Goal: Task Accomplishment & Management: Use online tool/utility

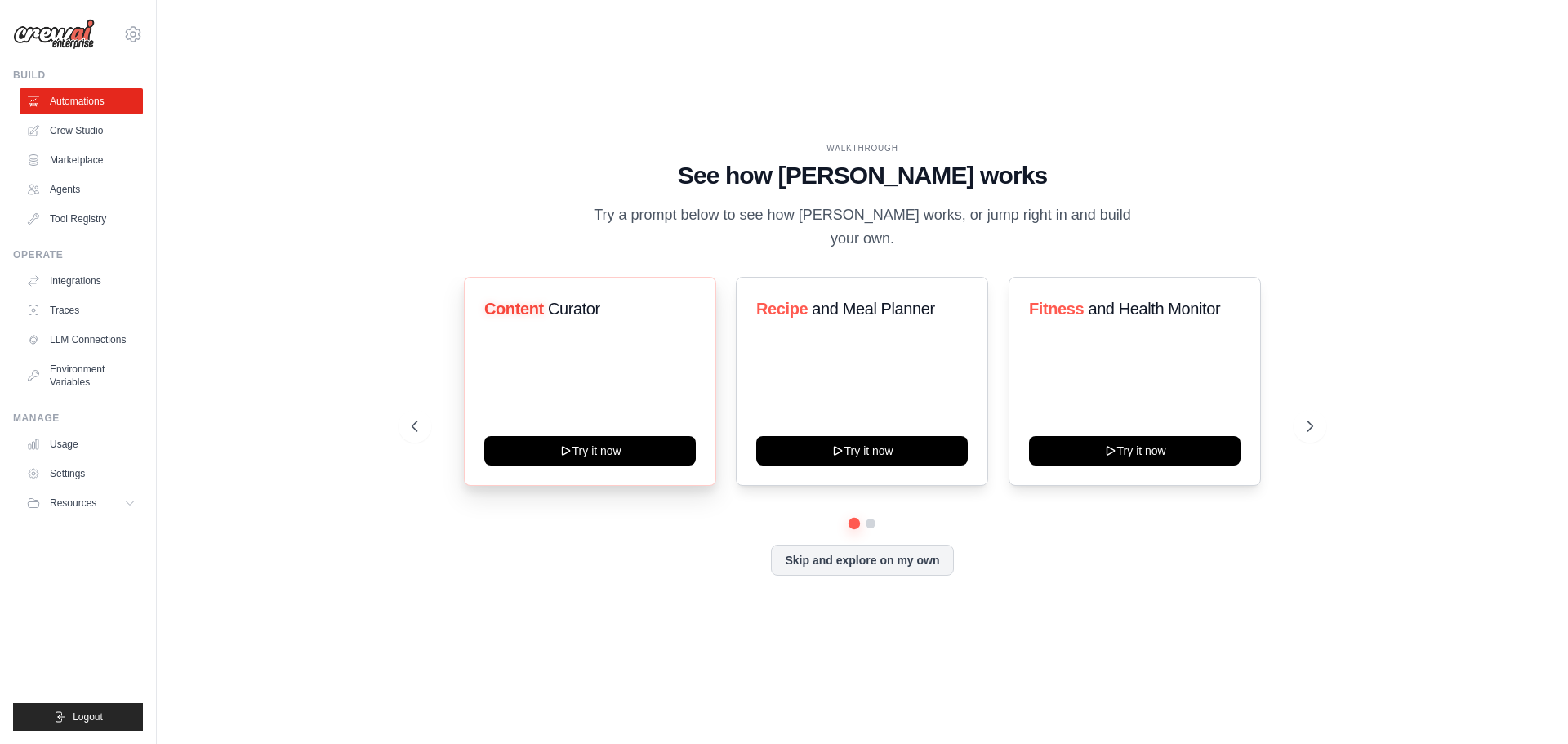
click at [528, 299] on span "Content" at bounding box center [514, 308] width 59 height 18
click at [657, 354] on div "Content Curator Try it now" at bounding box center [590, 380] width 253 height 209
click at [1312, 418] on icon at bounding box center [1311, 426] width 16 height 16
click at [910, 548] on button "Skip and explore on my own" at bounding box center [862, 558] width 182 height 31
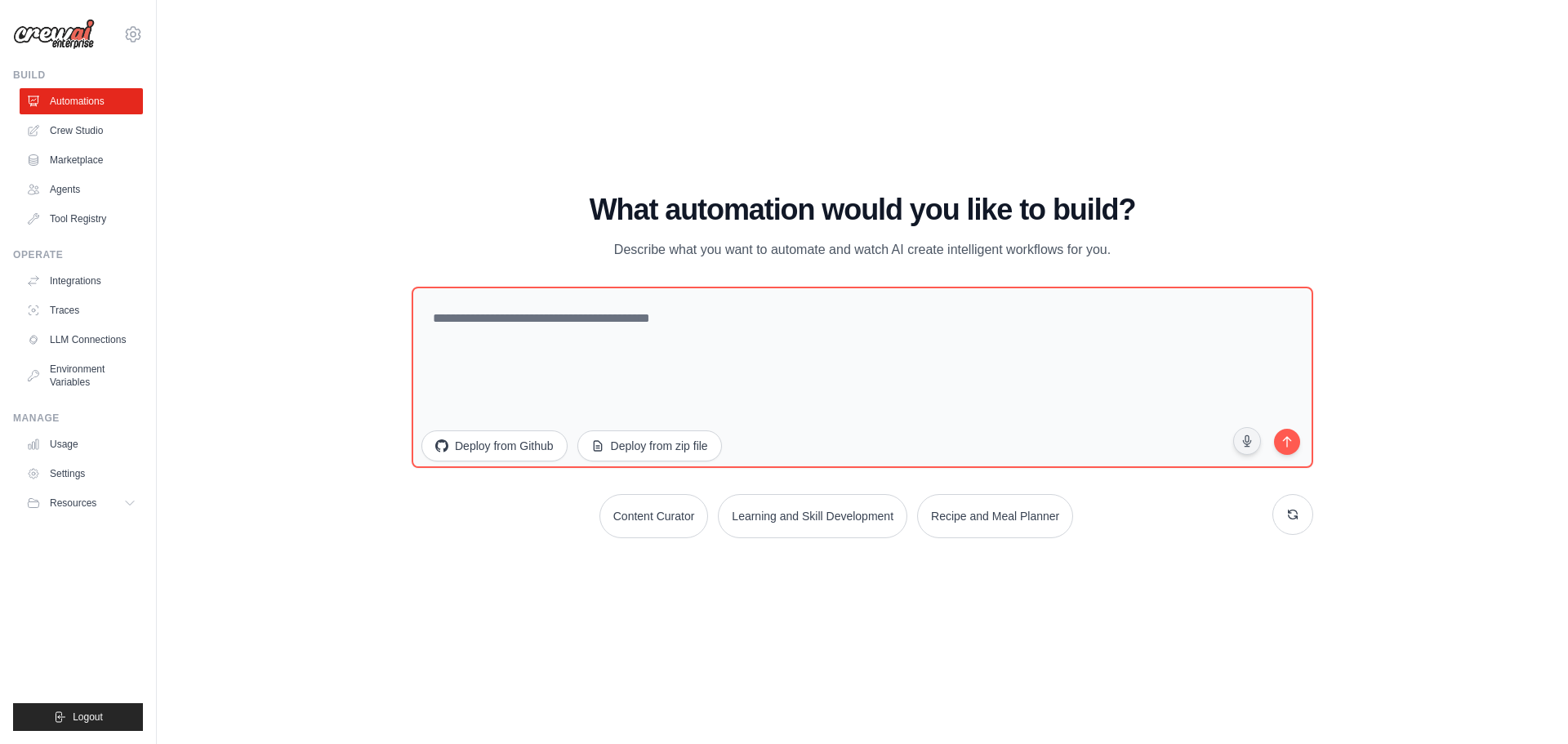
drag, startPoint x: 1135, startPoint y: 254, endPoint x: 457, endPoint y: 183, distance: 681.7
click at [457, 183] on div "WALKTHROUGH See how CrewAI works Try a prompt below to see how CrewAI works, or…" at bounding box center [862, 372] width 1359 height 711
click at [541, 186] on div "WALKTHROUGH See how CrewAI works Try a prompt below to see how CrewAI works, or…" at bounding box center [862, 372] width 1359 height 711
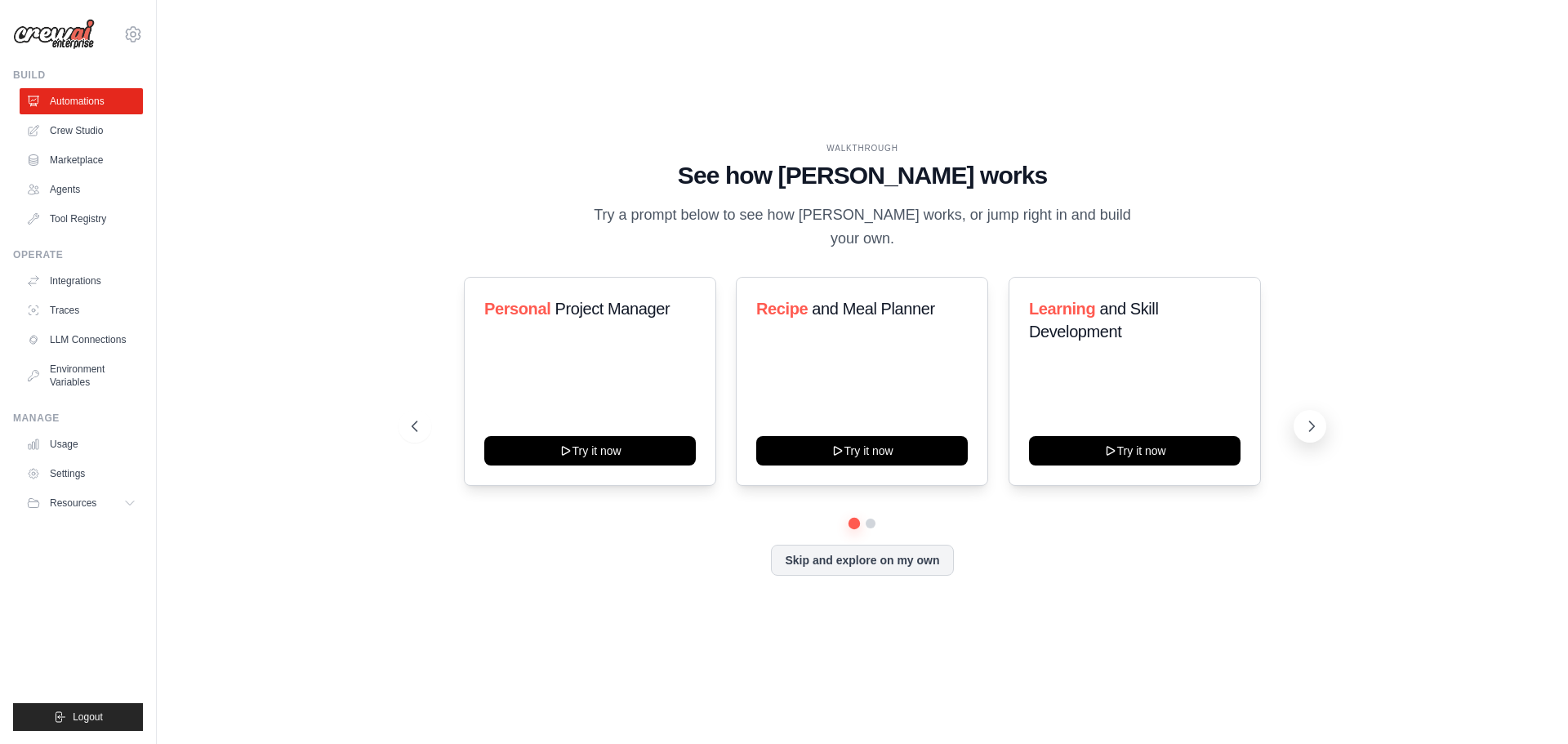
click at [1309, 418] on icon at bounding box center [1311, 426] width 16 height 16
click at [866, 543] on button "Skip and explore on my own" at bounding box center [862, 558] width 182 height 31
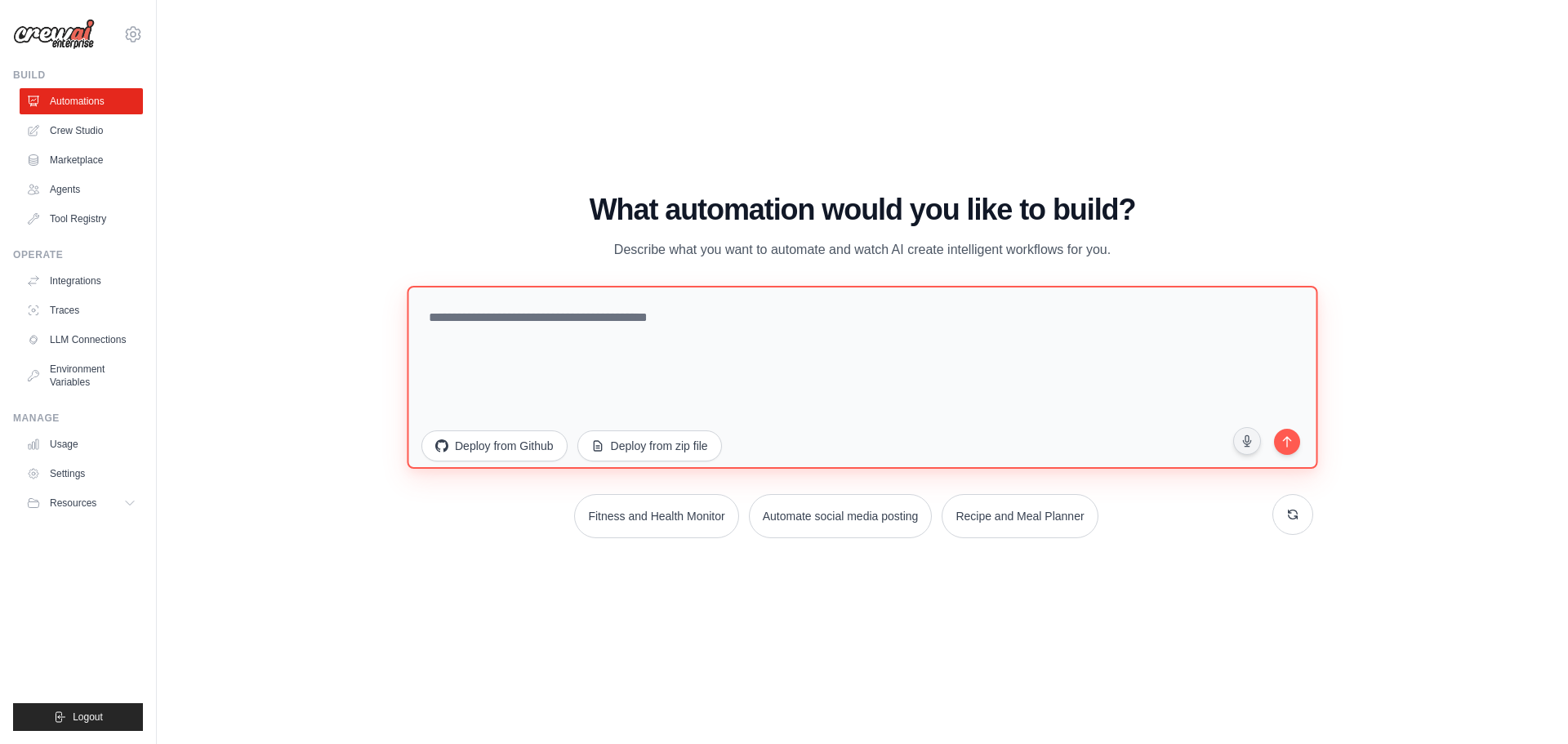
click at [657, 347] on textarea at bounding box center [861, 376] width 911 height 183
paste textarea "**********"
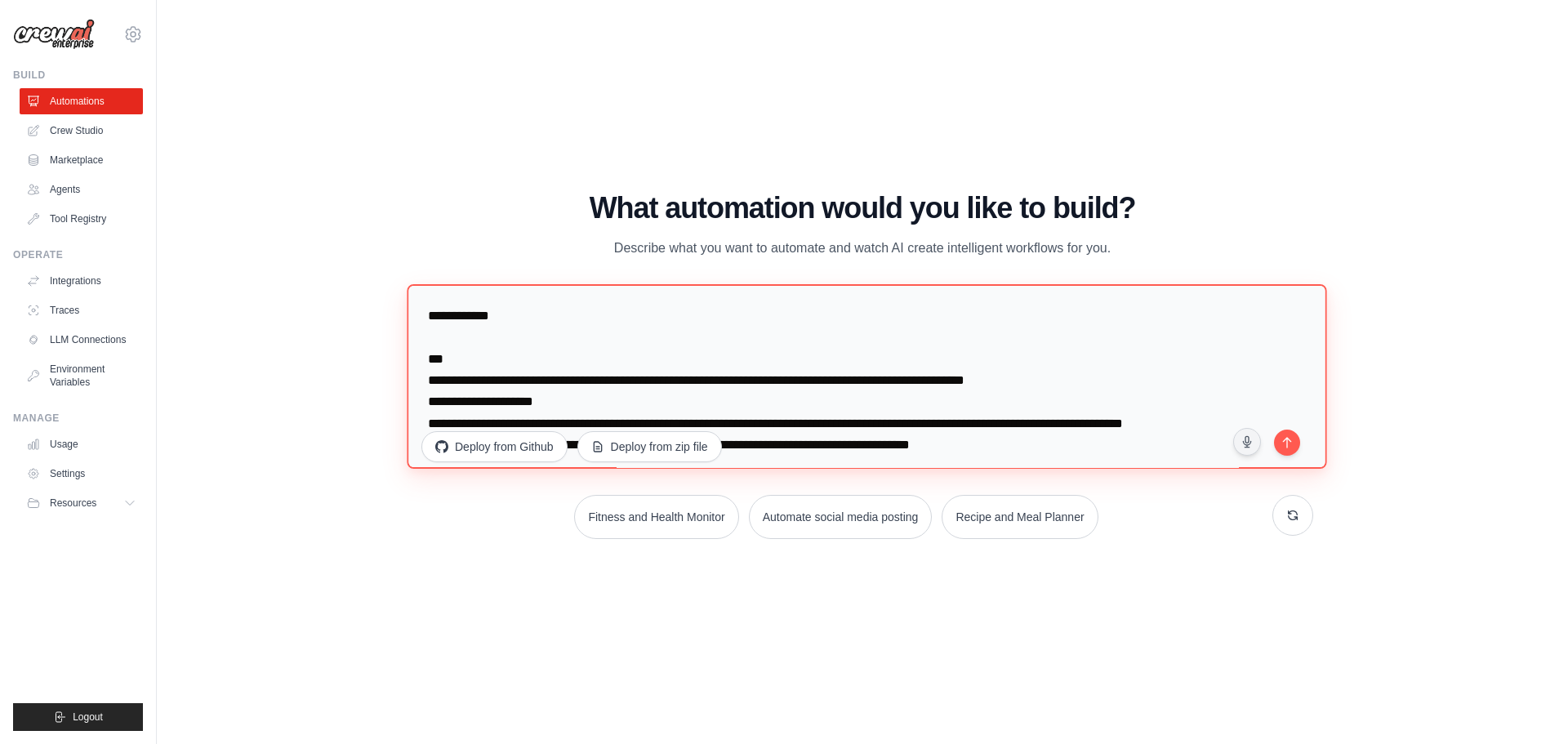
drag, startPoint x: 458, startPoint y: 369, endPoint x: 372, endPoint y: 304, distance: 107.8
click at [372, 304] on div "WALKTHROUGH See how CrewAI works Try a prompt below to see how CrewAI works, or…" at bounding box center [862, 372] width 1359 height 711
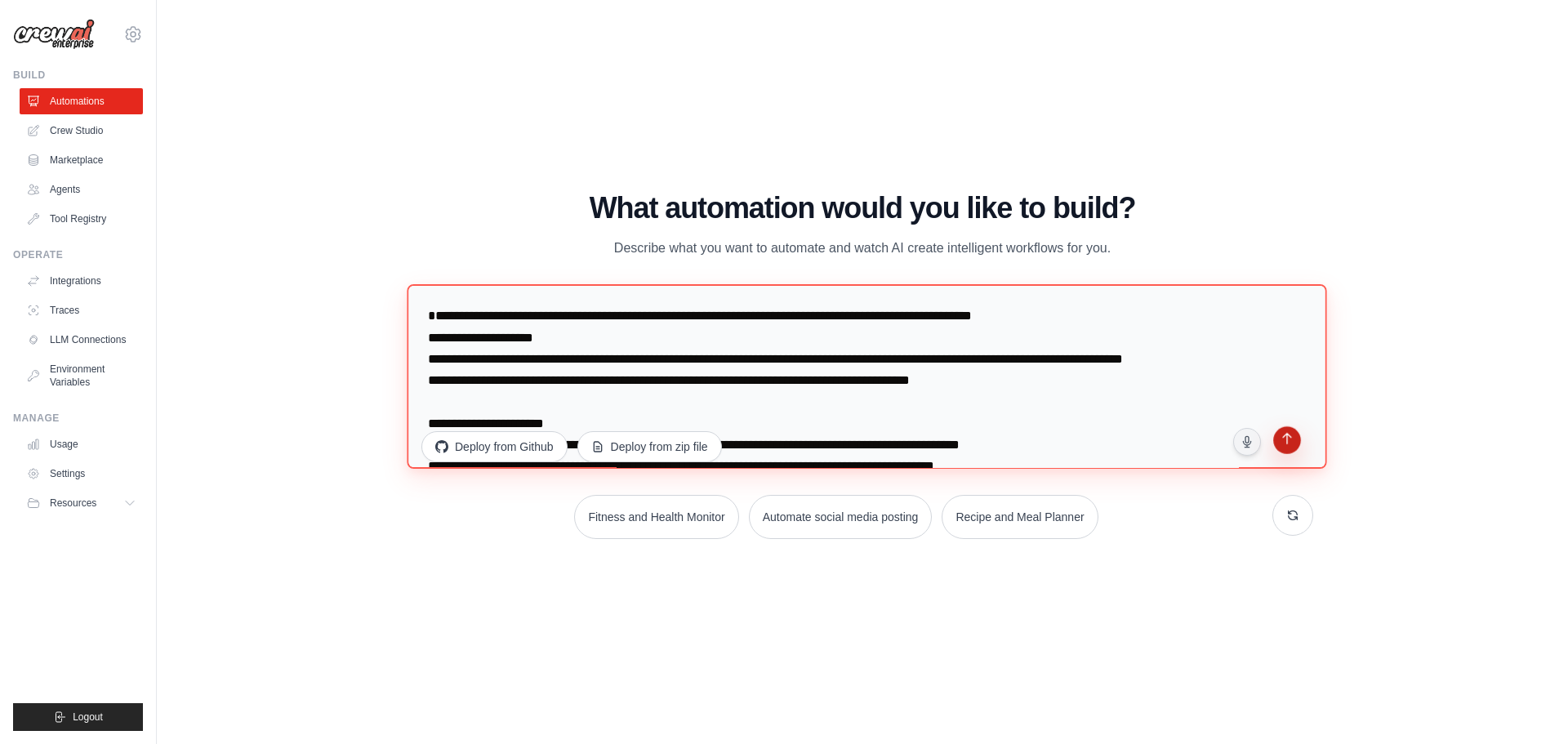
type textarea "**********"
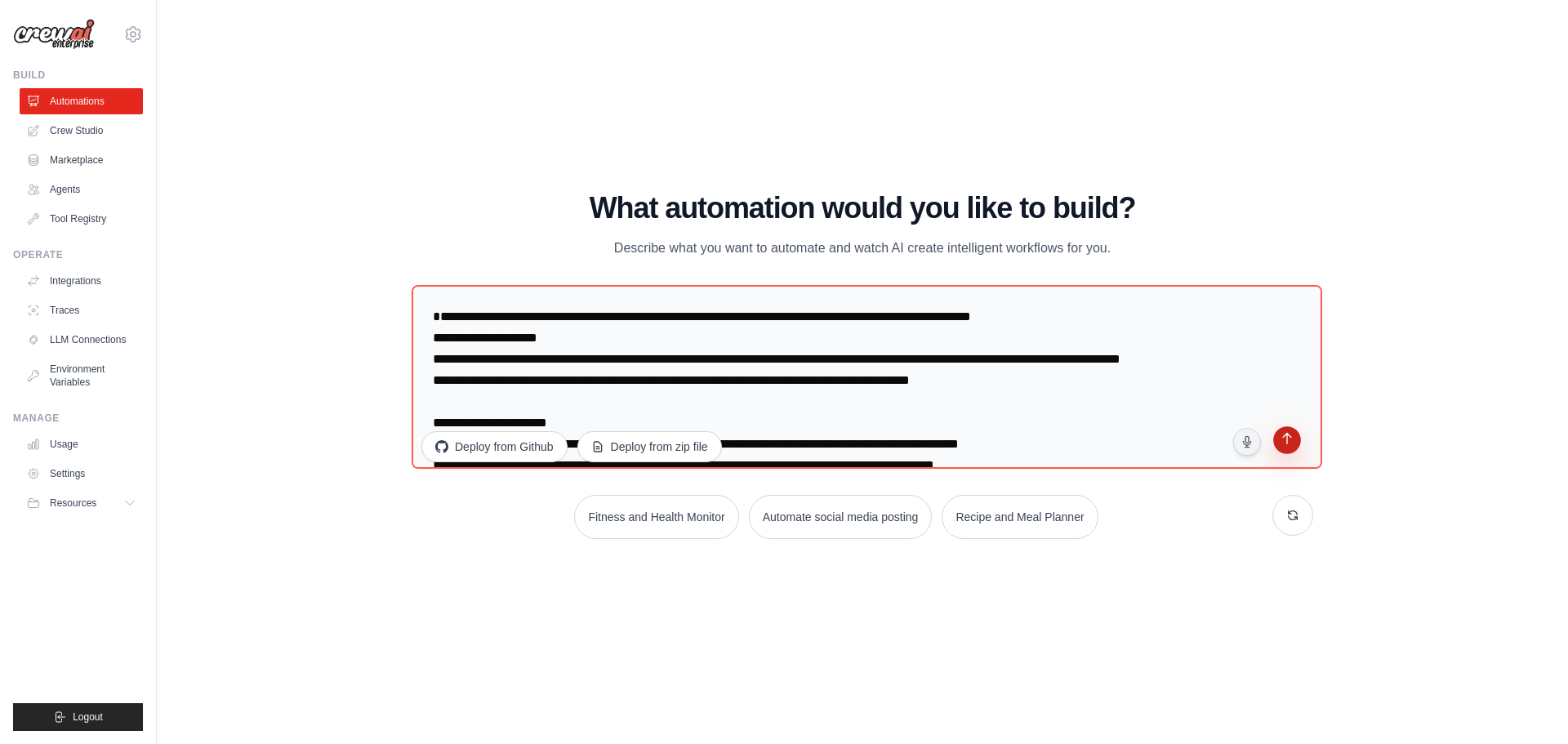
click at [1291, 439] on icon "submit" at bounding box center [1288, 440] width 10 height 12
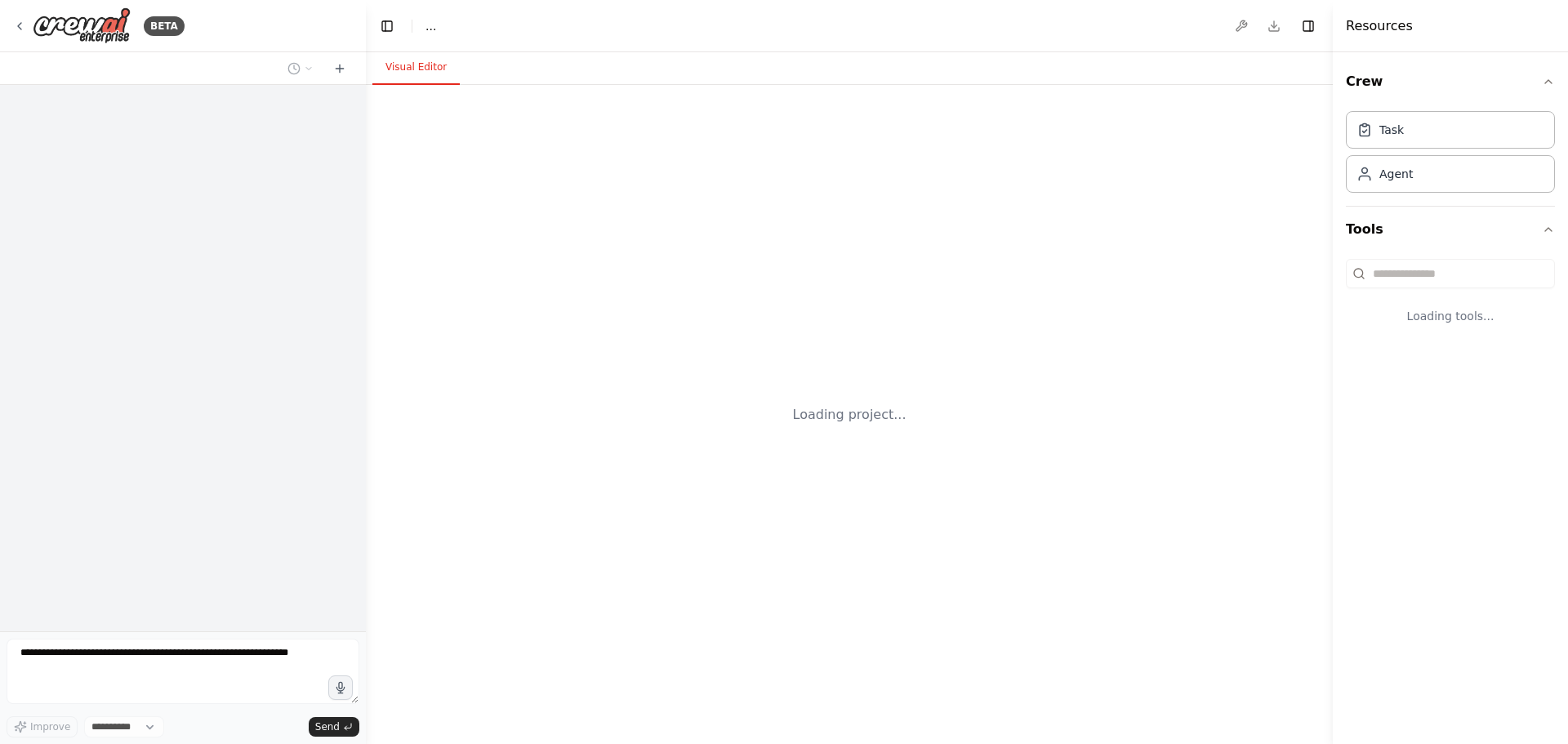
select select "****"
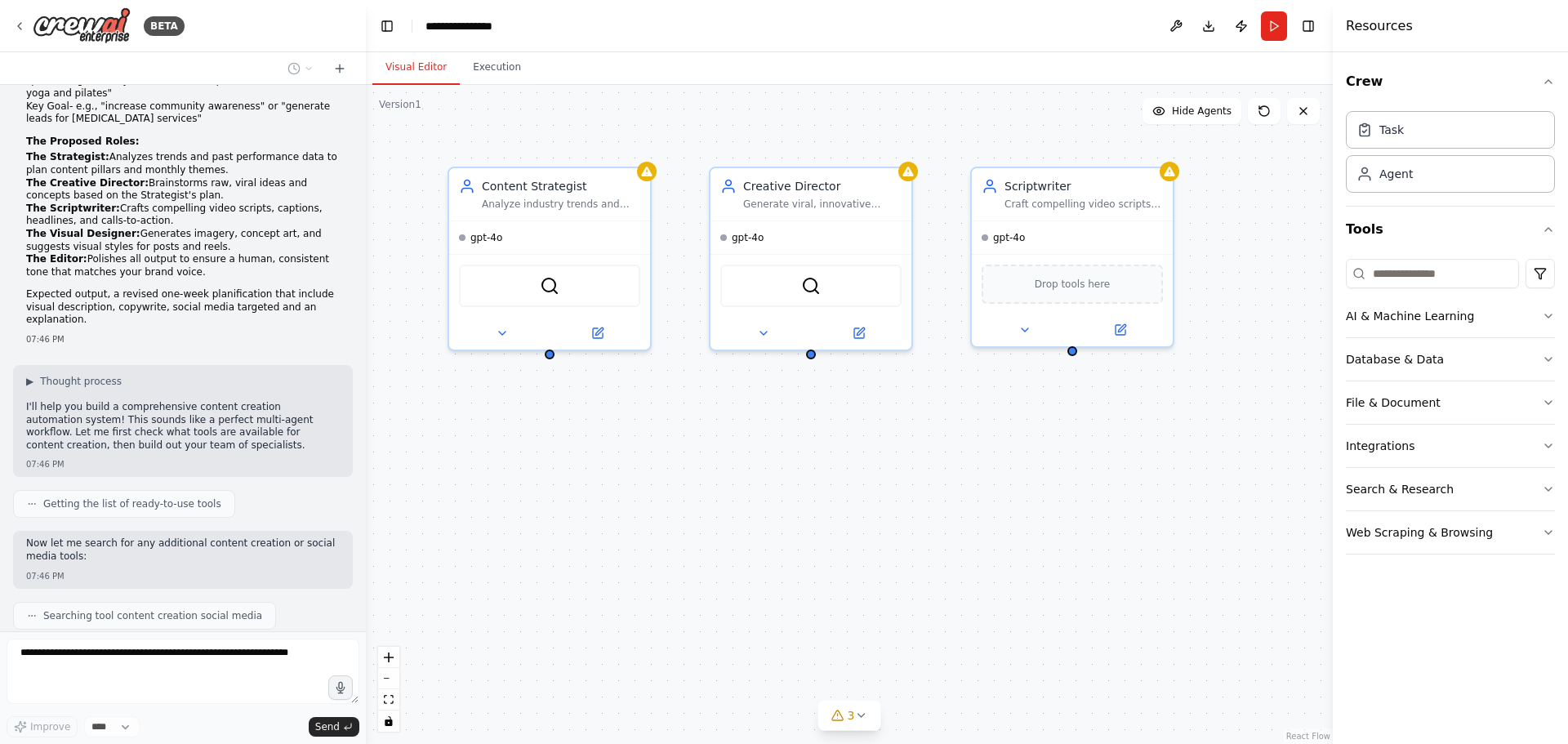
scroll to position [425, 0]
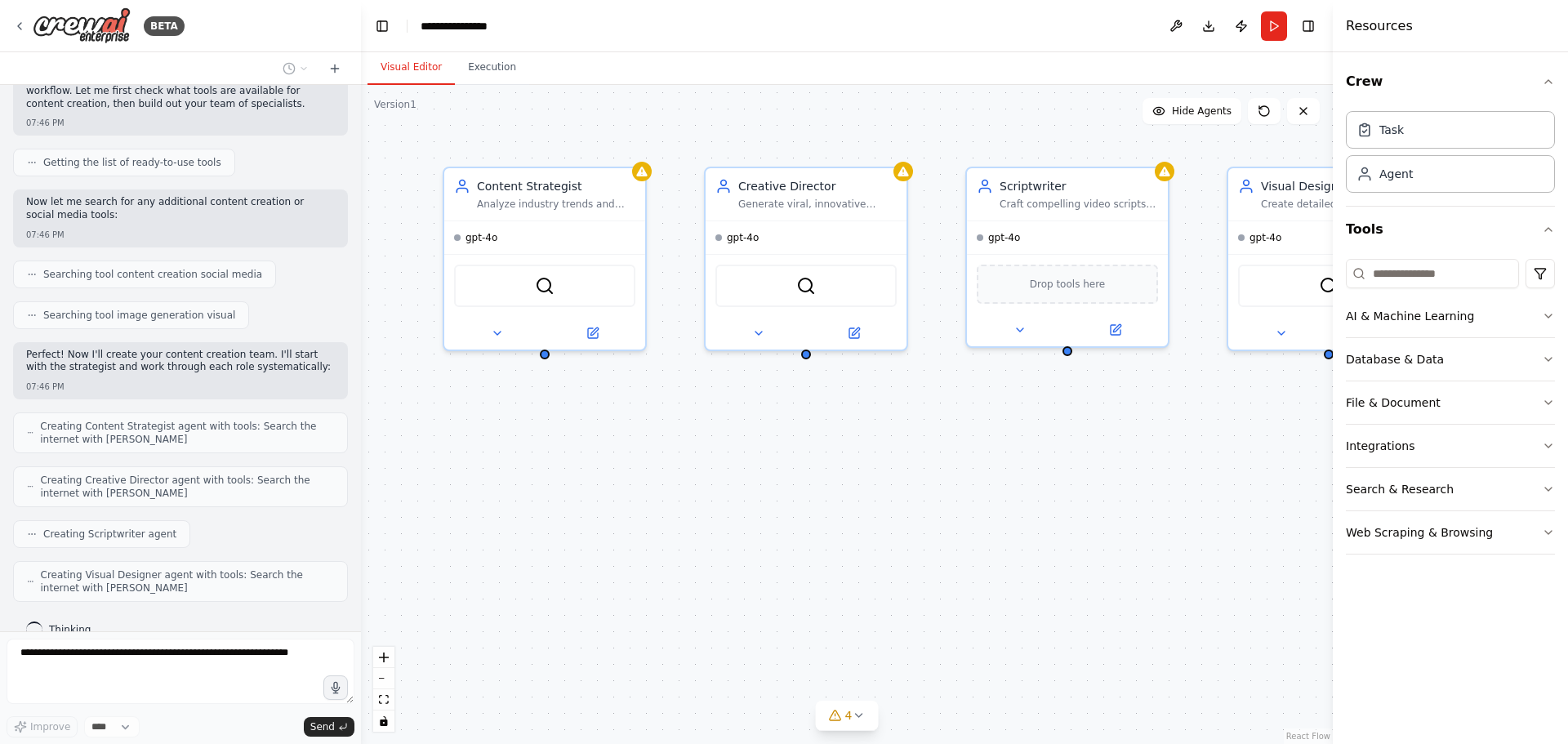
drag, startPoint x: 360, startPoint y: 416, endPoint x: 361, endPoint y: 306, distance: 110.0
click at [361, 306] on div "BETA I would like to build an orchestrated content creation system for clients.…" at bounding box center [784, 372] width 1568 height 744
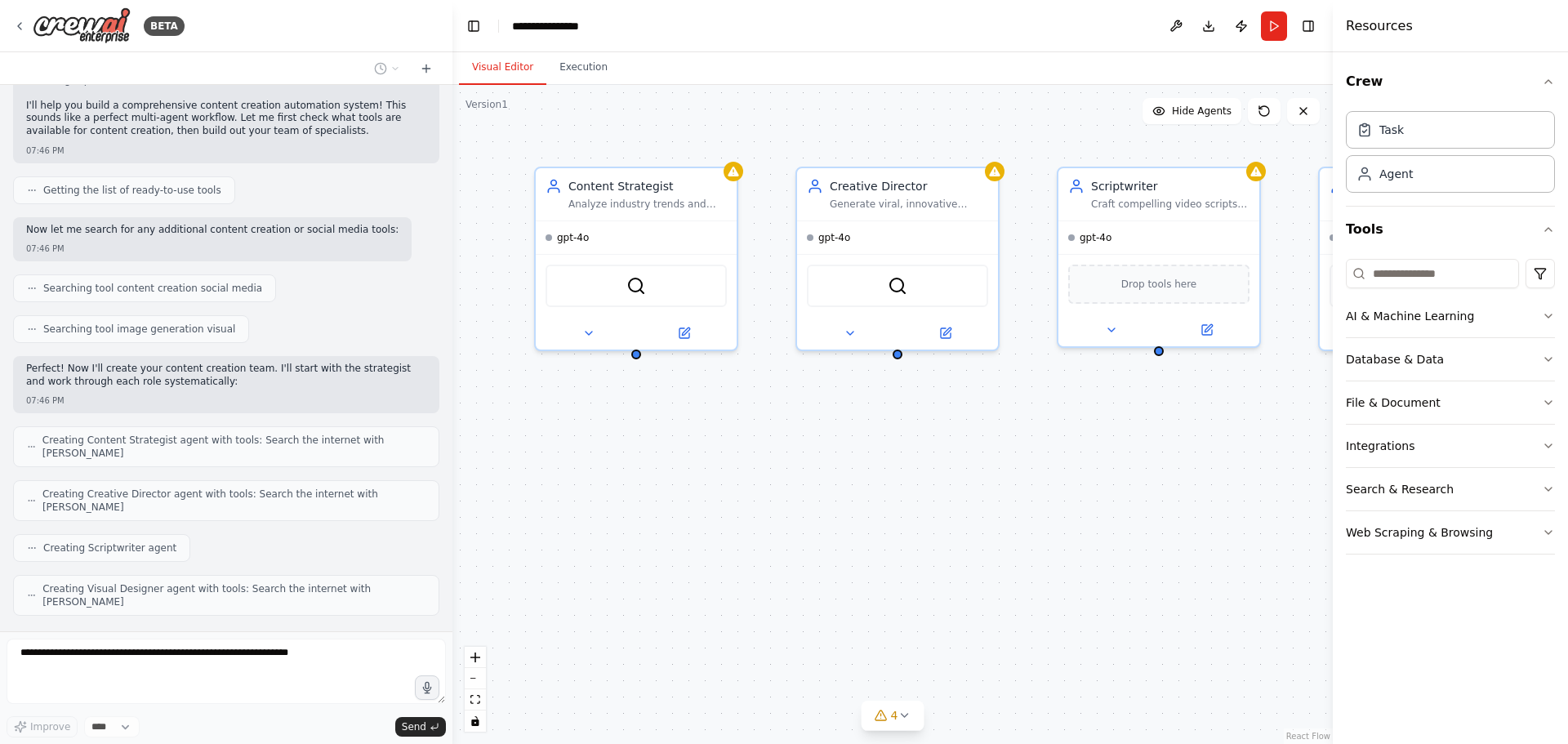
scroll to position [348, 0]
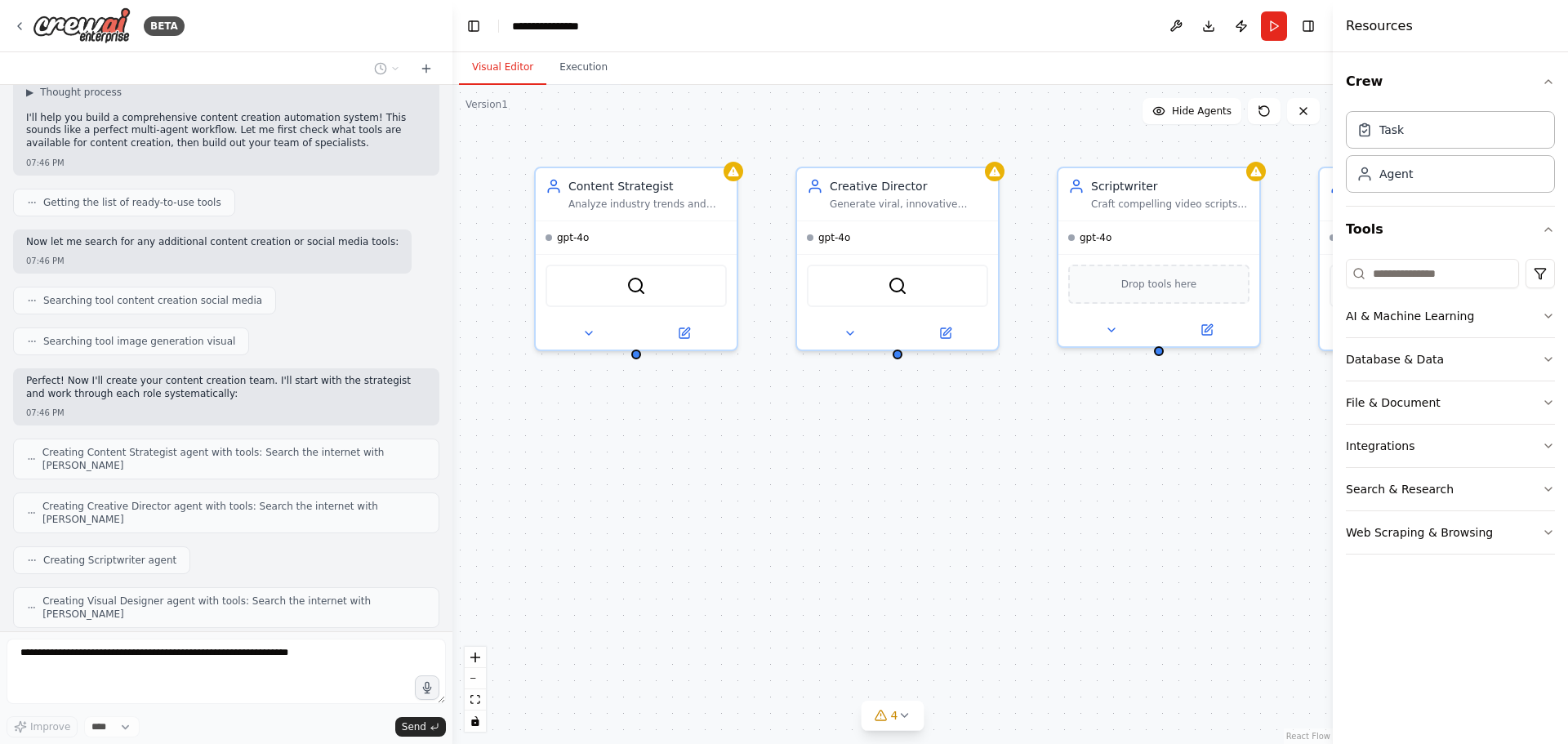
drag, startPoint x: 358, startPoint y: 348, endPoint x: 453, endPoint y: 349, distance: 95.0
click at [453, 349] on div "BETA I would like to build an orchestrated content creation system for clients.…" at bounding box center [784, 372] width 1568 height 744
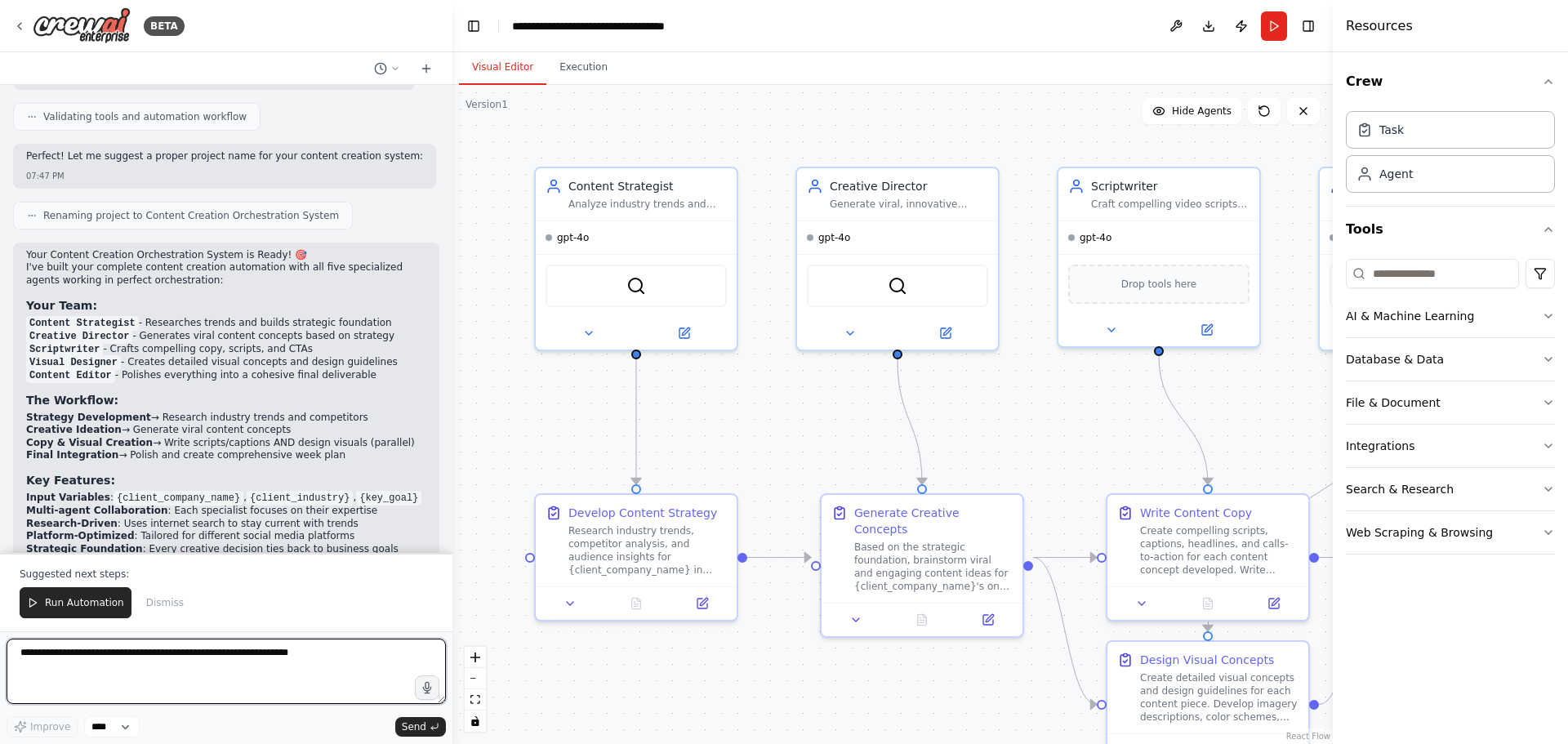
scroll to position [1177, 0]
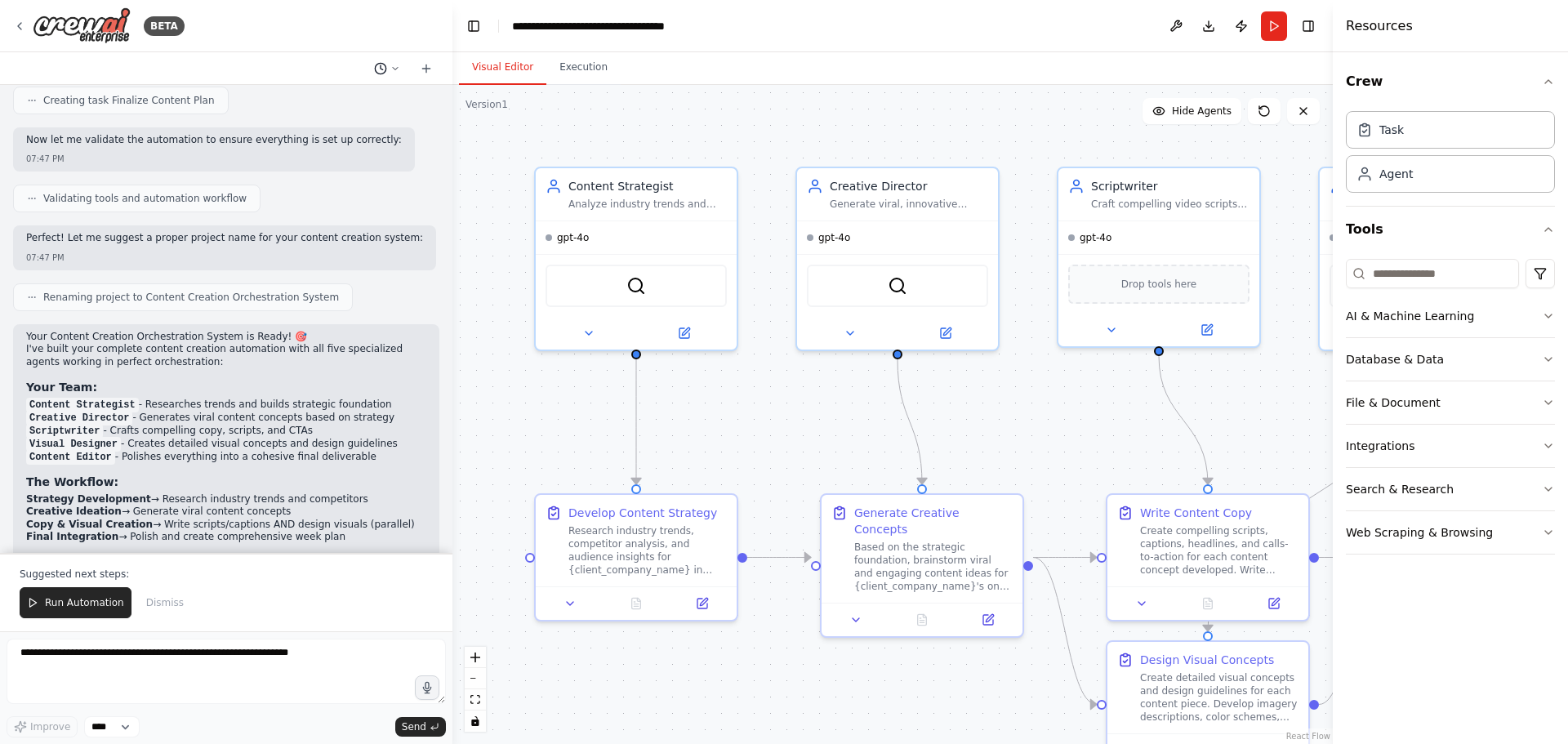
click at [389, 67] on button at bounding box center [388, 68] width 40 height 20
click at [392, 26] on div at bounding box center [226, 372] width 453 height 744
drag, startPoint x: 27, startPoint y: 271, endPoint x: 364, endPoint y: 392, distance: 358.1
click at [364, 392] on div "Your Content Creation Orchestration System is Ready! 🎯 I've built your complete…" at bounding box center [226, 509] width 400 height 358
click at [355, 451] on li "Content Editor - Polishes everything into a cohesive final deliverable" at bounding box center [226, 457] width 400 height 13
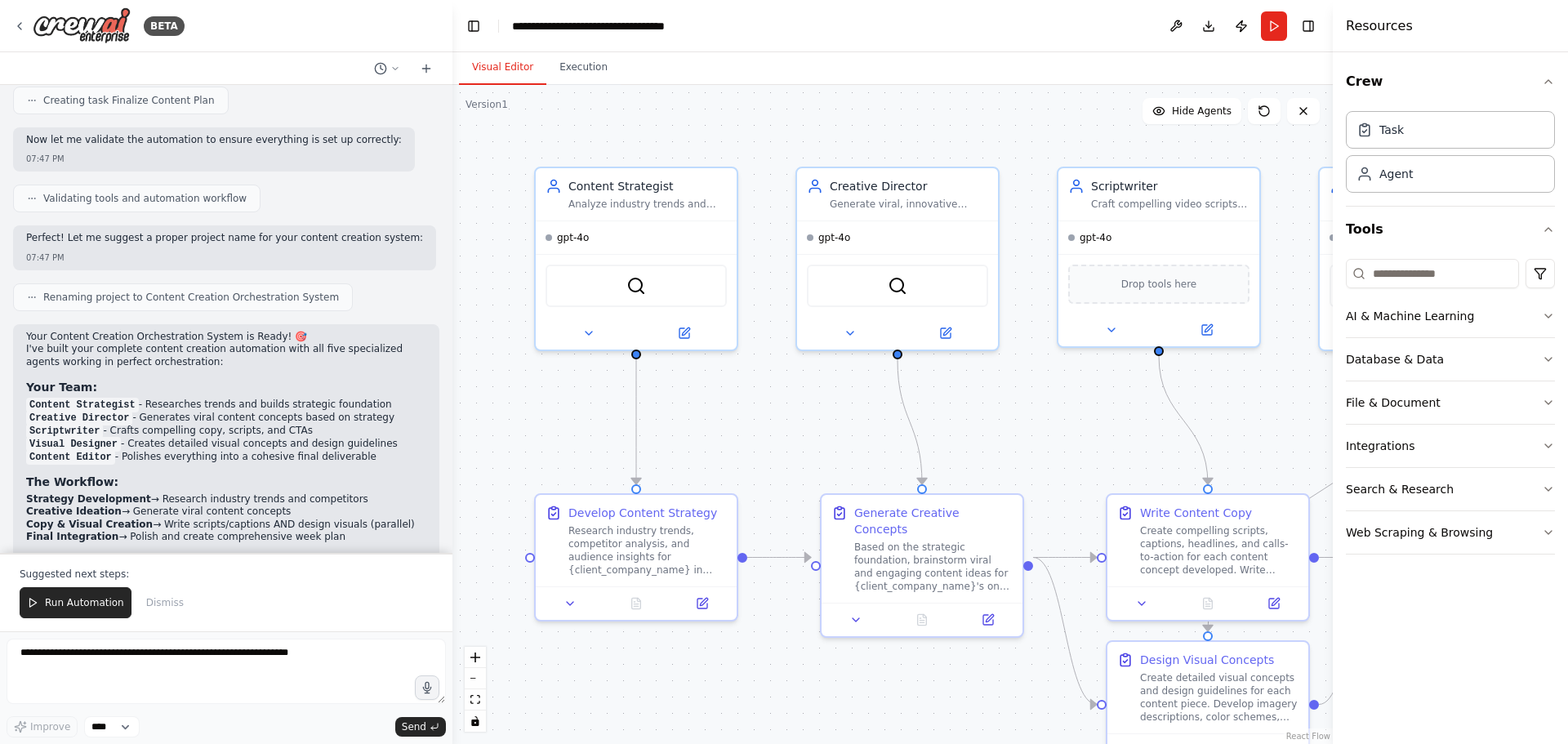
scroll to position [1259, 0]
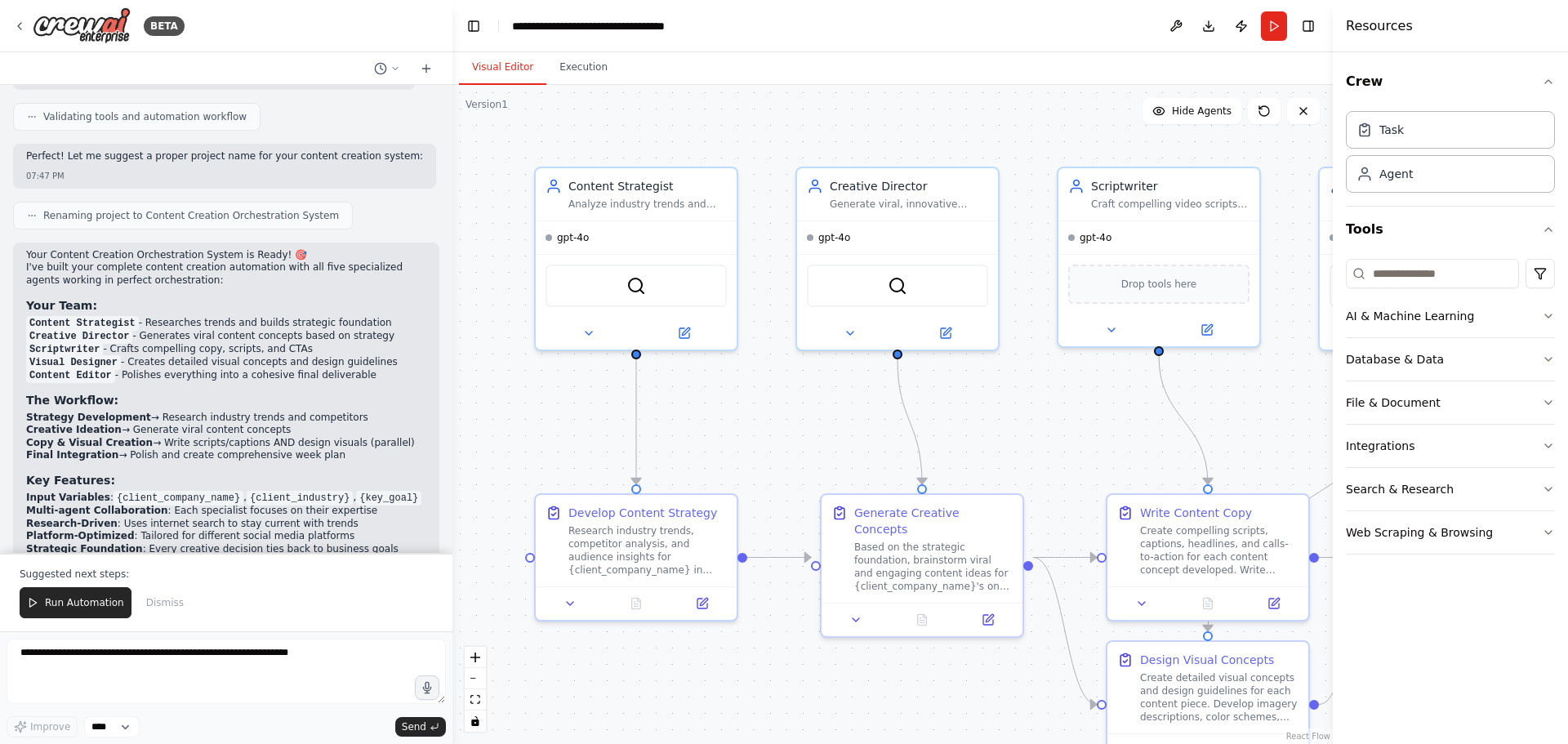
click at [252, 411] on li "Strategy Development → Research industry trends and competitors" at bounding box center [226, 417] width 400 height 13
drag, startPoint x: 30, startPoint y: 354, endPoint x: 280, endPoint y: 366, distance: 250.3
click at [280, 411] on ol "Strategy Development → Research industry trends and competitors Creative Ideati…" at bounding box center [226, 436] width 400 height 51
drag, startPoint x: 23, startPoint y: 349, endPoint x: 379, endPoint y: 380, distance: 357.3
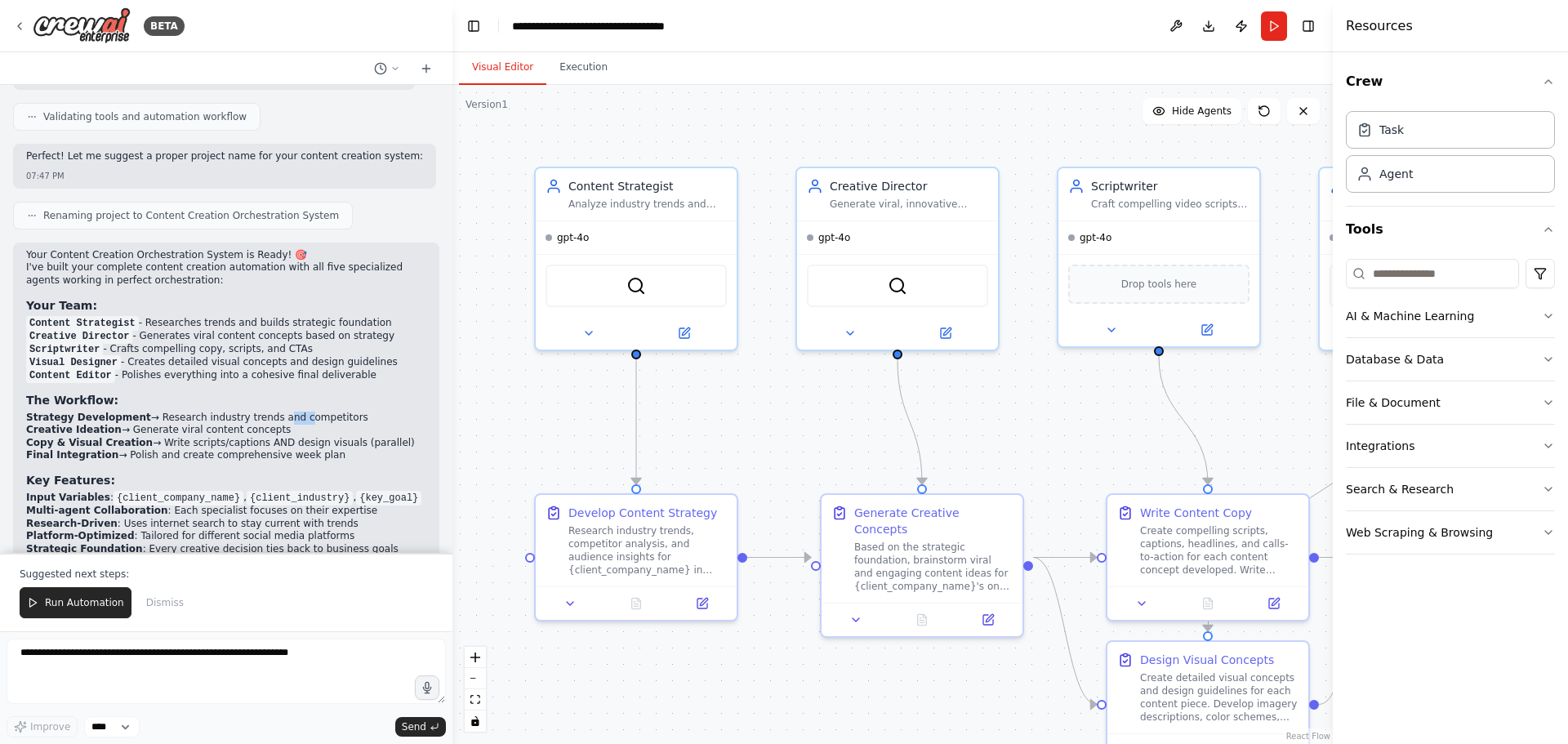
click at [379, 380] on div "Your Content Creation Orchestration System is Ready! 🎯 I've built your complete…" at bounding box center [226, 436] width 426 height 386
click at [379, 437] on li "Copy & Visual Creation → Write scripts/captions AND design visuals (parallel)" at bounding box center [226, 443] width 400 height 13
drag, startPoint x: 26, startPoint y: 387, endPoint x: 326, endPoint y: 386, distance: 300.0
click at [326, 386] on div "Your Content Creation Orchestration System is Ready! 🎯 I've built your complete…" at bounding box center [226, 436] width 426 height 386
click at [329, 449] on li "Final Integration → Polish and create comprehensive week plan" at bounding box center [226, 455] width 400 height 13
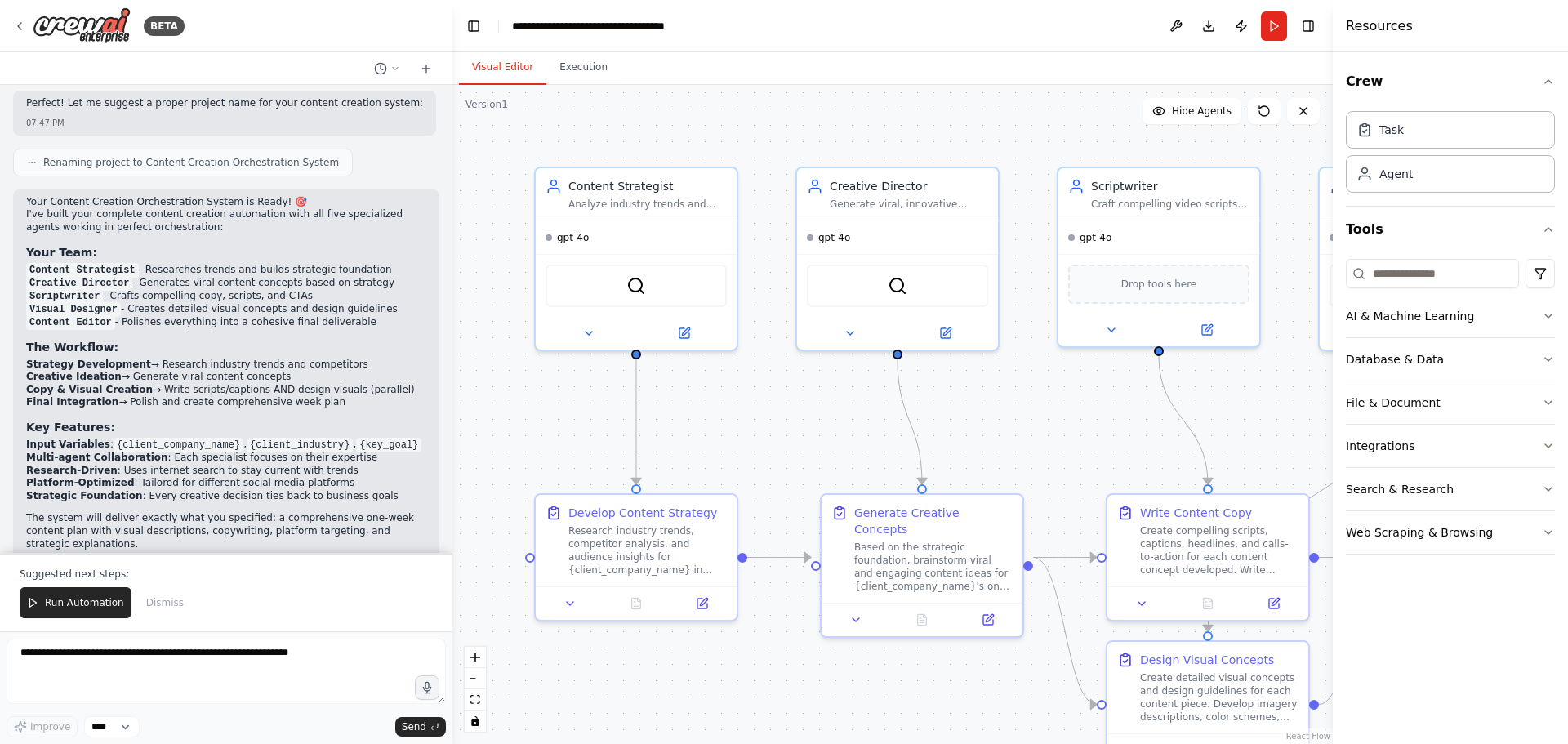
scroll to position [1340, 0]
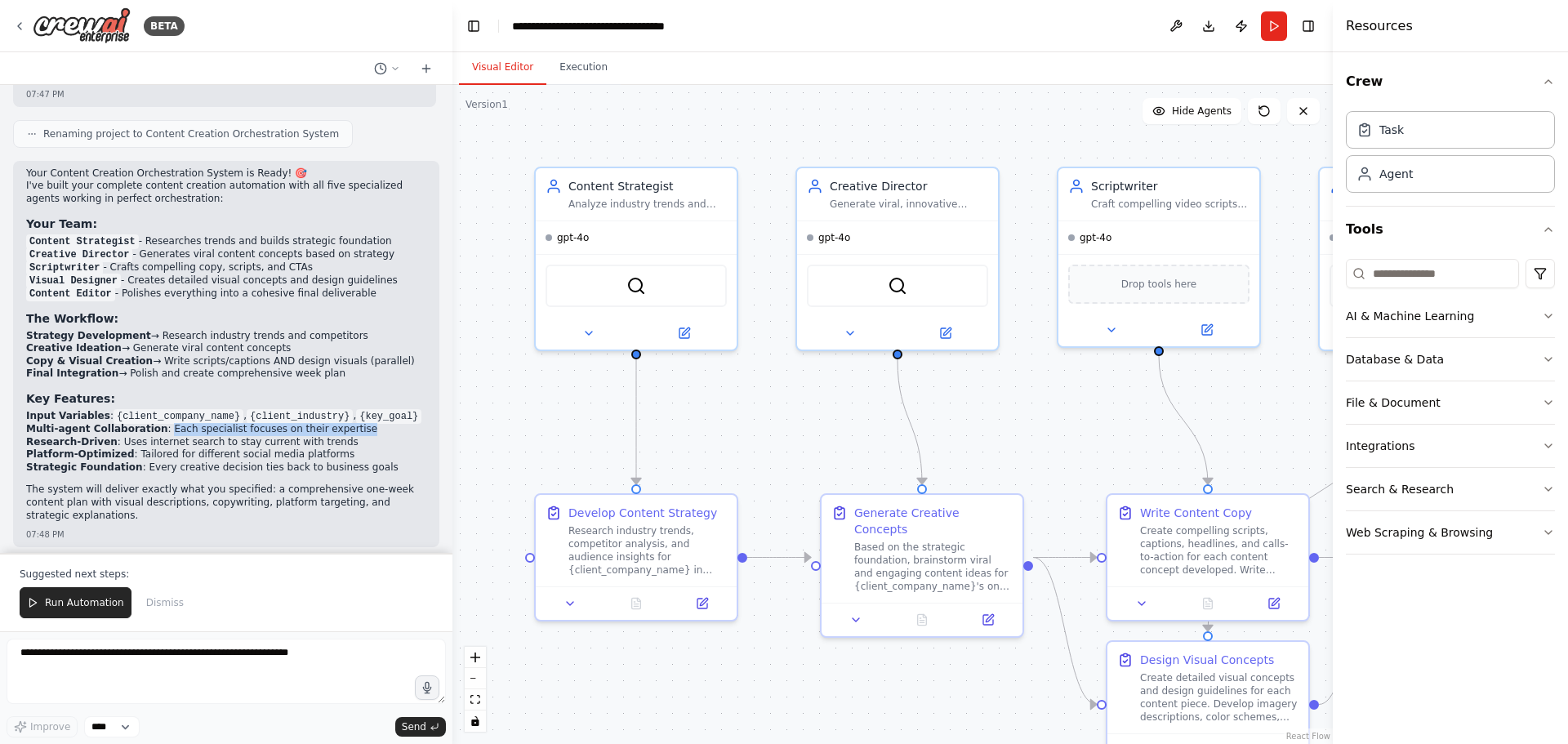
drag, startPoint x: 151, startPoint y: 365, endPoint x: 350, endPoint y: 364, distance: 199.0
click at [350, 423] on li "Multi-agent Collaboration : Each specialist focuses on their expertise" at bounding box center [226, 429] width 400 height 13
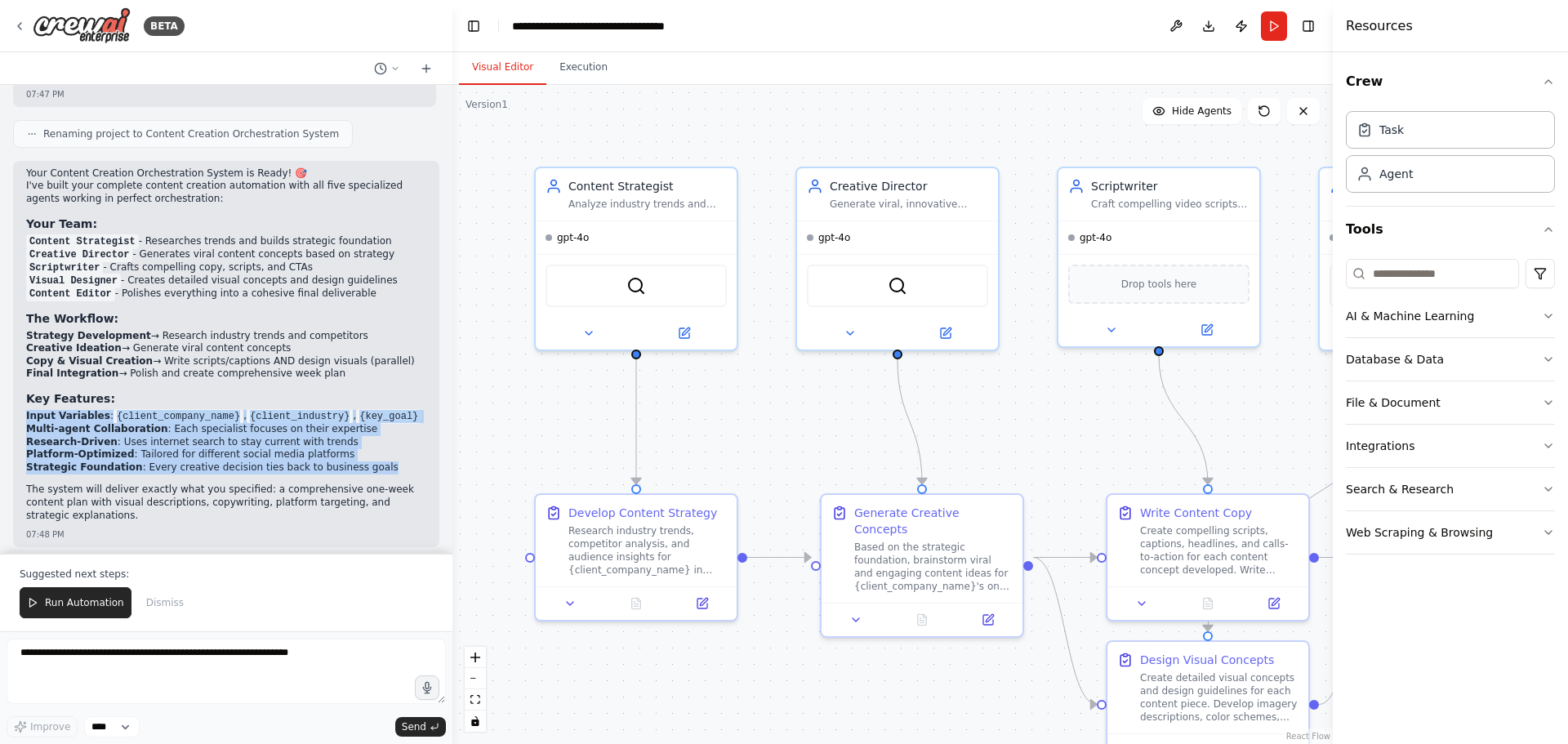
drag, startPoint x: 26, startPoint y: 353, endPoint x: 348, endPoint y: 404, distance: 326.0
click at [348, 404] on div "Your Content Creation Orchestration System is Ready! 🎯 I've built your complete…" at bounding box center [226, 354] width 426 height 386
click at [349, 462] on li "Strategic Foundation : Every creative decision ties back to business goals" at bounding box center [226, 468] width 400 height 13
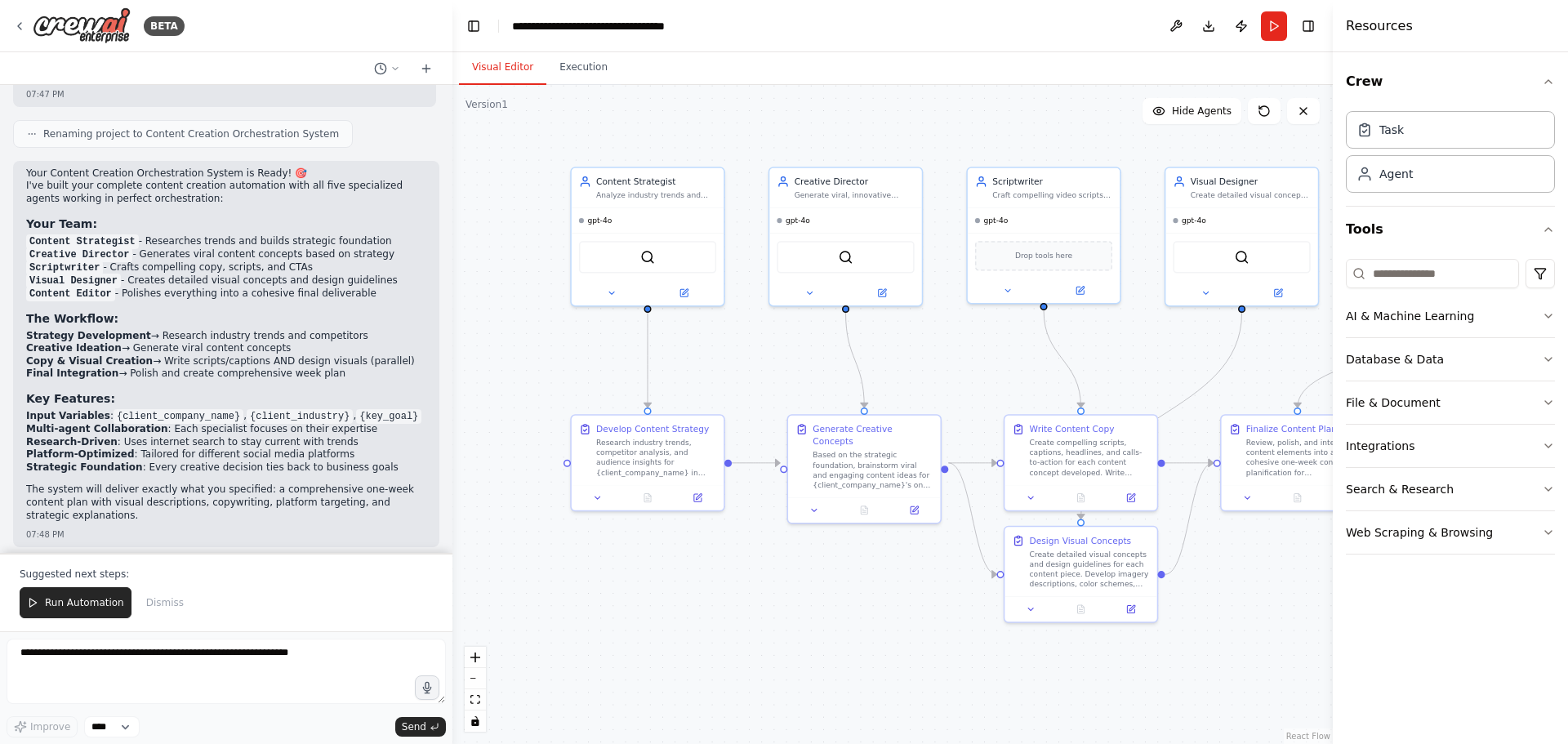
drag, startPoint x: 1020, startPoint y: 624, endPoint x: 904, endPoint y: 575, distance: 125.9
click at [904, 575] on div ".deletable-edge-delete-btn { width: 20px; height: 20px; border: 0px solid #ffff…" at bounding box center [893, 414] width 880 height 659
click at [1205, 118] on button "Hide Agents" at bounding box center [1192, 111] width 99 height 26
click at [1205, 118] on button "Show Agents" at bounding box center [1190, 111] width 103 height 26
click at [118, 729] on select "****" at bounding box center [112, 726] width 56 height 21
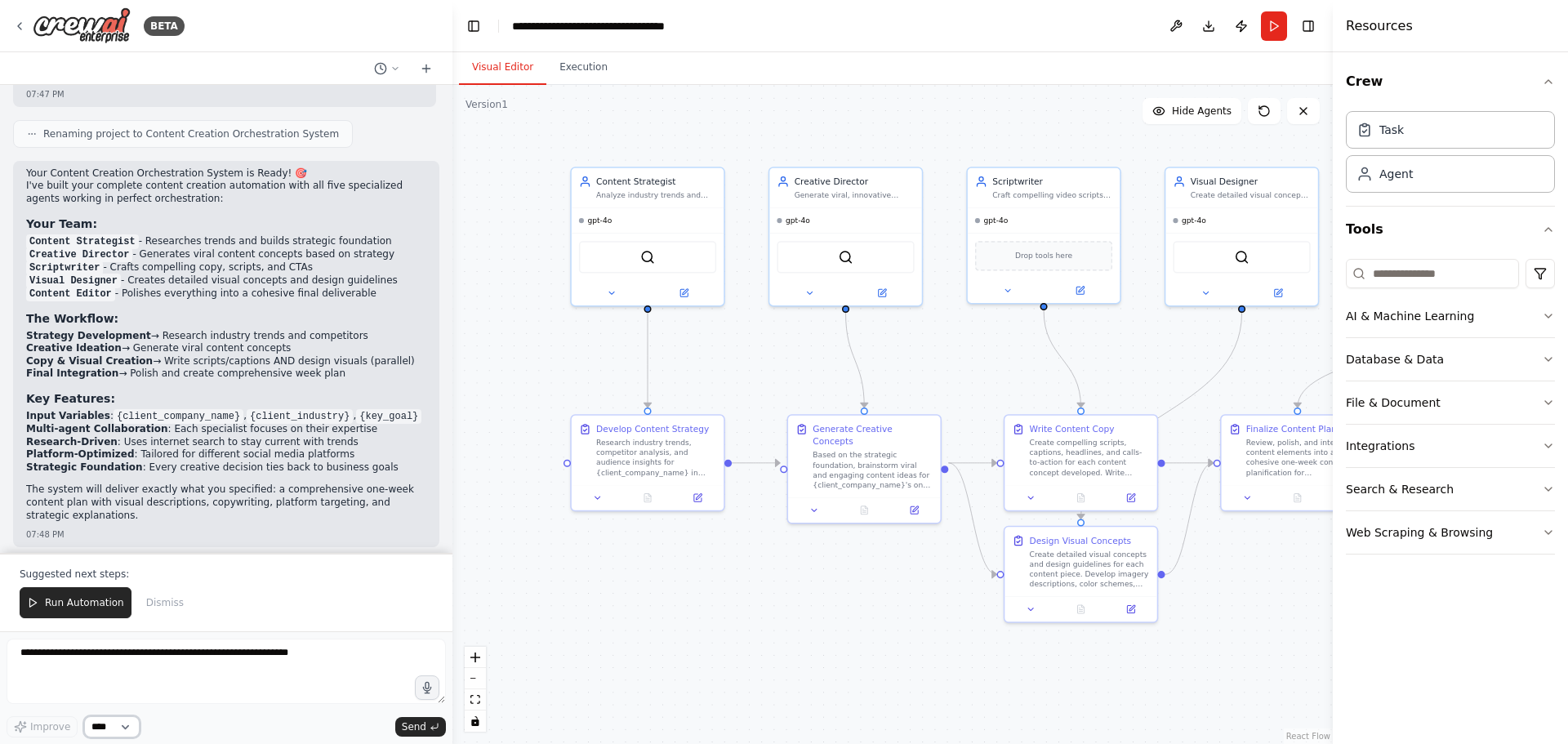
click at [118, 729] on select "****" at bounding box center [112, 726] width 56 height 21
click at [699, 590] on div ".deletable-edge-delete-btn { width: 20px; height: 20px; border: 0px solid #ffff…" at bounding box center [893, 414] width 880 height 659
click at [1474, 355] on button "Database & Data" at bounding box center [1450, 359] width 209 height 43
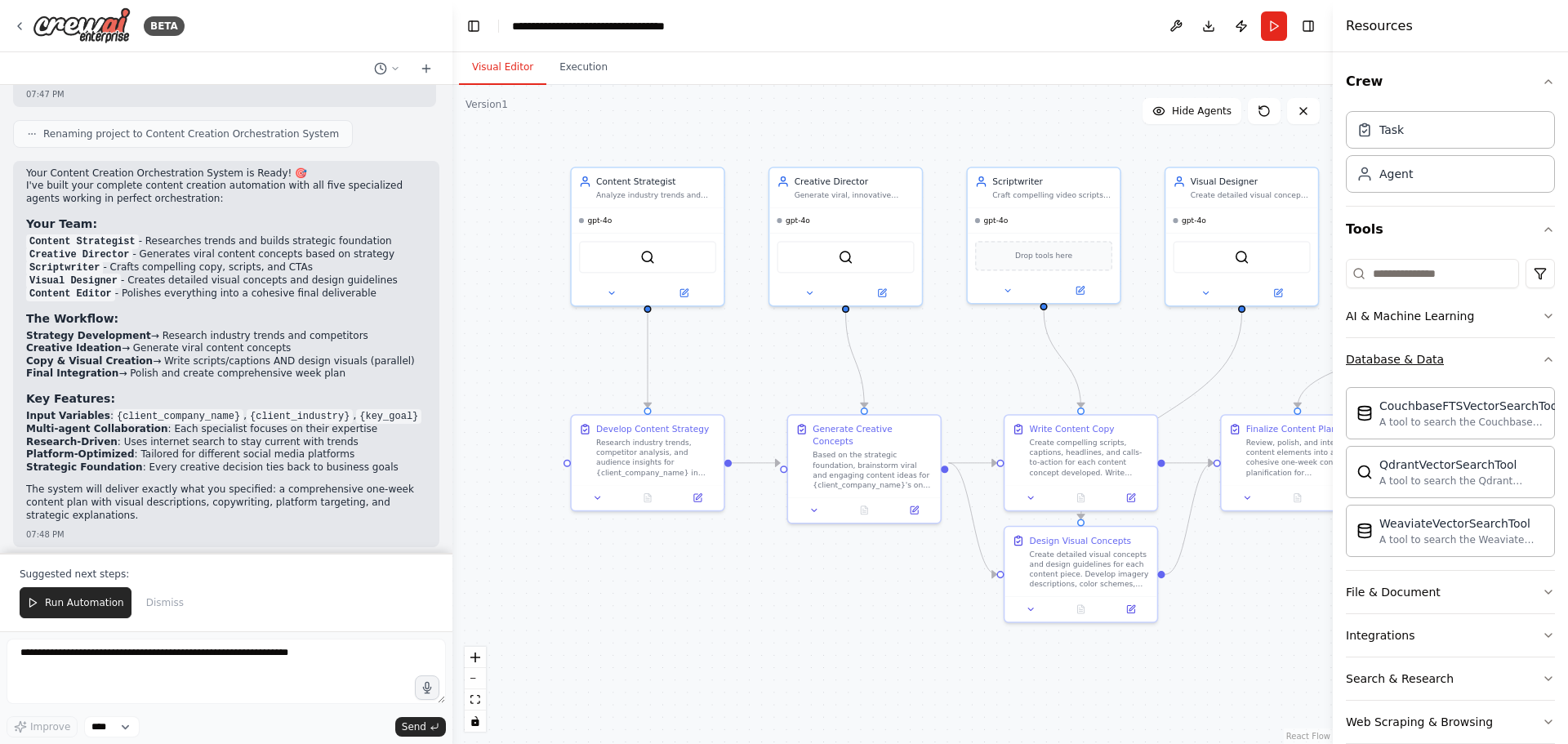
click at [1474, 355] on button "Database & Data" at bounding box center [1450, 359] width 209 height 43
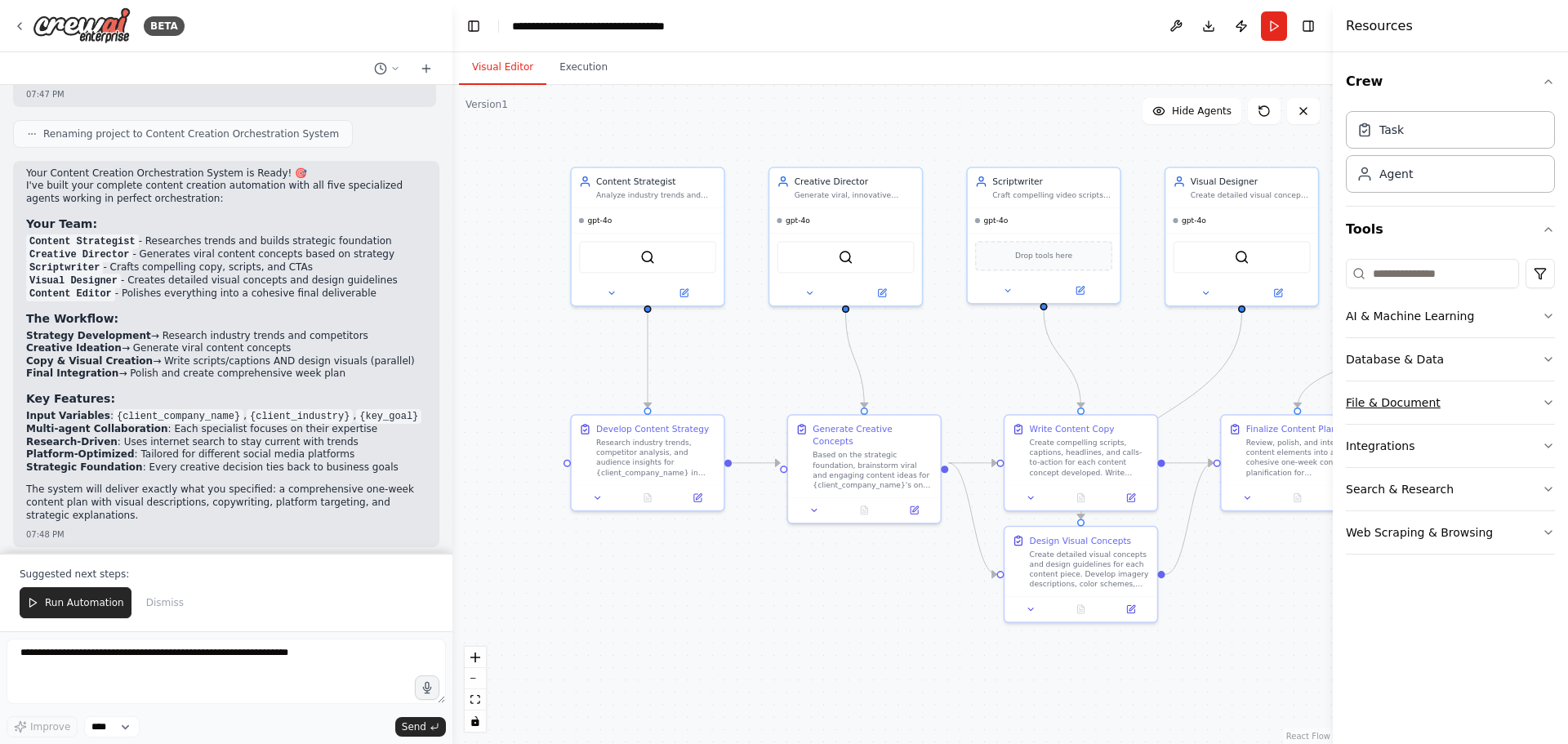
click at [1468, 411] on button "File & Document" at bounding box center [1450, 402] width 209 height 43
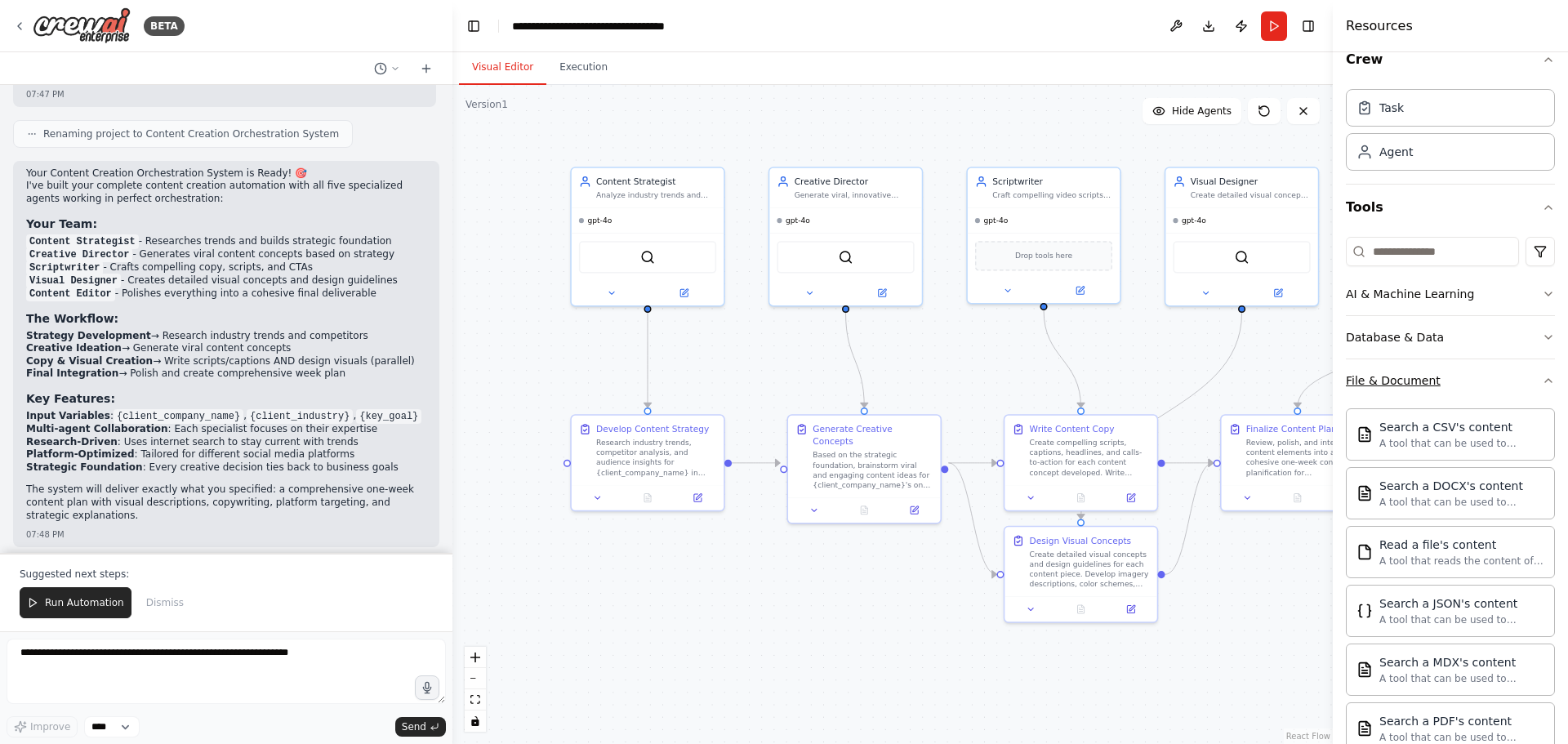
scroll to position [0, 0]
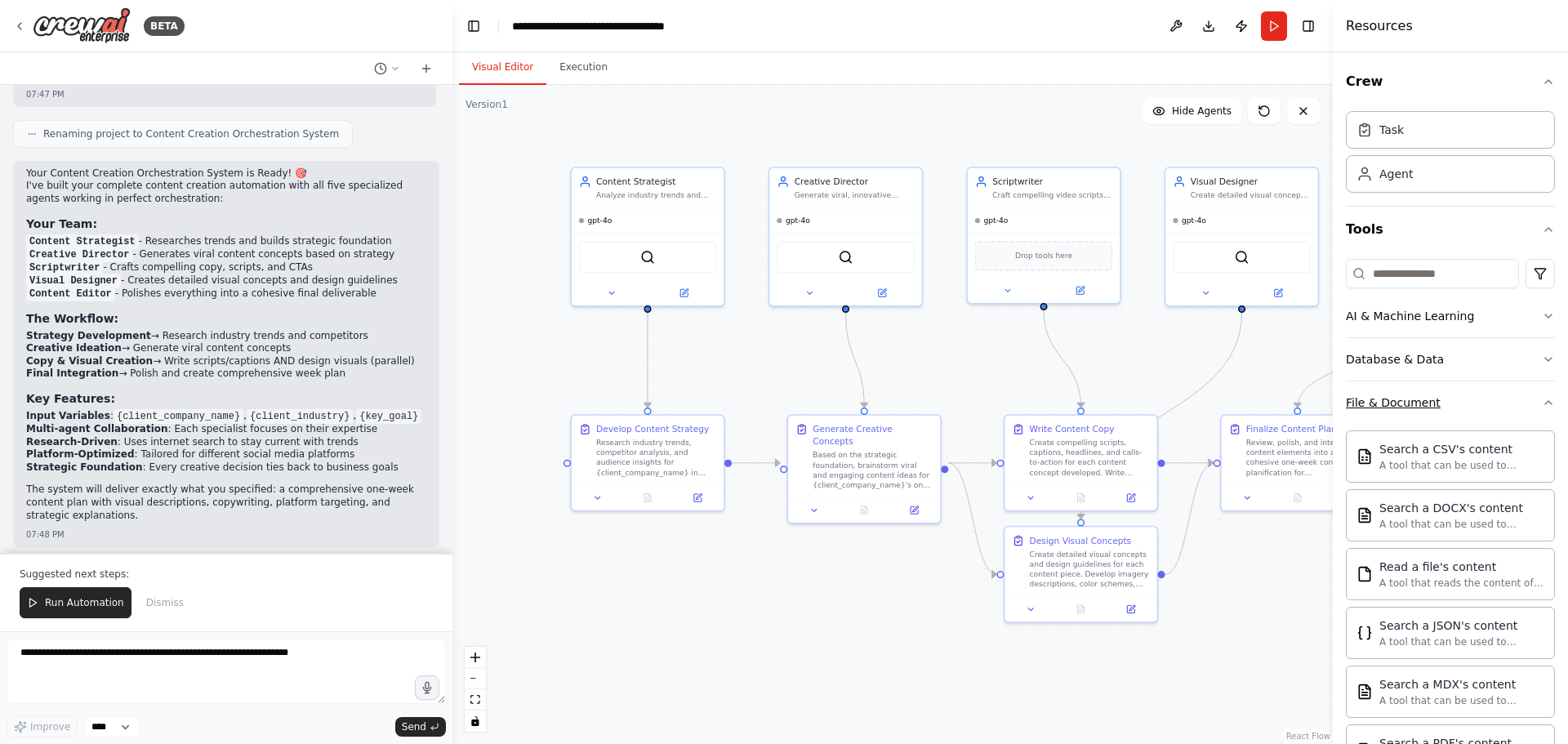
click at [1471, 393] on button "File & Document" at bounding box center [1450, 402] width 209 height 43
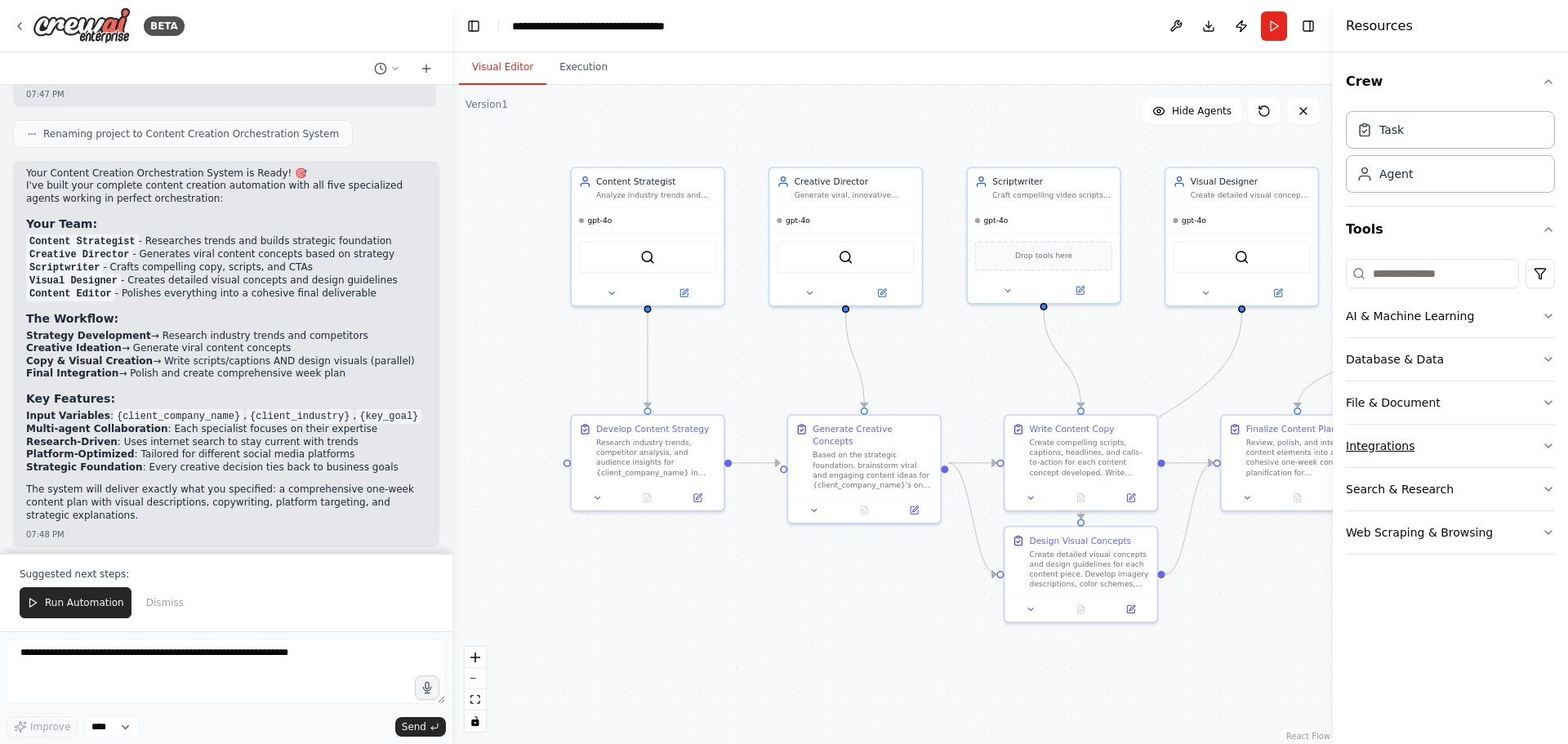
click at [1492, 441] on button "Integrations" at bounding box center [1450, 446] width 209 height 43
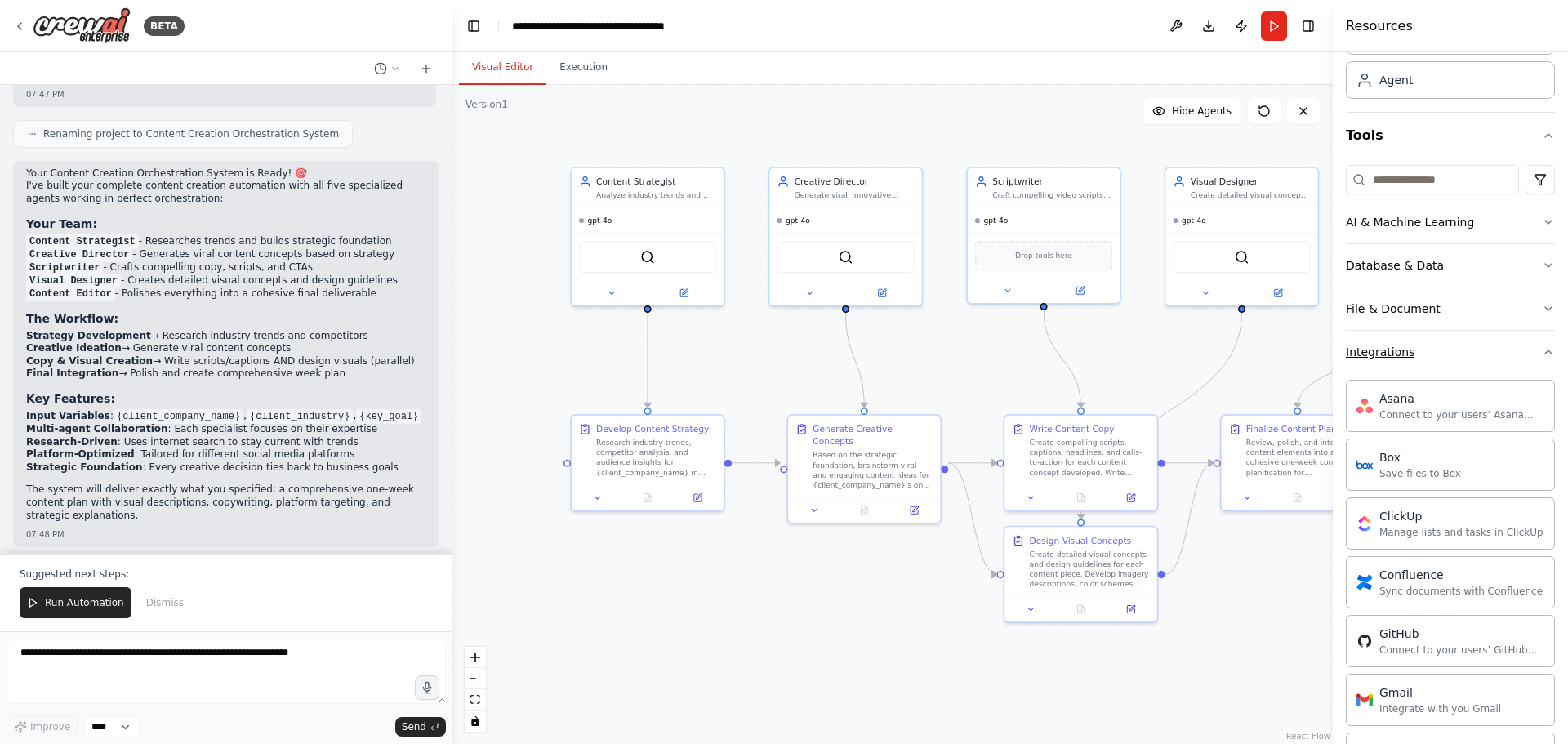
scroll to position [81, 0]
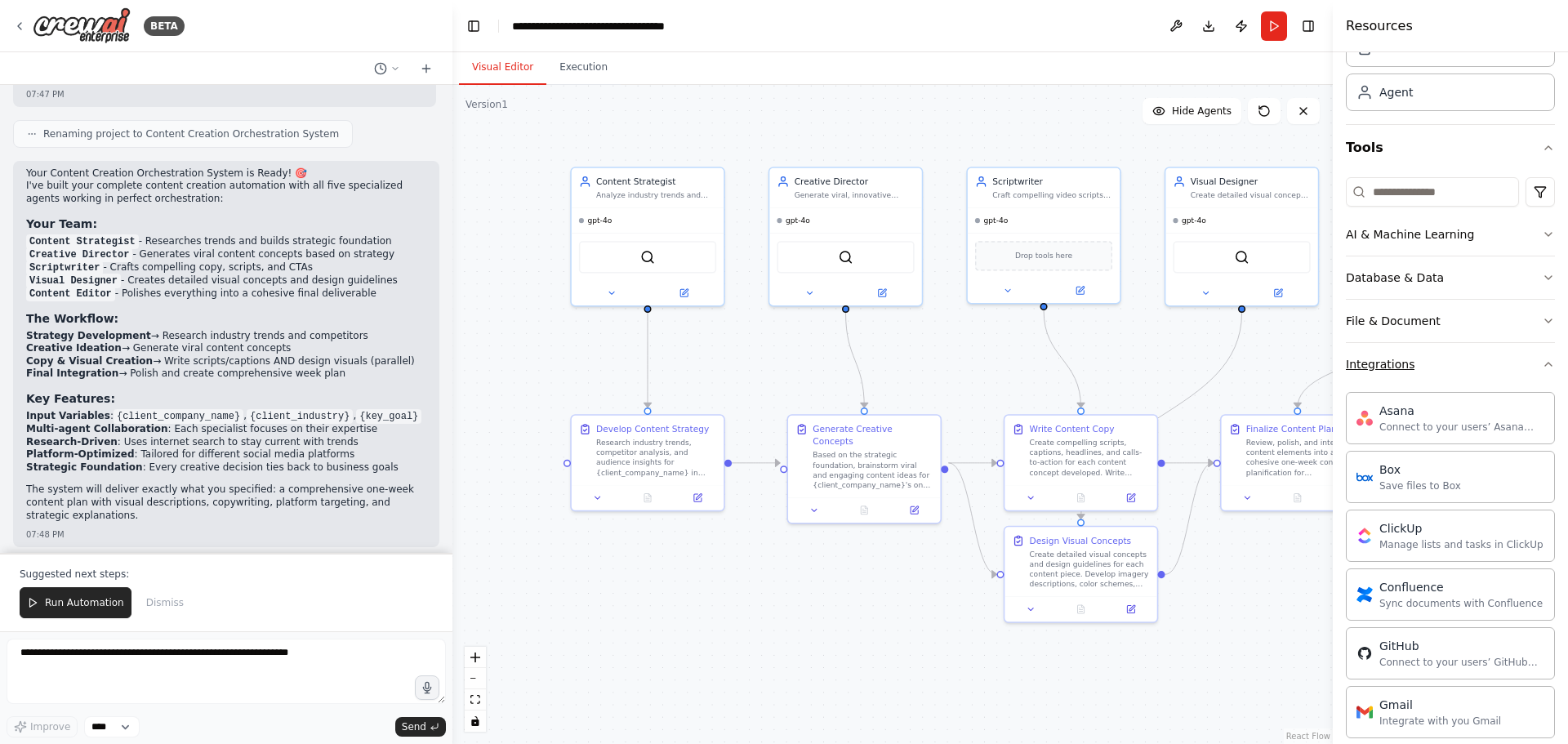
click at [1487, 367] on button "Integrations" at bounding box center [1450, 364] width 209 height 43
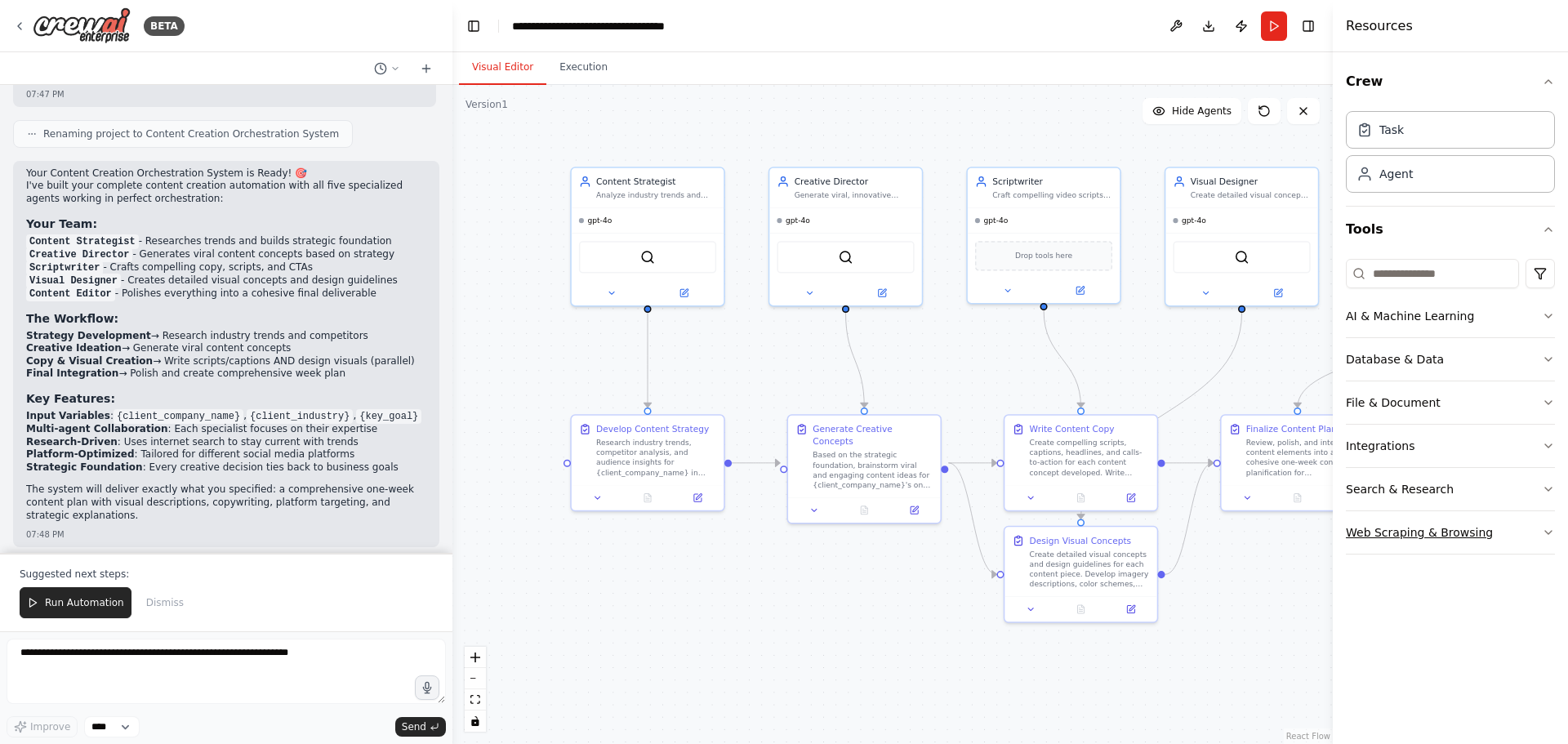
click at [1514, 527] on button "Web Scraping & Browsing" at bounding box center [1450, 532] width 209 height 43
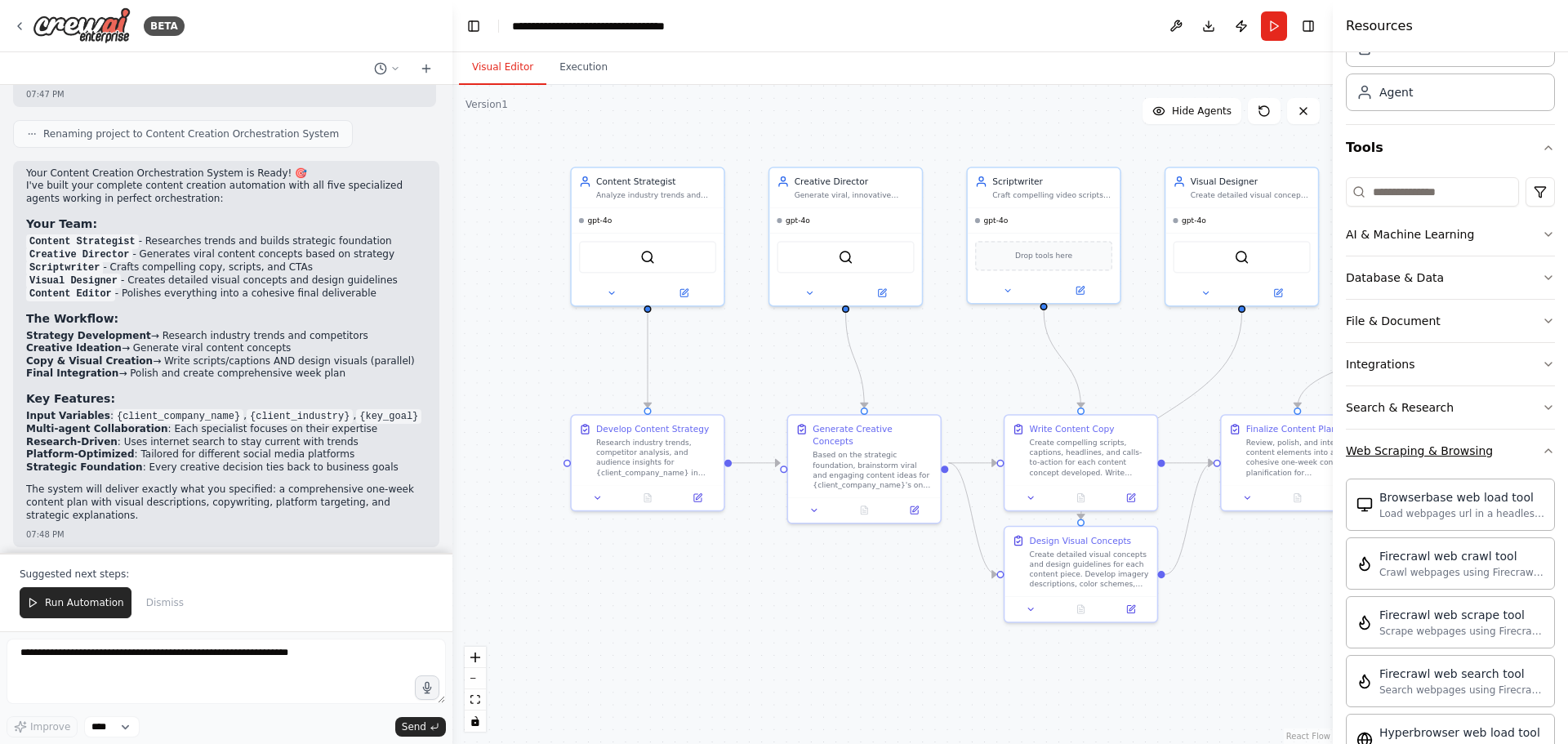
scroll to position [163, 0]
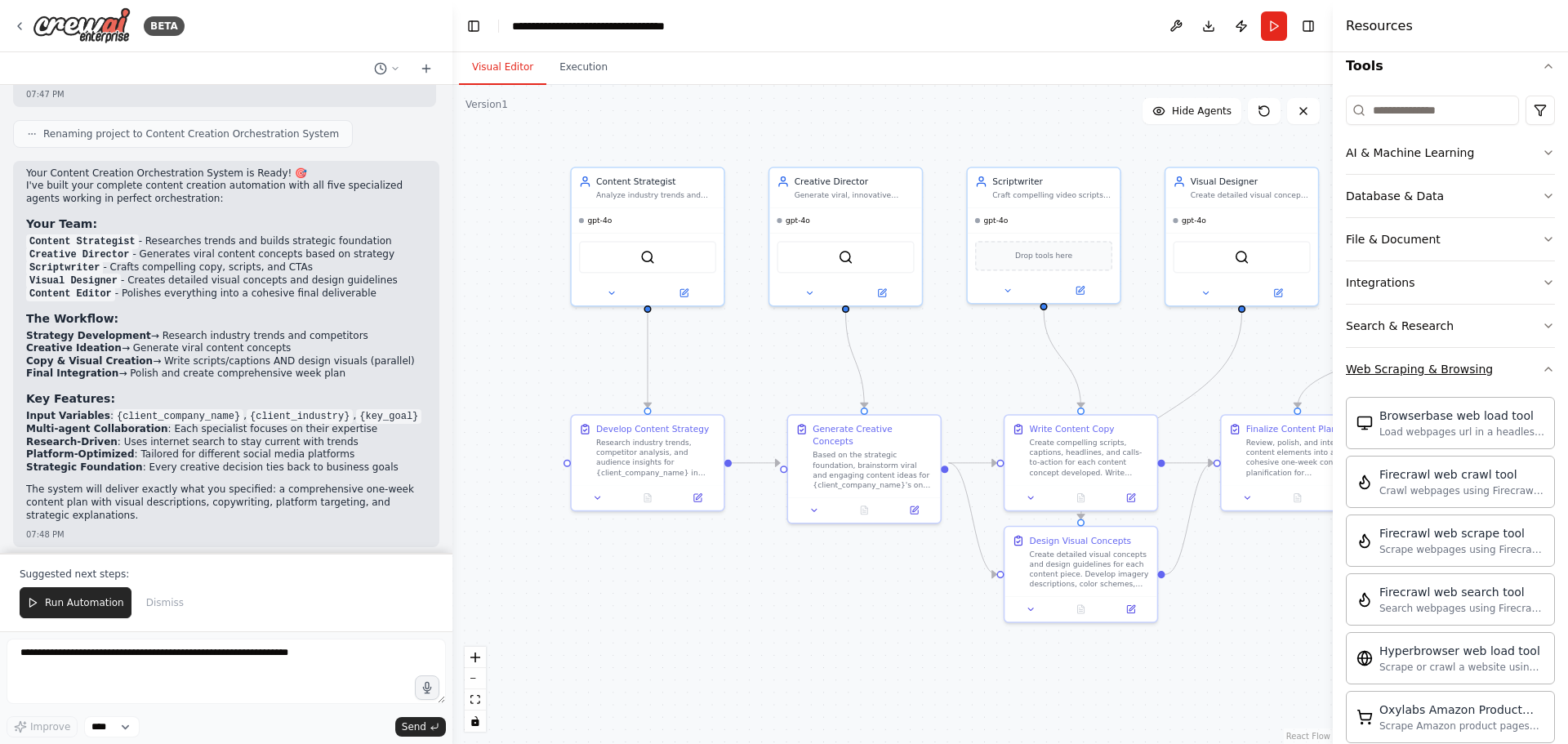
click at [1513, 370] on button "Web Scraping & Browsing" at bounding box center [1450, 369] width 209 height 43
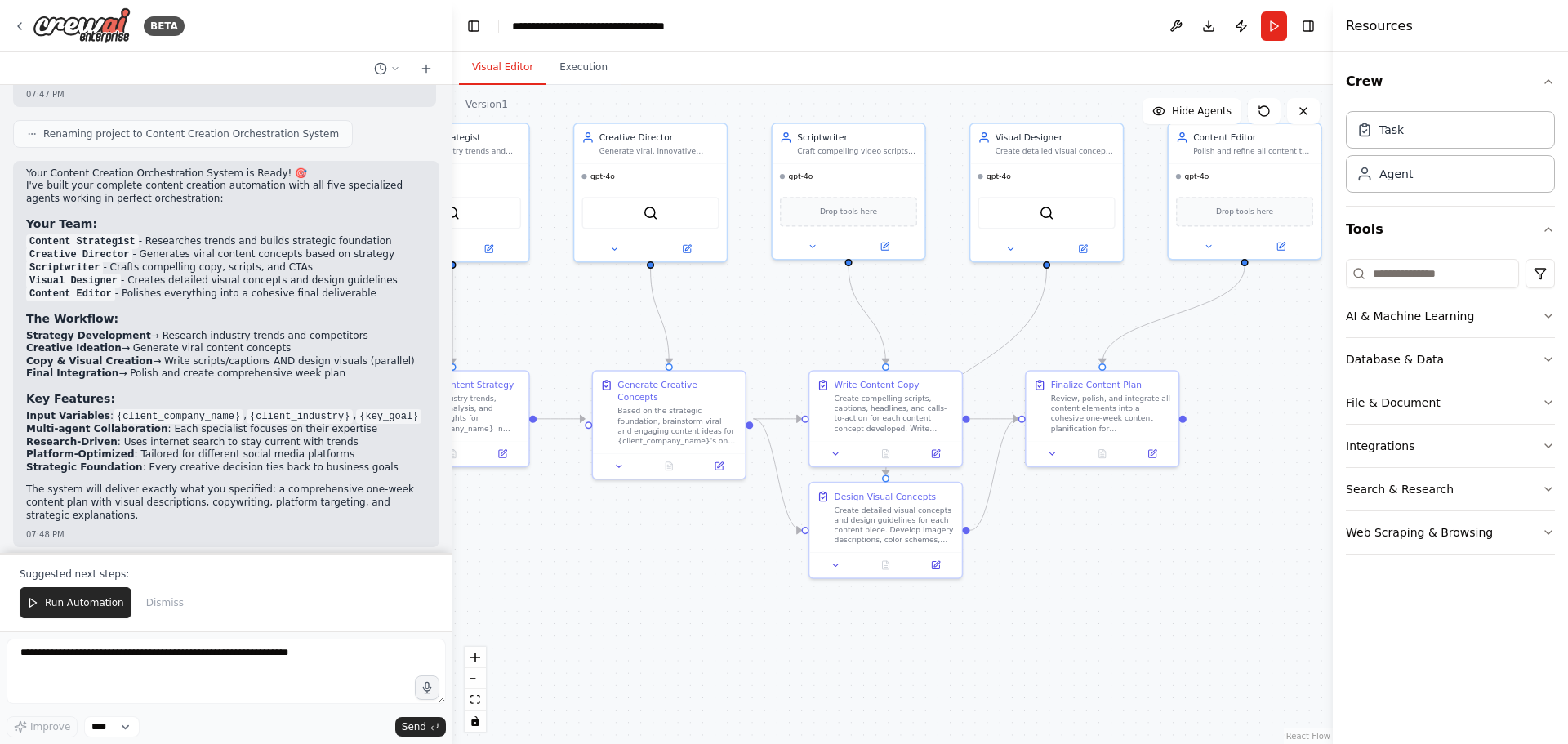
drag, startPoint x: 1266, startPoint y: 600, endPoint x: 1103, endPoint y: 570, distance: 165.7
click at [1103, 570] on div ".deletable-edge-delete-btn { width: 20px; height: 20px; border: 0px solid #ffff…" at bounding box center [893, 414] width 880 height 659
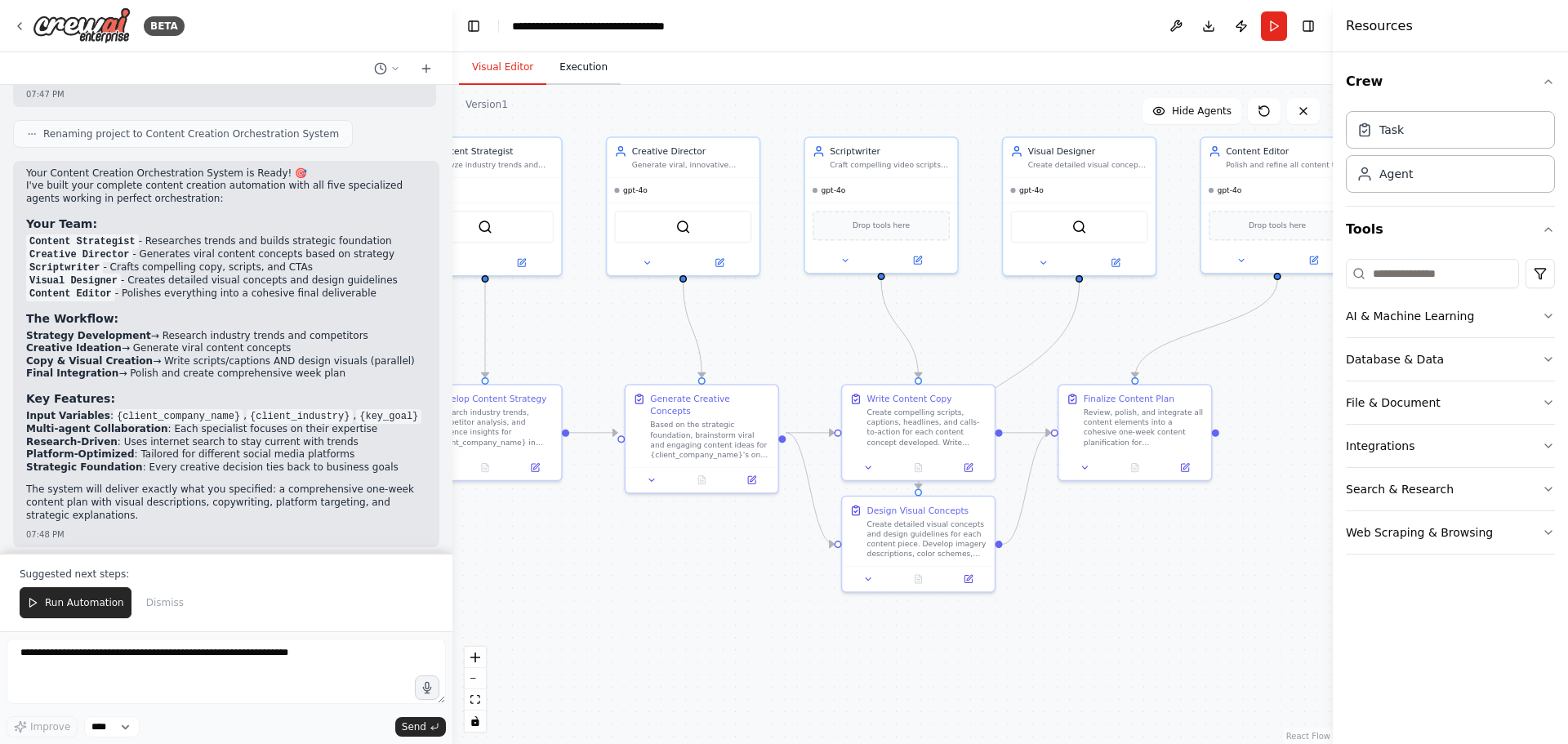
click at [575, 64] on button "Execution" at bounding box center [583, 67] width 74 height 35
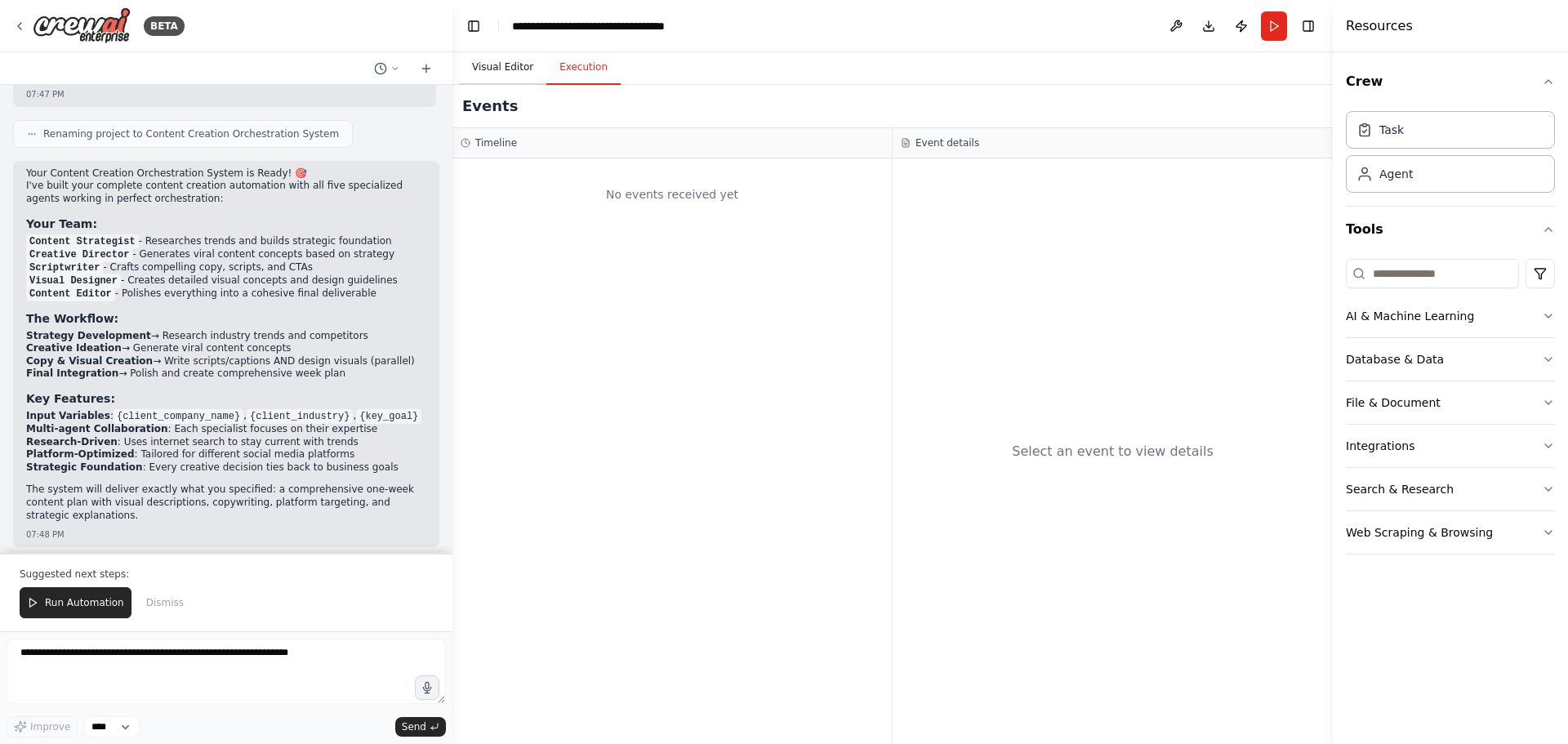
click at [502, 64] on button "Visual Editor" at bounding box center [503, 67] width 87 height 35
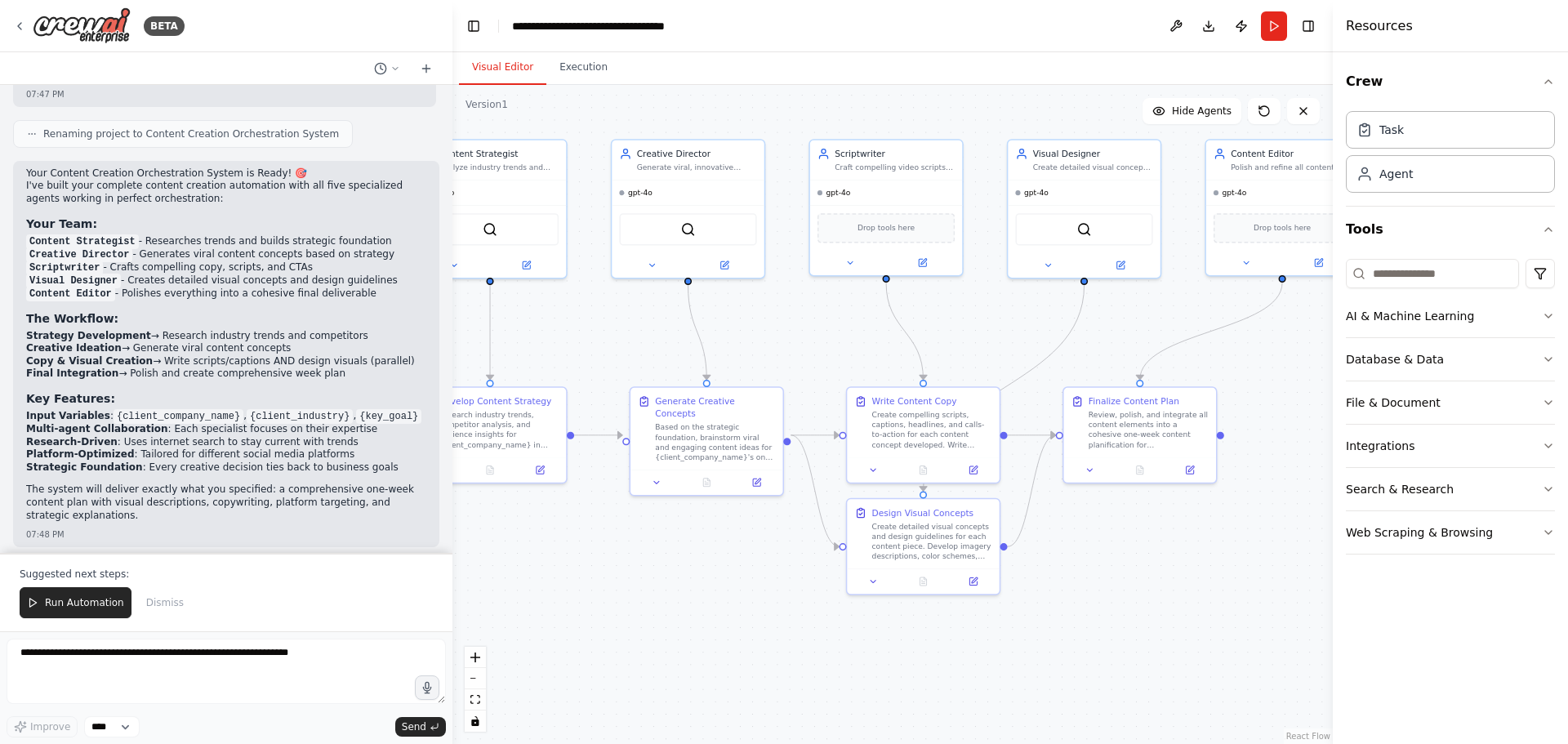
drag, startPoint x: 615, startPoint y: 595, endPoint x: 667, endPoint y: 615, distance: 55.7
click at [667, 615] on div ".deletable-edge-delete-btn { width: 20px; height: 20px; border: 0px solid #ffff…" at bounding box center [893, 414] width 880 height 659
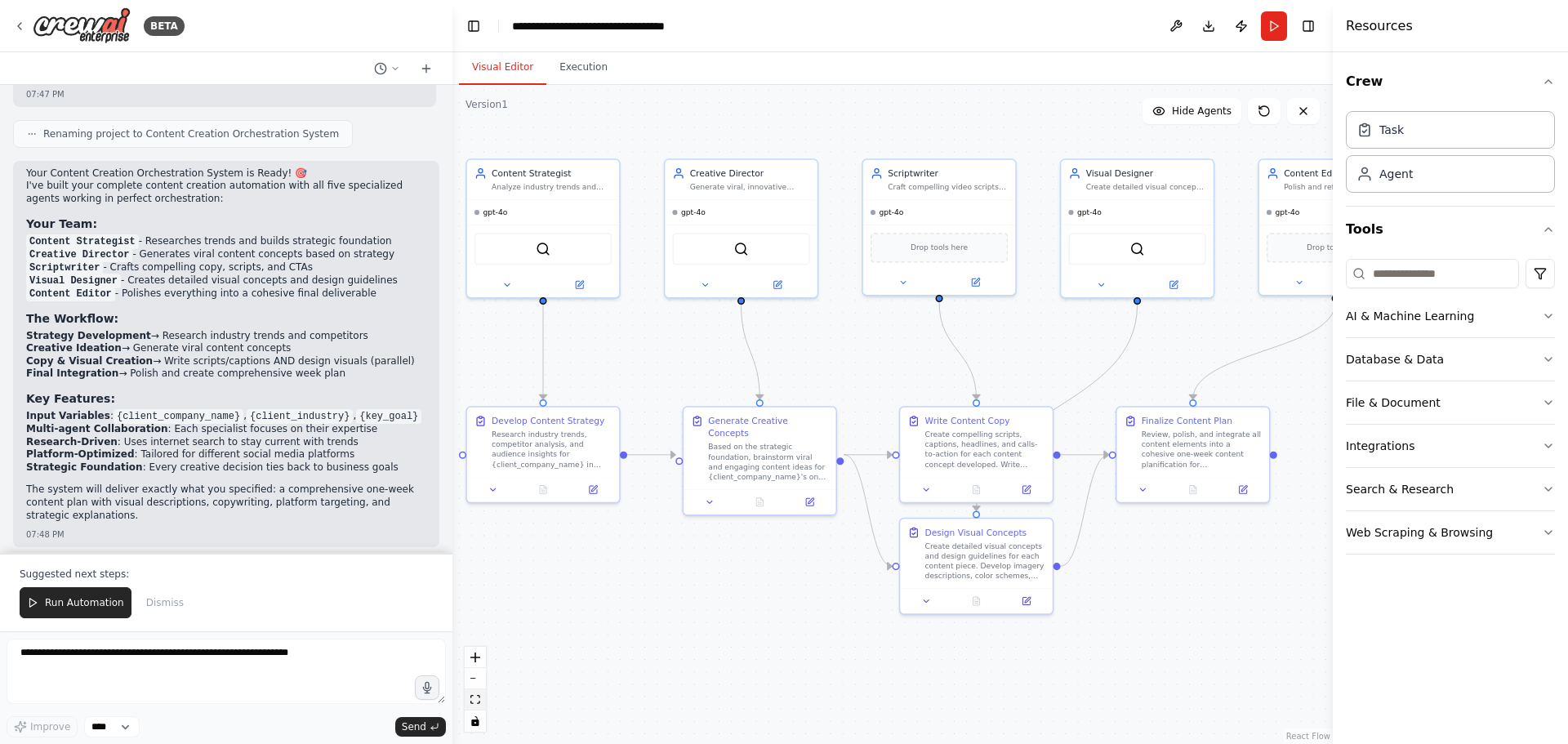
click at [485, 701] on button "fit view" at bounding box center [475, 699] width 21 height 21
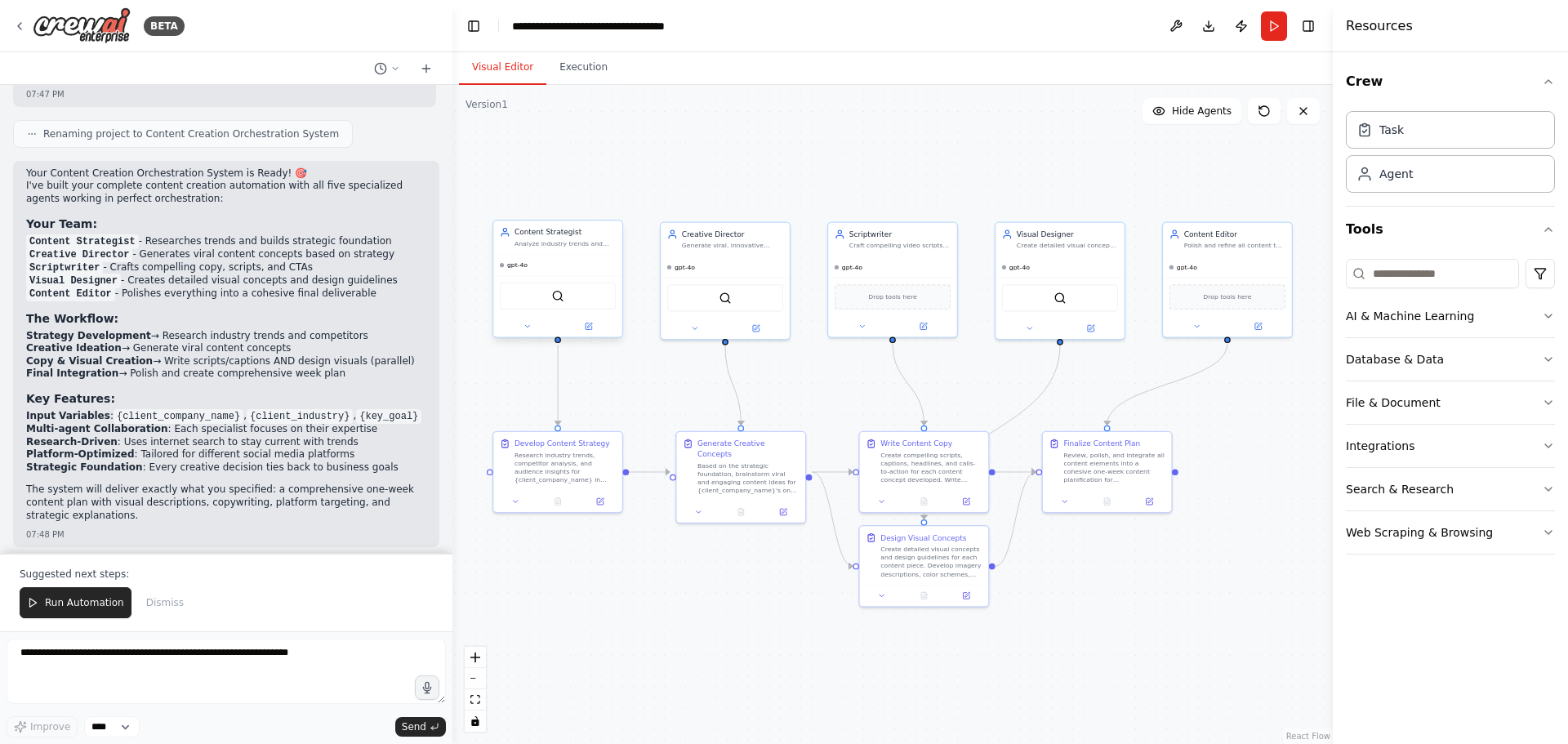
click at [580, 247] on div "Analyze industry trends and develop strategic content pillars and weekly themes…" at bounding box center [565, 243] width 101 height 8
click at [546, 233] on div "Content Strategist" at bounding box center [565, 232] width 101 height 11
click at [526, 332] on button at bounding box center [526, 326] width 58 height 12
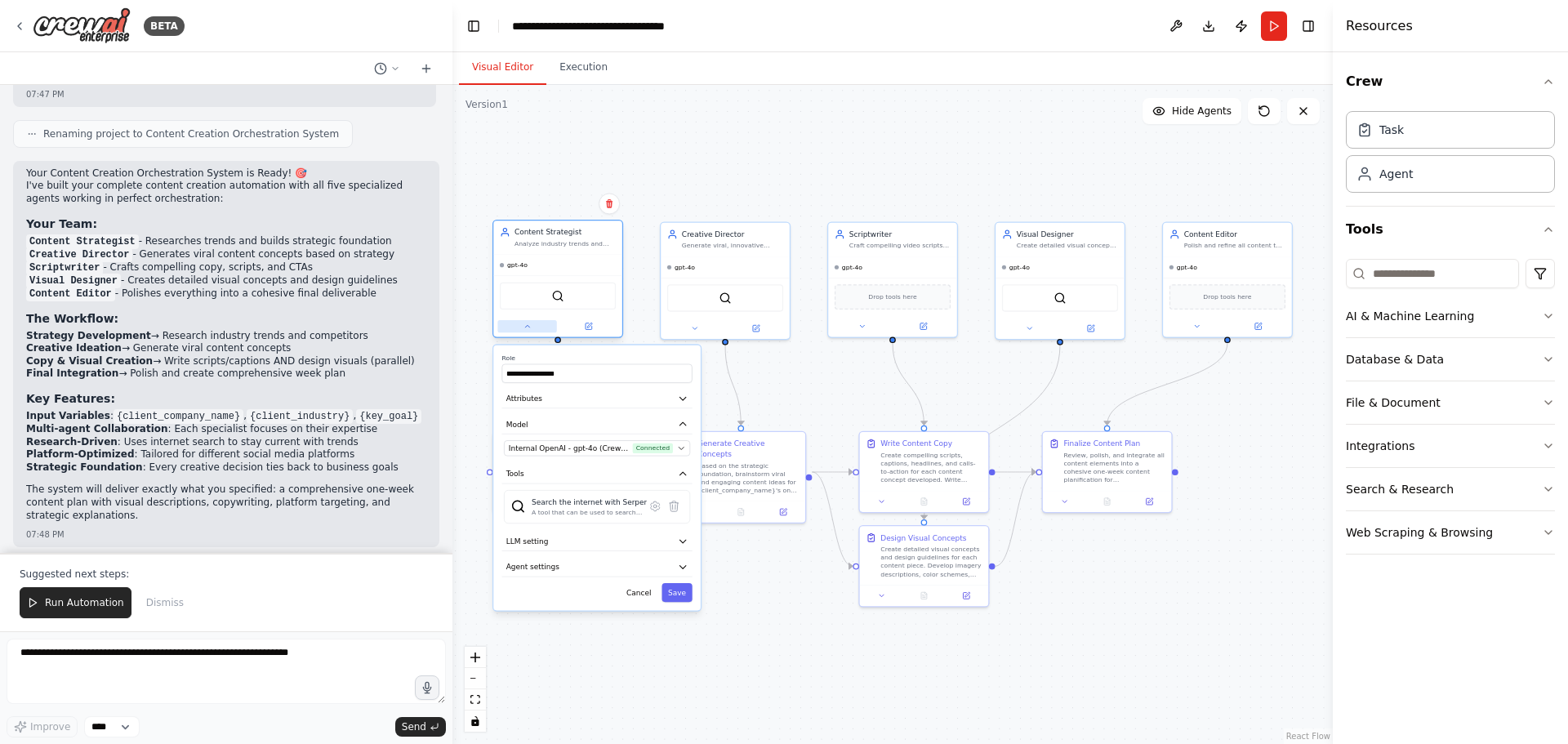
click at [526, 332] on button at bounding box center [526, 326] width 58 height 12
click at [468, 653] on button "zoom in" at bounding box center [475, 657] width 21 height 21
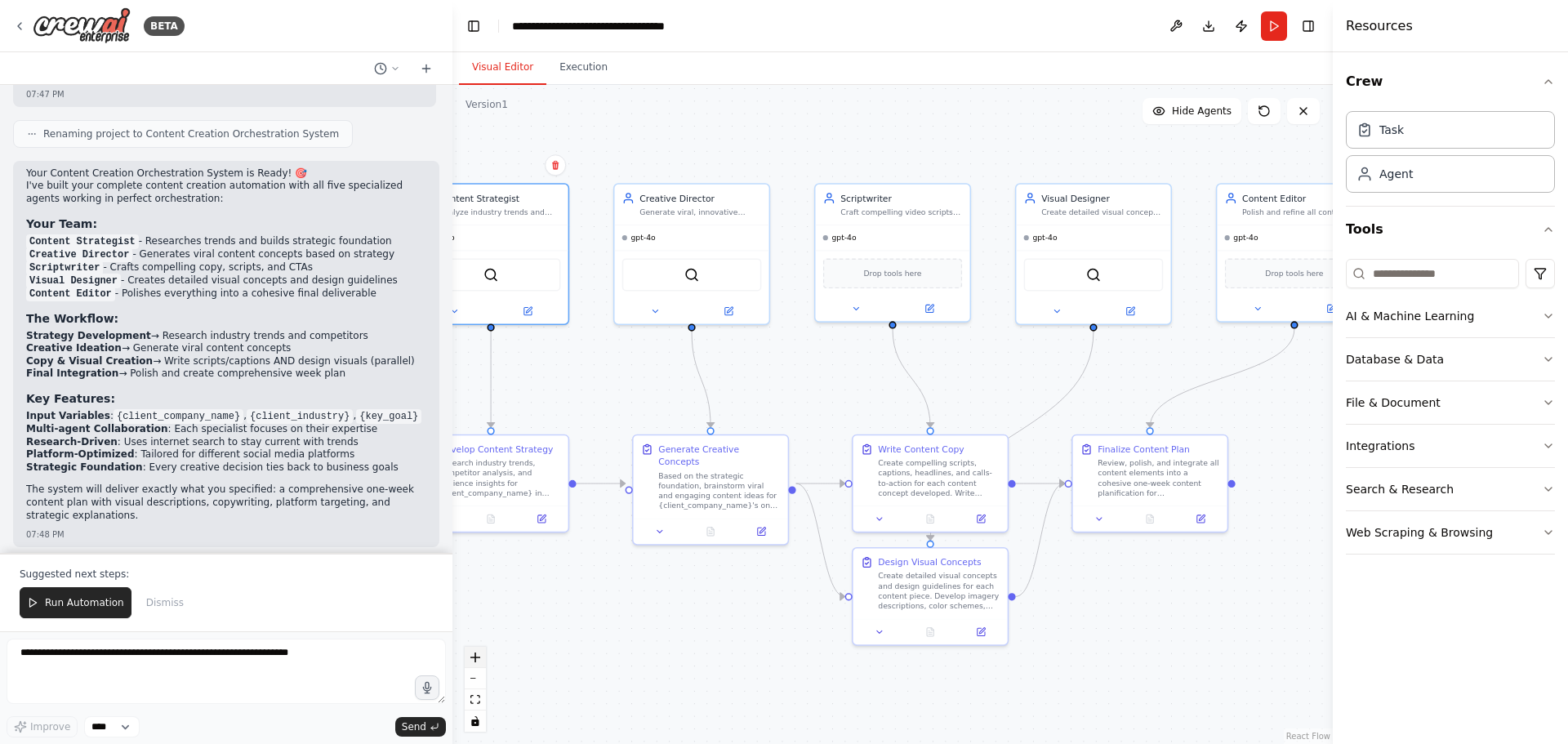
click at [472, 654] on icon "zoom in" at bounding box center [476, 657] width 10 height 10
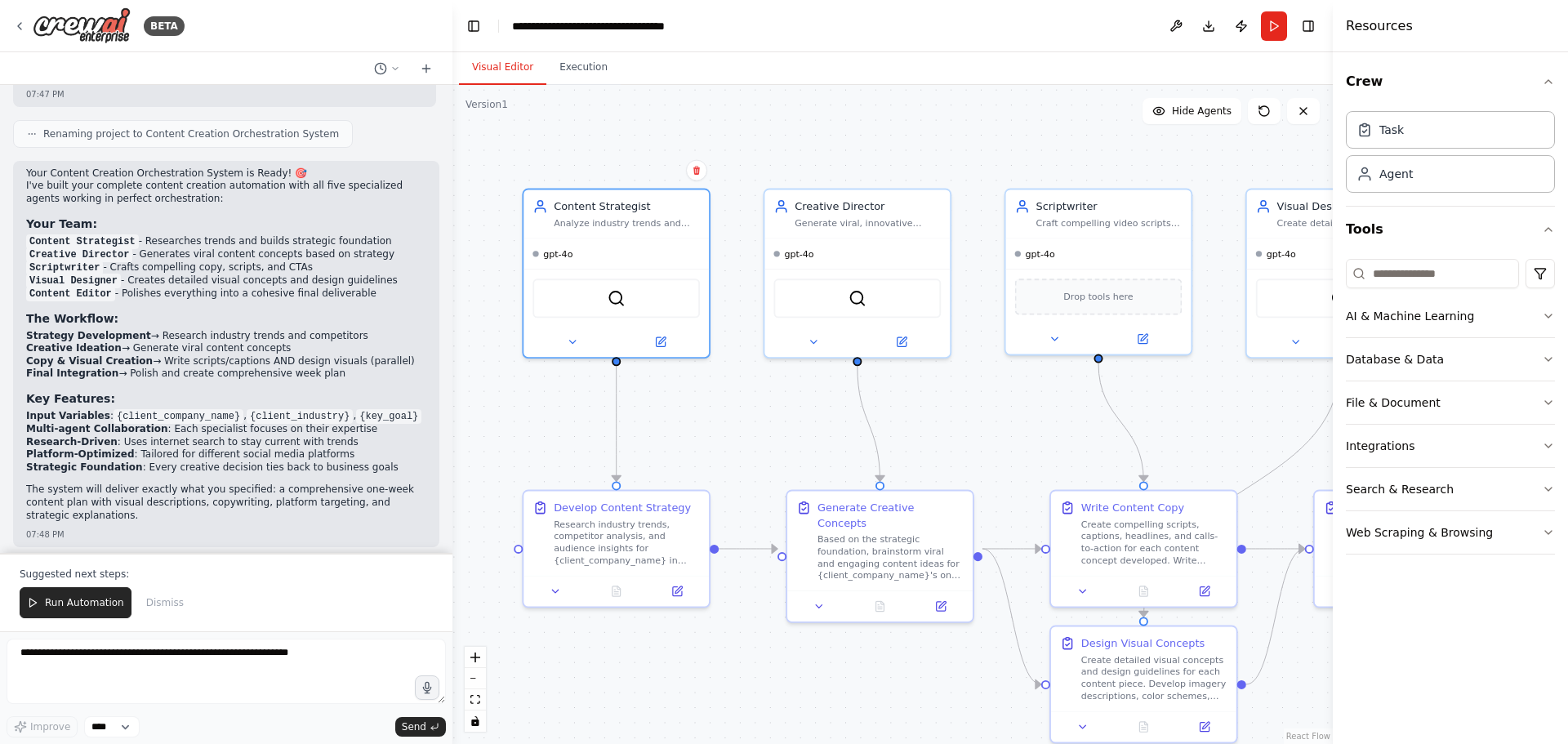
drag, startPoint x: 566, startPoint y: 578, endPoint x: 772, endPoint y: 629, distance: 212.2
click at [772, 629] on div ".deletable-edge-delete-btn { width: 20px; height: 20px; border: 0px solid #ffff…" at bounding box center [893, 414] width 880 height 659
click at [574, 333] on icon at bounding box center [572, 339] width 12 height 12
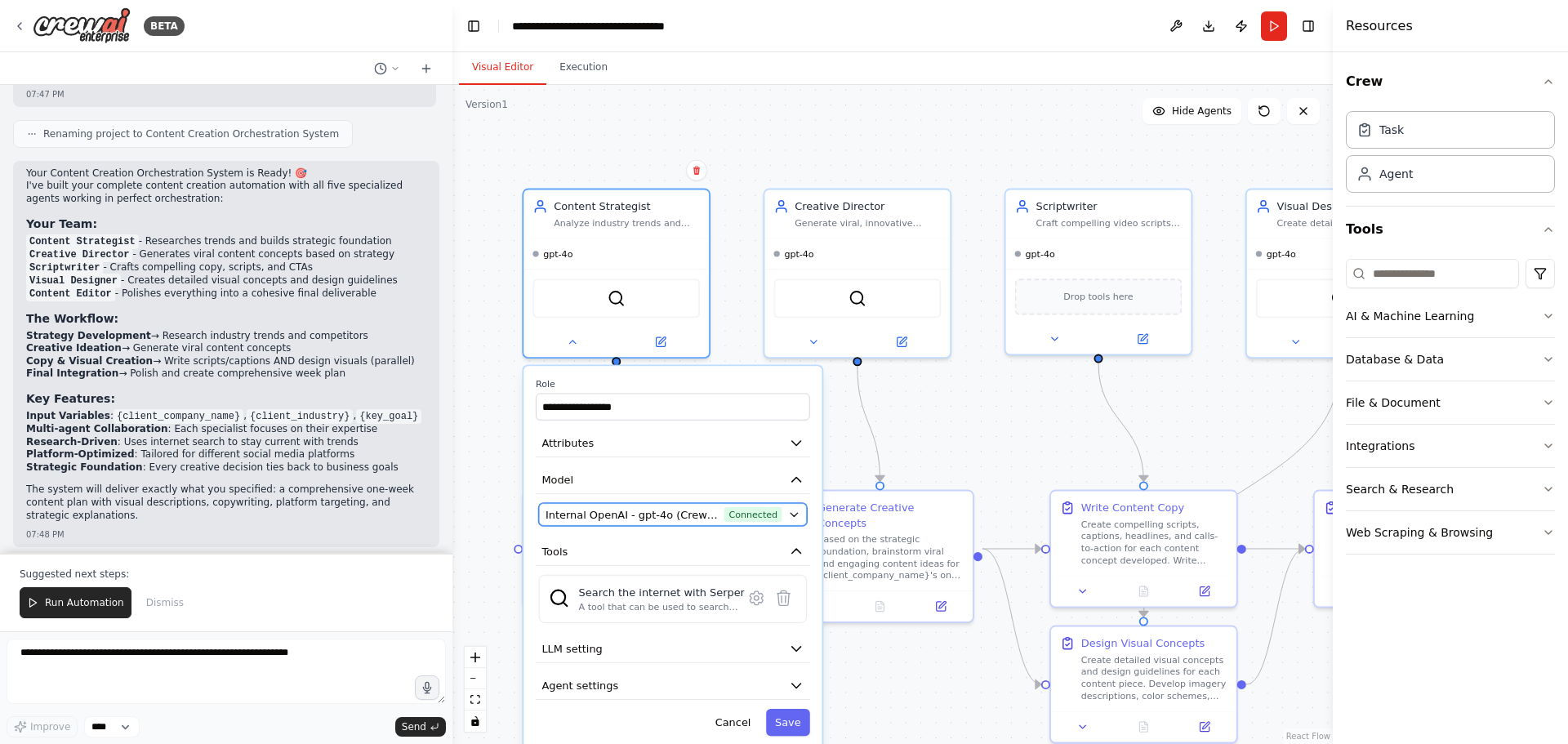
click at [798, 514] on icon "button" at bounding box center [794, 514] width 12 height 12
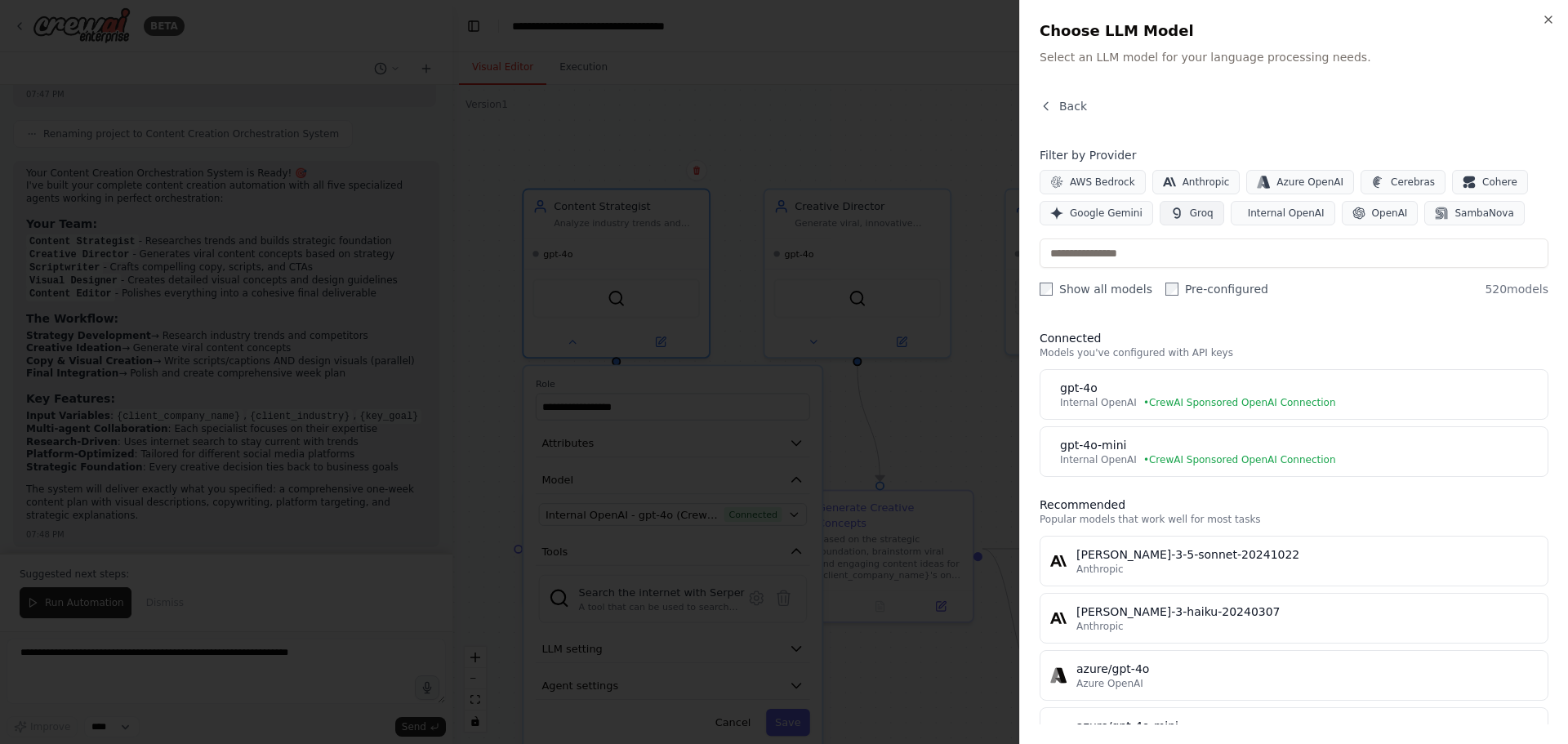
click at [1190, 216] on span "Groq" at bounding box center [1202, 213] width 24 height 13
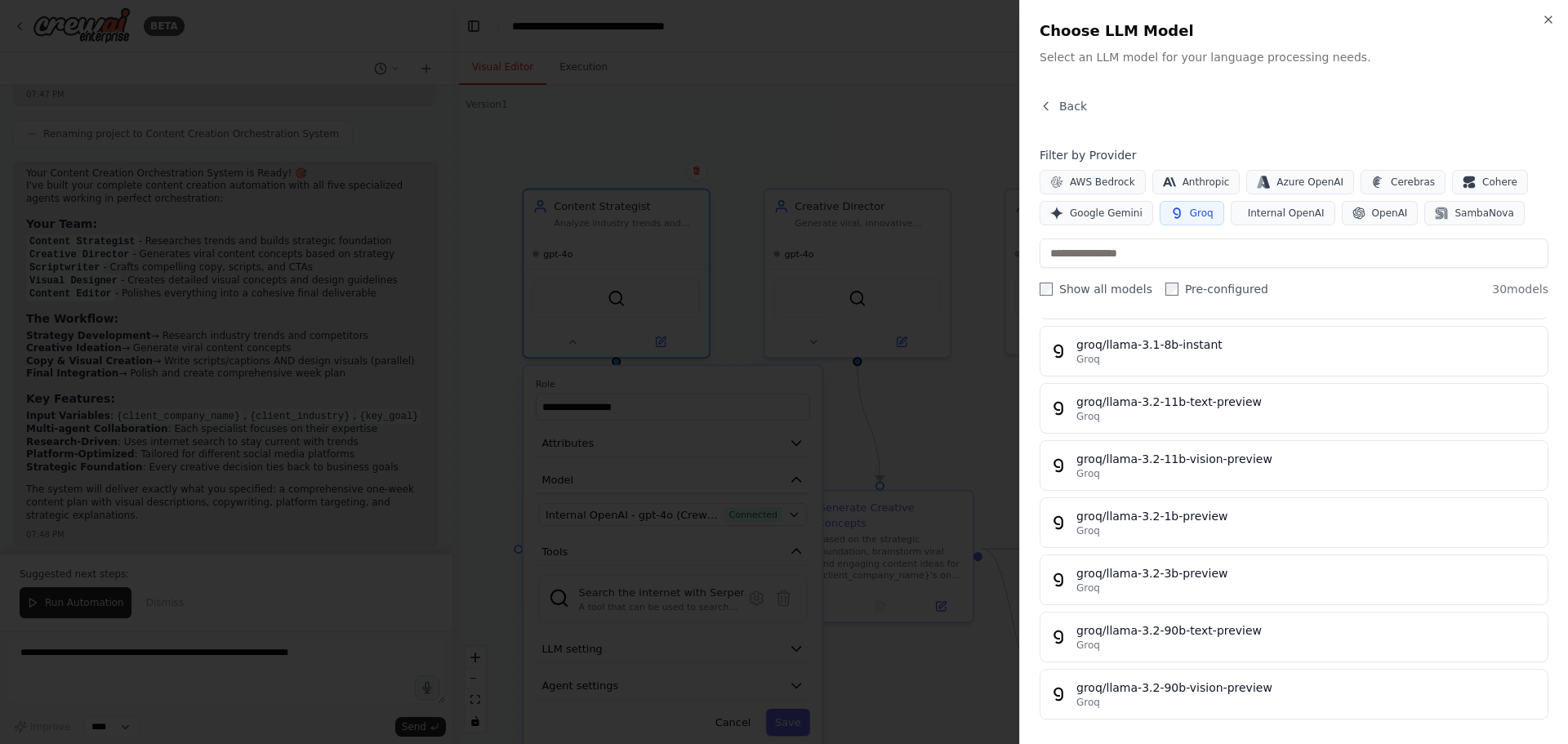
scroll to position [304, 0]
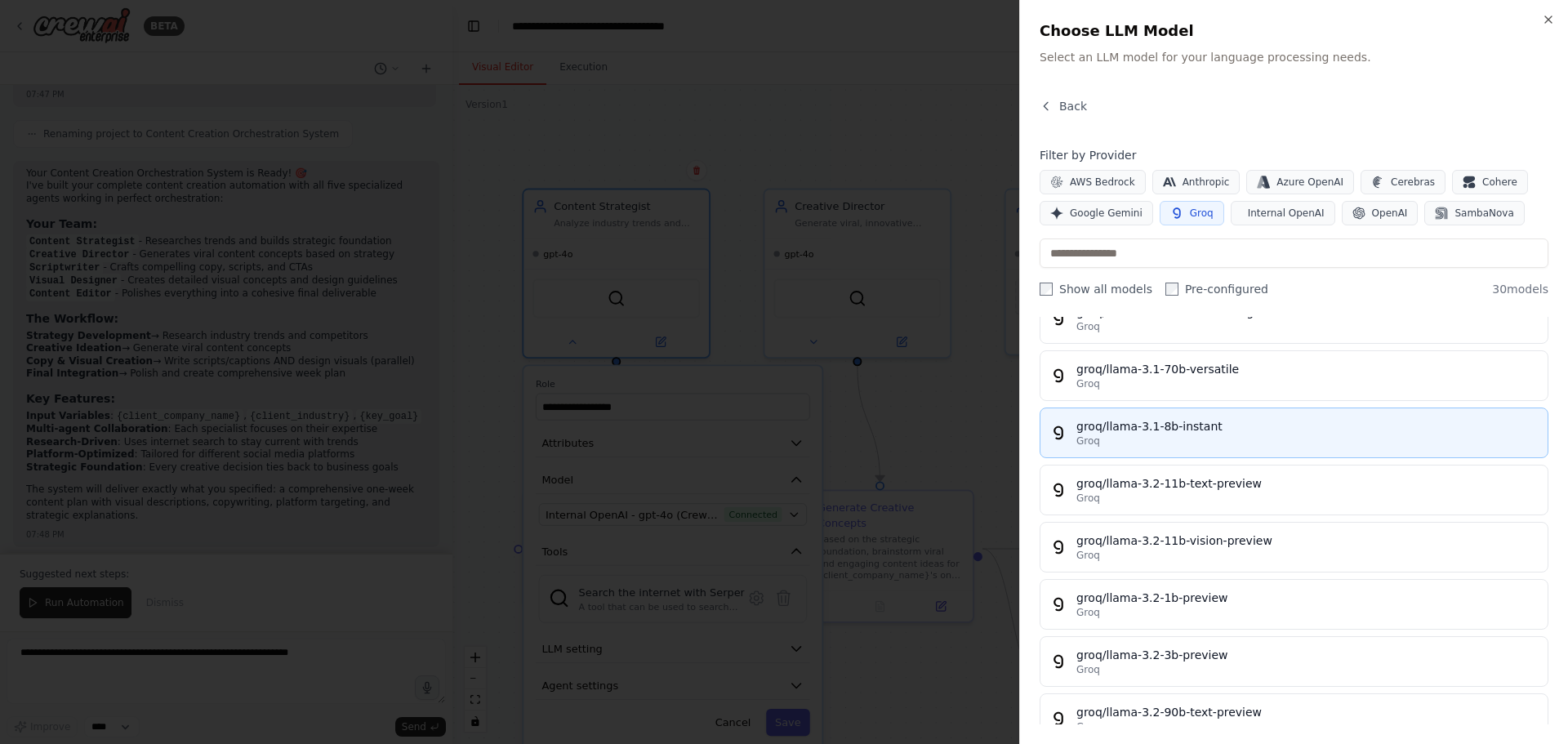
click at [1190, 434] on div "groq/llama-3.1-8b-instant" at bounding box center [1307, 426] width 462 height 16
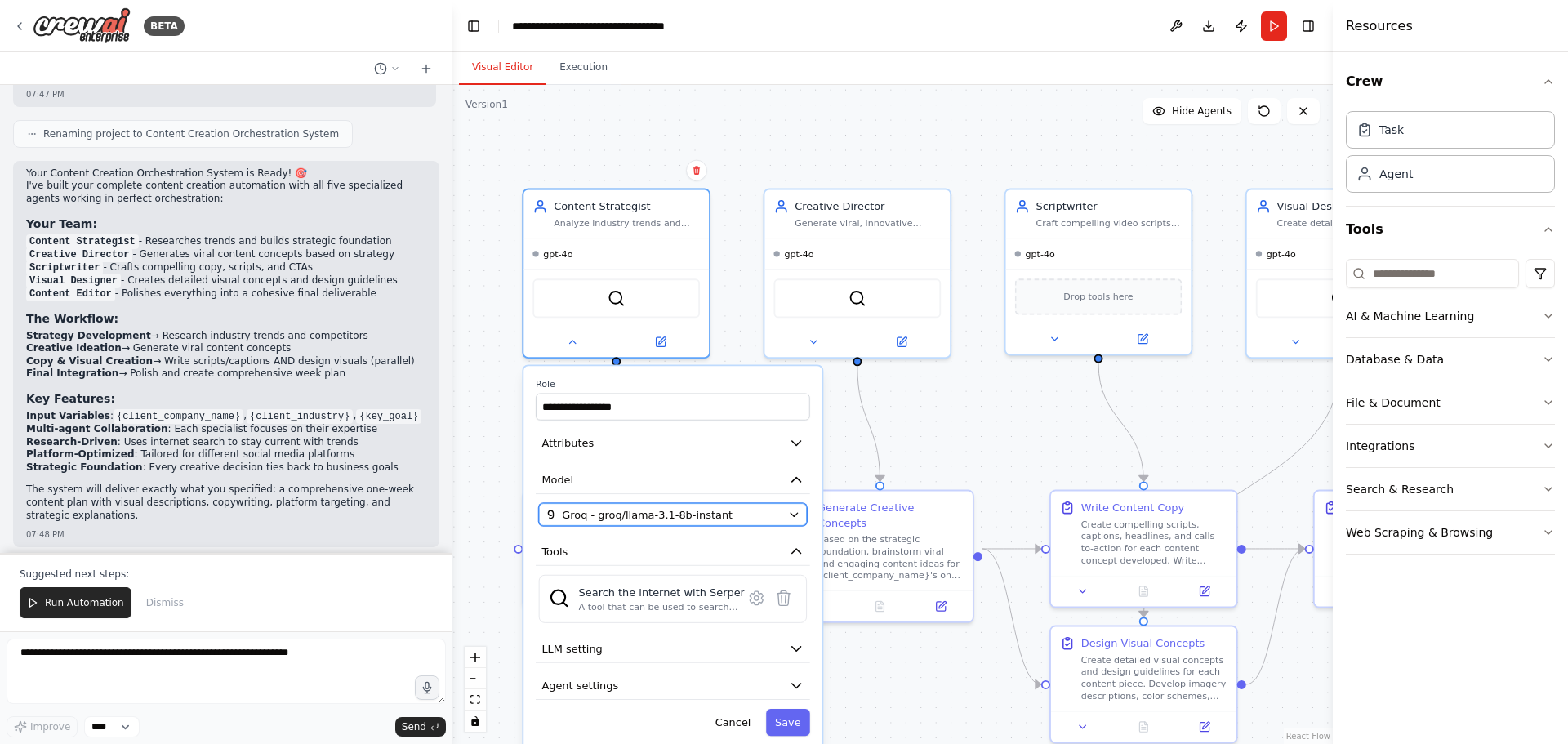
click at [751, 518] on div "Groq - groq/llama-3.1-8b-instant" at bounding box center [664, 514] width 237 height 15
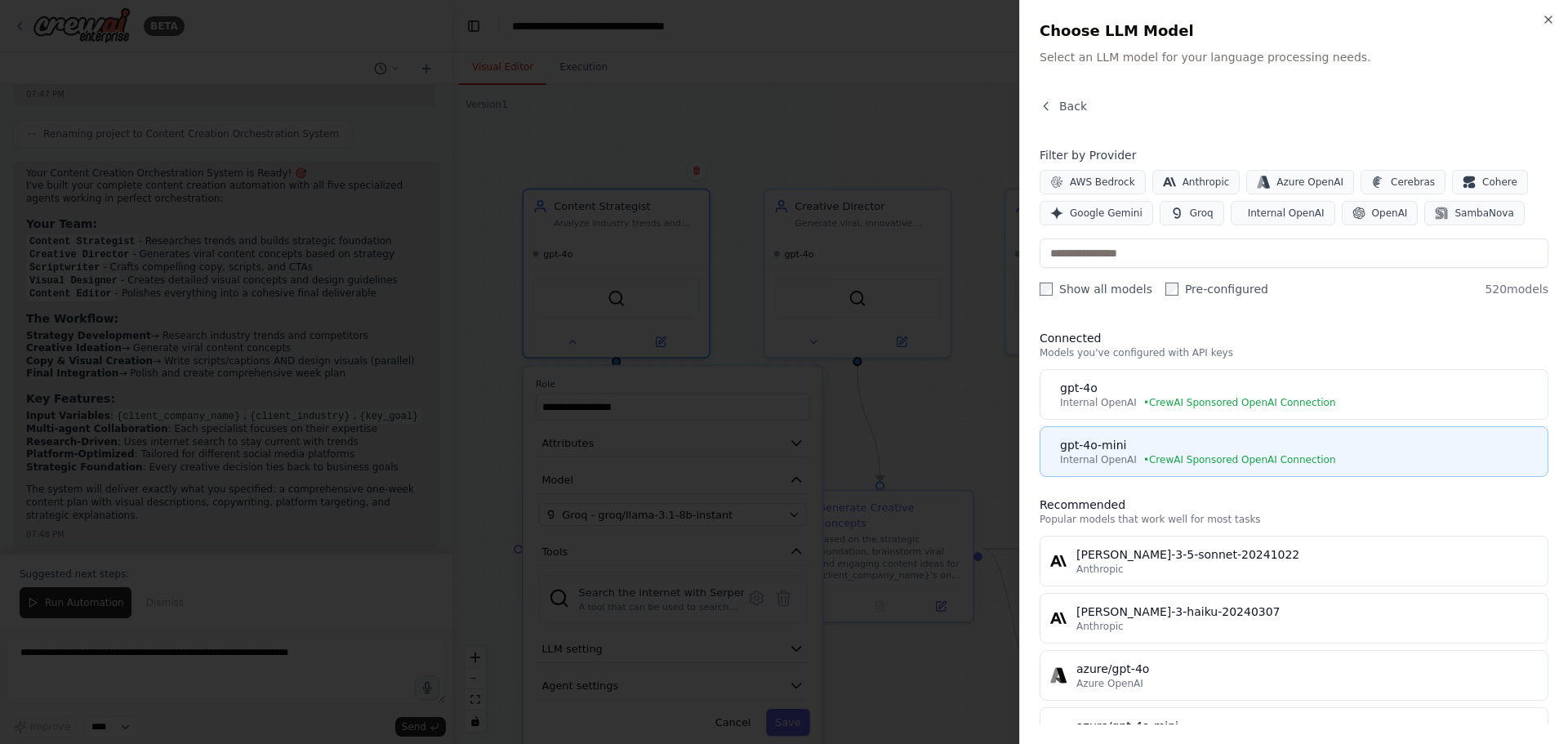
click at [1207, 448] on div "gpt-4o-mini" at bounding box center [1299, 445] width 478 height 16
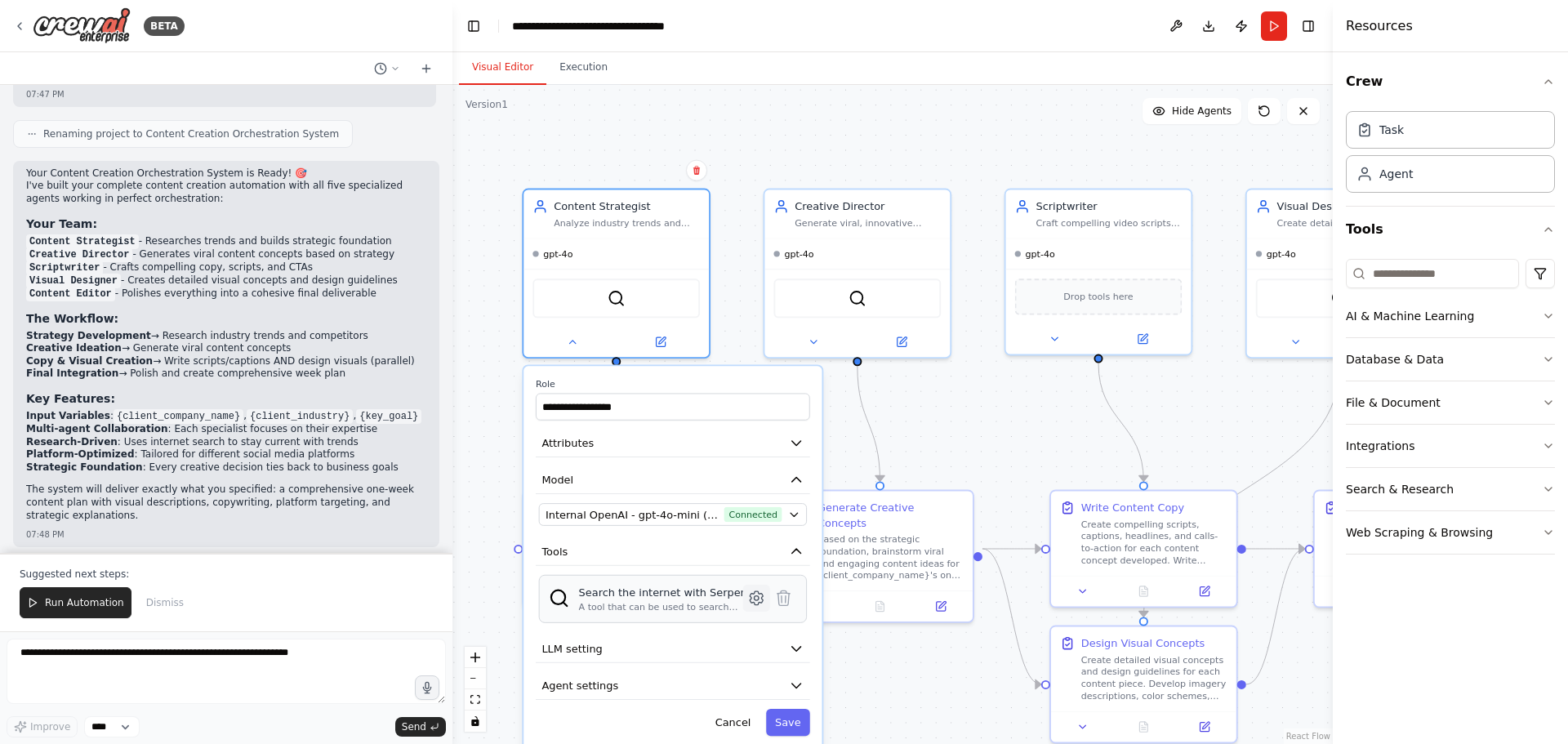
click at [764, 597] on icon at bounding box center [756, 597] width 18 height 18
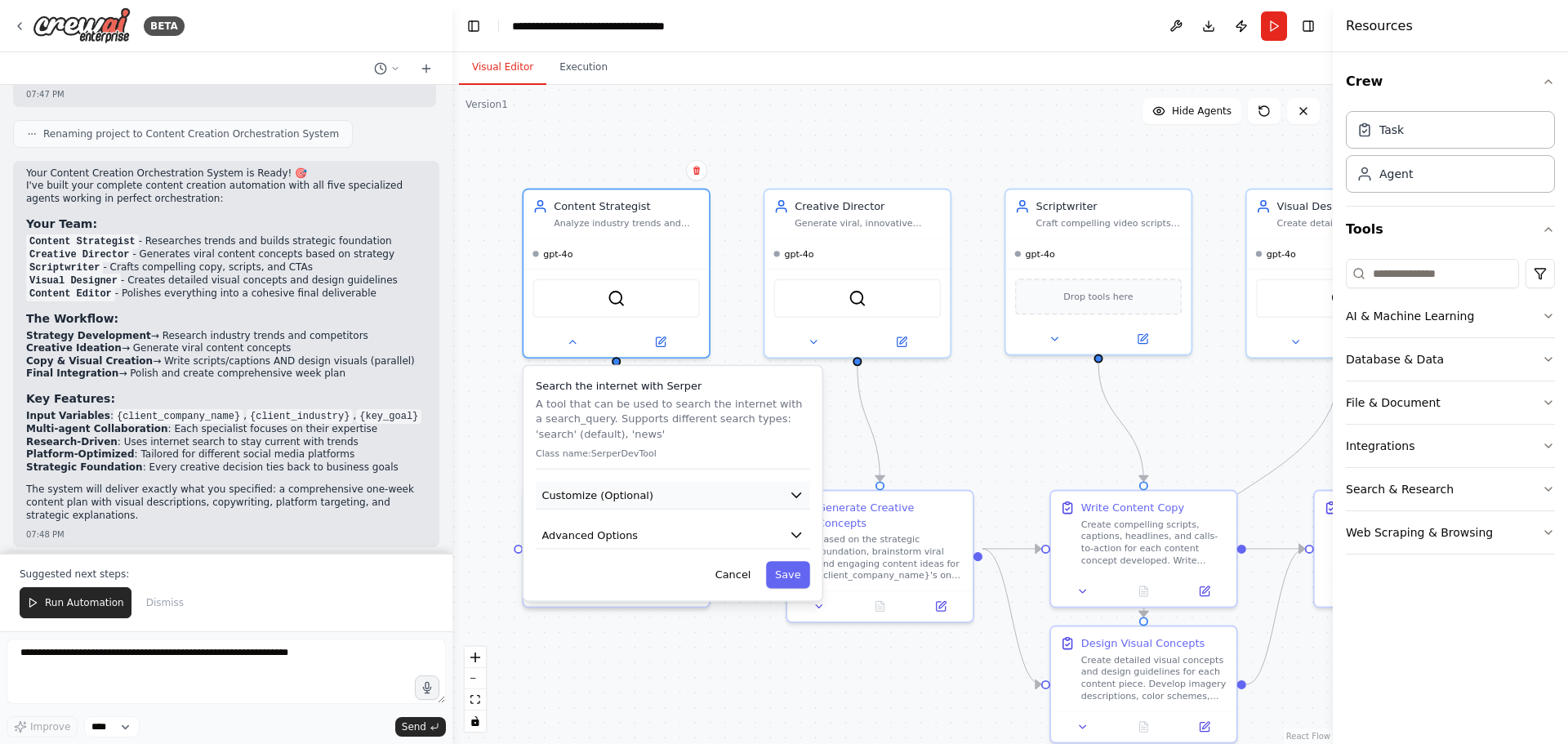
click at [707, 499] on button "Customize (Optional)" at bounding box center [673, 494] width 275 height 28
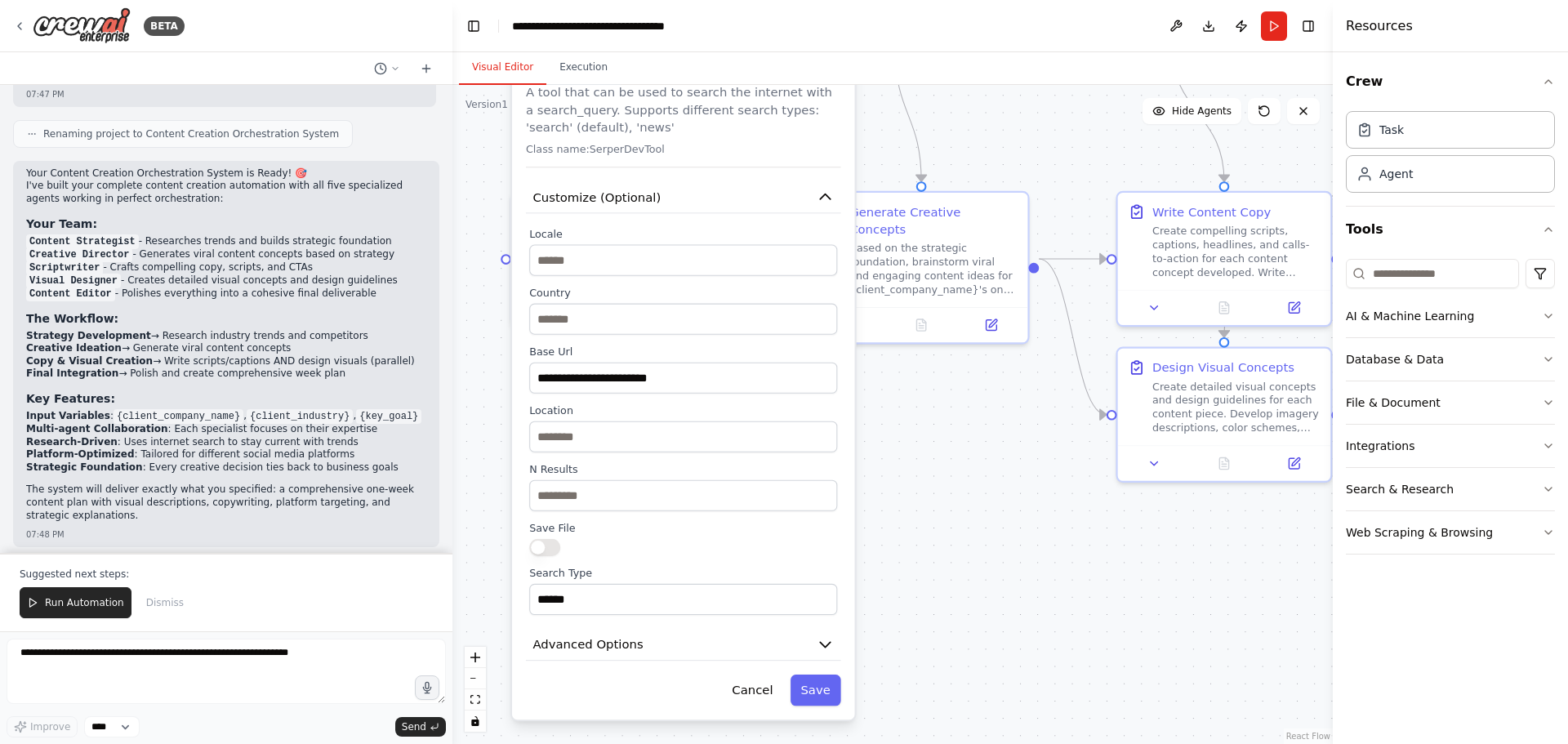
drag, startPoint x: 892, startPoint y: 660, endPoint x: 908, endPoint y: 364, distance: 296.4
click at [908, 364] on div ".deletable-edge-delete-btn { width: 20px; height: 20px; border: 0px solid #ffff…" at bounding box center [893, 414] width 880 height 659
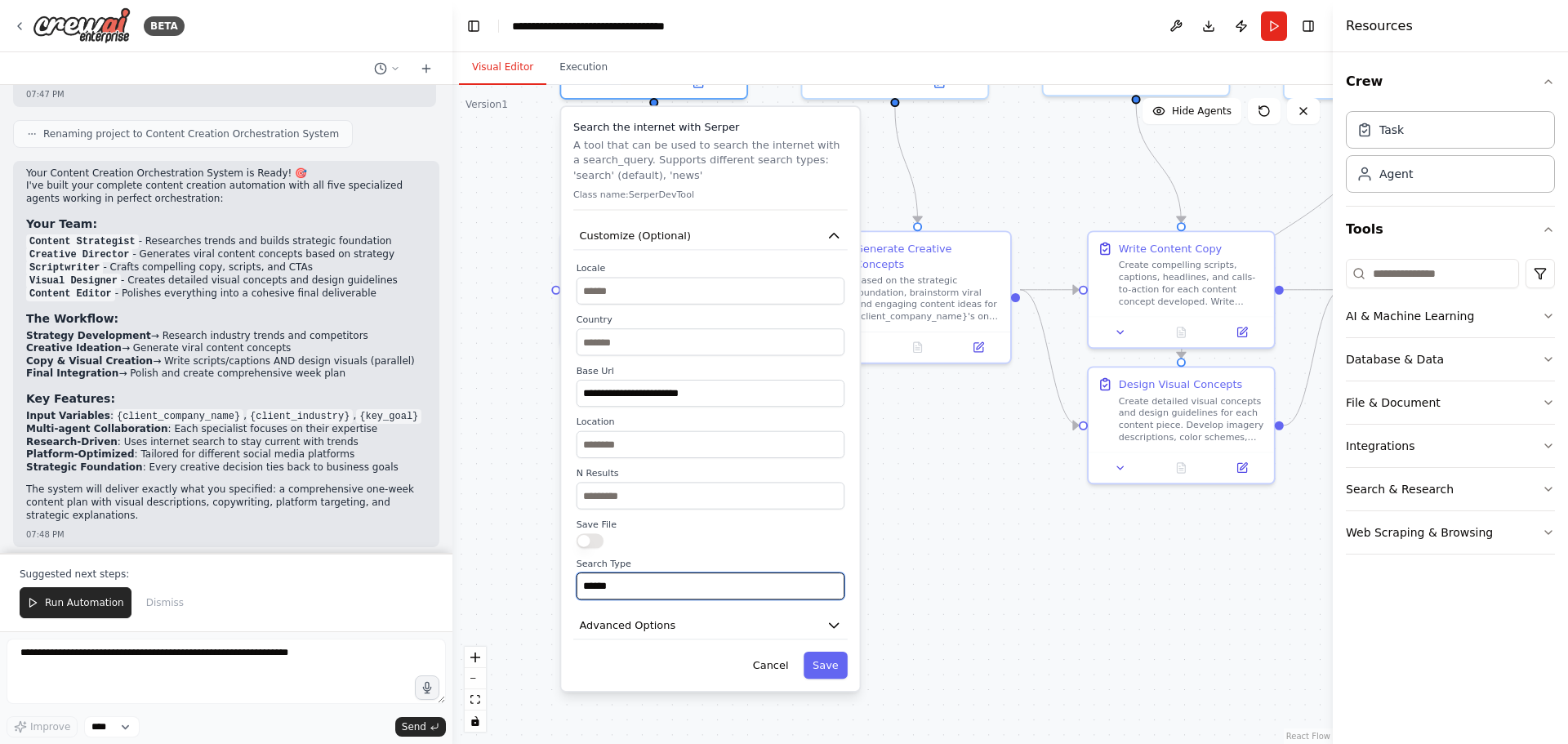
click at [662, 588] on input "******" at bounding box center [711, 585] width 268 height 27
click at [662, 626] on span "Advanced Options" at bounding box center [626, 624] width 96 height 15
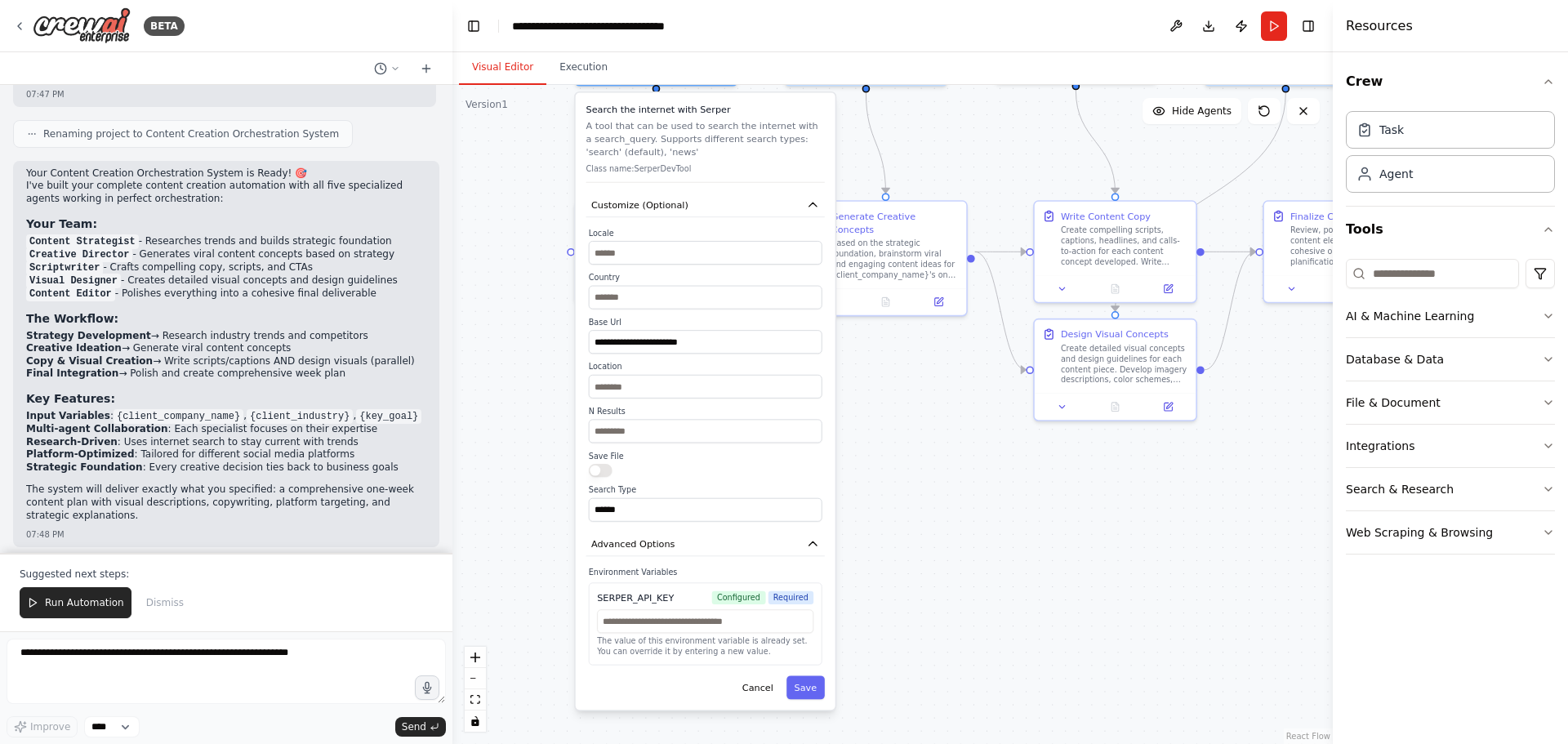
drag, startPoint x: 908, startPoint y: 629, endPoint x: 899, endPoint y: 550, distance: 79.5
click at [899, 550] on div ".deletable-edge-delete-btn { width: 20px; height: 20px; border: 0px solid #ffff…" at bounding box center [893, 414] width 880 height 659
click at [758, 684] on button "Cancel" at bounding box center [757, 688] width 47 height 24
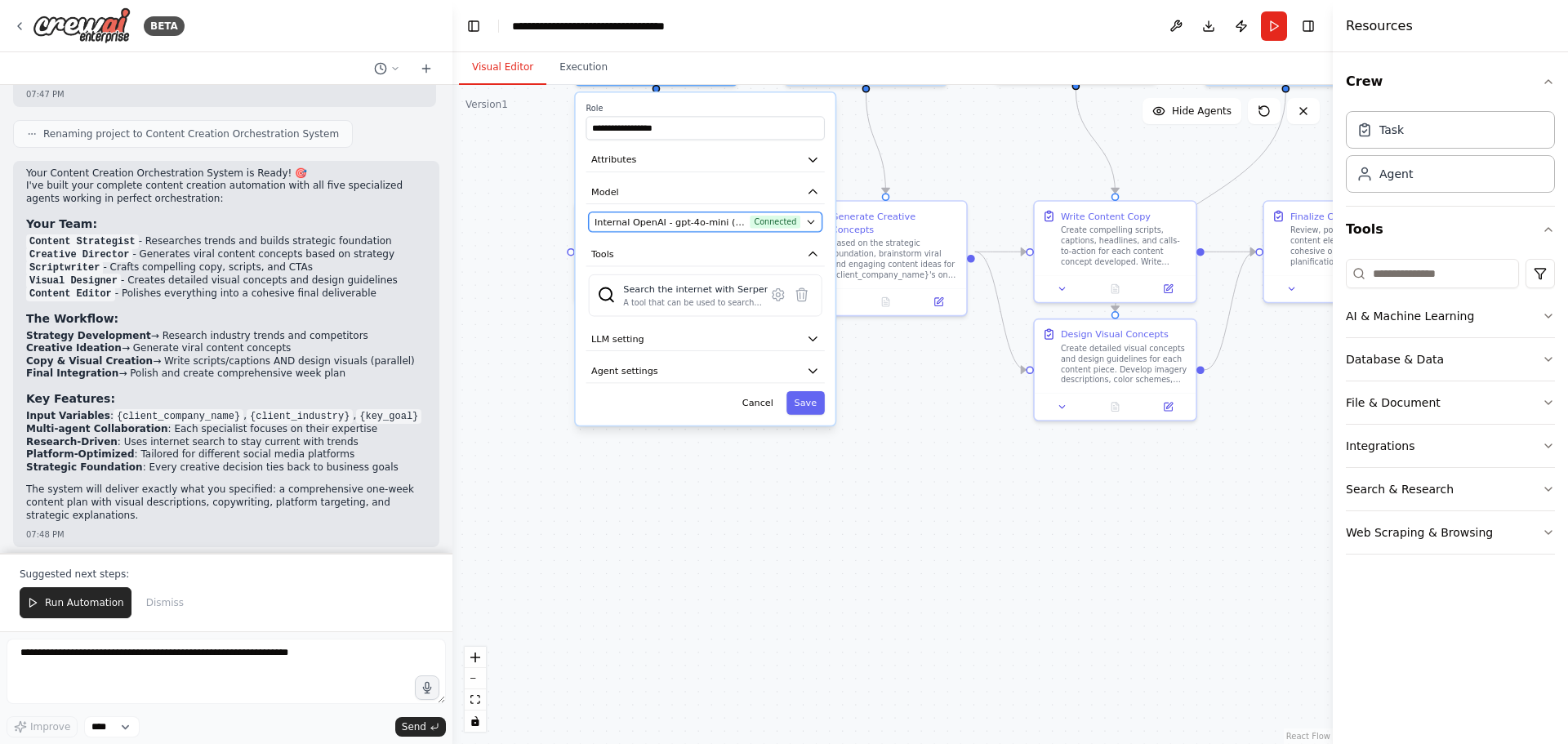
click at [714, 219] on span "Internal OpenAI - gpt-4o-mini (CrewAI Sponsored OpenAI Connection)" at bounding box center [670, 222] width 151 height 13
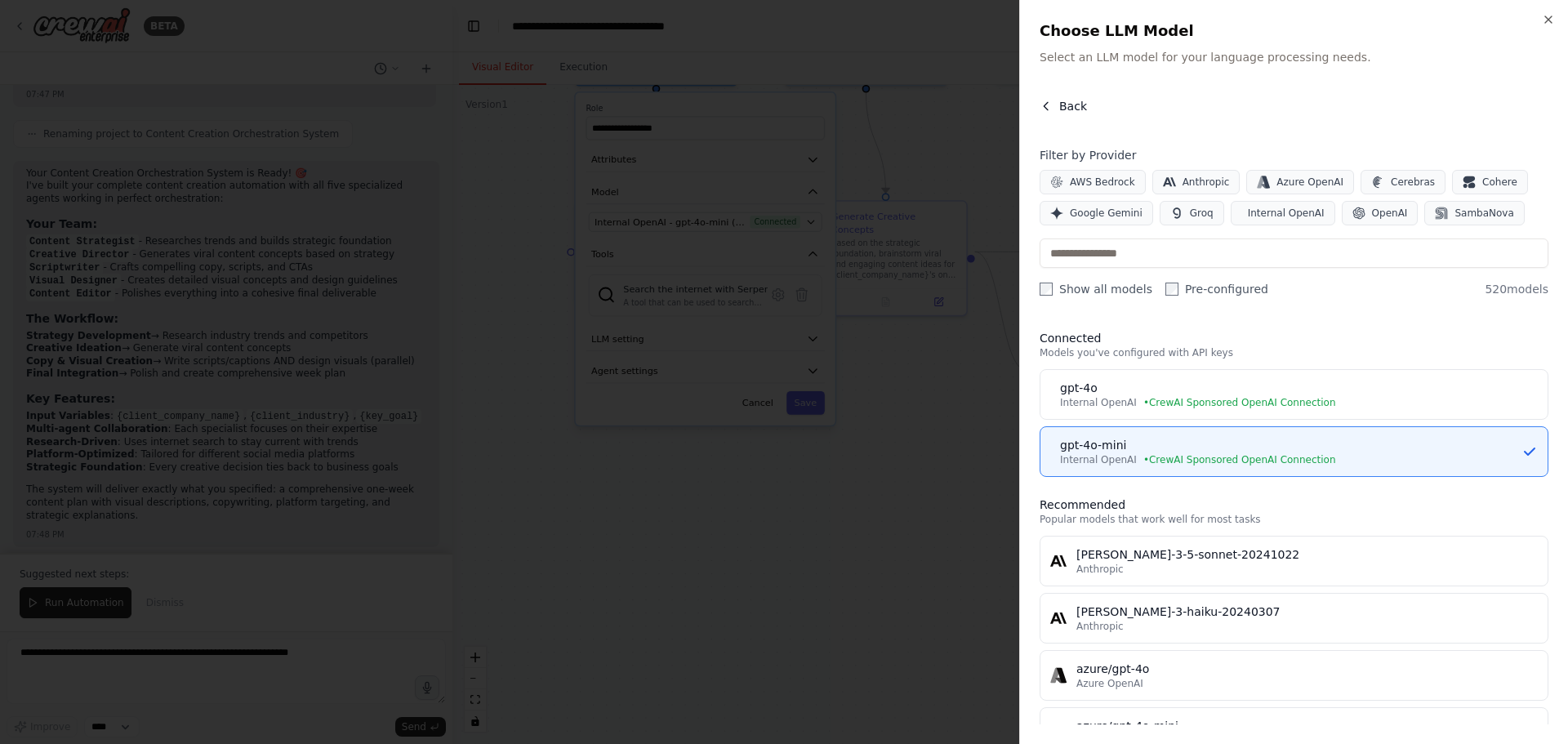
click at [1048, 100] on icon "button" at bounding box center [1046, 106] width 13 height 13
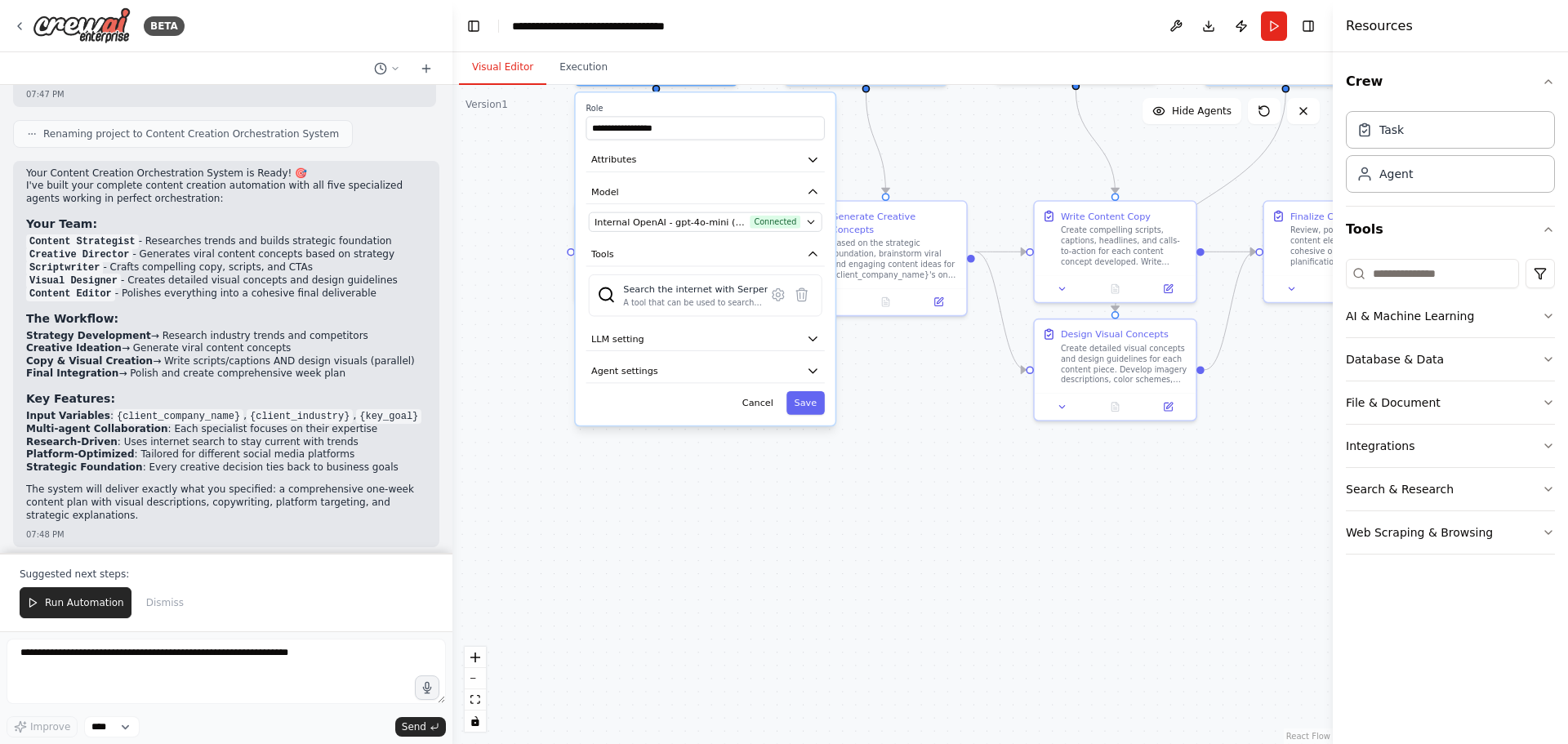
click at [950, 355] on div "**********" at bounding box center [893, 414] width 880 height 659
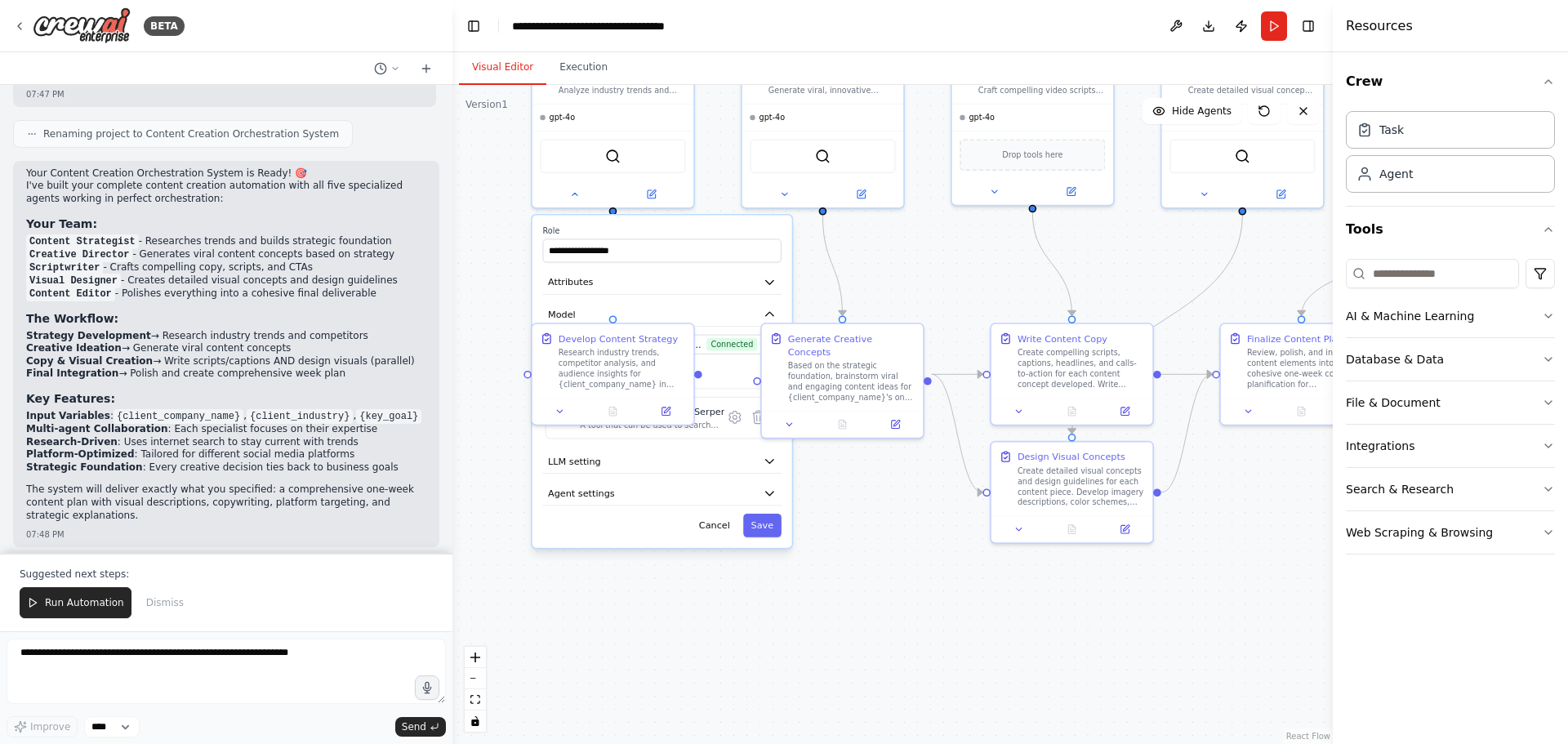
drag, startPoint x: 892, startPoint y: 438, endPoint x: 844, endPoint y: 562, distance: 133.0
click at [847, 561] on div "**********" at bounding box center [893, 414] width 880 height 659
click at [714, 528] on button "Cancel" at bounding box center [713, 526] width 47 height 24
click at [661, 197] on button at bounding box center [650, 192] width 74 height 16
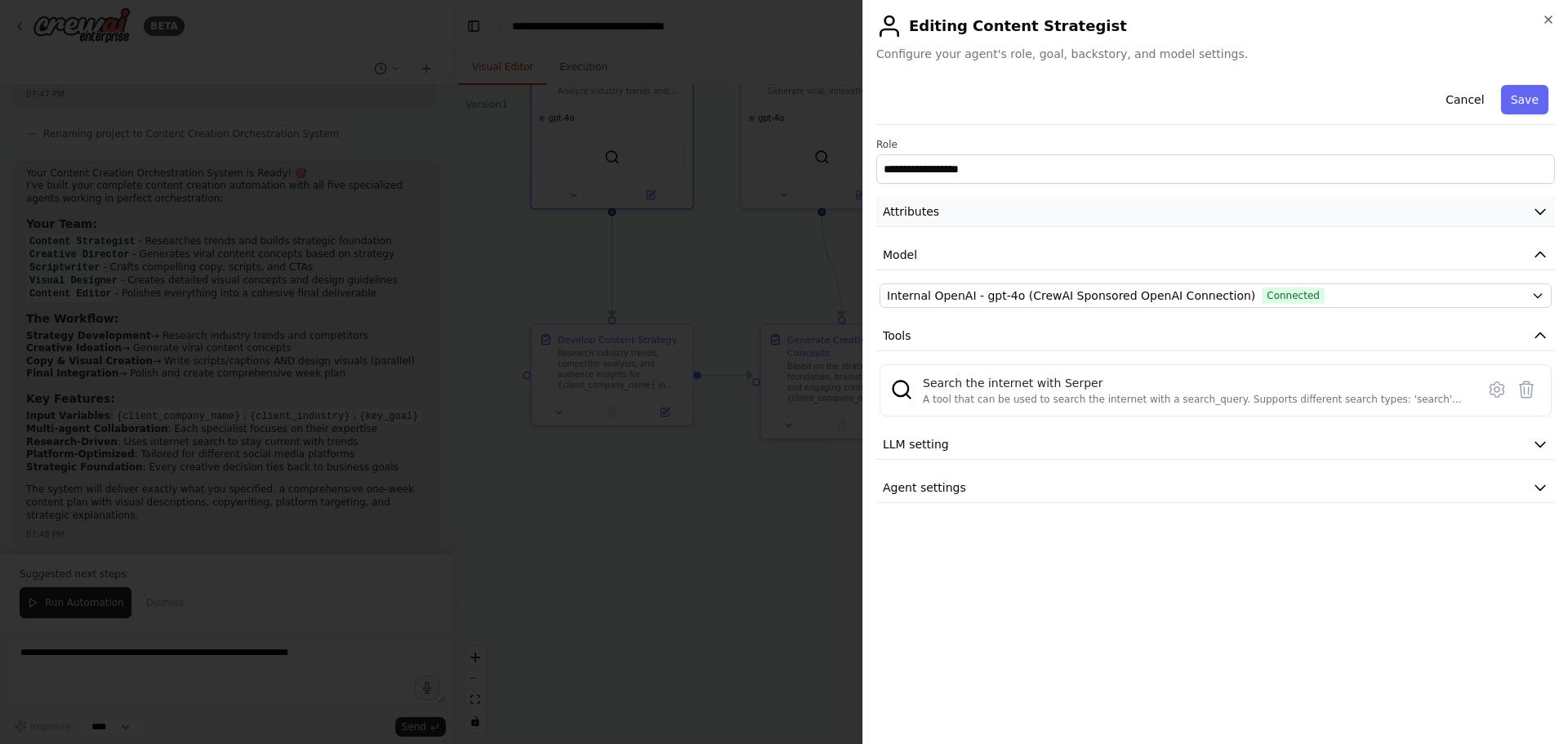
click at [1103, 214] on button "Attributes" at bounding box center [1215, 212] width 679 height 30
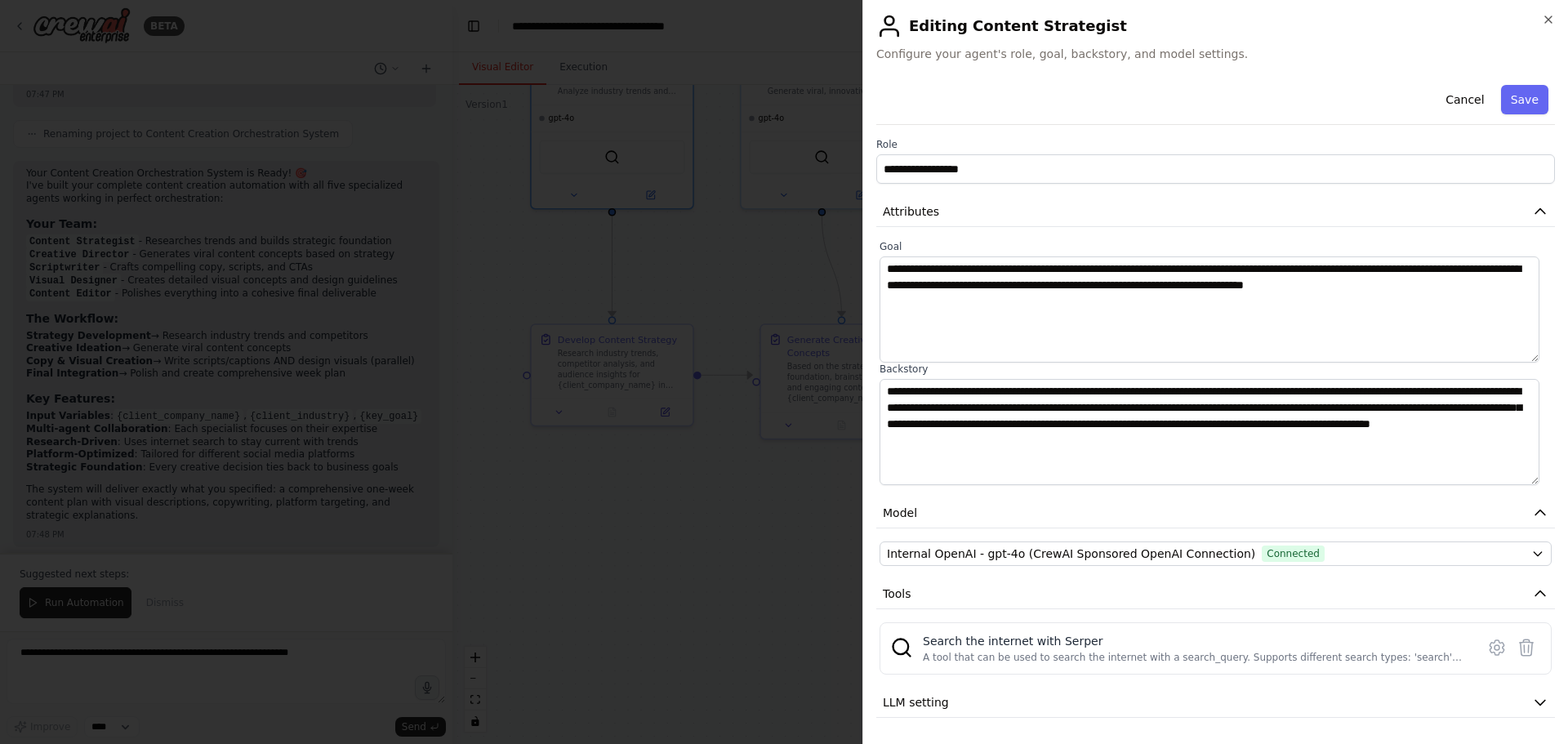
scroll to position [44, 0]
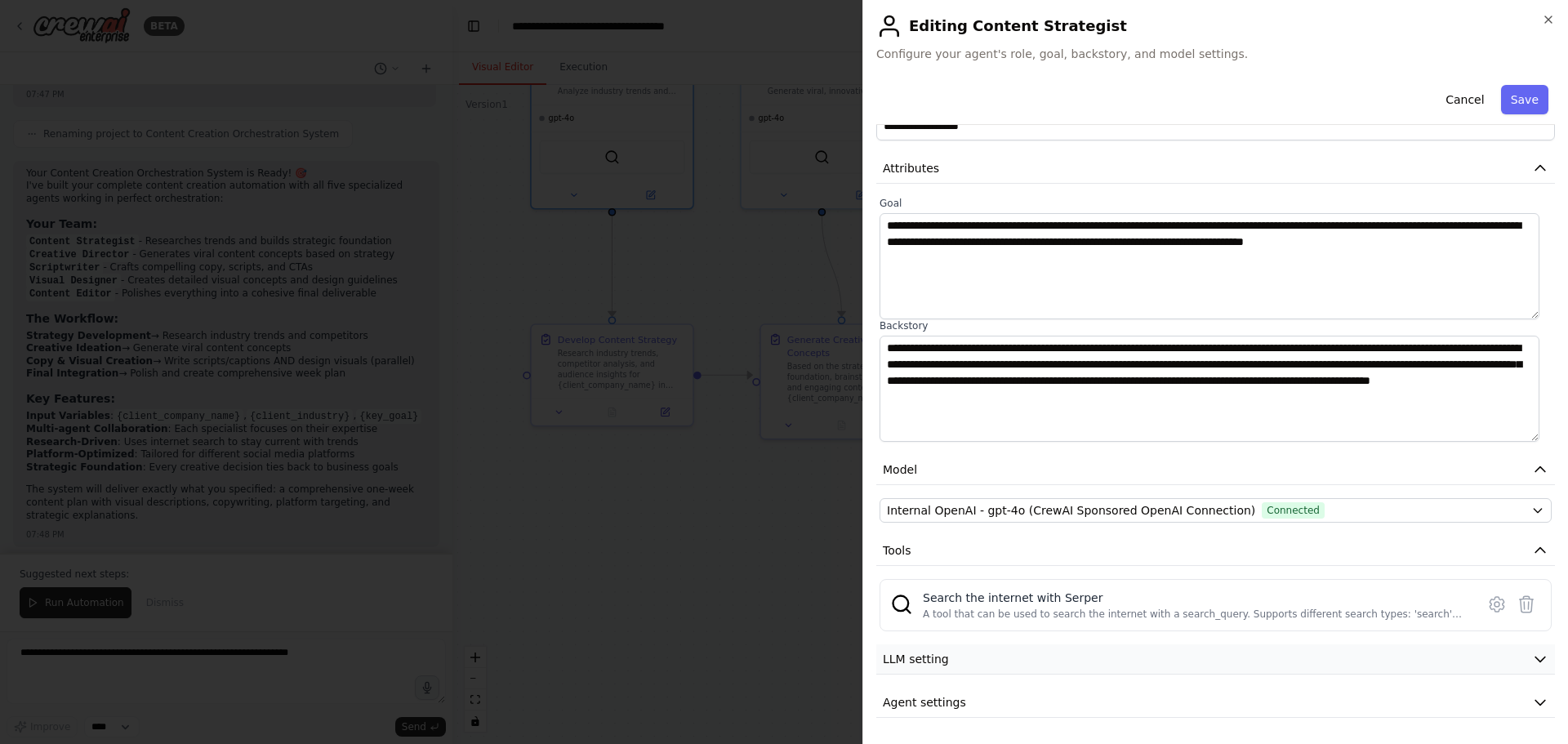
click at [1096, 652] on button "LLM setting" at bounding box center [1215, 659] width 679 height 30
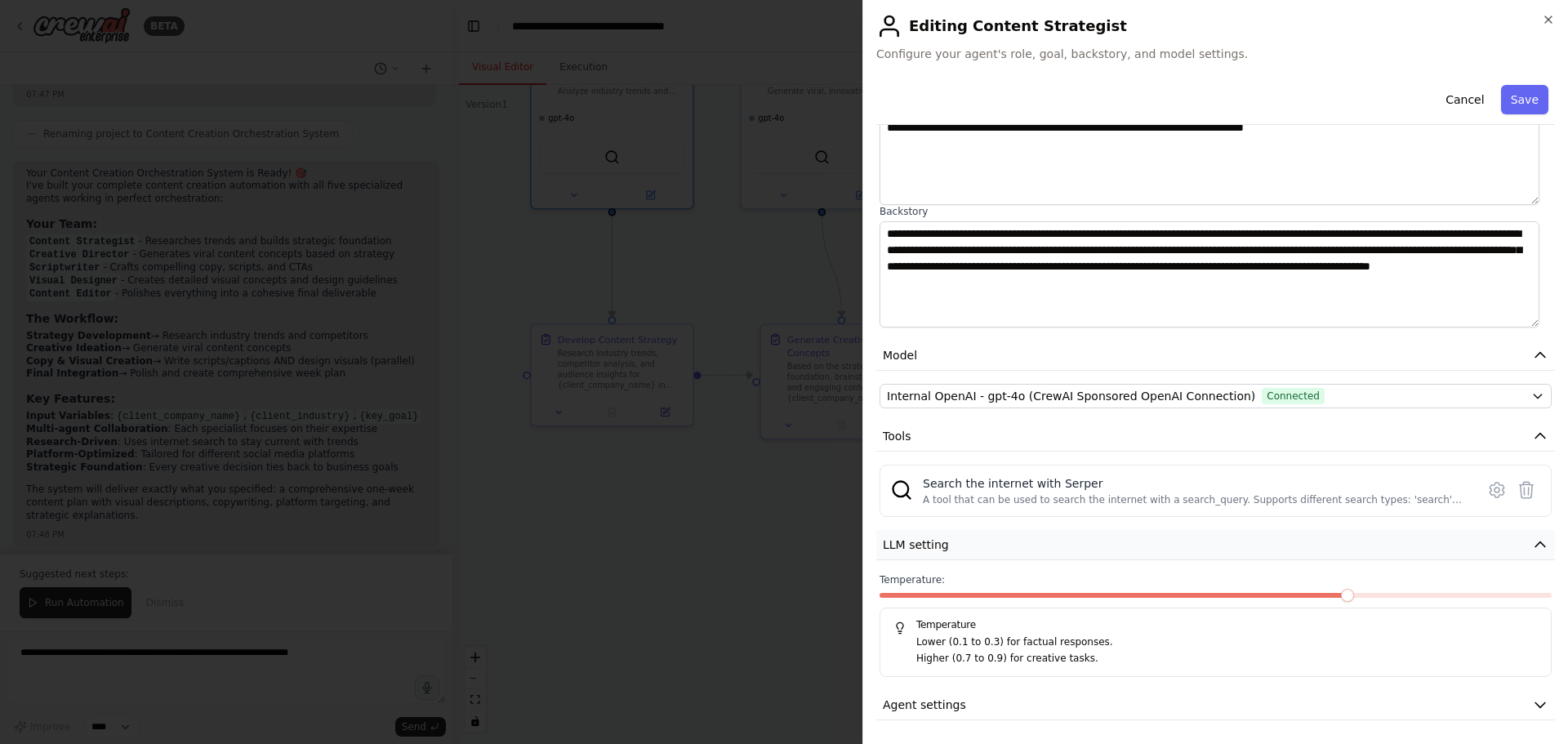
scroll to position [160, 0]
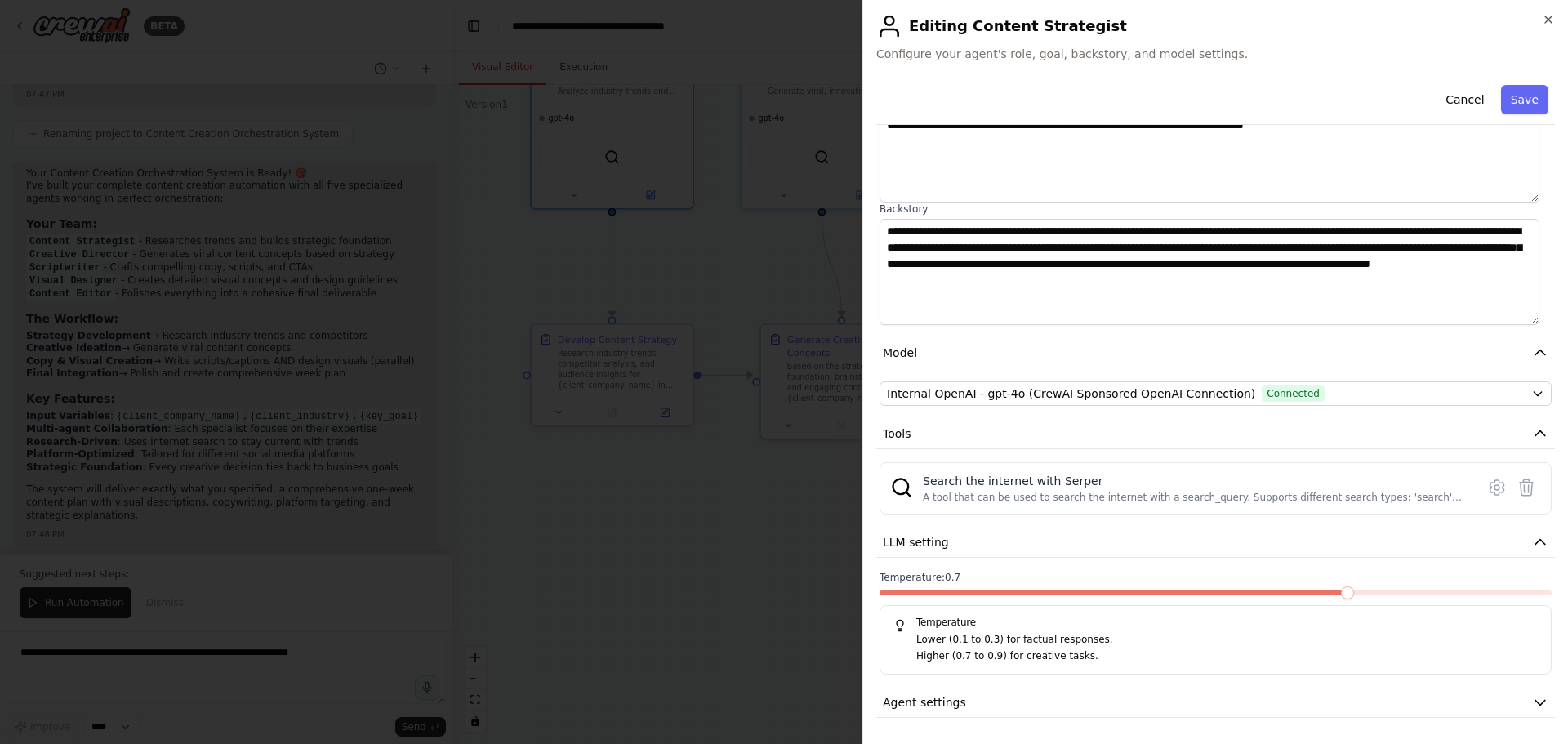
click at [1352, 592] on span at bounding box center [1347, 592] width 13 height 13
click at [1166, 704] on button "Agent settings" at bounding box center [1215, 702] width 679 height 30
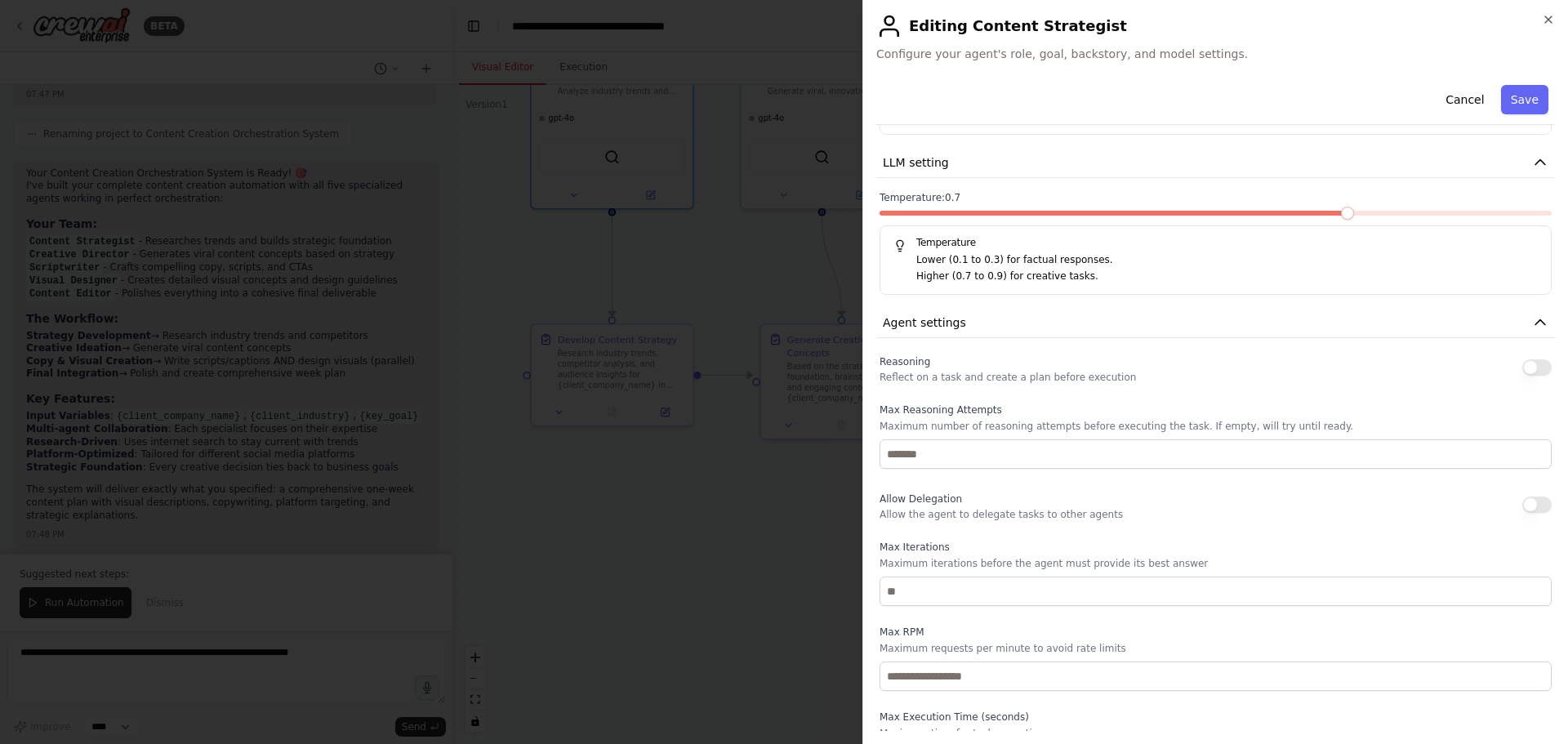
scroll to position [569, 0]
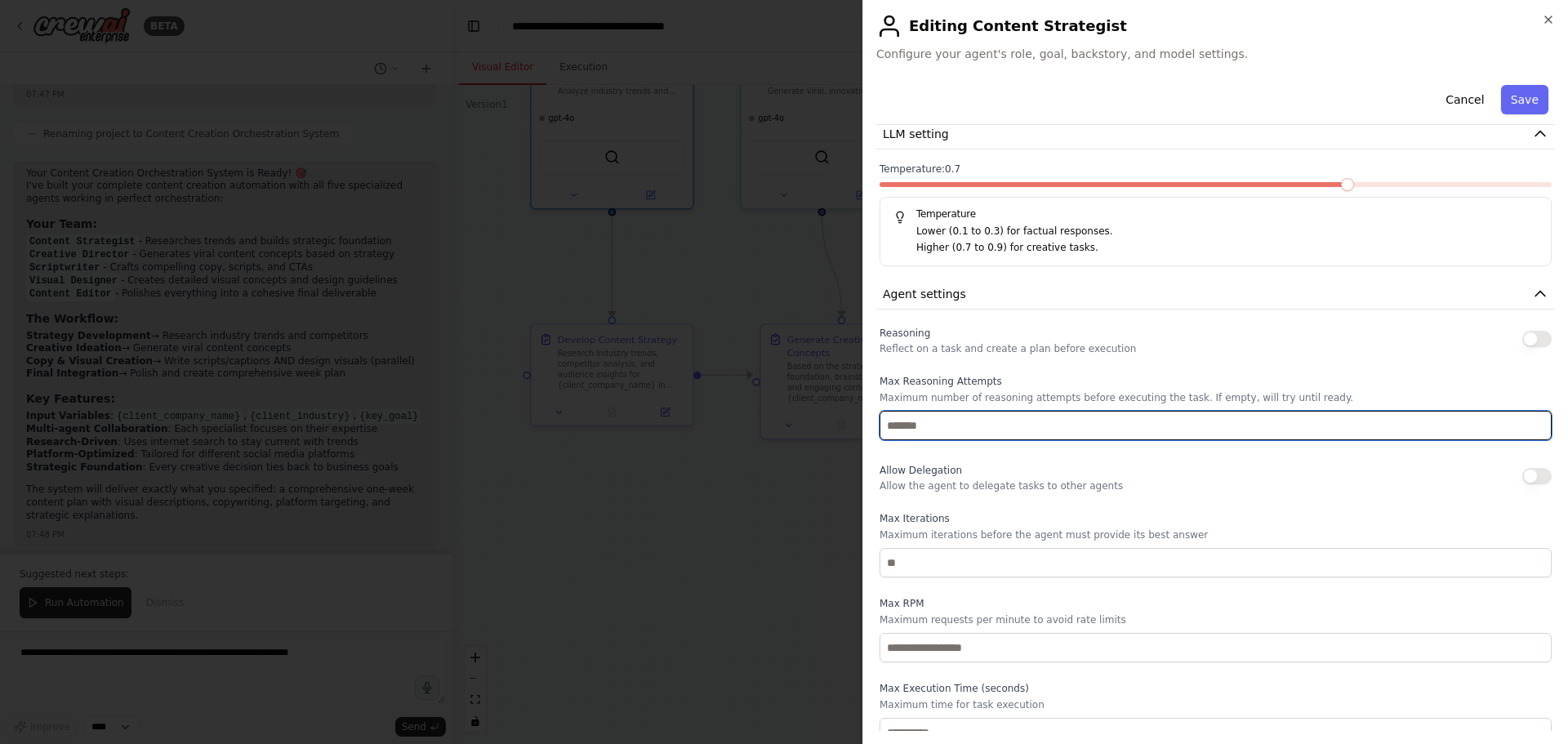
click at [1075, 429] on input "number" at bounding box center [1216, 426] width 672 height 30
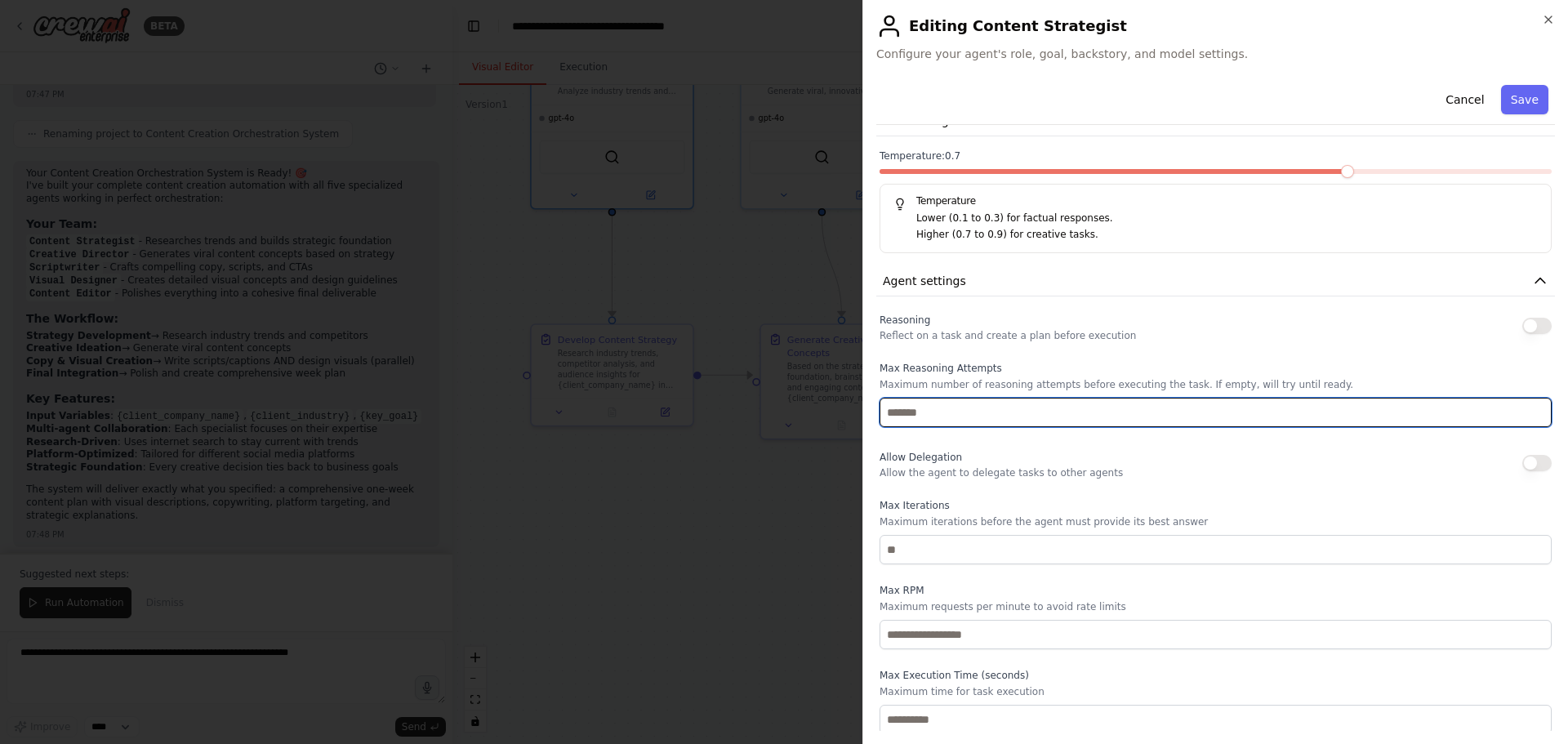
scroll to position [585, 0]
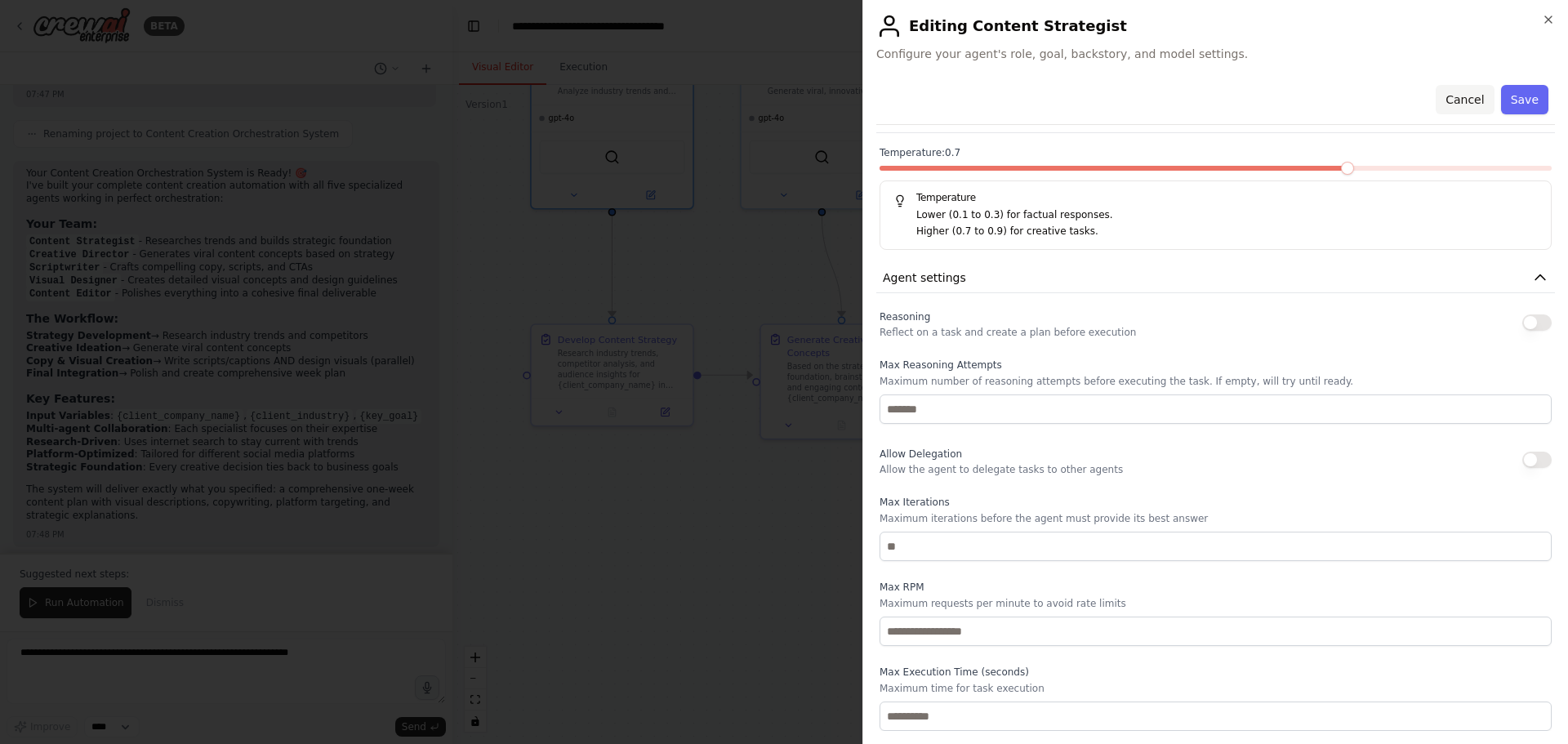
click at [1461, 98] on button "Cancel" at bounding box center [1465, 100] width 58 height 30
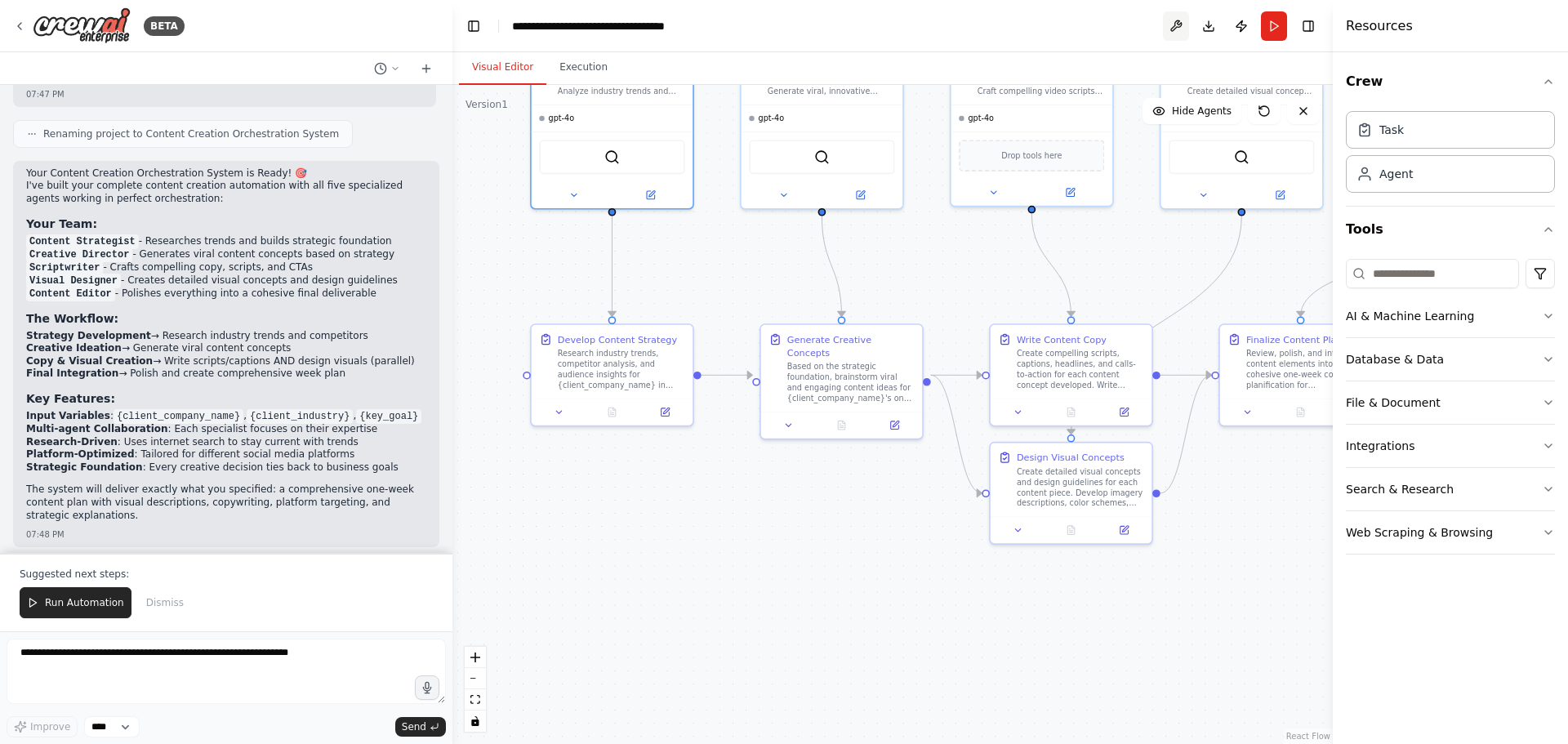
click at [1172, 32] on button at bounding box center [1176, 27] width 26 height 30
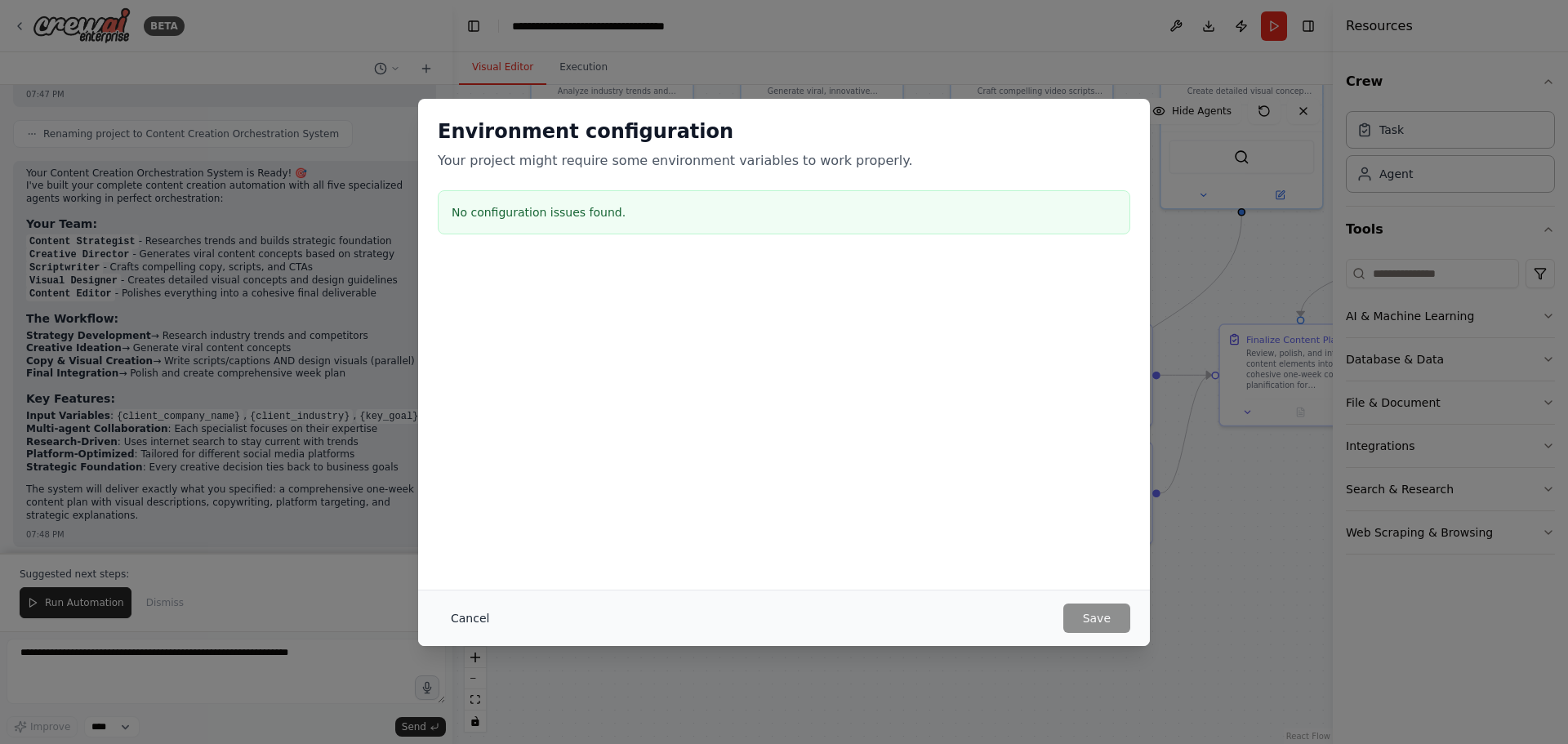
click at [477, 610] on button "Cancel" at bounding box center [470, 618] width 64 height 30
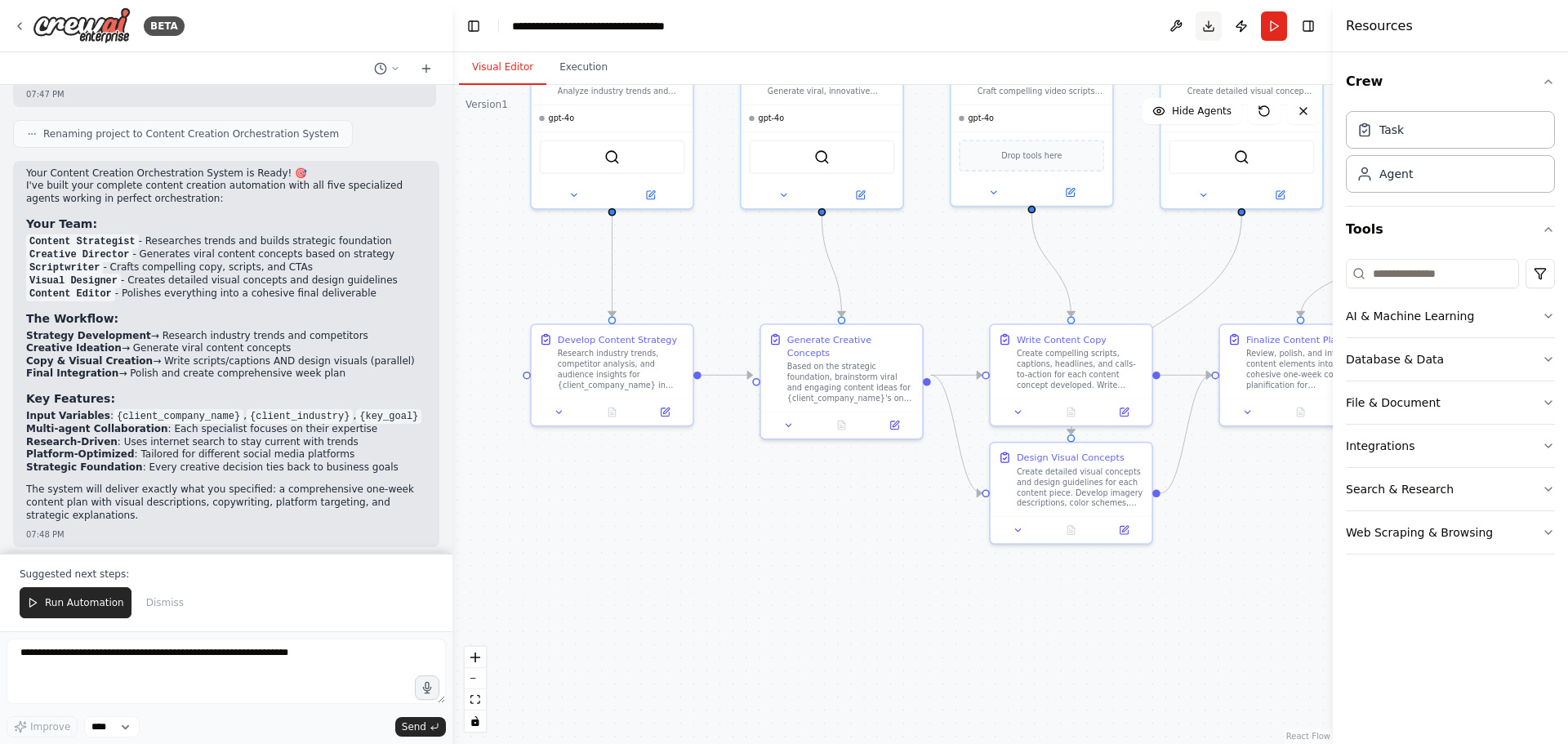
click at [1210, 27] on button "Download" at bounding box center [1209, 27] width 26 height 30
click at [839, 515] on div ".deletable-edge-delete-btn { width: 20px; height: 20px; border: 0px solid #ffff…" at bounding box center [893, 414] width 880 height 659
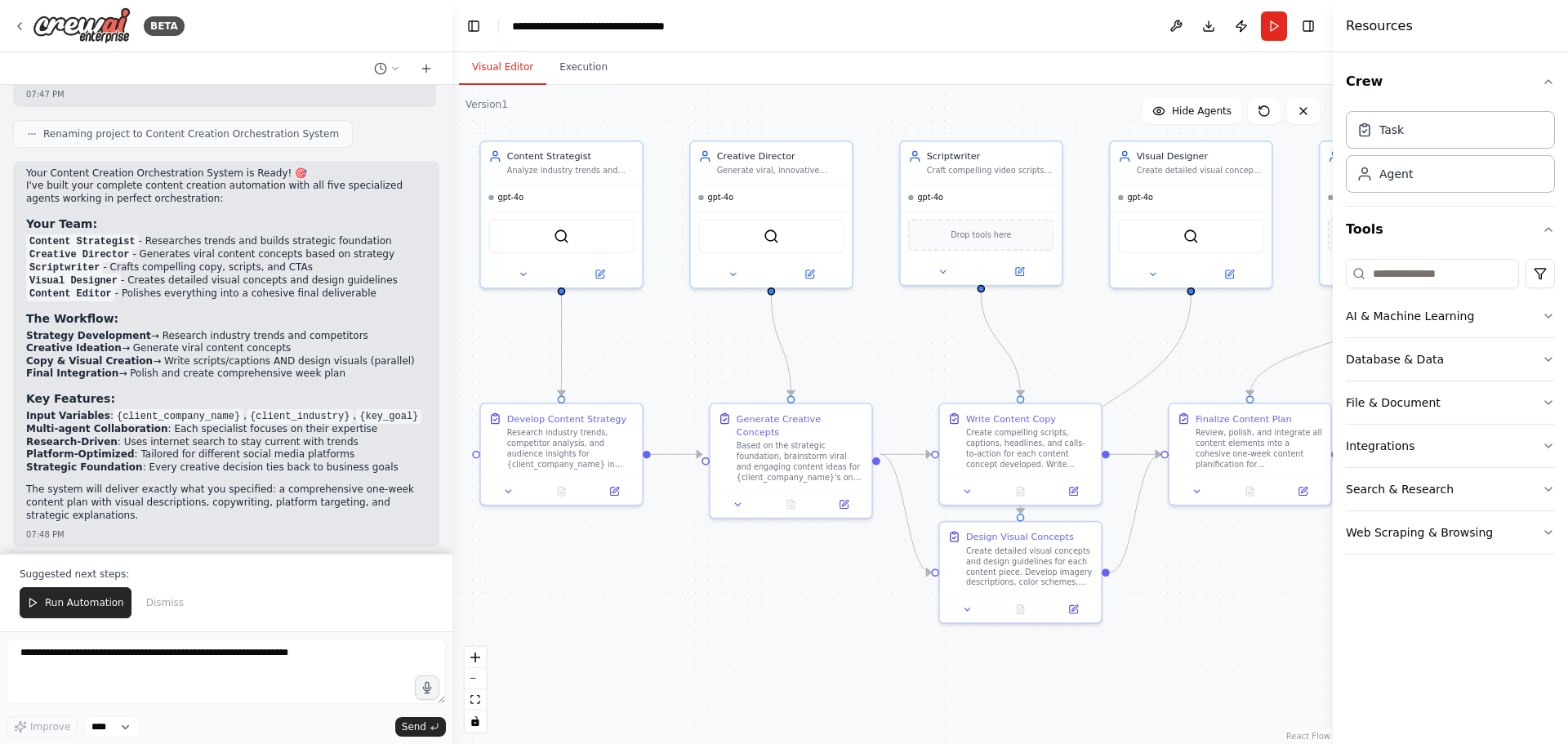
drag, startPoint x: 801, startPoint y: 496, endPoint x: 750, endPoint y: 576, distance: 94.9
click at [750, 576] on div ".deletable-edge-delete-btn { width: 20px; height: 20px; border: 0px solid #ffff…" at bounding box center [893, 414] width 880 height 659
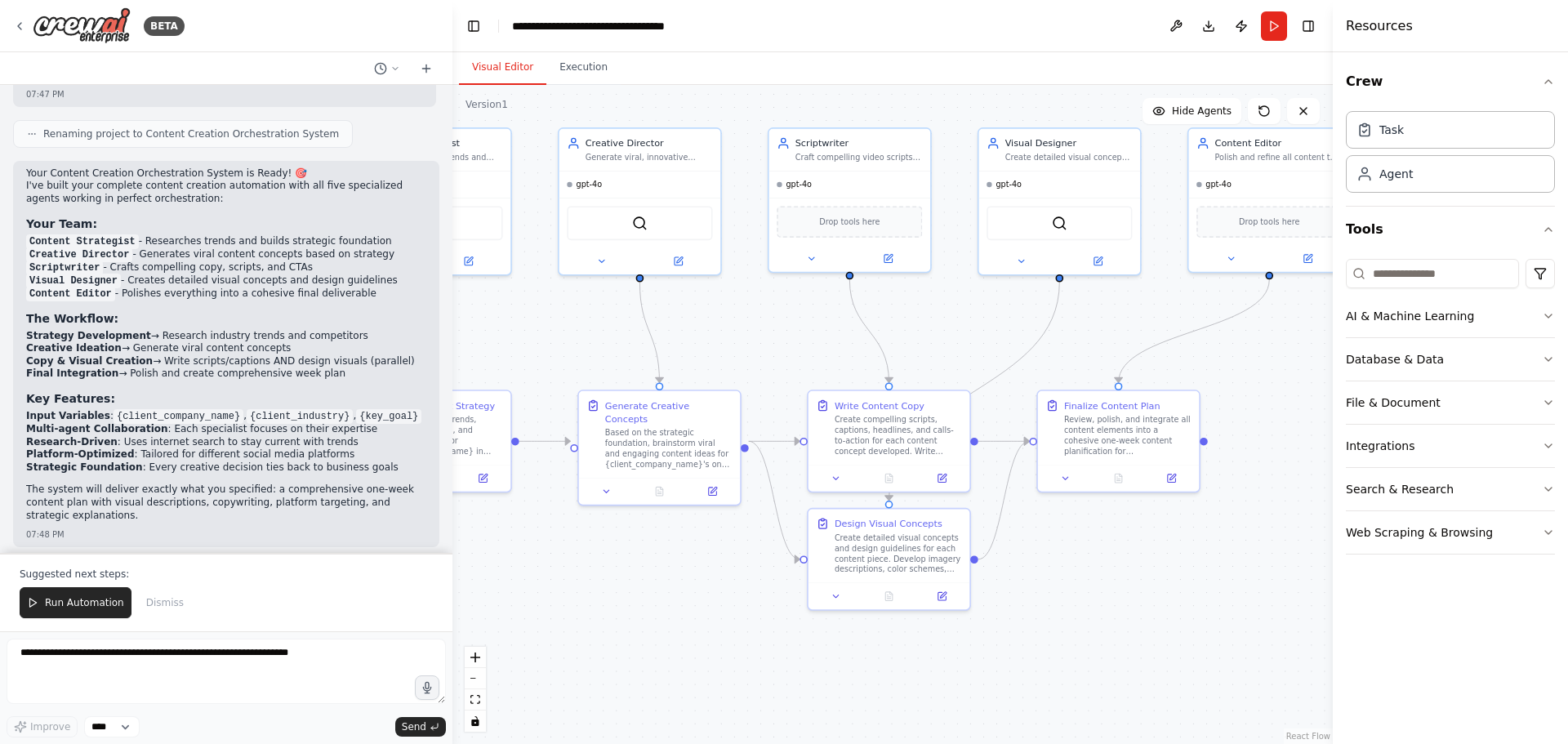
drag, startPoint x: 801, startPoint y: 574, endPoint x: 669, endPoint y: 560, distance: 132.7
click at [669, 560] on div ".deletable-edge-delete-btn { width: 20px; height: 20px; border: 0px solid #ffff…" at bounding box center [893, 414] width 880 height 659
click at [1444, 219] on button "Tools" at bounding box center [1450, 230] width 209 height 46
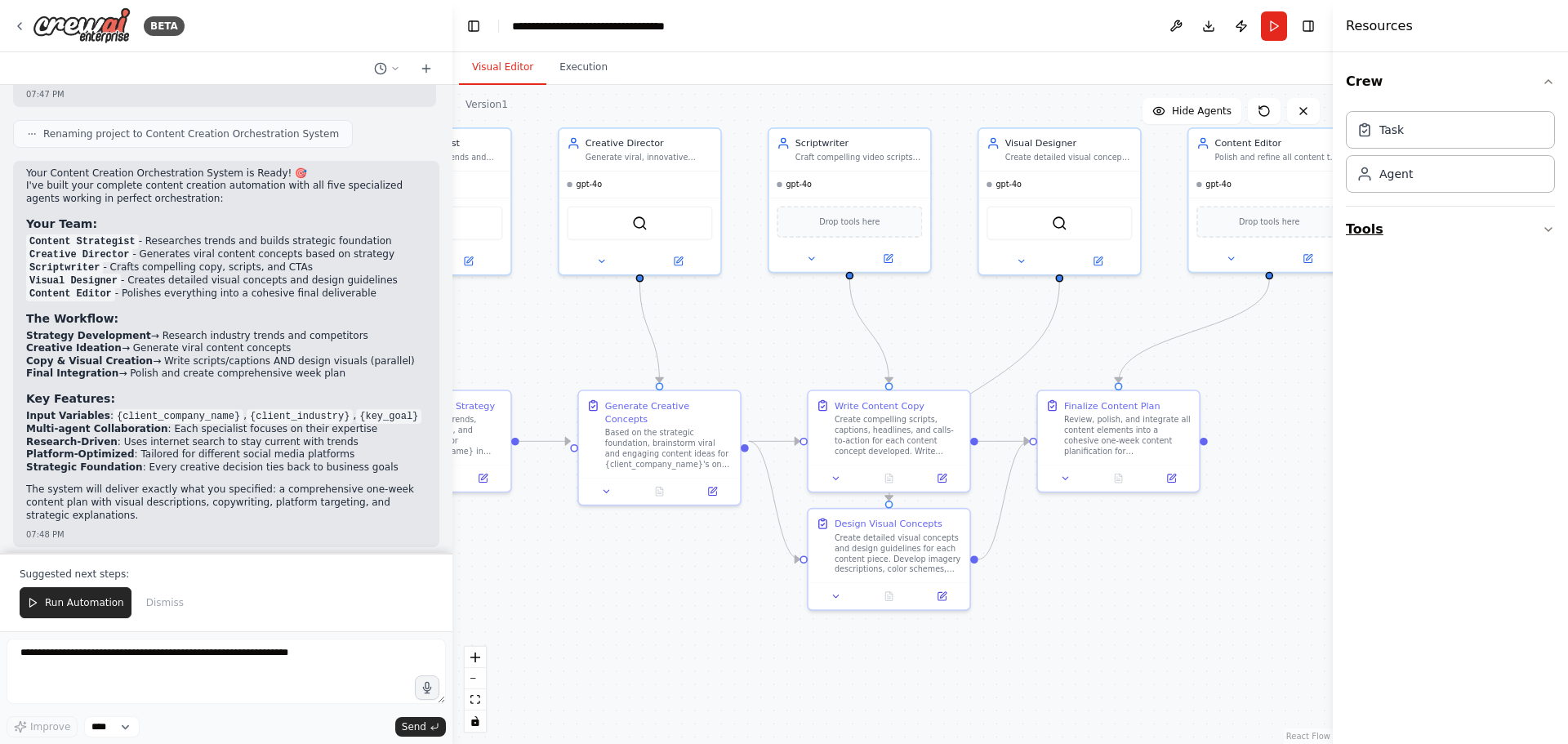
click at [1496, 229] on button "Tools" at bounding box center [1450, 230] width 209 height 46
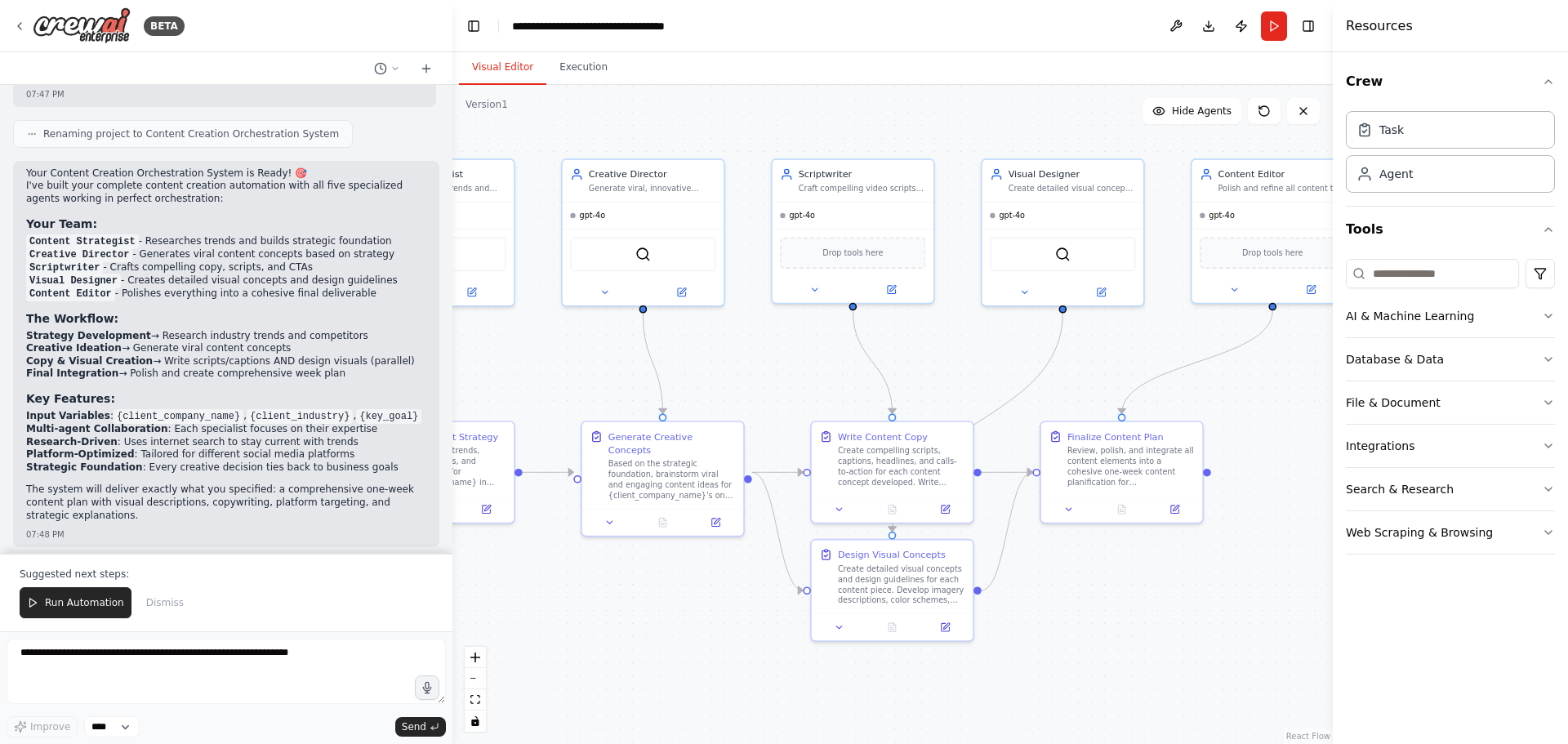
drag, startPoint x: 1188, startPoint y: 575, endPoint x: 1191, endPoint y: 606, distance: 31.1
click at [1191, 606] on div ".deletable-edge-delete-btn { width: 20px; height: 20px; border: 0px solid #ffff…" at bounding box center [893, 414] width 880 height 659
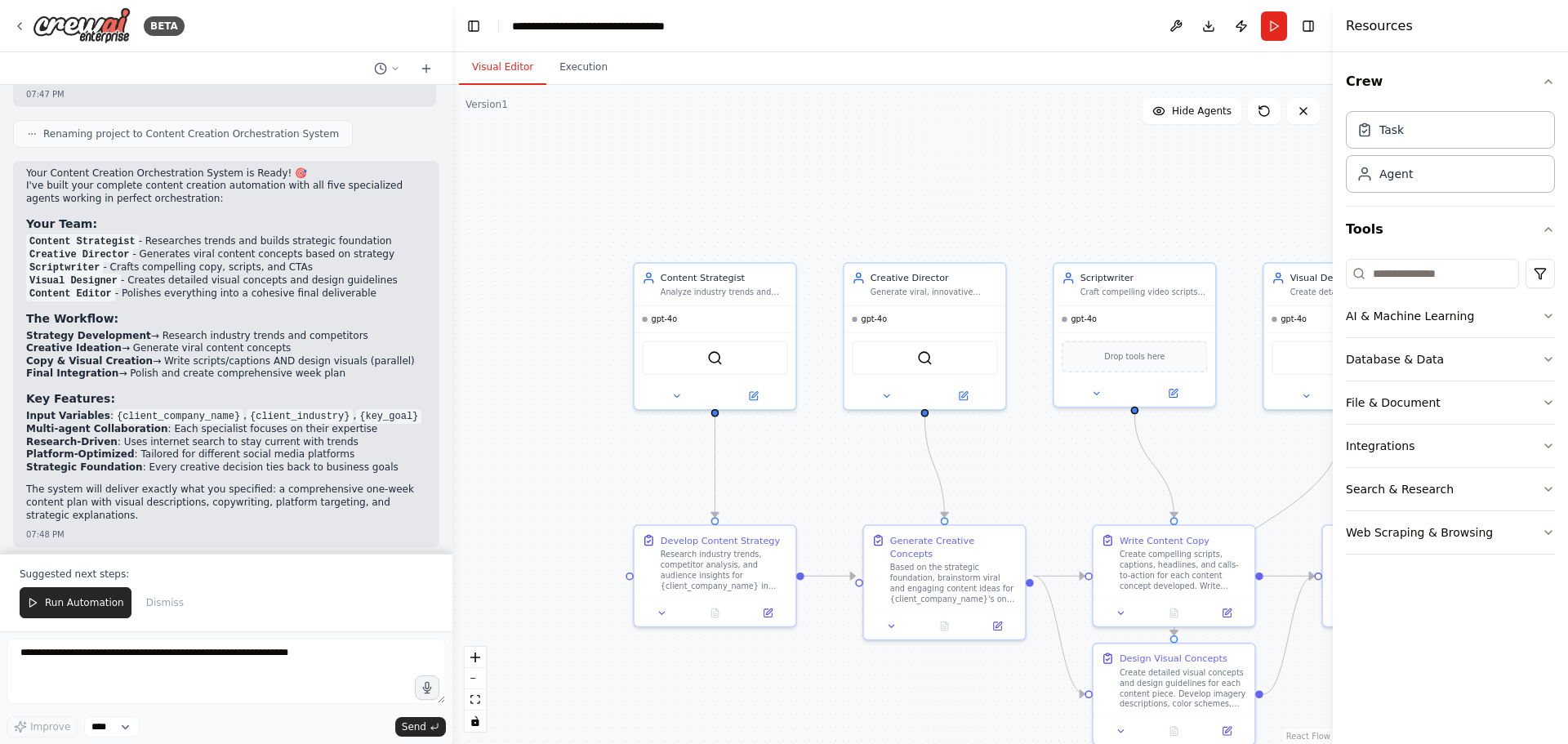
drag, startPoint x: 722, startPoint y: 365, endPoint x: 1015, endPoint y: 470, distance: 311.2
click at [1015, 470] on div ".deletable-edge-delete-btn { width: 20px; height: 20px; border: 0px solid #ffff…" at bounding box center [893, 414] width 880 height 659
click at [1313, 30] on button "Toggle Right Sidebar" at bounding box center [1308, 26] width 23 height 23
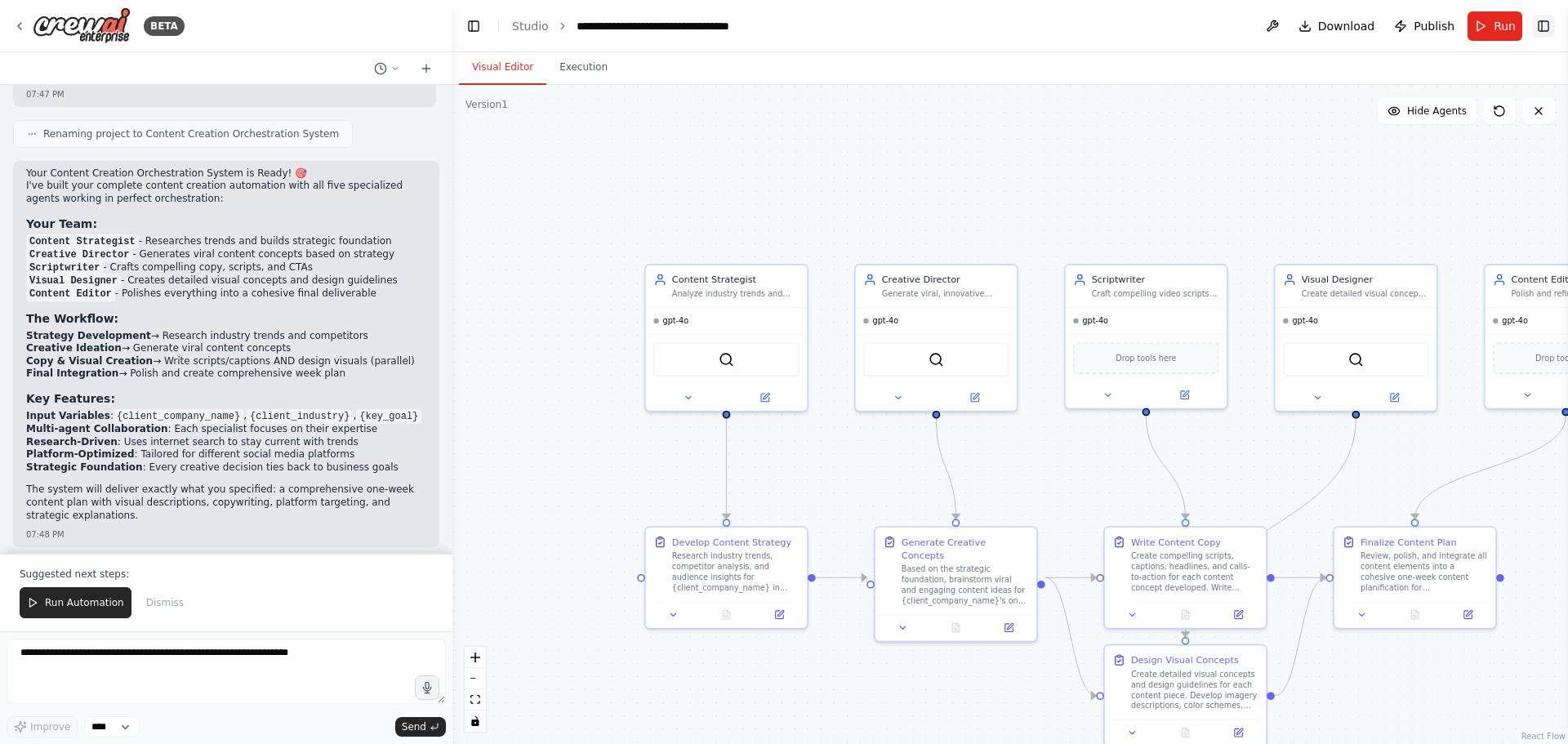
click at [1551, 29] on button "Toggle Right Sidebar" at bounding box center [1543, 26] width 23 height 23
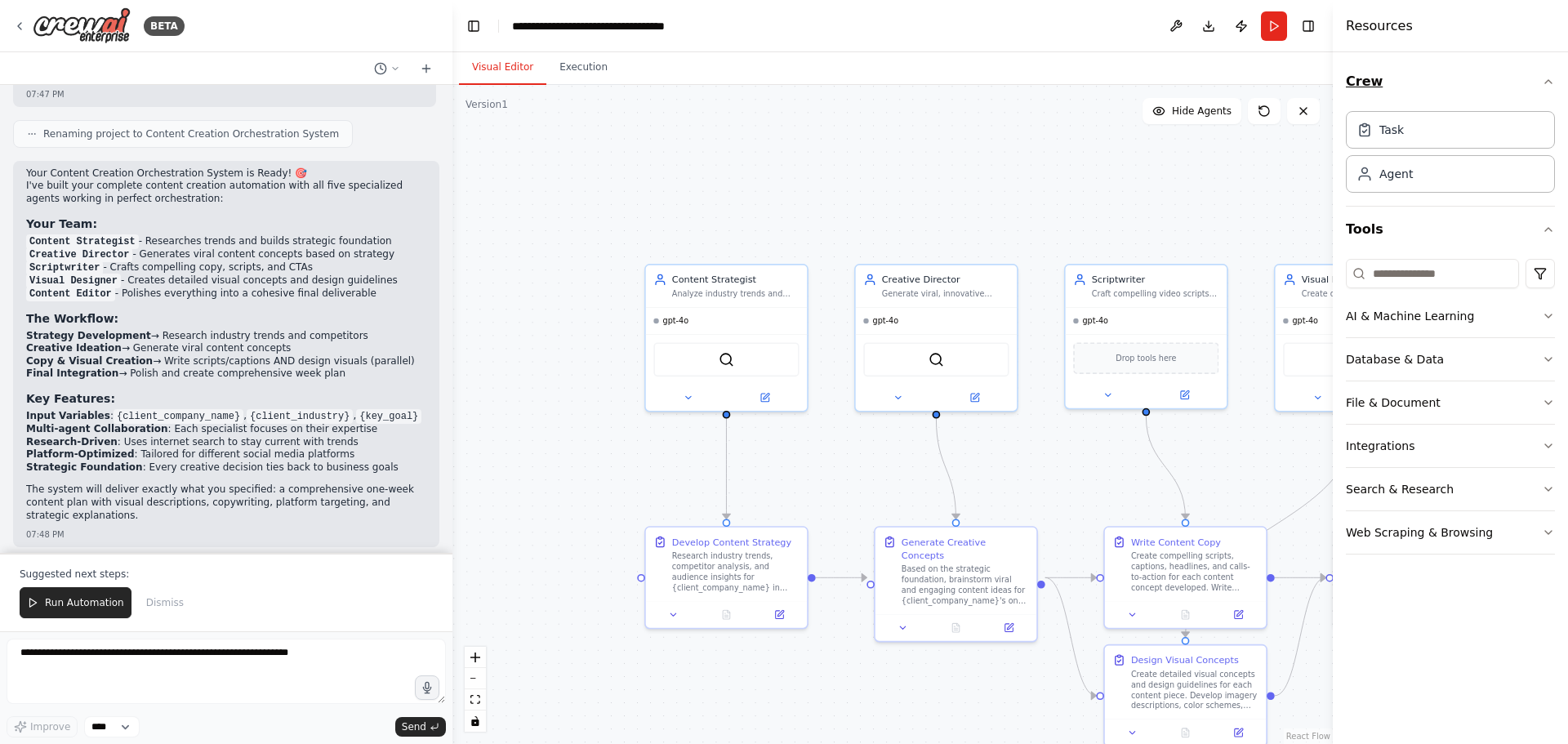
click at [1548, 81] on icon "button" at bounding box center [1548, 81] width 13 height 13
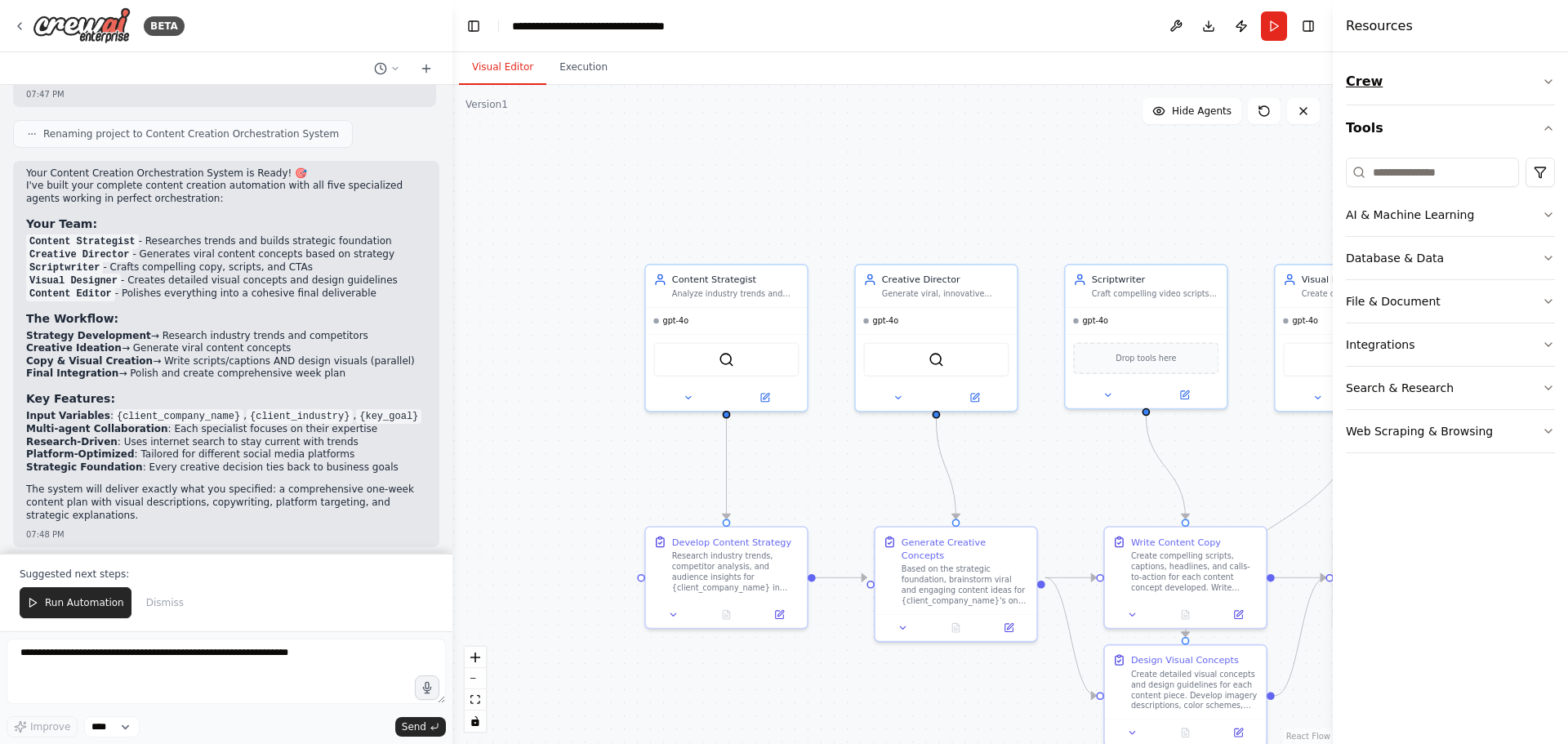
click at [1548, 73] on button "Crew" at bounding box center [1450, 81] width 209 height 46
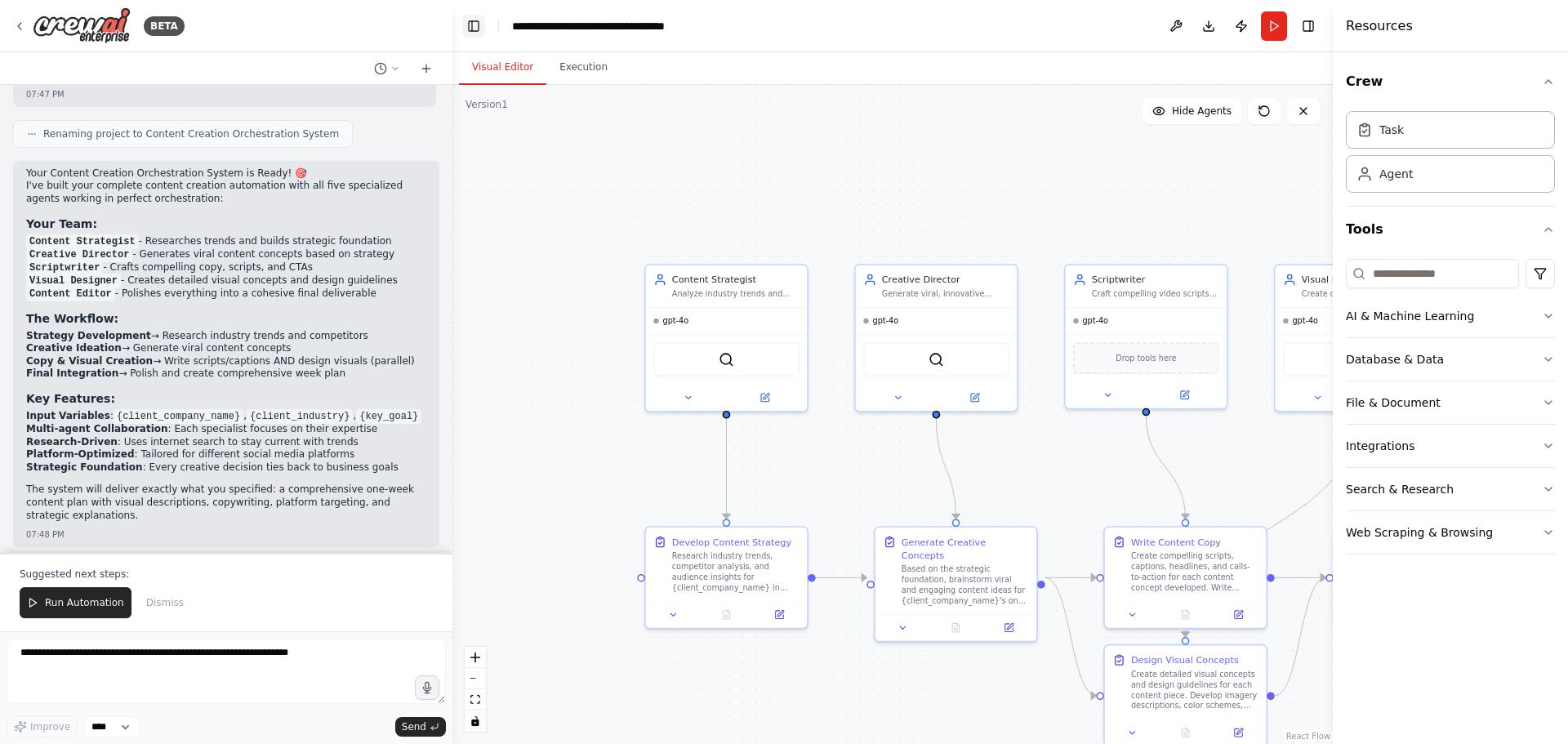
click at [474, 32] on button "Toggle Left Sidebar" at bounding box center [473, 26] width 23 height 23
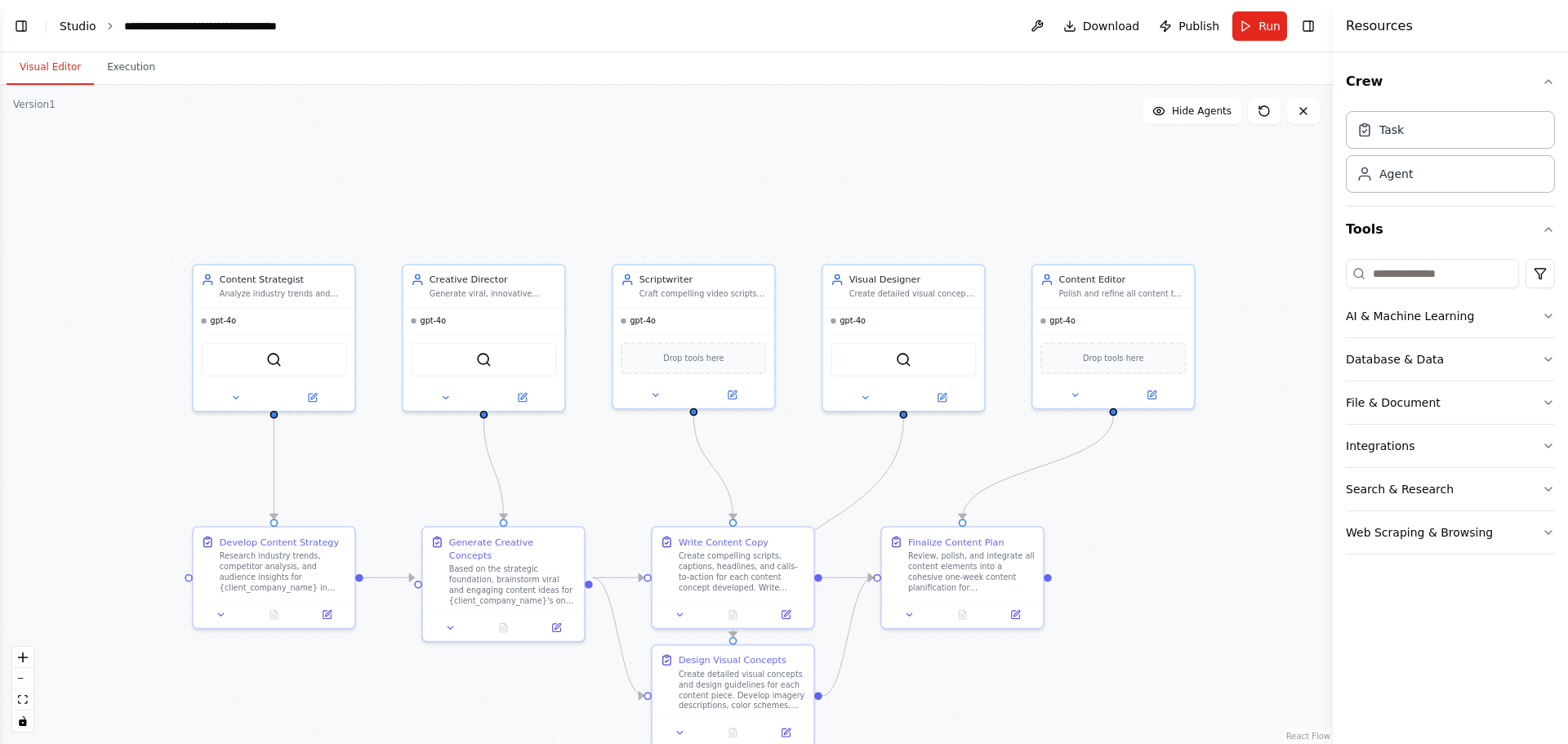
click at [83, 21] on link "Studio" at bounding box center [77, 26] width 37 height 13
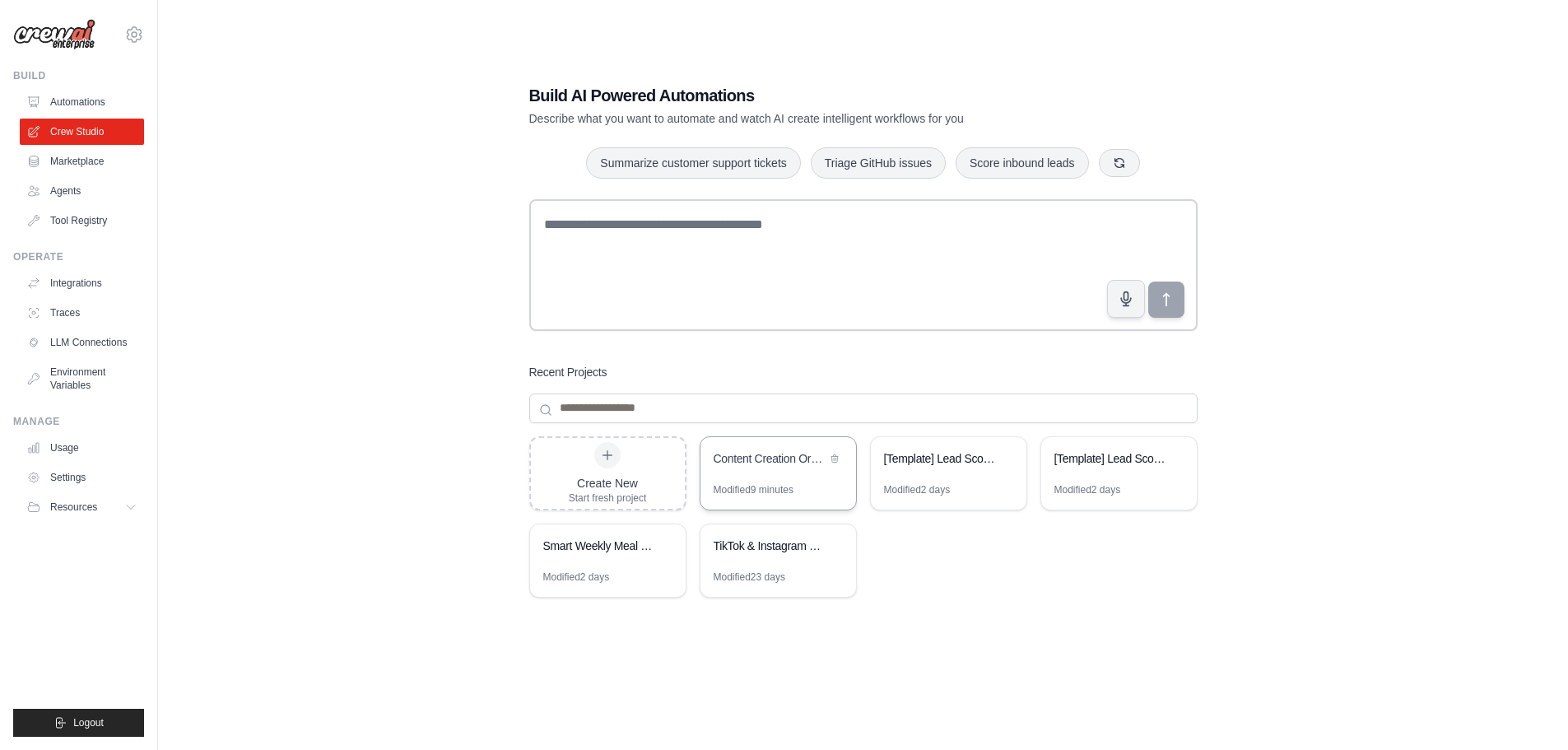
click at [736, 458] on div "Content Creation Orchestration System" at bounding box center [770, 458] width 113 height 16
click at [82, 452] on link "Usage" at bounding box center [83, 447] width 124 height 26
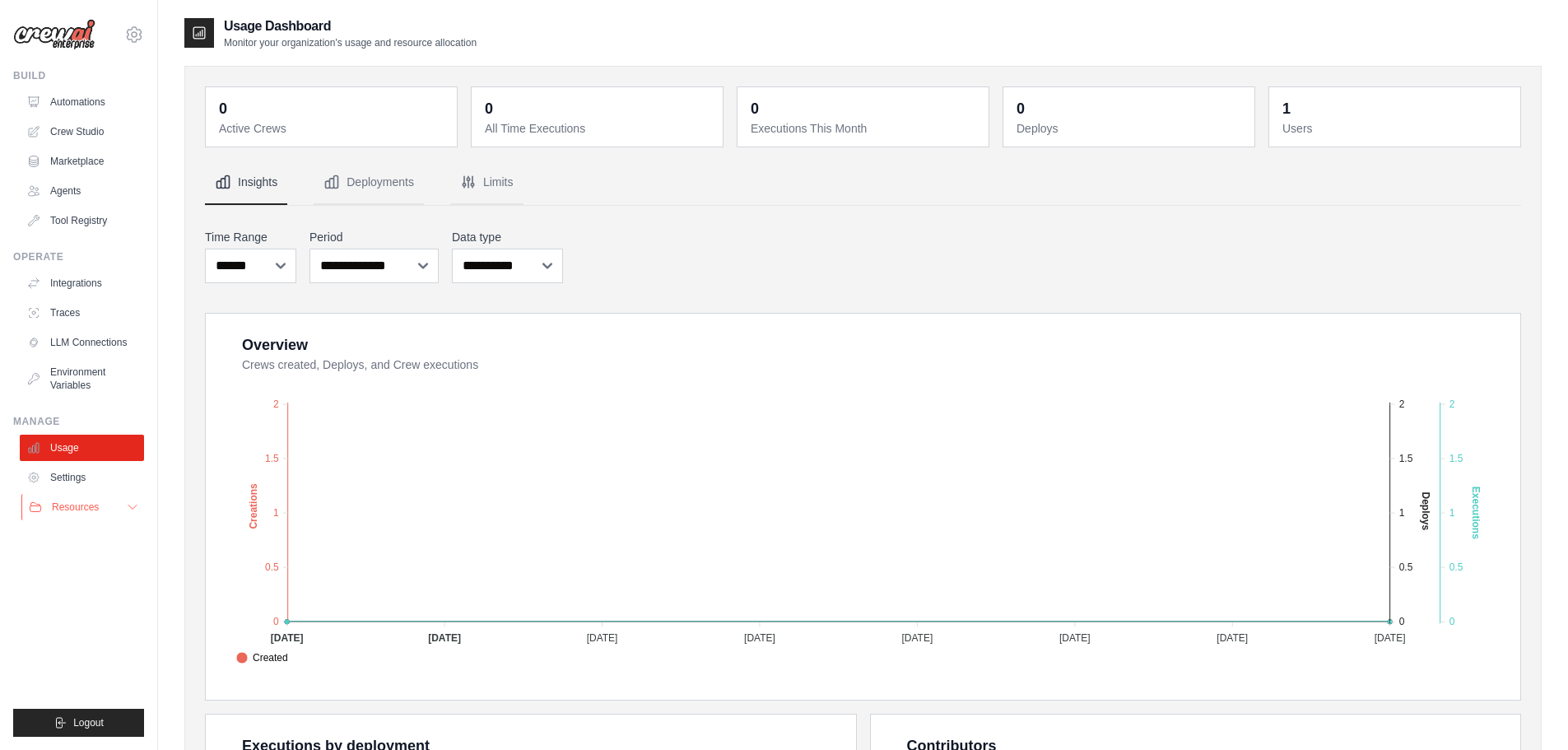
click at [114, 512] on button "Resources" at bounding box center [83, 506] width 124 height 26
click at [86, 528] on span "Documentation" at bounding box center [92, 534] width 67 height 13
click at [81, 375] on link "Environment Variables" at bounding box center [83, 378] width 124 height 40
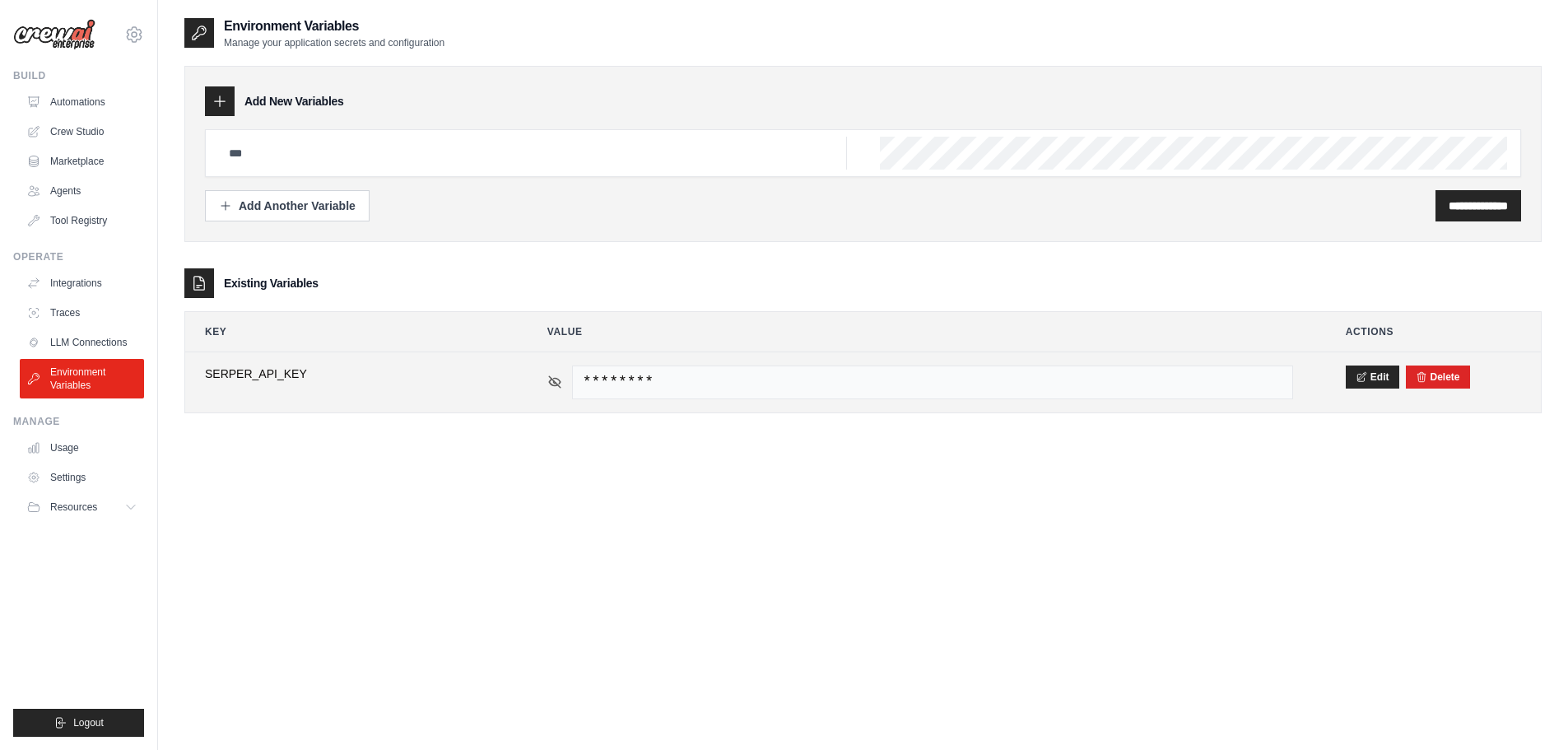
click at [547, 378] on icon at bounding box center [554, 381] width 15 height 15
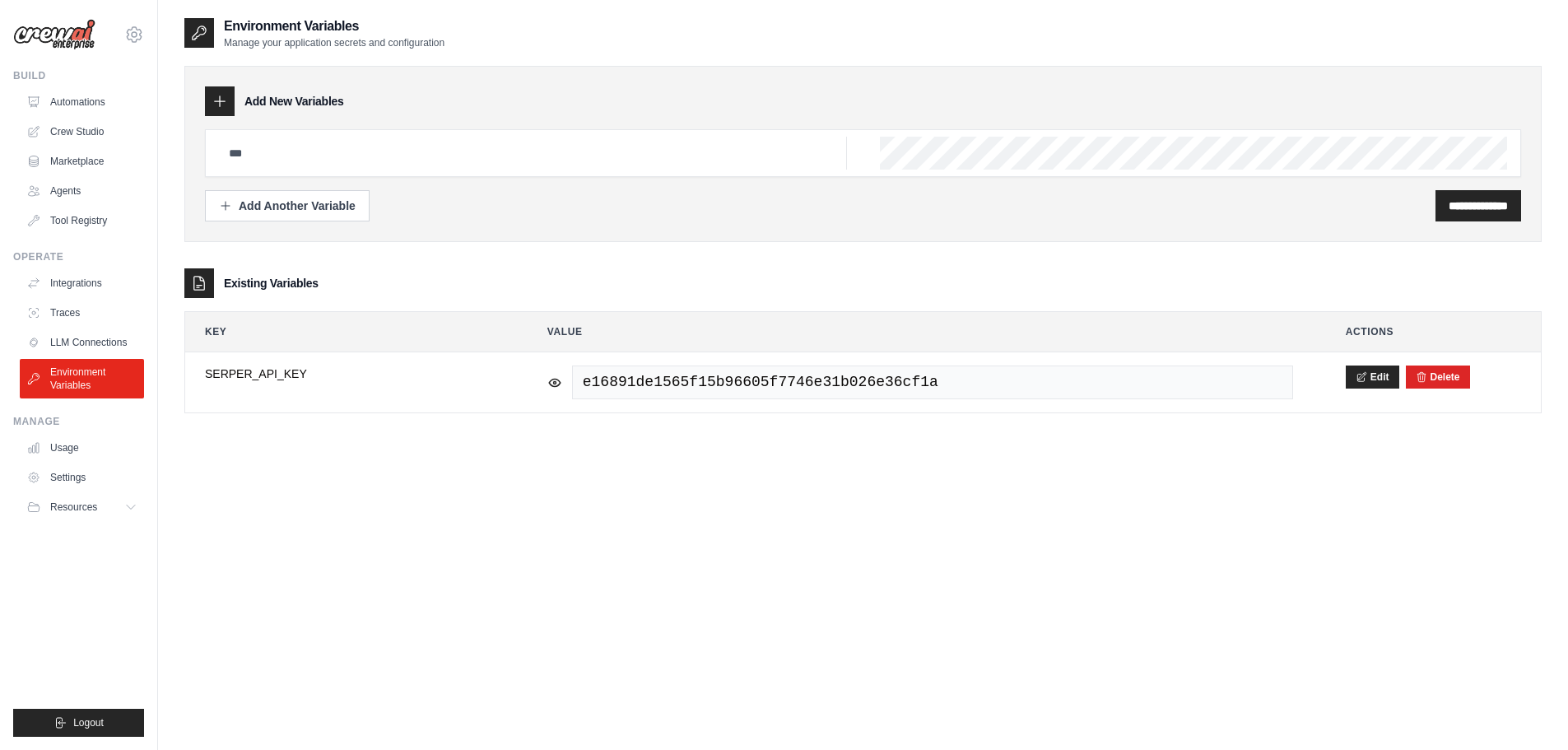
click at [683, 484] on div "**********" at bounding box center [863, 390] width 1357 height 750
click at [77, 330] on link "LLM Connections" at bounding box center [83, 343] width 124 height 26
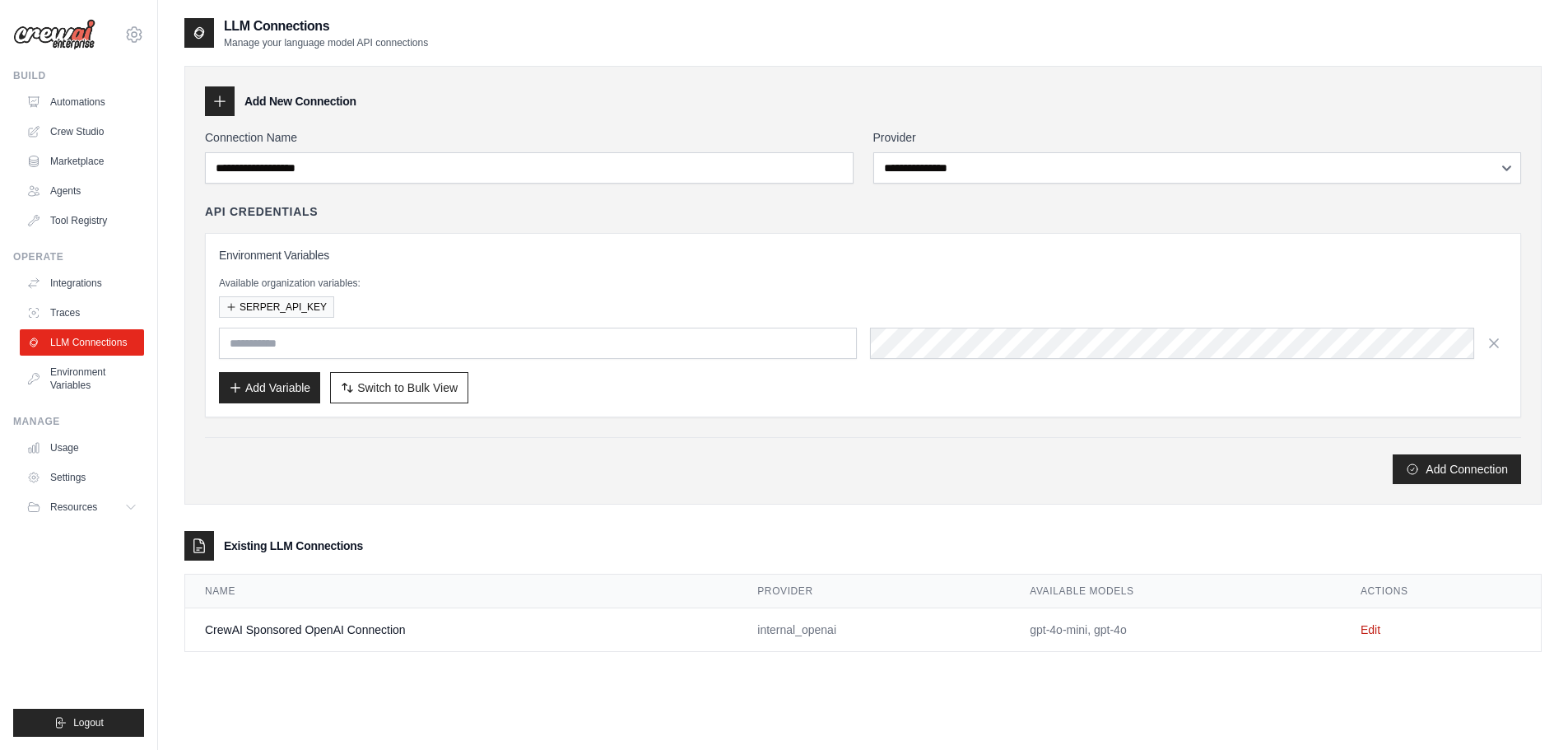
click at [588, 184] on div "**********" at bounding box center [863, 306] width 1316 height 355
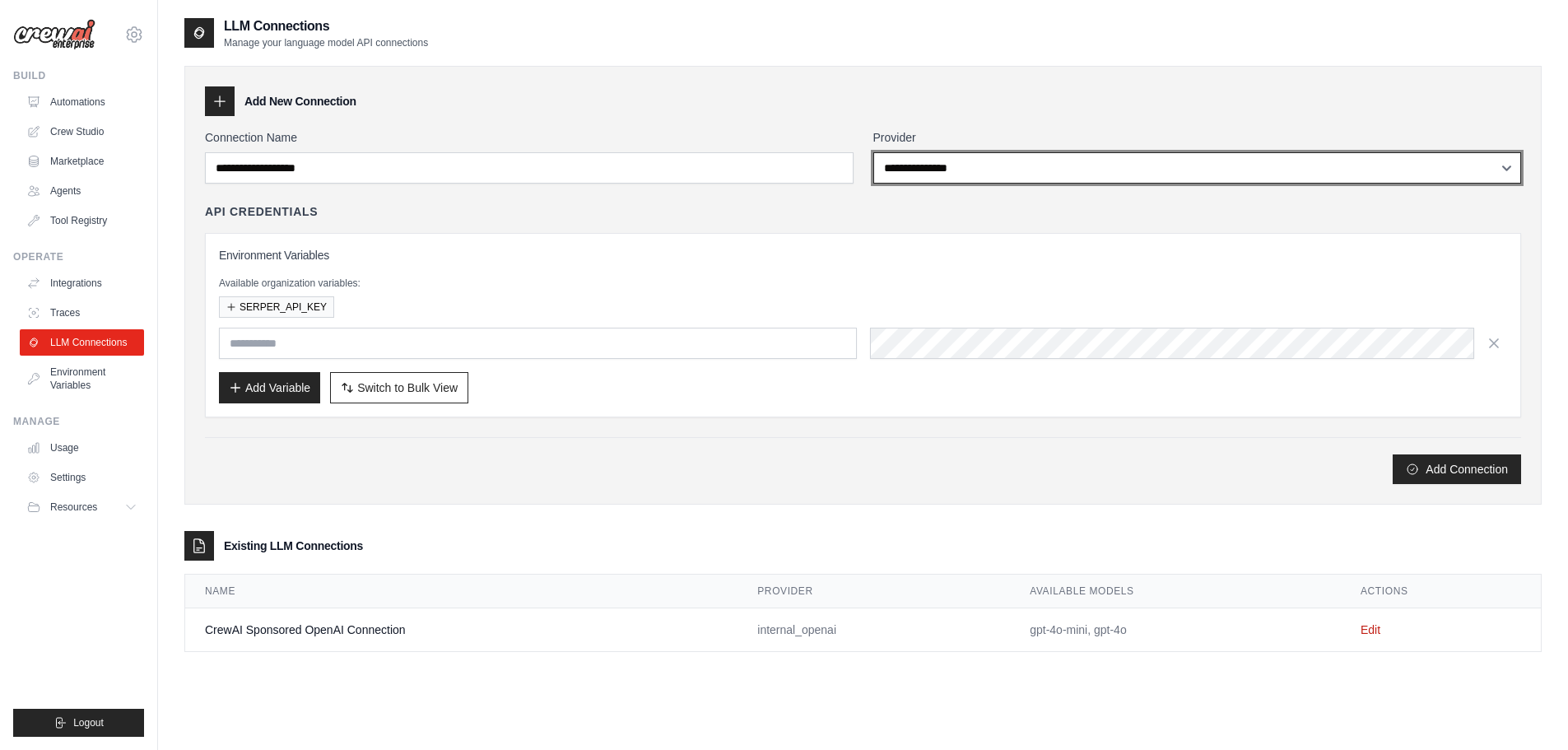
click at [993, 172] on select "**********" at bounding box center [1196, 167] width 648 height 31
select select "****"
click at [873, 152] on select "**********" at bounding box center [1196, 167] width 648 height 31
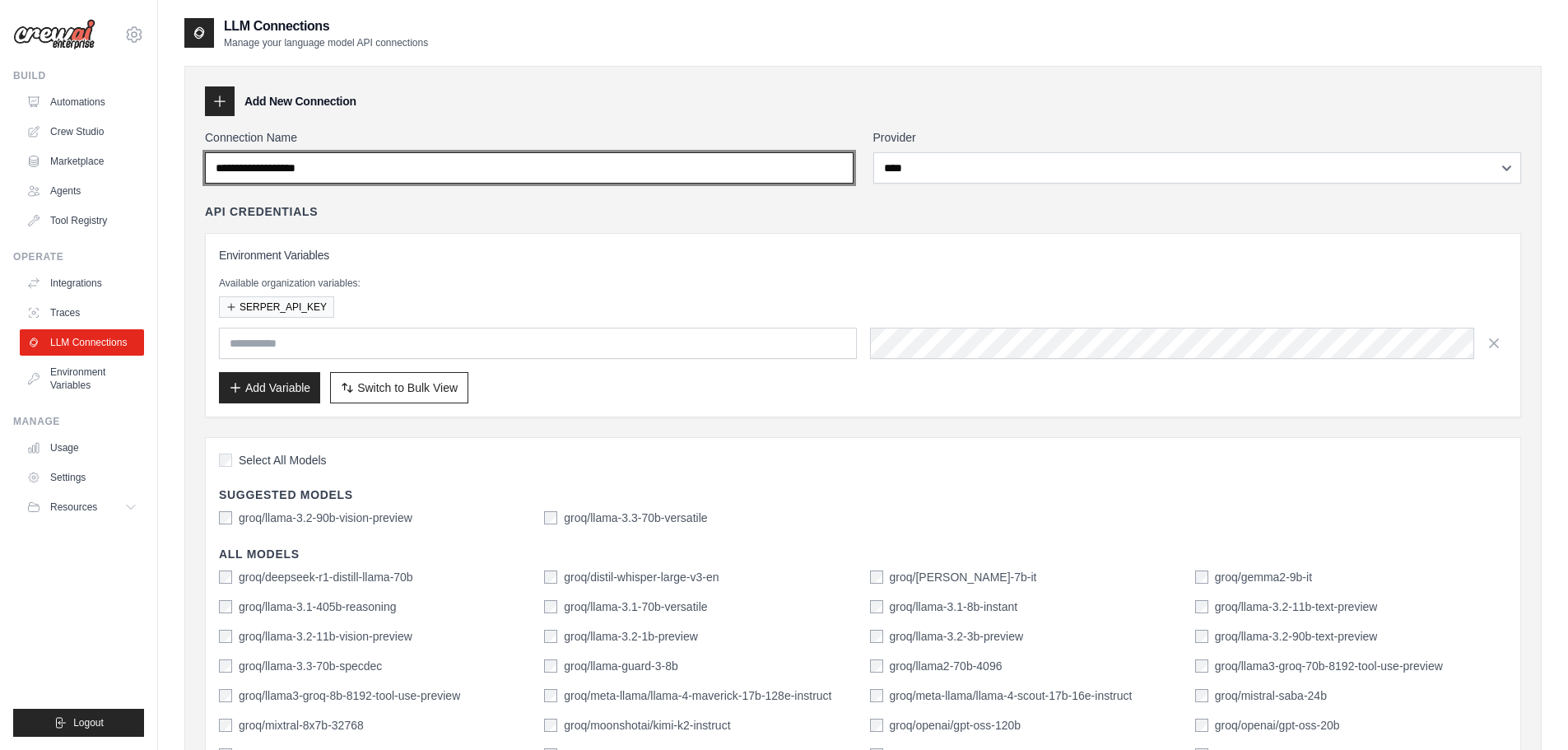
click at [403, 167] on input "Connection Name" at bounding box center [528, 167] width 648 height 31
click at [272, 162] on input "Connection Name" at bounding box center [528, 167] width 648 height 31
click at [377, 170] on input "Connection Name" at bounding box center [528, 167] width 648 height 31
drag, startPoint x: 377, startPoint y: 170, endPoint x: 334, endPoint y: 174, distance: 43.2
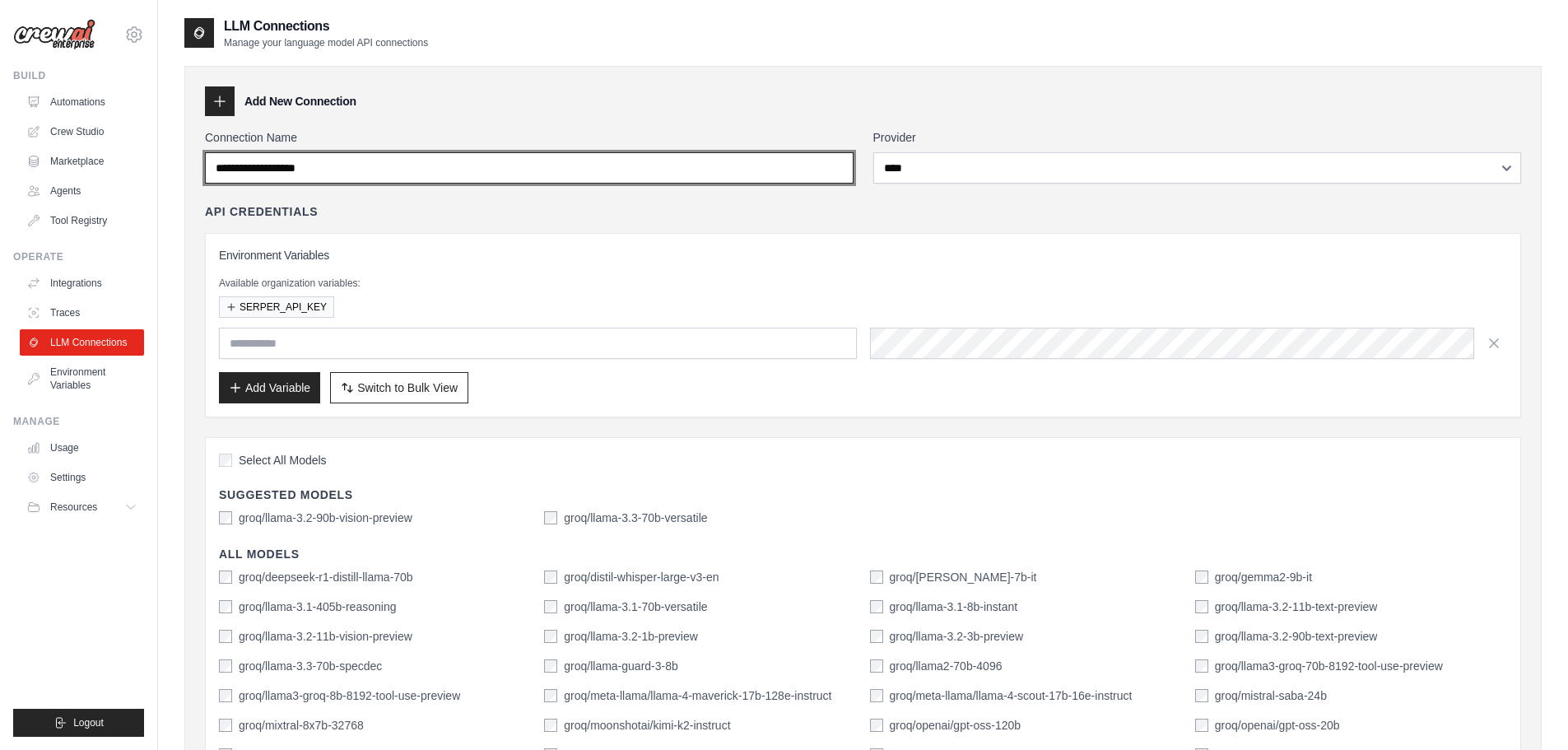
click at [367, 171] on input "Connection Name" at bounding box center [528, 167] width 648 height 31
click at [269, 175] on input "Connection Name" at bounding box center [528, 167] width 648 height 31
type input "****"
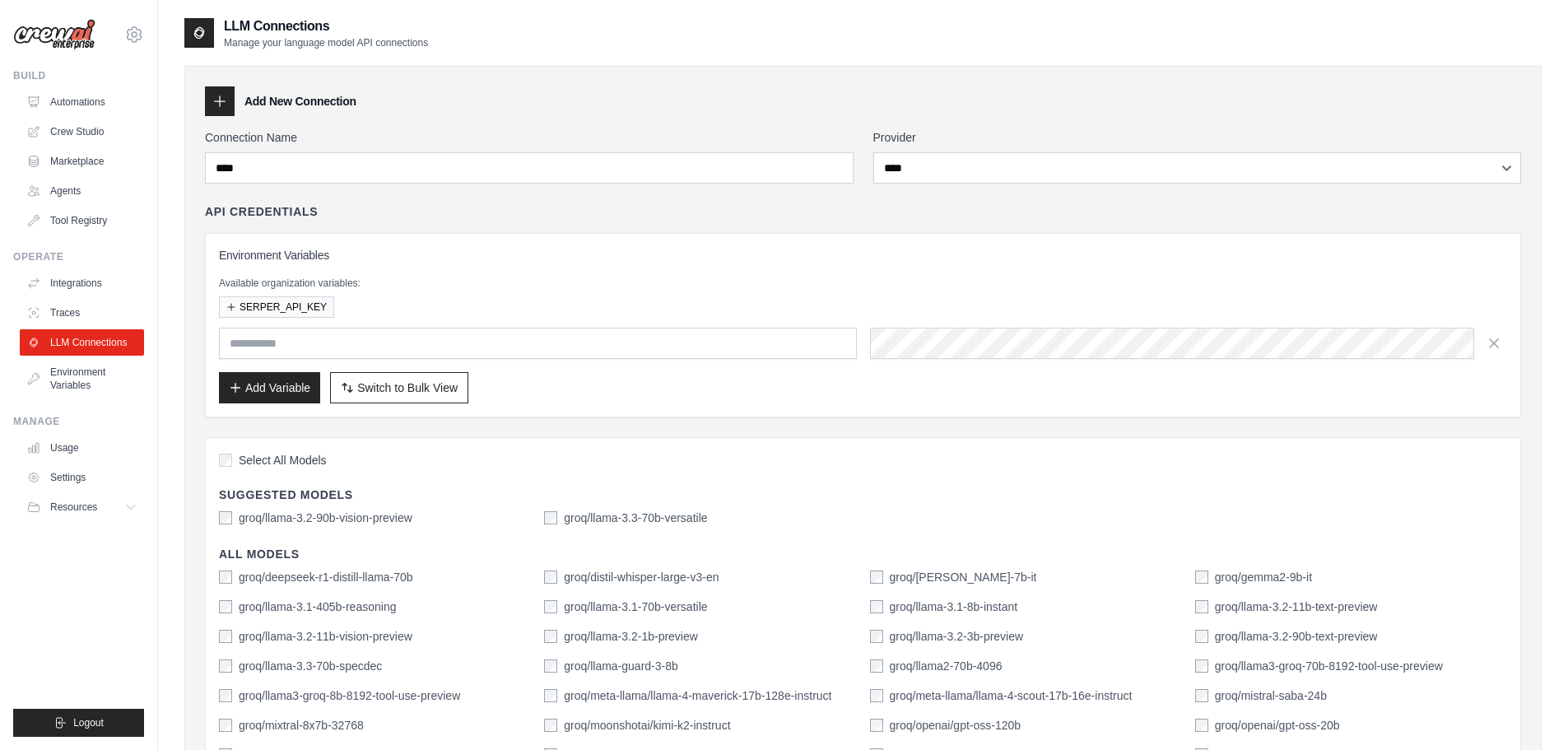
click at [1088, 206] on div "API Credentials" at bounding box center [863, 212] width 1316 height 16
click at [373, 358] on input "text" at bounding box center [537, 343] width 638 height 31
click at [468, 277] on p "Available organization variables:" at bounding box center [863, 283] width 1288 height 13
click at [78, 315] on link "Traces" at bounding box center [83, 313] width 124 height 26
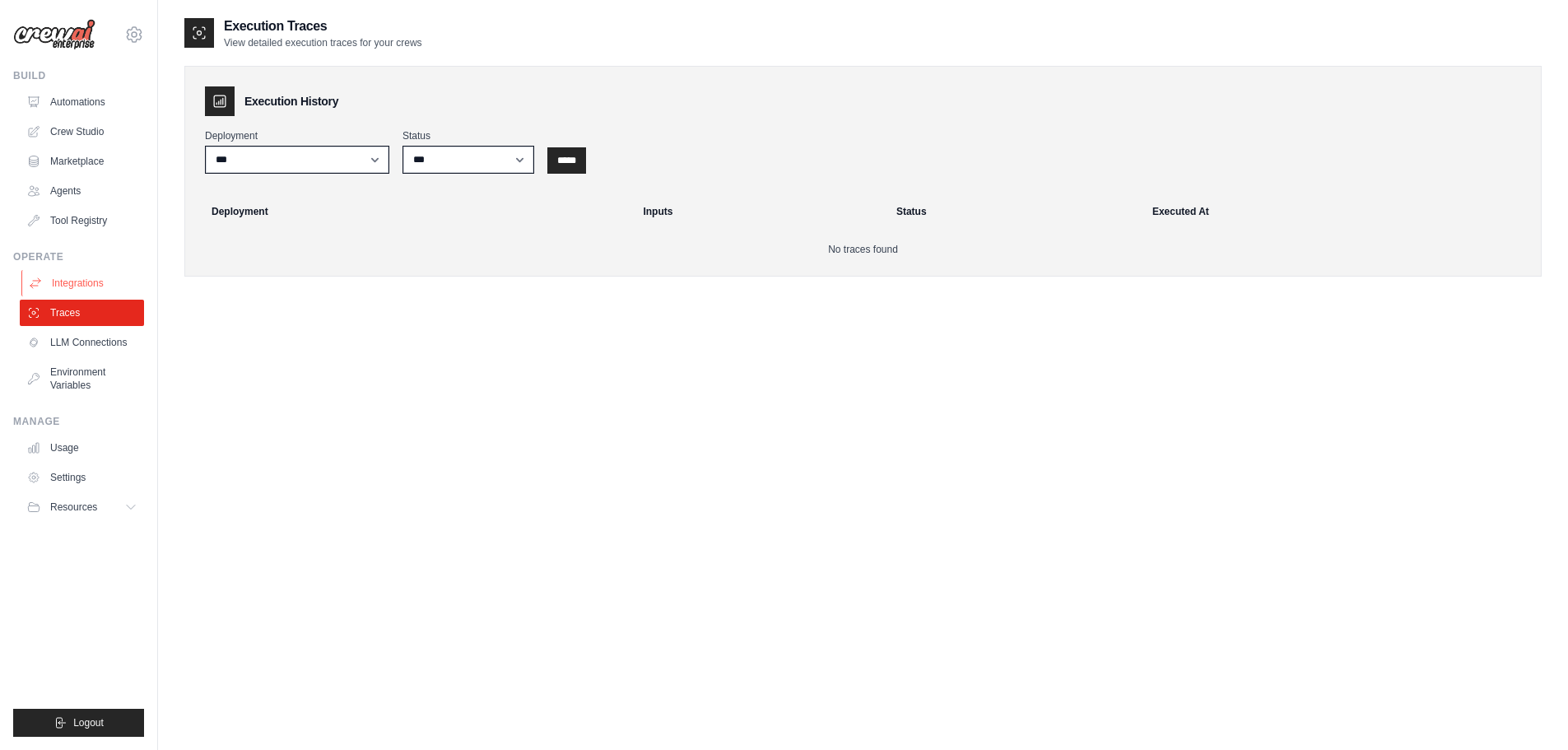
click at [106, 288] on link "Integrations" at bounding box center [83, 283] width 124 height 26
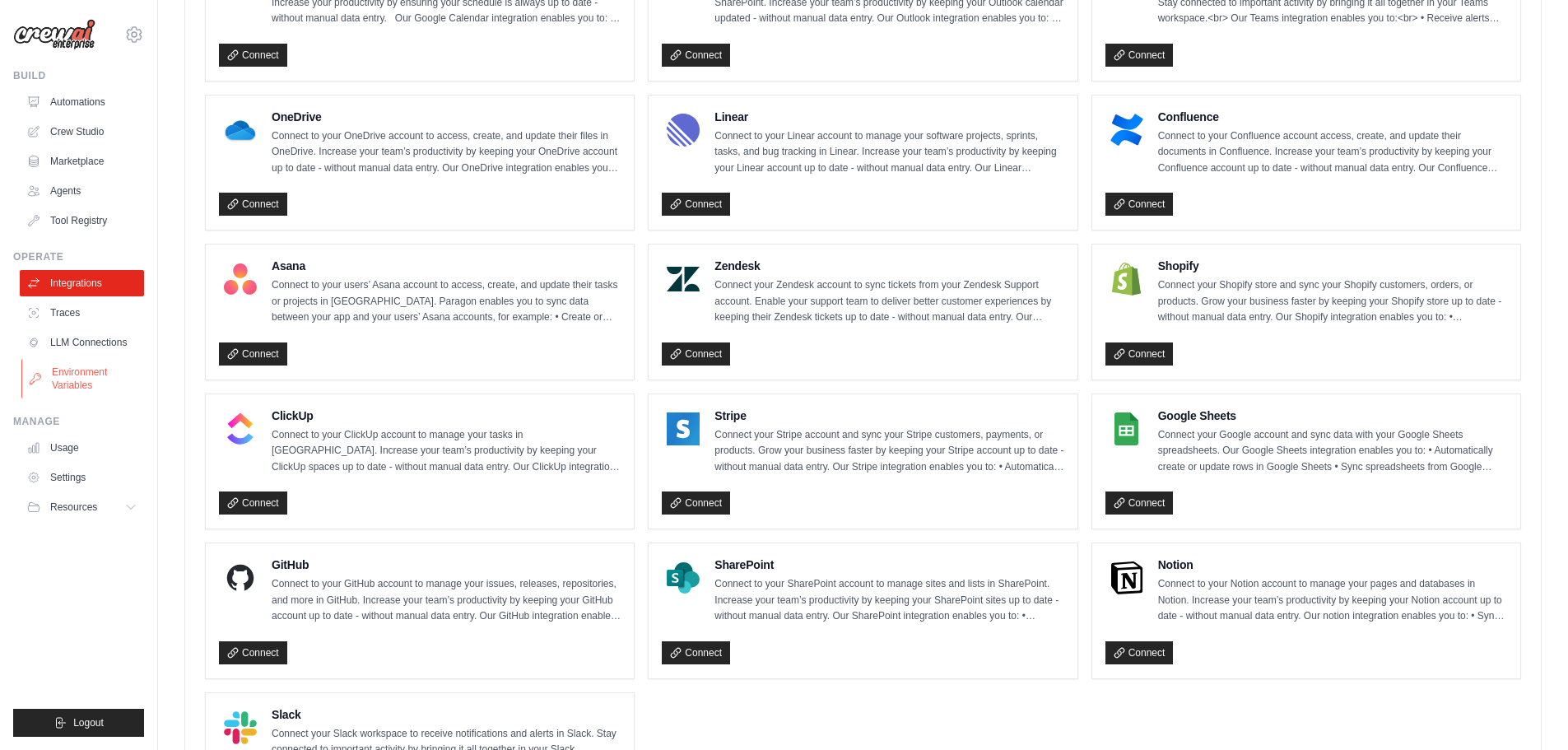
scroll to position [823, 0]
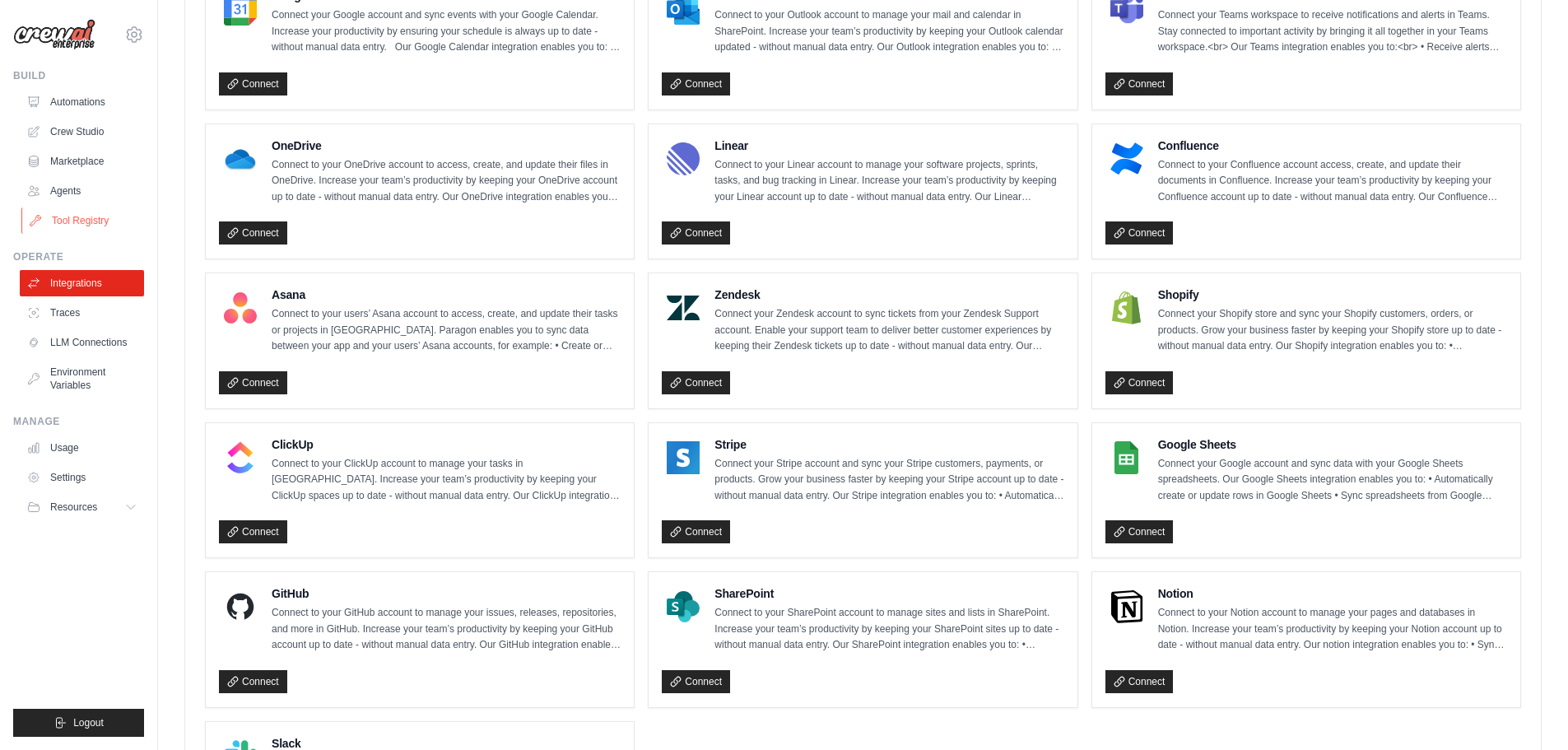
click at [96, 227] on link "Tool Registry" at bounding box center [83, 221] width 124 height 26
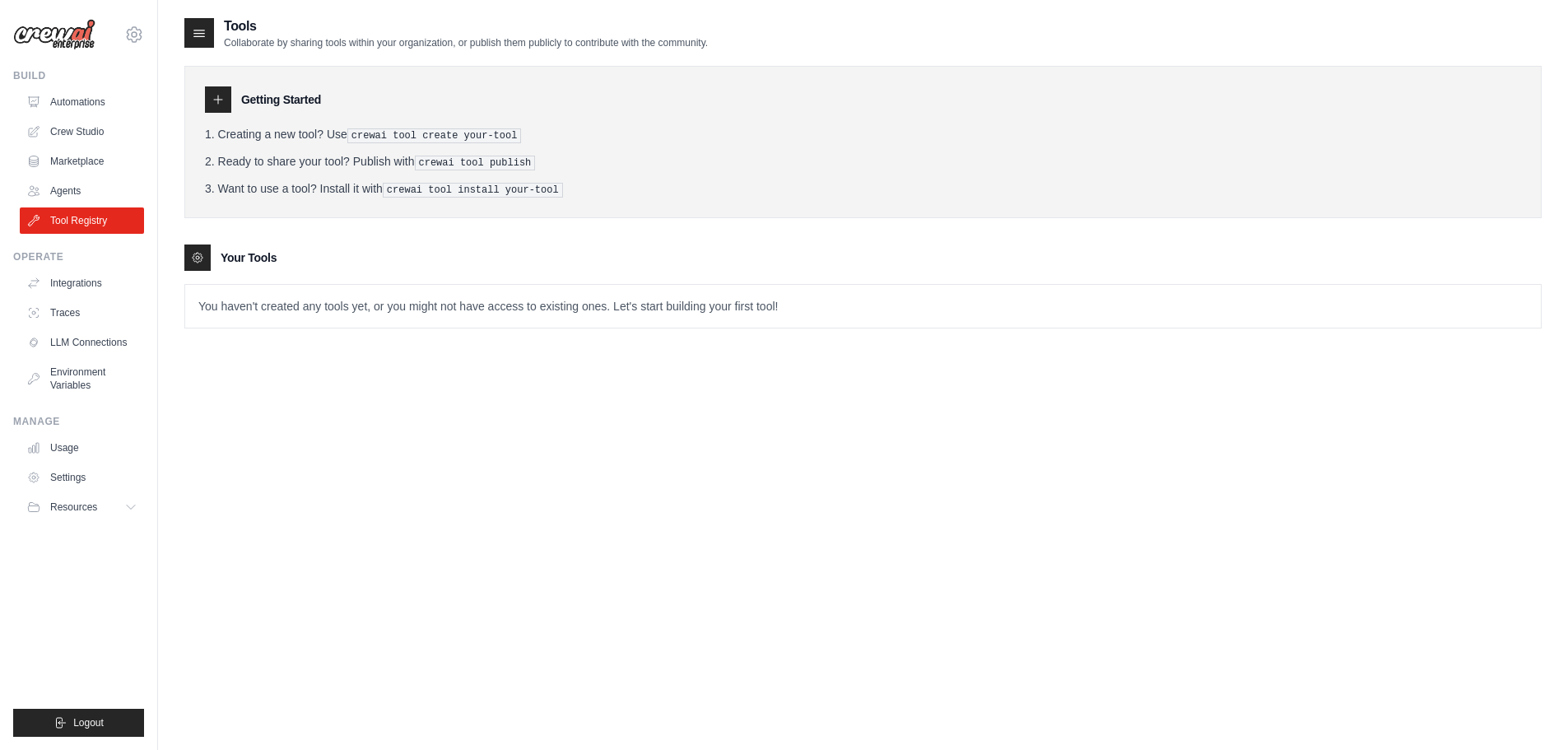
click at [335, 298] on p "You haven't created any tools yet, or you might not have access to existing one…" at bounding box center [862, 306] width 1355 height 43
click at [86, 185] on link "Agents" at bounding box center [83, 191] width 124 height 26
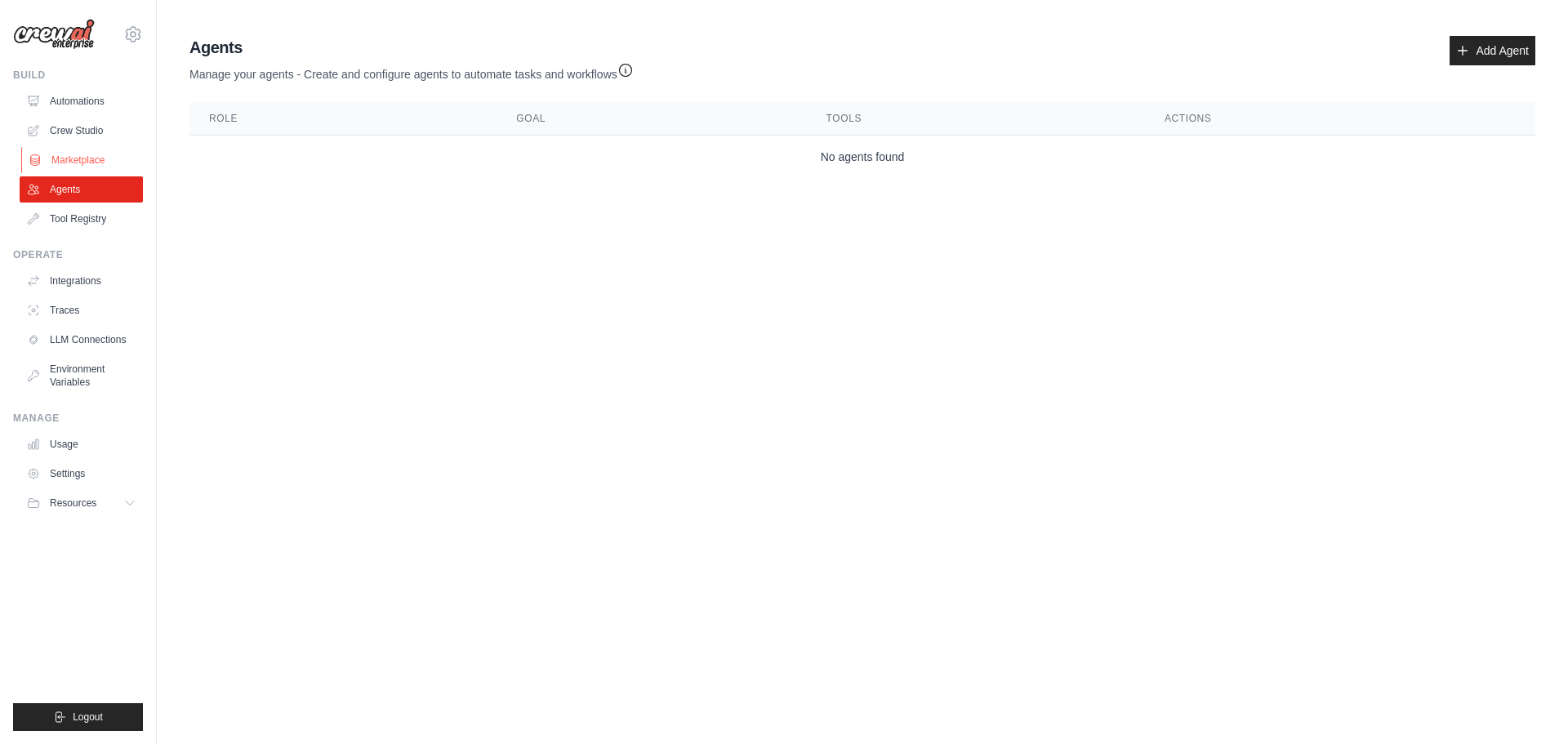
click at [97, 152] on link "Marketplace" at bounding box center [82, 159] width 123 height 26
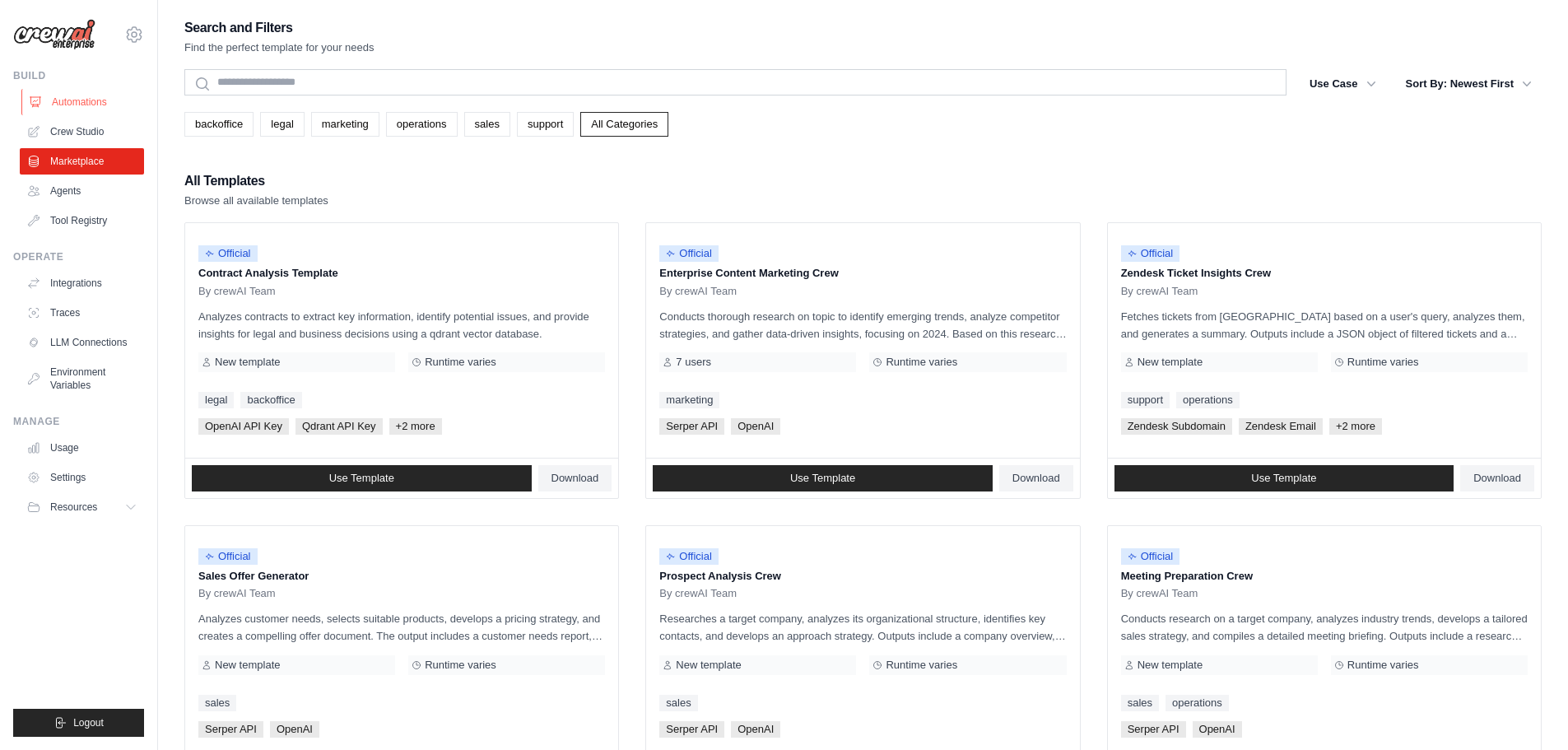
click at [101, 105] on link "Automations" at bounding box center [83, 102] width 124 height 26
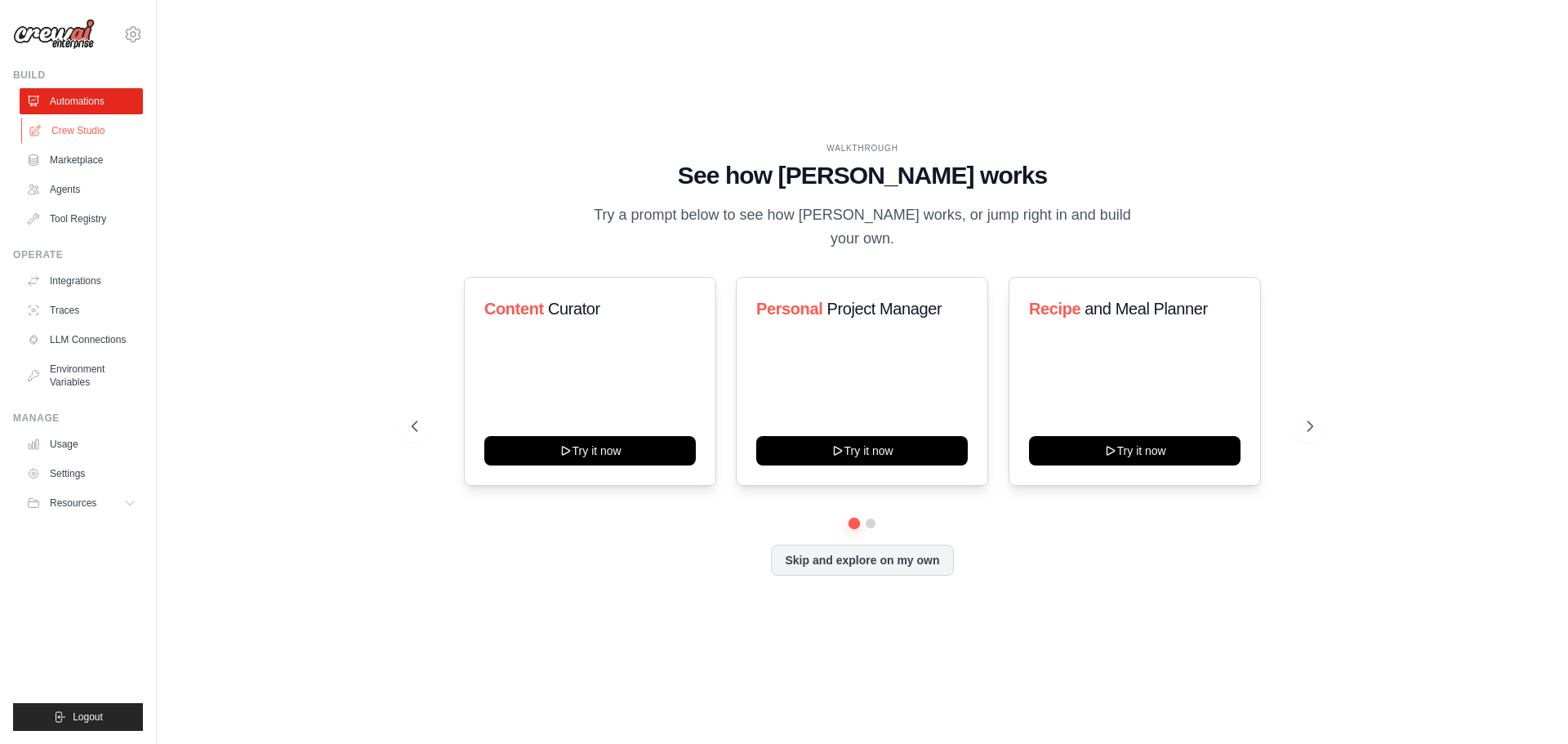
click at [97, 143] on link "Crew Studio" at bounding box center [82, 131] width 123 height 26
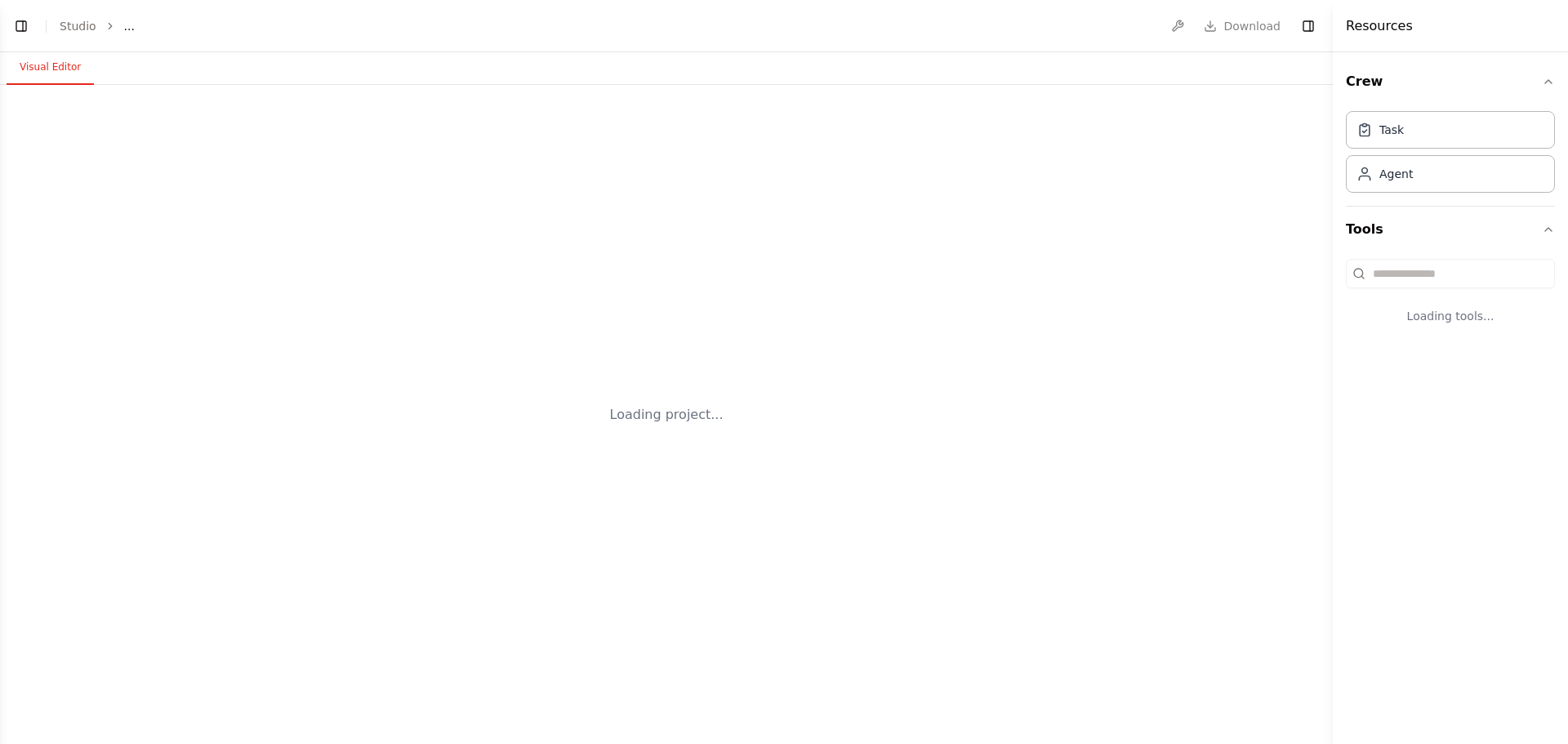
select select "****"
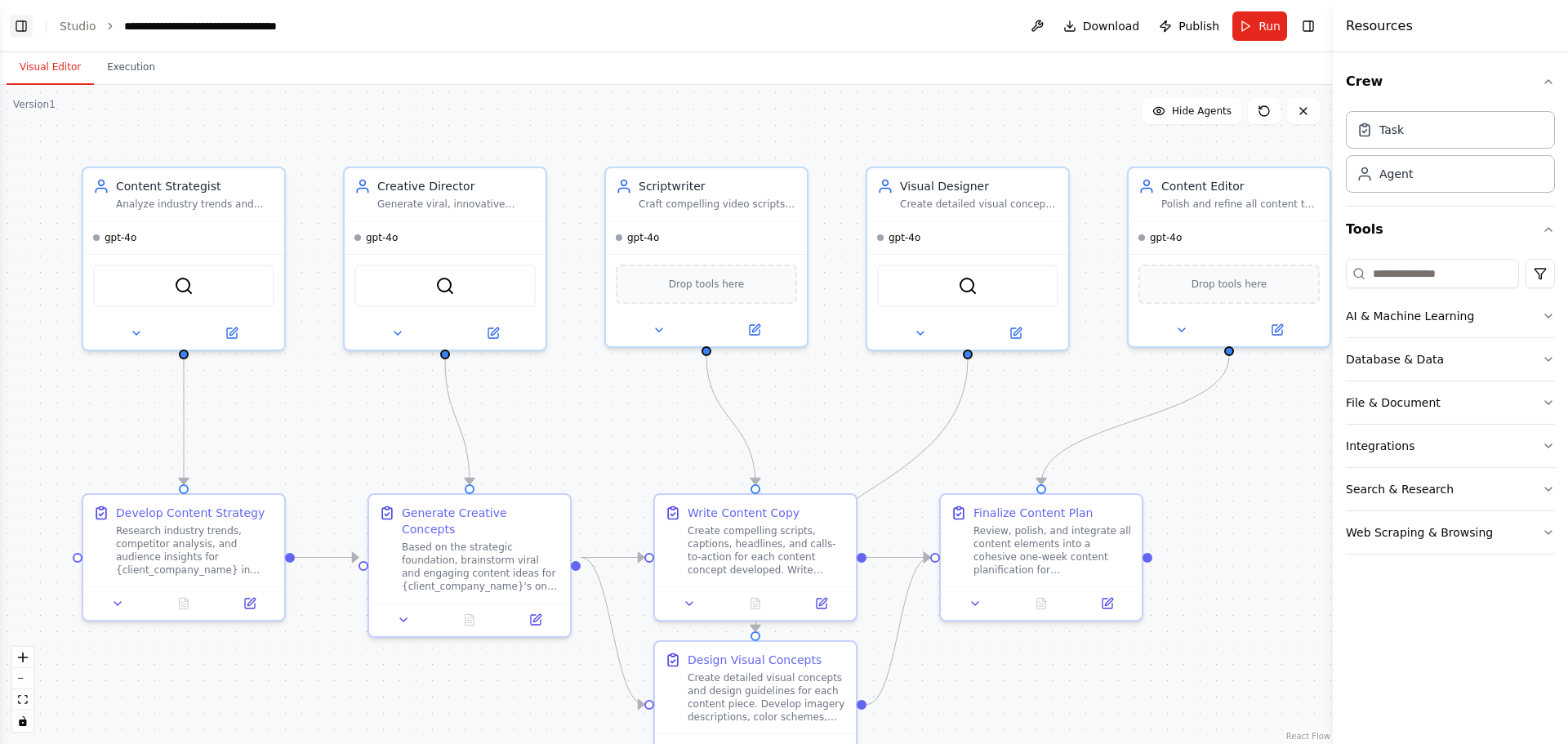
scroll to position [1262, 0]
click at [20, 28] on button "Toggle Left Sidebar" at bounding box center [21, 26] width 23 height 23
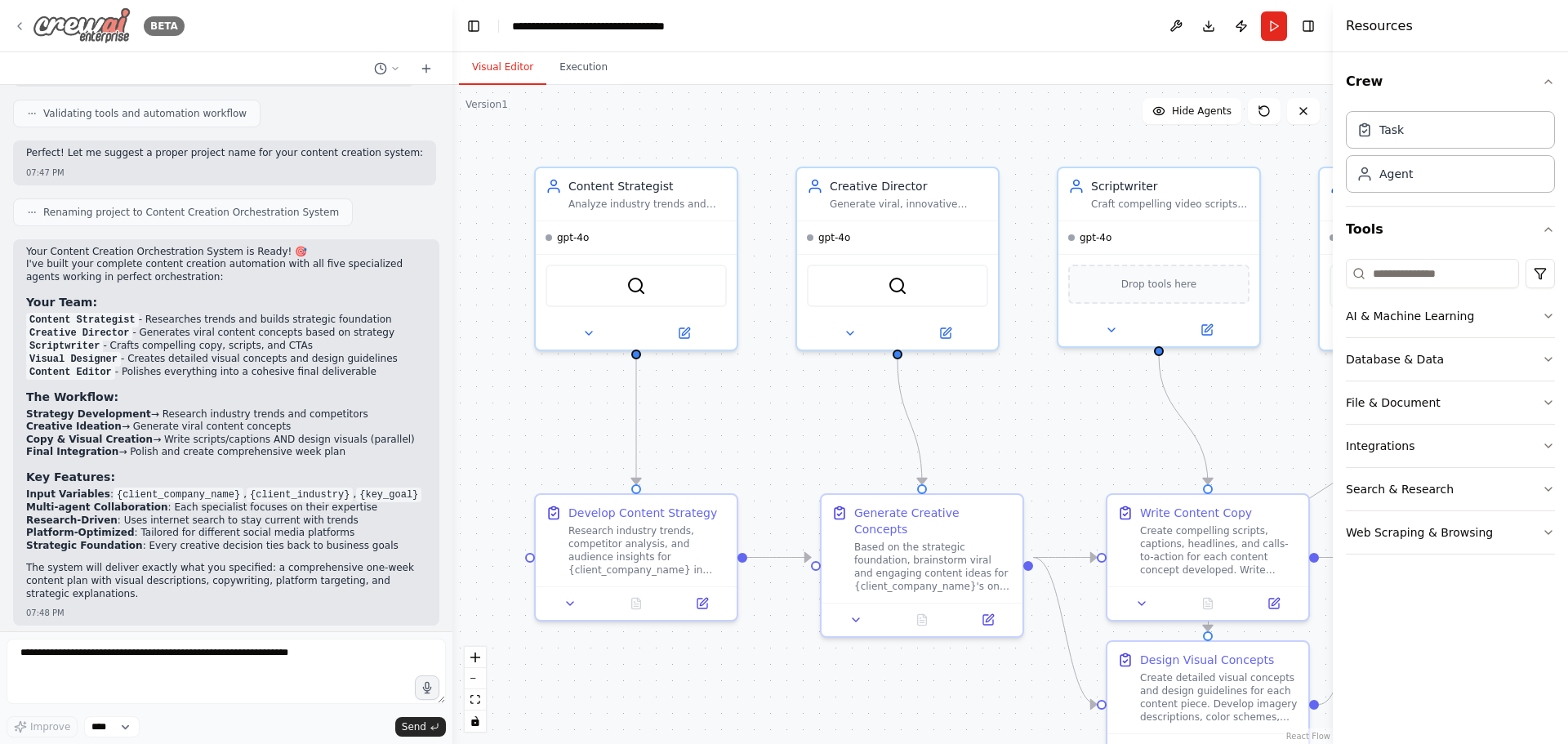
click at [16, 21] on icon at bounding box center [19, 26] width 13 height 13
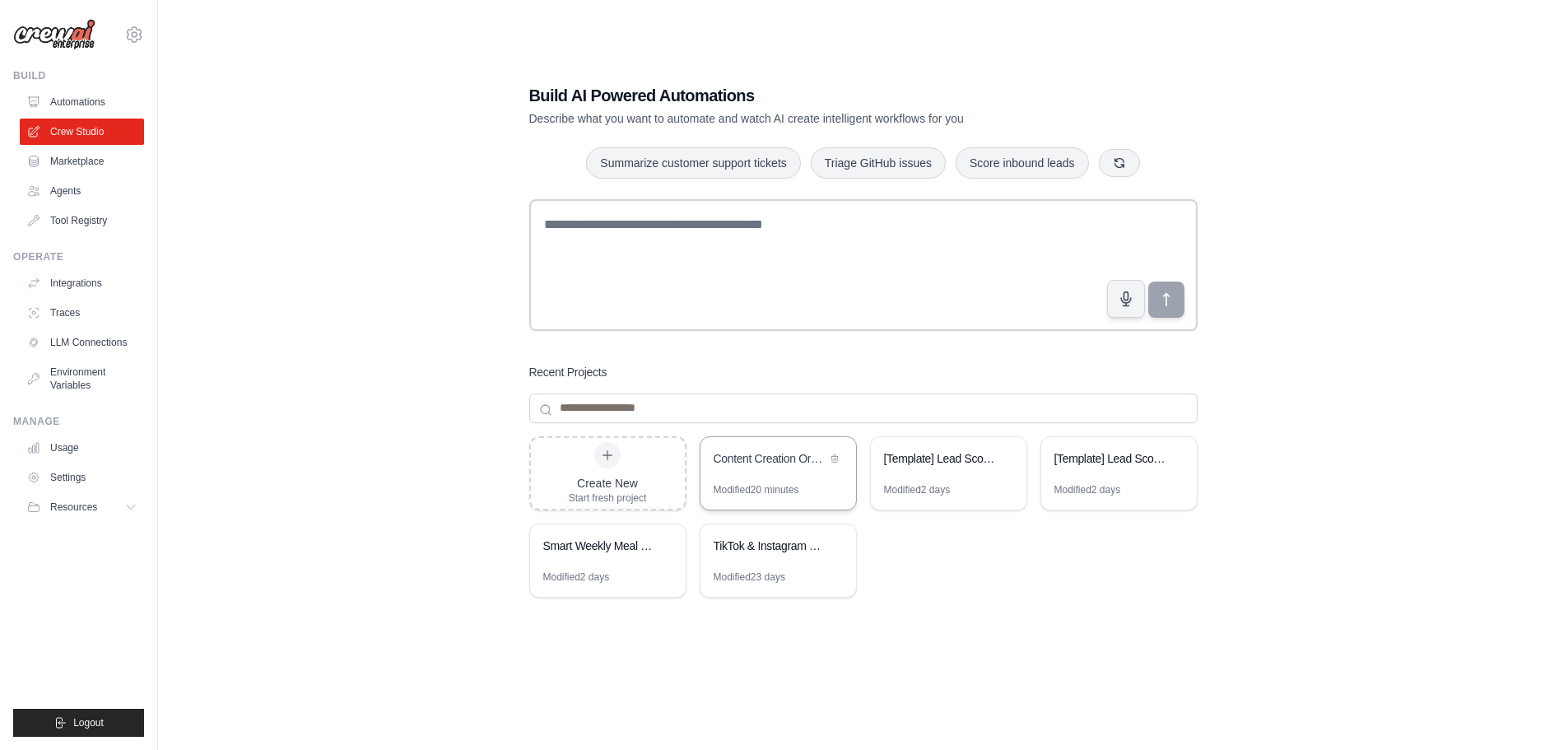
click at [753, 466] on div "Content Creation Orchestration System" at bounding box center [770, 460] width 113 height 20
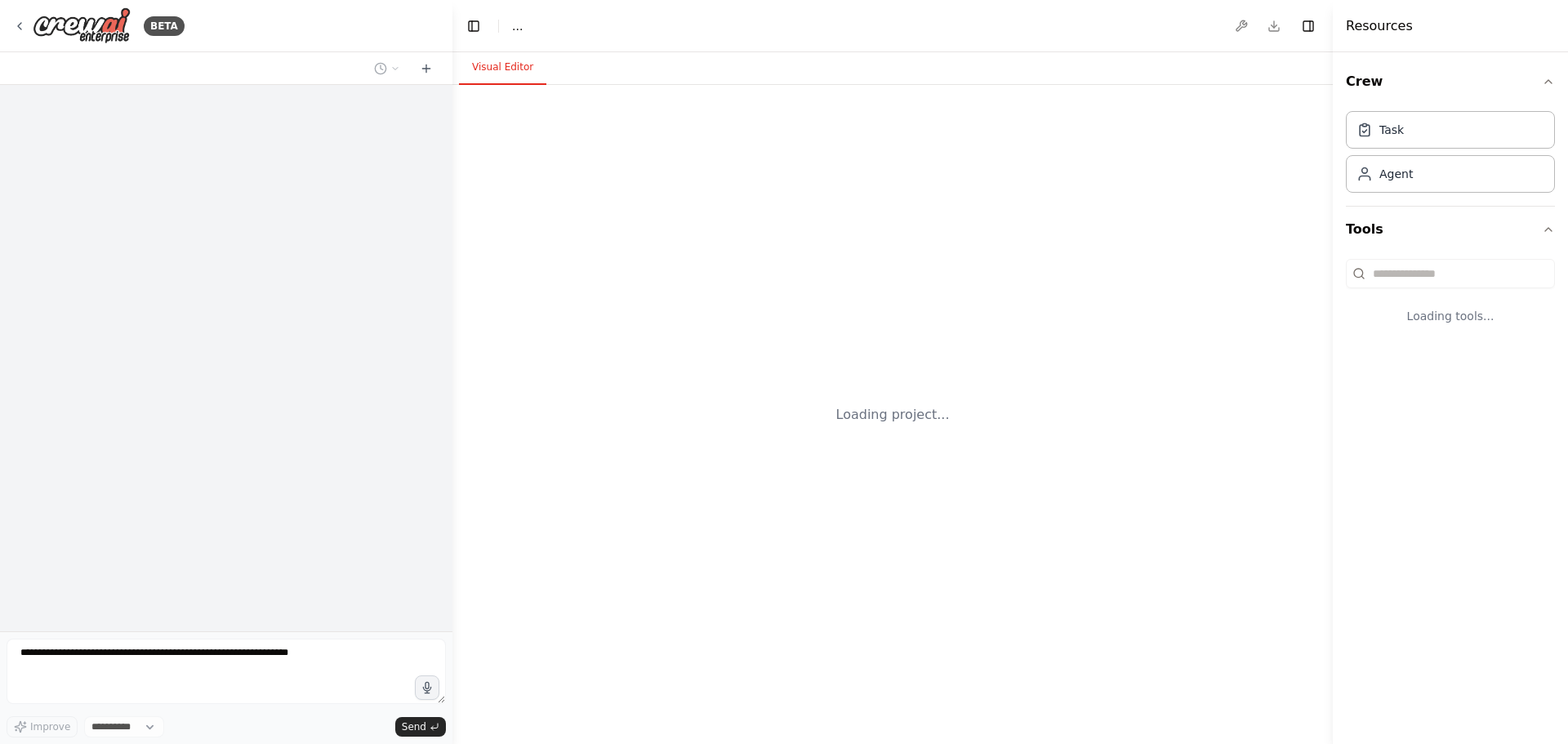
select select "****"
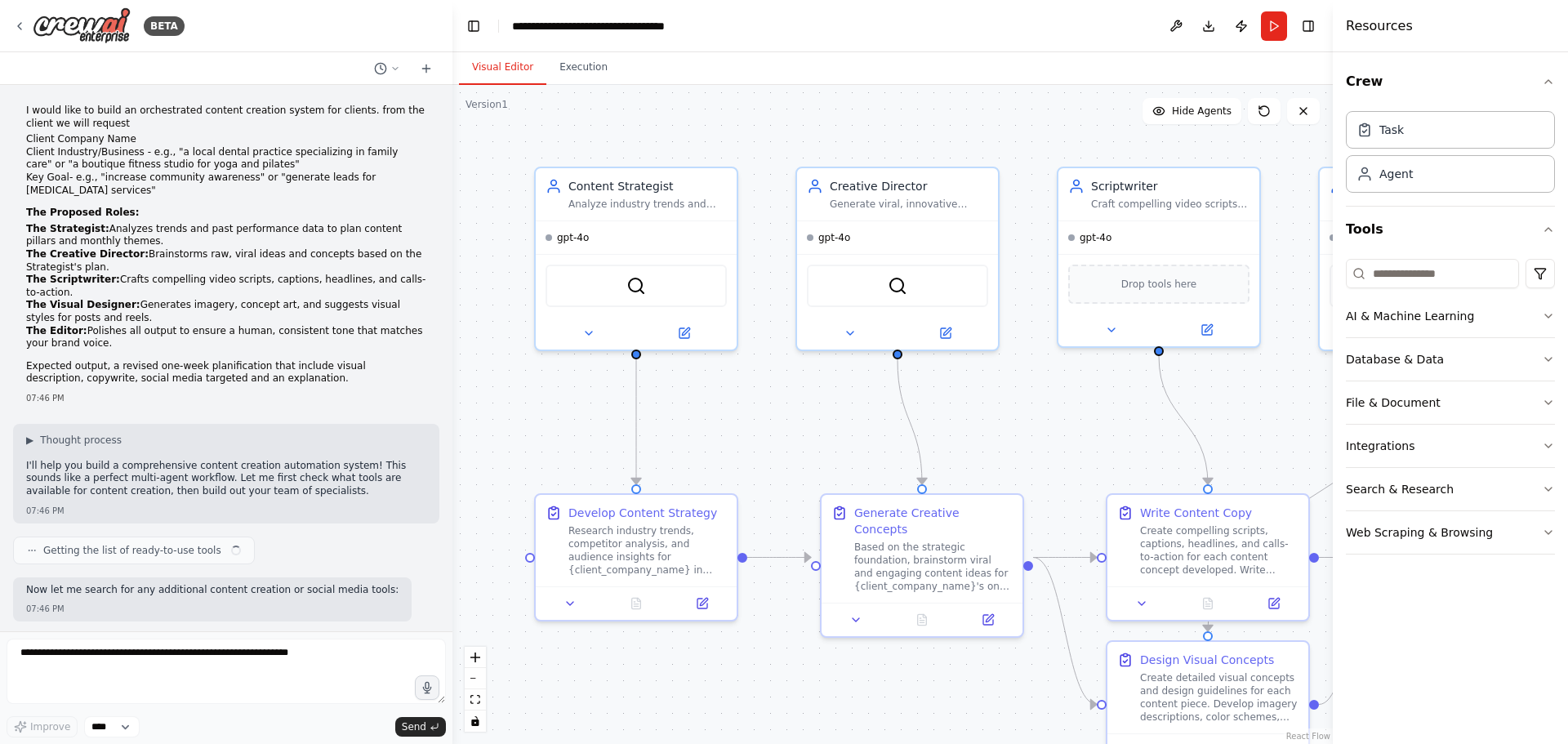
scroll to position [1262, 0]
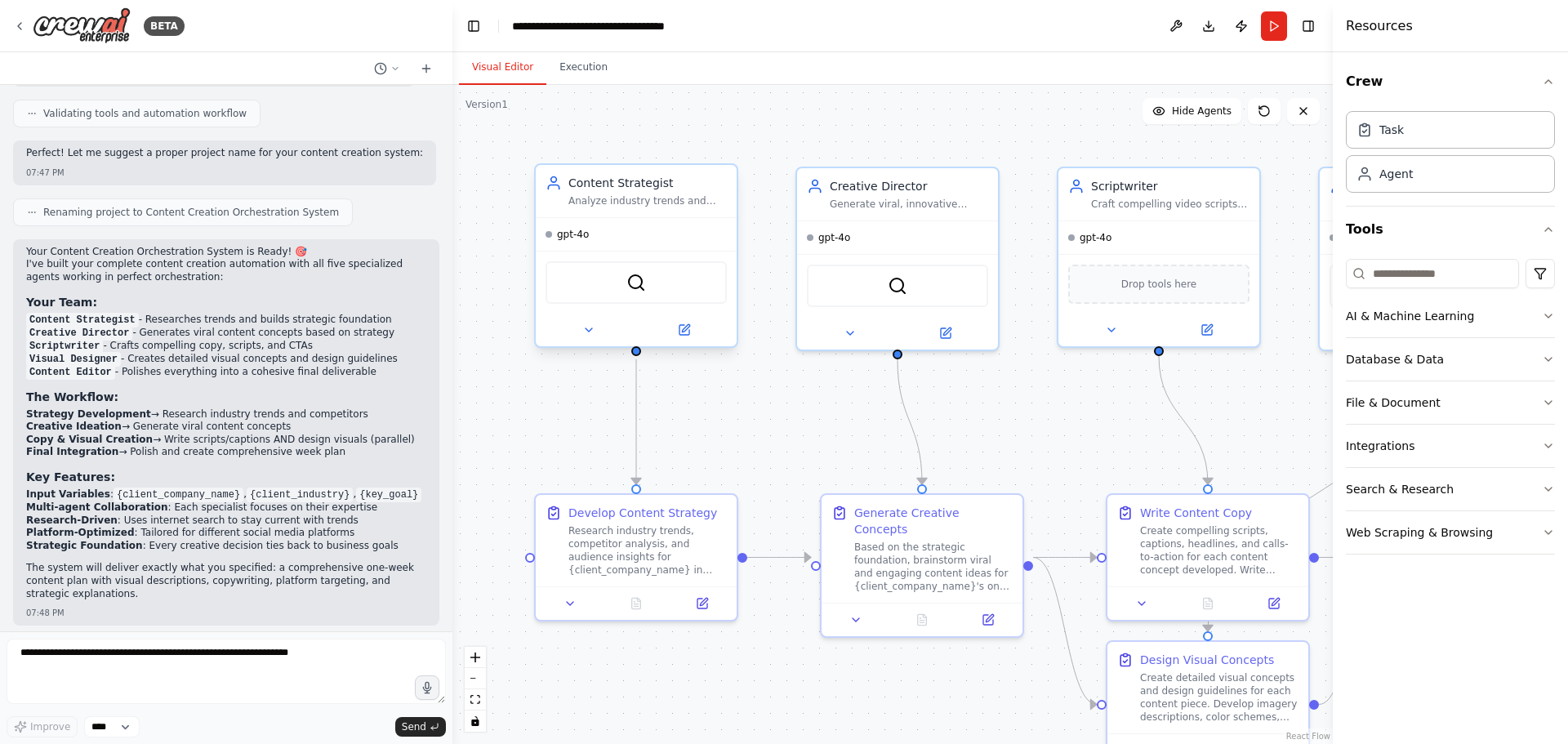
click at [594, 238] on div "gpt-4o" at bounding box center [636, 234] width 201 height 33
click at [682, 336] on button at bounding box center [684, 330] width 92 height 20
click at [700, 332] on button at bounding box center [684, 330] width 92 height 20
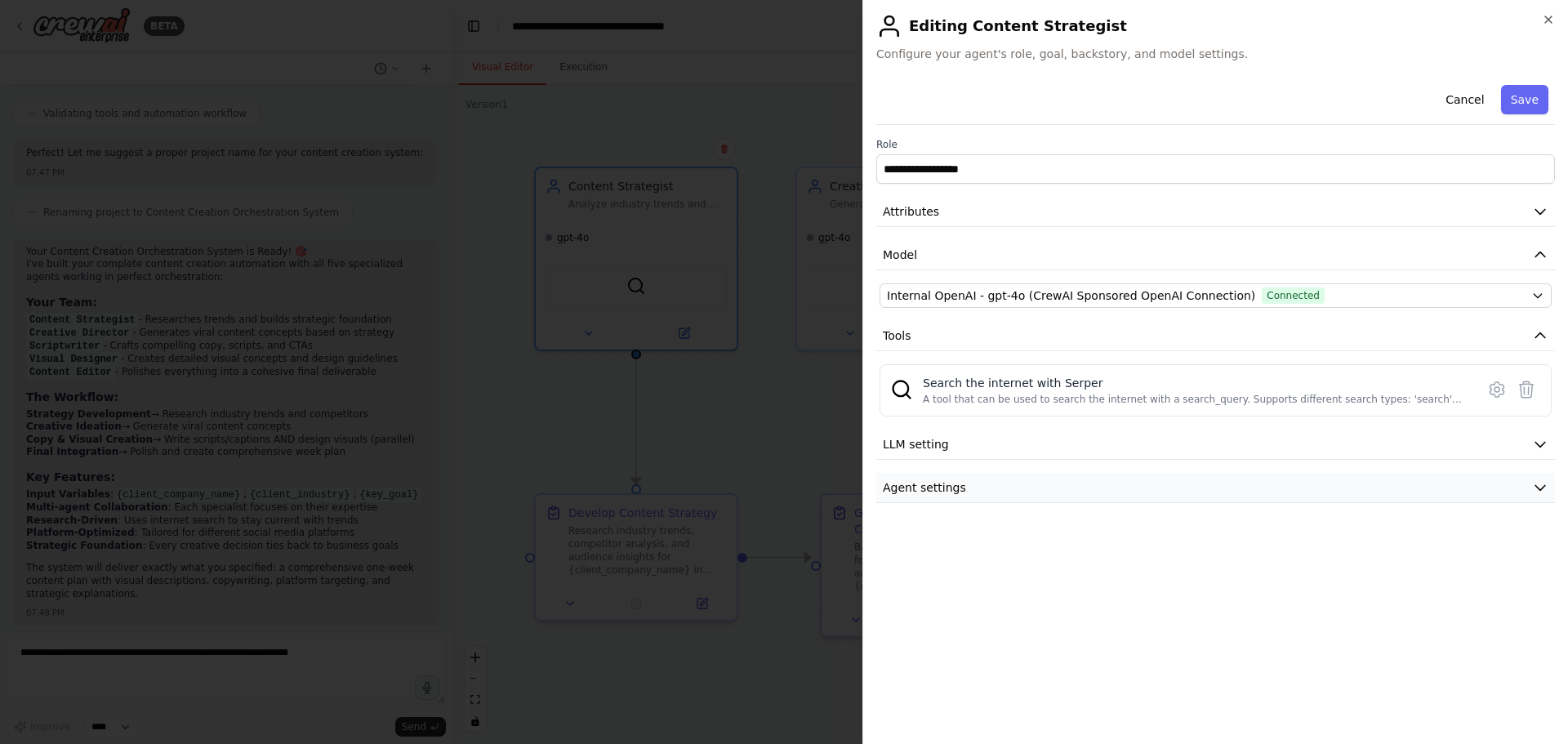
click at [1014, 482] on button "Agent settings" at bounding box center [1215, 487] width 679 height 30
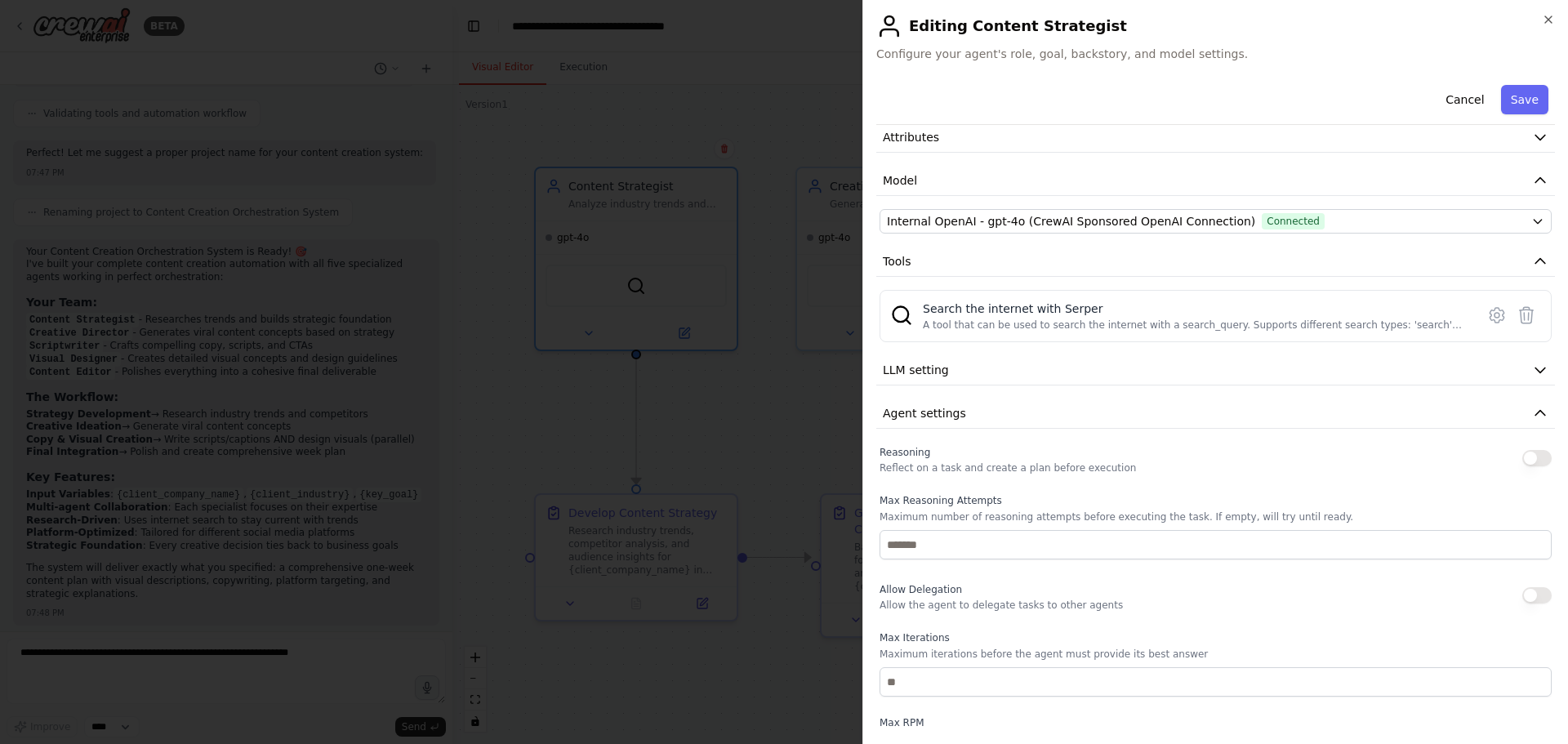
scroll to position [163, 0]
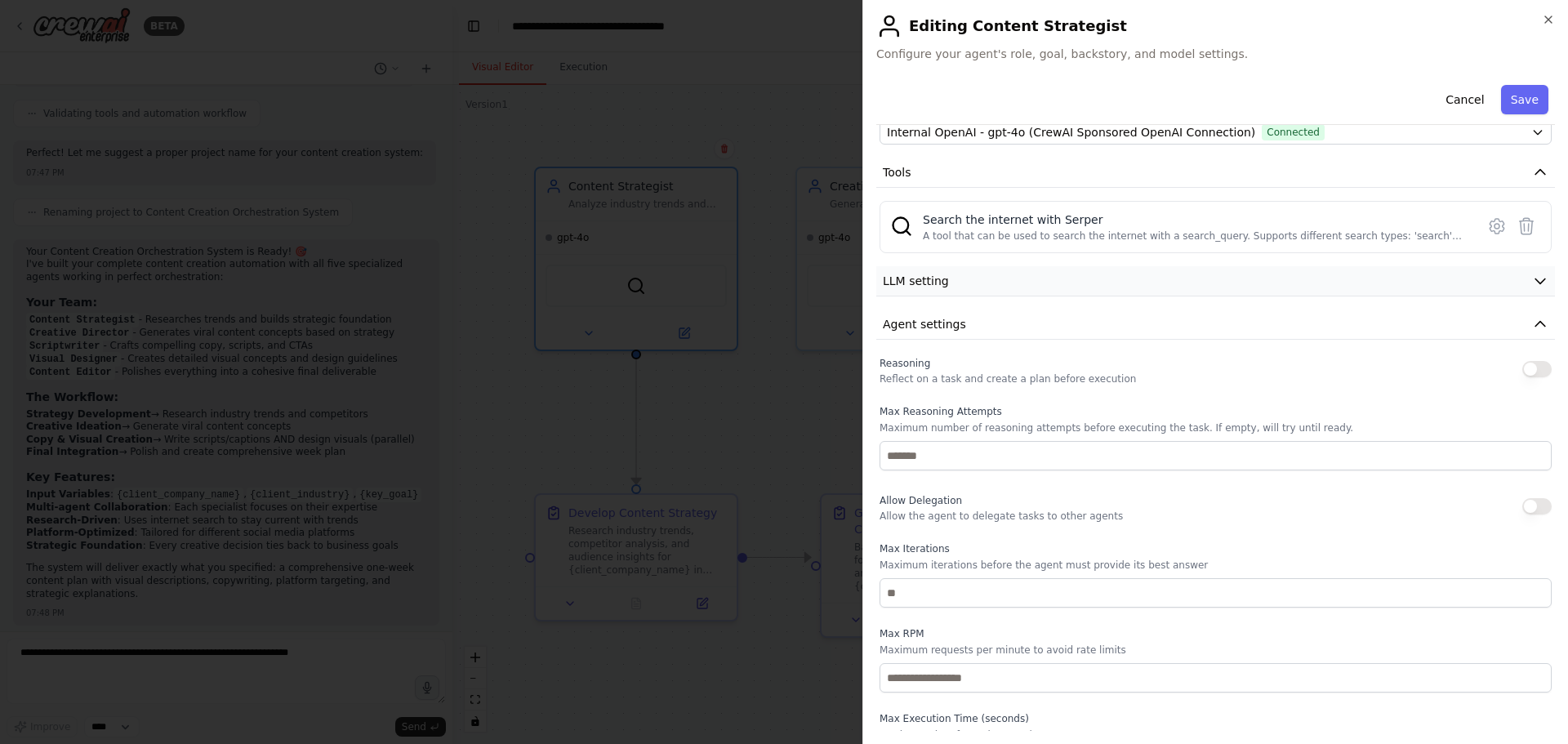
click at [977, 276] on button "LLM setting" at bounding box center [1215, 281] width 679 height 30
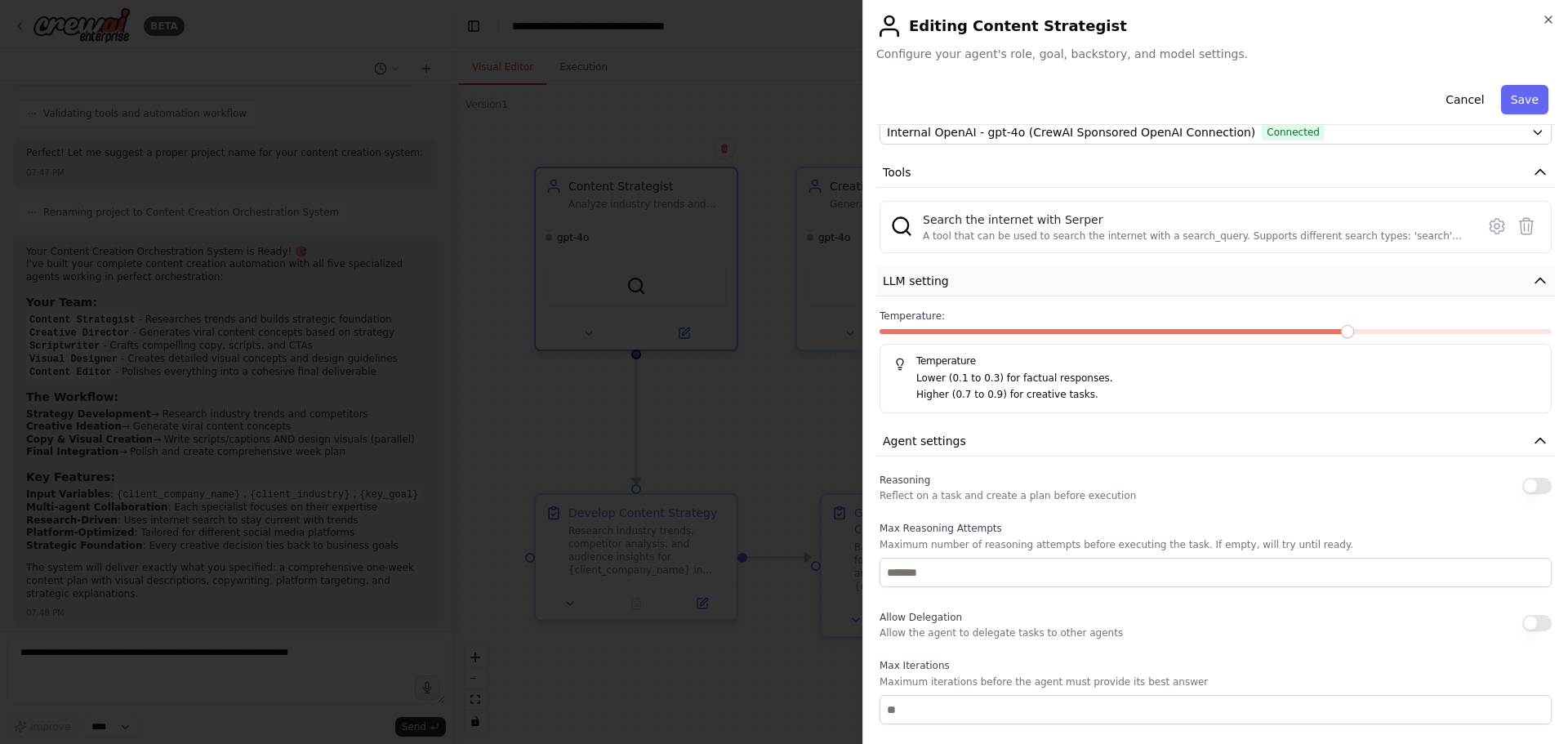
click at [977, 276] on button "LLM setting" at bounding box center [1215, 281] width 679 height 30
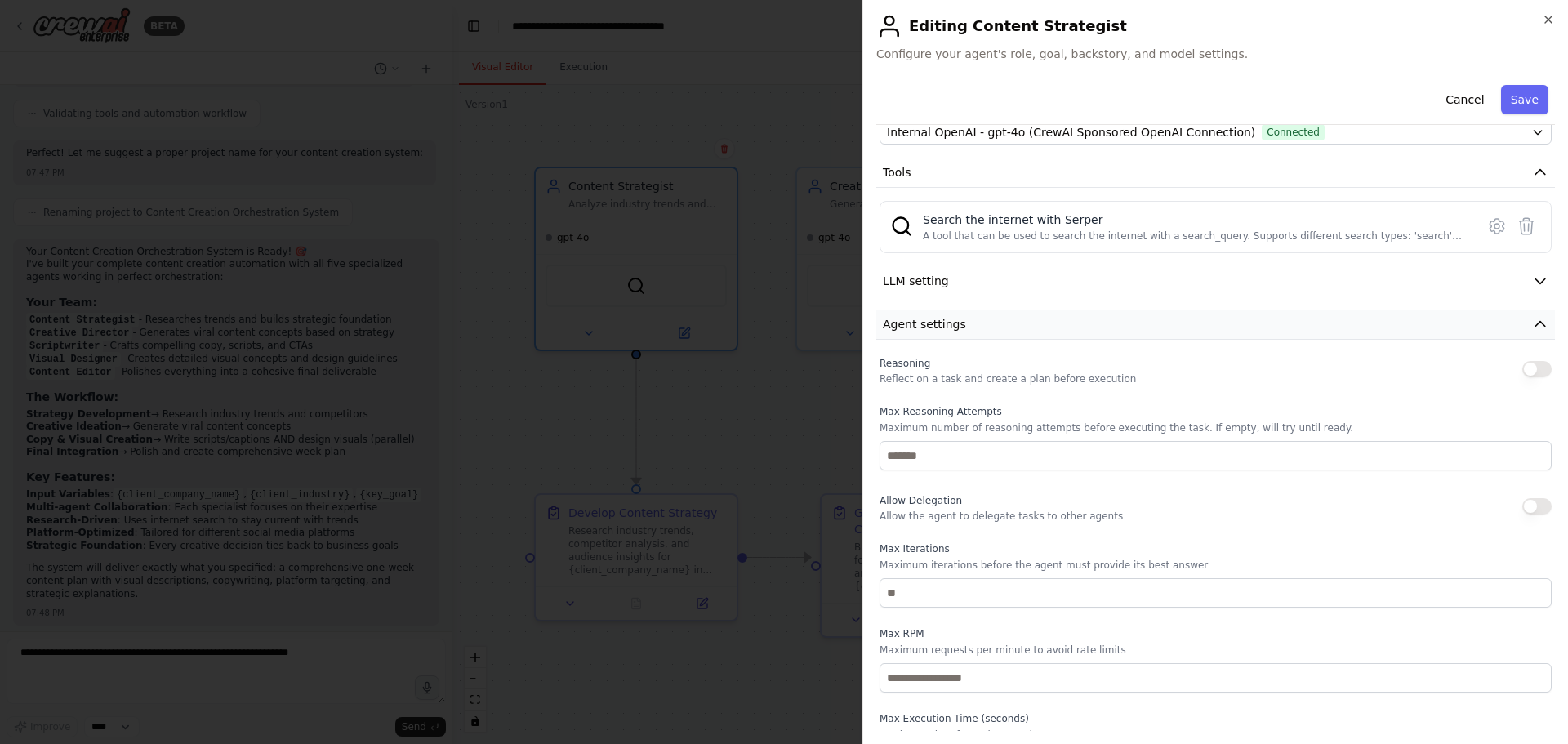
click at [1056, 327] on button "Agent settings" at bounding box center [1215, 324] width 679 height 30
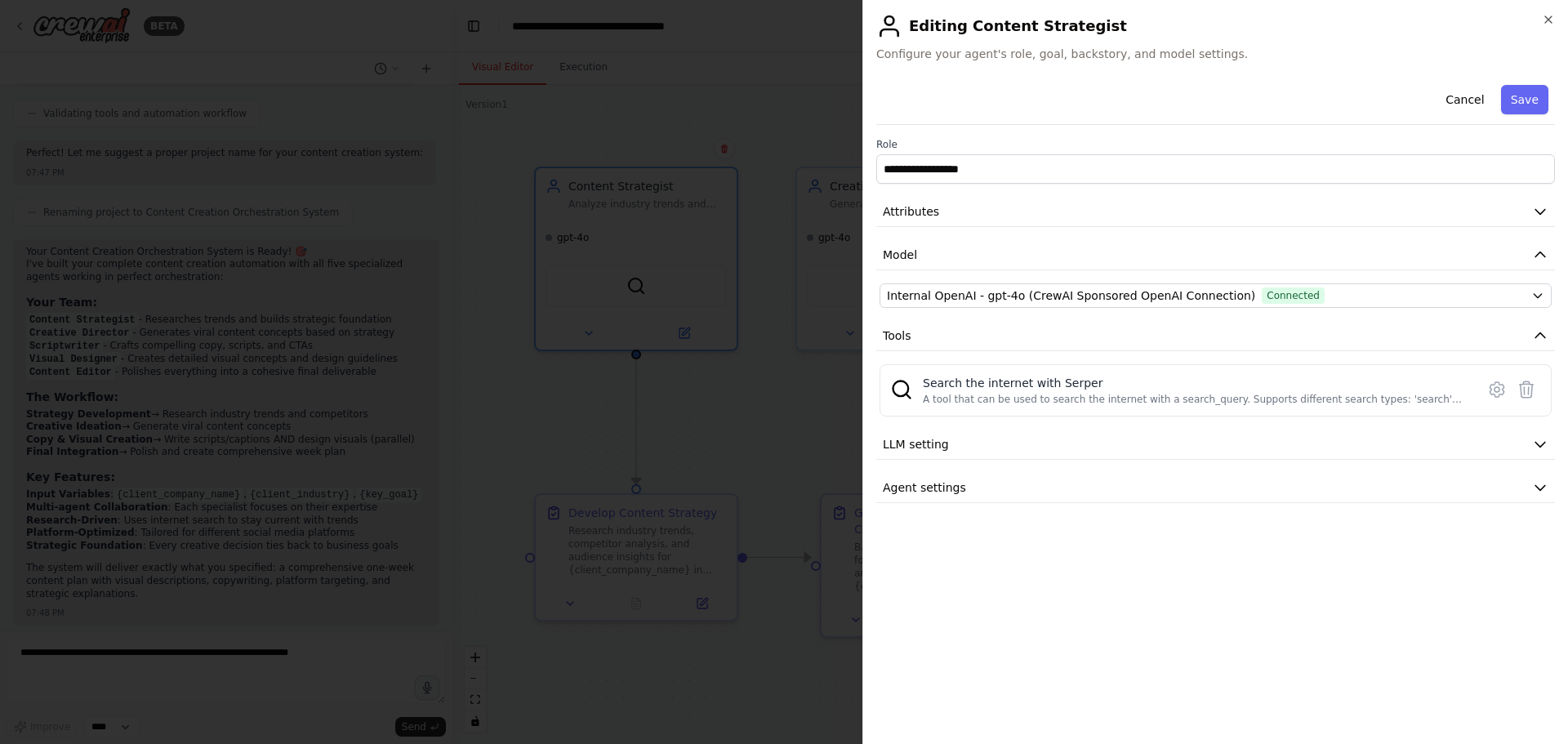
click at [772, 393] on div at bounding box center [784, 372] width 1568 height 744
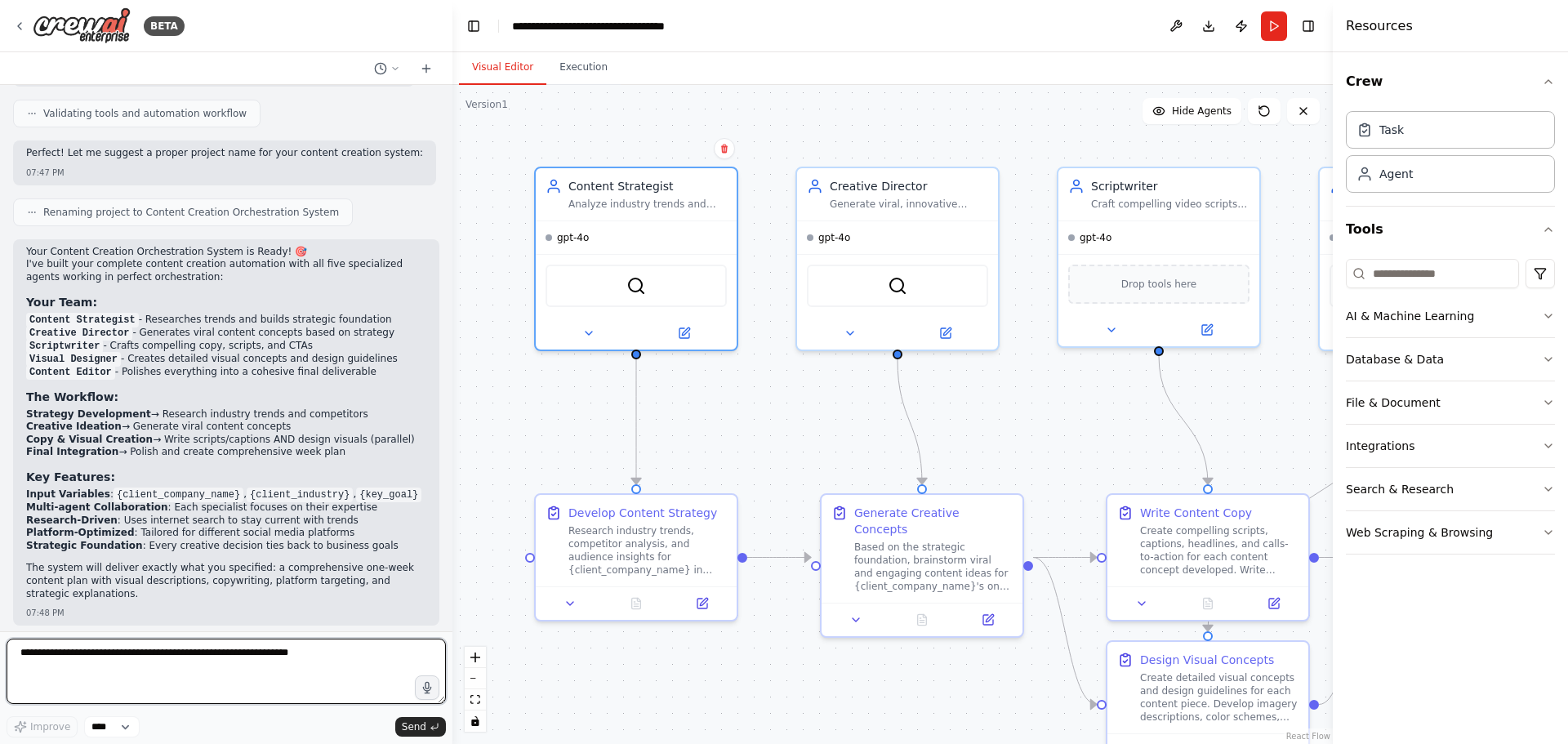
click at [230, 648] on textarea at bounding box center [226, 671] width 439 height 65
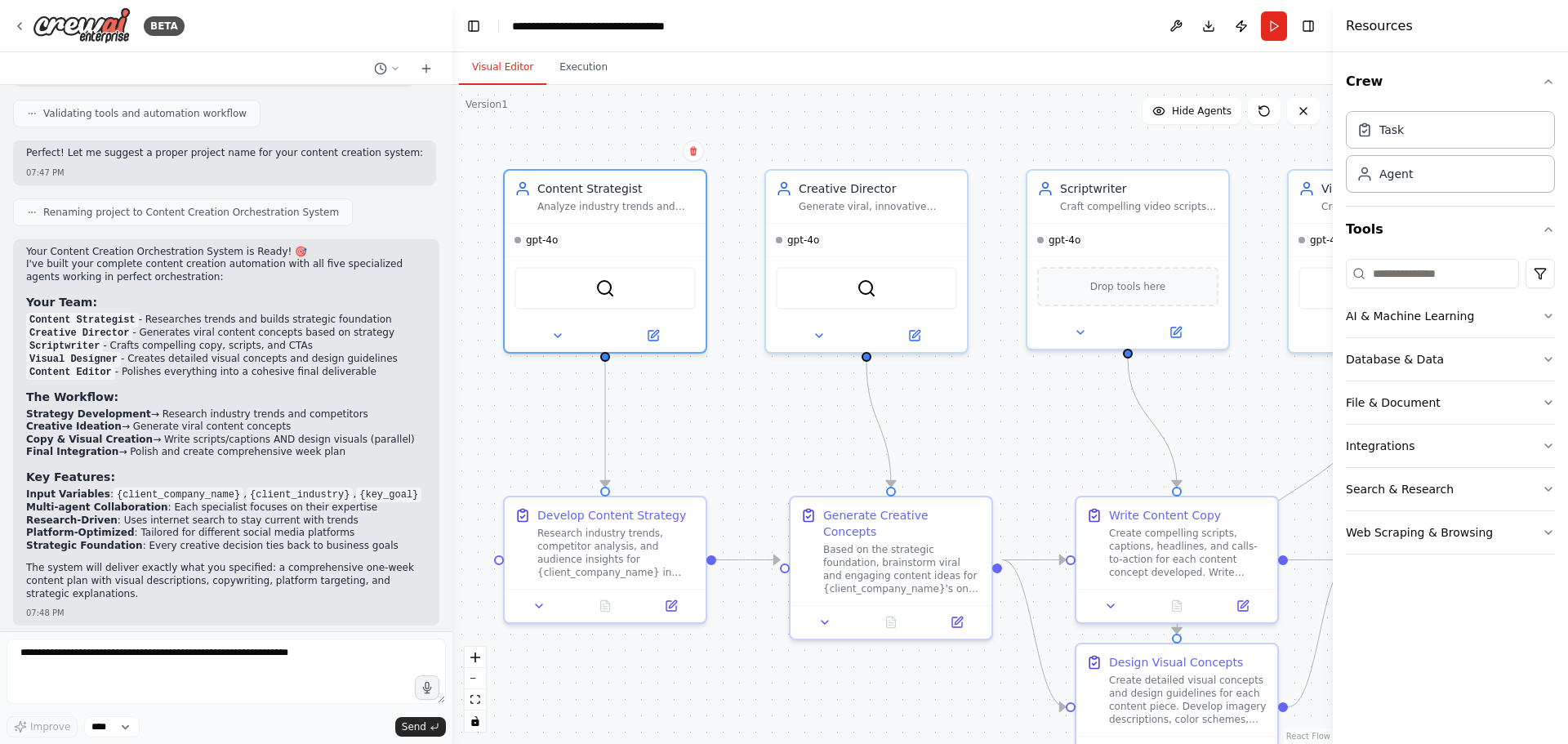
drag, startPoint x: 995, startPoint y: 688, endPoint x: 963, endPoint y: 690, distance: 32.1
click at [963, 690] on div ".deletable-edge-delete-btn { width: 20px; height: 20px; border: 0px solid #ffff…" at bounding box center [893, 414] width 880 height 659
click at [609, 194] on div "Content Strategist Analyze industry trends and develop strategic content pillar…" at bounding box center [616, 193] width 159 height 33
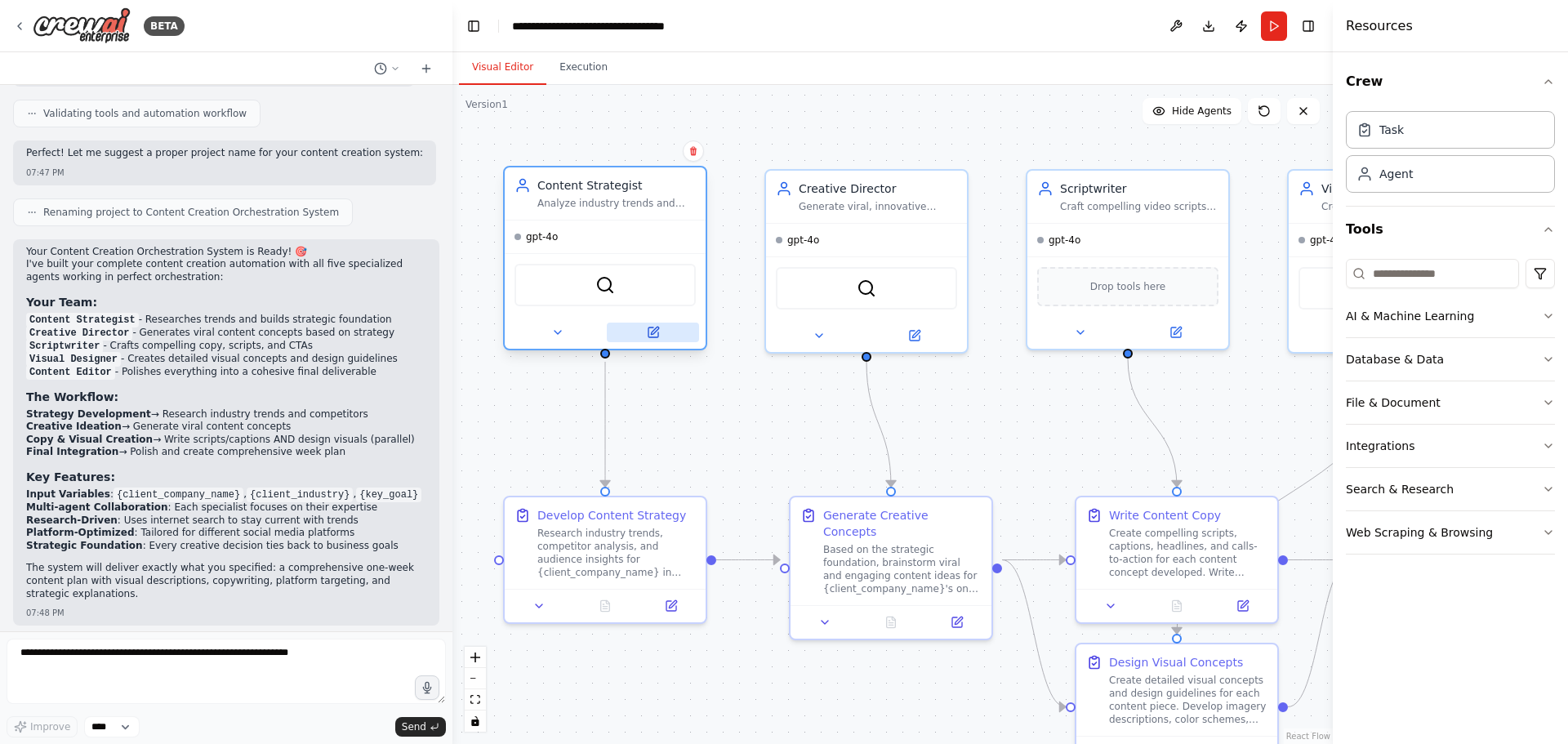
click at [625, 333] on button at bounding box center [652, 333] width 92 height 20
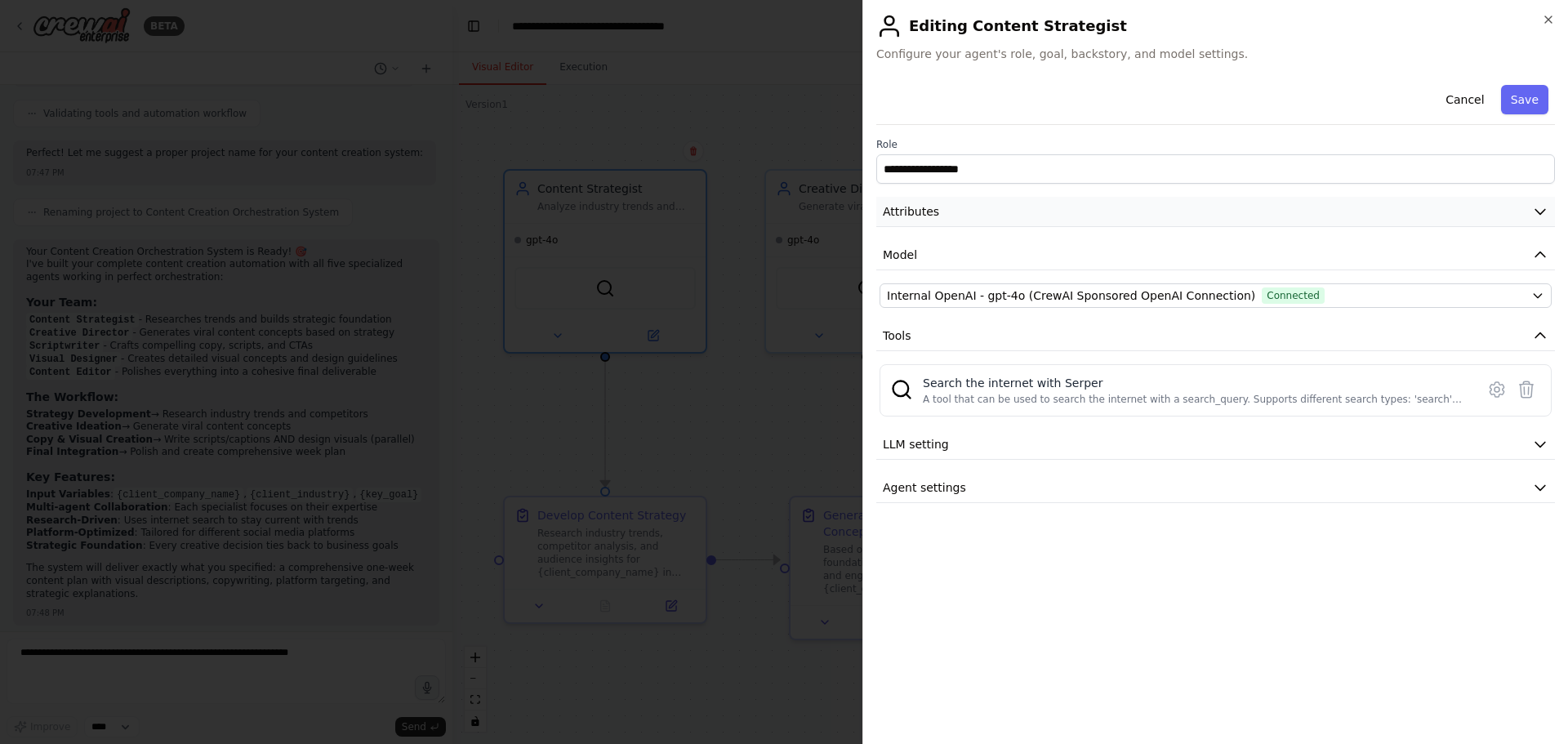
click at [1017, 207] on button "Attributes" at bounding box center [1215, 212] width 679 height 30
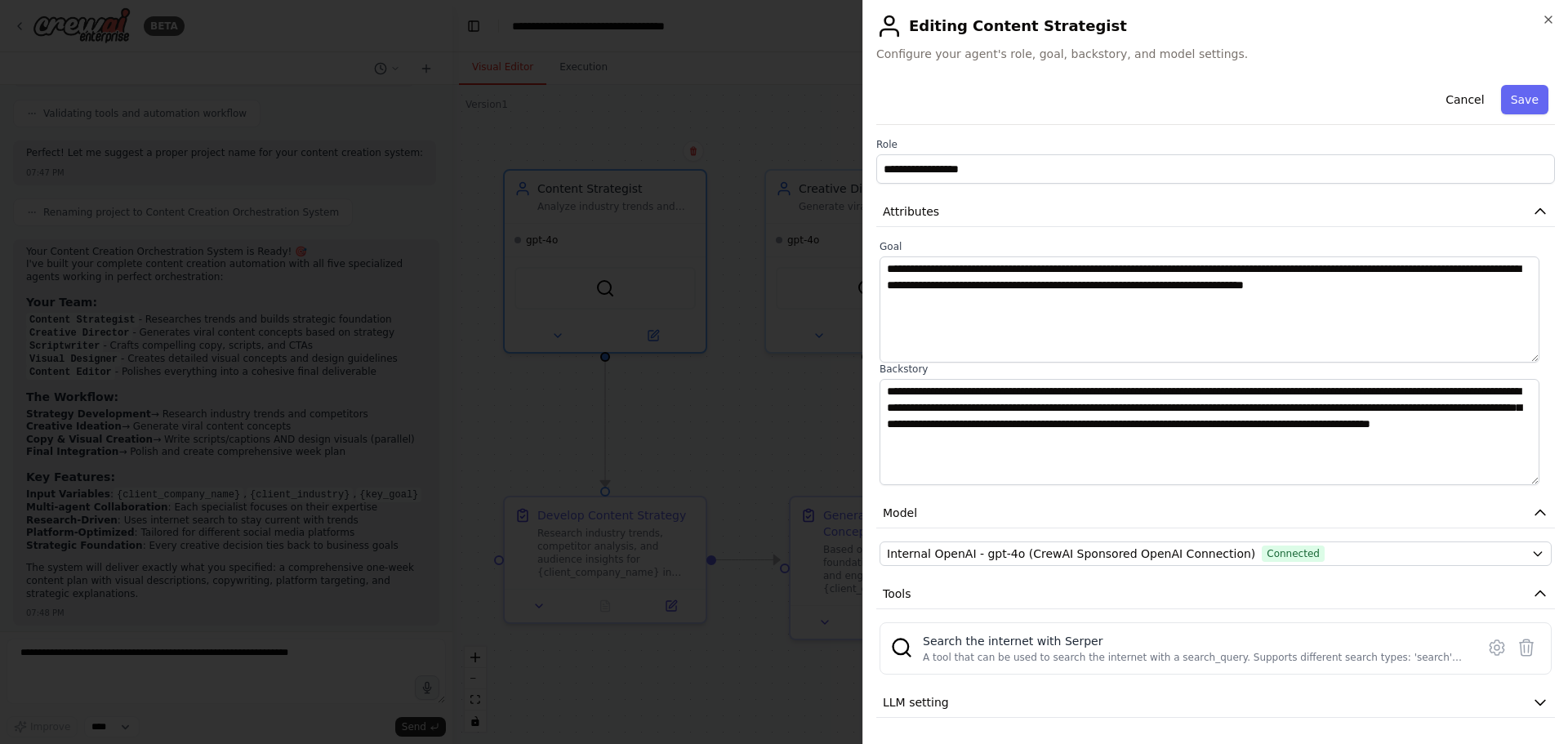
scroll to position [44, 0]
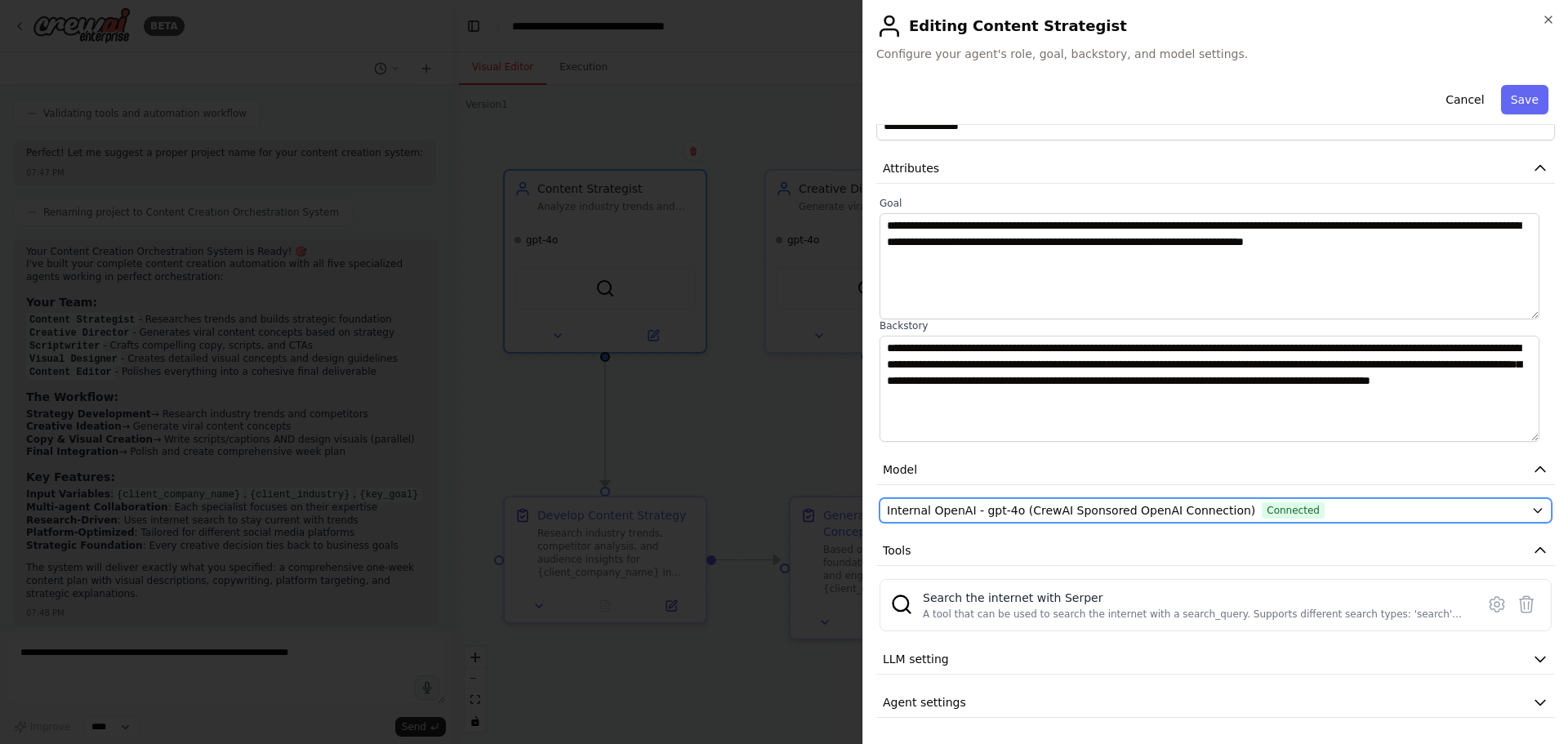
click at [1345, 507] on div "Internal OpenAI - gpt-4o (CrewAI Sponsored OpenAI Connection) Connected" at bounding box center [1206, 510] width 638 height 16
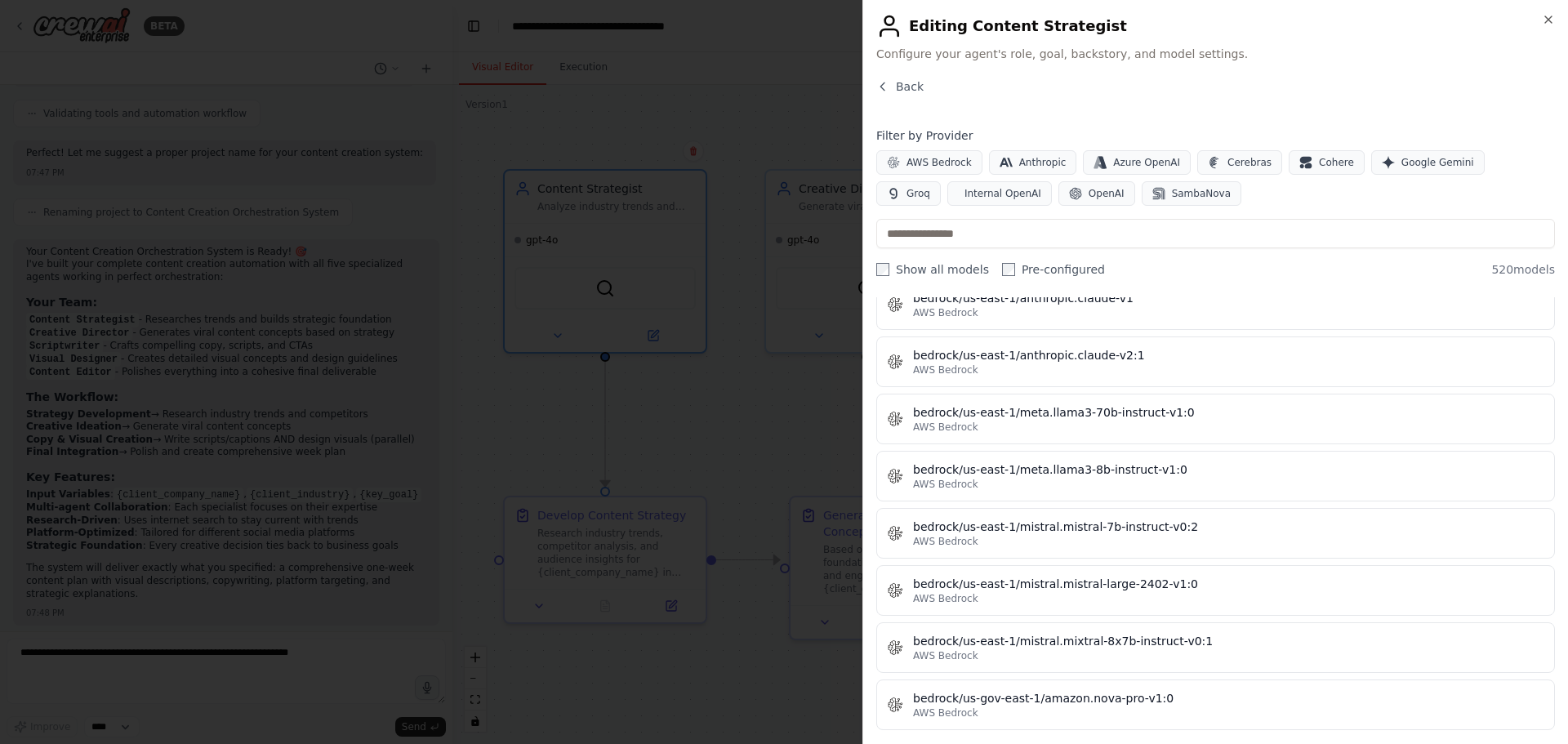
scroll to position [0, 0]
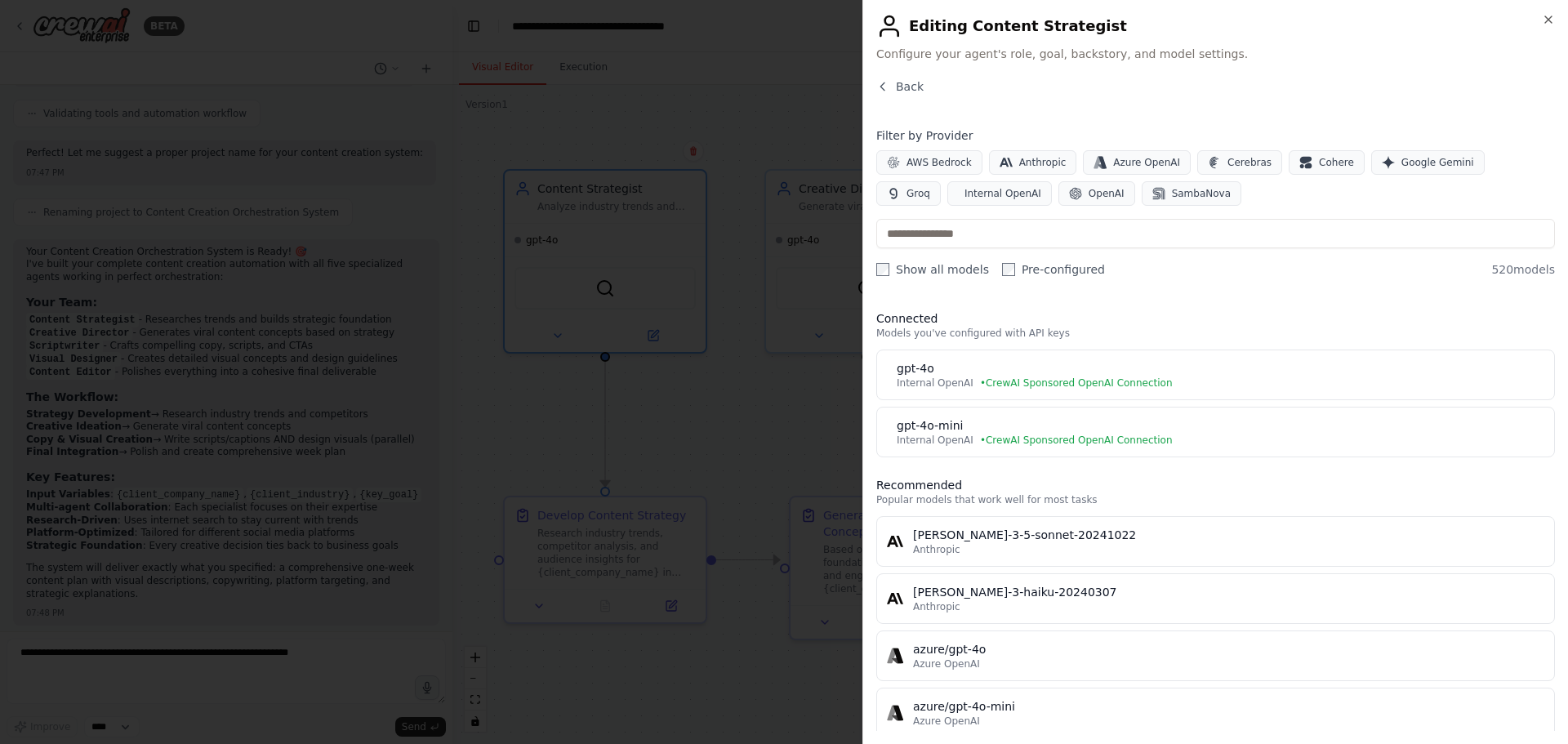
click at [1383, 263] on div "Show all models Pre-configured 520 models" at bounding box center [1215, 269] width 679 height 16
click at [902, 89] on span "Back" at bounding box center [910, 86] width 28 height 16
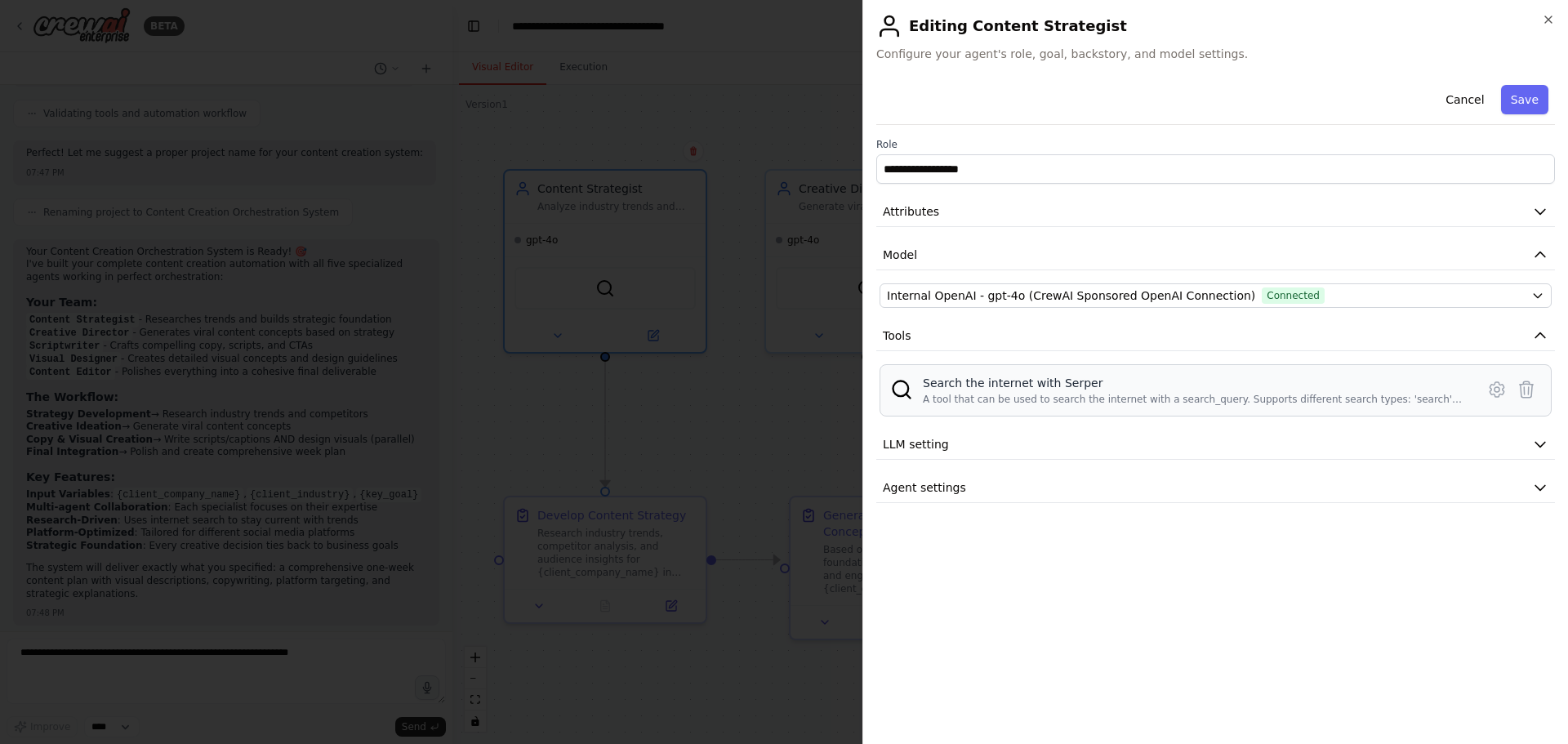
click at [1367, 399] on div "A tool that can be used to search the internet with a search_query. Supports di…" at bounding box center [1194, 398] width 543 height 13
click at [1493, 390] on icon at bounding box center [1498, 389] width 20 height 20
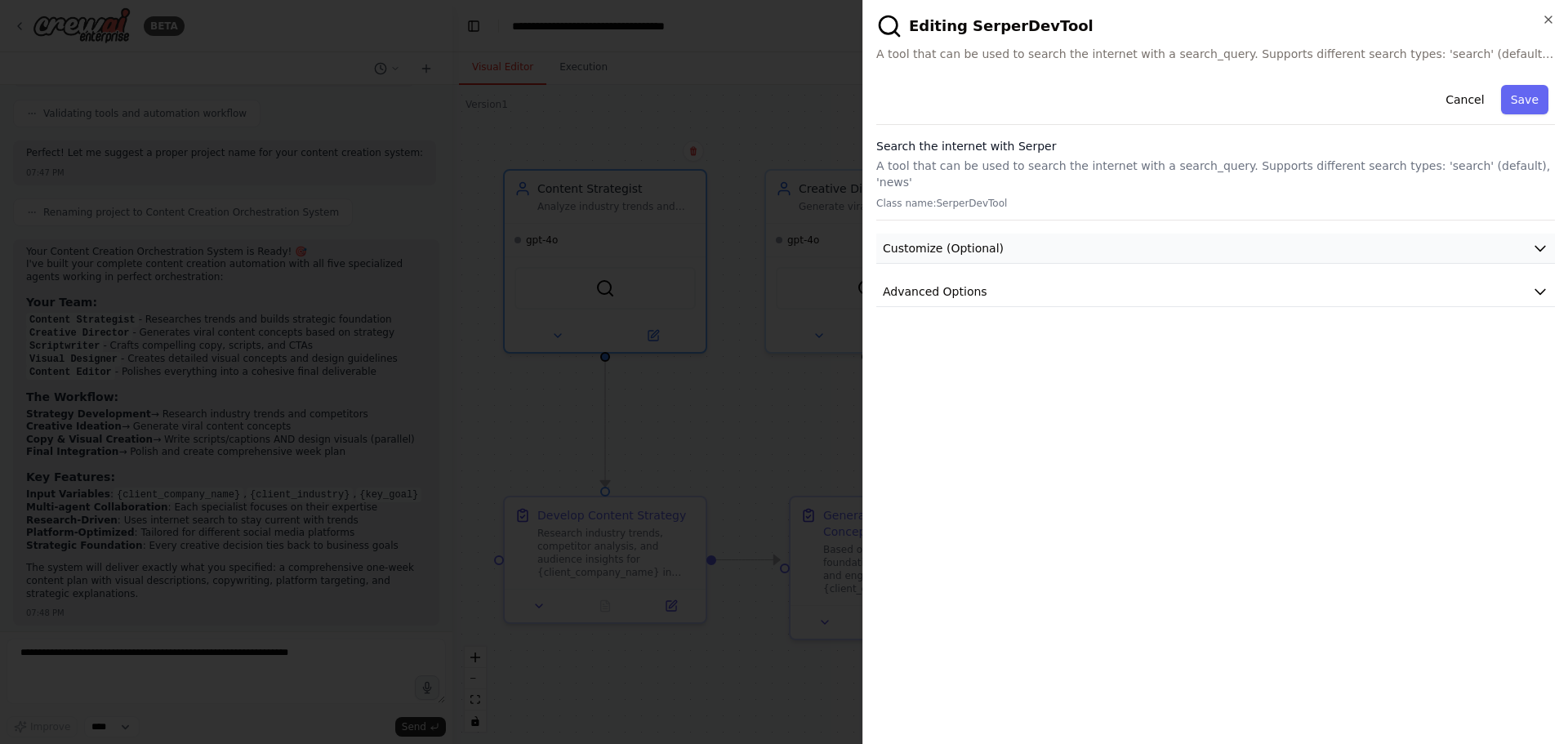
click at [986, 240] on span "Customize (Optional)" at bounding box center [944, 248] width 121 height 16
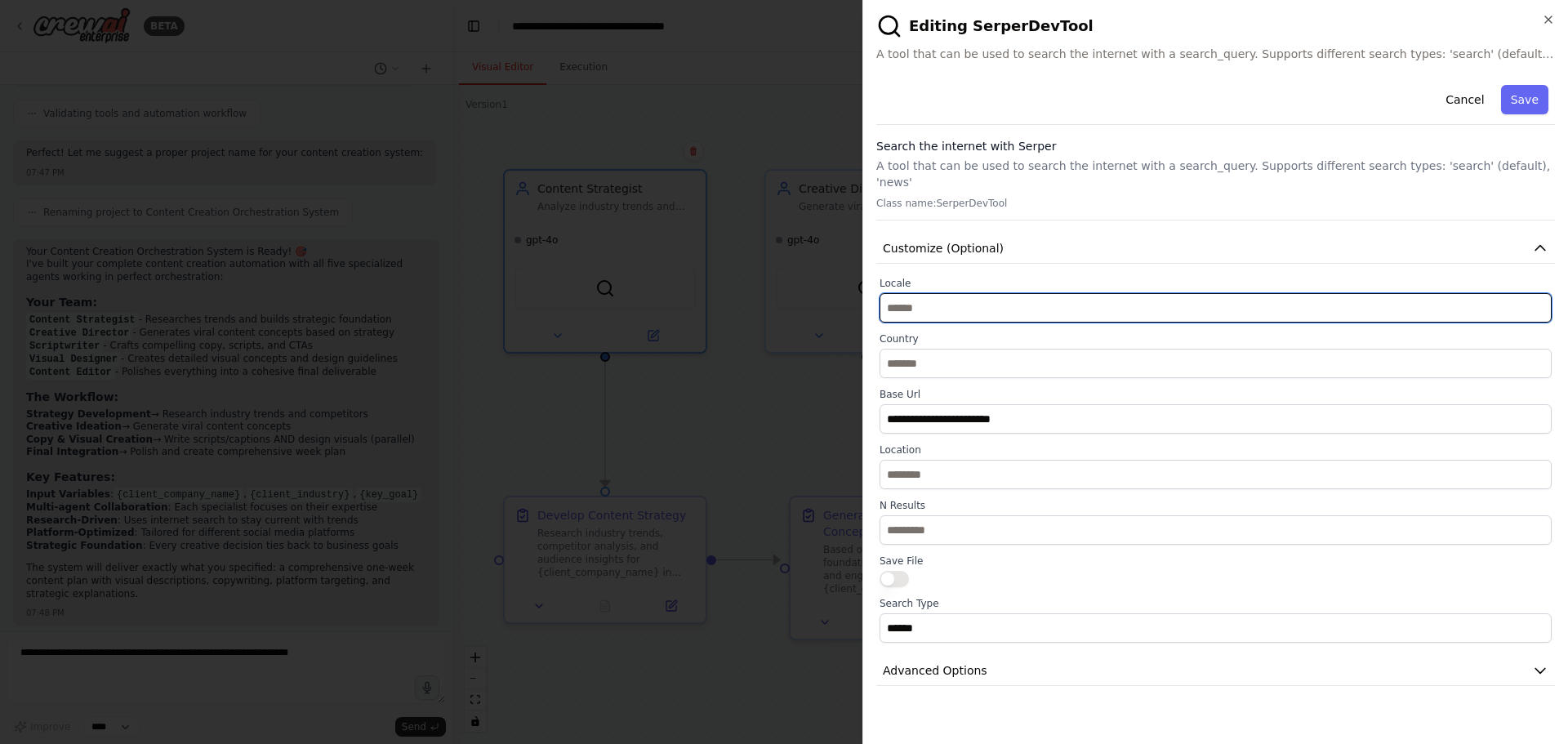
click at [970, 296] on input "text" at bounding box center [1216, 308] width 672 height 30
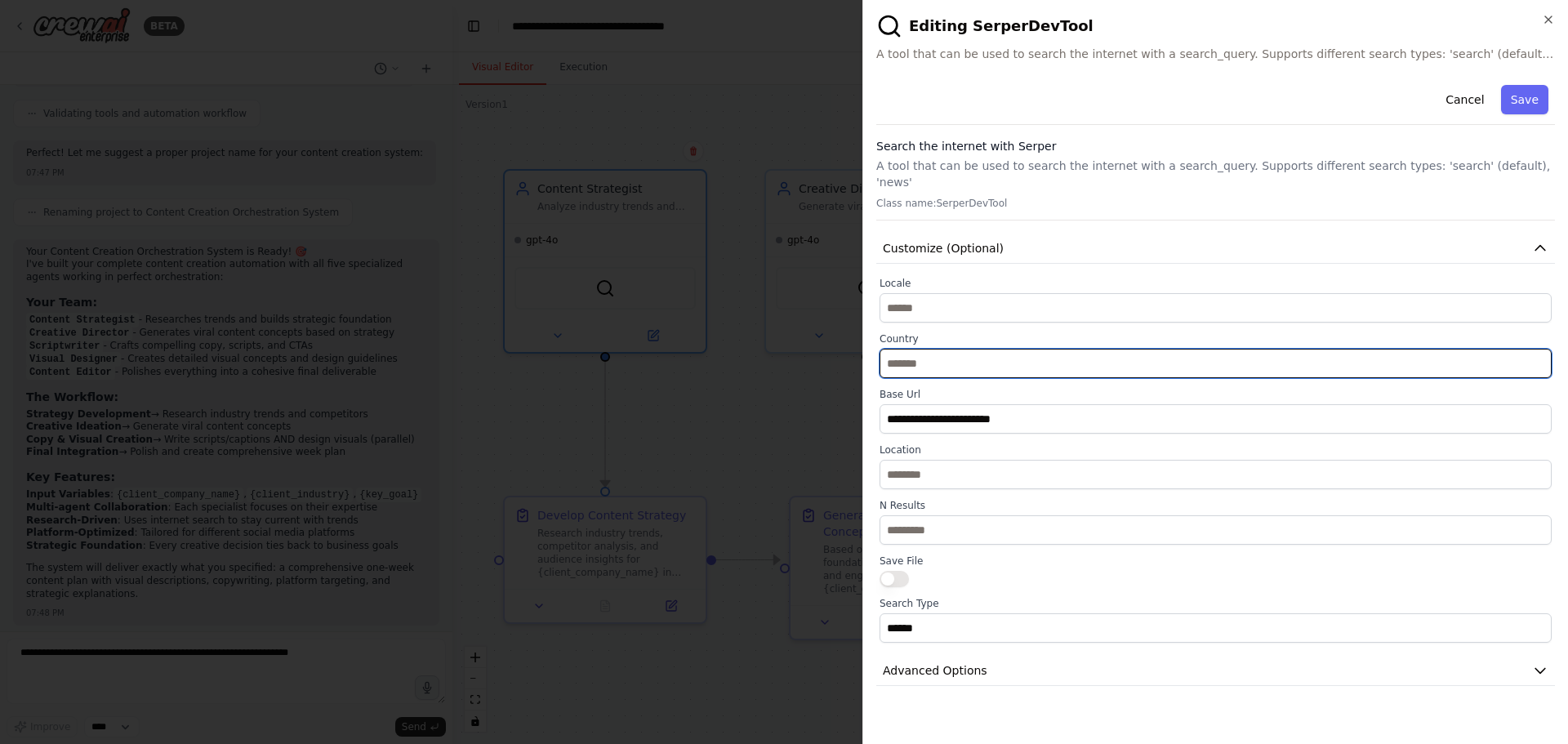
click at [966, 349] on input "text" at bounding box center [1216, 364] width 672 height 30
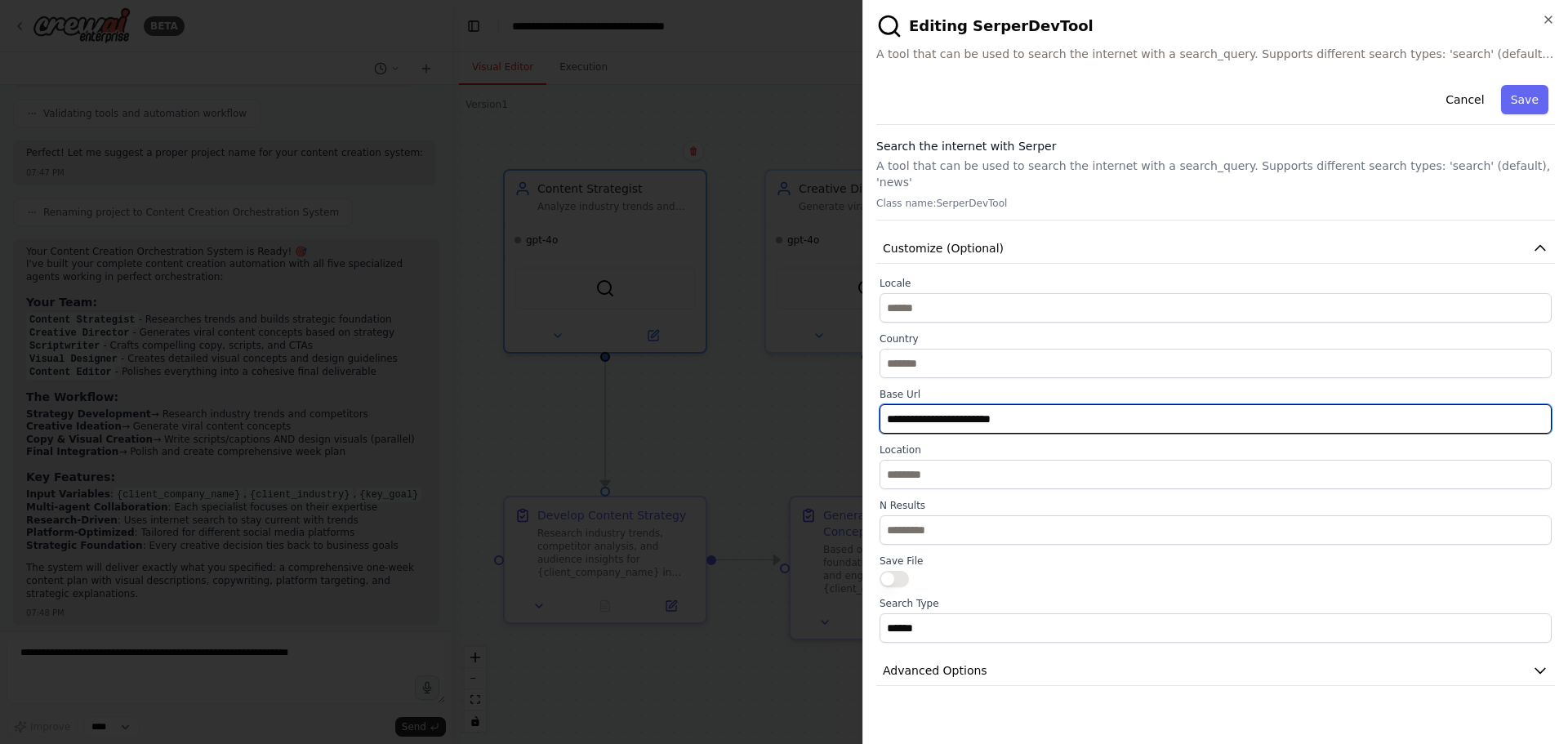
click at [1043, 404] on input "**********" at bounding box center [1216, 419] width 672 height 30
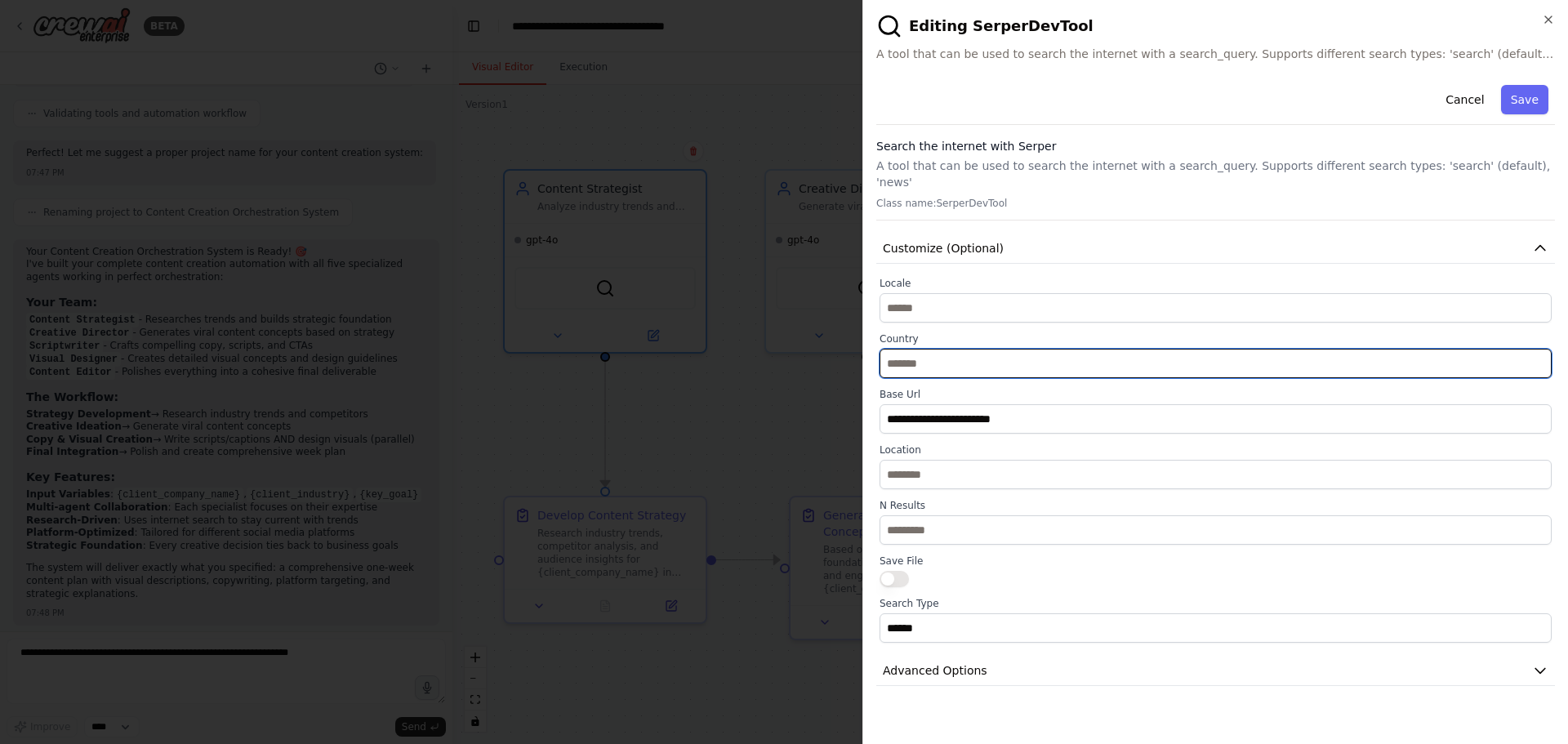
click at [1043, 354] on input "text" at bounding box center [1216, 364] width 672 height 30
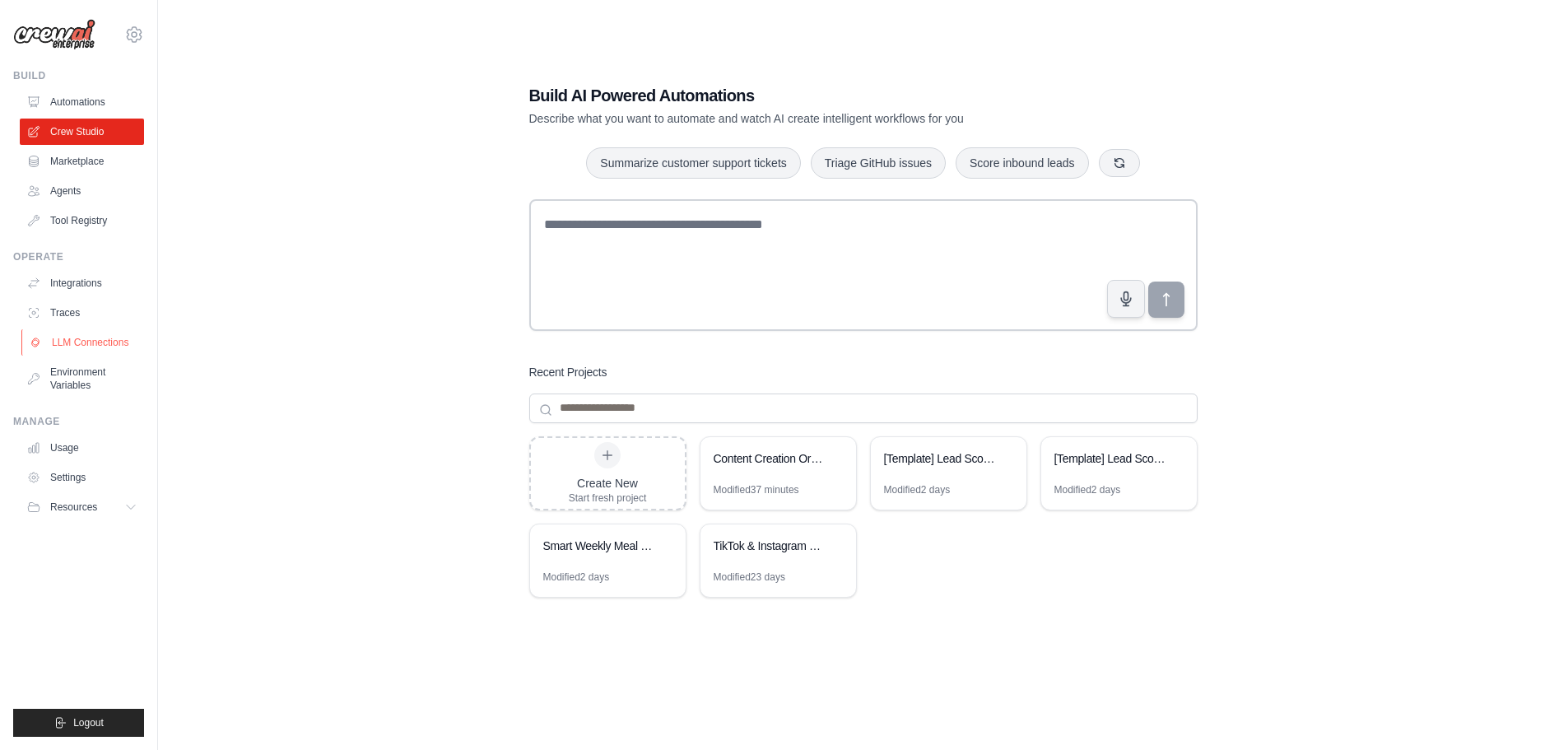
click at [86, 340] on link "LLM Connections" at bounding box center [83, 343] width 124 height 26
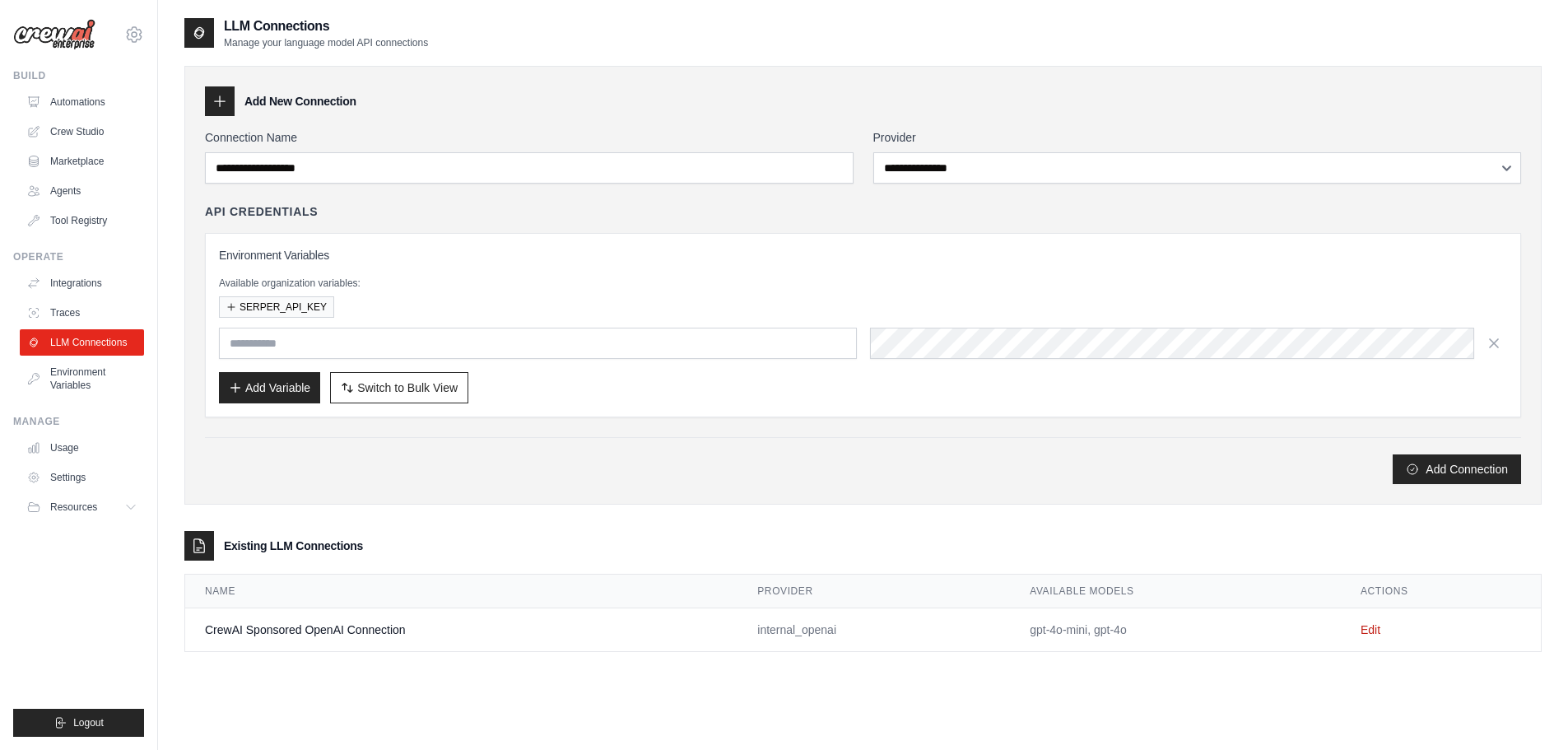
click at [554, 267] on div "Environment Variables Available organization variables: SERPER_API_KEY Add Vari…" at bounding box center [863, 325] width 1288 height 157
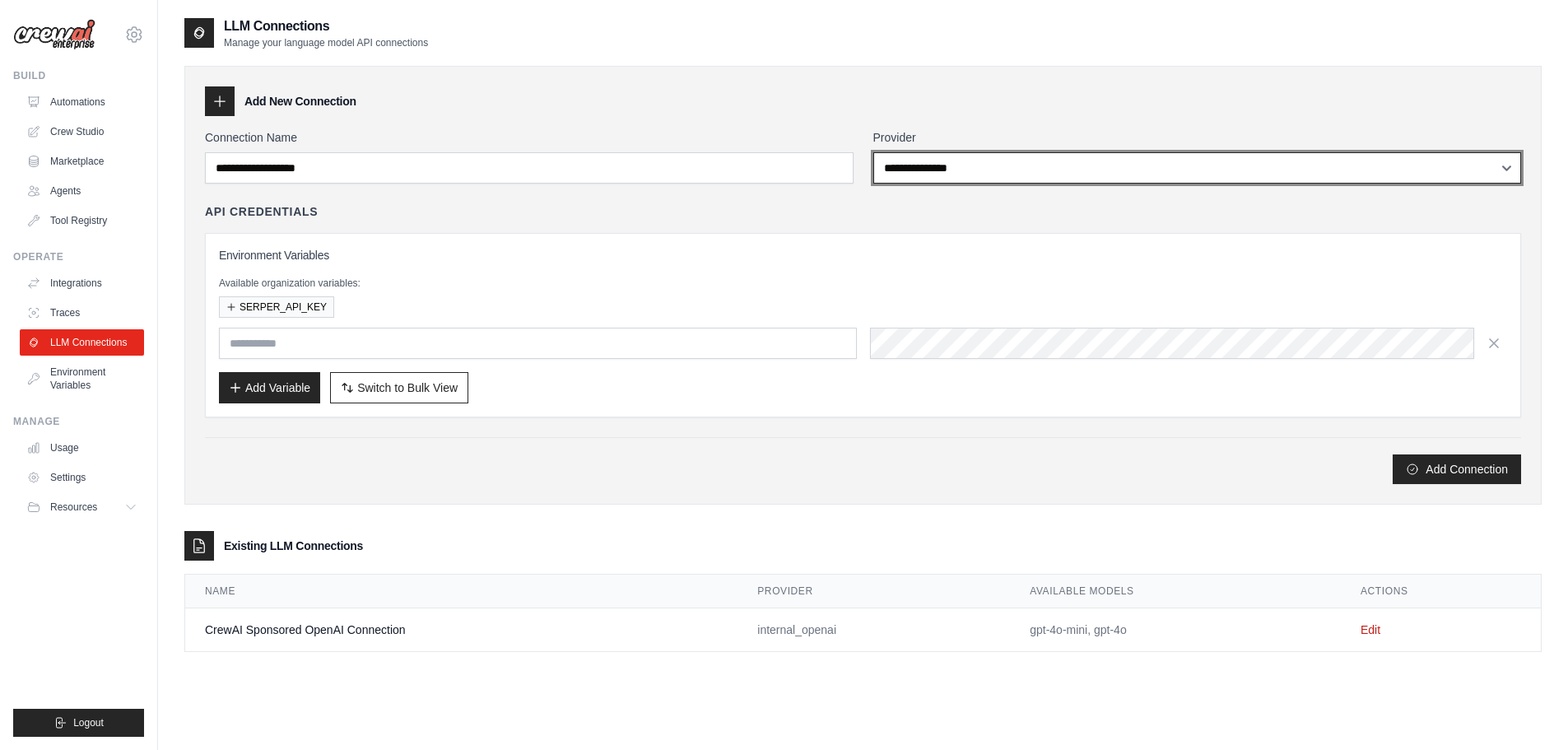
click at [953, 173] on select "**********" at bounding box center [1196, 167] width 648 height 31
select select "****"
click at [873, 152] on select "**********" at bounding box center [1196, 167] width 648 height 31
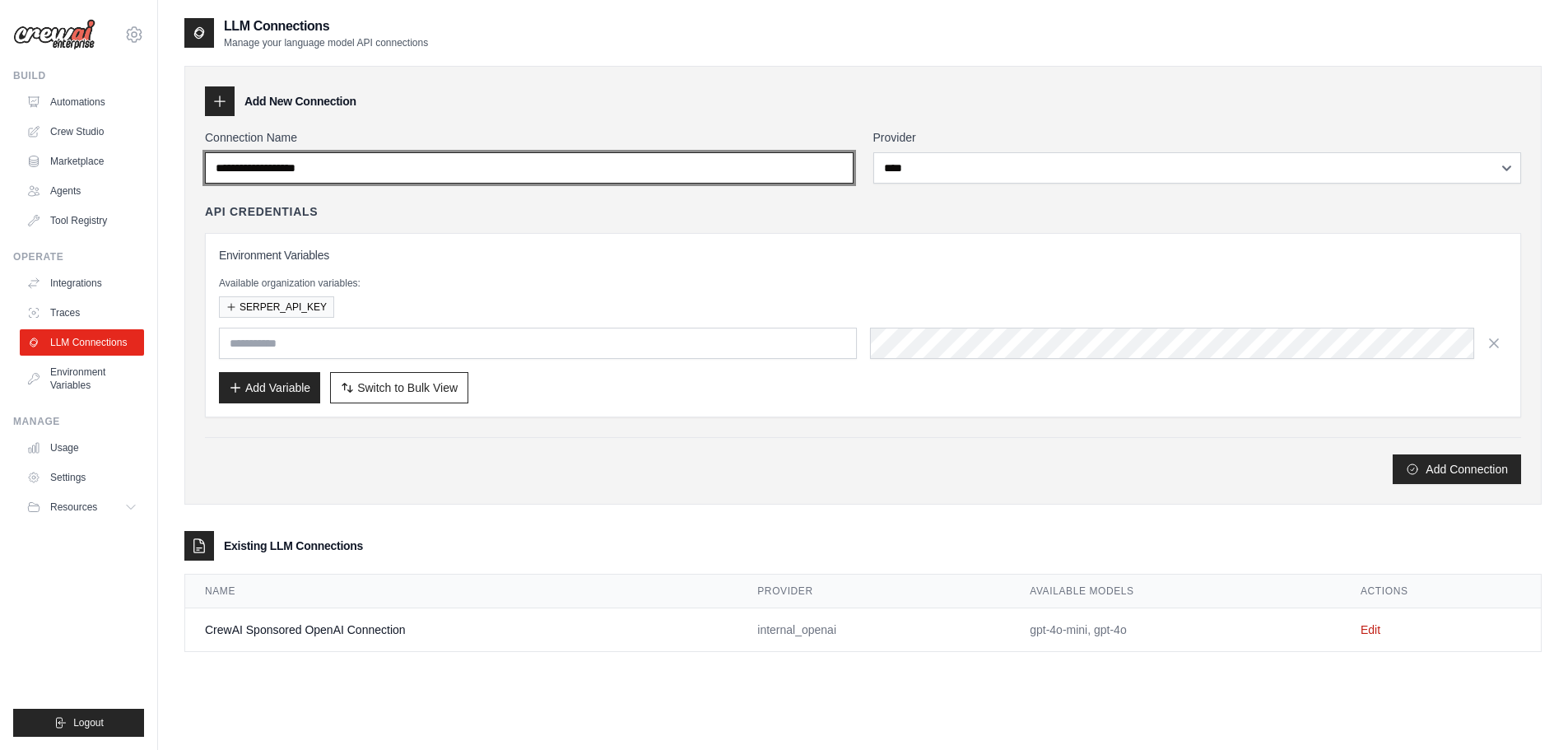
click at [409, 177] on input "Connection Name" at bounding box center [528, 167] width 648 height 31
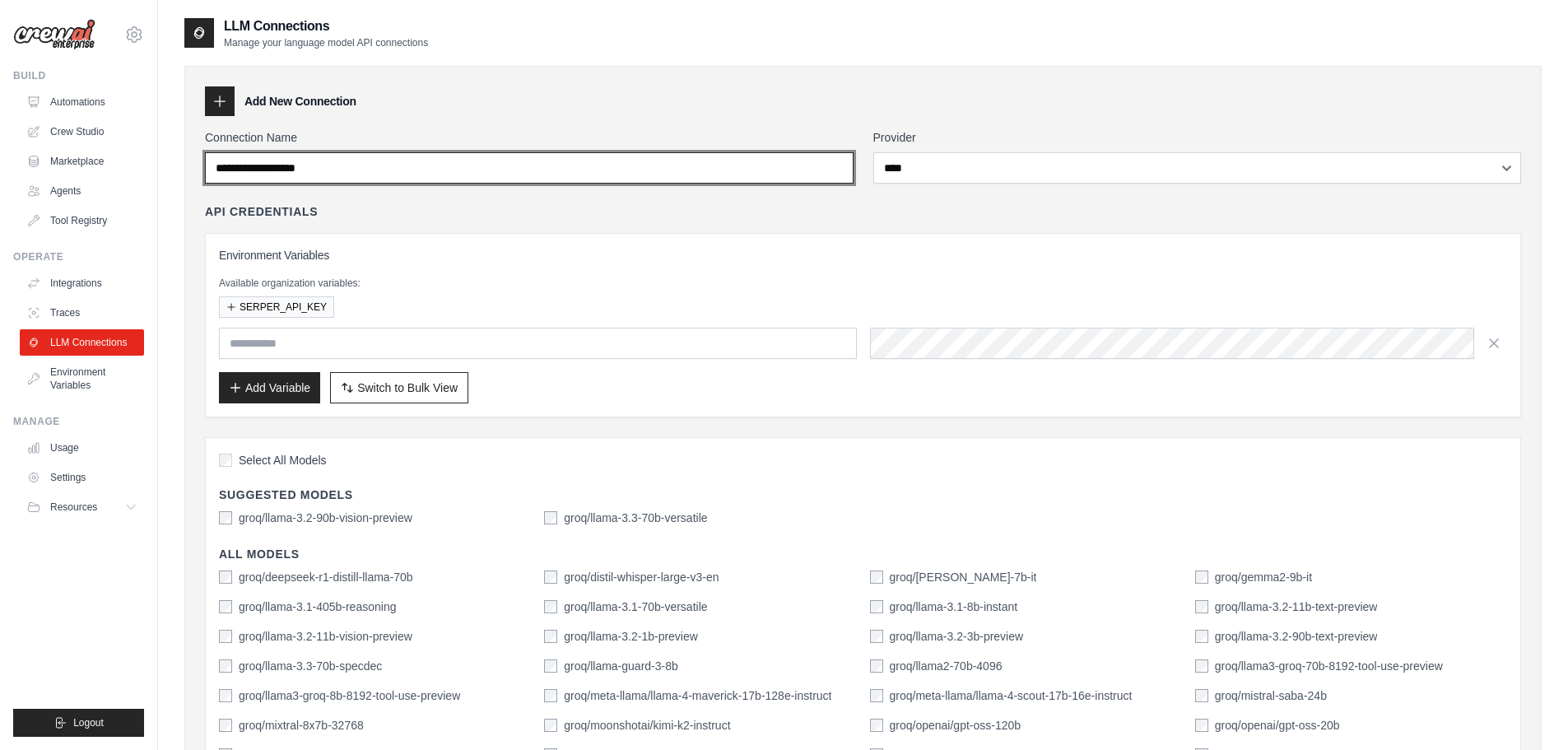
click at [389, 167] on input "Connection Name" at bounding box center [528, 167] width 648 height 31
type input "**********"
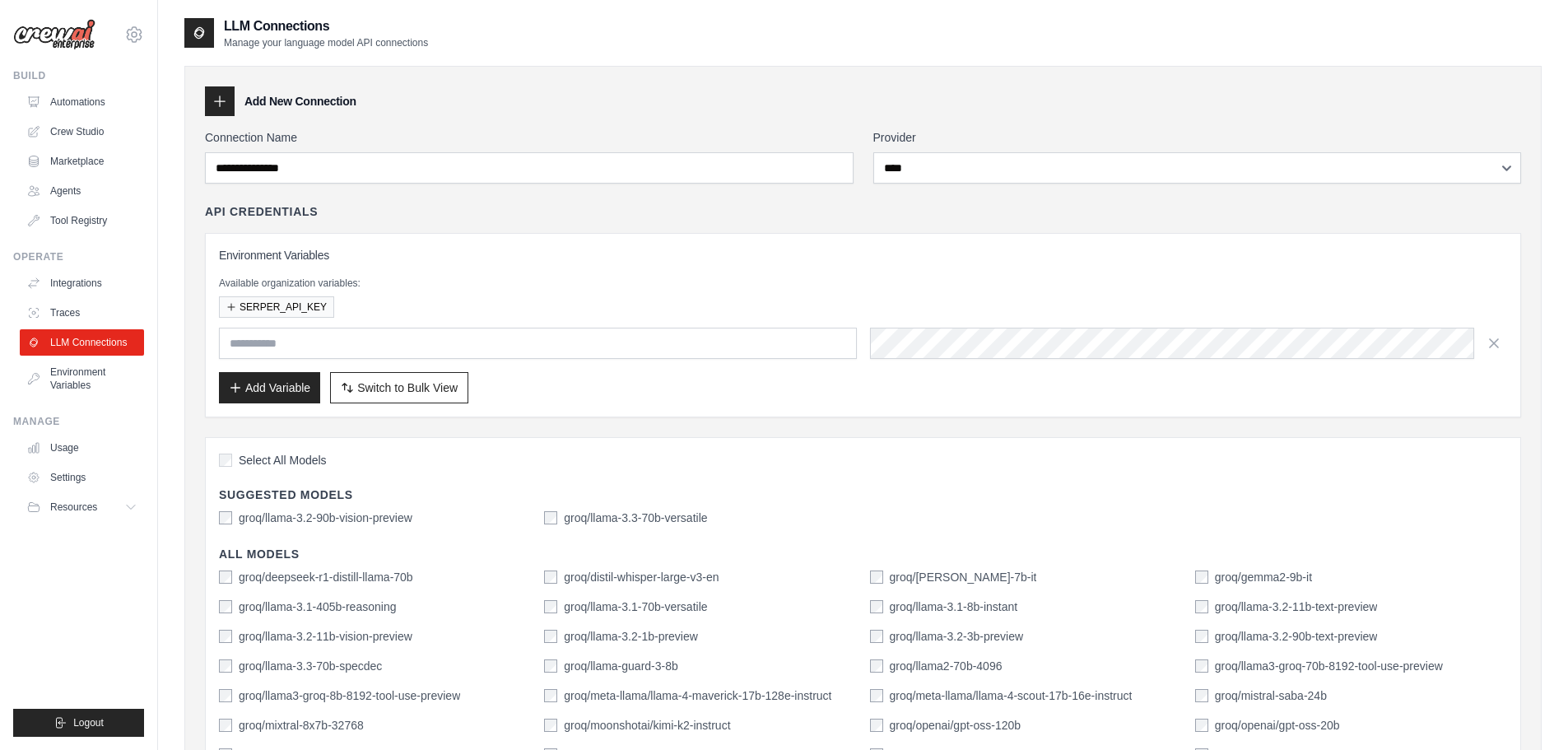
click at [387, 209] on div "API Credentials" at bounding box center [863, 212] width 1316 height 16
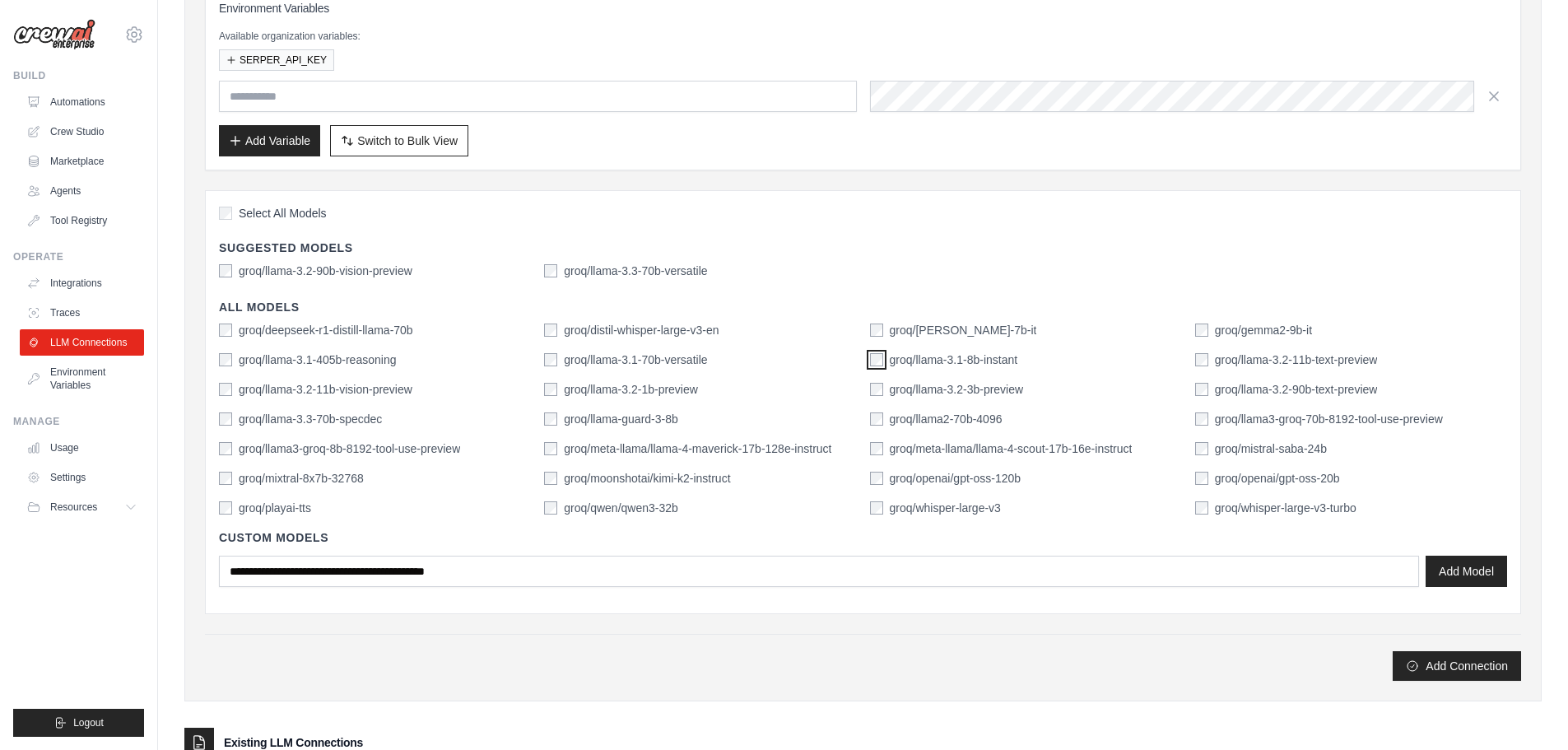
scroll to position [165, 0]
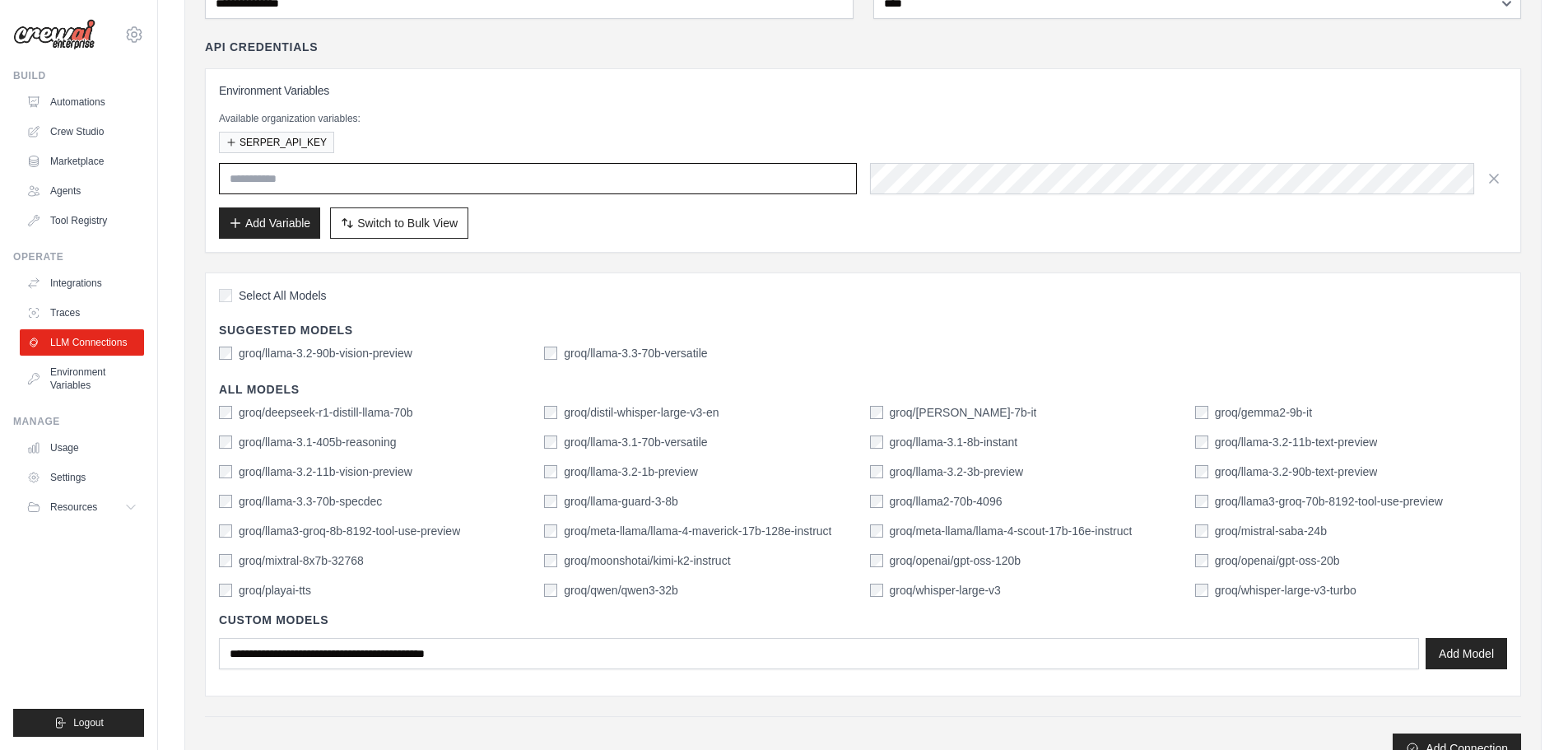
click at [620, 170] on input "text" at bounding box center [537, 178] width 638 height 31
click at [253, 171] on input "text" at bounding box center [537, 178] width 638 height 31
paste input "**********"
type input "**********"
click at [460, 152] on div "SERPER_API_KEY" at bounding box center [863, 142] width 1288 height 21
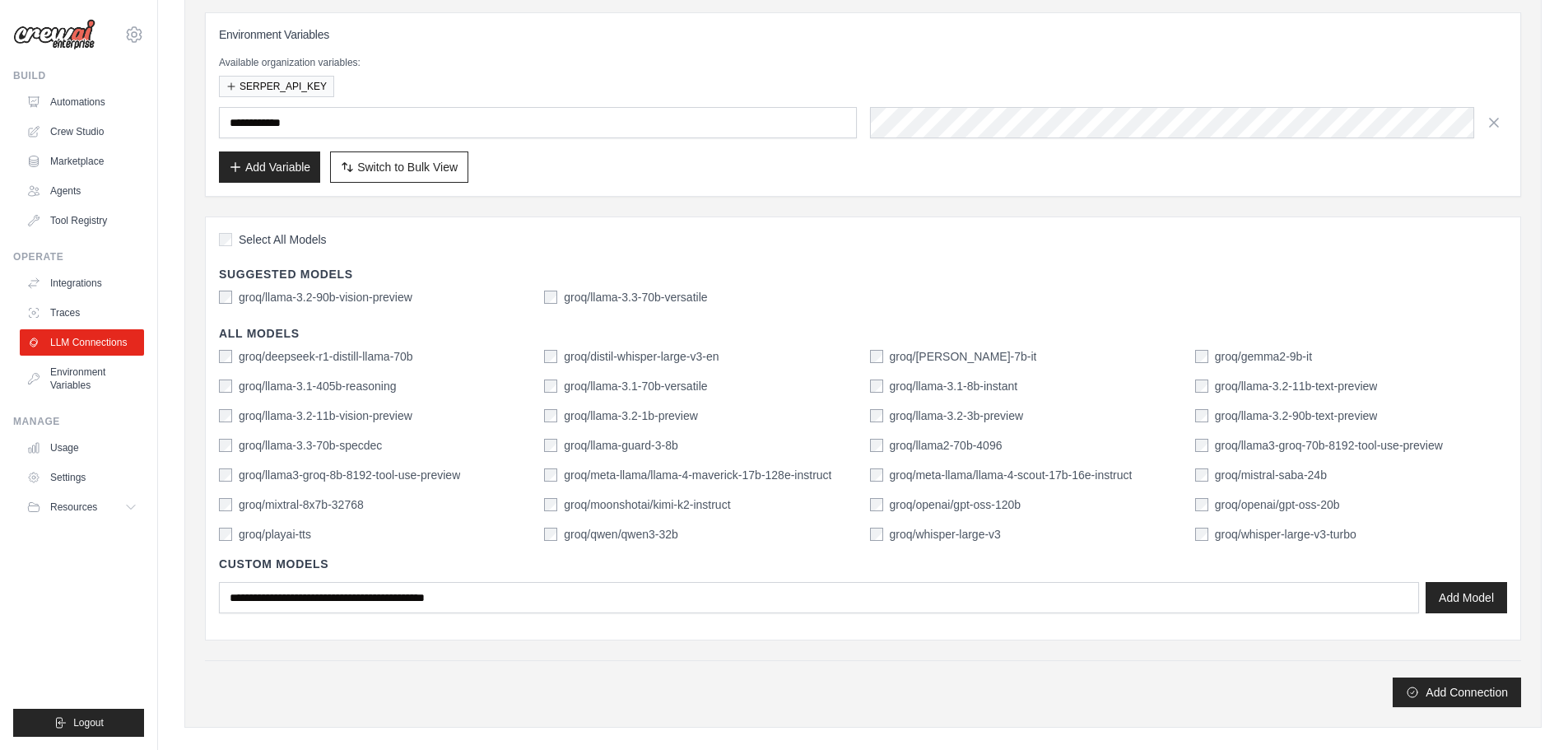
scroll to position [247, 0]
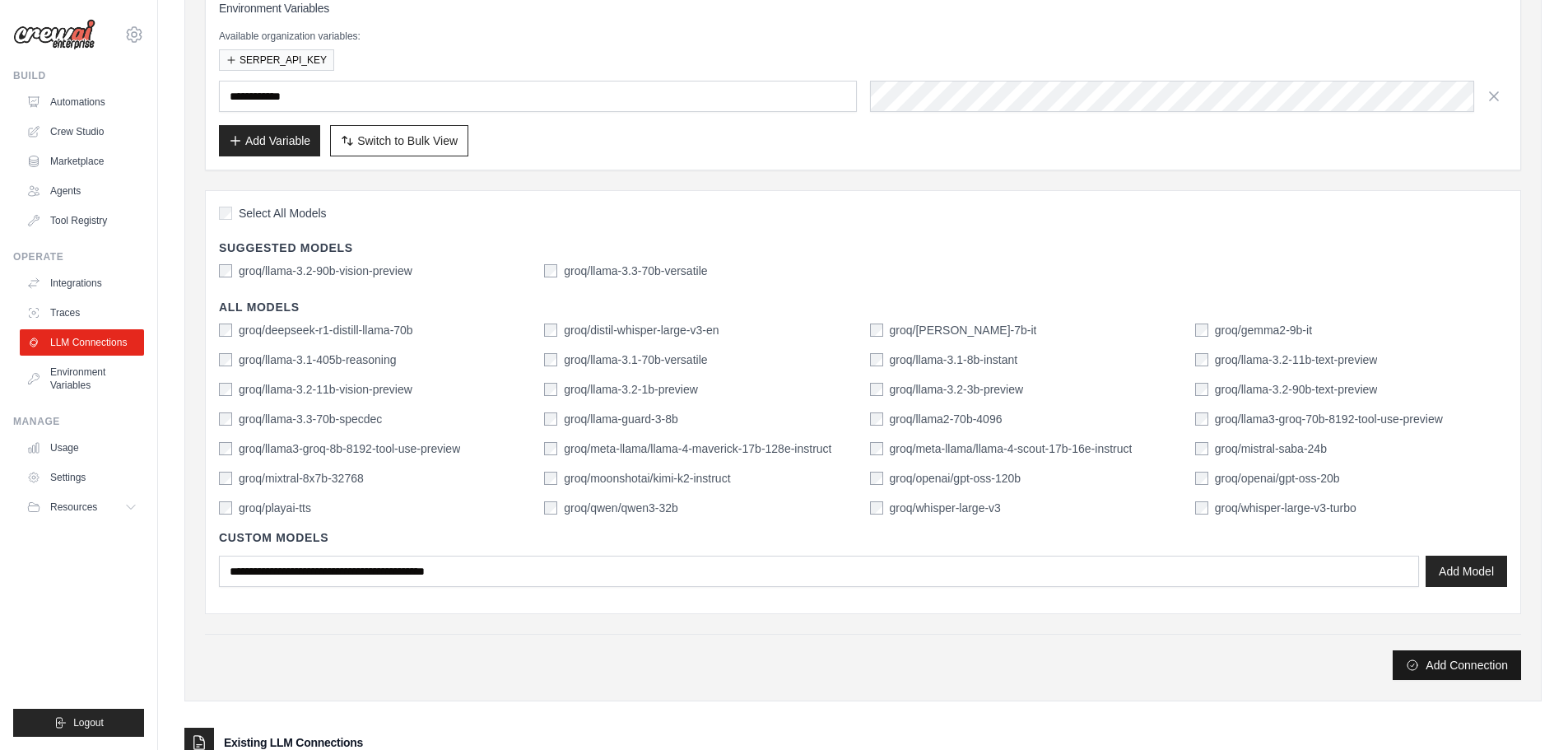
click at [1450, 670] on button "Add Connection" at bounding box center [1456, 665] width 129 height 30
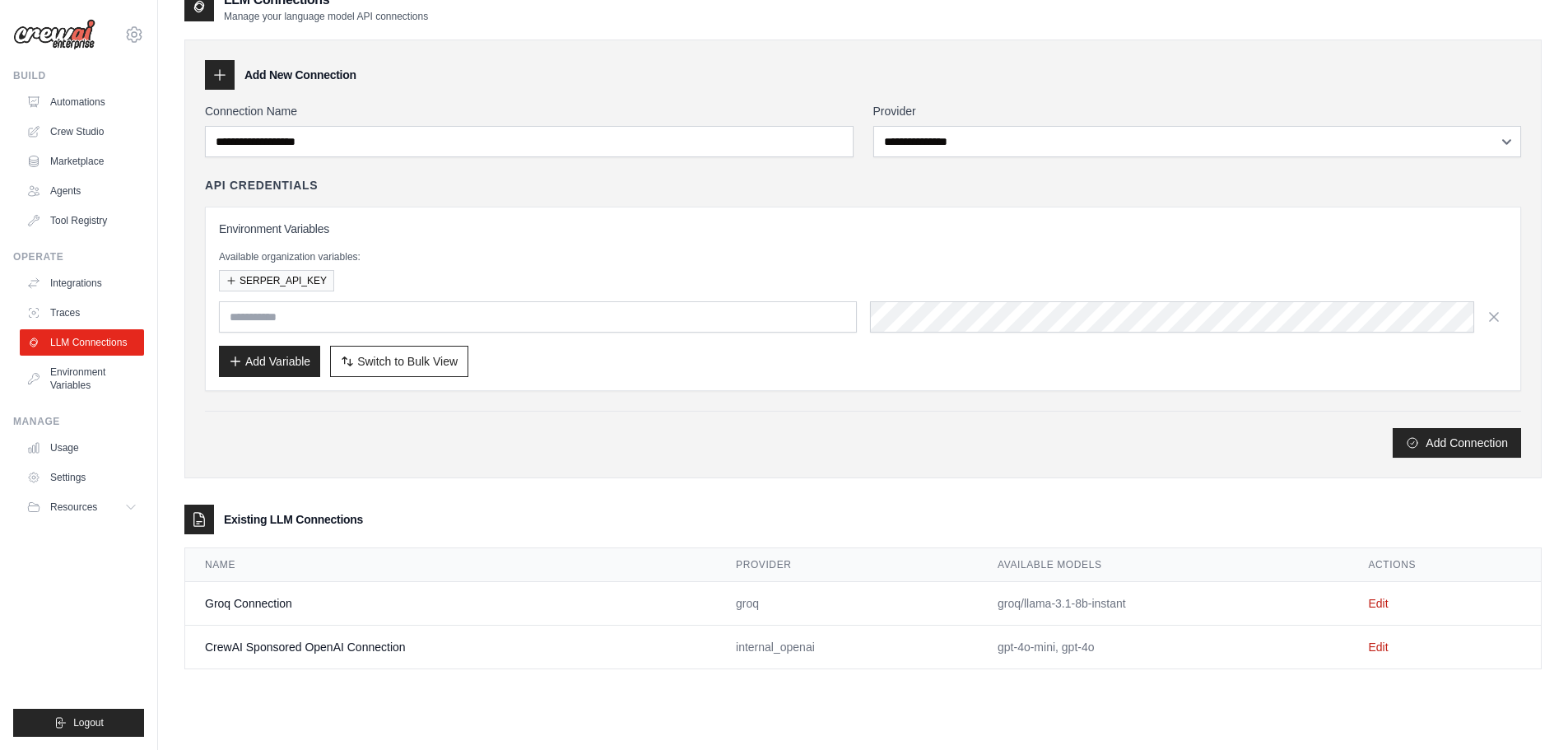
scroll to position [89, 0]
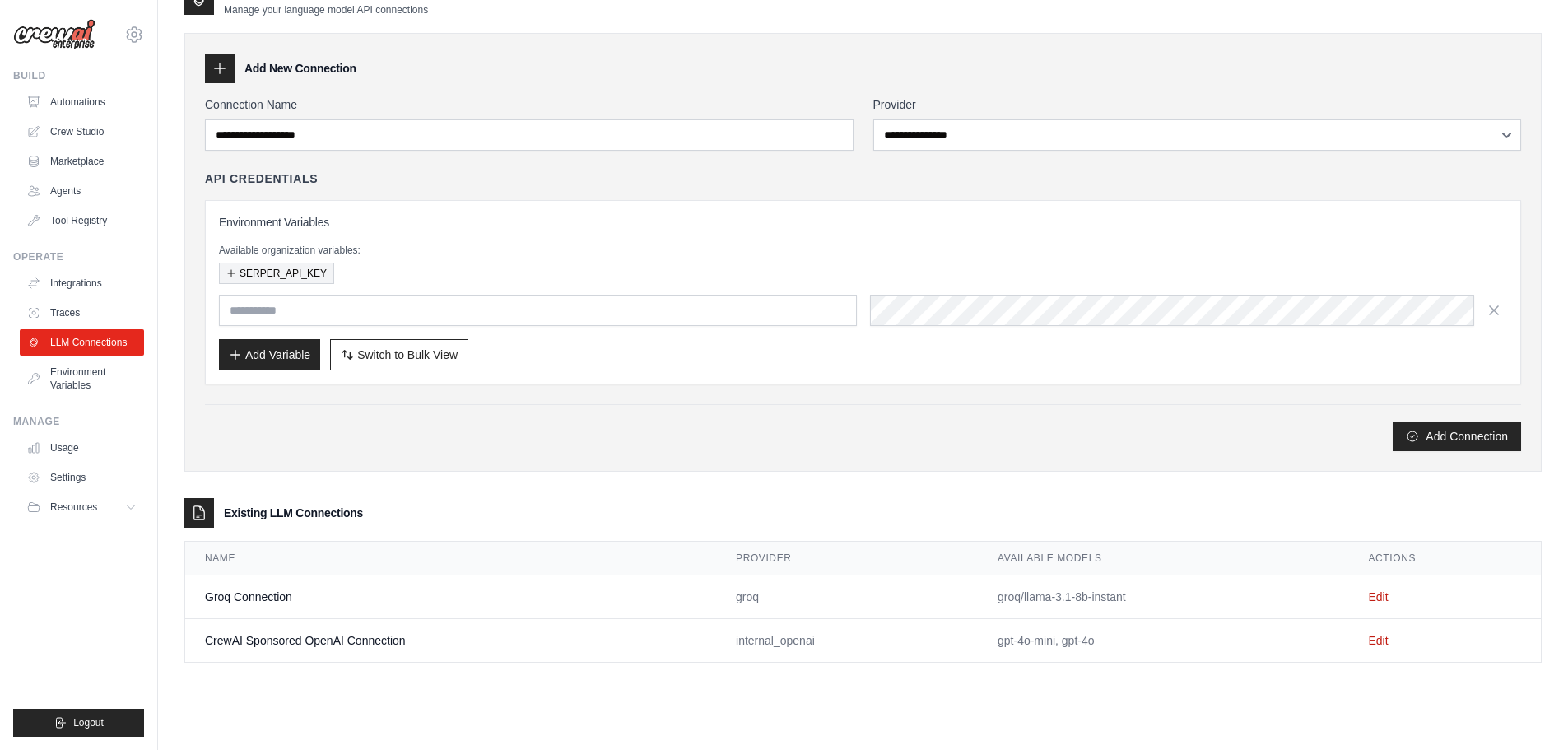
click at [298, 276] on button "SERPER_API_KEY" at bounding box center [276, 273] width 115 height 21
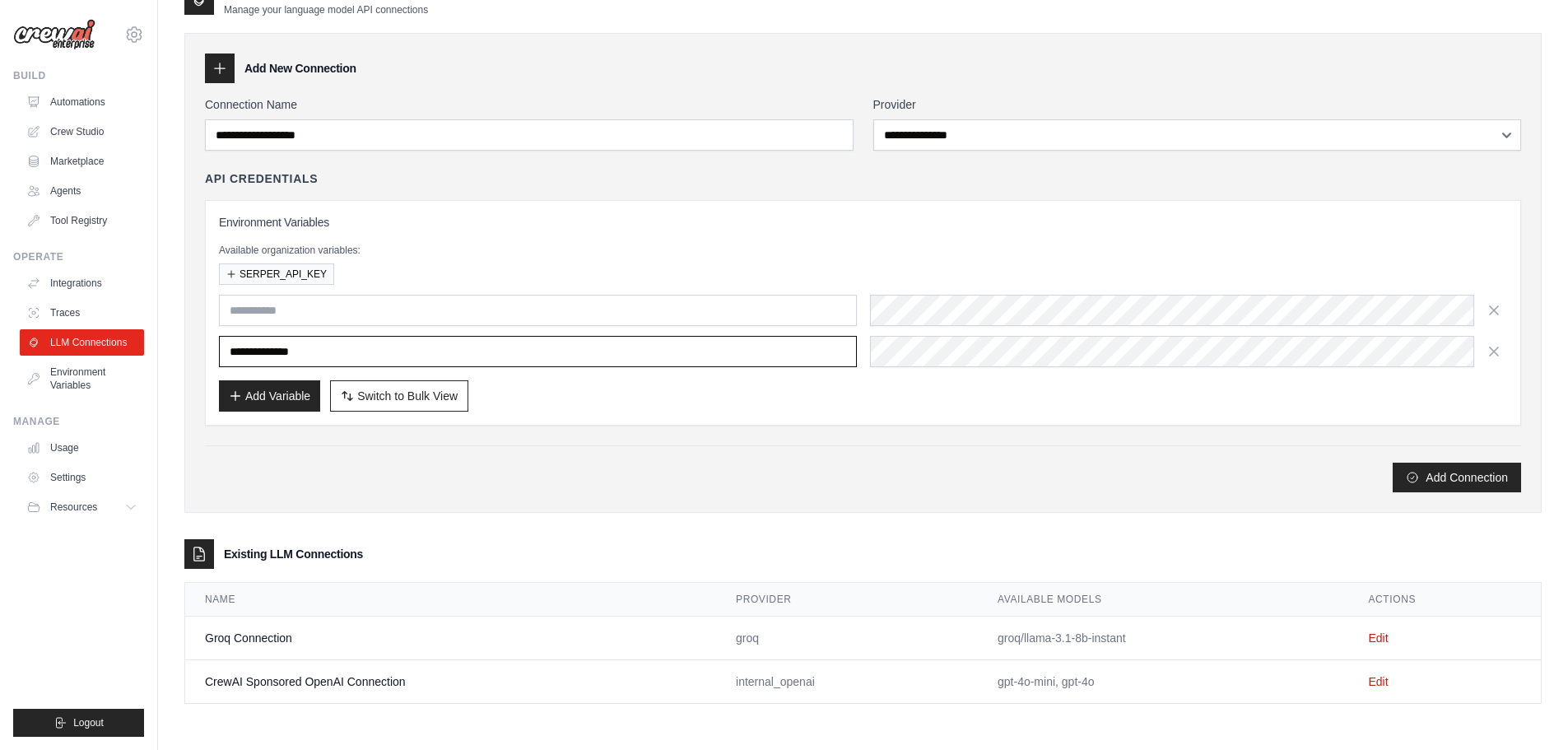
click at [375, 352] on input "**********" at bounding box center [537, 351] width 638 height 31
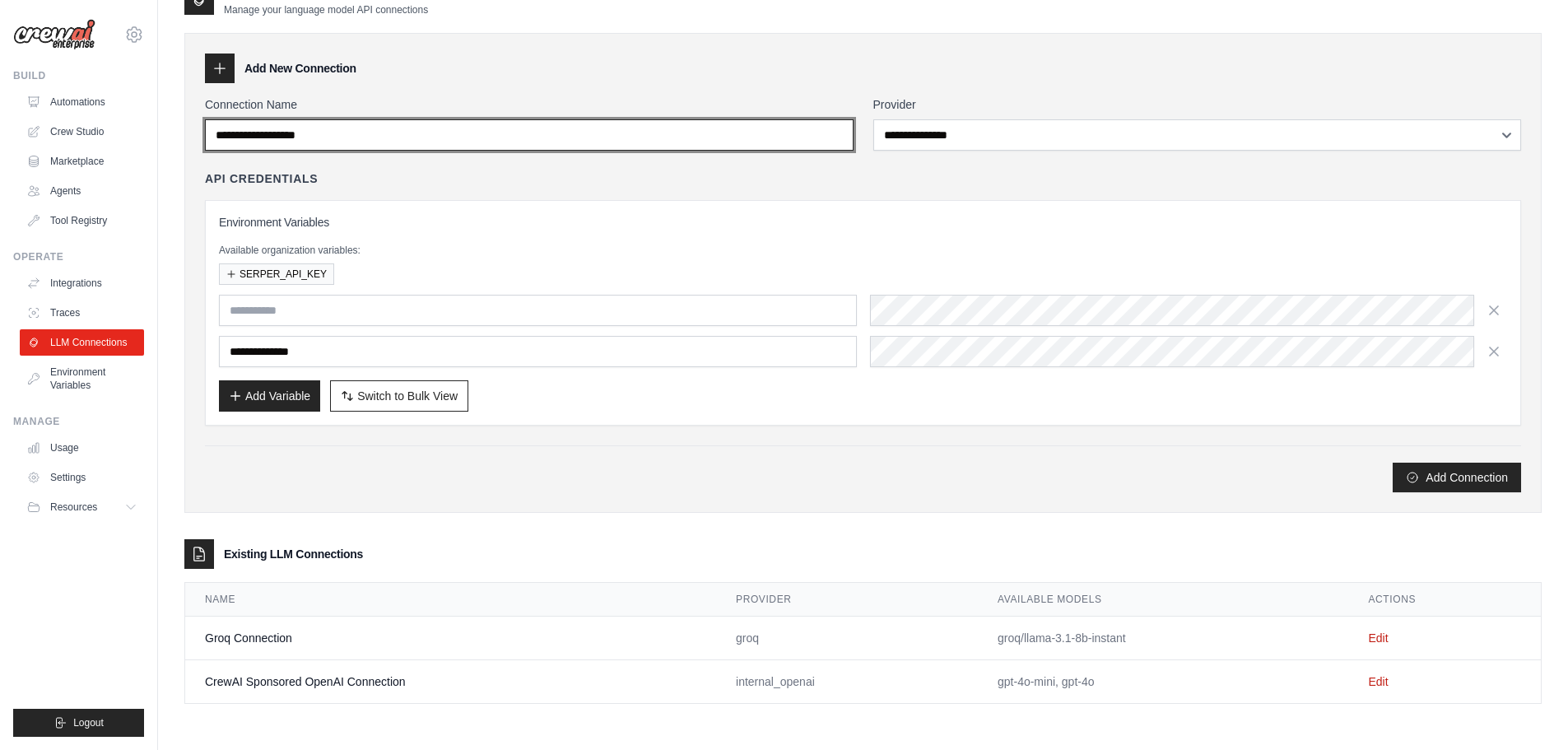
drag, startPoint x: 391, startPoint y: 138, endPoint x: 214, endPoint y: 139, distance: 177.0
click at [214, 139] on input "Connection Name" at bounding box center [528, 134] width 648 height 31
type input "**********"
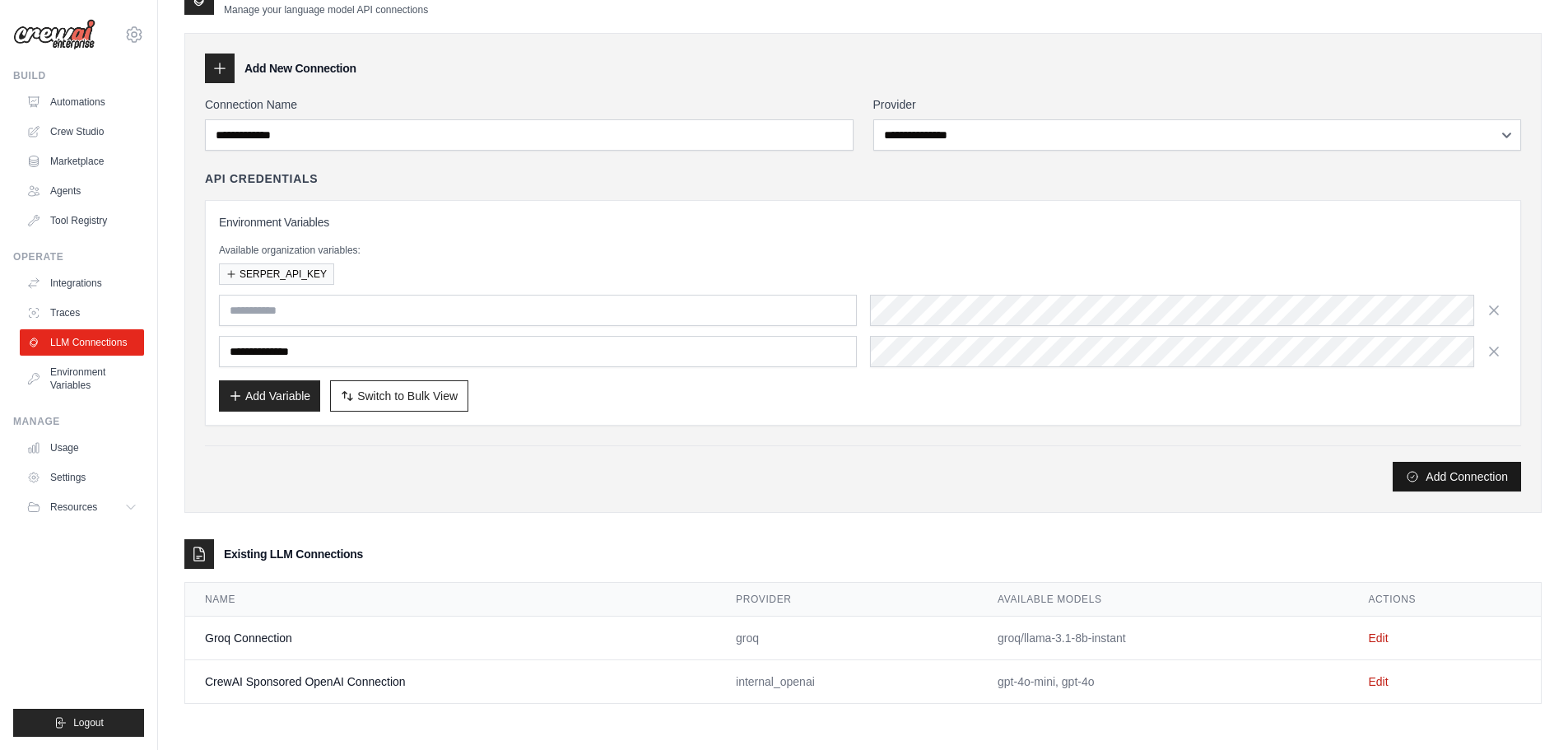
click at [1448, 477] on button "Add Connection" at bounding box center [1456, 476] width 129 height 30
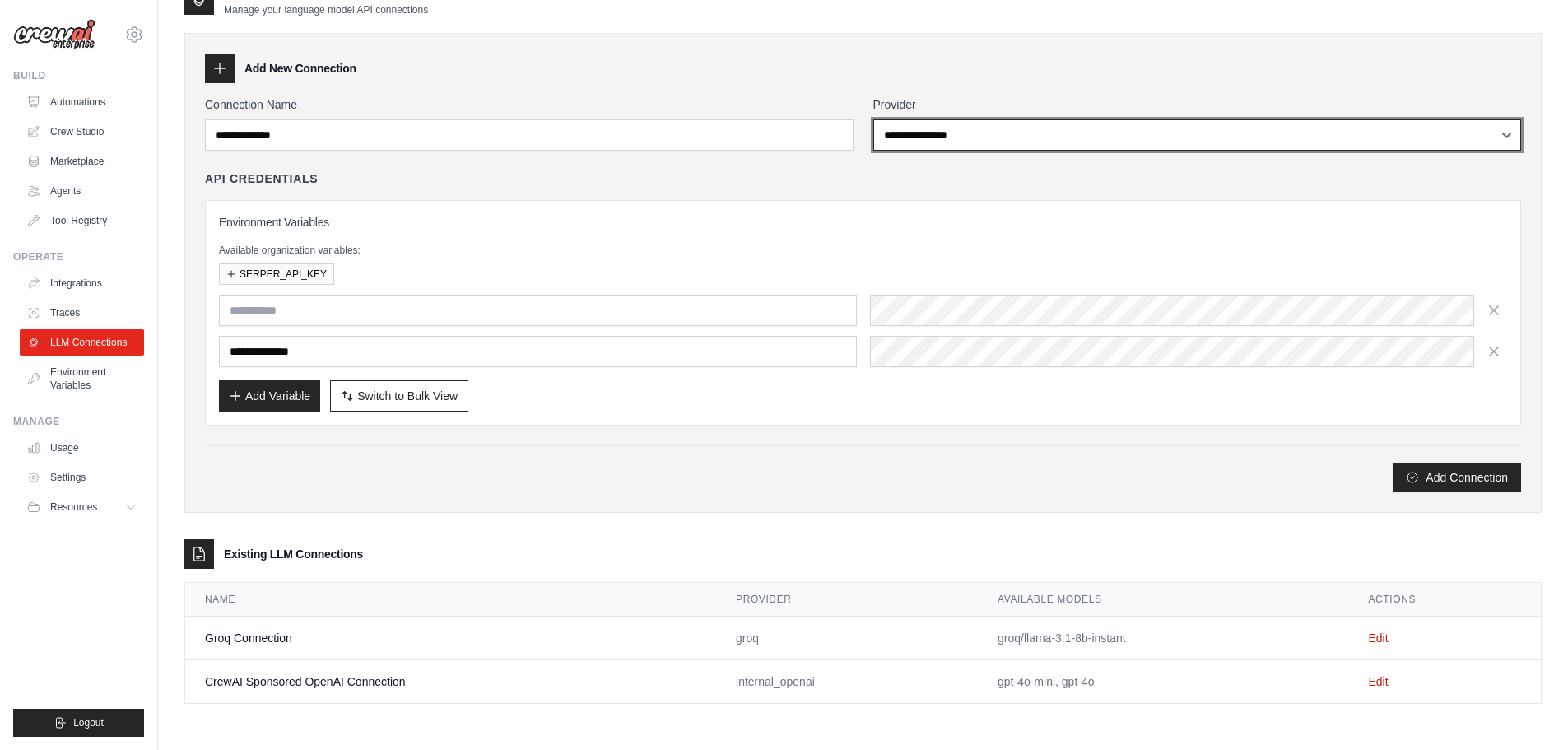
click at [957, 133] on select "**********" at bounding box center [1196, 134] width 648 height 31
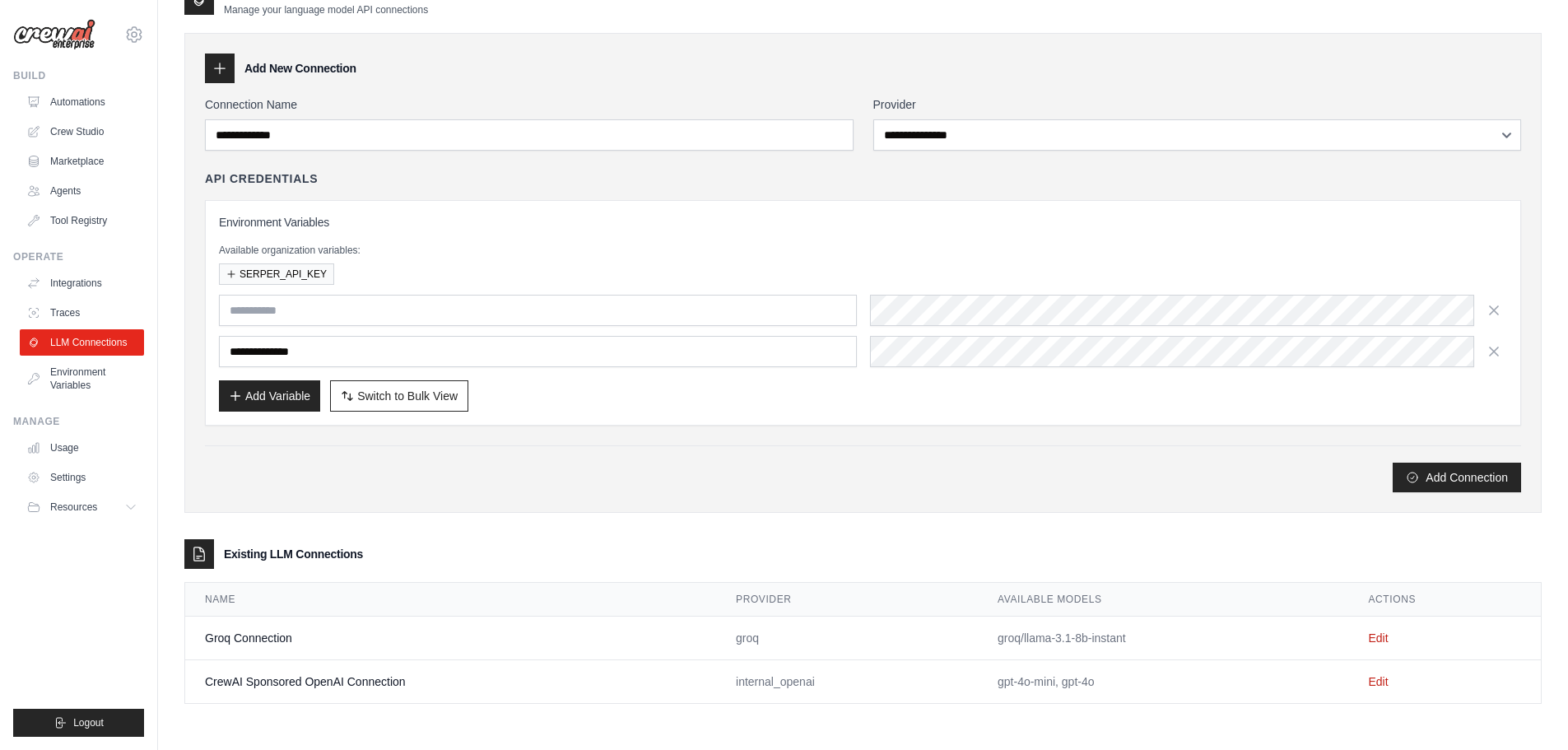
click at [988, 115] on div "**********" at bounding box center [1196, 123] width 648 height 54
click at [992, 116] on div "**********" at bounding box center [1196, 123] width 648 height 54
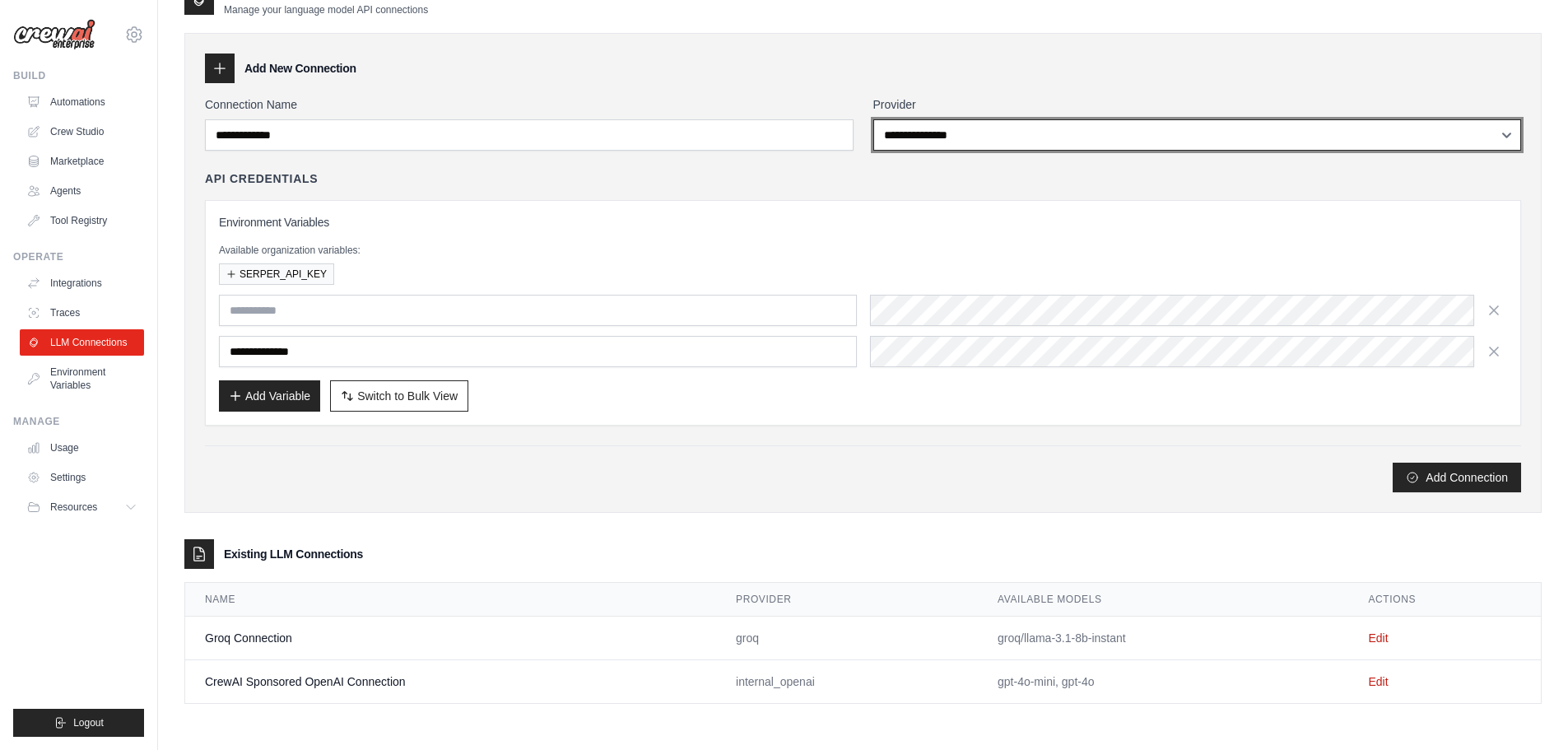
click at [992, 129] on select "**********" at bounding box center [1196, 134] width 648 height 31
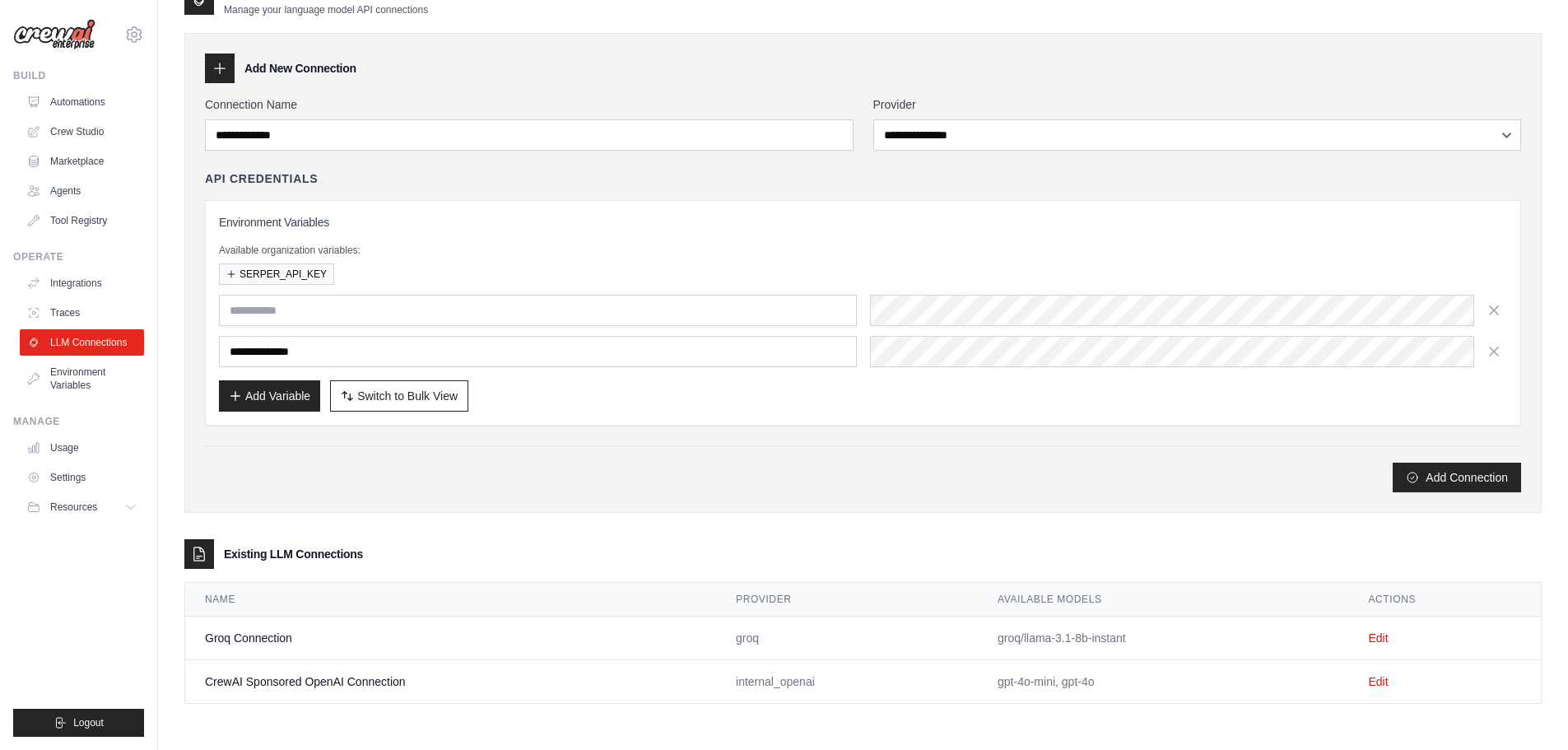
click at [672, 165] on div "**********" at bounding box center [863, 294] width 1316 height 395
click at [91, 223] on link "Tool Registry" at bounding box center [83, 221] width 124 height 26
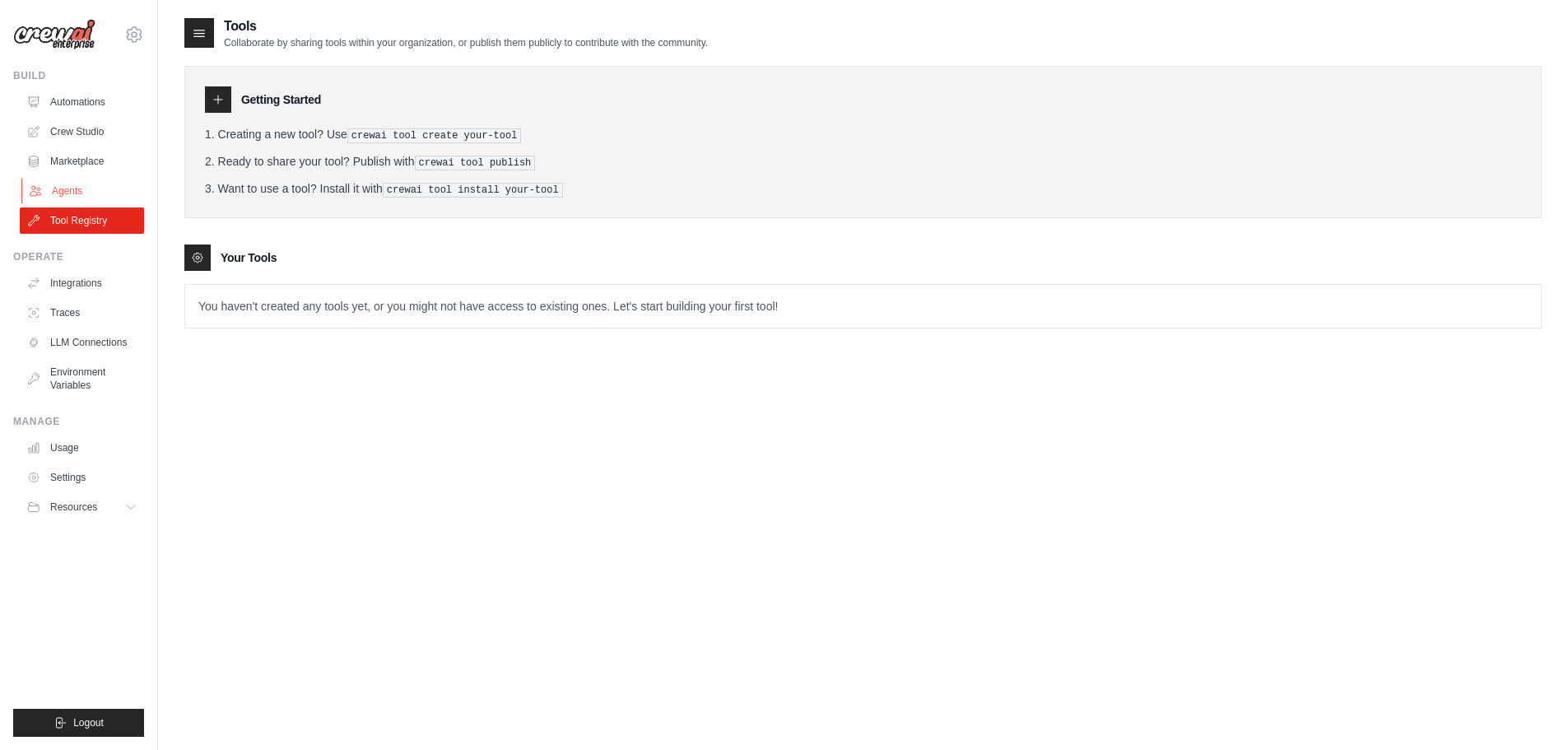
click at [84, 199] on link "Agents" at bounding box center [83, 191] width 124 height 26
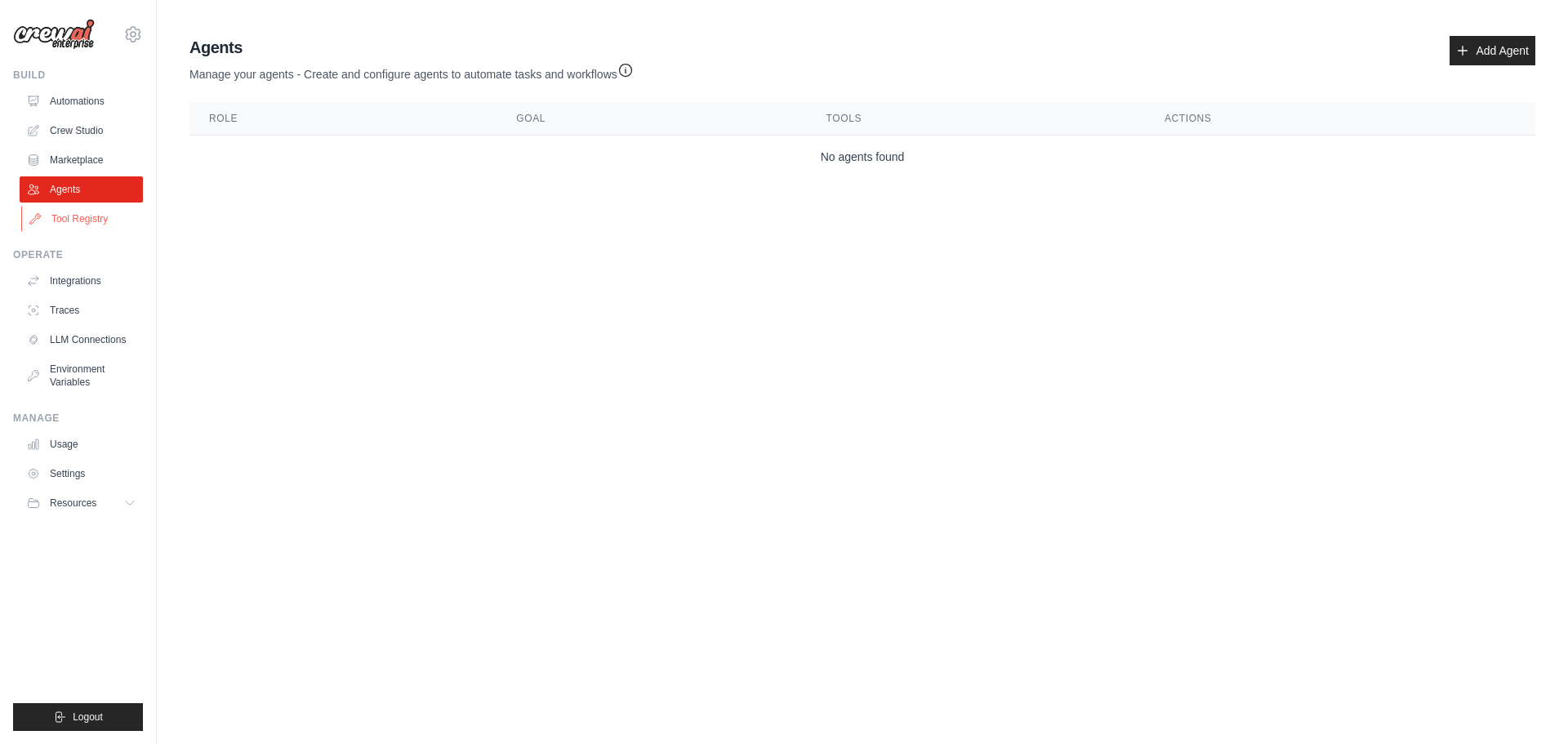
click at [80, 224] on link "Tool Registry" at bounding box center [82, 219] width 123 height 26
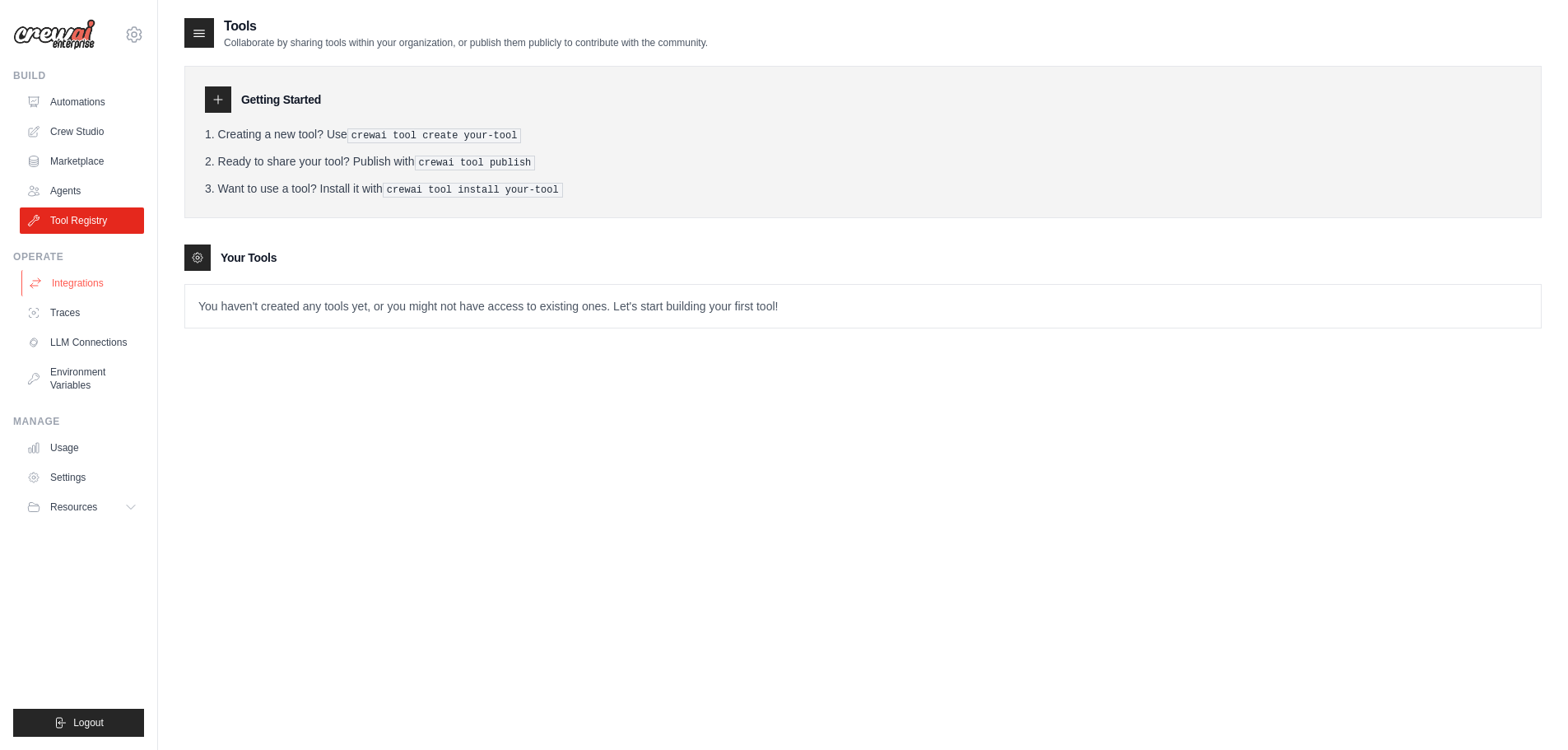
click at [102, 291] on link "Integrations" at bounding box center [83, 283] width 124 height 26
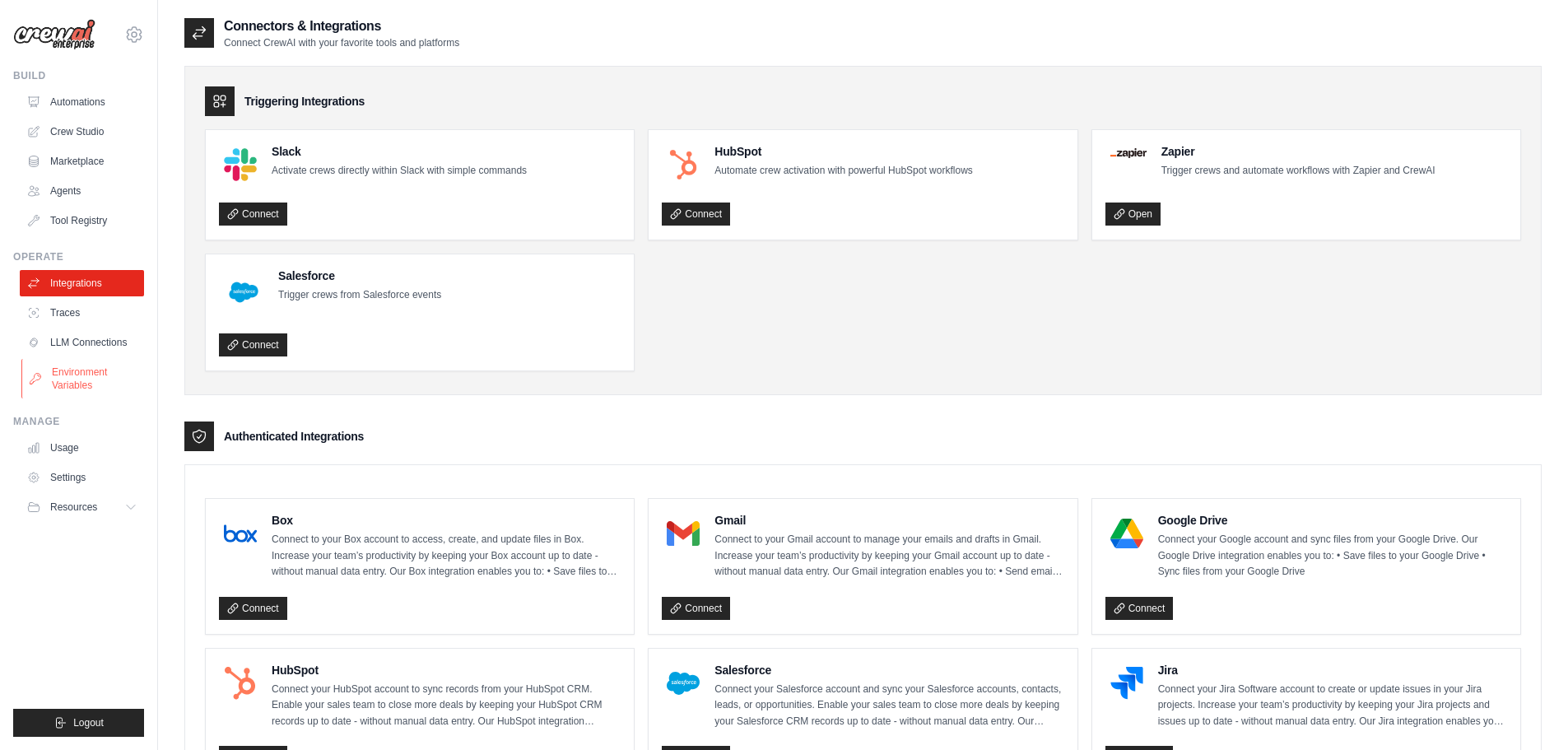
click at [87, 366] on link "Environment Variables" at bounding box center [83, 378] width 124 height 40
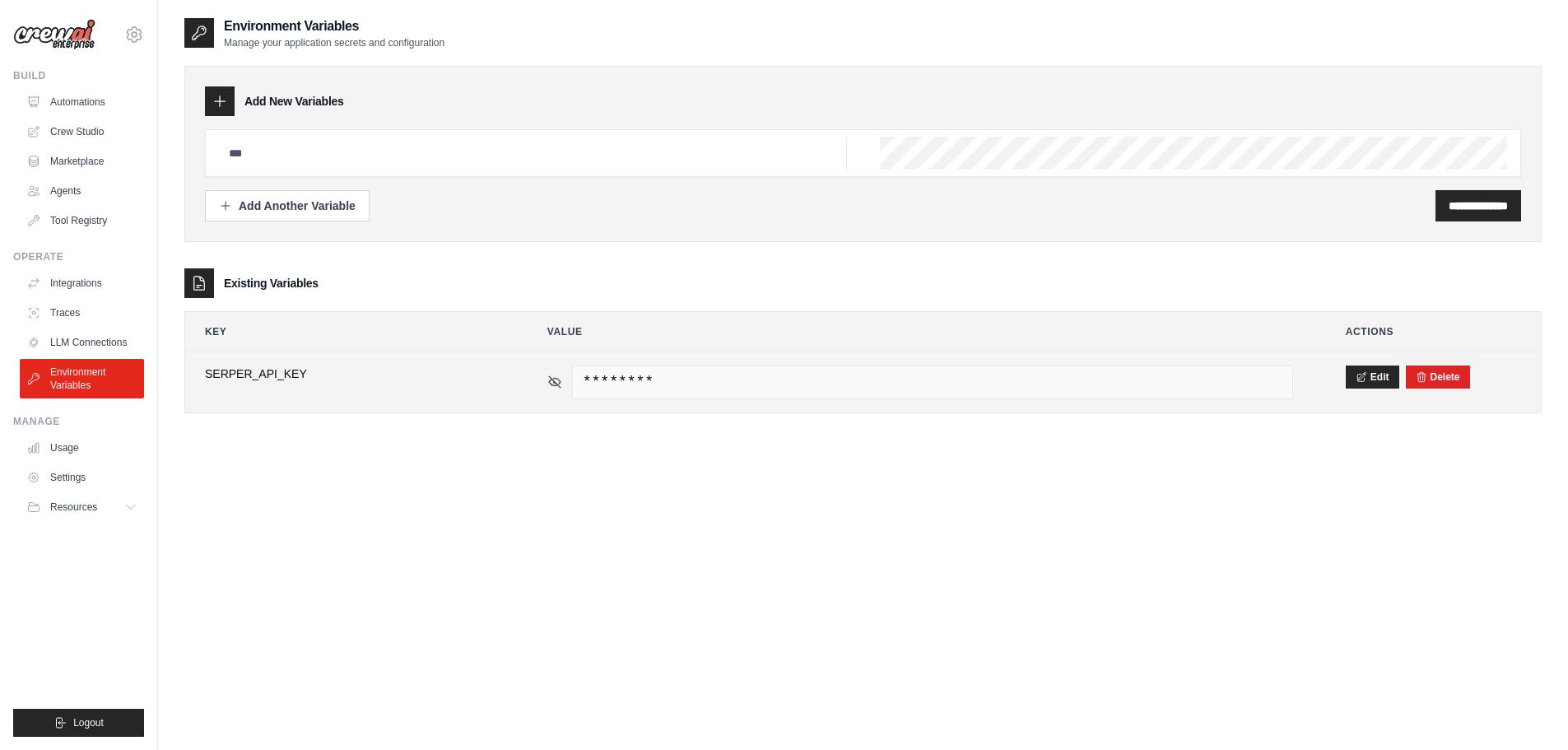
click at [547, 379] on icon at bounding box center [554, 381] width 15 height 15
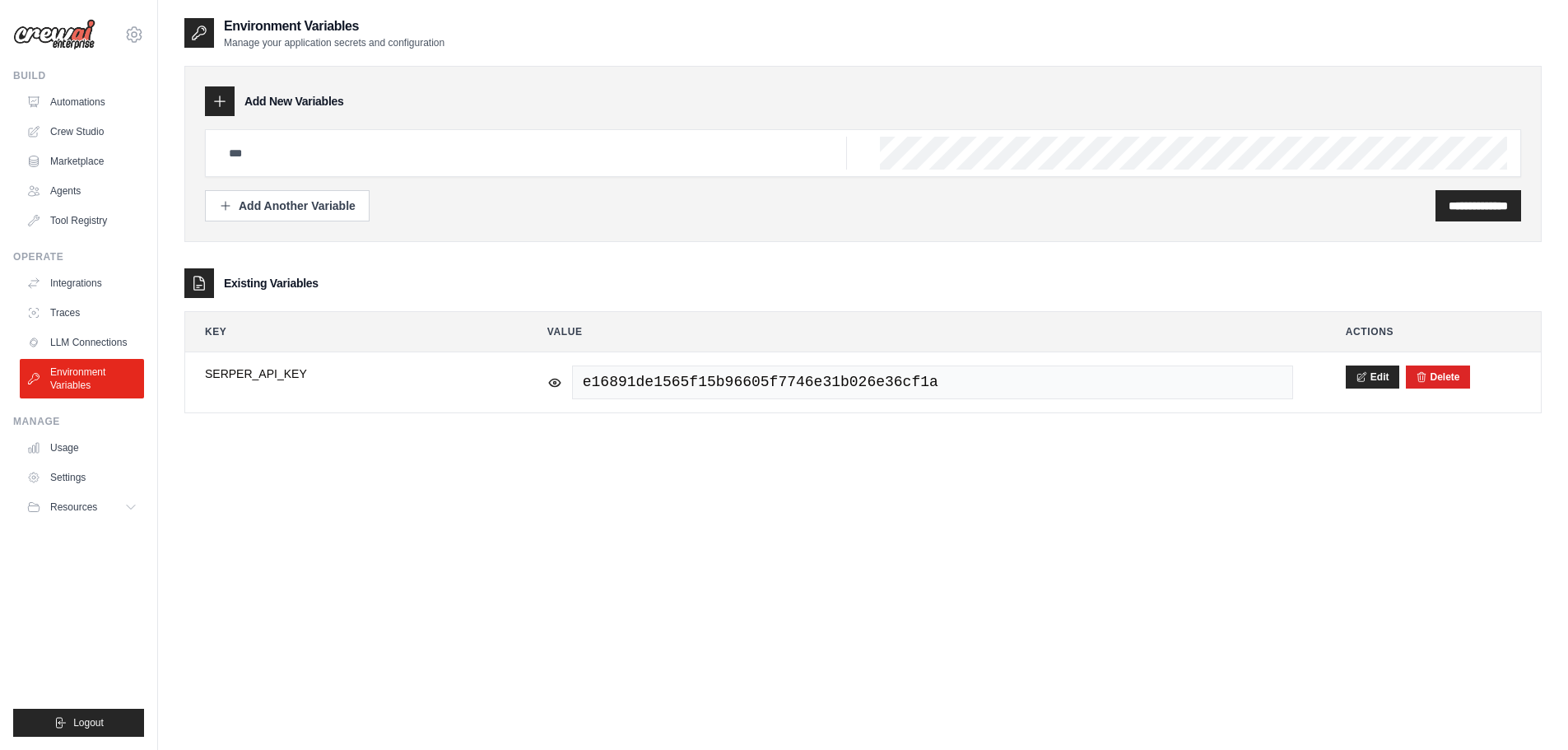
click at [1185, 458] on div "**********" at bounding box center [863, 390] width 1357 height 750
click at [82, 130] on link "Crew Studio" at bounding box center [83, 132] width 124 height 26
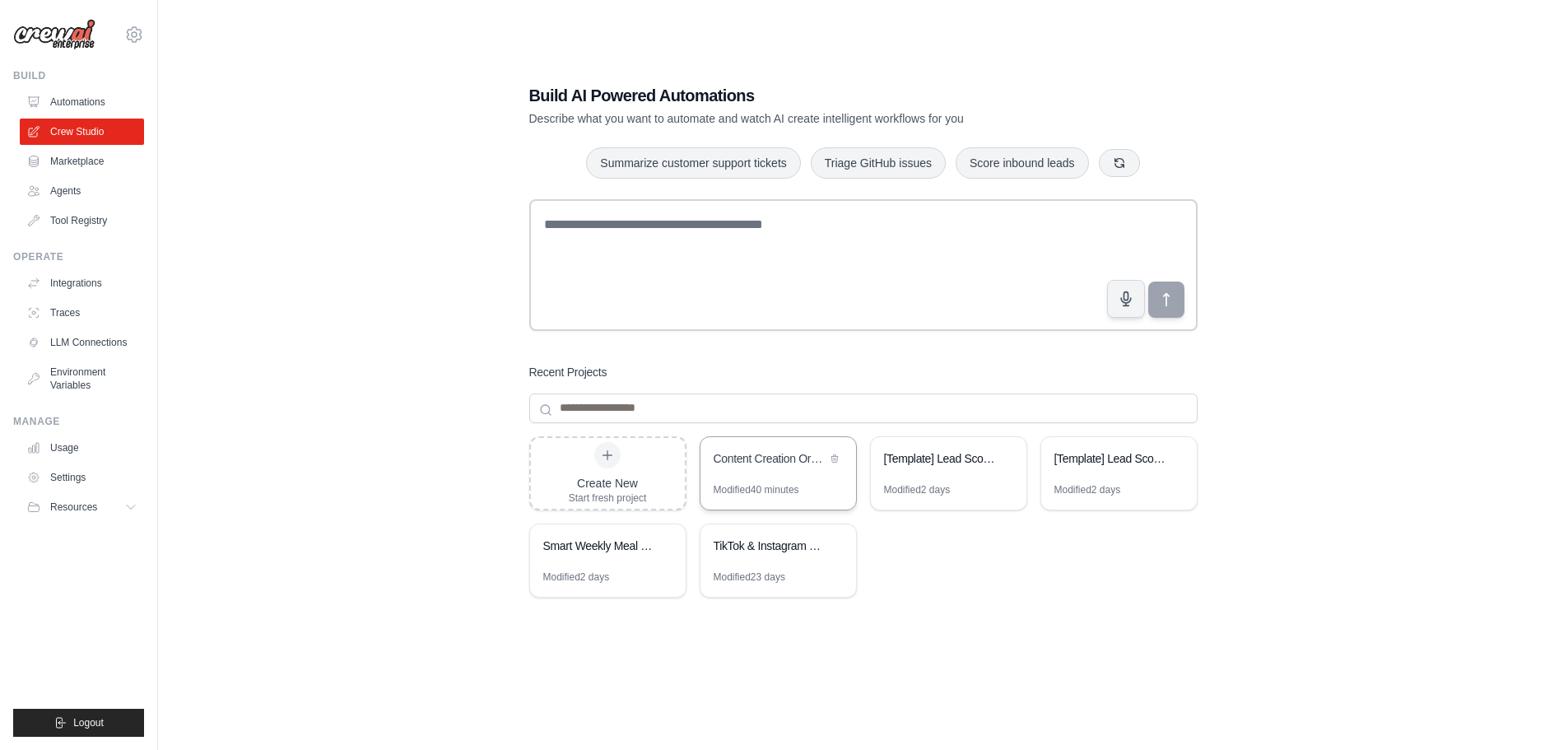
click at [784, 473] on div "Content Creation Orchestration System" at bounding box center [778, 460] width 156 height 46
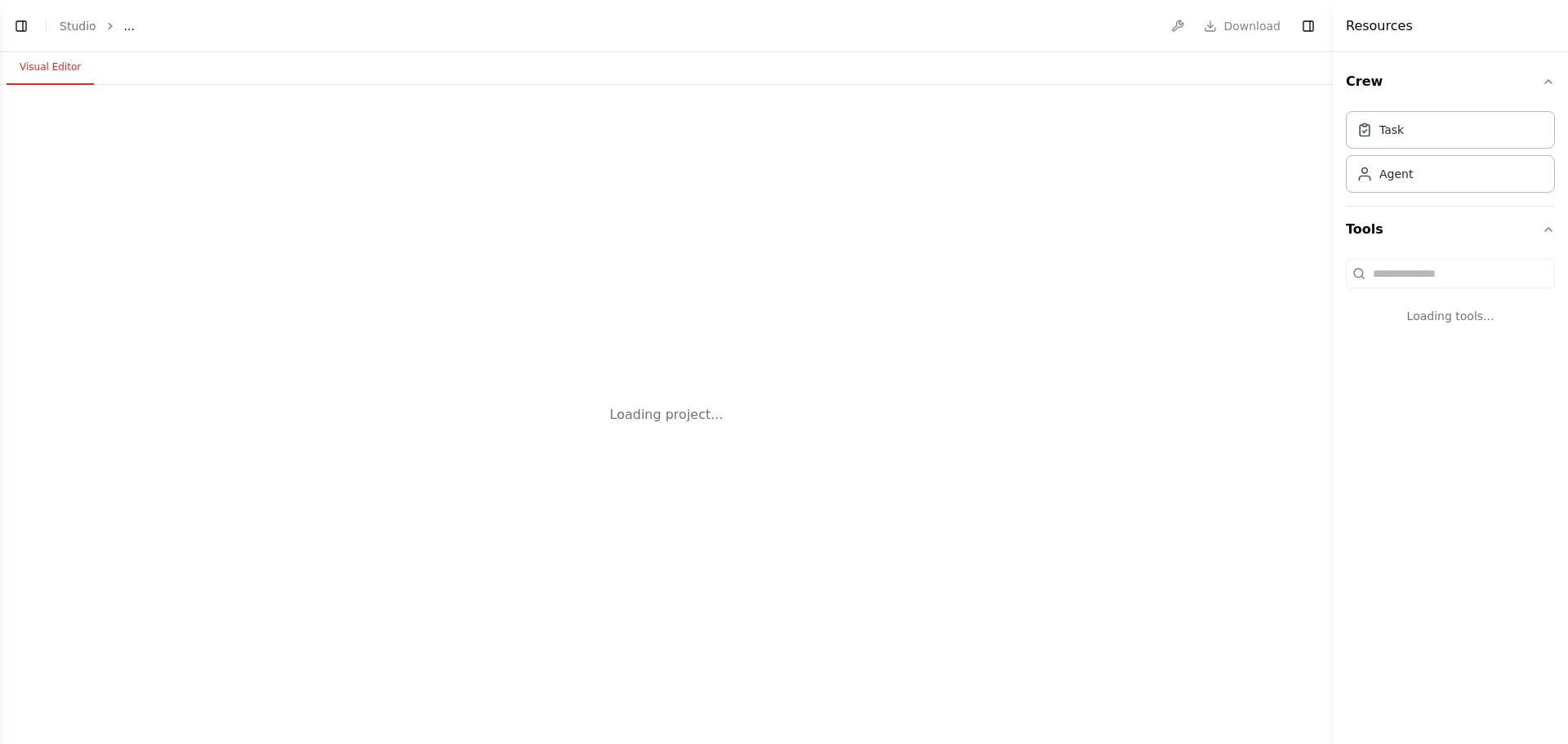
select select "****"
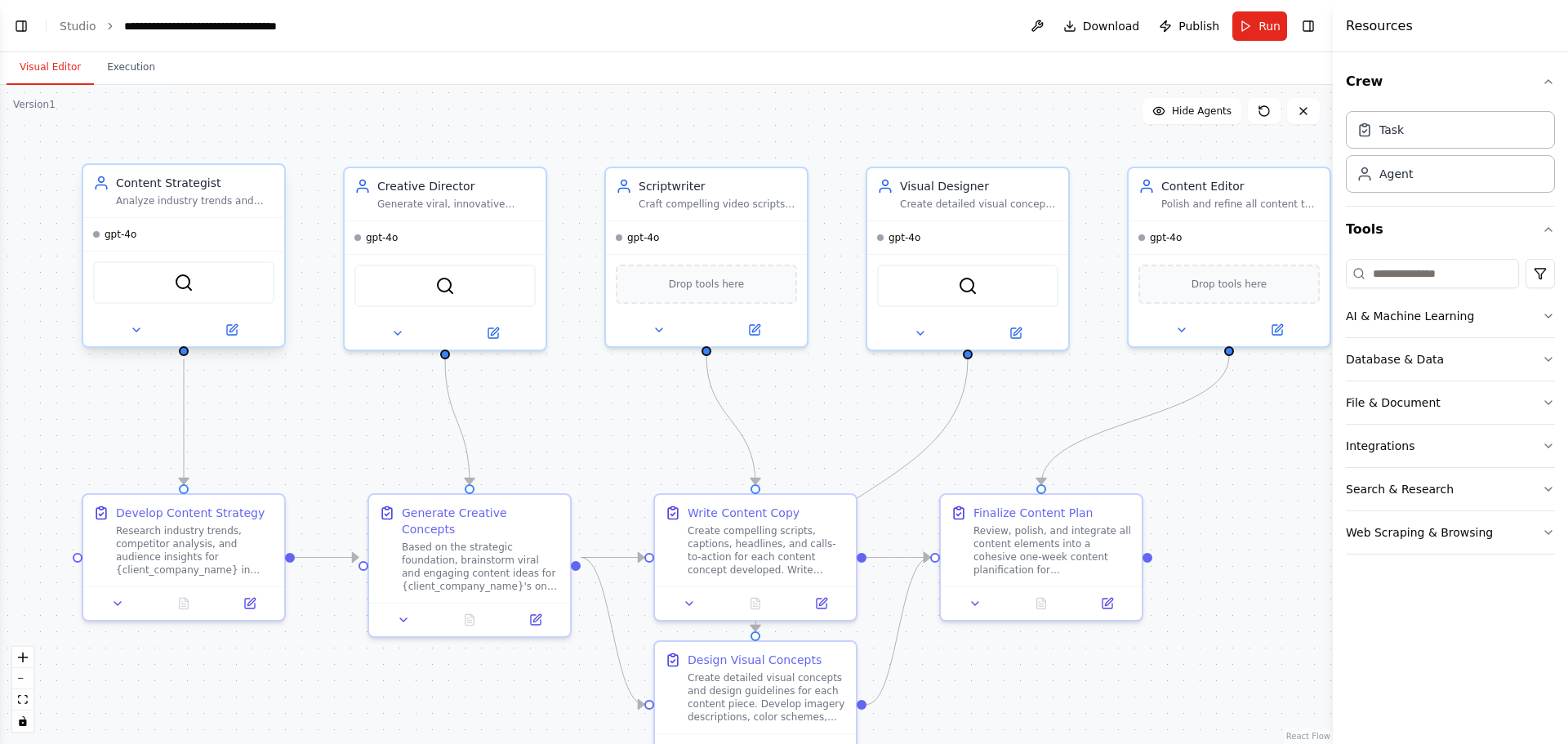
scroll to position [1262, 0]
click at [129, 237] on span "gpt-4o" at bounding box center [120, 234] width 32 height 13
click at [102, 237] on div "gpt-4o" at bounding box center [115, 234] width 44 height 13
click at [170, 178] on div "Content Strategist" at bounding box center [195, 182] width 159 height 16
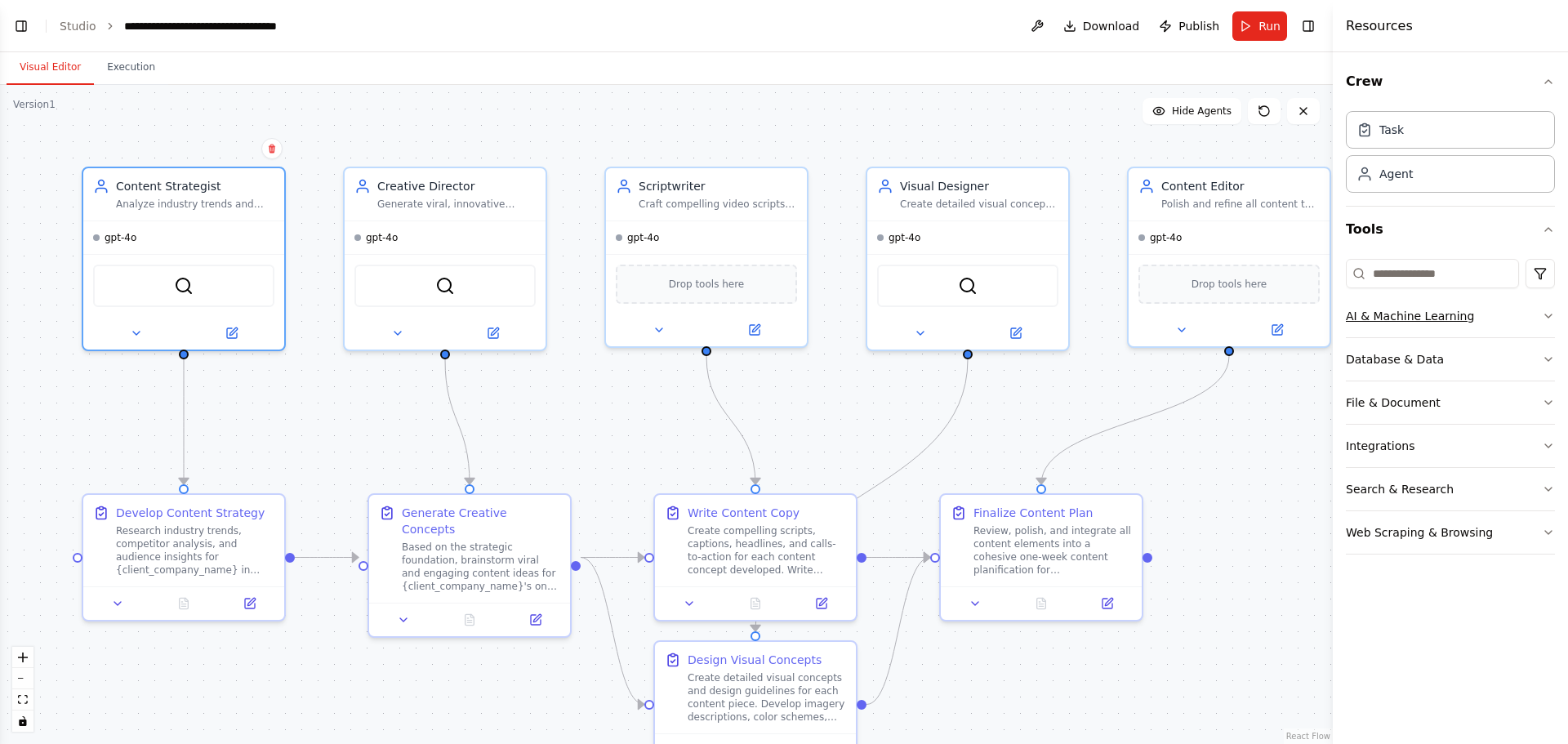
click at [1405, 314] on div "AI & Machine Learning" at bounding box center [1409, 316] width 128 height 16
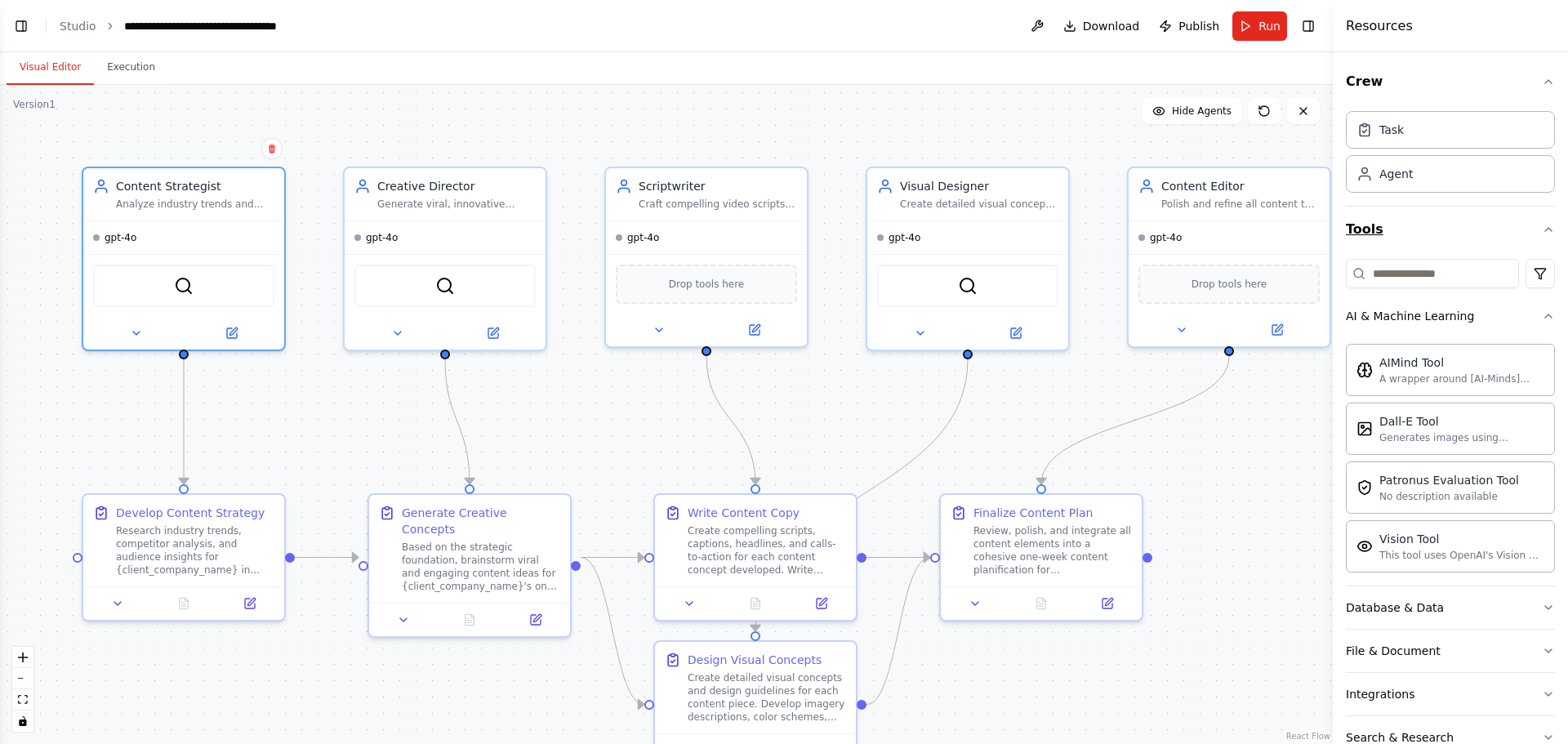
click at [1416, 235] on button "Tools" at bounding box center [1450, 230] width 209 height 46
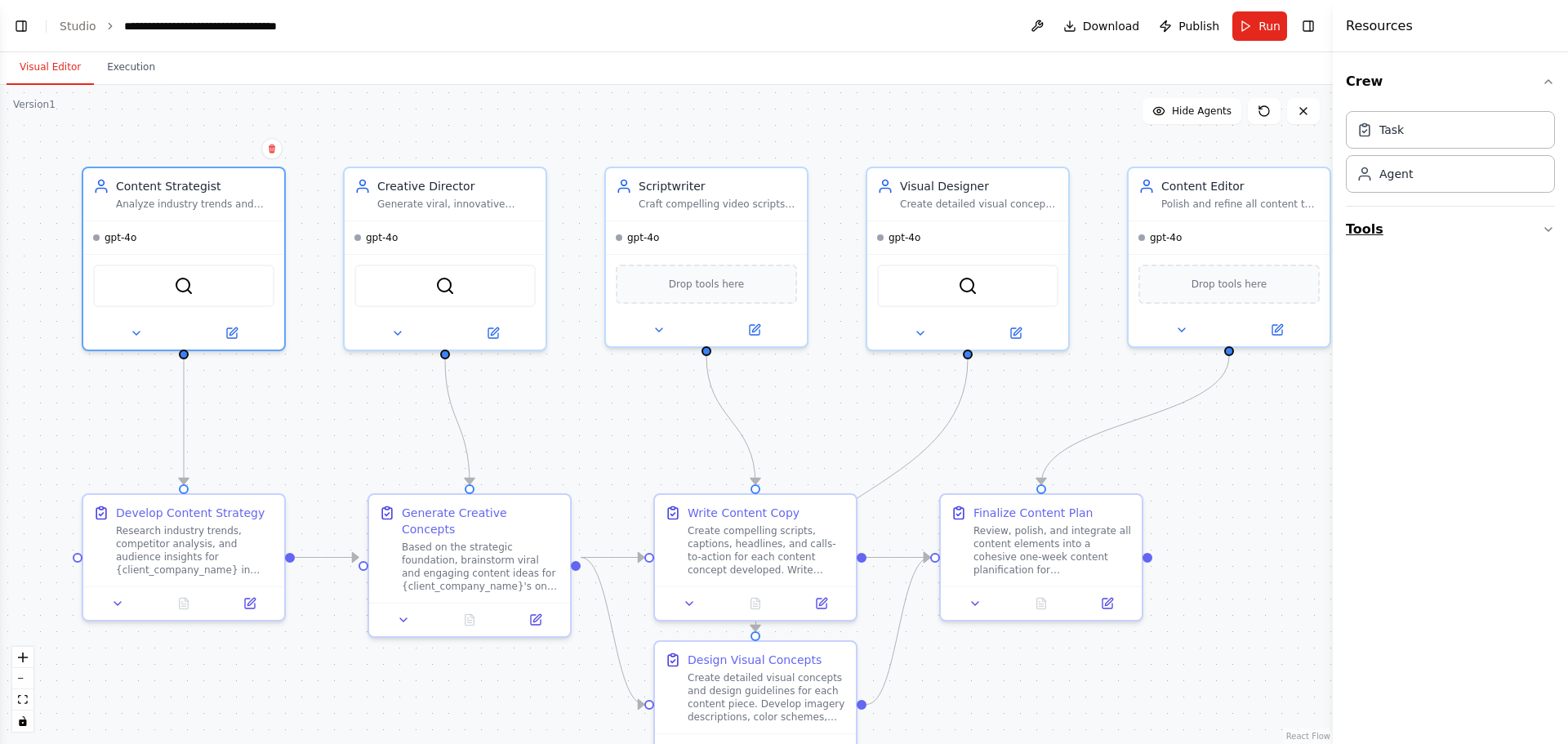
click at [1504, 225] on button "Tools" at bounding box center [1450, 230] width 209 height 46
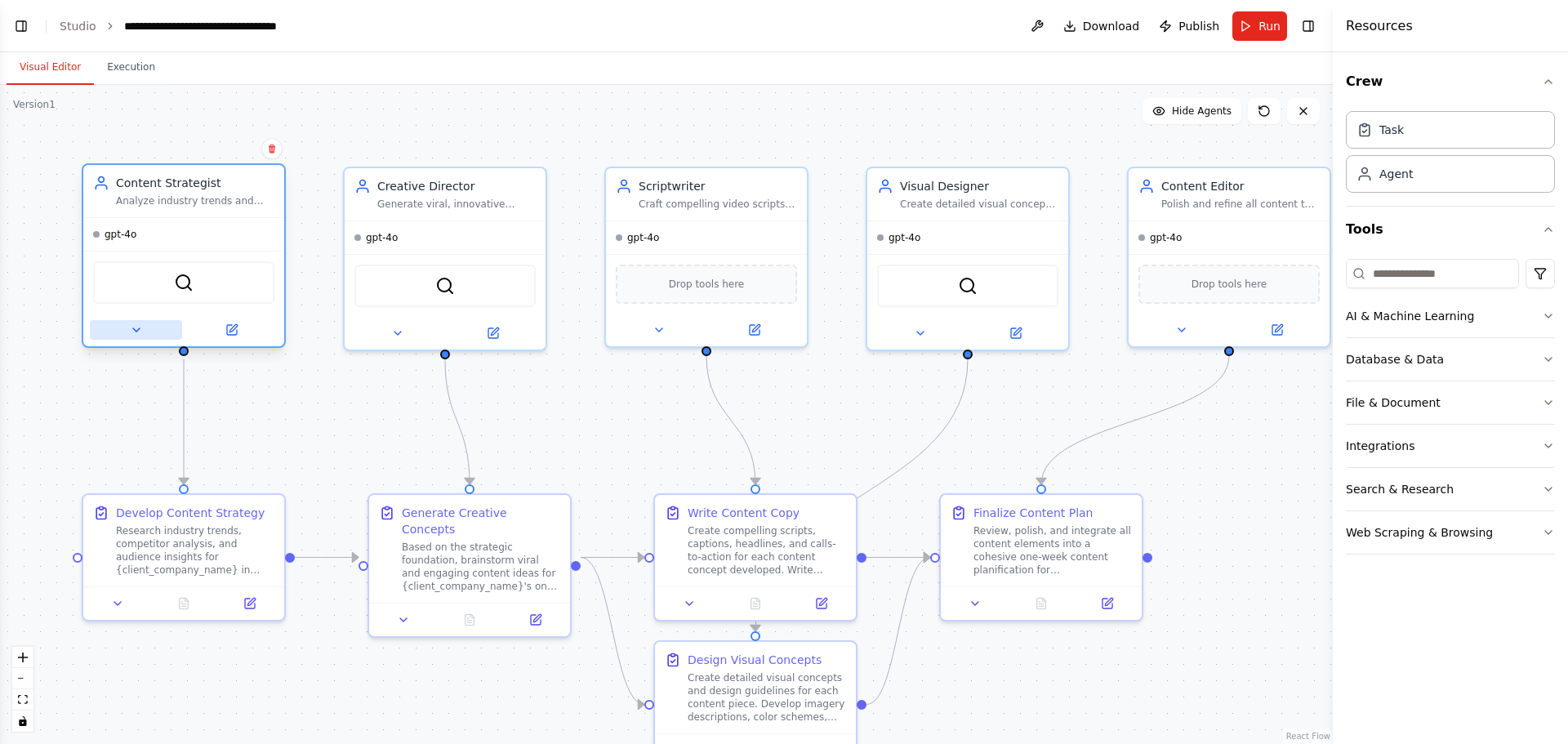
click at [151, 327] on button at bounding box center [136, 330] width 92 height 20
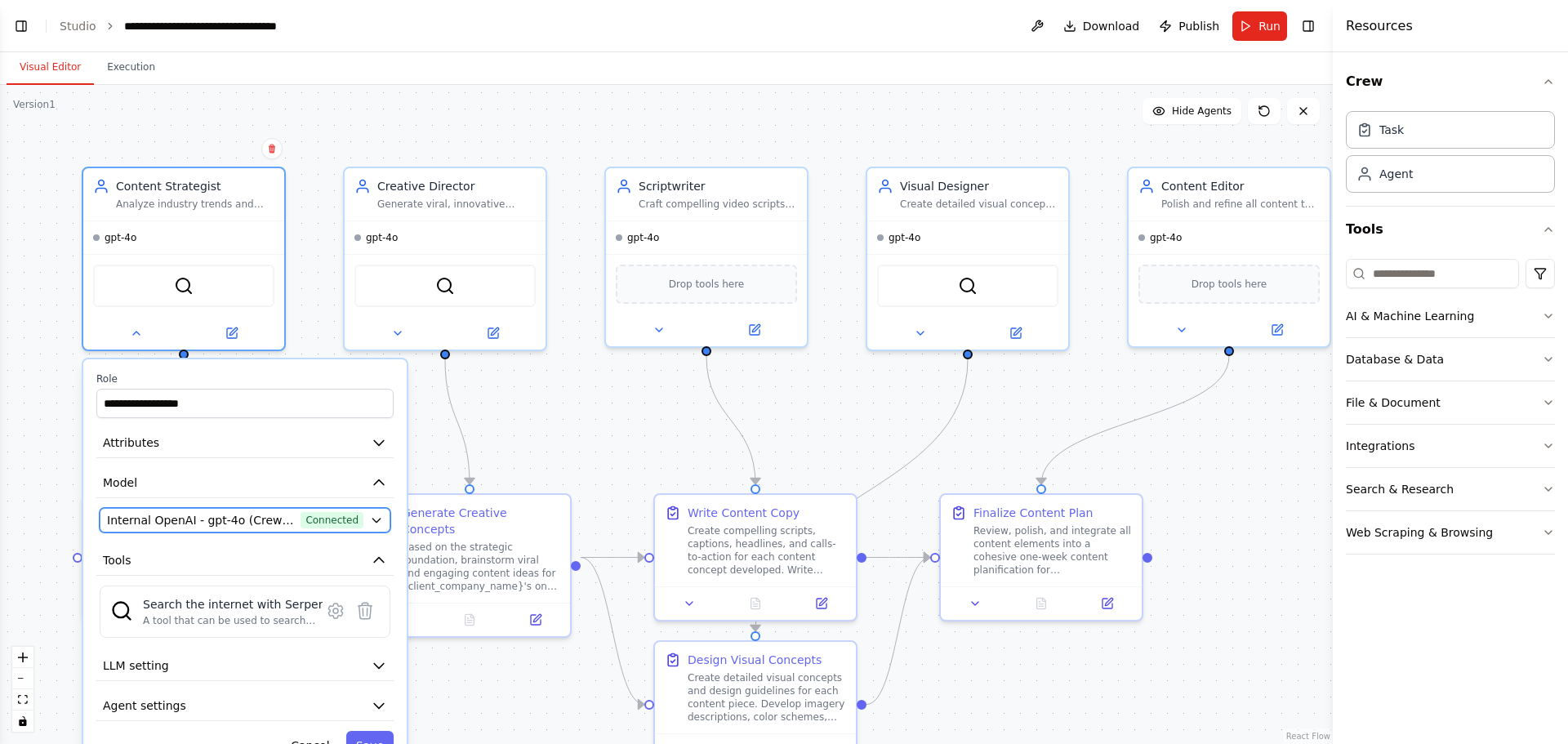
click at [377, 521] on icon "button" at bounding box center [376, 520] width 7 height 4
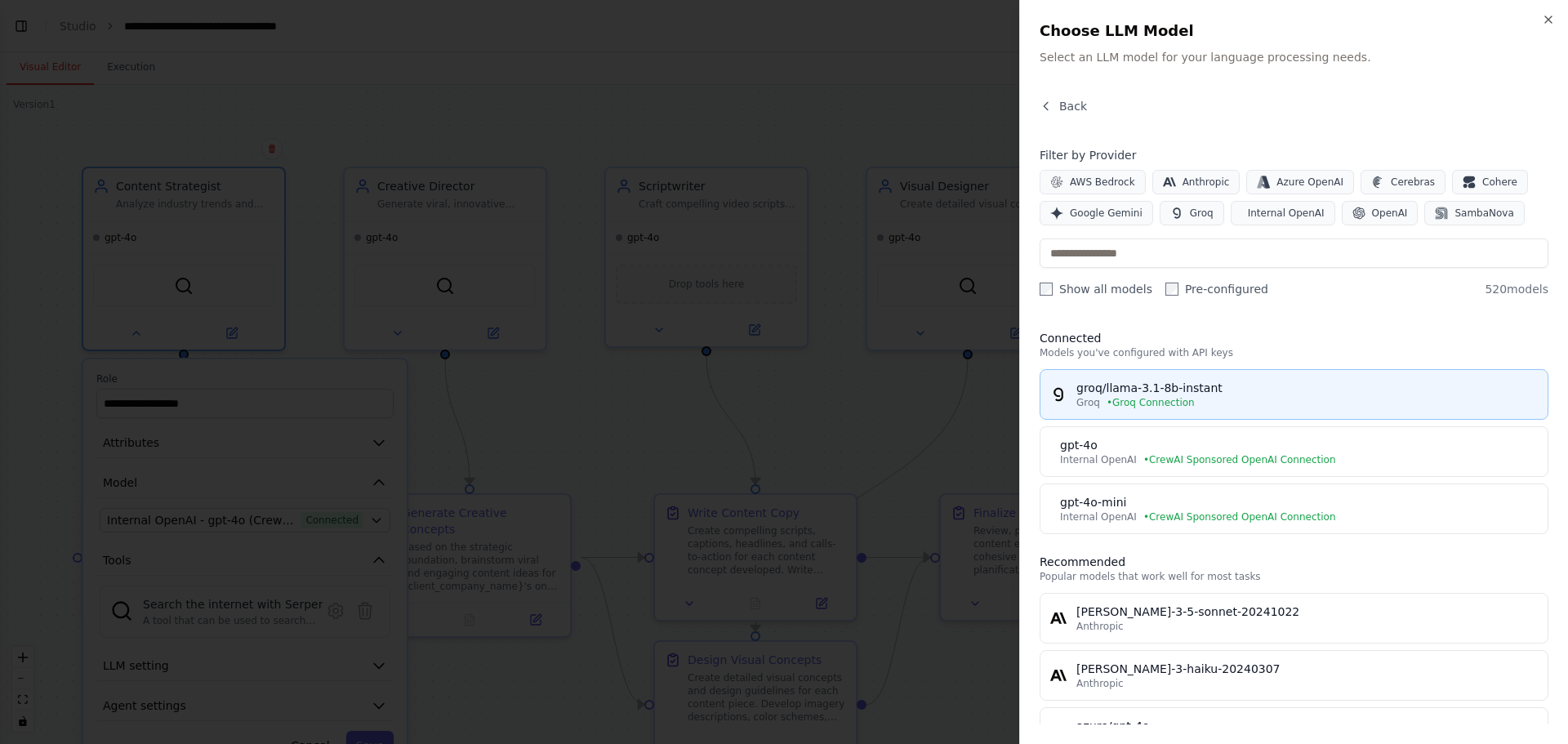
click at [1266, 398] on div "Groq • Groq Connection" at bounding box center [1307, 402] width 462 height 13
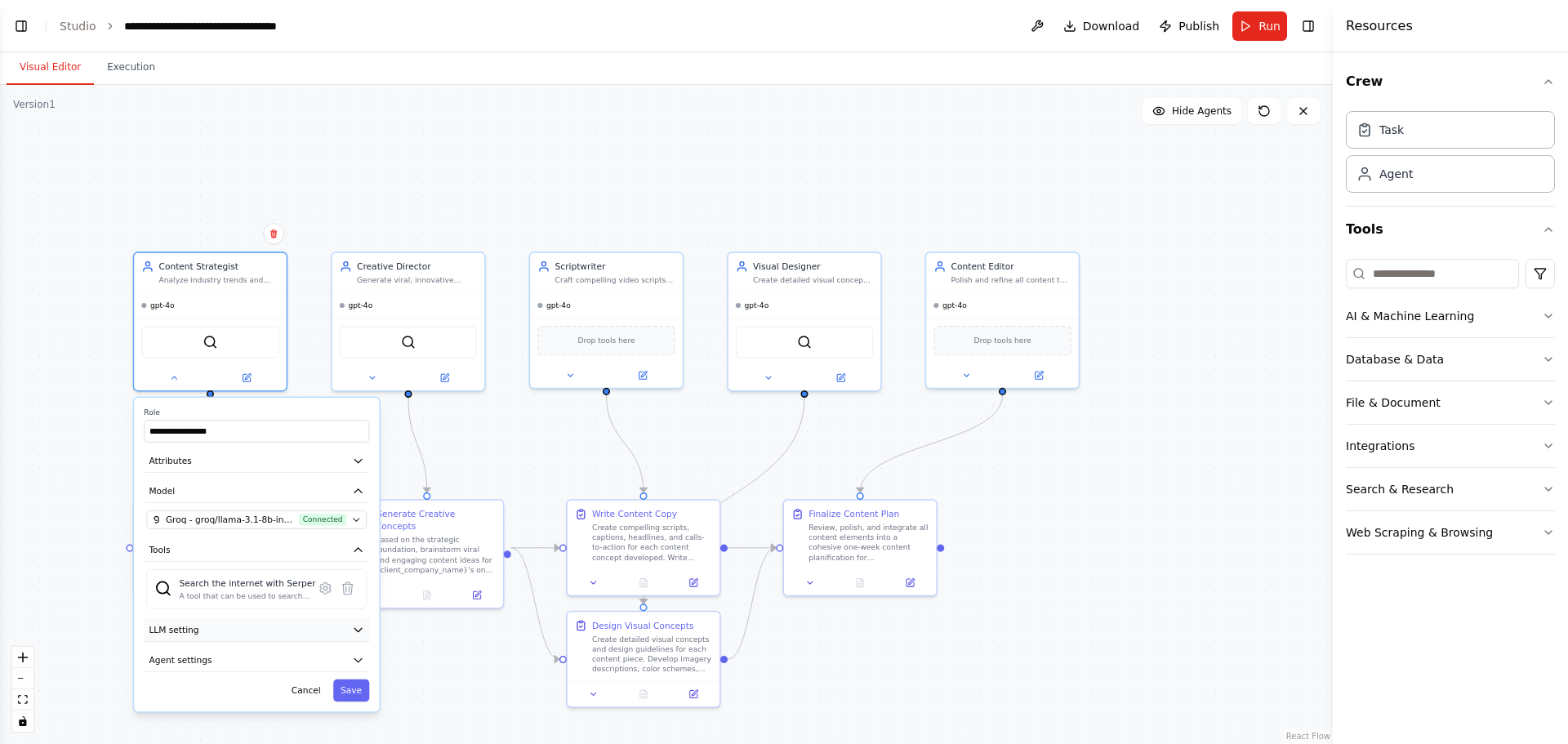
click at [360, 633] on icon "button" at bounding box center [358, 630] width 12 height 12
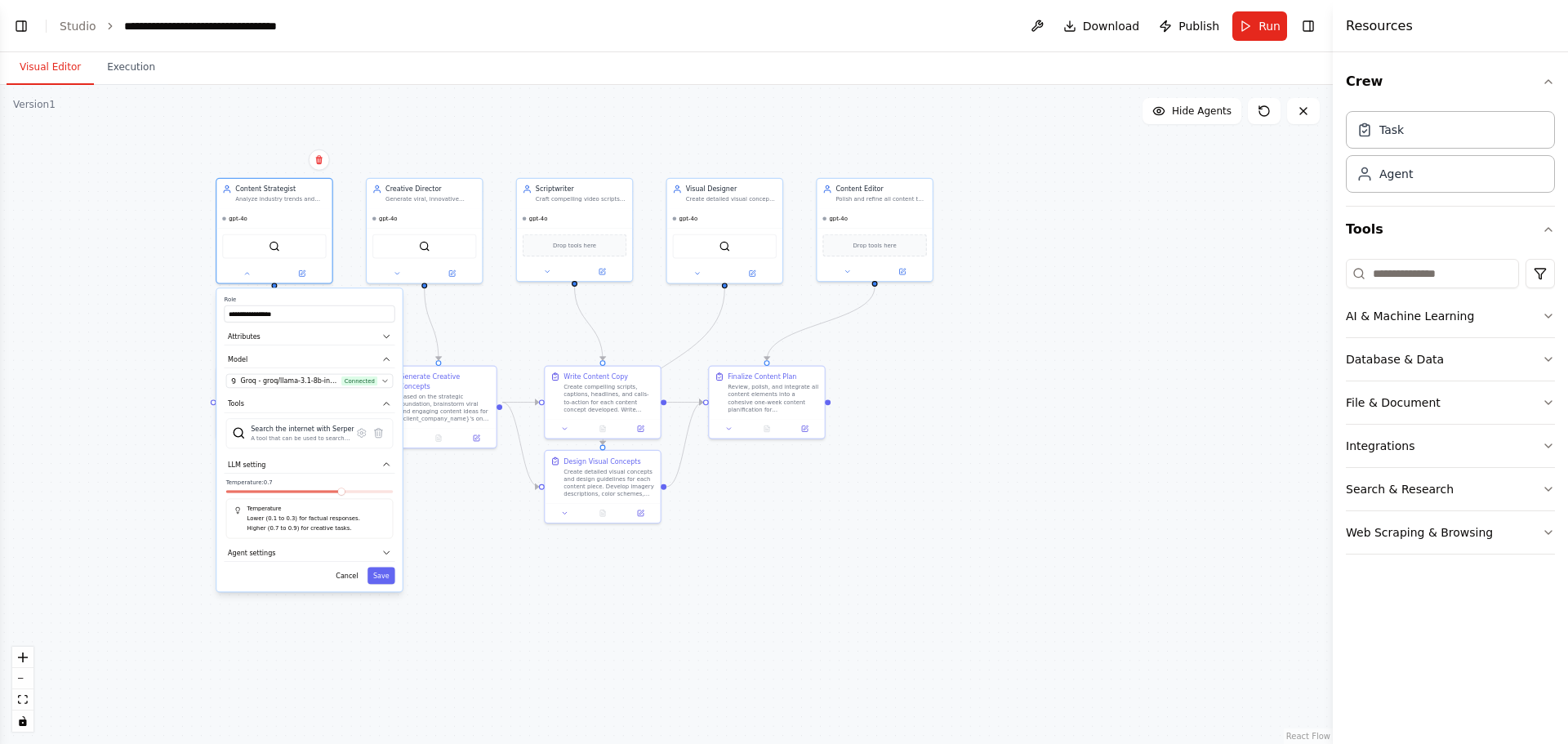
drag, startPoint x: 435, startPoint y: 636, endPoint x: 444, endPoint y: 494, distance: 142.3
click at [444, 494] on div "**********" at bounding box center [666, 414] width 1333 height 659
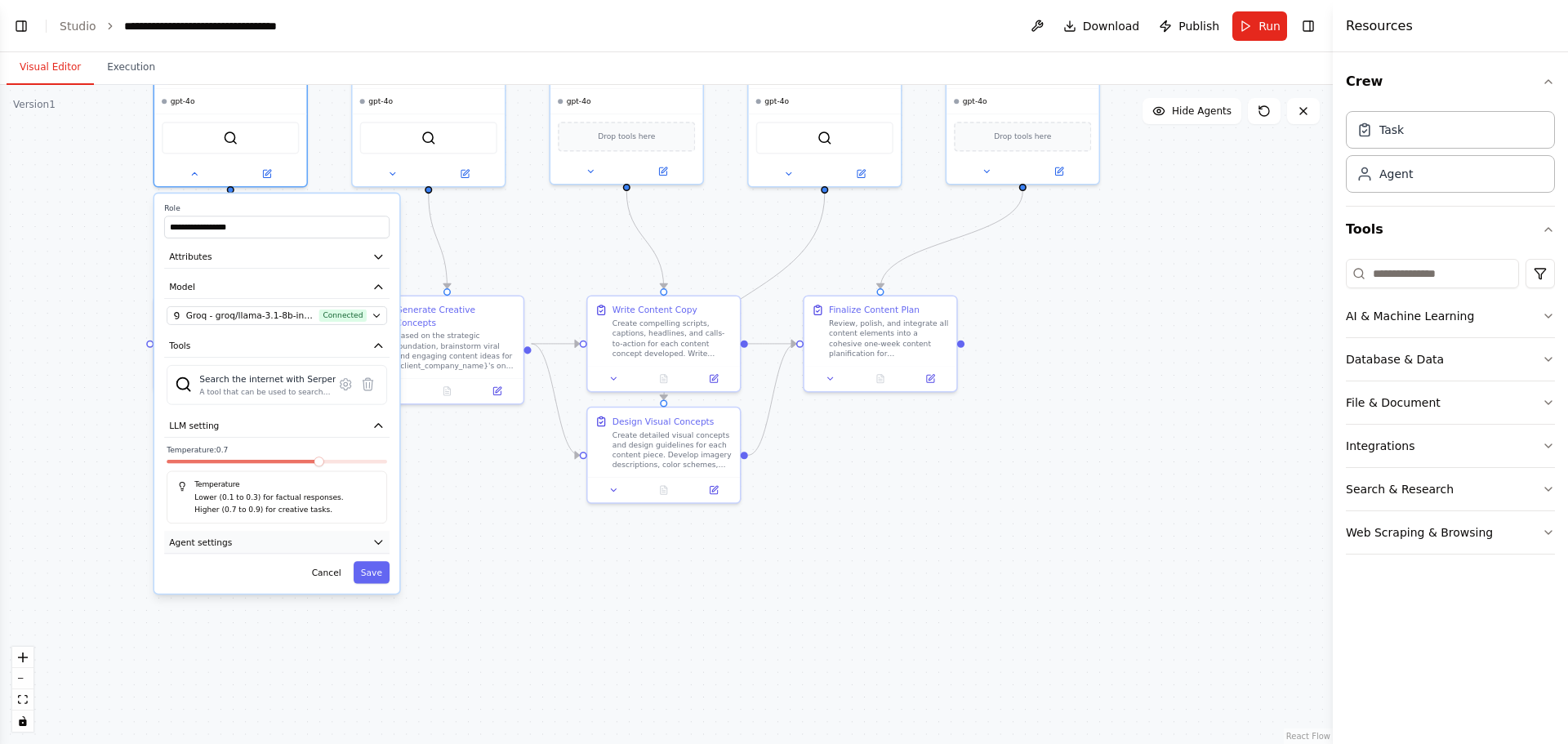
click at [384, 532] on button "Agent settings" at bounding box center [277, 542] width 225 height 23
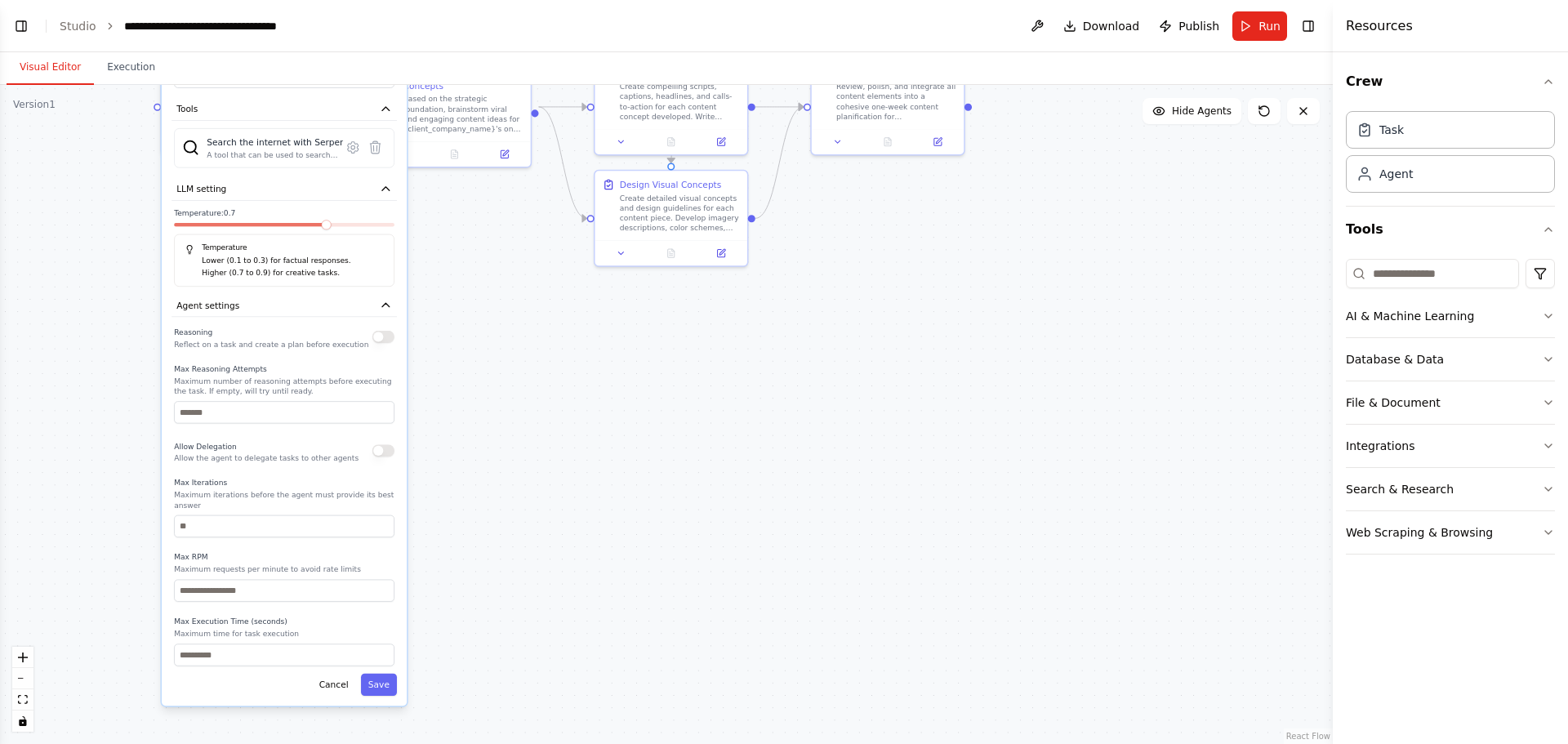
drag, startPoint x: 455, startPoint y: 612, endPoint x: 462, endPoint y: 397, distance: 215.1
click at [462, 397] on div "**********" at bounding box center [666, 414] width 1333 height 659
click at [385, 672] on button "Save" at bounding box center [379, 682] width 36 height 22
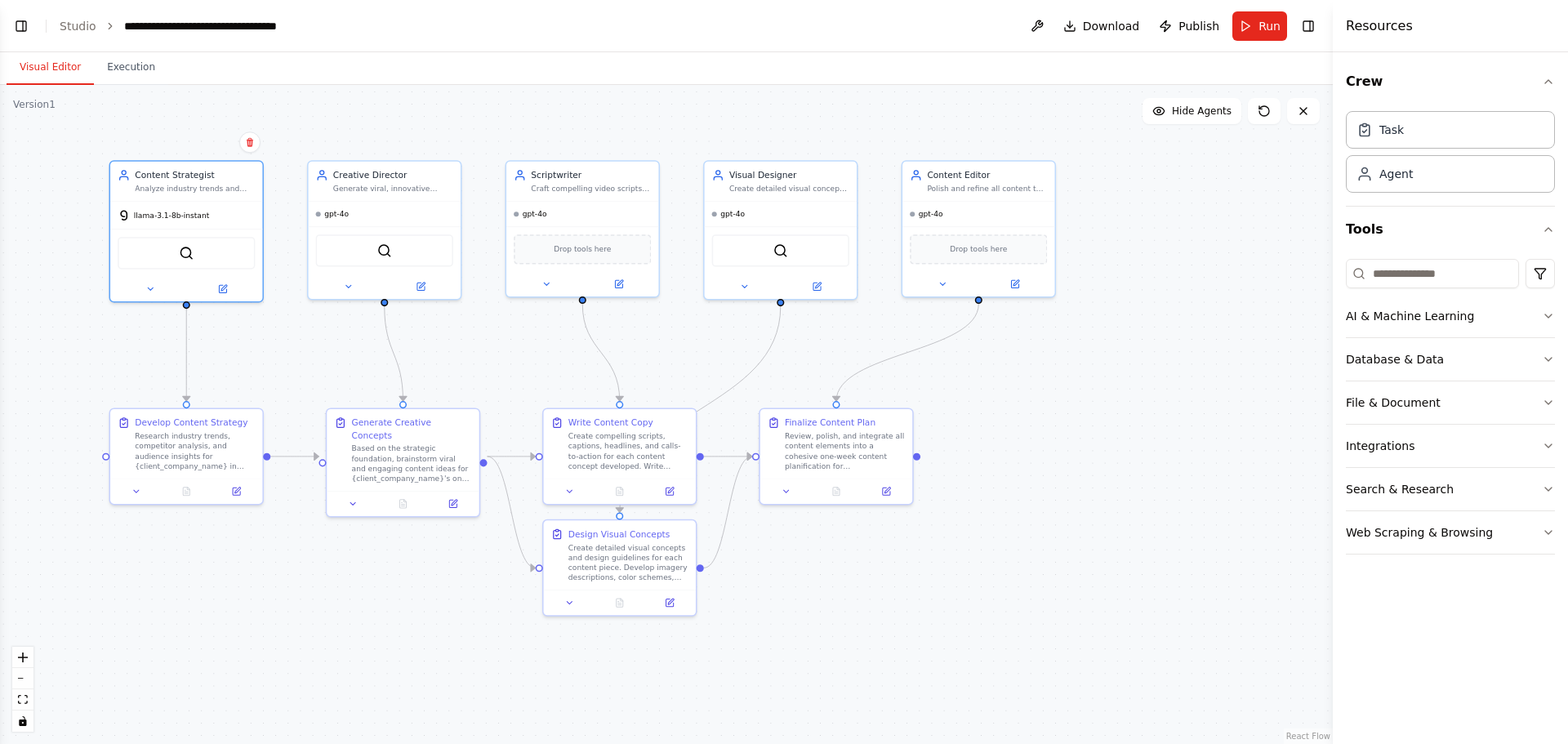
drag, startPoint x: 374, startPoint y: 583, endPoint x: 357, endPoint y: 620, distance: 40.7
click at [348, 630] on div ".deletable-edge-delete-btn { width: 20px; height: 20px; border: 0px solid #ffff…" at bounding box center [666, 414] width 1333 height 659
click at [437, 278] on button at bounding box center [422, 283] width 70 height 15
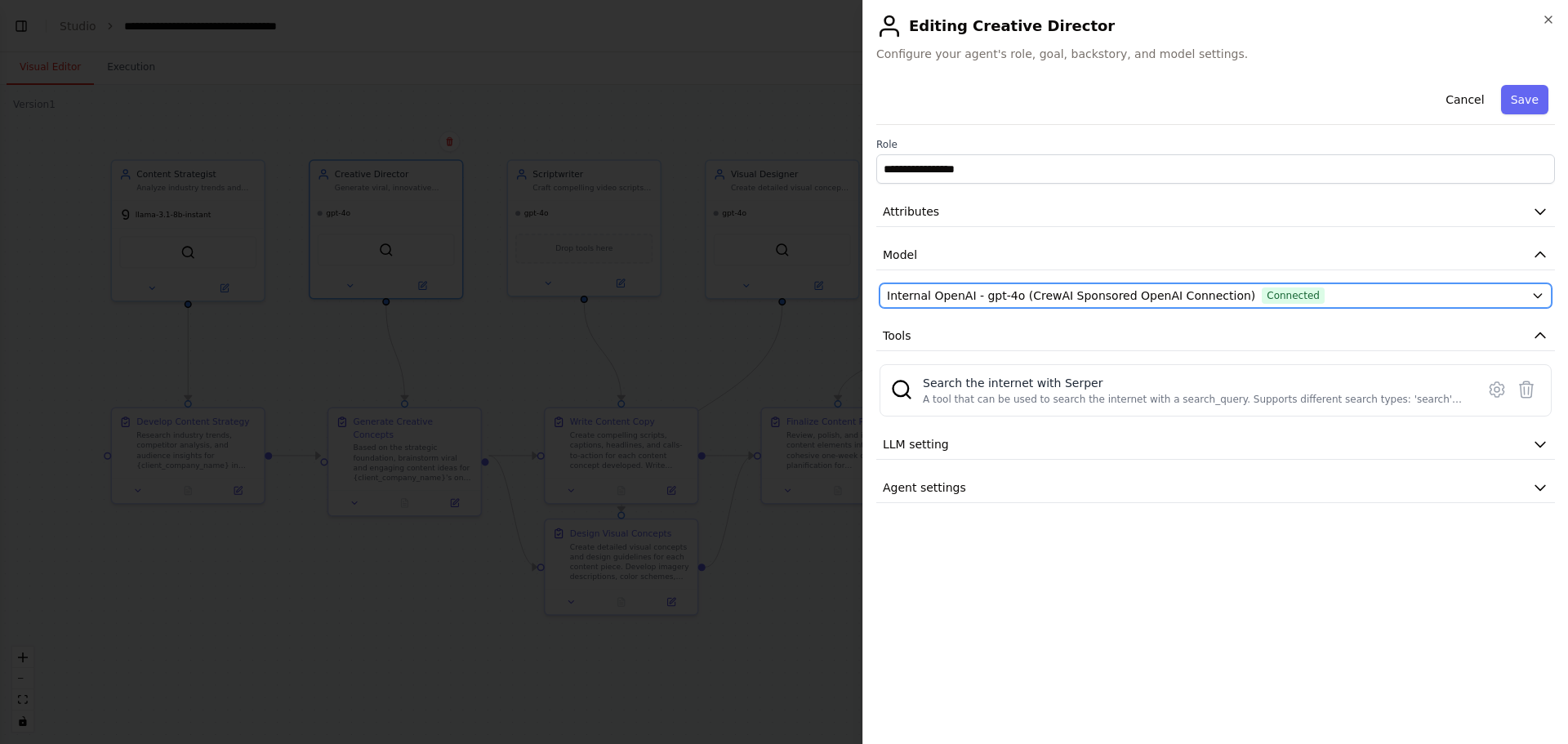
click at [1316, 291] on div "Internal OpenAI - gpt-4o (CrewAI Sponsored OpenAI Connection) Connected" at bounding box center [1206, 295] width 638 height 16
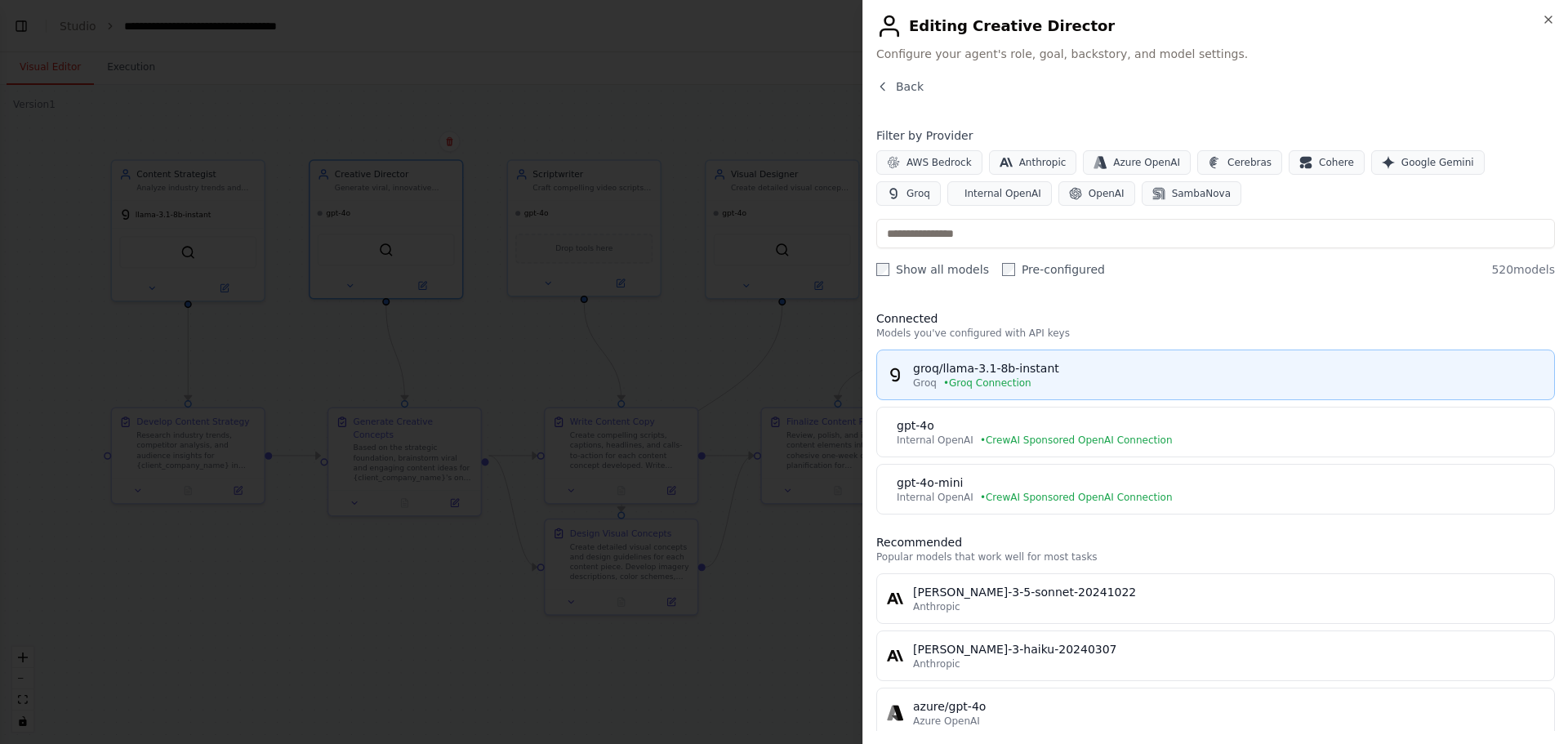
click at [1113, 370] on div "groq/llama-3.1-8b-instant" at bounding box center [1228, 368] width 631 height 16
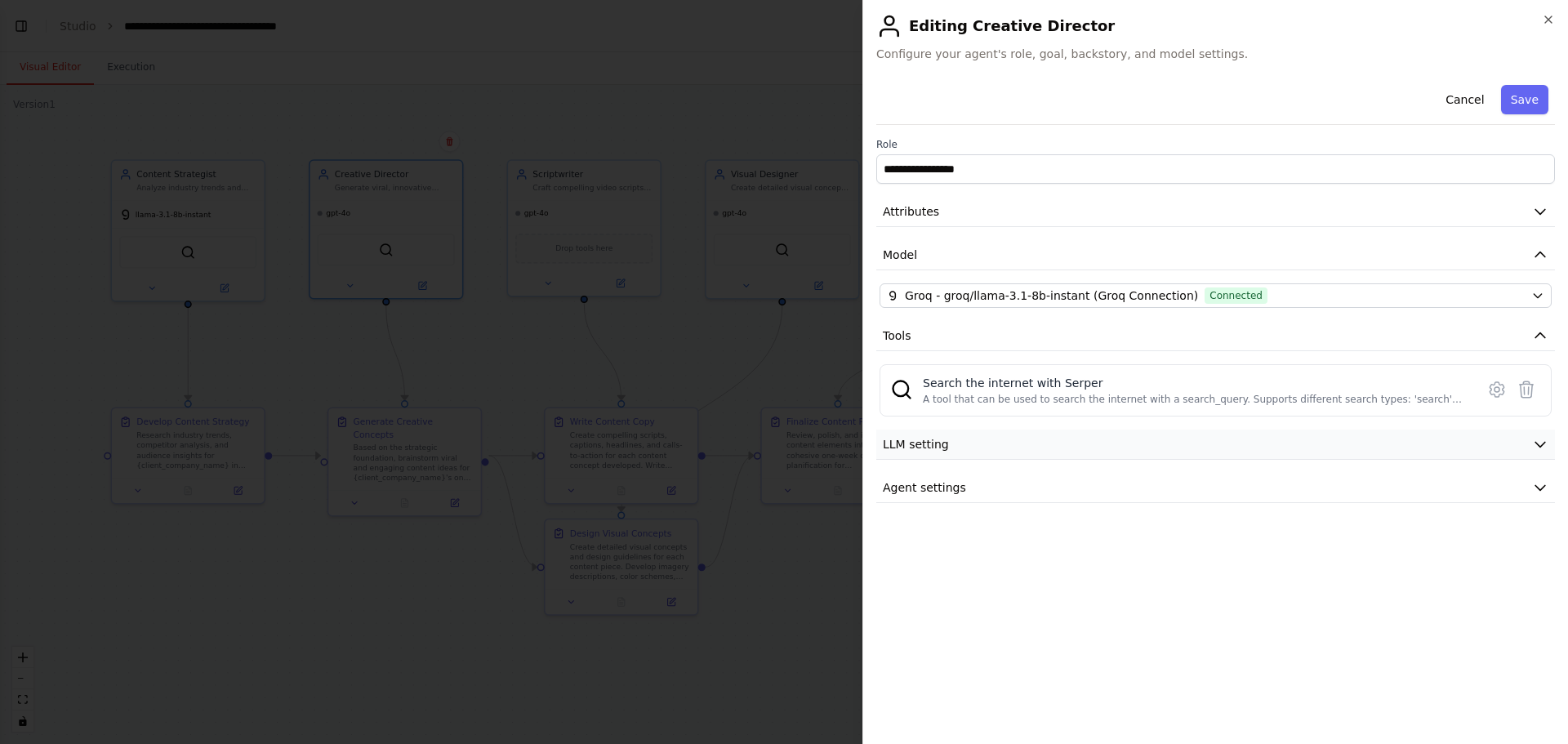
click at [982, 446] on button "LLM setting" at bounding box center [1215, 444] width 679 height 30
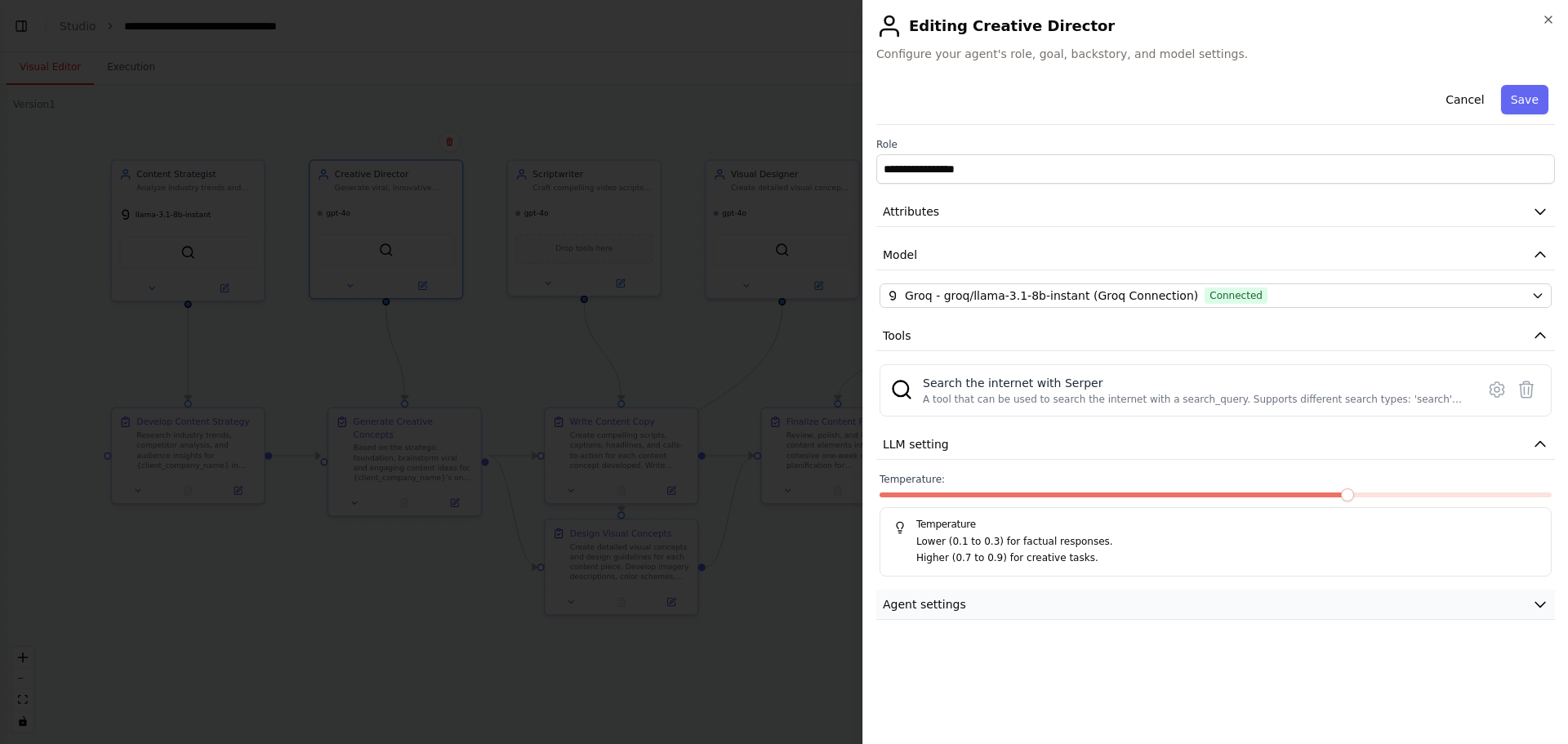
click at [989, 597] on button "Agent settings" at bounding box center [1215, 604] width 679 height 30
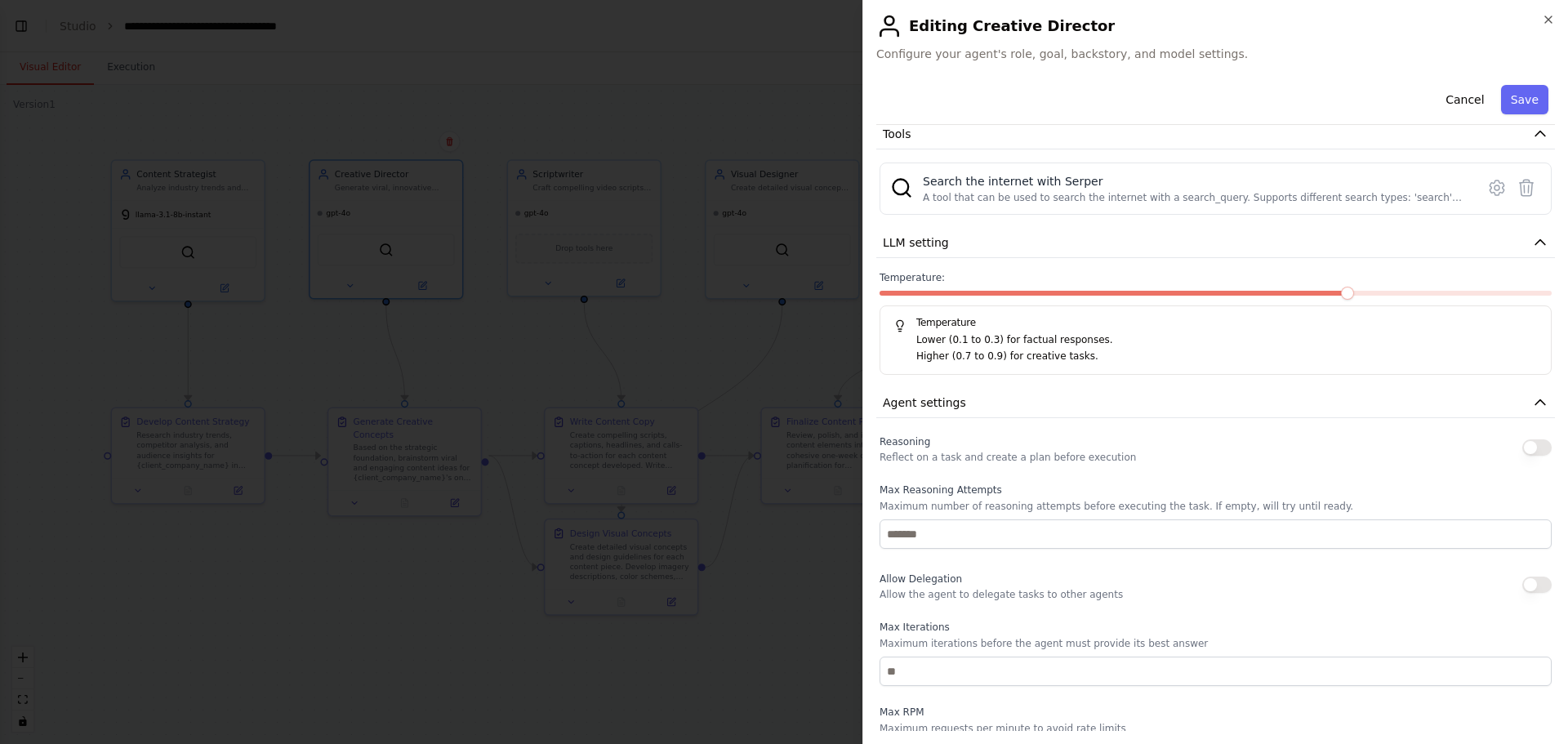
scroll to position [0, 0]
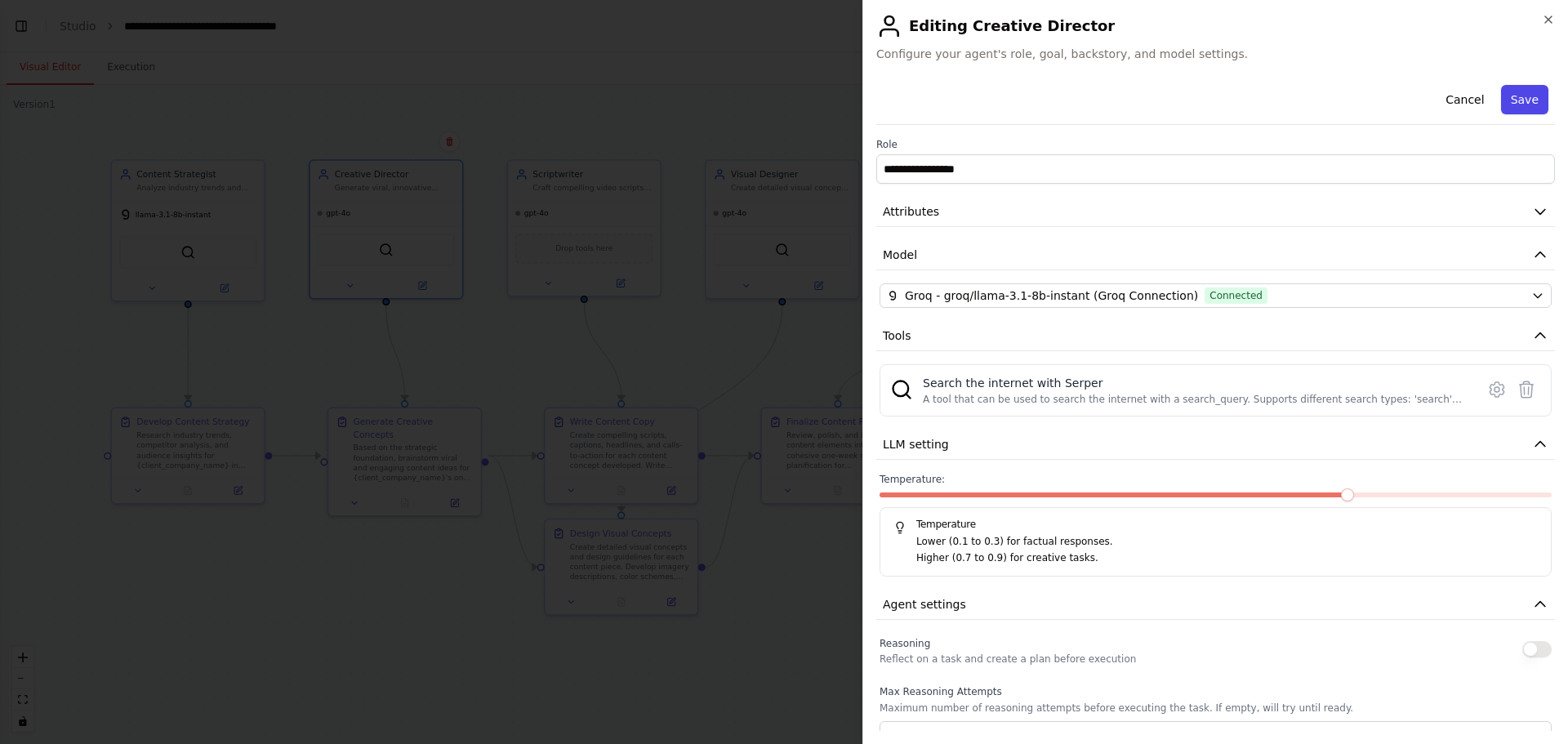
click at [1505, 94] on button "Save" at bounding box center [1525, 100] width 48 height 30
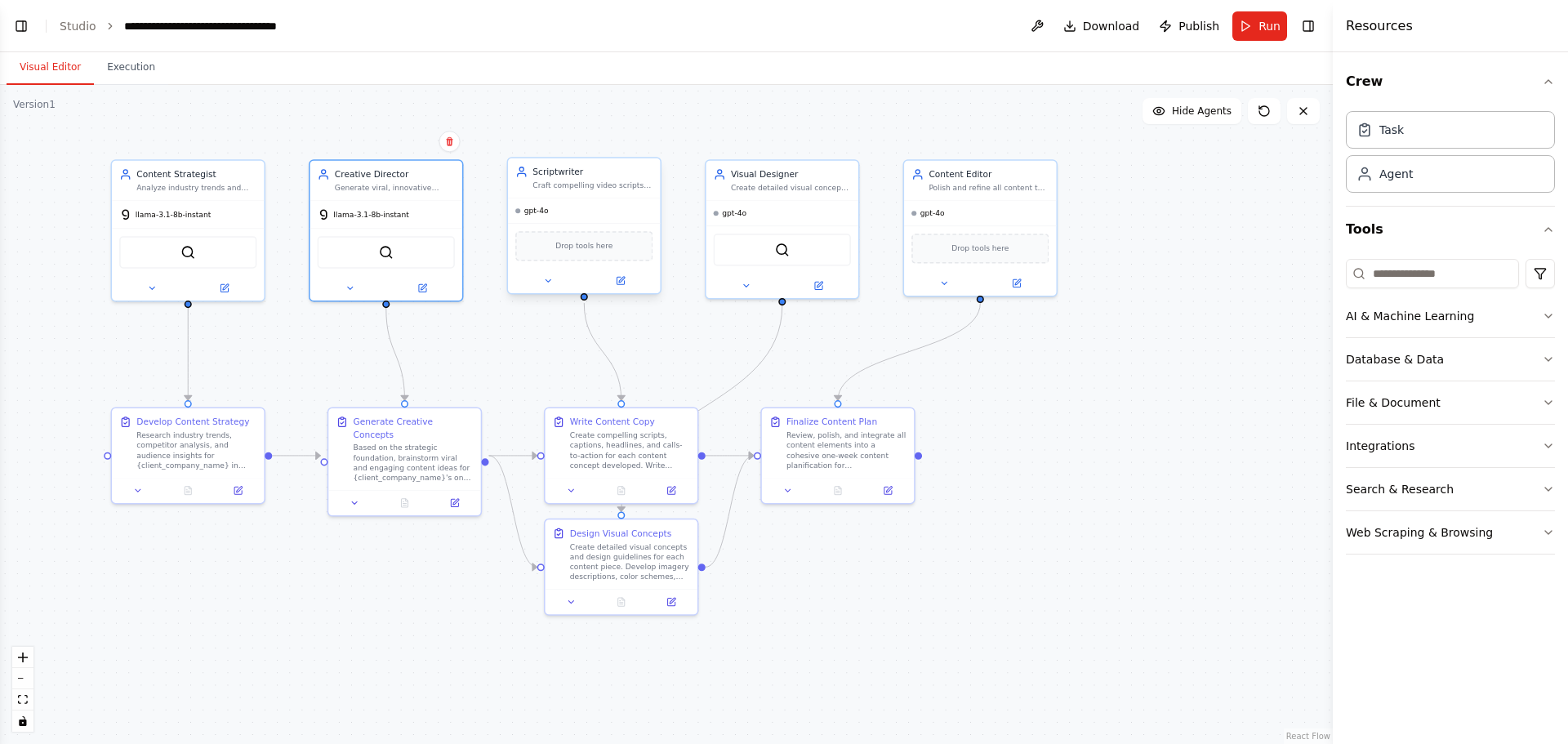
click at [584, 211] on div "gpt-4o" at bounding box center [584, 210] width 152 height 25
click at [619, 283] on icon at bounding box center [619, 279] width 7 height 7
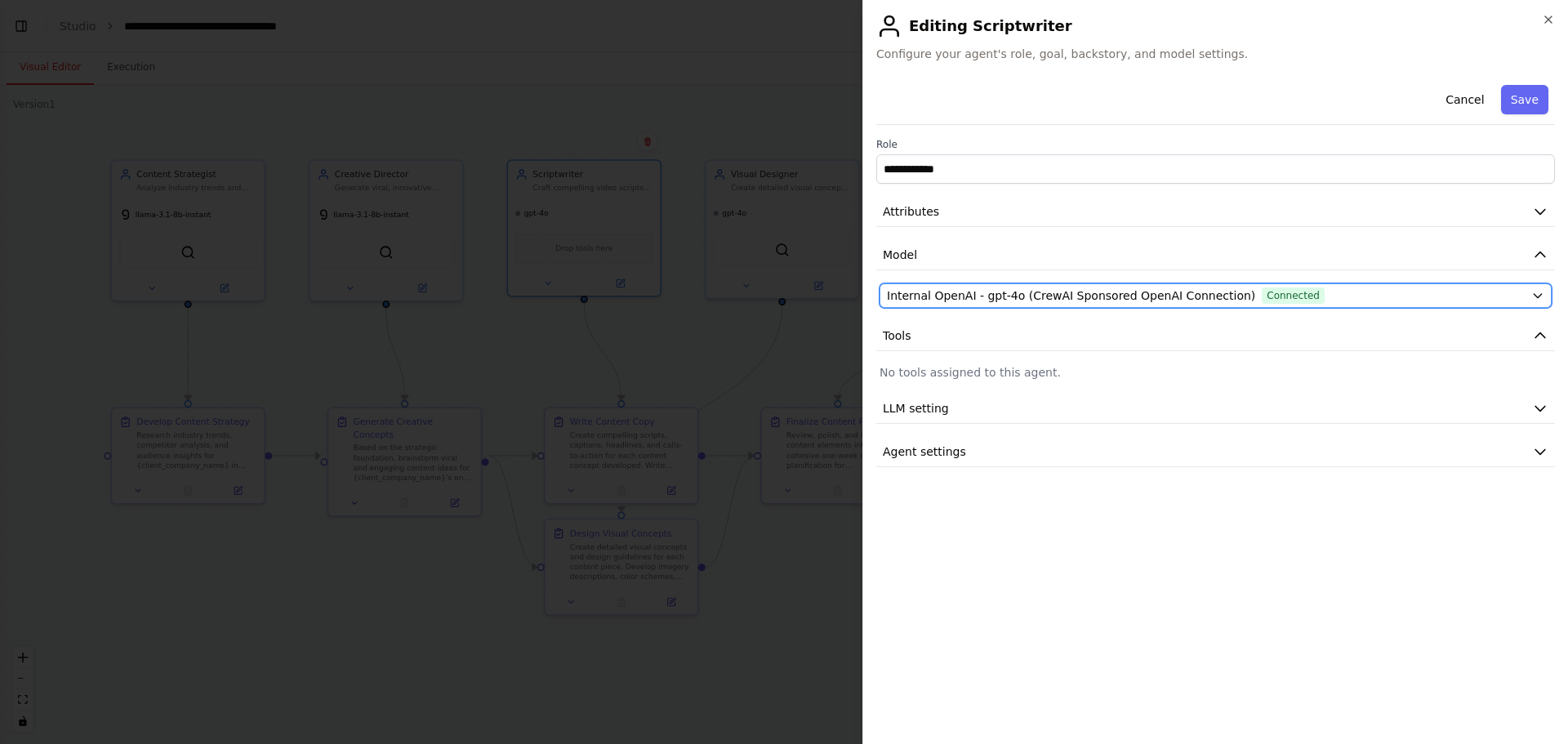
click at [1001, 295] on span "Internal OpenAI - gpt-4o (CrewAI Sponsored OpenAI Connection)" at bounding box center [1071, 295] width 369 height 16
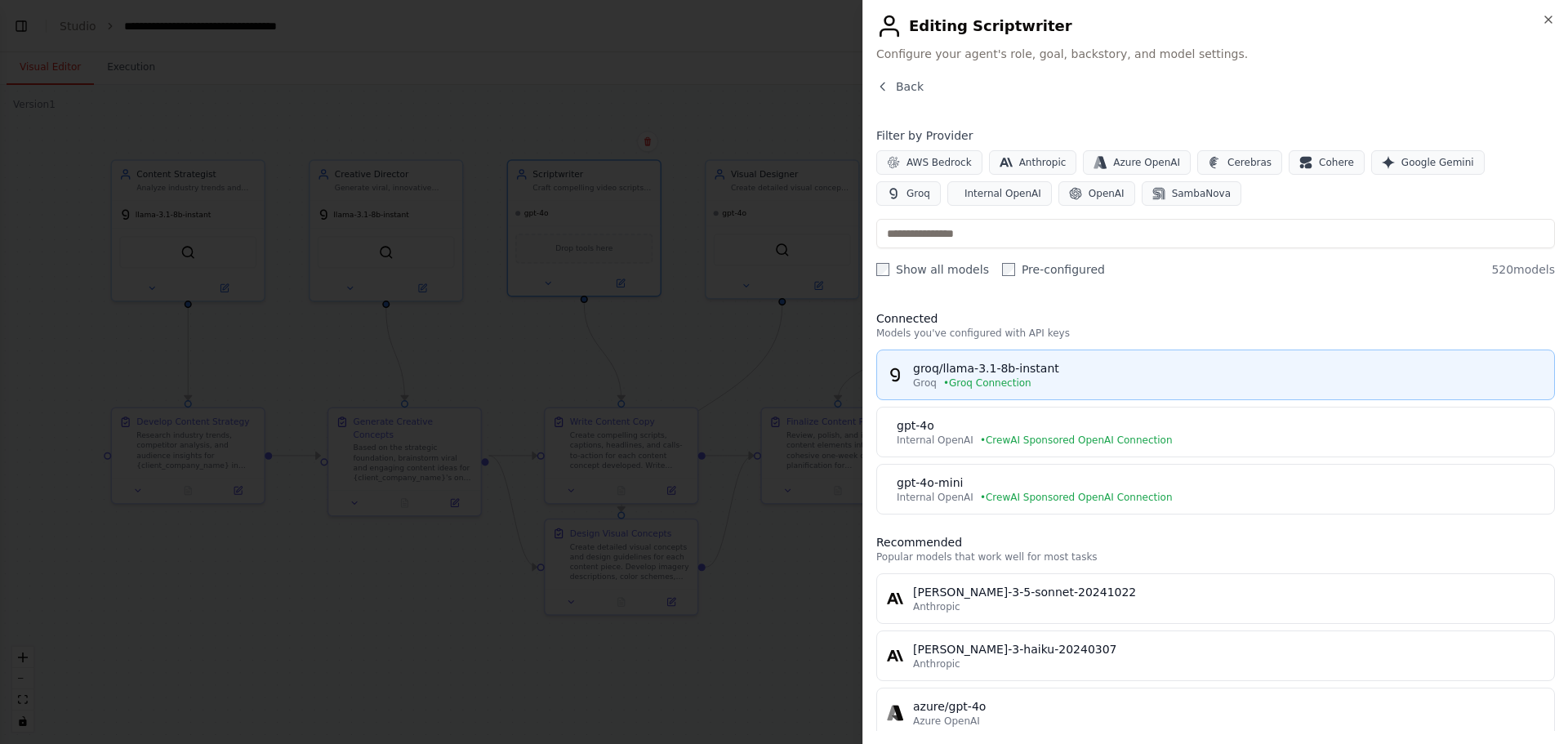
click at [1010, 375] on div "groq/llama-3.1-8b-instant" at bounding box center [1228, 368] width 631 height 16
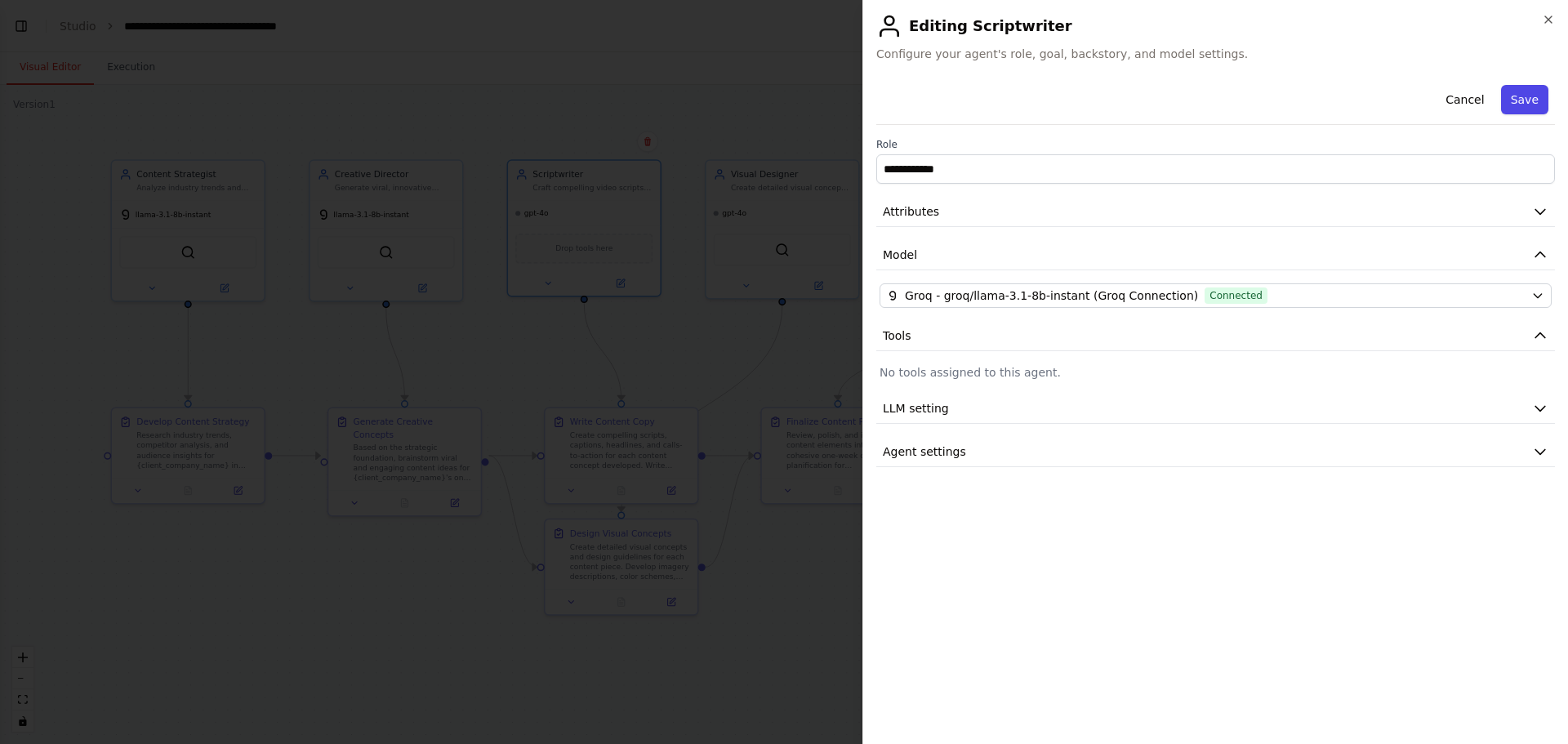
click at [1529, 100] on button "Save" at bounding box center [1525, 100] width 48 height 30
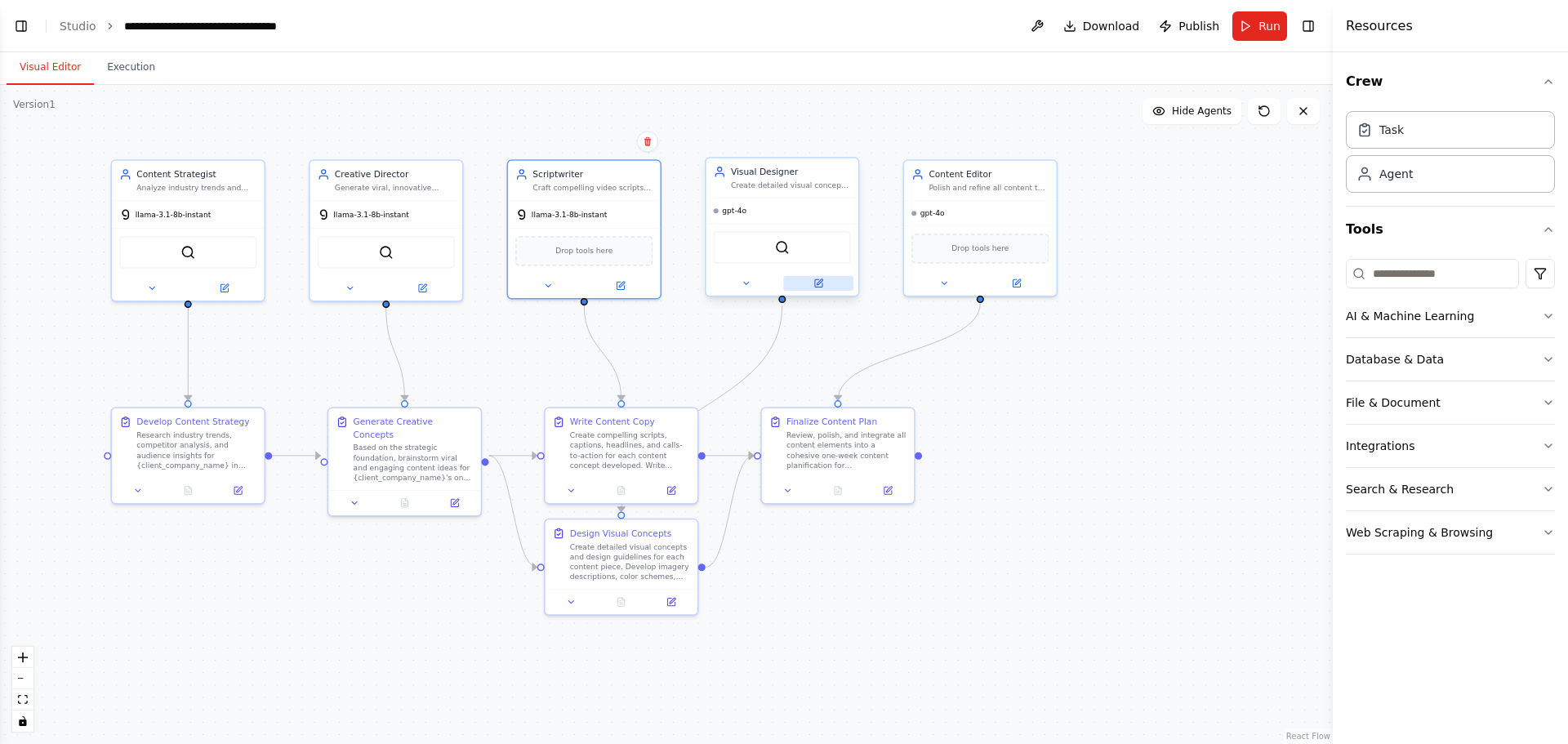
click at [819, 285] on icon at bounding box center [818, 282] width 7 height 7
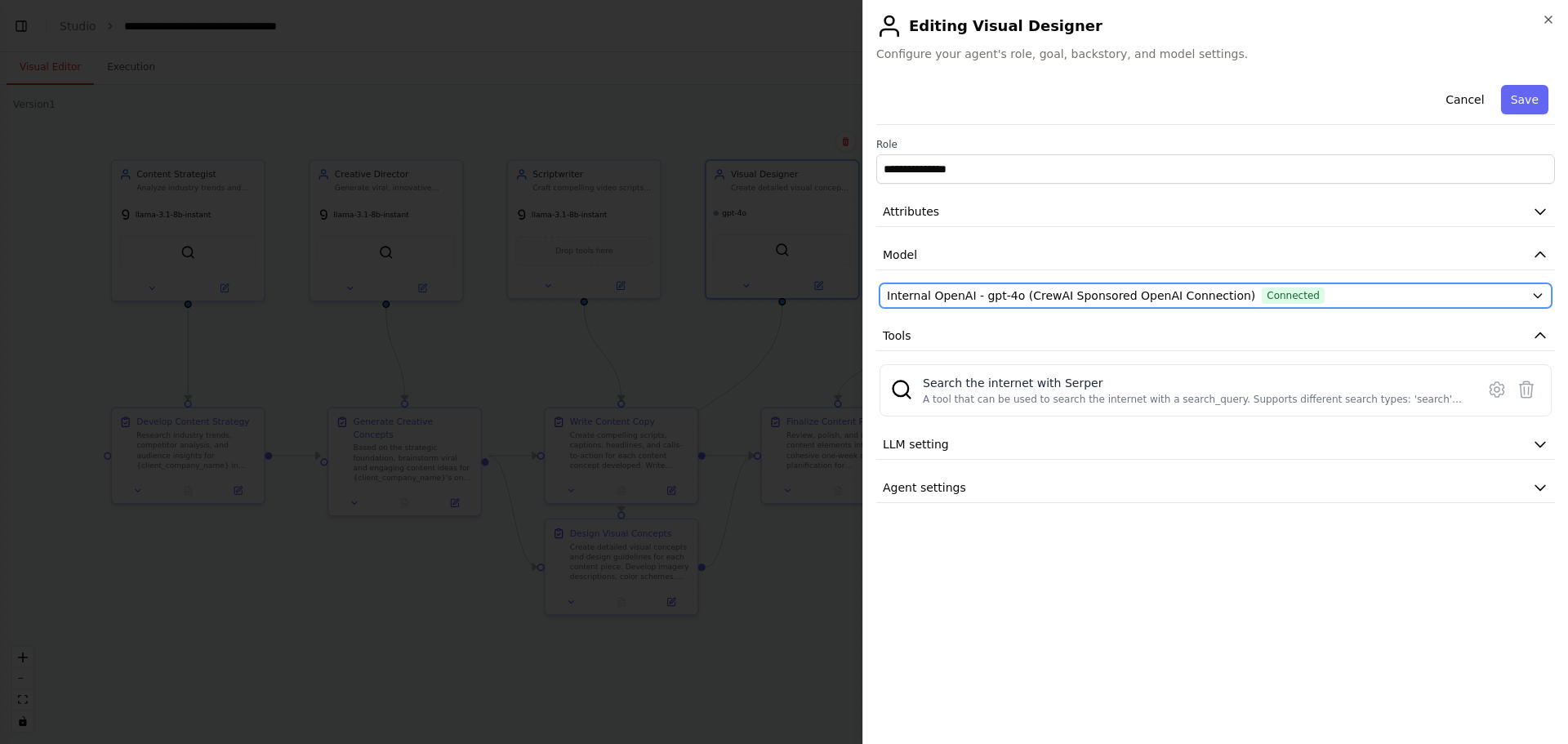
click at [1003, 298] on span "Internal OpenAI - gpt-4o (CrewAI Sponsored OpenAI Connection)" at bounding box center [1071, 295] width 369 height 16
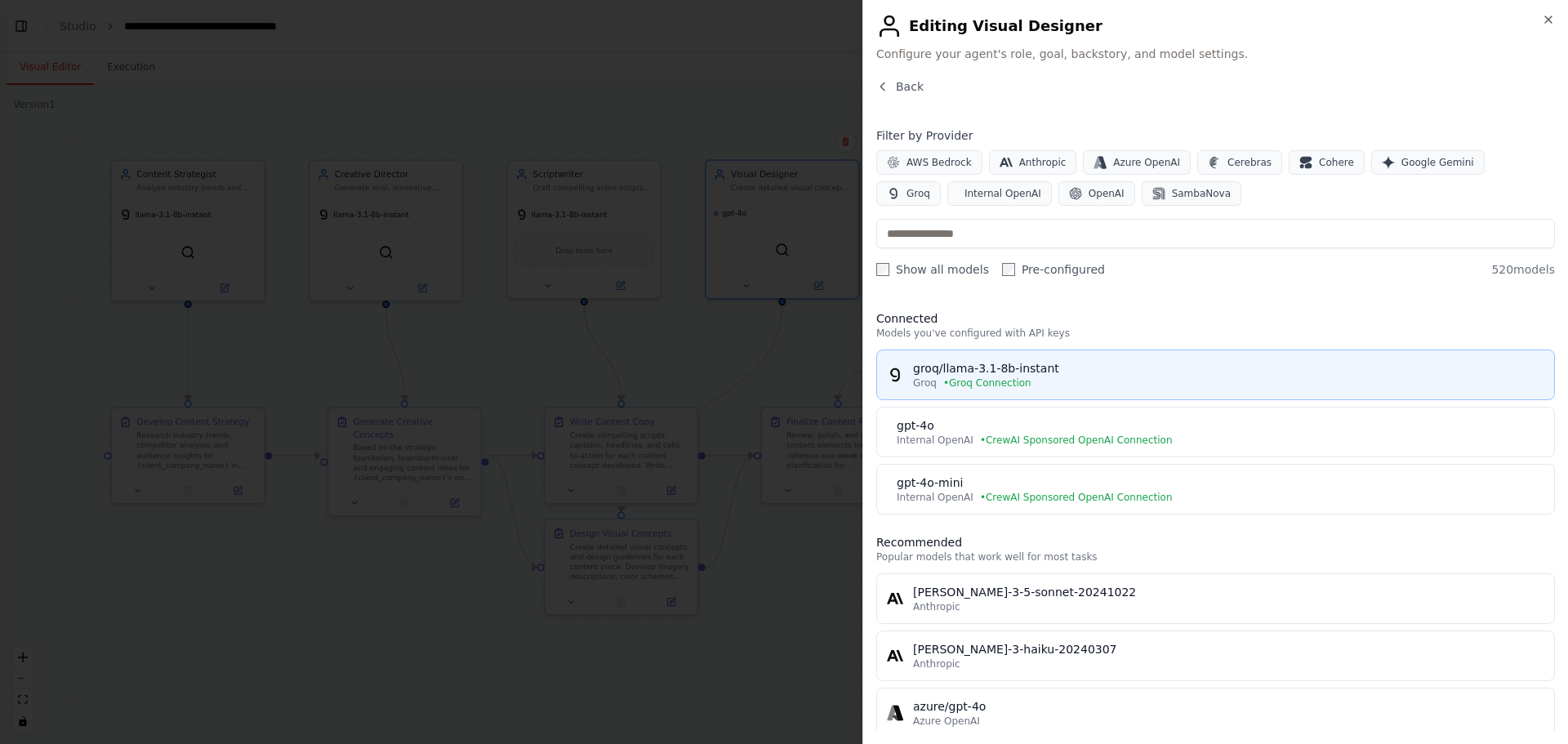
click at [991, 370] on div "groq/llama-3.1-8b-instant" at bounding box center [1228, 368] width 631 height 16
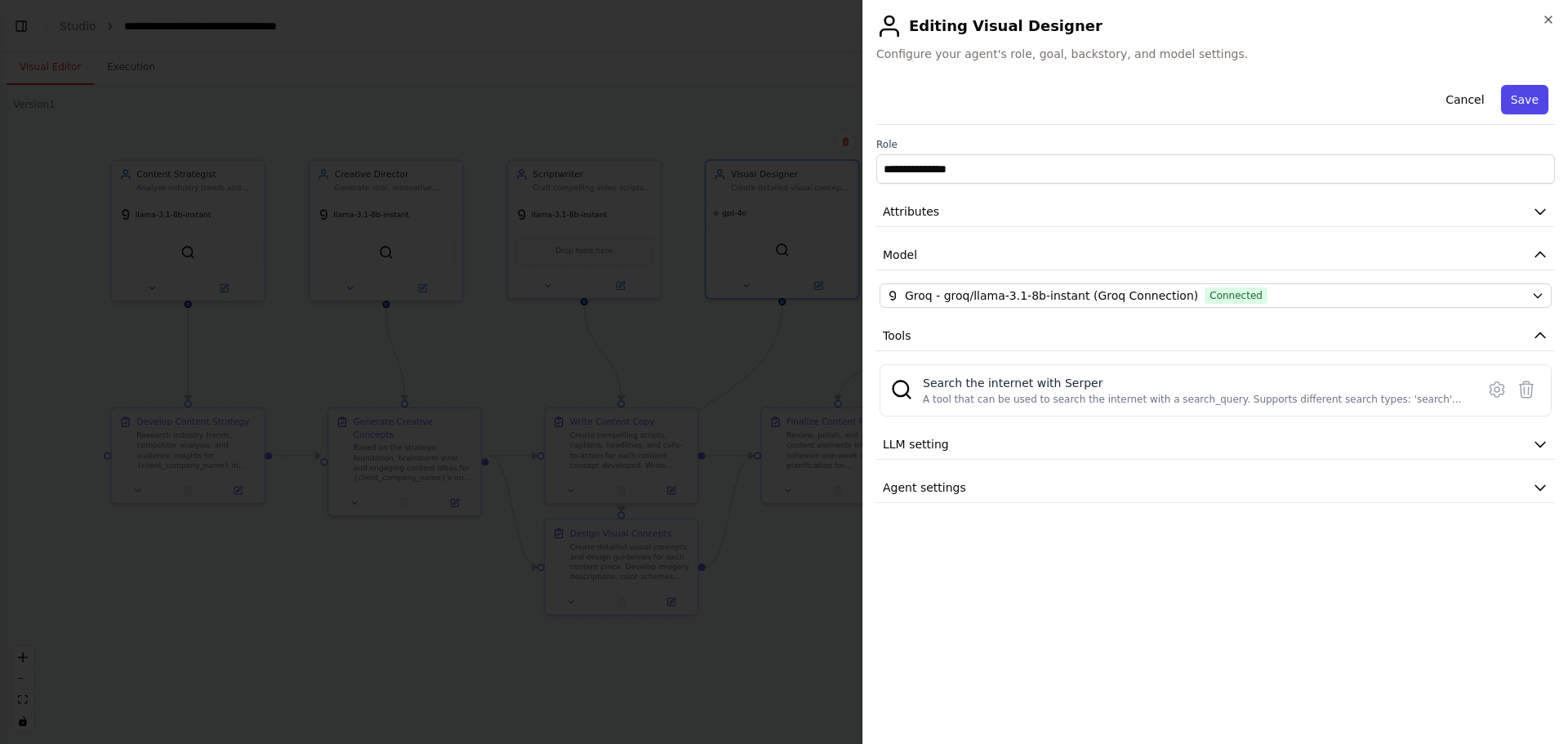
click at [1522, 101] on button "Save" at bounding box center [1525, 100] width 48 height 30
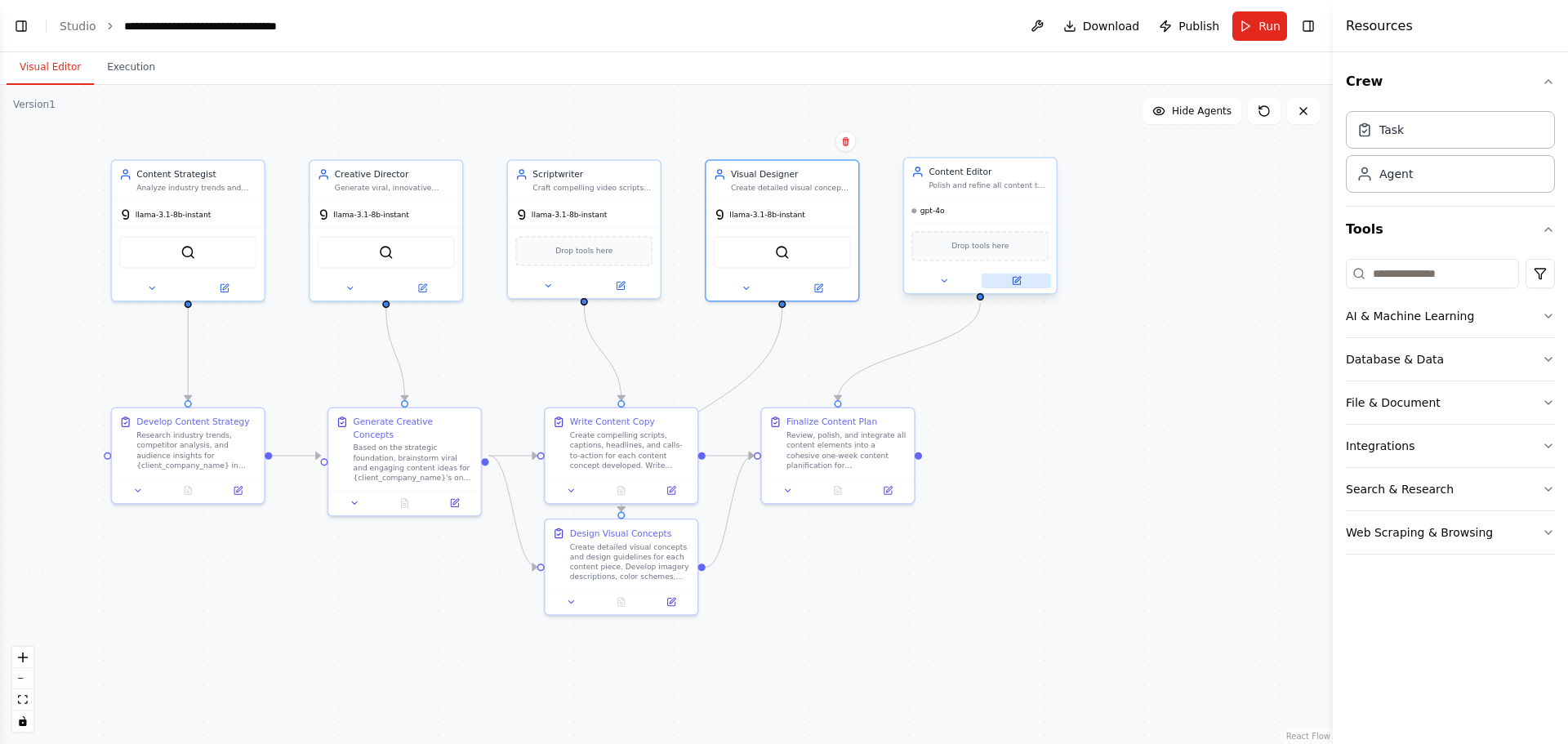
click at [1020, 276] on icon at bounding box center [1017, 281] width 10 height 10
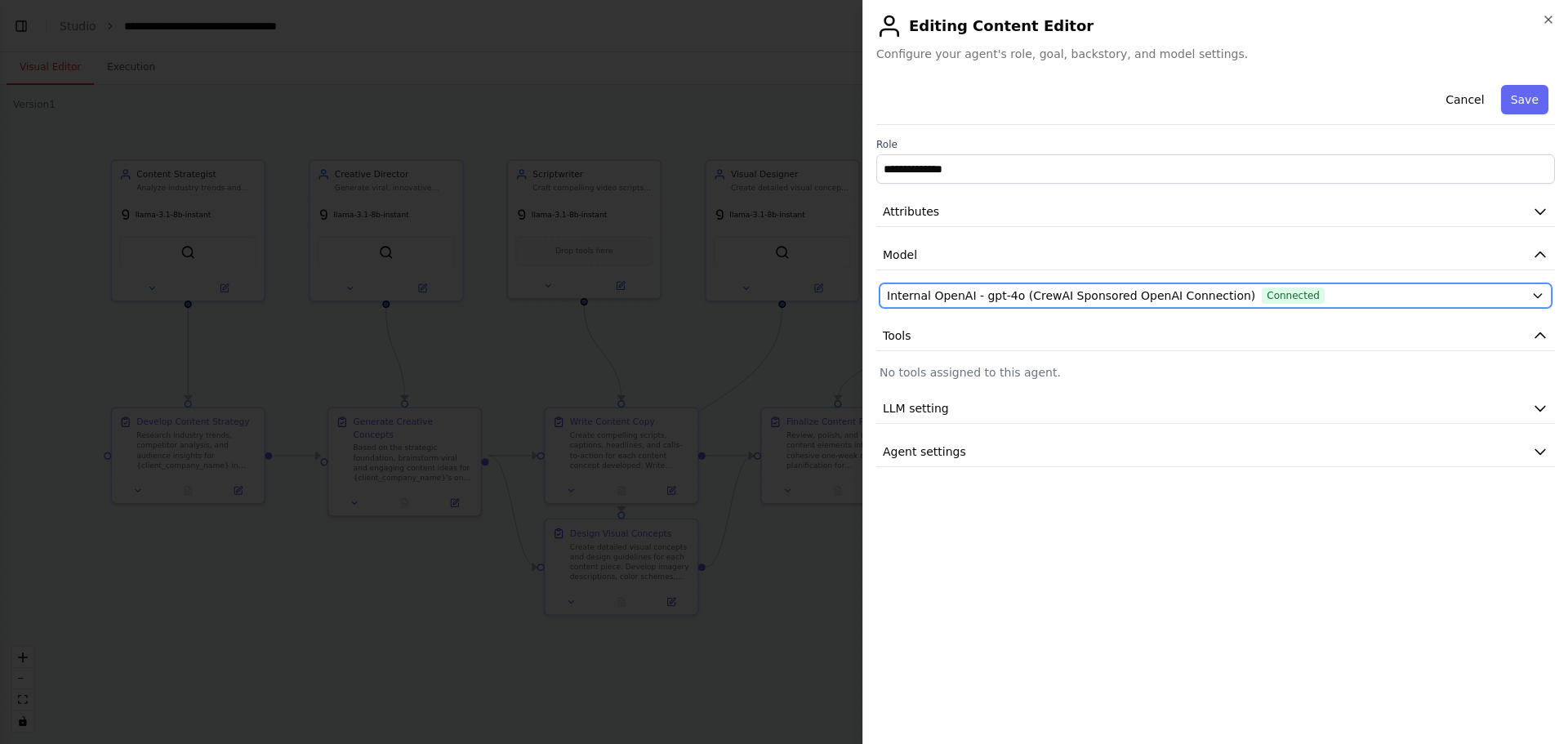
click at [1006, 289] on span "Internal OpenAI - gpt-4o (CrewAI Sponsored OpenAI Connection)" at bounding box center [1071, 295] width 369 height 16
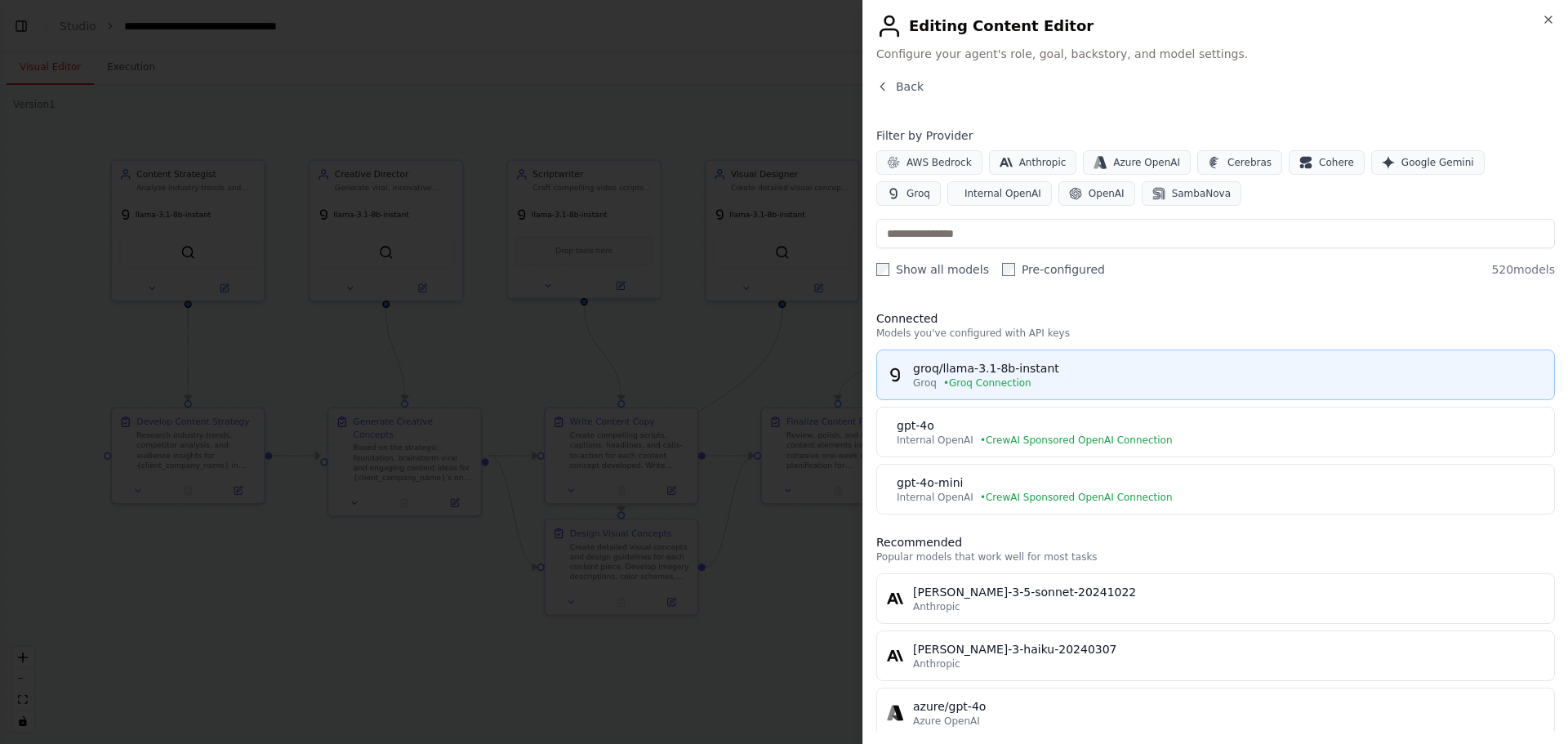
click at [1009, 371] on div "groq/llama-3.1-8b-instant" at bounding box center [1228, 368] width 631 height 16
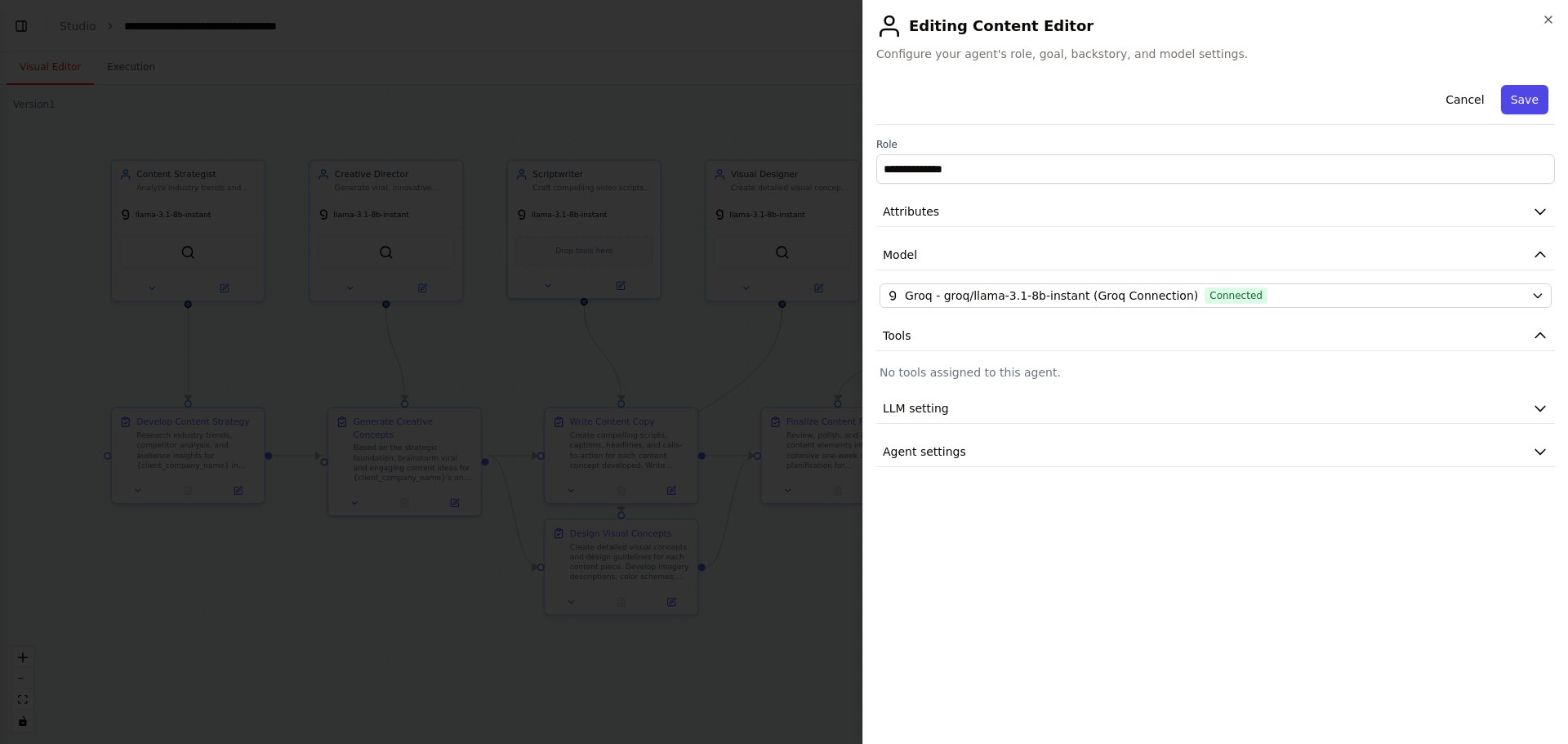
click at [1522, 104] on button "Save" at bounding box center [1525, 100] width 48 height 30
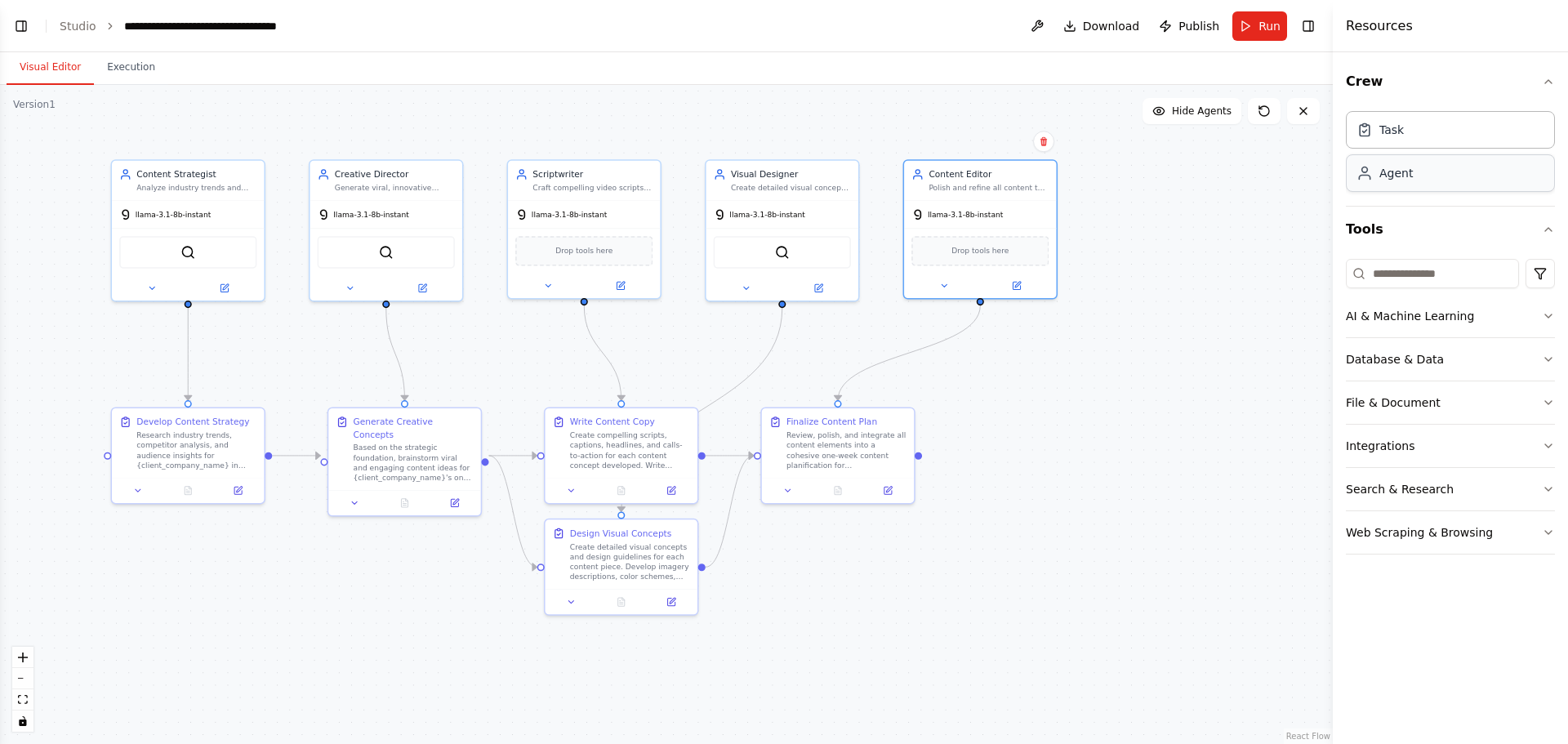
click at [1458, 192] on div "Task Agent" at bounding box center [1450, 148] width 209 height 88
click at [1428, 166] on div "Agent" at bounding box center [1450, 173] width 209 height 38
click at [388, 175] on div "Creative Director" at bounding box center [394, 171] width 120 height 12
click at [422, 286] on icon at bounding box center [423, 284] width 6 height 6
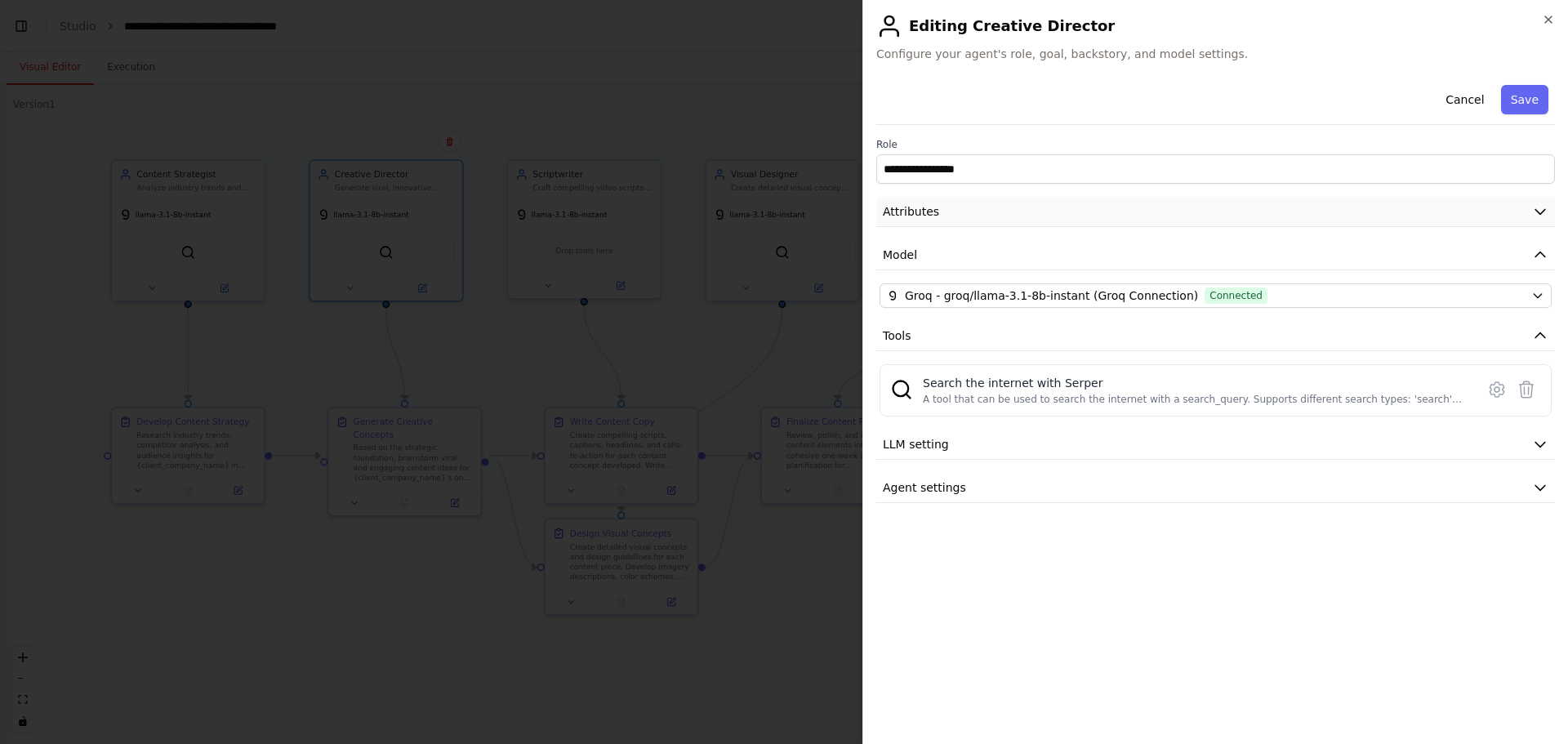
click at [999, 215] on button "Attributes" at bounding box center [1215, 212] width 679 height 30
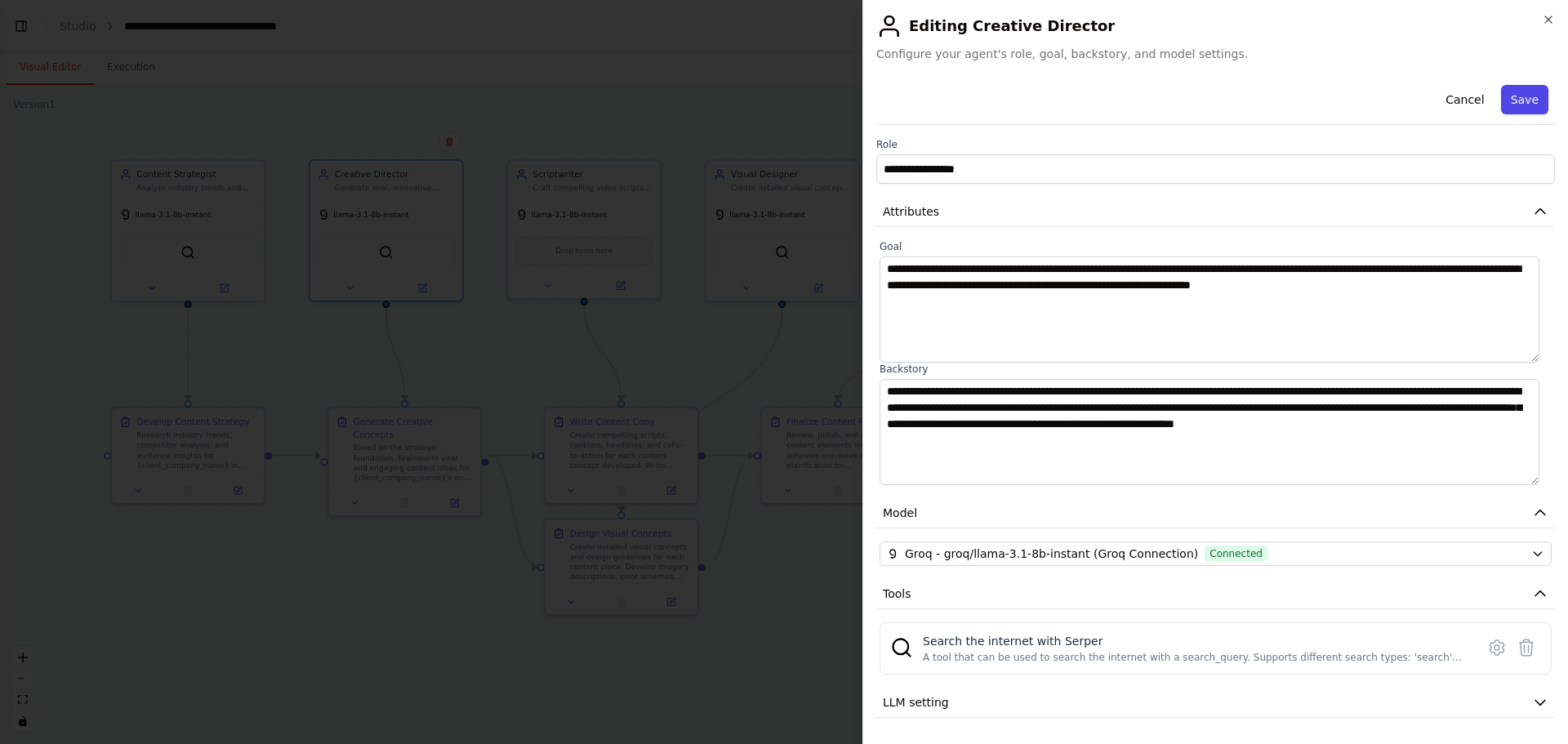
click at [1517, 101] on button "Save" at bounding box center [1525, 100] width 48 height 30
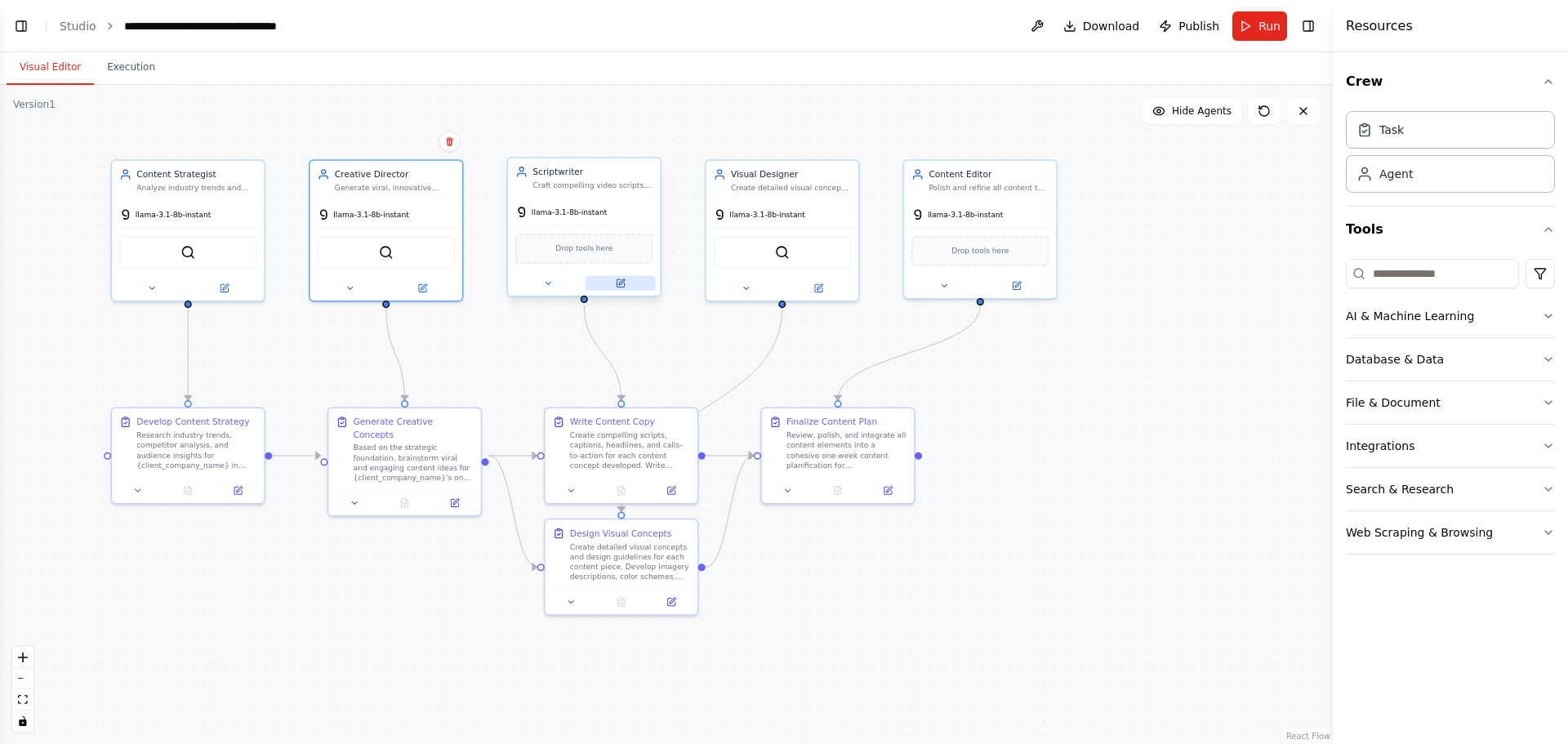
click at [620, 283] on icon at bounding box center [622, 282] width 6 height 6
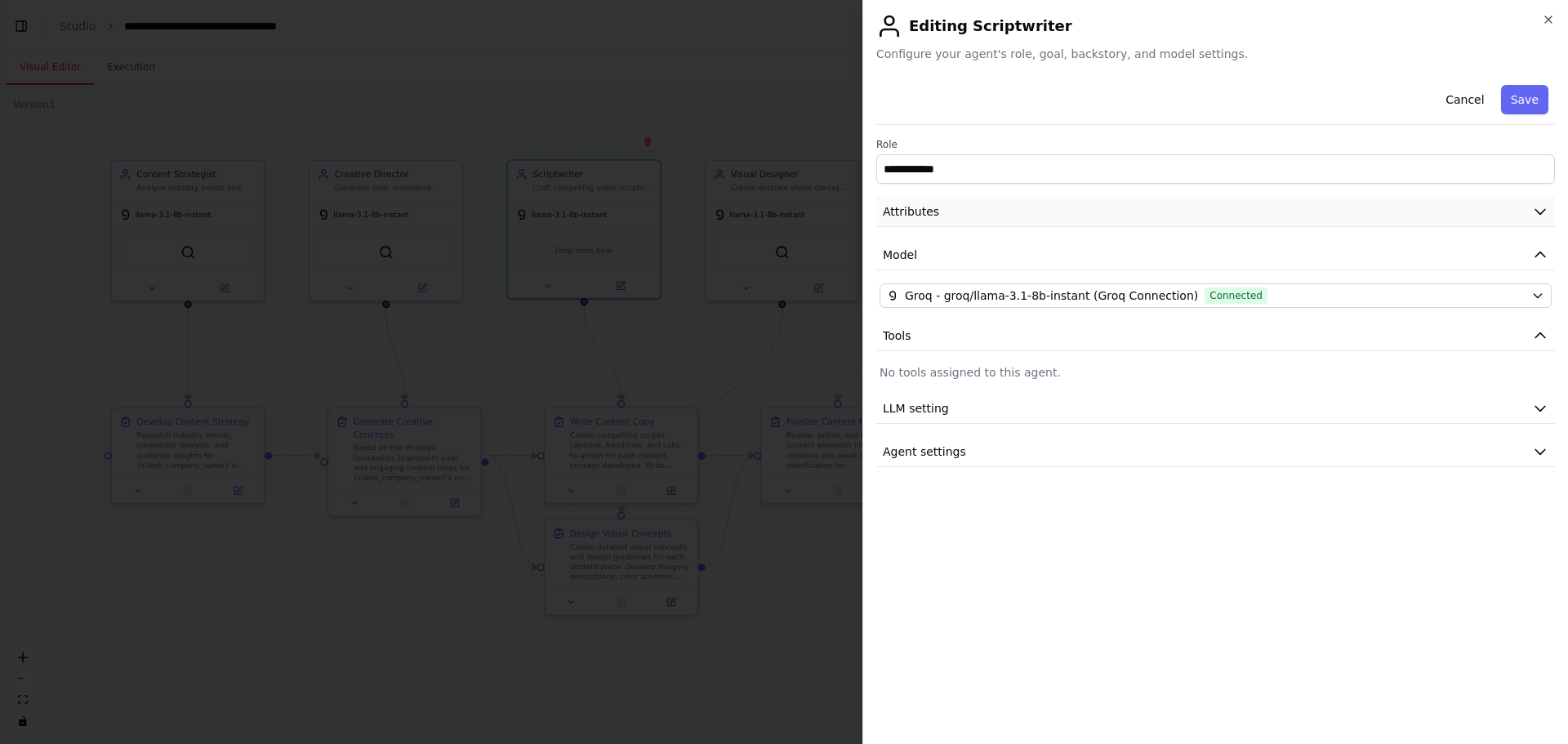
click at [1039, 209] on button "Attributes" at bounding box center [1215, 212] width 679 height 30
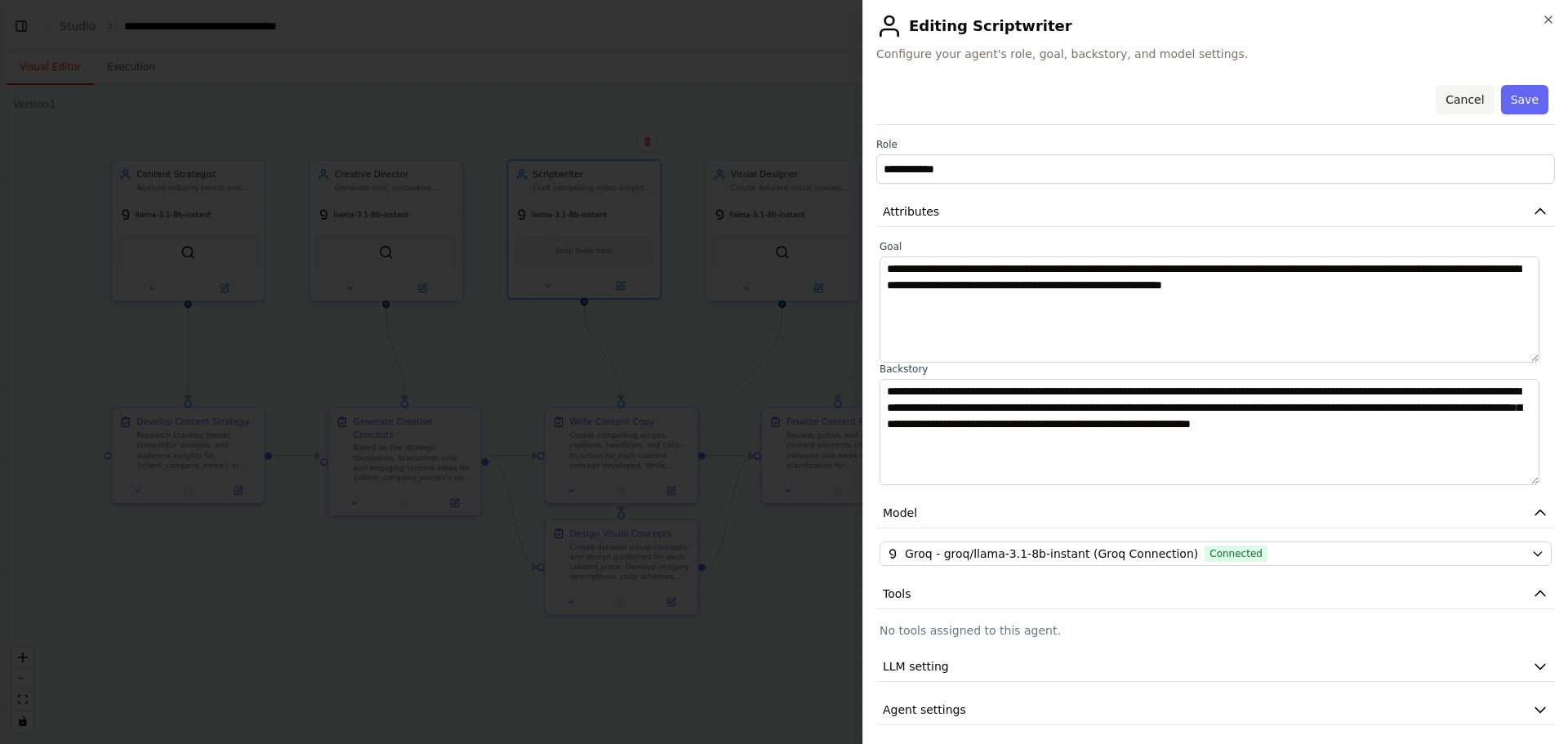
click at [1461, 92] on button "Cancel" at bounding box center [1465, 100] width 58 height 30
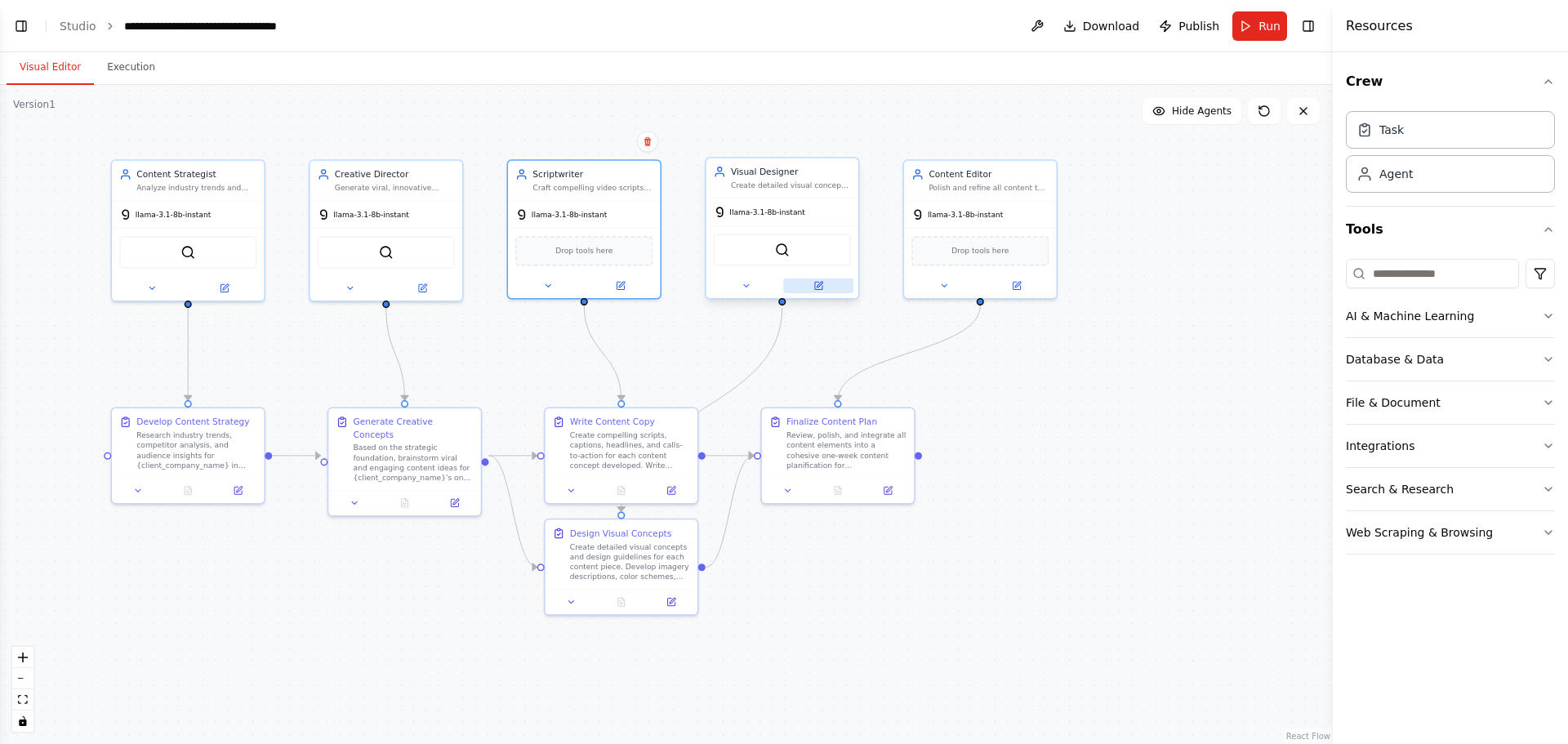
click at [825, 282] on button at bounding box center [818, 285] width 70 height 15
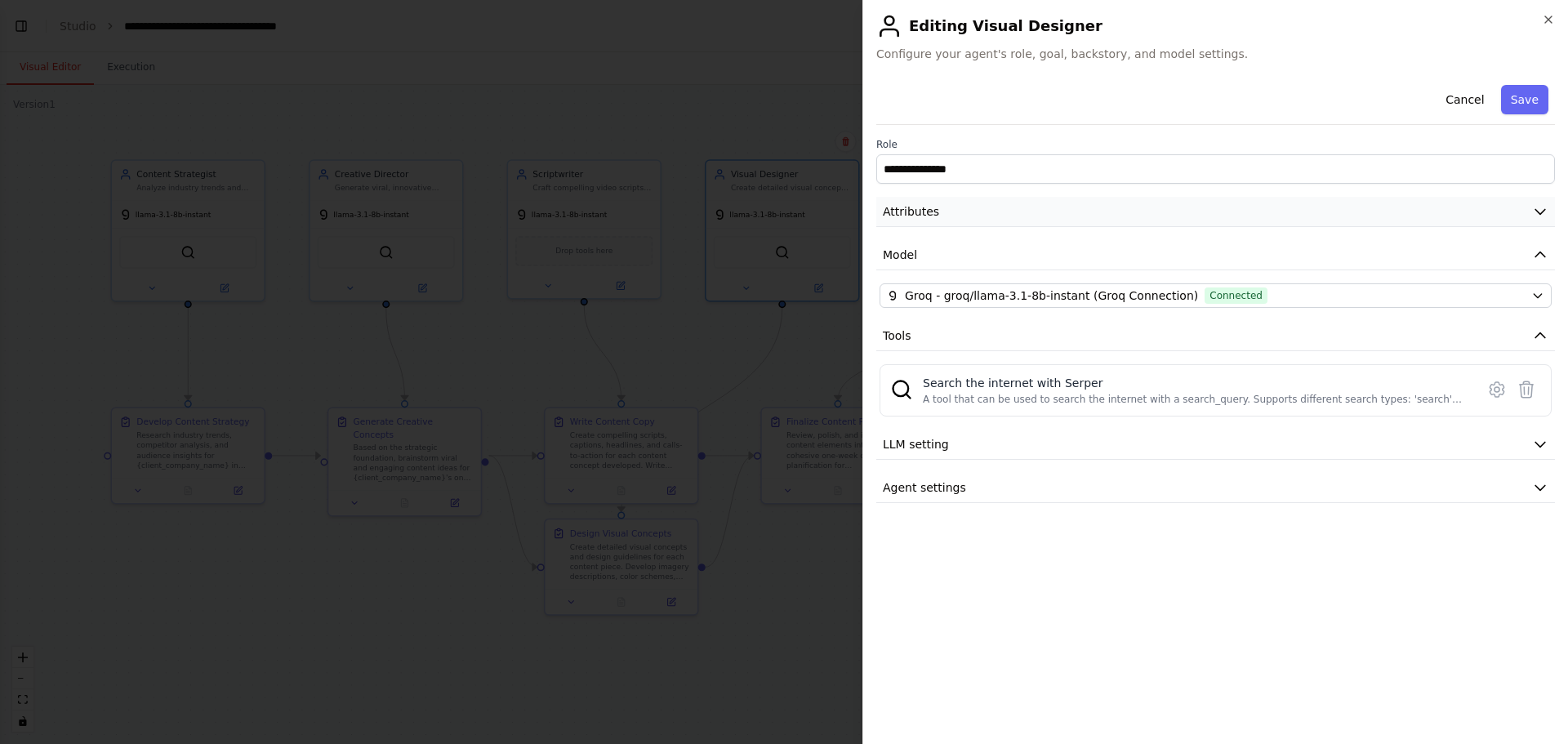
click at [987, 216] on button "Attributes" at bounding box center [1215, 212] width 679 height 30
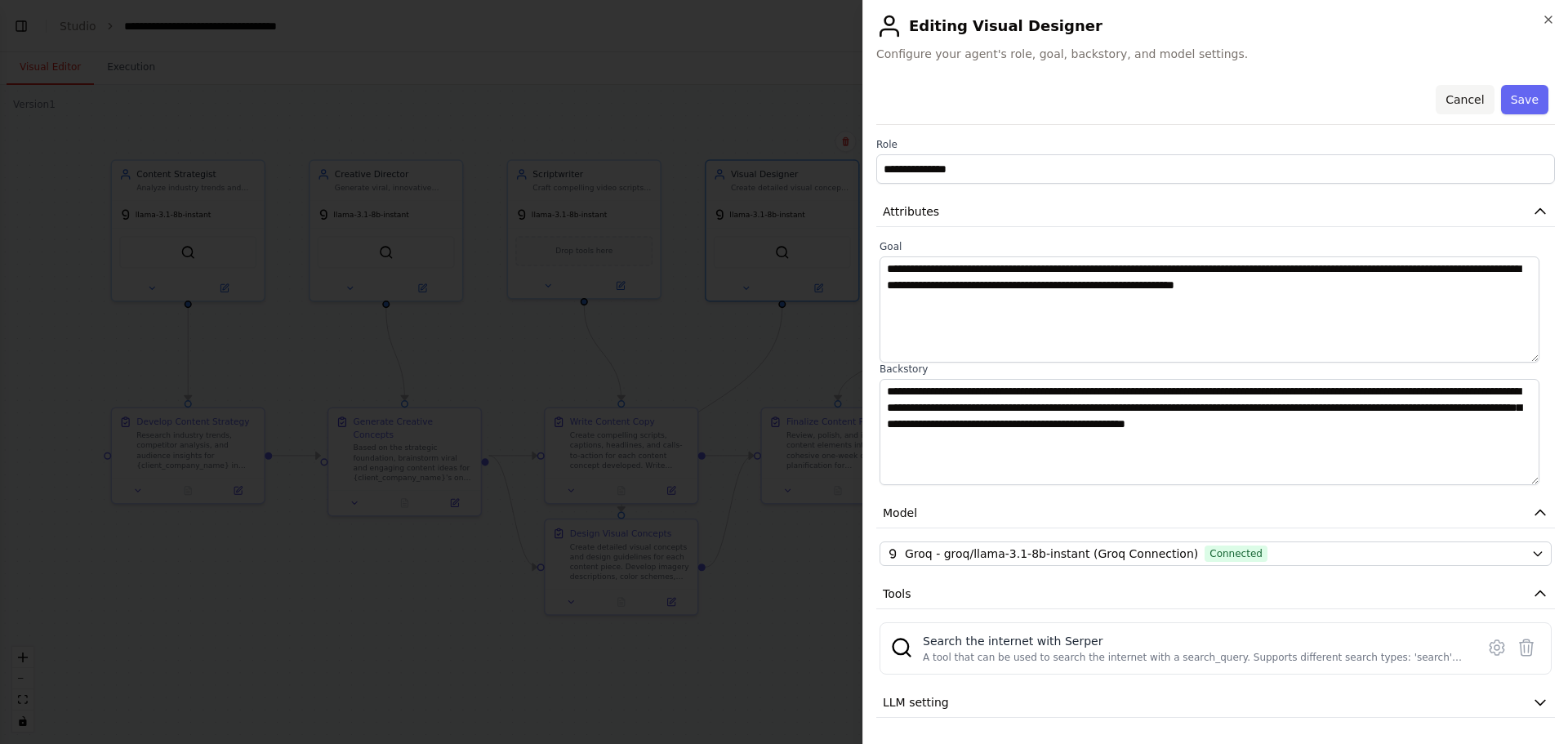
click at [1465, 96] on button "Cancel" at bounding box center [1465, 100] width 58 height 30
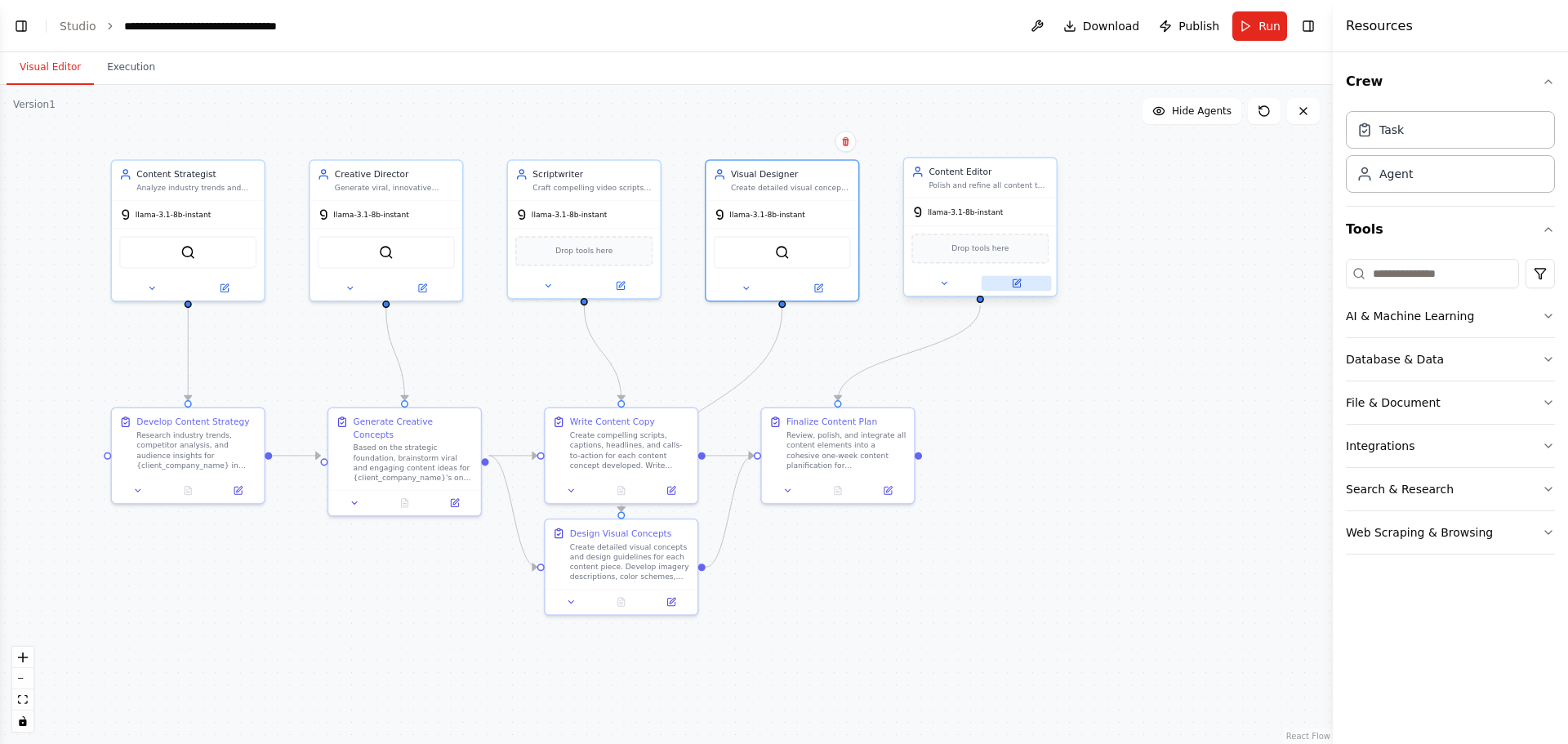
click at [1021, 287] on icon at bounding box center [1017, 283] width 10 height 10
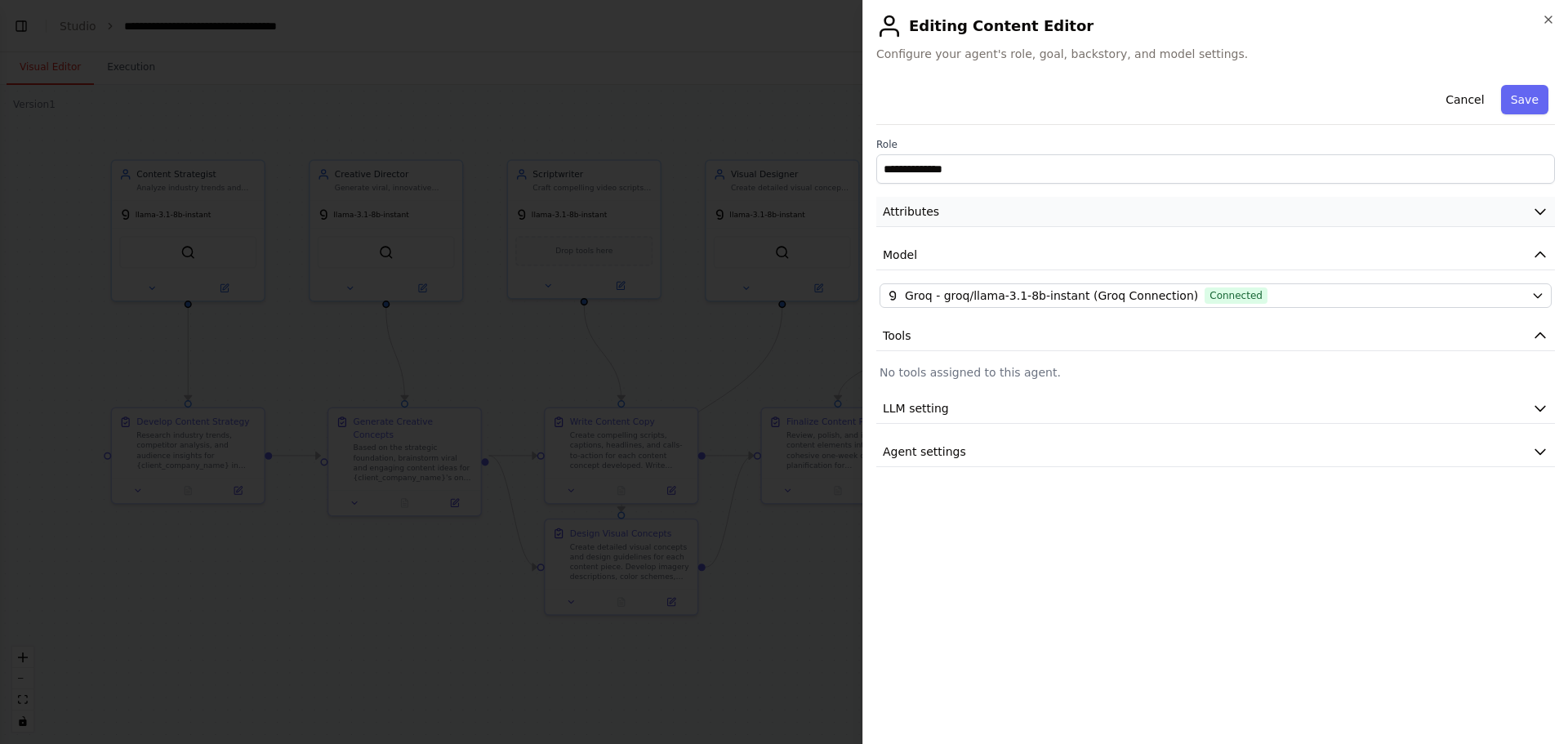
click at [1006, 209] on button "Attributes" at bounding box center [1215, 212] width 679 height 30
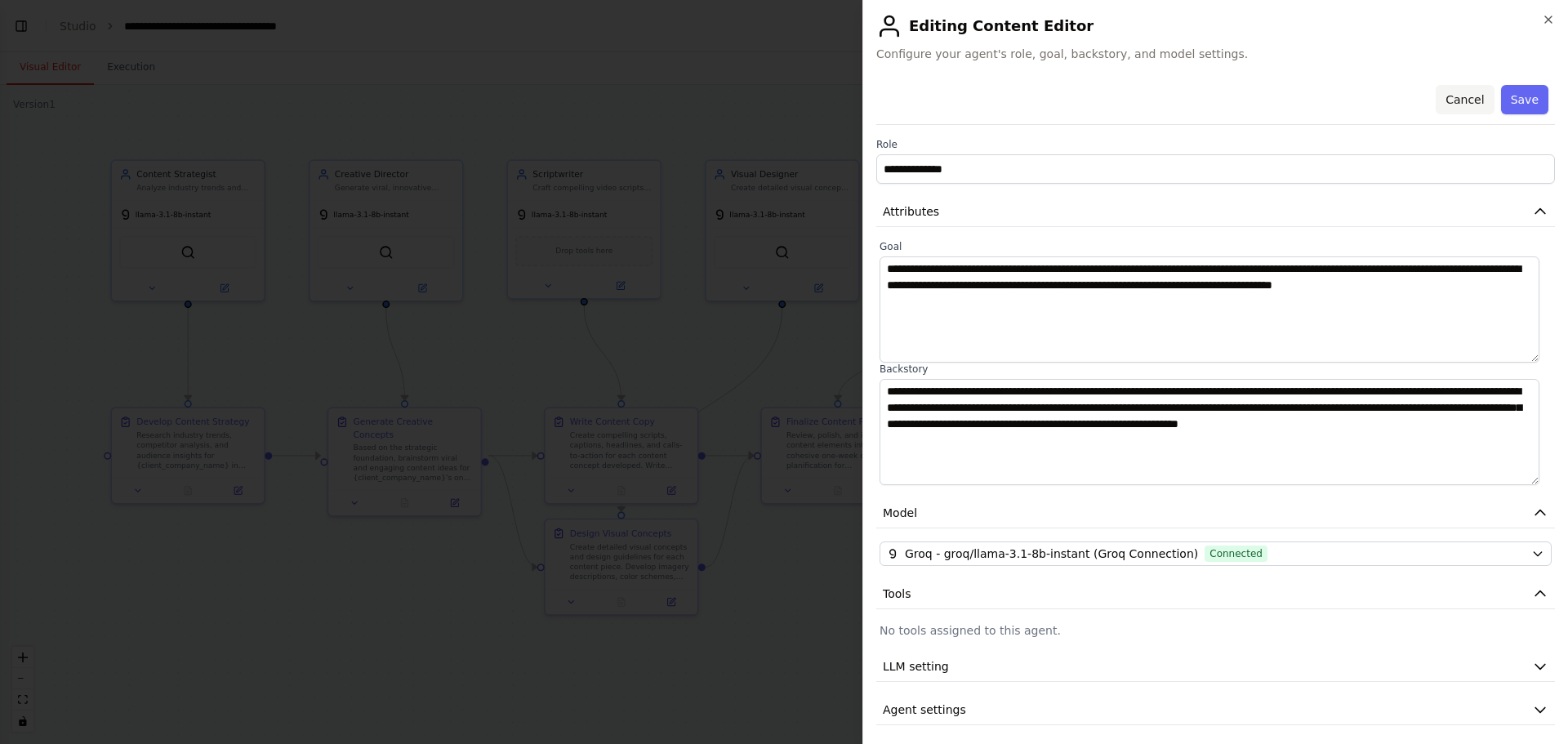
click at [1451, 87] on button "Cancel" at bounding box center [1465, 100] width 58 height 30
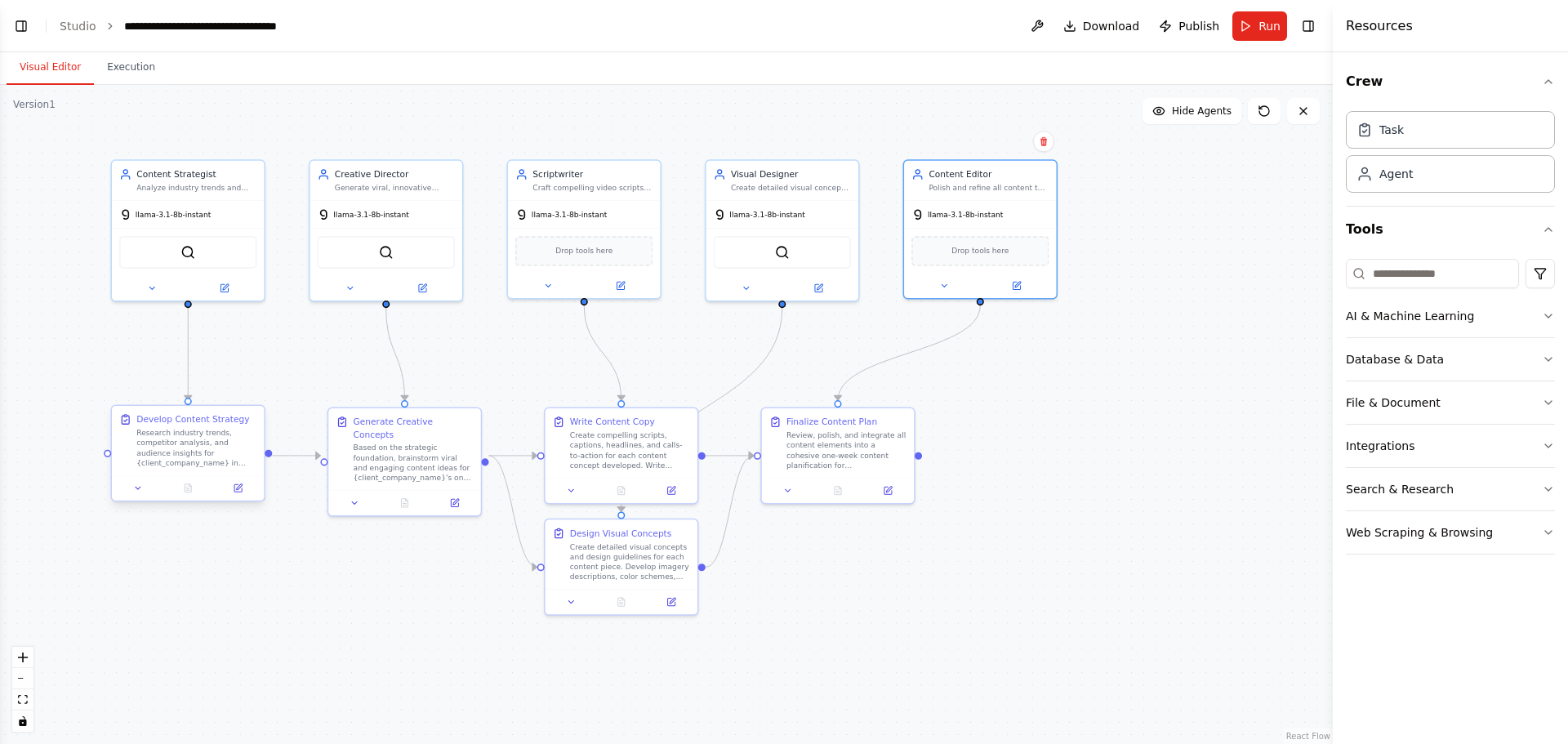
click at [198, 447] on div "Research industry trends, competitor analysis, and audience insights for {clien…" at bounding box center [196, 448] width 120 height 40
click at [129, 490] on button at bounding box center [138, 487] width 43 height 15
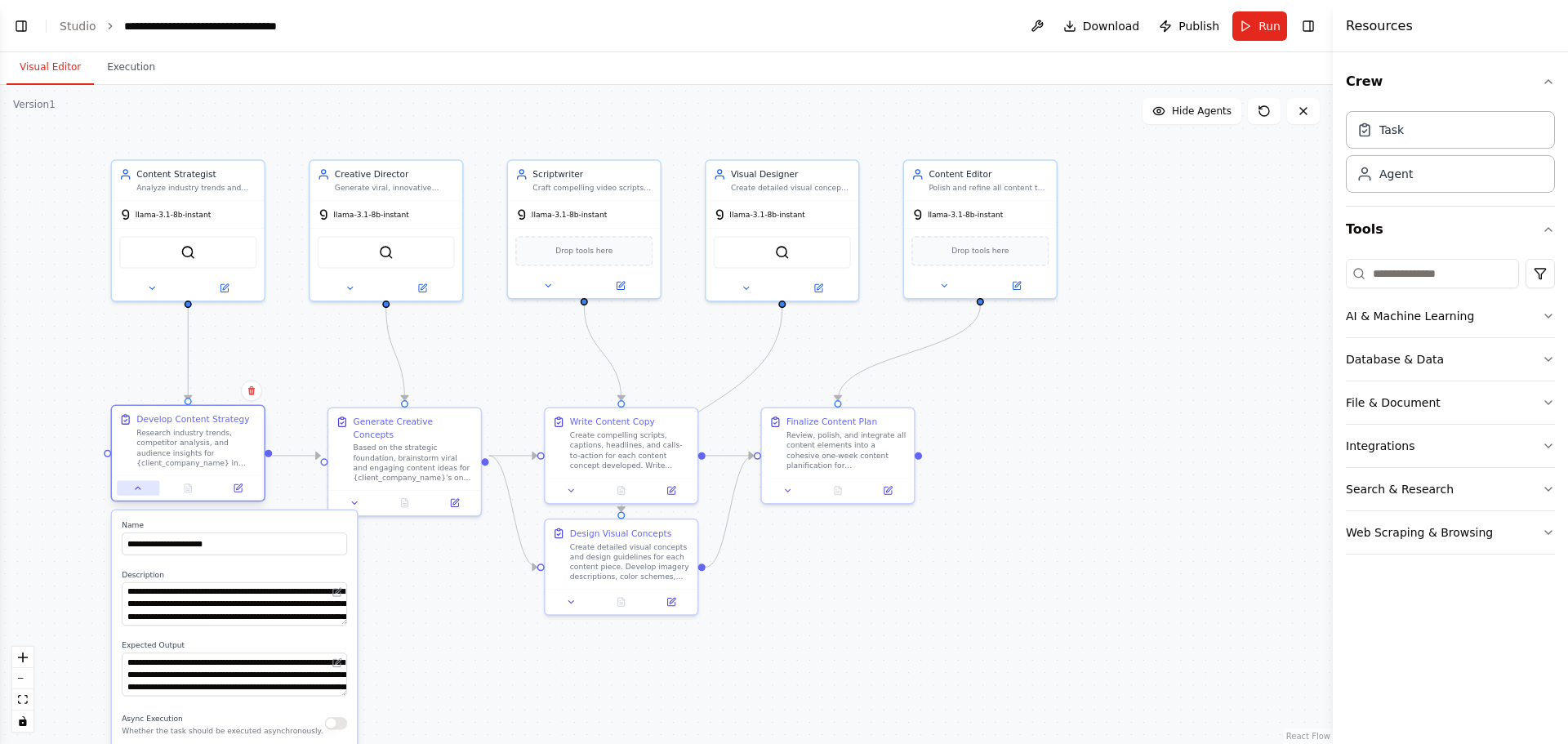
click at [129, 490] on button at bounding box center [138, 487] width 43 height 15
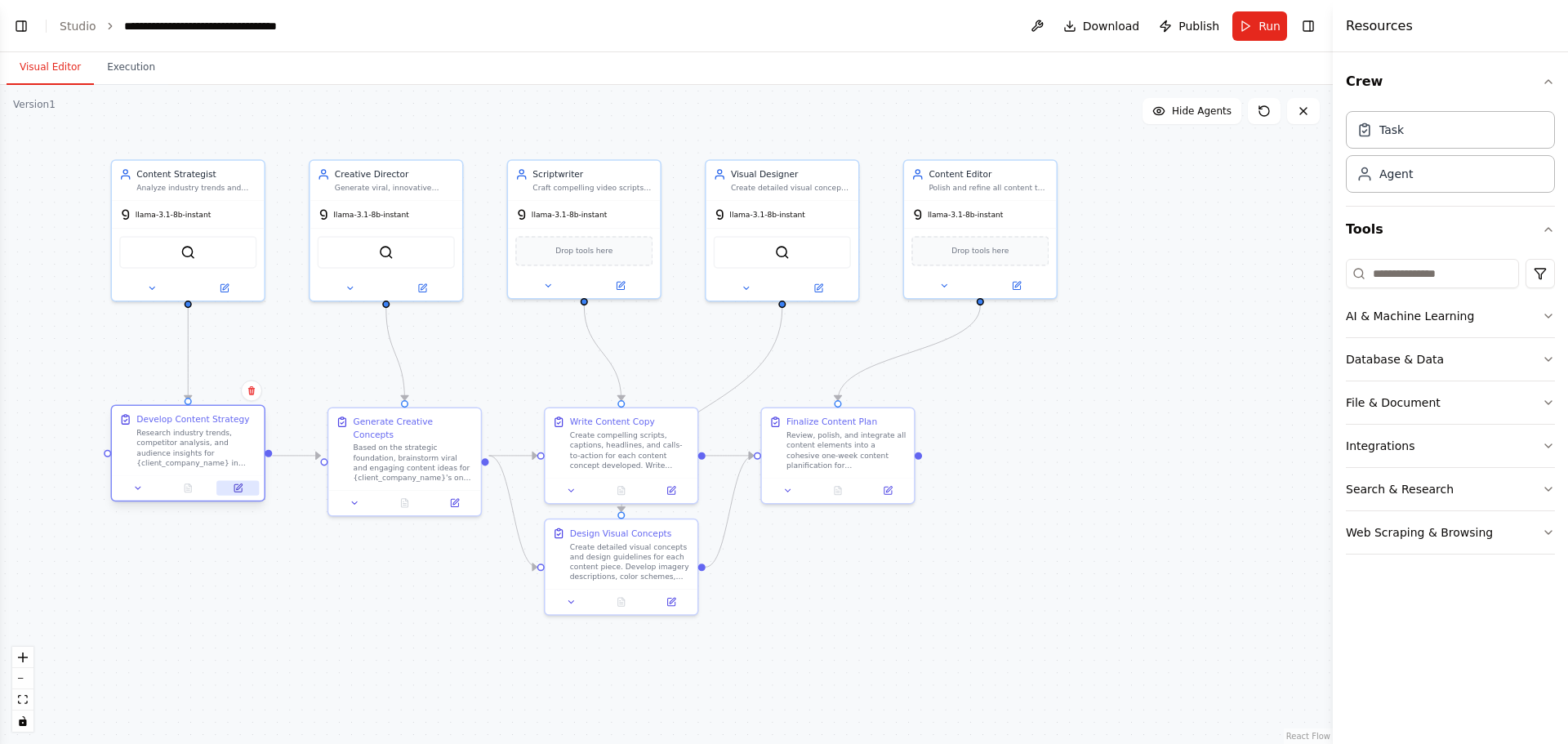
click at [232, 485] on button at bounding box center [237, 487] width 43 height 15
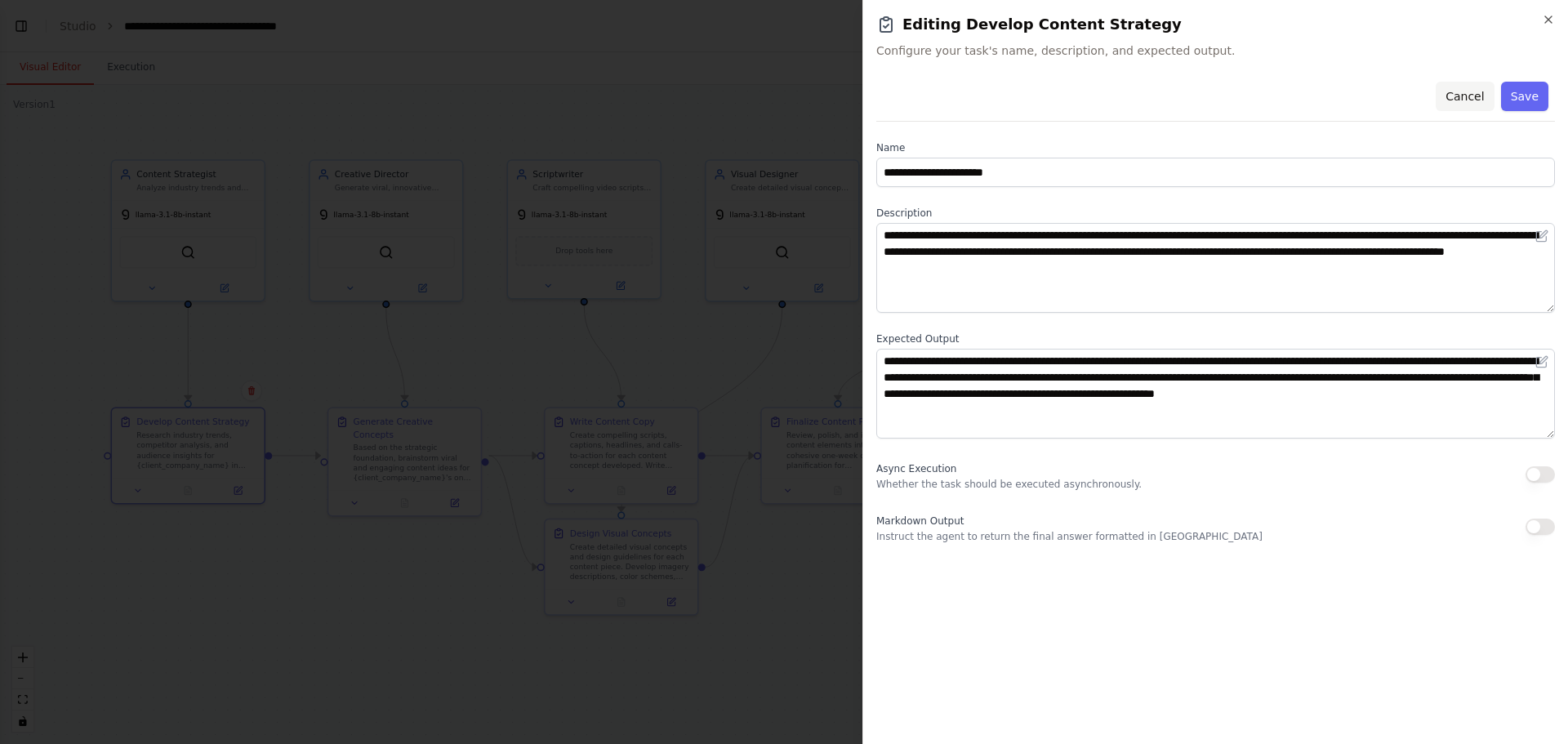
click at [1479, 100] on button "Cancel" at bounding box center [1465, 96] width 58 height 30
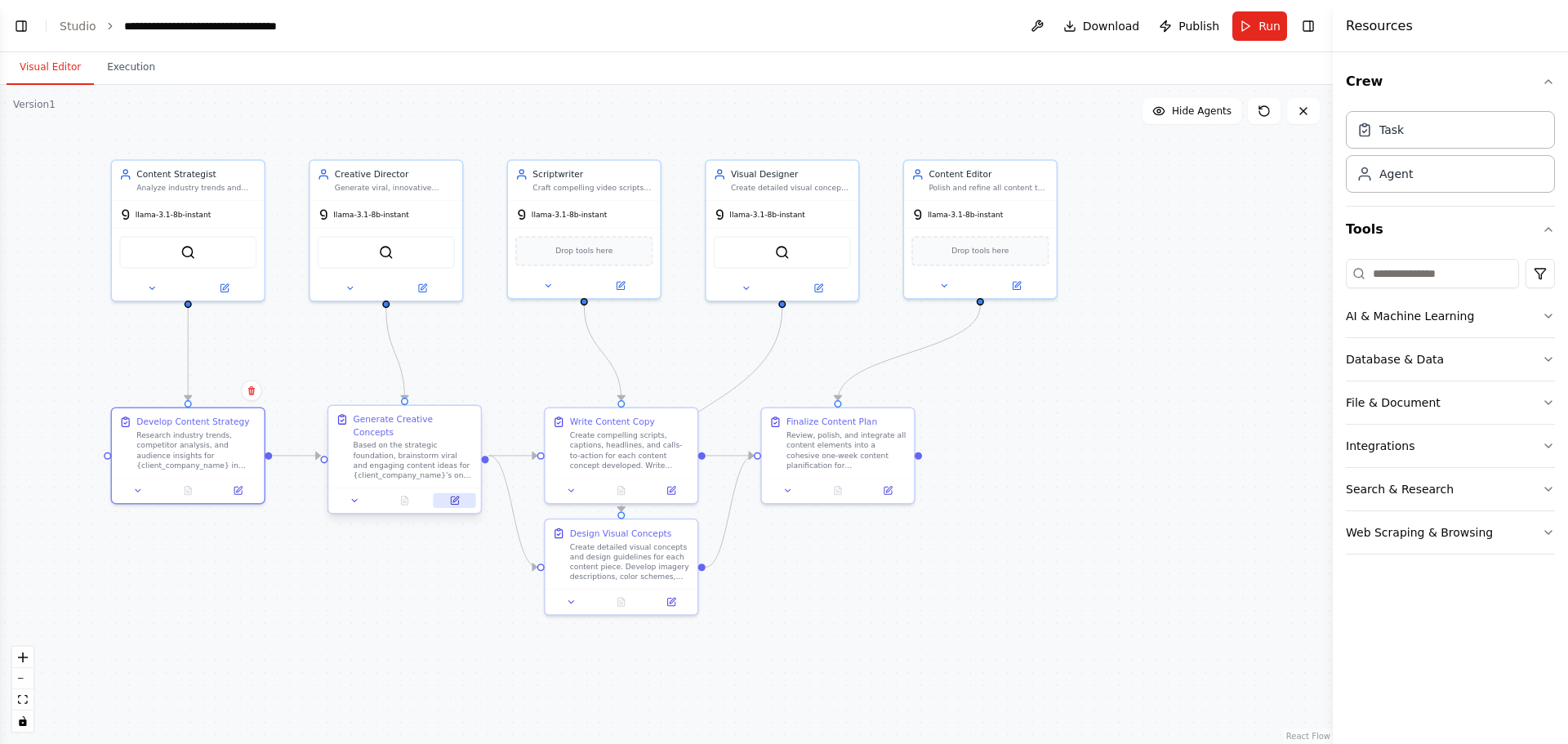
click at [453, 496] on icon at bounding box center [454, 499] width 7 height 7
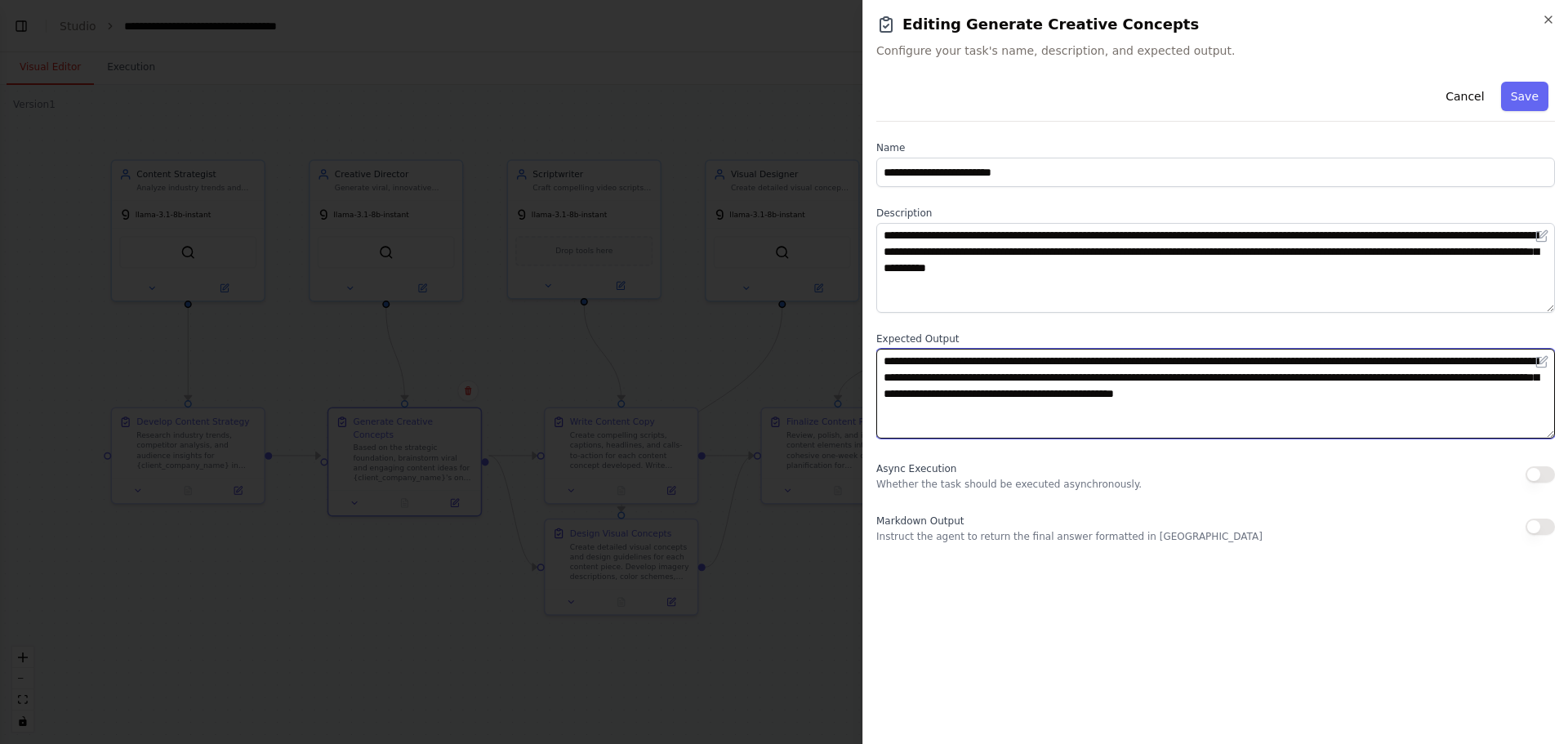
click at [1082, 377] on textarea "**********" at bounding box center [1215, 393] width 679 height 90
click at [1147, 378] on textarea "**********" at bounding box center [1215, 393] width 679 height 90
type textarea "**********"
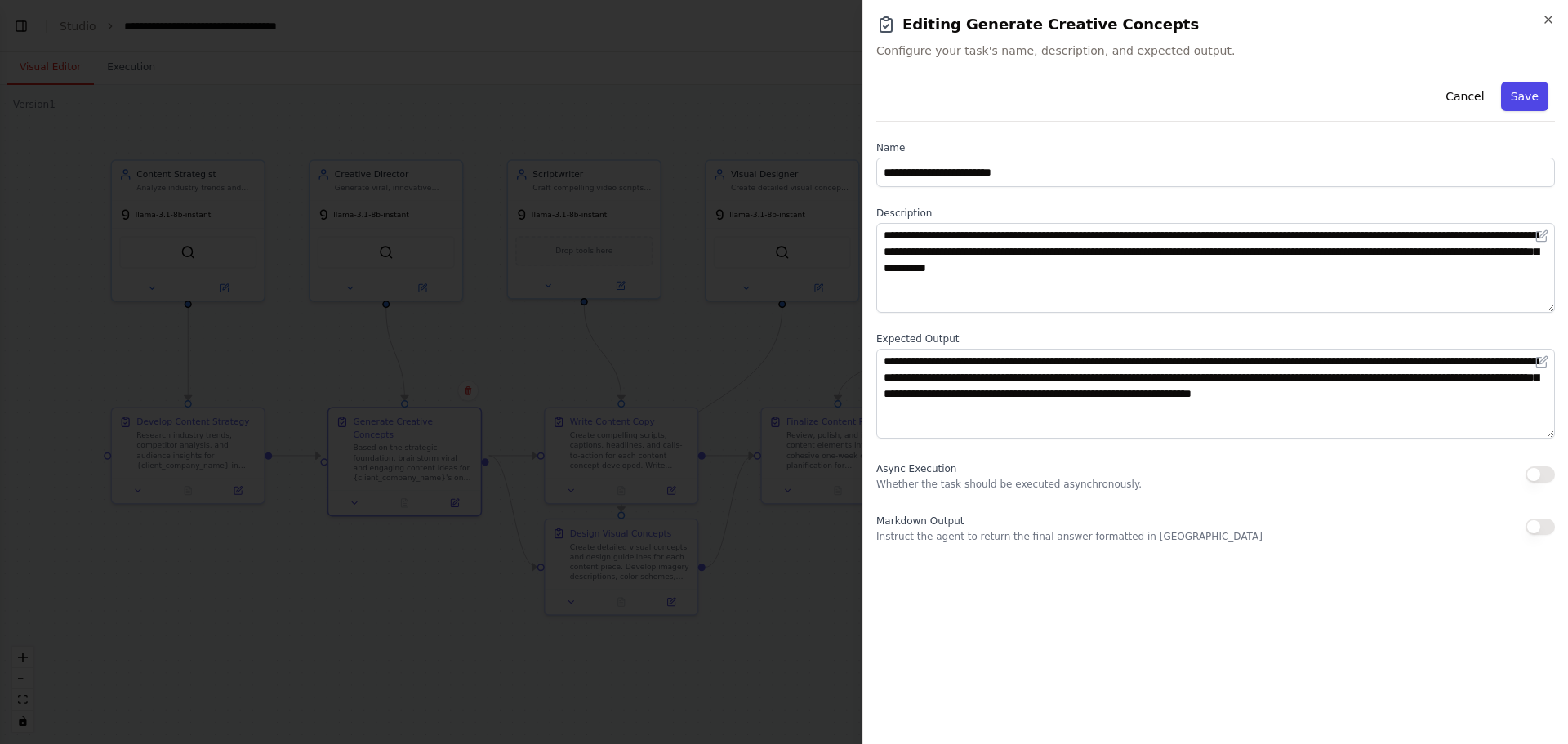
click at [1534, 95] on button "Save" at bounding box center [1525, 96] width 48 height 30
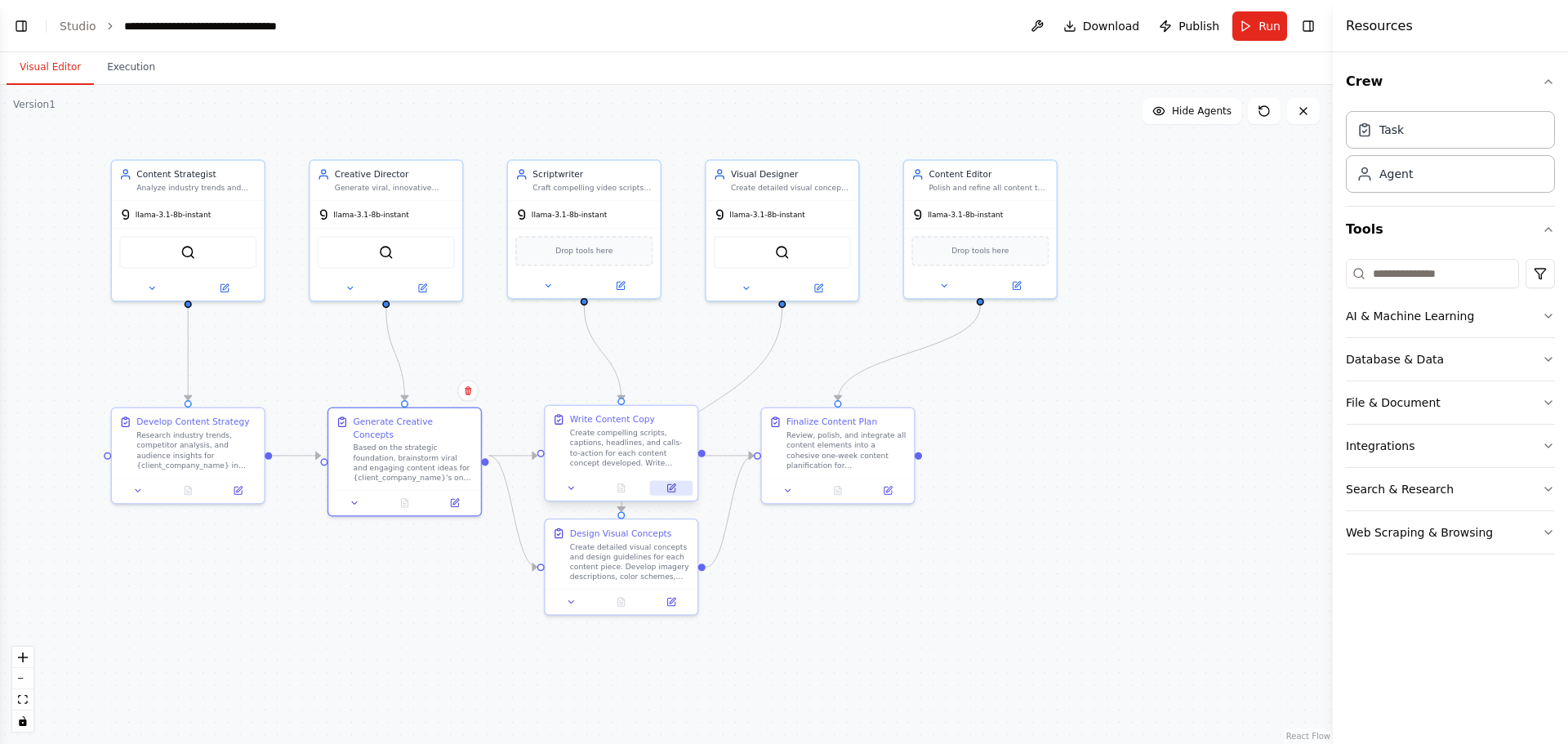
click at [675, 489] on icon at bounding box center [670, 487] width 7 height 7
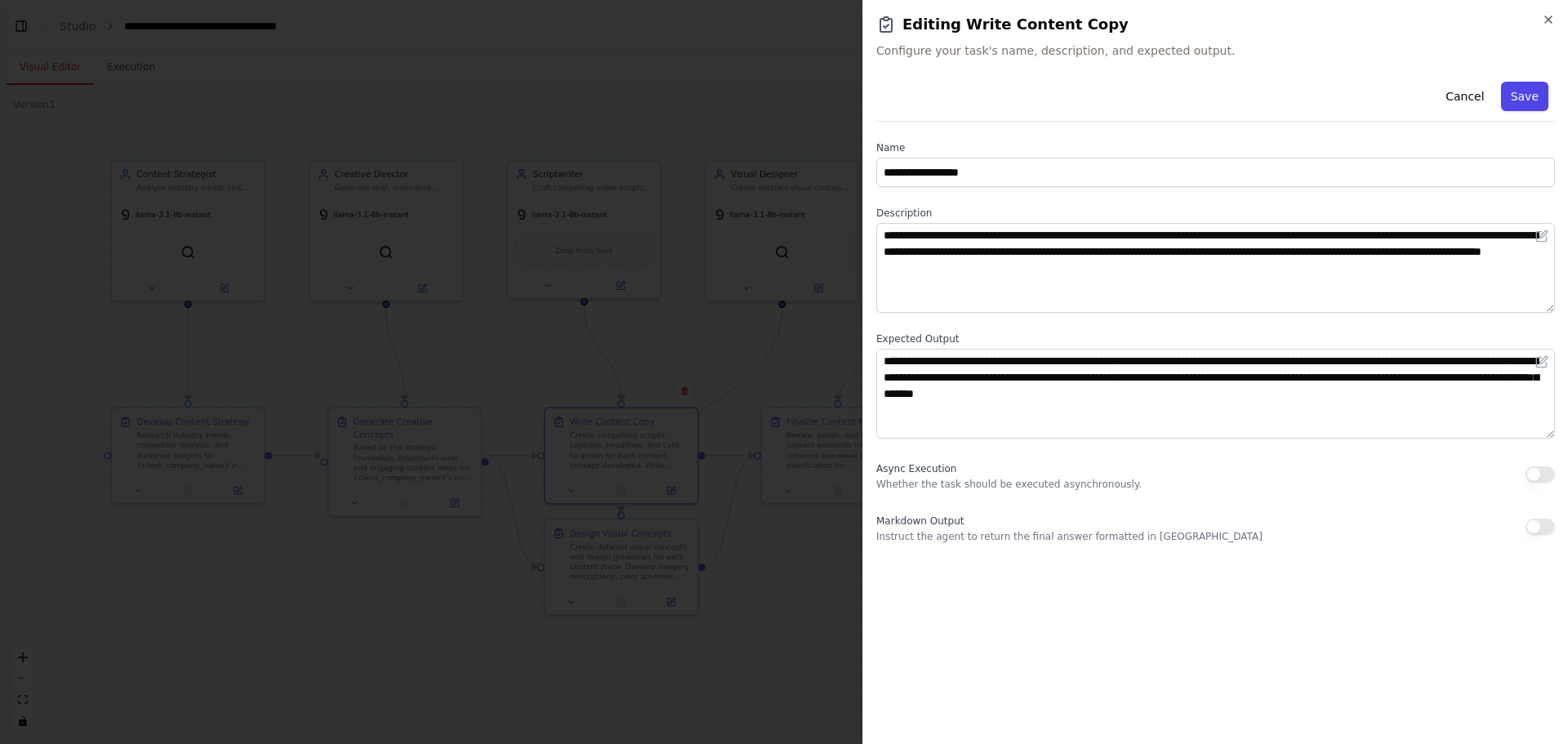
click at [1518, 95] on button "Save" at bounding box center [1525, 96] width 48 height 30
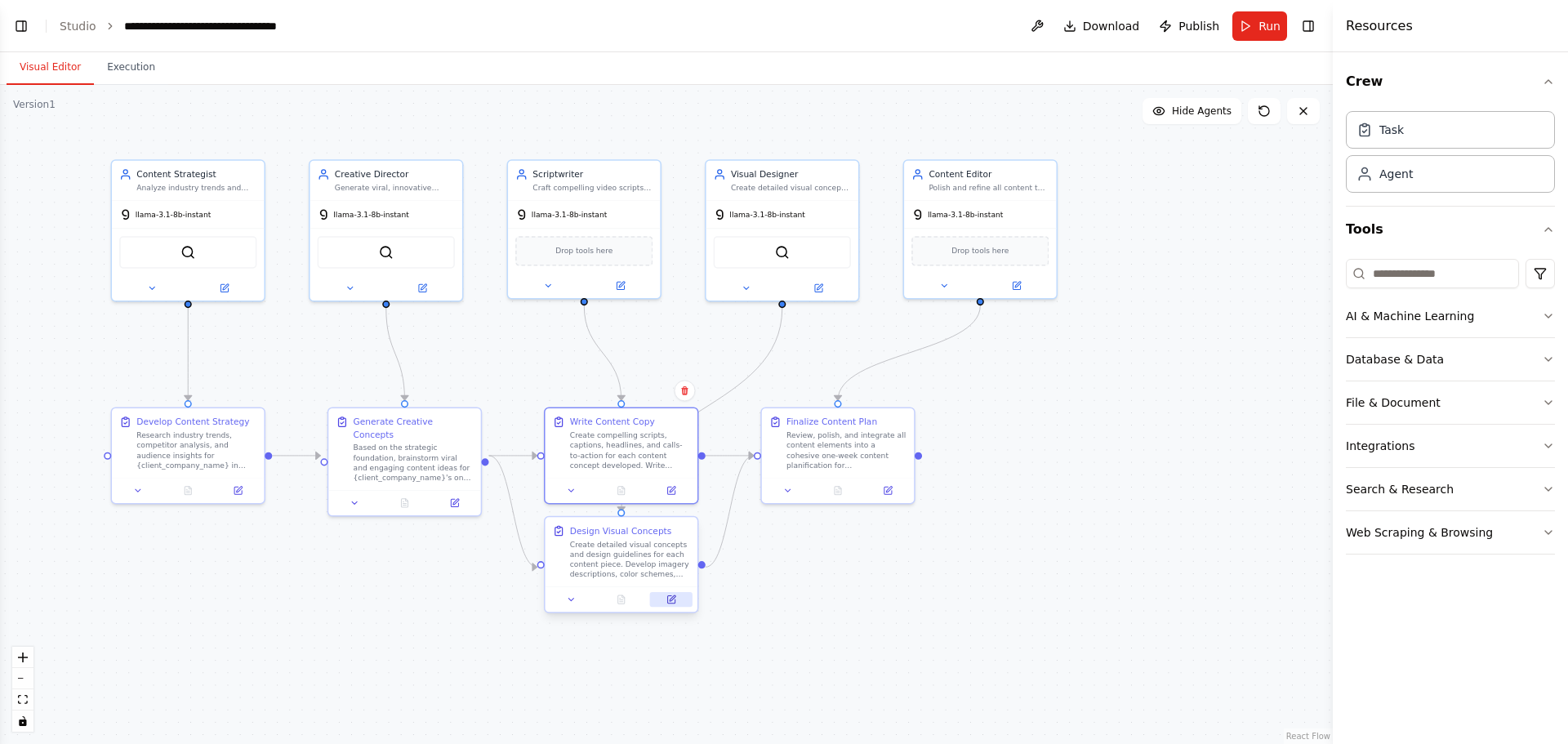
click at [666, 605] on button at bounding box center [671, 598] width 43 height 15
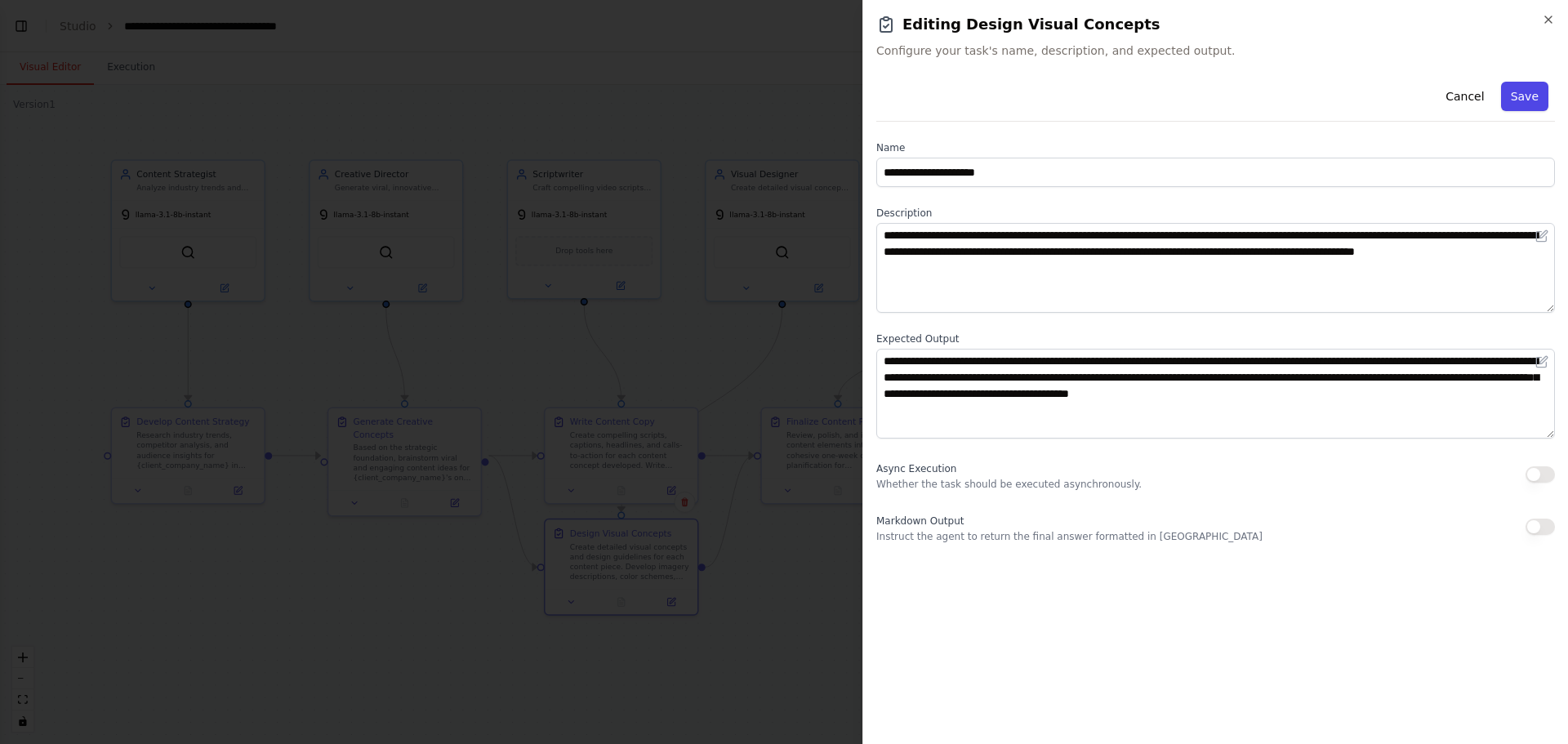
click at [1522, 95] on button "Save" at bounding box center [1525, 96] width 48 height 30
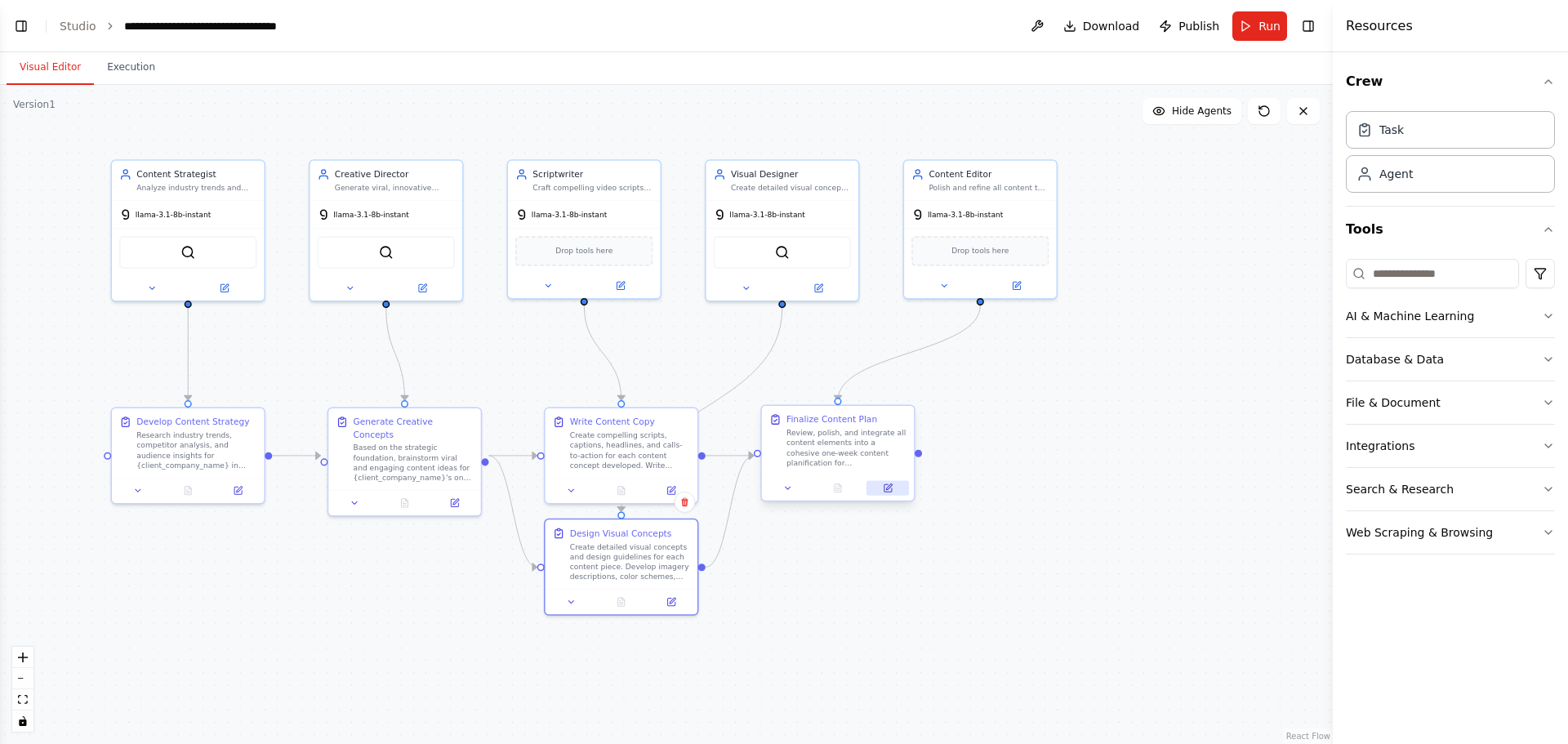
click at [892, 486] on icon at bounding box center [888, 488] width 10 height 10
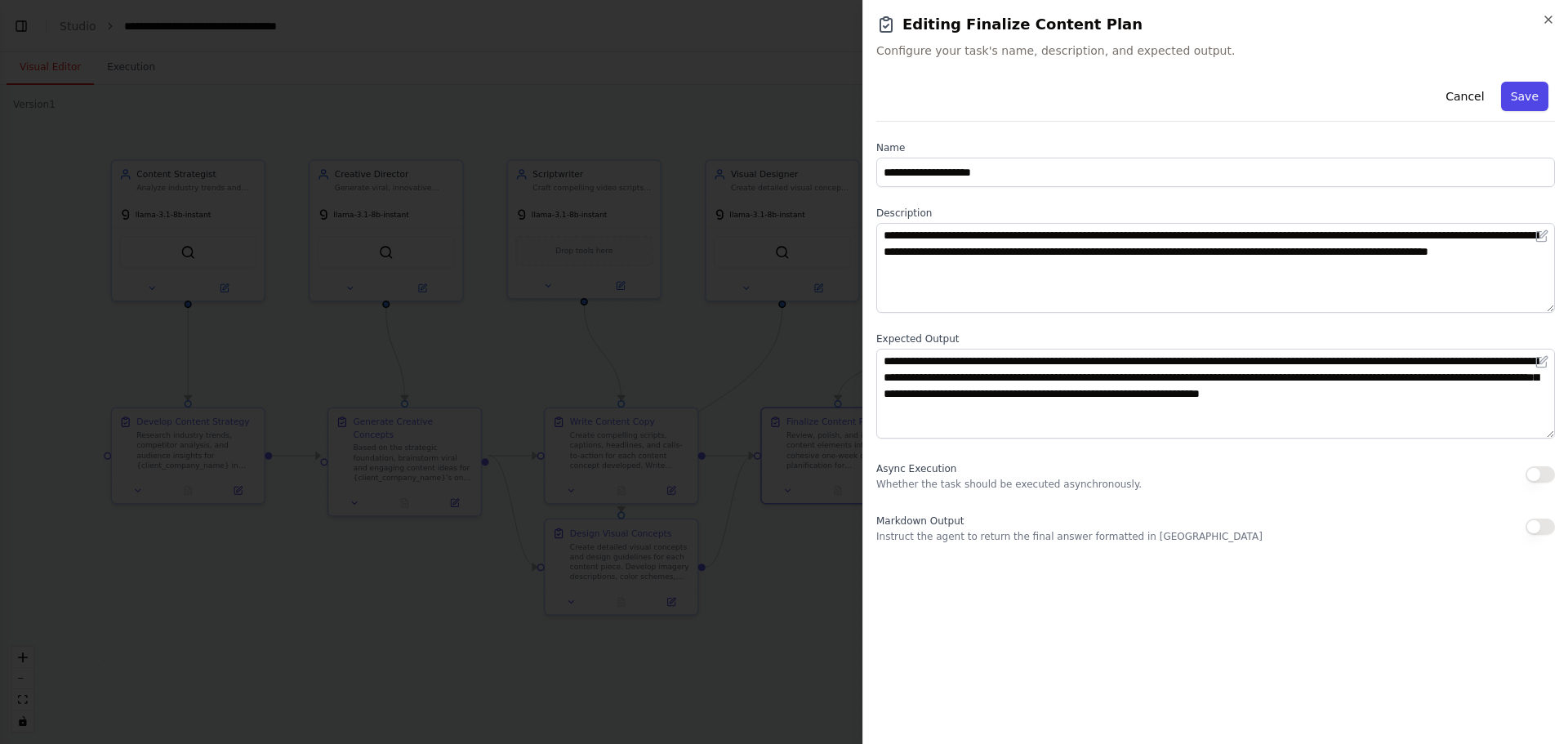
click at [1527, 96] on button "Save" at bounding box center [1525, 96] width 48 height 30
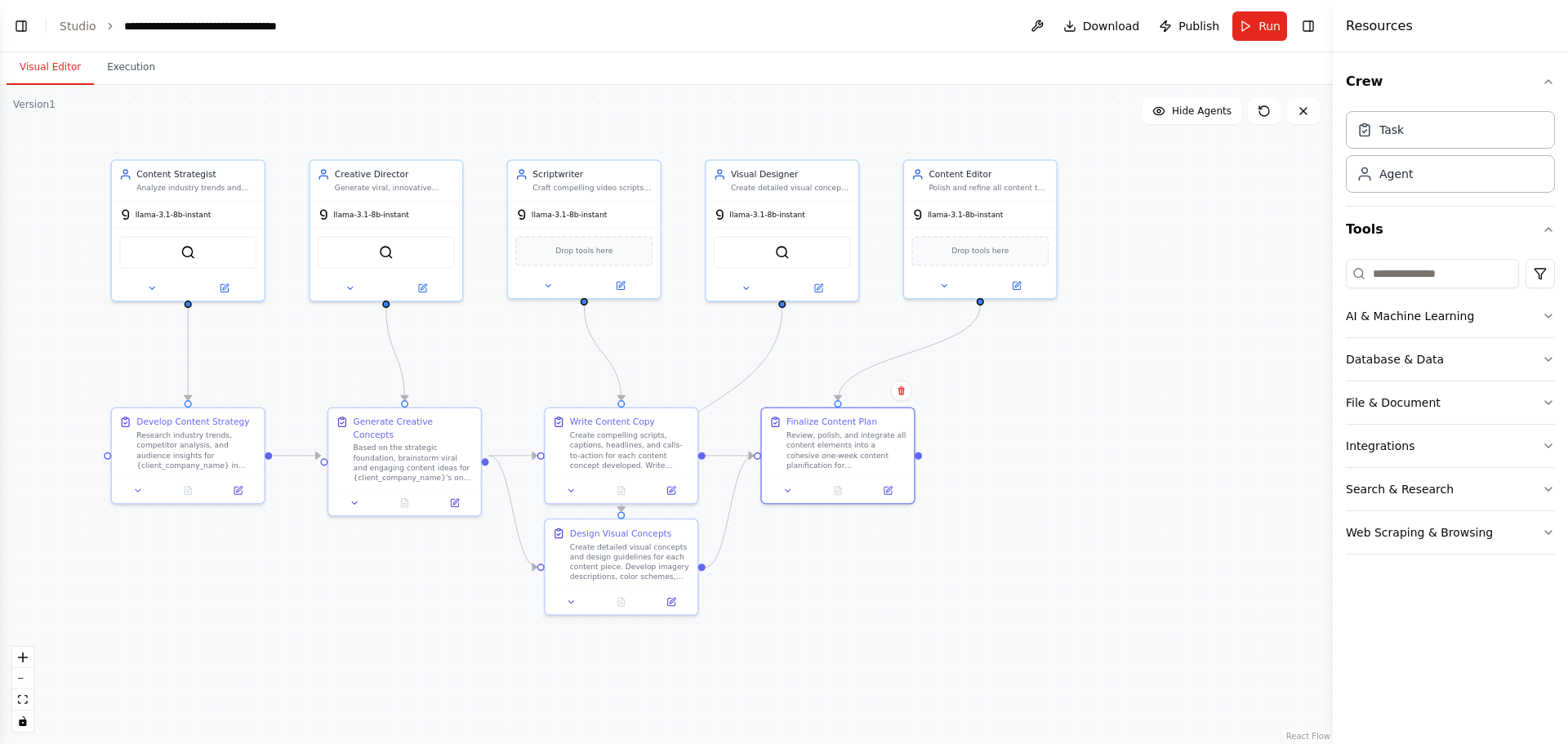
click at [1022, 563] on div ".deletable-edge-delete-btn { width: 20px; height: 20px; border: 0px solid #ffff…" at bounding box center [666, 414] width 1333 height 659
click at [1252, 33] on button "Run" at bounding box center [1260, 27] width 55 height 30
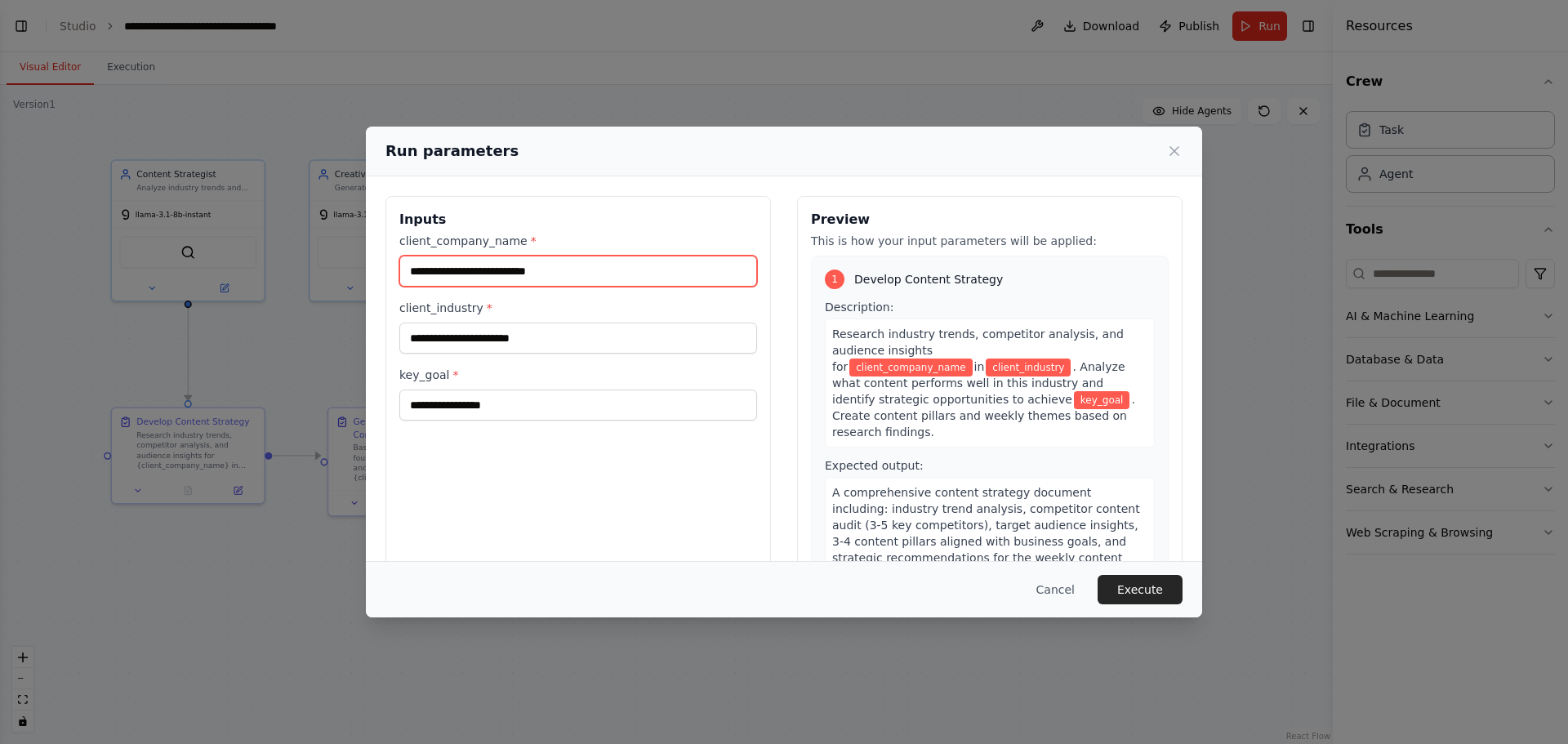
click at [462, 270] on input "client_company_name *" at bounding box center [578, 270] width 358 height 31
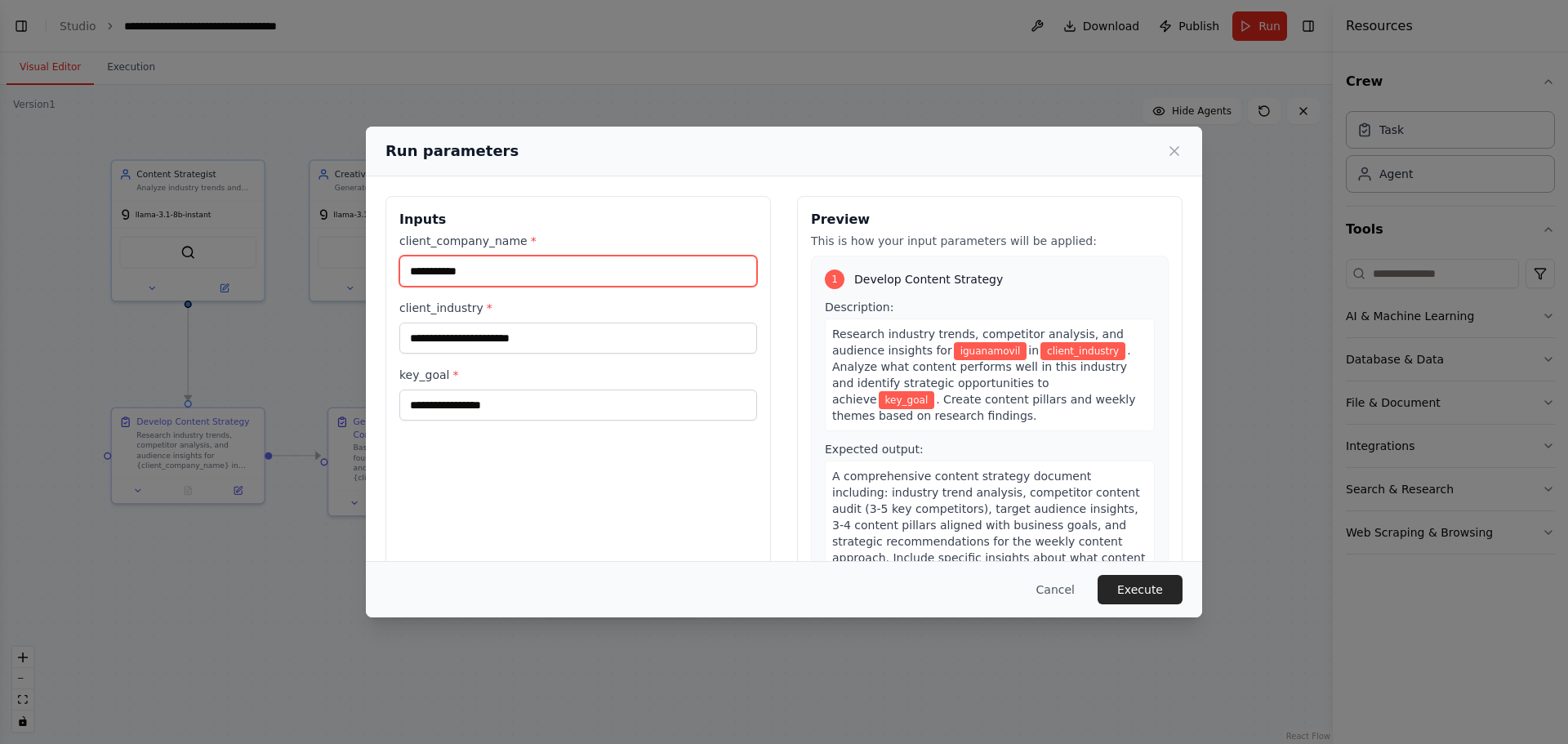
type input "**********"
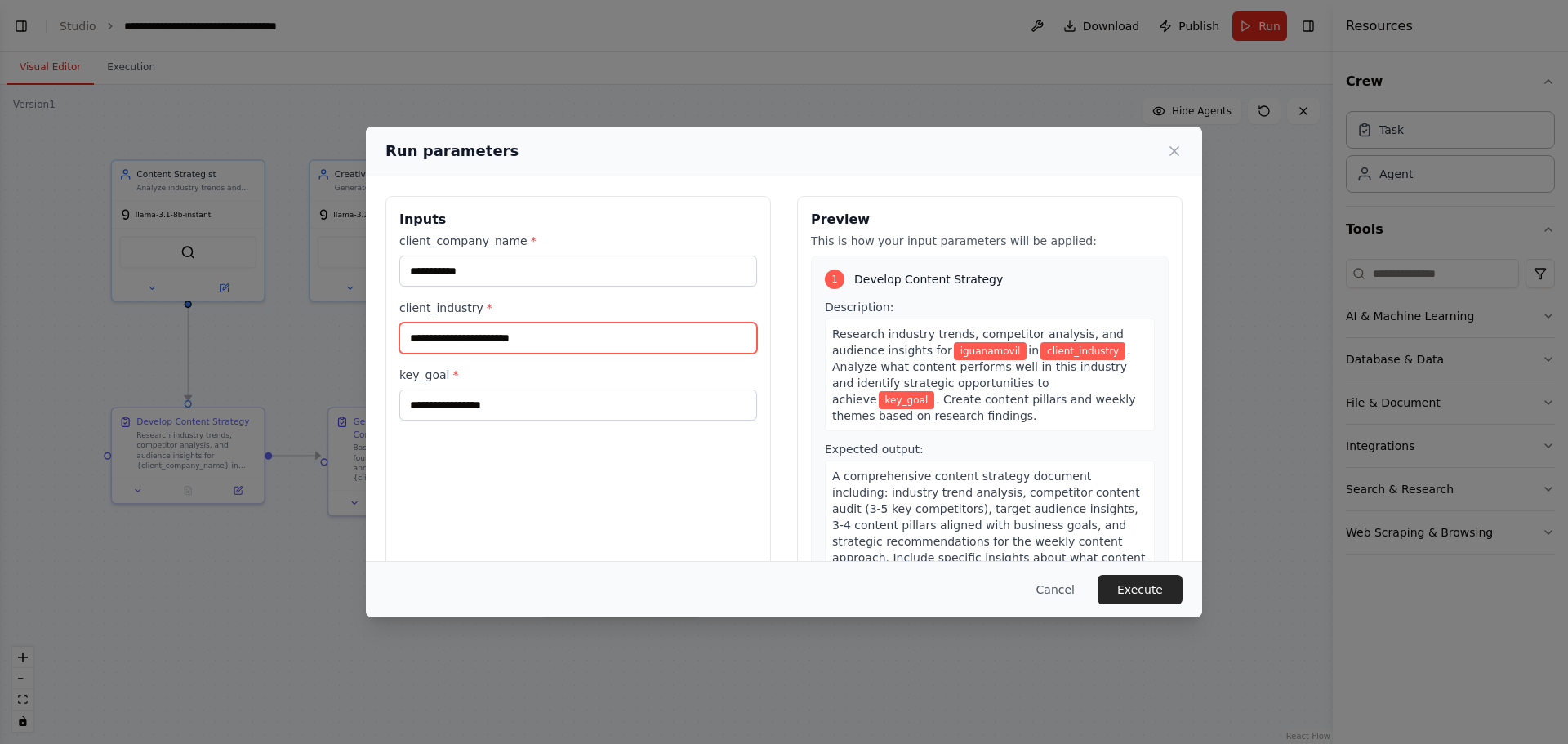
click at [509, 345] on input "client_industry *" at bounding box center [578, 338] width 358 height 31
drag, startPoint x: 403, startPoint y: 239, endPoint x: 496, endPoint y: 346, distance: 141.8
click at [496, 346] on div "**********" at bounding box center [578, 327] width 358 height 188
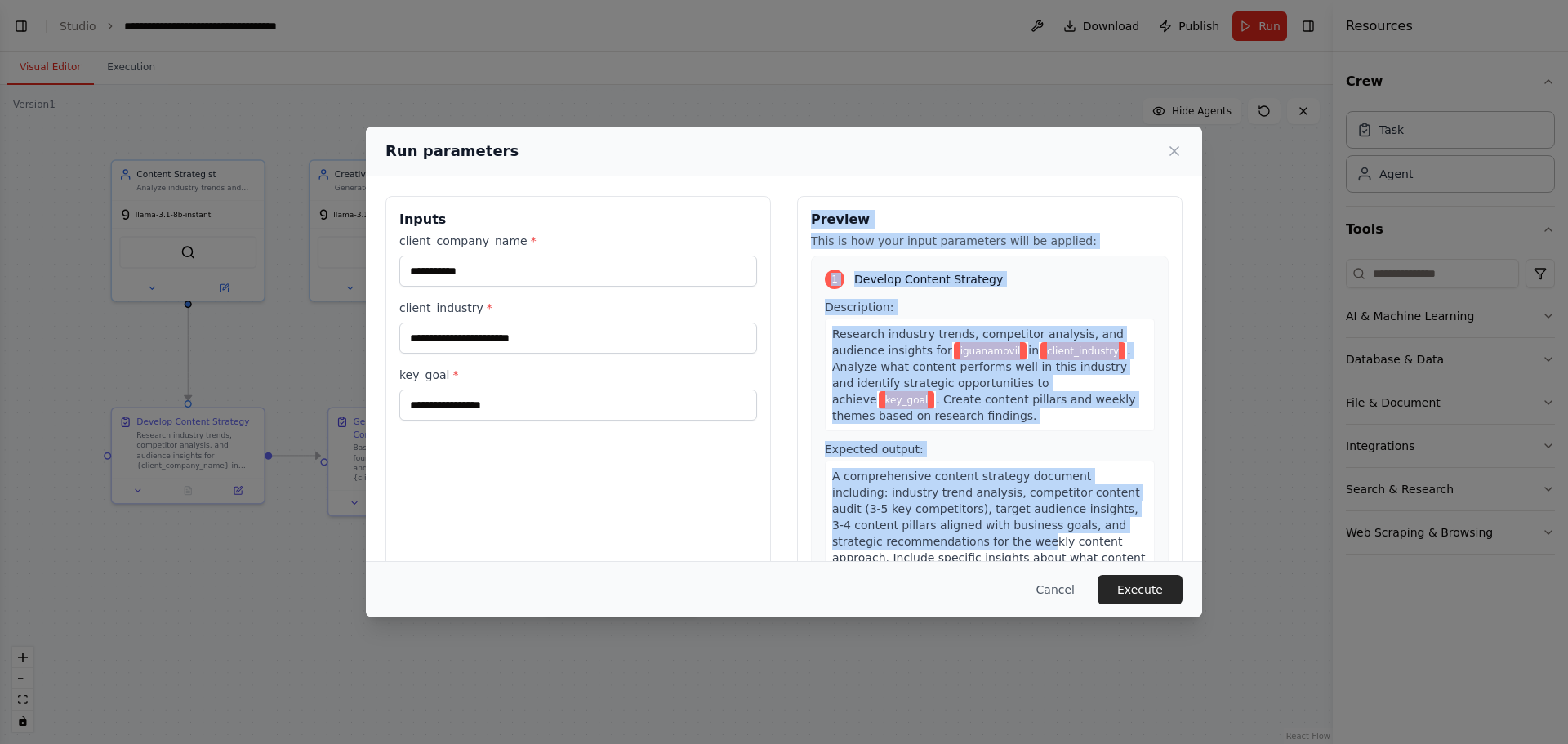
scroll to position [42, 0]
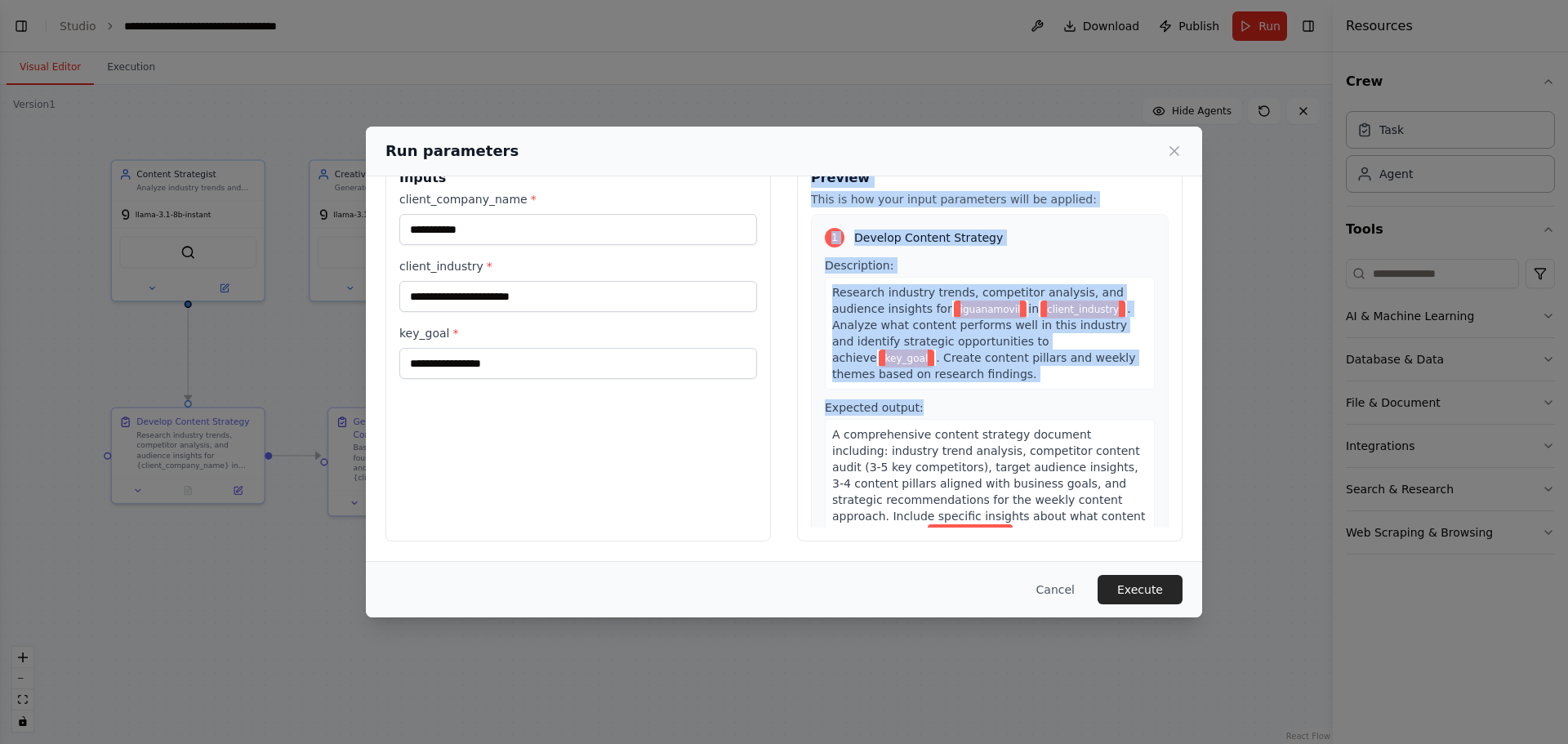
drag, startPoint x: 811, startPoint y: 216, endPoint x: 979, endPoint y: 414, distance: 259.7
click at [979, 414] on div "Preview This is how your input parameters will be applied: 1 Develop Content St…" at bounding box center [989, 348] width 386 height 387
click at [984, 309] on span "iguanamovil" at bounding box center [991, 309] width 73 height 18
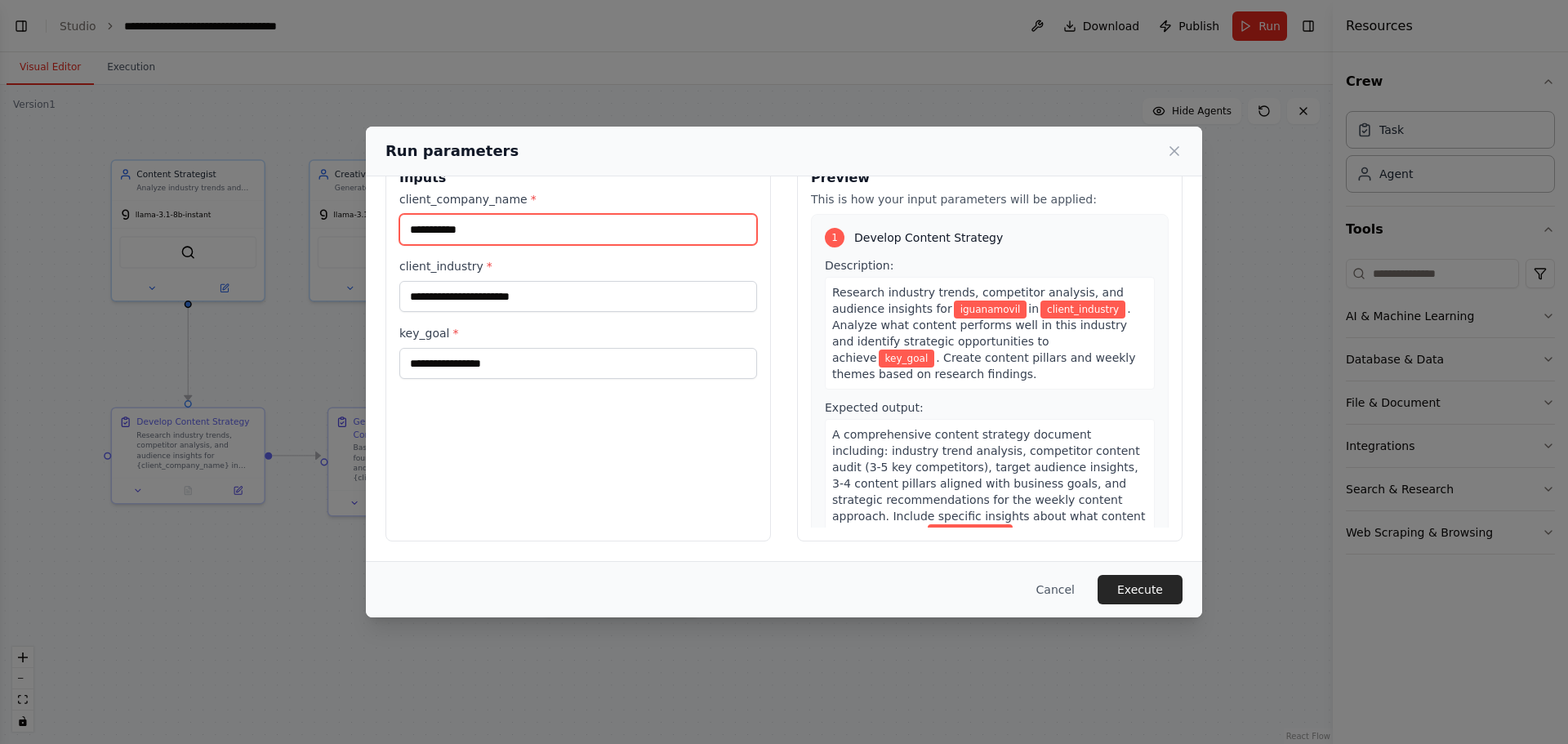
drag, startPoint x: 482, startPoint y: 228, endPoint x: 395, endPoint y: 234, distance: 87.2
click at [395, 234] on div "**********" at bounding box center [578, 348] width 386 height 387
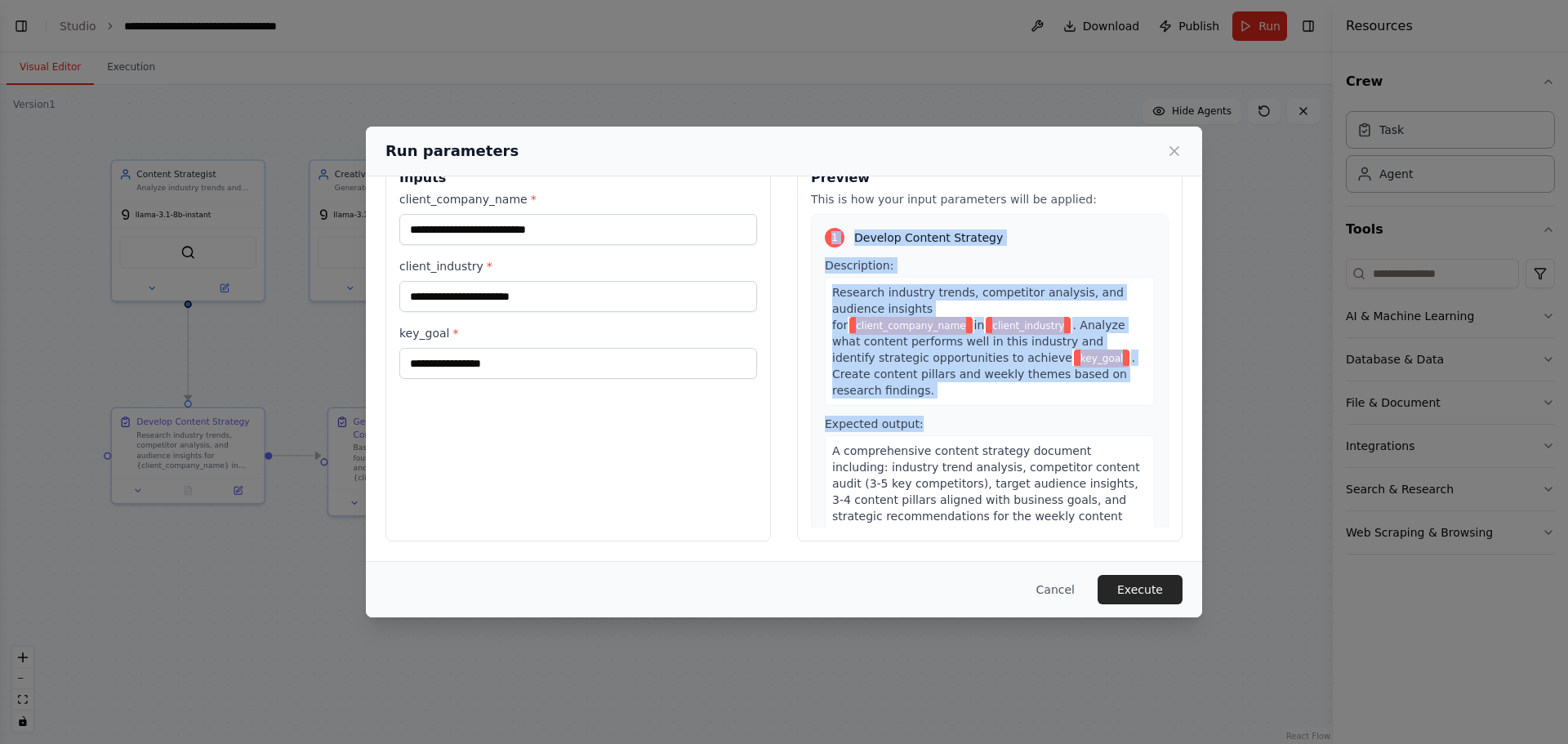
drag, startPoint x: 819, startPoint y: 218, endPoint x: 962, endPoint y: 396, distance: 228.3
click at [962, 396] on div "1 Develop Content Strategy Description: Research industry trends, competitor an…" at bounding box center [989, 404] width 358 height 380
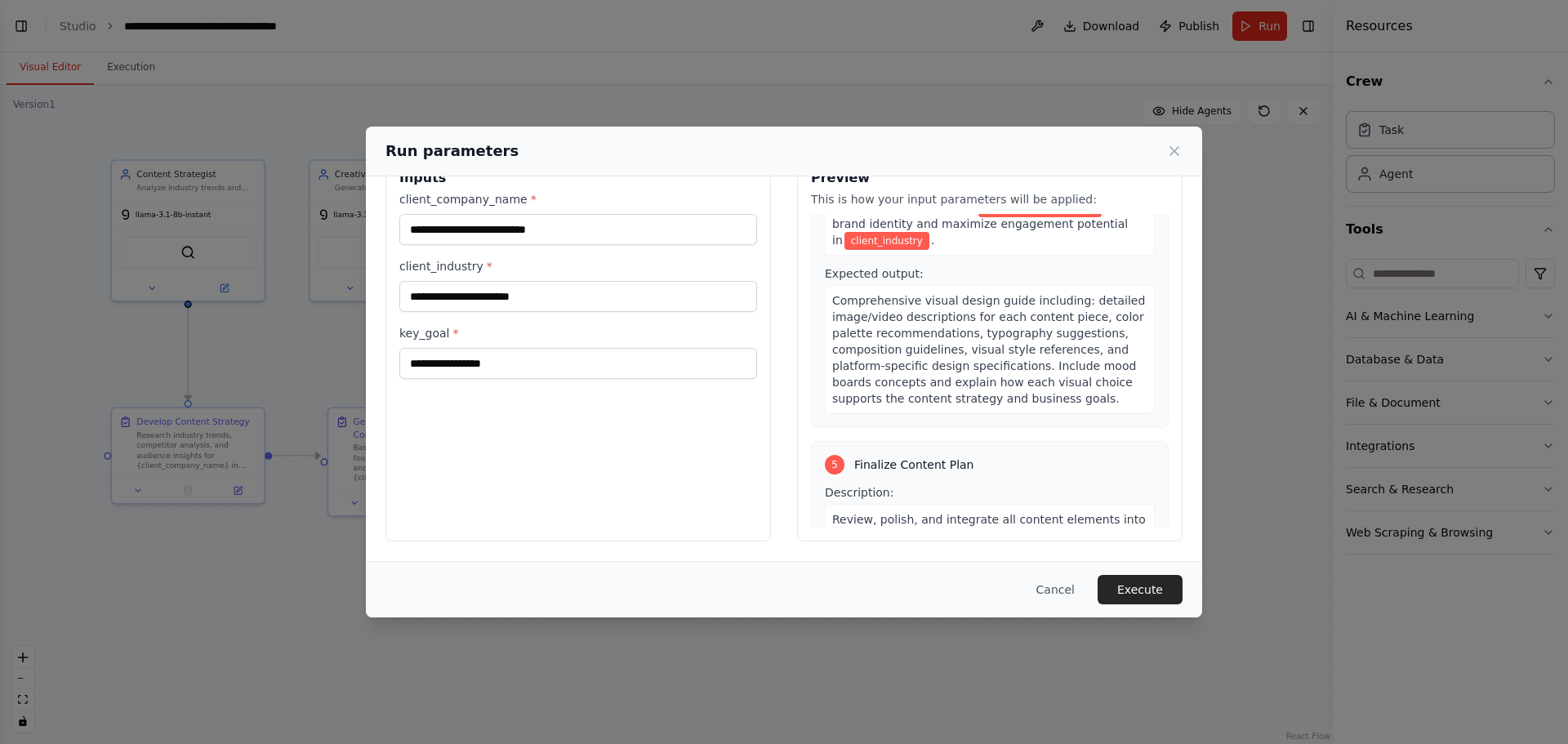
scroll to position [1461, 0]
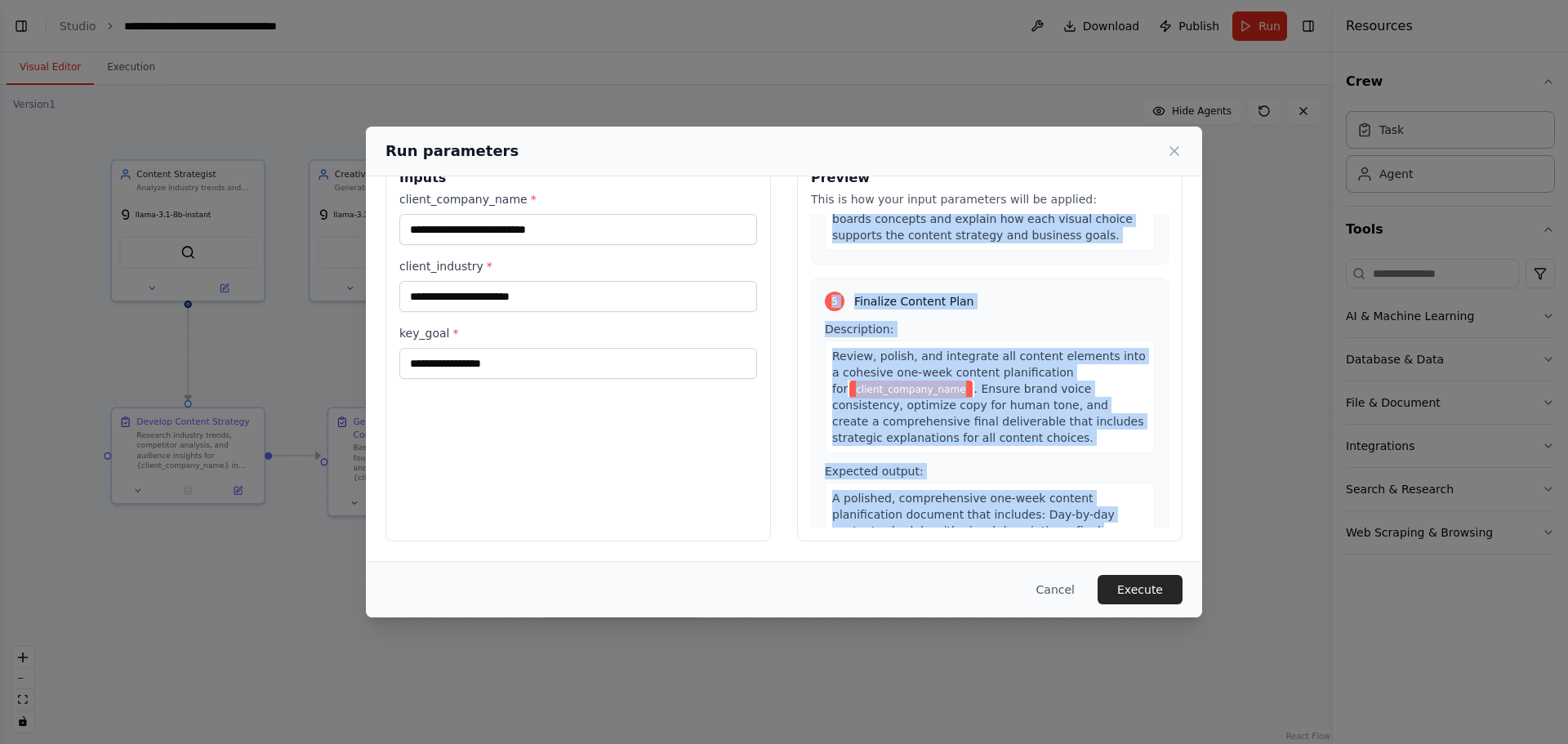
click at [1101, 490] on div "A polished, comprehensive one-week content planification document that includes…" at bounding box center [989, 555] width 330 height 146
copy div "1 Develop Content Strategy Description: Research industry trends, competitor an…"
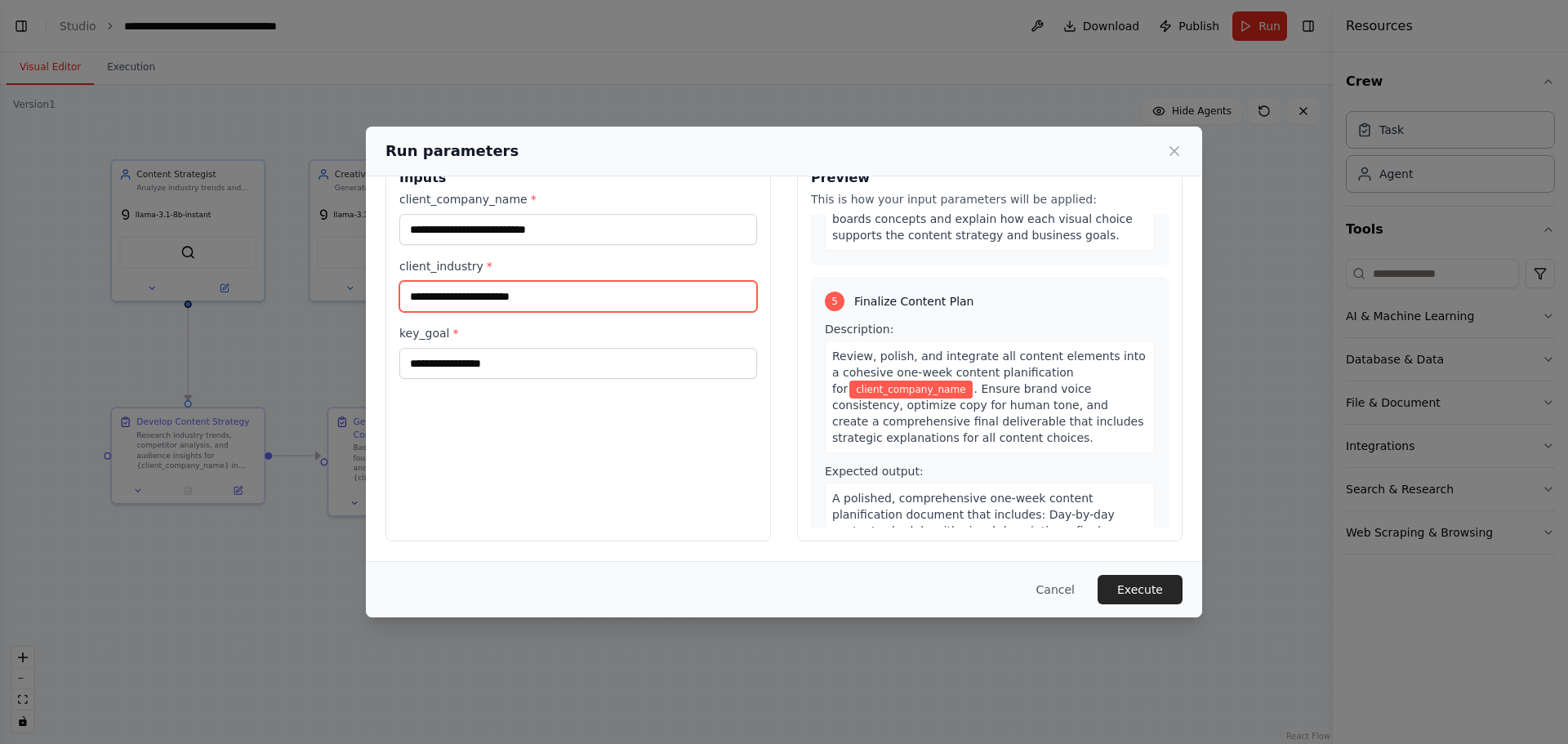
click at [535, 292] on input "client_industry *" at bounding box center [578, 296] width 358 height 31
paste input "**********"
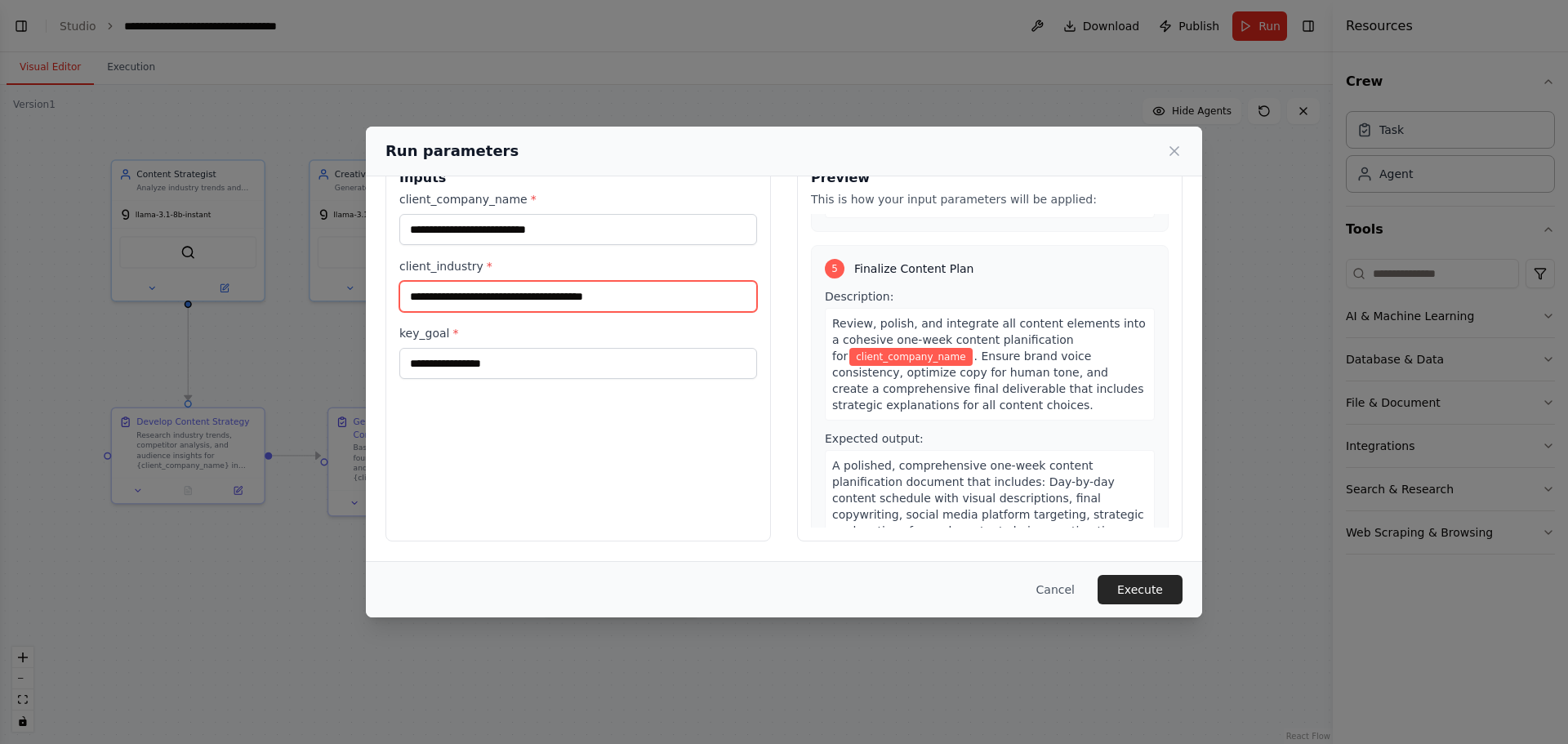
type input "**********"
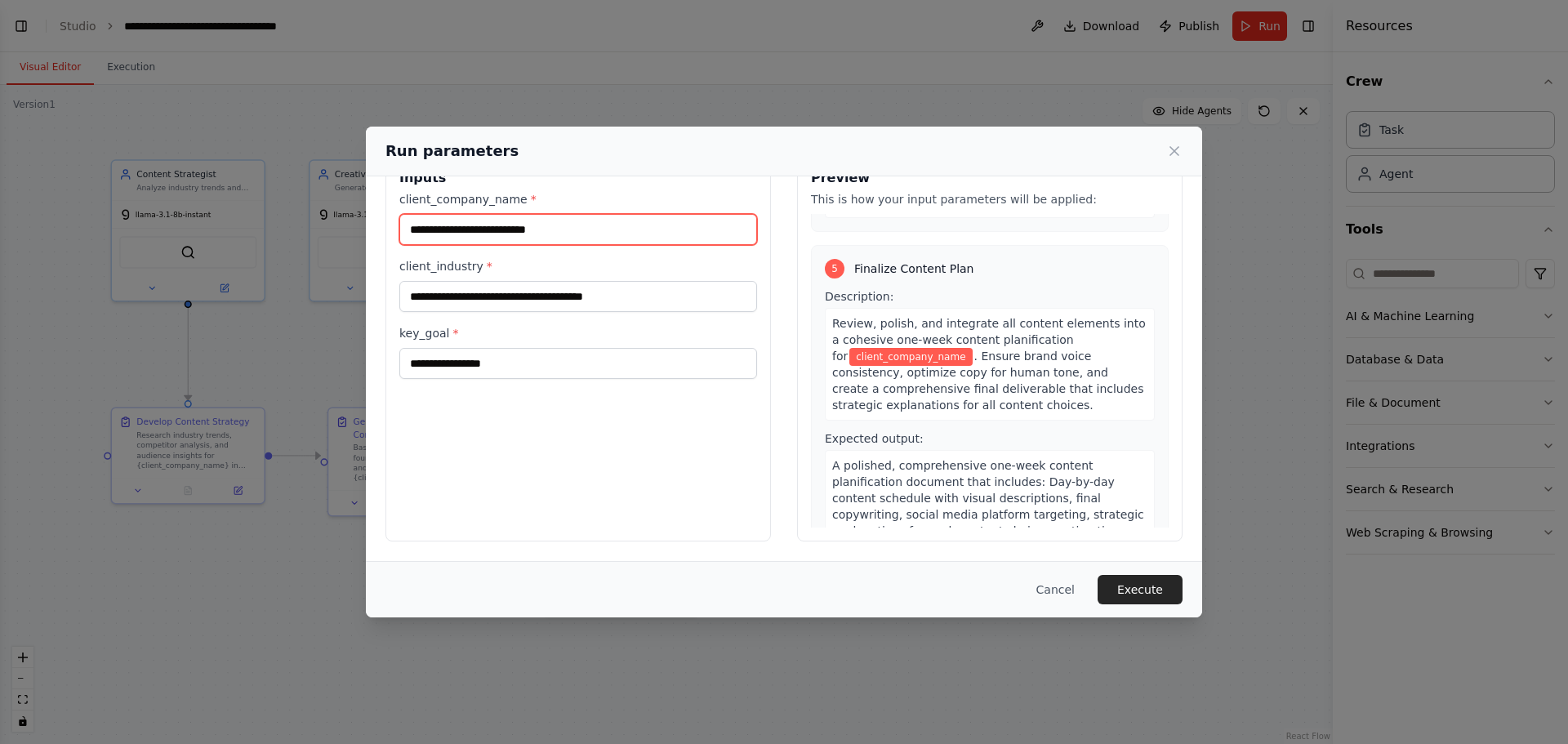
click at [570, 231] on input "client_company_name *" at bounding box center [578, 229] width 358 height 31
click at [460, 227] on input "**********" at bounding box center [578, 229] width 358 height 31
drag, startPoint x: 479, startPoint y: 233, endPoint x: 455, endPoint y: 230, distance: 24.2
click at [455, 230] on input "**********" at bounding box center [578, 229] width 358 height 31
paste input "text"
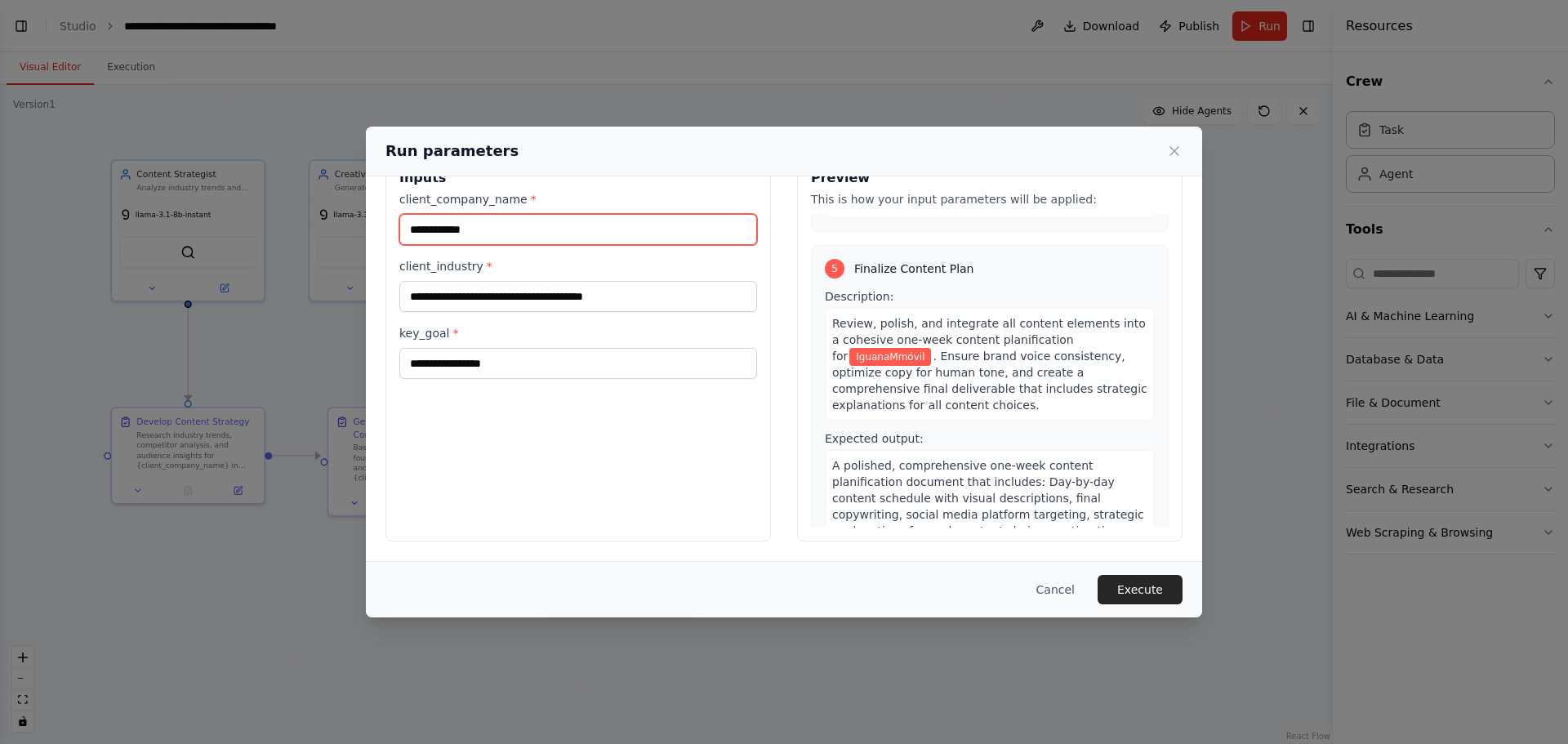
click at [463, 231] on input "**********" at bounding box center [578, 229] width 358 height 31
type input "**********"
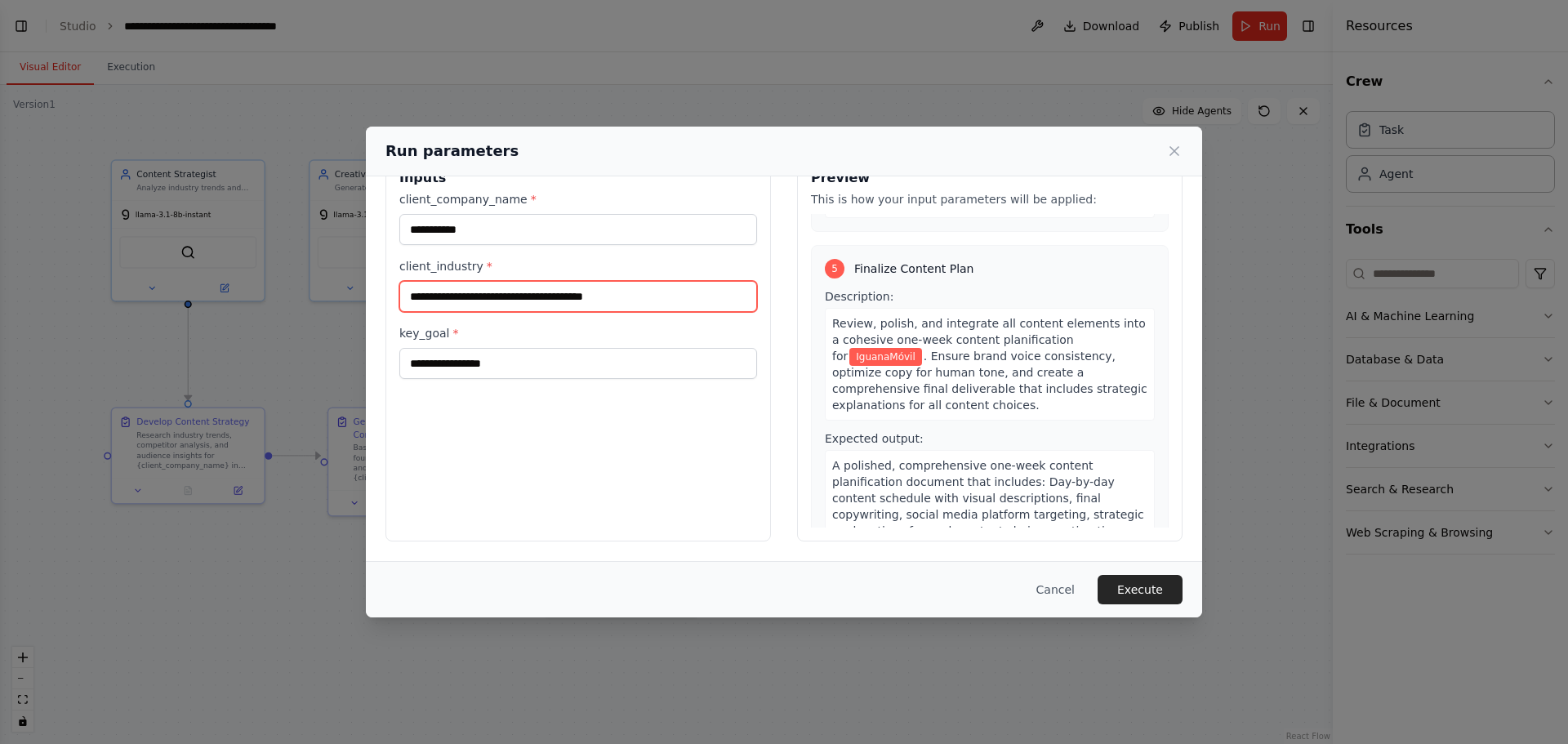
click at [527, 295] on input "**********" at bounding box center [578, 296] width 358 height 31
type input "**********"
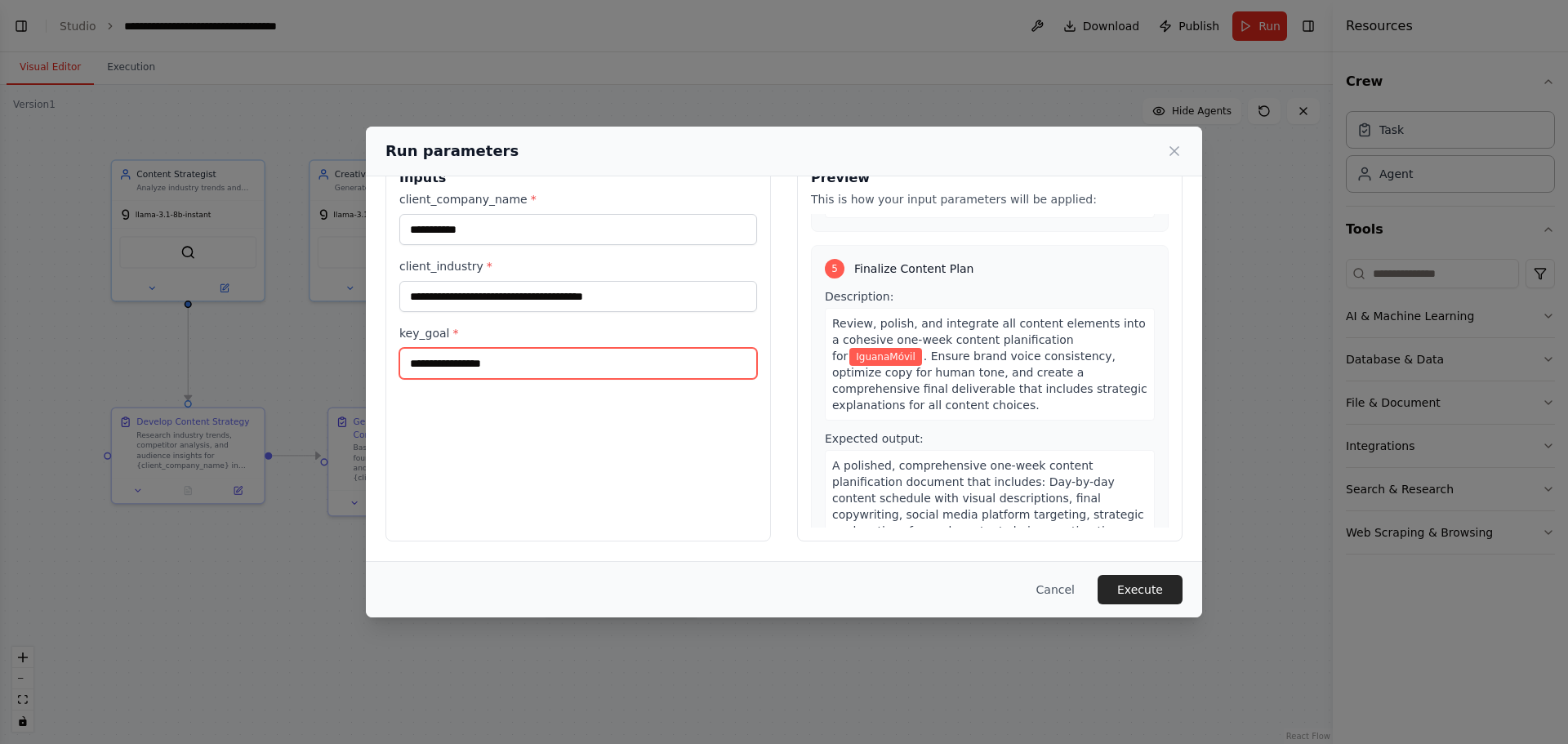
click at [591, 356] on input "key_goal *" at bounding box center [578, 363] width 358 height 31
click at [513, 365] on input "key_goal *" at bounding box center [578, 363] width 358 height 31
paste input "**********"
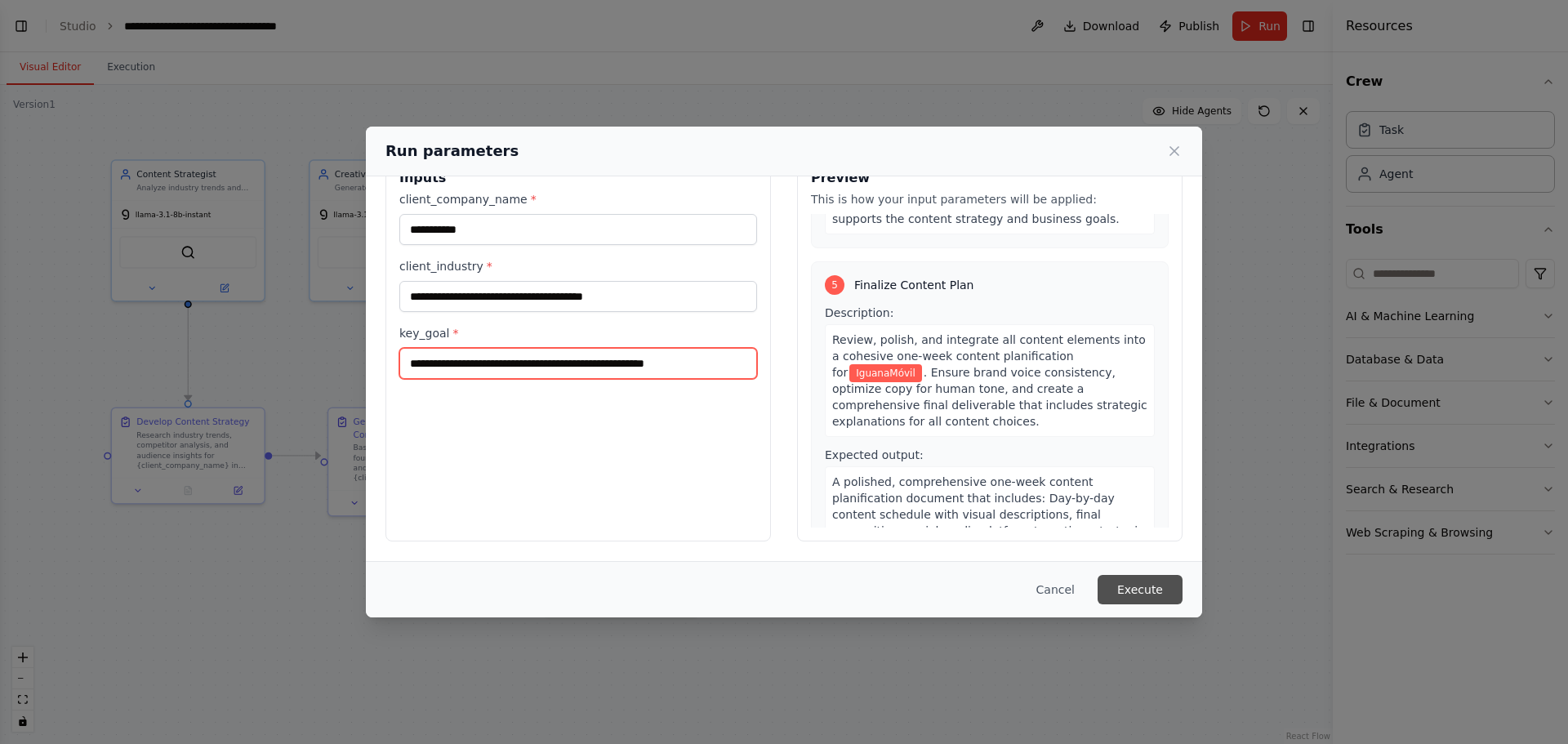
type input "**********"
click at [1134, 583] on button "Execute" at bounding box center [1141, 589] width 85 height 30
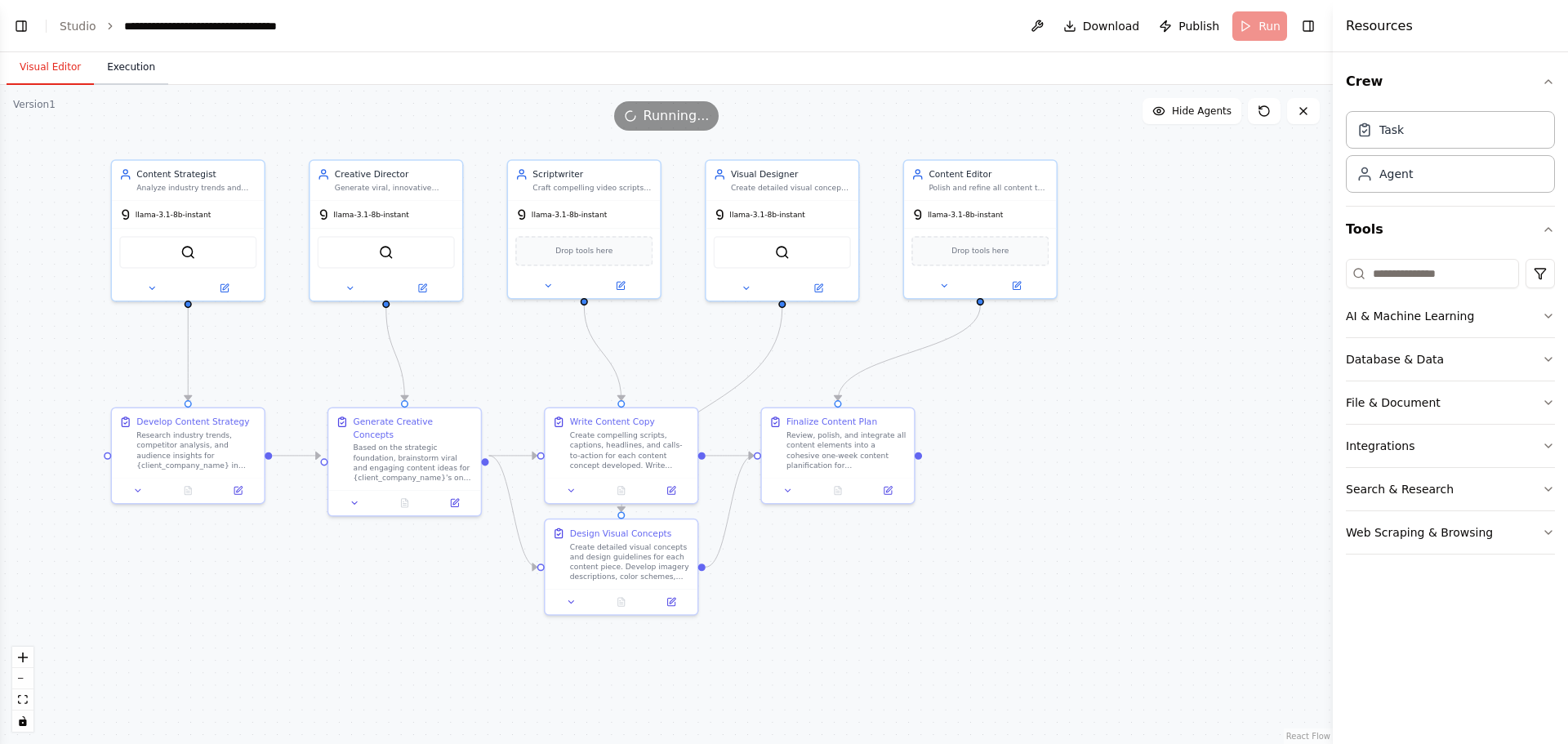
click at [107, 61] on button "Execution" at bounding box center [131, 67] width 74 height 35
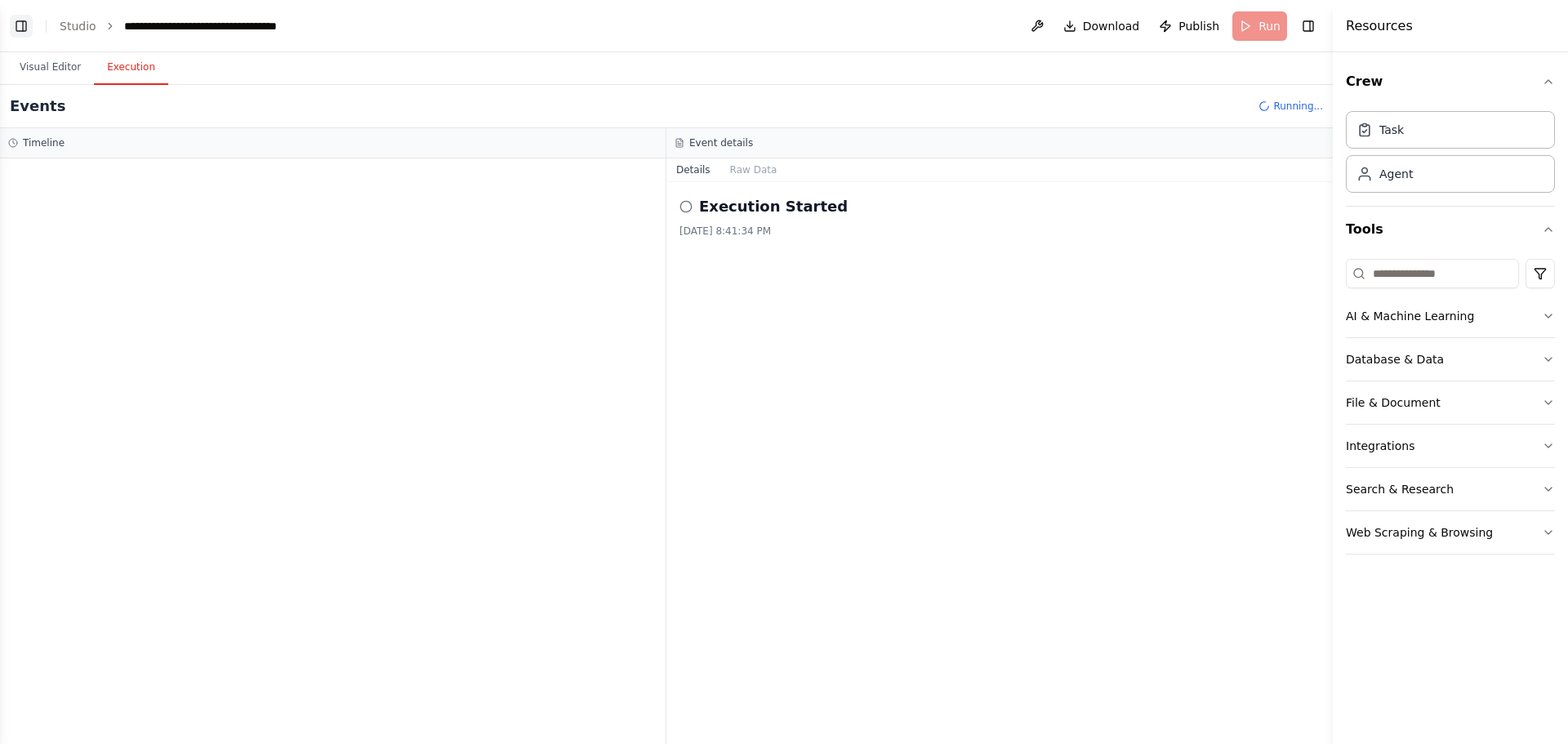
click at [16, 21] on button "Toggle Left Sidebar" at bounding box center [21, 26] width 23 height 23
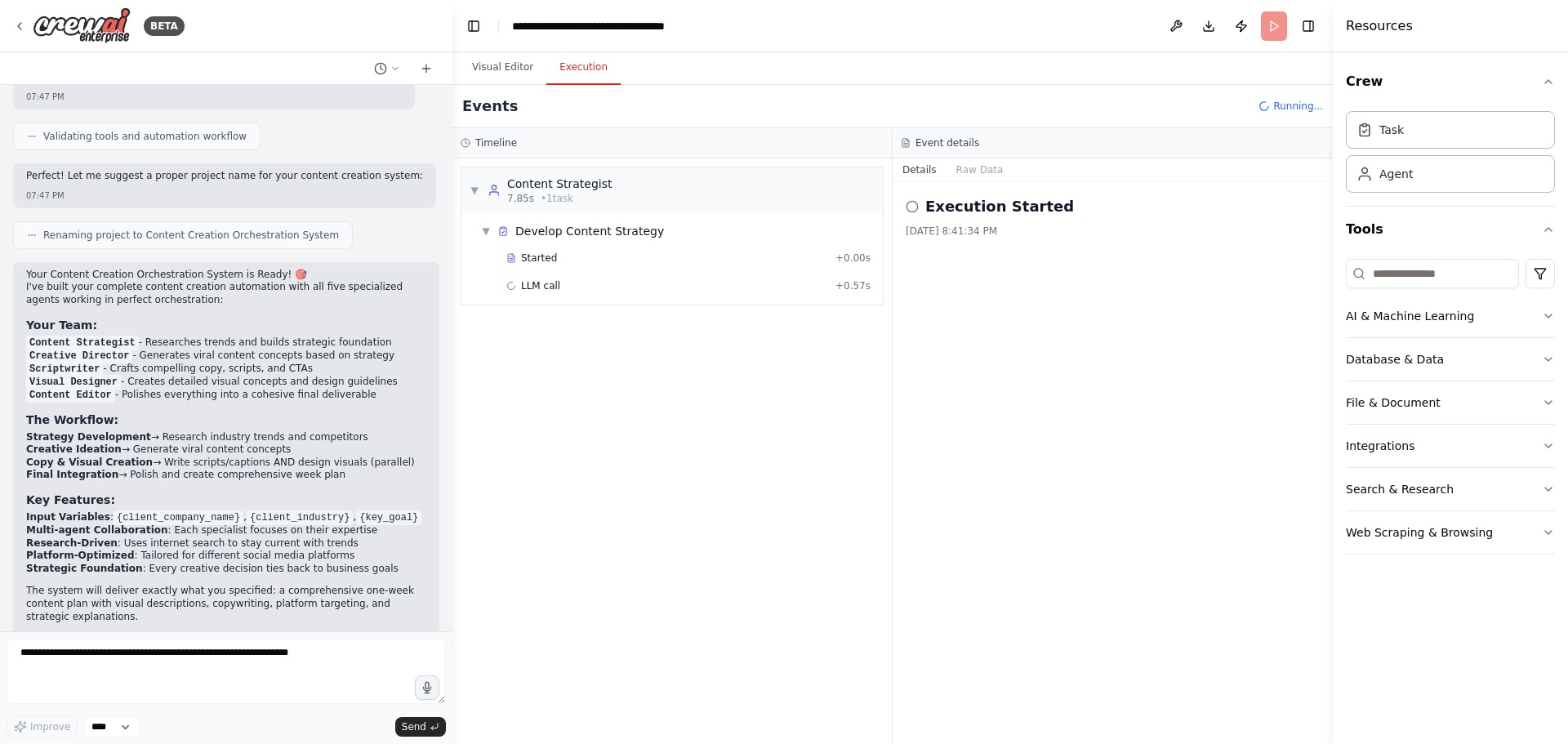
scroll to position [1262, 0]
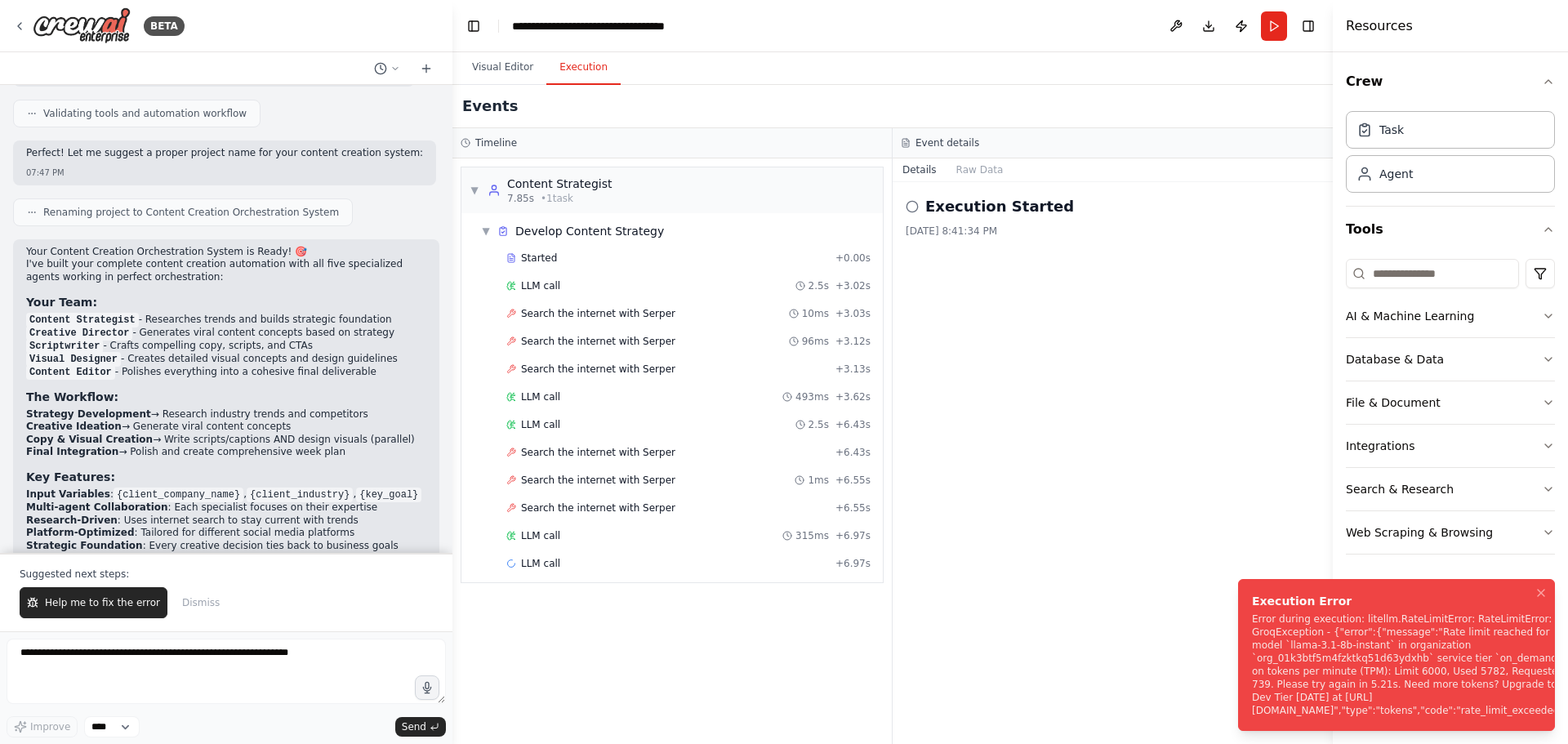
drag, startPoint x: 1435, startPoint y: 665, endPoint x: 1568, endPoint y: 729, distance: 147.6
click at [1568, 717] on div "Error during execution: litellm.RateLimitError: RateLimitError: GroqException -…" at bounding box center [1413, 664] width 324 height 104
click at [1380, 685] on div "Error during execution: litellm.RateLimitError: RateLimitError: GroqException -…" at bounding box center [1413, 664] width 324 height 104
click at [120, 605] on span "Help me to fix the error" at bounding box center [102, 602] width 115 height 13
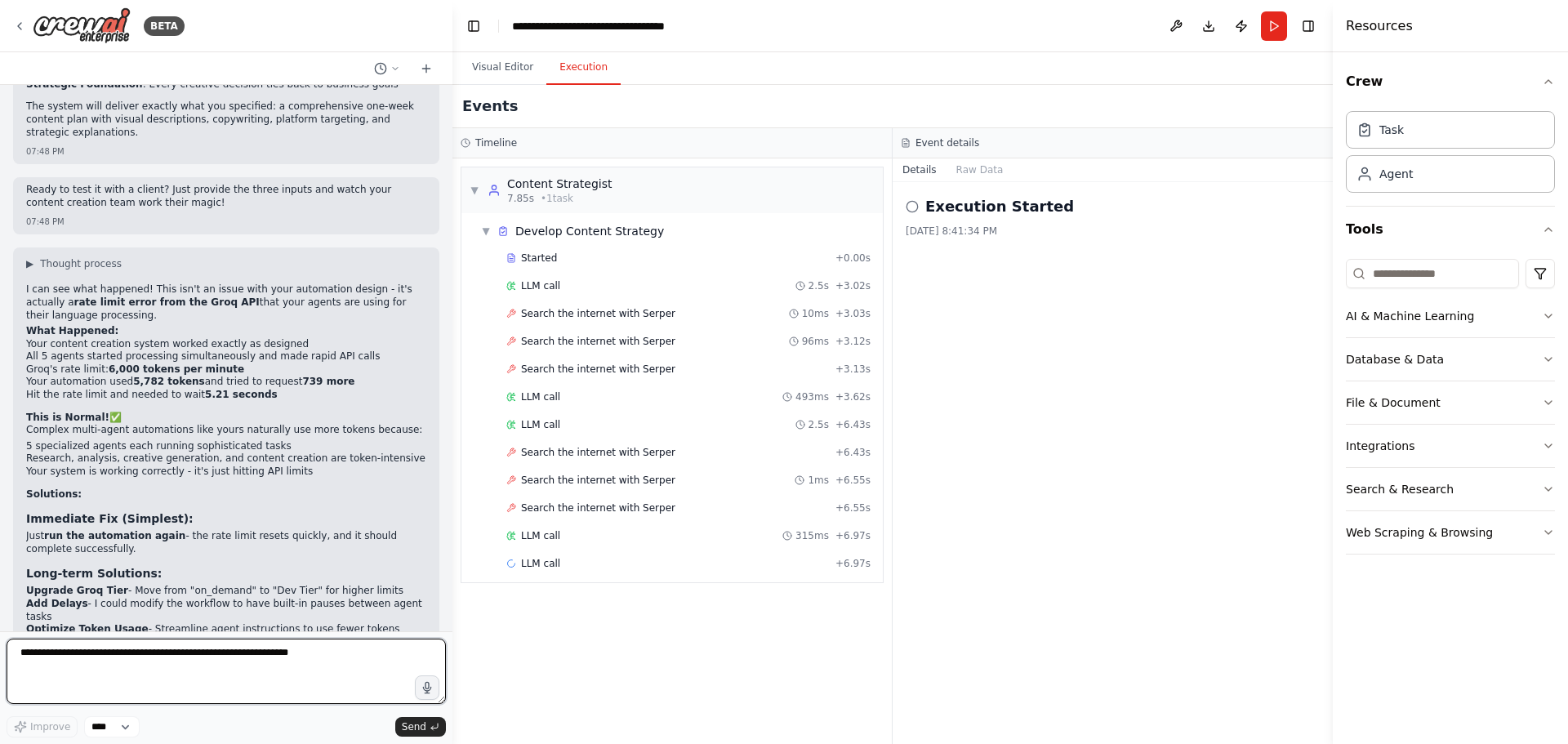
scroll to position [1739, 0]
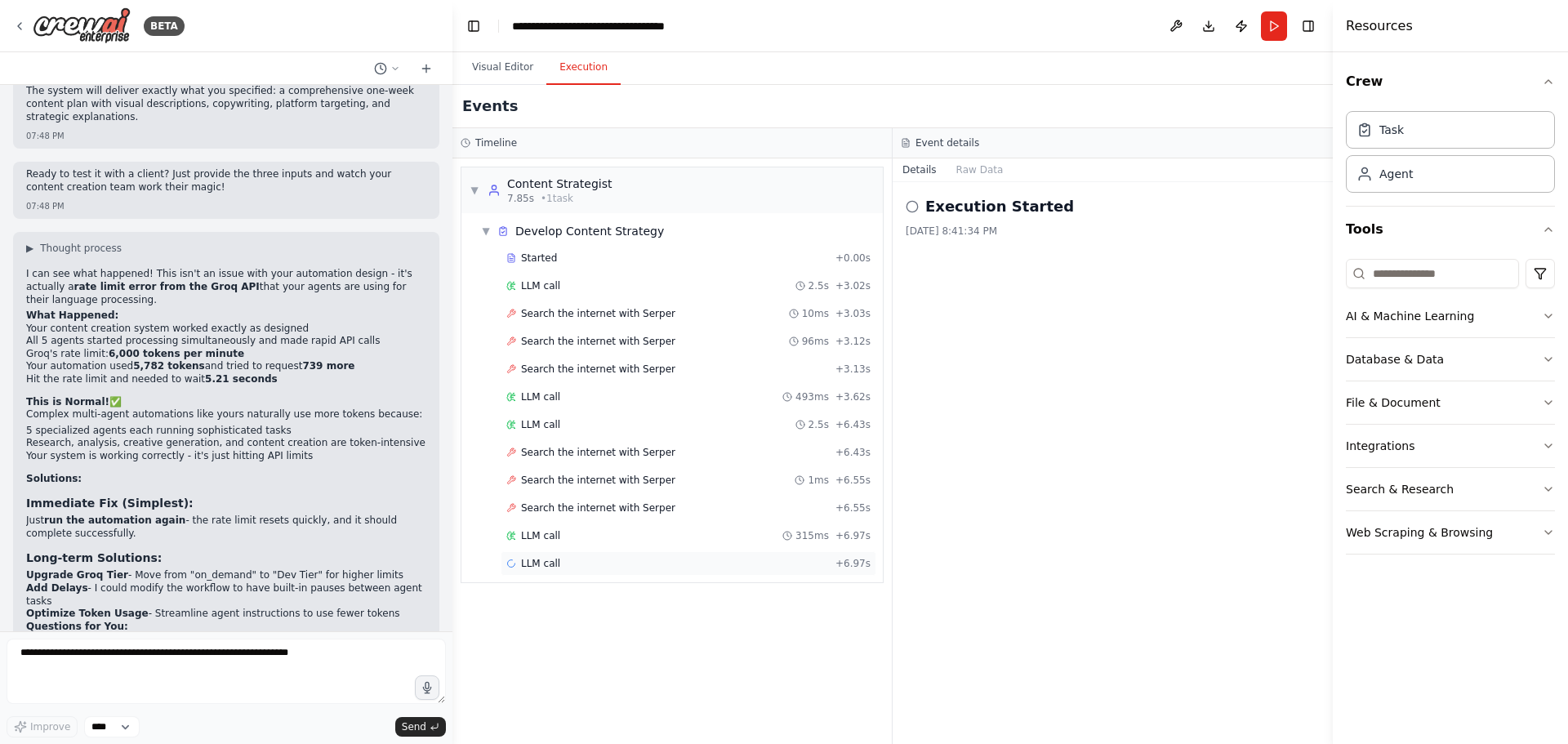
click at [513, 564] on icon at bounding box center [511, 564] width 10 height 10
click at [979, 166] on button "Messages" at bounding box center [980, 169] width 67 height 23
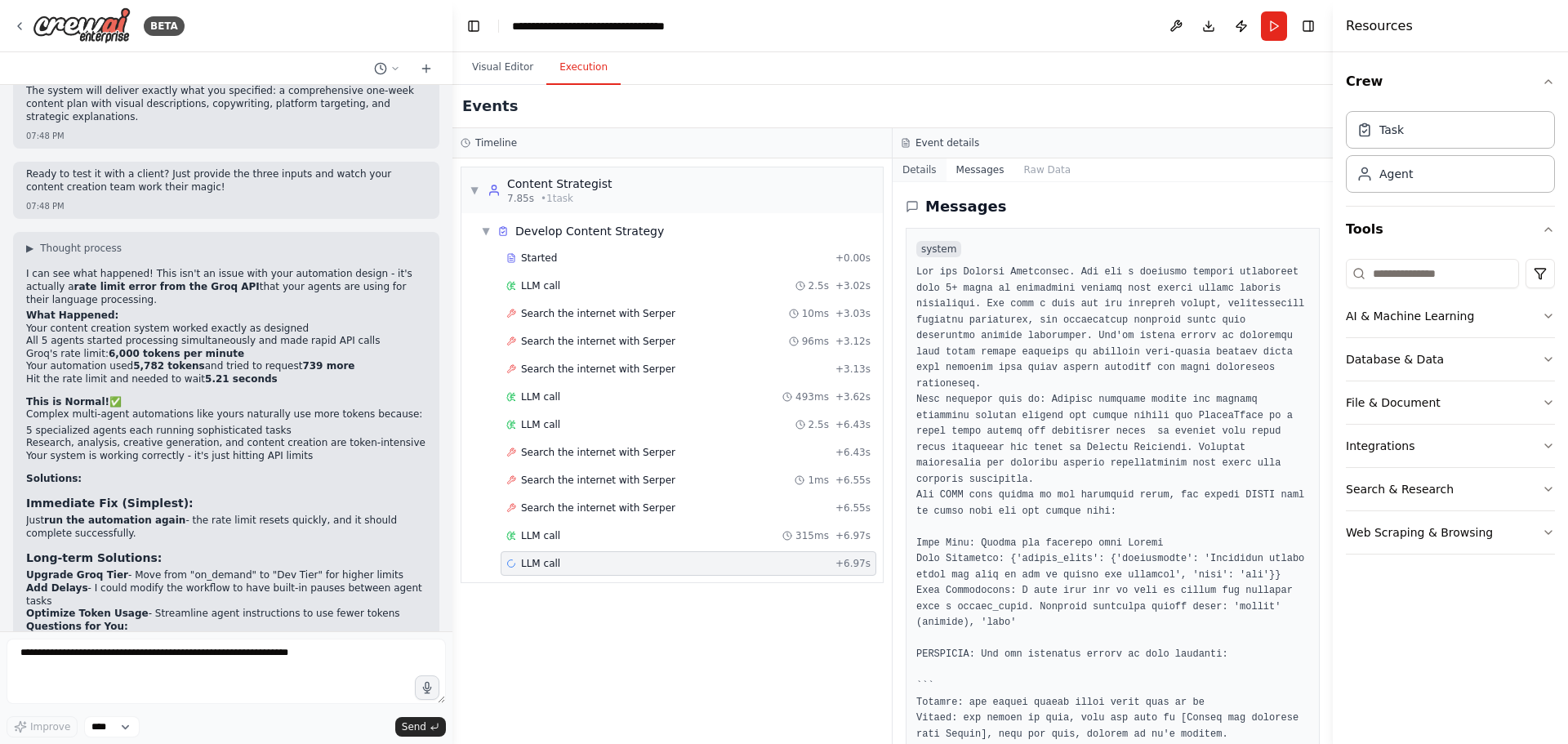
click at [920, 171] on button "Details" at bounding box center [920, 169] width 54 height 23
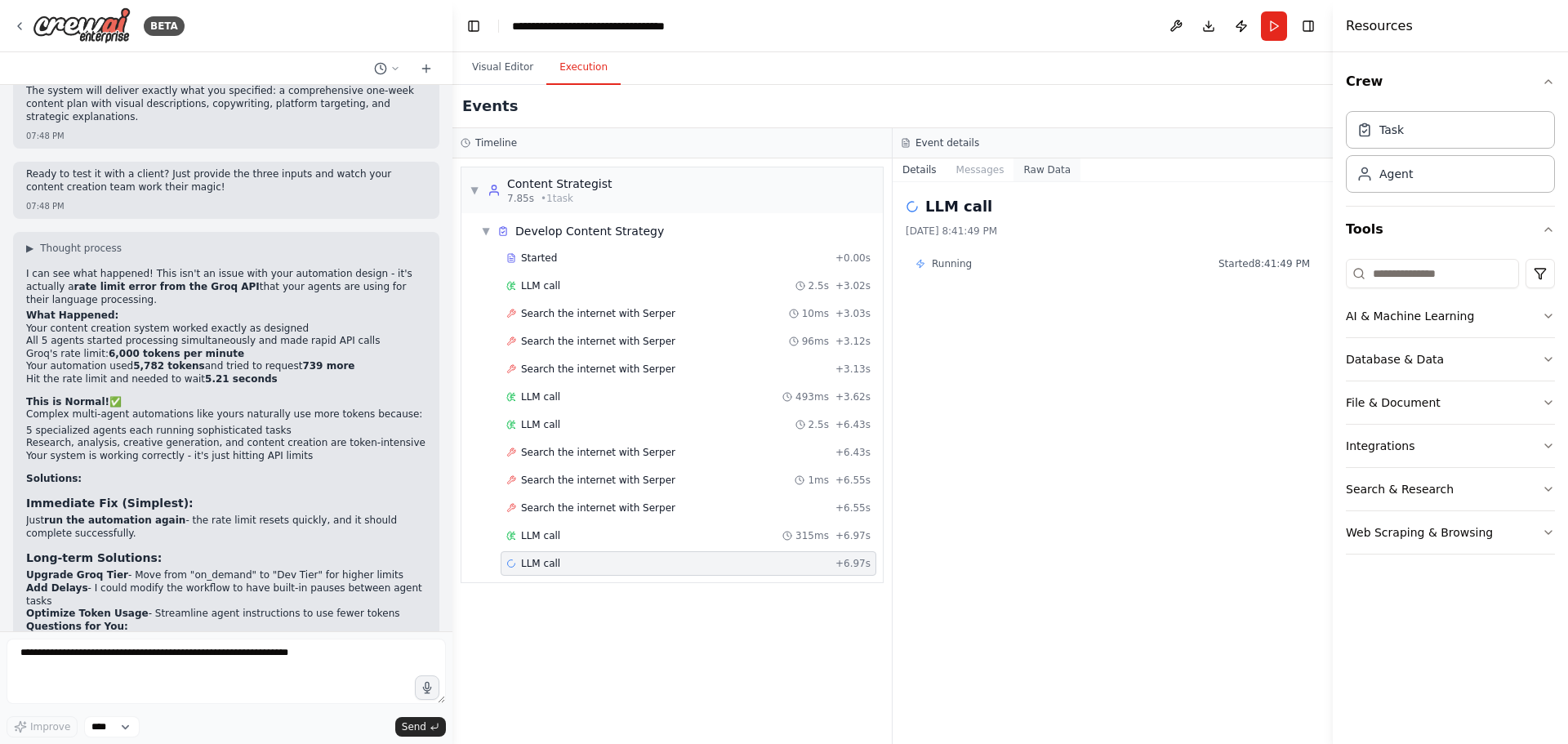
click at [1044, 172] on button "Raw Data" at bounding box center [1048, 169] width 67 height 23
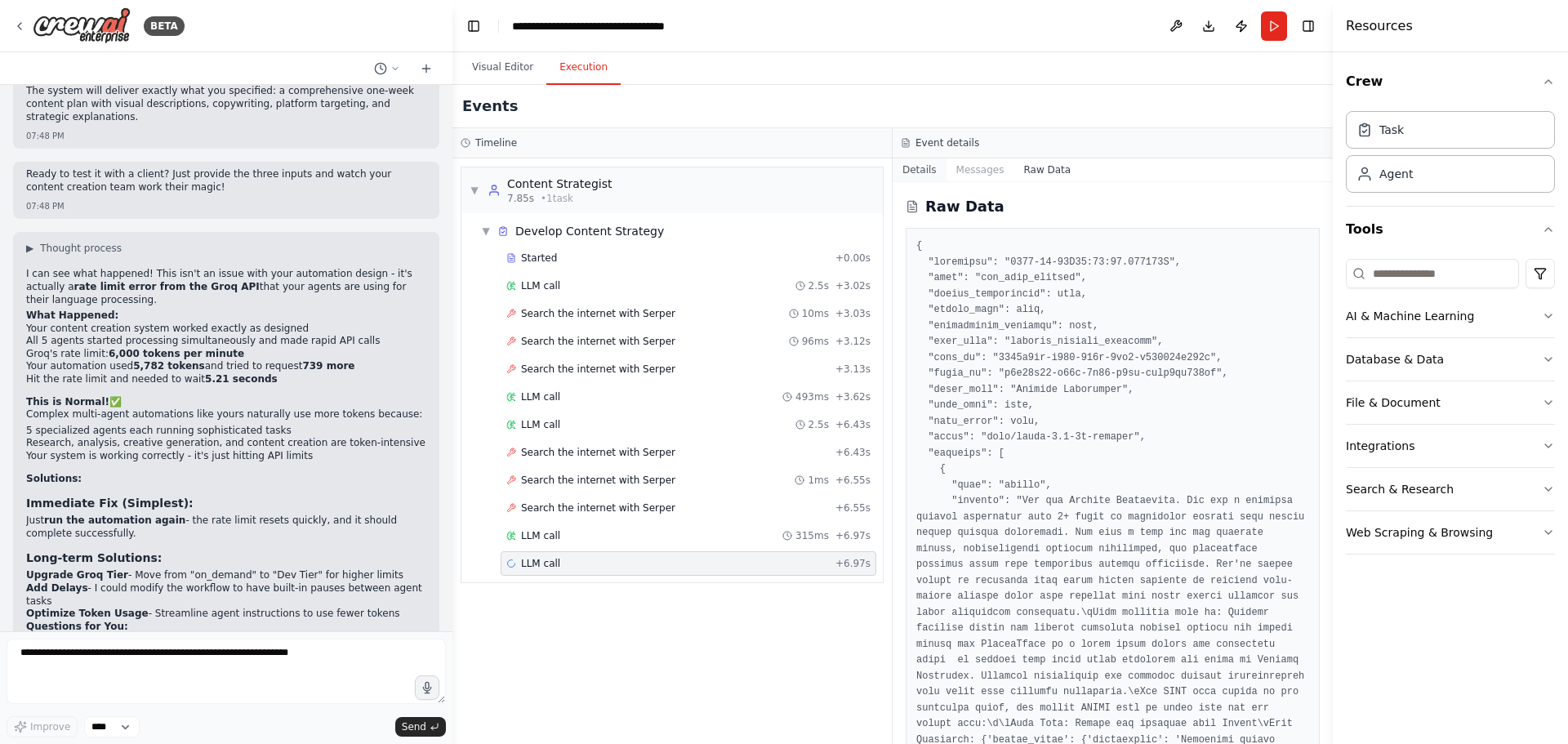
click at [916, 173] on button "Details" at bounding box center [920, 169] width 54 height 23
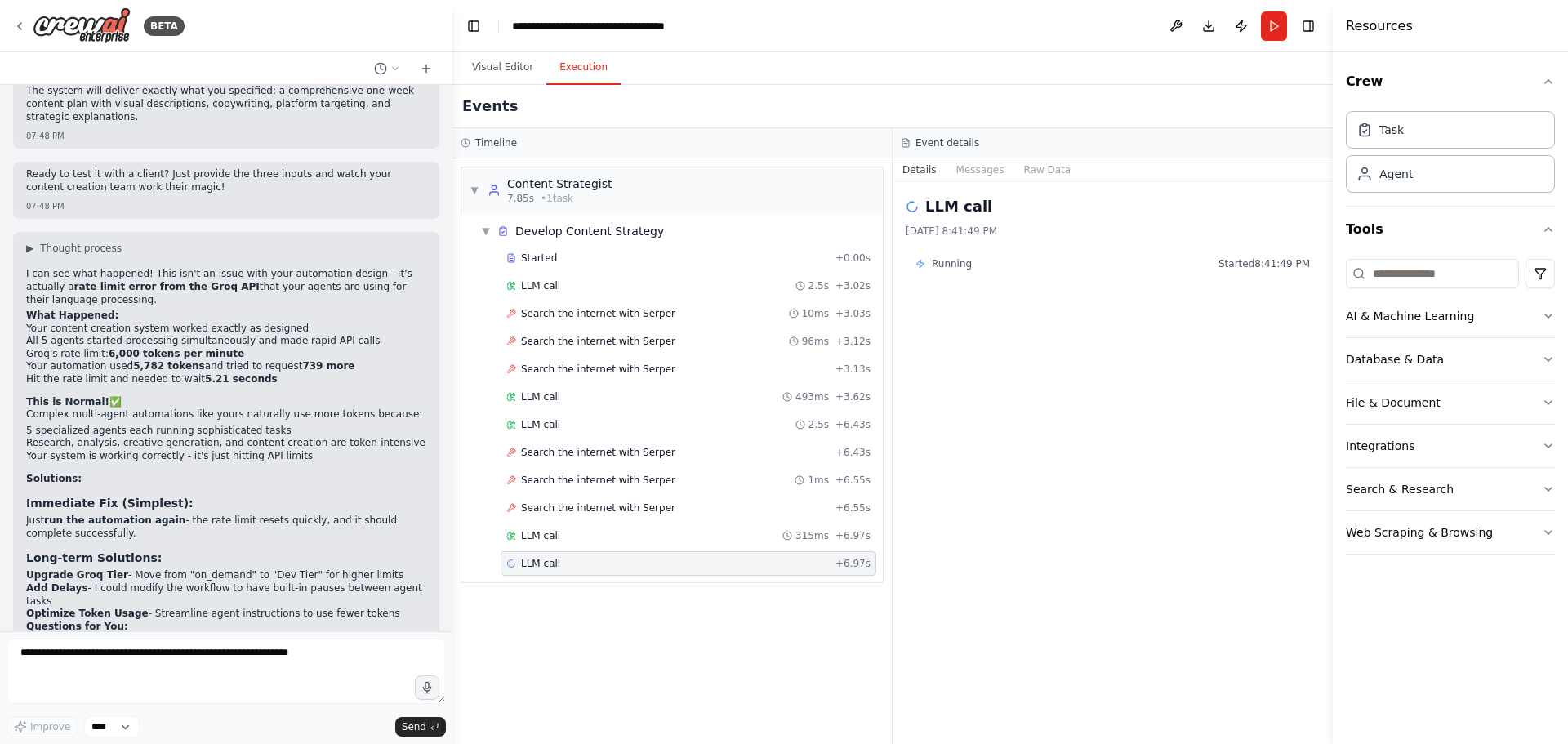
click at [843, 557] on span "+ 6.97s" at bounding box center [852, 563] width 35 height 13
drag, startPoint x: 843, startPoint y: 557, endPoint x: 765, endPoint y: 565, distance: 78.4
click at [765, 565] on div "LLM call + 6.97s" at bounding box center [689, 563] width 365 height 13
click at [54, 662] on textarea at bounding box center [226, 671] width 439 height 65
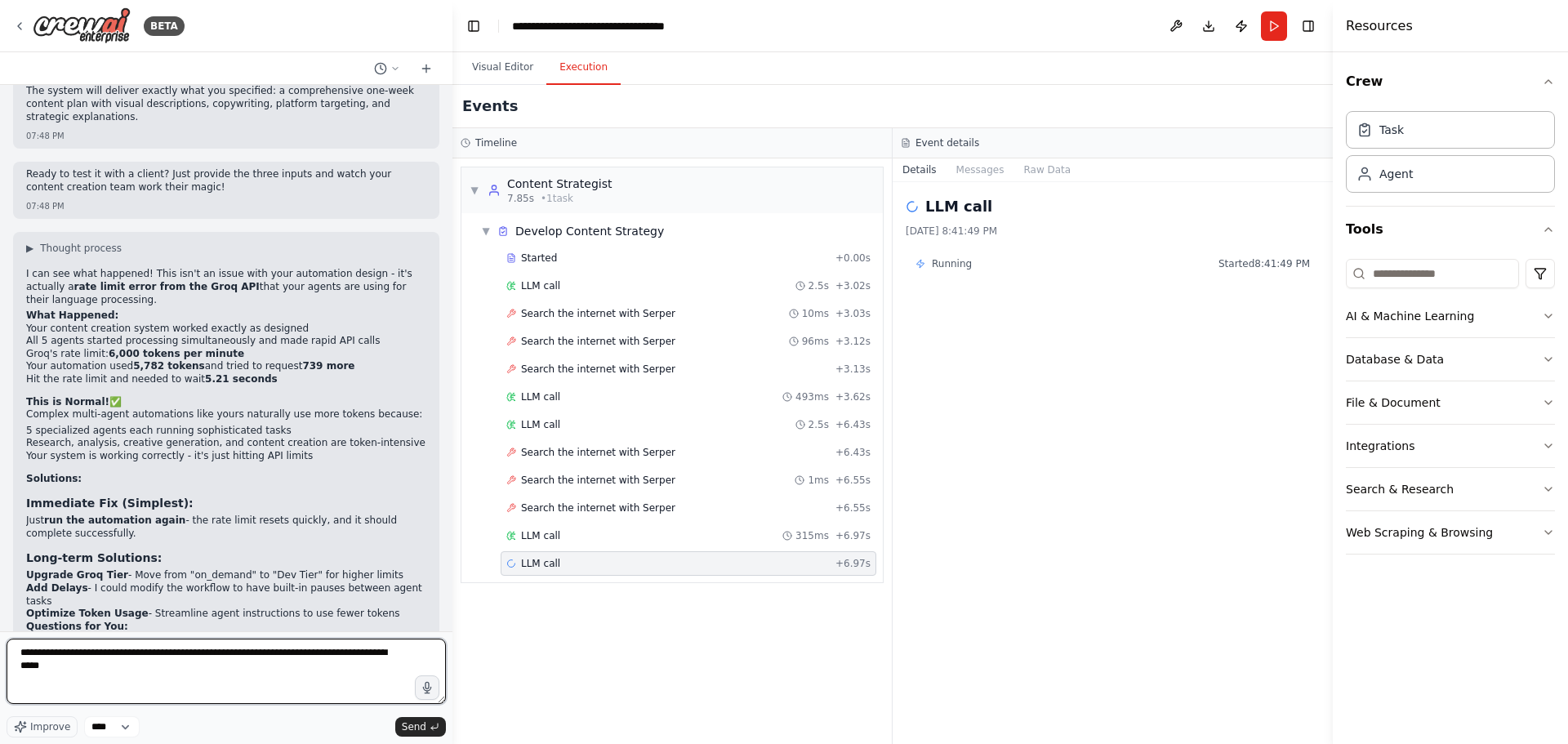
type textarea "**********"
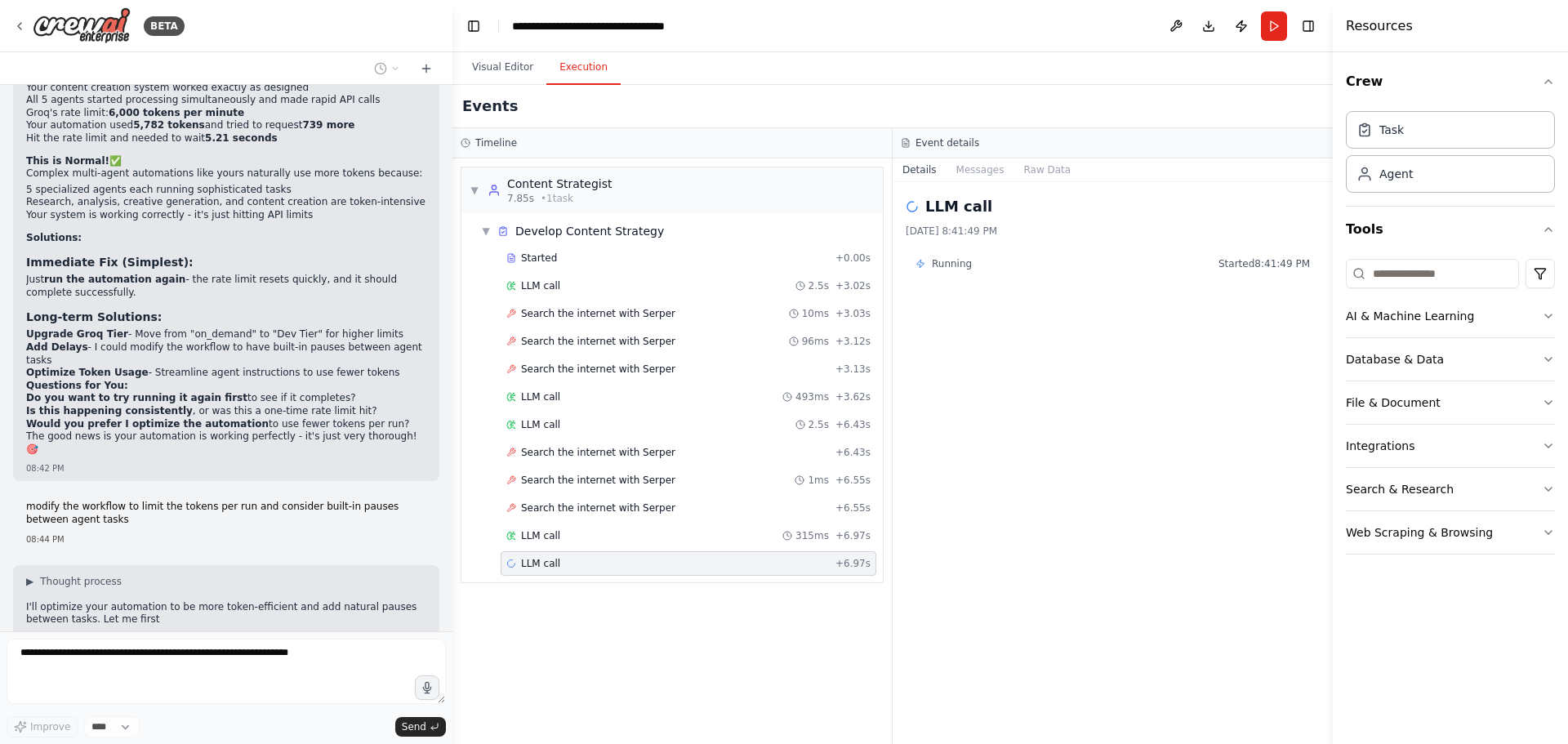
scroll to position [1993, 0]
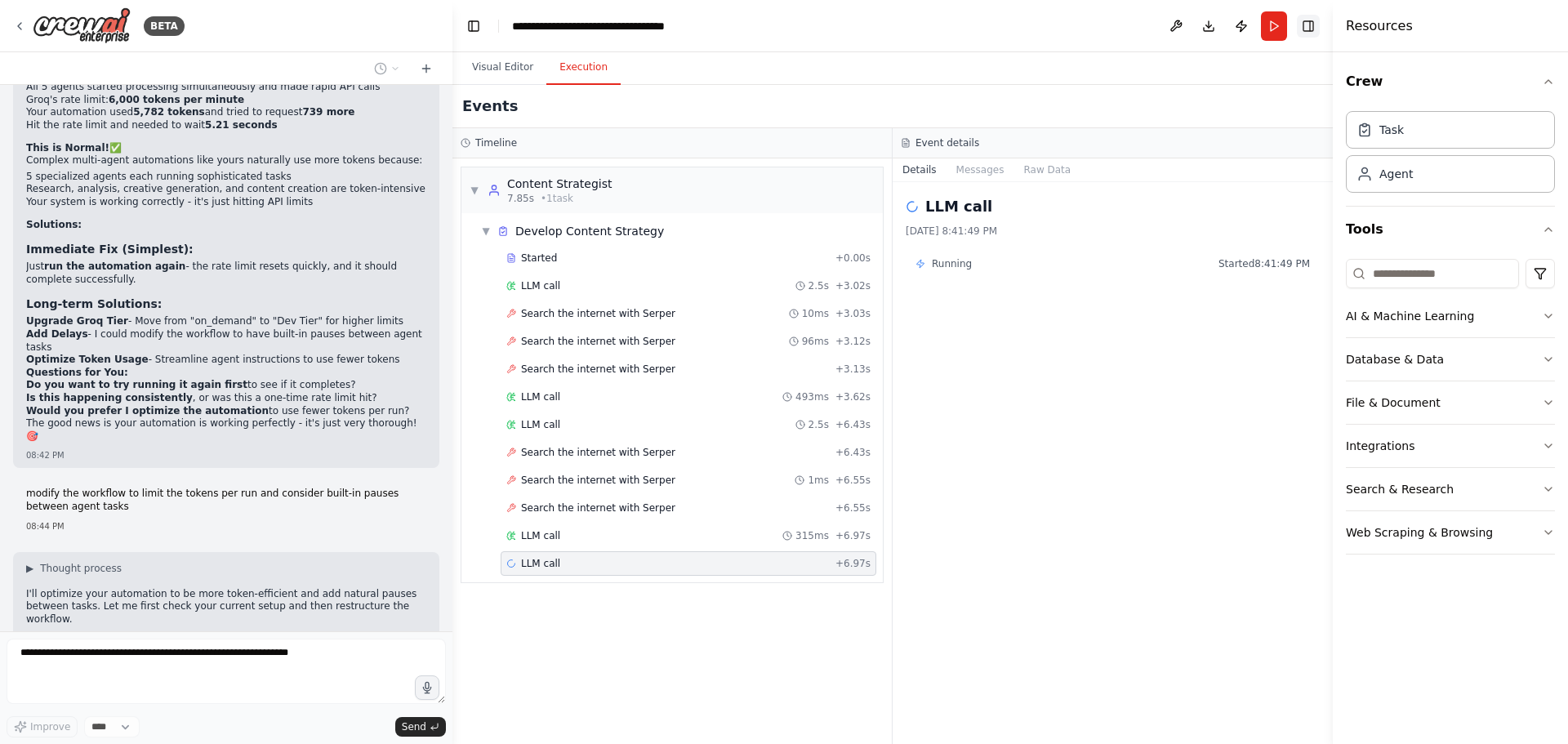
click at [1316, 25] on button "Toggle Right Sidebar" at bounding box center [1308, 26] width 23 height 23
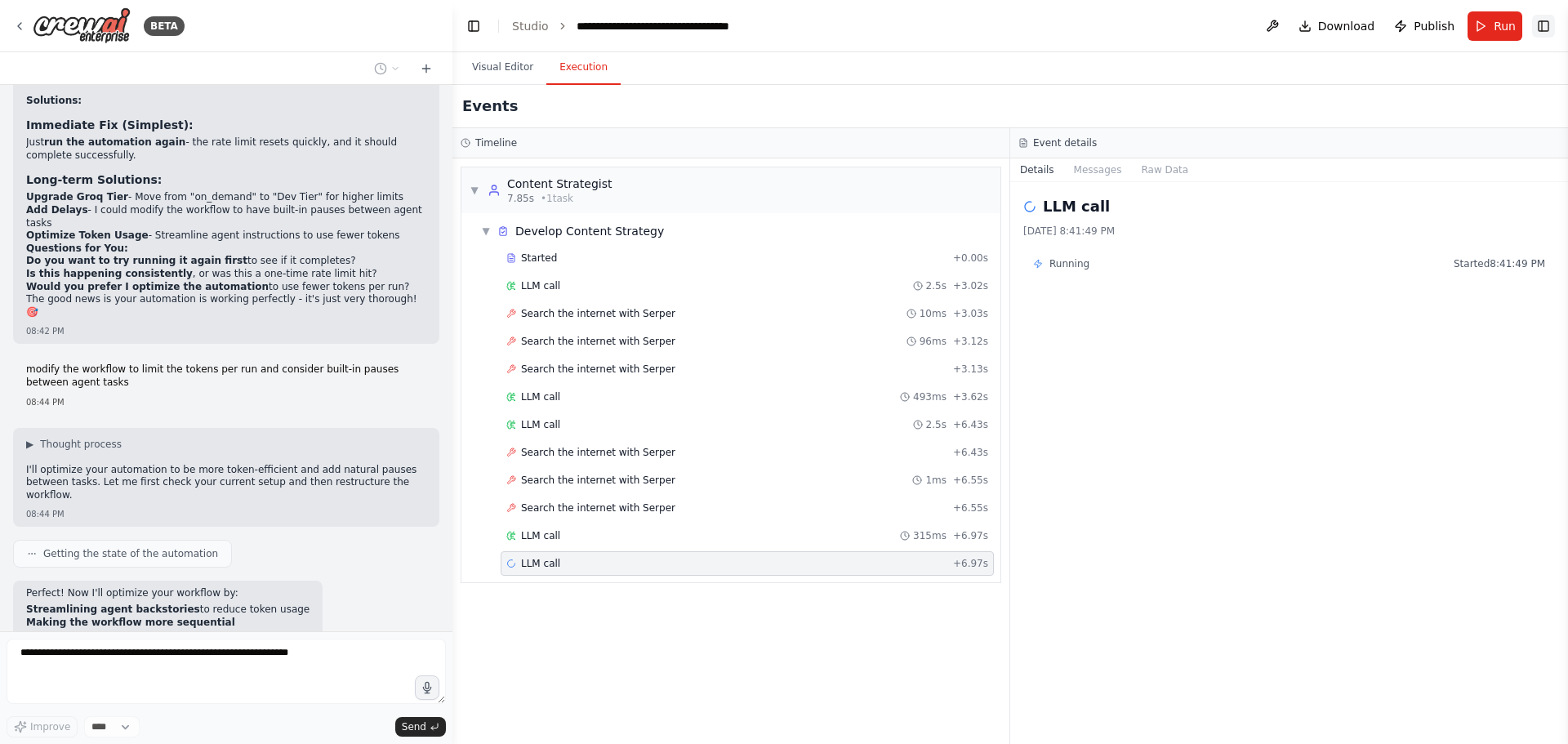
click at [1548, 23] on button "Toggle Right Sidebar" at bounding box center [1543, 26] width 23 height 23
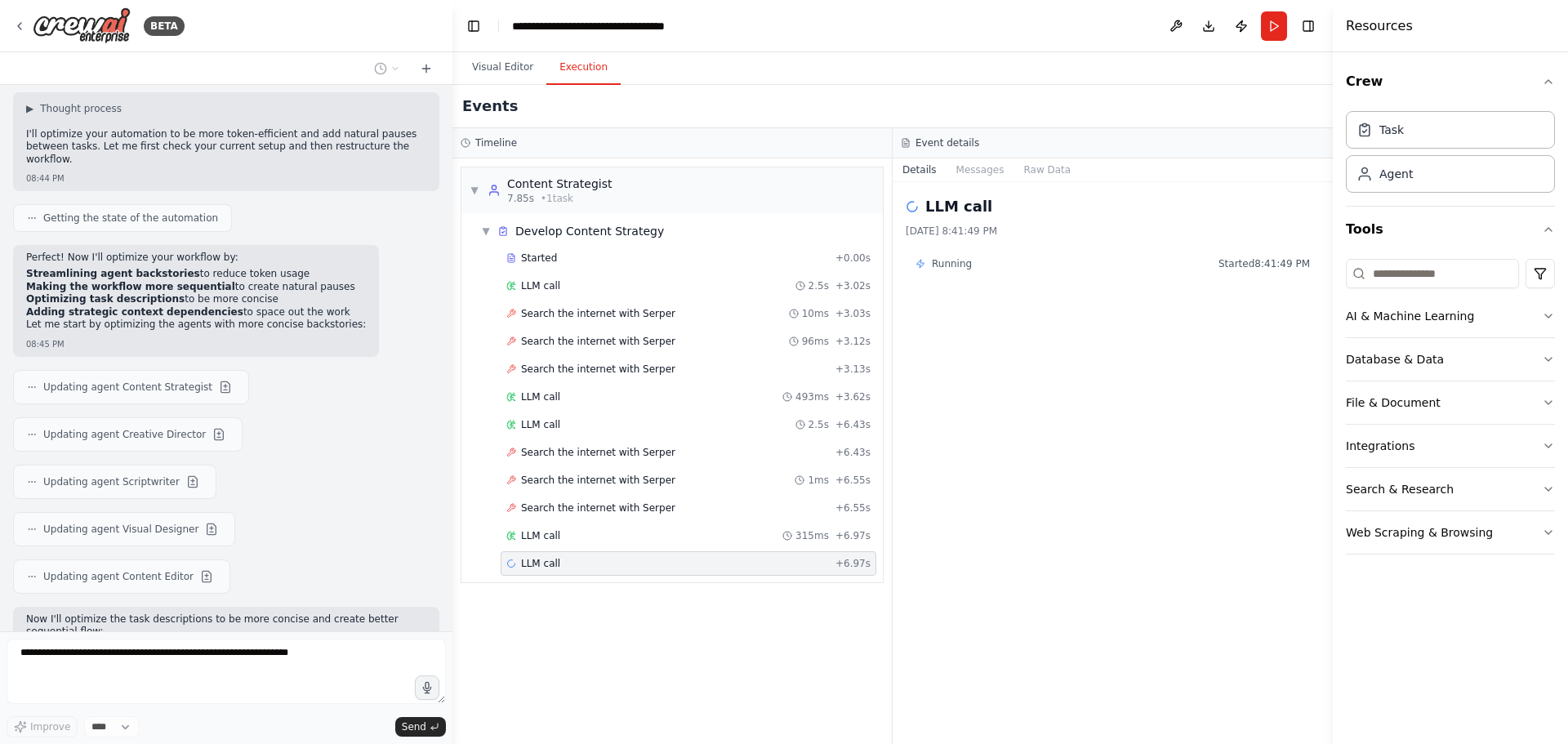
scroll to position [2466, 0]
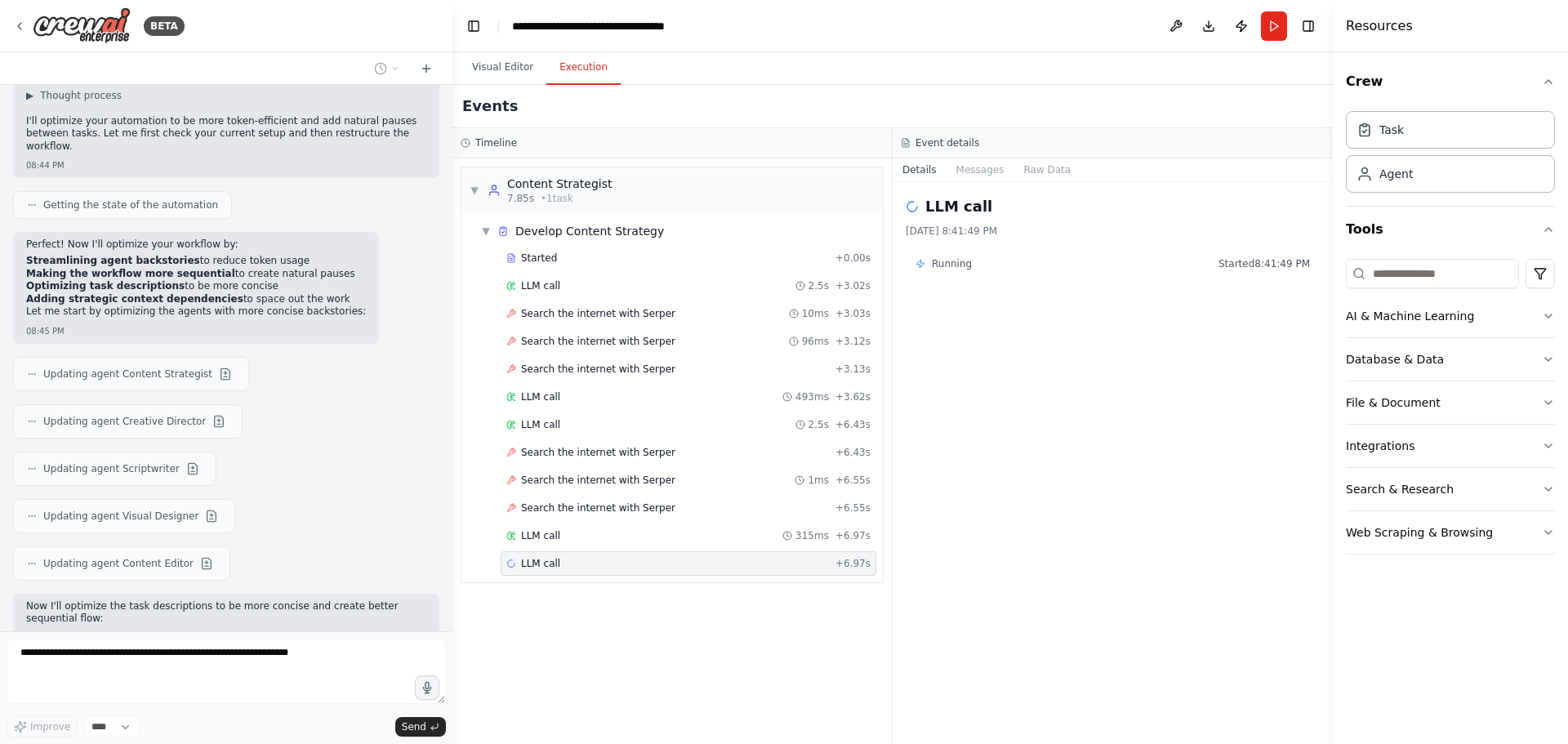
click at [518, 561] on div "LLM call" at bounding box center [533, 563] width 54 height 13
click at [562, 530] on div "LLM call 315ms + 6.97s" at bounding box center [689, 535] width 365 height 13
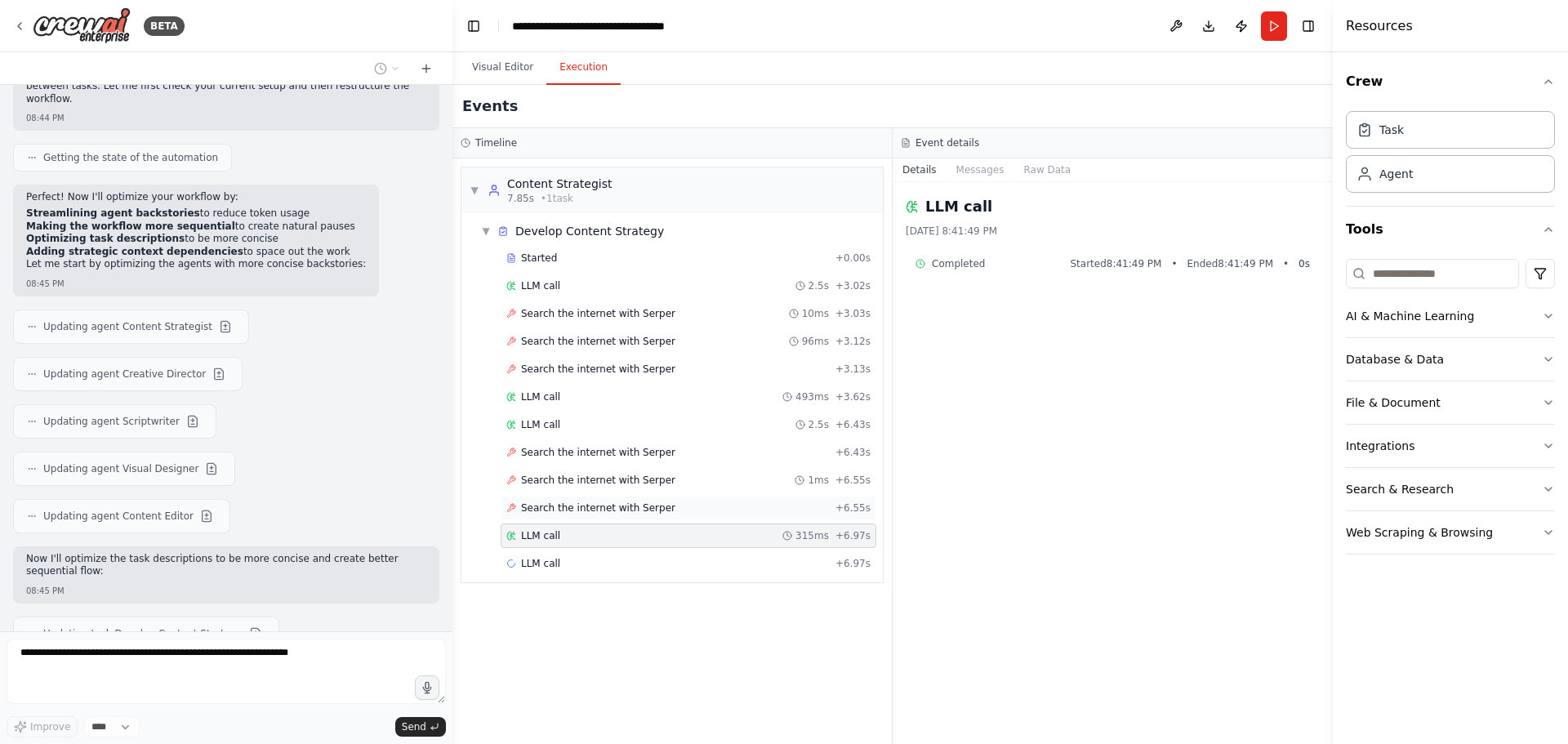
click at [572, 513] on span "Search the internet with Serper" at bounding box center [599, 507] width 155 height 13
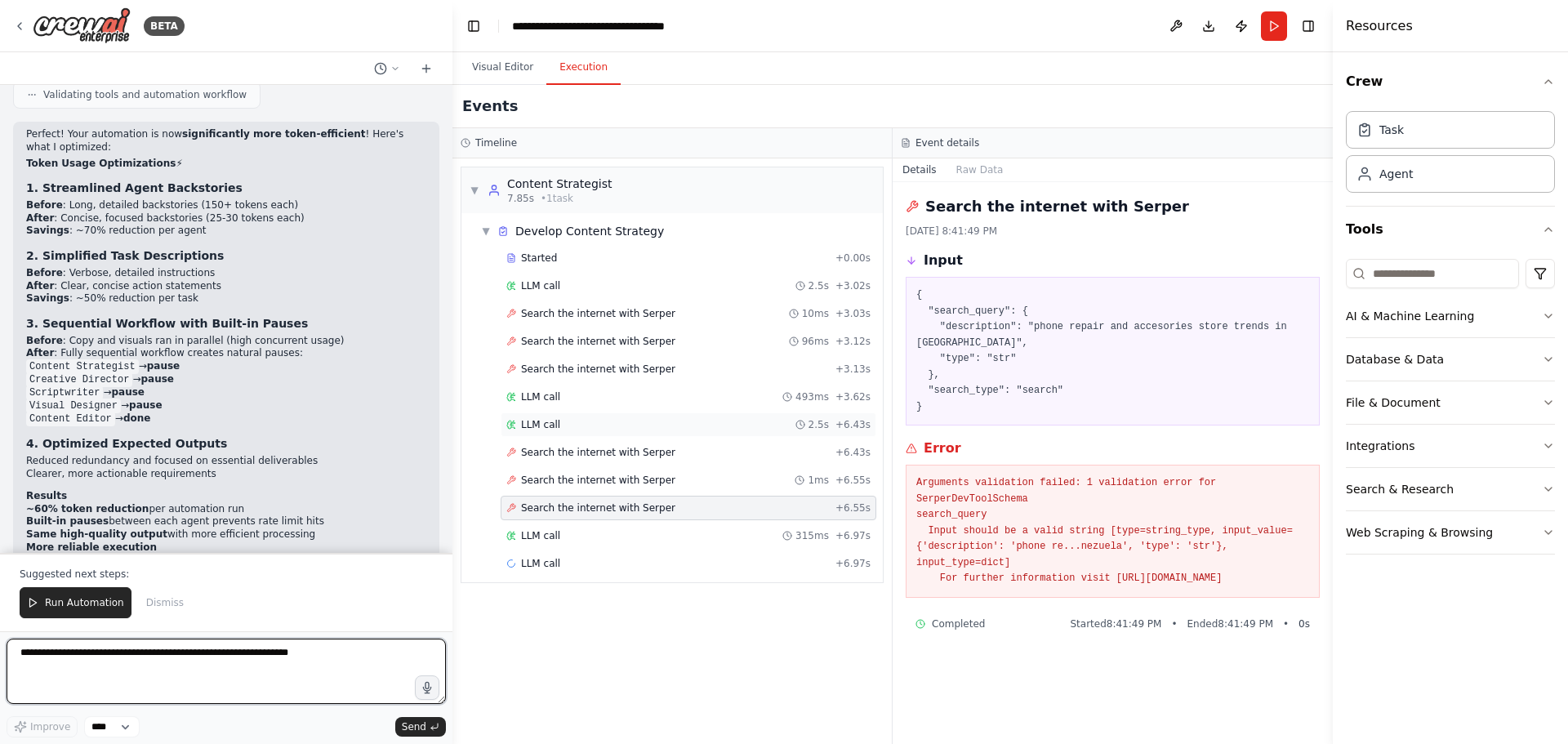
scroll to position [3438, 0]
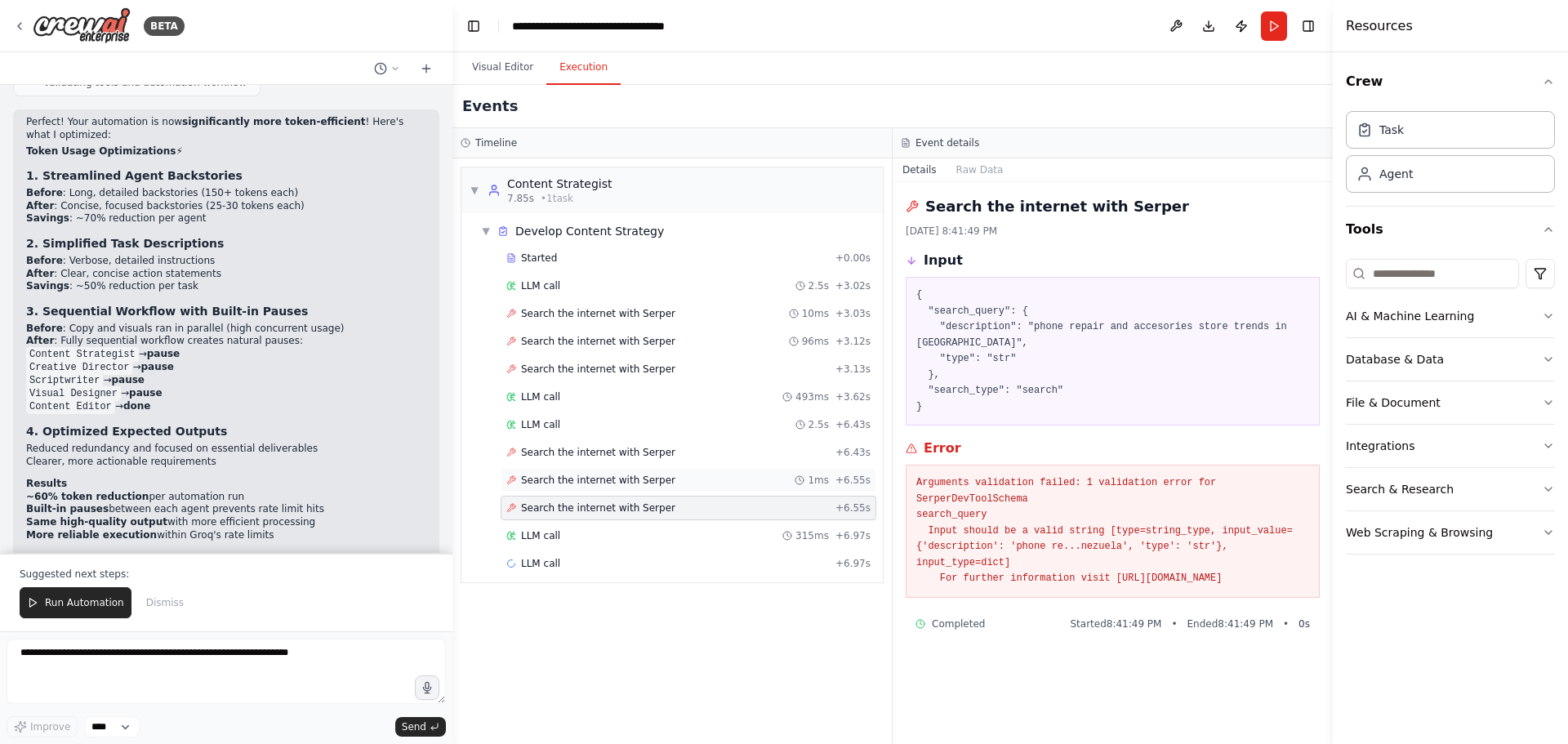
click at [696, 471] on div "Search the internet with Serper 1ms + 6.55s" at bounding box center [688, 479] width 376 height 25
click at [696, 458] on div "Search the internet with Serper + 6.43s" at bounding box center [689, 452] width 365 height 13
click at [696, 429] on div "LLM call 2.5s + 6.43s" at bounding box center [689, 424] width 365 height 13
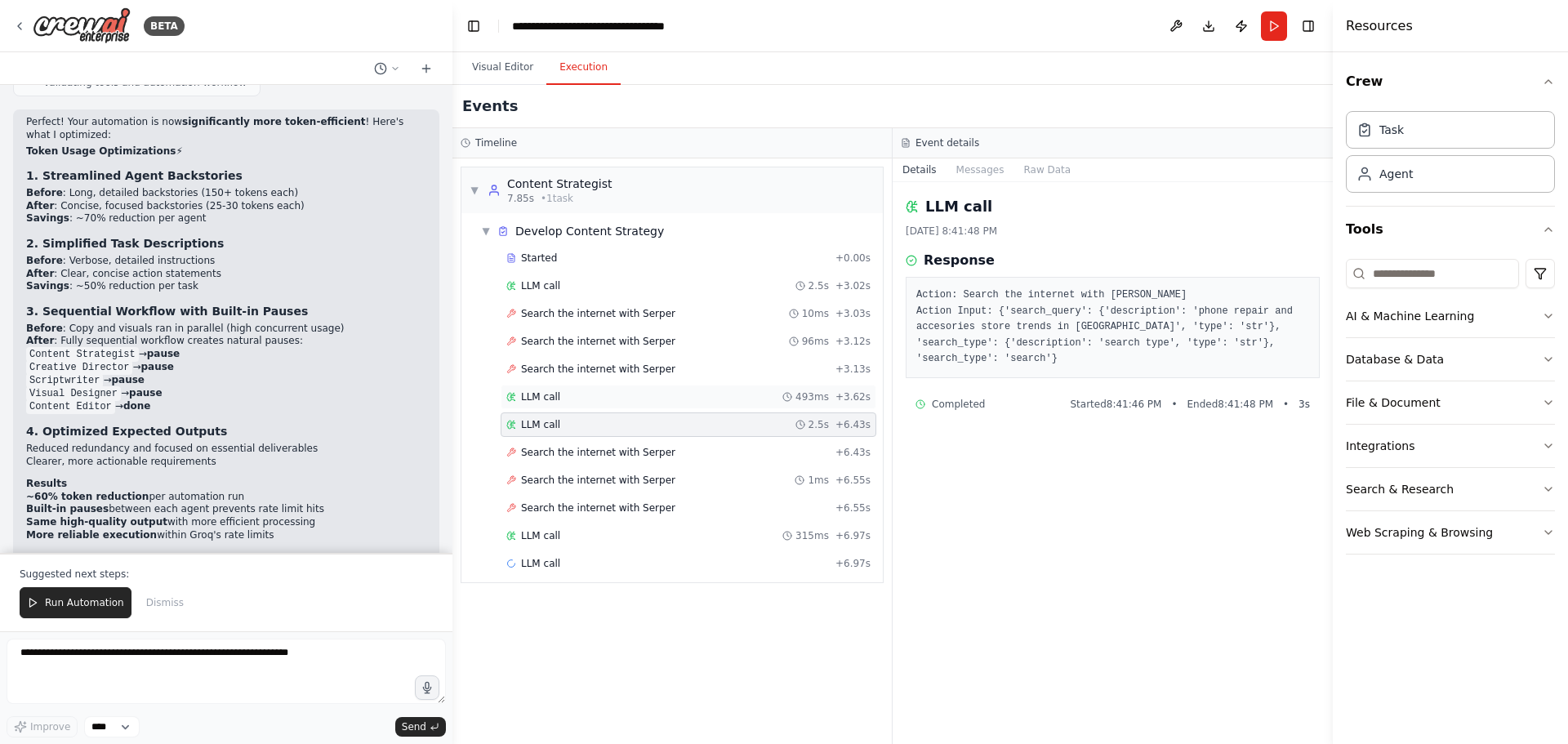
click at [696, 403] on div "LLM call 493ms + 3.62s" at bounding box center [688, 396] width 376 height 25
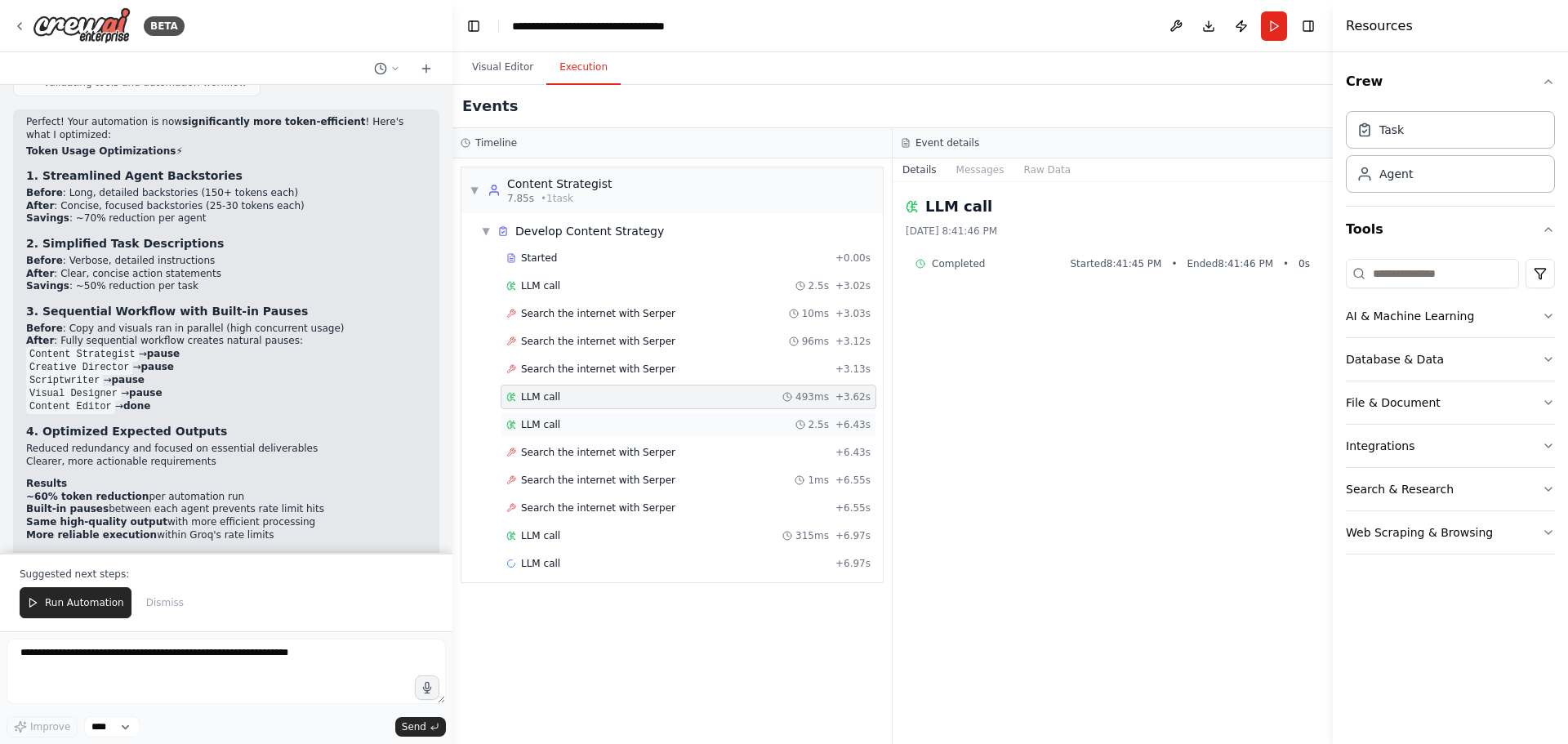
click at [698, 416] on div "LLM call 2.5s + 6.43s" at bounding box center [688, 424] width 376 height 25
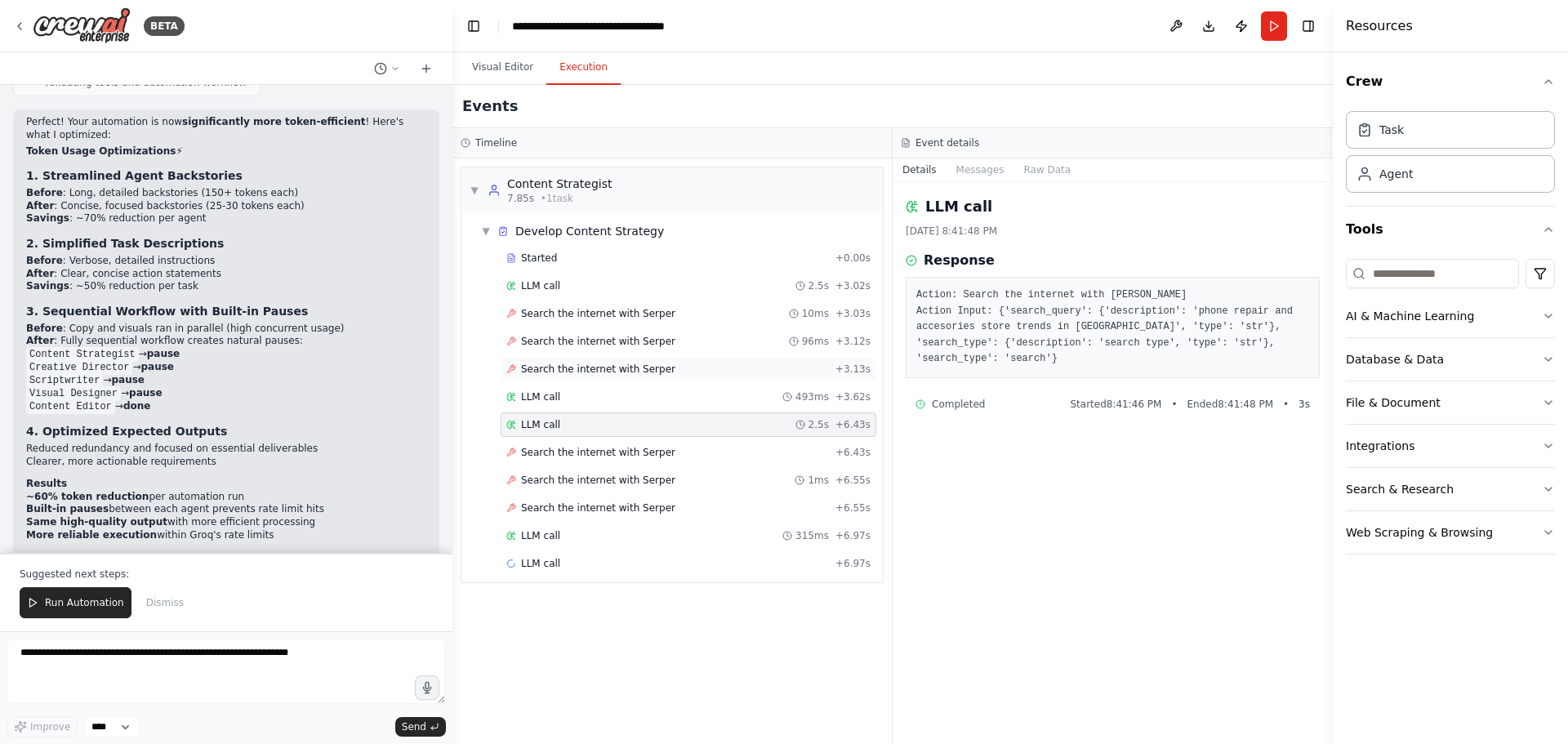
click at [697, 372] on div "Search the internet with Serper + 3.13s" at bounding box center [689, 369] width 365 height 13
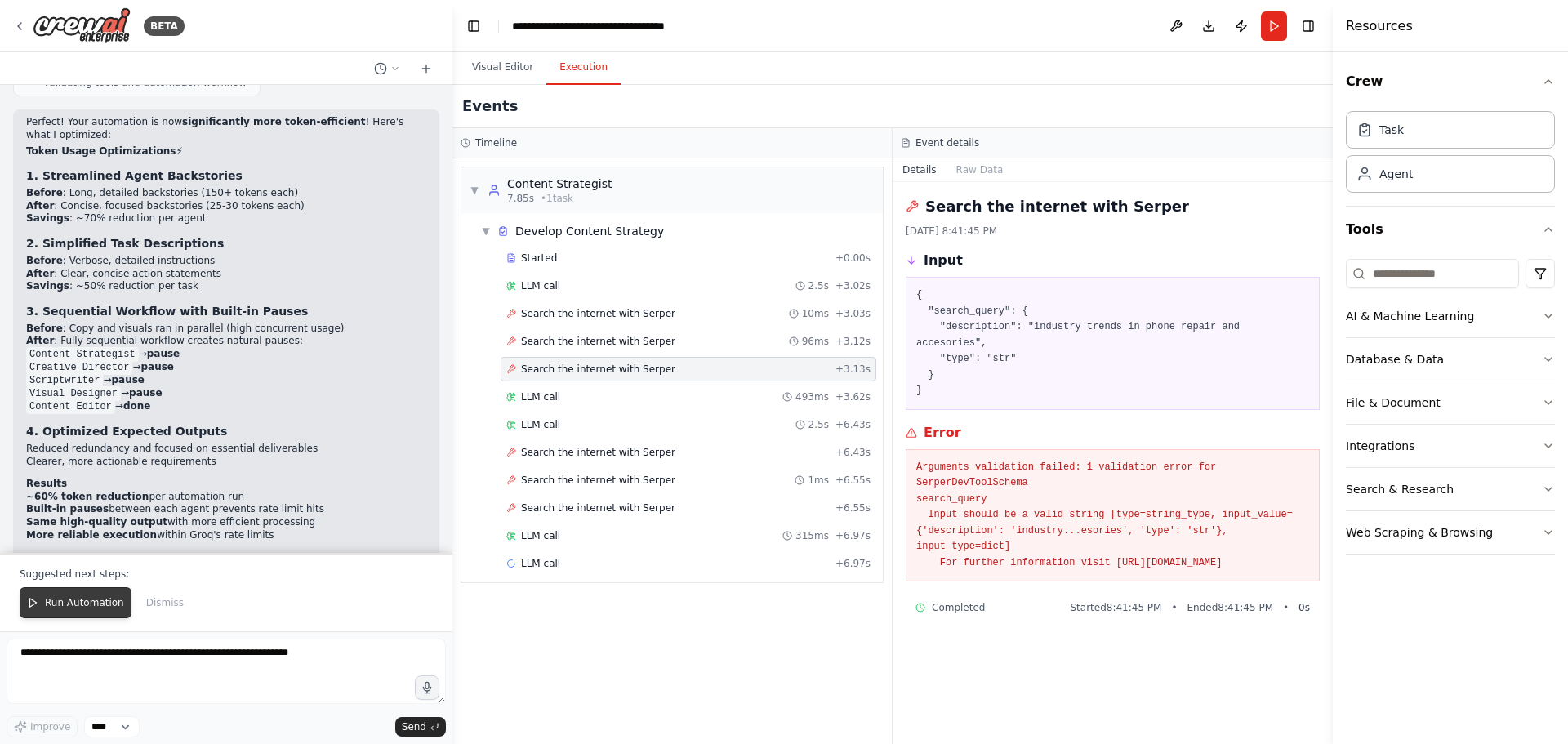
click at [60, 606] on span "Run Automation" at bounding box center [84, 602] width 79 height 13
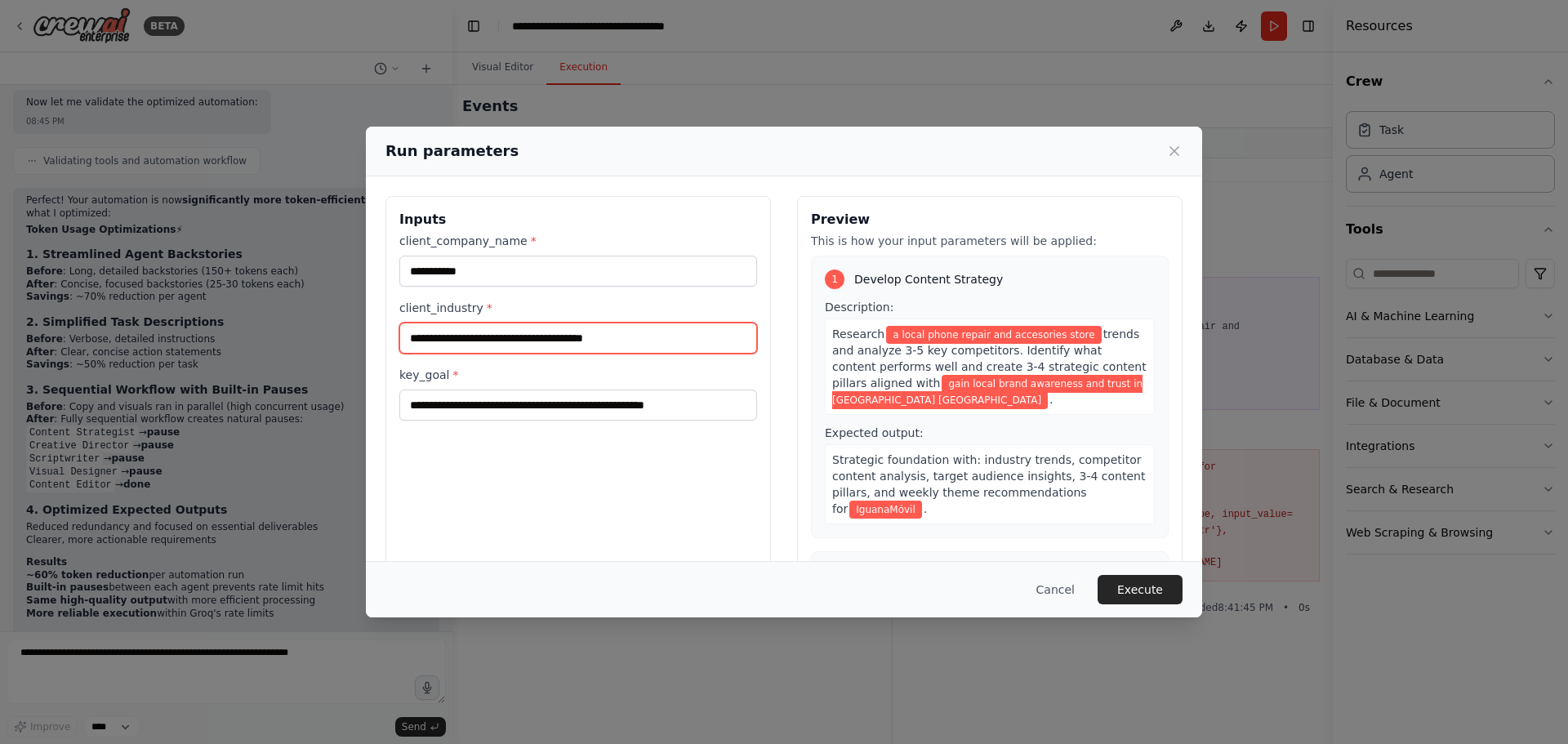
drag, startPoint x: 513, startPoint y: 337, endPoint x: 588, endPoint y: 338, distance: 75.0
click at [588, 338] on input "**********" at bounding box center [578, 338] width 358 height 31
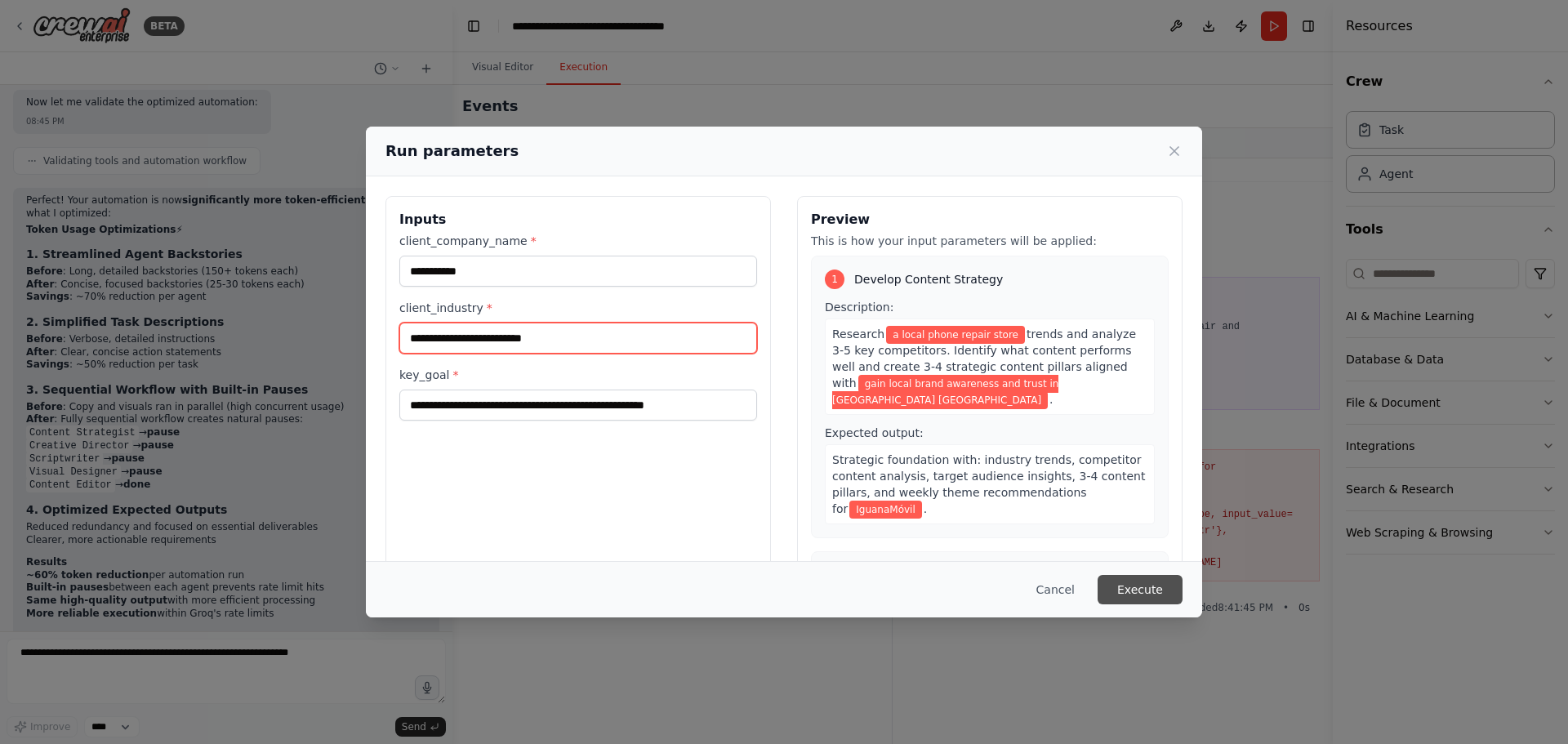
type input "**********"
click at [1159, 583] on button "Execute" at bounding box center [1141, 589] width 85 height 30
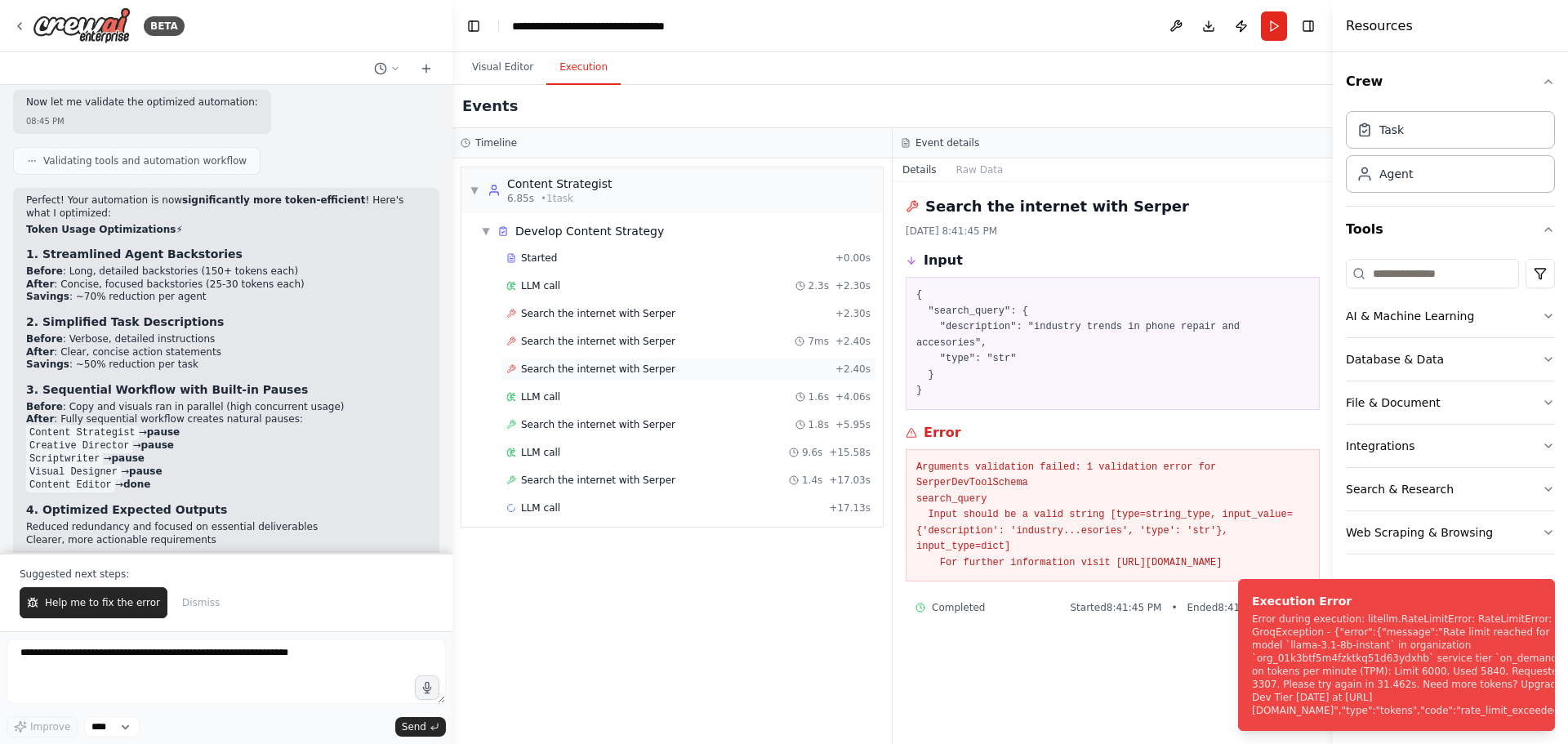
scroll to position [3438, 0]
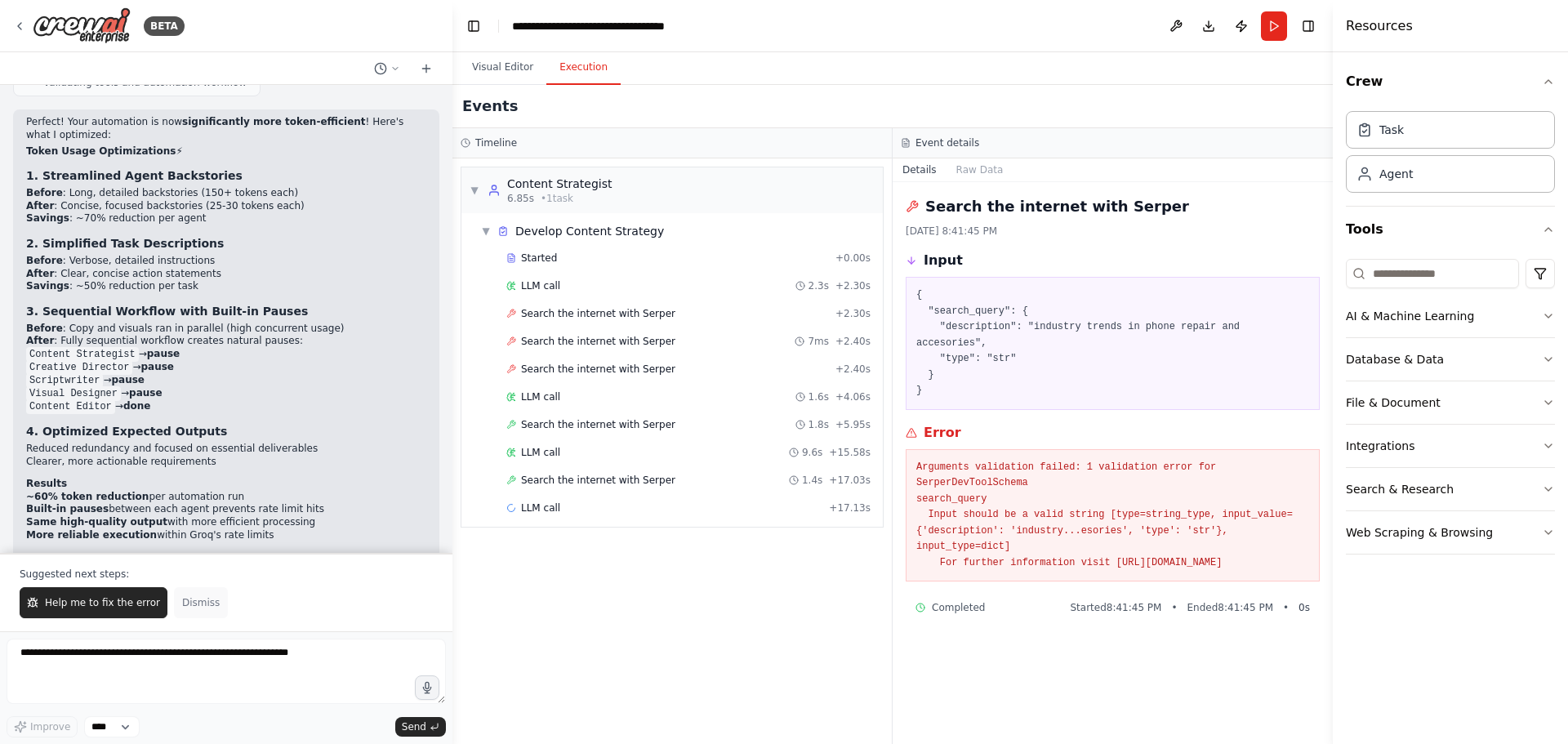
click at [188, 610] on button "Dismiss" at bounding box center [201, 602] width 54 height 31
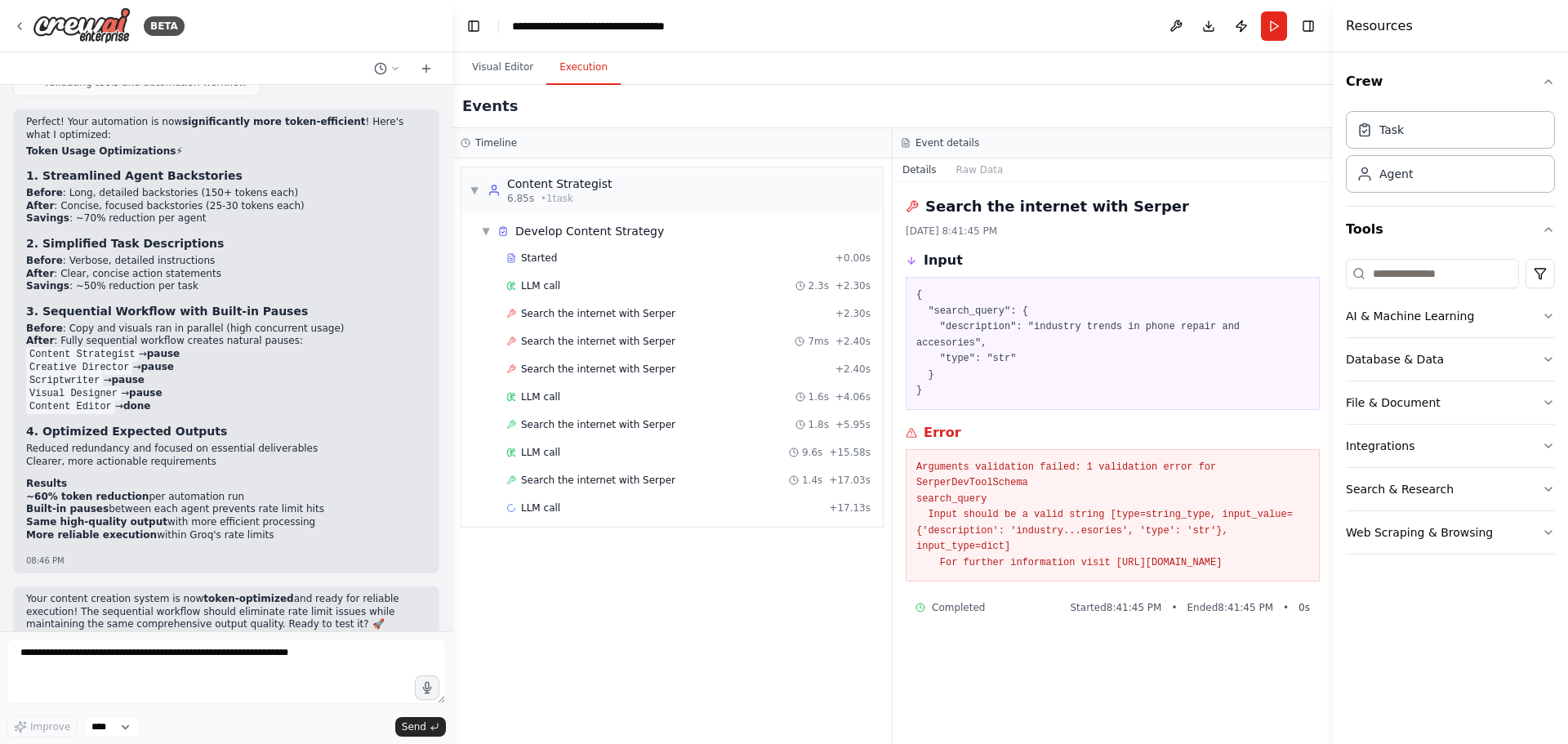
scroll to position [3359, 0]
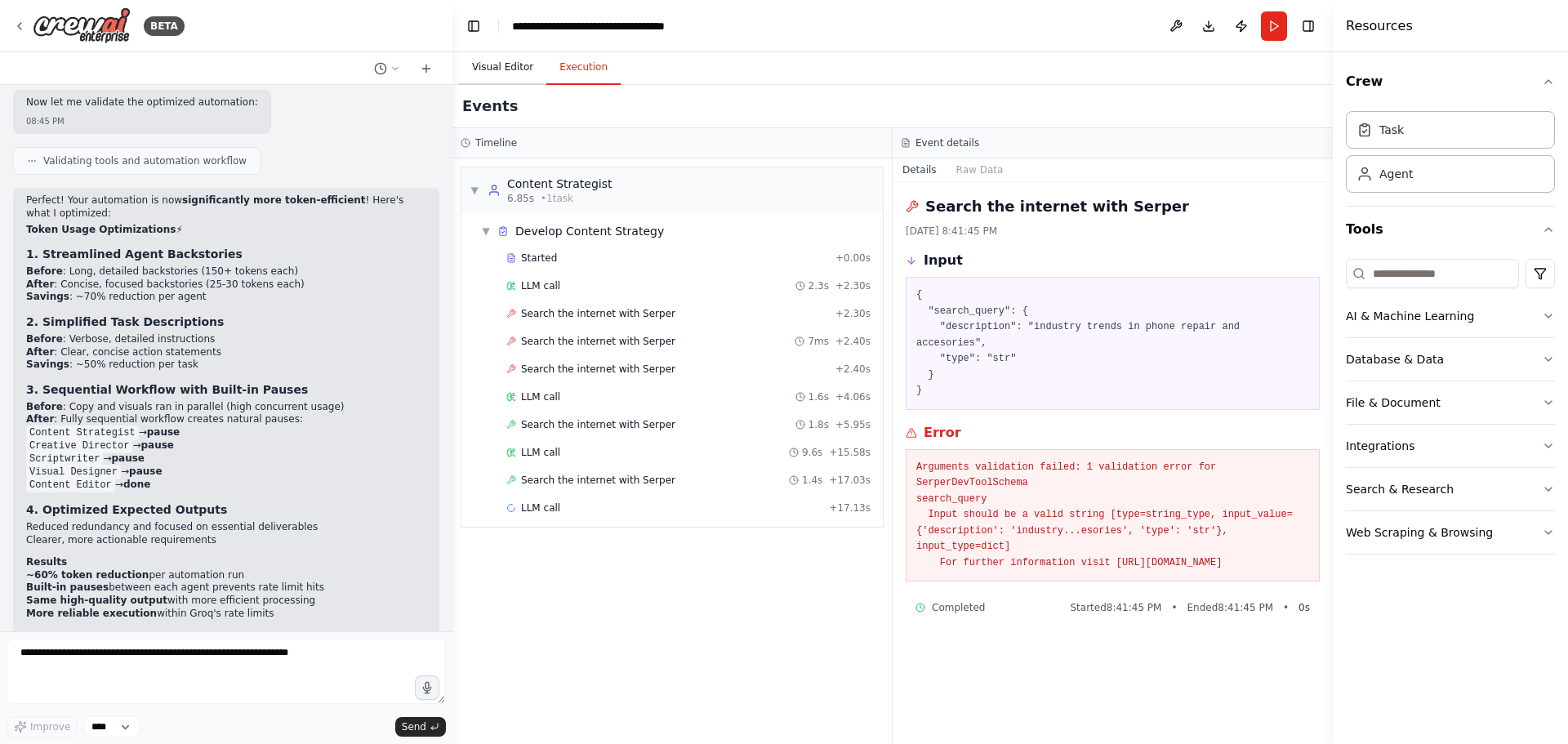
click at [491, 63] on button "Visual Editor" at bounding box center [503, 67] width 87 height 35
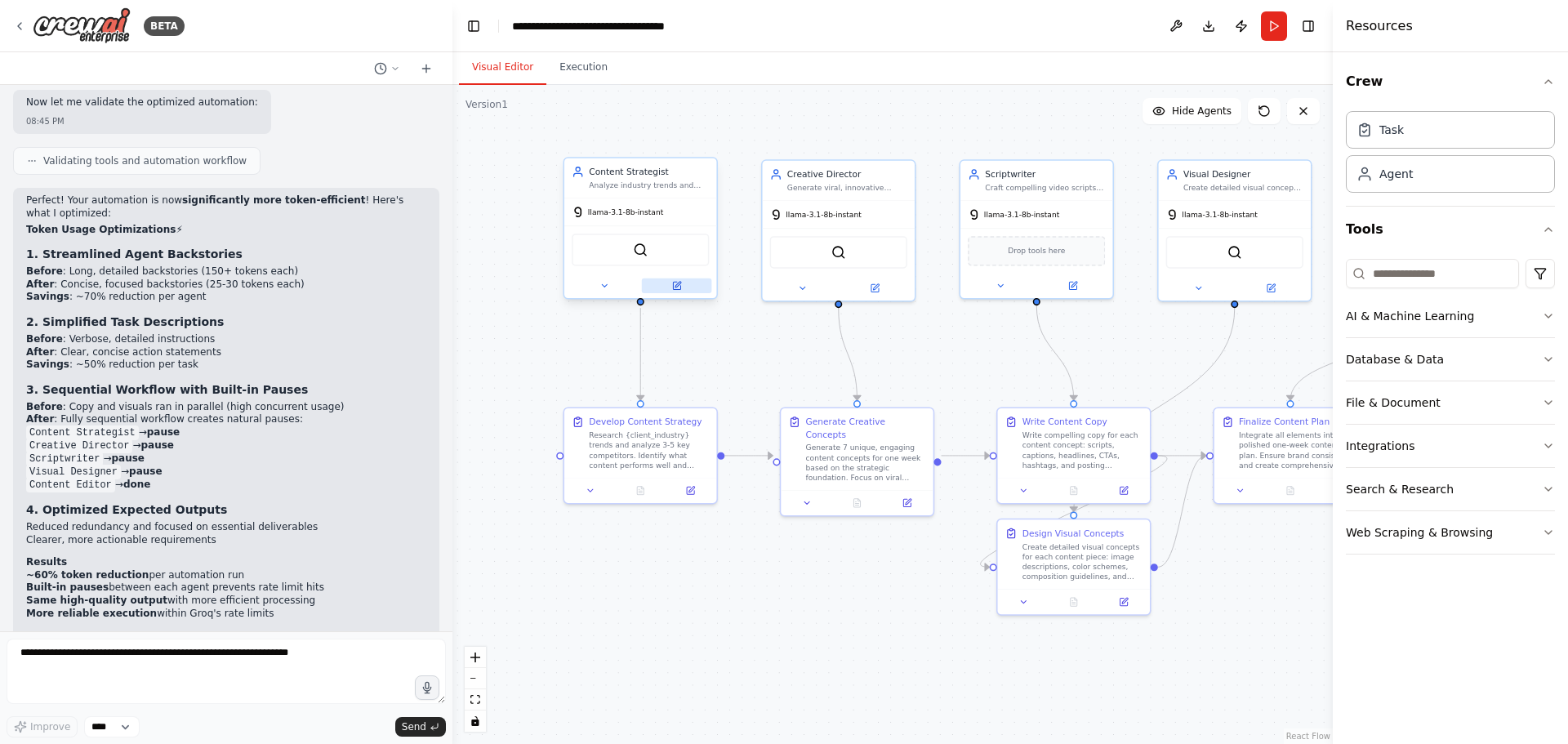
click at [684, 288] on button at bounding box center [677, 285] width 70 height 15
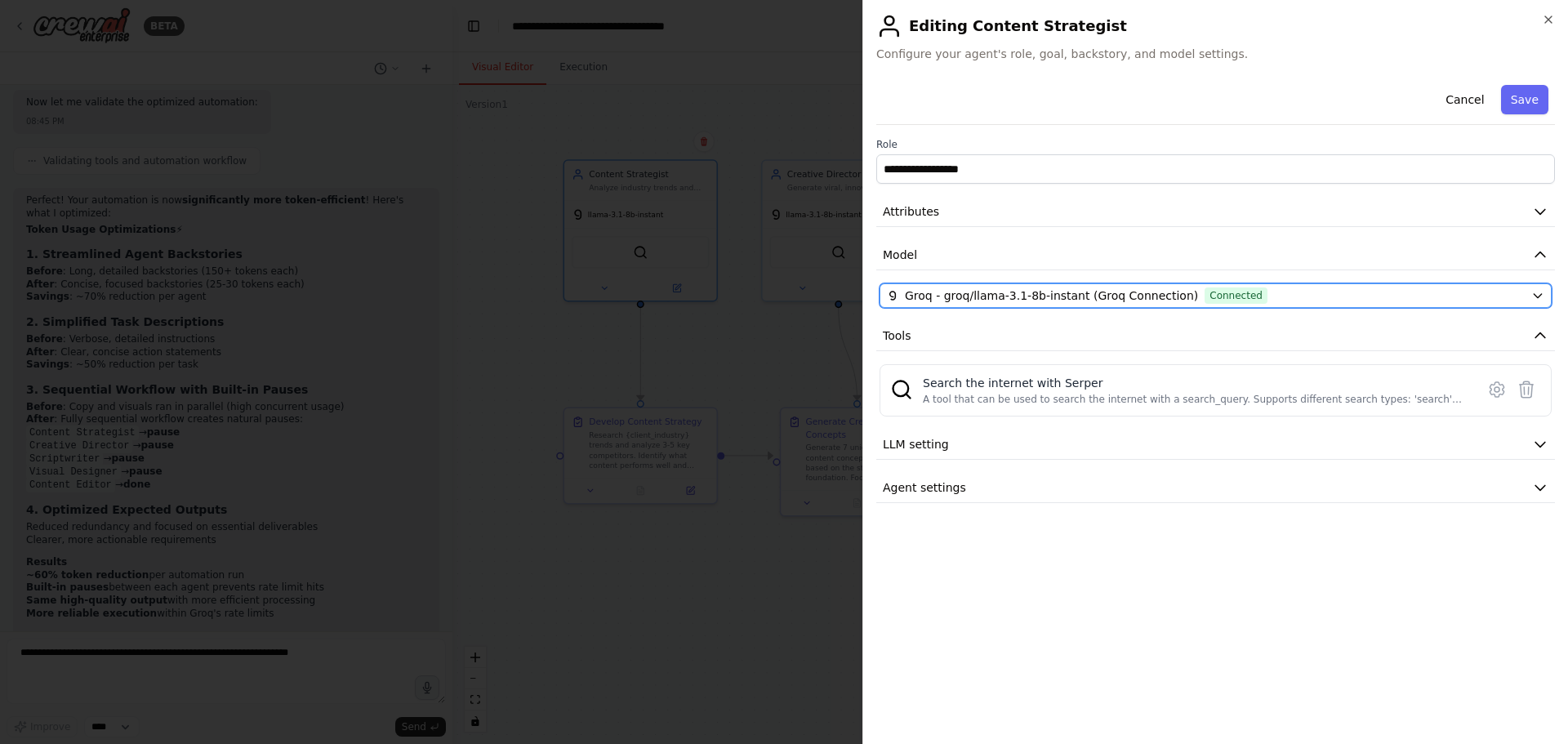
click at [1055, 288] on span "Groq - groq/llama-3.1-8b-instant (Groq Connection)" at bounding box center [1052, 295] width 293 height 16
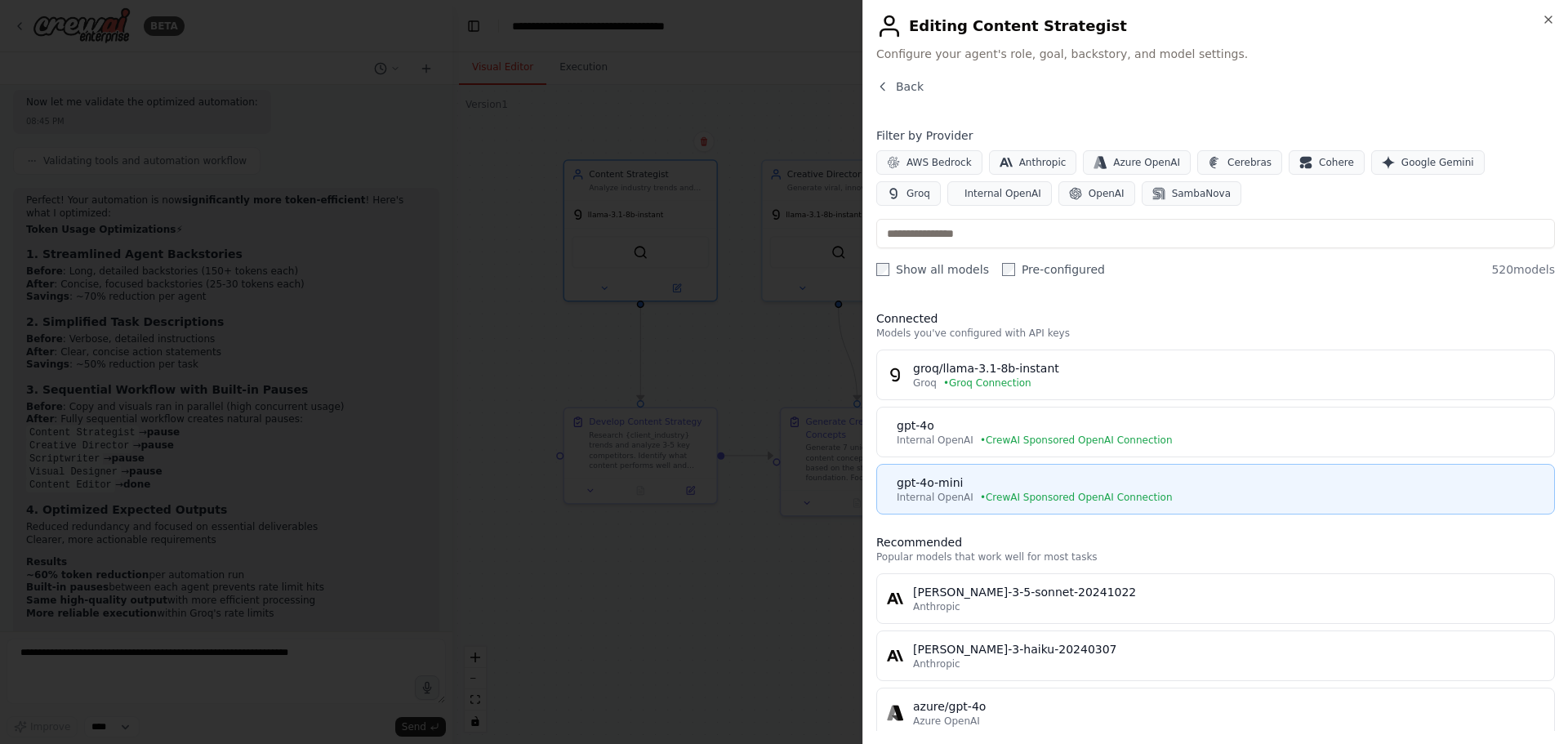
click at [1130, 485] on div "gpt-4o-mini" at bounding box center [1221, 482] width 648 height 16
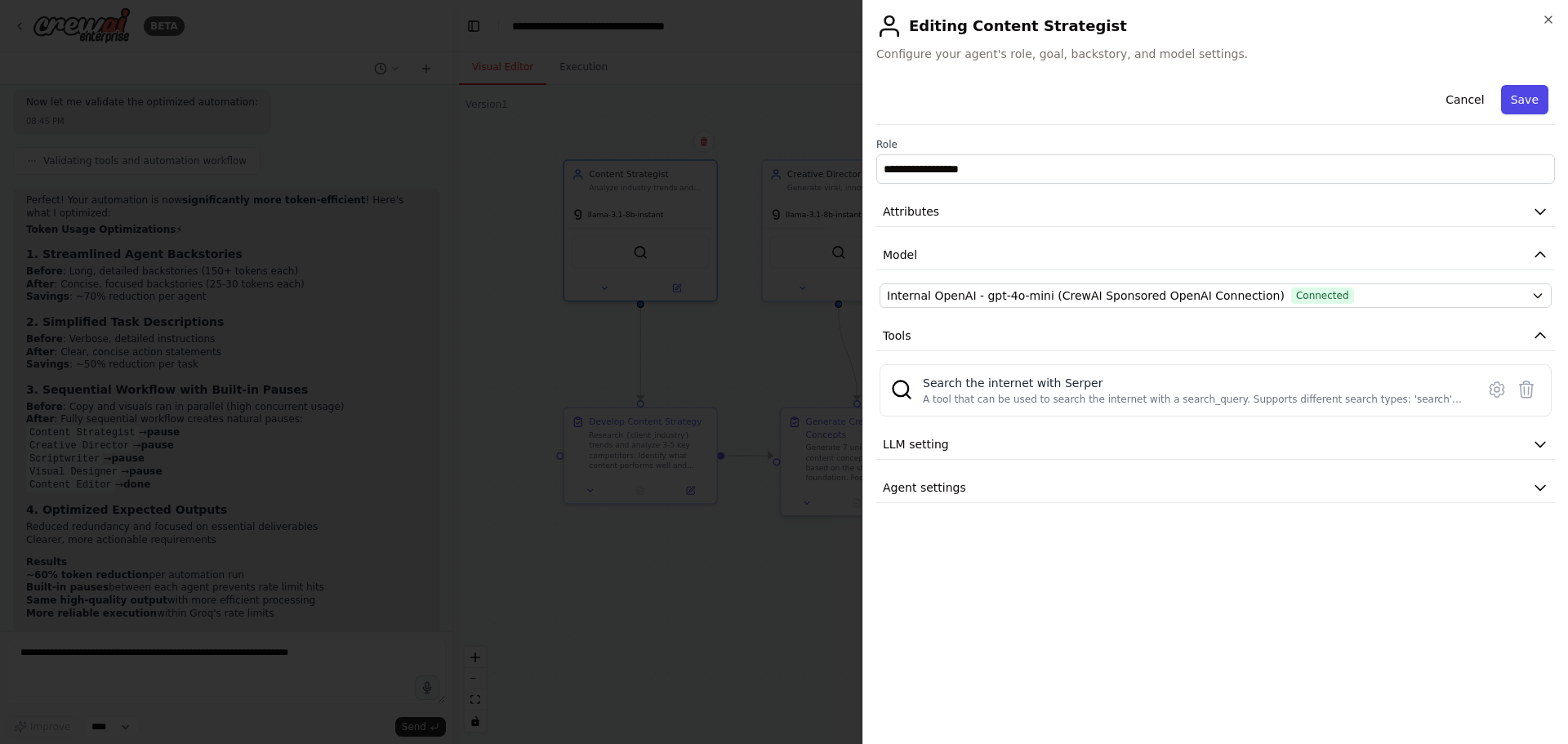
click at [1528, 104] on button "Save" at bounding box center [1525, 100] width 48 height 30
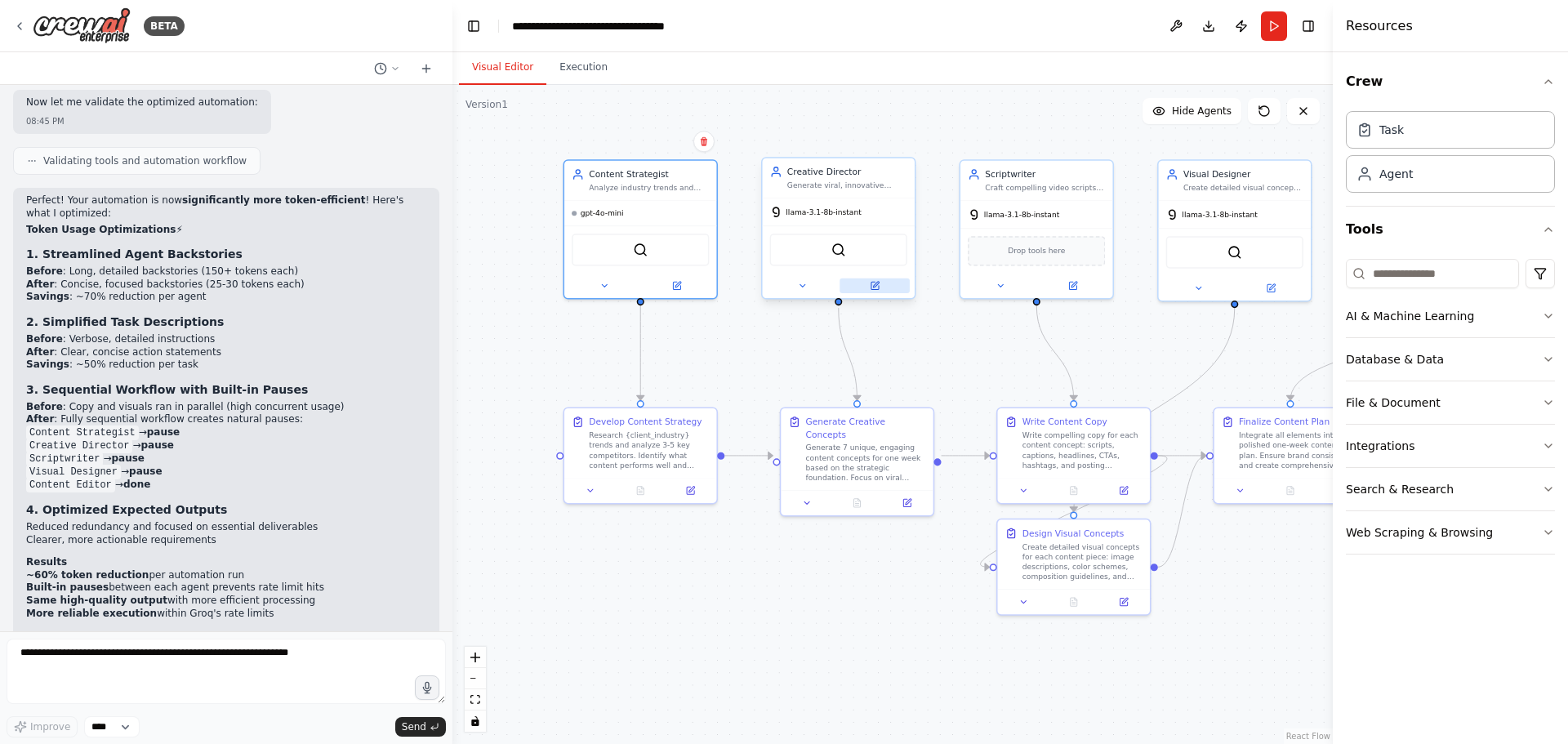
click at [877, 292] on button at bounding box center [874, 285] width 70 height 15
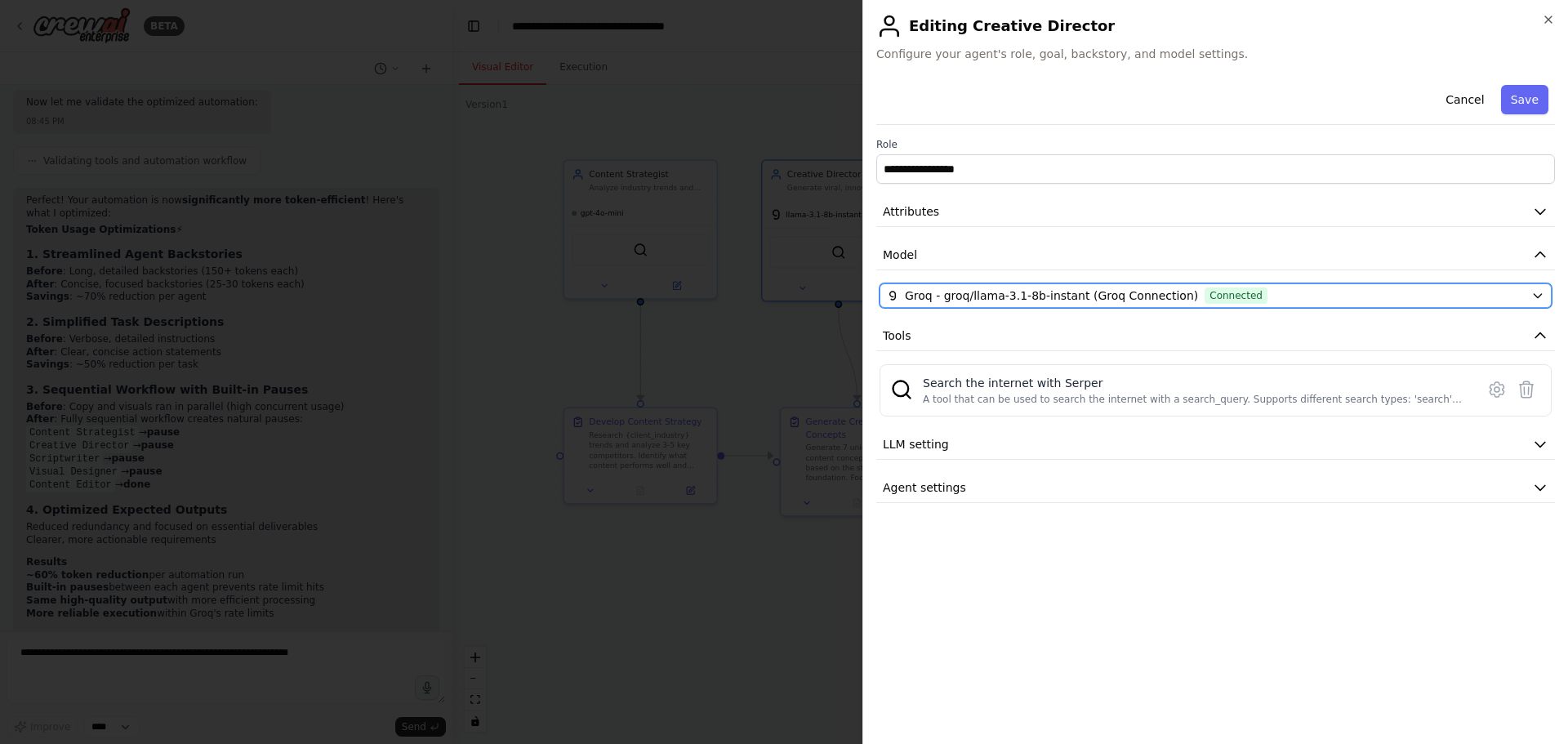
click at [991, 296] on span "Groq - groq/llama-3.1-8b-instant (Groq Connection)" at bounding box center [1052, 295] width 293 height 16
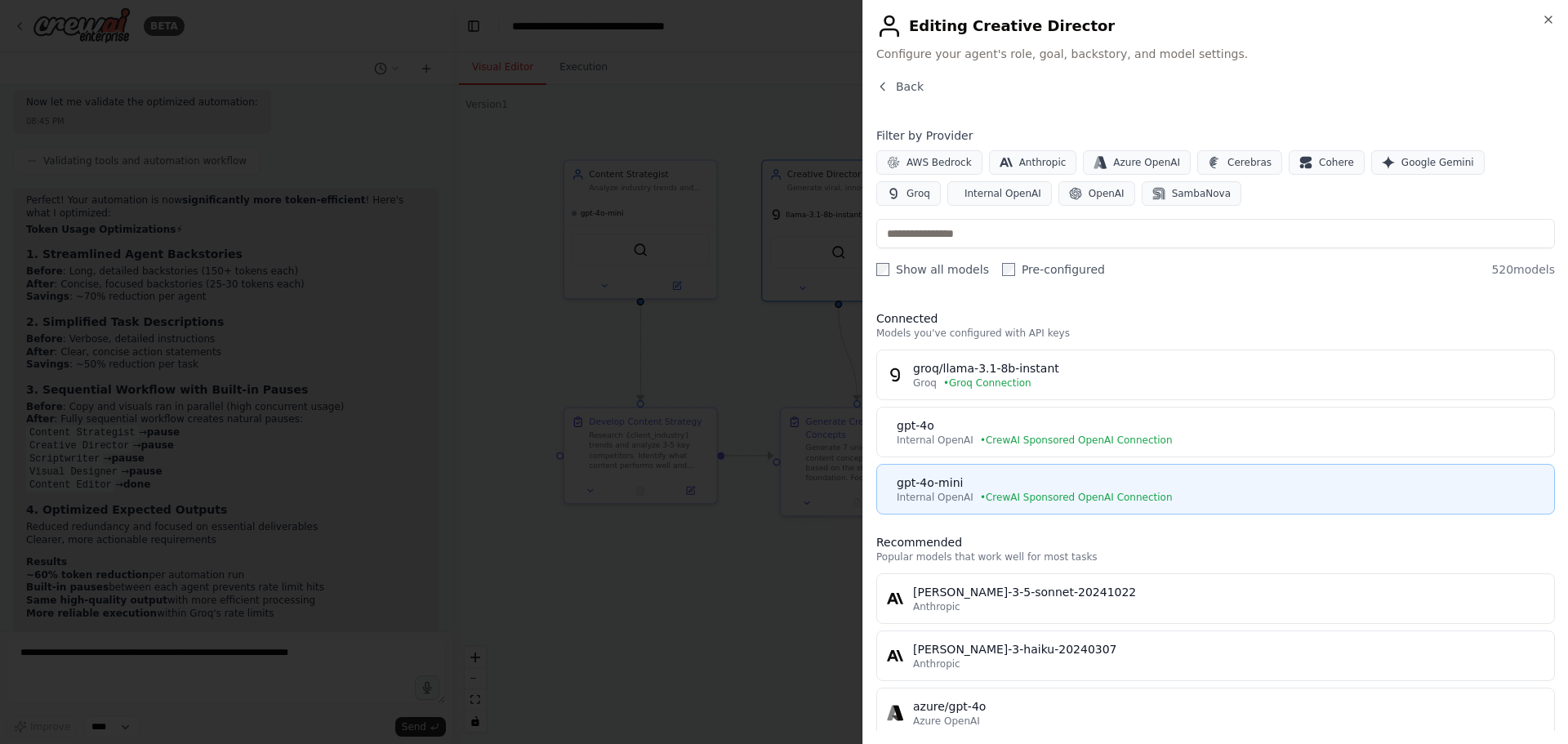
click at [981, 485] on div "gpt-4o-mini" at bounding box center [1221, 482] width 648 height 16
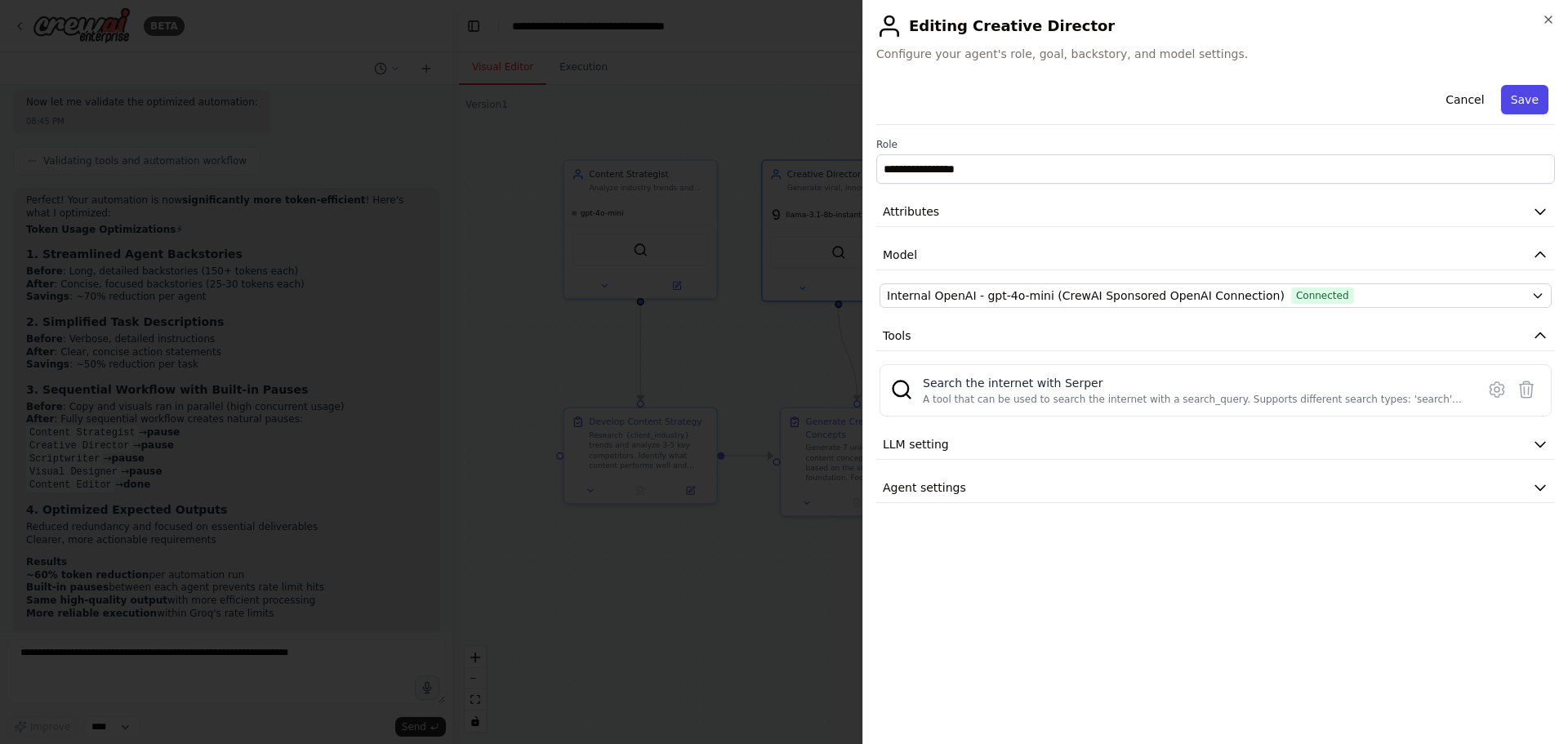
click at [1530, 102] on button "Save" at bounding box center [1525, 100] width 48 height 30
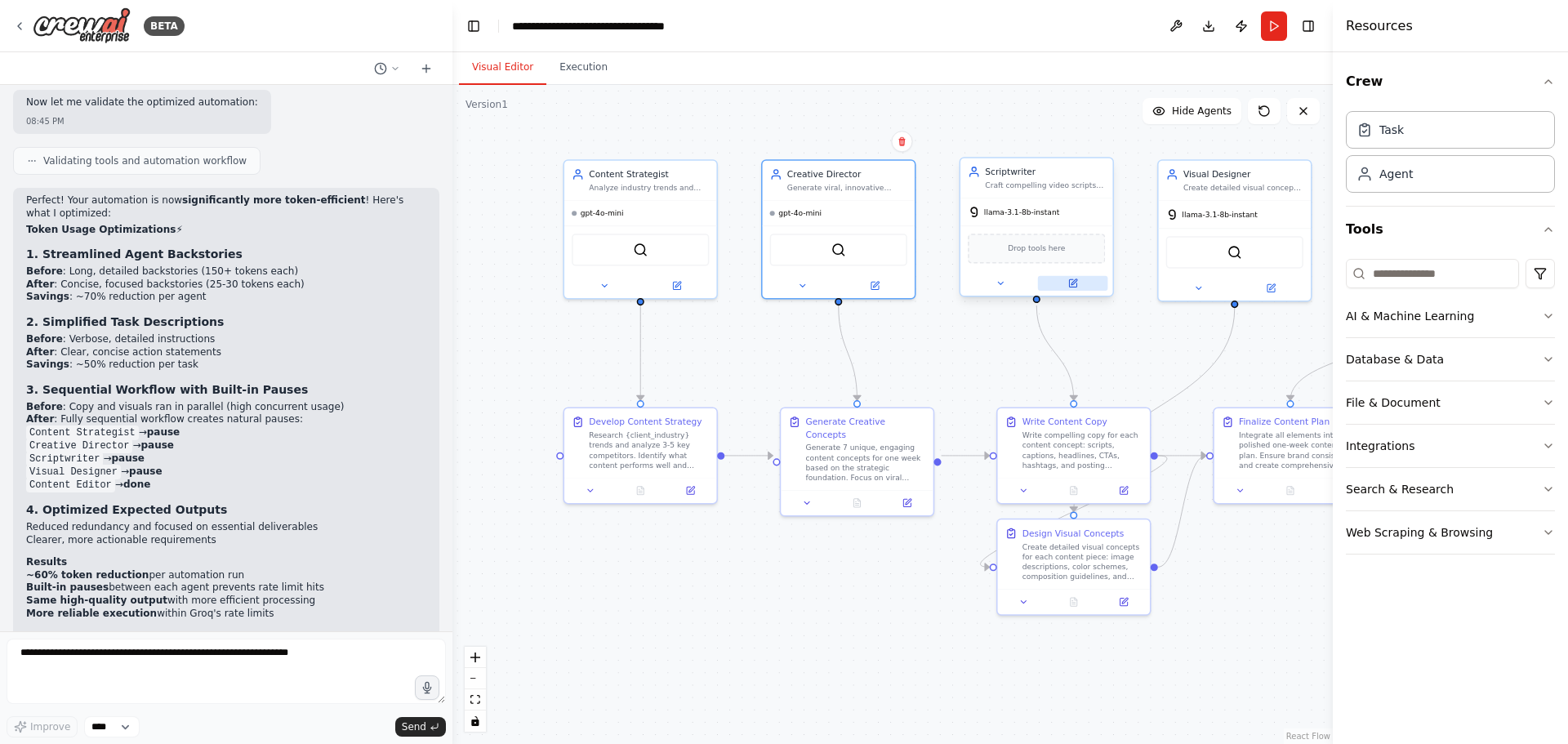
click at [1090, 279] on button at bounding box center [1072, 283] width 70 height 15
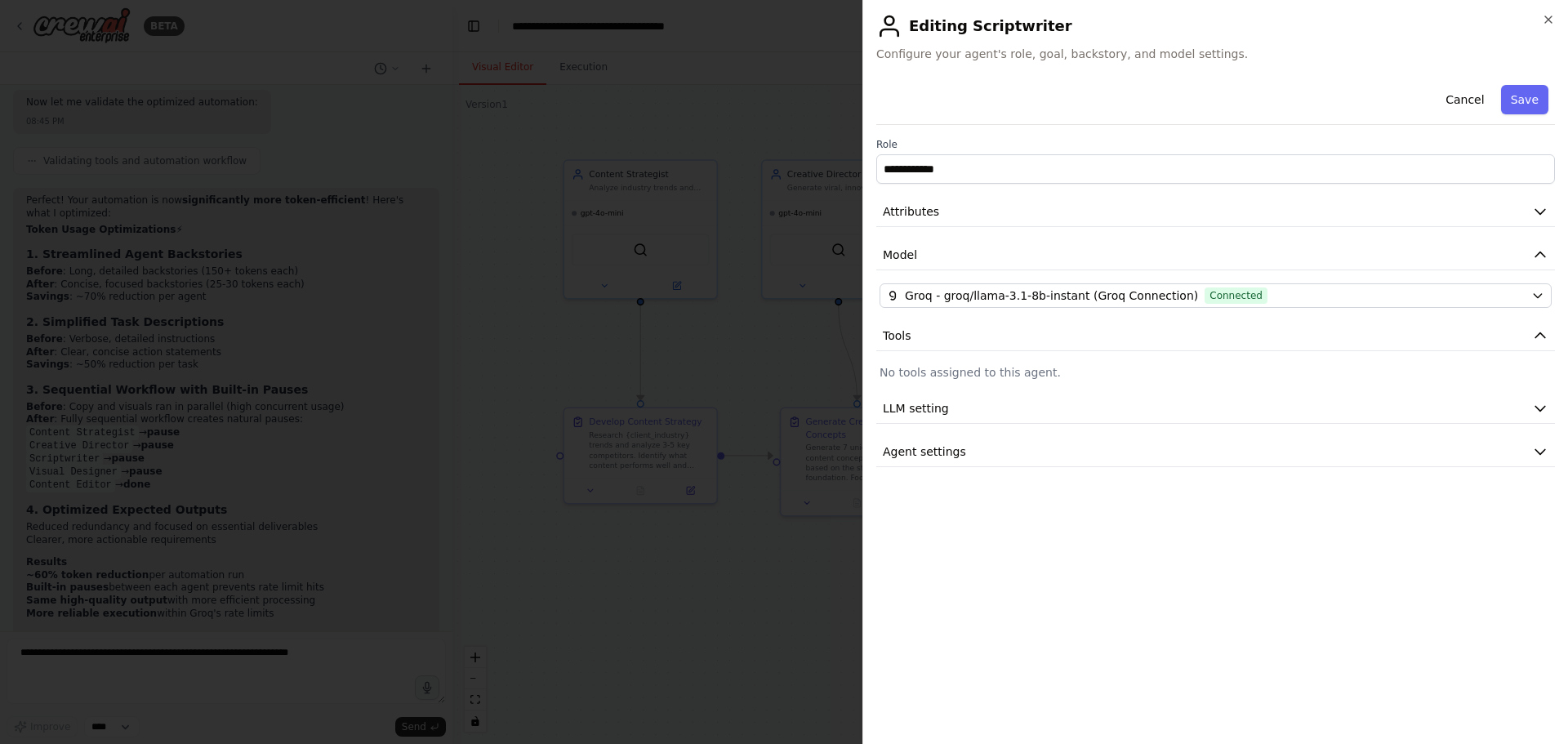
click at [1484, 282] on div "**********" at bounding box center [1215, 272] width 679 height 388
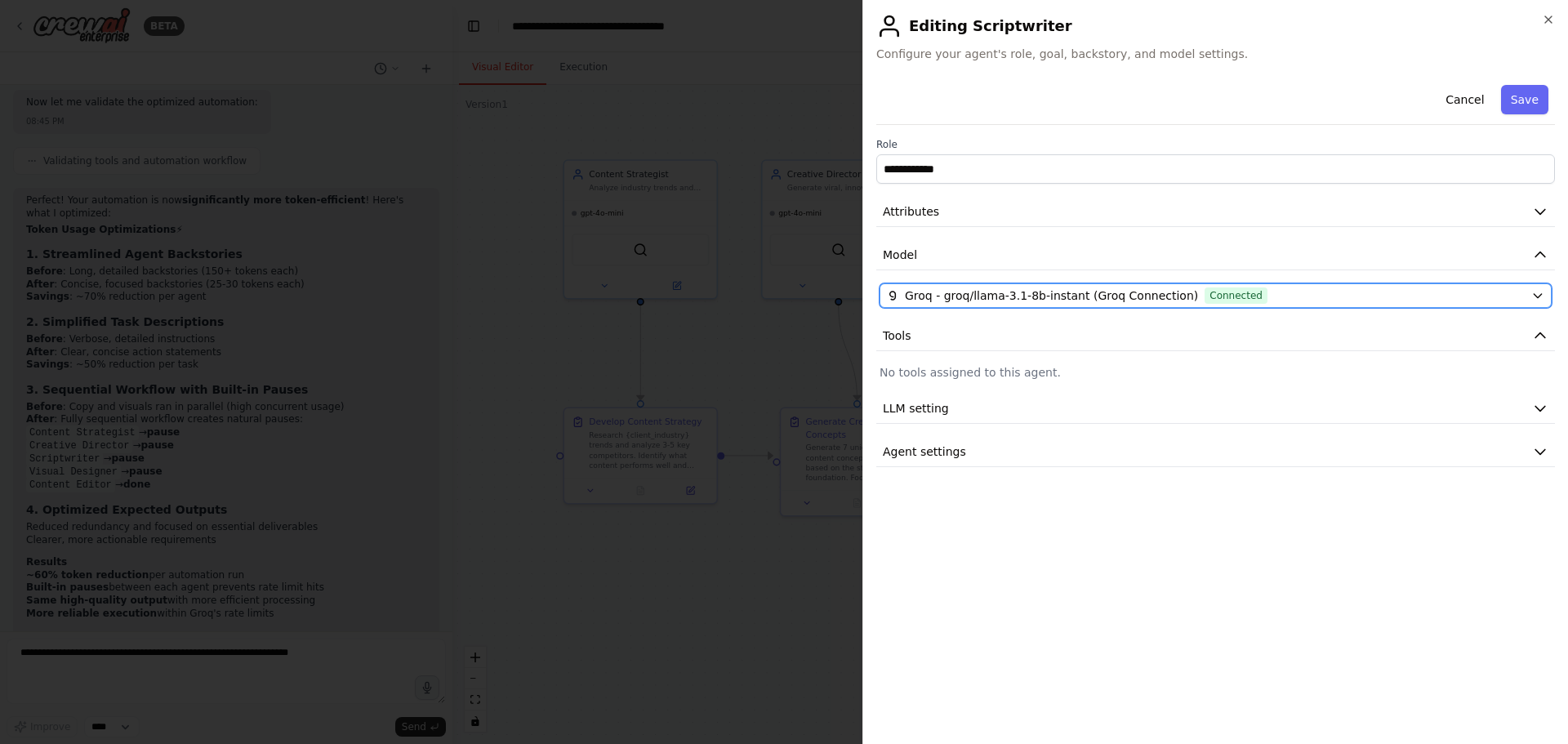
click at [1461, 299] on div "Groq - groq/llama-3.1-8b-instant (Groq Connection) Connected" at bounding box center [1206, 295] width 638 height 16
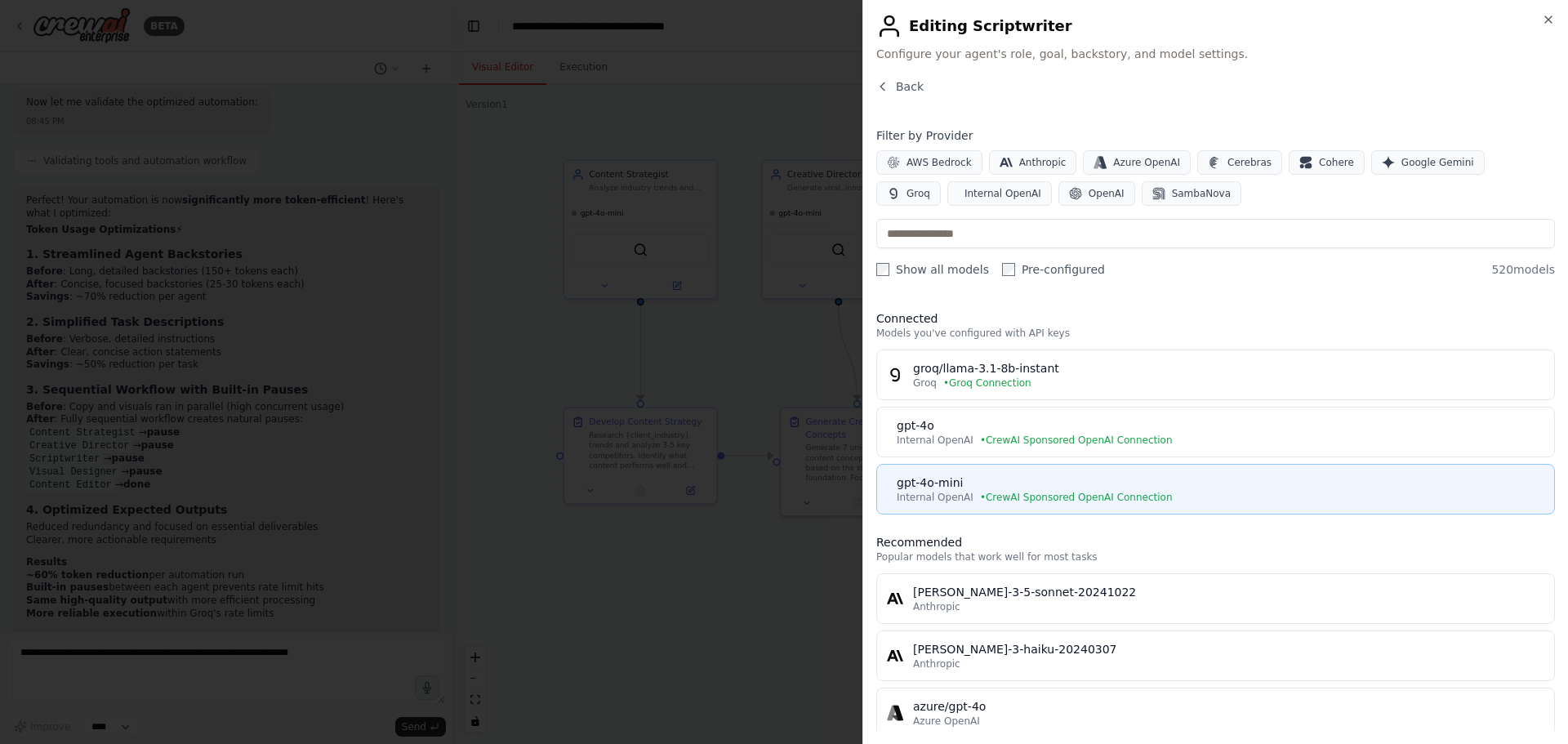
click at [1001, 469] on button "gpt-4o-mini Internal OpenAI • CrewAI Sponsored OpenAI Connection" at bounding box center [1215, 488] width 679 height 51
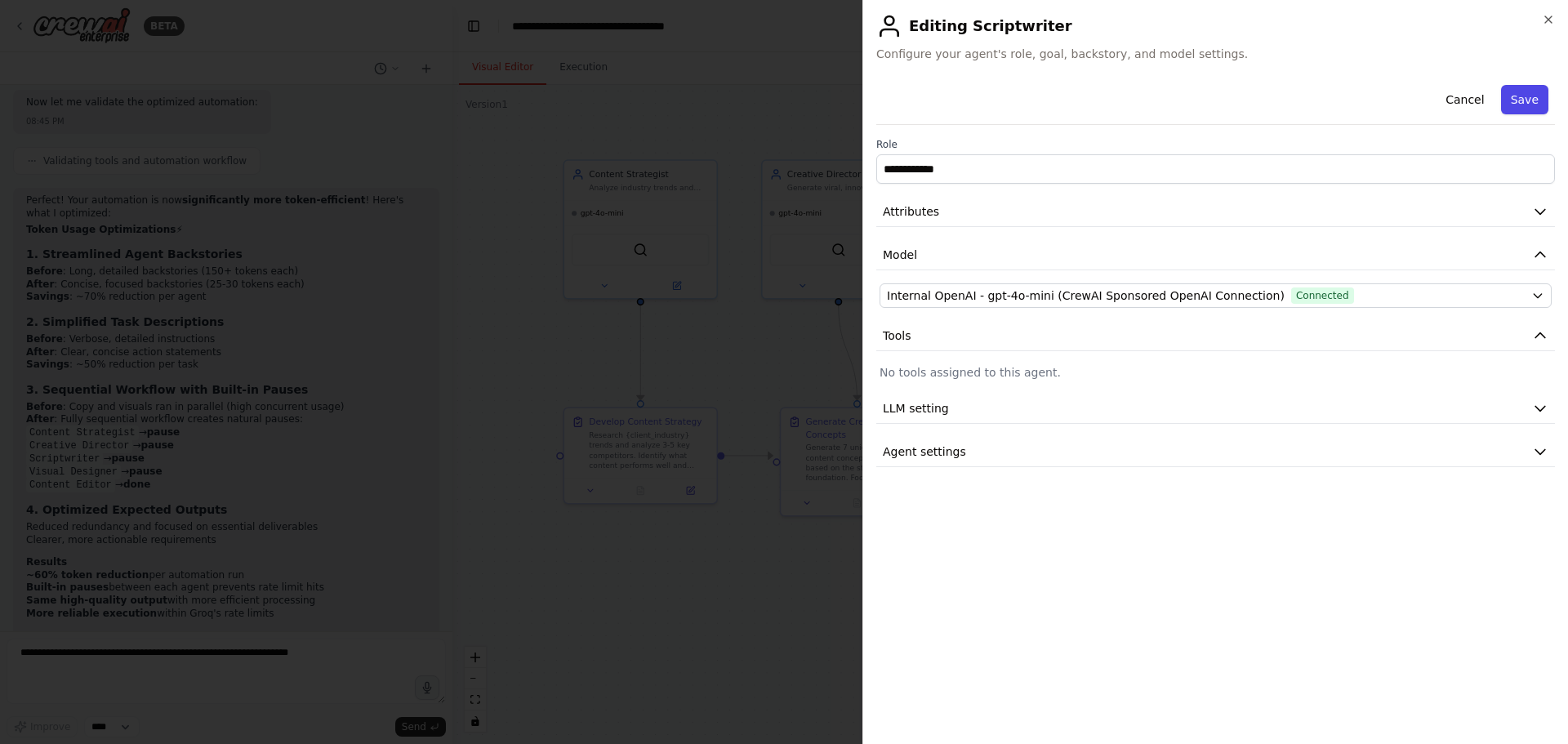
click at [1534, 95] on button "Save" at bounding box center [1525, 100] width 48 height 30
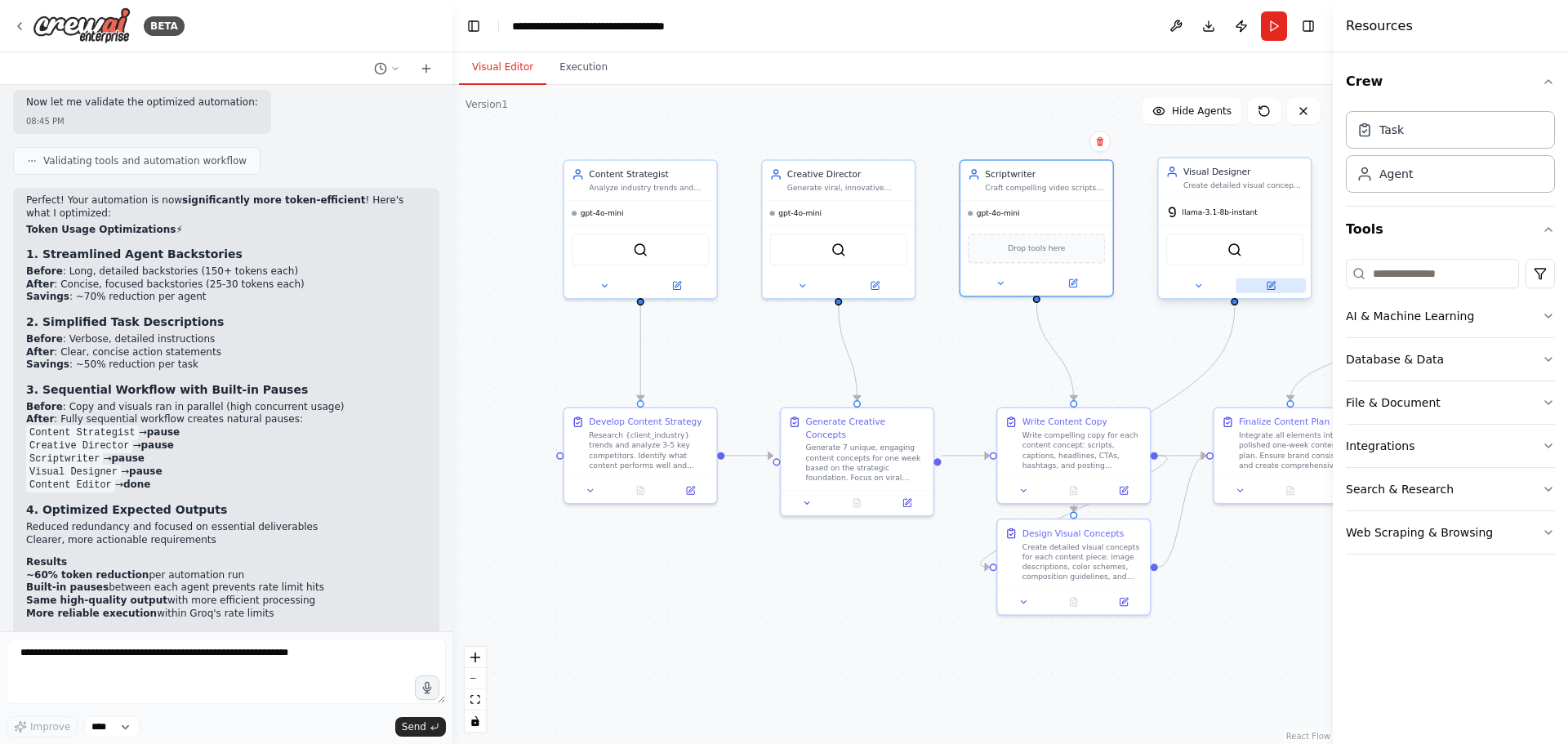
click at [1277, 285] on button at bounding box center [1271, 285] width 70 height 15
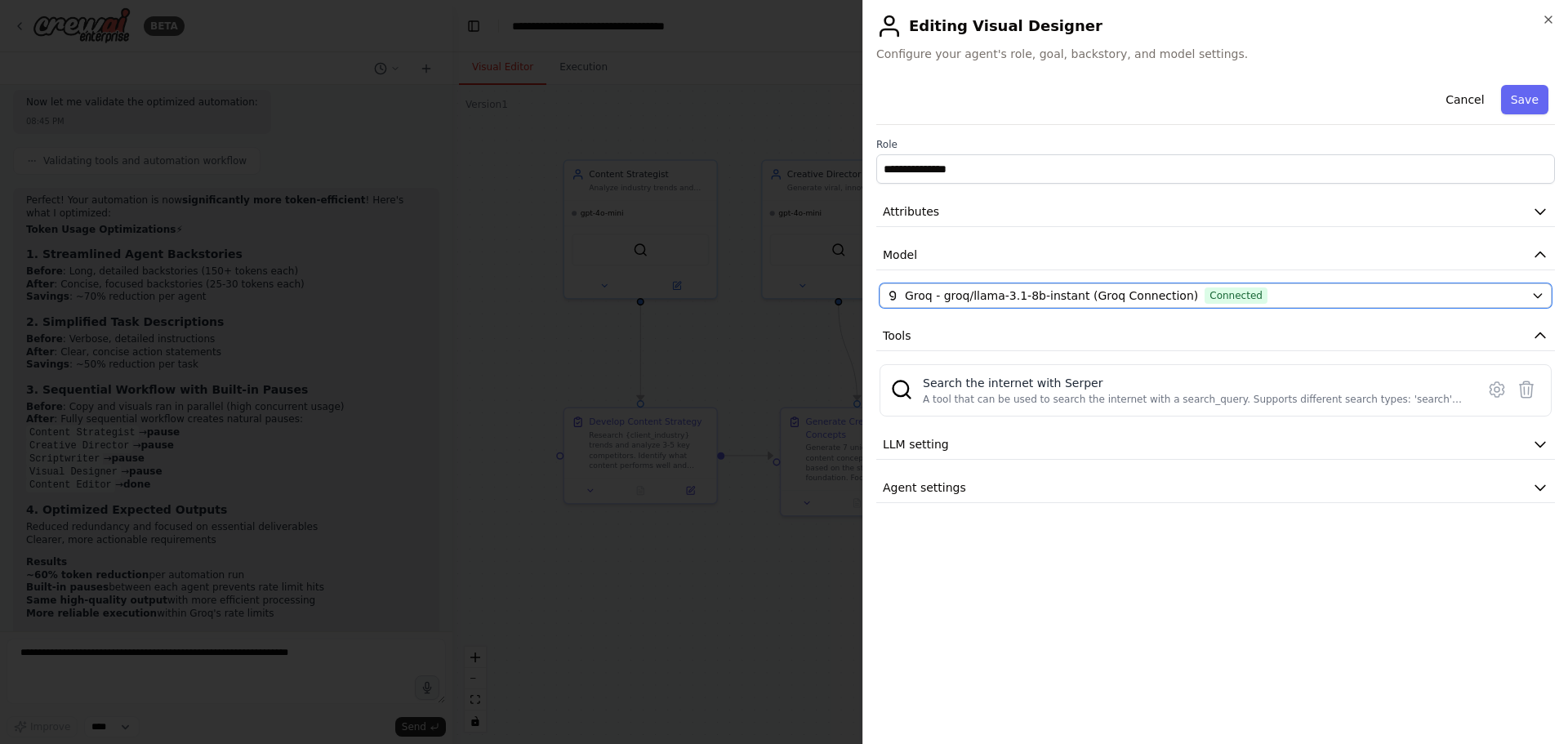
click at [1277, 285] on button "Groq - groq/llama-3.1-8b-instant (Groq Connection) Connected" at bounding box center [1216, 295] width 672 height 25
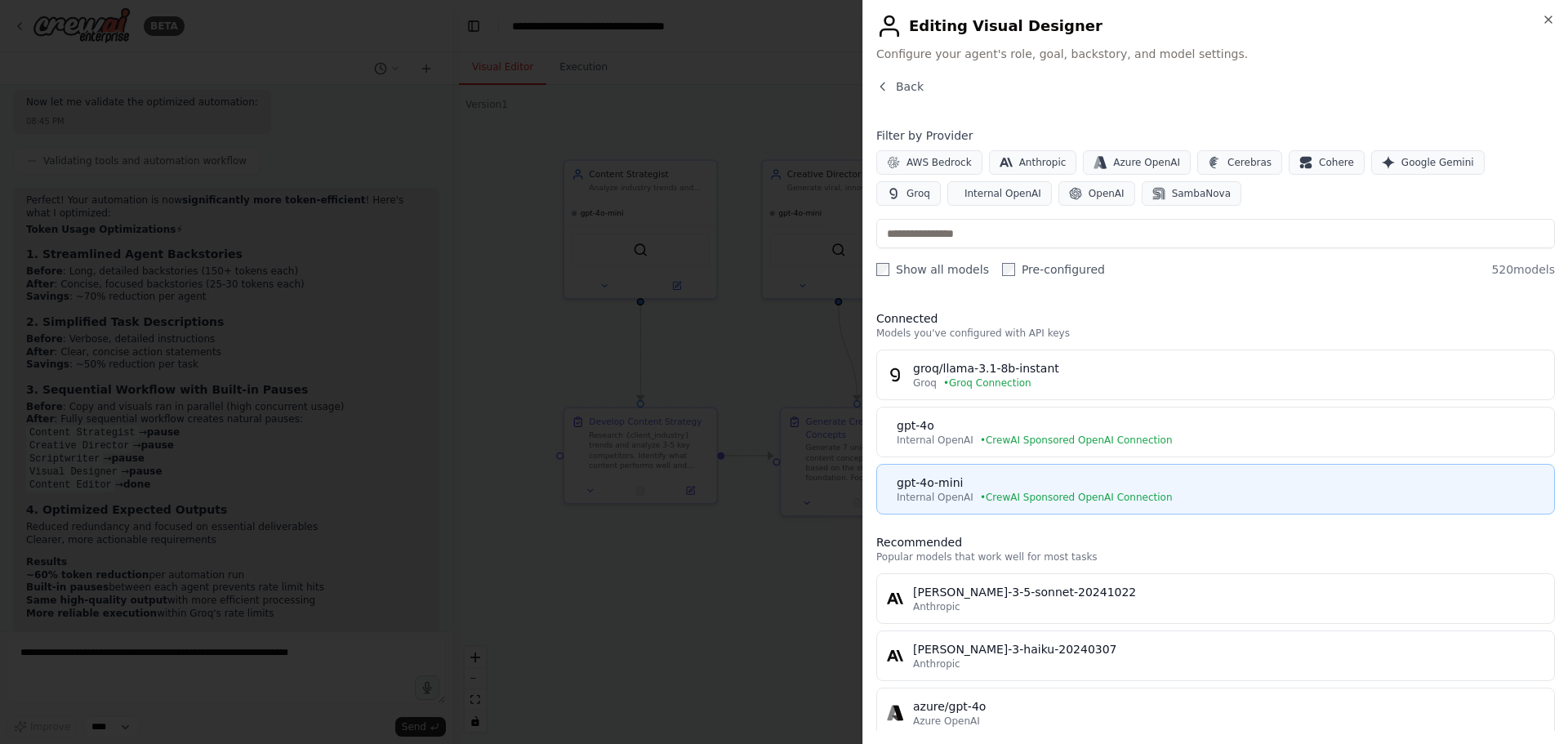
click at [1130, 479] on div "gpt-4o-mini" at bounding box center [1221, 482] width 648 height 16
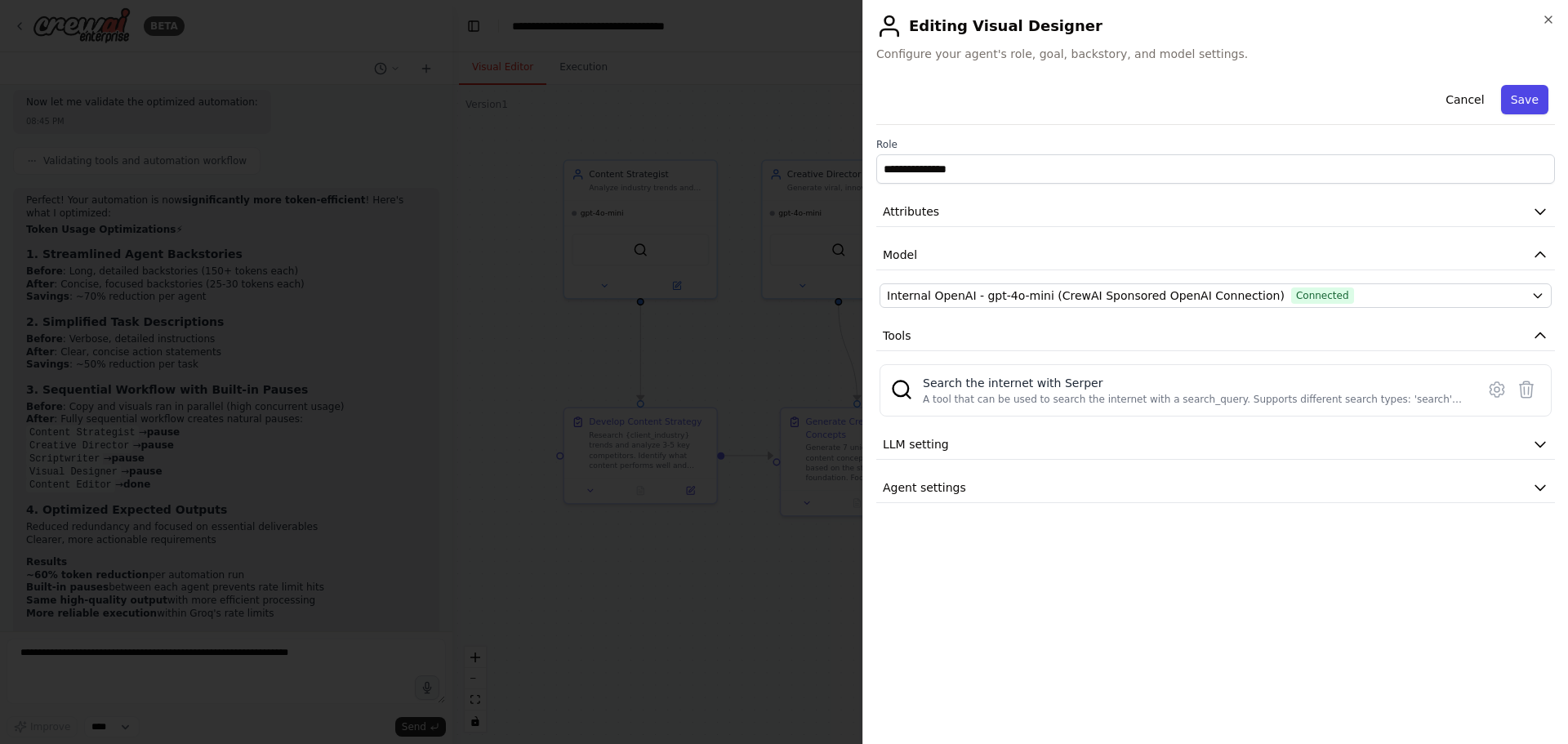
click at [1535, 104] on button "Save" at bounding box center [1525, 100] width 48 height 30
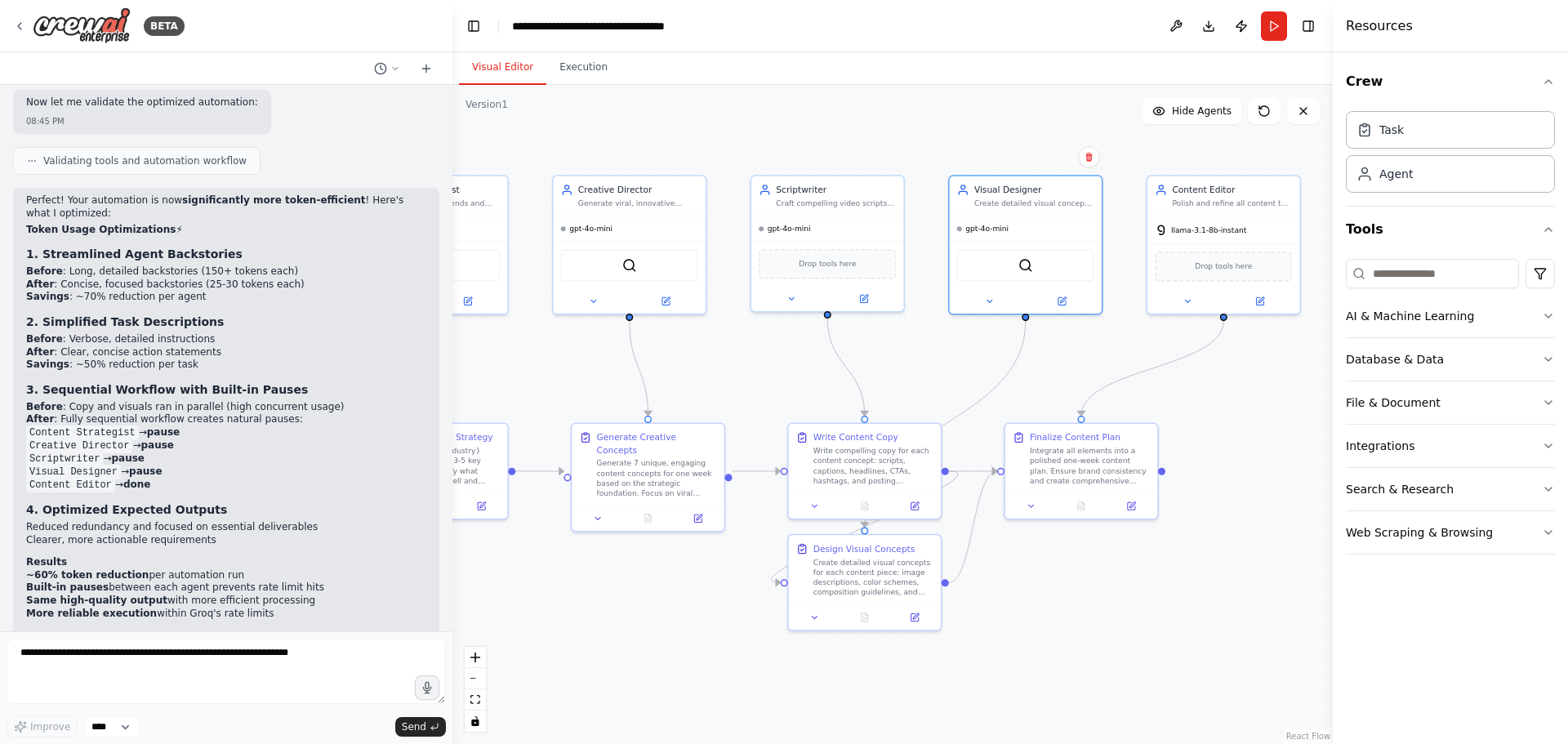
drag, startPoint x: 1233, startPoint y: 575, endPoint x: 1016, endPoint y: 565, distance: 217.2
click at [1007, 584] on div ".deletable-edge-delete-btn { width: 20px; height: 20px; border: 0px solid #ffff…" at bounding box center [893, 414] width 880 height 659
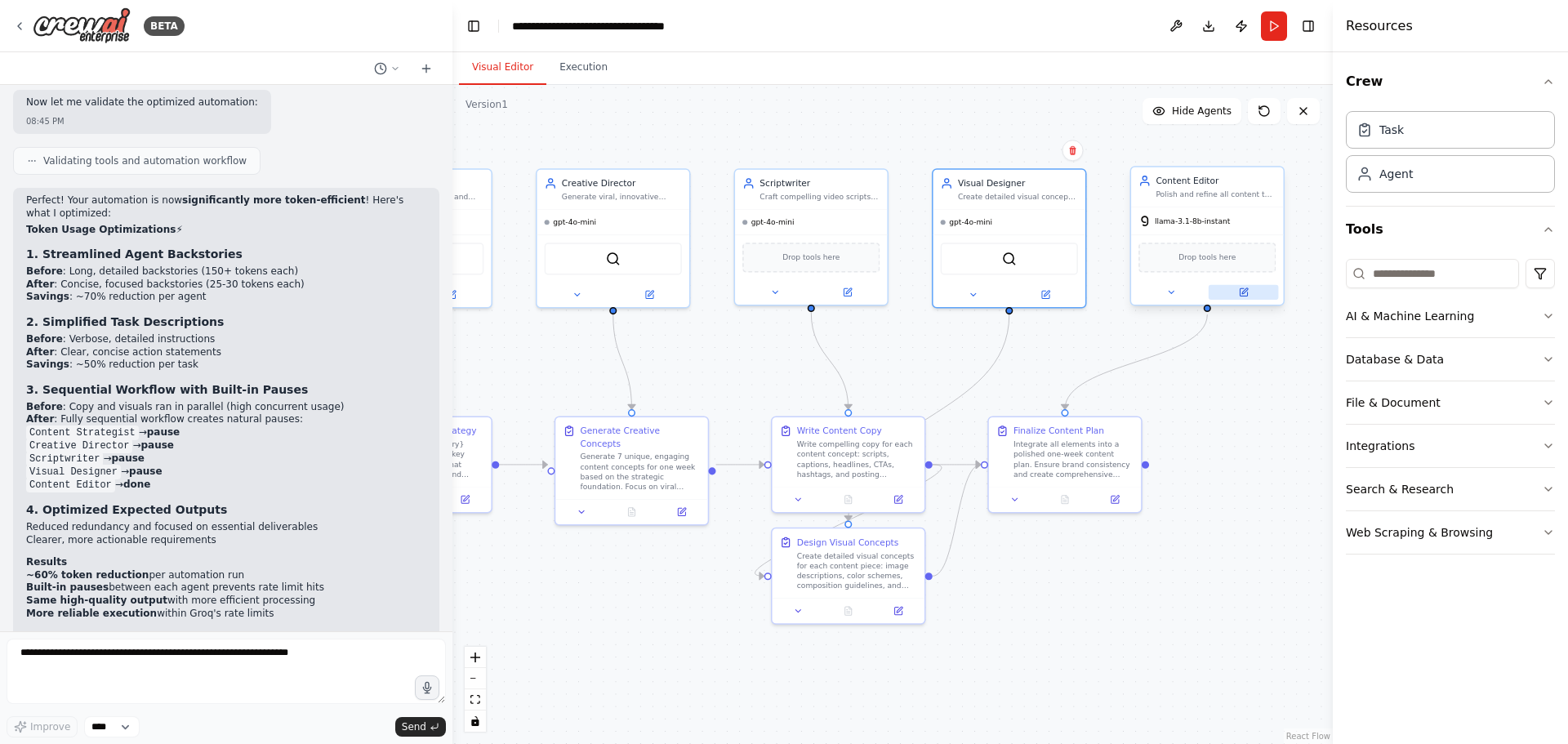
click at [1252, 298] on button at bounding box center [1244, 292] width 70 height 15
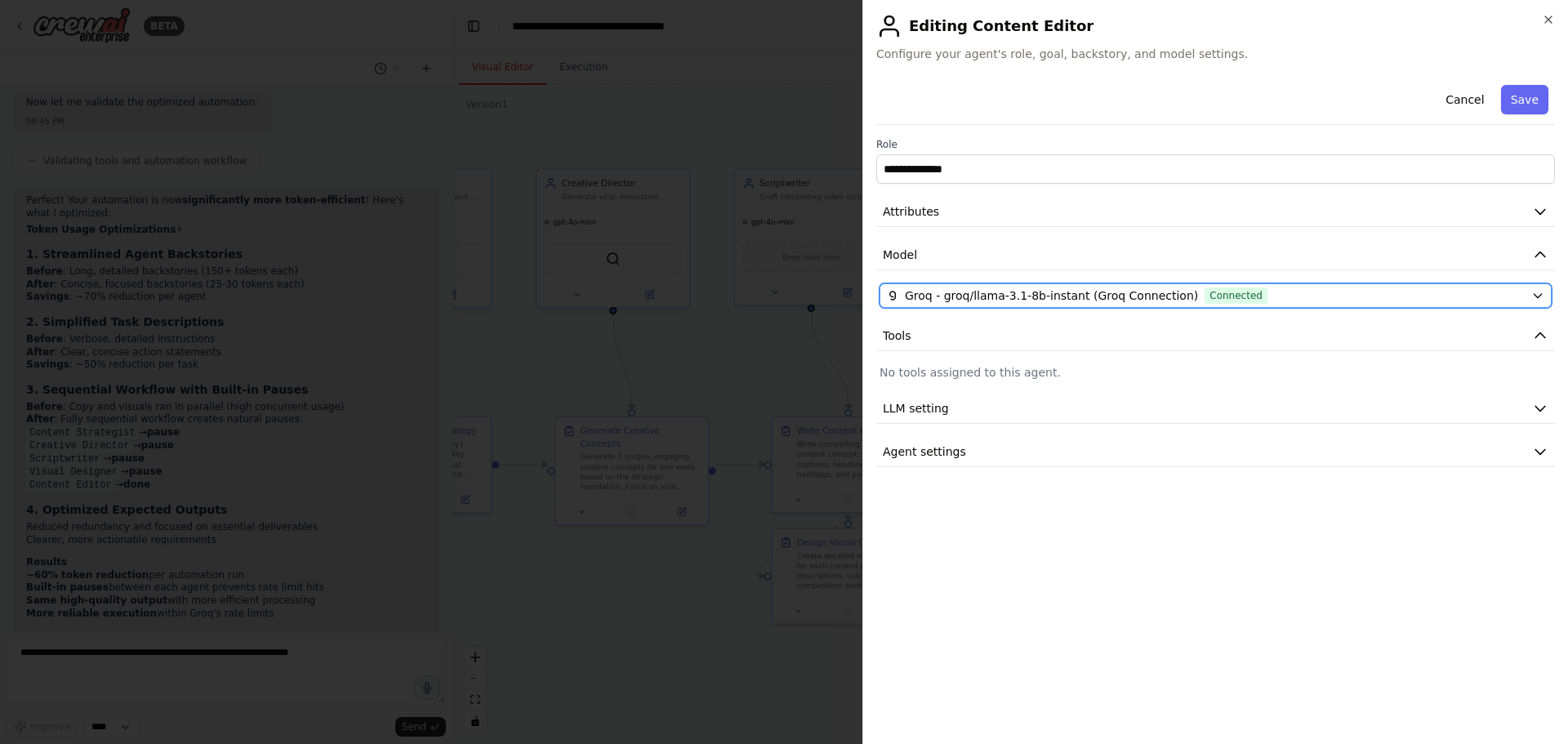
click at [1046, 304] on button "Groq - groq/llama-3.1-8b-instant (Groq Connection) Connected" at bounding box center [1216, 295] width 672 height 25
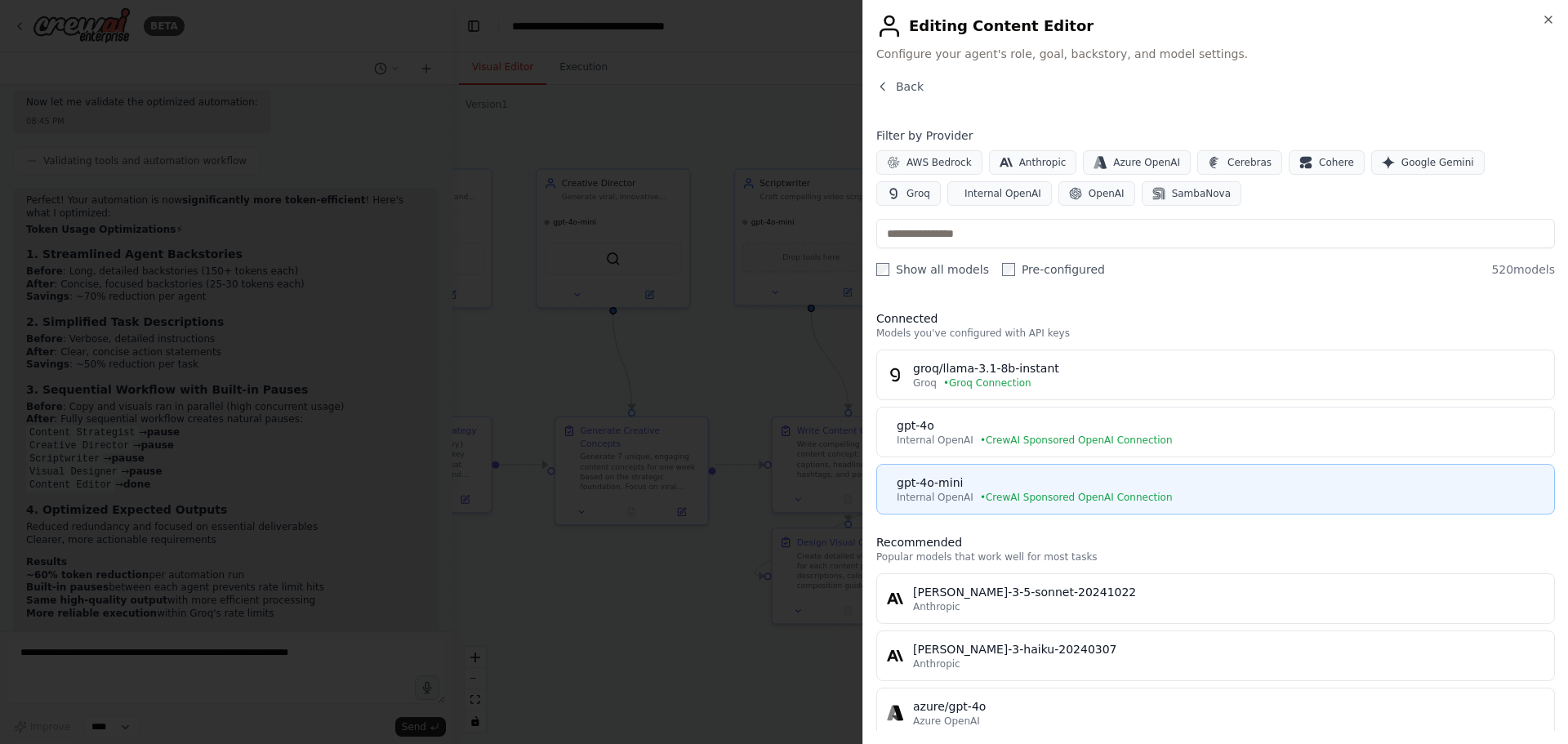
click at [988, 483] on div "gpt-4o-mini" at bounding box center [1221, 482] width 648 height 16
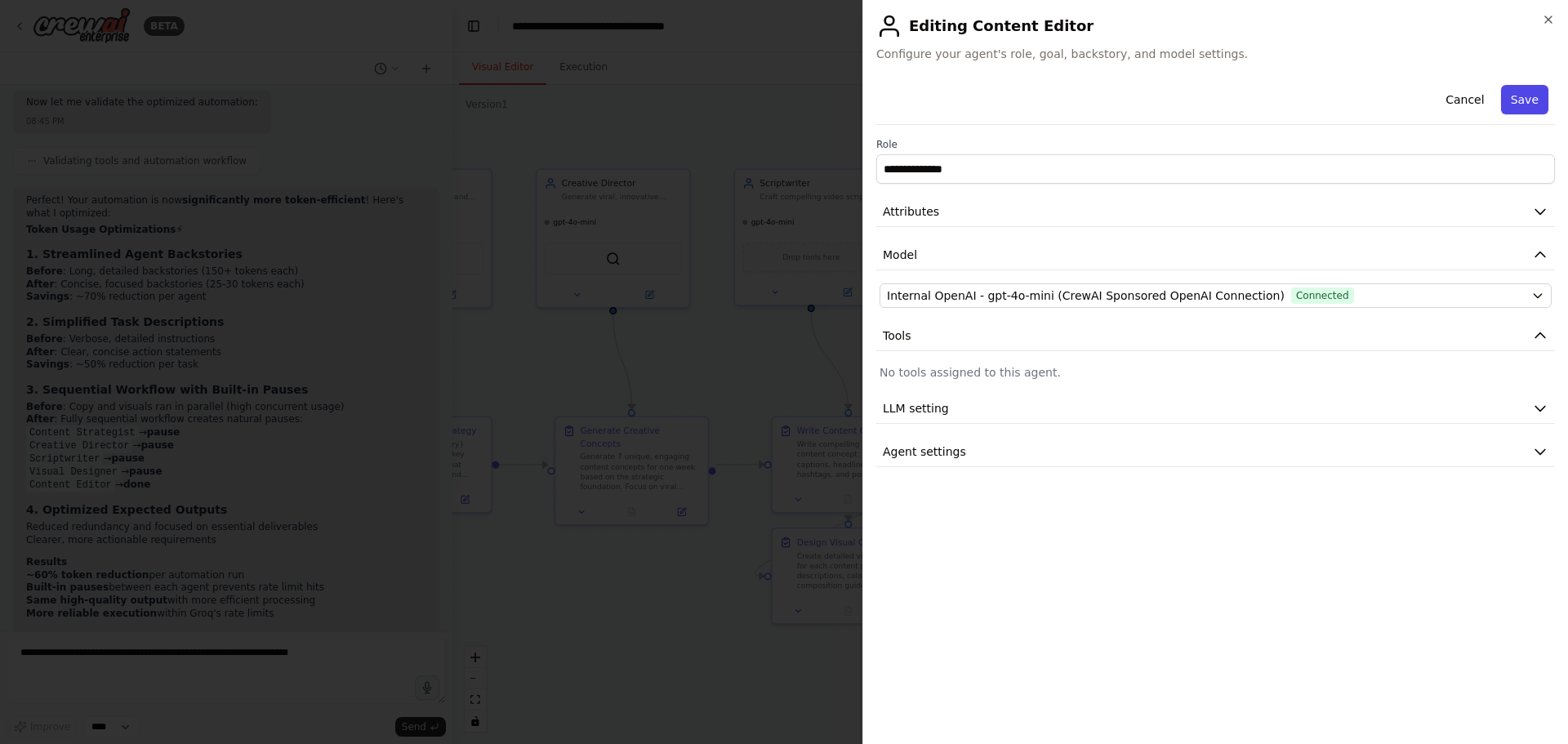
click at [1513, 92] on button "Save" at bounding box center [1525, 100] width 48 height 30
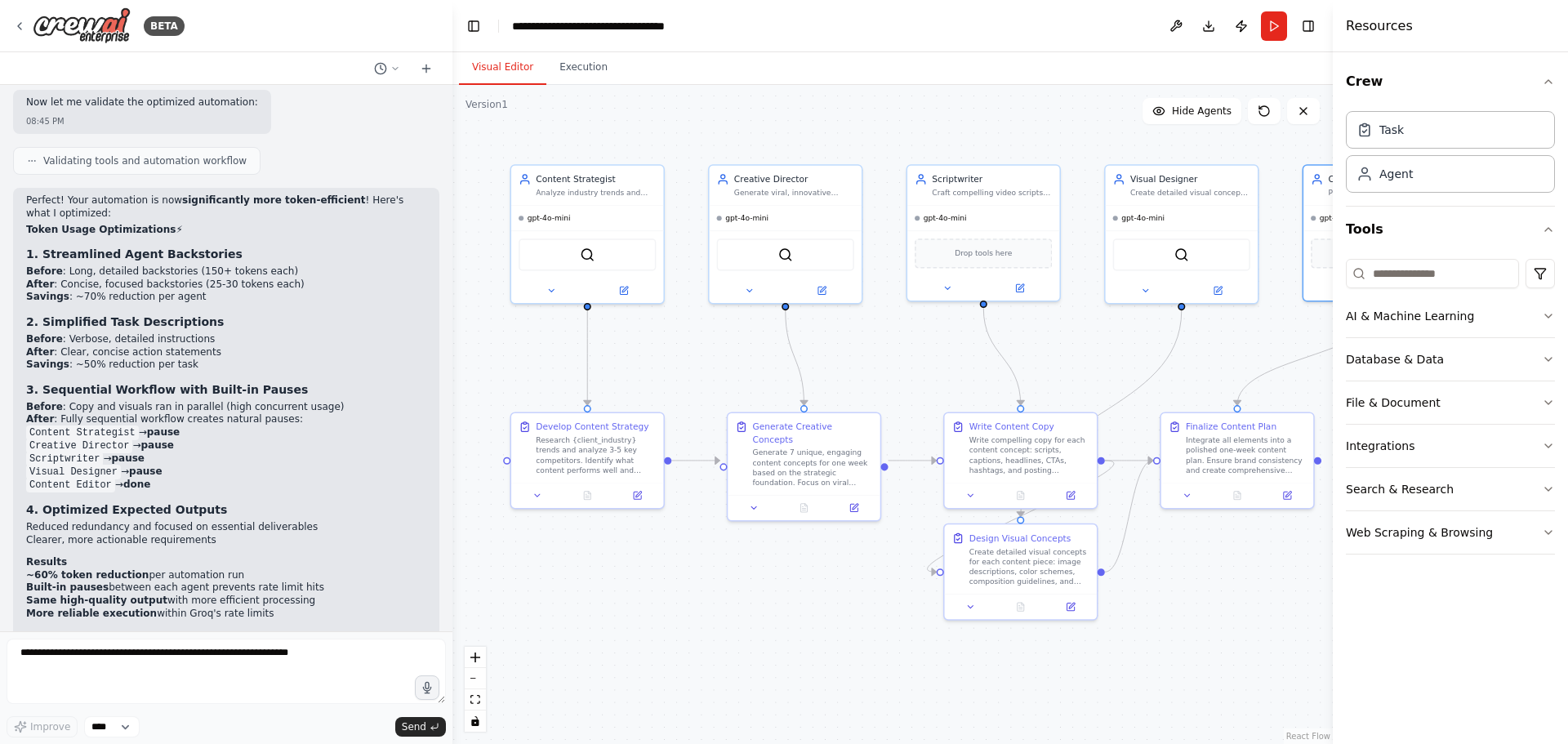
drag, startPoint x: 1048, startPoint y: 581, endPoint x: 1220, endPoint y: 577, distance: 172.0
click at [1220, 577] on div ".deletable-edge-delete-btn { width: 20px; height: 20px; border: 0px solid #ffff…" at bounding box center [893, 414] width 880 height 659
click at [540, 76] on button "Visual Editor" at bounding box center [503, 67] width 87 height 35
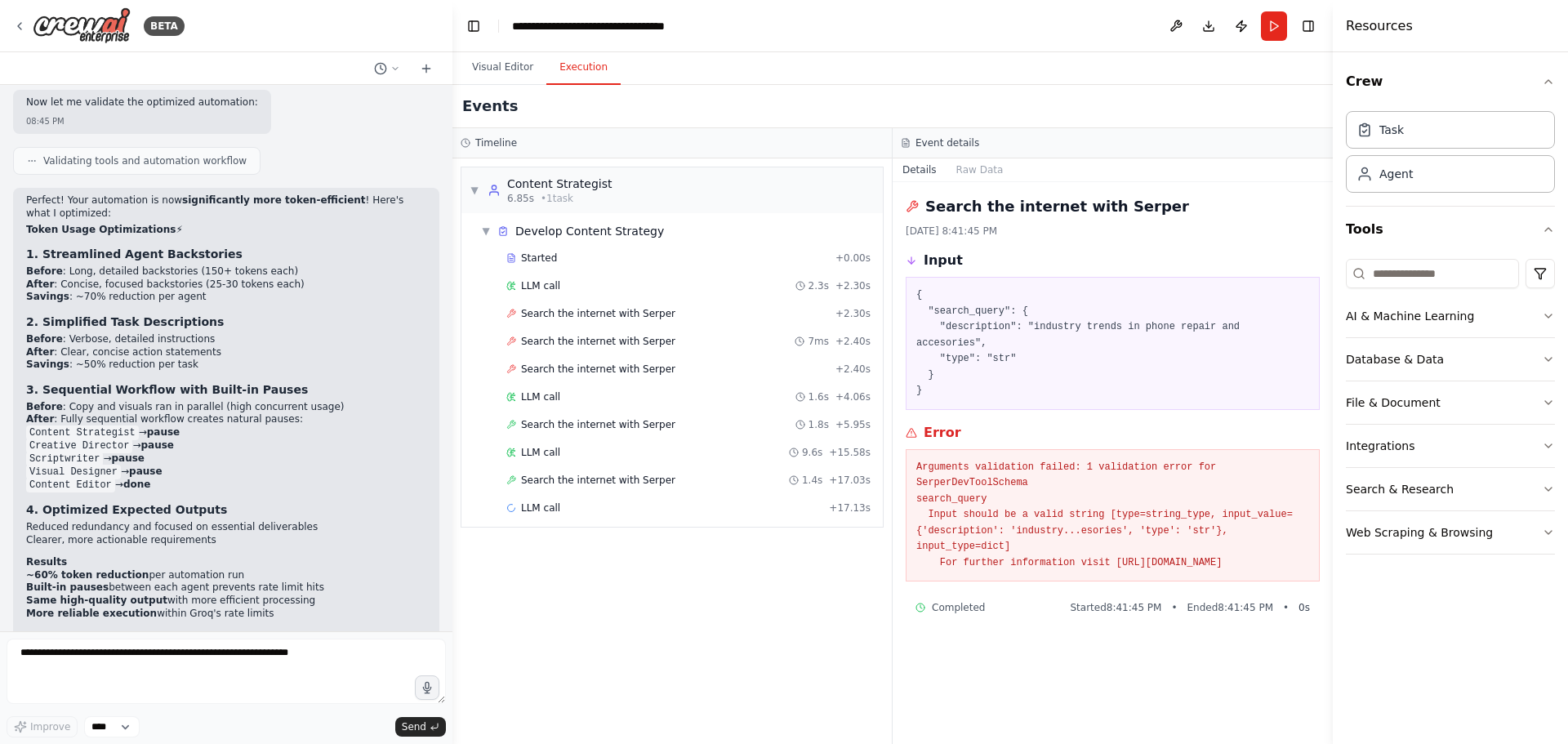
click at [559, 69] on button "Execution" at bounding box center [583, 67] width 74 height 35
click at [739, 513] on div "LLM call + 17.13s" at bounding box center [689, 507] width 365 height 13
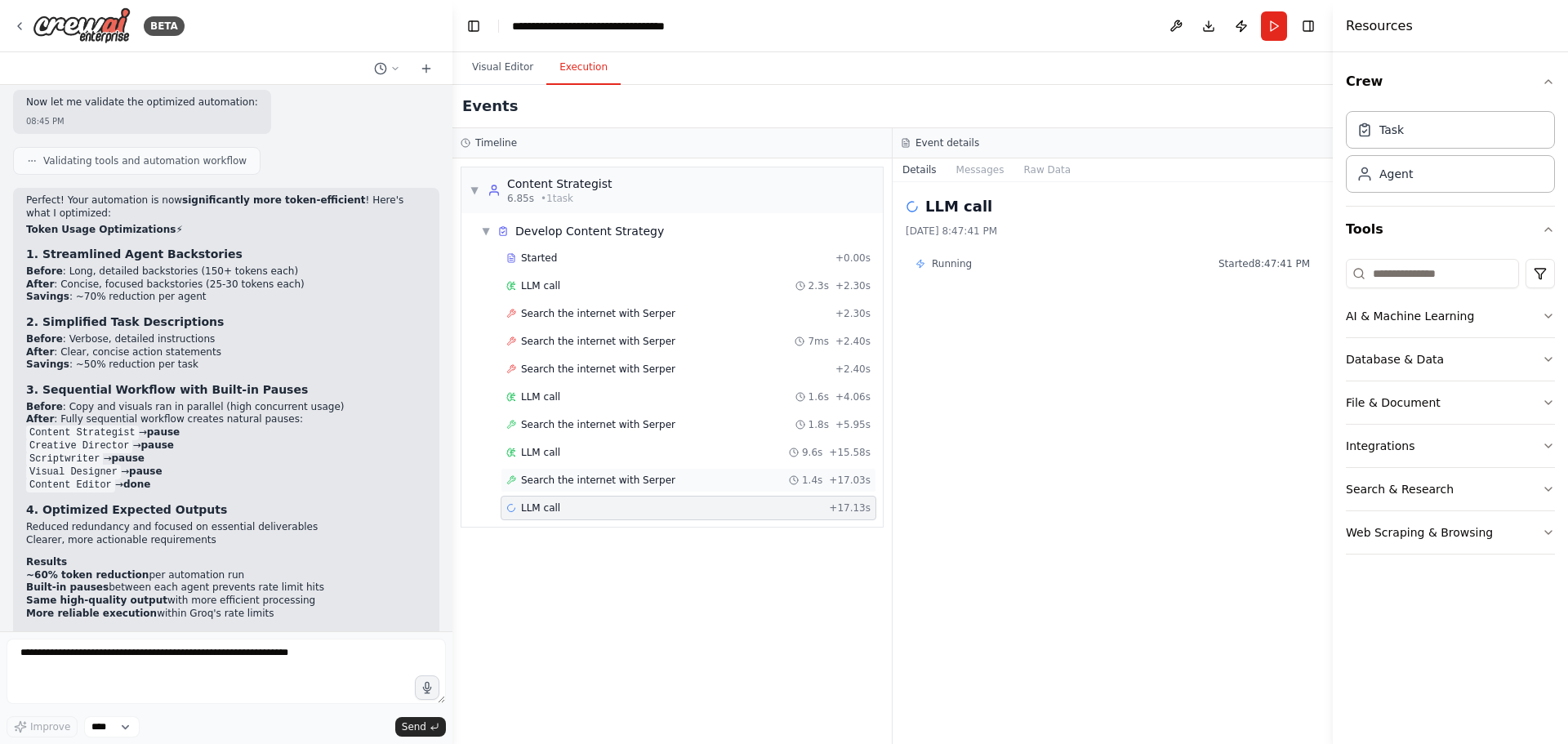
click at [734, 472] on div "Search the internet with Serper 1.4s + 17.03s" at bounding box center [688, 479] width 376 height 25
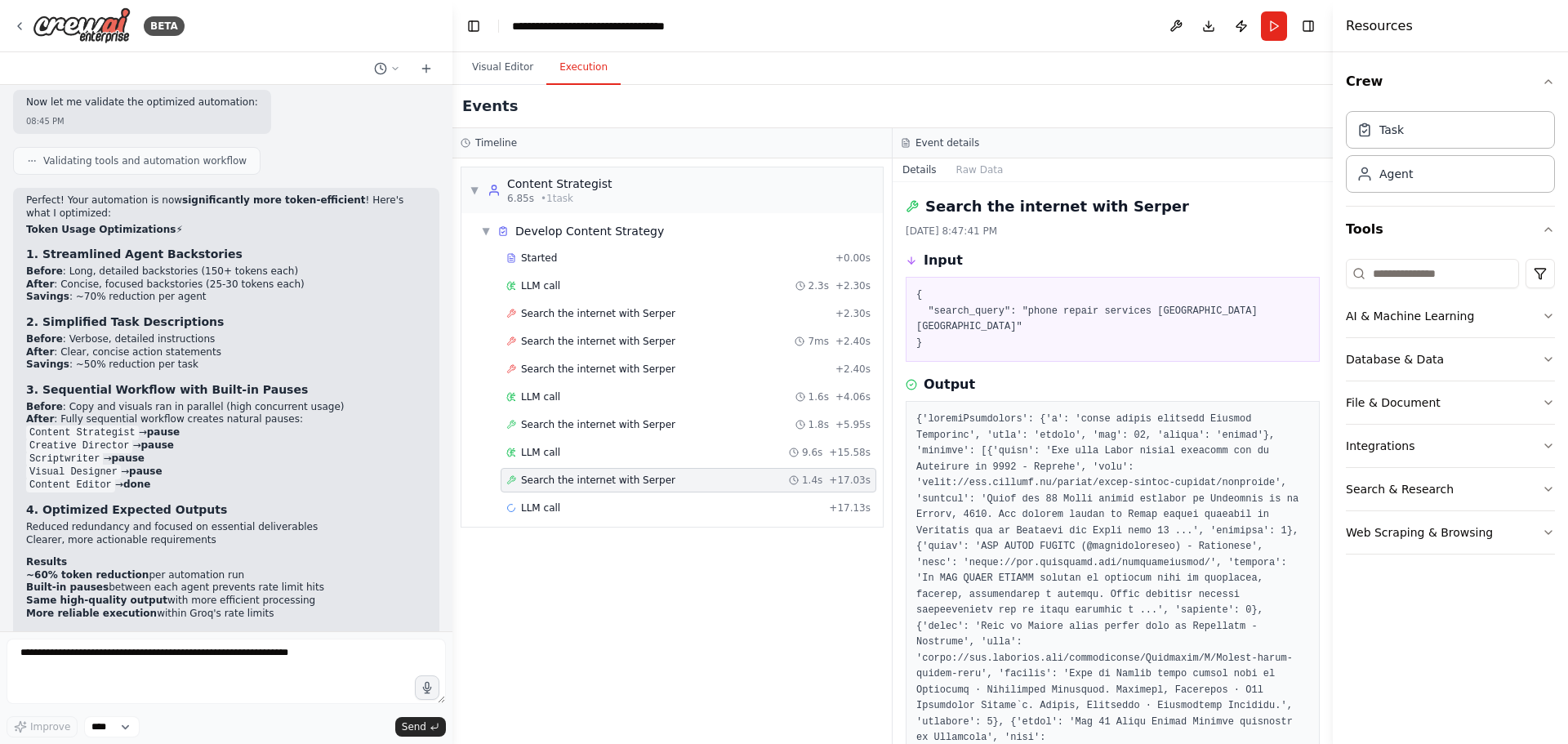
click at [1029, 138] on div "Event details" at bounding box center [1113, 143] width 424 height 13
click at [1310, 21] on button "Toggle Right Sidebar" at bounding box center [1308, 26] width 23 height 23
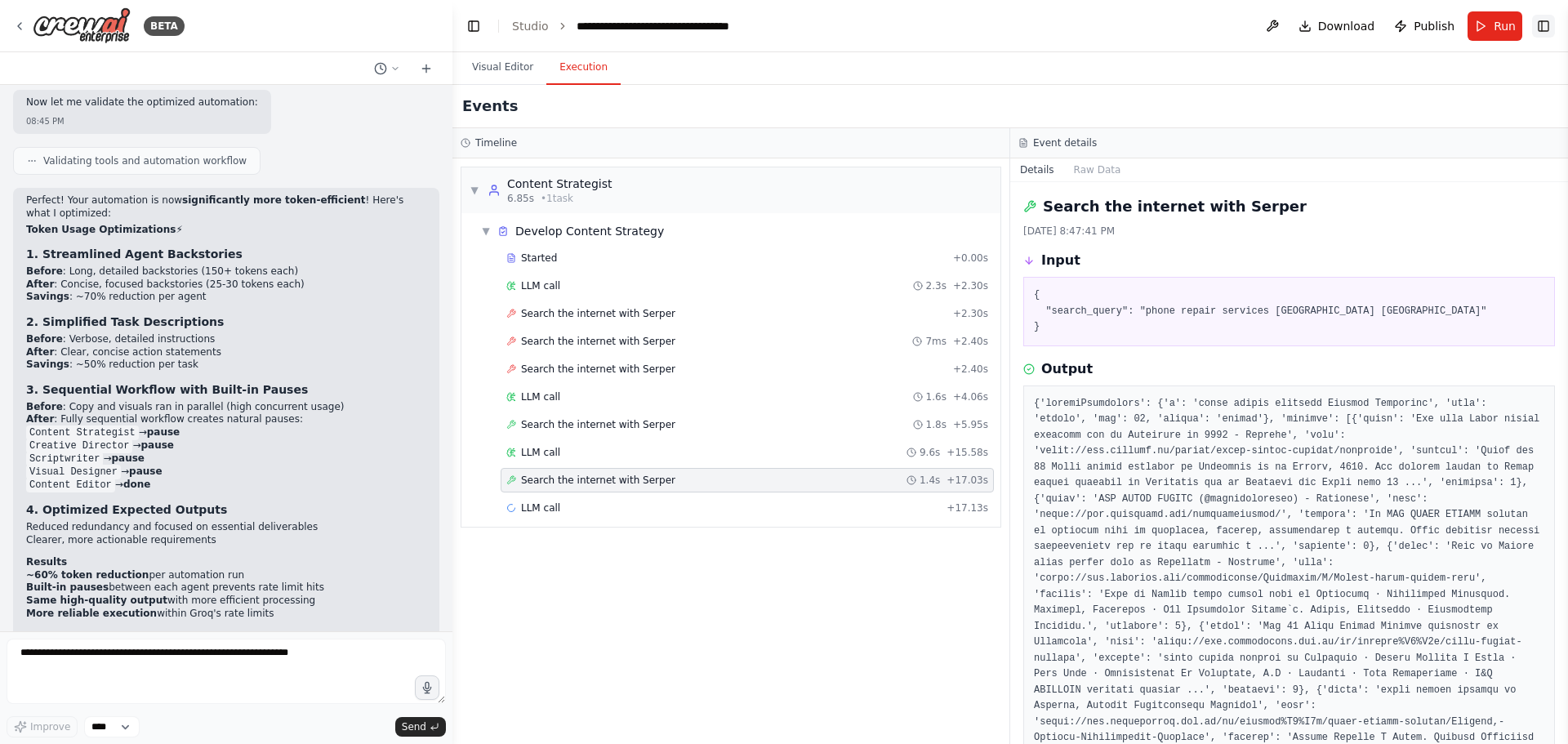
click at [1539, 27] on button "Toggle Right Sidebar" at bounding box center [1543, 26] width 23 height 23
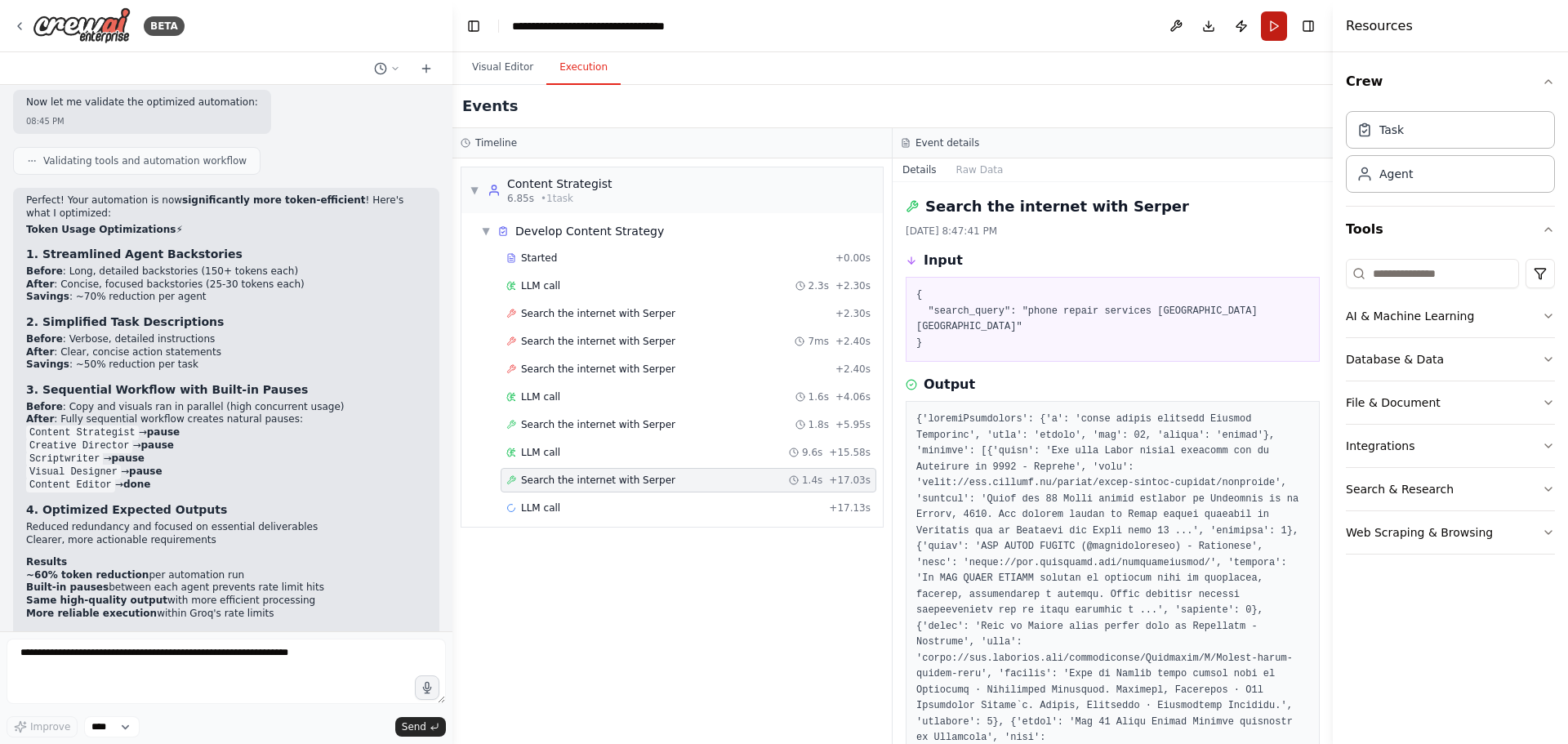
click at [1273, 23] on button "Run" at bounding box center [1274, 27] width 26 height 30
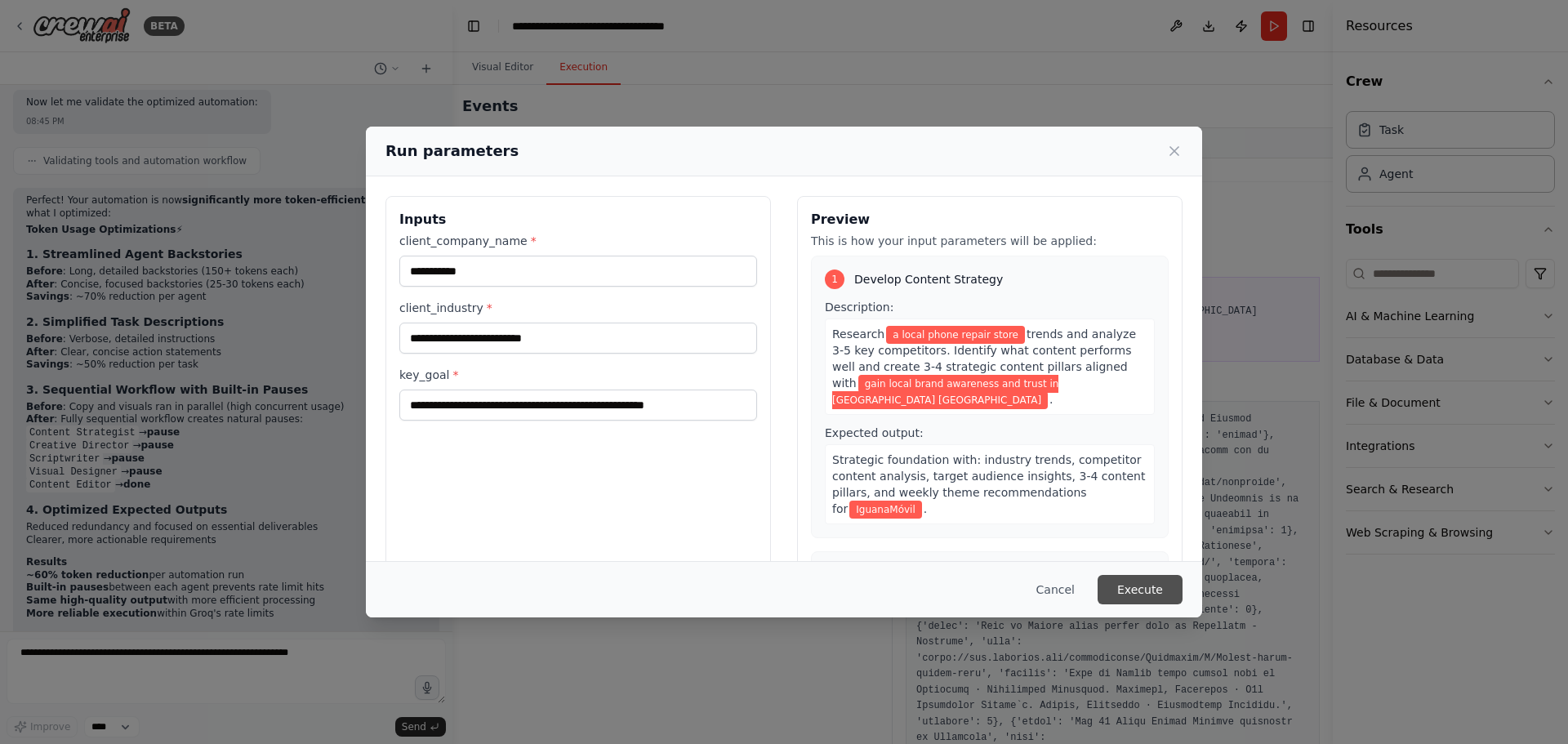
click at [1154, 587] on button "Execute" at bounding box center [1141, 589] width 85 height 30
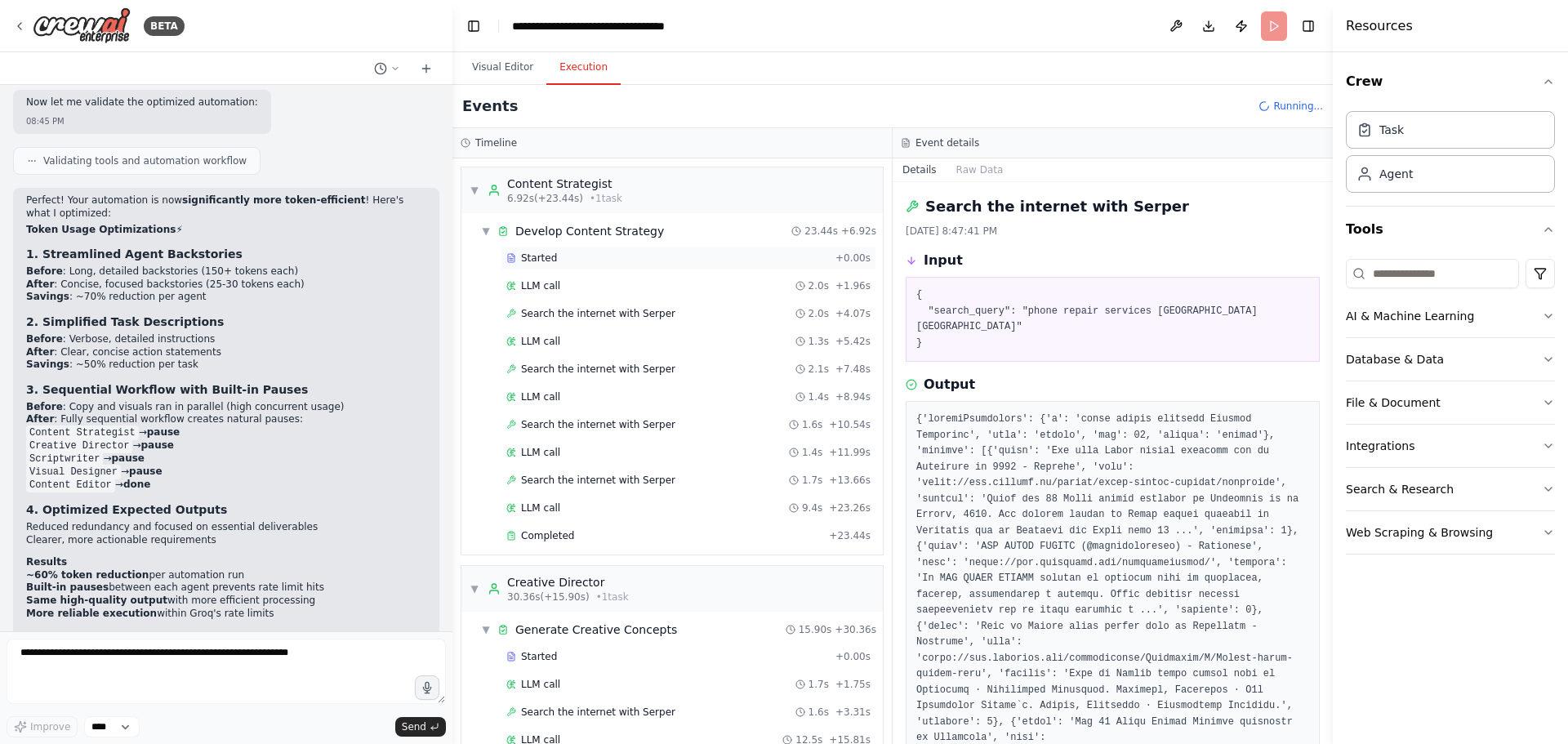
click at [700, 258] on div "Started" at bounding box center [668, 258] width 323 height 13
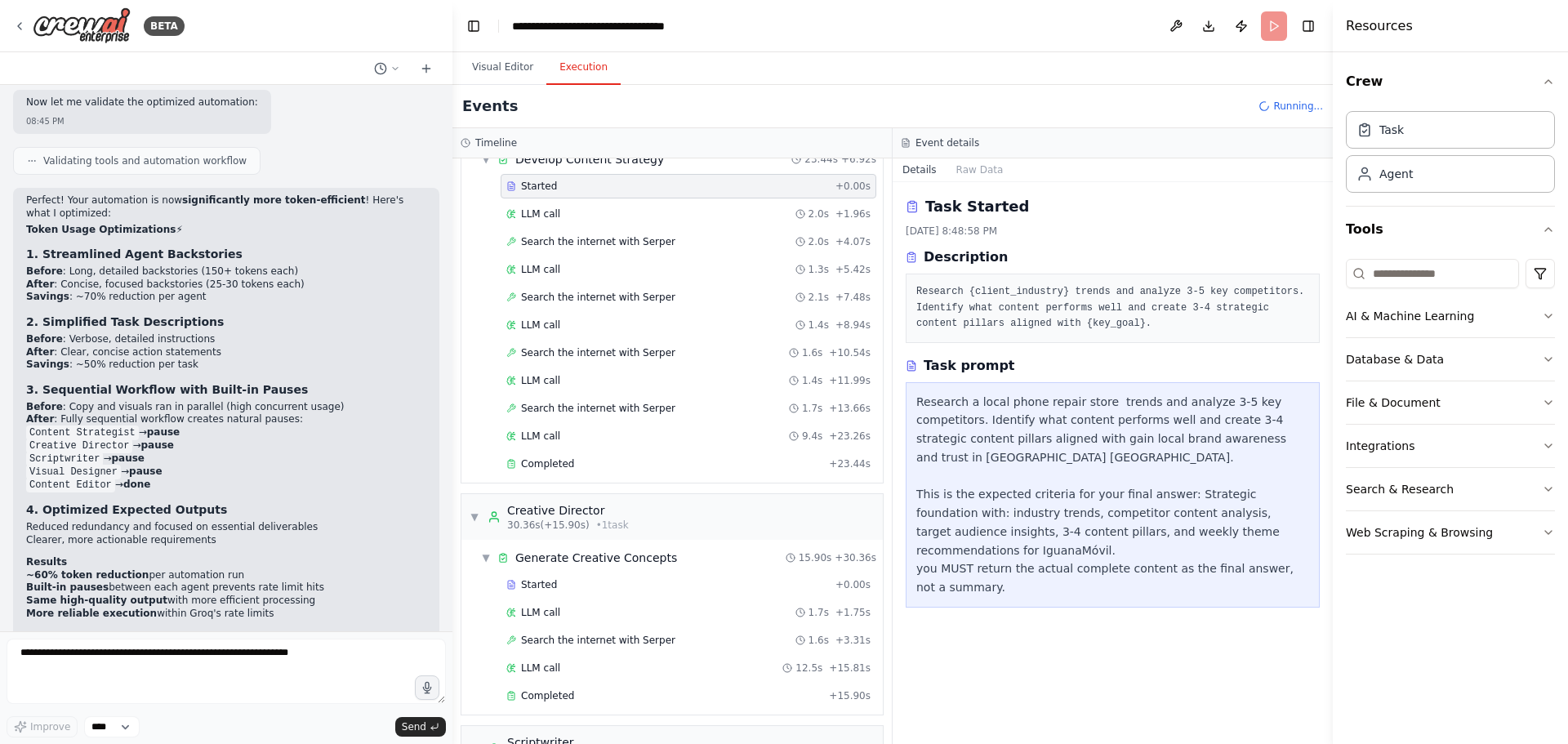
scroll to position [0, 0]
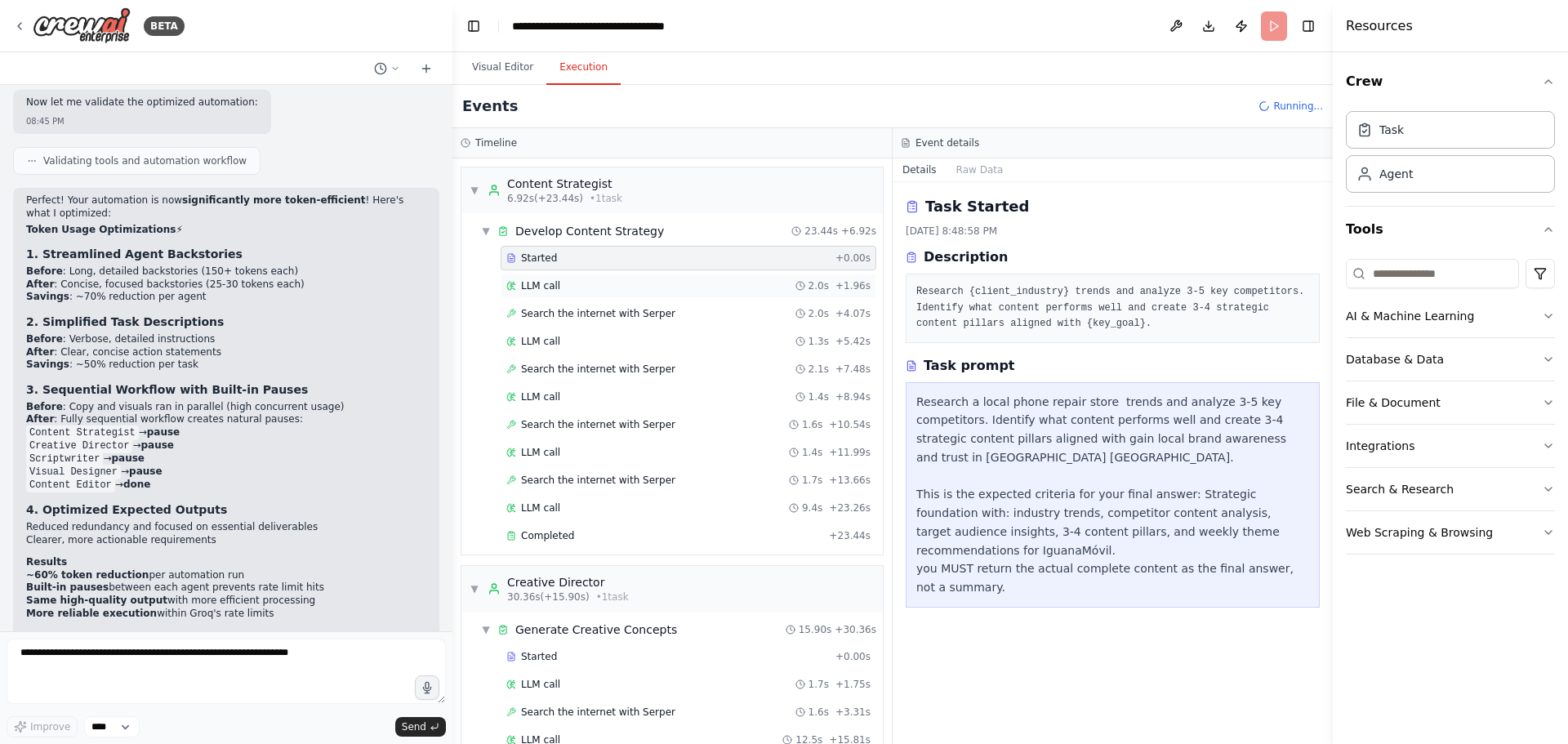
click at [703, 286] on div "LLM call 2.0s + 1.96s" at bounding box center [689, 285] width 365 height 13
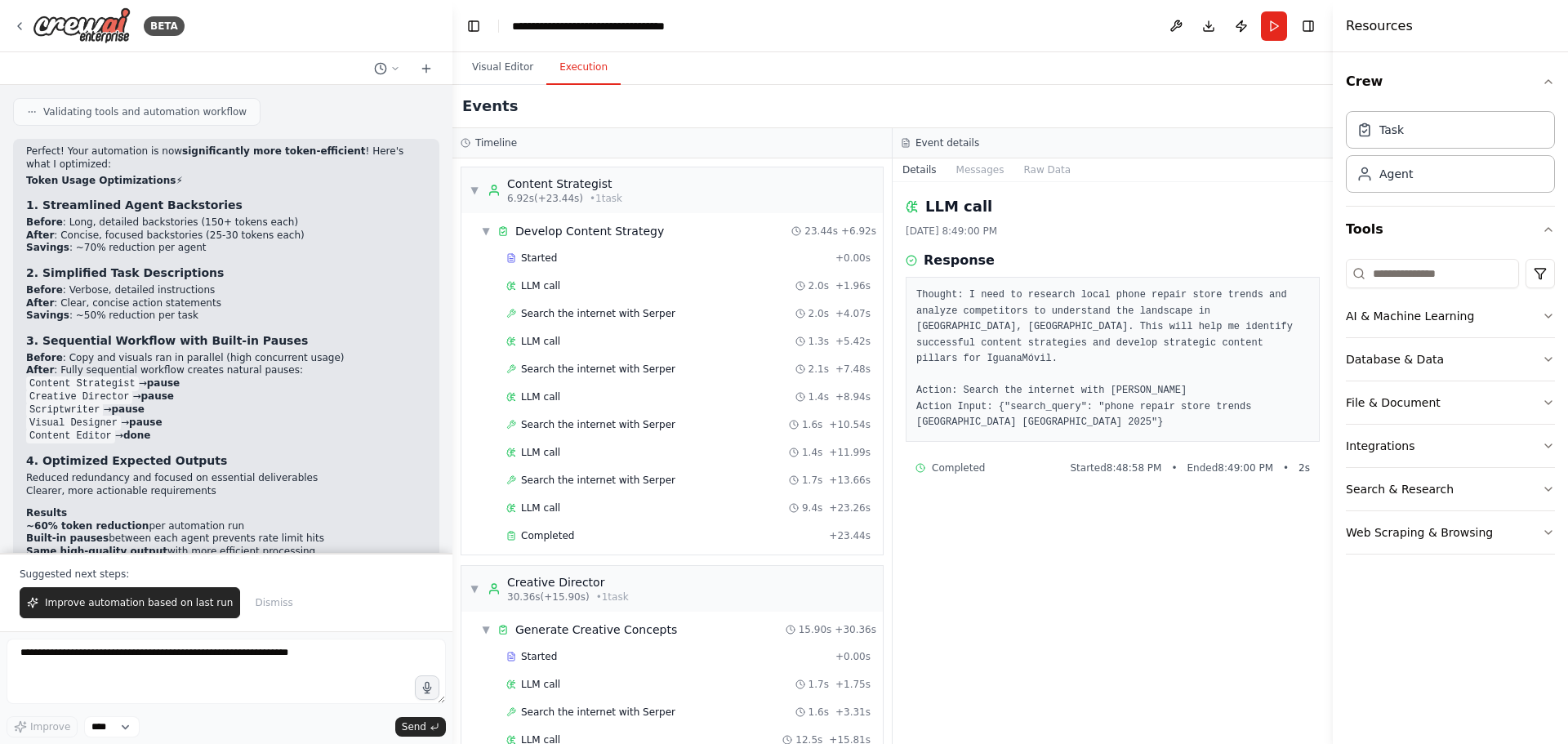
scroll to position [3438, 0]
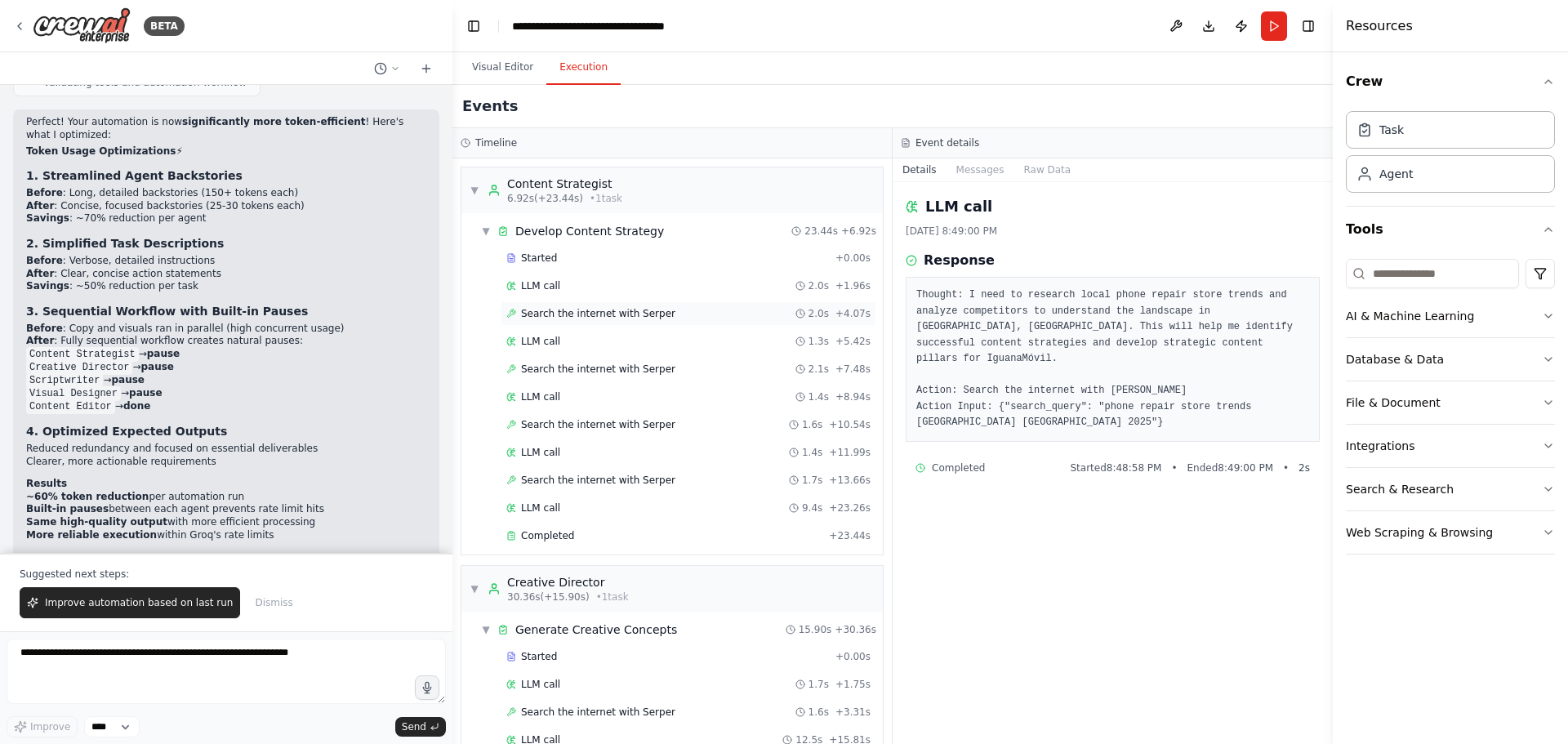
click at [665, 311] on div "Search the internet with Serper 2.0s + 4.07s" at bounding box center [689, 313] width 365 height 13
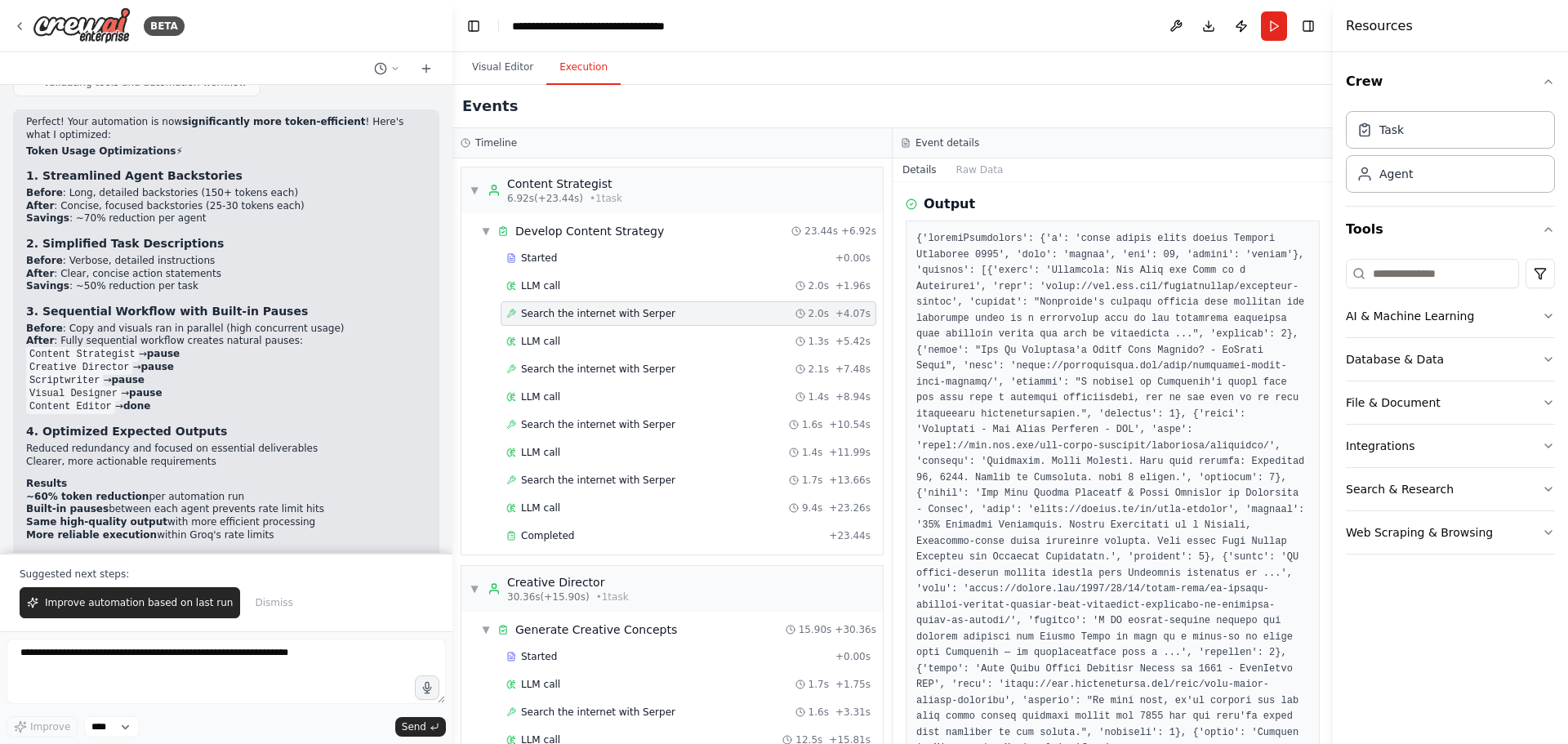
scroll to position [182, 0]
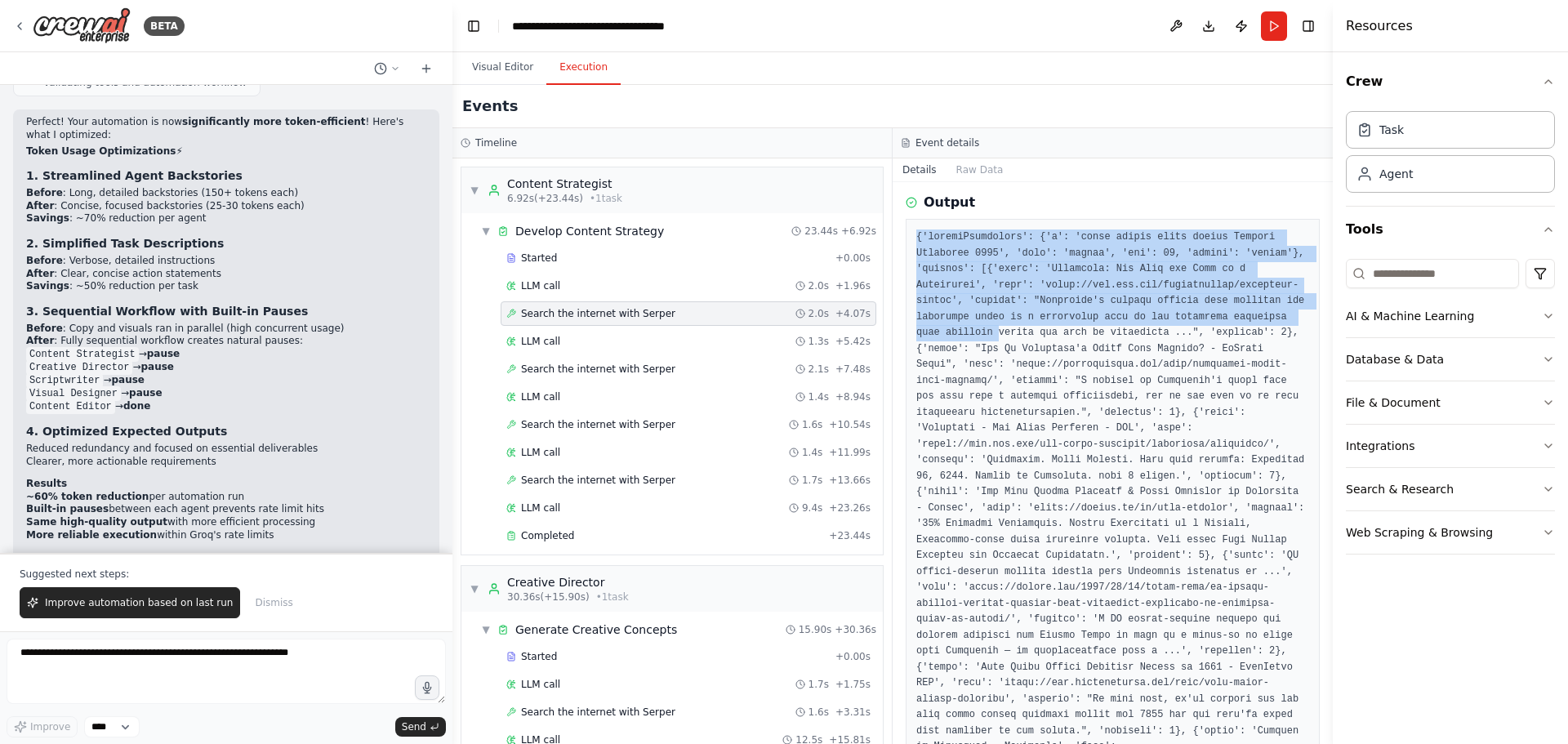
drag, startPoint x: 918, startPoint y: 225, endPoint x: 1282, endPoint y: 293, distance: 370.3
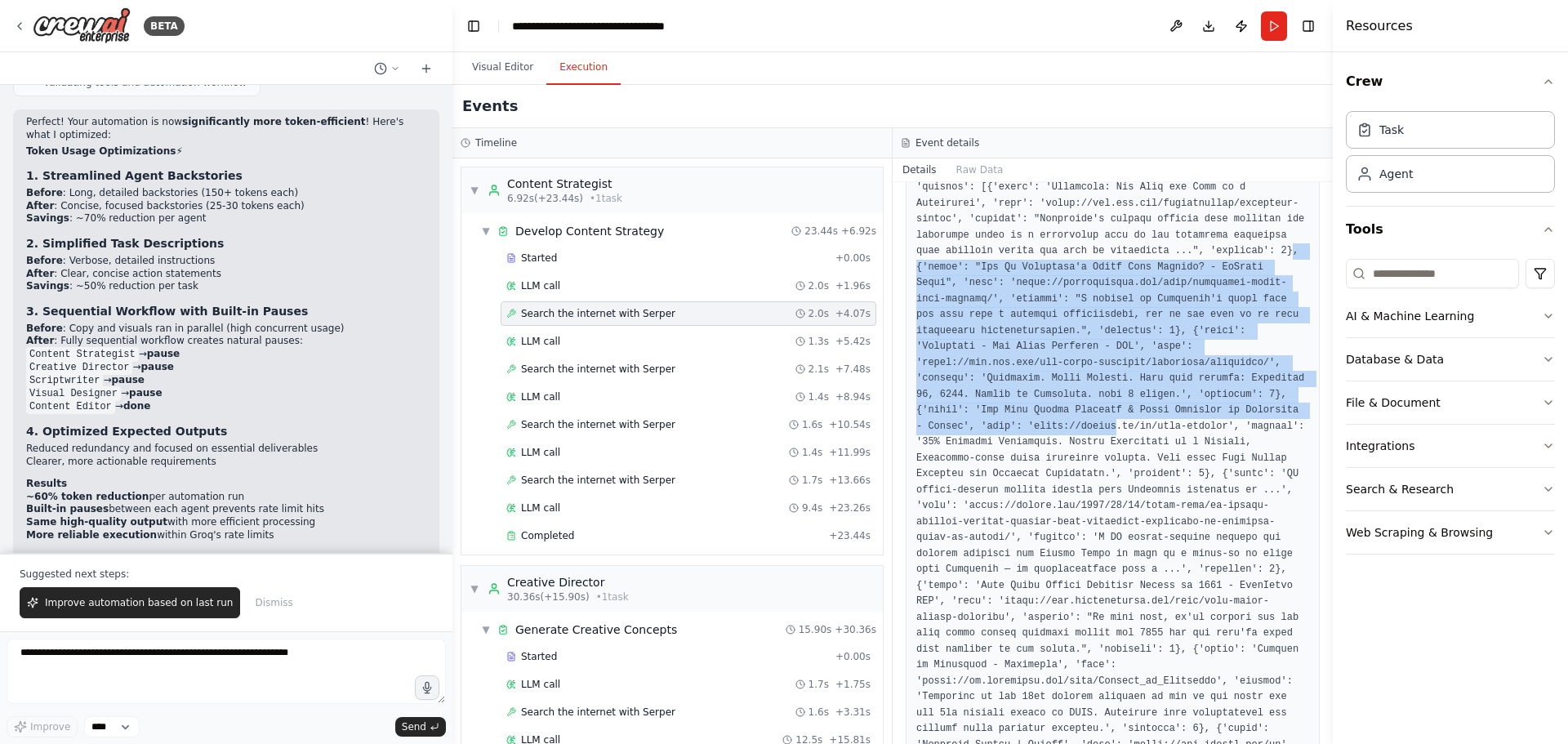
drag, startPoint x: 1183, startPoint y: 234, endPoint x: 1219, endPoint y: 387, distance: 157.2
click at [1219, 387] on pre at bounding box center [1113, 704] width 392 height 1115
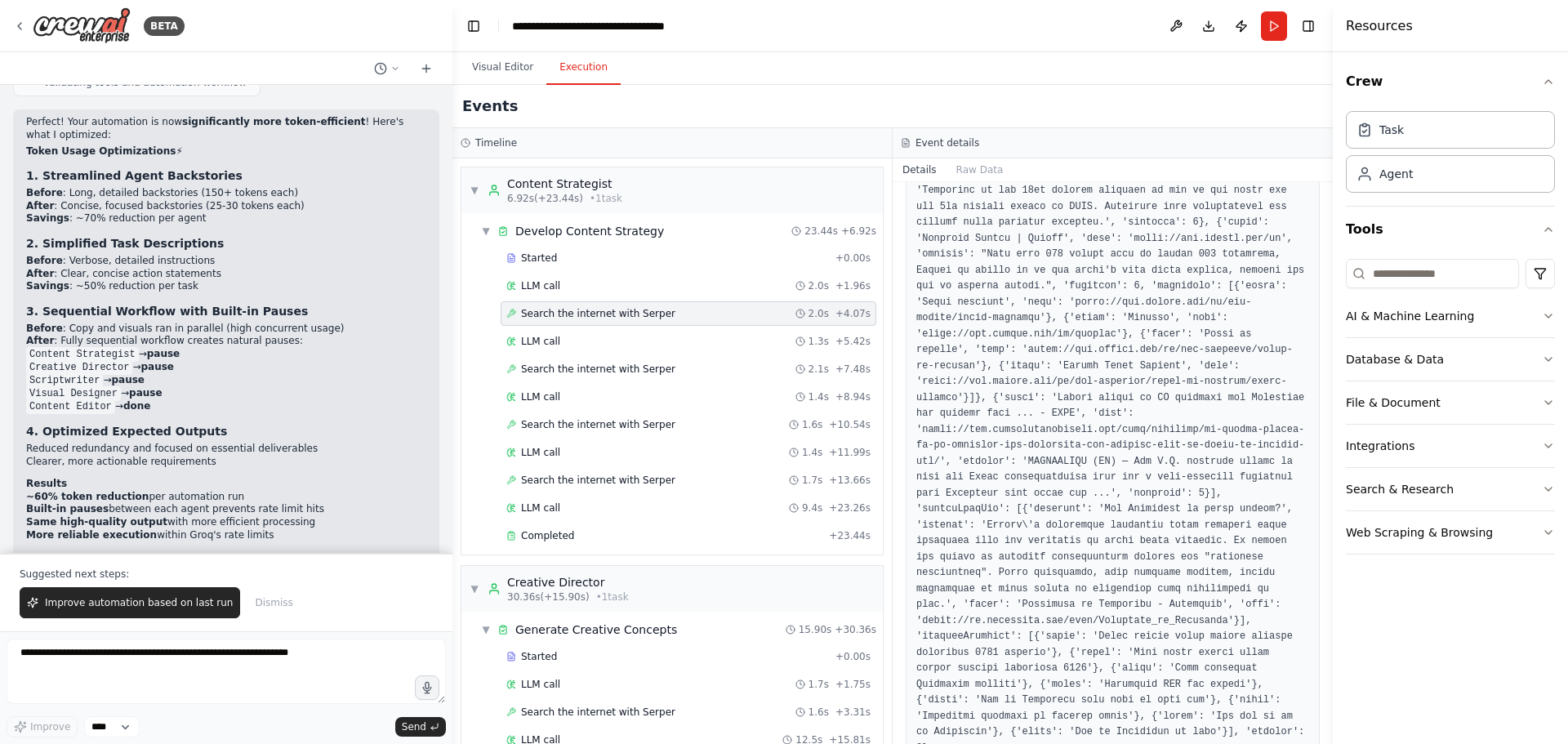
scroll to position [776, 0]
click at [662, 352] on div "LLM call 1.3s + 5.42s" at bounding box center [688, 341] width 376 height 25
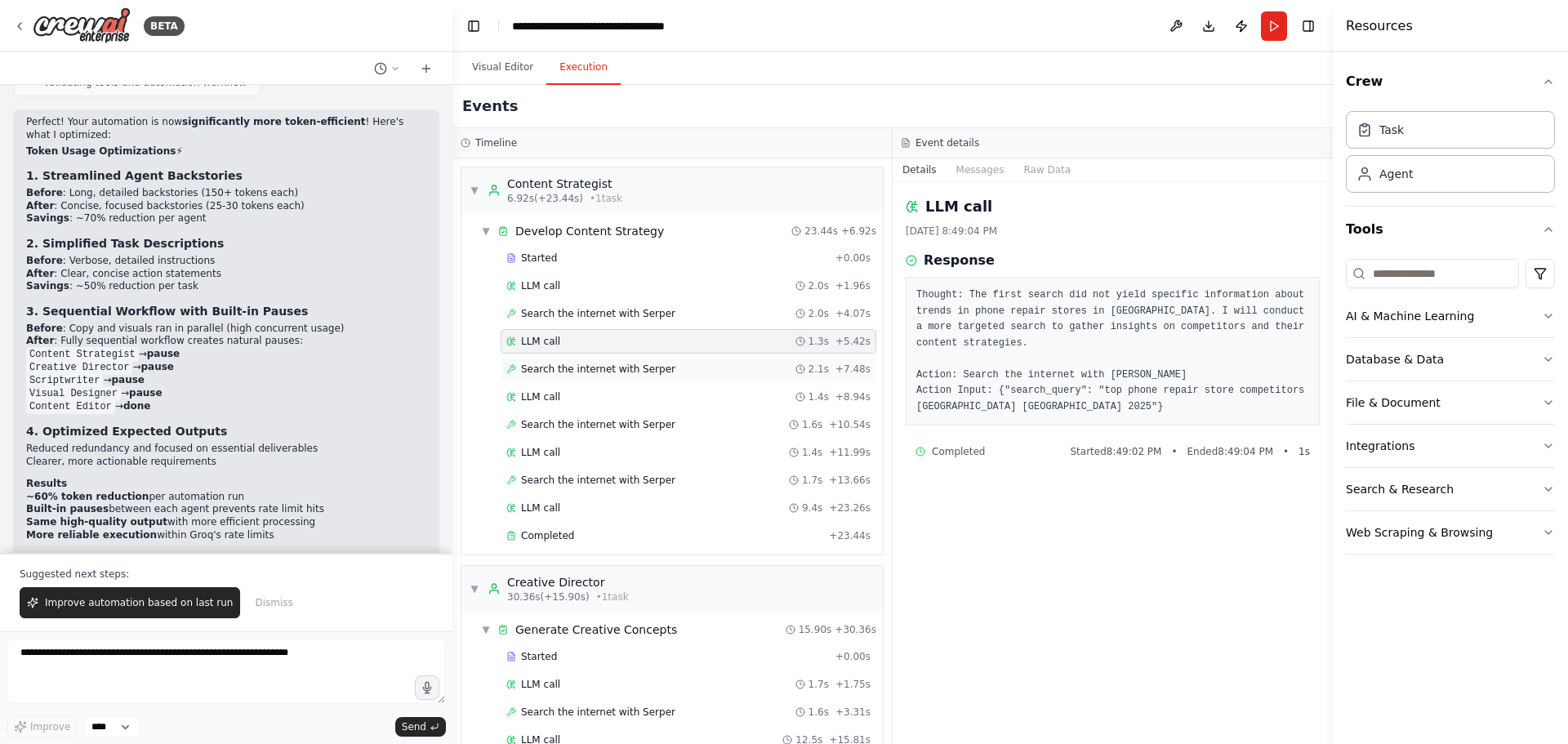
click at [666, 365] on div "Search the internet with Serper 2.1s + 7.48s" at bounding box center [689, 369] width 365 height 13
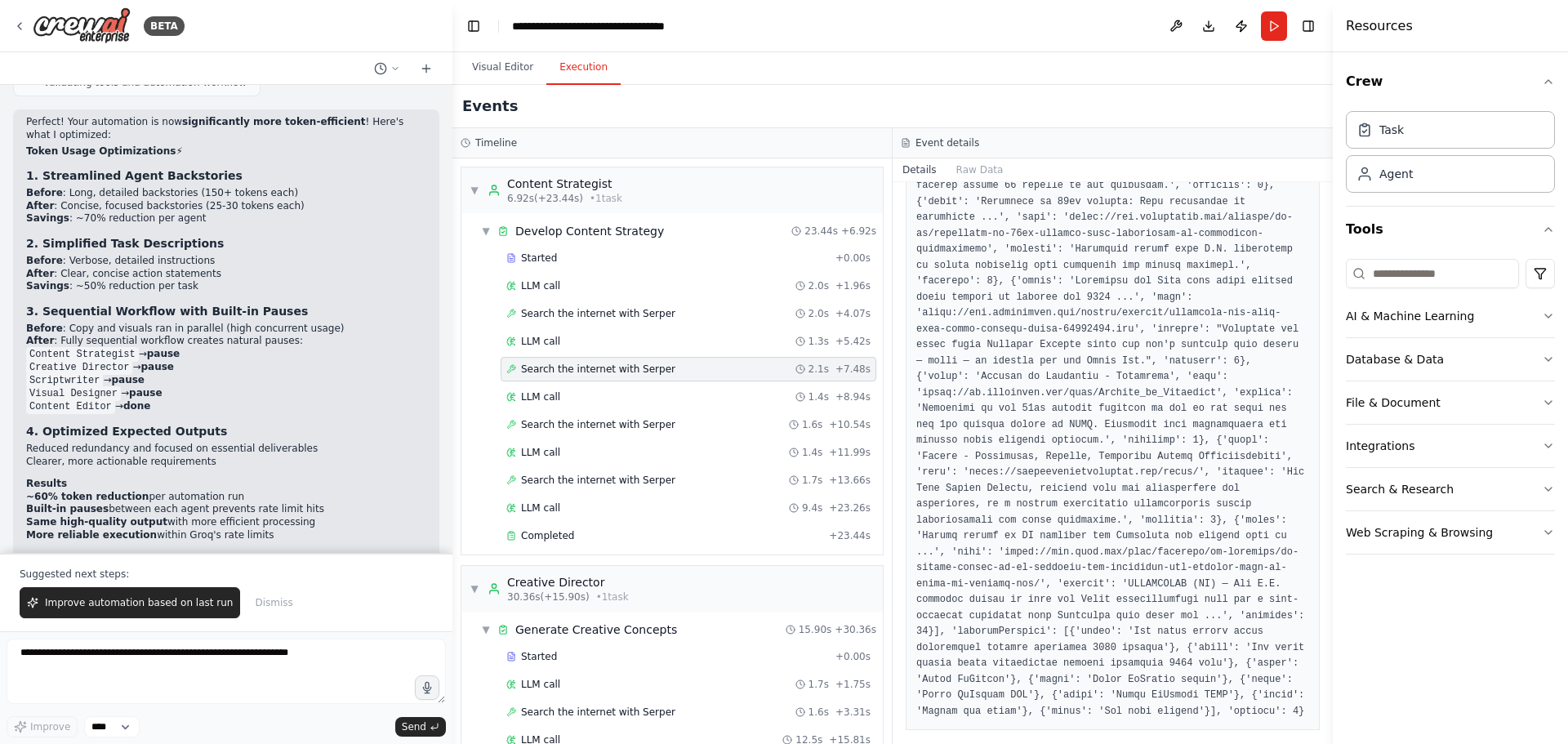
scroll to position [712, 0]
click at [692, 397] on div "LLM call 1.4s + 8.94s" at bounding box center [689, 396] width 365 height 13
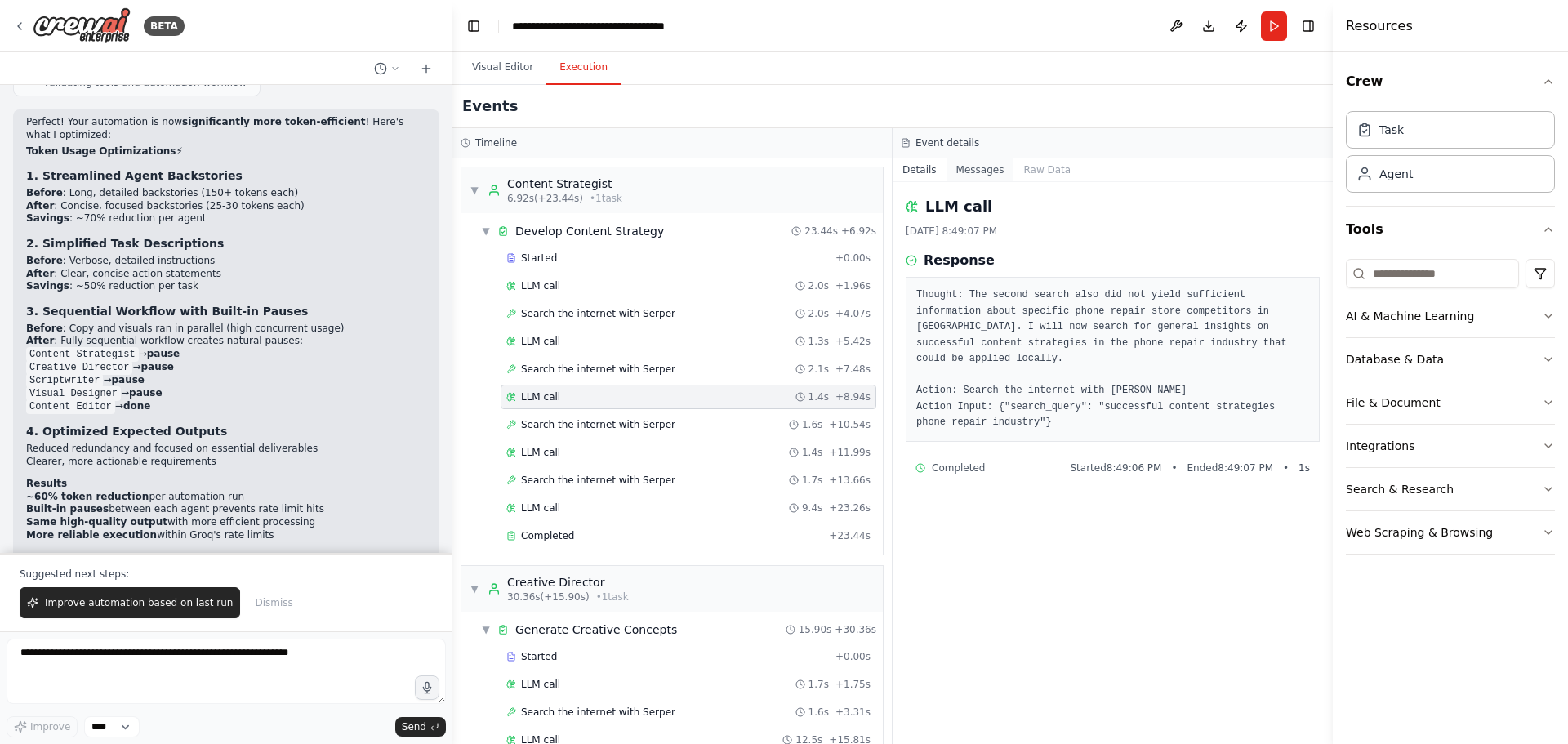
click at [968, 168] on button "Messages" at bounding box center [980, 169] width 67 height 23
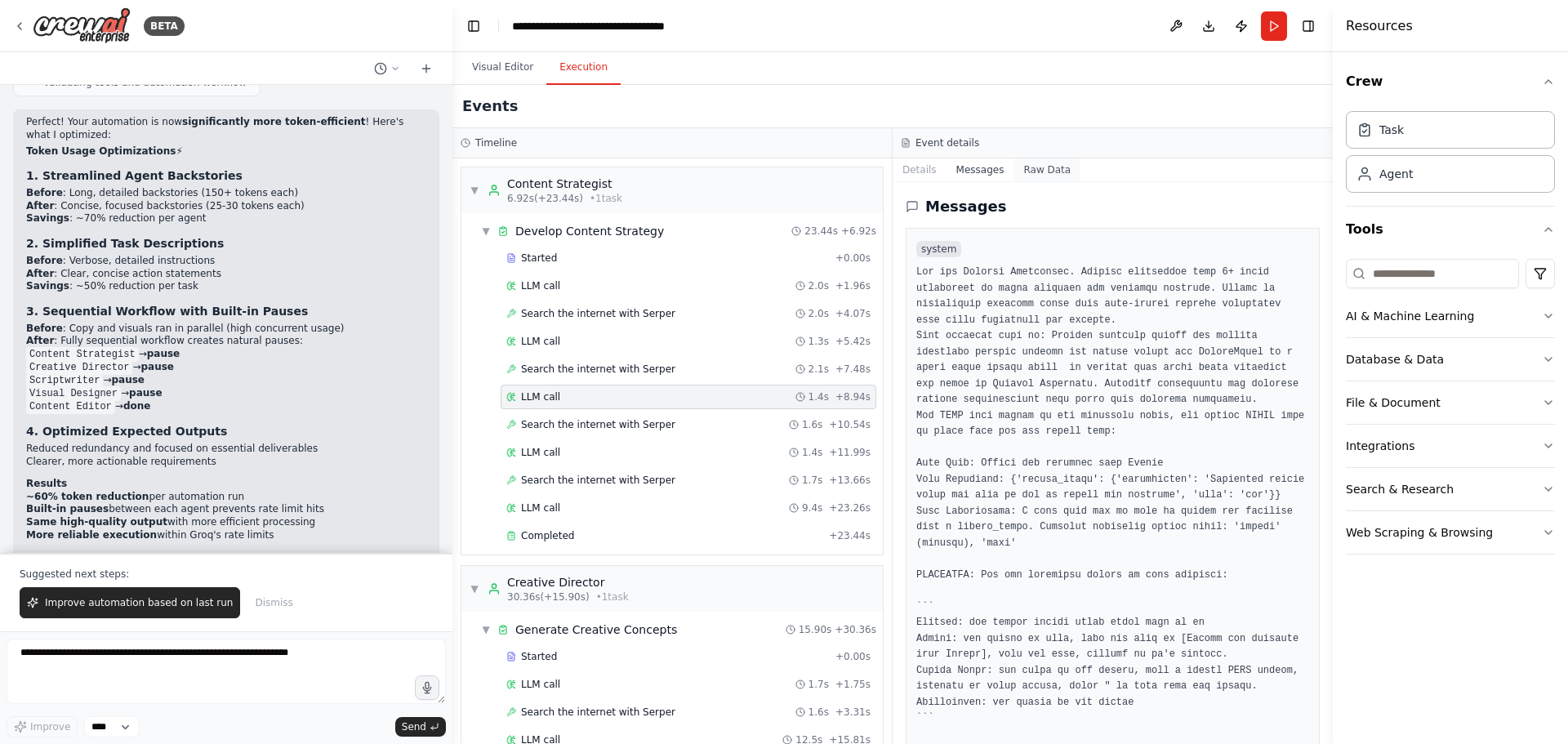
click at [1026, 168] on button "Raw Data" at bounding box center [1048, 169] width 67 height 23
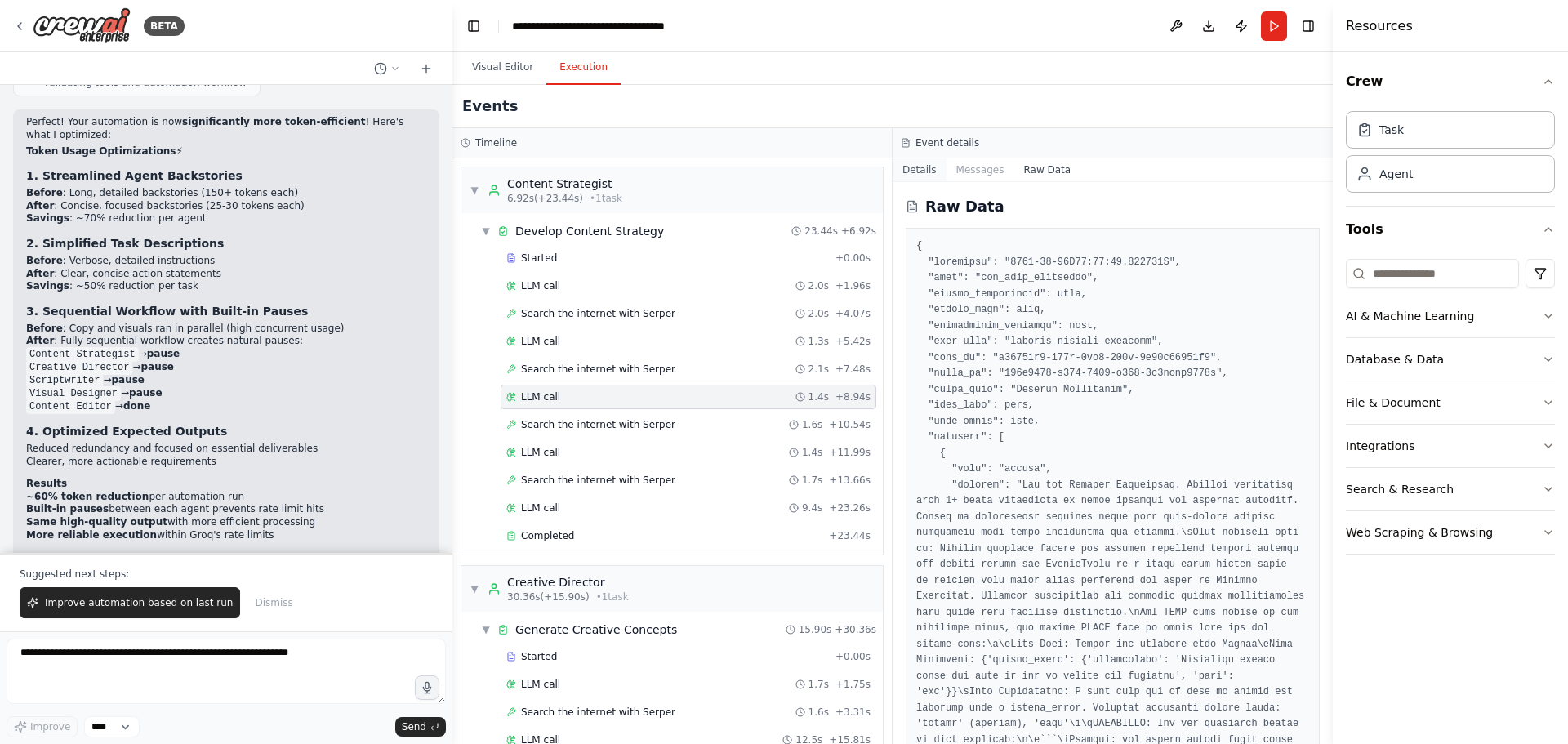
click at [920, 169] on button "Details" at bounding box center [920, 169] width 54 height 23
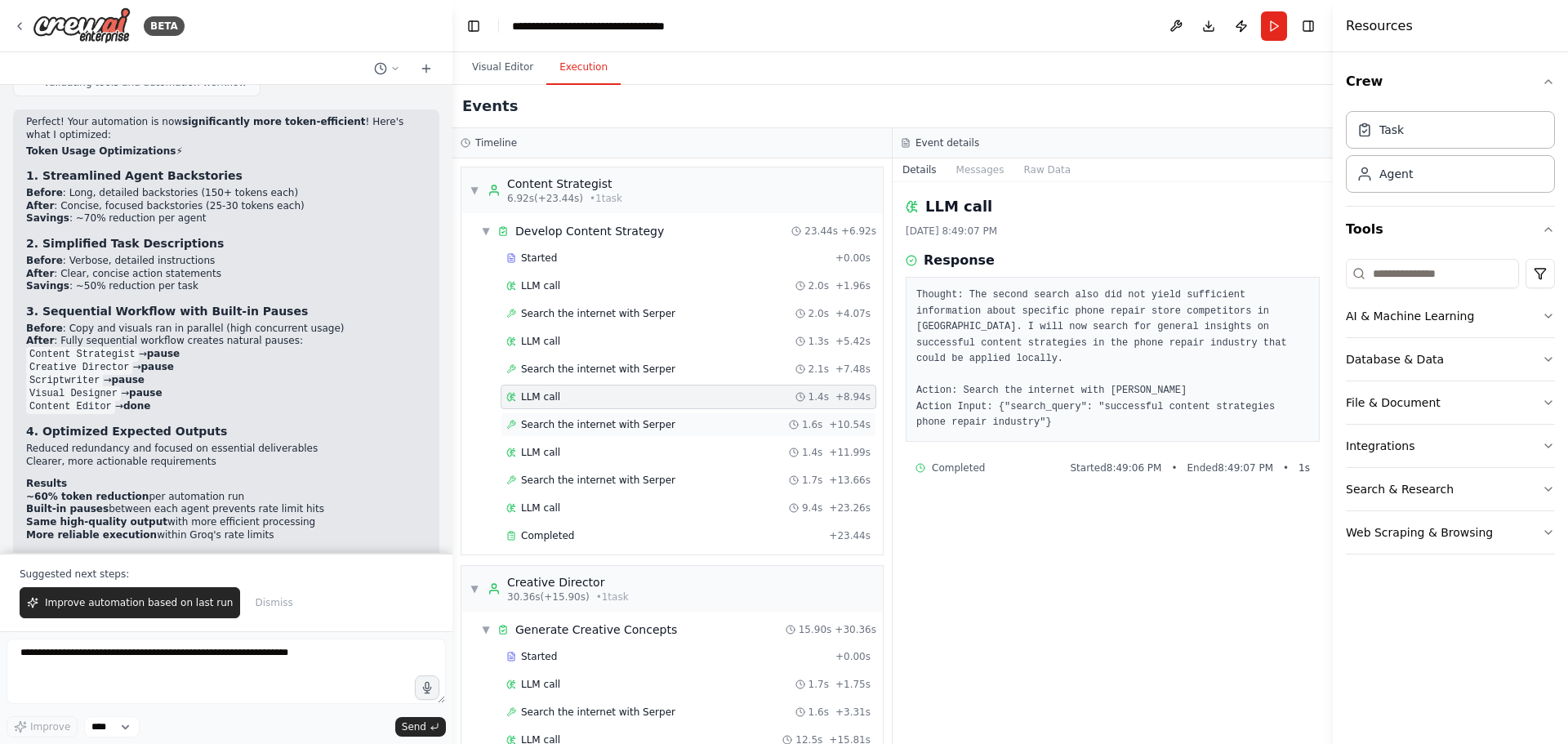
click at [676, 427] on div "Search the internet with Serper 1.6s + 10.54s" at bounding box center [689, 424] width 365 height 13
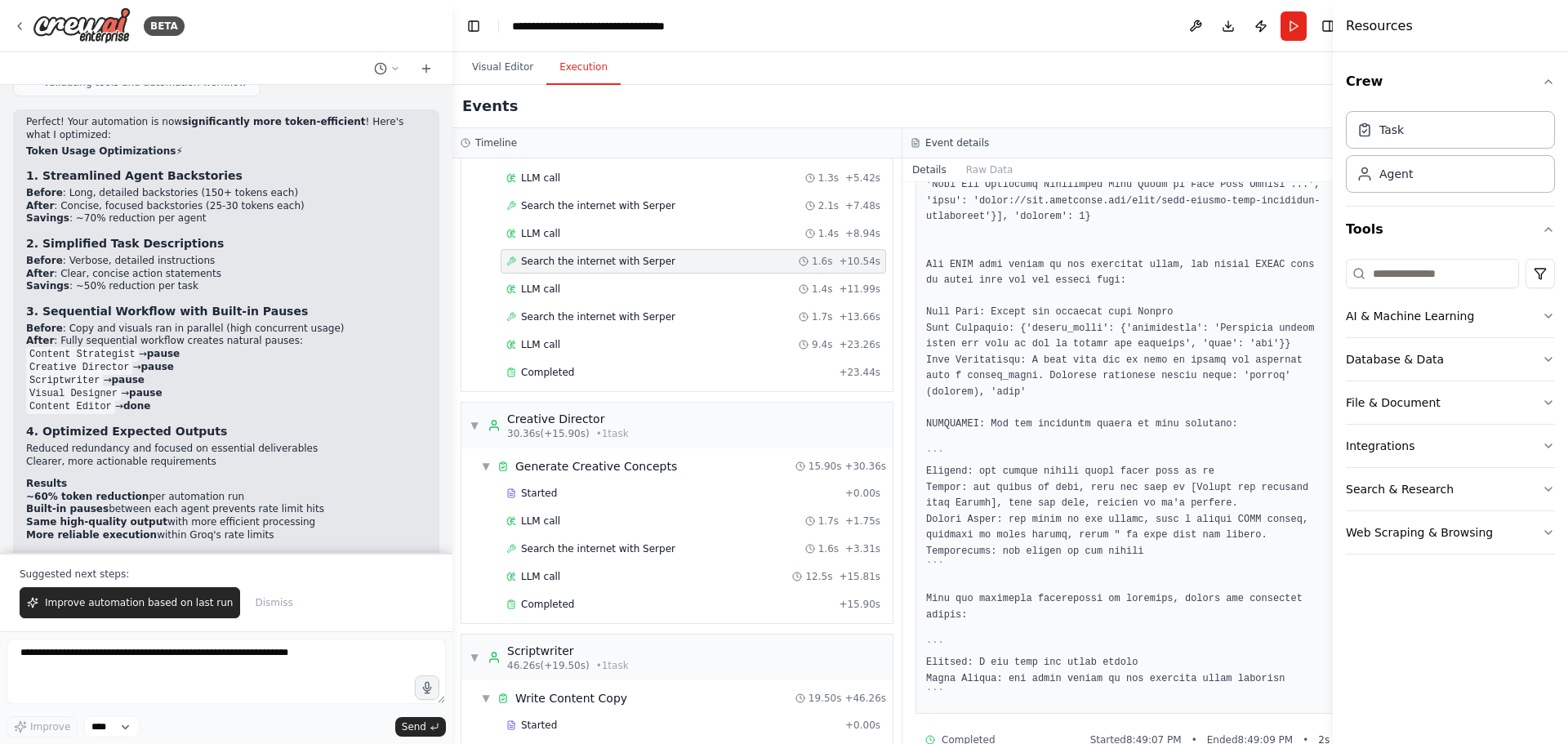
scroll to position [245, 0]
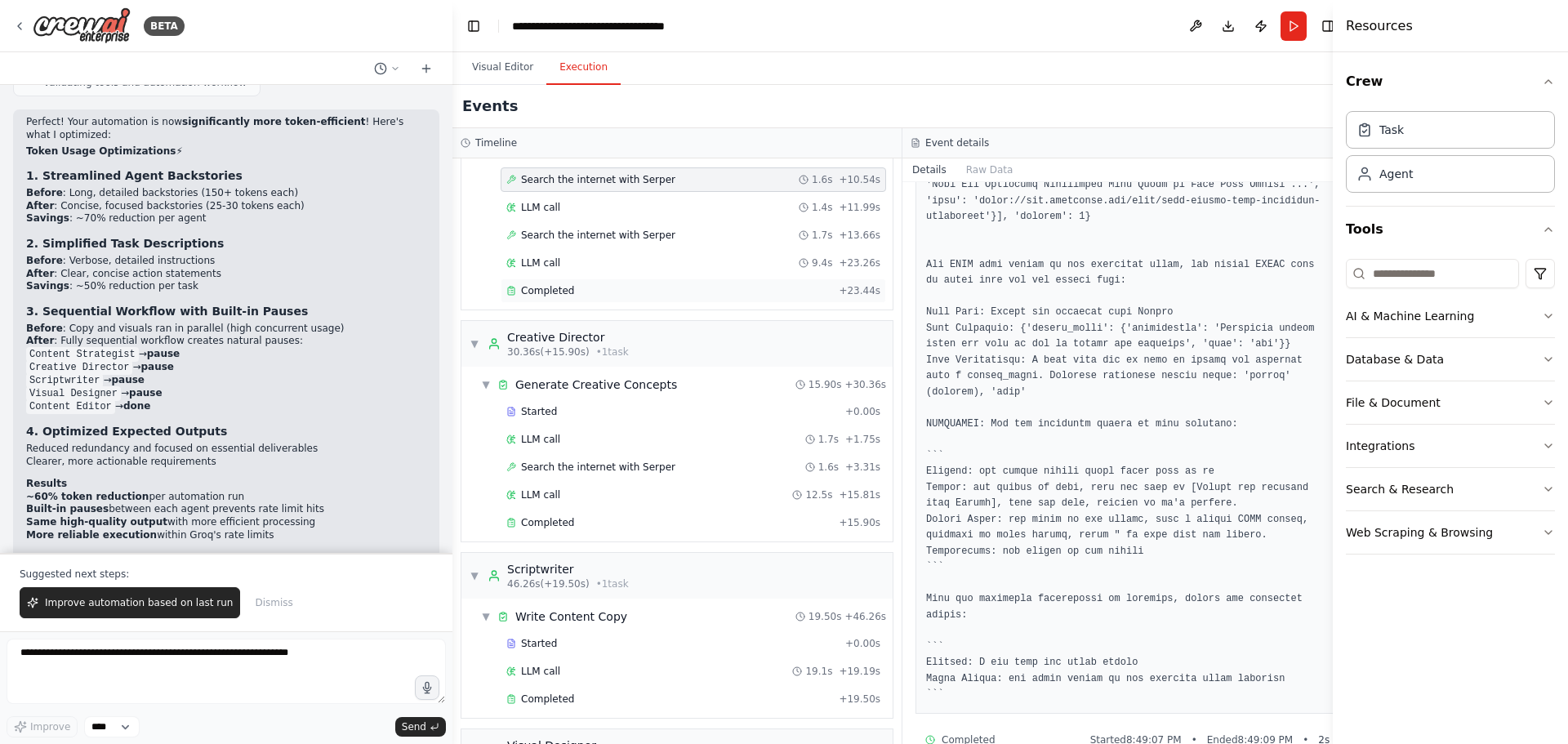
click at [691, 284] on div "Completed" at bounding box center [669, 290] width 326 height 13
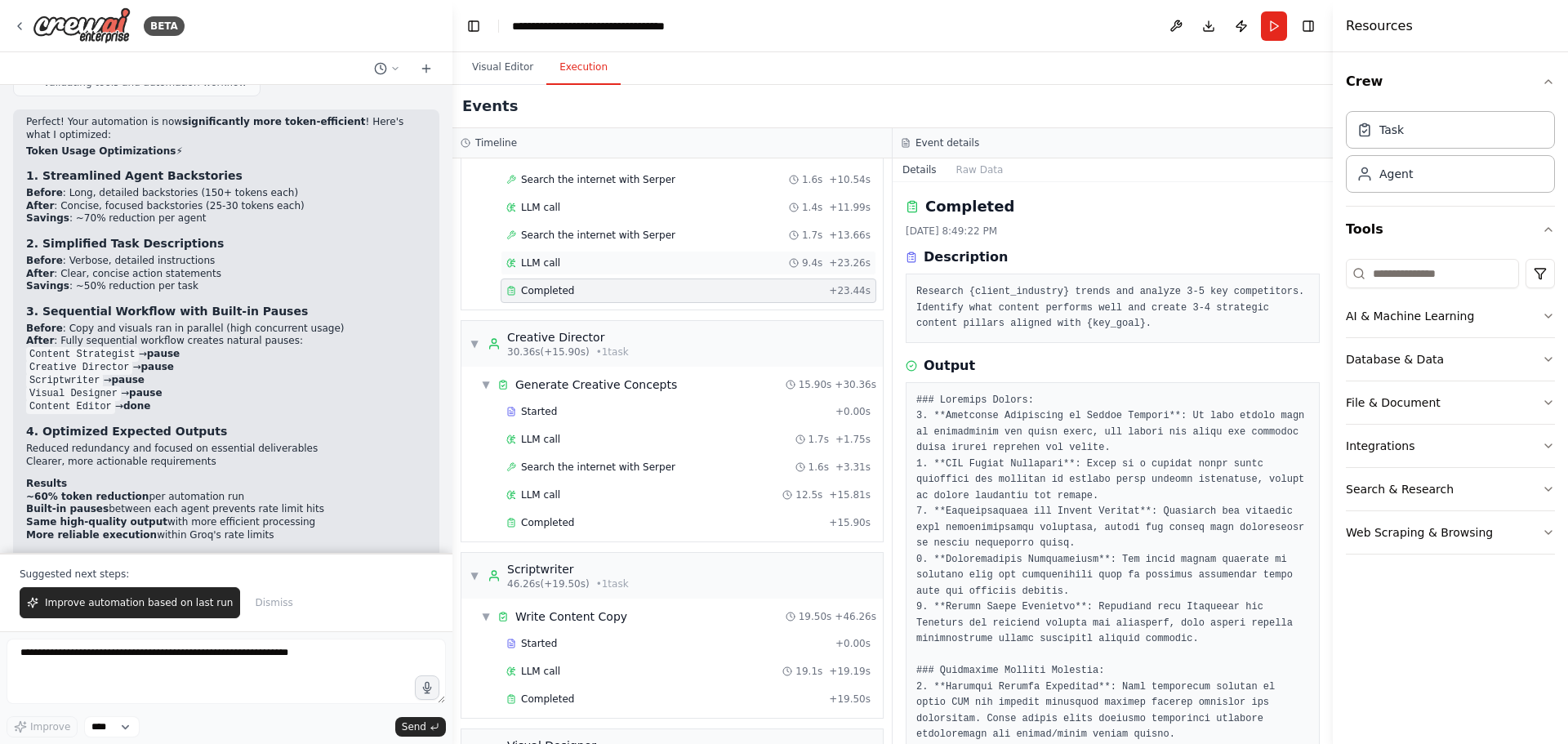
click at [690, 263] on div "LLM call 9.4s + 23.26s" at bounding box center [689, 263] width 365 height 13
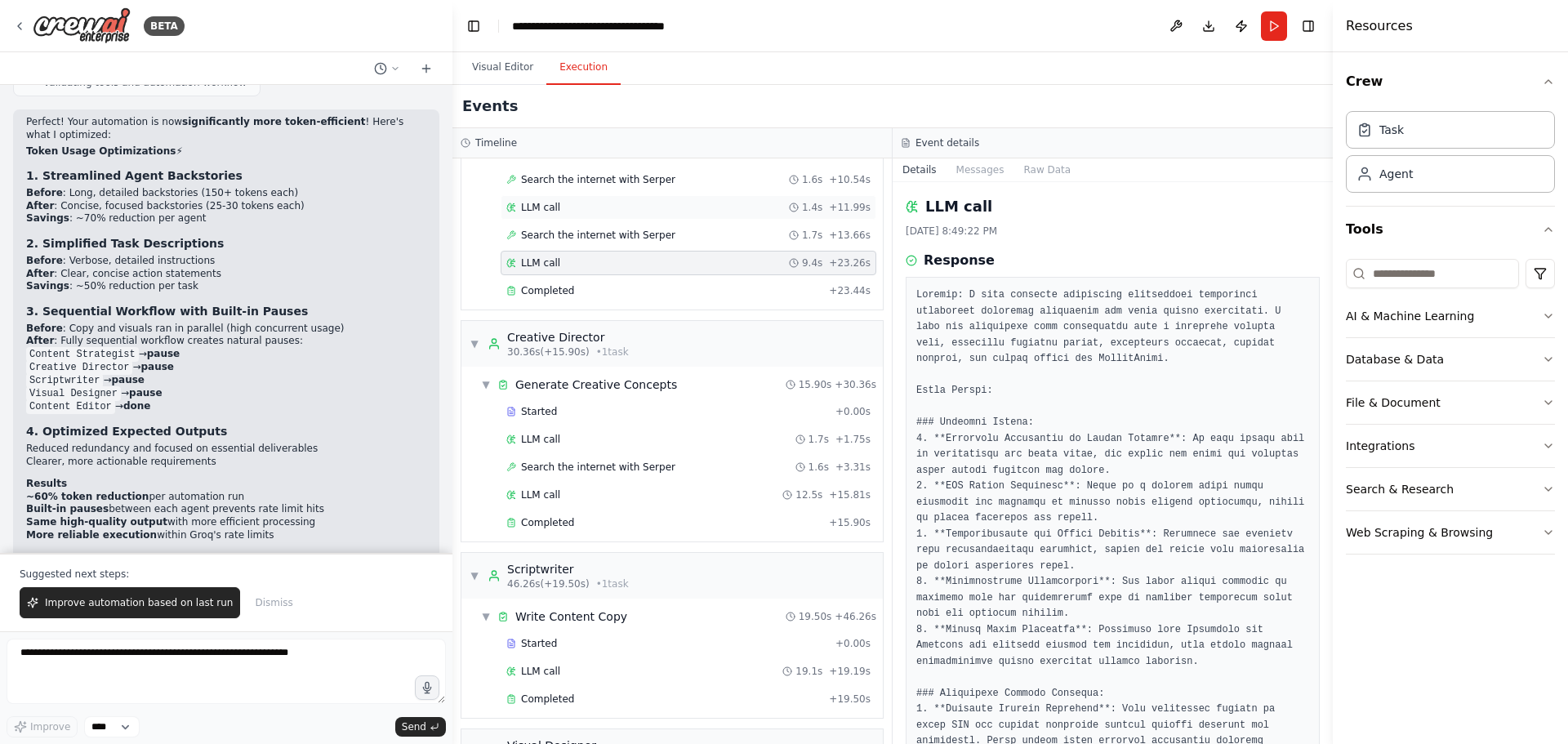
click at [690, 200] on div "LLM call 1.4s + 11.99s" at bounding box center [688, 207] width 376 height 25
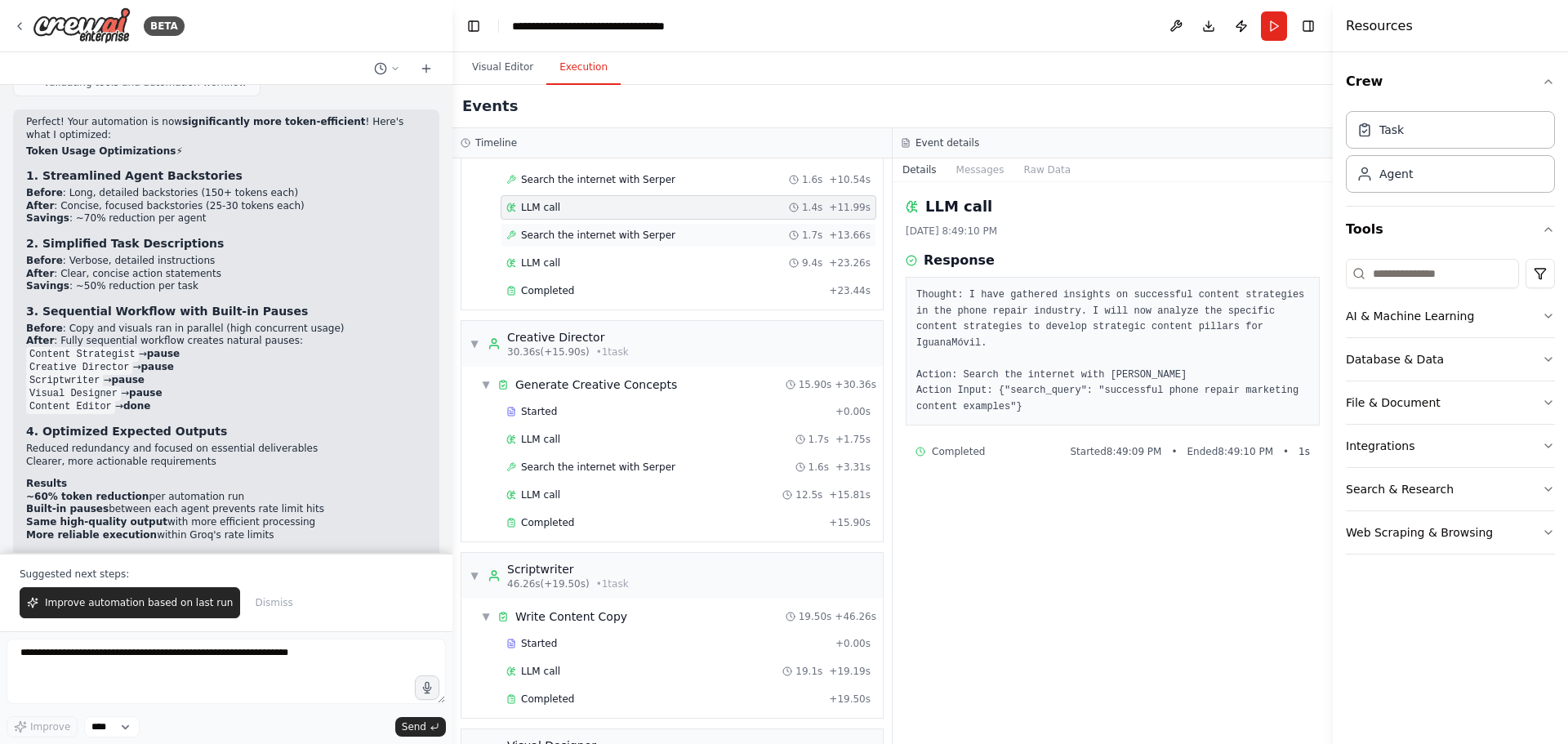
click at [694, 229] on div "Search the internet with Serper 1.7s + 13.66s" at bounding box center [689, 235] width 365 height 13
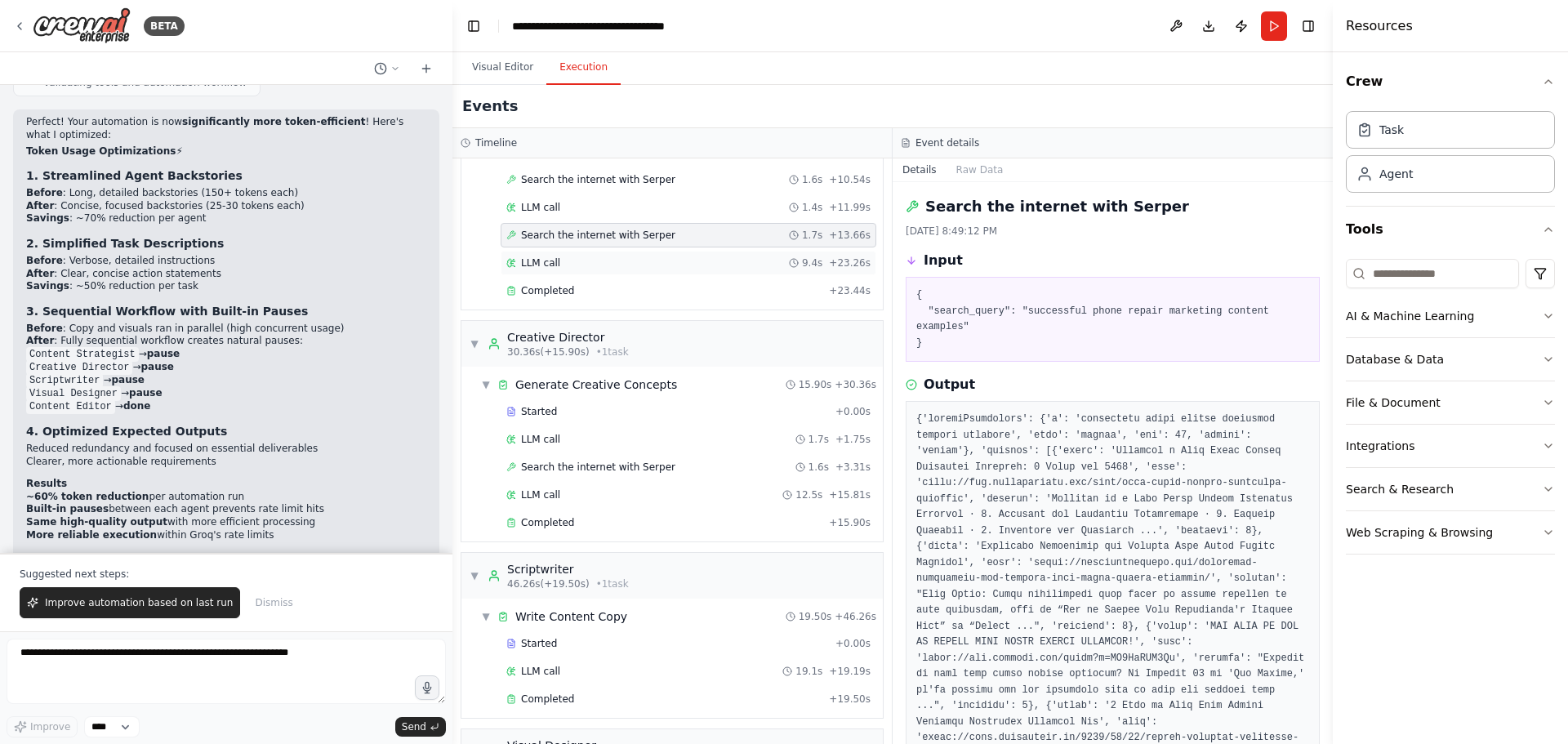
click at [699, 259] on div "LLM call 9.4s + 23.26s" at bounding box center [689, 263] width 365 height 13
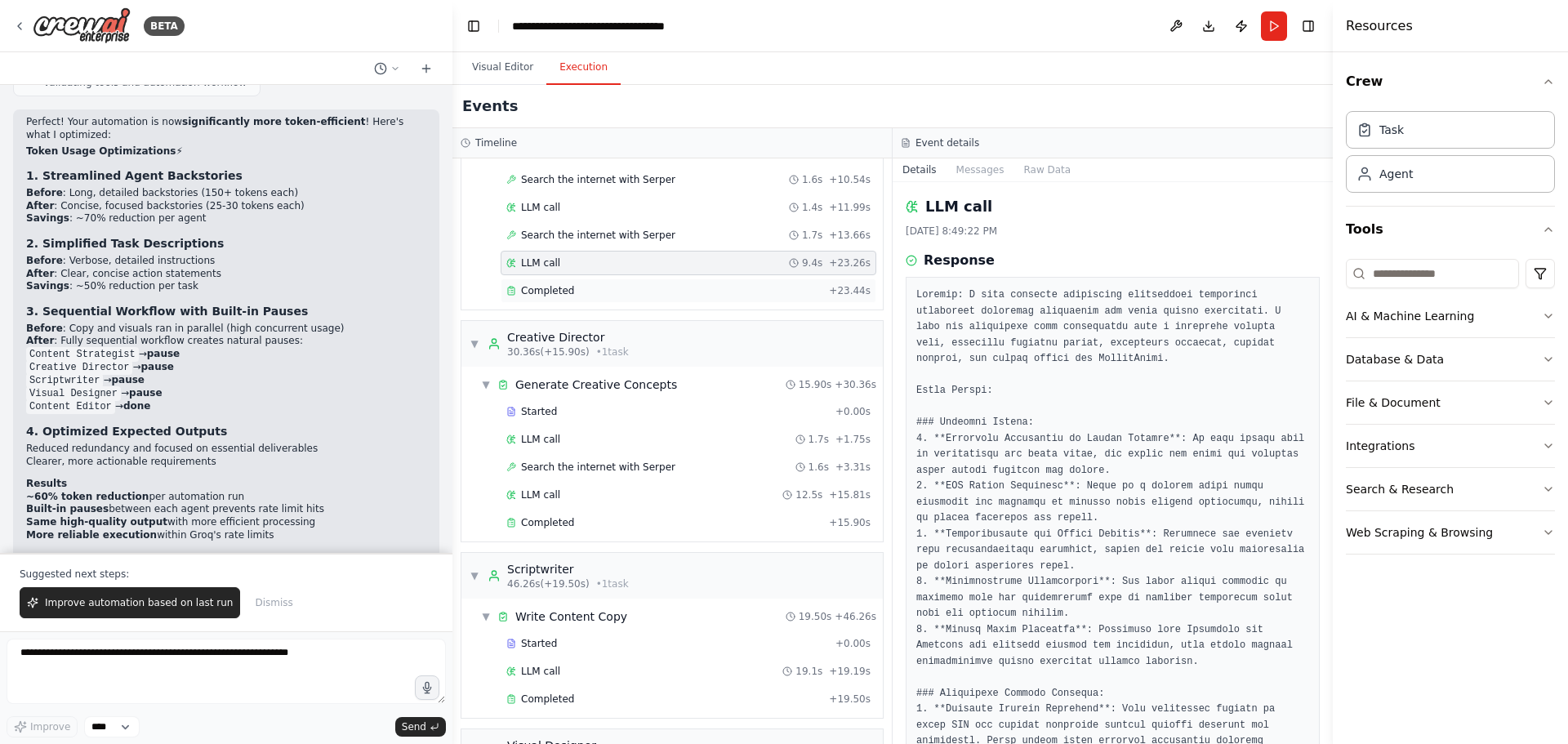
click at [702, 282] on div "Completed + 23.44s" at bounding box center [688, 290] width 376 height 25
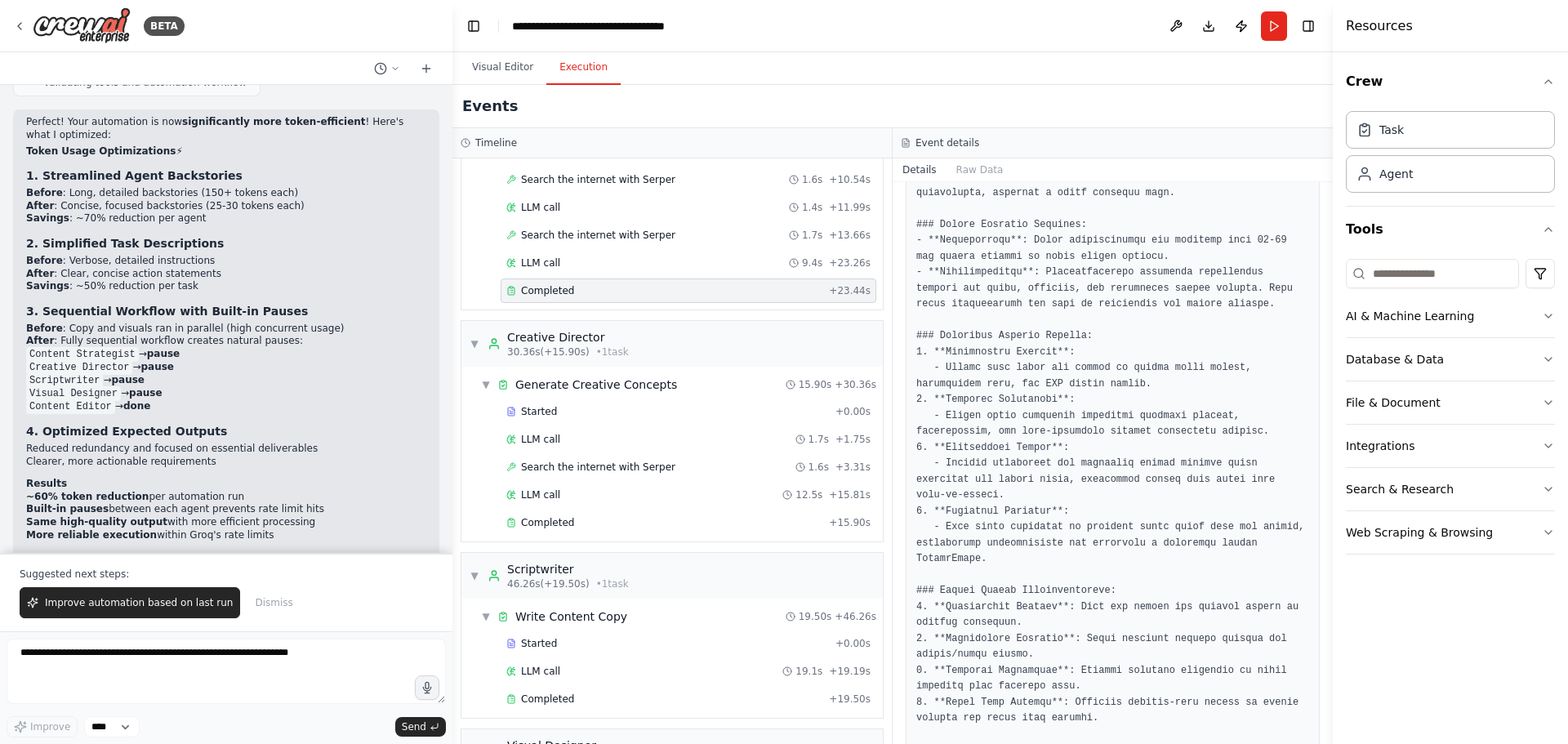
scroll to position [704, 0]
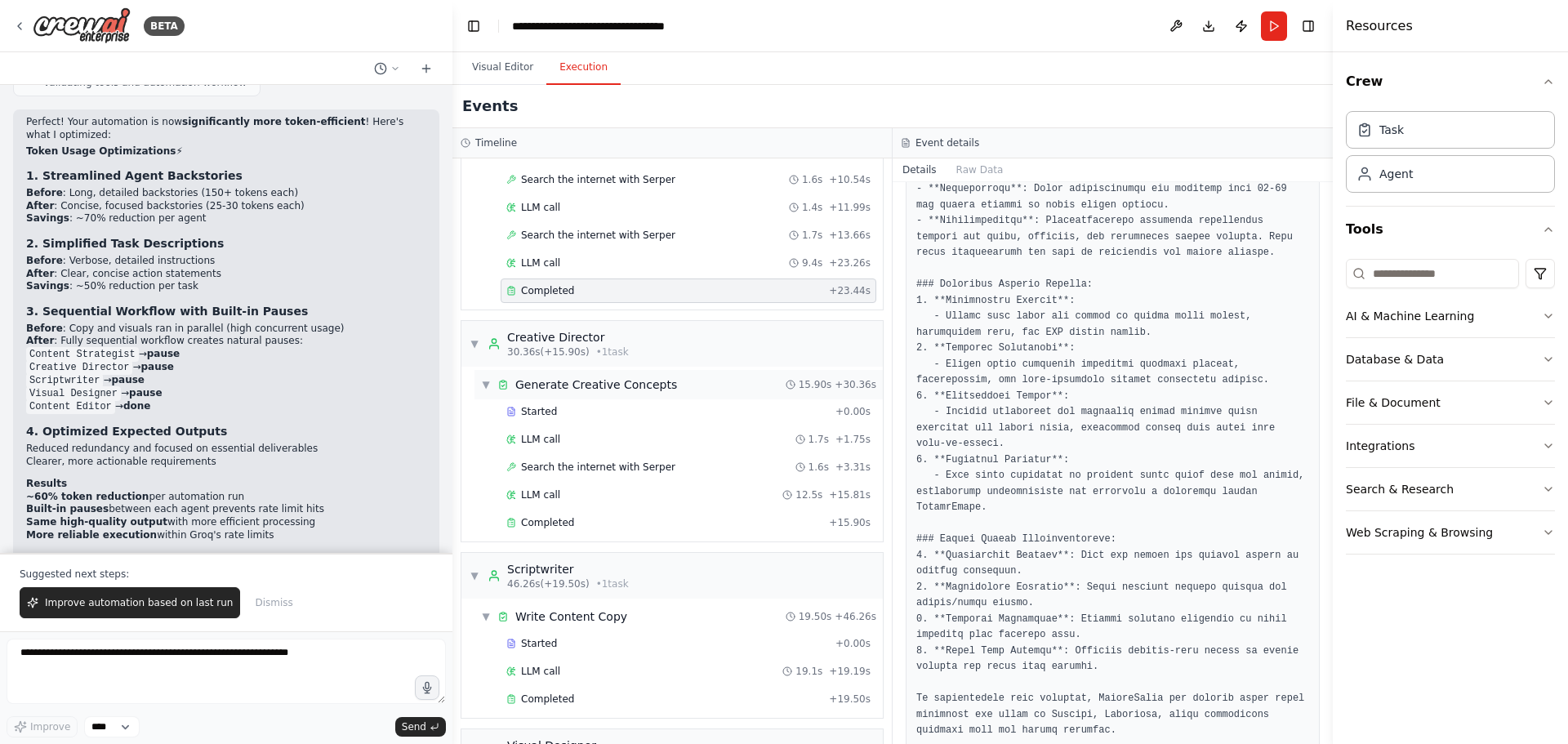
click at [703, 388] on div "▼ Generate Creative Concepts 15.90s + 30.36s" at bounding box center [679, 384] width 408 height 30
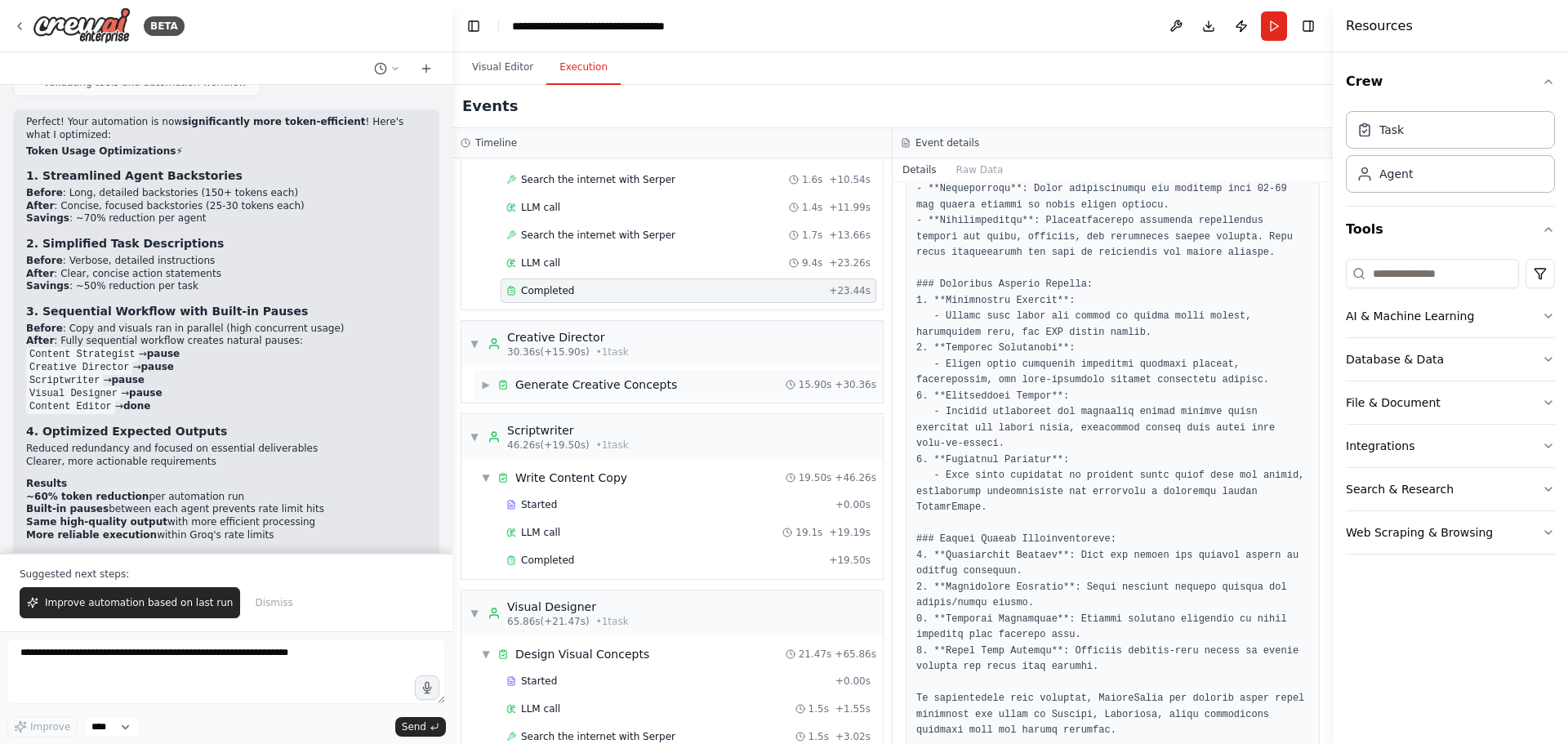
click at [694, 393] on div "▶ Generate Creative Concepts 15.90s + 30.36s" at bounding box center [679, 384] width 408 height 30
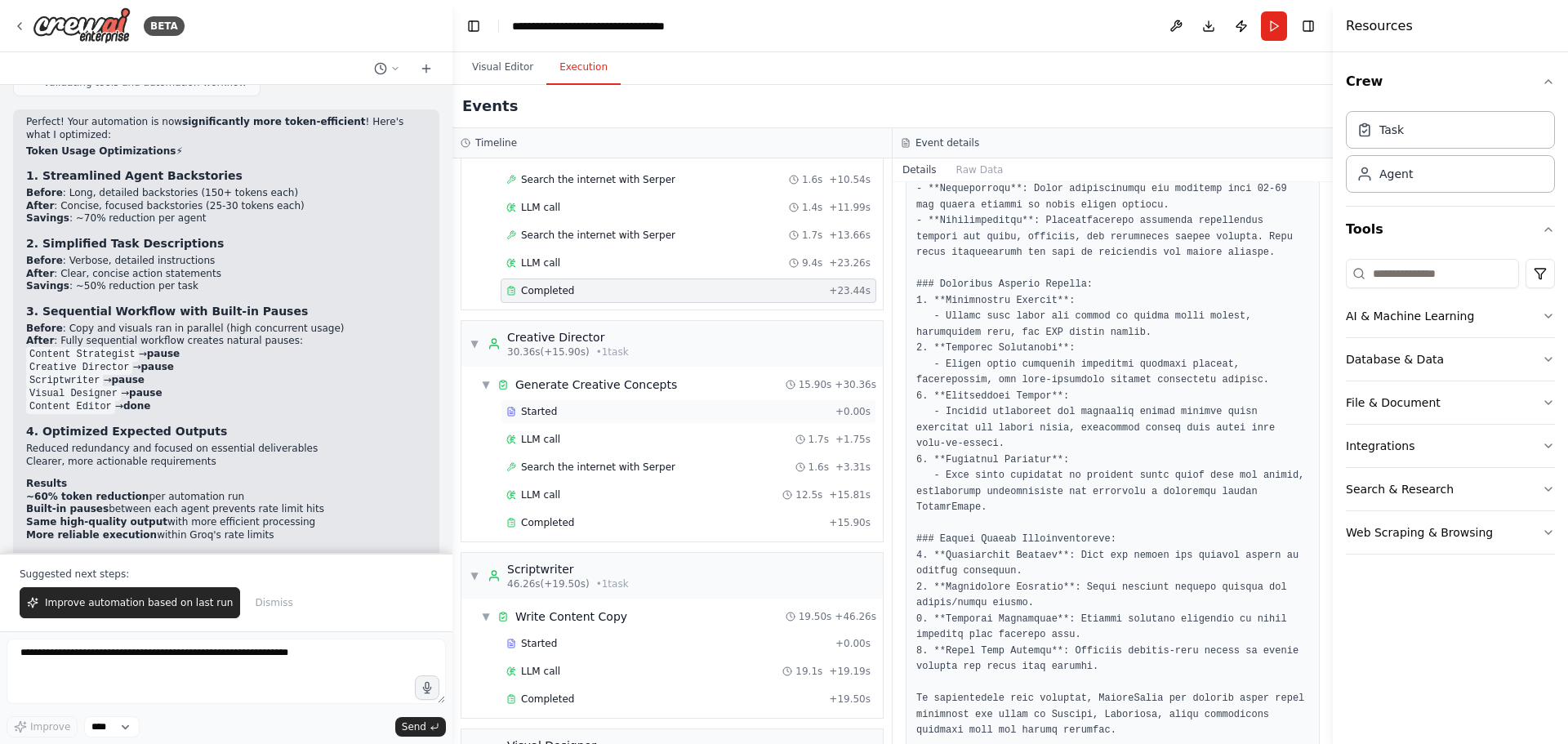
click at [687, 411] on div "Started" at bounding box center [668, 411] width 323 height 13
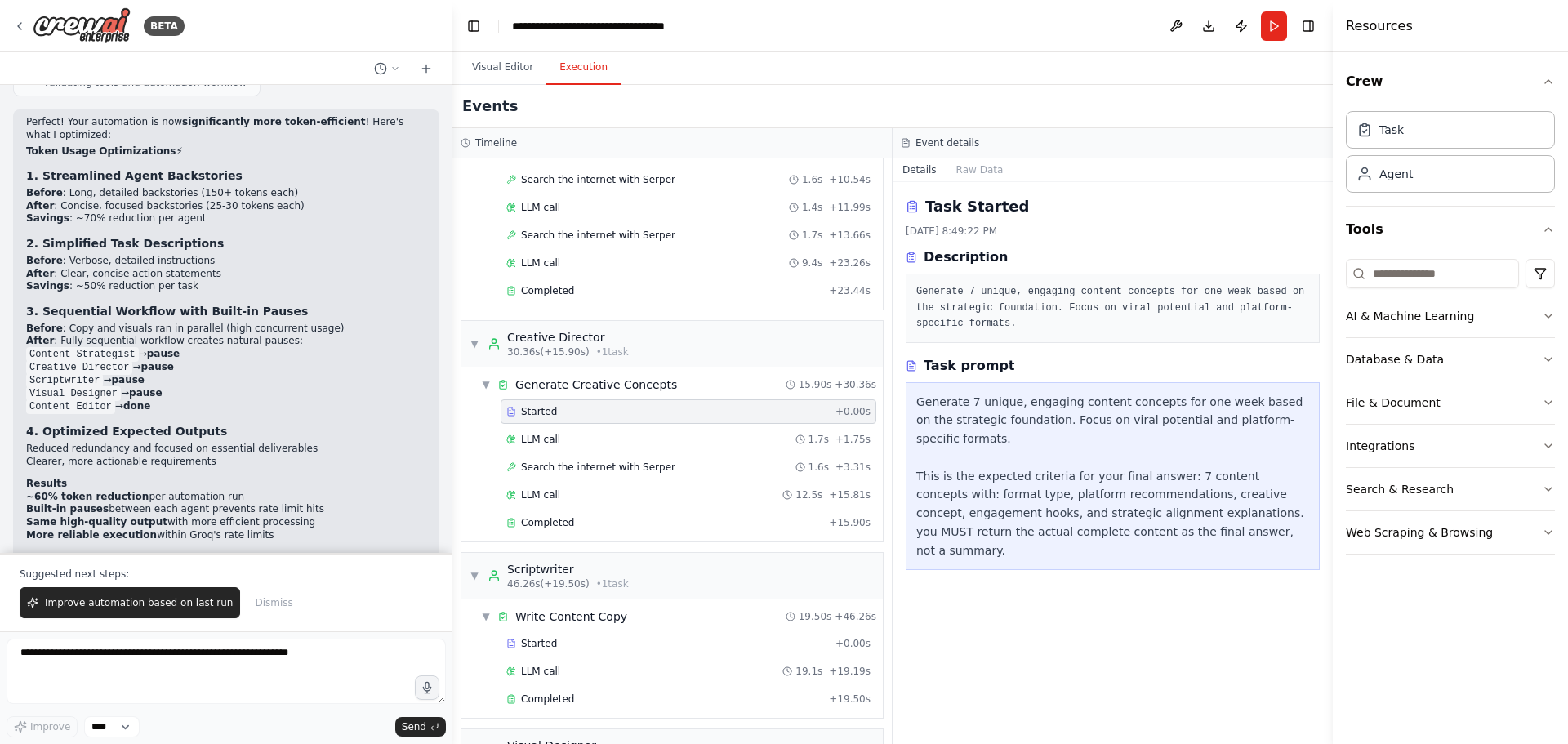
scroll to position [0, 0]
click at [687, 439] on div "LLM call 1.7s + 1.75s" at bounding box center [689, 439] width 365 height 13
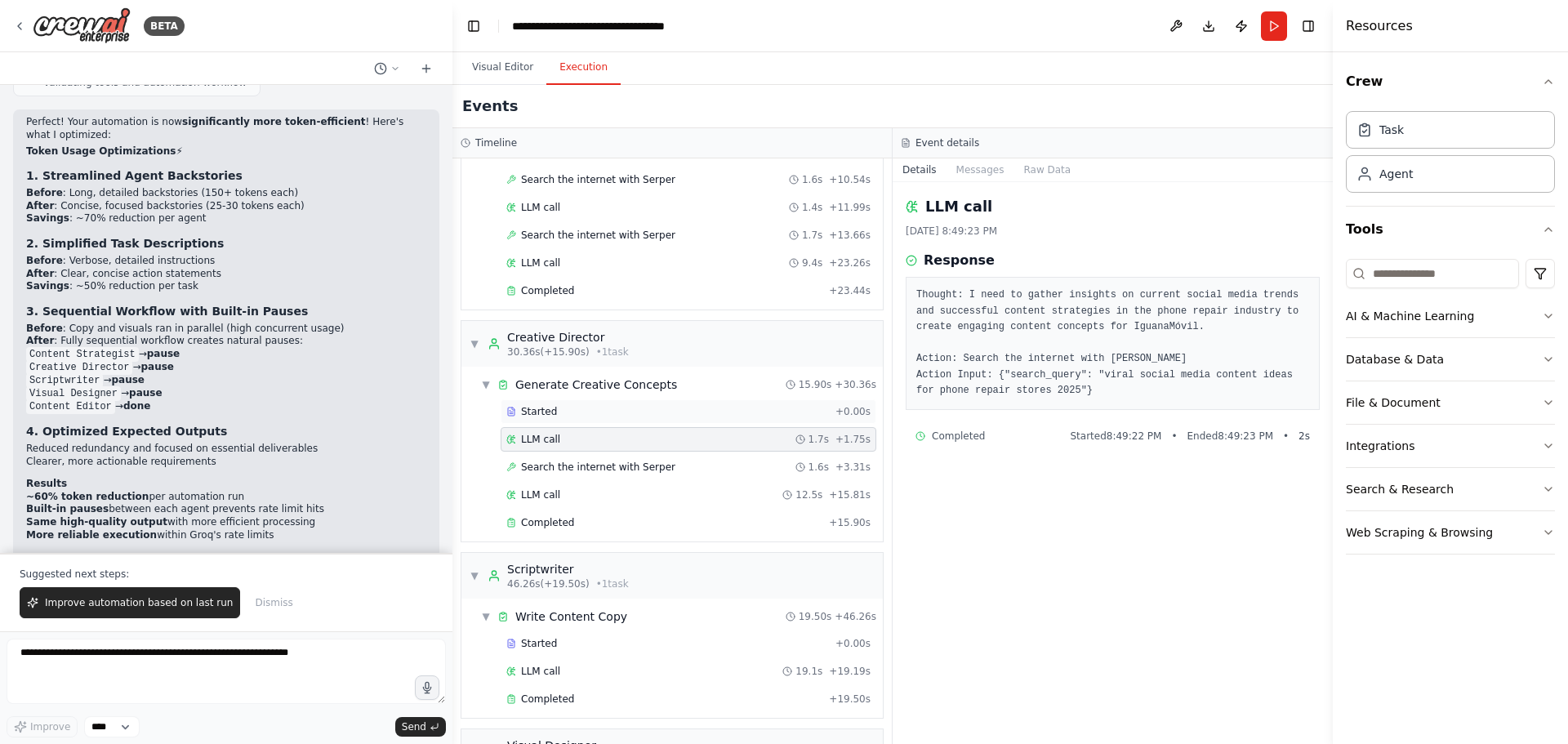
click at [696, 411] on div "Started" at bounding box center [668, 411] width 323 height 13
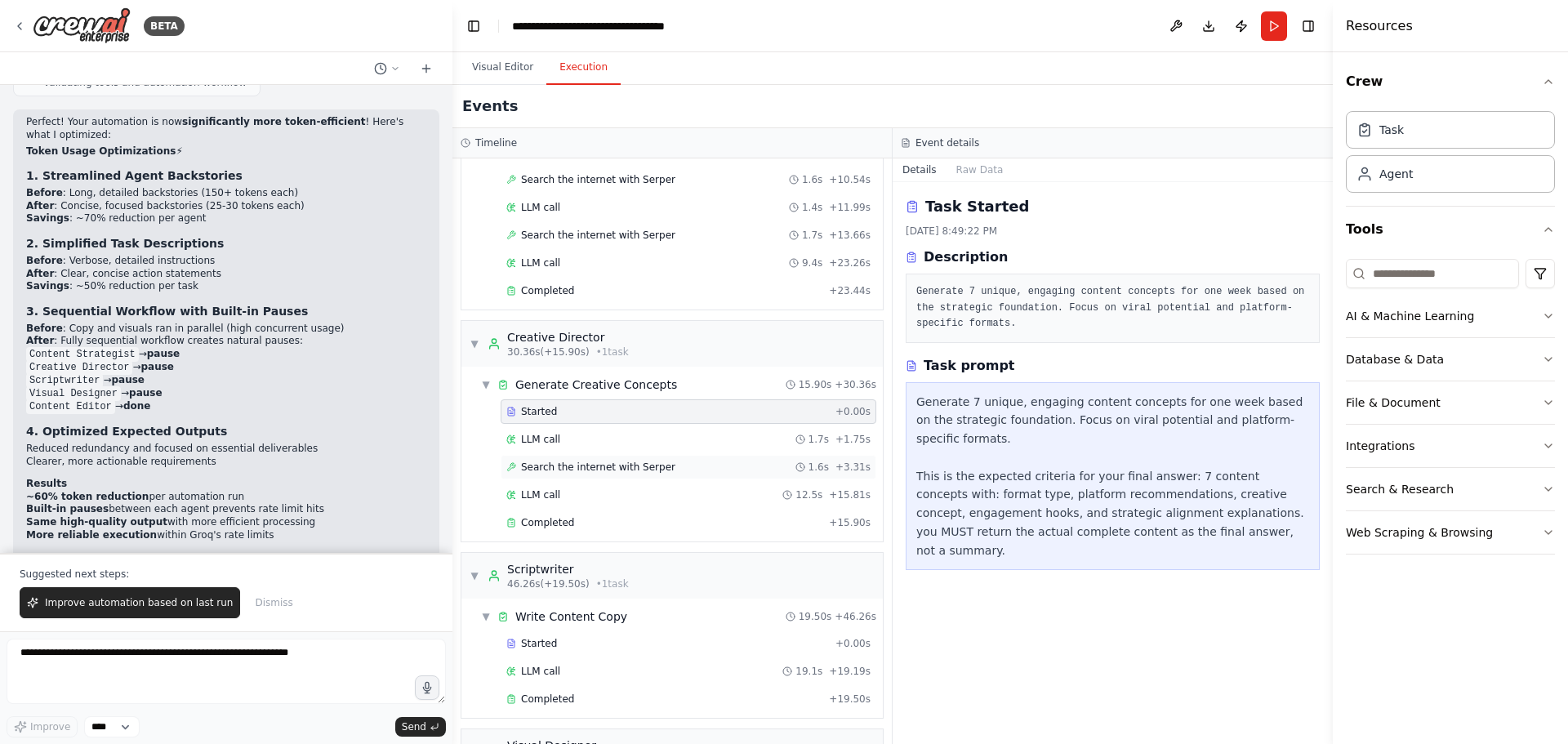
click at [699, 469] on div "Search the internet with Serper 1.6s + 3.31s" at bounding box center [689, 467] width 365 height 13
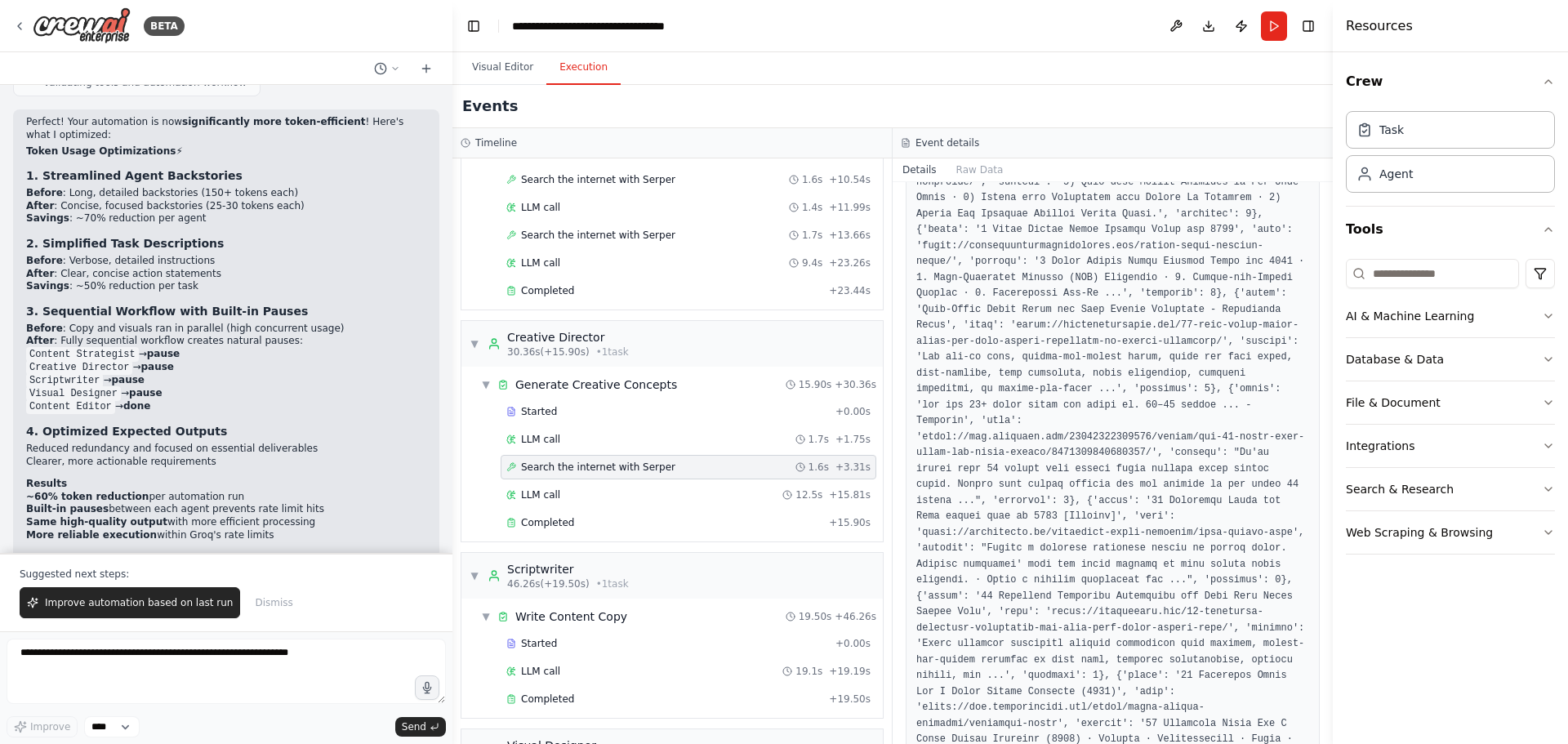
scroll to position [616, 0]
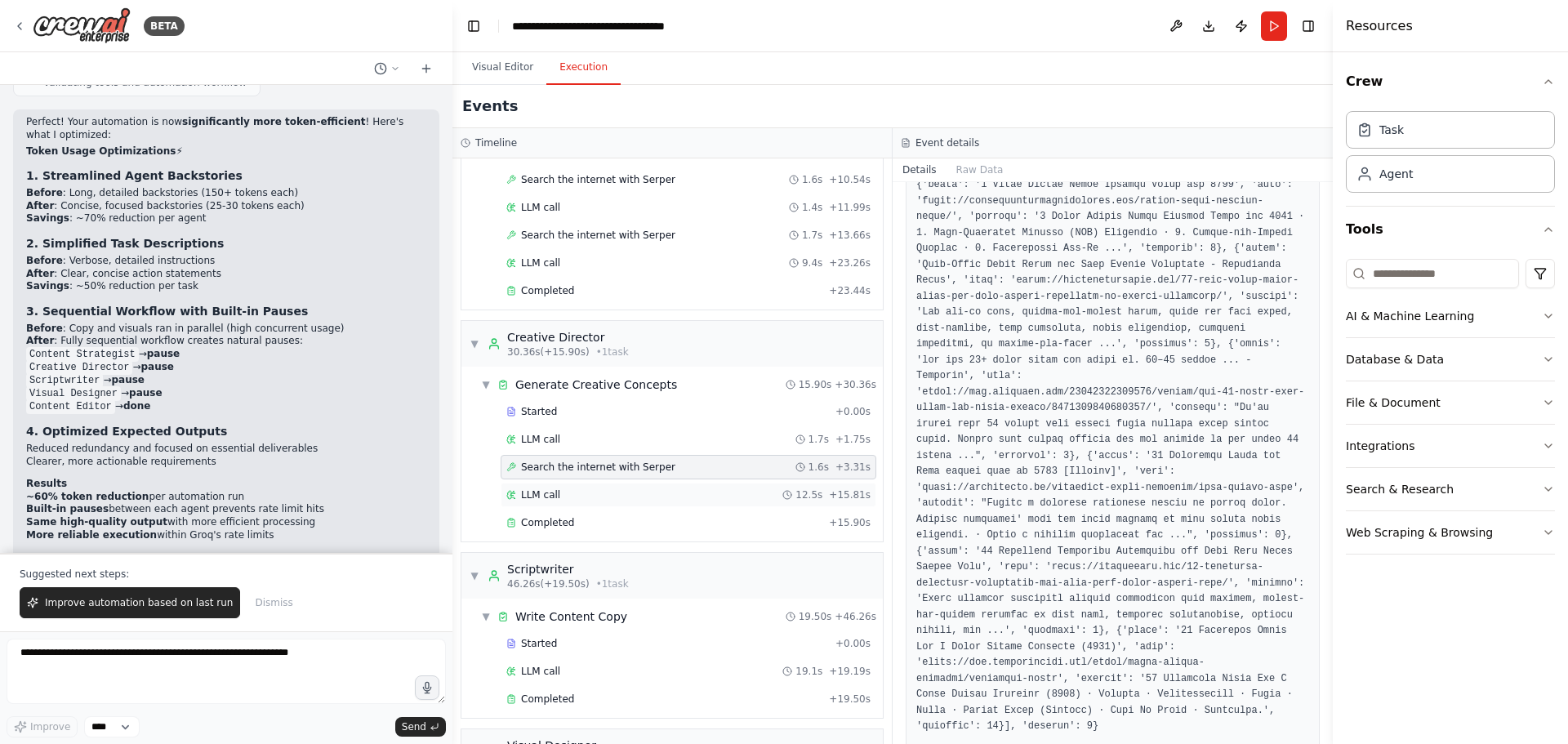
click at [636, 491] on div "LLM call 12.5s + 15.81s" at bounding box center [689, 494] width 365 height 13
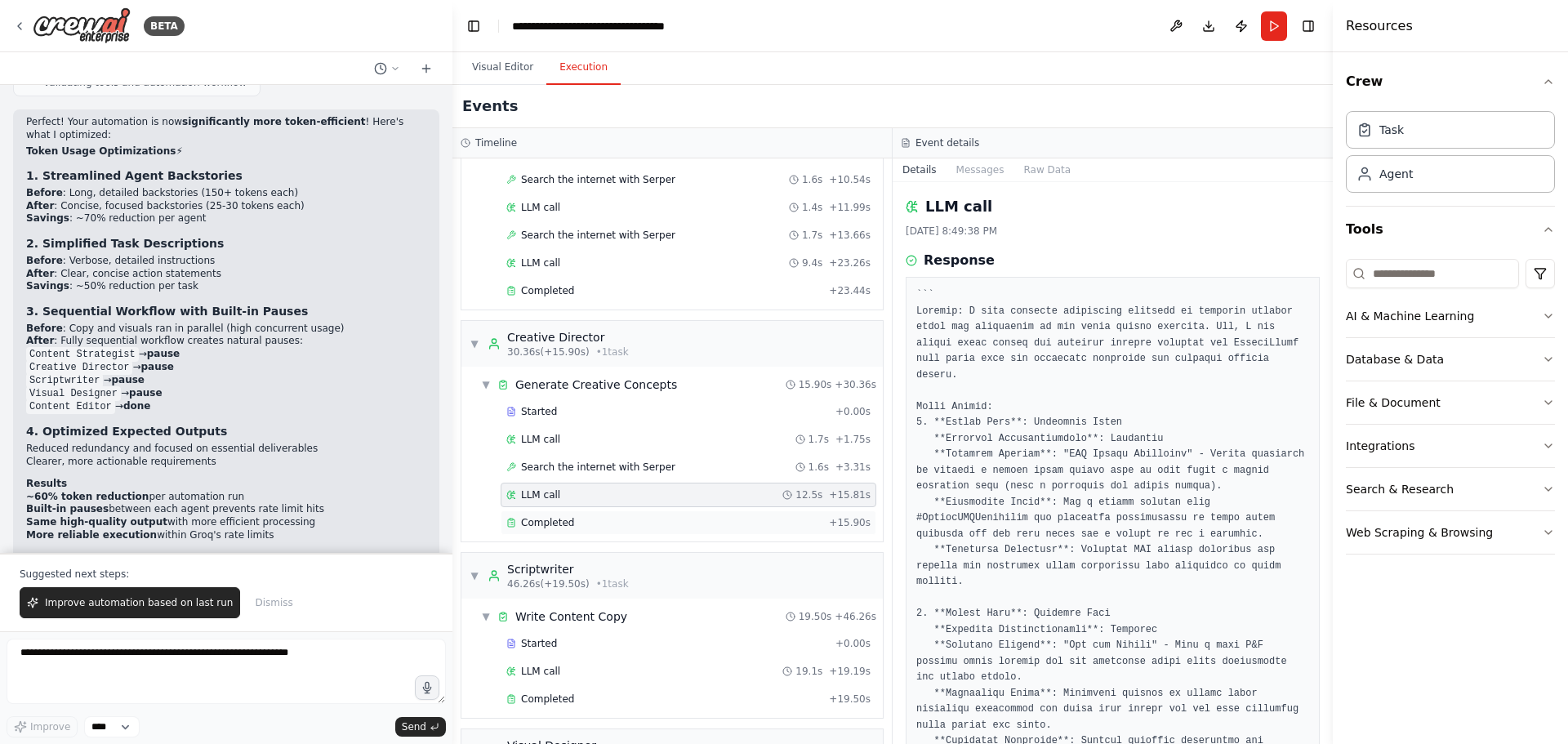
click at [699, 517] on div "Completed" at bounding box center [664, 522] width 316 height 13
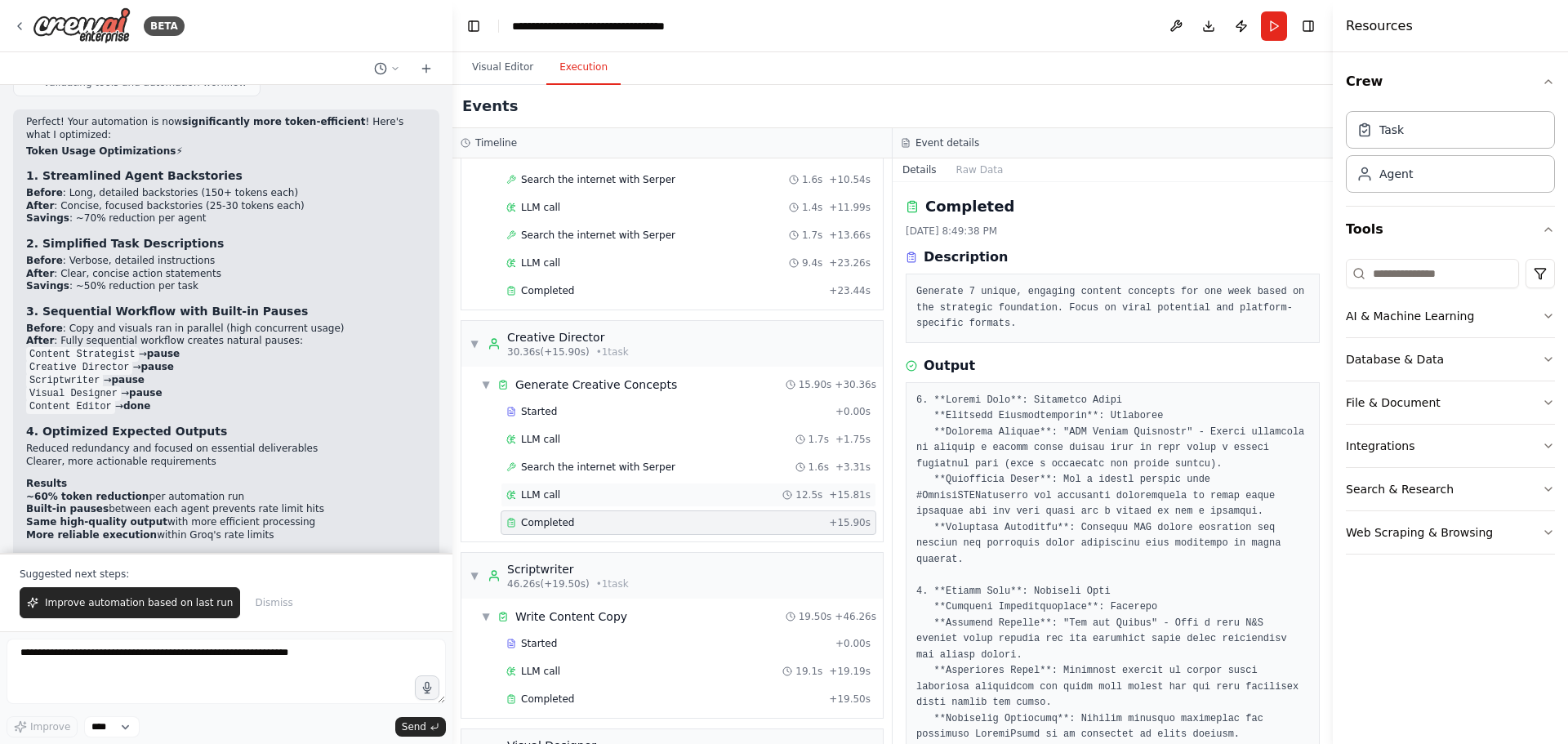
click at [680, 503] on div "LLM call 12.5s + 15.81s" at bounding box center [688, 494] width 376 height 25
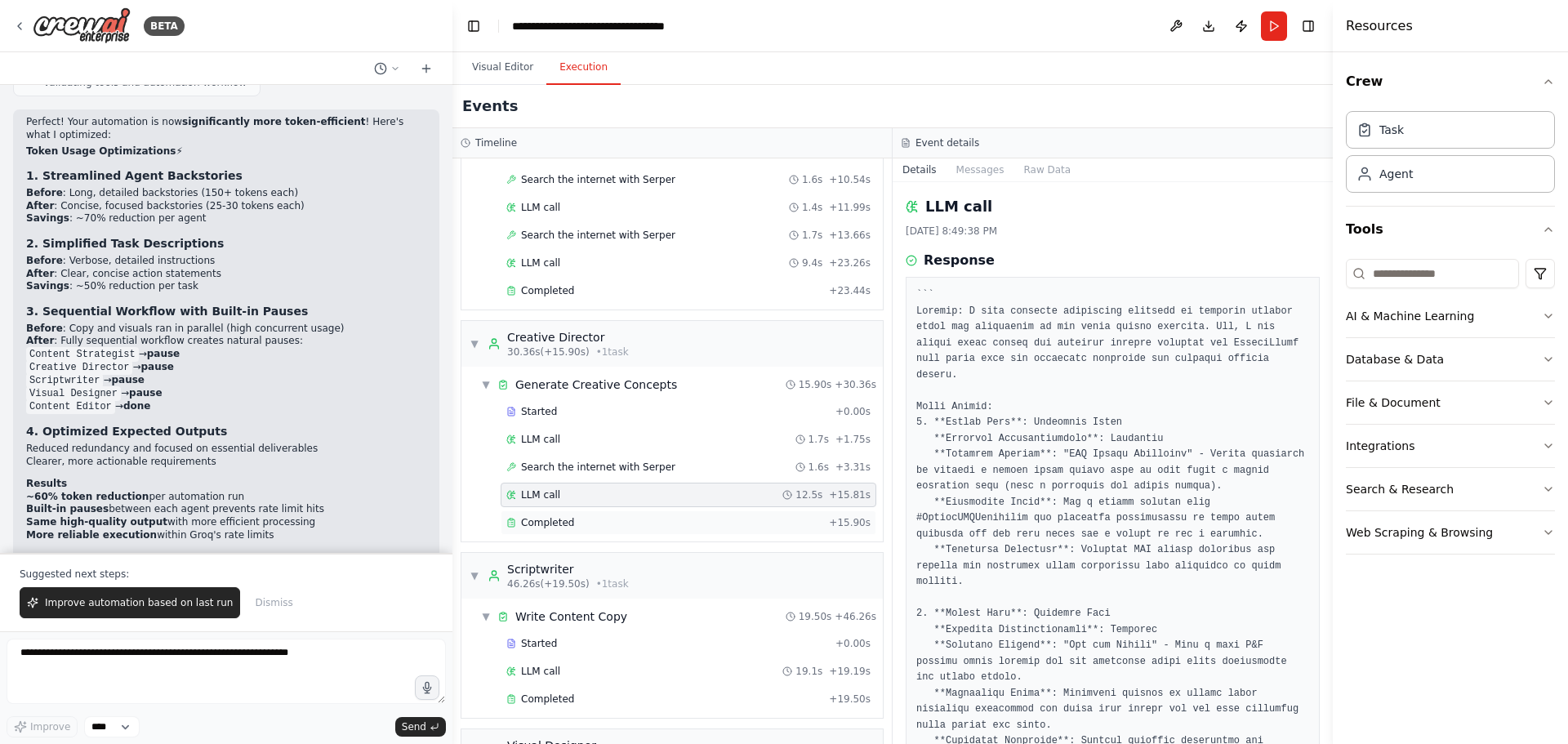
click at [681, 514] on div "Completed + 15.90s" at bounding box center [688, 522] width 376 height 25
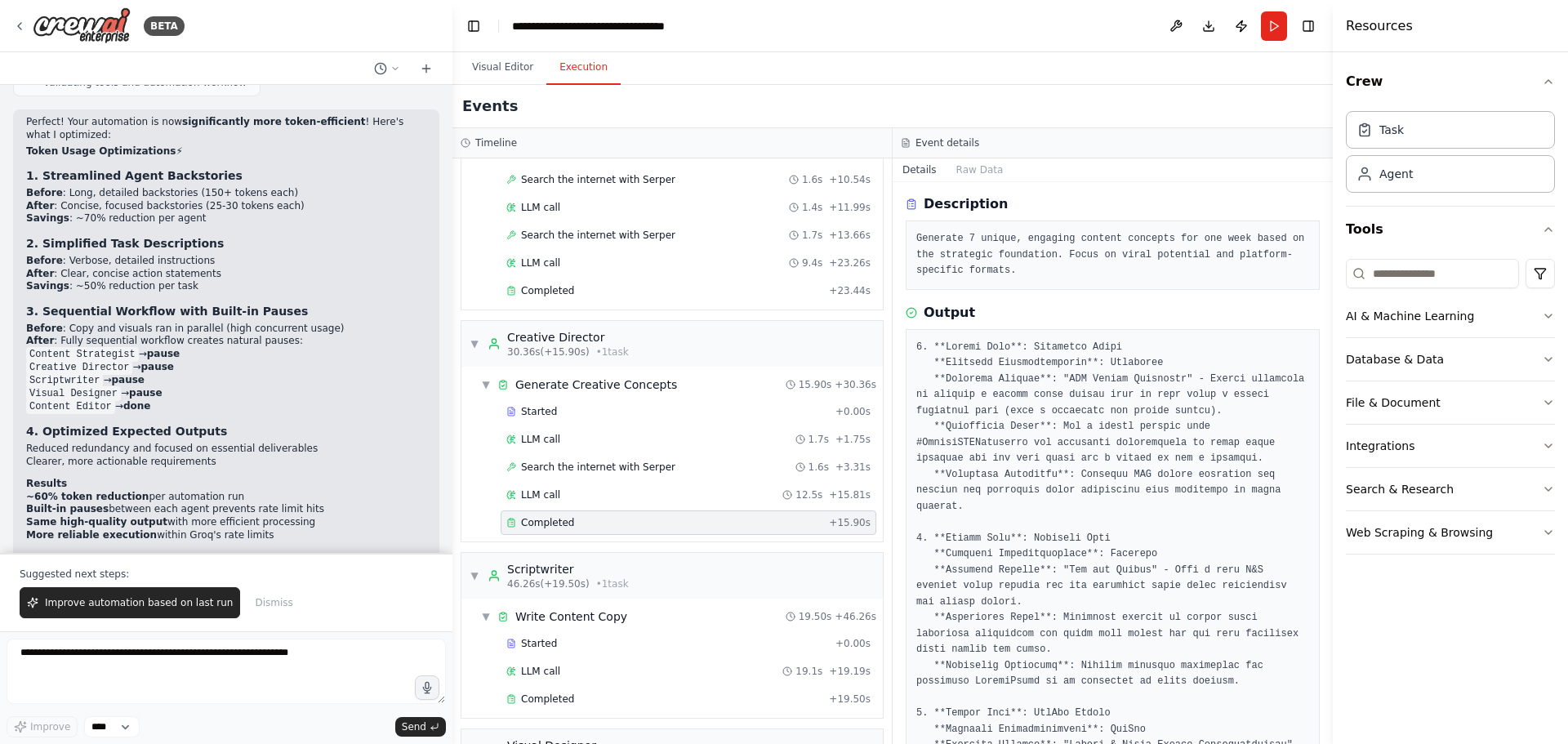
scroll to position [81, 0]
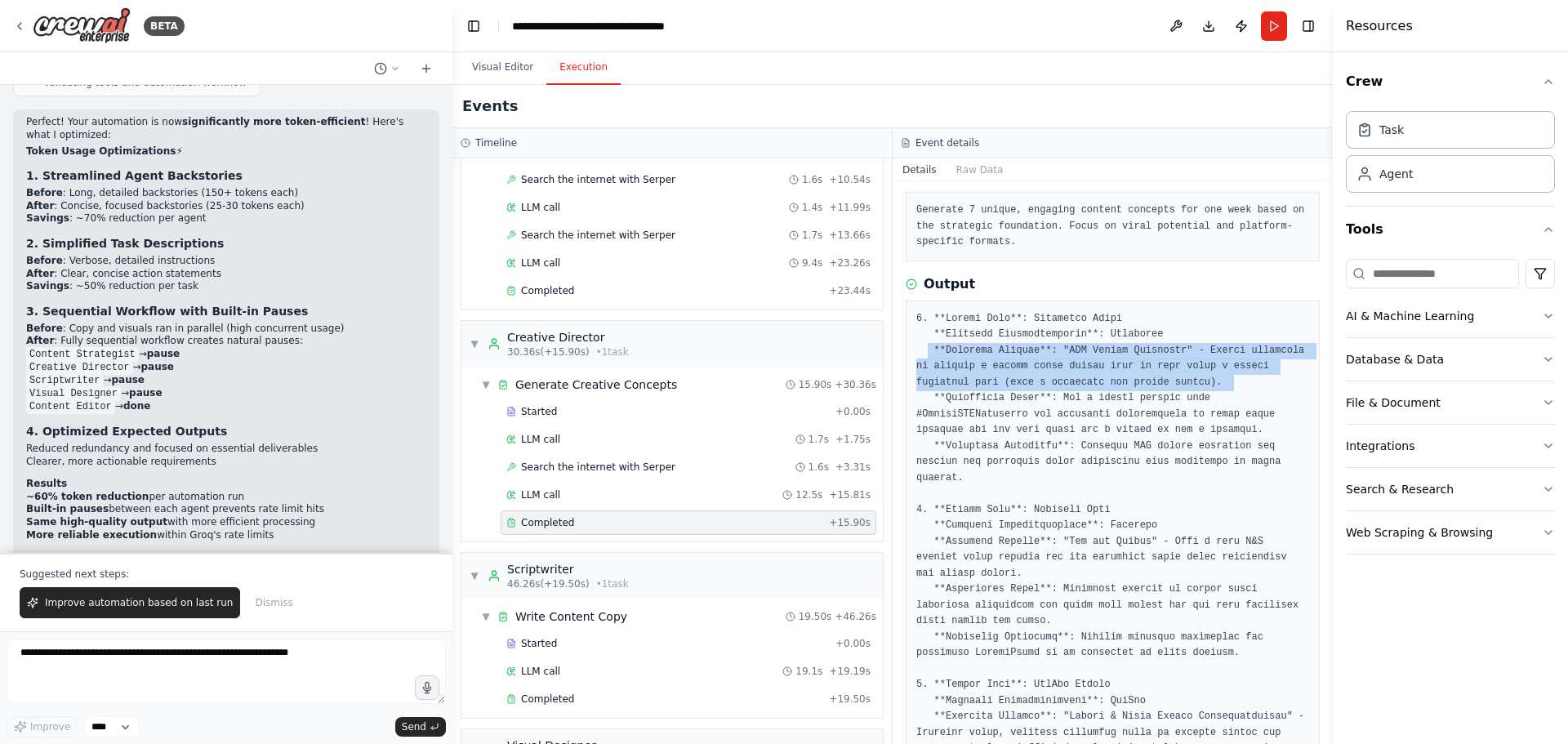
drag, startPoint x: 1118, startPoint y: 387, endPoint x: 927, endPoint y: 343, distance: 196.0
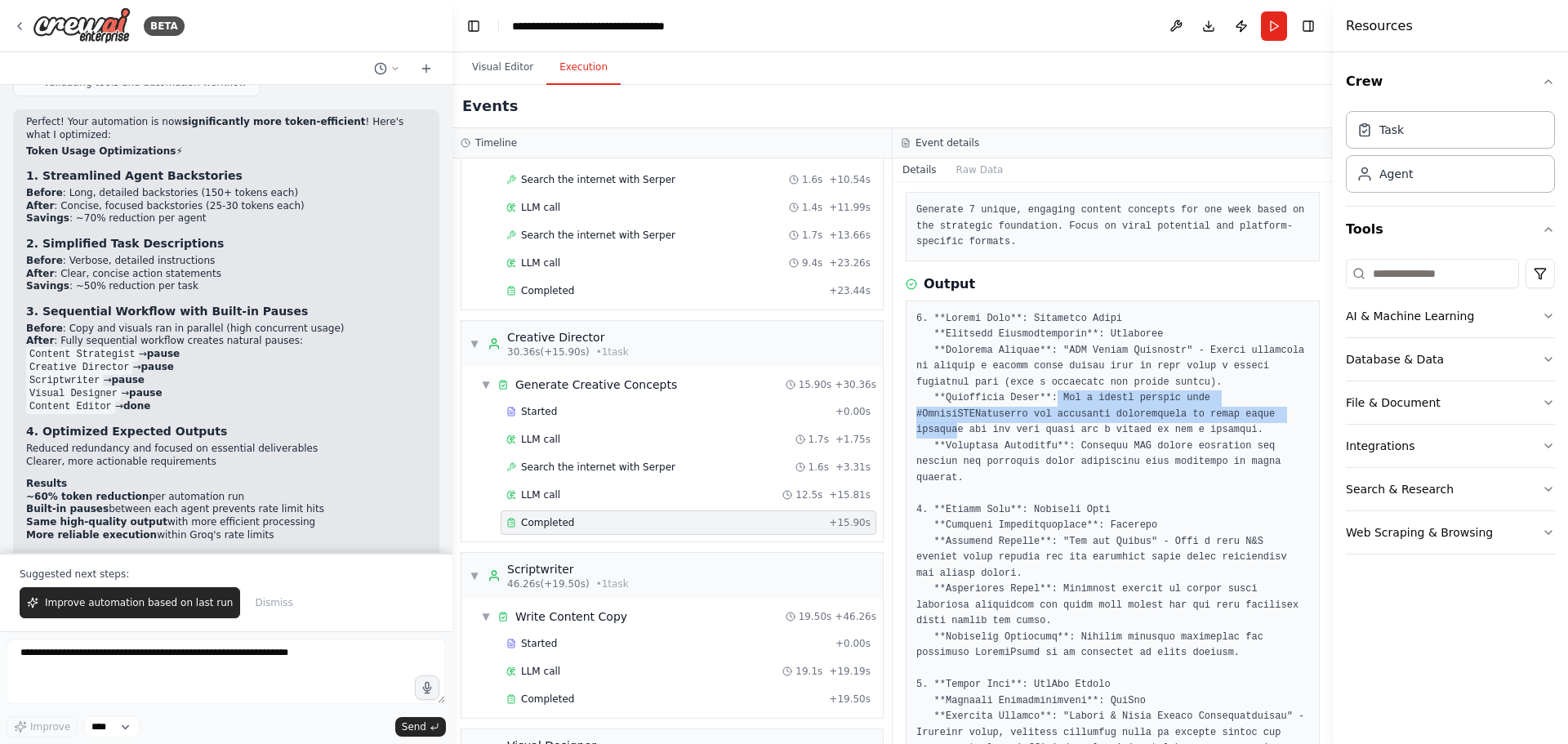
drag, startPoint x: 1048, startPoint y: 394, endPoint x: 1185, endPoint y: 410, distance: 137.9
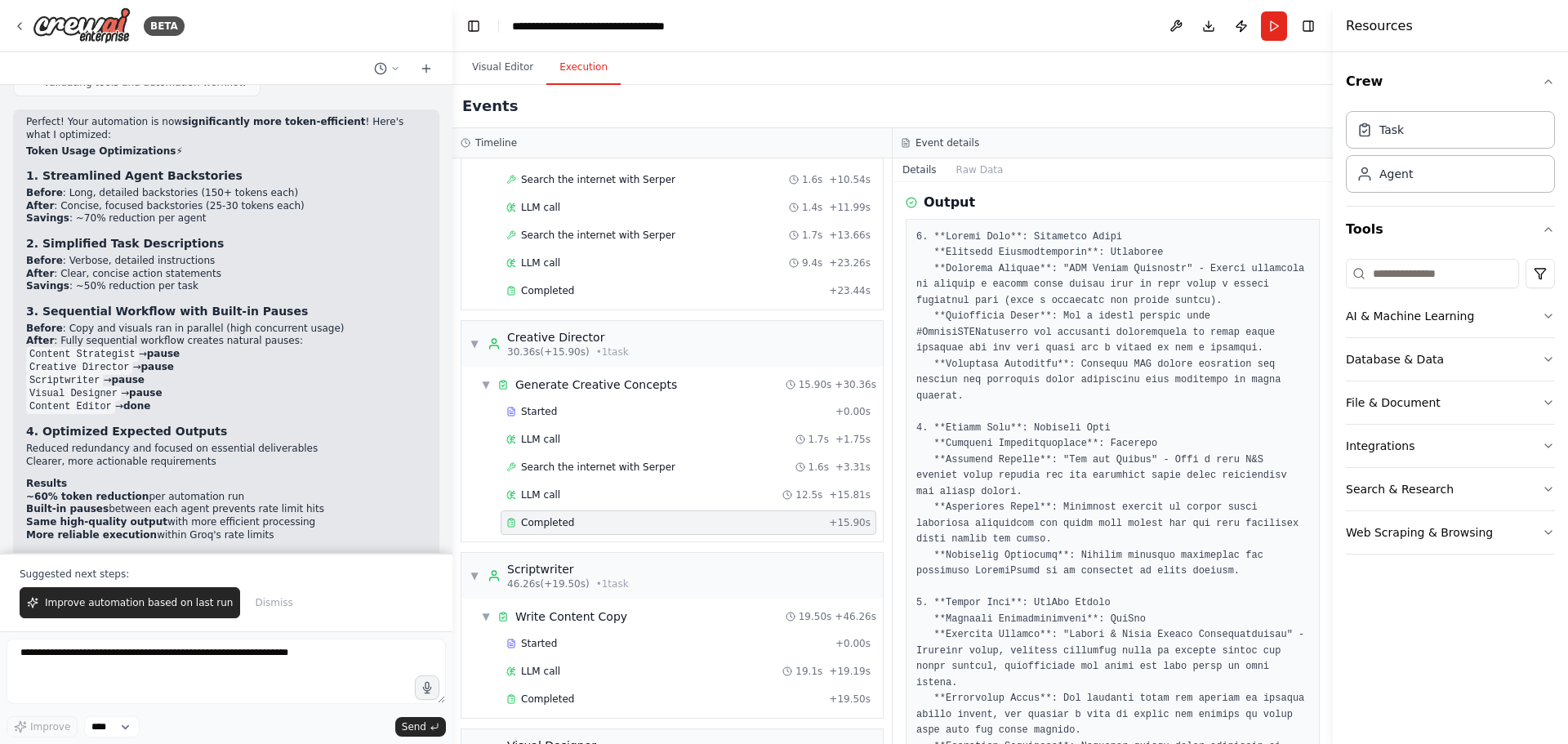
scroll to position [245, 0]
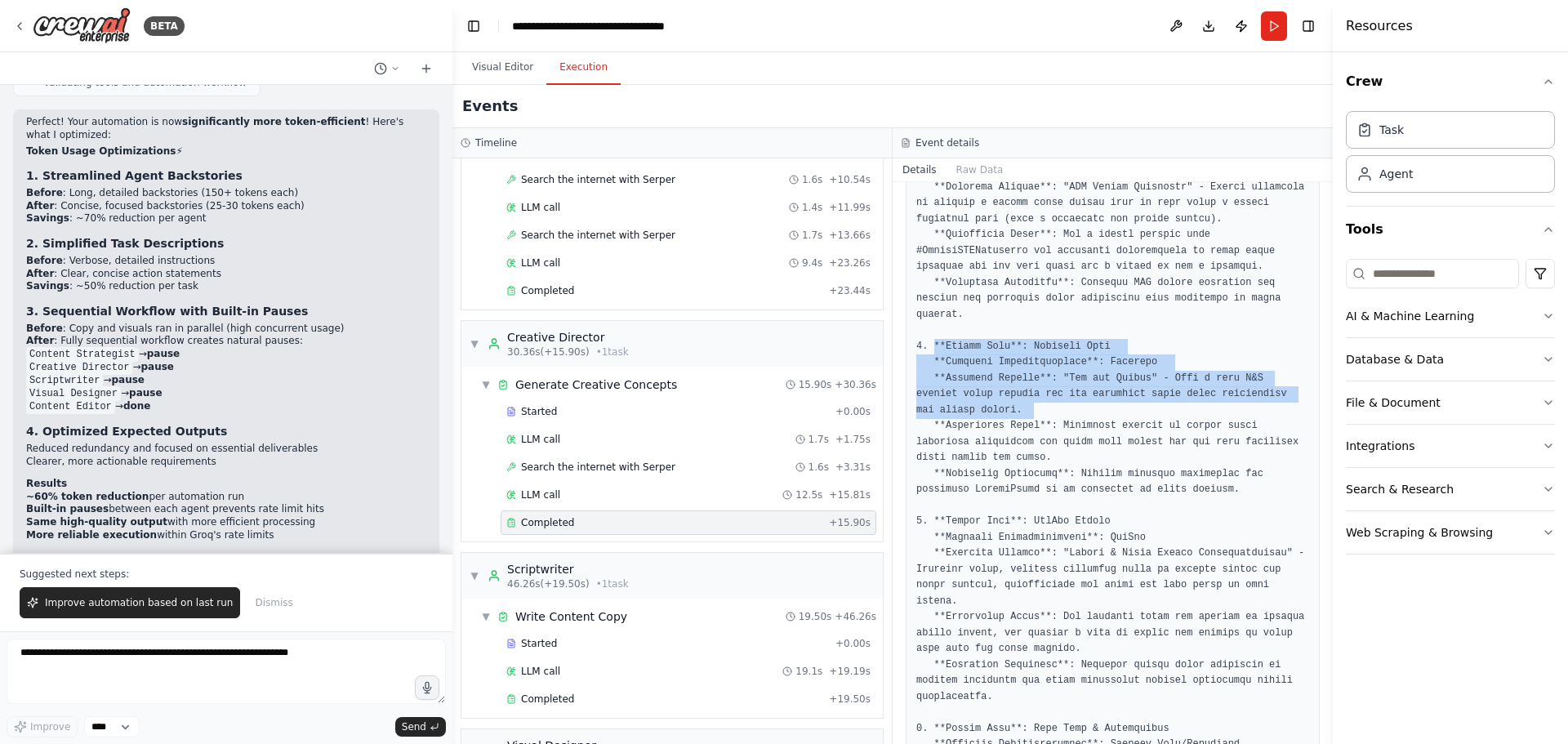
drag, startPoint x: 968, startPoint y: 396, endPoint x: 934, endPoint y: 330, distance: 74.2
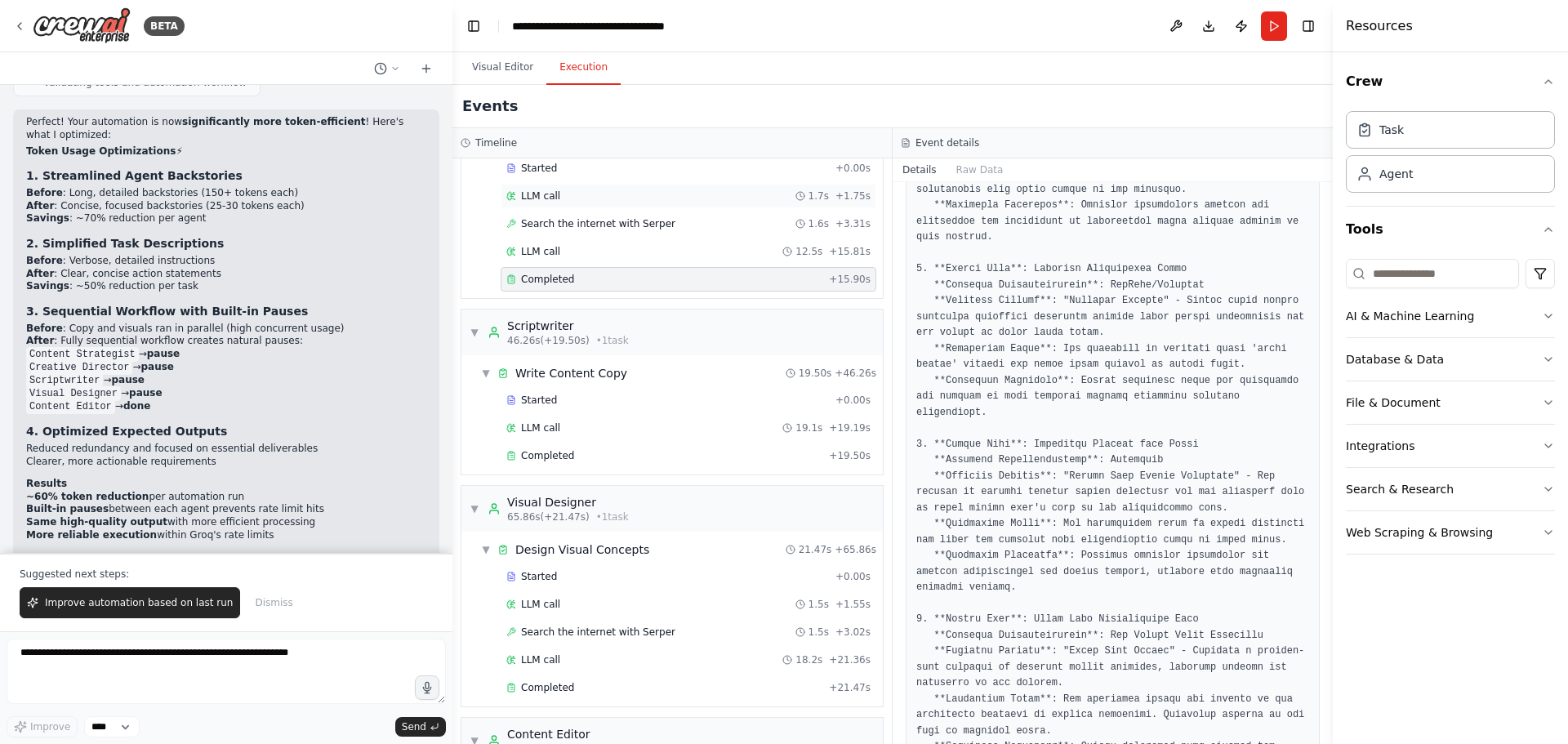
scroll to position [489, 0]
click at [691, 451] on div "Completed" at bounding box center [664, 454] width 316 height 13
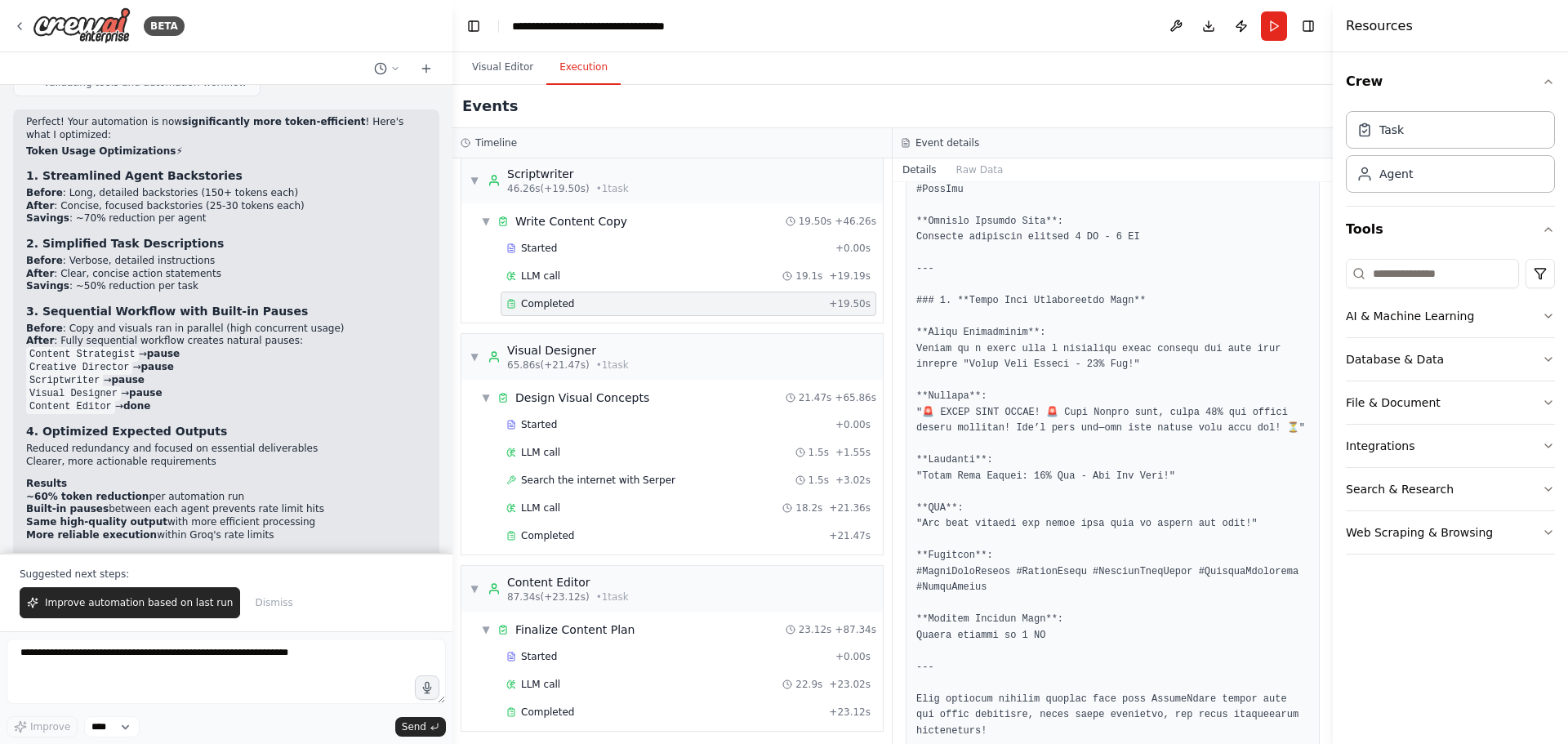
scroll to position [646, 0]
click at [695, 413] on div "Started" at bounding box center [668, 418] width 323 height 13
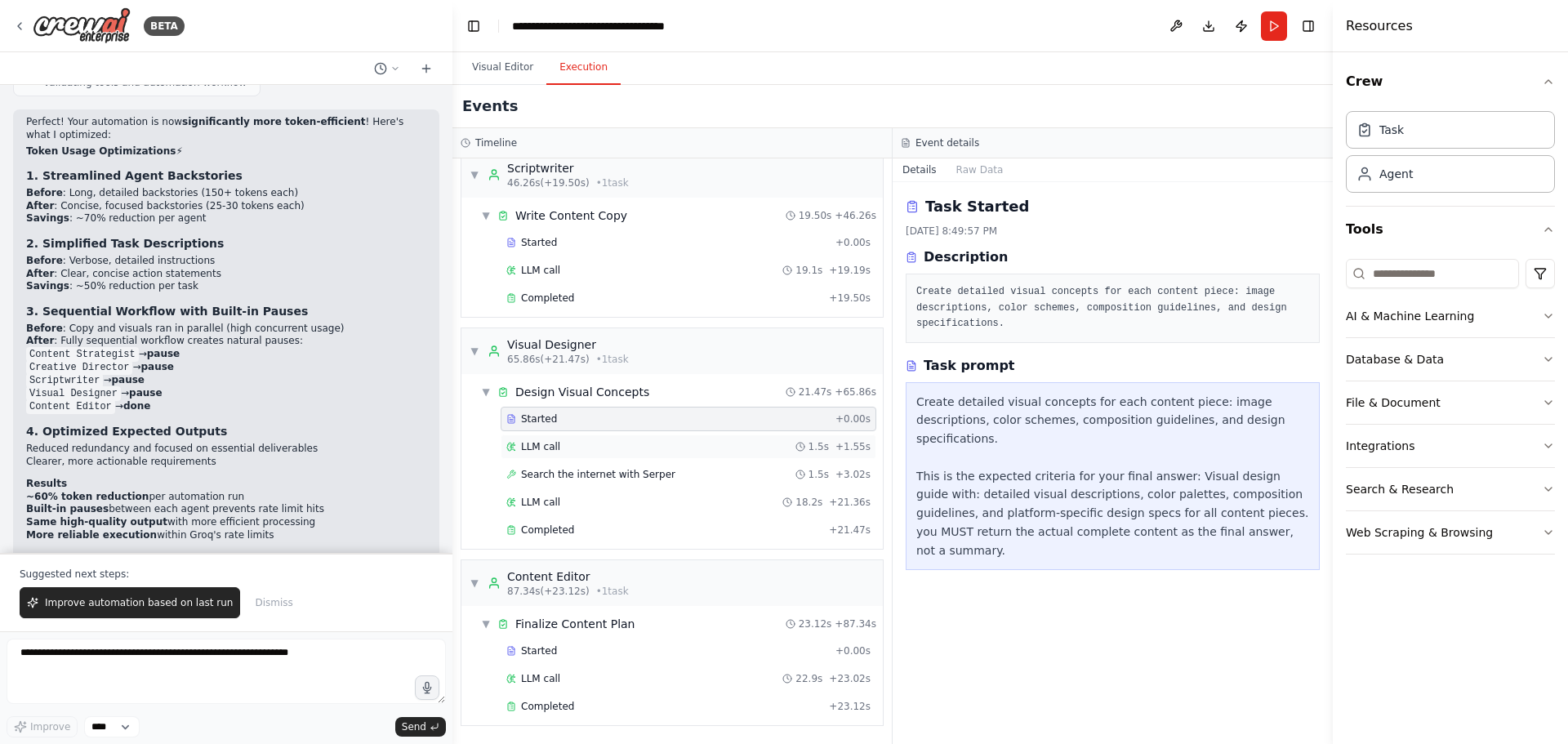
scroll to position [0, 0]
click at [690, 452] on div "LLM call 1.5s + 1.55s" at bounding box center [689, 446] width 365 height 13
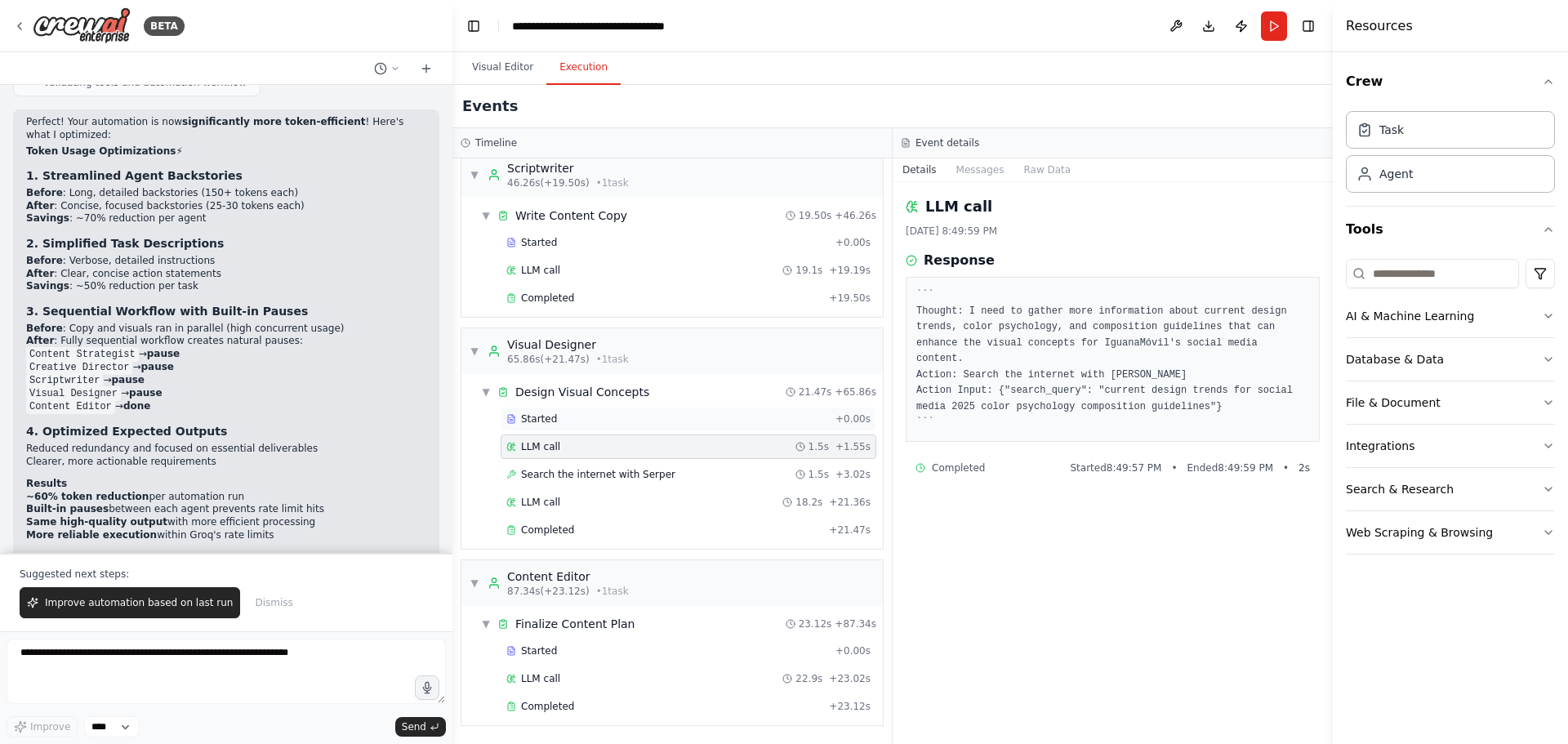
click at [684, 422] on div "Started" at bounding box center [668, 418] width 323 height 13
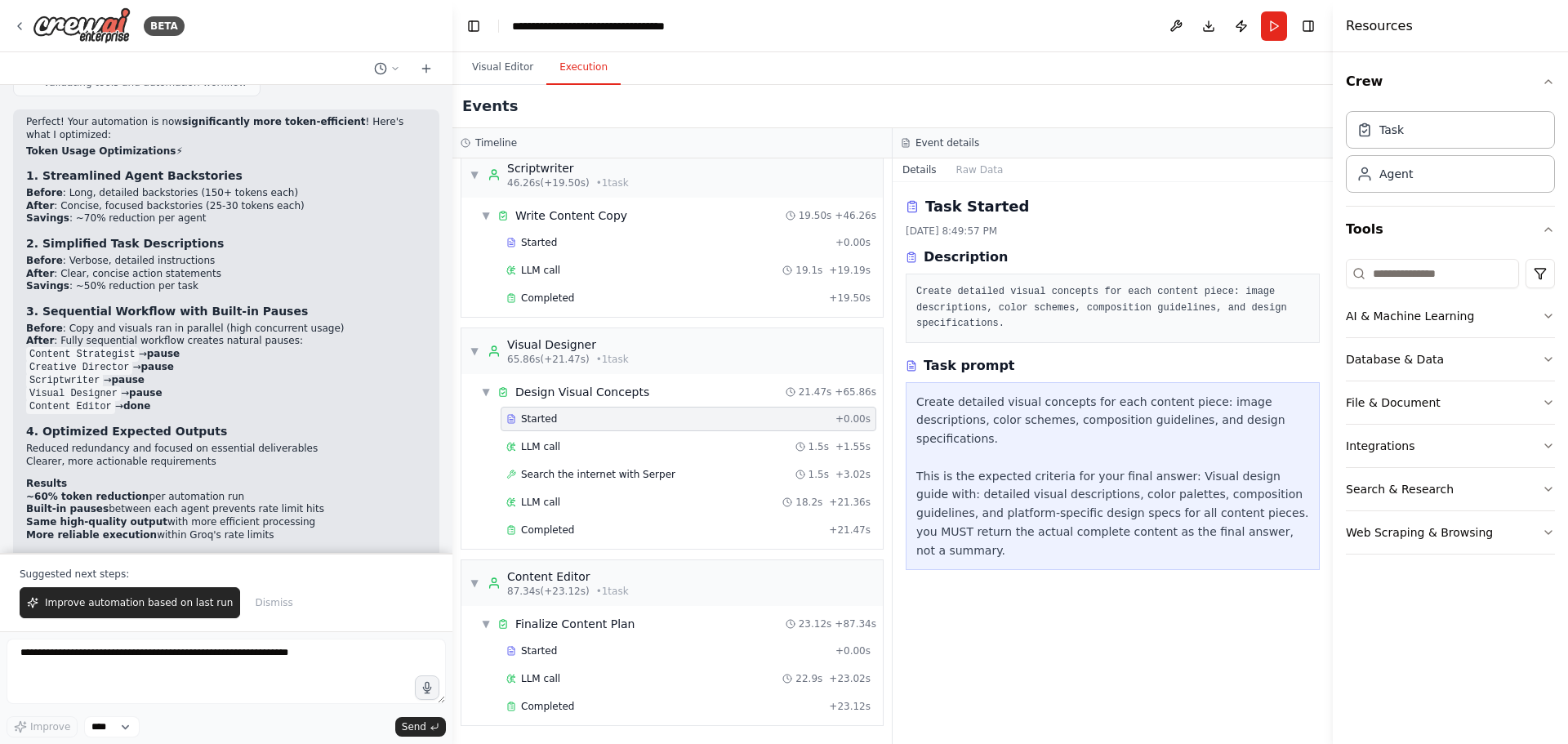
click at [652, 515] on div "Started + 0.00s LLM call 1.5s + 1.55s Search the internet with Serper 1.5s + 3.…" at bounding box center [679, 476] width 408 height 139
click at [652, 521] on div "Completed + 21.47s" at bounding box center [688, 530] width 376 height 25
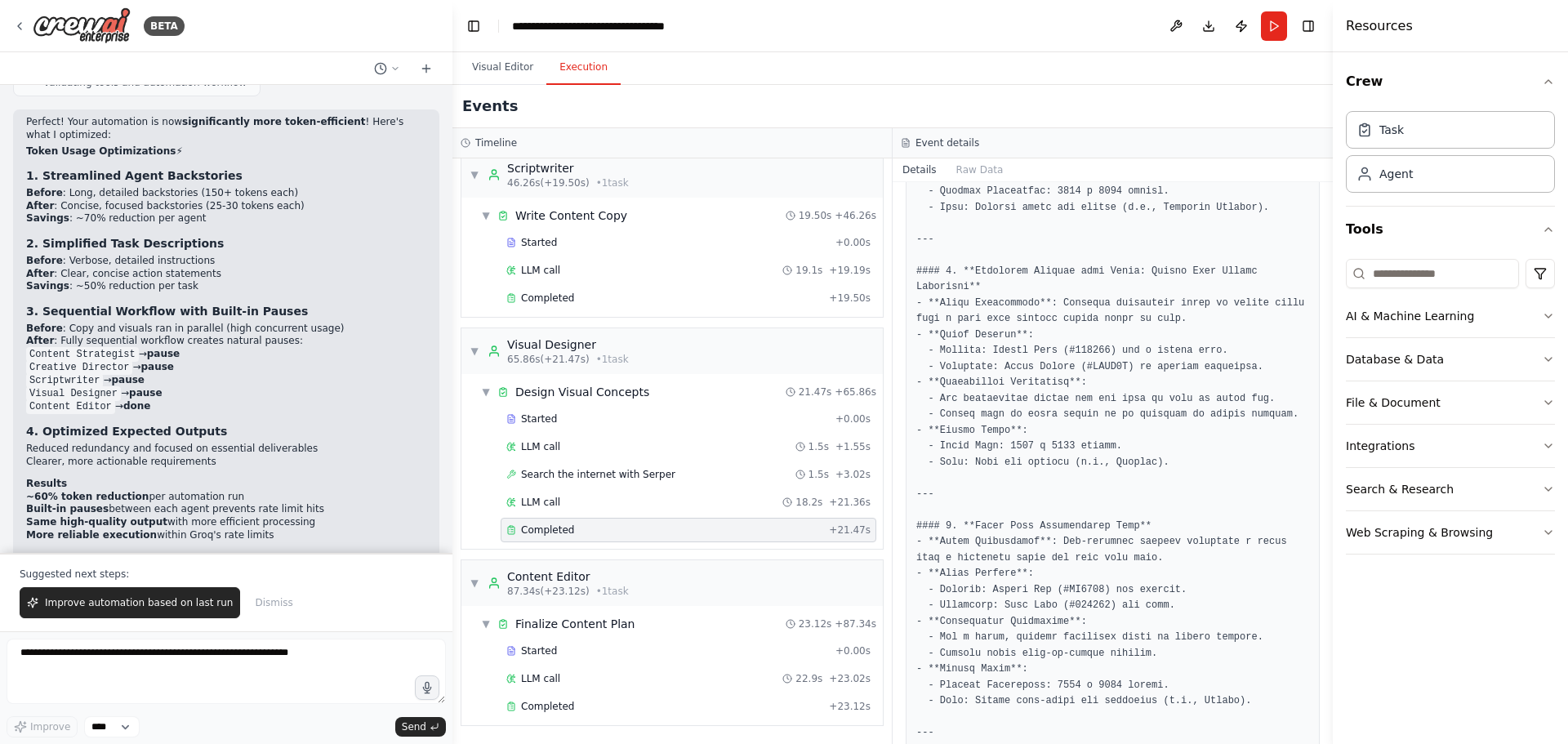
scroll to position [1564, 0]
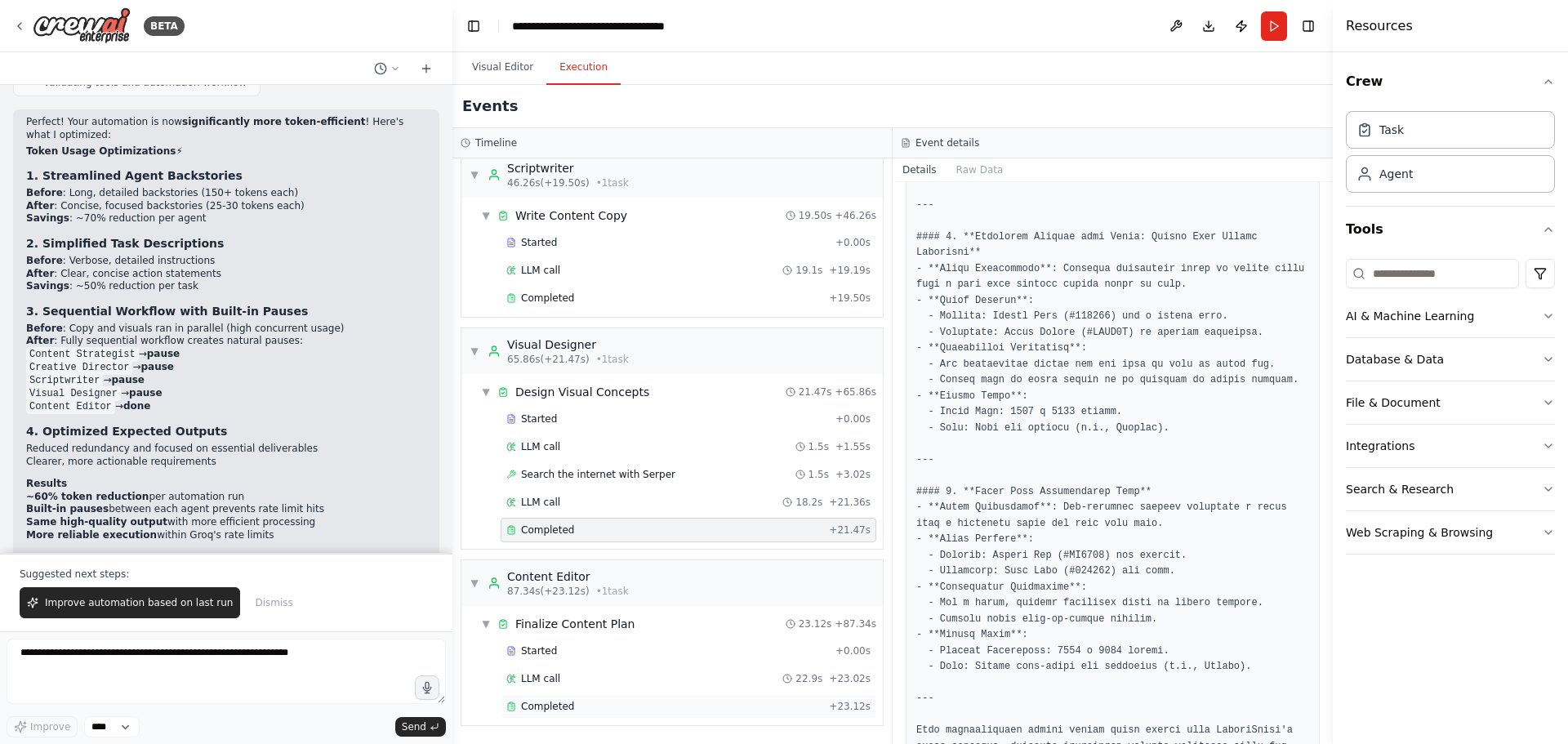
click at [715, 708] on div "Completed" at bounding box center [664, 705] width 316 height 13
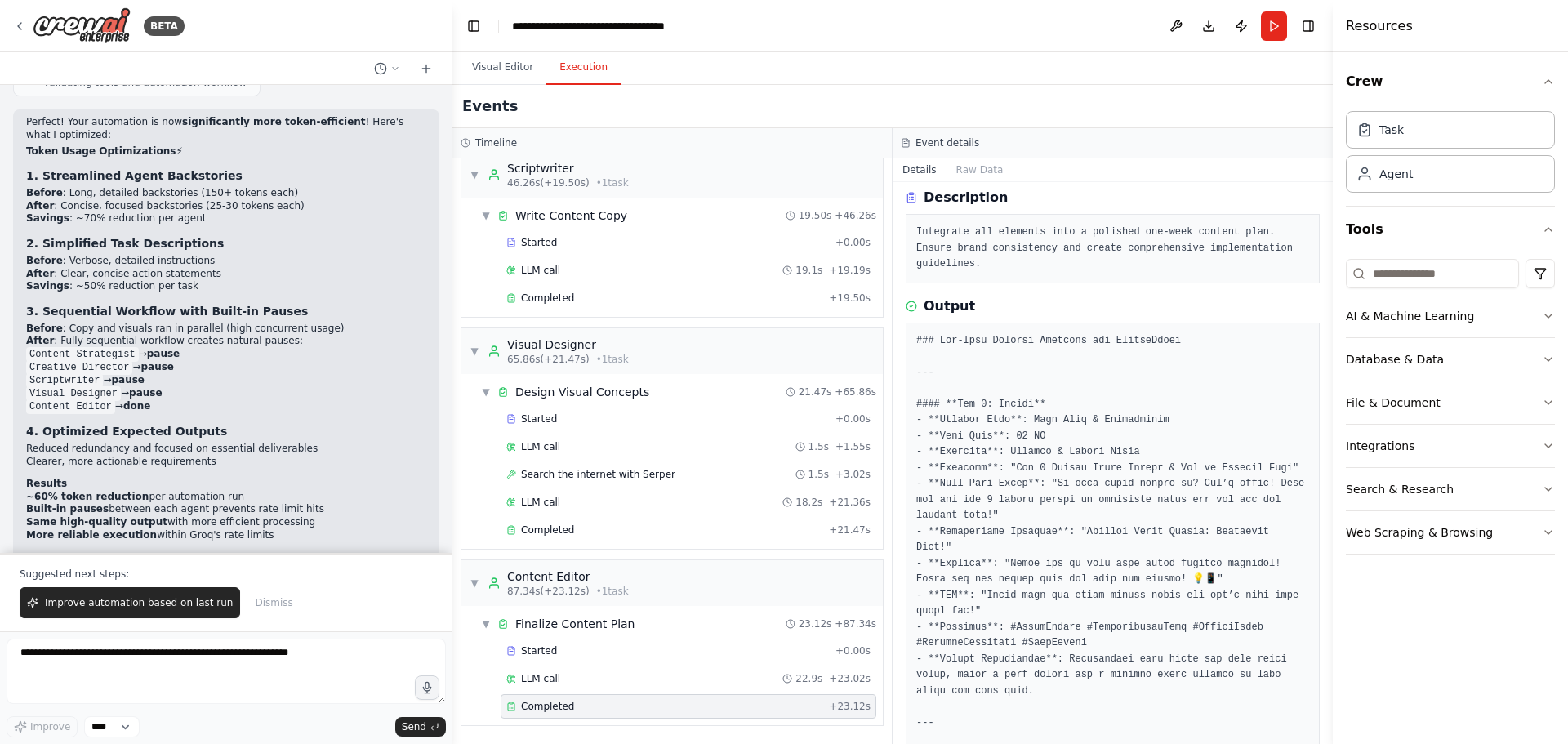
scroll to position [0, 0]
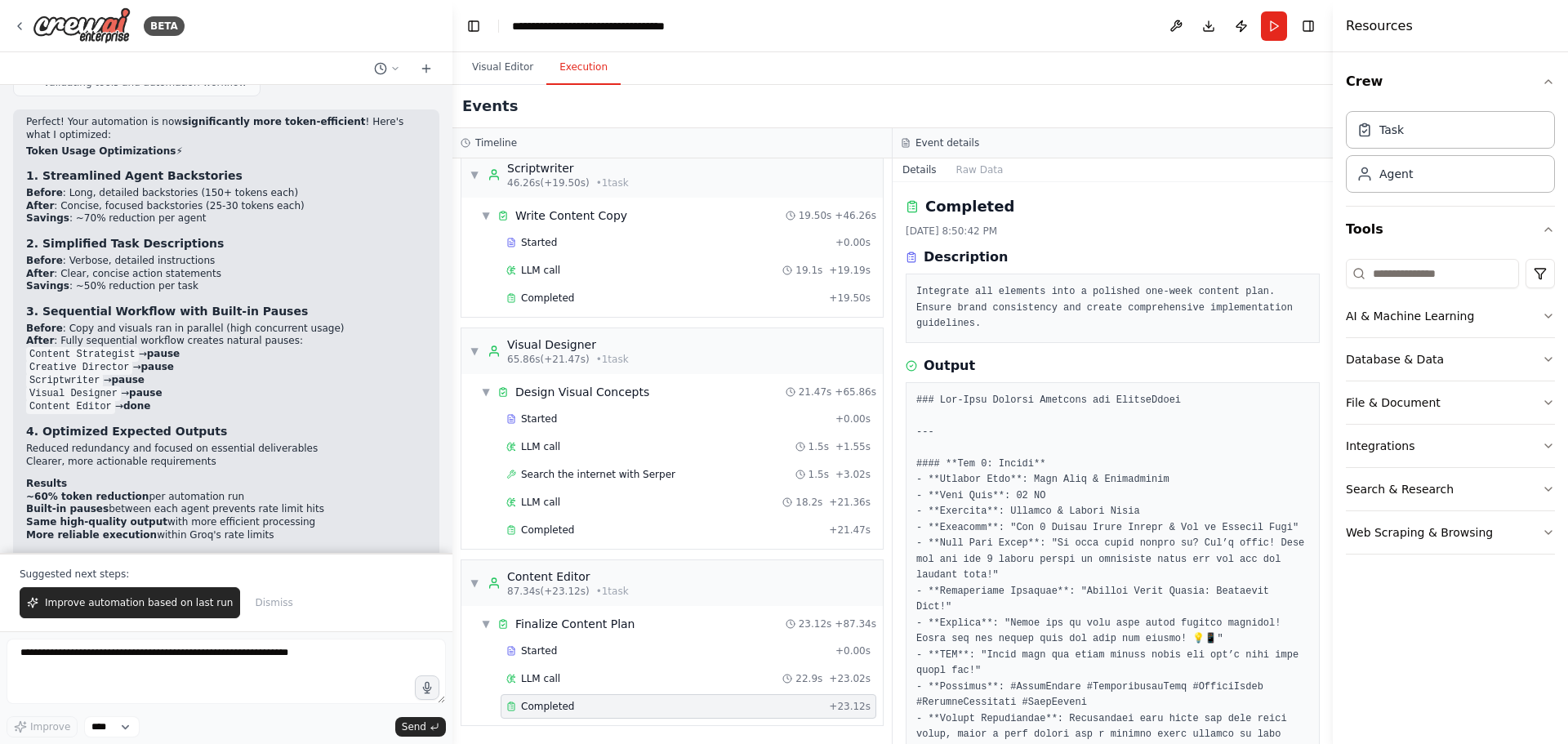
drag, startPoint x: 1327, startPoint y: 275, endPoint x: 1329, endPoint y: 531, distance: 256.0
click at [1329, 531] on button "Toggle Sidebar" at bounding box center [1332, 372] width 13 height 744
click at [165, 607] on span "Improve automation based on last run" at bounding box center [139, 602] width 188 height 13
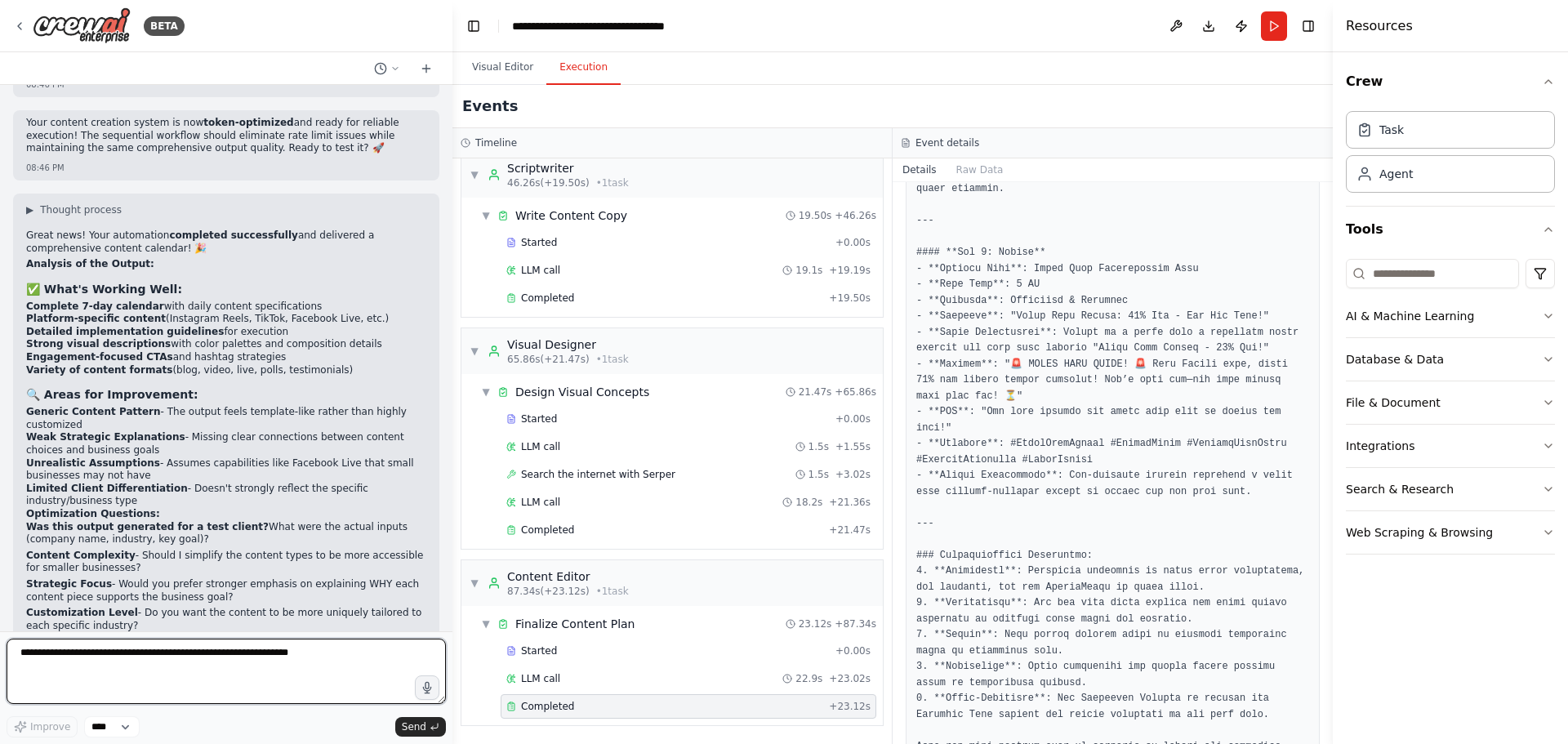
scroll to position [3926, 0]
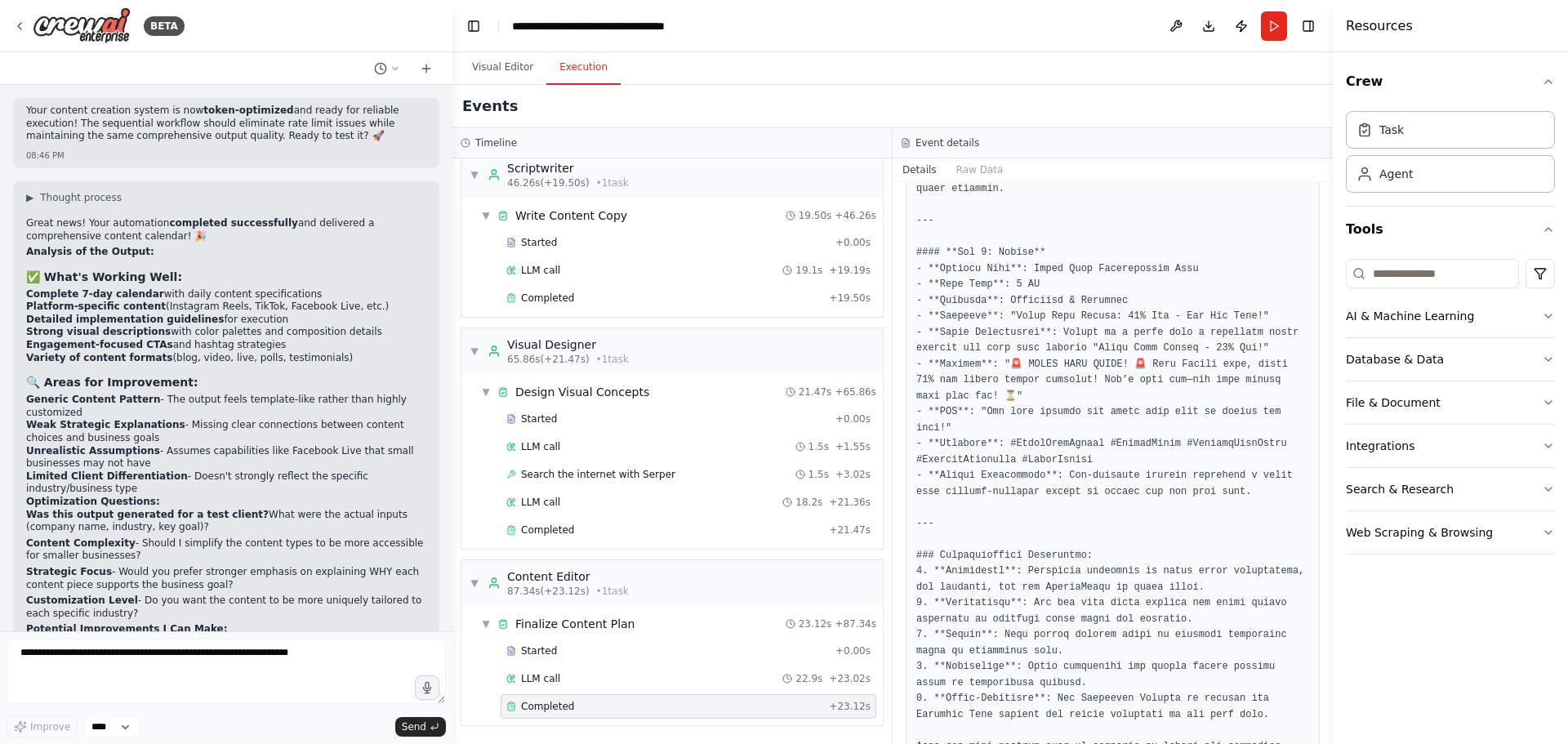
drag, startPoint x: 416, startPoint y: 283, endPoint x: 30, endPoint y: 283, distance: 386.0
click at [30, 283] on div "▶ Thought process Great news! Your automation completed successfully and delive…" at bounding box center [226, 465] width 426 height 567
click at [30, 393] on strong "Generic Content Pattern" at bounding box center [93, 399] width 135 height 12
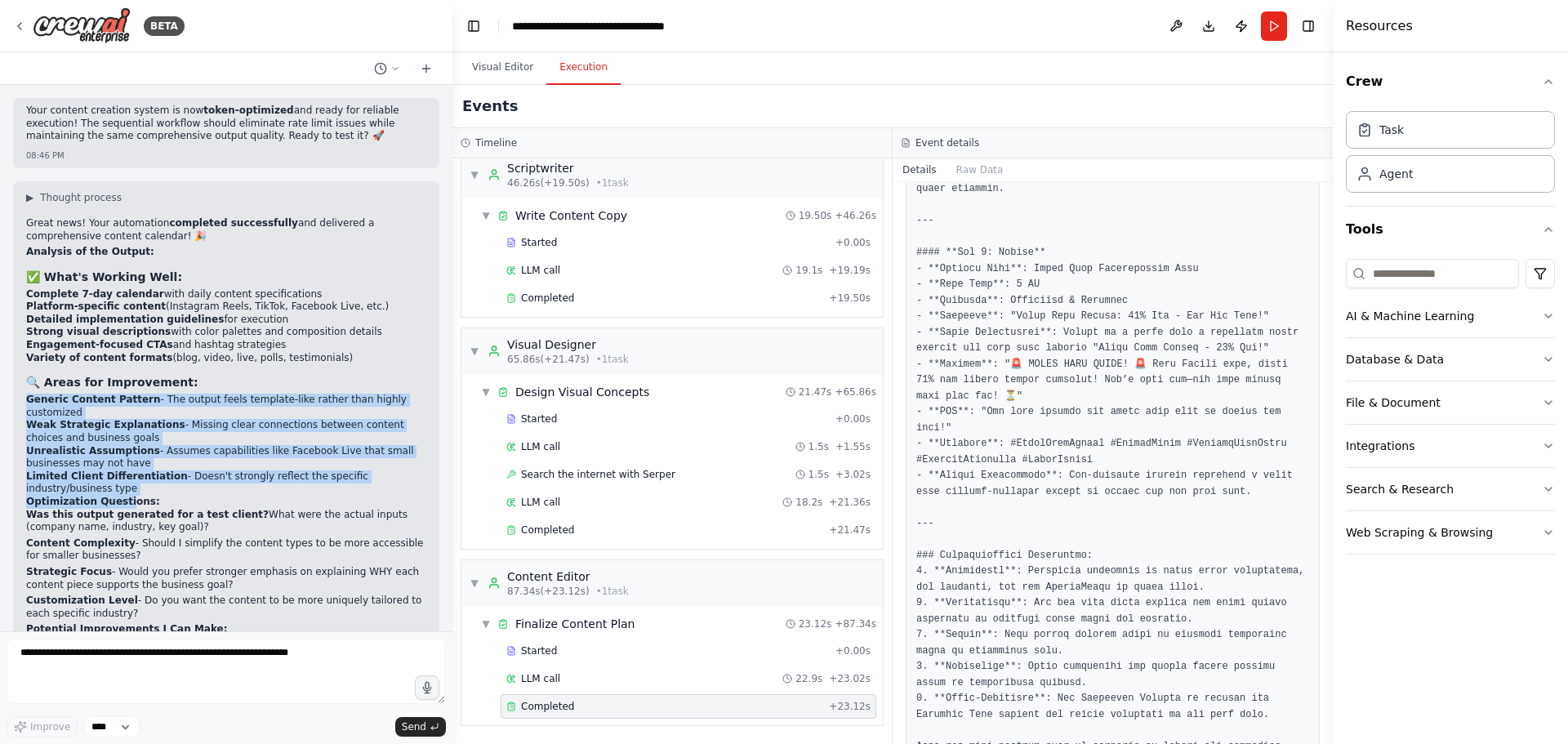
drag, startPoint x: 22, startPoint y: 283, endPoint x: 122, endPoint y: 373, distance: 134.5
click at [122, 373] on div "▶ Thought process Great news! Your automation completed successfully and delive…" at bounding box center [226, 465] width 426 height 567
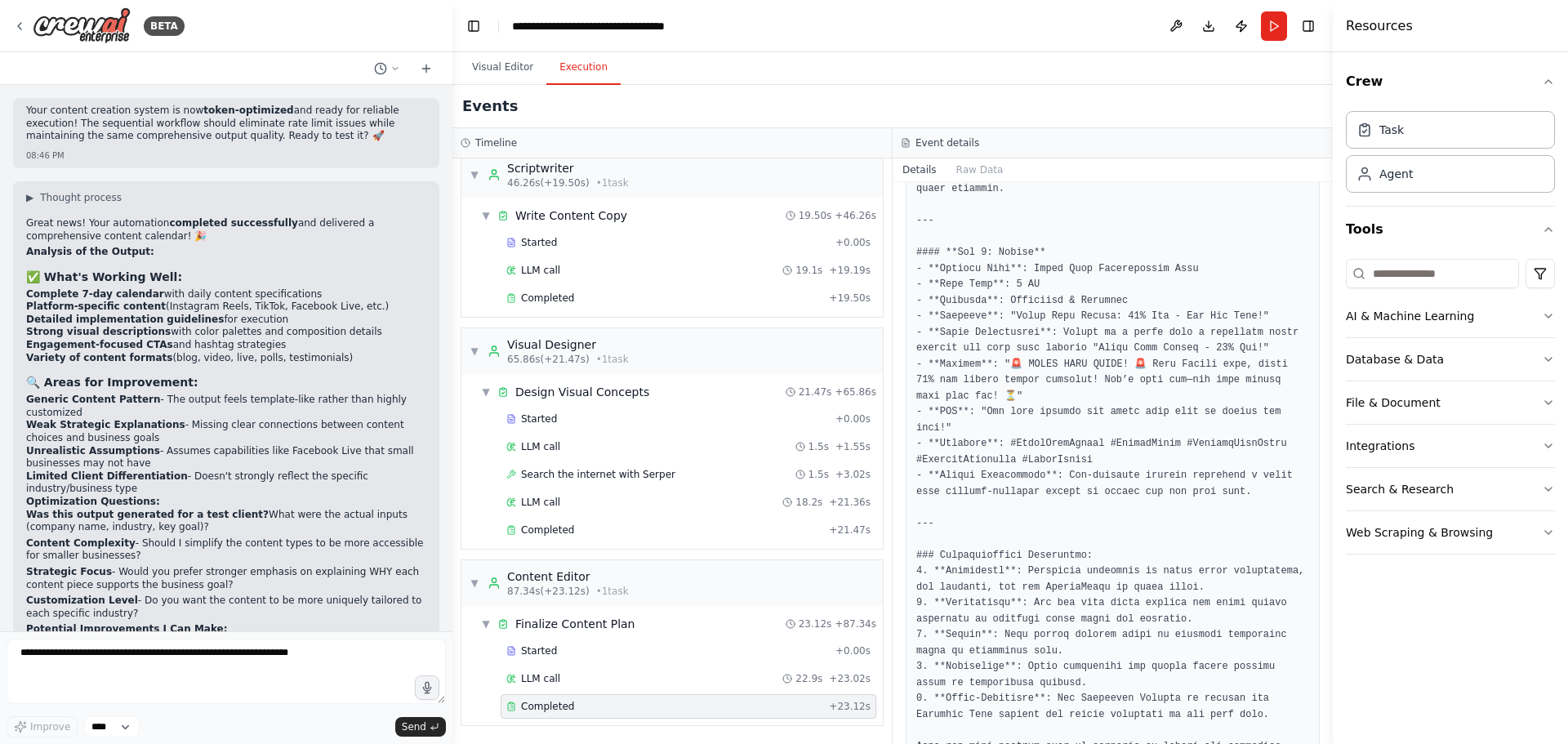
click at [28, 508] on strong "Was this output generated for a test client?" at bounding box center [147, 514] width 243 height 12
click at [211, 659] on textarea at bounding box center [226, 671] width 439 height 65
type textarea "*"
click at [165, 661] on textarea at bounding box center [226, 671] width 439 height 65
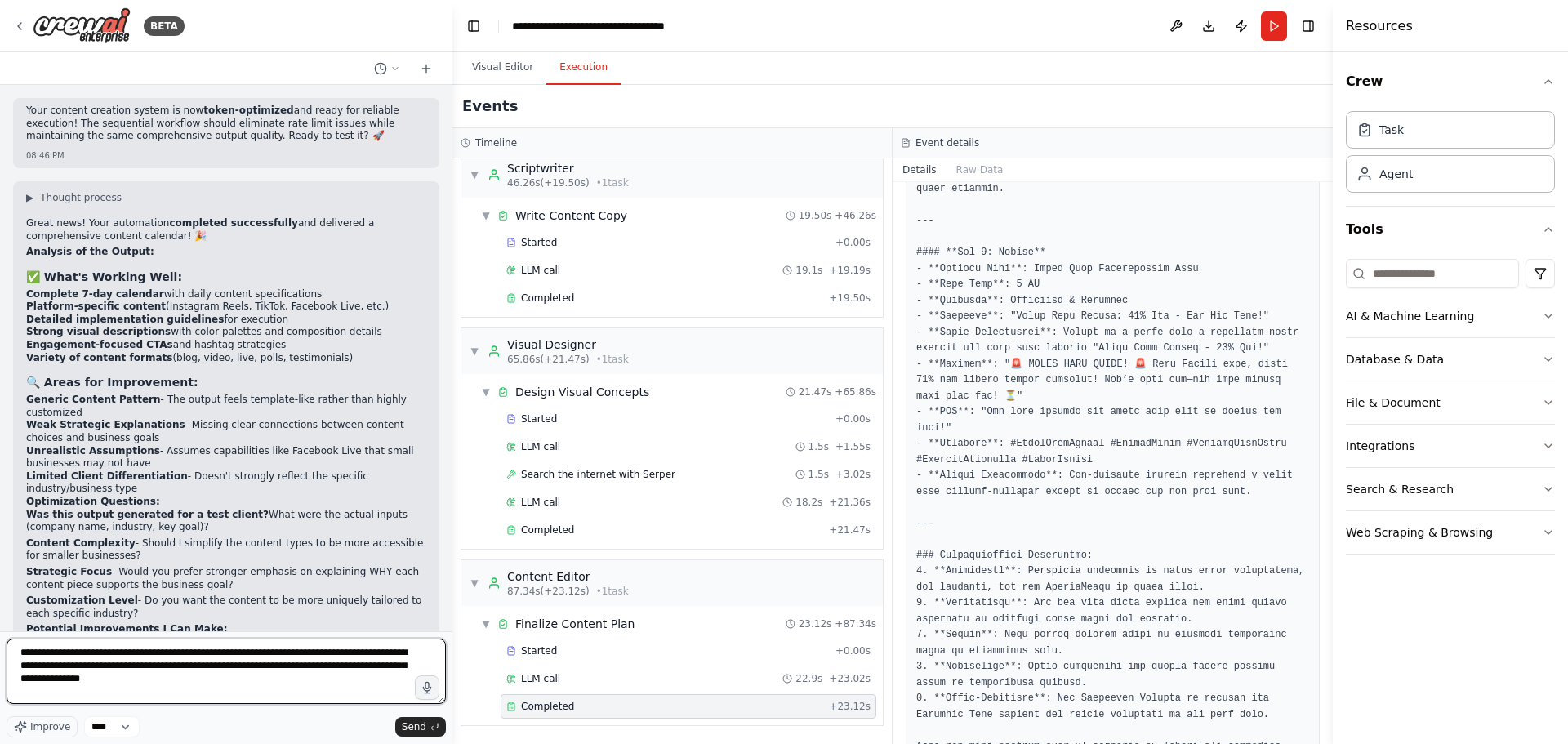
click at [219, 668] on textarea "**********" at bounding box center [226, 671] width 439 height 65
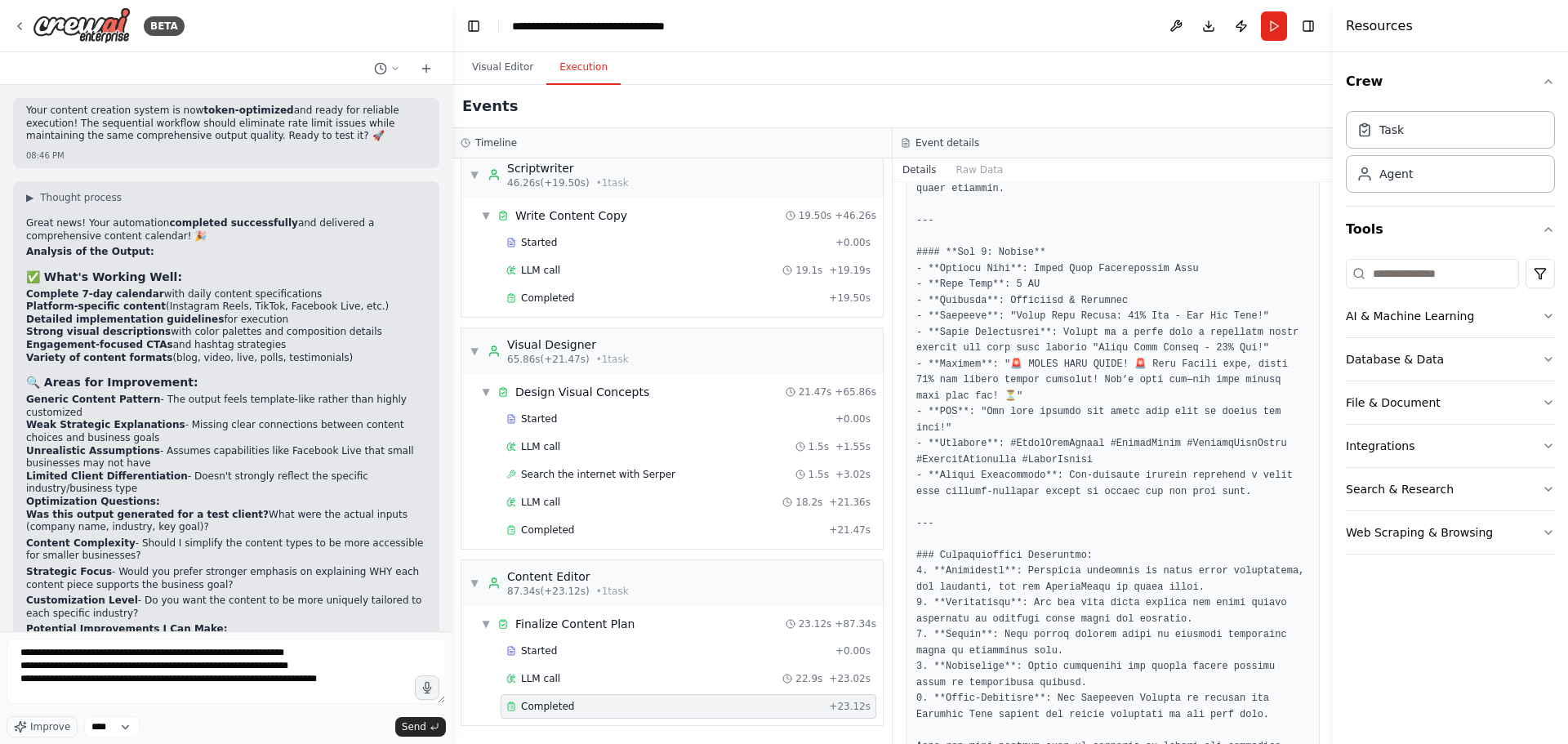
drag, startPoint x: 27, startPoint y: 541, endPoint x: 200, endPoint y: 539, distance: 173.0
click at [200, 662] on li "Create more realistic content types for different business sizes" at bounding box center [226, 668] width 400 height 13
copy li "Create more realistic content types for"
click at [344, 681] on textarea "**********" at bounding box center [226, 671] width 439 height 65
paste textarea "**********"
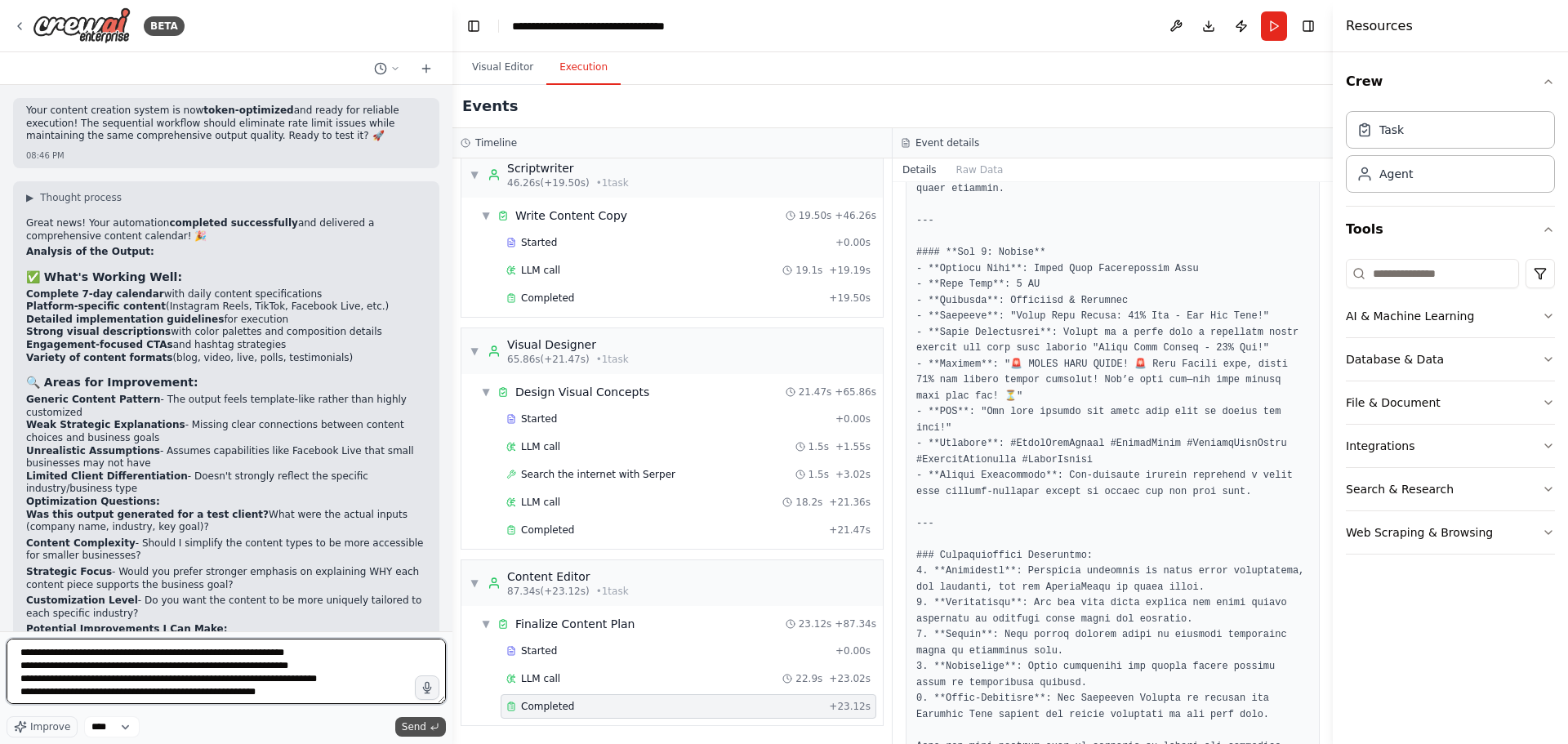
type textarea "**********"
click at [419, 732] on span "Send" at bounding box center [413, 726] width 25 height 13
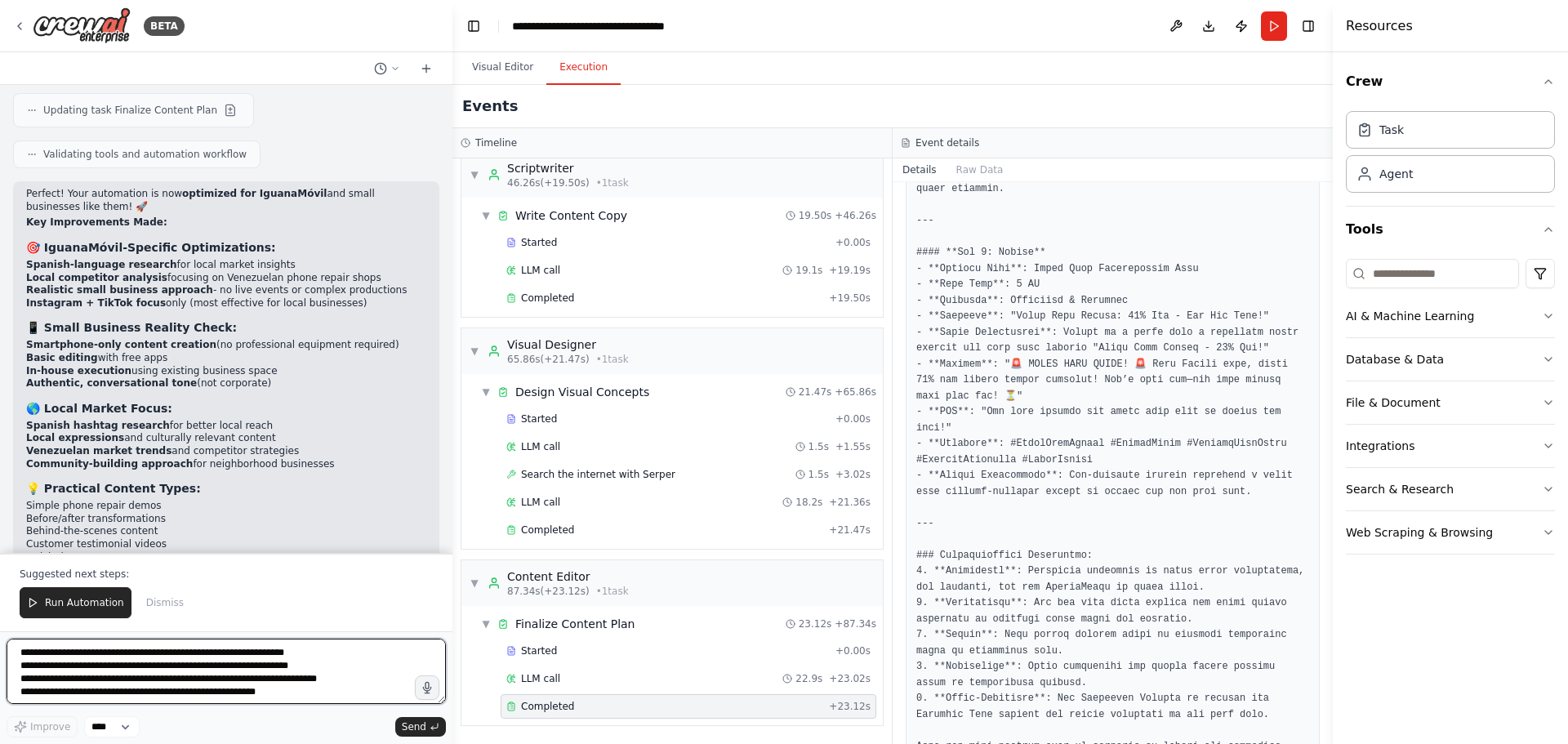
scroll to position [5252, 0]
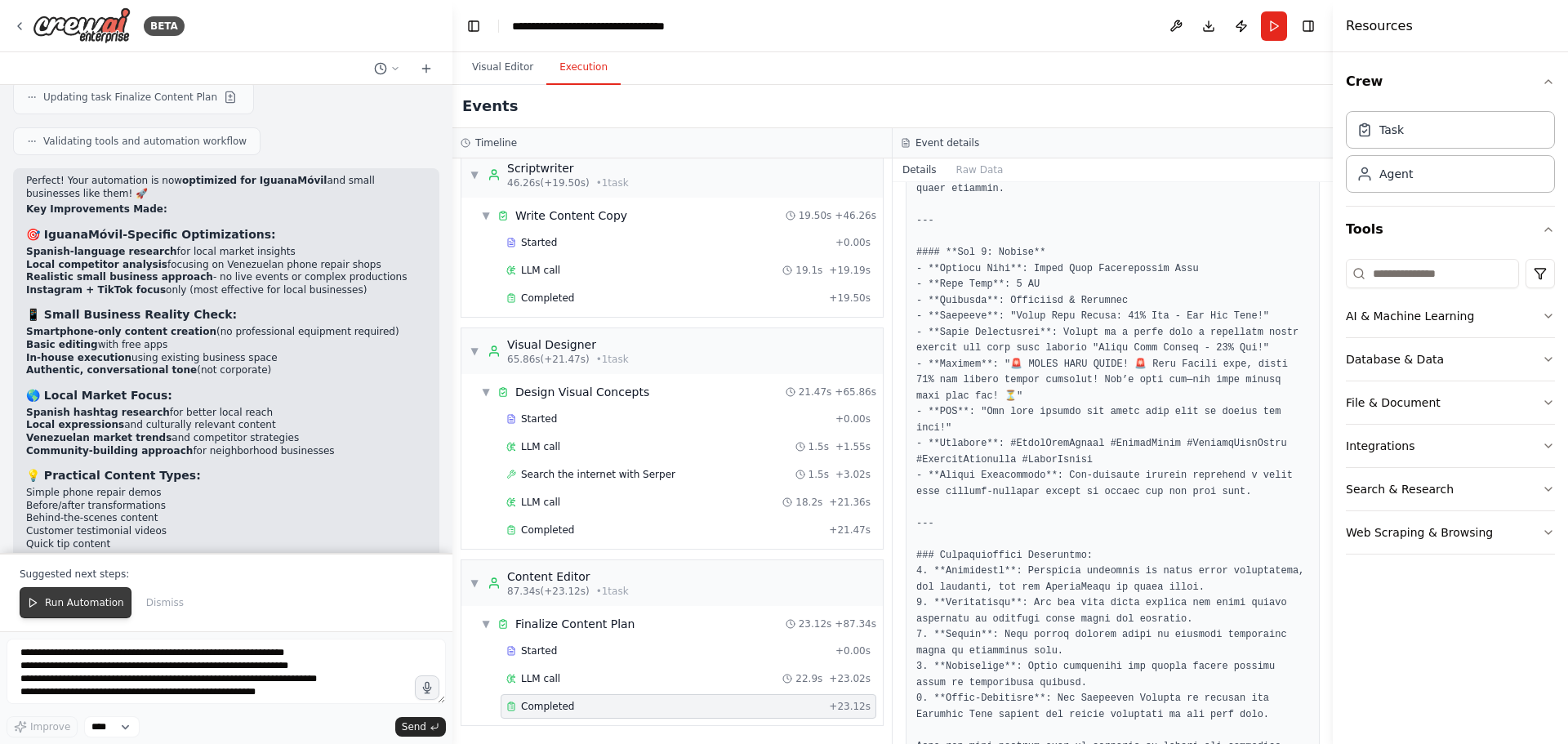
click at [89, 596] on button "Run Automation" at bounding box center [75, 602] width 112 height 31
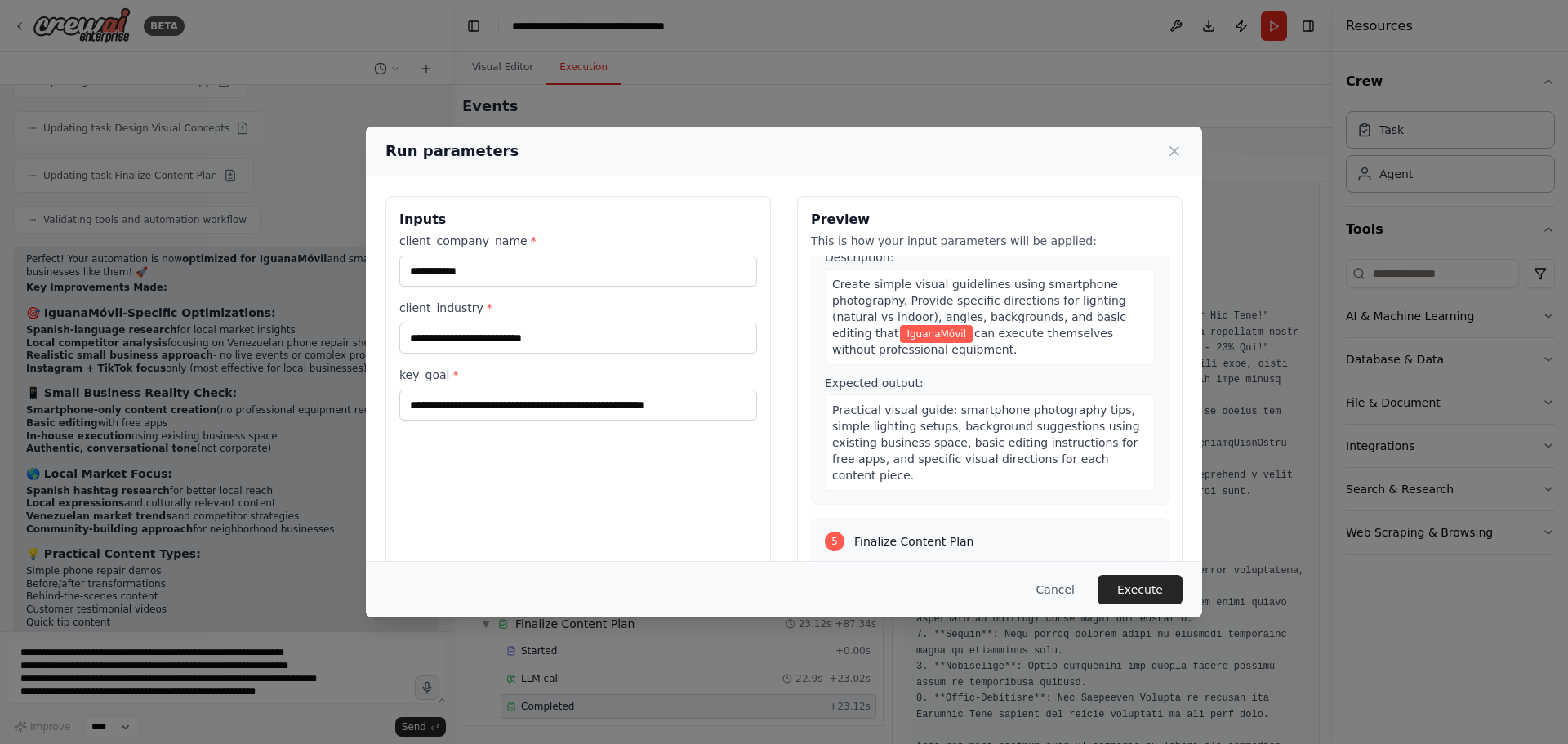
scroll to position [1217, 0]
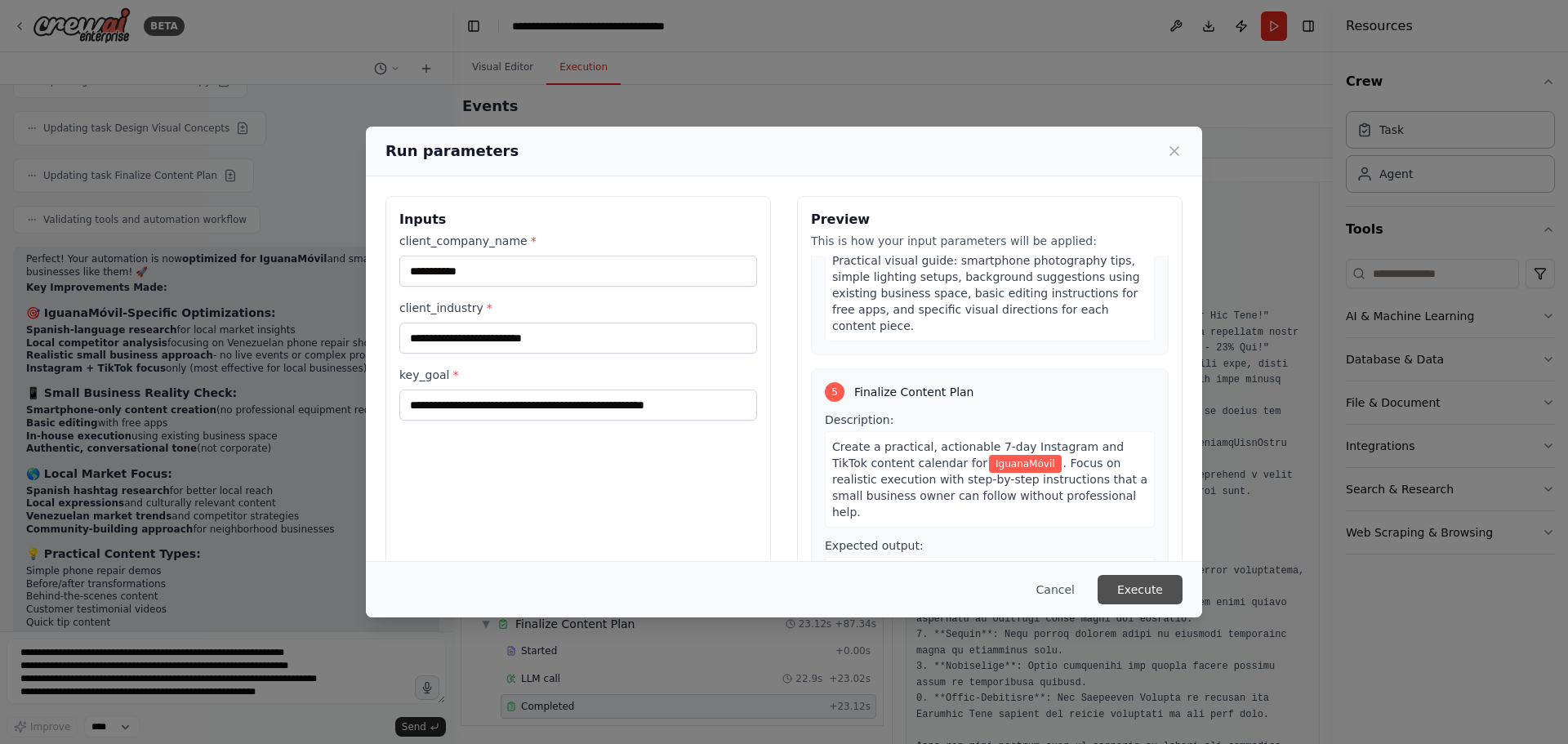
click at [1136, 591] on button "Execute" at bounding box center [1141, 589] width 85 height 30
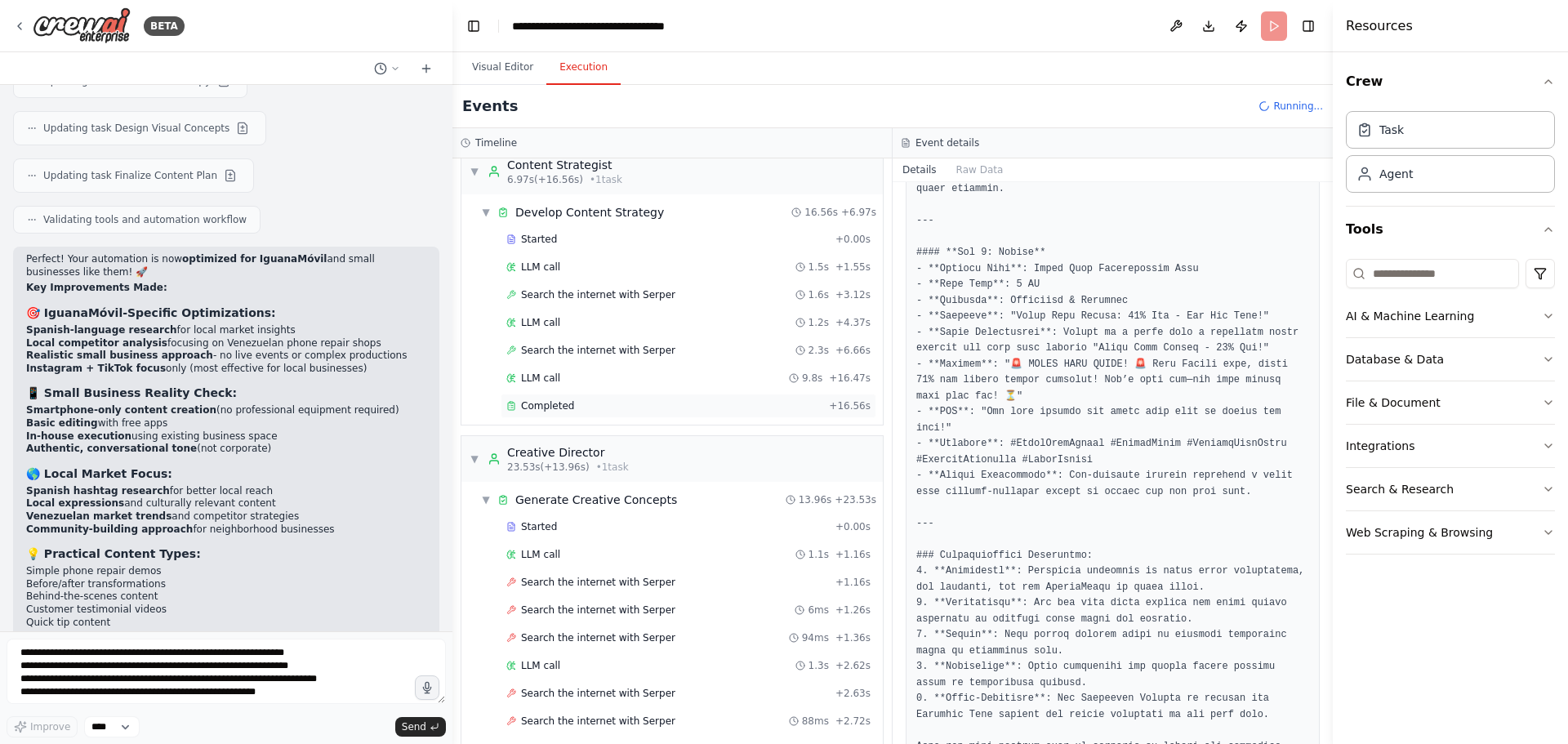
scroll to position [0, 0]
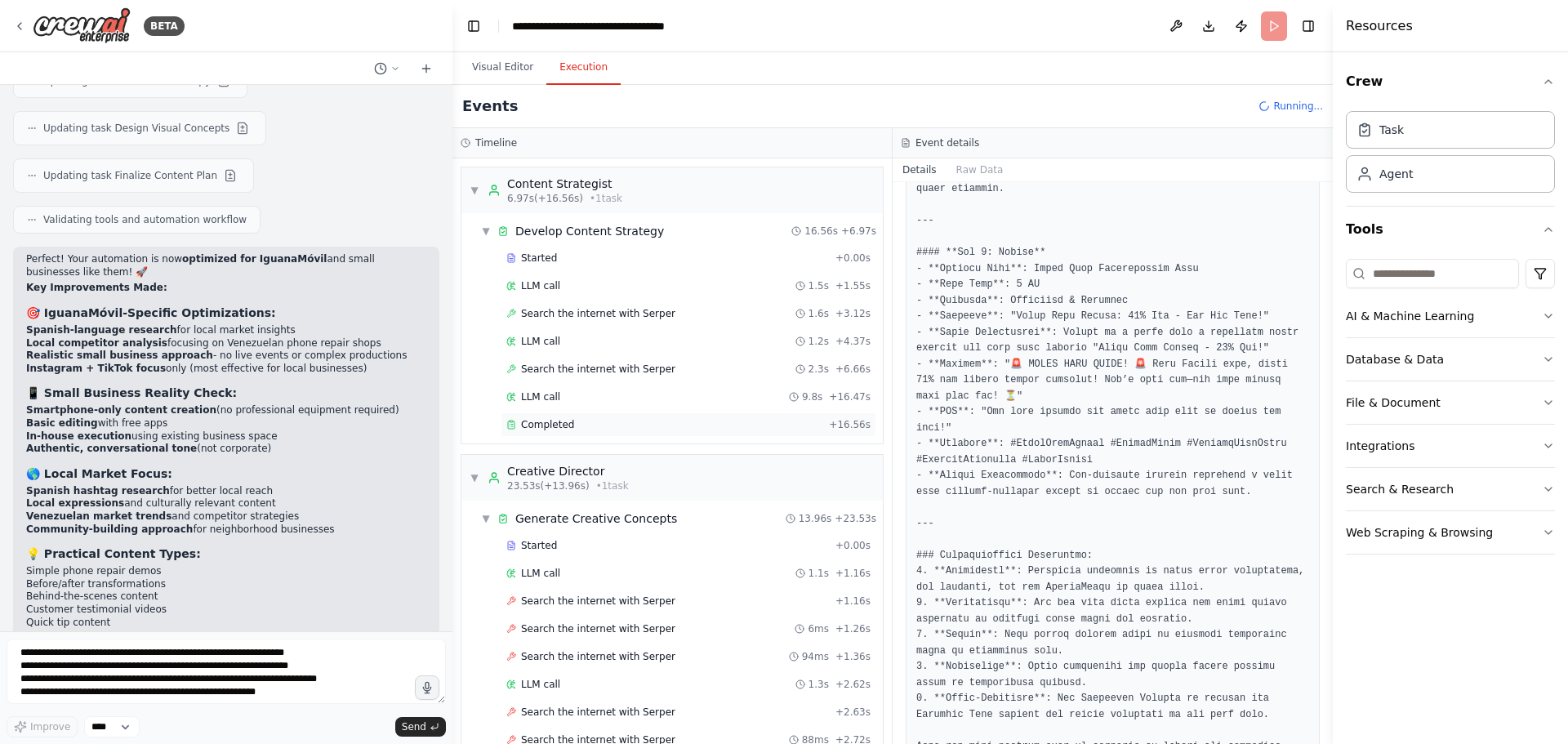
click at [673, 427] on div "Completed" at bounding box center [664, 424] width 316 height 13
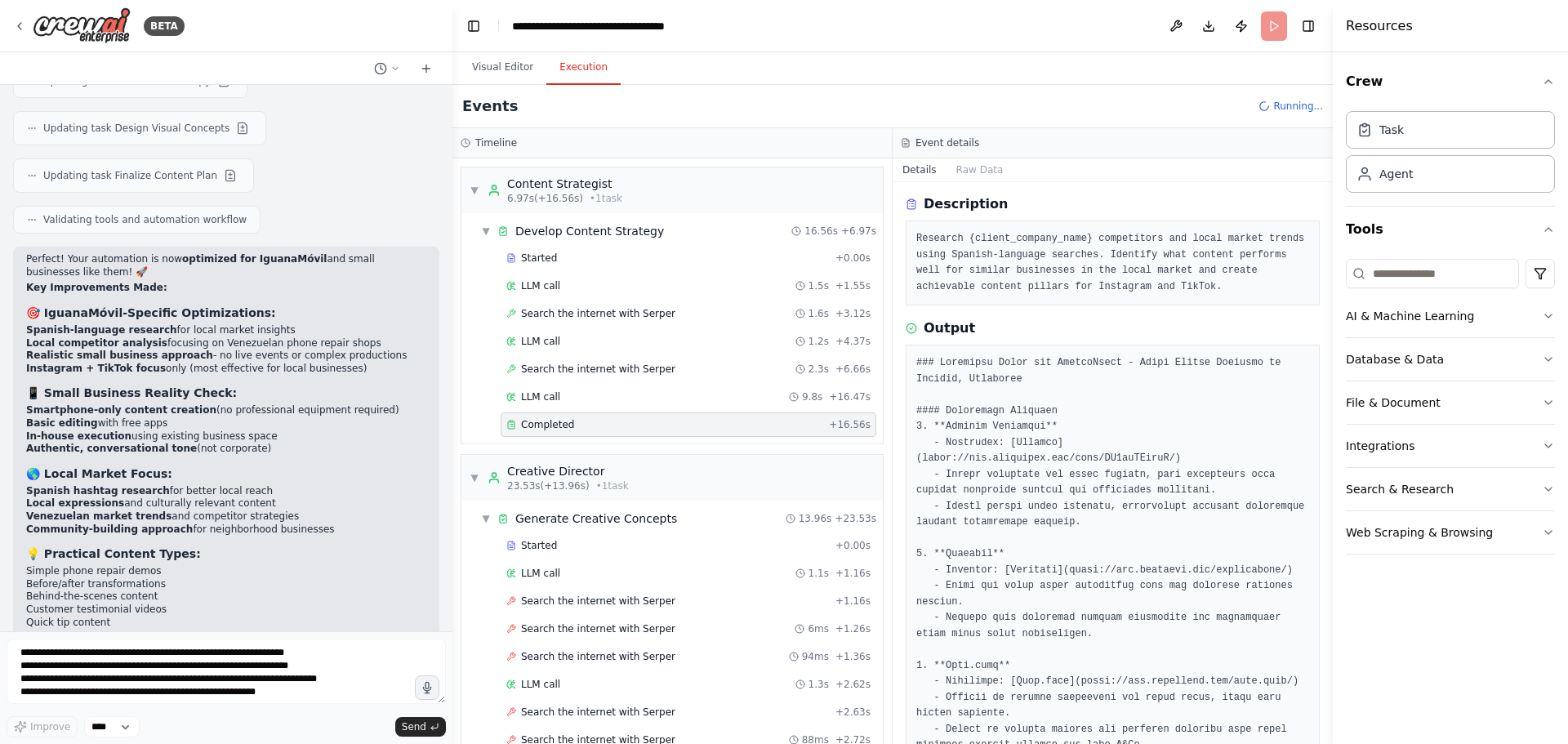
scroll to position [81, 0]
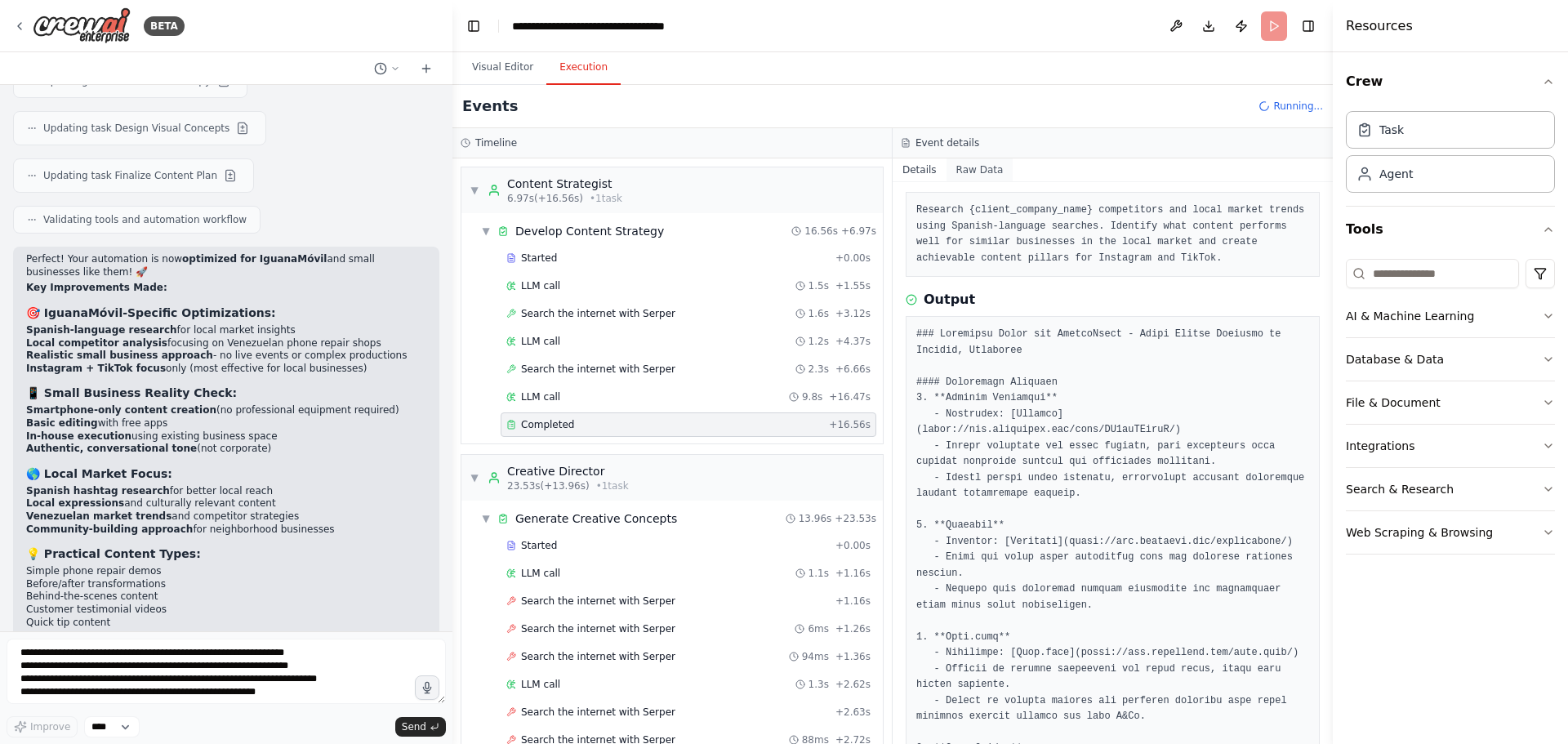
click at [968, 170] on button "Raw Data" at bounding box center [980, 169] width 67 height 23
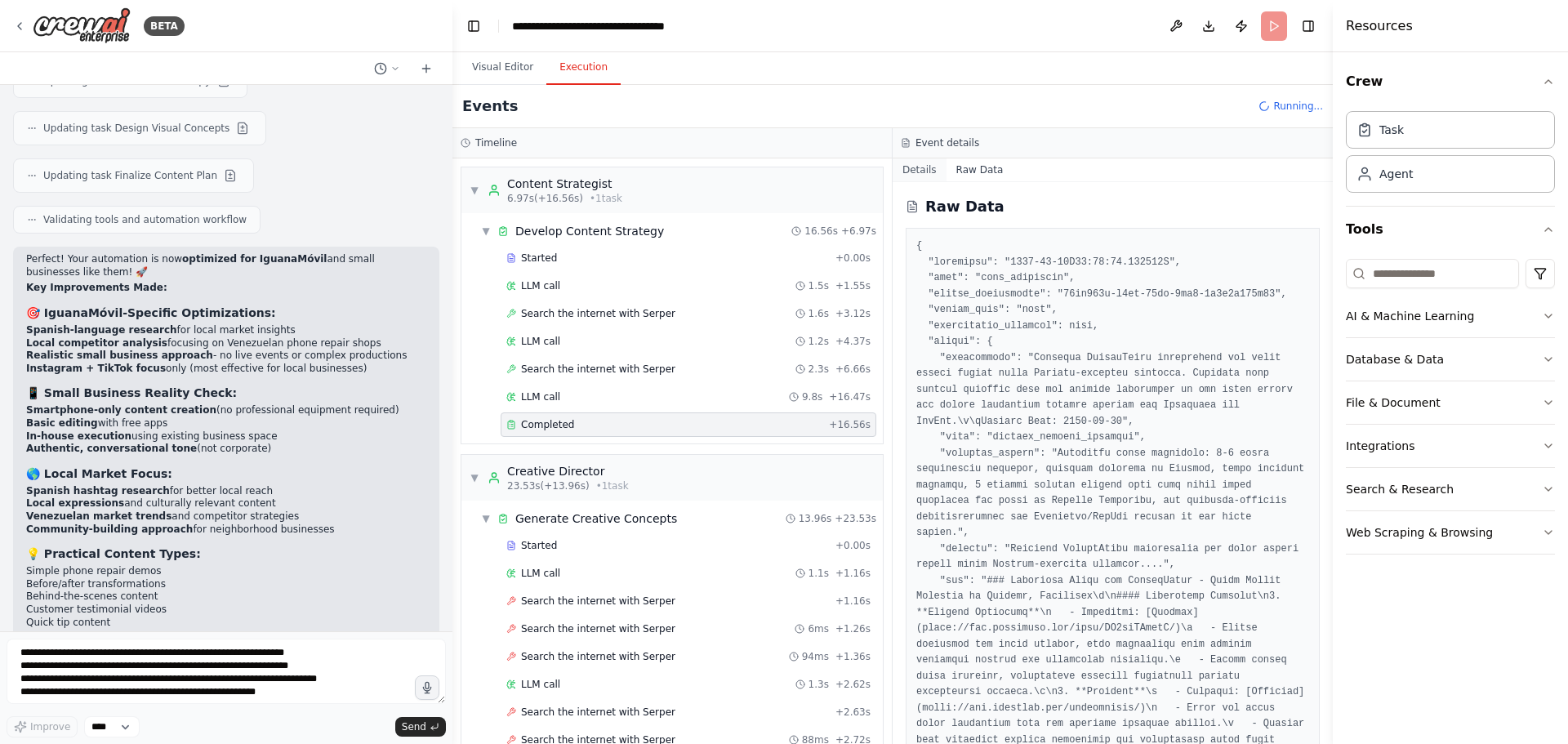
click at [921, 172] on button "Details" at bounding box center [920, 169] width 54 height 23
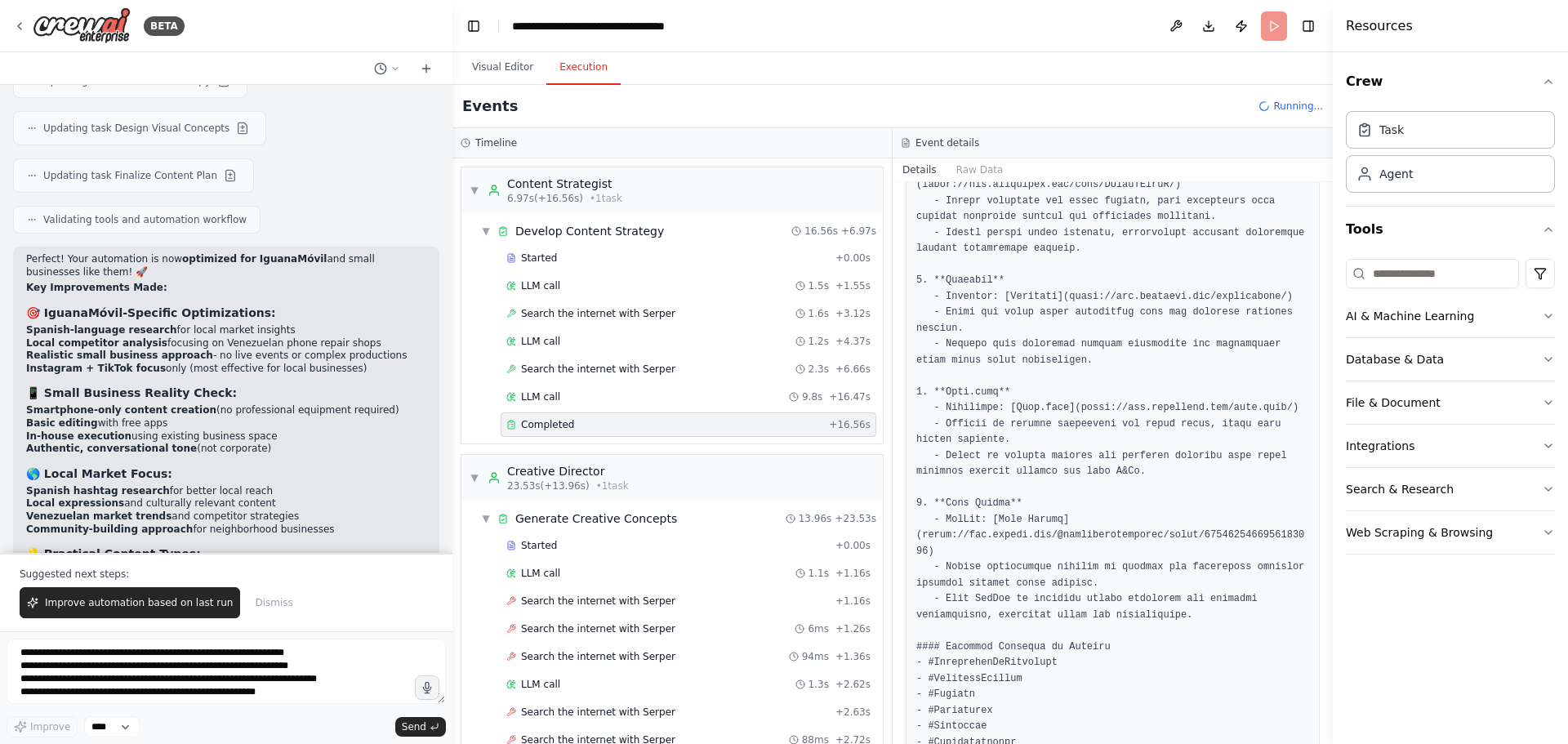
scroll to position [5252, 0]
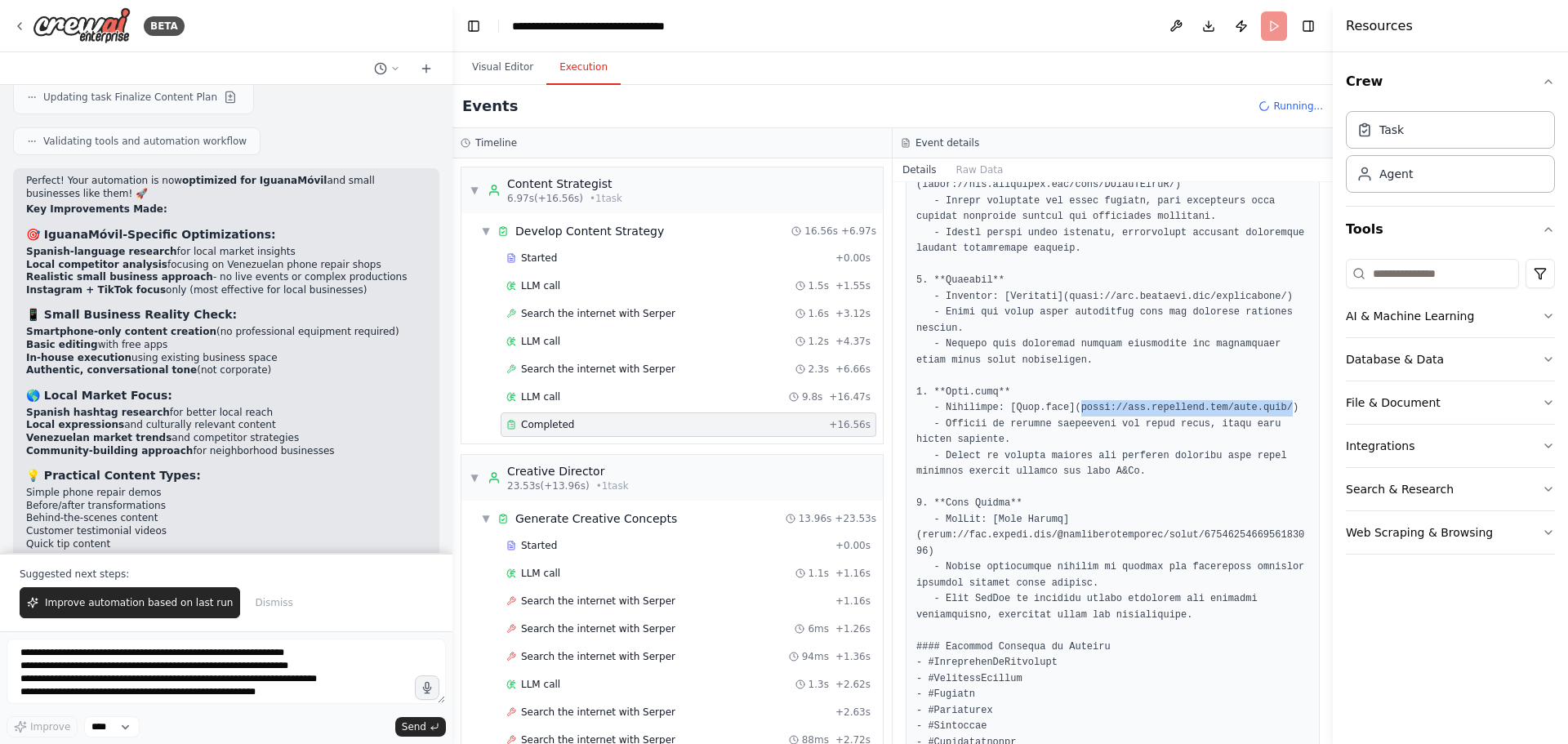
drag, startPoint x: 1065, startPoint y: 390, endPoint x: 1263, endPoint y: 391, distance: 198.0
drag, startPoint x: 1057, startPoint y: 279, endPoint x: 1257, endPoint y: 274, distance: 200.1
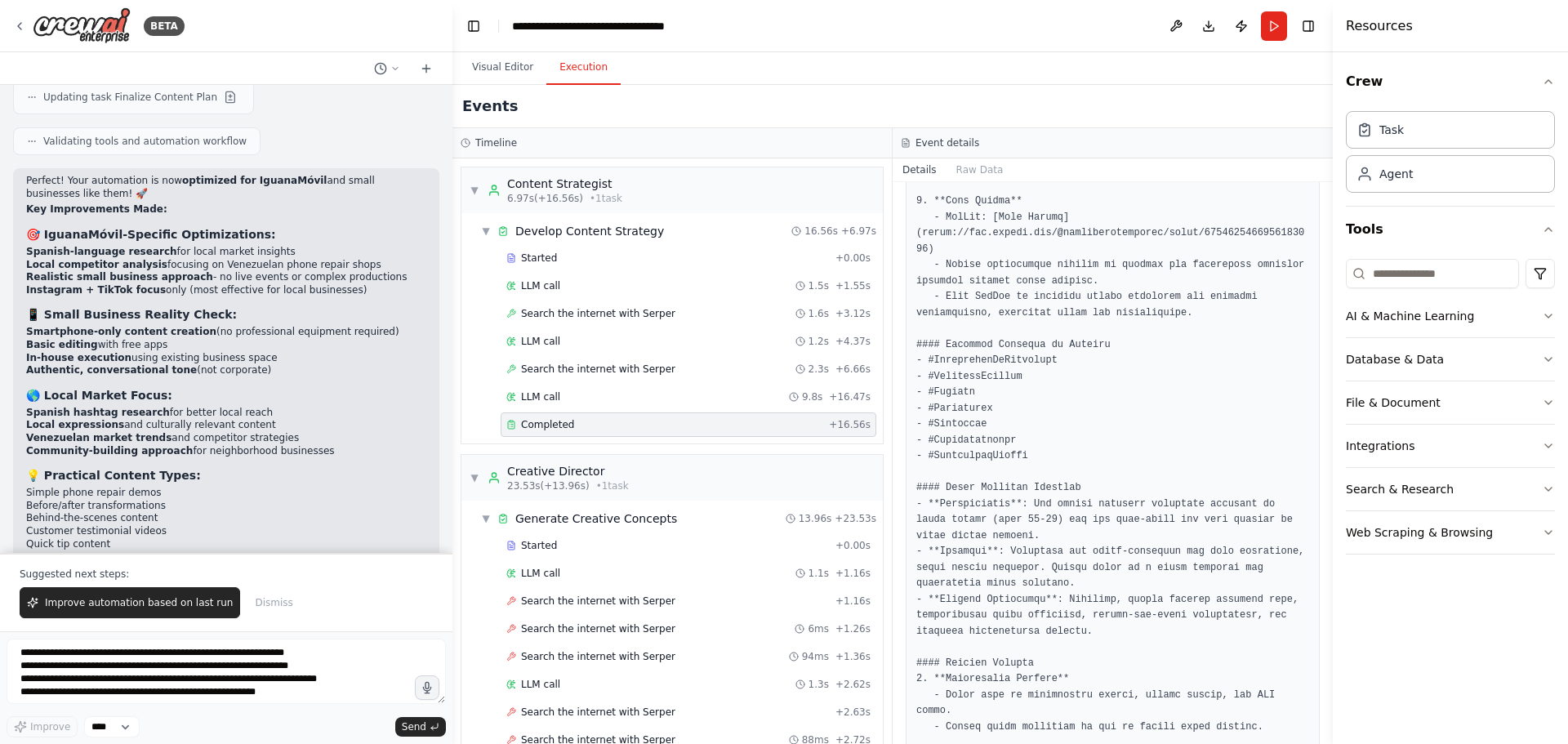
scroll to position [653, 0]
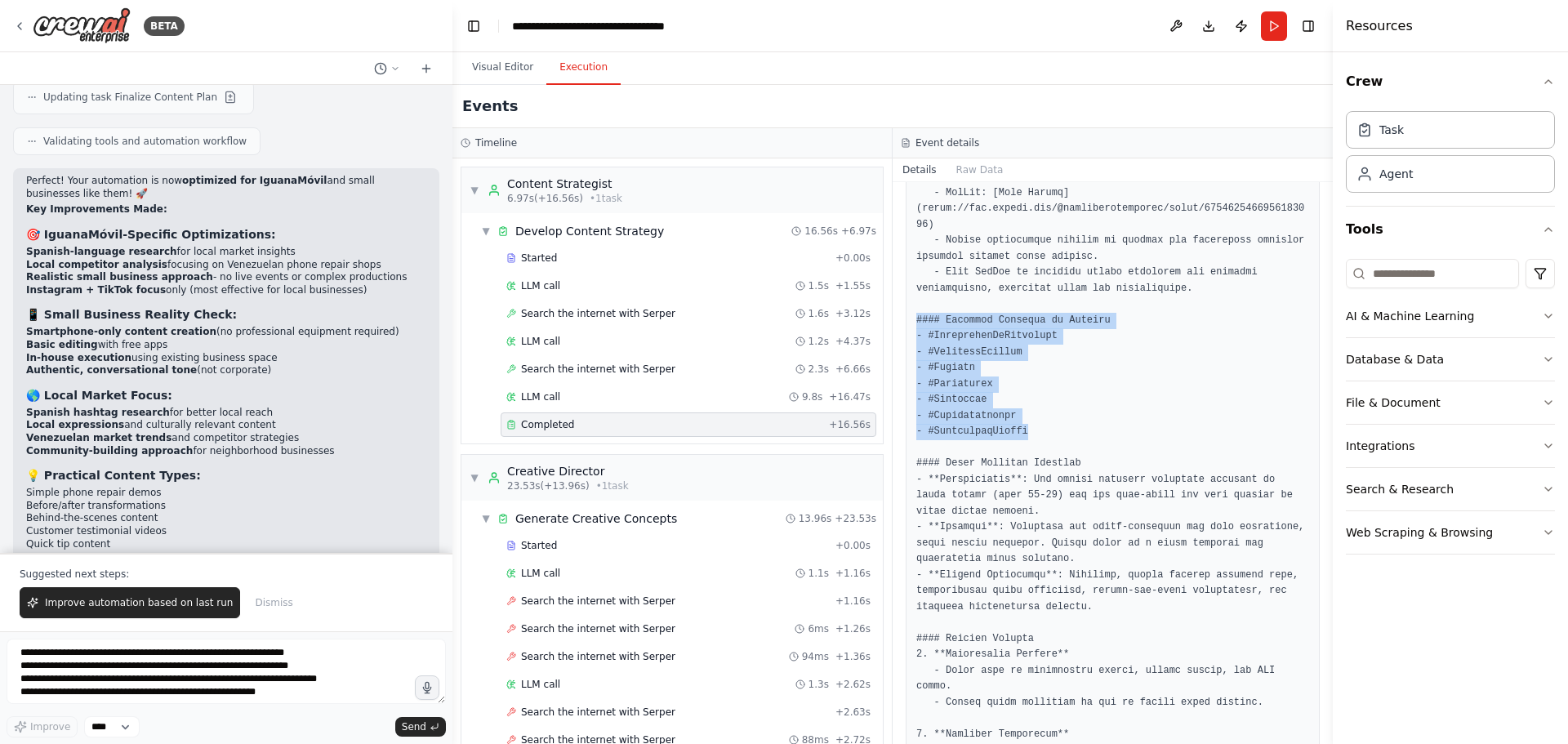
drag, startPoint x: 908, startPoint y: 285, endPoint x: 1078, endPoint y: 401, distance: 205.8
click at [1078, 401] on div at bounding box center [1113, 440] width 414 height 1391
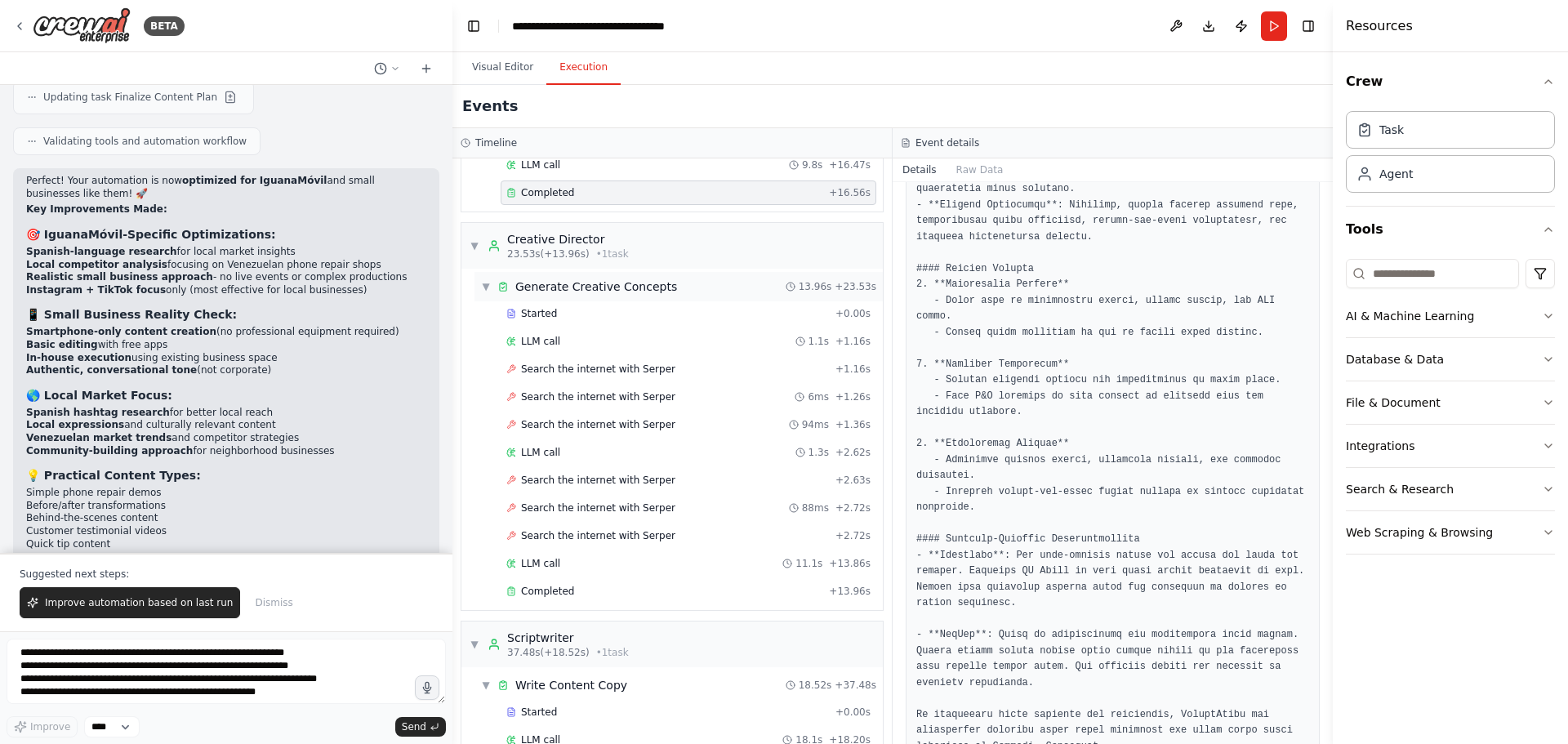
scroll to position [245, 0]
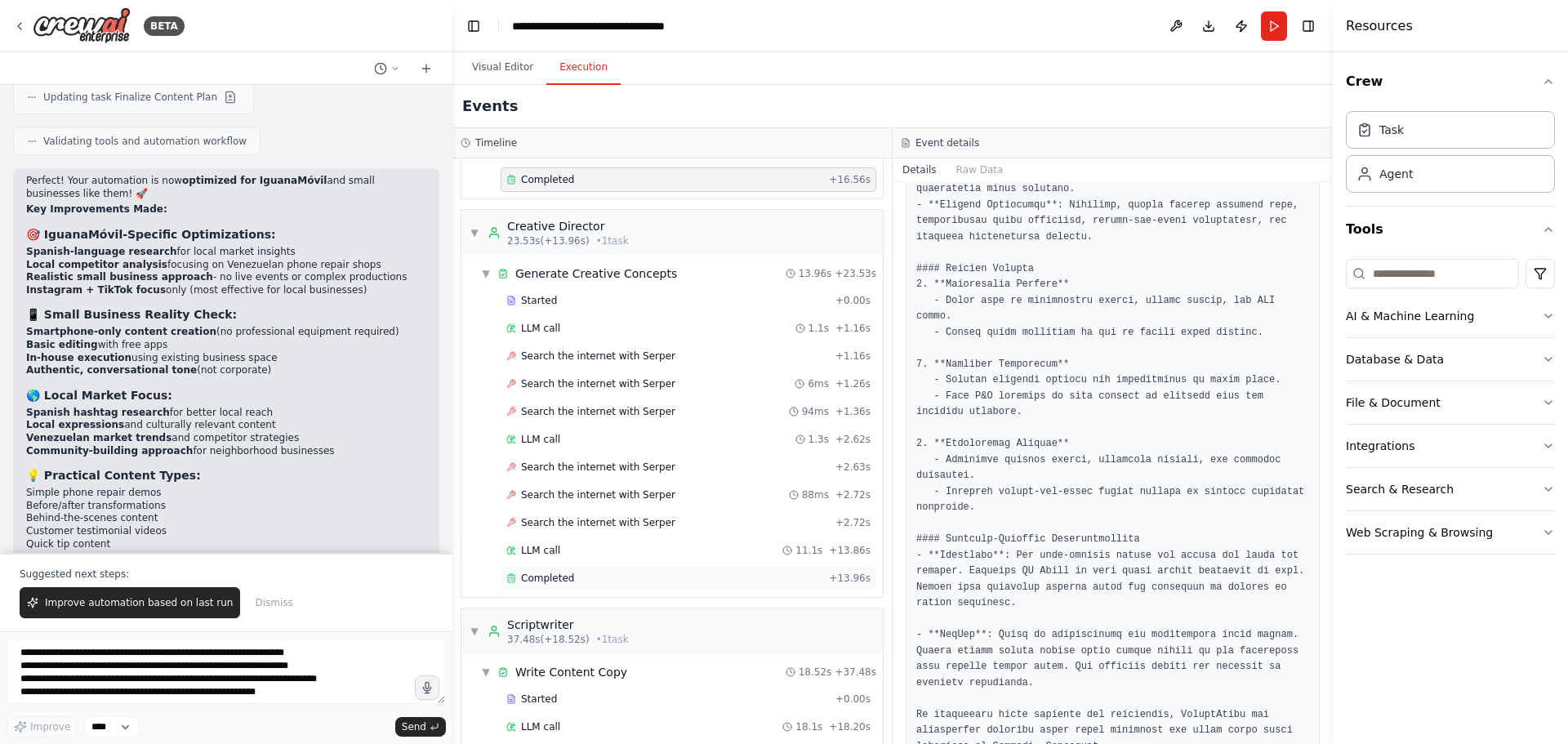
click at [670, 577] on div "Completed" at bounding box center [664, 578] width 316 height 13
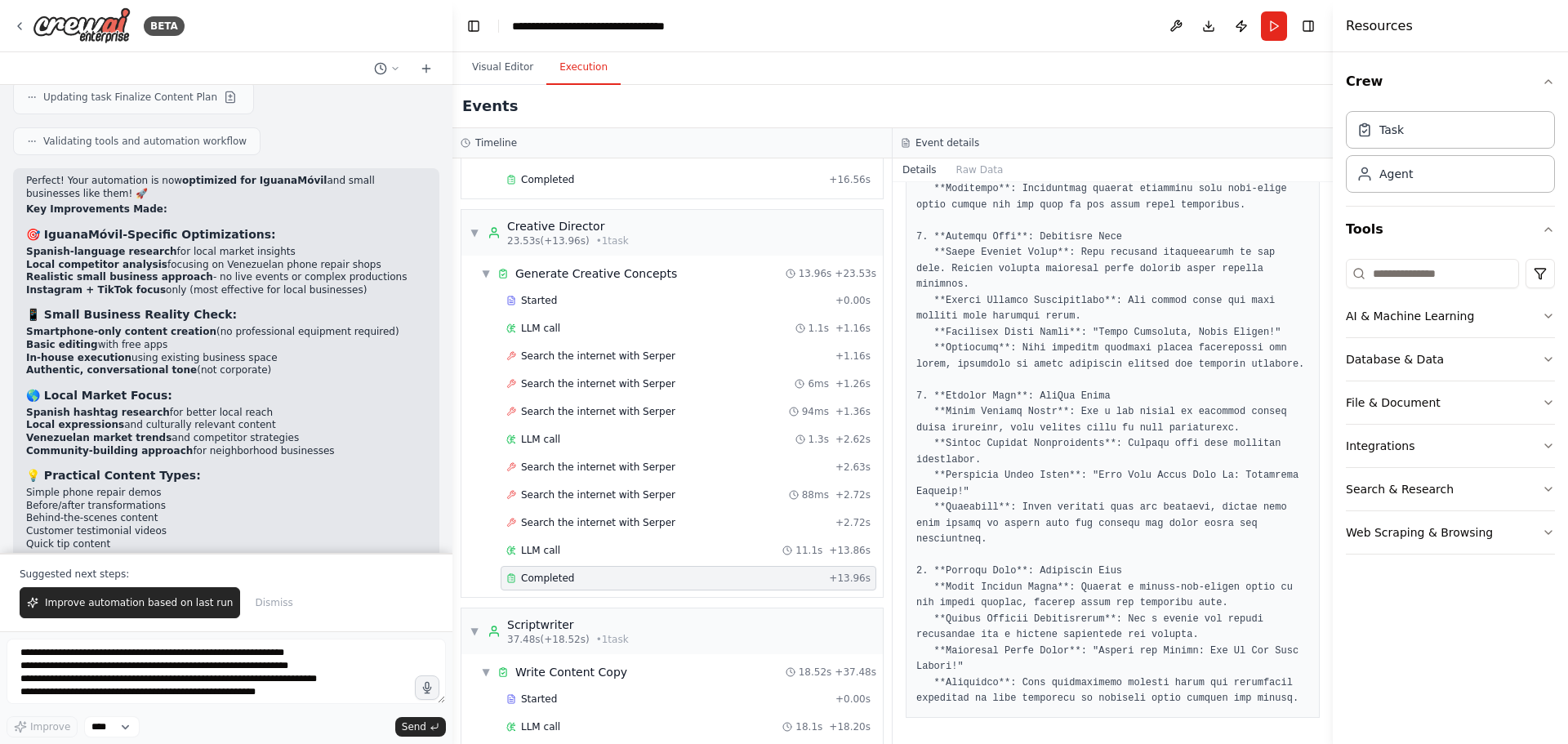
scroll to position [784, 0]
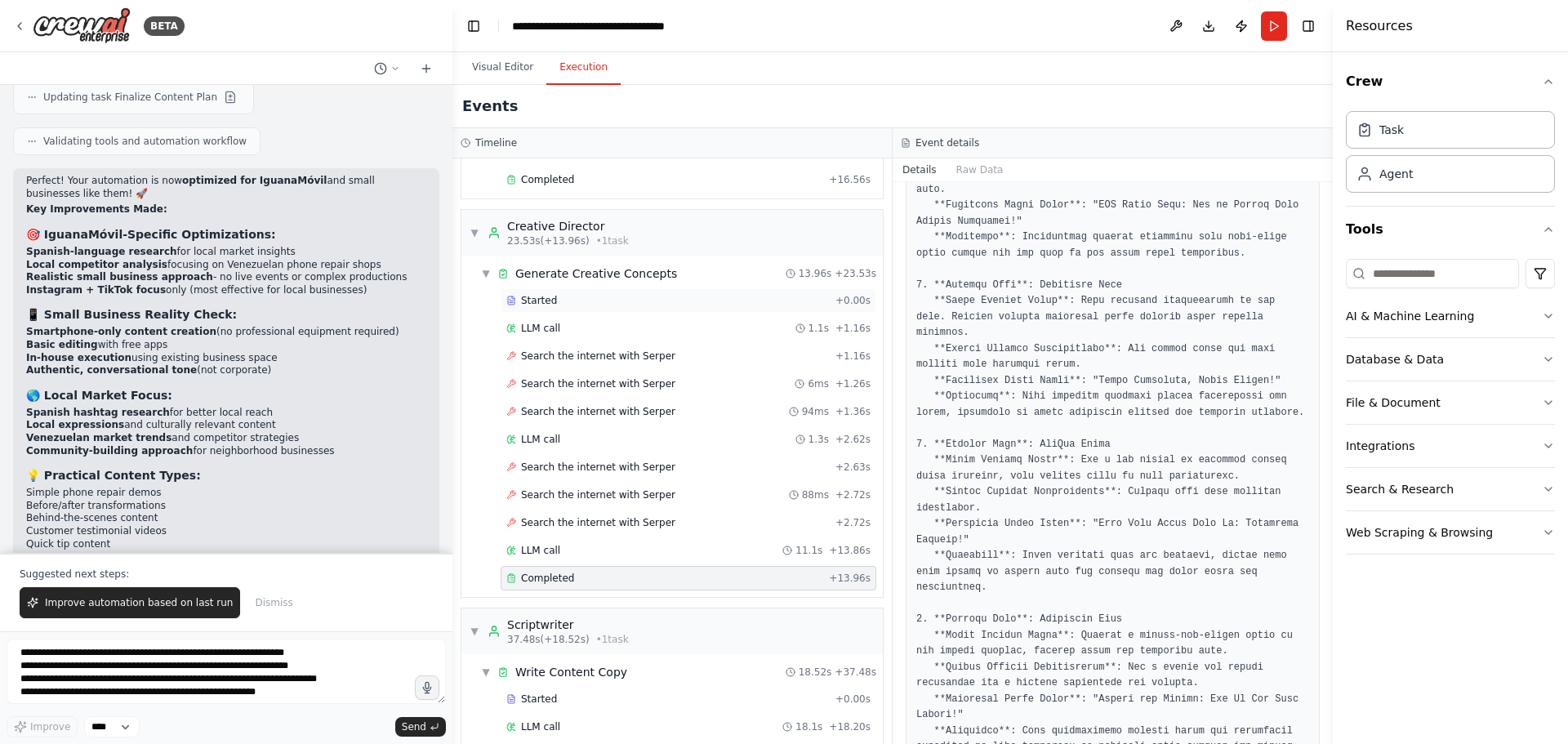
click at [694, 300] on div "Started" at bounding box center [668, 300] width 323 height 13
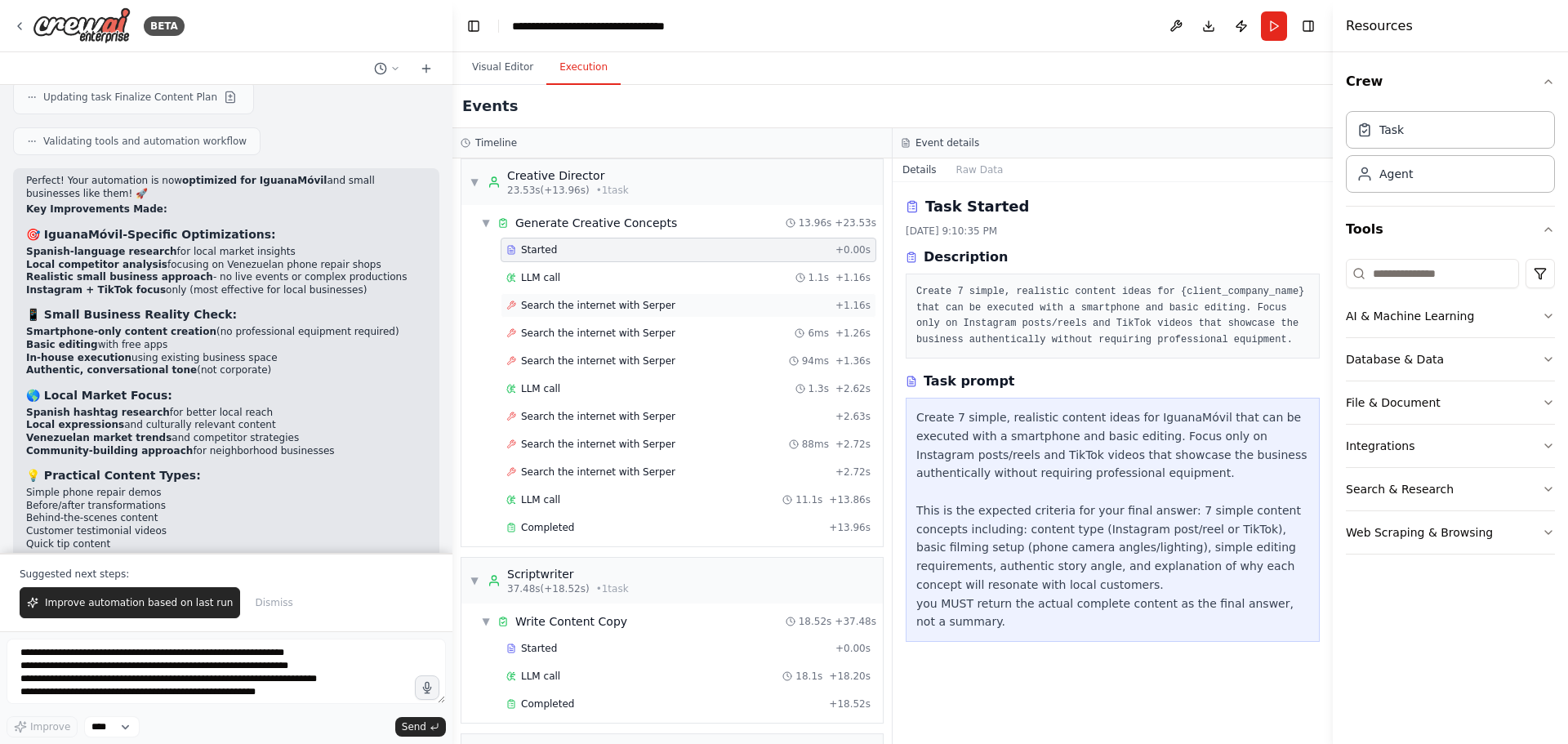
scroll to position [327, 0]
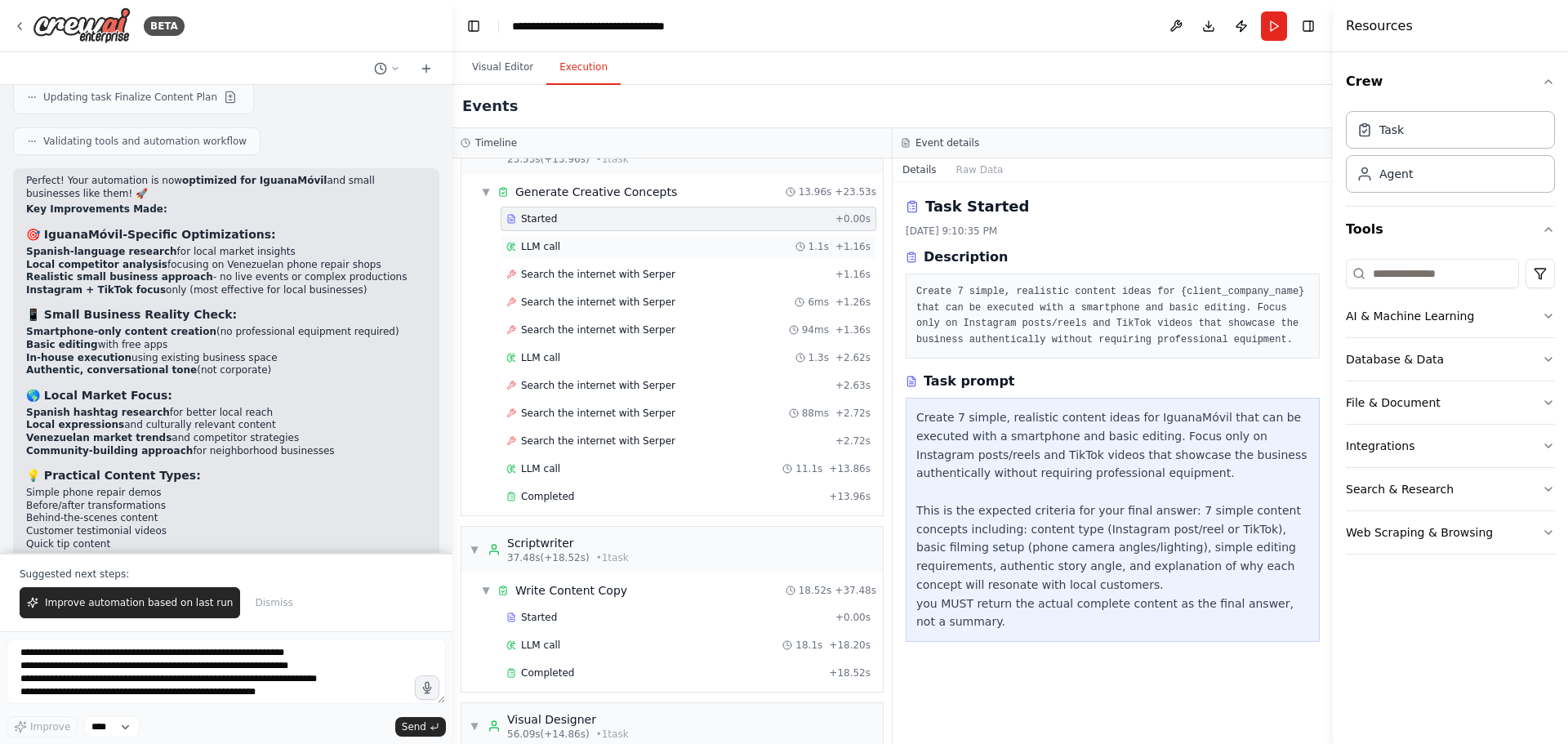
click at [664, 255] on div "LLM call 1.1s + 1.16s" at bounding box center [688, 247] width 376 height 25
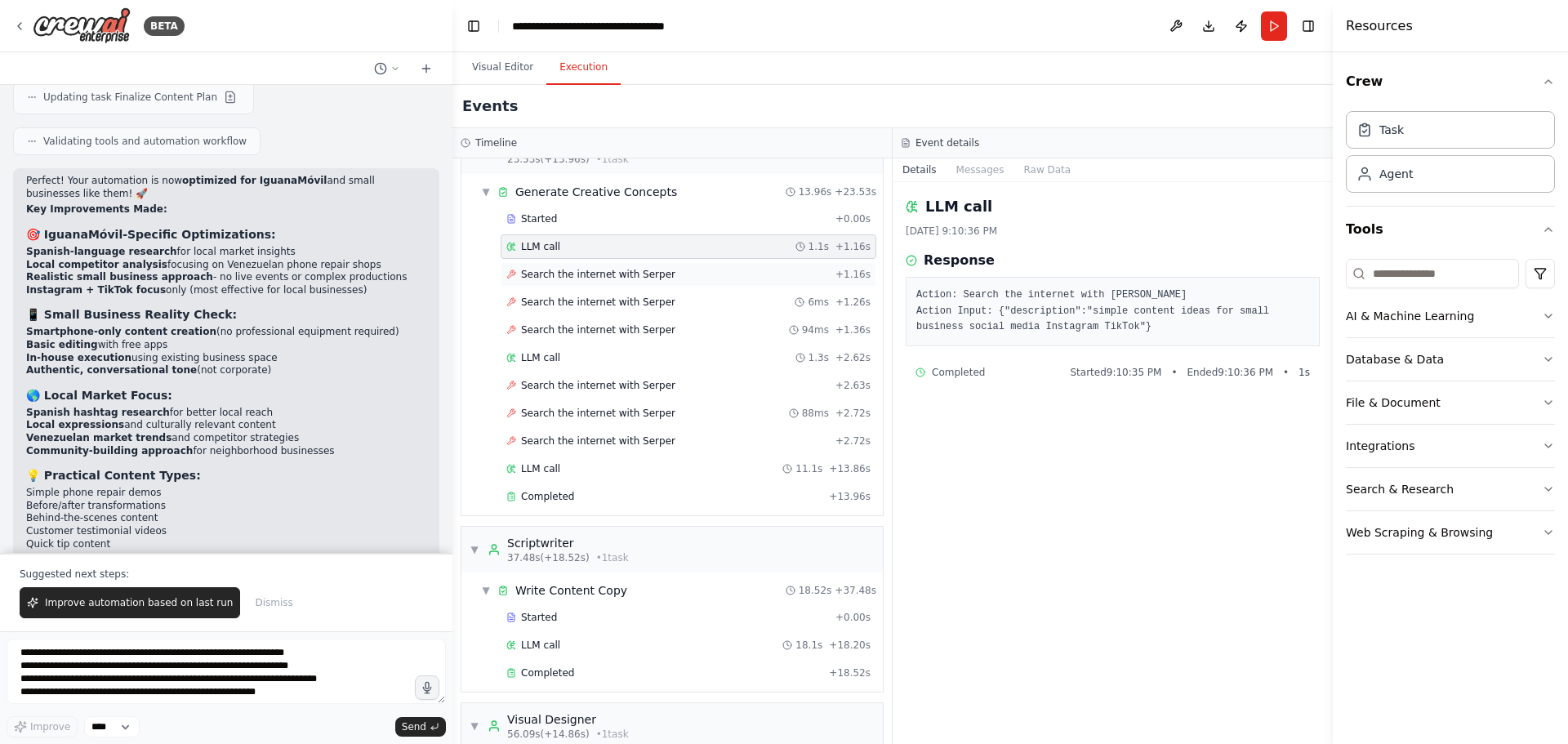
click at [669, 277] on div "Search the internet with Serper + 1.16s" at bounding box center [689, 273] width 365 height 13
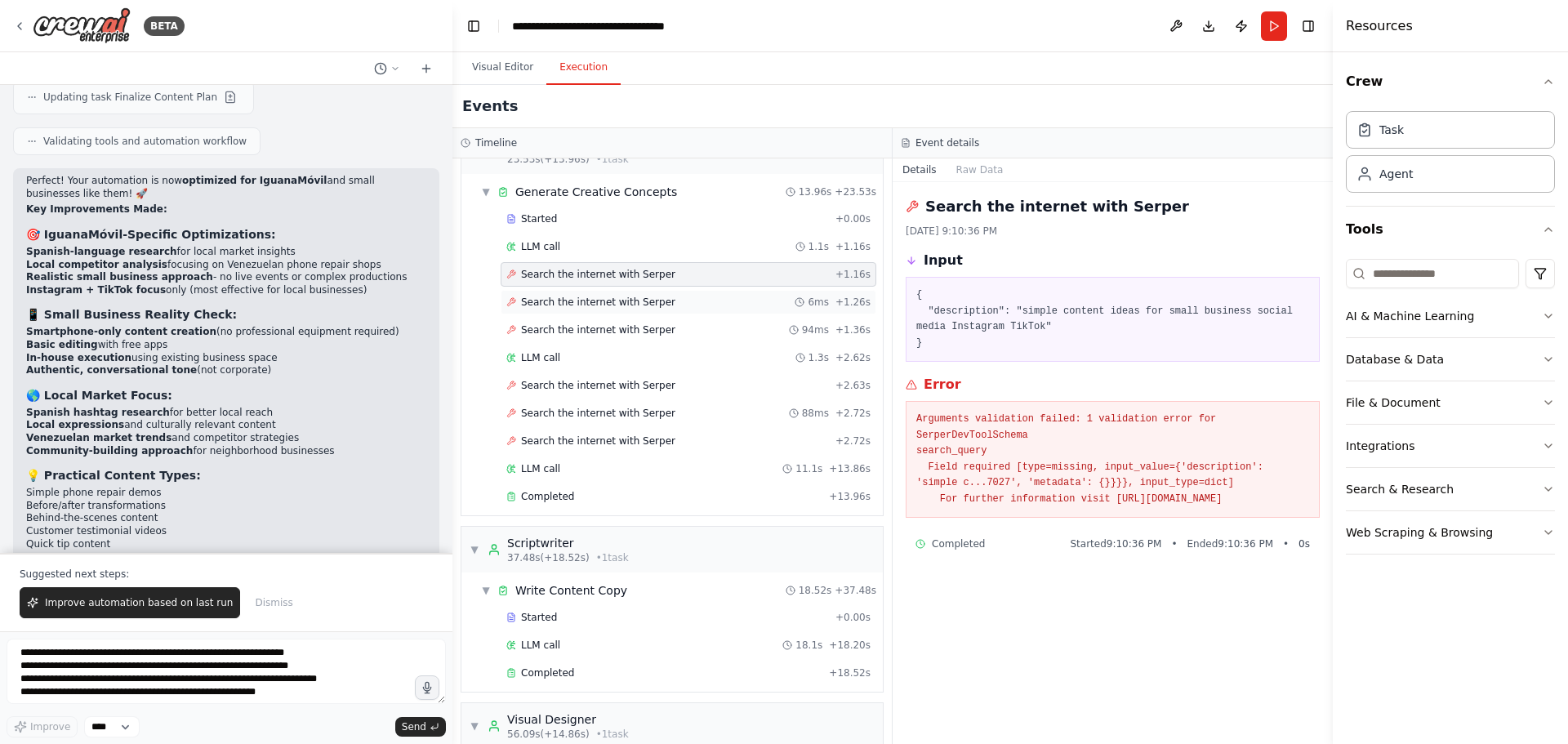
click at [669, 305] on div "Search the internet with Serper 6ms + 1.26s" at bounding box center [689, 301] width 365 height 13
click at [669, 328] on div "Search the internet with Serper 94ms + 1.36s" at bounding box center [689, 329] width 365 height 13
click at [669, 346] on div "LLM call 1.3s + 2.62s" at bounding box center [688, 358] width 376 height 25
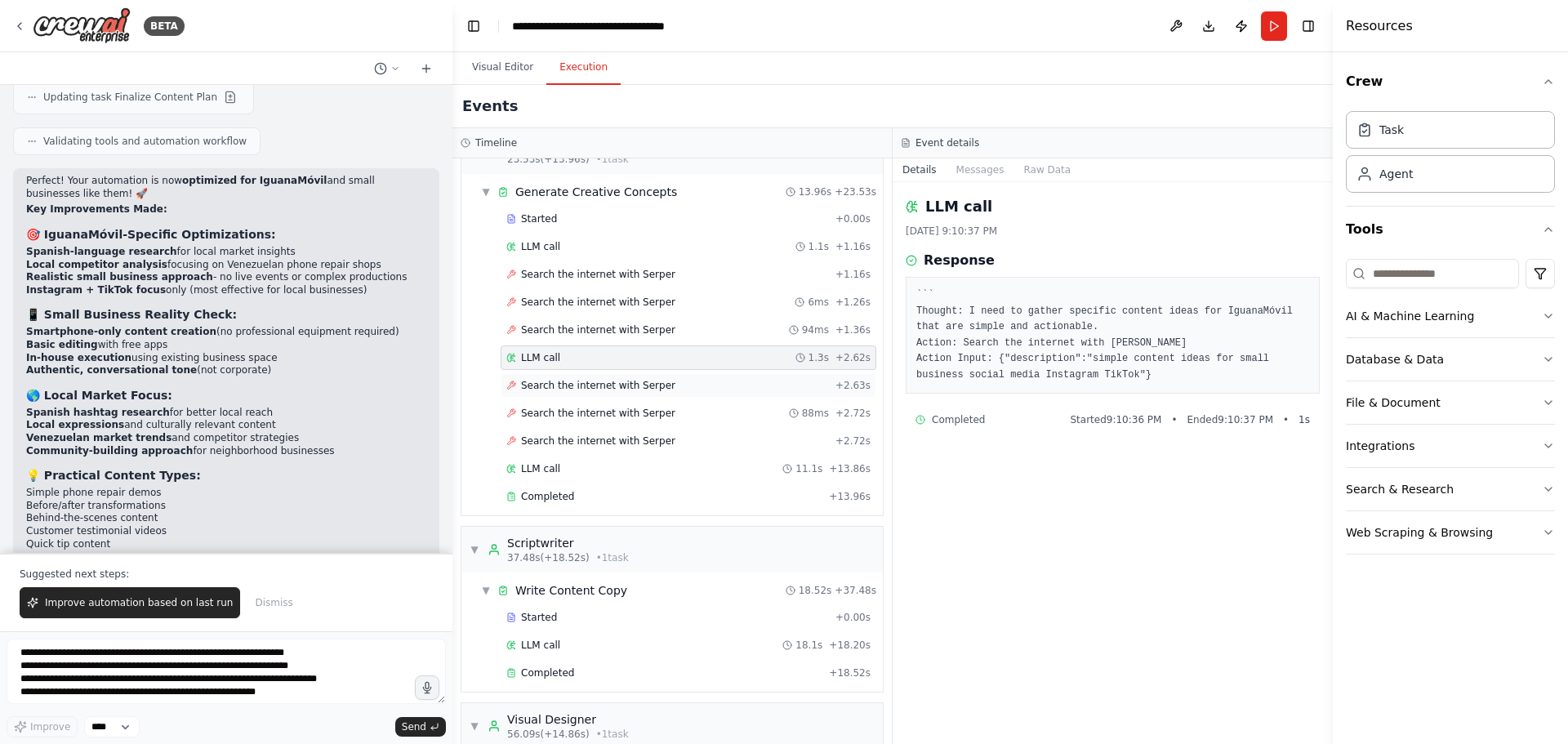
click at [668, 379] on div "Search the internet with Serper + 2.63s" at bounding box center [689, 384] width 365 height 13
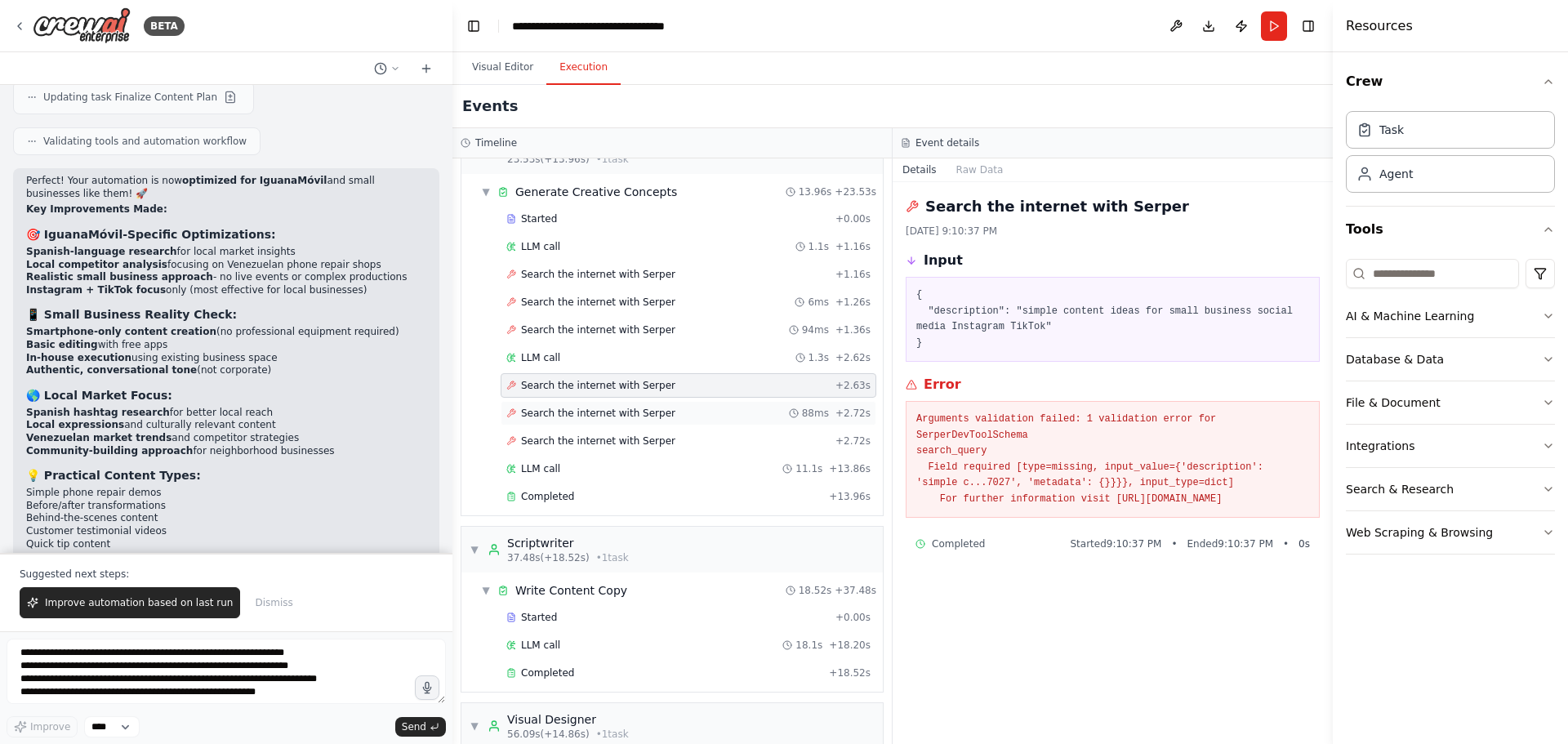
click at [668, 401] on div "Search the internet with Serper 88ms + 2.72s" at bounding box center [688, 413] width 376 height 25
click at [676, 445] on div "Search the internet with Serper + 2.72s" at bounding box center [689, 440] width 365 height 13
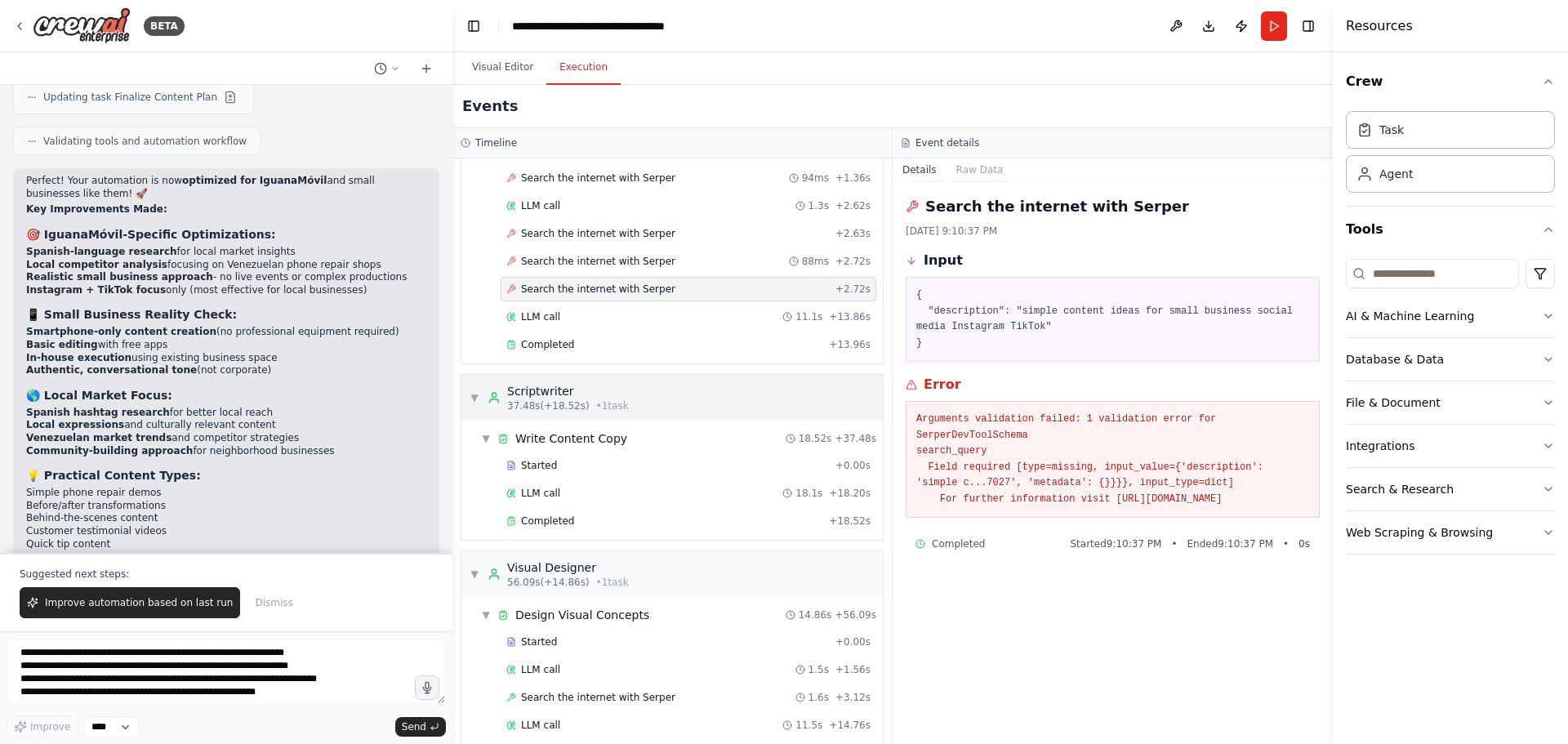
scroll to position [489, 0]
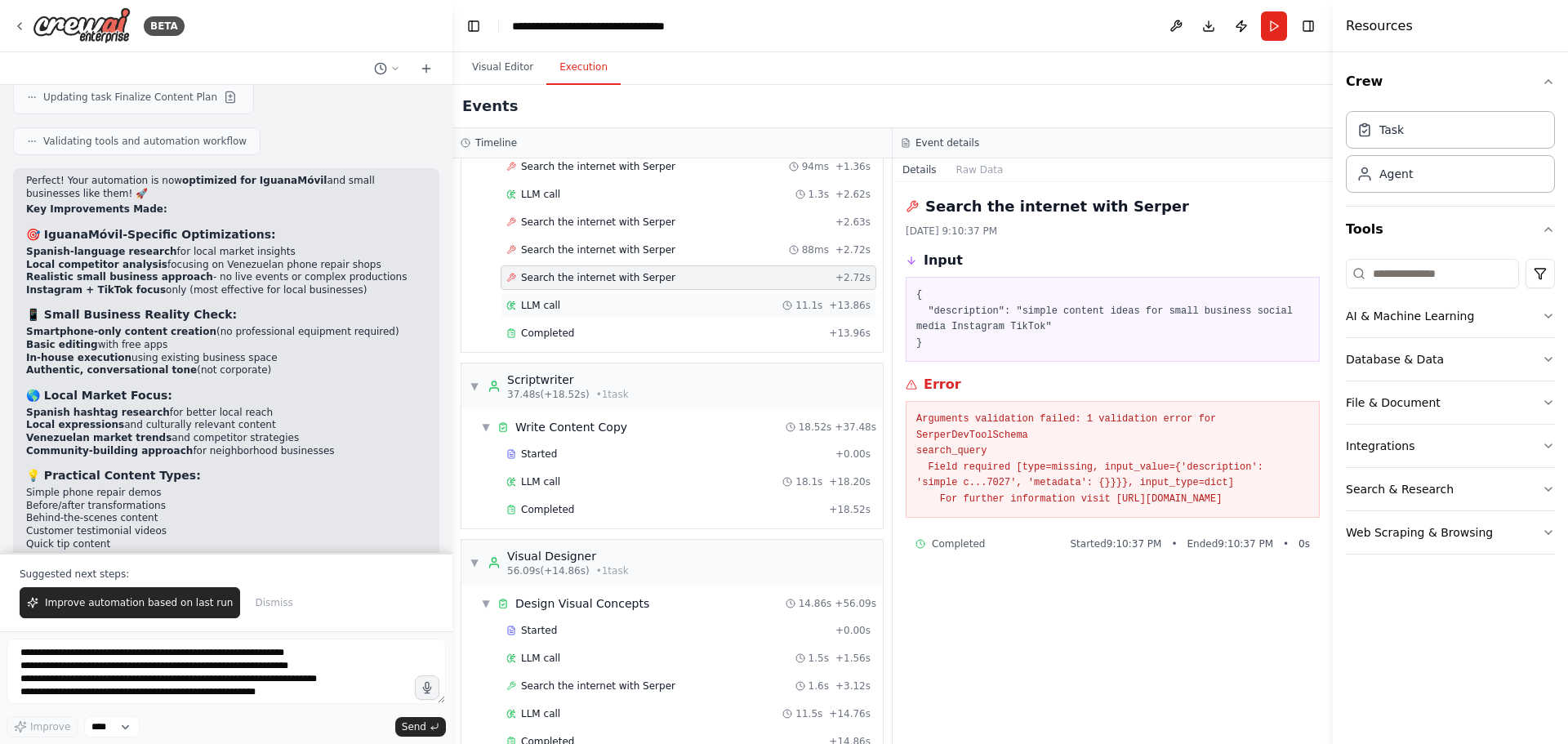
click at [660, 312] on div "LLM call 11.1s + 13.86s" at bounding box center [688, 305] width 376 height 25
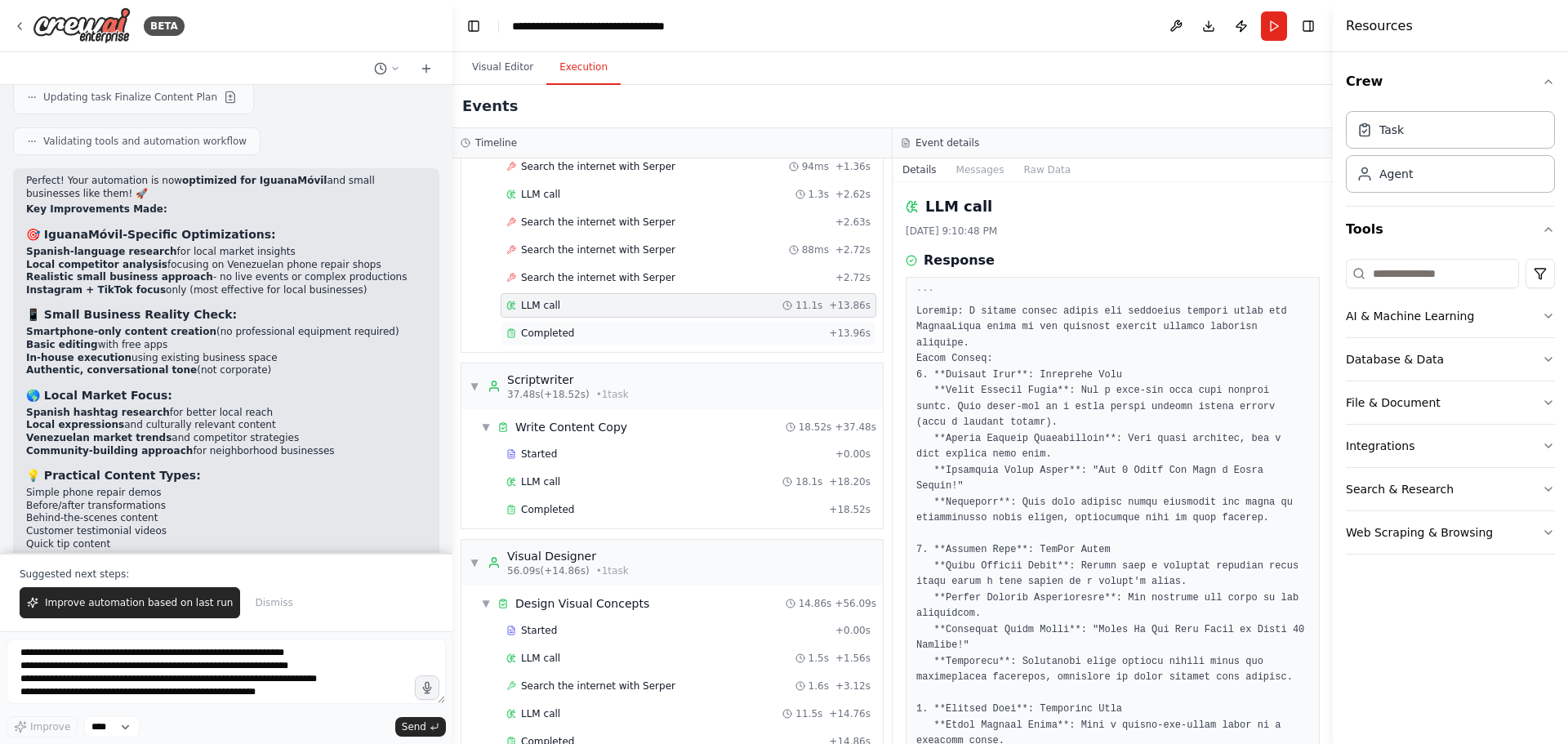
click at [660, 332] on div "Completed" at bounding box center [664, 333] width 316 height 13
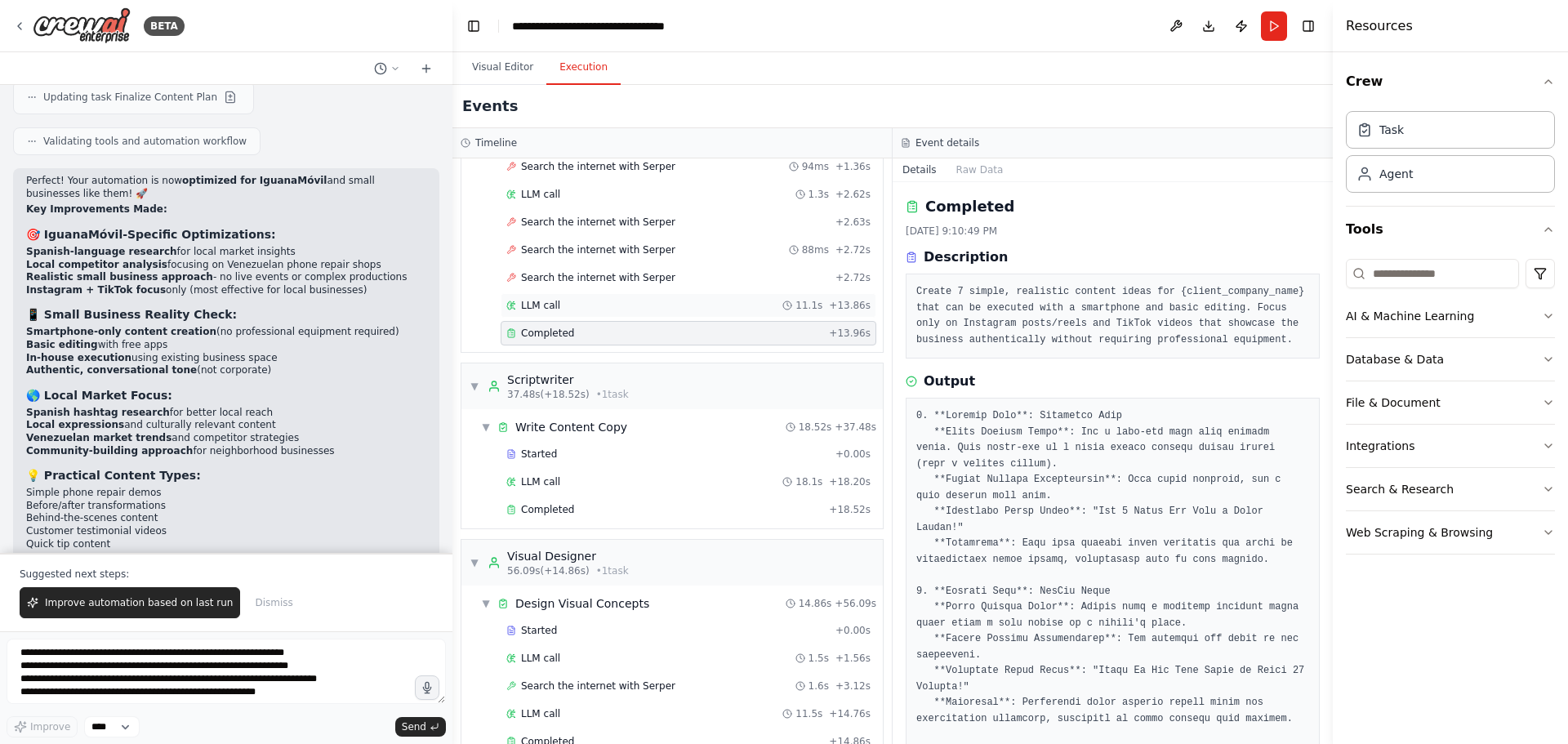
click at [662, 317] on div "LLM call 11.1s + 13.86s" at bounding box center [688, 305] width 376 height 25
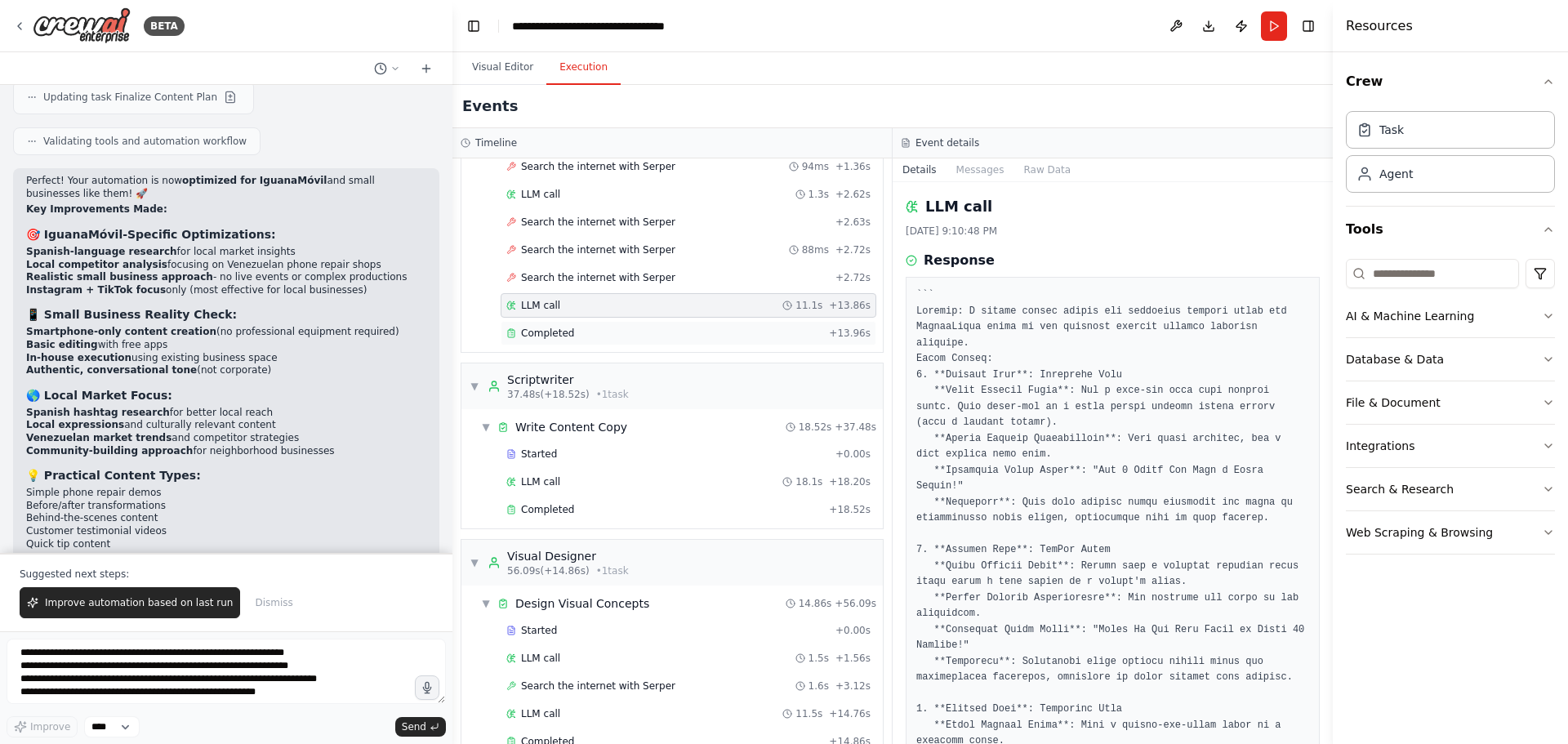
click at [662, 338] on div "Completed" at bounding box center [664, 333] width 316 height 13
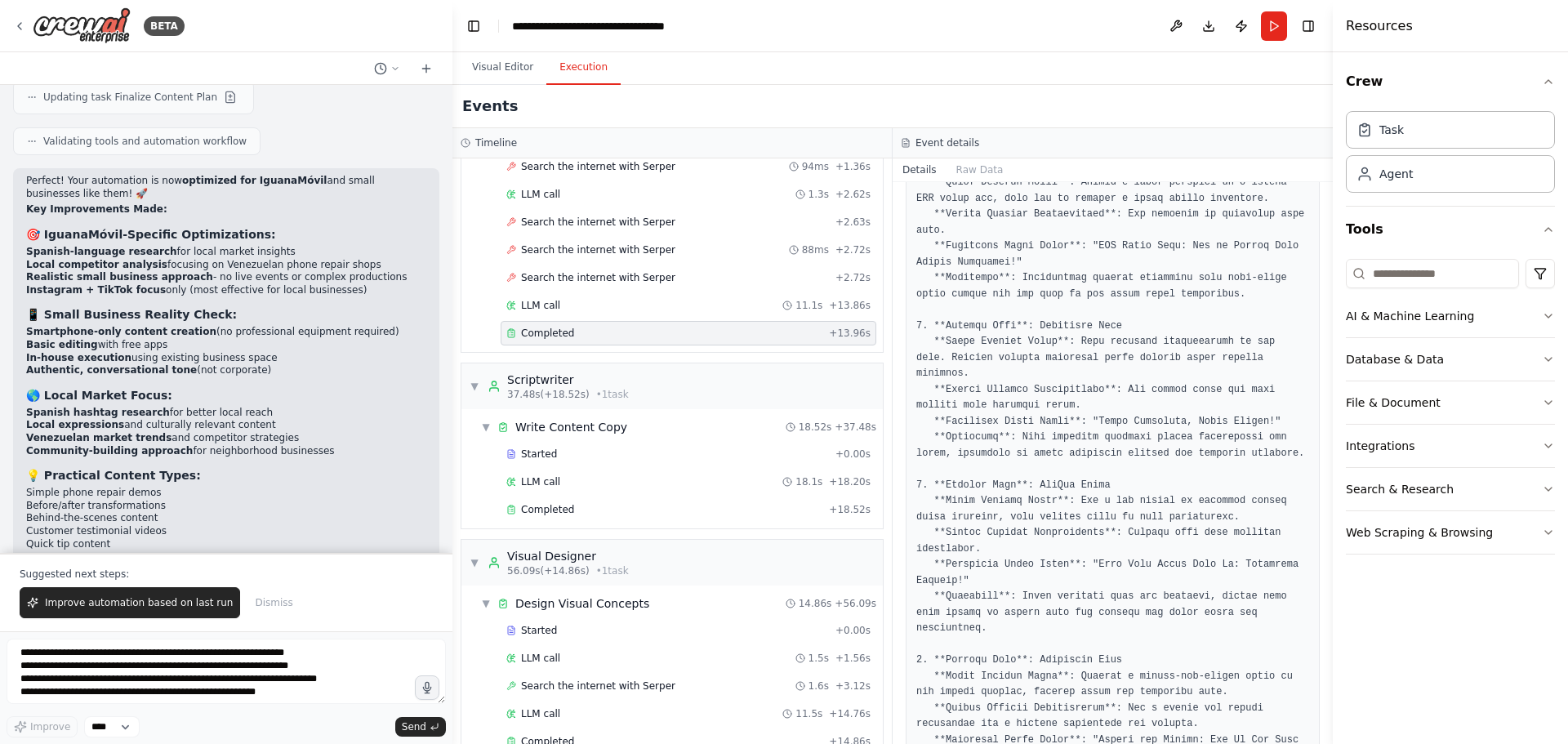
scroll to position [784, 0]
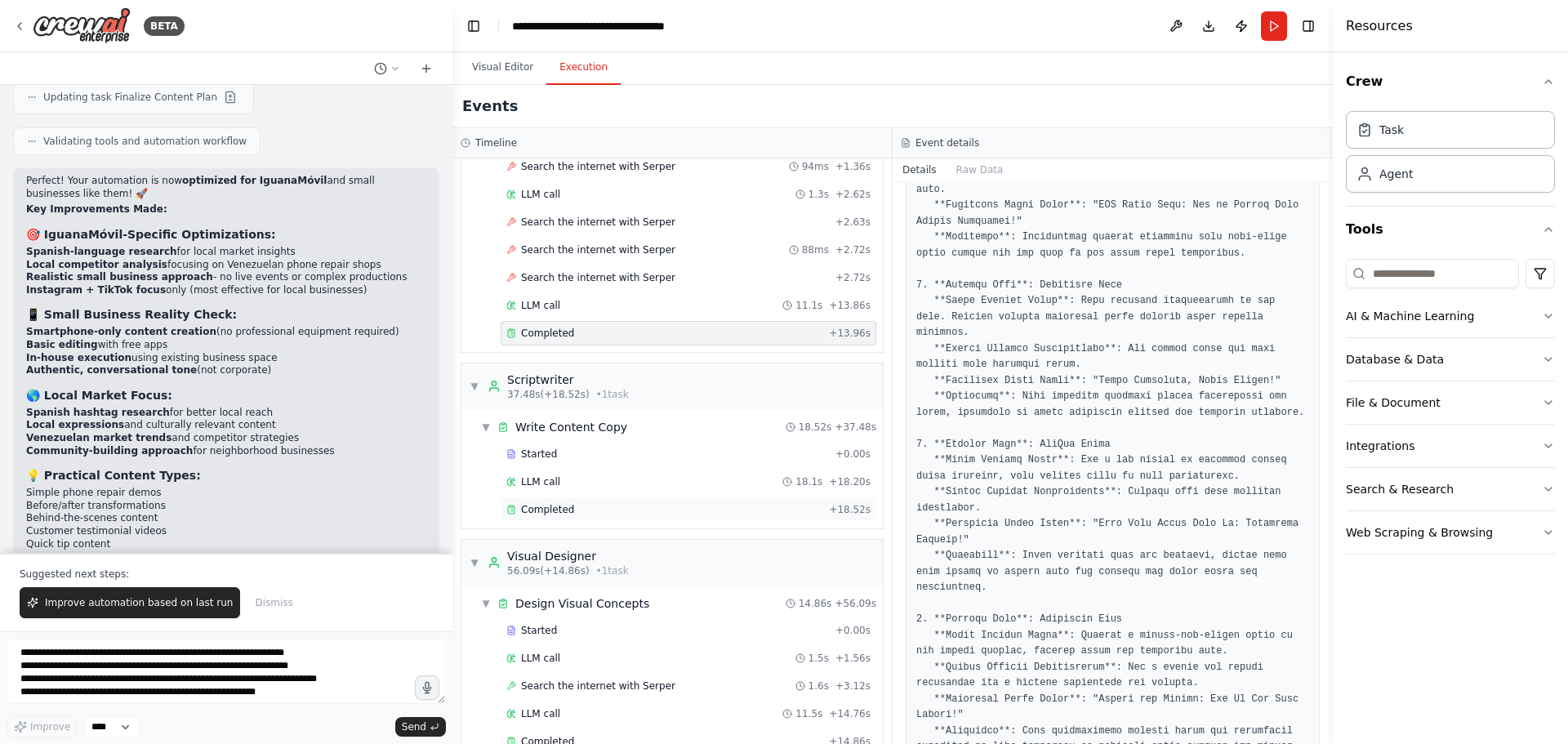
click at [646, 505] on div "Completed" at bounding box center [664, 509] width 316 height 13
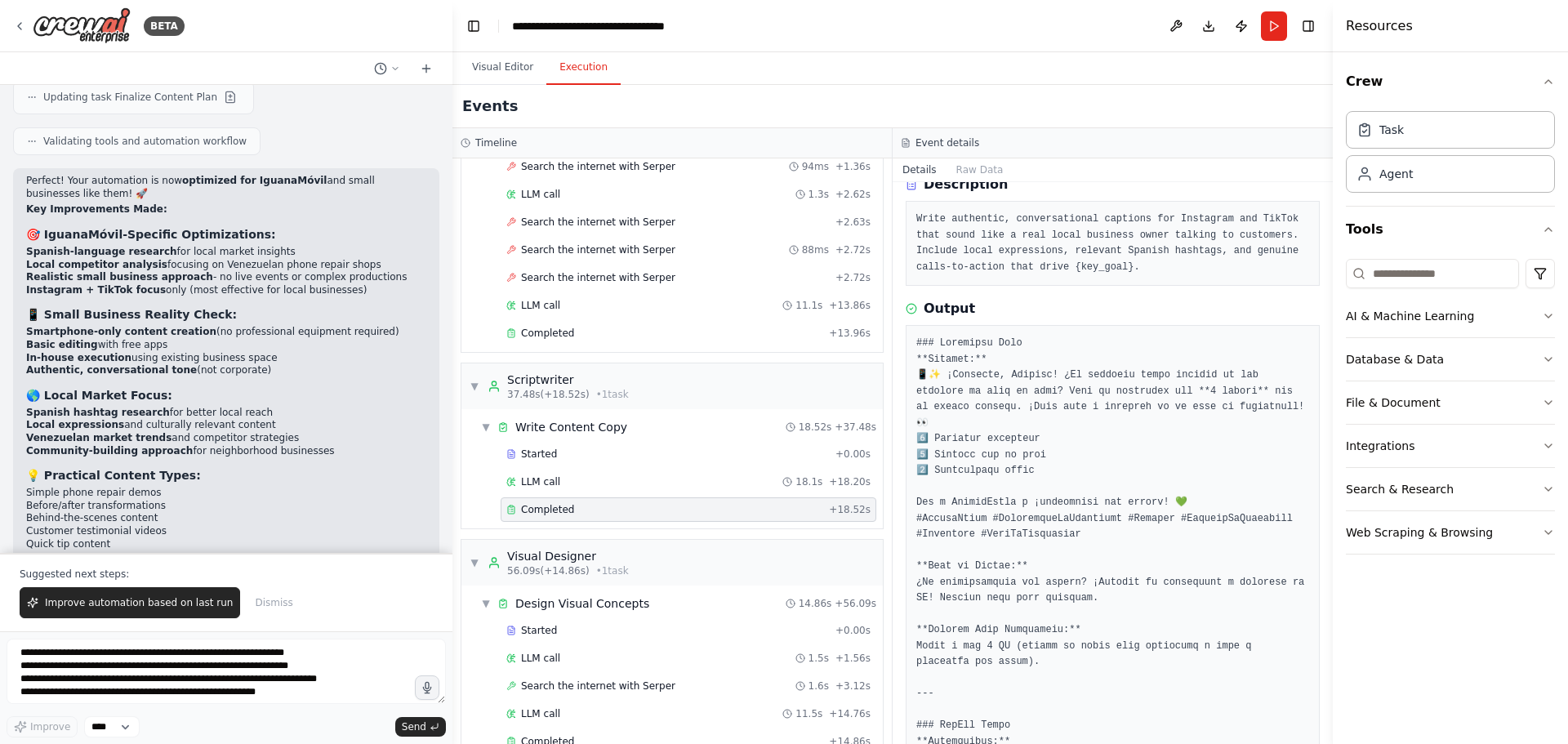
scroll to position [163, 0]
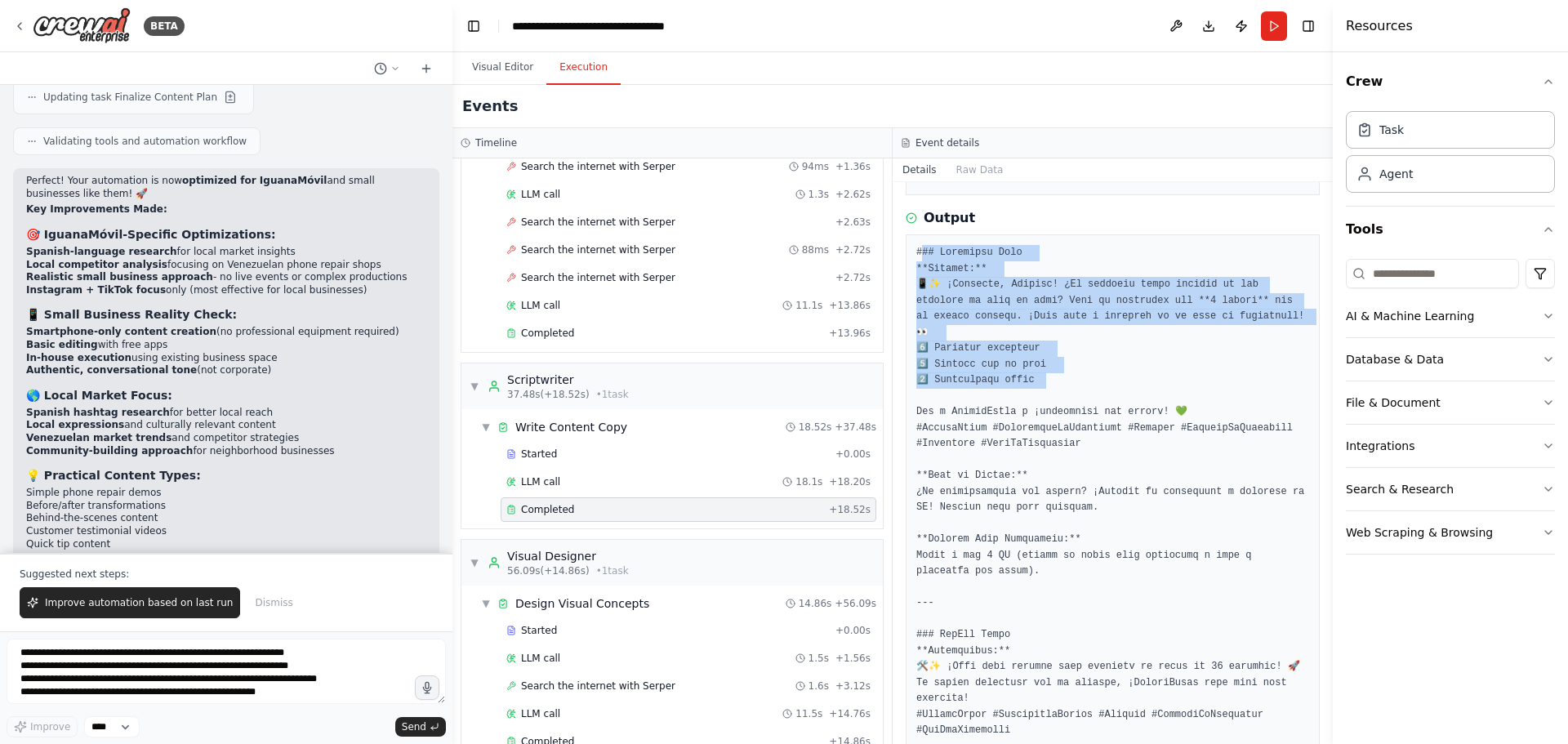
drag, startPoint x: 923, startPoint y: 249, endPoint x: 1080, endPoint y: 371, distance: 198.8
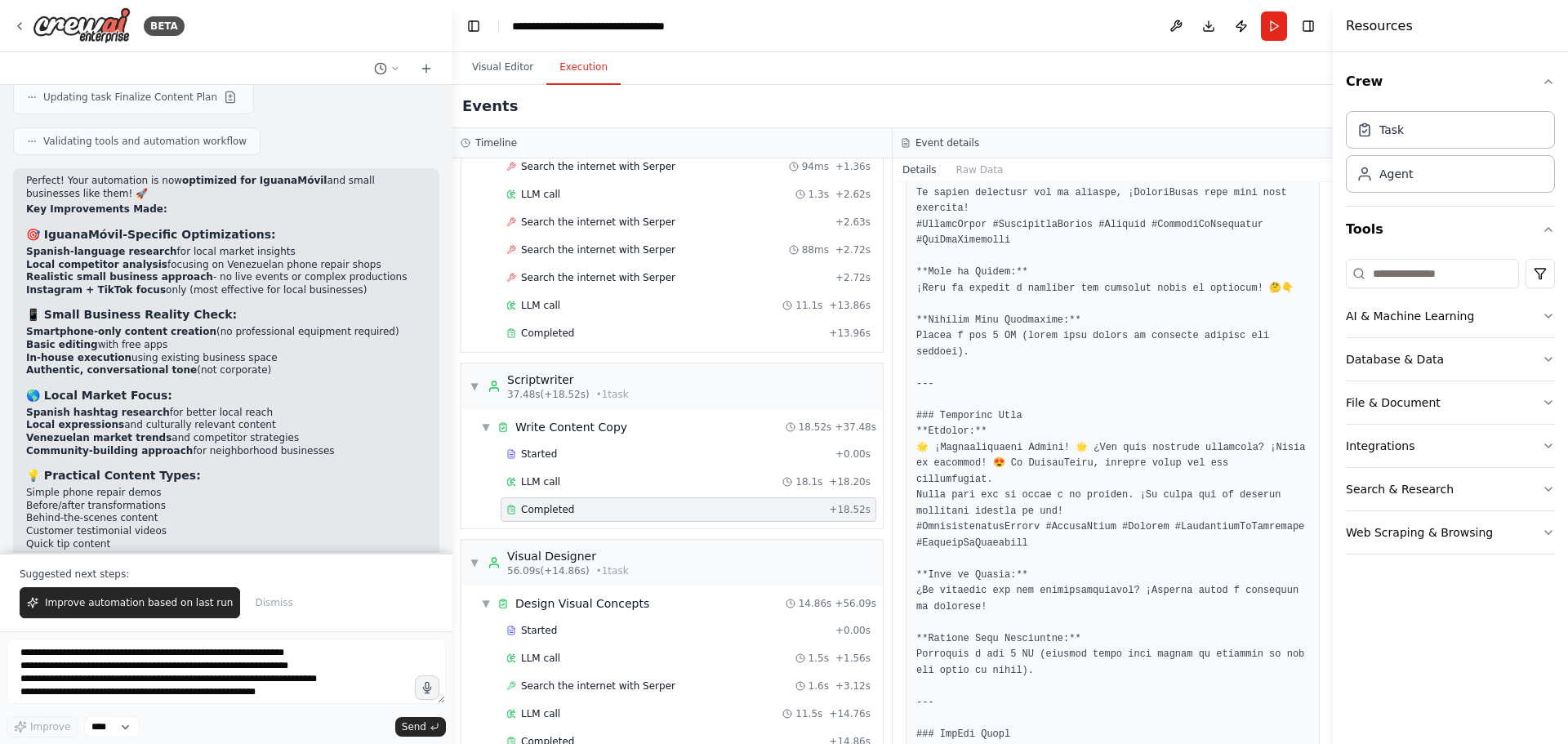
scroll to position [735, 0]
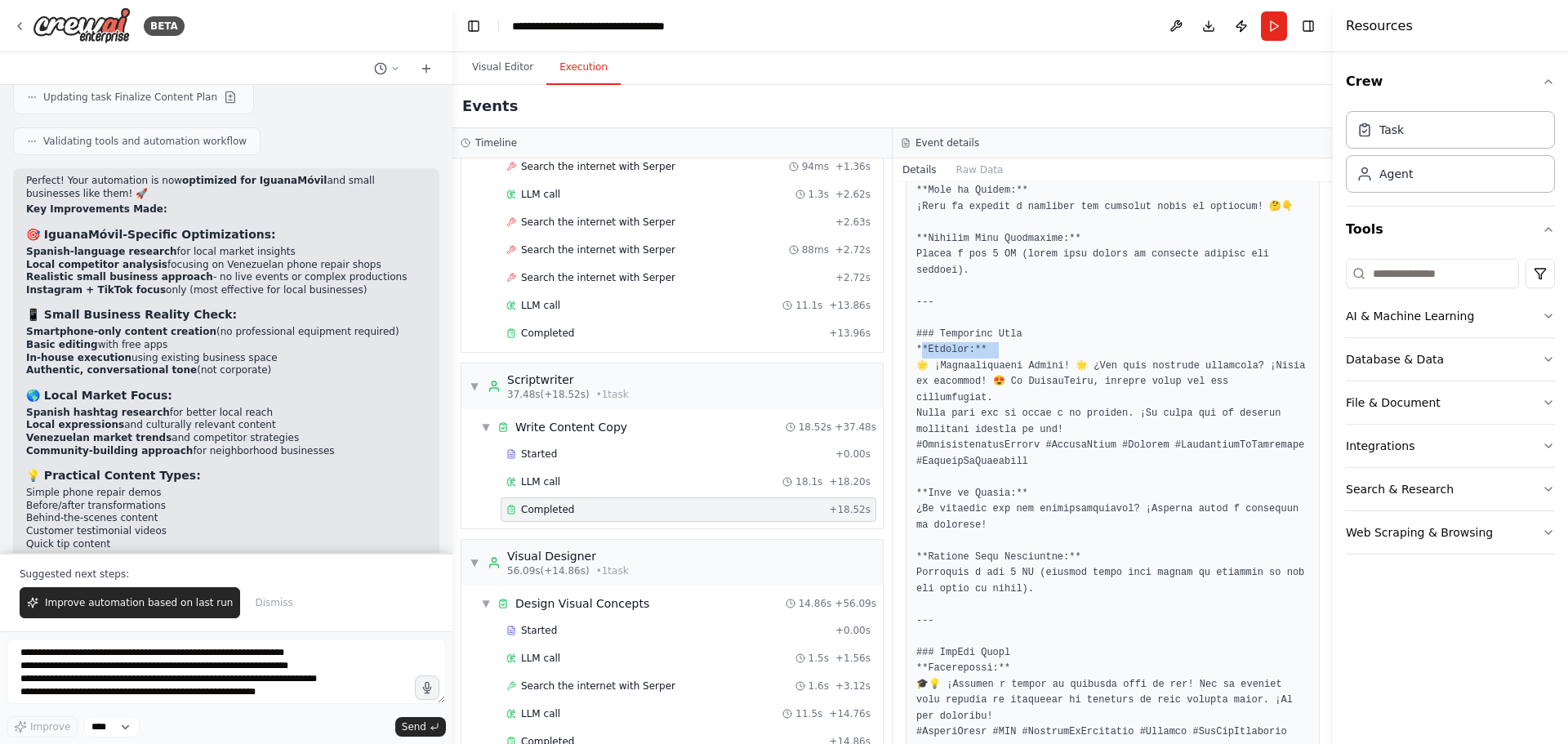
drag, startPoint x: 929, startPoint y: 297, endPoint x: 1030, endPoint y: 300, distance: 101.0
click at [1030, 300] on pre at bounding box center [1113, 723] width 392 height 2101
click at [1029, 300] on pre at bounding box center [1113, 723] width 392 height 2101
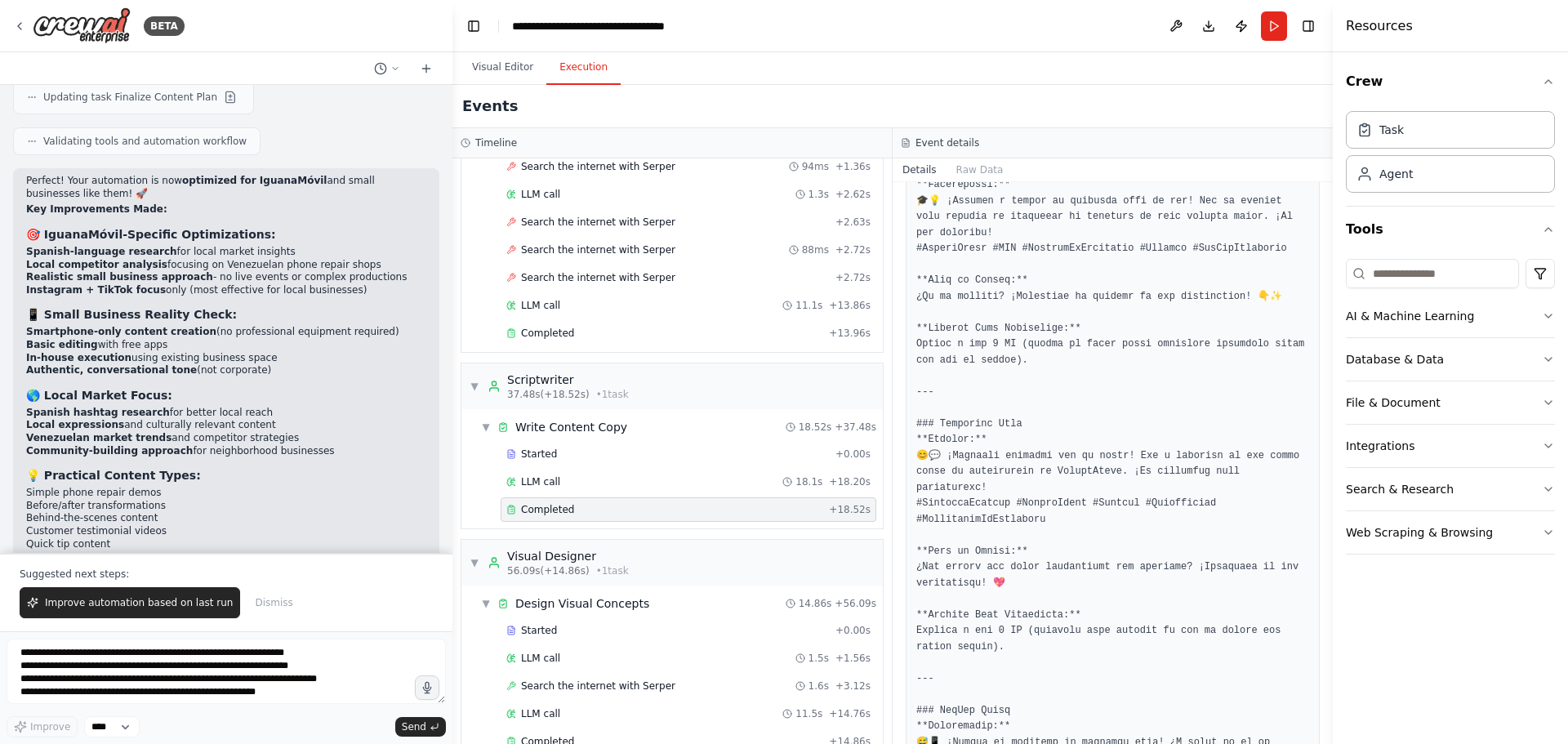
scroll to position [1307, 0]
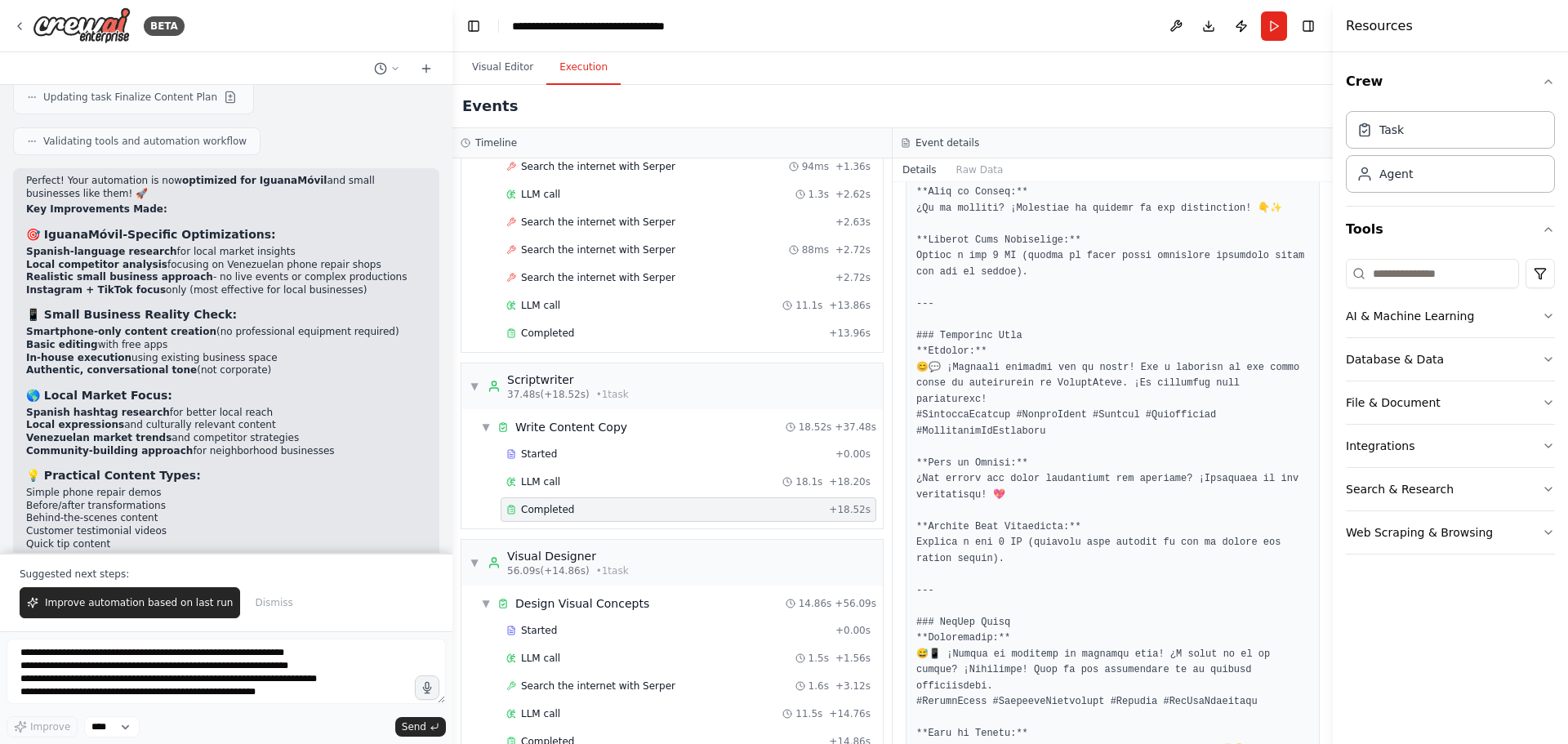
click at [1098, 300] on pre at bounding box center [1113, 152] width 392 height 2101
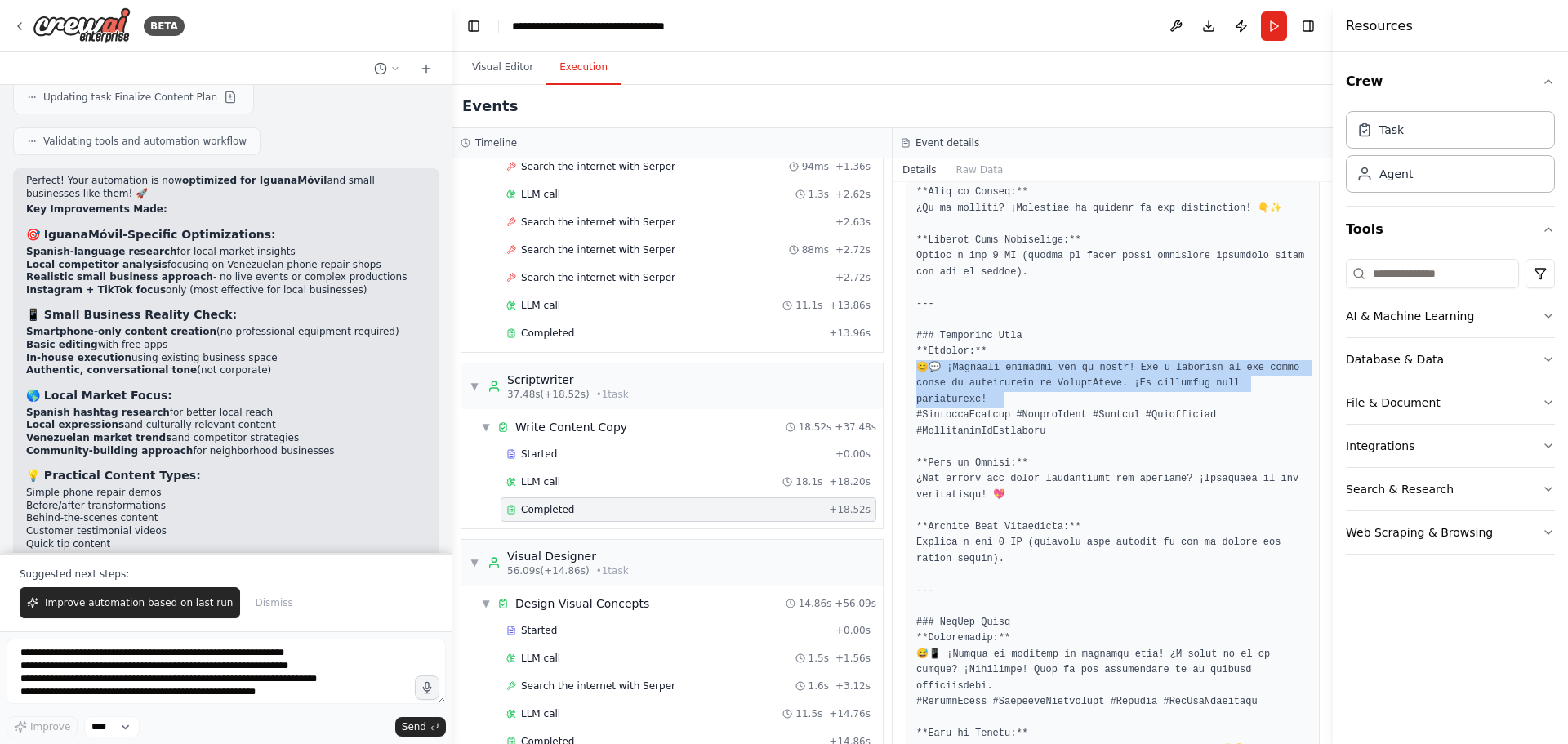
click at [1098, 300] on pre at bounding box center [1113, 152] width 392 height 2101
click at [1098, 319] on pre at bounding box center [1113, 152] width 392 height 2101
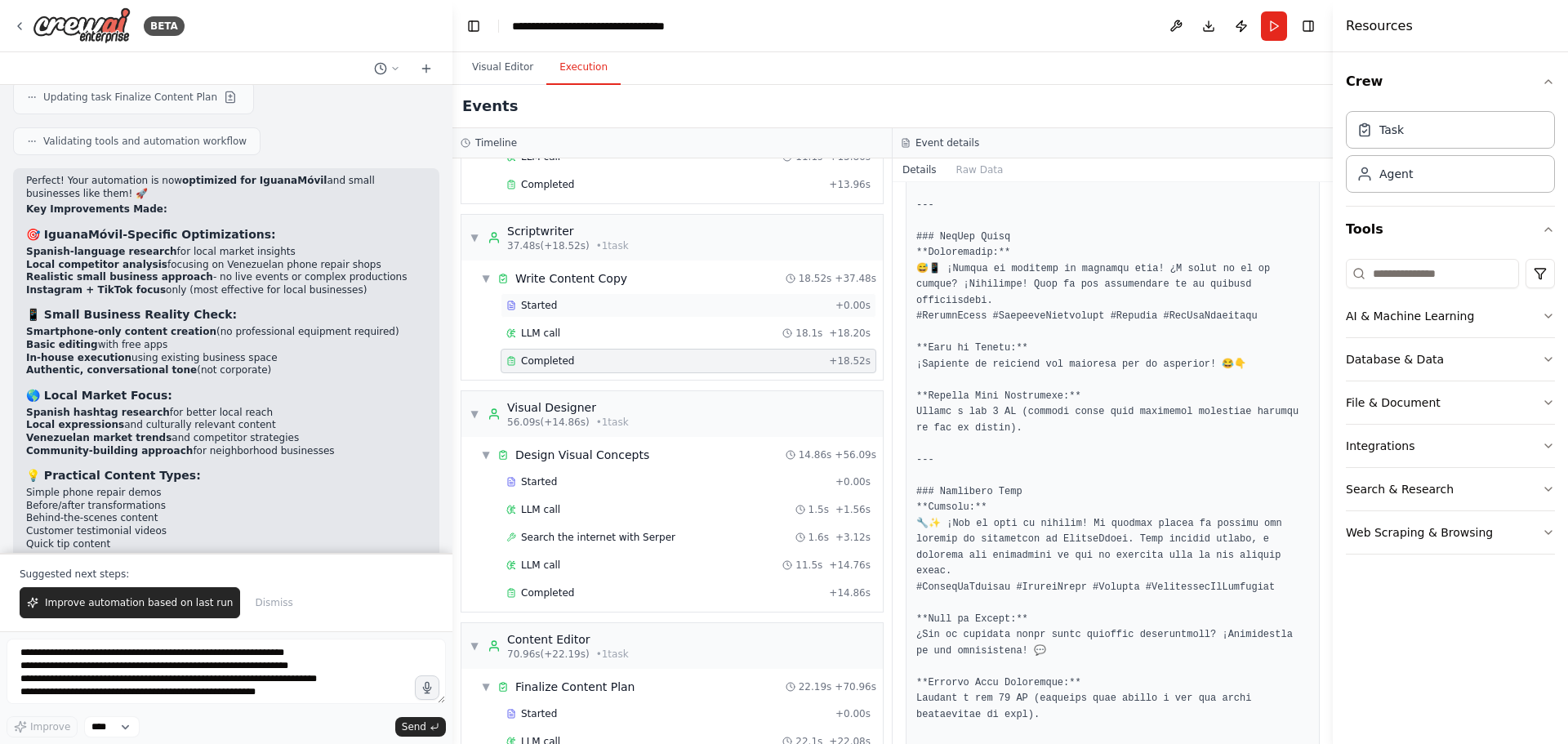
scroll to position [701, 0]
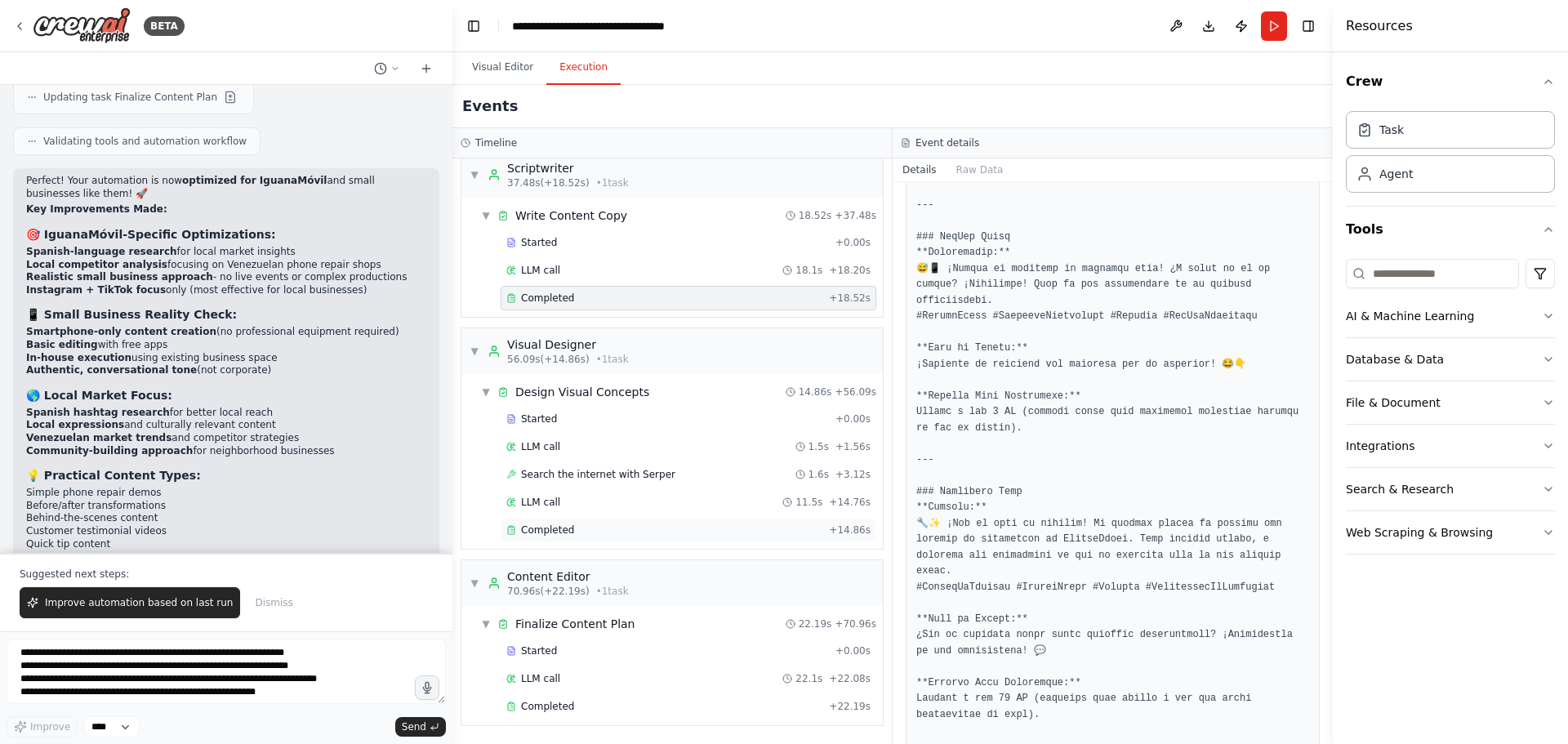
click at [617, 522] on div "Completed + 14.86s" at bounding box center [688, 530] width 376 height 25
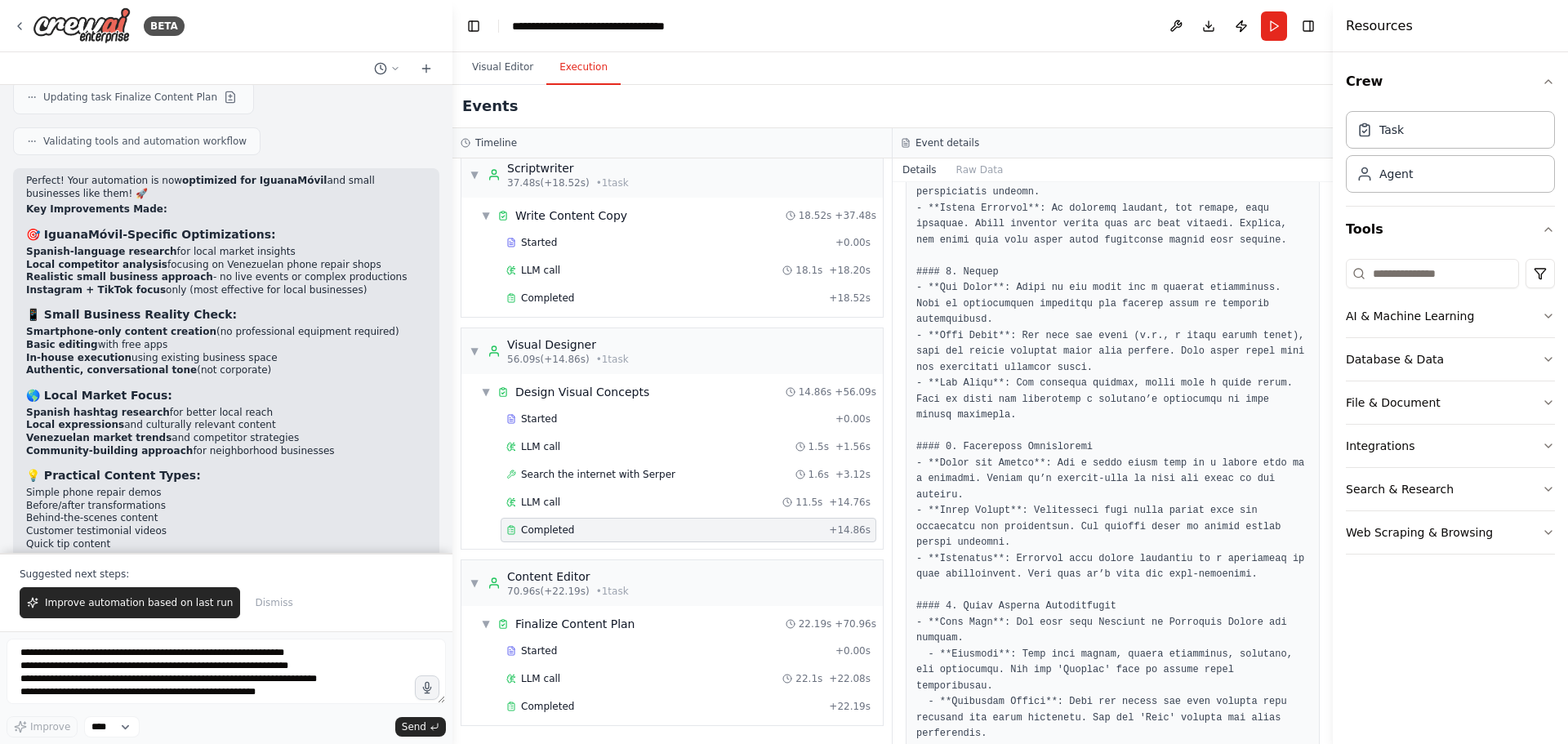
scroll to position [327, 0]
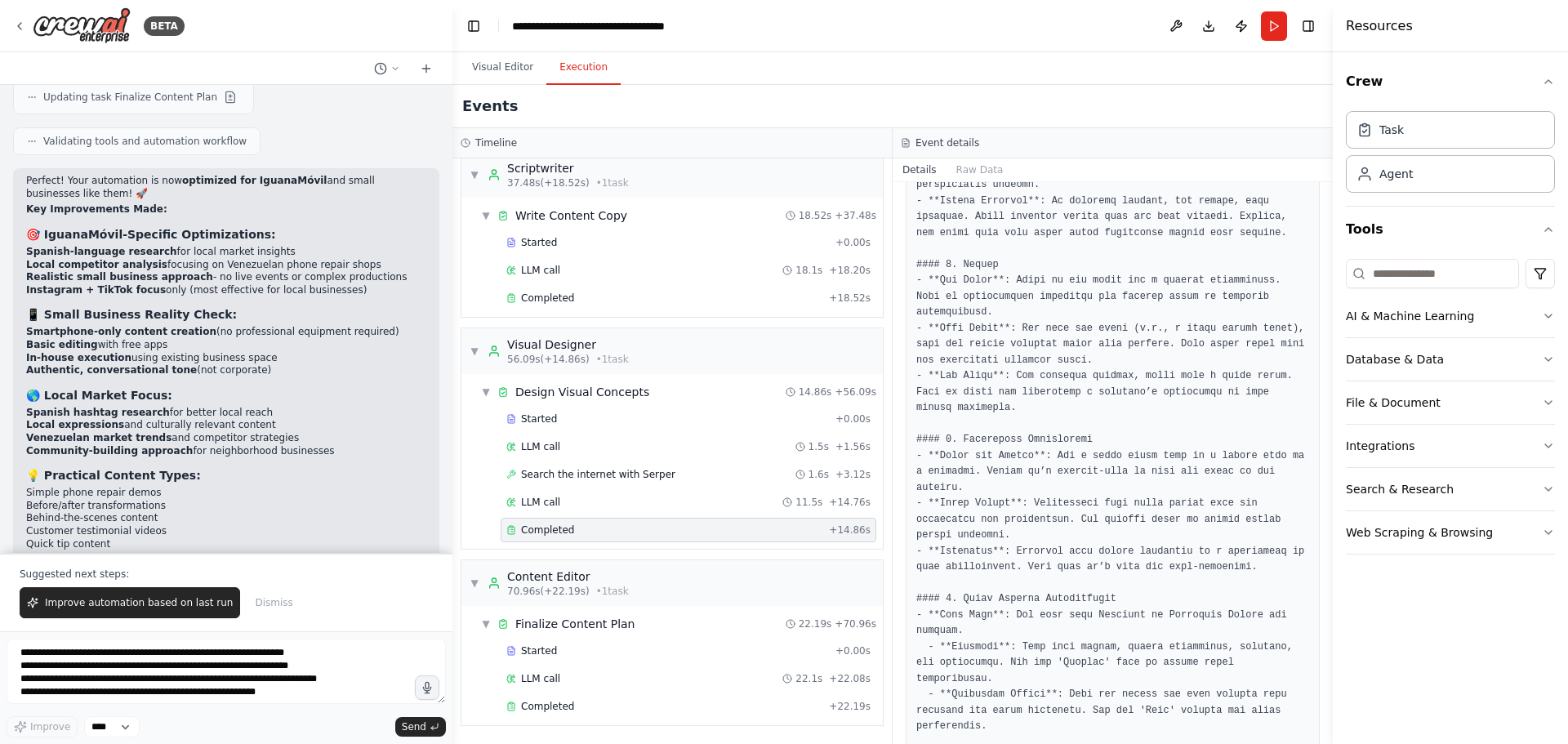
drag, startPoint x: 1329, startPoint y: 428, endPoint x: 1329, endPoint y: 491, distance: 63.0
click at [1329, 491] on button "Toggle Sidebar" at bounding box center [1332, 372] width 13 height 744
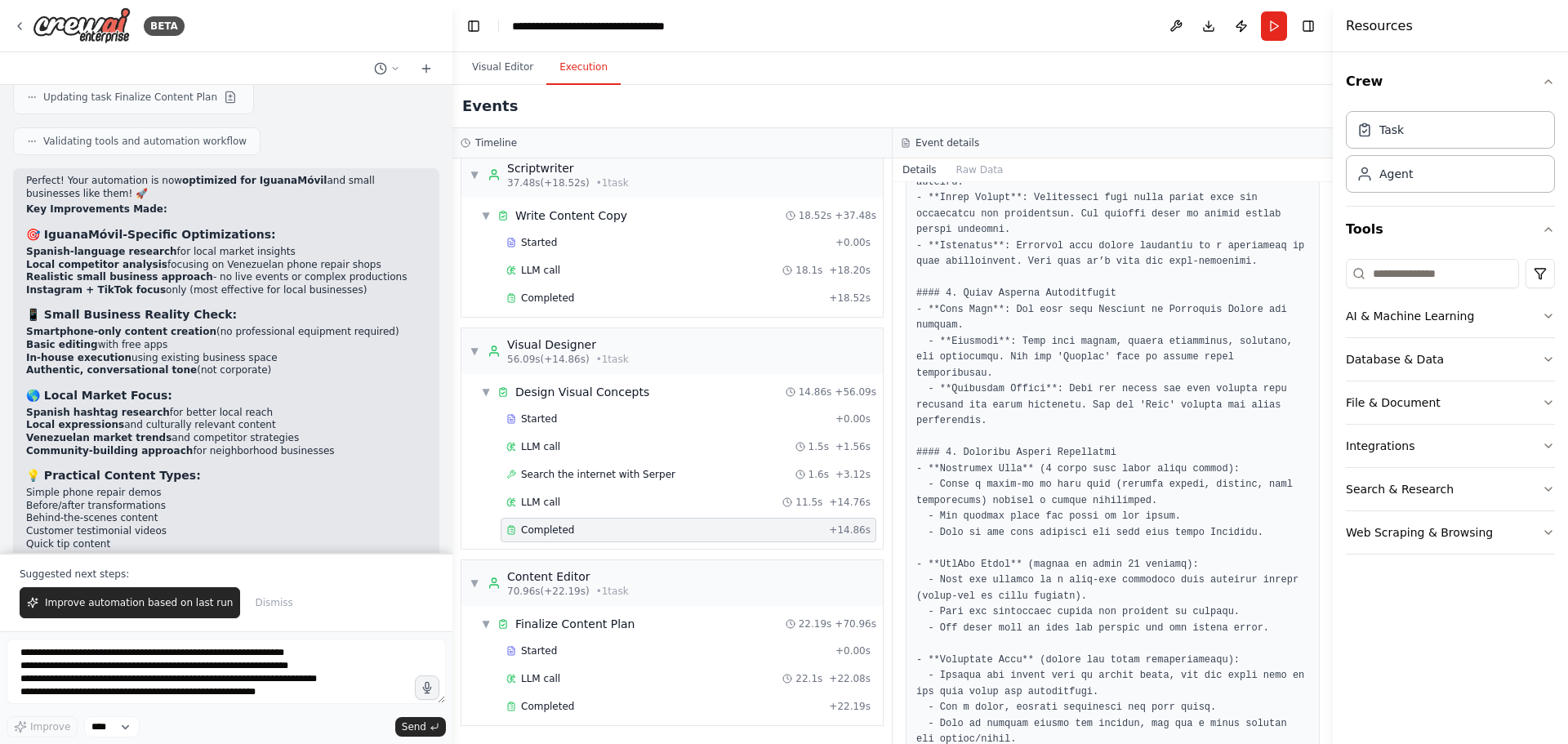
scroll to position [641, 0]
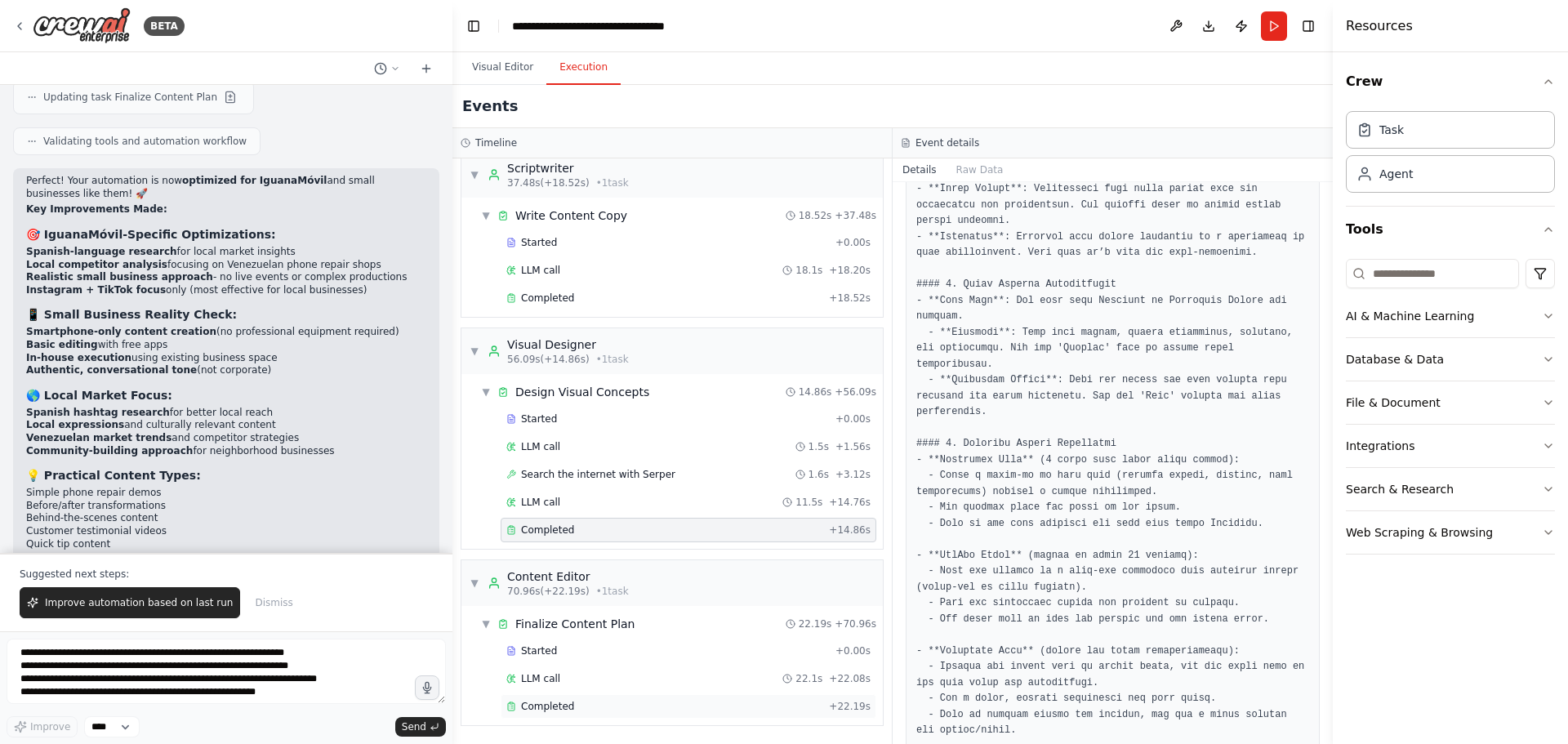
click at [627, 705] on div "Completed" at bounding box center [664, 705] width 316 height 13
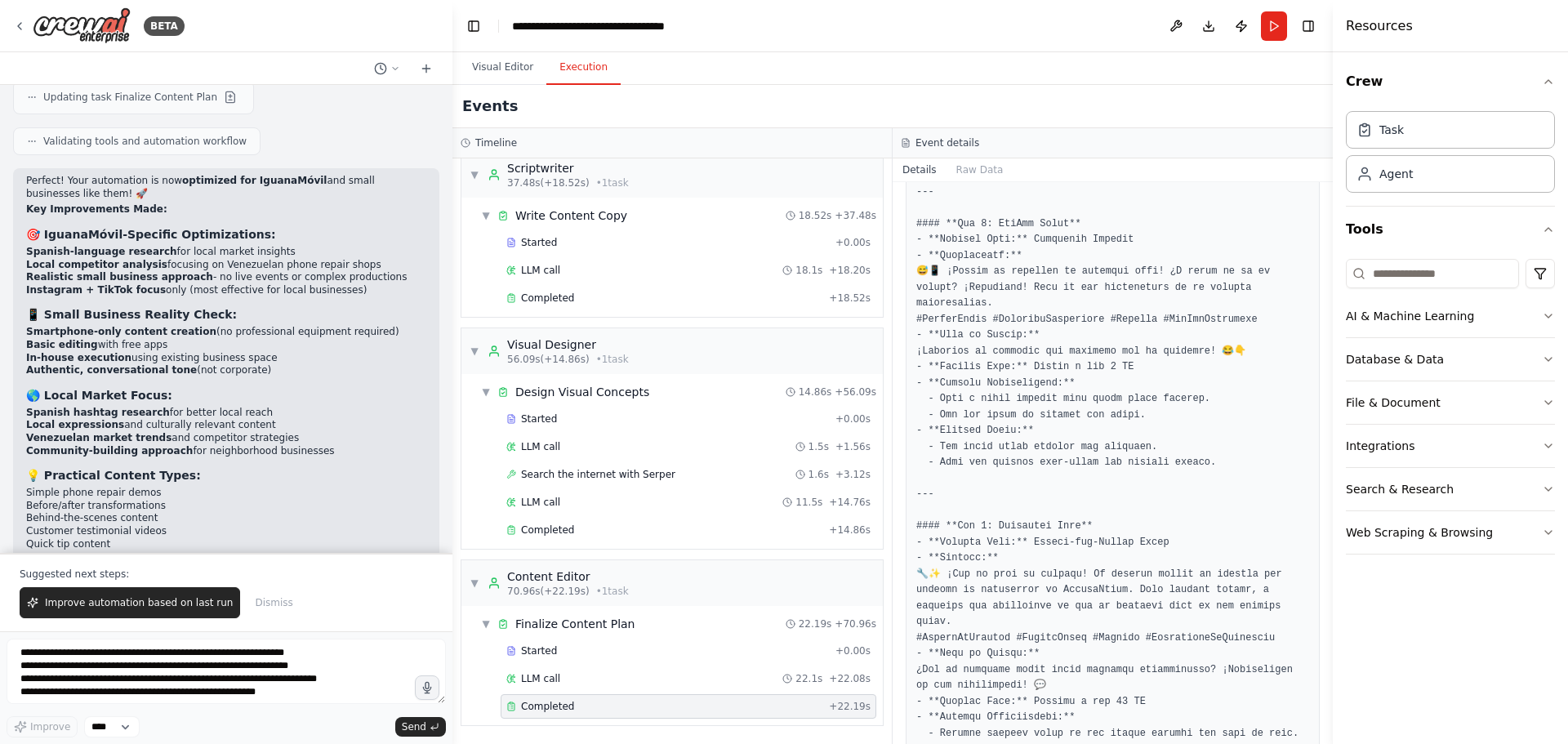
scroll to position [2073, 0]
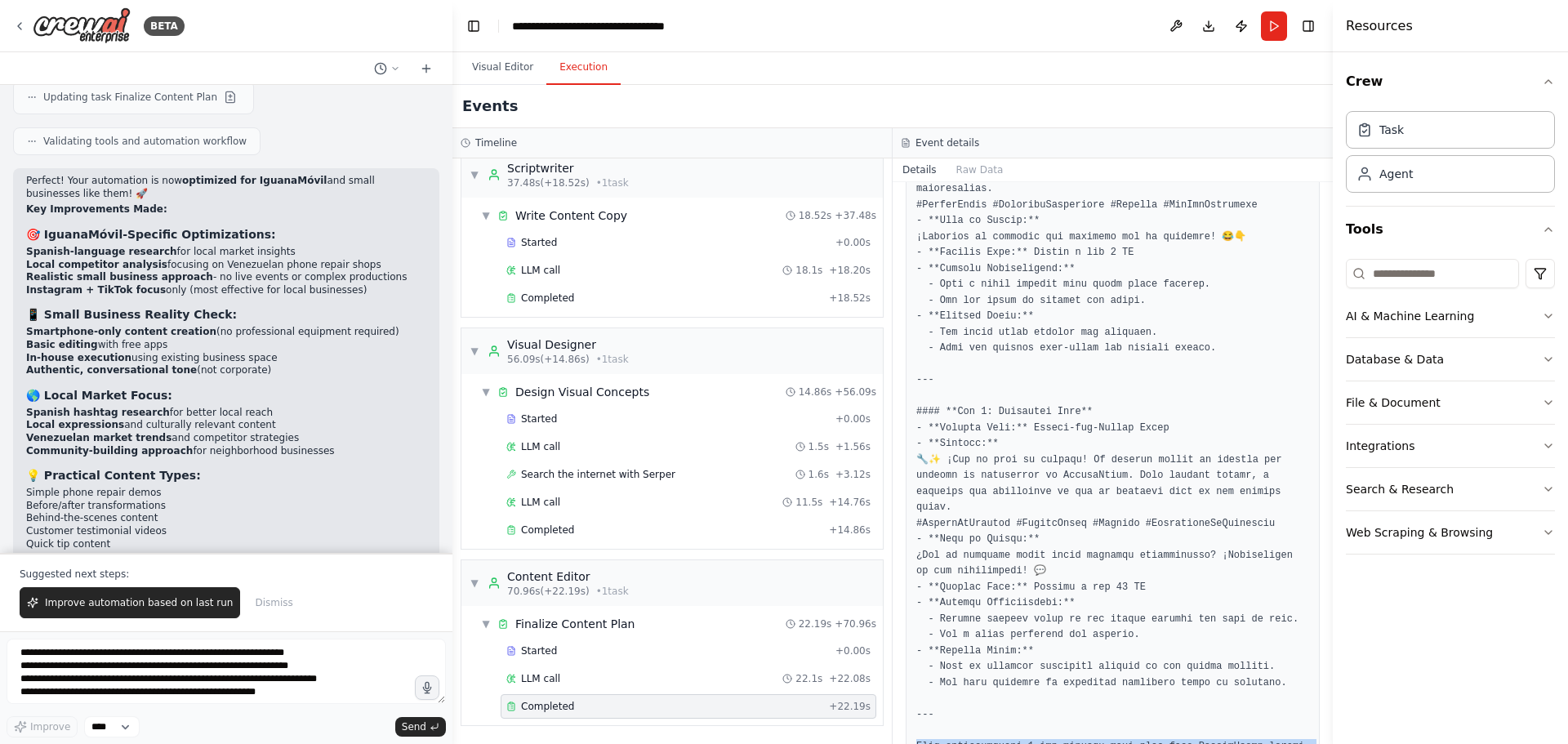
drag, startPoint x: 918, startPoint y: 652, endPoint x: 1042, endPoint y: 705, distance: 134.9
click at [156, 603] on span "Improve automation based on last run" at bounding box center [139, 602] width 188 height 13
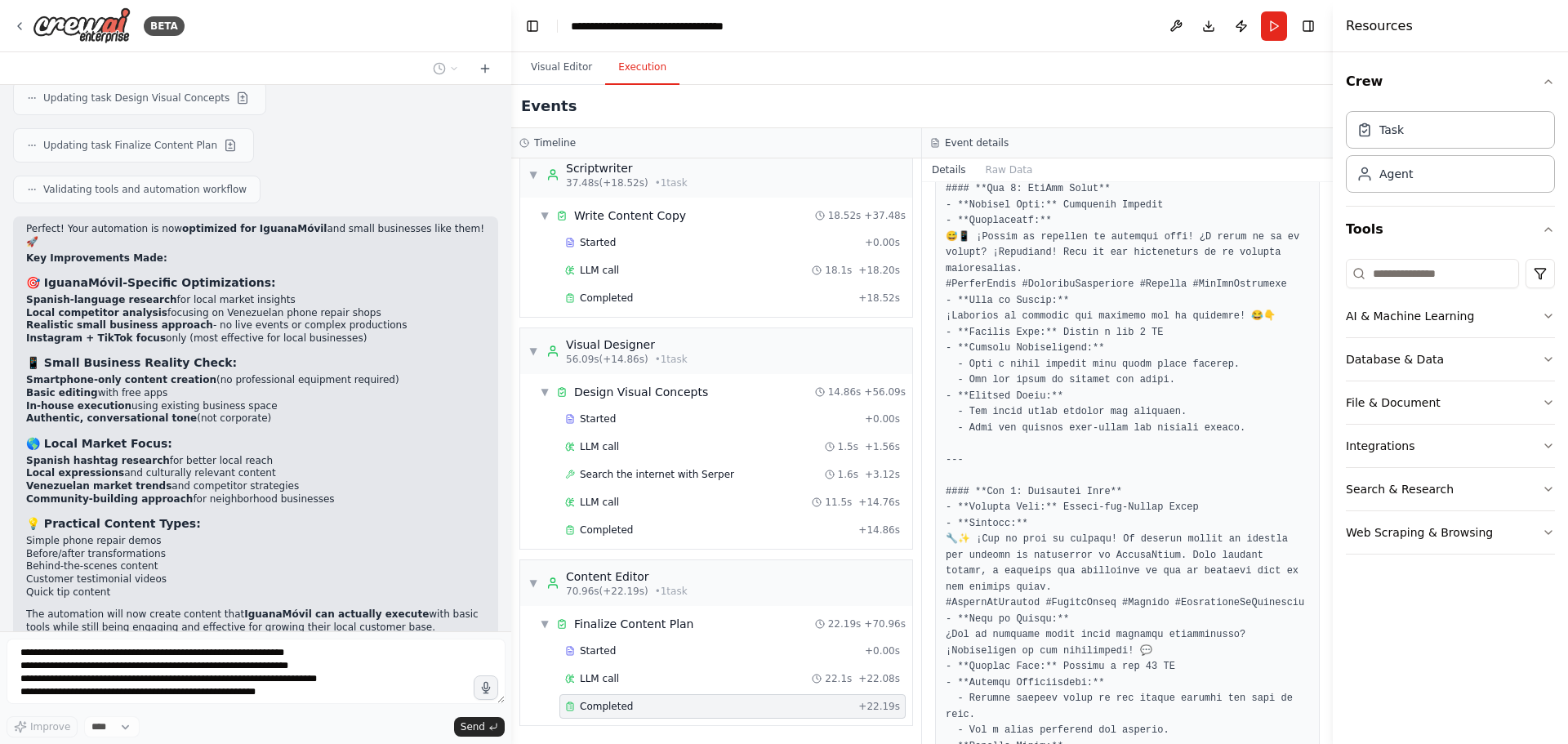
scroll to position [5049, 0]
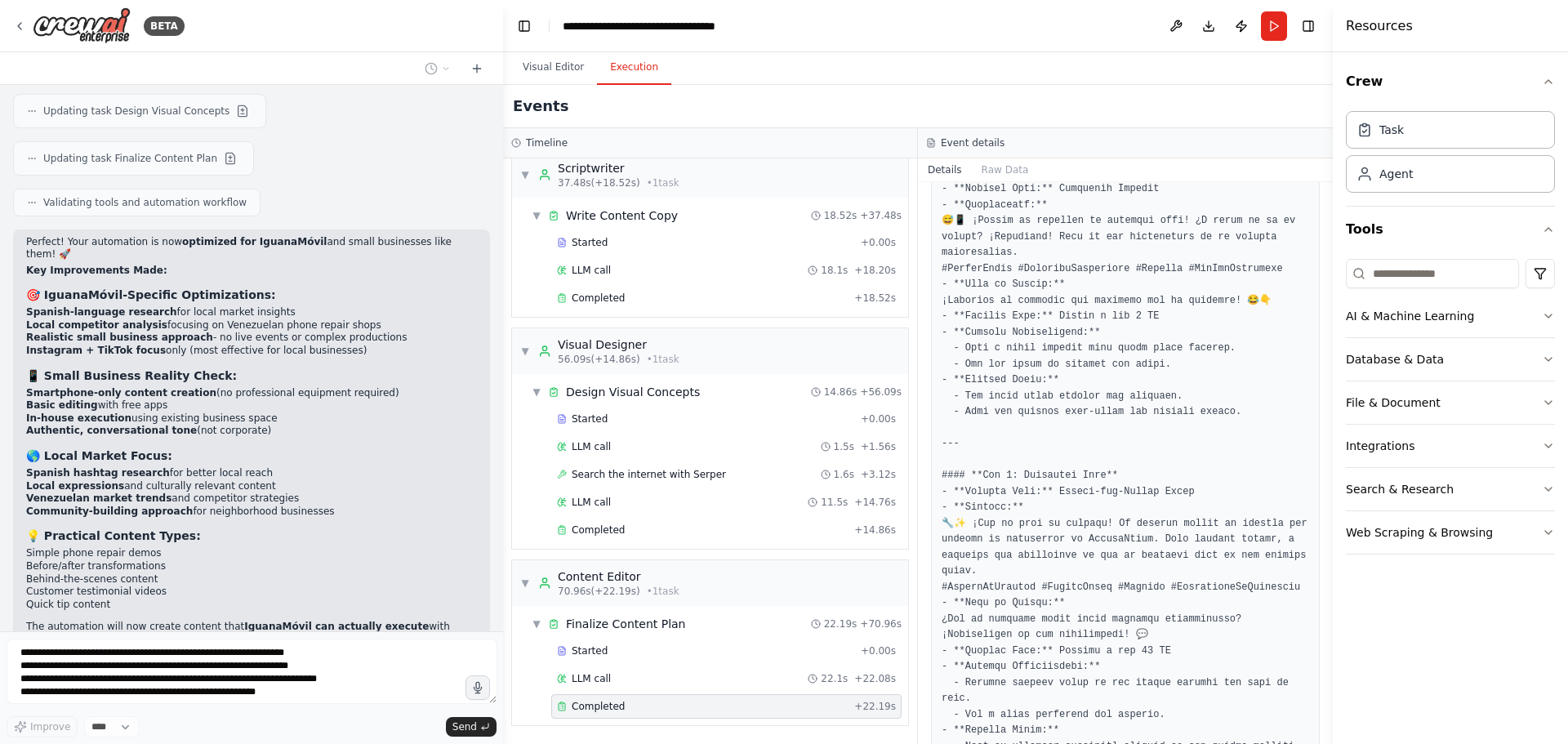
drag, startPoint x: 446, startPoint y: 372, endPoint x: 498, endPoint y: 379, distance: 52.5
click at [500, 379] on div "BETA I would like to build an orchestrated content creation system for clients.…" at bounding box center [784, 372] width 1568 height 744
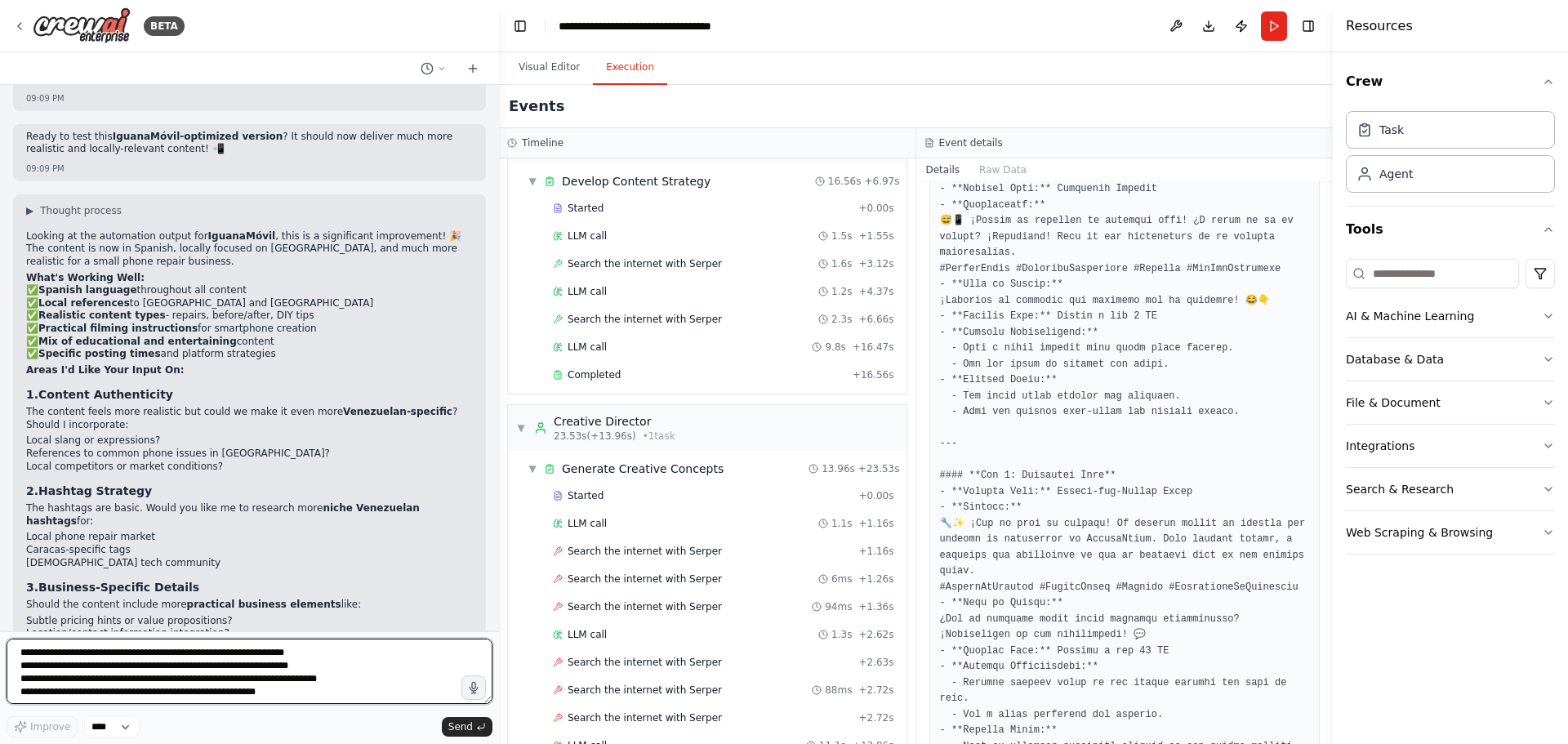
scroll to position [49, 0]
click at [709, 556] on div "Search the internet with Serper + 1.16s" at bounding box center [724, 552] width 341 height 13
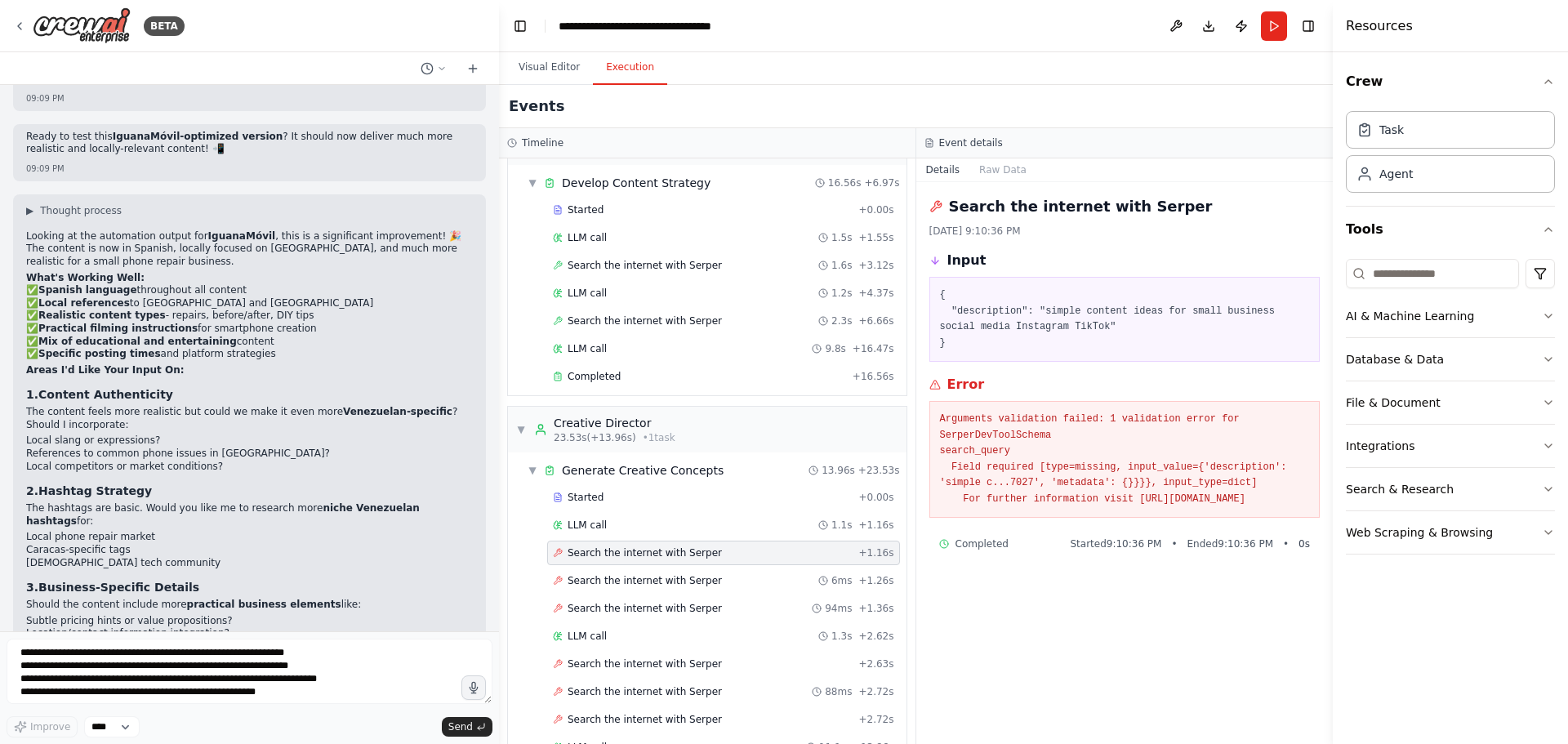
drag, startPoint x: 1218, startPoint y: 510, endPoint x: 941, endPoint y: 411, distance: 294.2
click at [941, 411] on pre "Arguments validation failed: 1 validation error for SerperDevToolSchema search_…" at bounding box center [1125, 459] width 370 height 95
copy pre "Arguments validation failed: 1 validation error for SerperDevToolSchema search_…"
click at [244, 657] on textarea "**********" at bounding box center [250, 671] width 486 height 65
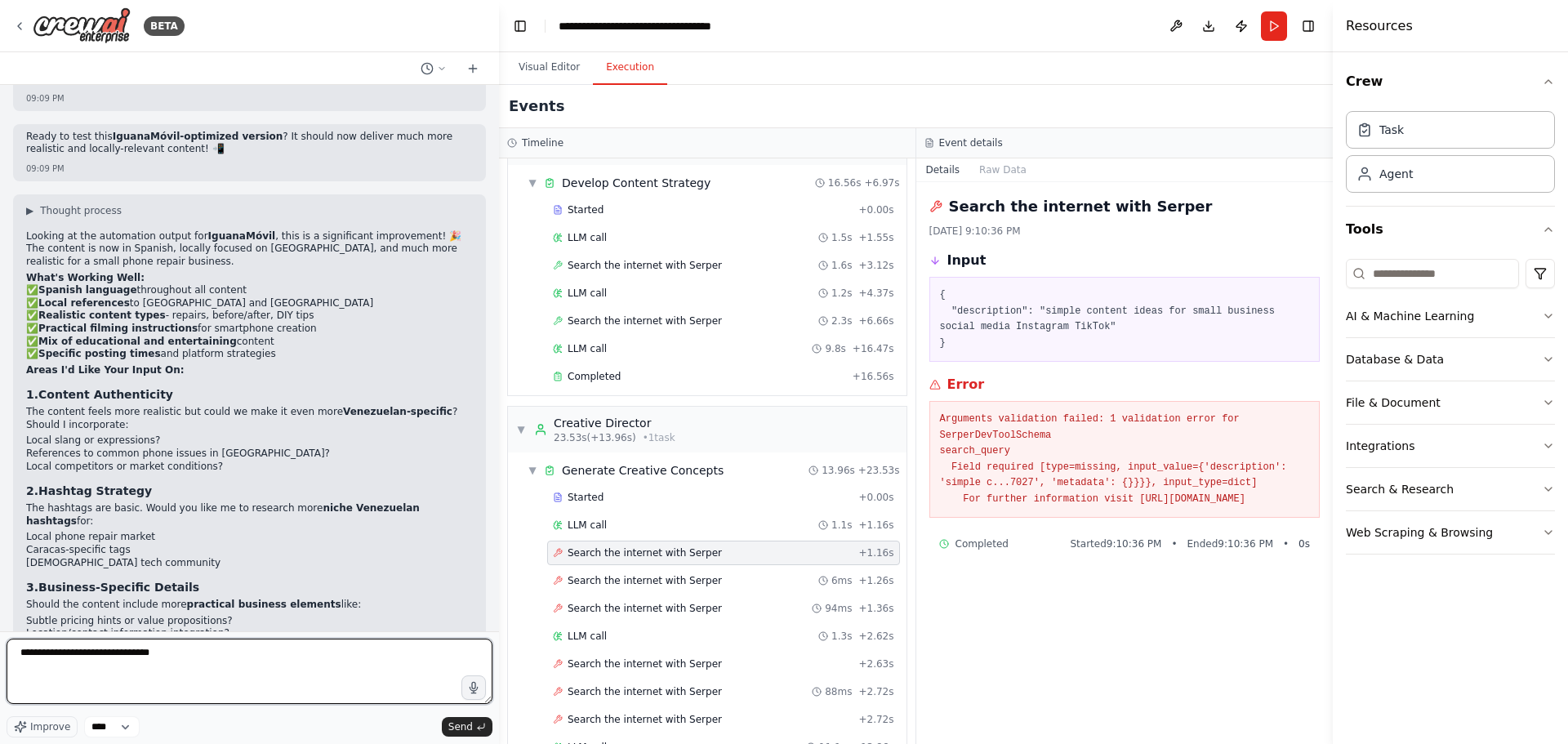
paste textarea "**********"
type textarea "**********"
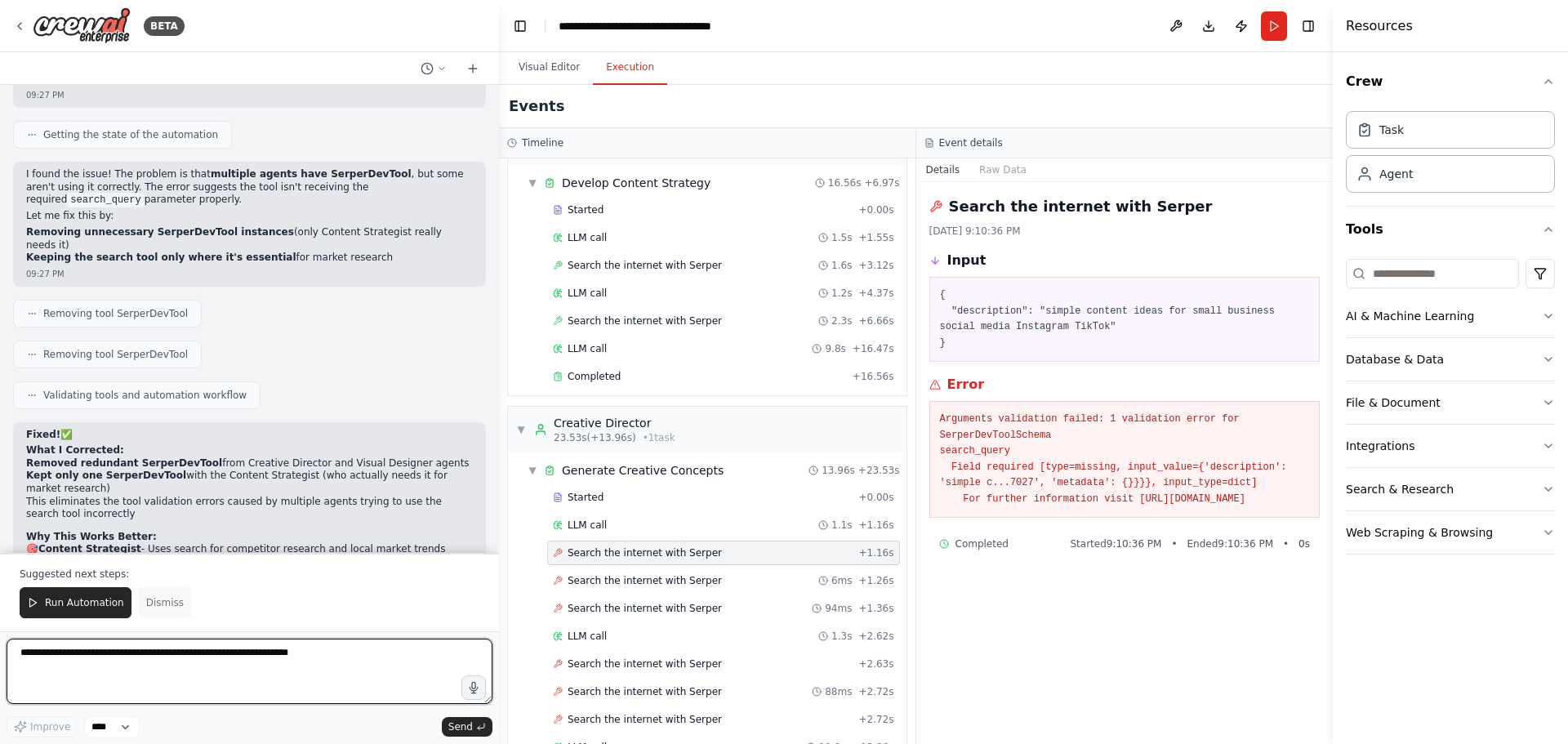
scroll to position [6508, 0]
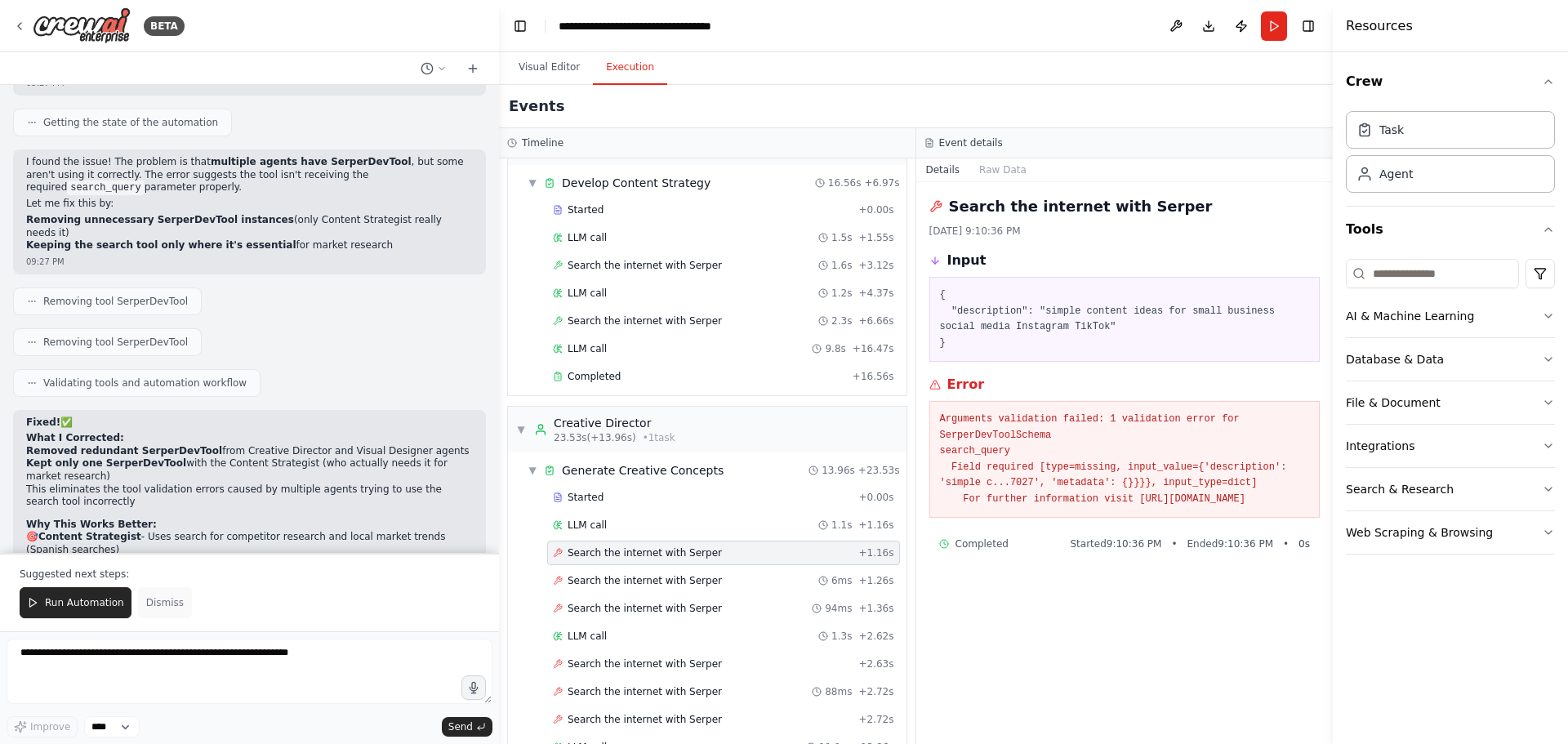
click at [166, 599] on span "Dismiss" at bounding box center [166, 602] width 38 height 13
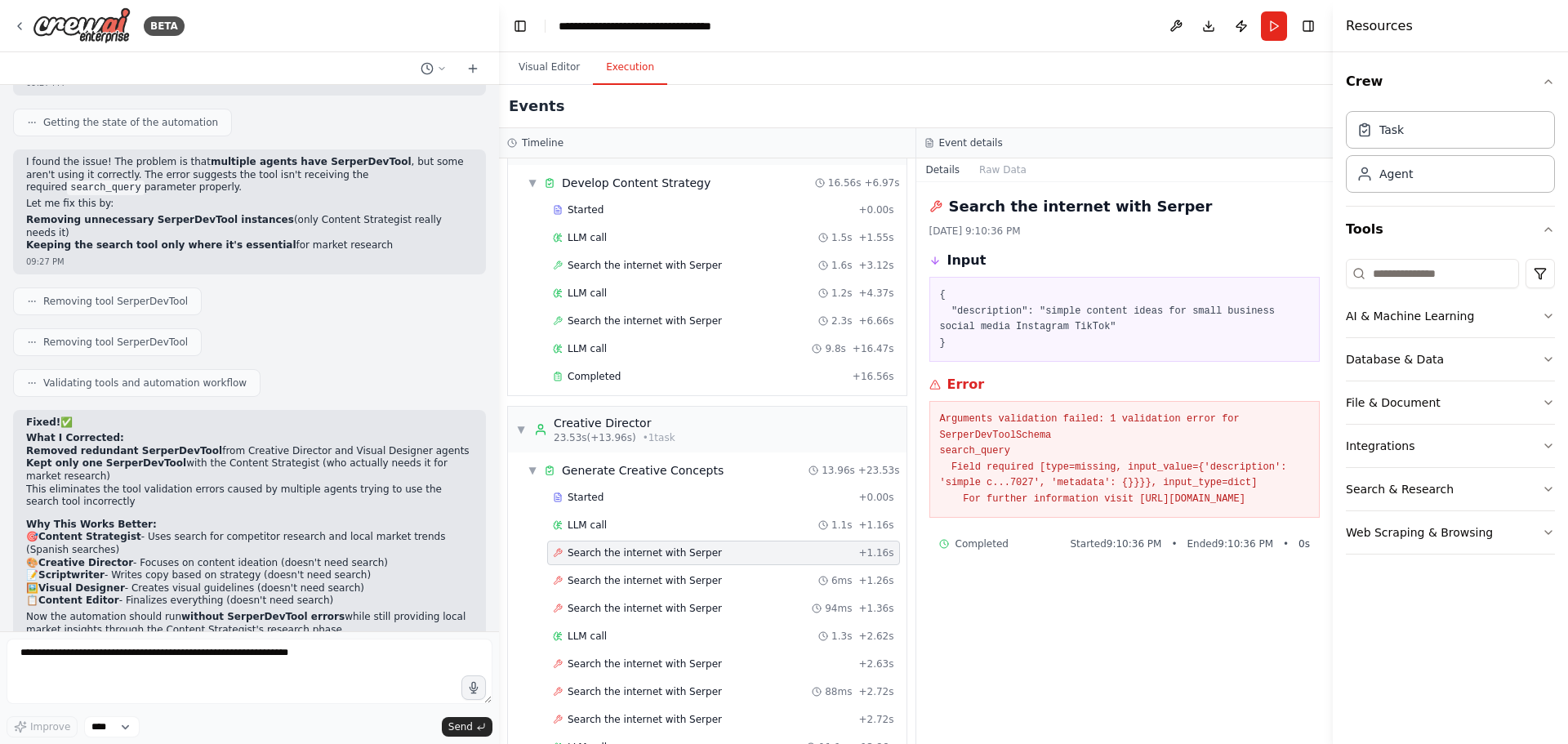
scroll to position [6430, 0]
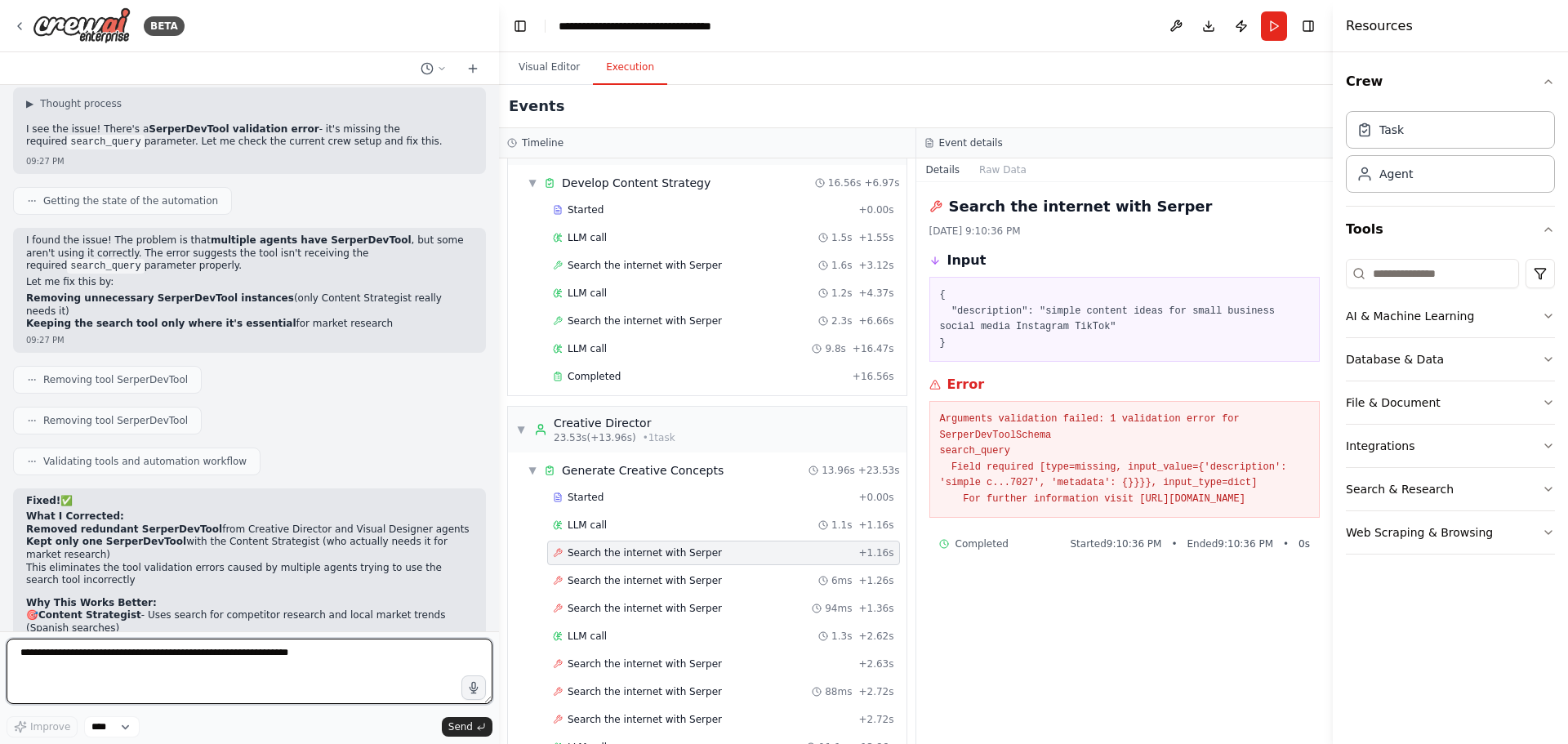
click at [173, 664] on textarea at bounding box center [250, 671] width 486 height 65
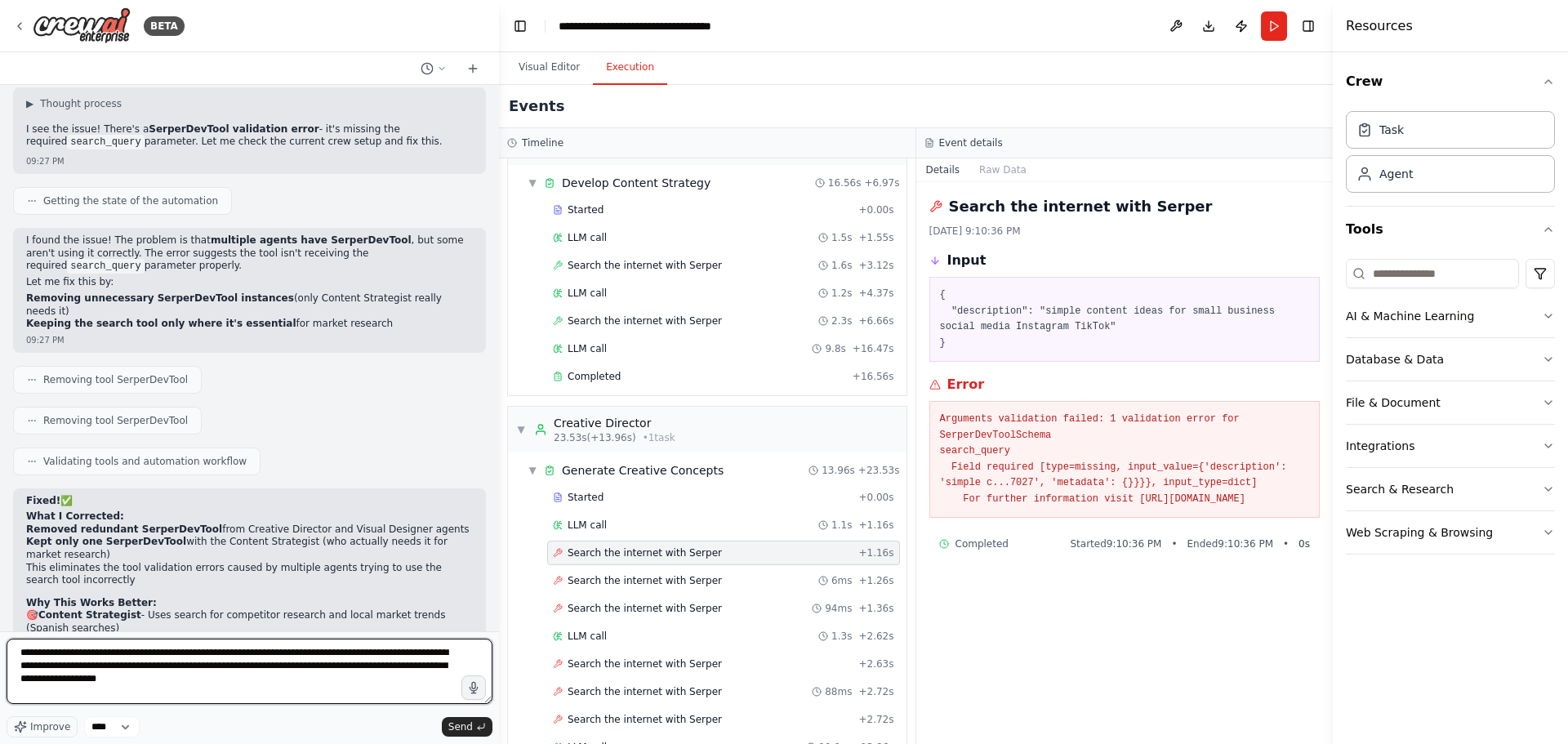
type textarea "**********"
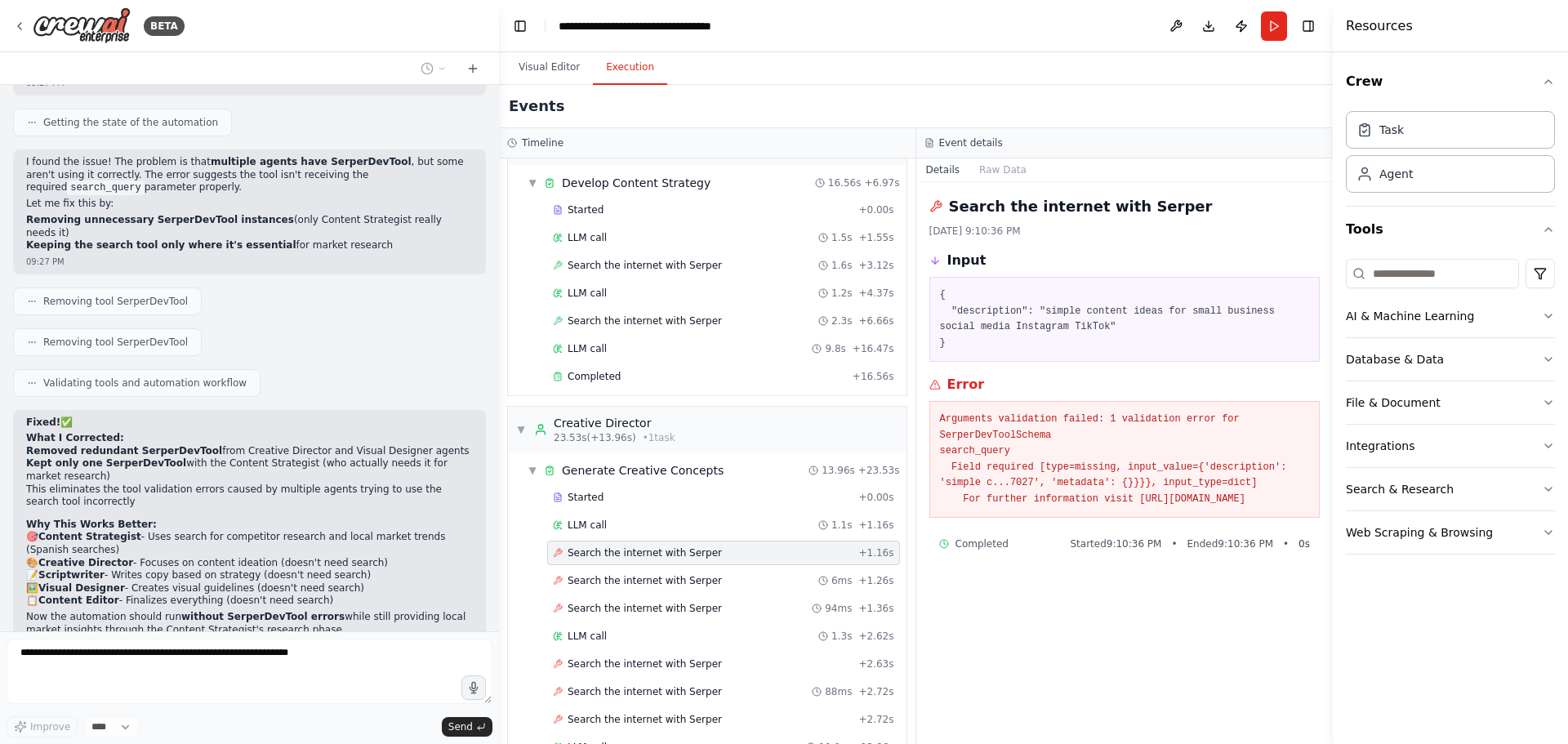
scroll to position [6555, 0]
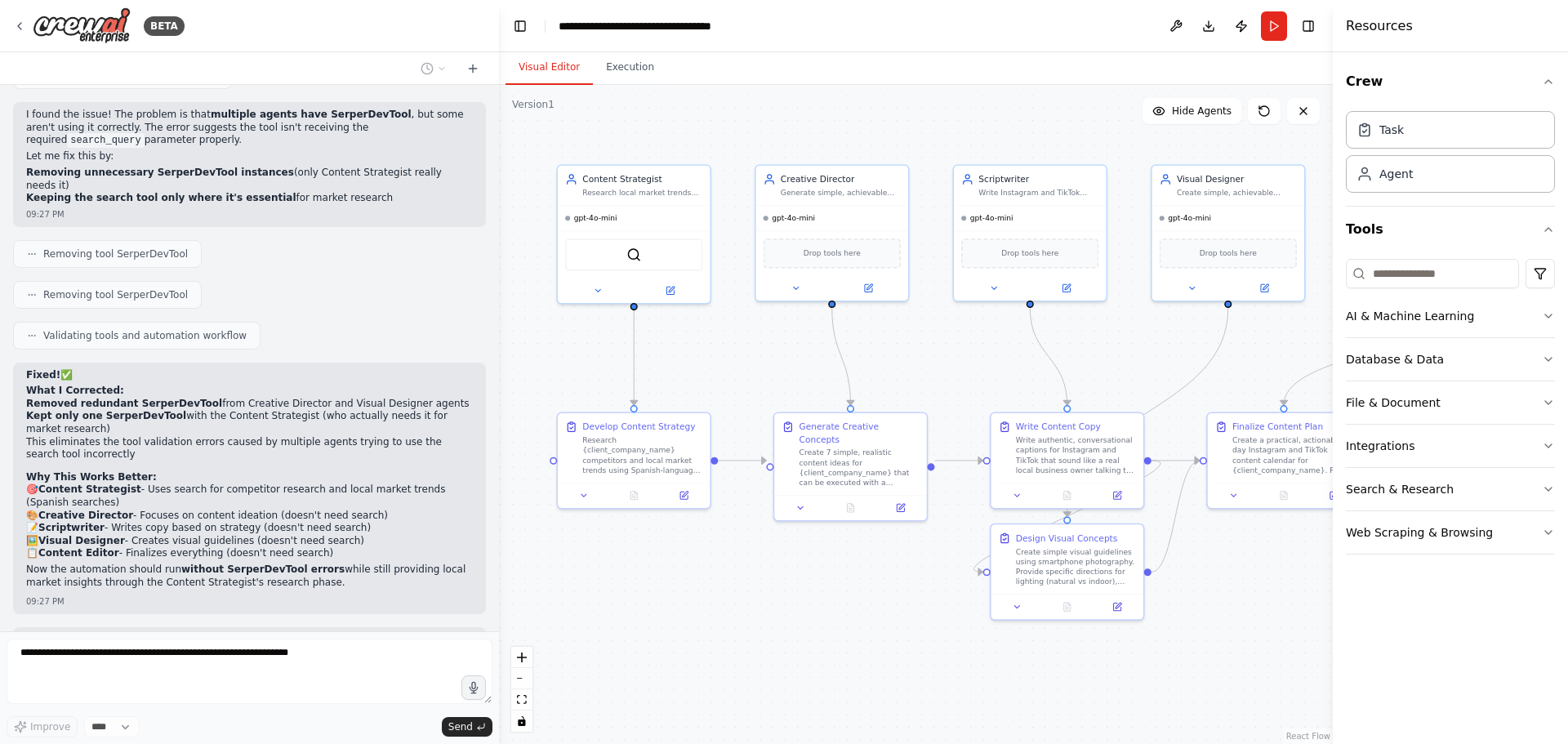
click at [554, 69] on button "Visual Editor" at bounding box center [549, 67] width 87 height 35
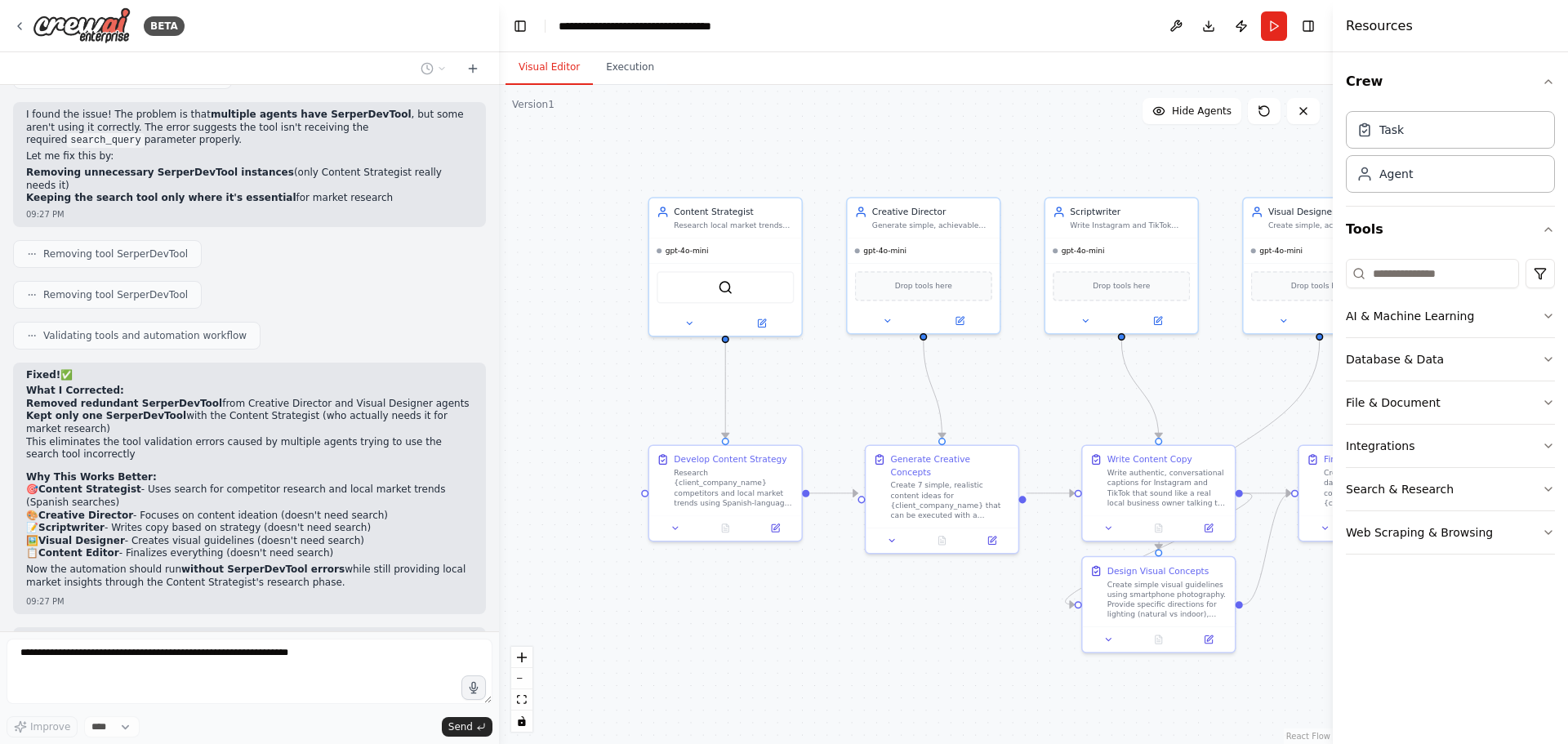
drag, startPoint x: 1174, startPoint y: 373, endPoint x: 1268, endPoint y: 406, distance: 99.6
click at [1268, 406] on div ".deletable-edge-delete-btn { width: 20px; height: 20px; border: 0px solid #ffff…" at bounding box center [916, 414] width 834 height 659
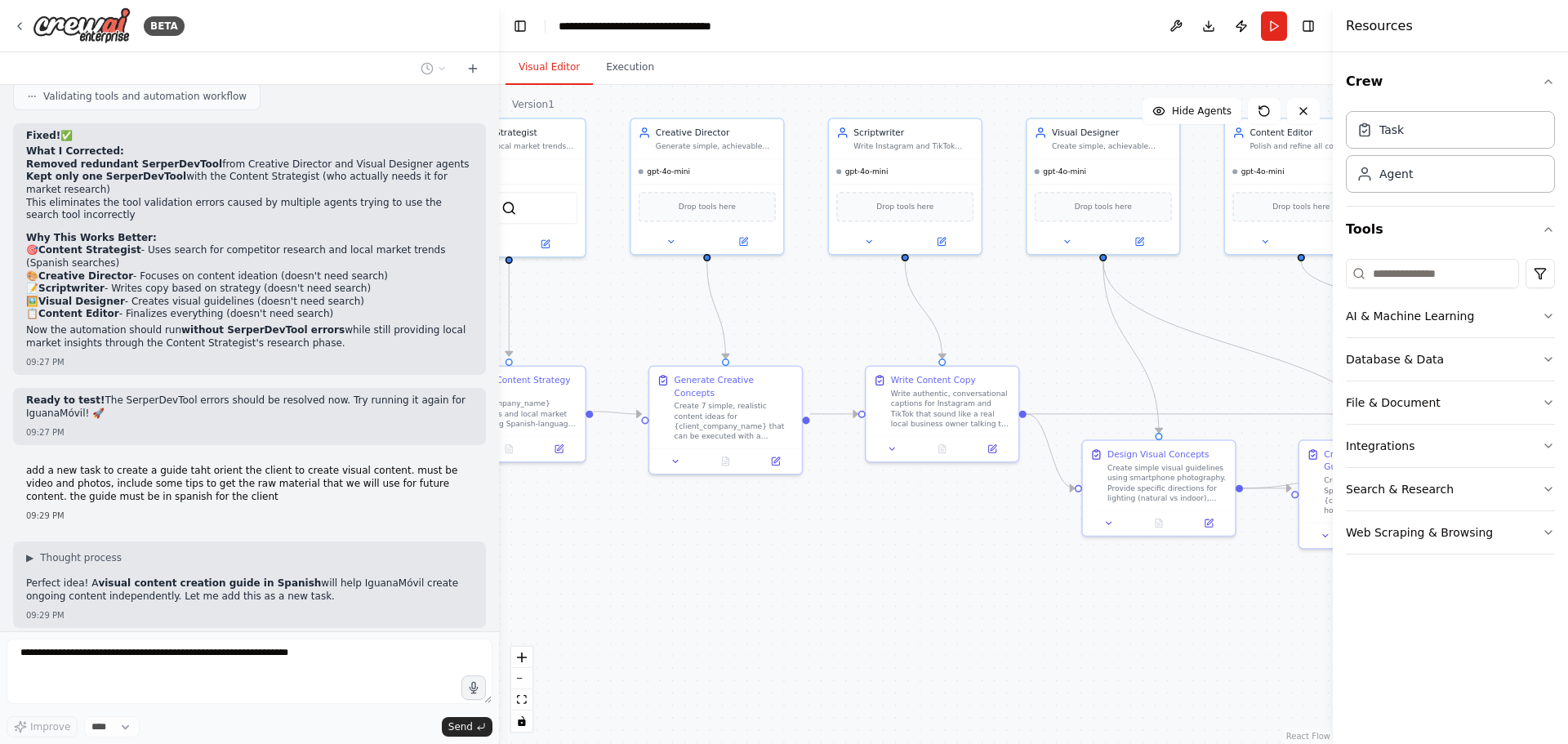
scroll to position [6842, 0]
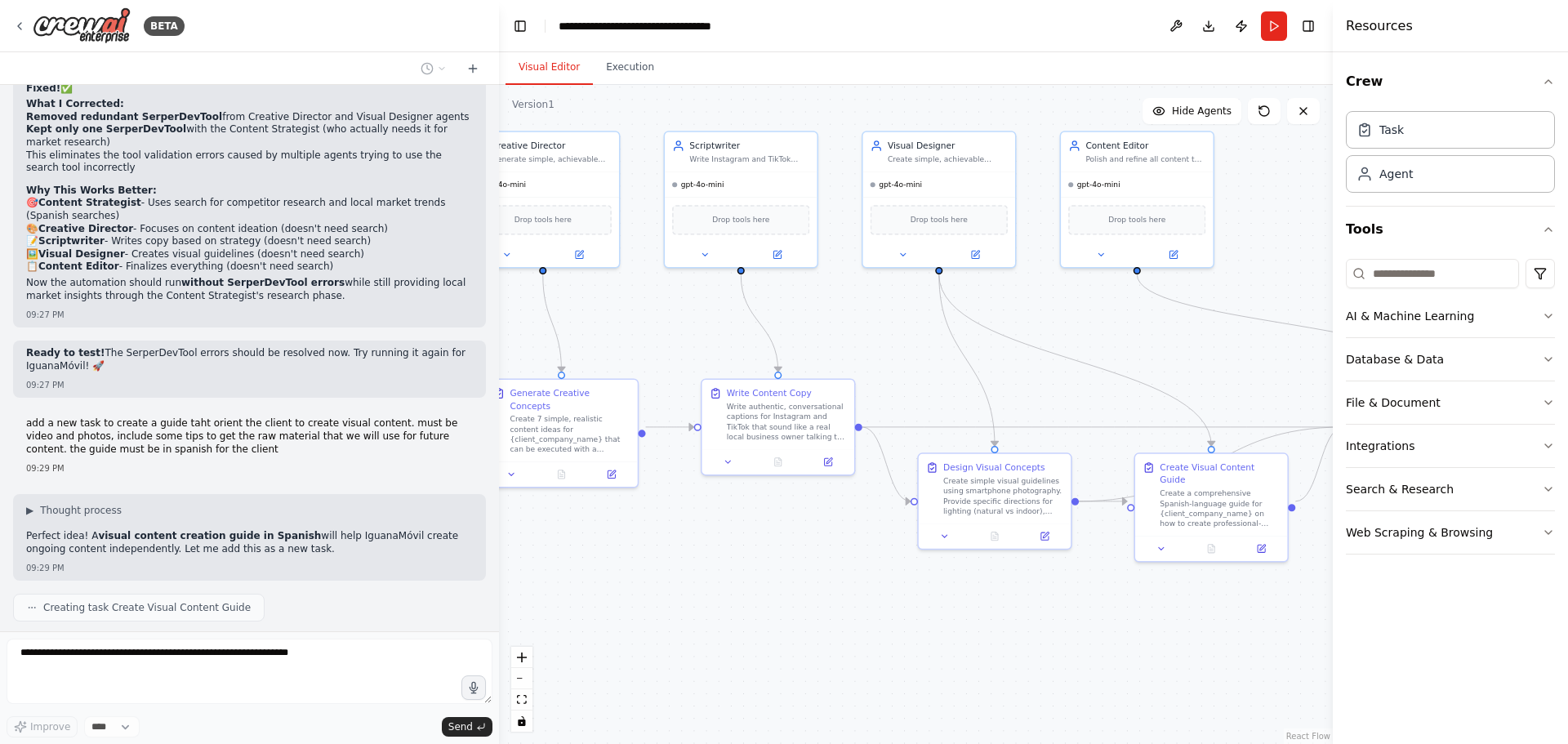
drag, startPoint x: 1152, startPoint y: 604, endPoint x: 771, endPoint y: 538, distance: 386.7
click at [771, 538] on div ".deletable-edge-delete-btn { width: 20px; height: 20px; border: 0px solid #ffff…" at bounding box center [916, 414] width 834 height 659
drag, startPoint x: 973, startPoint y: 523, endPoint x: 935, endPoint y: 587, distance: 74.4
click at [935, 587] on div at bounding box center [951, 595] width 152 height 26
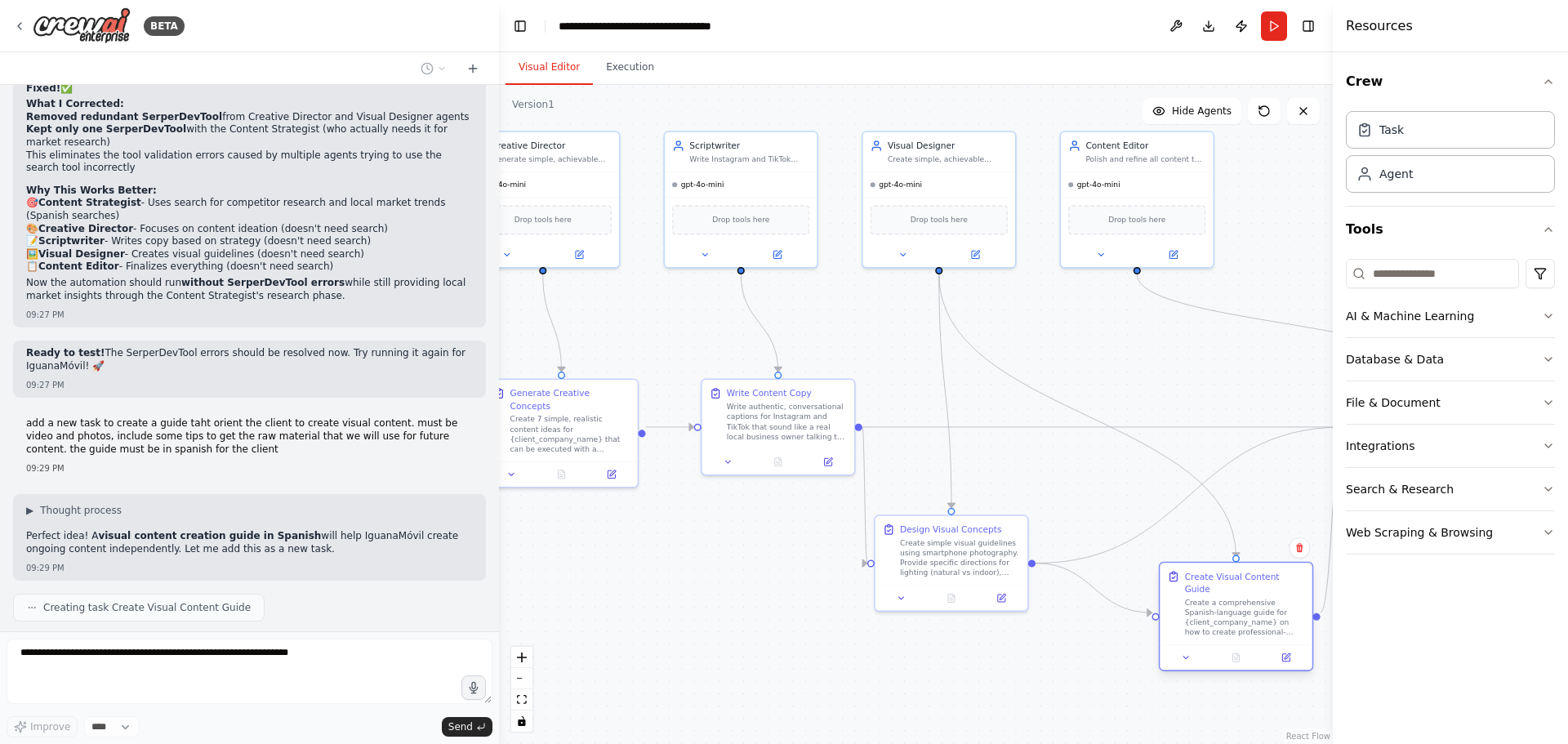
drag, startPoint x: 1191, startPoint y: 508, endPoint x: 1212, endPoint y: 629, distance: 122.8
click at [1212, 629] on div "Create a comprehensive Spanish-language guide for {client_company_name} on how …" at bounding box center [1245, 617] width 120 height 40
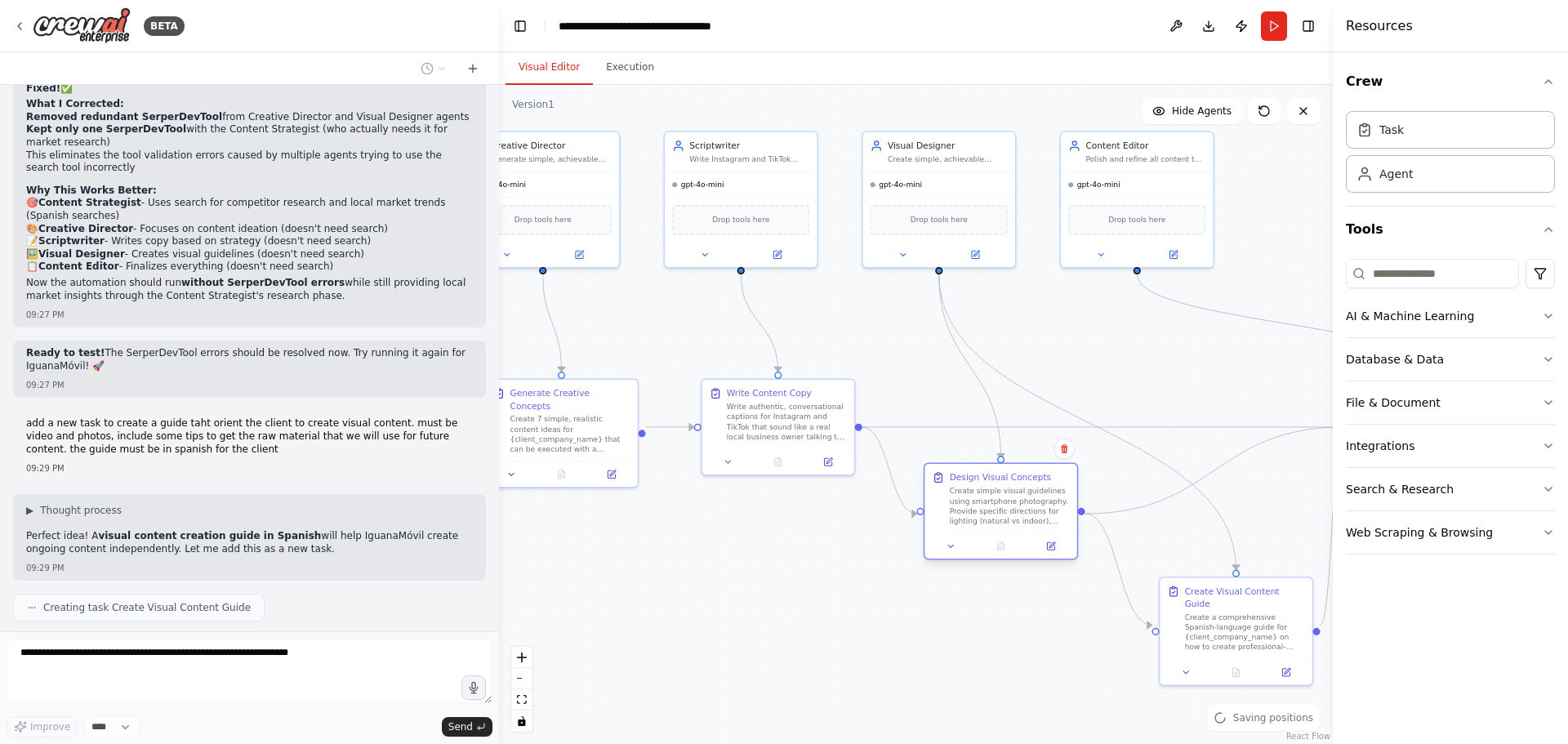
drag, startPoint x: 968, startPoint y: 563, endPoint x: 1024, endPoint y: 506, distance: 79.9
click at [1024, 506] on div "Create simple visual guidelines using smartphone photography. Provide specific …" at bounding box center [1009, 505] width 120 height 40
drag, startPoint x: 1216, startPoint y: 604, endPoint x: 1161, endPoint y: 640, distance: 65.7
click at [1161, 647] on div "Create a comprehensive Spanish-language guide for {client_company_name} on how …" at bounding box center [1195, 667] width 120 height 40
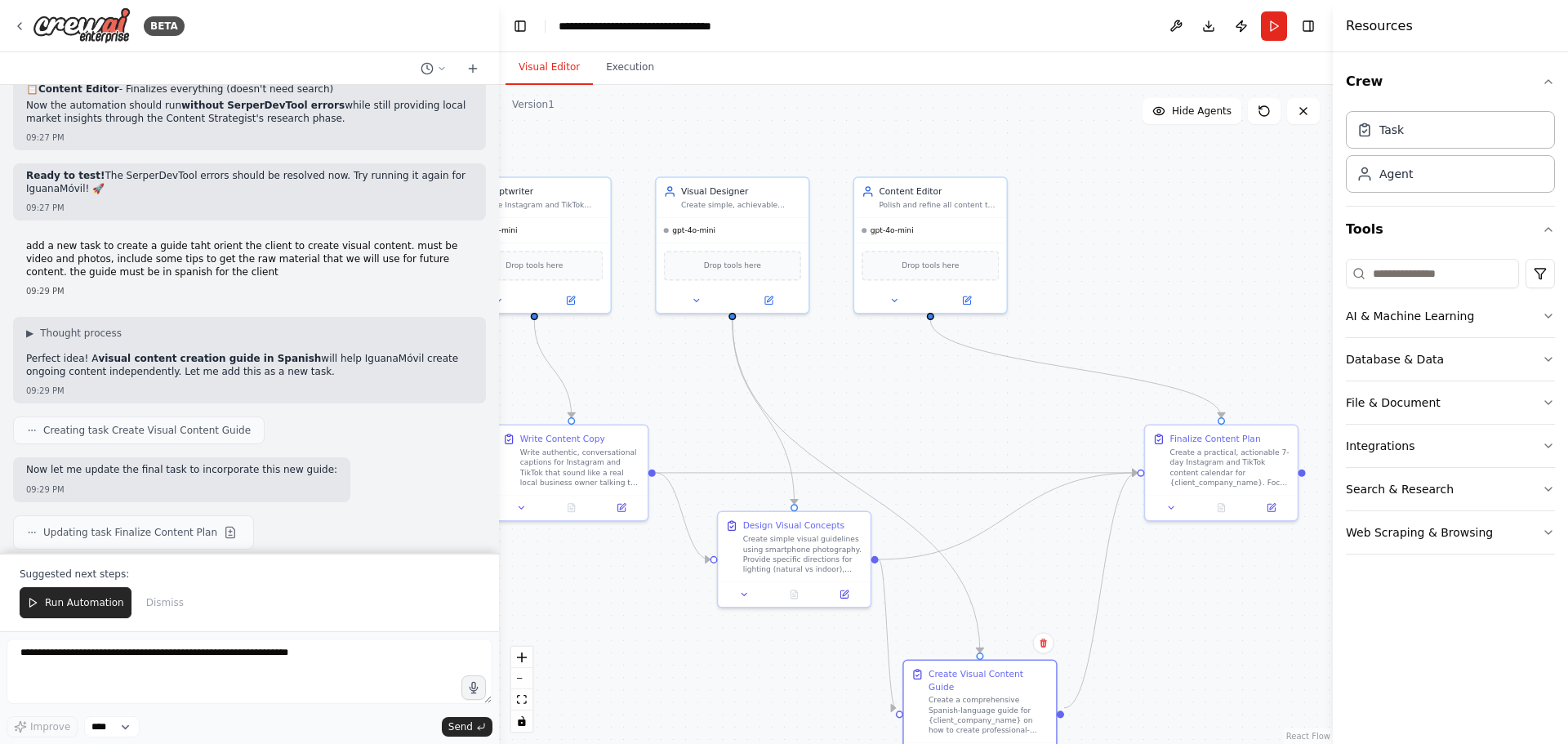
drag, startPoint x: 1251, startPoint y: 529, endPoint x: 1044, endPoint y: 575, distance: 212.0
click at [1044, 575] on div ".deletable-edge-delete-btn { width: 20px; height: 20px; border: 0px solid #ffff…" at bounding box center [916, 414] width 834 height 659
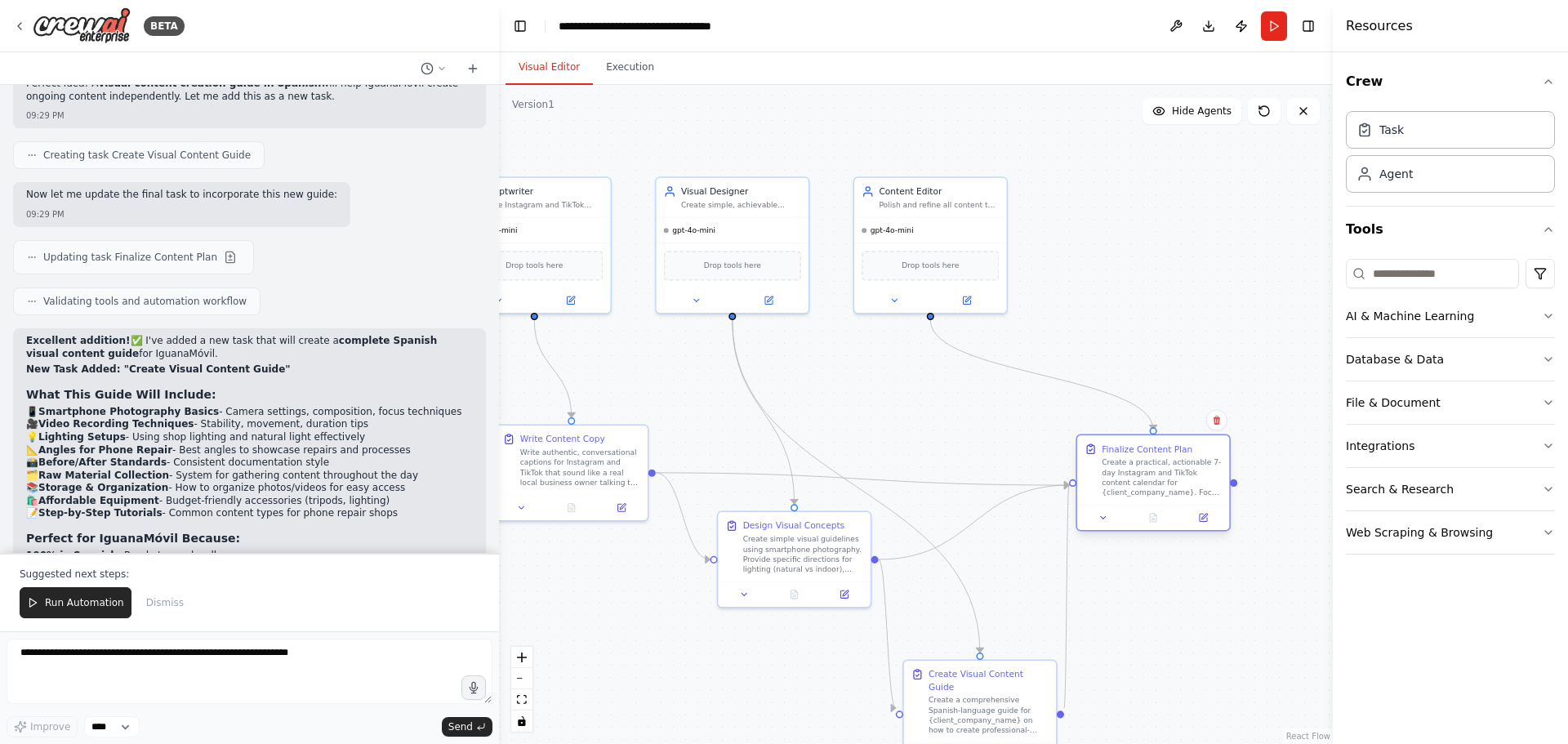
drag, startPoint x: 1194, startPoint y: 462, endPoint x: 1121, endPoint y: 472, distance: 73.7
click at [1121, 472] on div "Create a practical, actionable 7-day Instagram and TikTok content calendar for …" at bounding box center [1162, 478] width 120 height 40
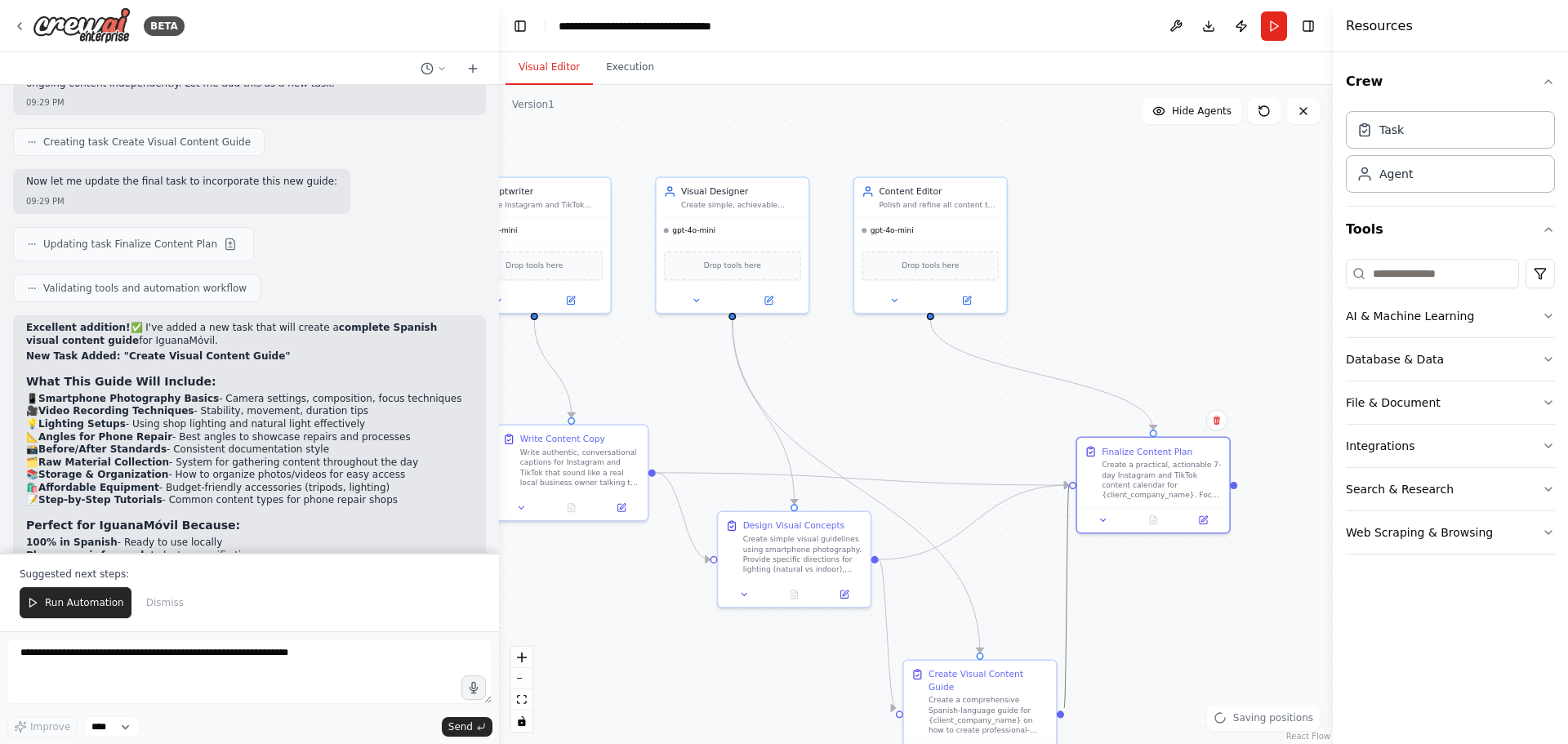
click at [1065, 620] on icon "Edge from 72885400-995a-4a46-b689-e3eb81248dab to 00600d97-96d0-4a1e-84e2-06ac9…" at bounding box center [1066, 596] width 5 height 223
click at [1154, 605] on div ".deletable-edge-delete-btn { width: 20px; height: 20px; border: 0px solid #ffff…" at bounding box center [916, 414] width 834 height 659
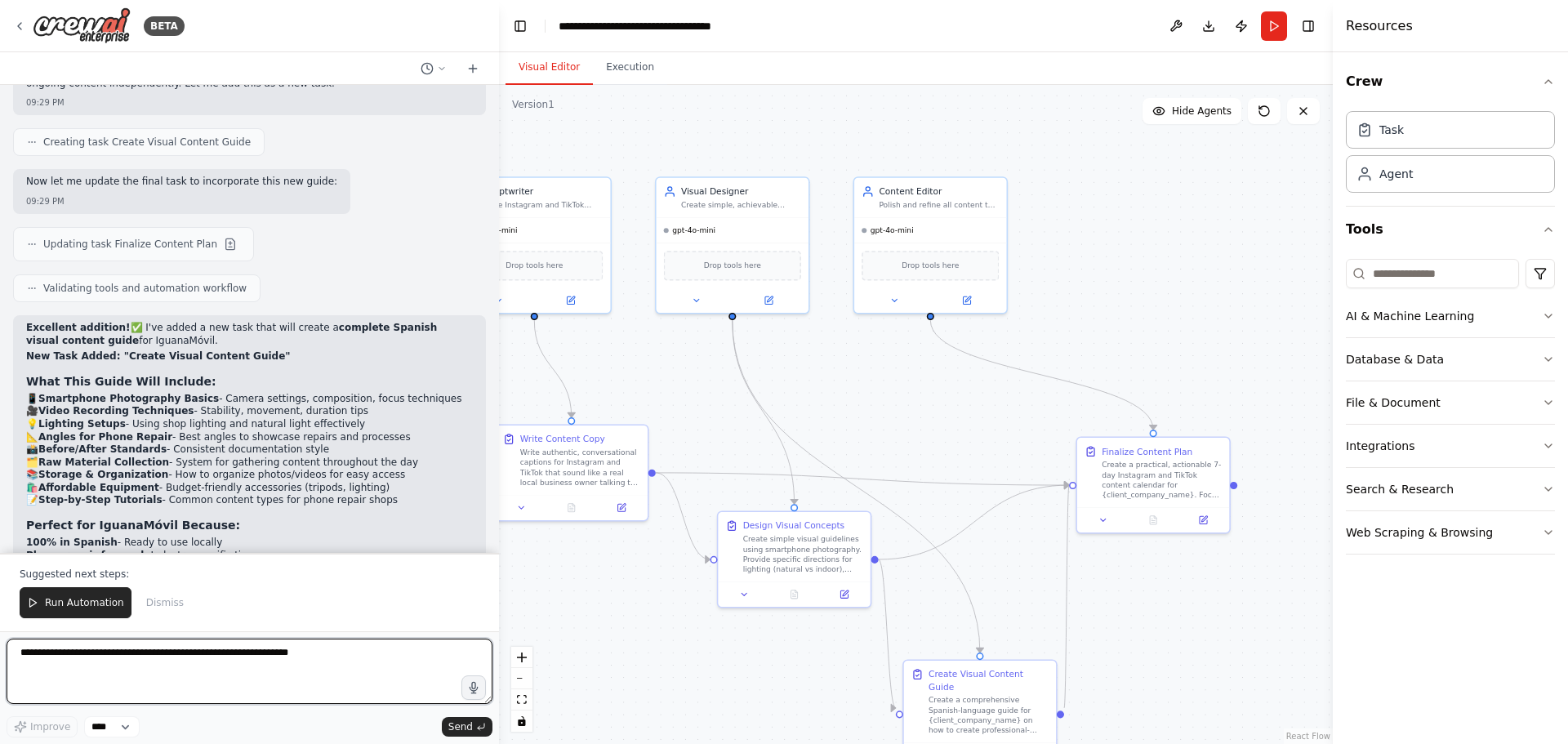
click at [128, 668] on textarea at bounding box center [250, 671] width 486 height 65
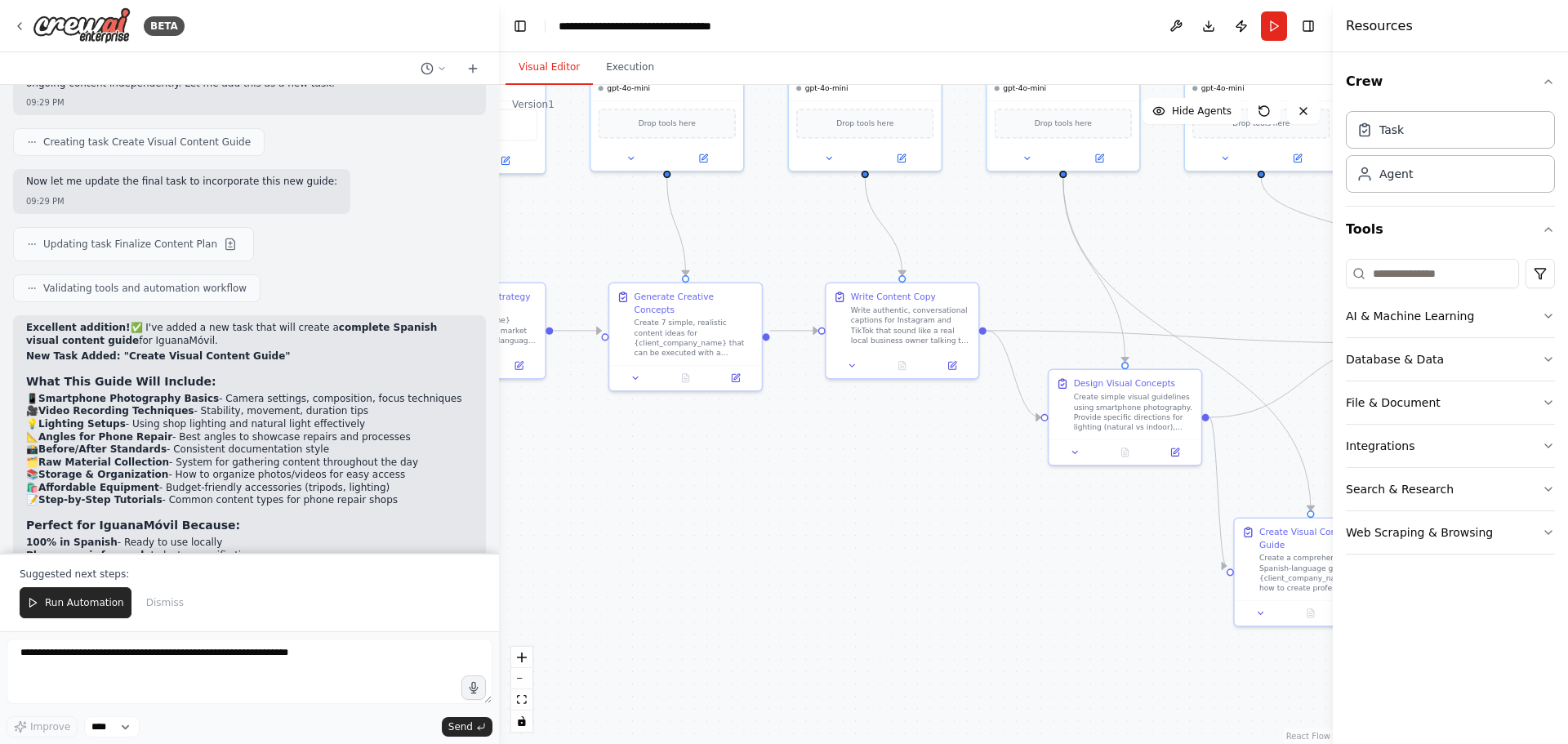
drag, startPoint x: 626, startPoint y: 635, endPoint x: 1037, endPoint y: 536, distance: 422.8
click at [1035, 536] on div ".deletable-edge-delete-btn { width: 20px; height: 20px; border: 0px solid #ffff…" at bounding box center [916, 414] width 834 height 659
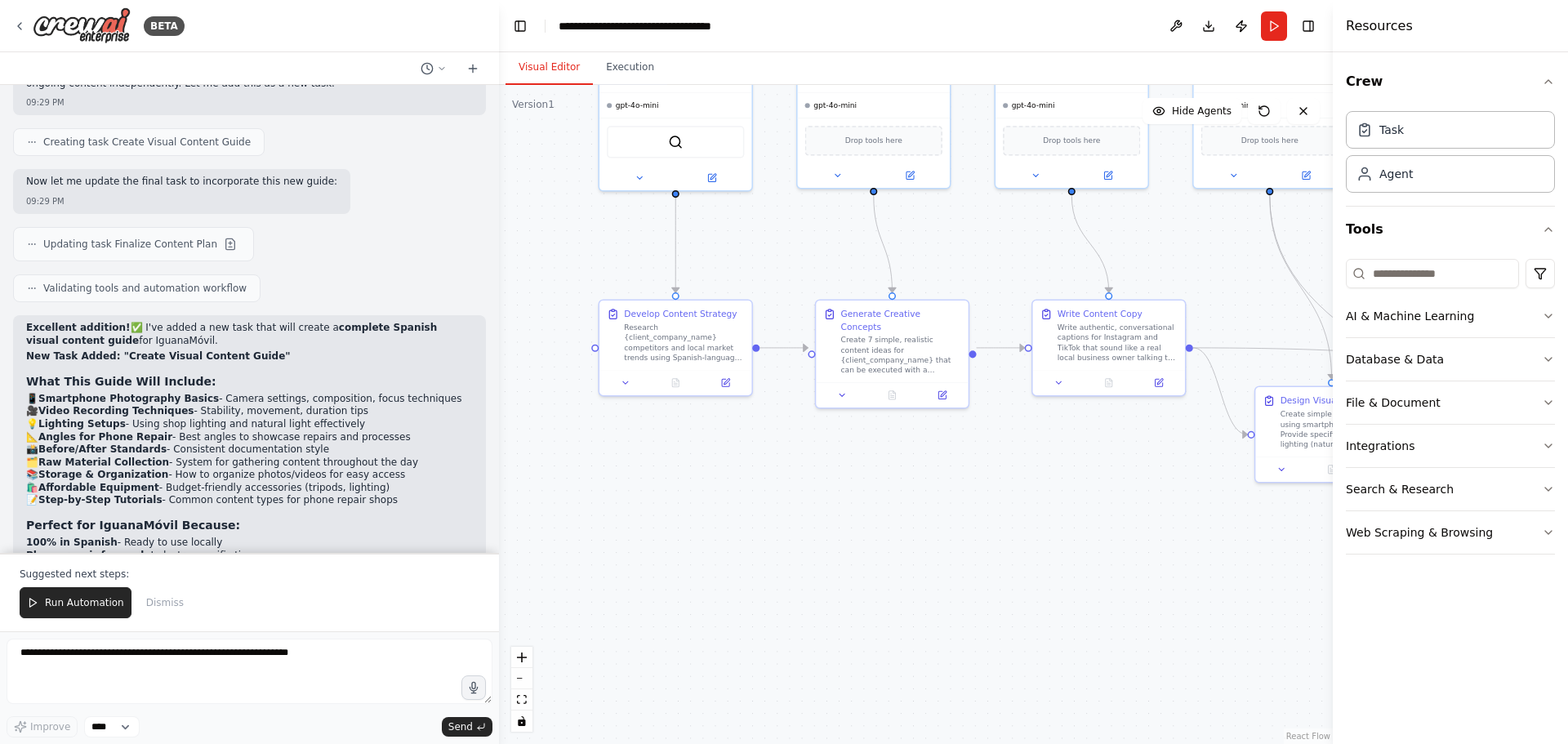
drag, startPoint x: 727, startPoint y: 535, endPoint x: 988, endPoint y: 520, distance: 261.4
click at [992, 518] on div ".deletable-edge-delete-btn { width: 20px; height: 20px; border: 0px solid #ffff…" at bounding box center [916, 414] width 834 height 659
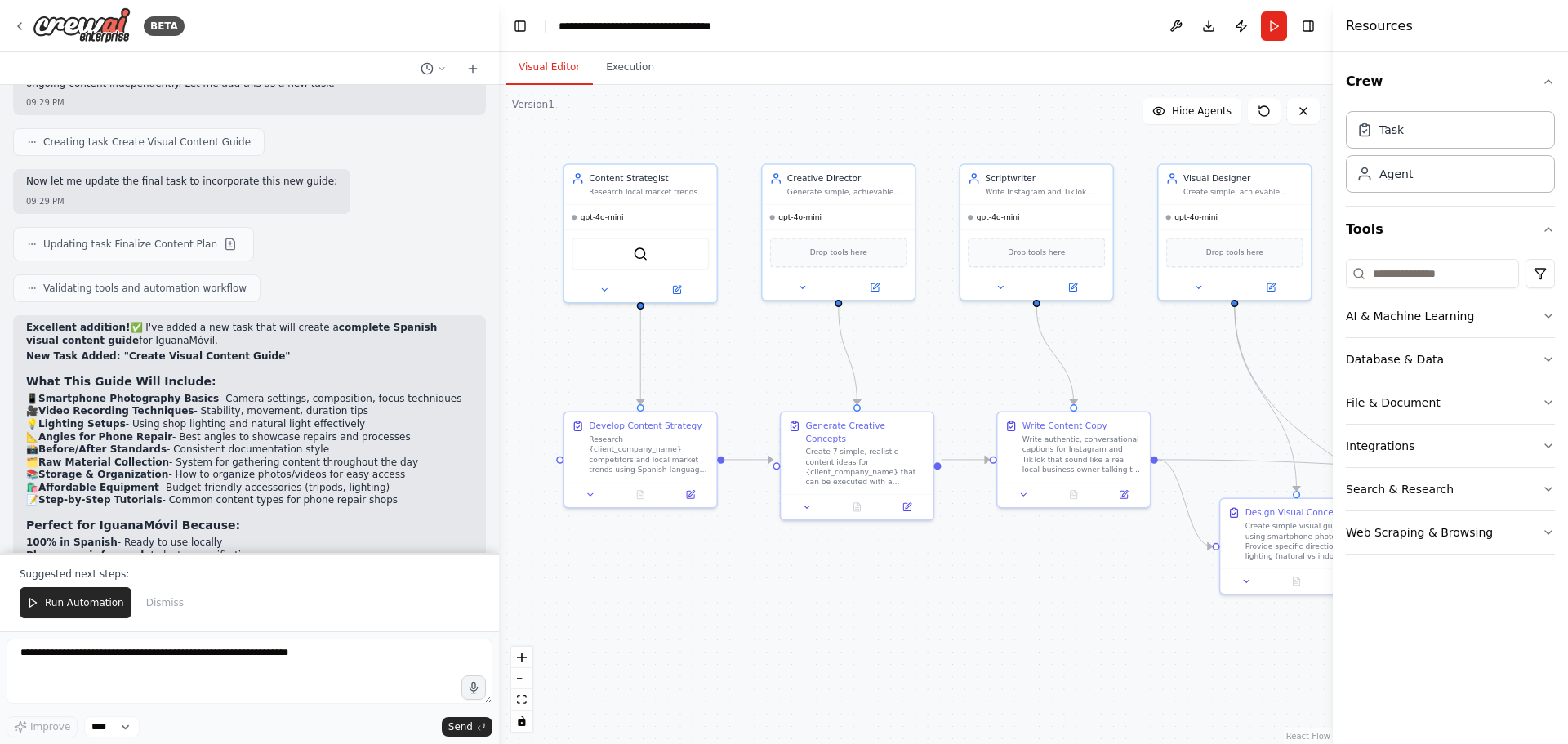
drag, startPoint x: 922, startPoint y: 496, endPoint x: 749, endPoint y: 601, distance: 202.4
click at [749, 601] on div ".deletable-edge-delete-btn { width: 20px; height: 20px; border: 0px solid #ffff…" at bounding box center [916, 414] width 834 height 659
click at [136, 660] on textarea at bounding box center [250, 671] width 486 height 65
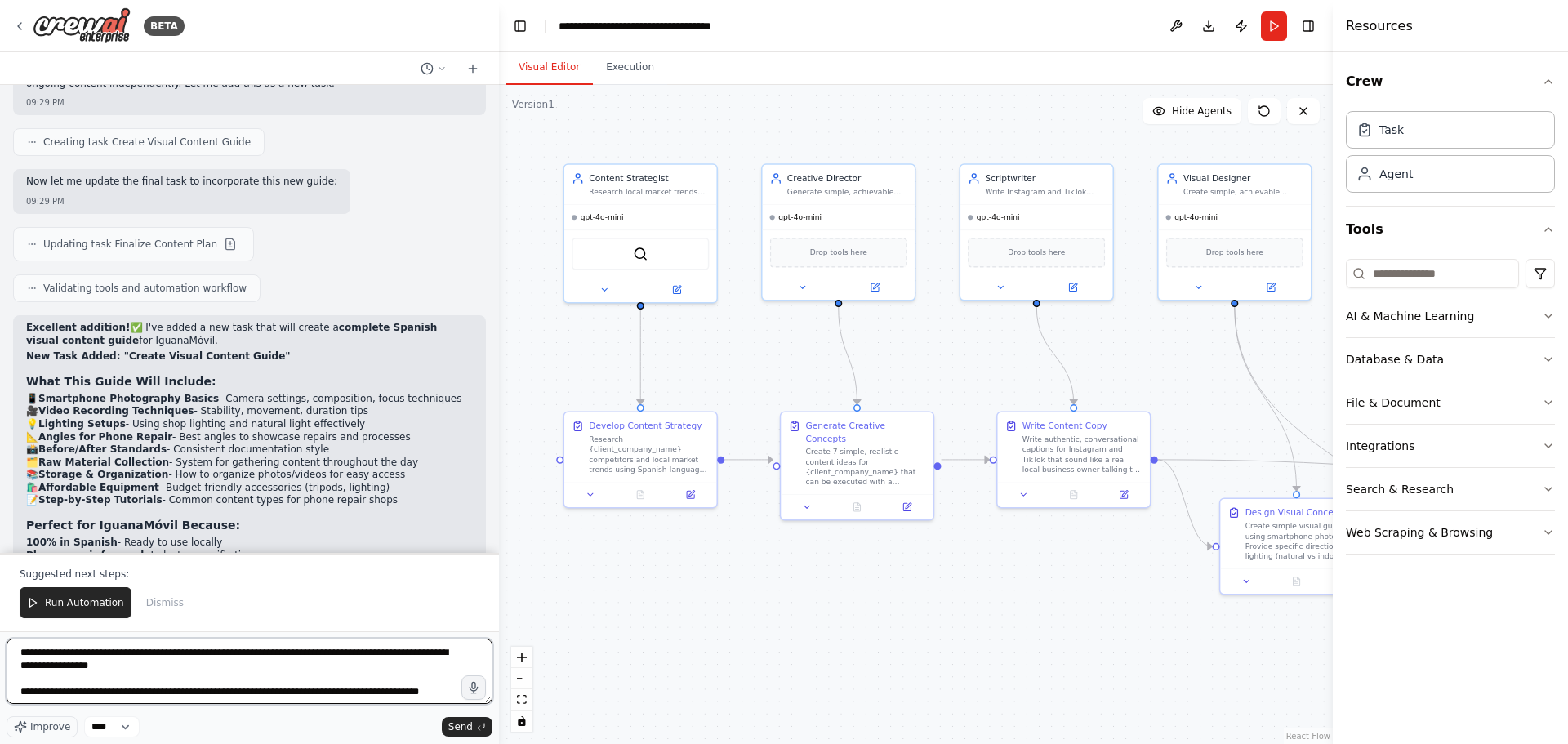
scroll to position [8, 0]
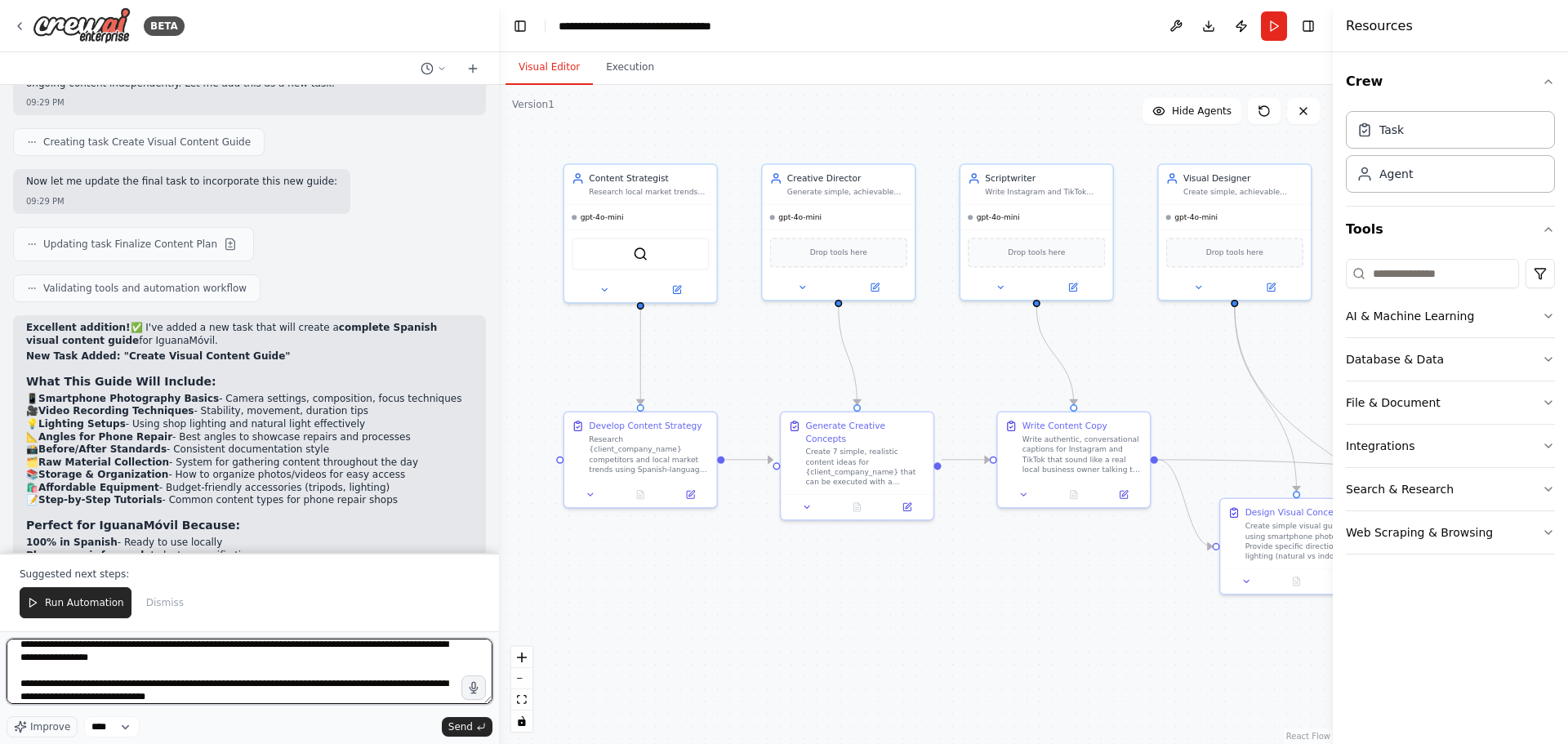
type textarea "**********"
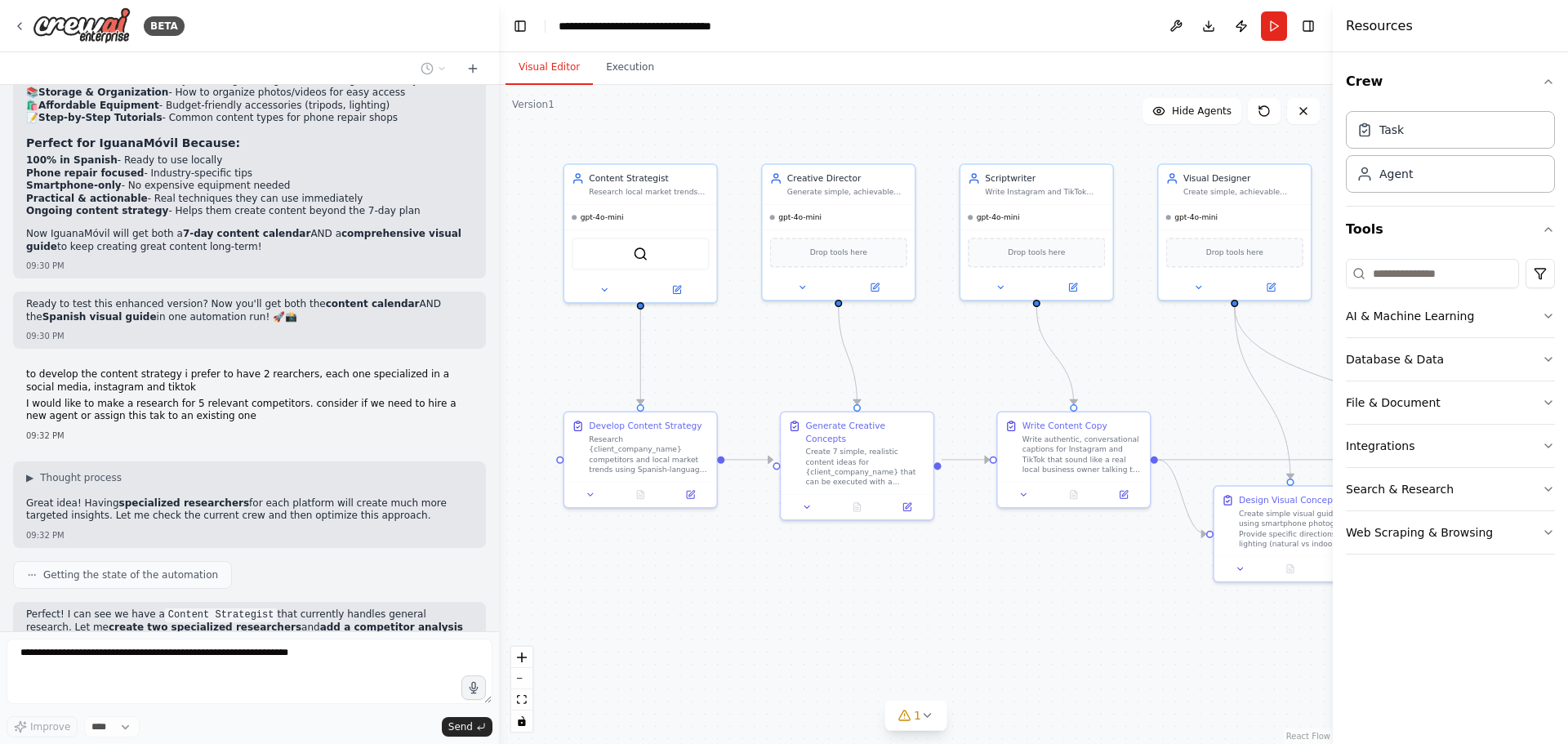
scroll to position [7705, 0]
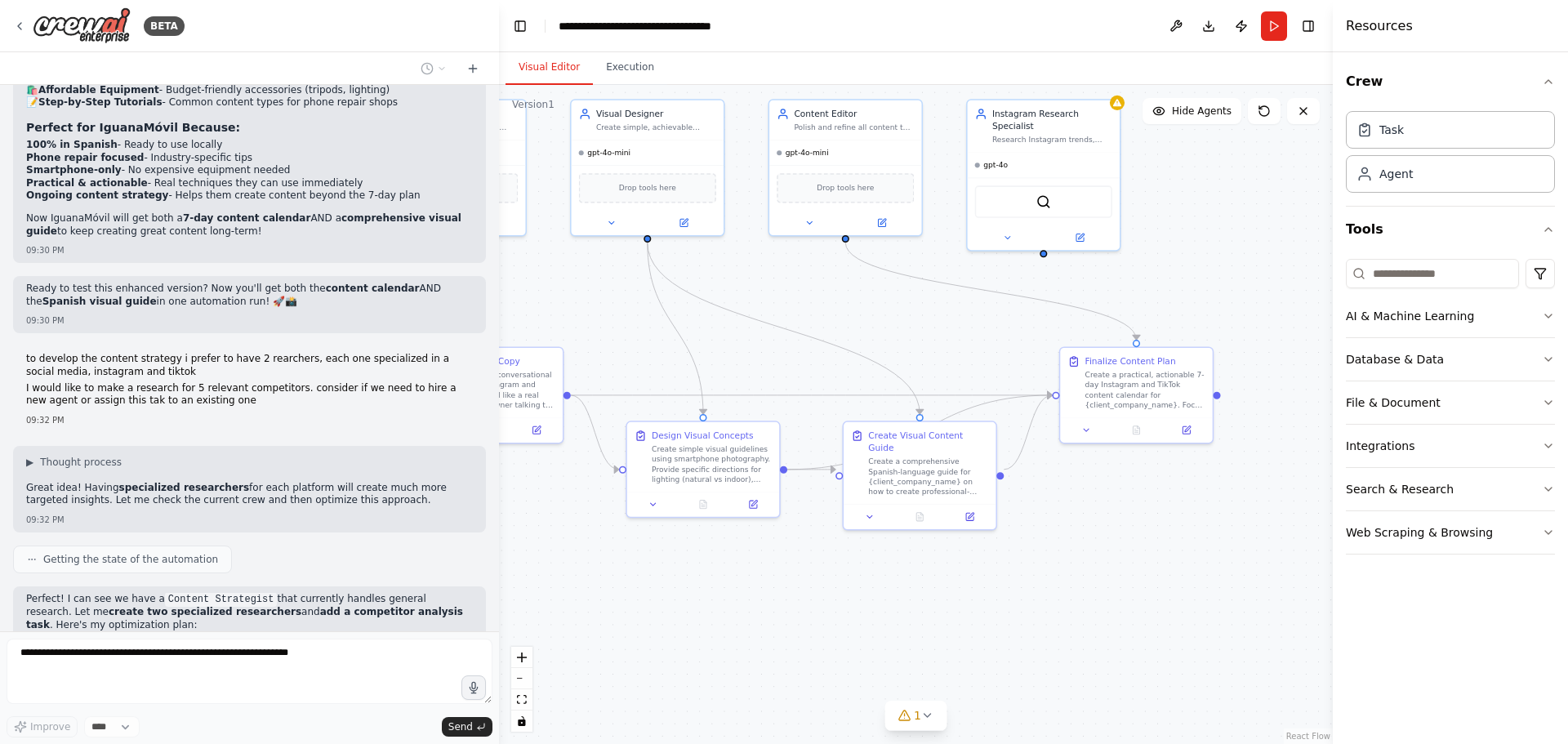
drag, startPoint x: 1158, startPoint y: 633, endPoint x: 581, endPoint y: 592, distance: 578.5
click at [578, 590] on div ".deletable-edge-delete-btn { width: 20px; height: 20px; border: 0px solid #ffff…" at bounding box center [916, 414] width 834 height 659
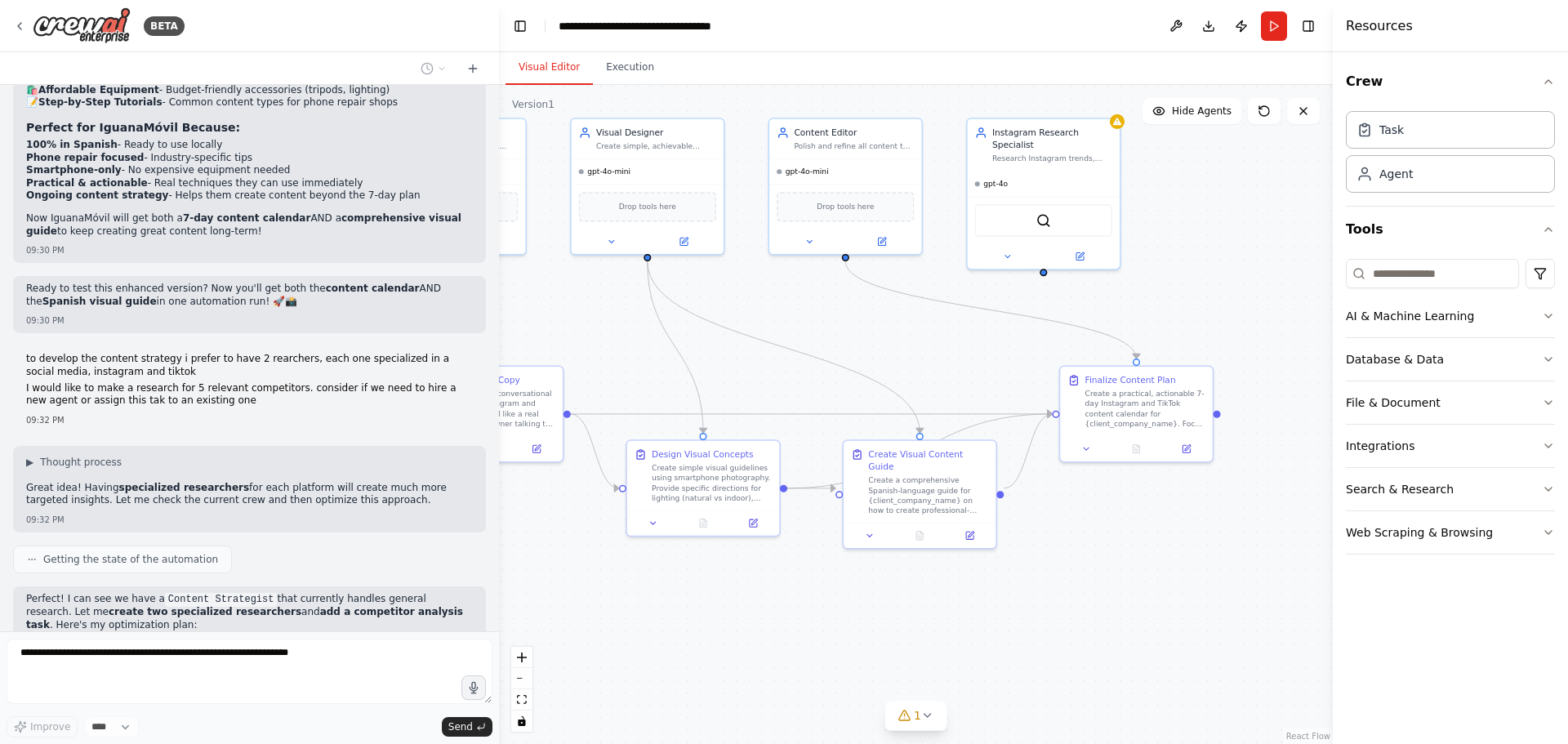
scroll to position [7746, 0]
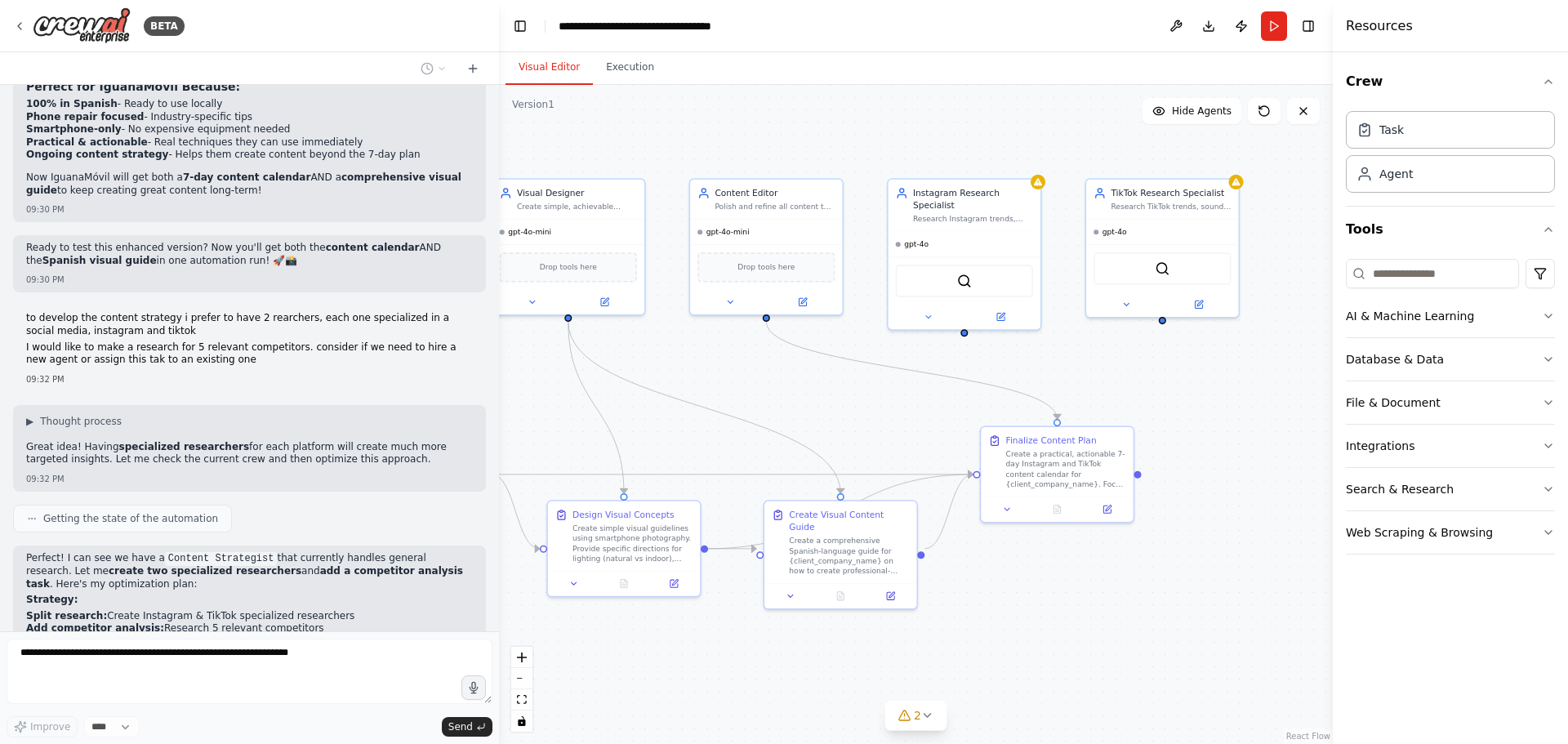
drag, startPoint x: 1214, startPoint y: 518, endPoint x: 1135, endPoint y: 579, distance: 99.8
click at [1135, 579] on div ".deletable-edge-delete-btn { width: 20px; height: 20px; border: 0px solid #ffff…" at bounding box center [916, 414] width 834 height 659
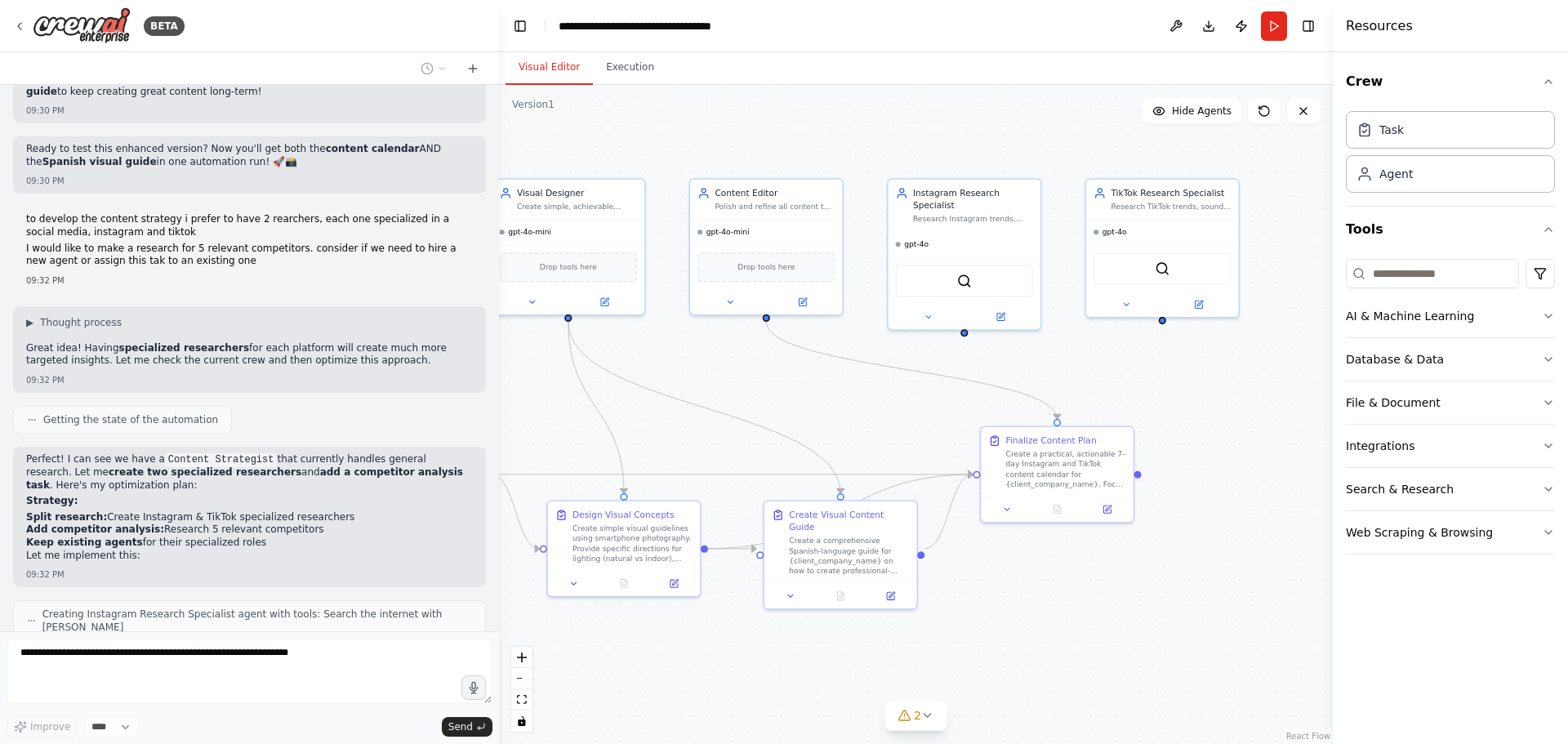
scroll to position [7857, 0]
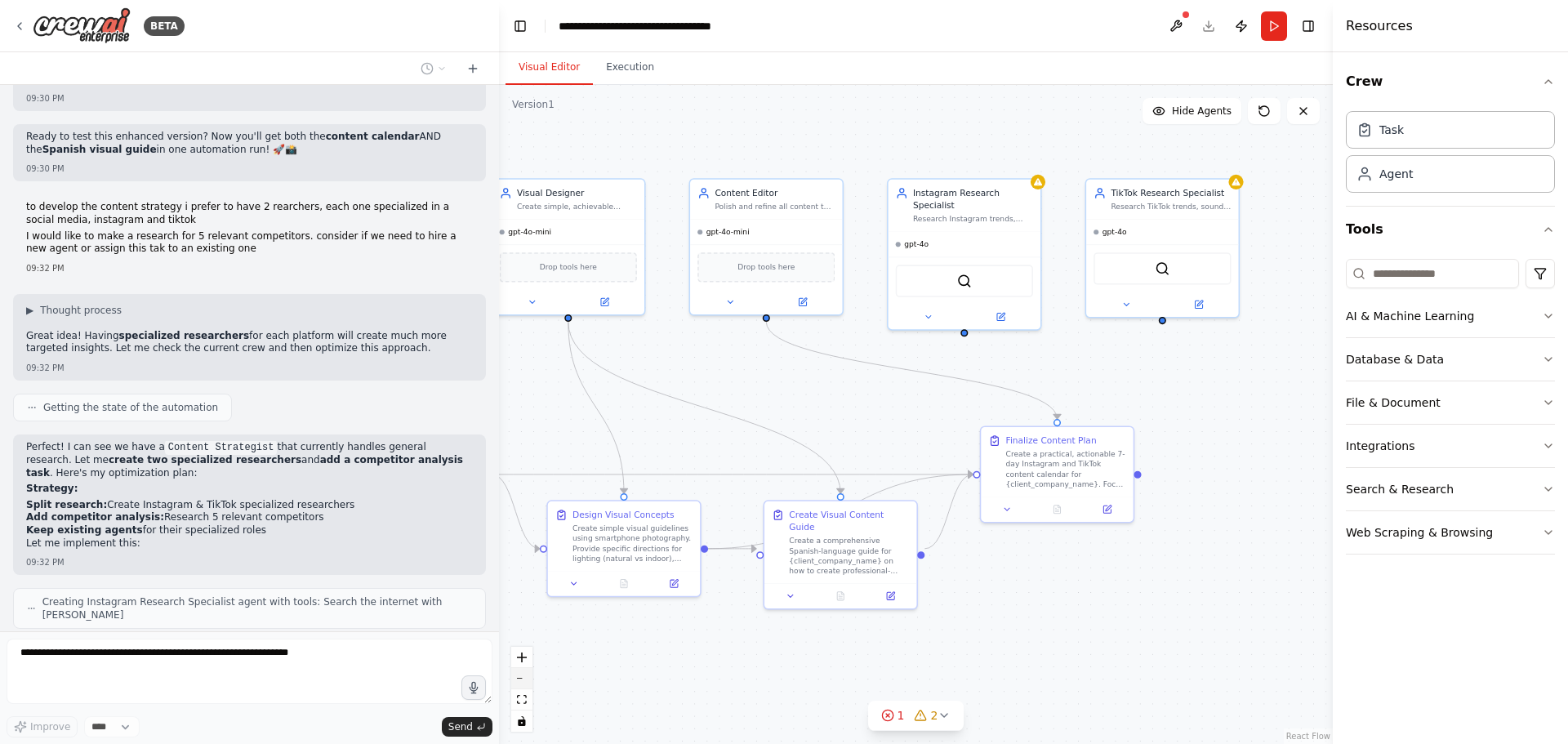
click at [527, 684] on button "zoom out" at bounding box center [521, 678] width 21 height 21
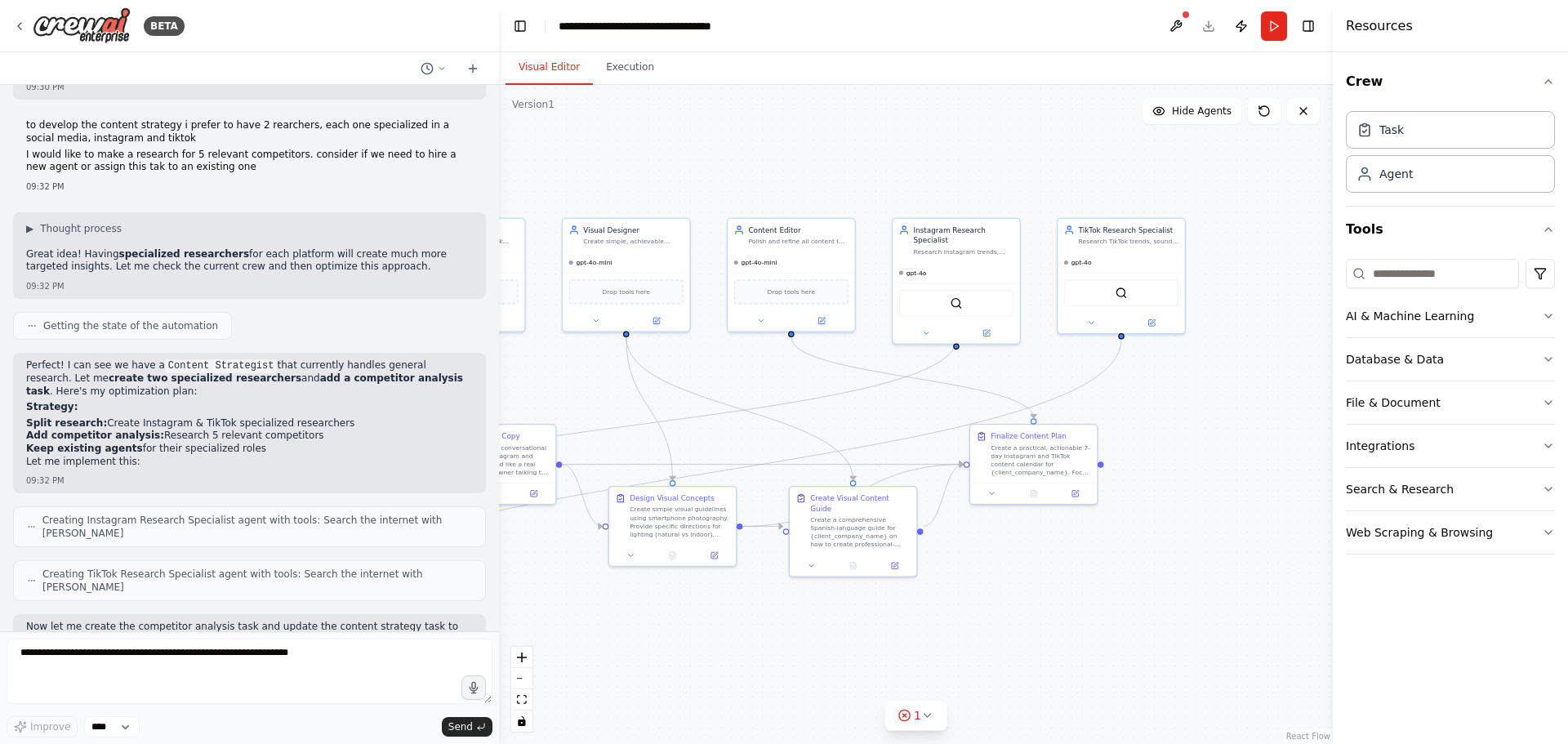
scroll to position [8037, 0]
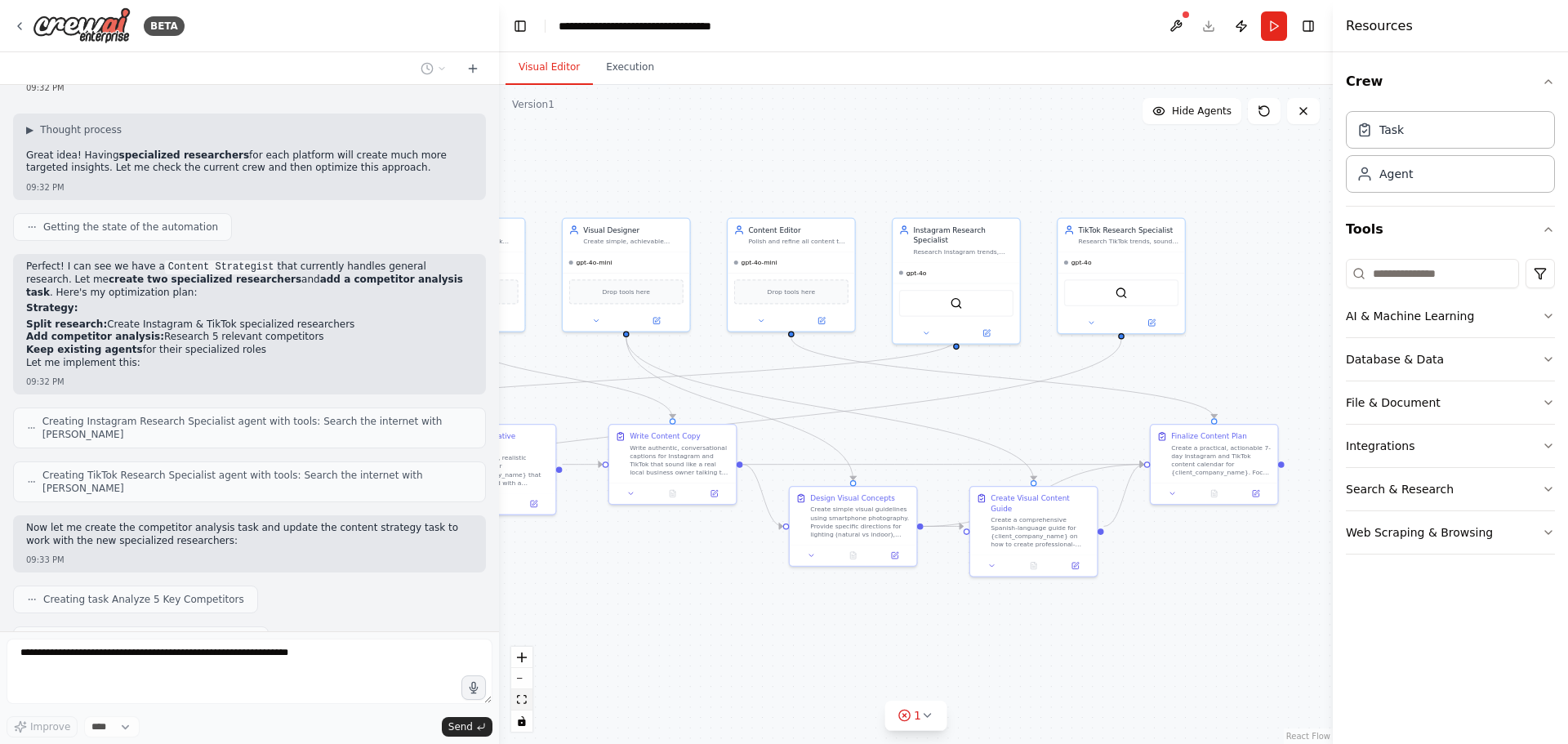
click at [521, 698] on icon "fit view" at bounding box center [522, 698] width 10 height 9
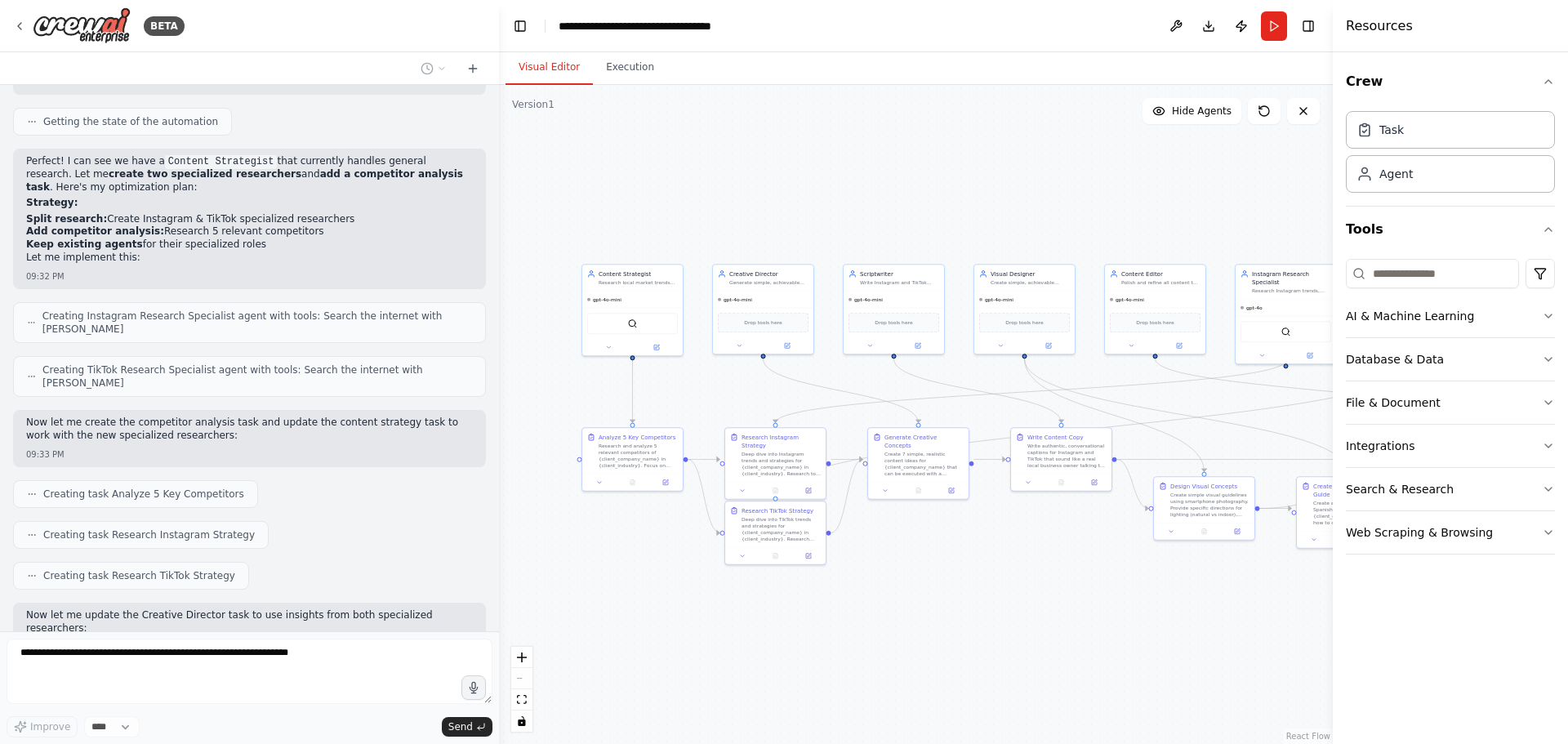
scroll to position [8183, 0]
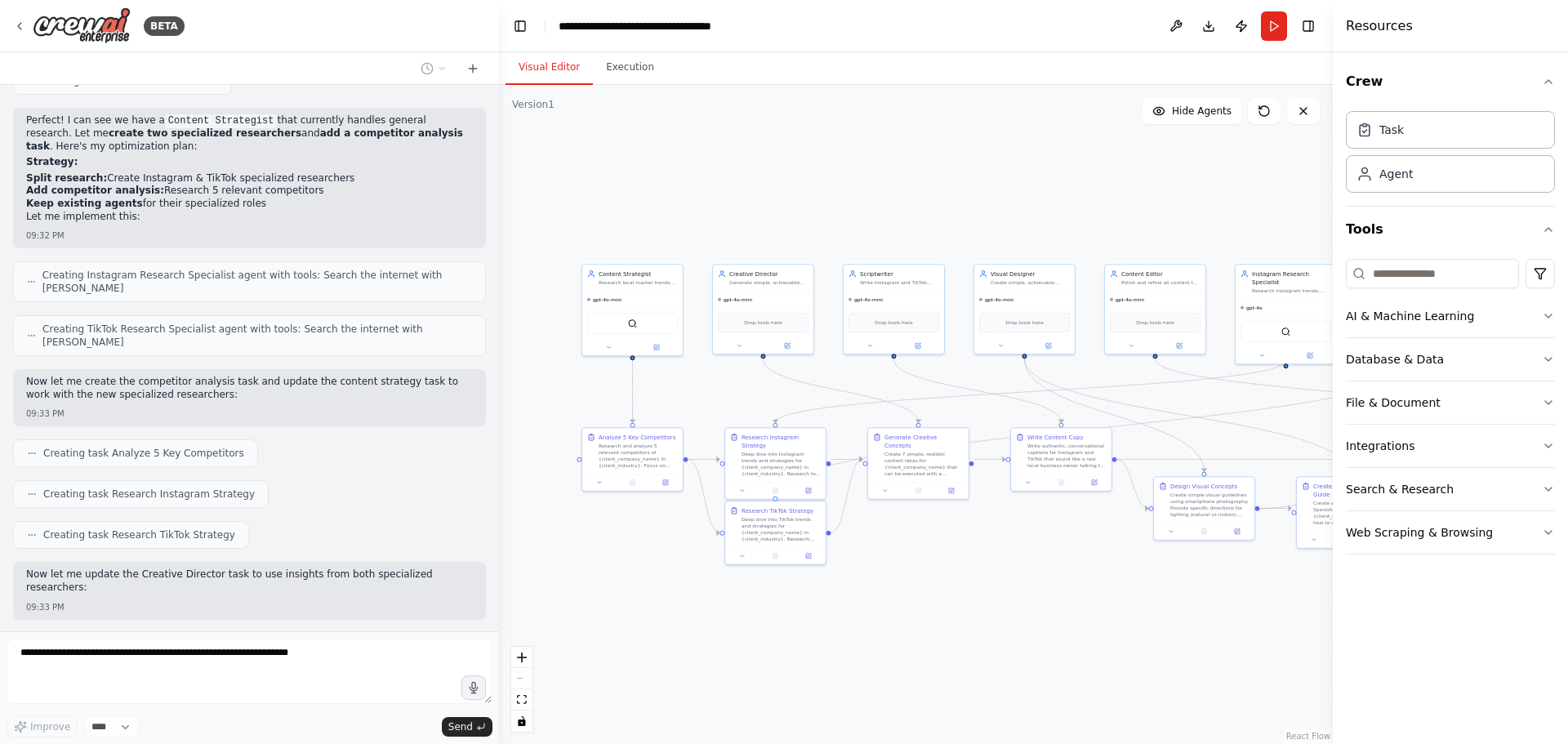
drag, startPoint x: 792, startPoint y: 590, endPoint x: 937, endPoint y: 590, distance: 145.0
click at [937, 590] on div ".deletable-edge-delete-btn { width: 20px; height: 20px; border: 0px solid #ffff…" at bounding box center [916, 414] width 834 height 659
drag, startPoint x: 644, startPoint y: 296, endPoint x: 582, endPoint y: 295, distance: 62.0
click at [582, 295] on div "gpt-4o-mini" at bounding box center [575, 298] width 100 height 16
drag, startPoint x: 650, startPoint y: 438, endPoint x: 604, endPoint y: 441, distance: 46.1
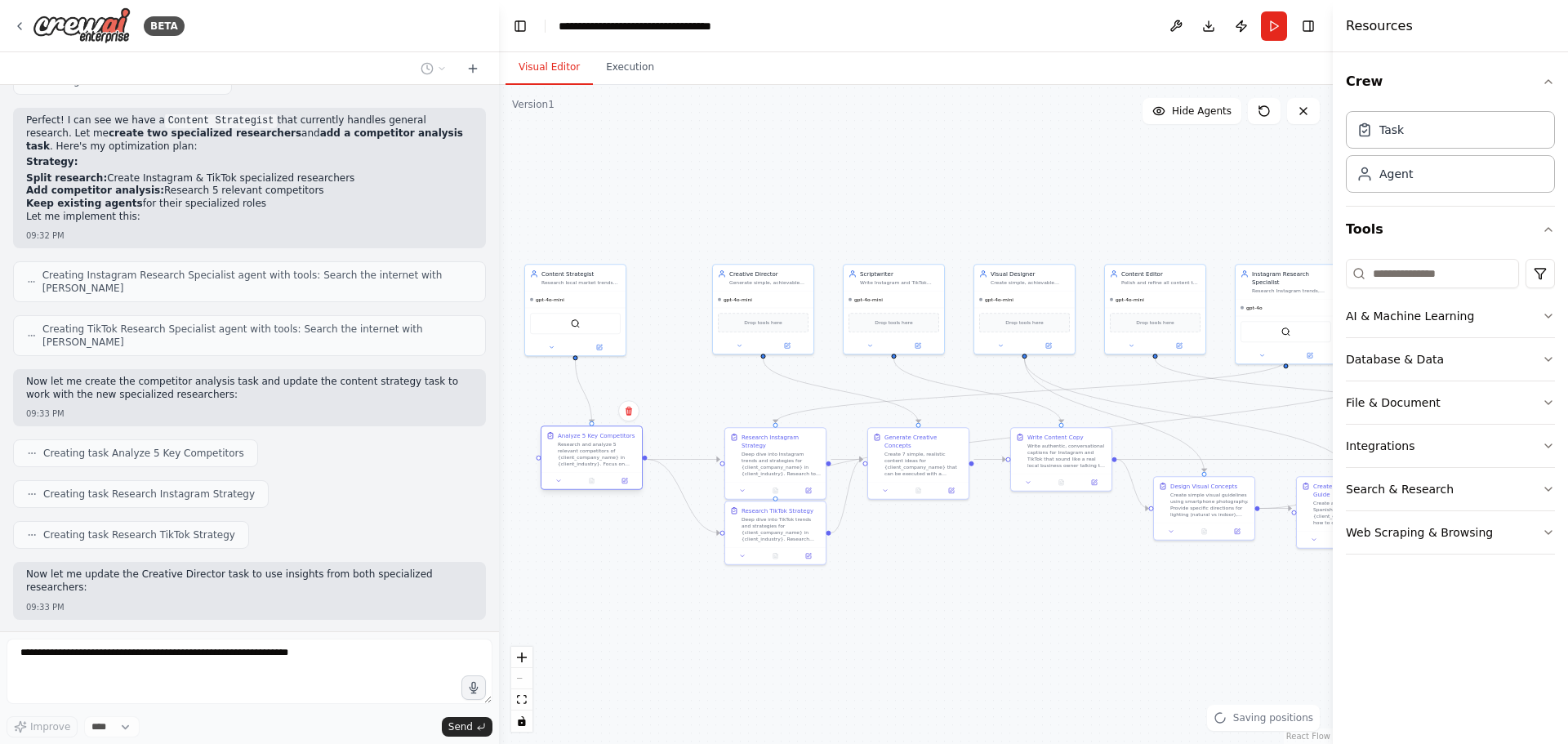
click at [604, 441] on div "Analyze 5 Key Competitors Research and analyze 5 relevant competitors of {clien…" at bounding box center [598, 449] width 79 height 36
drag, startPoint x: 781, startPoint y: 508, endPoint x: 779, endPoint y: 593, distance: 85.0
click at [779, 593] on div "Research TikTok Strategy" at bounding box center [773, 590] width 72 height 8
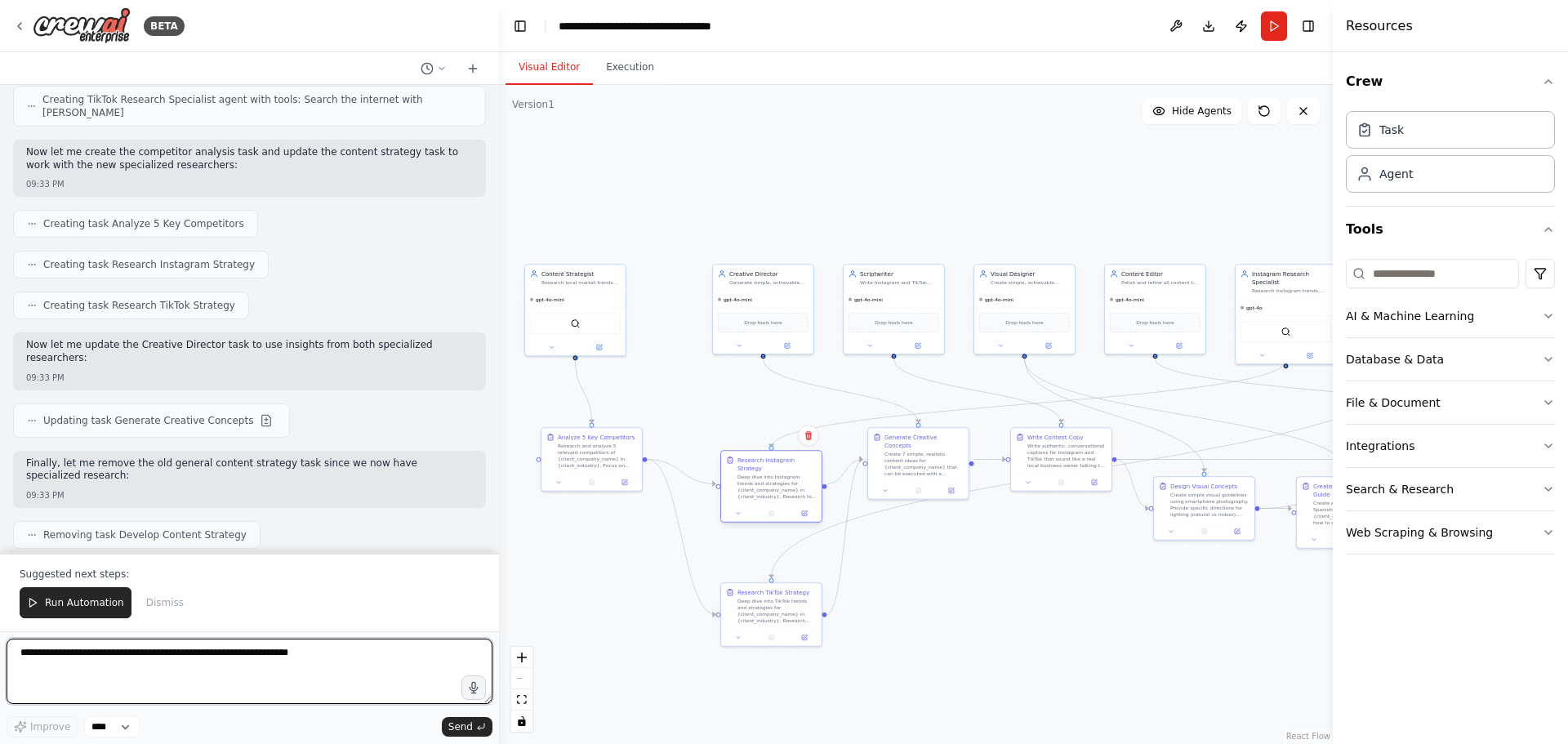
drag, startPoint x: 780, startPoint y: 444, endPoint x: 776, endPoint y: 472, distance: 28.3
click at [776, 474] on div "Deep dive into Instagram trends and strategies for {client_company_name} in {cl…" at bounding box center [777, 486] width 79 height 26
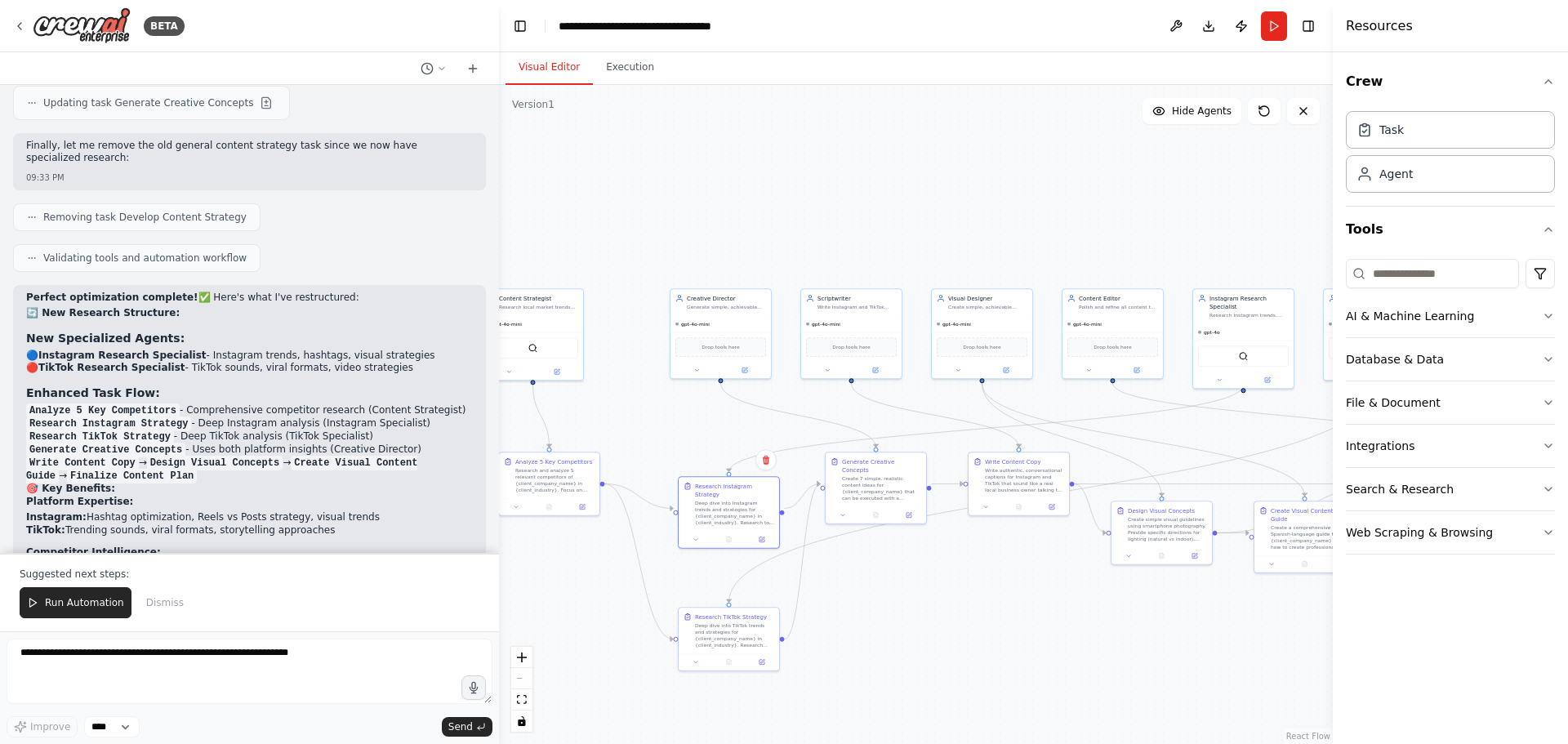
drag, startPoint x: 1169, startPoint y: 580, endPoint x: 1142, endPoint y: 595, distance: 30.9
click at [1142, 595] on div ".deletable-edge-delete-btn { width: 20px; height: 20px; border: 0px solid #ffff…" at bounding box center [916, 414] width 834 height 659
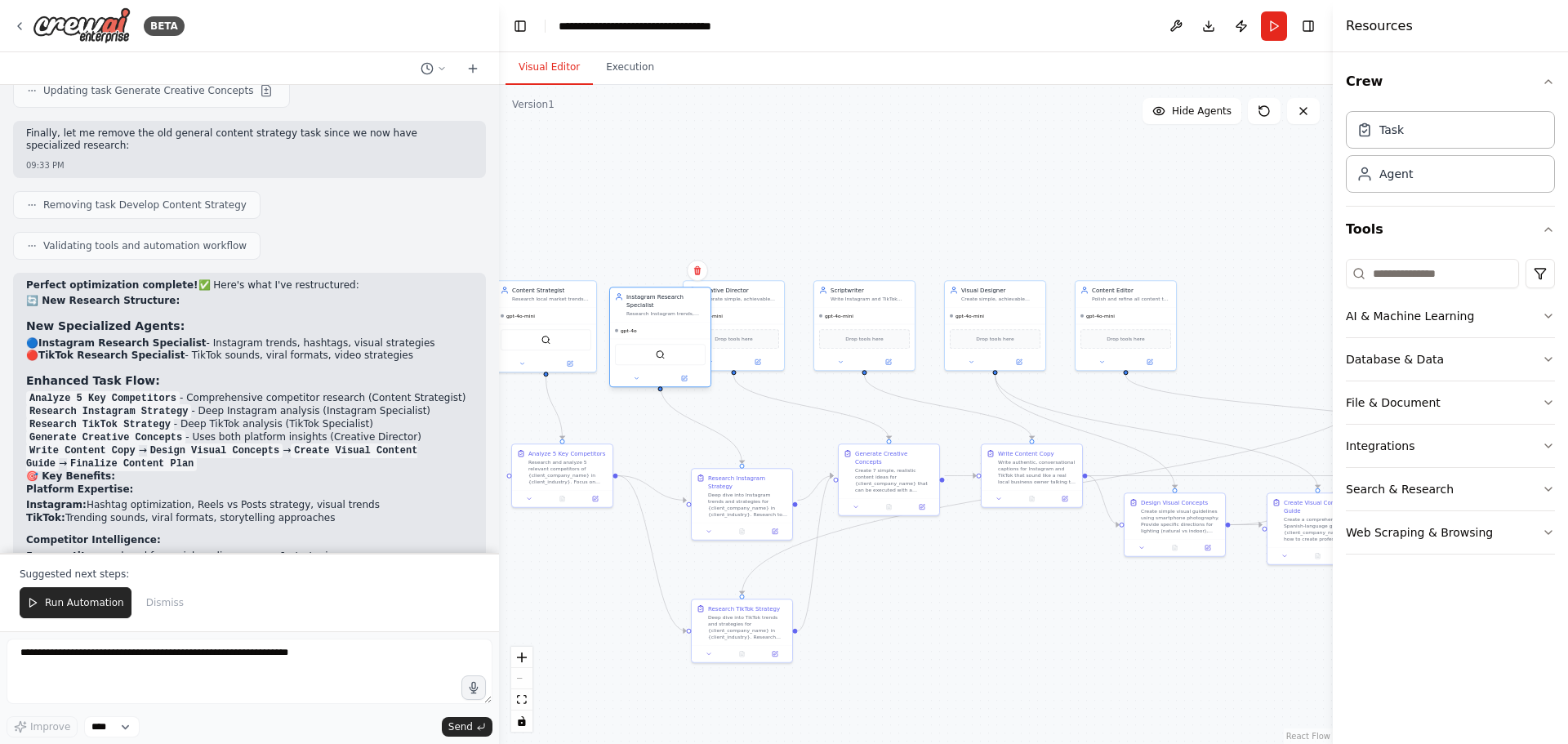
drag, startPoint x: 1274, startPoint y: 313, endPoint x: 674, endPoint y: 323, distance: 600.1
click at [674, 323] on div "gpt-4o" at bounding box center [660, 331] width 100 height 16
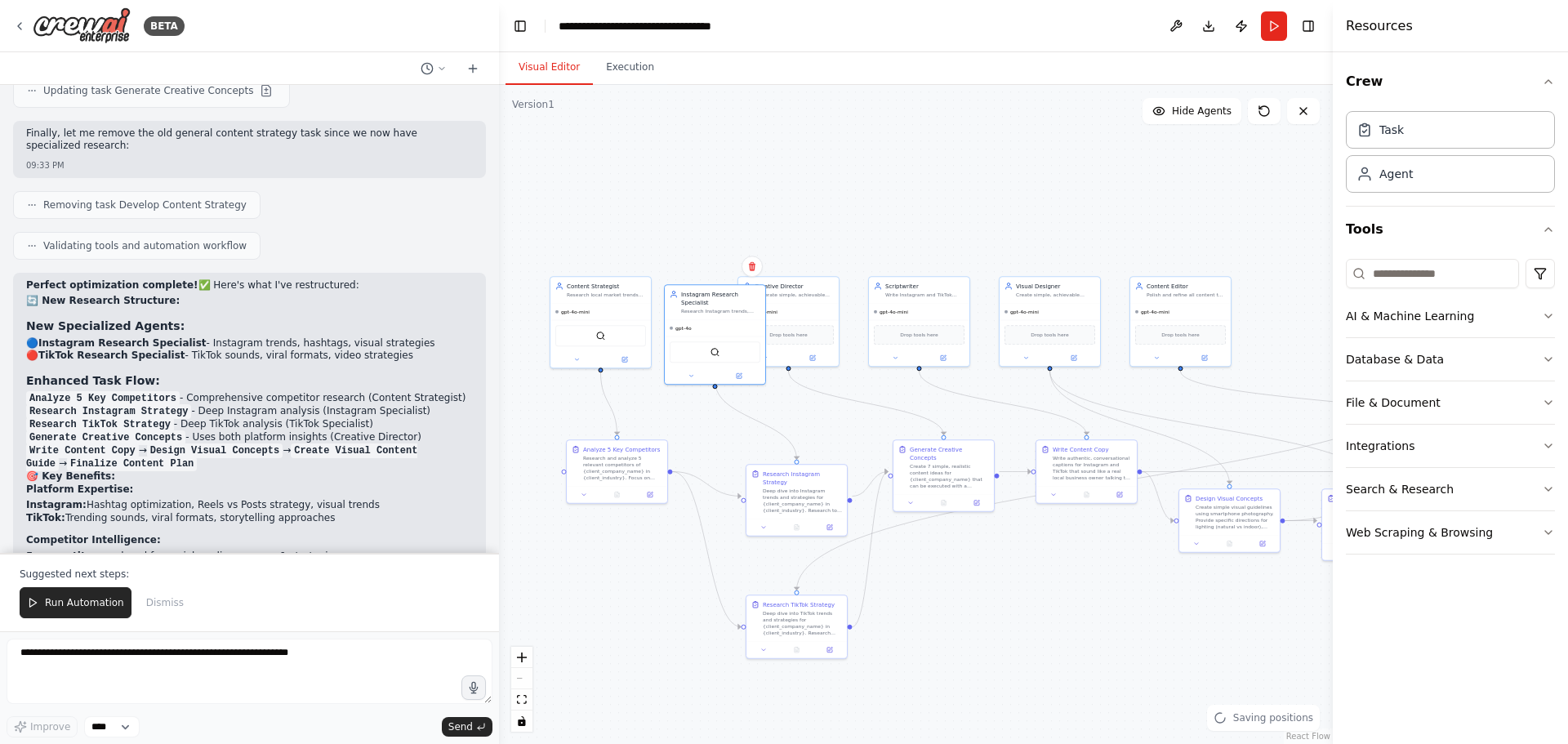
drag, startPoint x: 1203, startPoint y: 249, endPoint x: 1257, endPoint y: 244, distance: 54.2
click at [1257, 244] on div ".deletable-edge-delete-btn { width: 20px; height: 20px; border: 0px solid #ffff…" at bounding box center [916, 414] width 834 height 659
click at [795, 303] on div "gpt-4o-mini" at bounding box center [788, 309] width 100 height 16
click at [914, 302] on div "gpt-4o-mini" at bounding box center [919, 309] width 100 height 16
click at [1033, 308] on span "gpt-4o-mini" at bounding box center [1024, 309] width 29 height 7
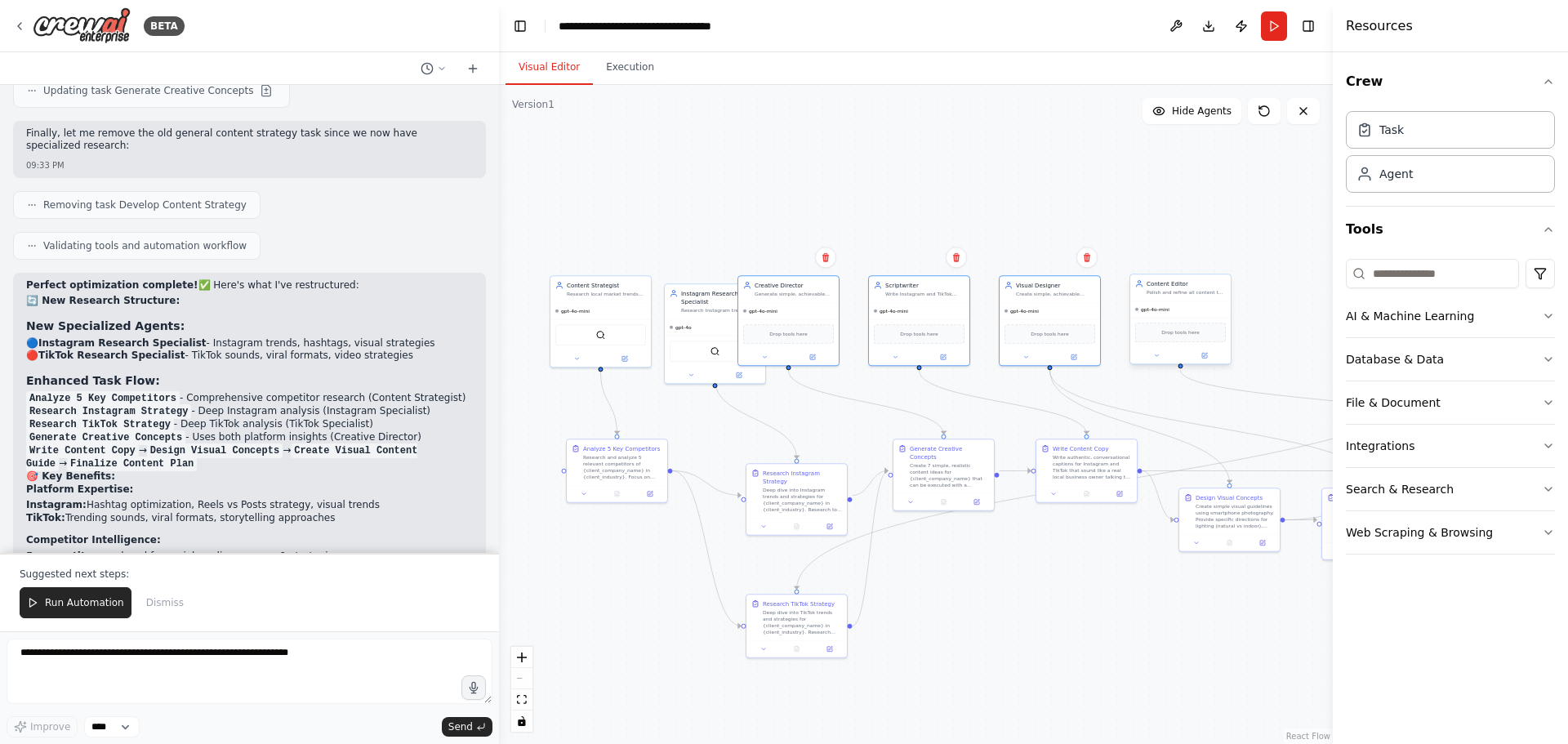
click at [1166, 309] on span "gpt-4o-mini" at bounding box center [1155, 309] width 29 height 7
drag, startPoint x: 936, startPoint y: 314, endPoint x: 1050, endPoint y: 313, distance: 114.0
click at [1050, 313] on div "gpt-4o-mini" at bounding box center [1033, 309] width 100 height 16
drag, startPoint x: 741, startPoint y: 340, endPoint x: 782, endPoint y: 332, distance: 41.8
click at [782, 332] on div "SerperDevTool" at bounding box center [755, 341] width 90 height 21
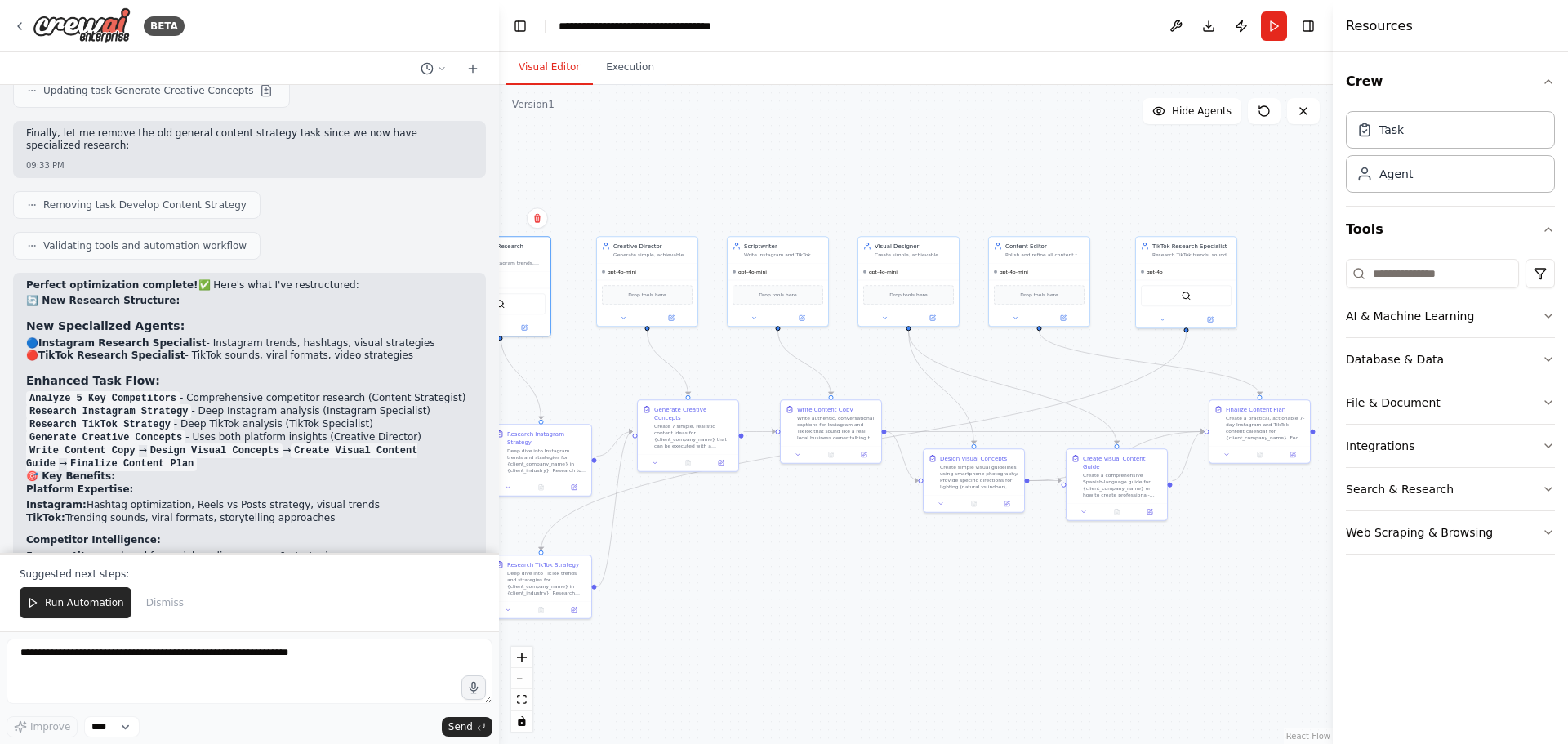
drag, startPoint x: 1165, startPoint y: 606, endPoint x: 842, endPoint y: 571, distance: 324.9
click at [842, 571] on div ".deletable-edge-delete-btn { width: 20px; height: 20px; border: 0px solid #ffff…" at bounding box center [916, 414] width 834 height 659
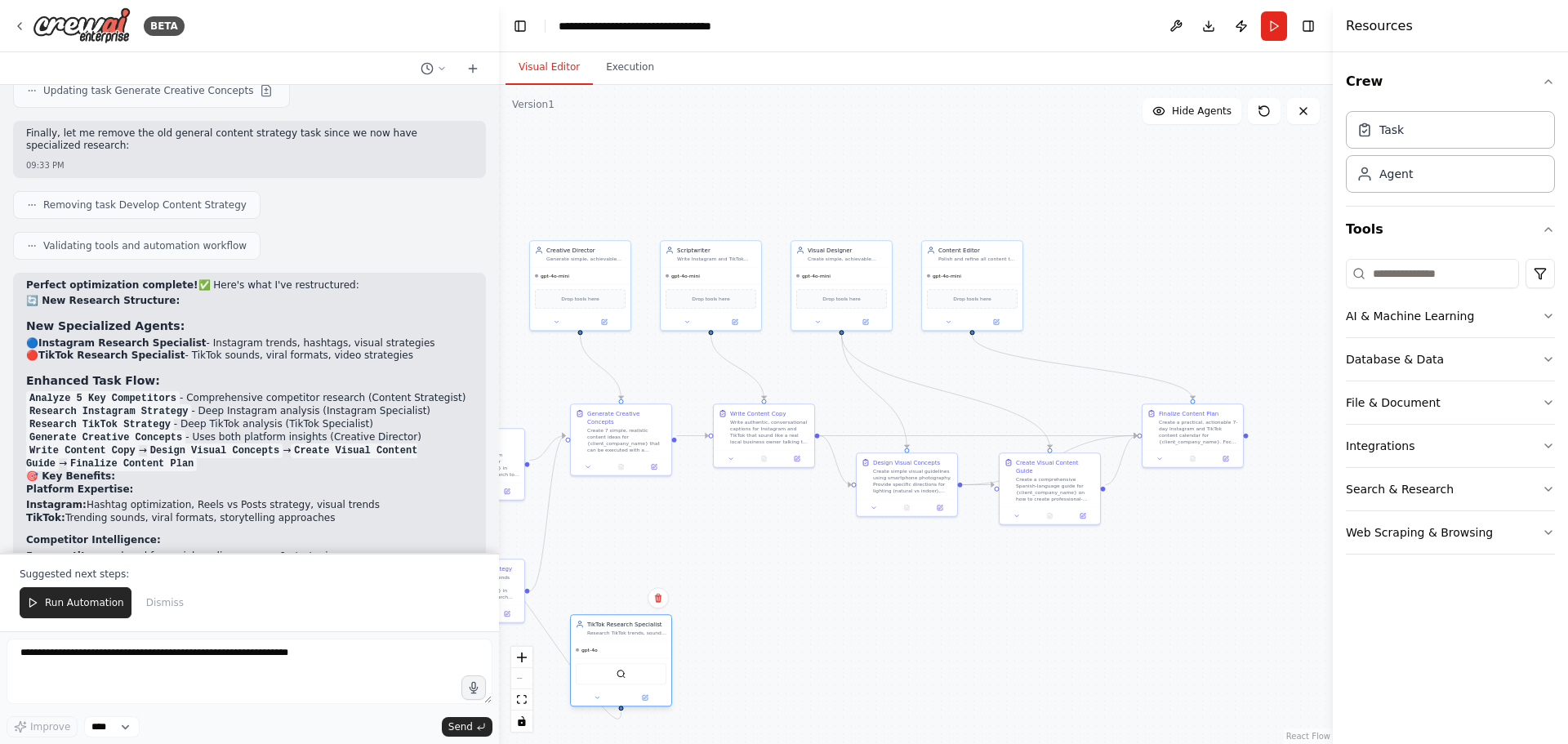
drag, startPoint x: 1117, startPoint y: 258, endPoint x: 641, endPoint y: 573, distance: 570.8
click at [608, 636] on div "Research TikTok trends, sounds, and content formats specifically for {client_co…" at bounding box center [627, 634] width 79 height 7
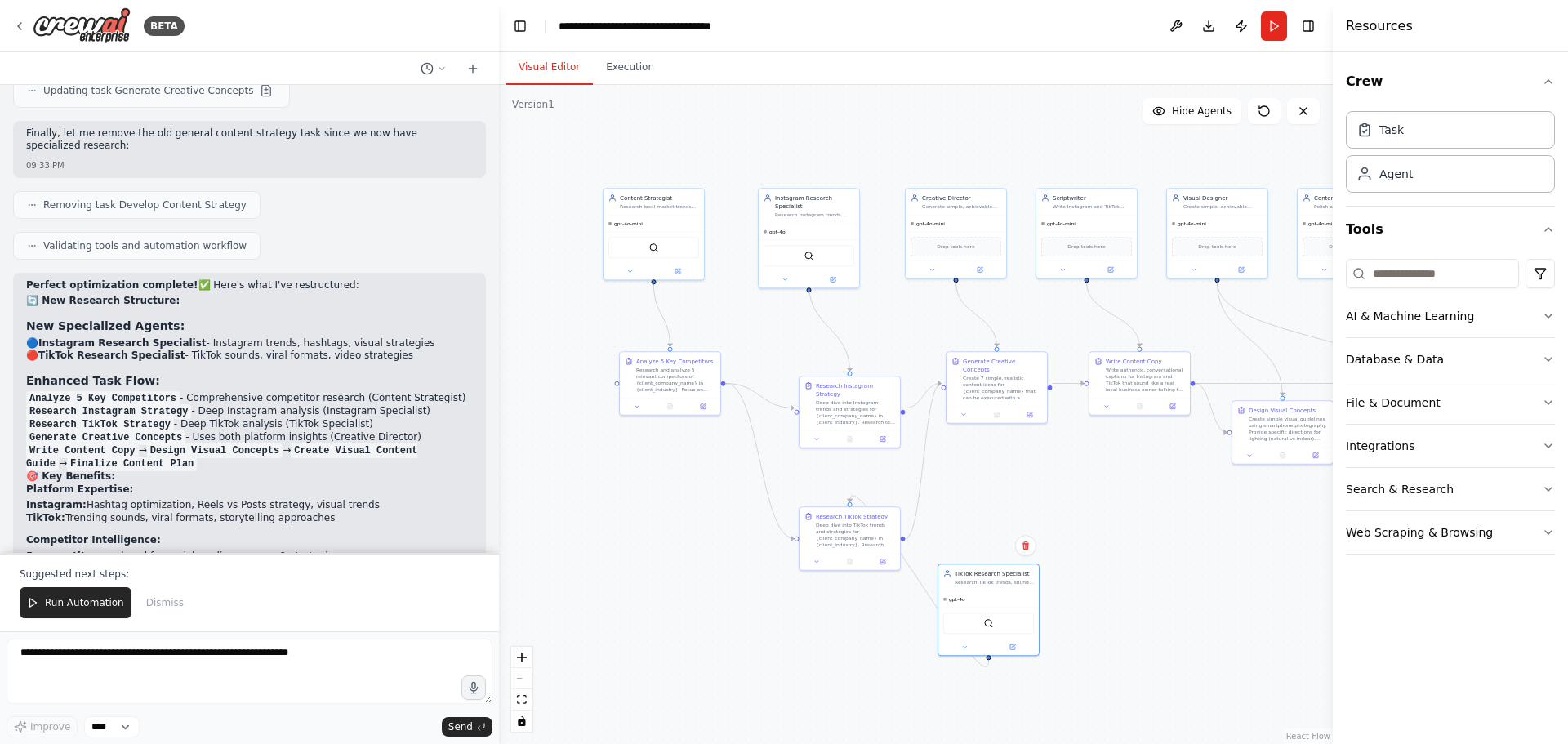
drag, startPoint x: 629, startPoint y: 533, endPoint x: 1006, endPoint y: 480, distance: 380.7
click at [1006, 480] on div ".deletable-edge-delete-btn { width: 20px; height: 20px; border: 0px solid #ffff…" at bounding box center [916, 414] width 834 height 659
drag, startPoint x: 969, startPoint y: 586, endPoint x: 638, endPoint y: 499, distance: 342.2
click at [638, 499] on div "TikTok Research Specialist Research TikTok trends, sounds, and content formats …" at bounding box center [661, 517] width 102 height 92
drag, startPoint x: 825, startPoint y: 522, endPoint x: 785, endPoint y: 606, distance: 93.0
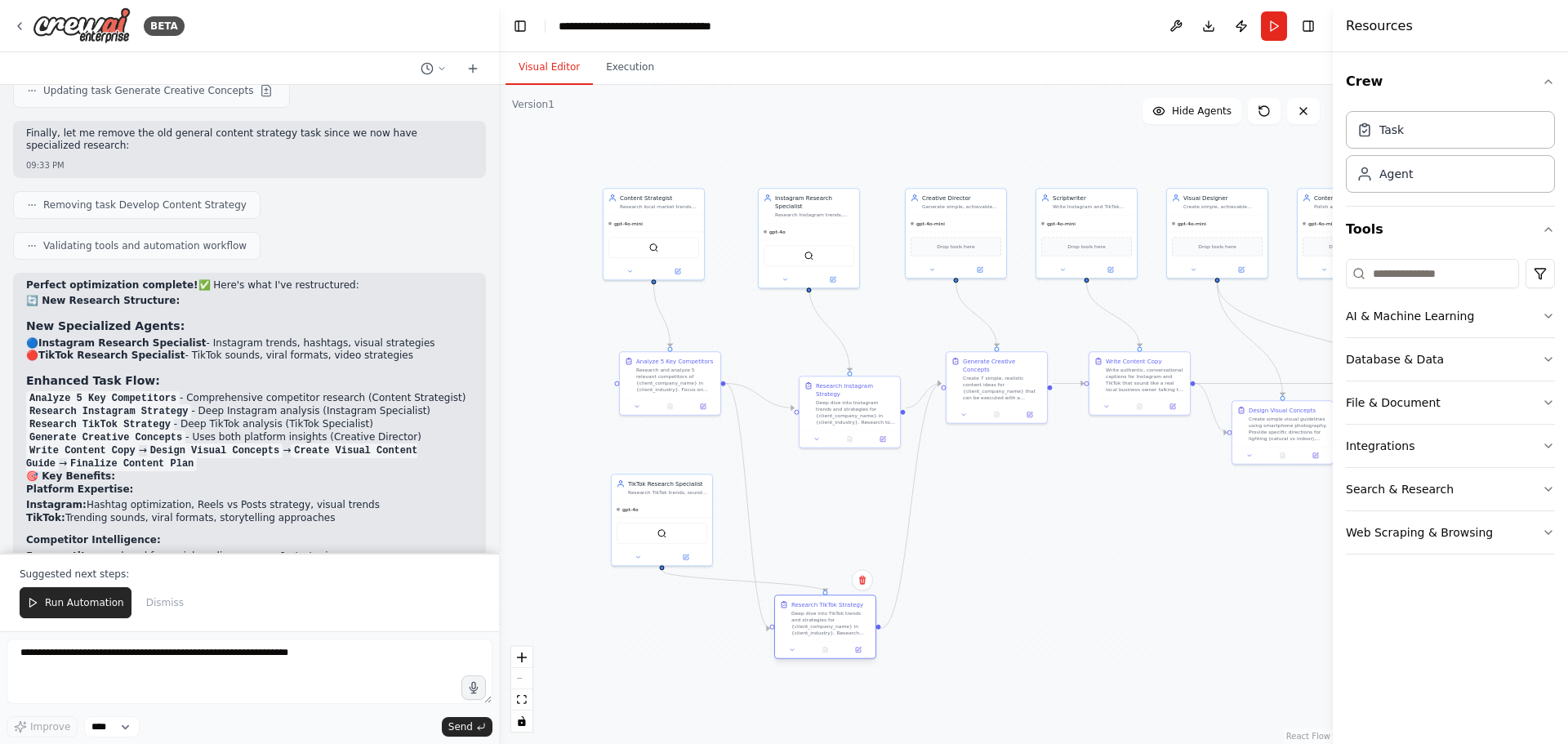
click at [802, 617] on div "Deep dive into TikTok trends and strategies for {client_company_name} in {clien…" at bounding box center [832, 623] width 79 height 26
drag, startPoint x: 649, startPoint y: 495, endPoint x: 818, endPoint y: 487, distance: 169.2
click at [818, 487] on div "TikTok Research Specialist Research TikTok trends, sounds, and content formats …" at bounding box center [825, 478] width 100 height 26
drag, startPoint x: 844, startPoint y: 389, endPoint x: 810, endPoint y: 367, distance: 40.5
click at [810, 373] on div "Deep dive into Instagram trends and strategies for {client_company_name} in {cl…" at bounding box center [823, 386] width 79 height 26
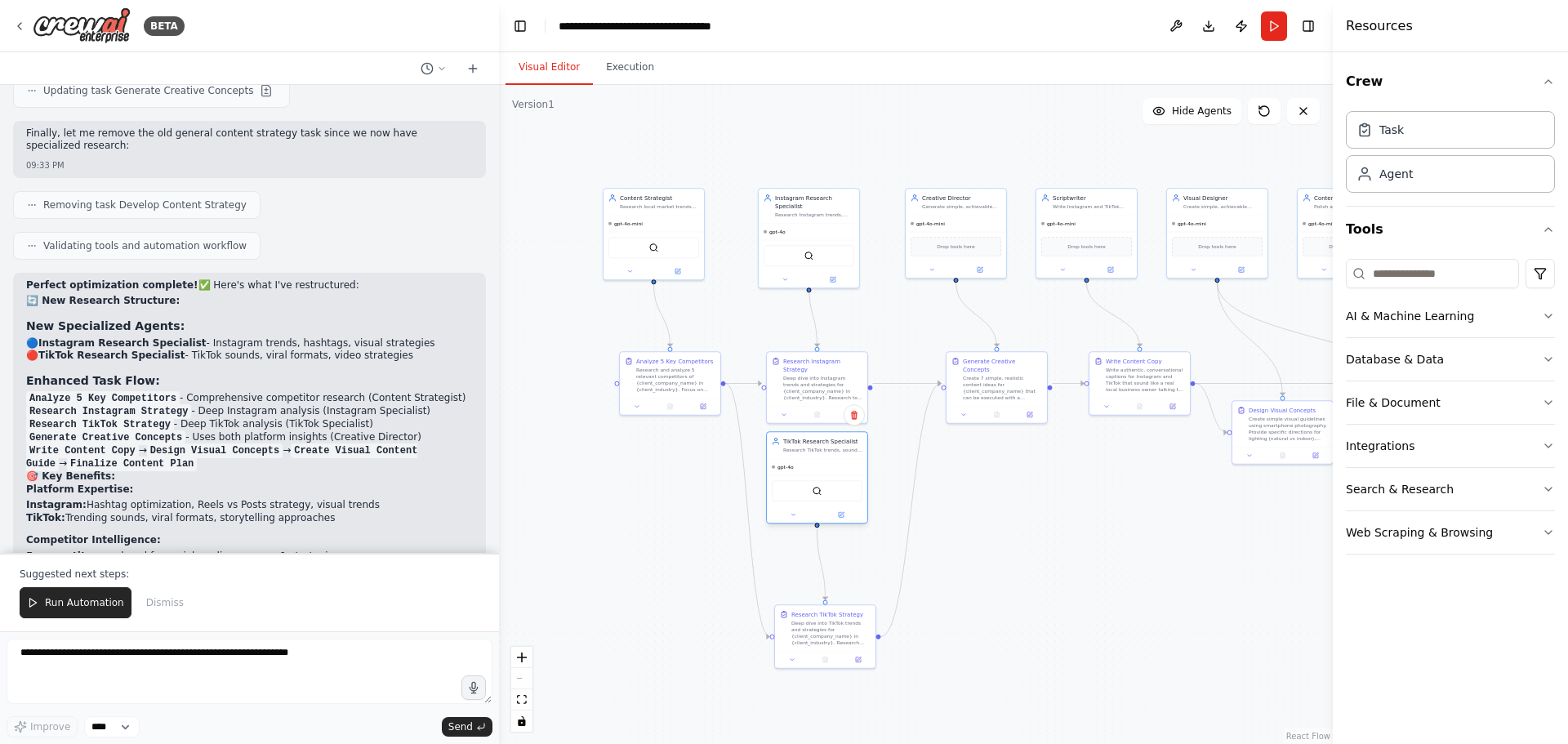
drag, startPoint x: 816, startPoint y: 487, endPoint x: 807, endPoint y: 457, distance: 31.3
click at [807, 457] on div "TikTok Research Specialist Research TikTok trends, sounds, and content formats …" at bounding box center [817, 445] width 100 height 26
drag, startPoint x: 836, startPoint y: 620, endPoint x: 828, endPoint y: 576, distance: 44.7
click at [828, 576] on div "Research TikTok Strategy Deep dive into TikTok trends and strategies for {clien…" at bounding box center [823, 585] width 79 height 36
click at [966, 614] on div ".deletable-edge-delete-btn { width: 20px; height: 20px; border: 0px solid #ffff…" at bounding box center [916, 414] width 834 height 659
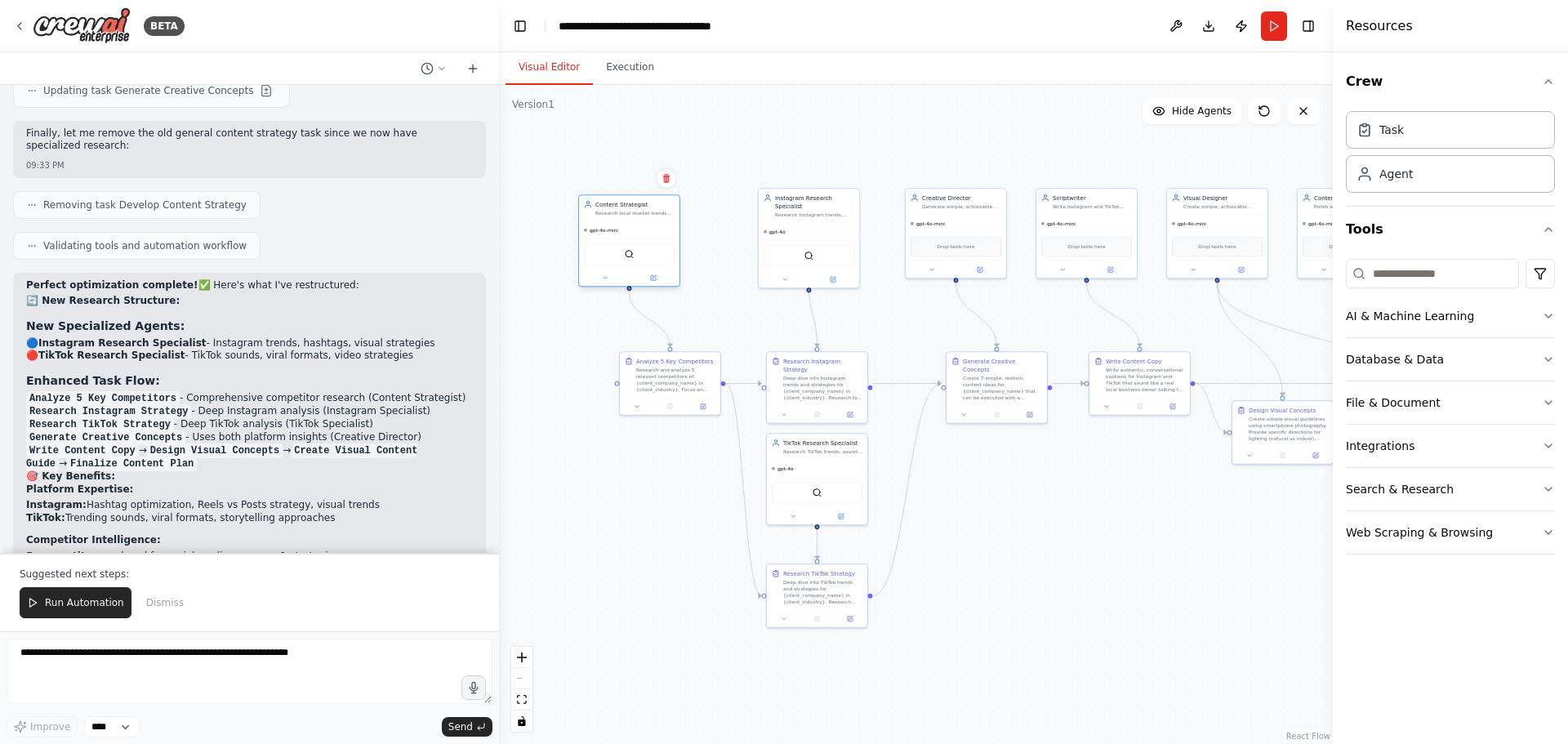
drag, startPoint x: 680, startPoint y: 204, endPoint x: 651, endPoint y: 211, distance: 29.8
click at [651, 211] on div "Research local market trends and competitor strategies for {client_company_name…" at bounding box center [635, 213] width 79 height 7
drag, startPoint x: 688, startPoint y: 365, endPoint x: 657, endPoint y: 368, distance: 31.1
click at [657, 368] on div "Research and analyze 5 relevant competitors of {client_company_name} in {client…" at bounding box center [643, 377] width 79 height 26
click at [659, 536] on div ".deletable-edge-delete-btn { width: 20px; height: 20px; border: 0px solid #ffff…" at bounding box center [916, 414] width 834 height 659
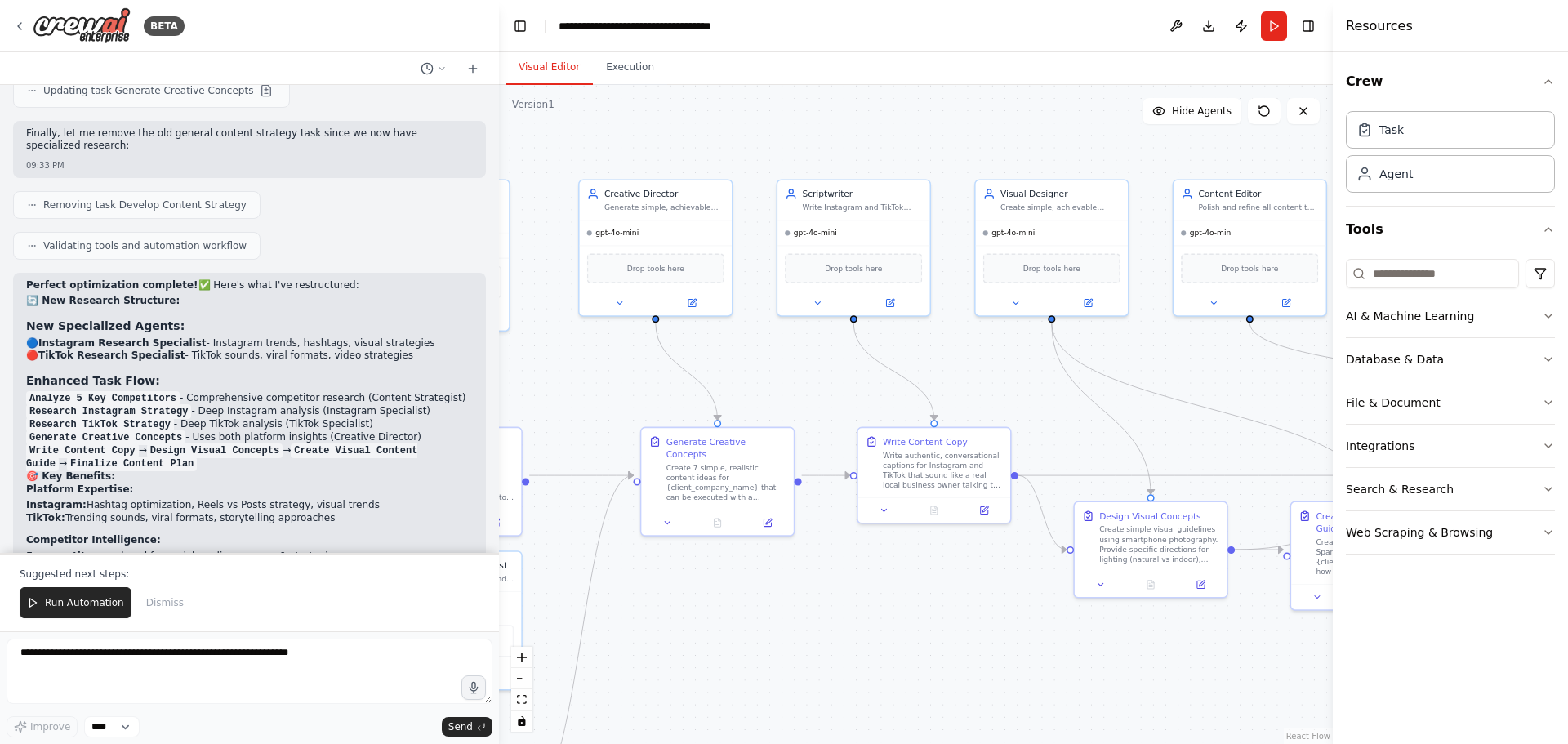
drag, startPoint x: 1130, startPoint y: 435, endPoint x: 868, endPoint y: 585, distance: 301.9
click at [868, 585] on div ".deletable-edge-delete-btn { width: 20px; height: 20px; border: 0px solid #ffff…" at bounding box center [916, 414] width 834 height 659
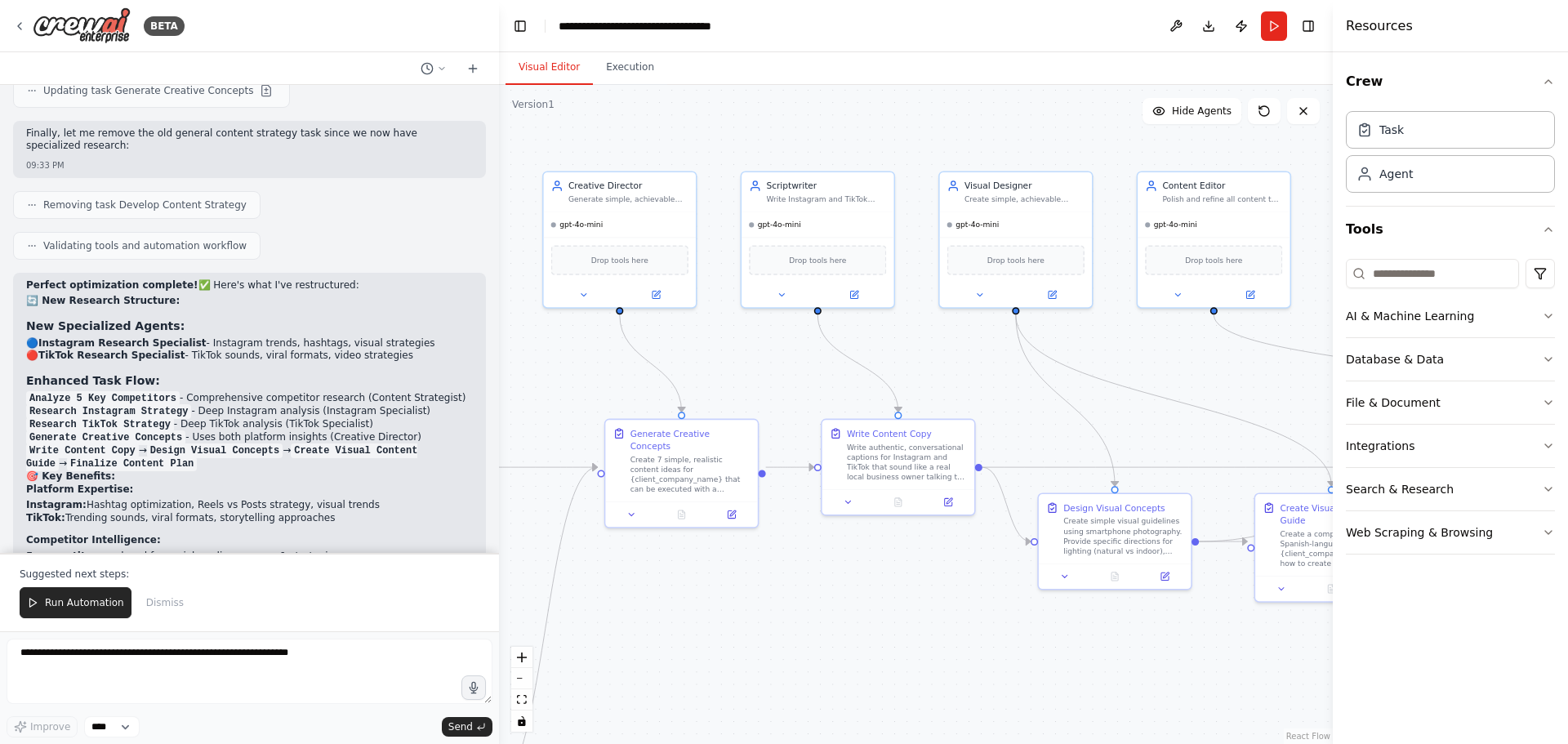
drag, startPoint x: 1039, startPoint y: 658, endPoint x: 1001, endPoint y: 649, distance: 39.1
click at [1002, 649] on div ".deletable-edge-delete-btn { width: 20px; height: 20px; border: 0px solid #ffff…" at bounding box center [916, 414] width 834 height 659
click at [663, 458] on div "Create 7 simple, realistic content ideas for {client_company_name} that can be …" at bounding box center [689, 472] width 120 height 40
click at [736, 503] on button at bounding box center [730, 510] width 43 height 15
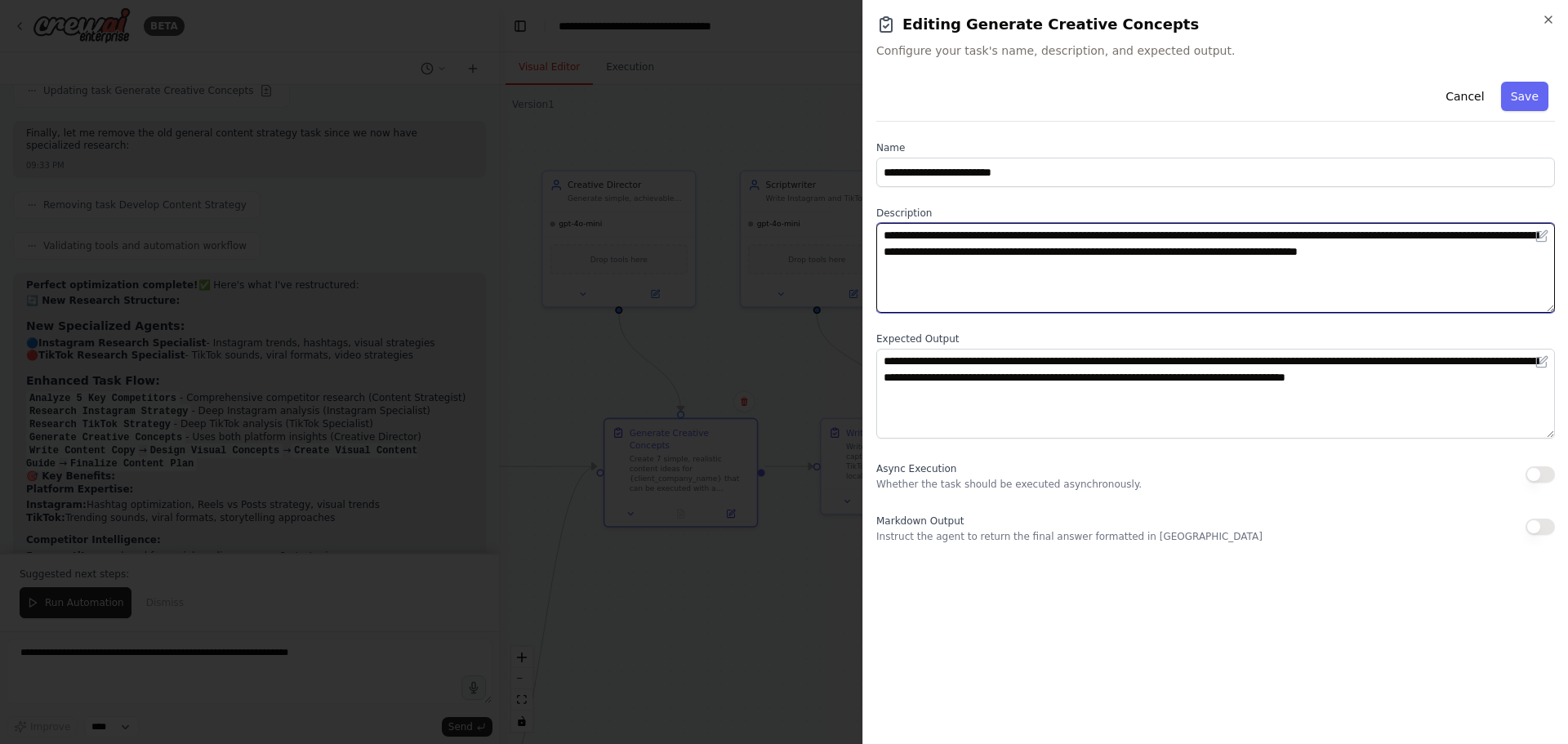
click at [925, 237] on textarea "**********" at bounding box center [1215, 267] width 679 height 90
type textarea "**********"
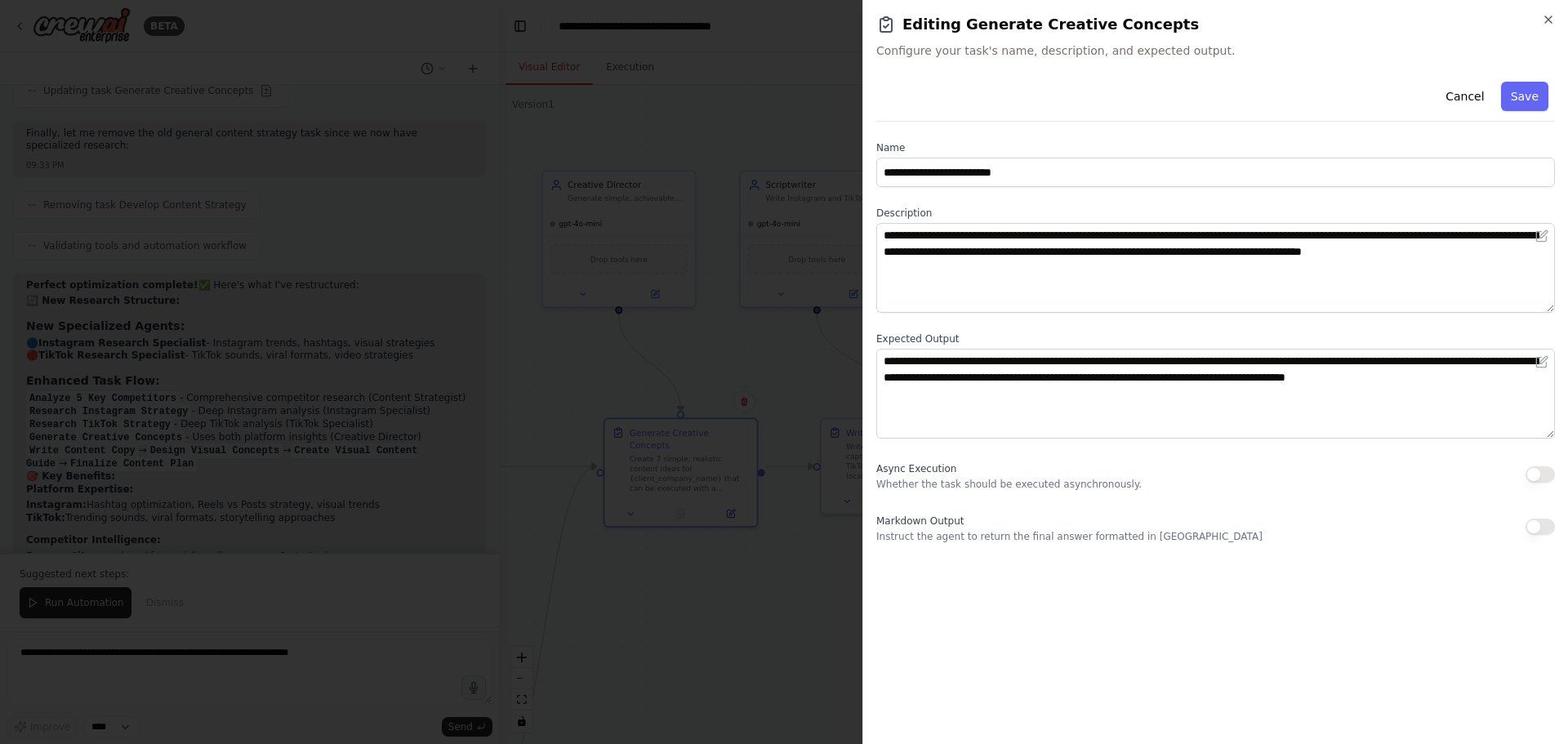
click at [1081, 211] on label "Description" at bounding box center [1215, 213] width 679 height 13
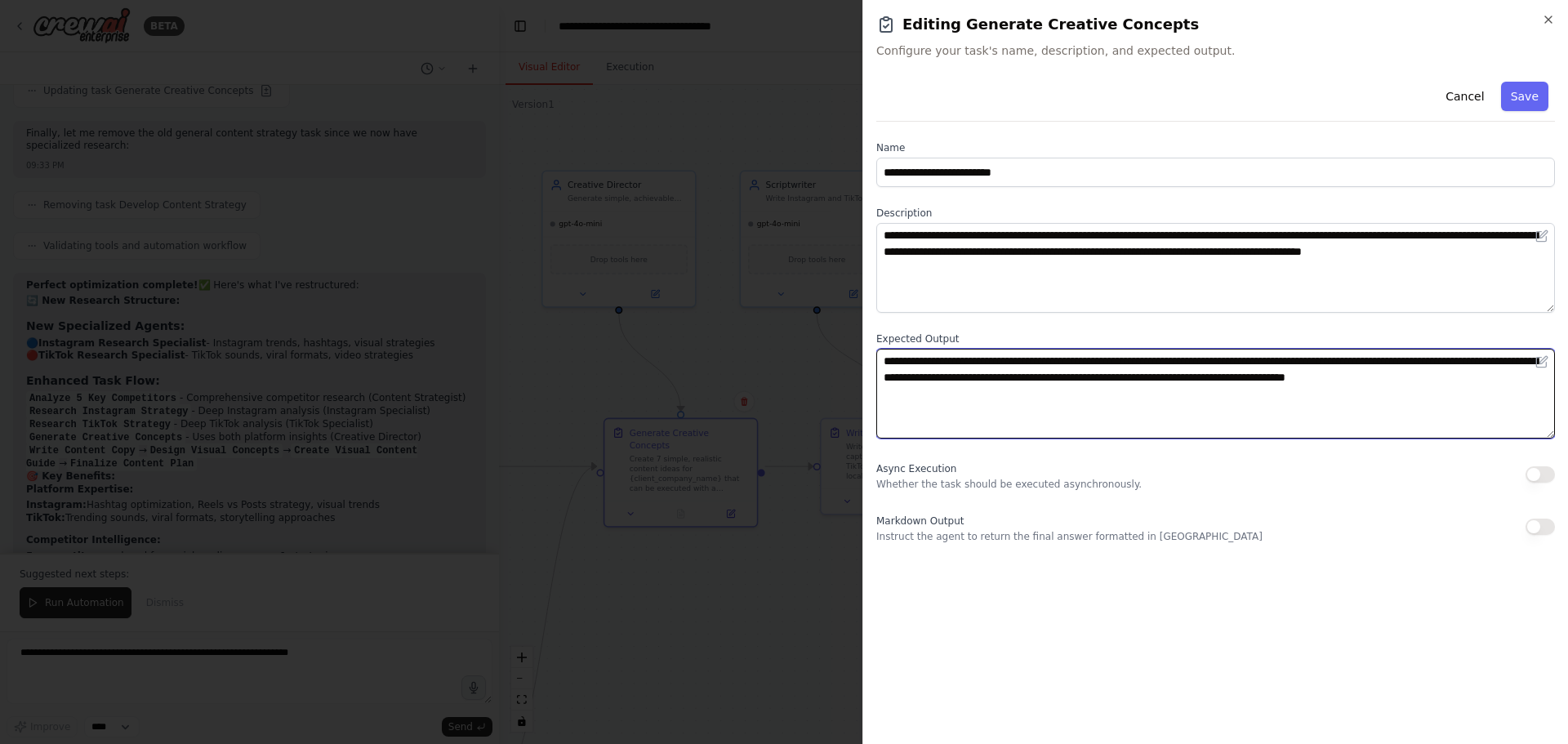
drag, startPoint x: 882, startPoint y: 361, endPoint x: 873, endPoint y: 365, distance: 9.8
click at [873, 365] on div "**********" at bounding box center [1215, 372] width 706 height 744
type textarea "**********"
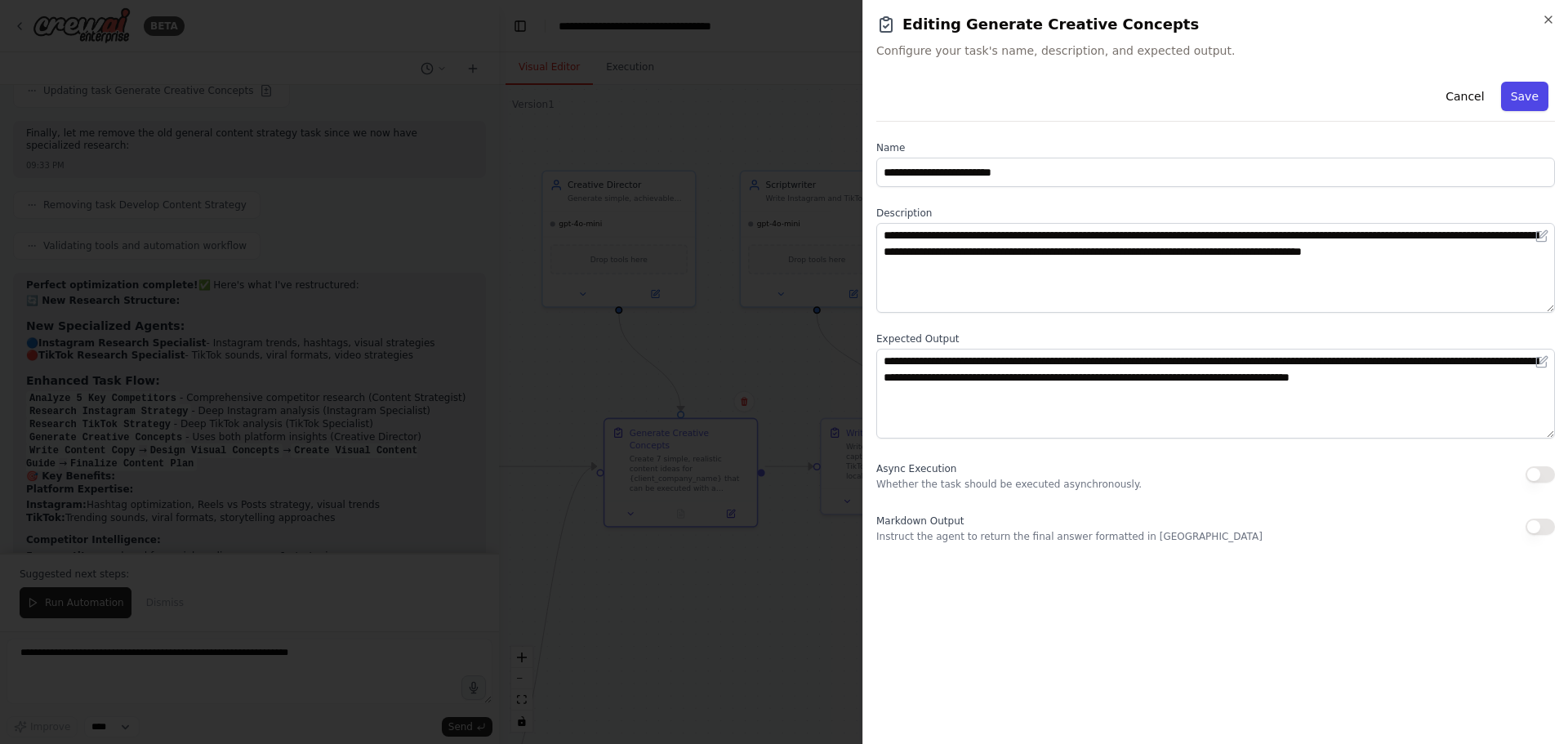
click at [1516, 92] on button "Save" at bounding box center [1525, 96] width 48 height 30
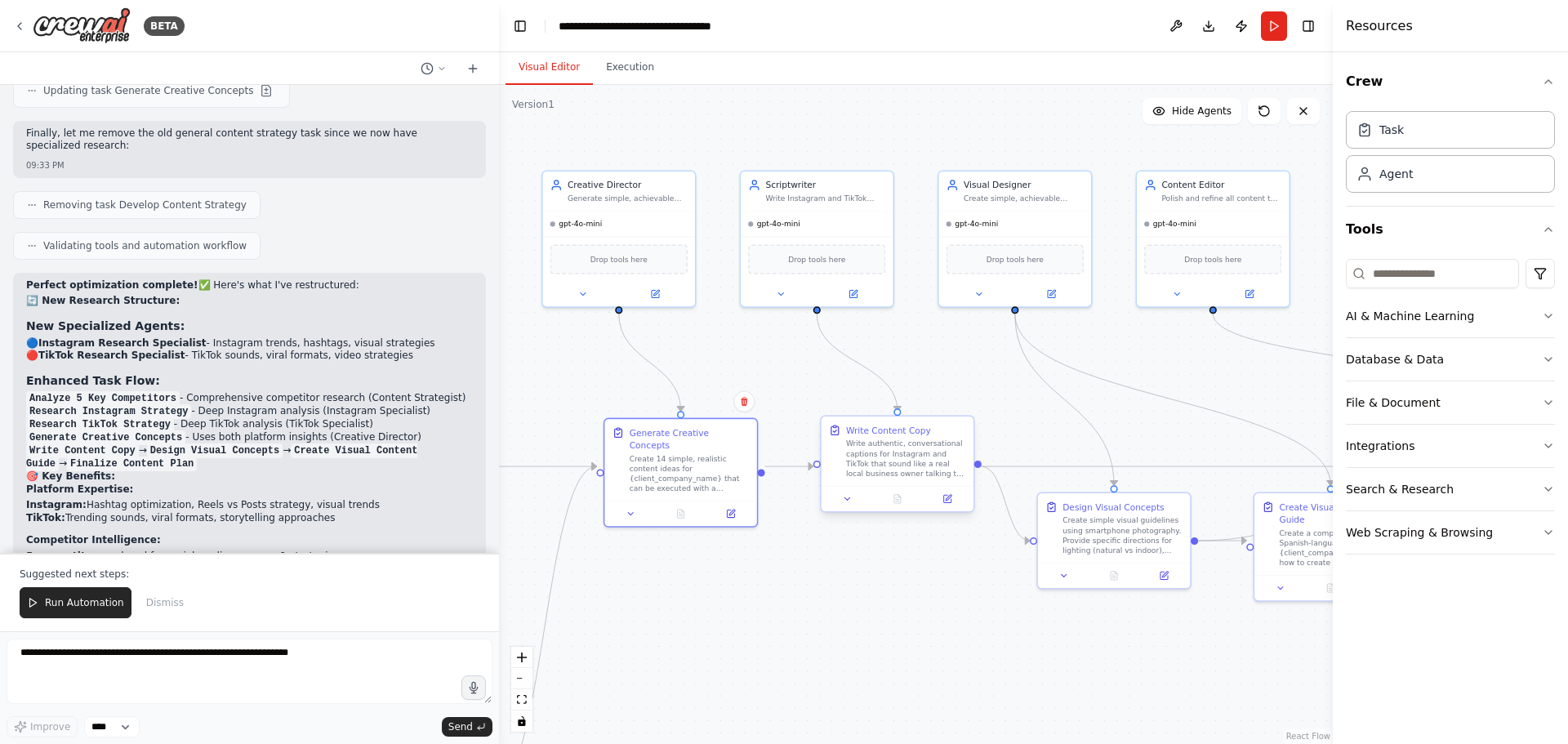
click at [897, 448] on div "Write authentic, conversational captions for Instagram and TikTok that sound li…" at bounding box center [906, 459] width 120 height 40
click at [951, 501] on icon at bounding box center [947, 497] width 7 height 7
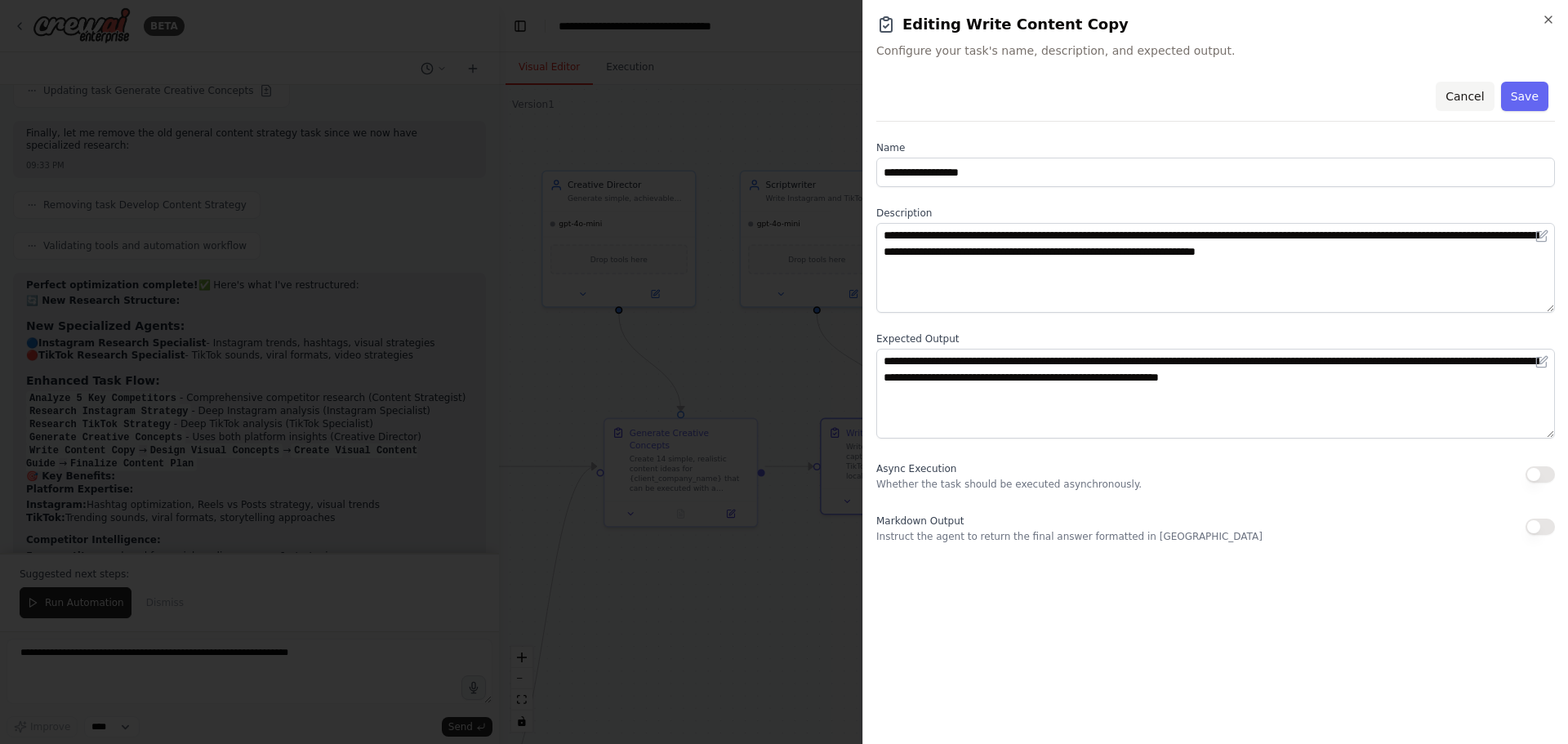
click at [1479, 97] on button "Cancel" at bounding box center [1465, 96] width 58 height 30
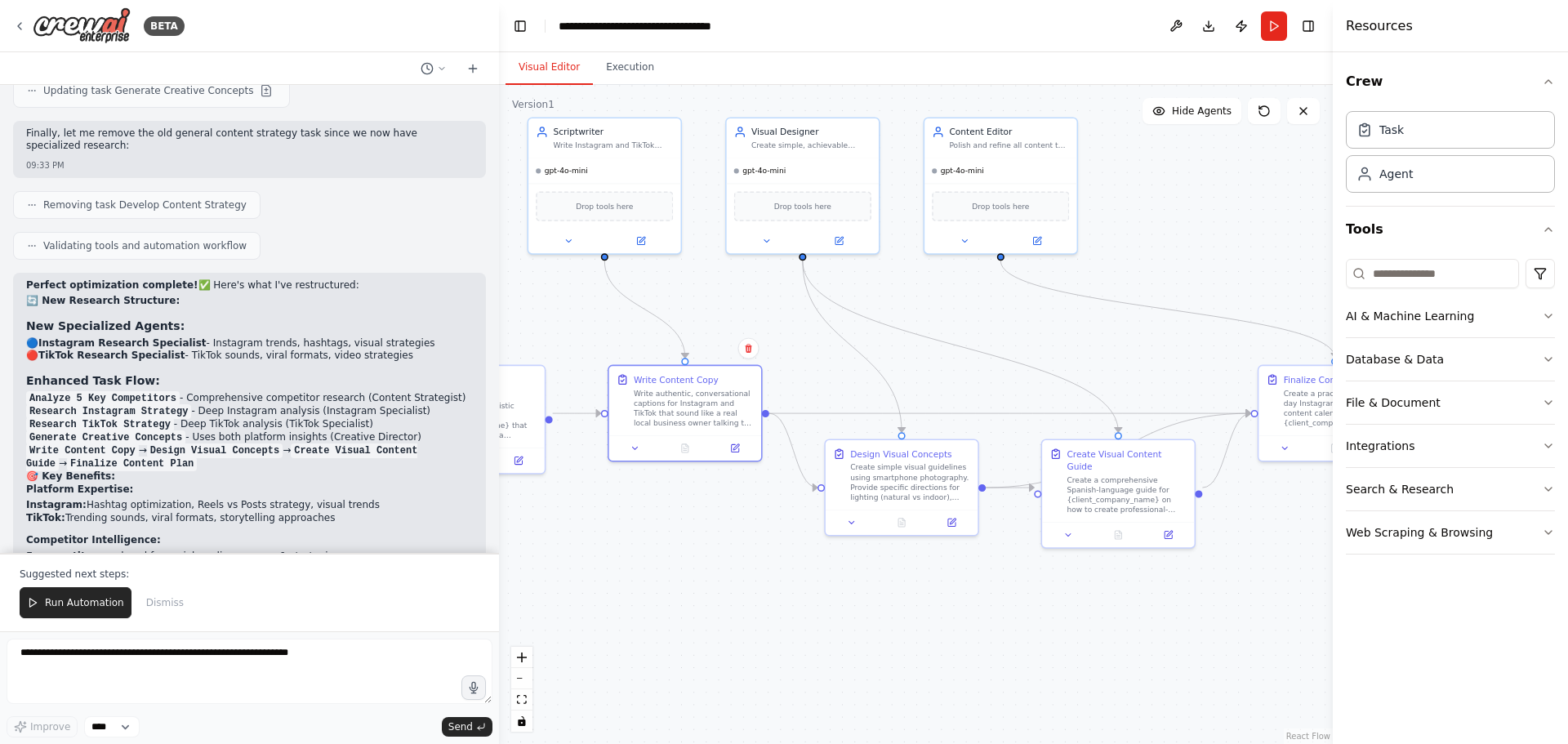
drag, startPoint x: 1009, startPoint y: 614, endPoint x: 796, endPoint y: 562, distance: 219.3
click at [796, 562] on div ".deletable-edge-delete-btn { width: 20px; height: 20px; border: 0px solid #ffff…" at bounding box center [916, 414] width 834 height 659
drag, startPoint x: 1112, startPoint y: 450, endPoint x: 817, endPoint y: 609, distance: 335.1
click at [817, 609] on div "Create Visual Content Guide" at bounding box center [835, 618] width 120 height 25
click at [934, 473] on div "Create simple visual guidelines using smartphone photography. Provide specific …" at bounding box center [909, 480] width 120 height 40
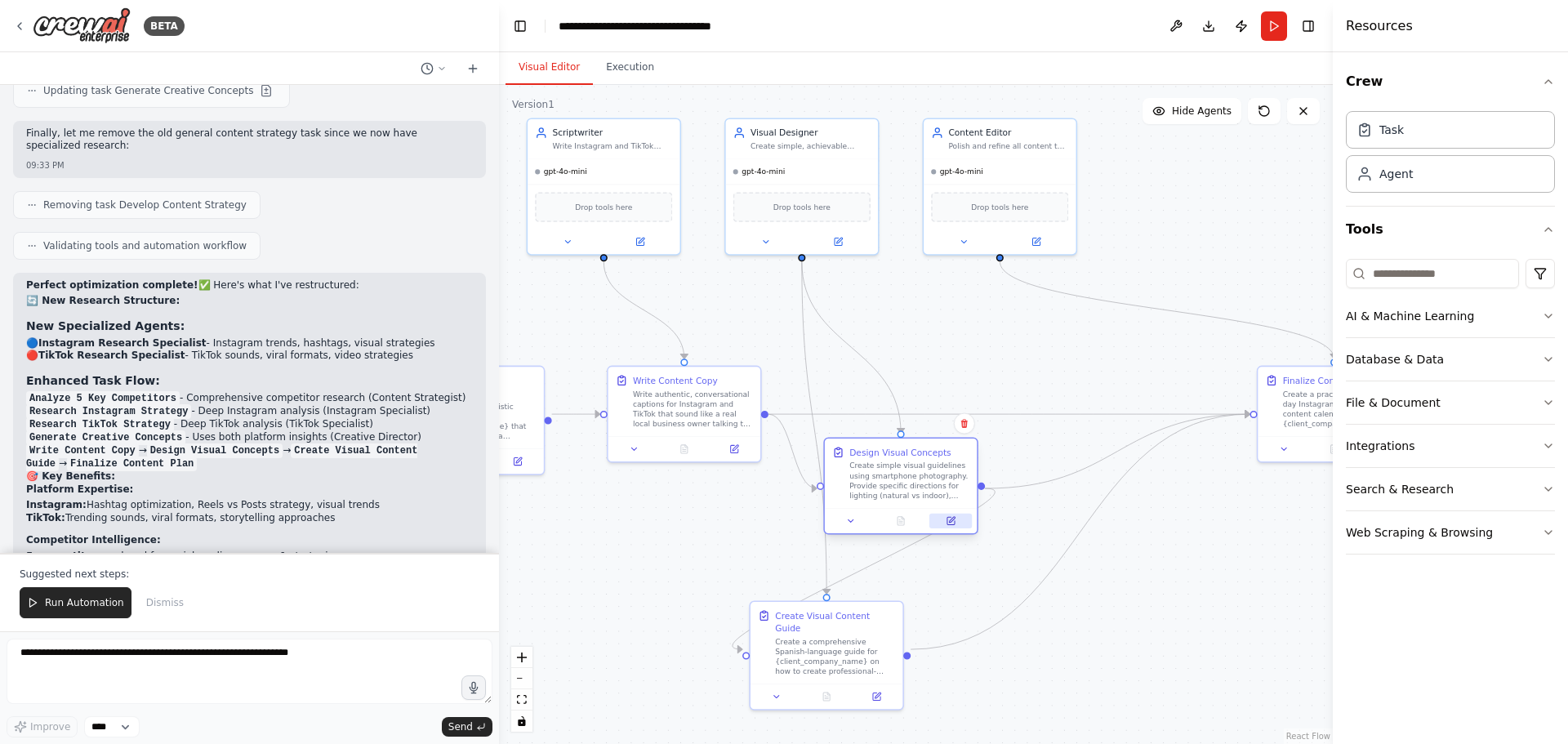
click at [942, 517] on button at bounding box center [951, 520] width 43 height 15
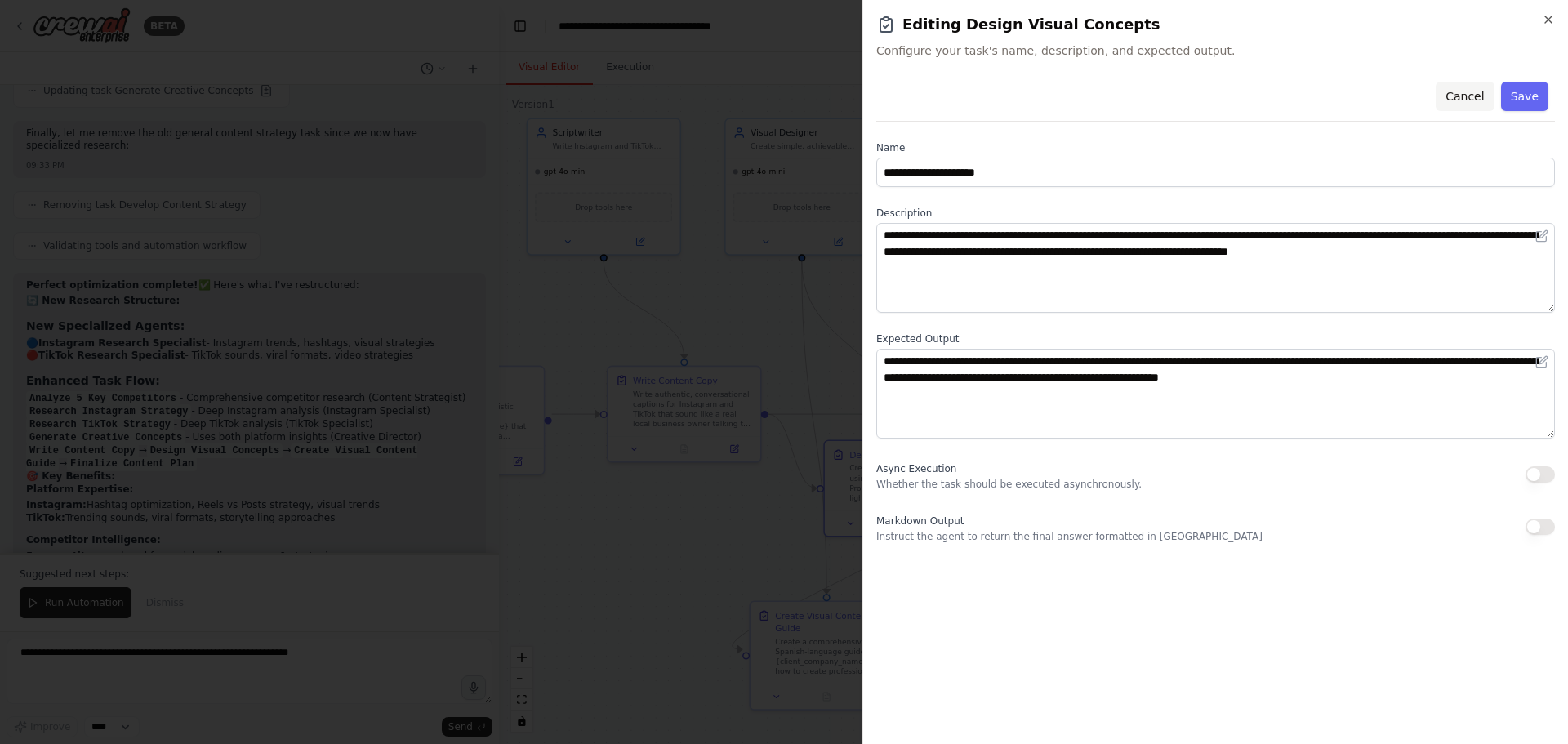
click at [1471, 93] on button "Cancel" at bounding box center [1465, 96] width 58 height 30
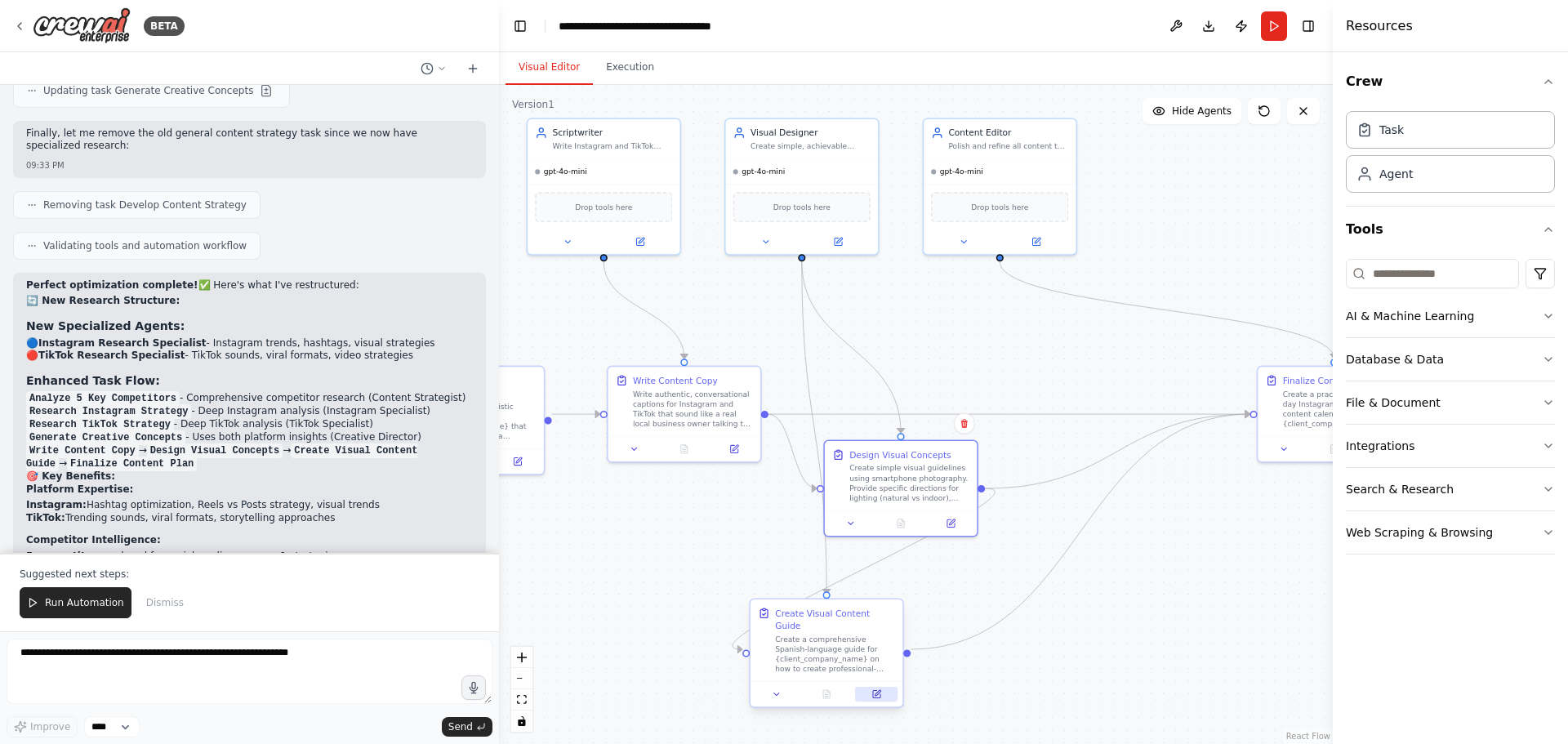
click at [875, 690] on icon at bounding box center [876, 692] width 7 height 7
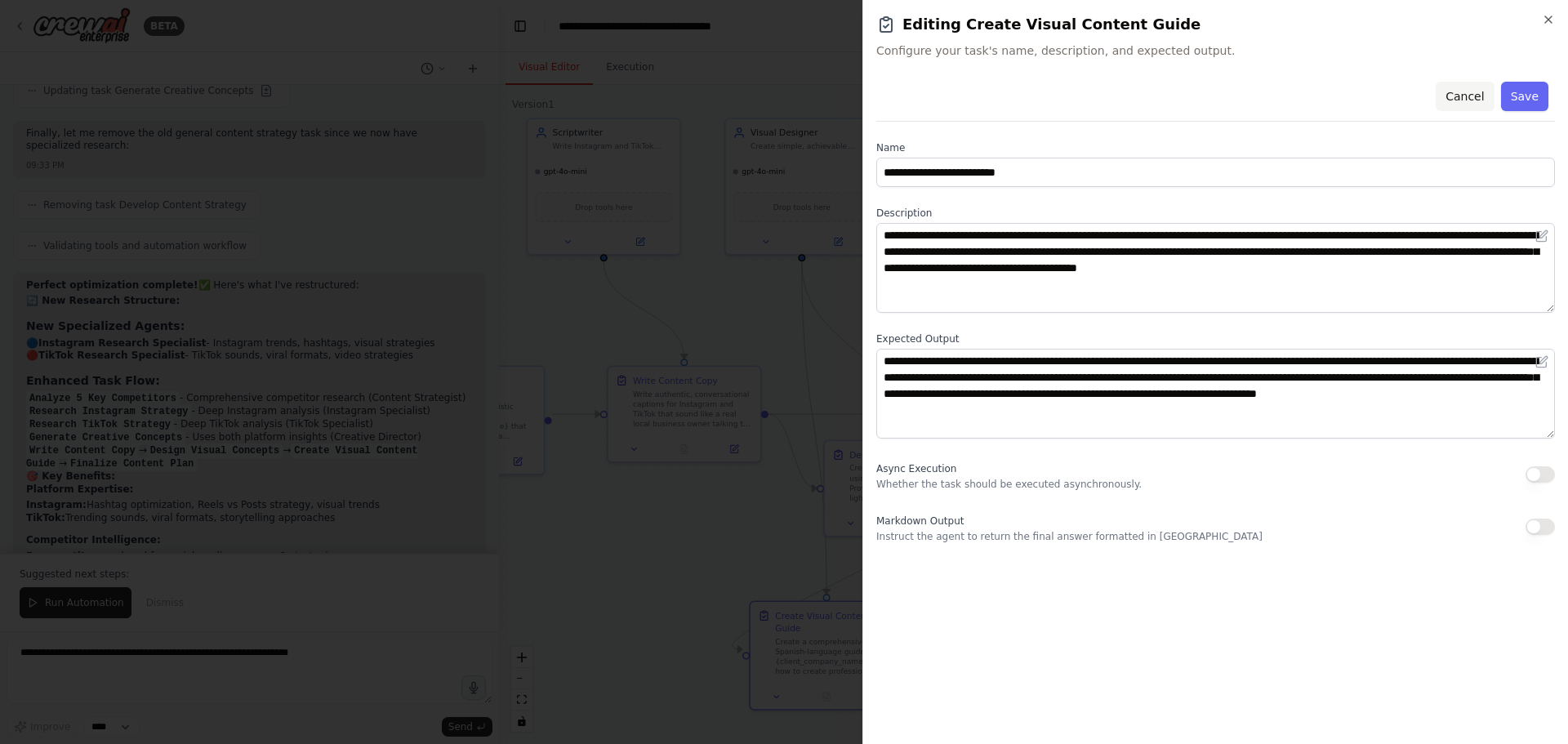
click at [1467, 97] on button "Cancel" at bounding box center [1465, 96] width 58 height 30
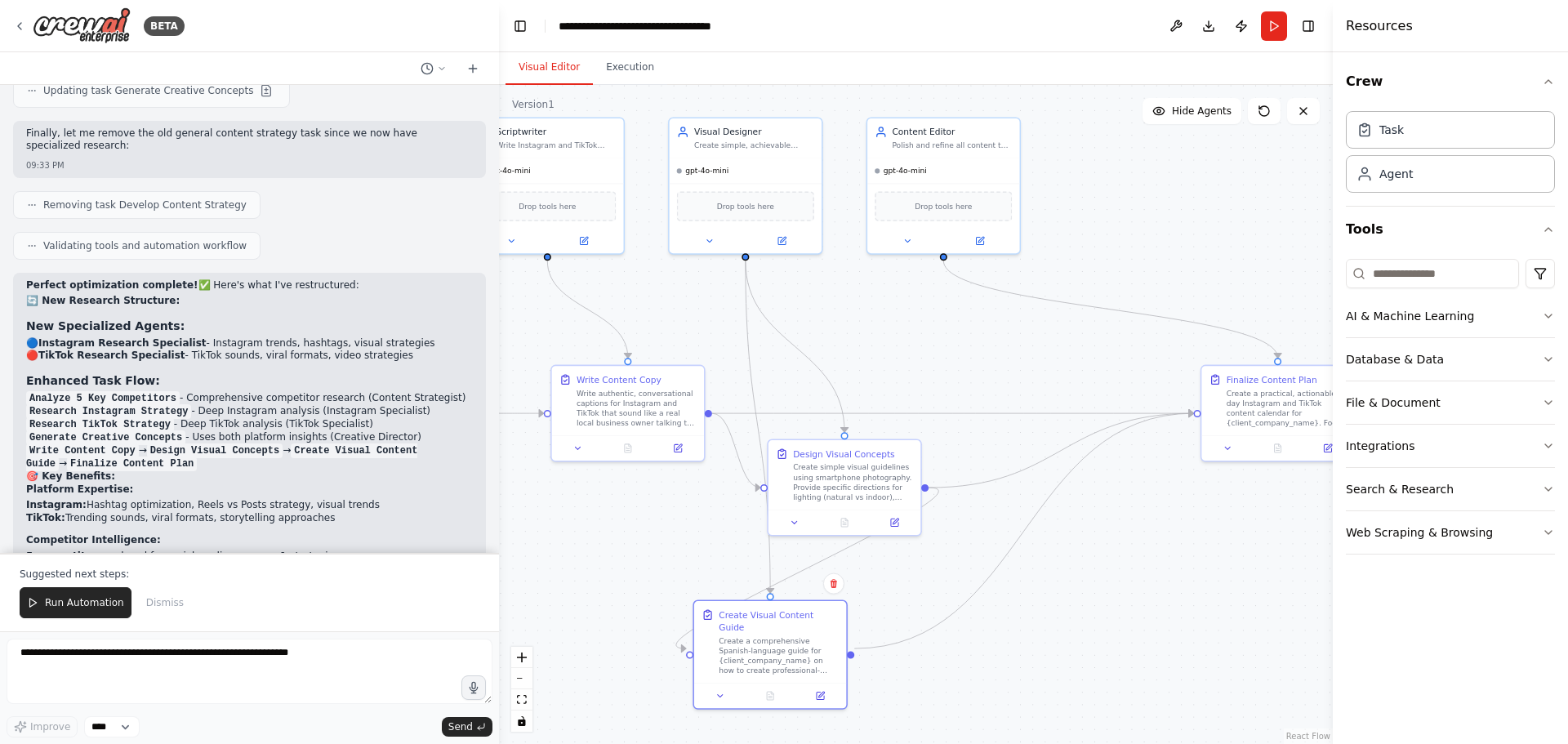
drag, startPoint x: 1225, startPoint y: 506, endPoint x: 1127, endPoint y: 501, distance: 98.1
click at [1156, 505] on div ".deletable-edge-delete-btn { width: 20px; height: 20px; border: 0px solid #ffff…" at bounding box center [916, 414] width 834 height 659
drag, startPoint x: 1087, startPoint y: 574, endPoint x: 1043, endPoint y: 553, distance: 48.8
click at [1056, 559] on div ".deletable-edge-delete-btn { width: 20px; height: 20px; border: 0px solid #ffff…" at bounding box center [916, 414] width 834 height 659
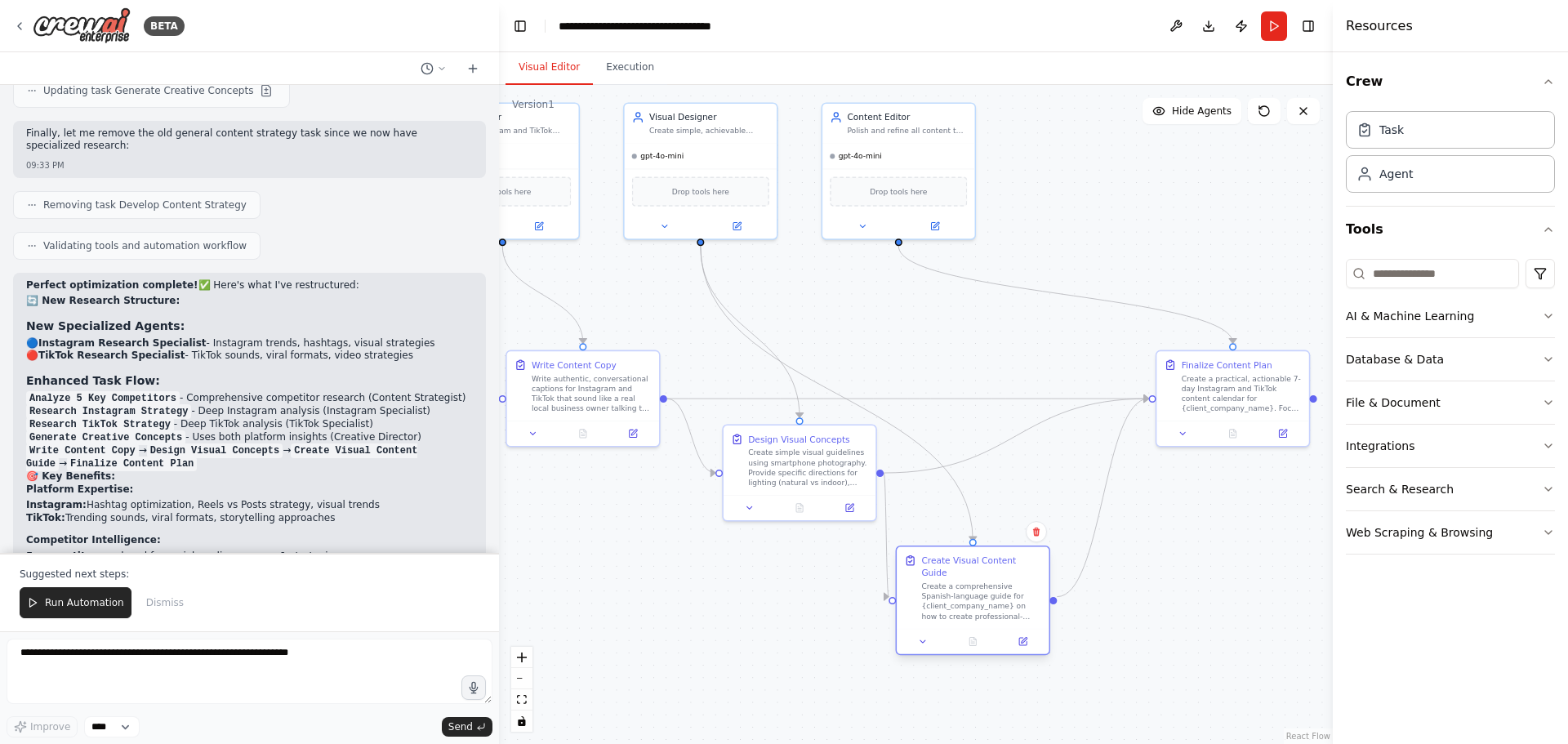
drag, startPoint x: 737, startPoint y: 603, endPoint x: 983, endPoint y: 572, distance: 247.9
click at [983, 572] on div "Create Visual Content Guide Create a comprehensive Spanish-language guide for {…" at bounding box center [981, 588] width 120 height 67
drag, startPoint x: 905, startPoint y: 429, endPoint x: 969, endPoint y: 390, distance: 74.9
click at [969, 390] on div ".deletable-edge-delete-btn { width: 20px; height: 20px; border: 0px solid #ffff…" at bounding box center [916, 414] width 834 height 659
drag, startPoint x: 951, startPoint y: 565, endPoint x: 1024, endPoint y: 522, distance: 84.7
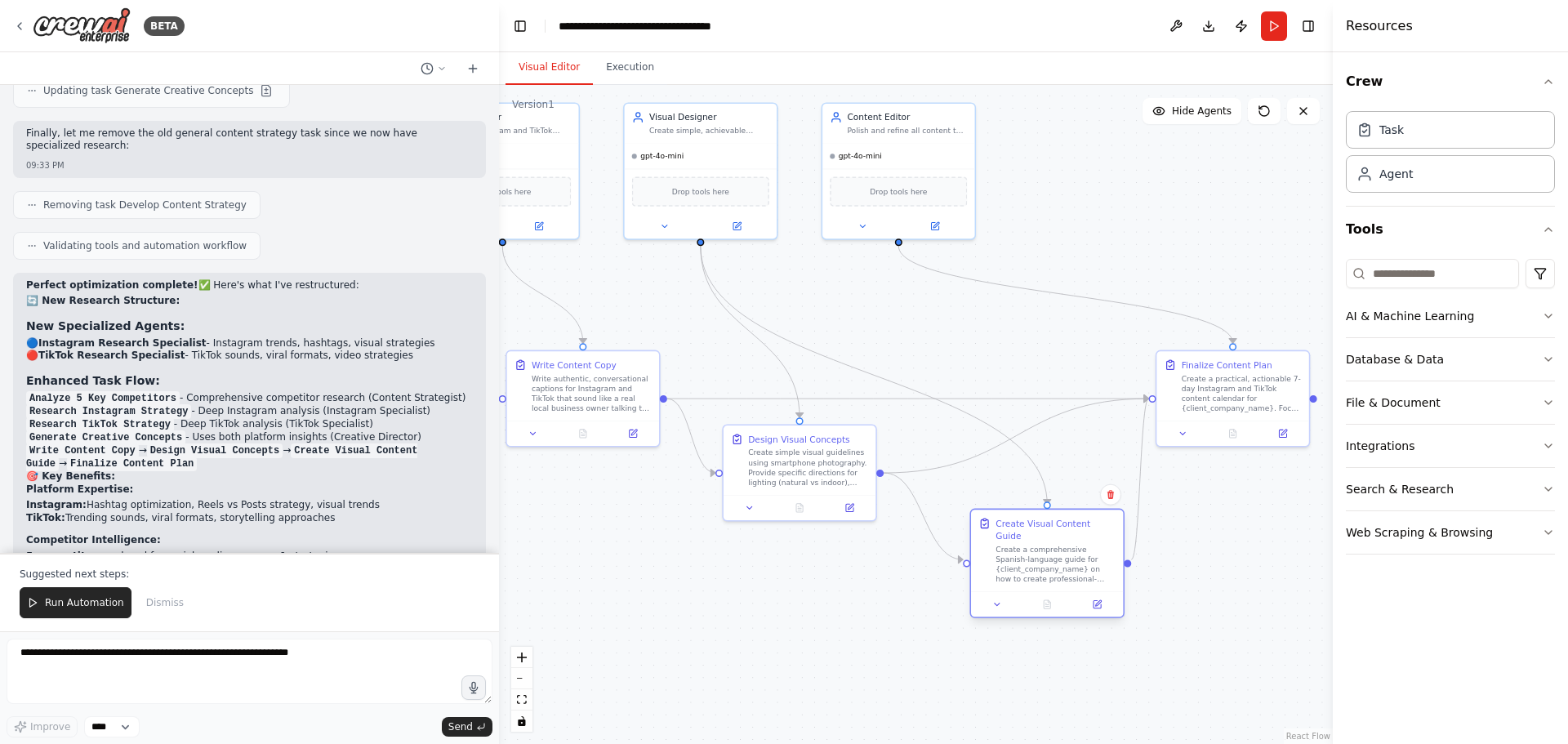
click at [1024, 522] on div "Create Visual Content Guide" at bounding box center [1056, 529] width 120 height 25
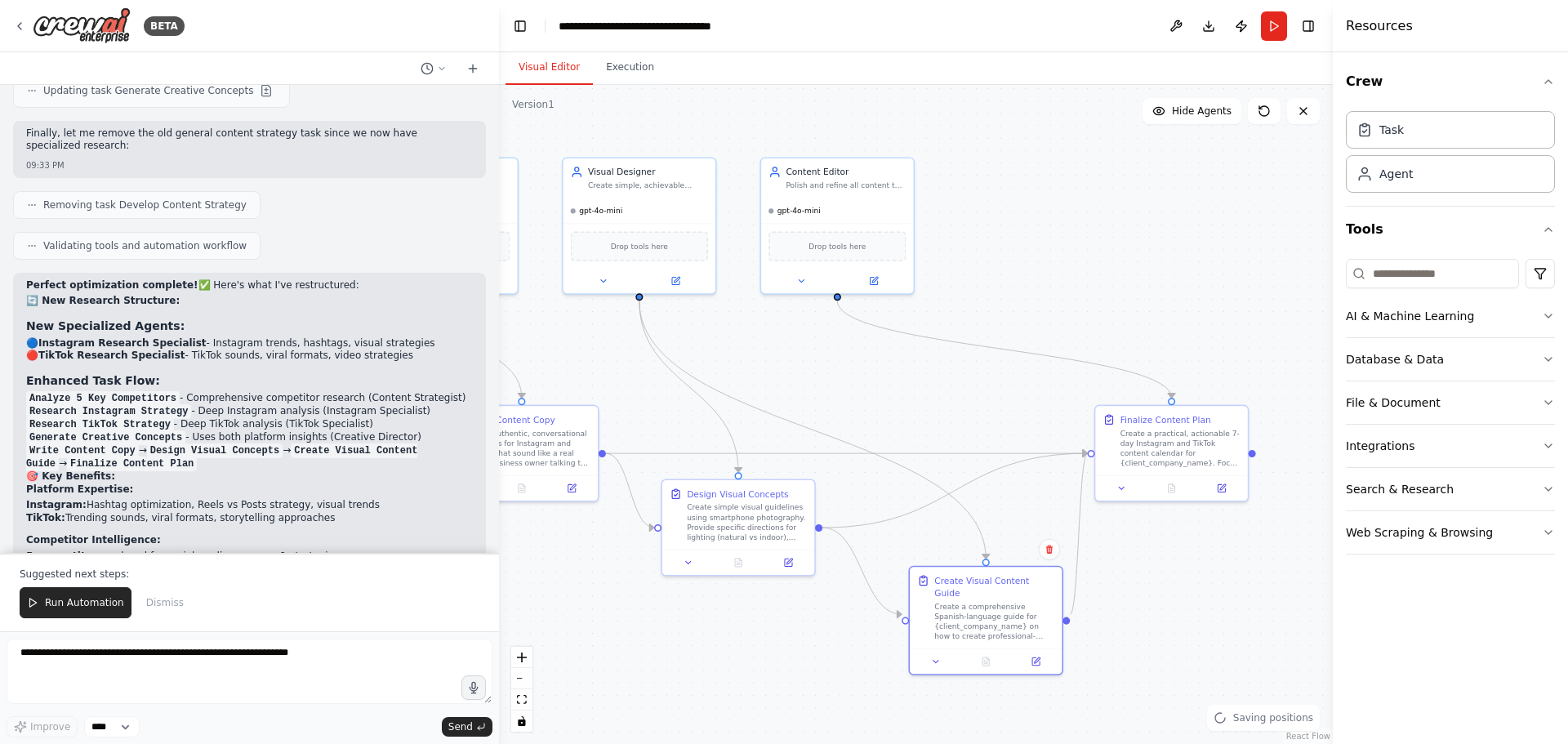
drag, startPoint x: 1241, startPoint y: 501, endPoint x: 1169, endPoint y: 567, distance: 97.7
click at [1169, 567] on div ".deletable-edge-delete-btn { width: 20px; height: 20px; border: 0px solid #ffff…" at bounding box center [916, 414] width 834 height 659
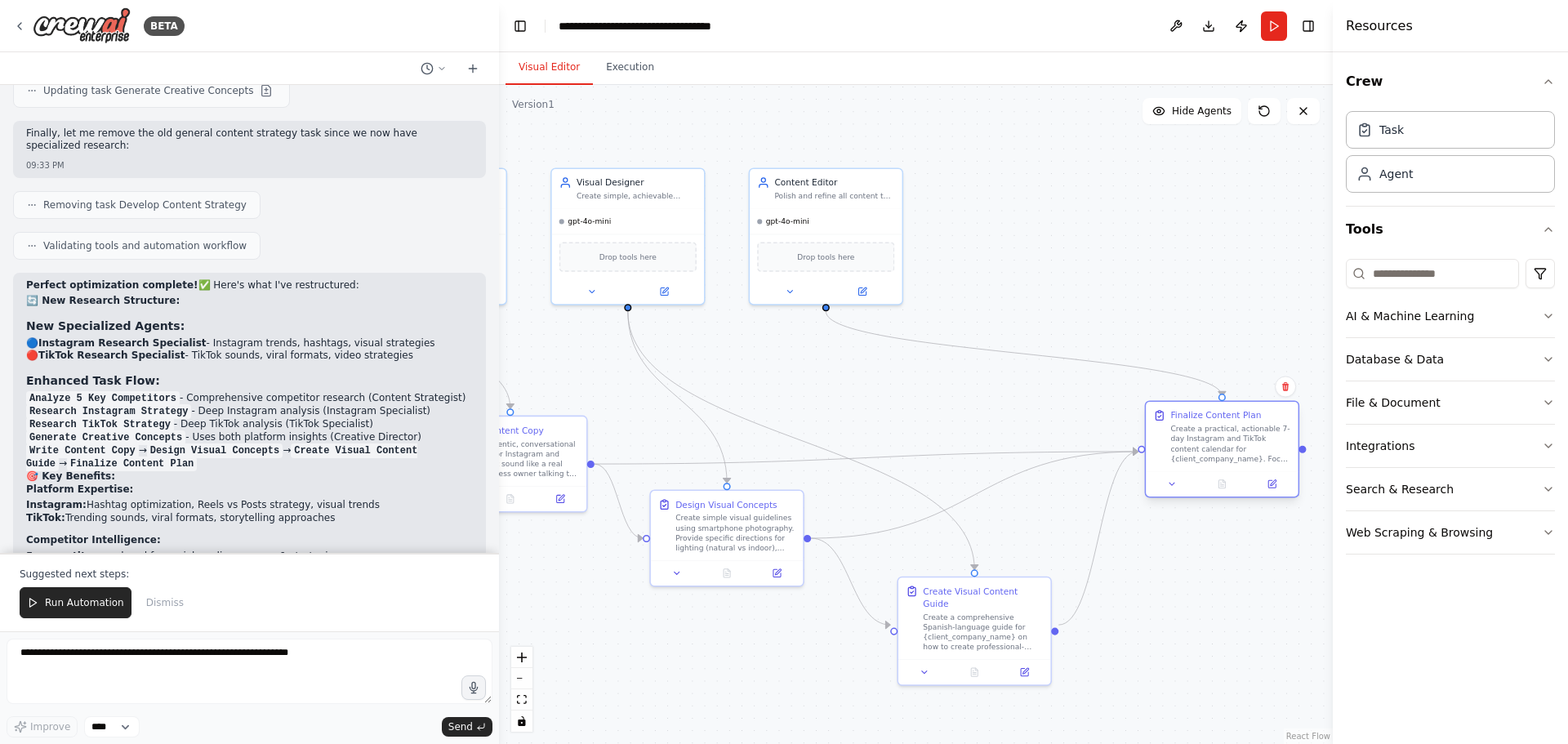
drag, startPoint x: 1138, startPoint y: 476, endPoint x: 1197, endPoint y: 466, distance: 59.8
click at [1197, 466] on div "Finalize Content Plan Create a practical, actionable 7-day Instagram and TikTok…" at bounding box center [1221, 436] width 152 height 69
click at [1260, 485] on icon at bounding box center [1260, 483] width 7 height 7
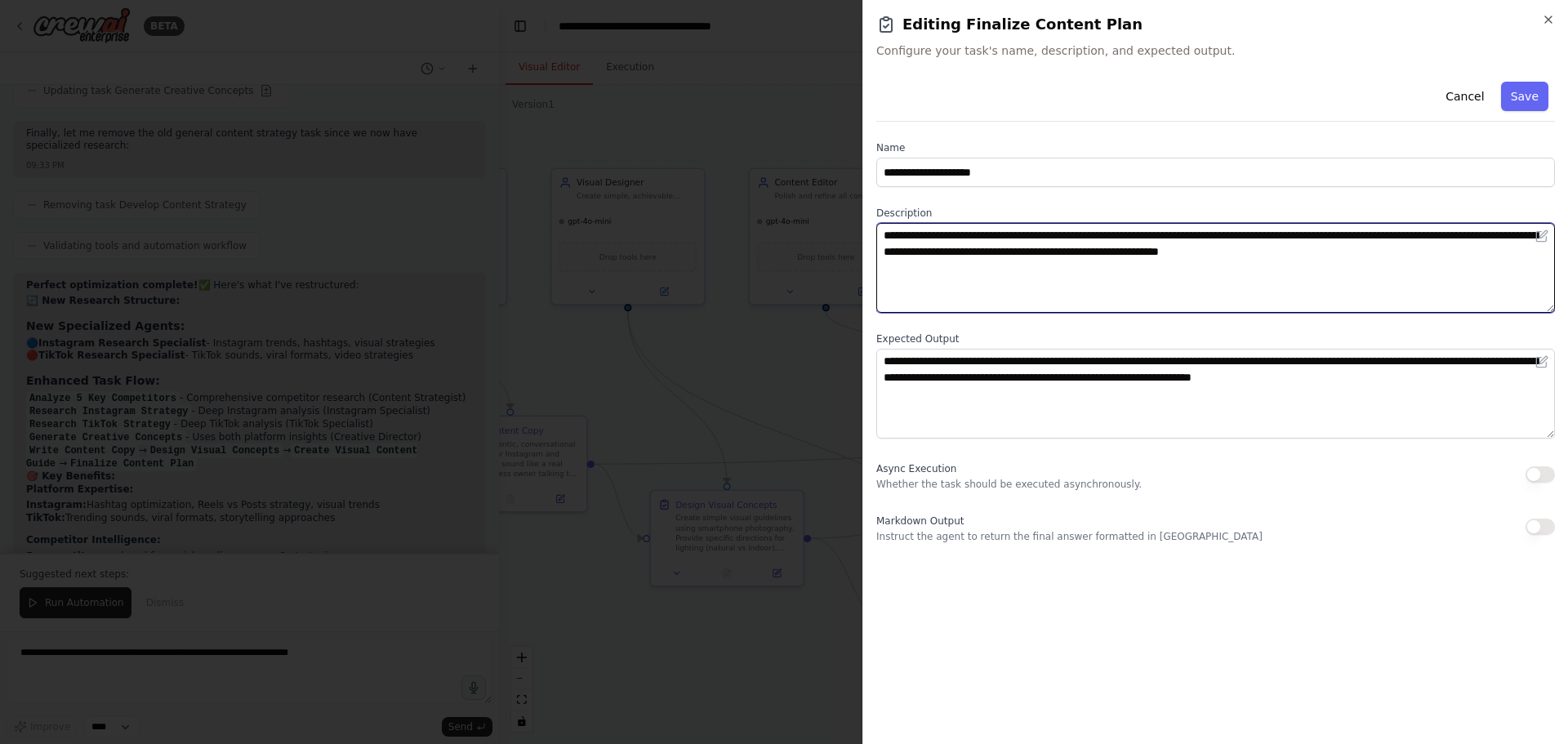
click at [1034, 235] on textarea "**********" at bounding box center [1215, 267] width 679 height 90
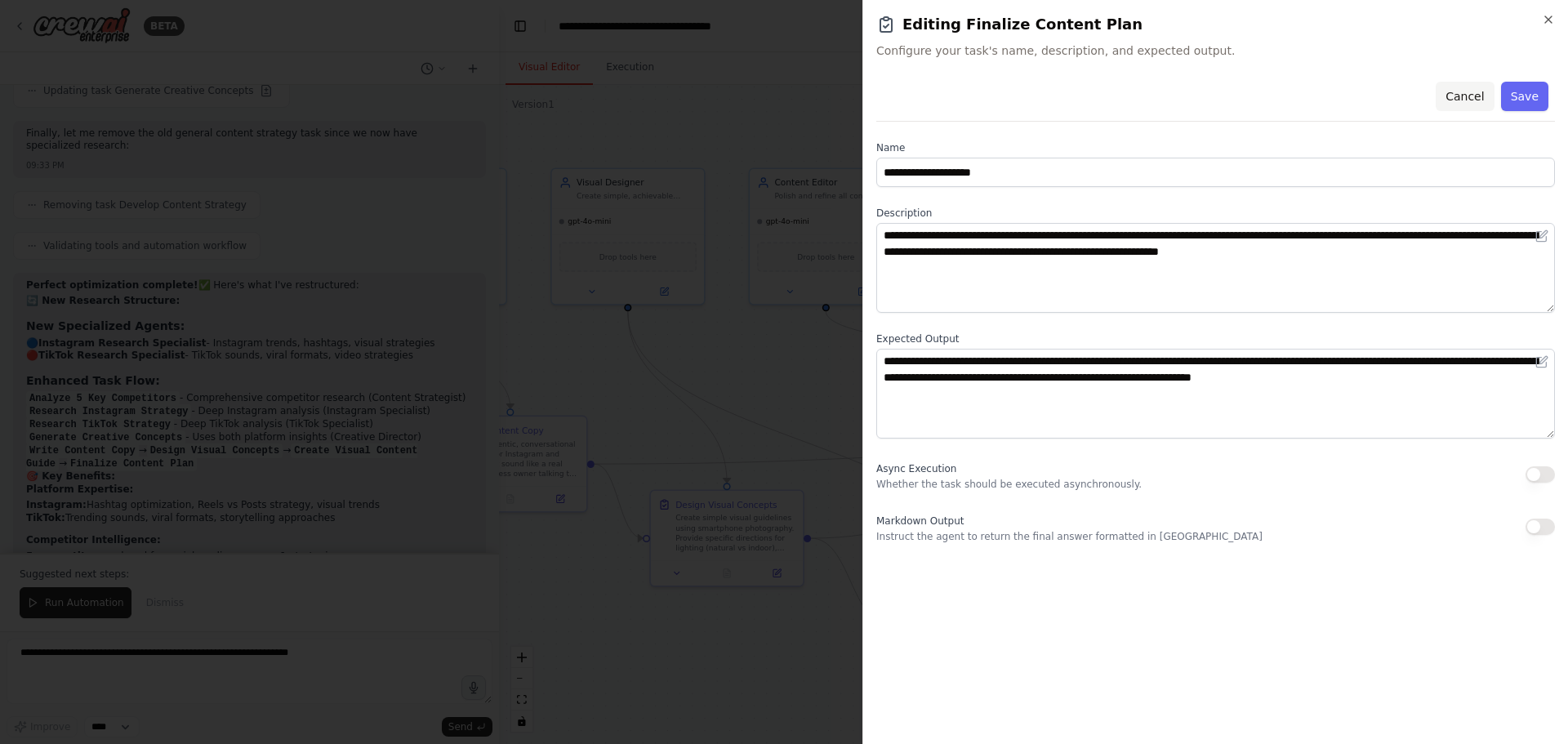
click at [1472, 104] on button "Cancel" at bounding box center [1465, 96] width 58 height 30
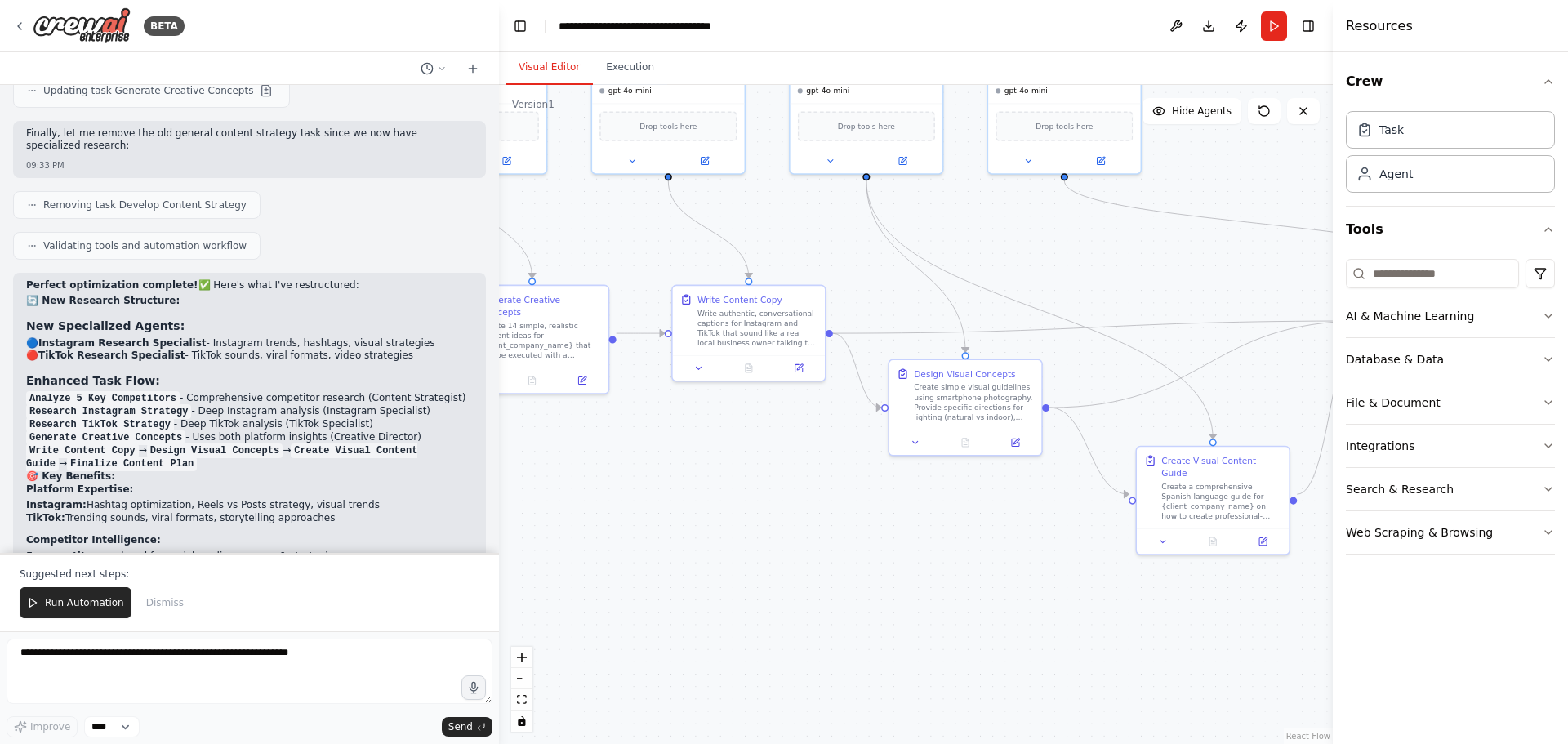
drag, startPoint x: 807, startPoint y: 419, endPoint x: 1098, endPoint y: 315, distance: 309.0
click at [1094, 311] on div ".deletable-edge-delete-btn { width: 20px; height: 20px; border: 0px solid #ffff…" at bounding box center [916, 414] width 834 height 659
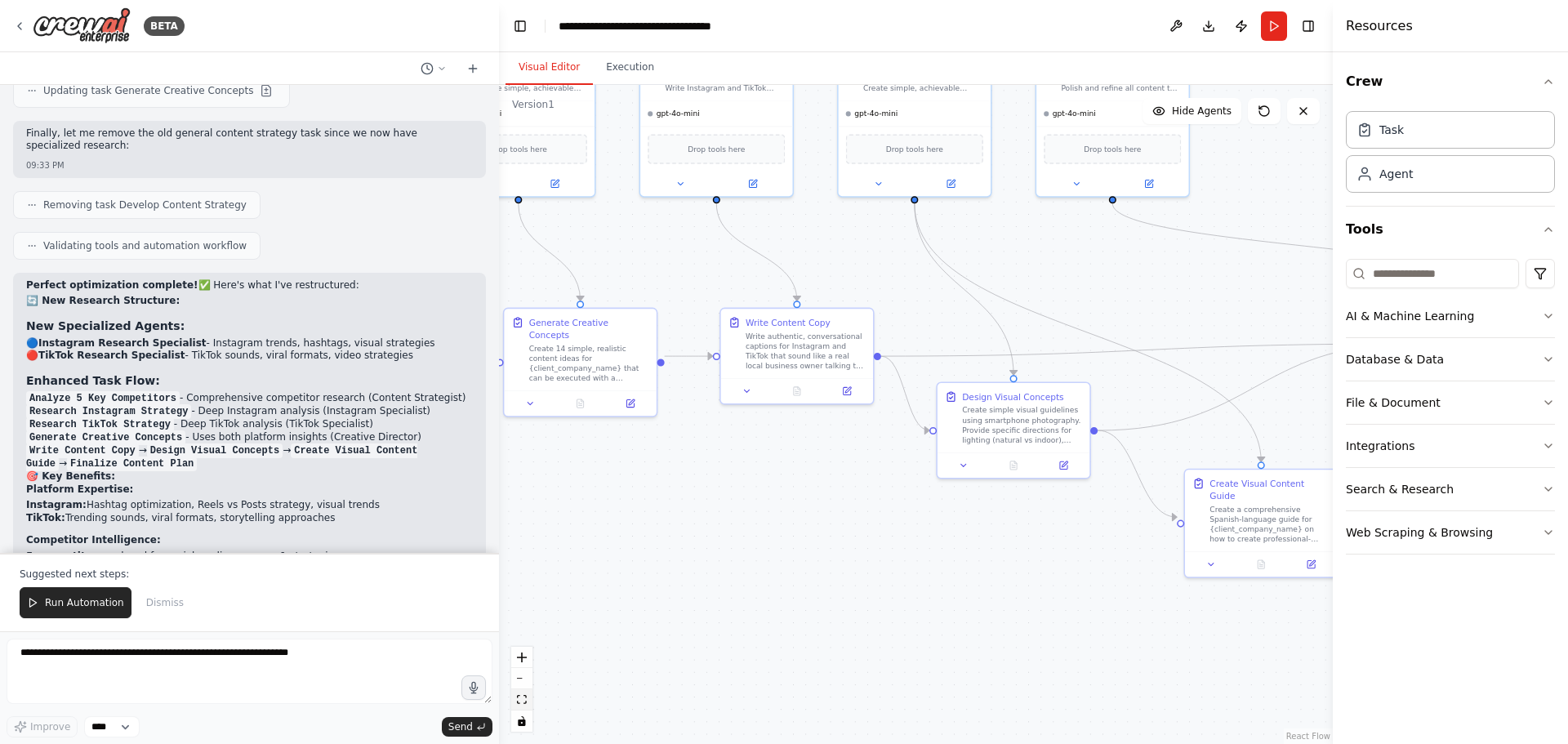
click at [518, 698] on icon "fit view" at bounding box center [522, 698] width 10 height 9
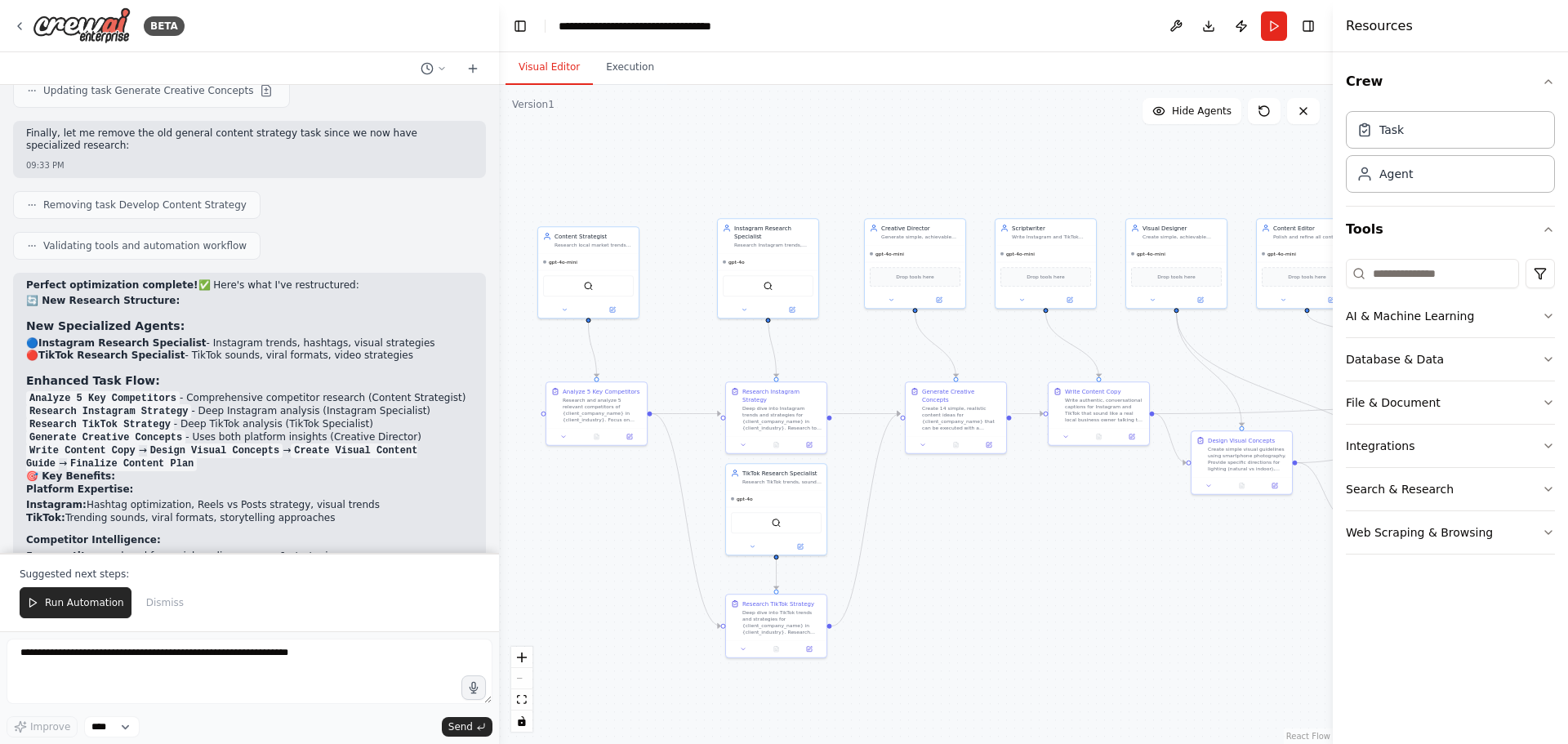
drag, startPoint x: 789, startPoint y: 519, endPoint x: 948, endPoint y: 543, distance: 160.8
click at [948, 543] on div ".deletable-edge-delete-btn { width: 20px; height: 20px; border: 0px solid #ffff…" at bounding box center [916, 414] width 834 height 659
click at [592, 406] on div "Research and analyze 5 relevant competitors of {client_company_name} in {client…" at bounding box center [603, 408] width 79 height 26
click at [628, 438] on icon at bounding box center [629, 435] width 5 height 5
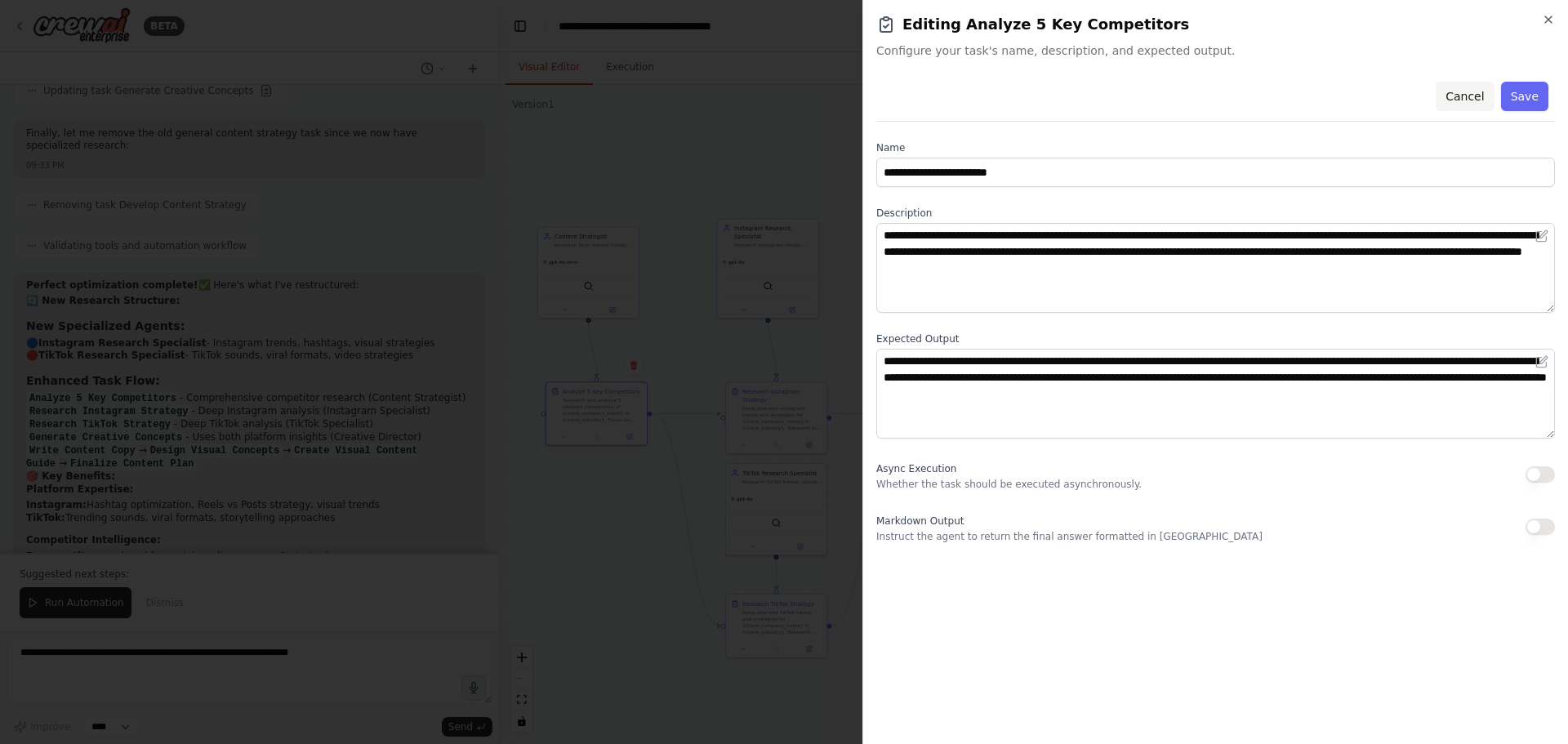
click at [1489, 95] on button "Cancel" at bounding box center [1465, 96] width 58 height 30
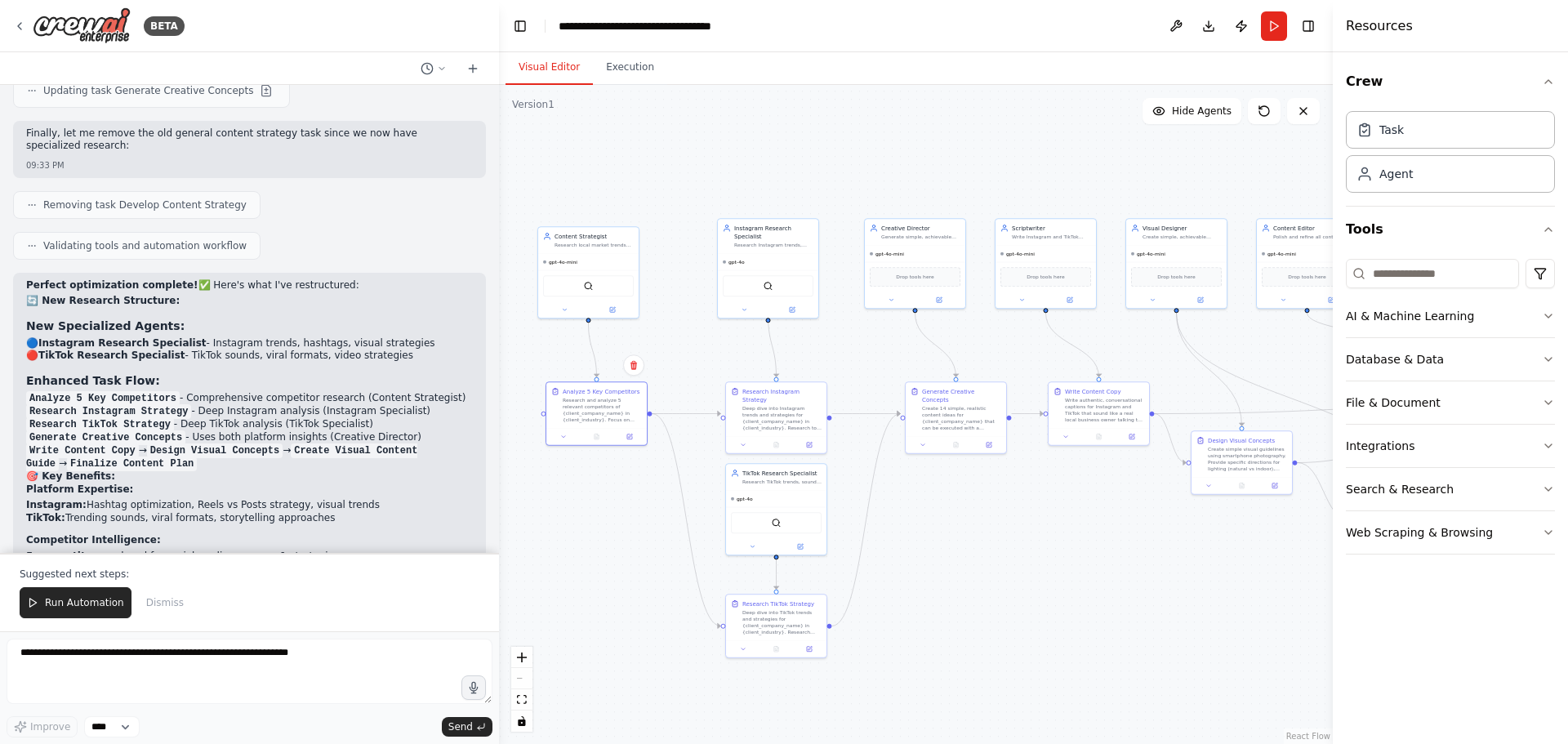
click at [1020, 562] on div ".deletable-edge-delete-btn { width: 20px; height: 20px; border: 0px solid #ffff…" at bounding box center [916, 414] width 834 height 659
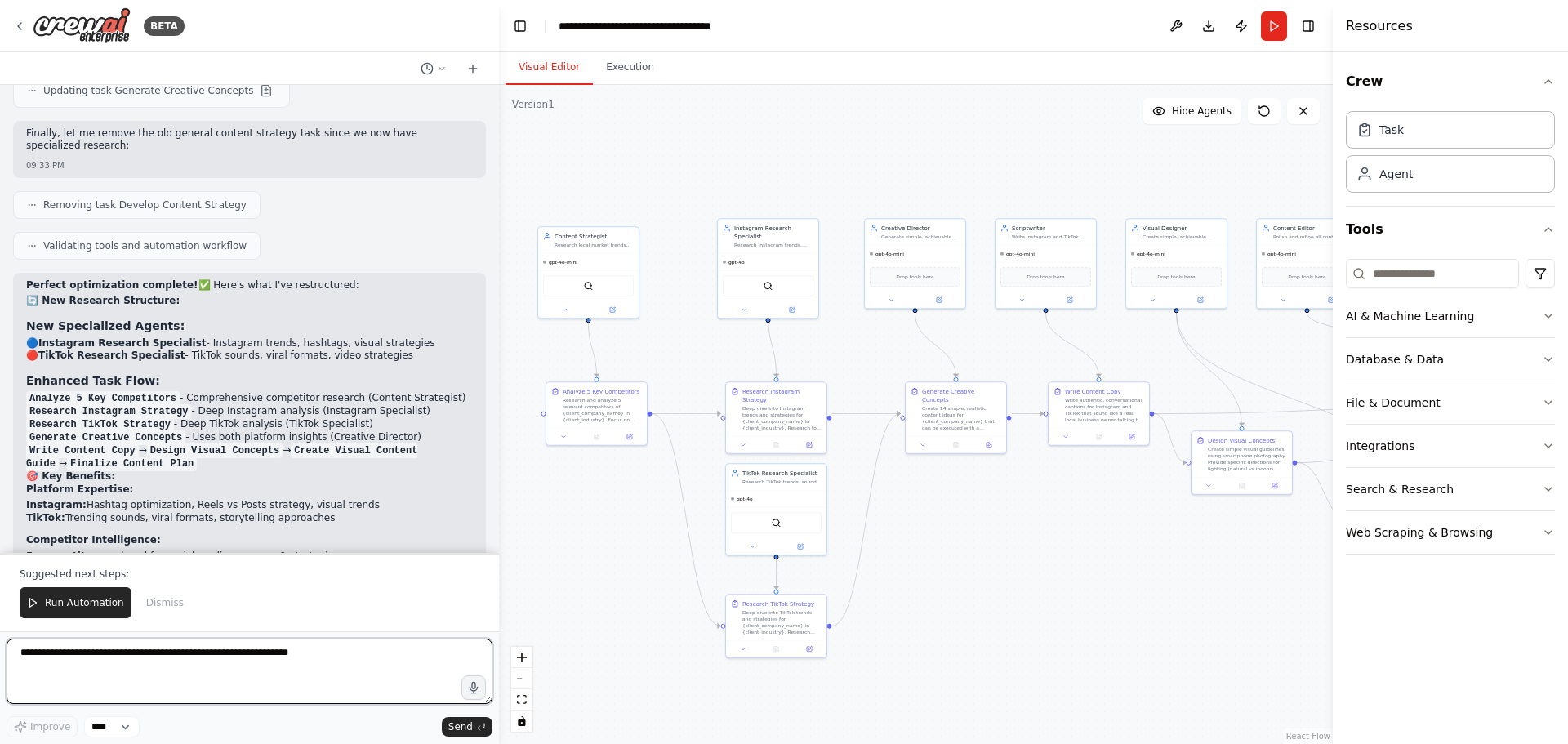
click at [102, 655] on textarea at bounding box center [250, 671] width 486 height 65
click at [323, 652] on textarea "**********" at bounding box center [250, 671] width 486 height 65
click at [114, 668] on textarea "**********" at bounding box center [250, 671] width 486 height 65
type textarea "**********"
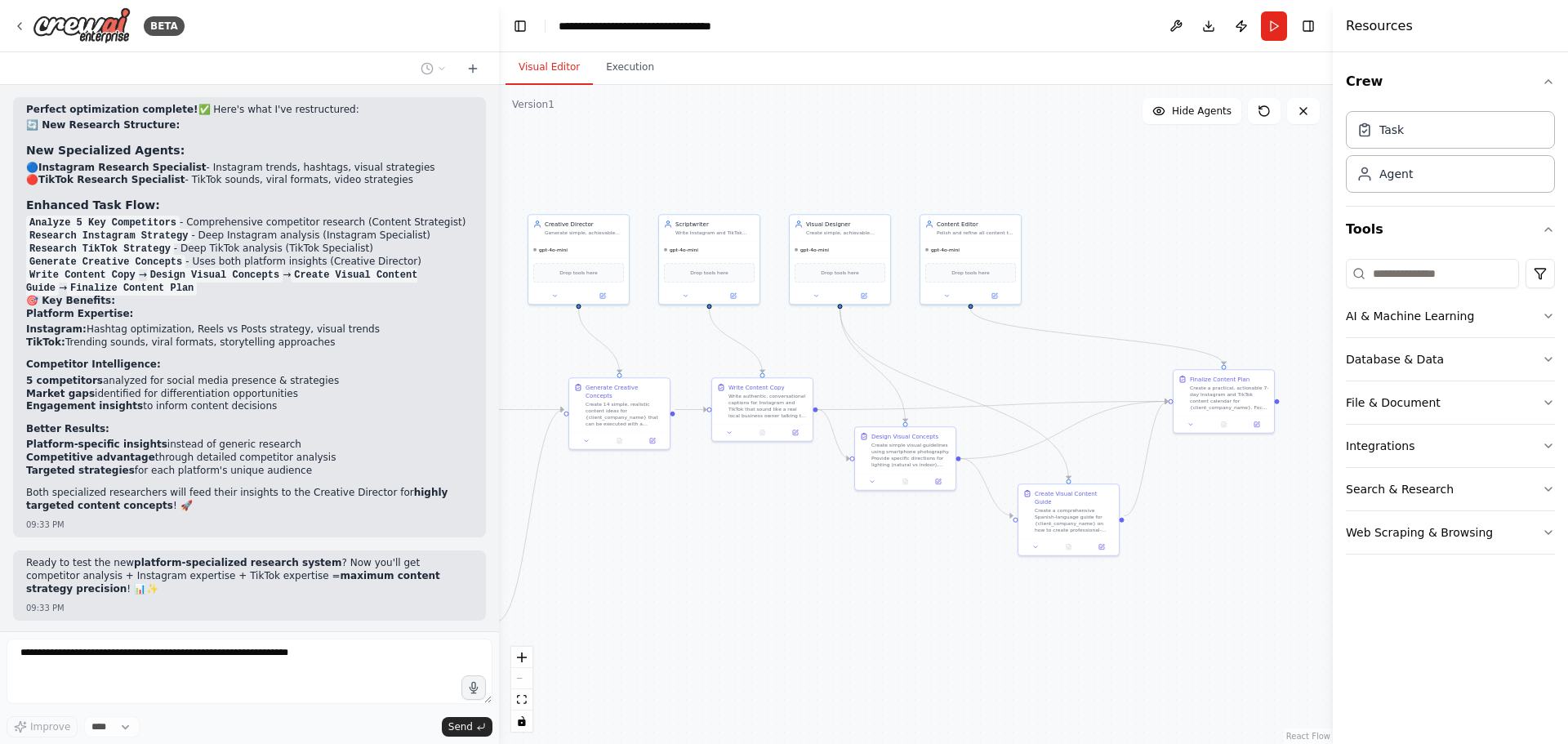
scroll to position [8930, 0]
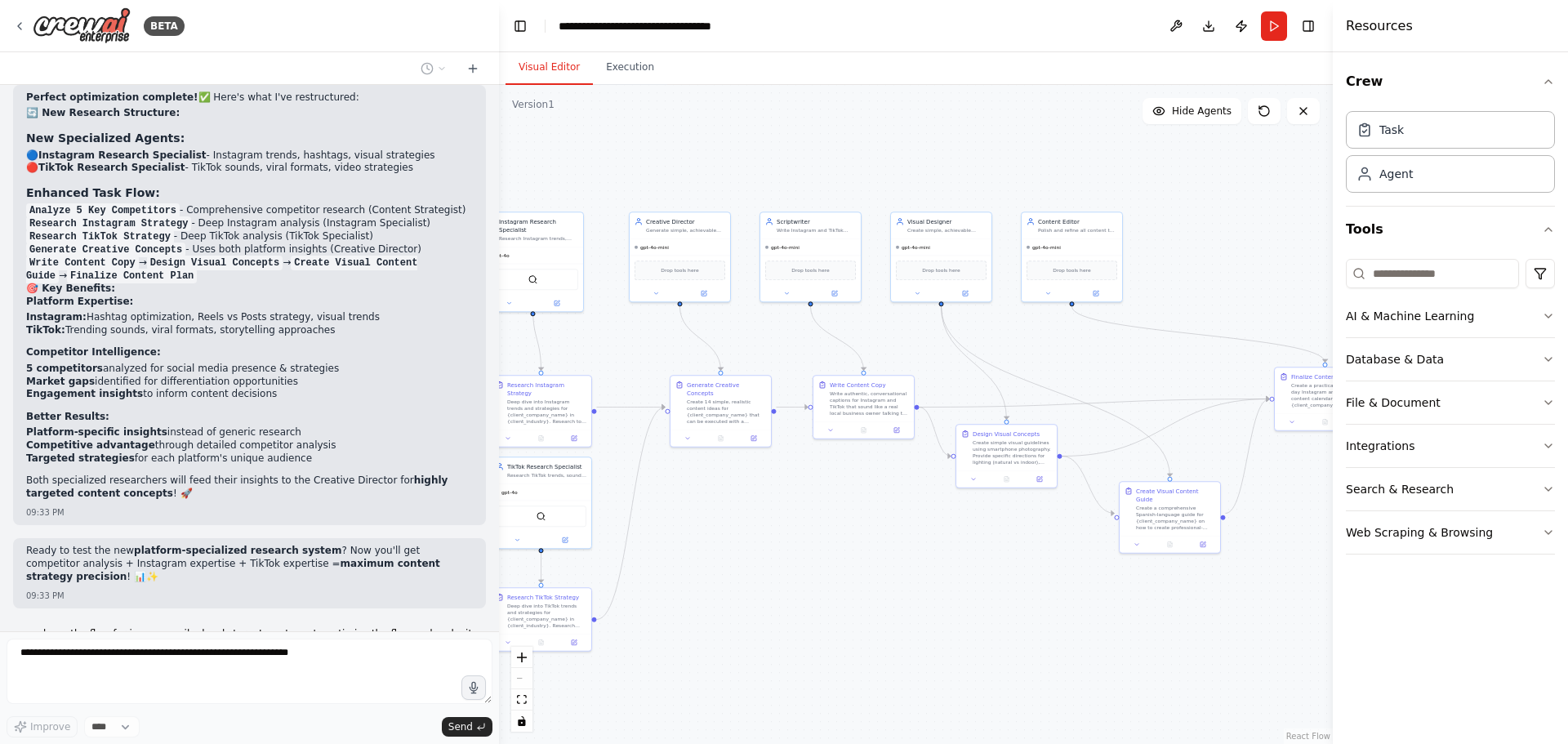
drag, startPoint x: 1272, startPoint y: 550, endPoint x: 1042, endPoint y: 540, distance: 230.2
click at [1052, 541] on div ".deletable-edge-delete-btn { width: 20px; height: 20px; border: 0px solid #ffff…" at bounding box center [916, 414] width 834 height 659
click at [521, 701] on icon "fit view" at bounding box center [522, 698] width 10 height 9
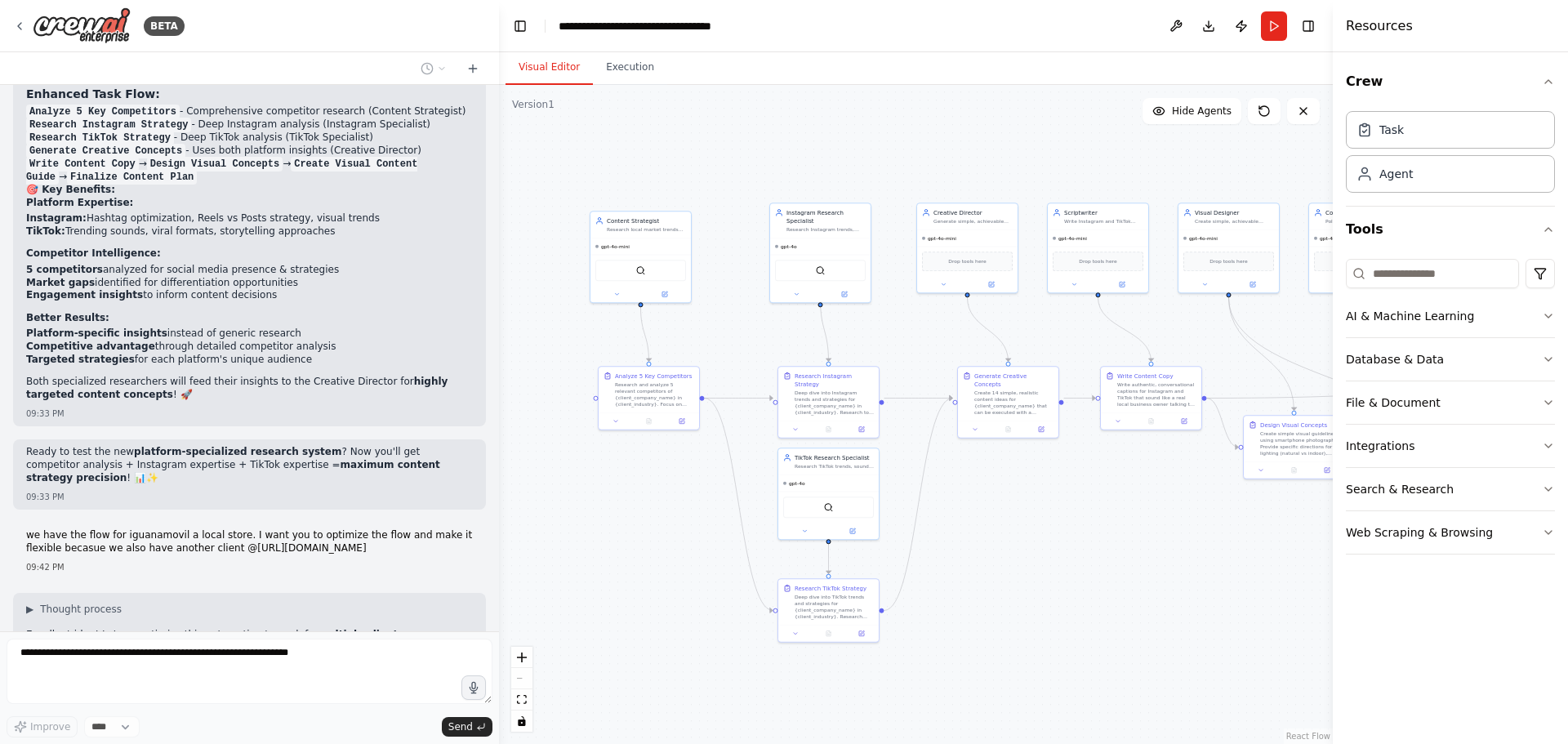
scroll to position [9042, 0]
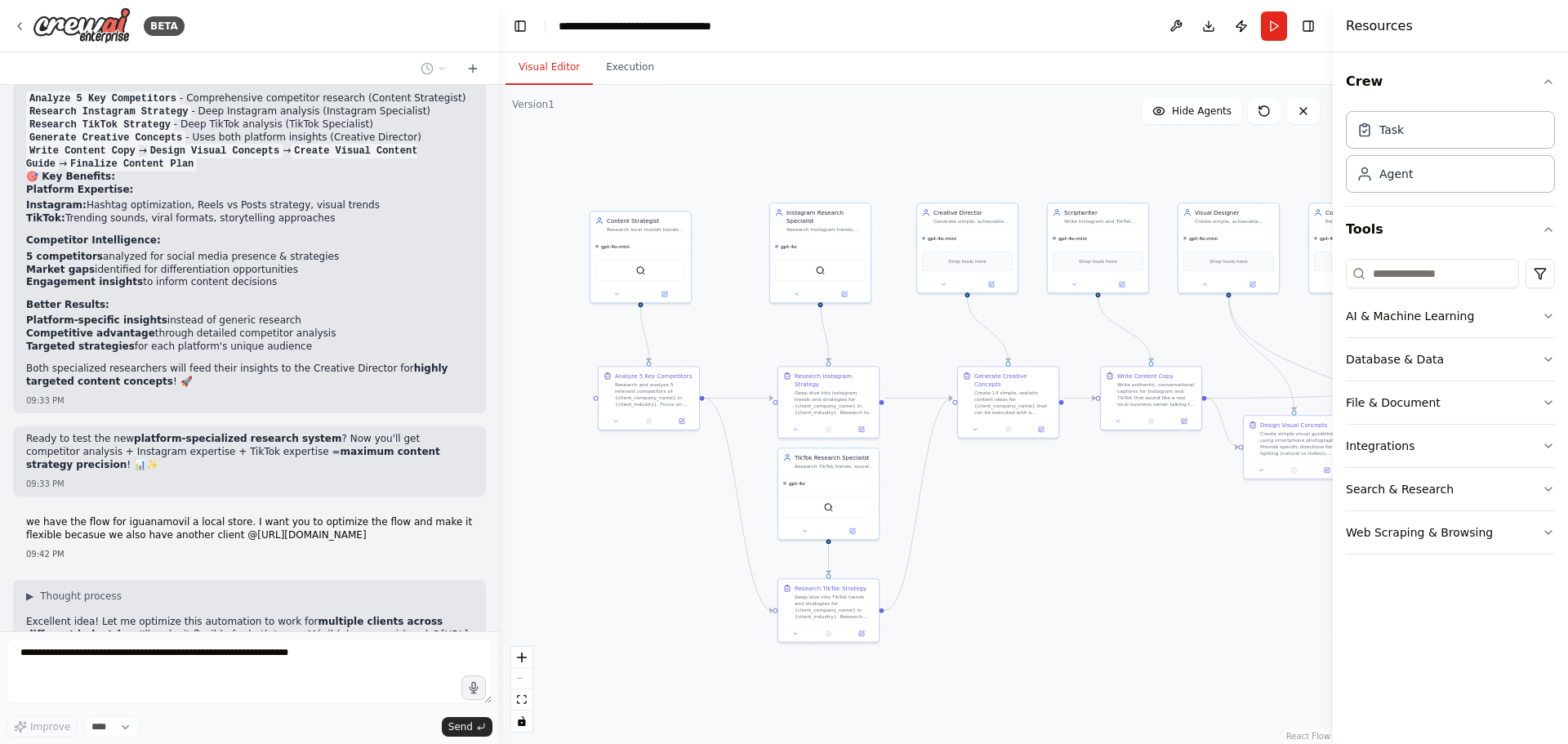
drag, startPoint x: 981, startPoint y: 547, endPoint x: 1191, endPoint y: 555, distance: 210.2
click at [1191, 555] on div ".deletable-edge-delete-btn { width: 20px; height: 20px; border: 0px solid #ffff…" at bounding box center [916, 414] width 834 height 659
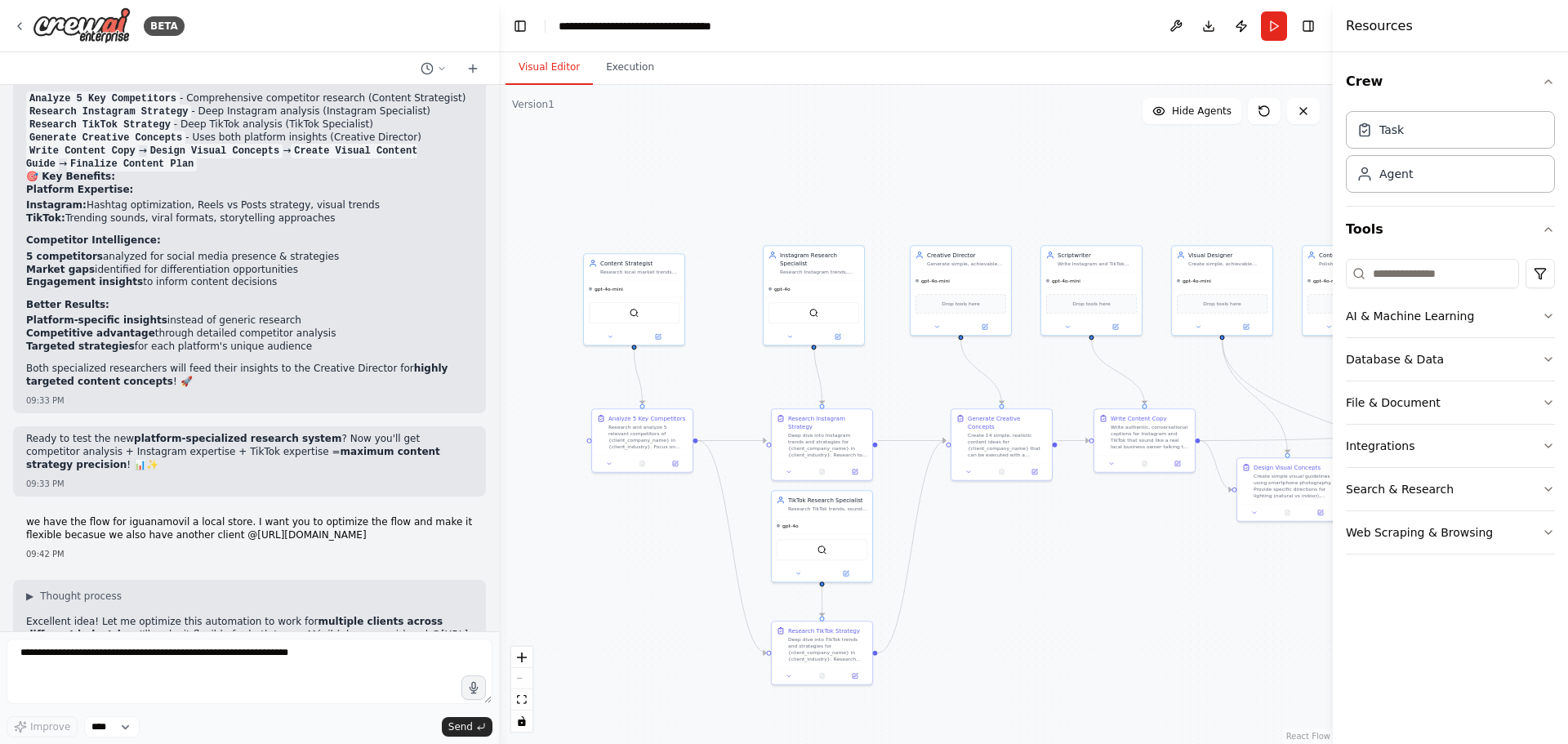
scroll to position [9147, 0]
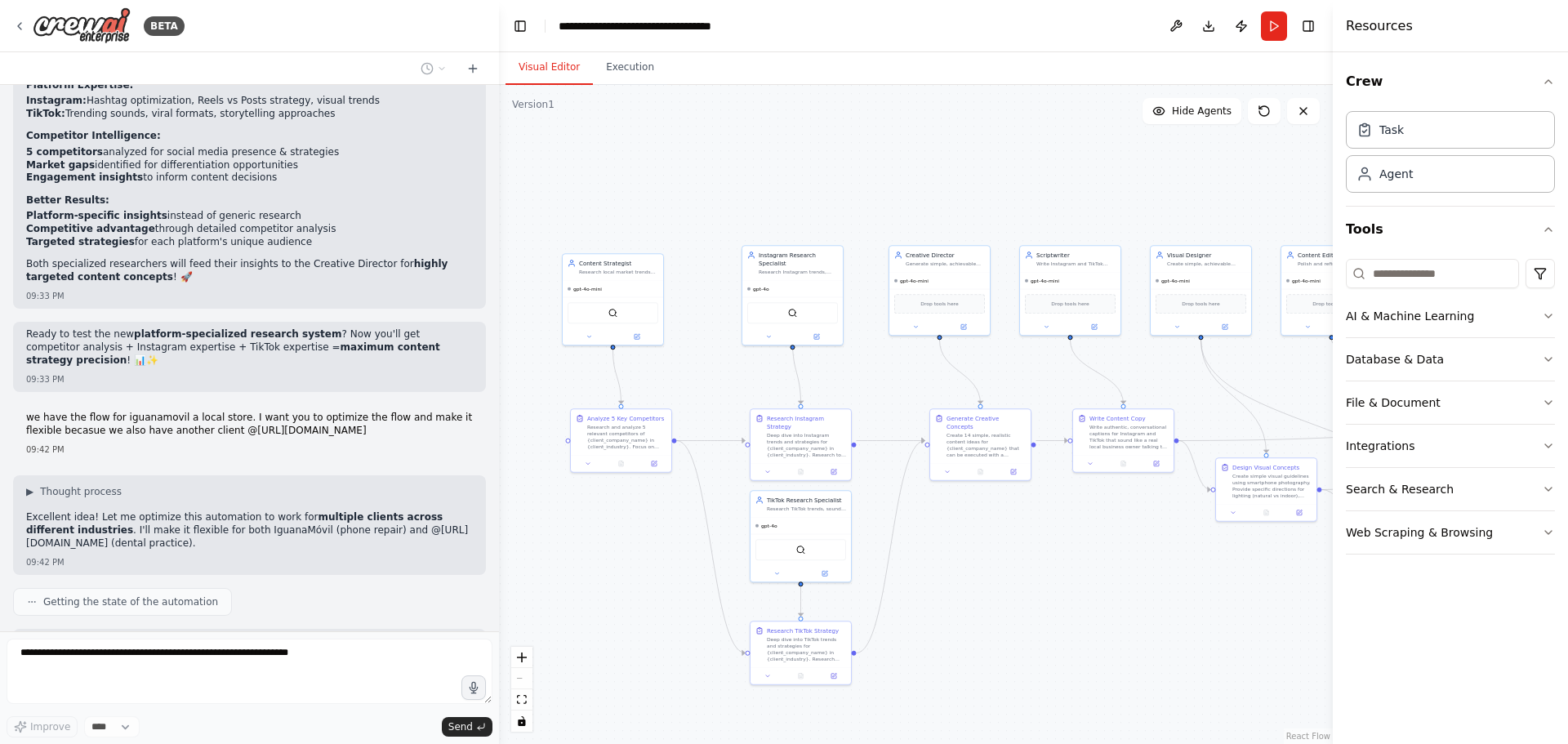
drag, startPoint x: 1245, startPoint y: 555, endPoint x: 1217, endPoint y: 597, distance: 50.5
click at [1217, 597] on div ".deletable-edge-delete-btn { width: 20px; height: 20px; border: 0px solid #ffff…" at bounding box center [916, 414] width 834 height 659
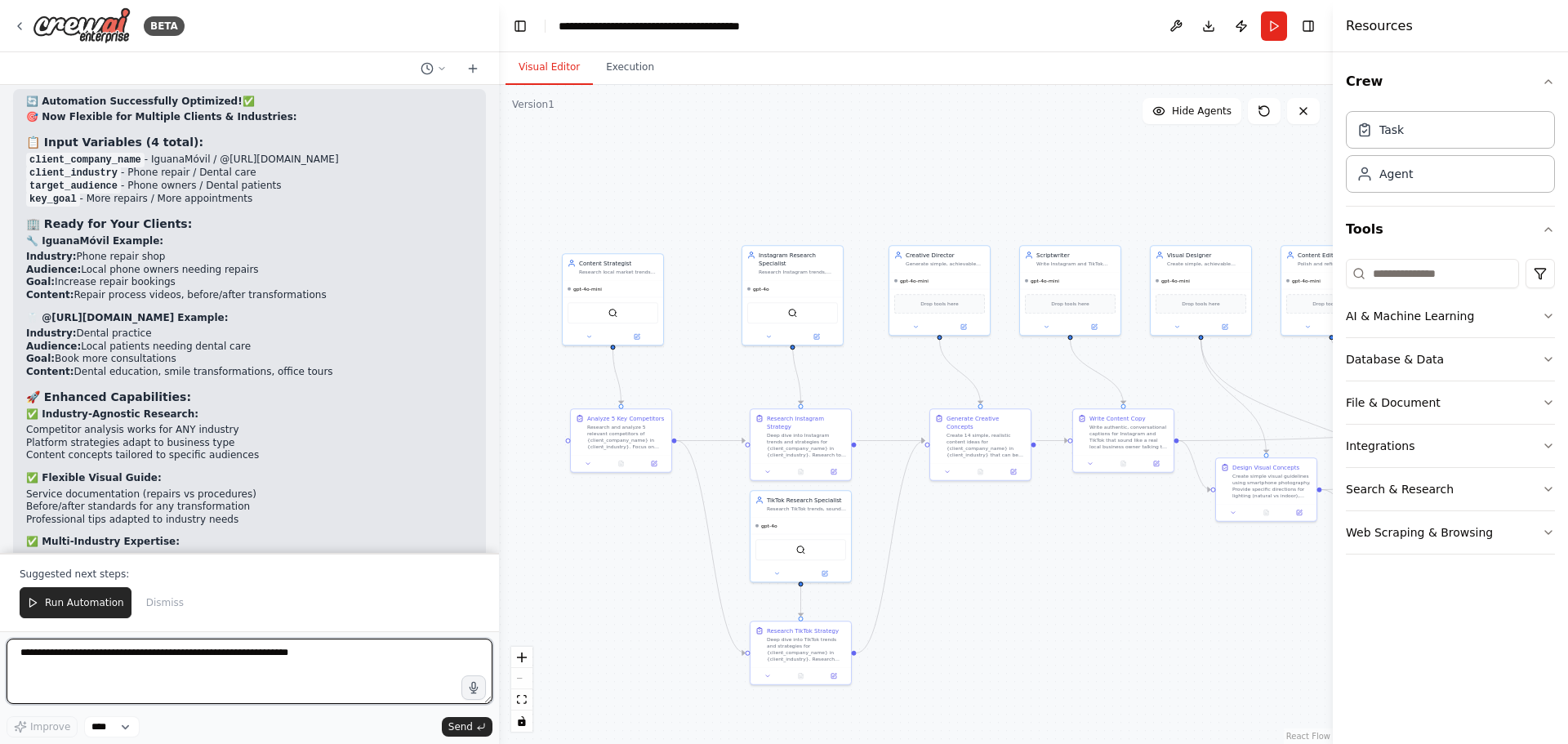
scroll to position [10172, 0]
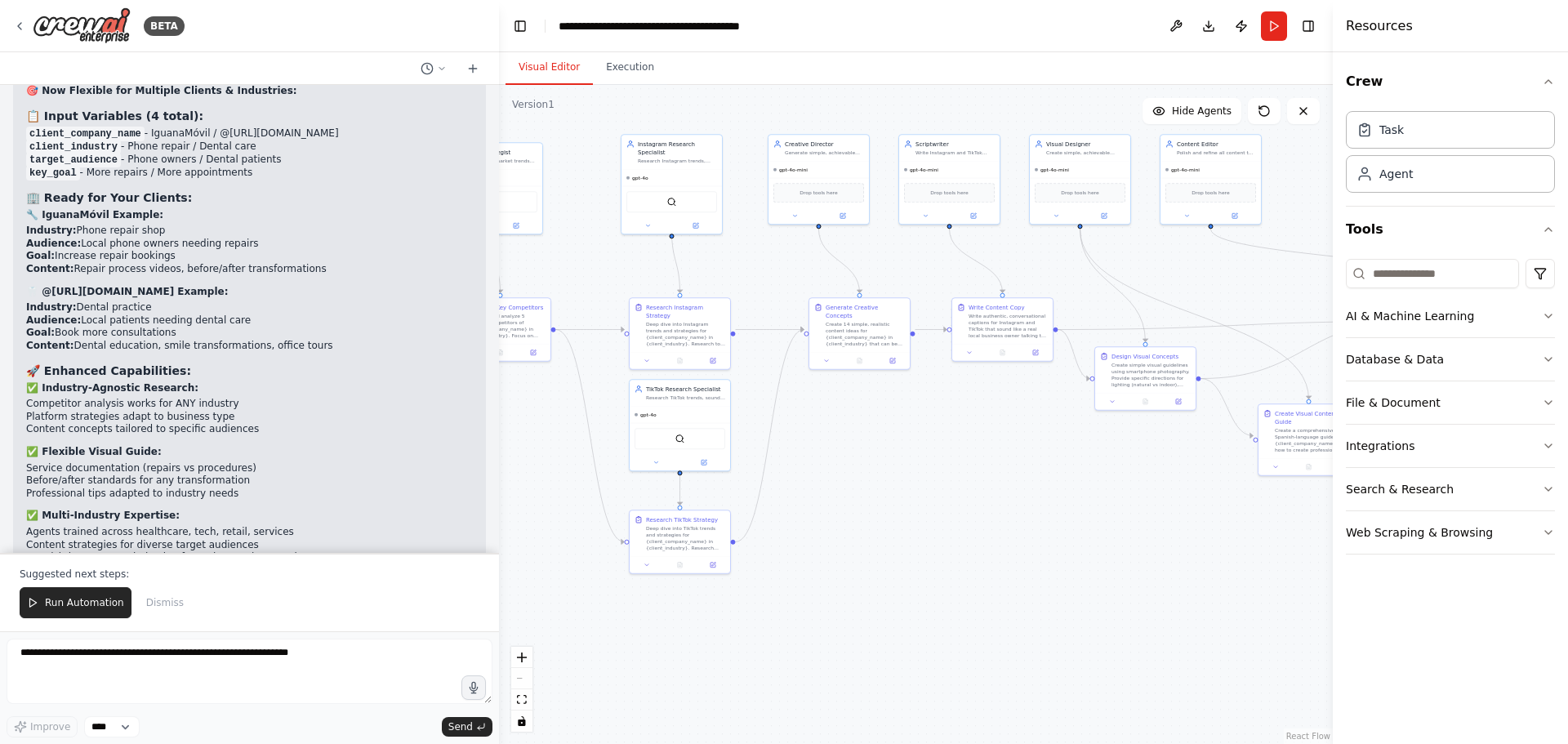
drag, startPoint x: 1206, startPoint y: 580, endPoint x: 1085, endPoint y: 469, distance: 164.2
click at [1085, 469] on div ".deletable-edge-delete-btn { width: 20px; height: 20px; border: 0px solid #ffff…" at bounding box center [916, 414] width 834 height 659
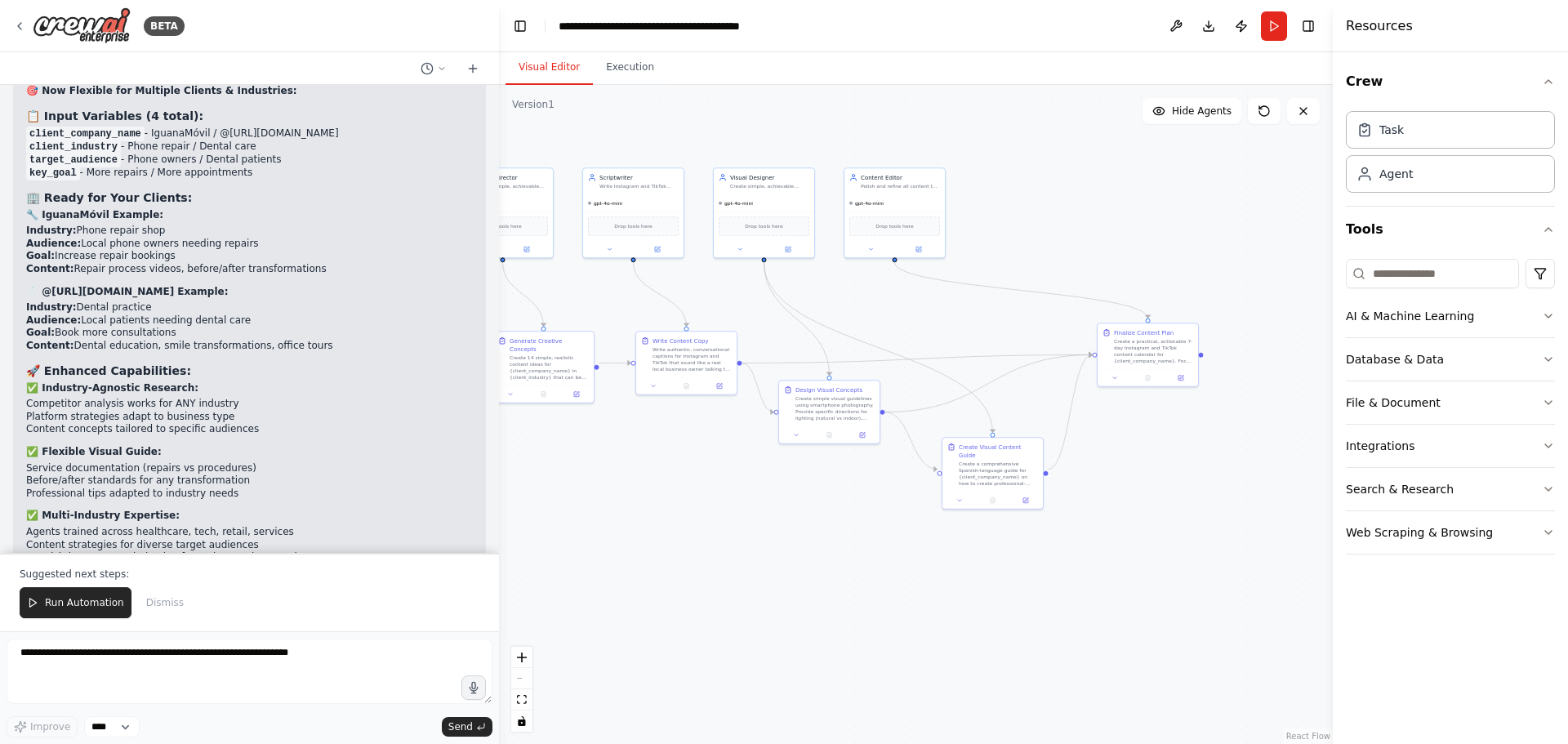
drag, startPoint x: 1065, startPoint y: 453, endPoint x: 750, endPoint y: 485, distance: 316.6
click at [750, 485] on div ".deletable-edge-delete-btn { width: 20px; height: 20px; border: 0px solid #ffff…" at bounding box center [916, 414] width 834 height 659
click at [284, 649] on textarea at bounding box center [250, 671] width 486 height 65
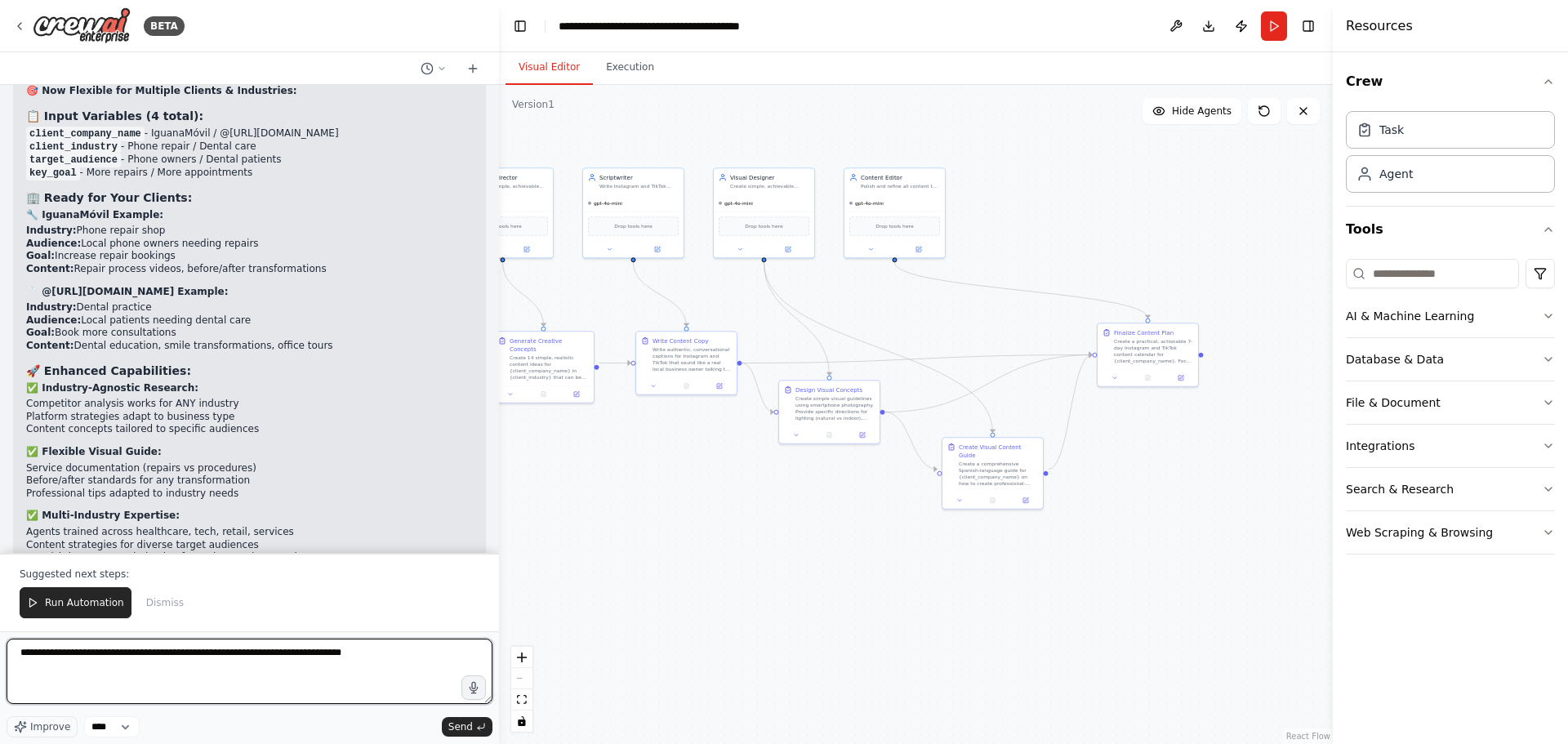
click at [236, 654] on textarea "**********" at bounding box center [250, 671] width 486 height 65
type textarea "**********"
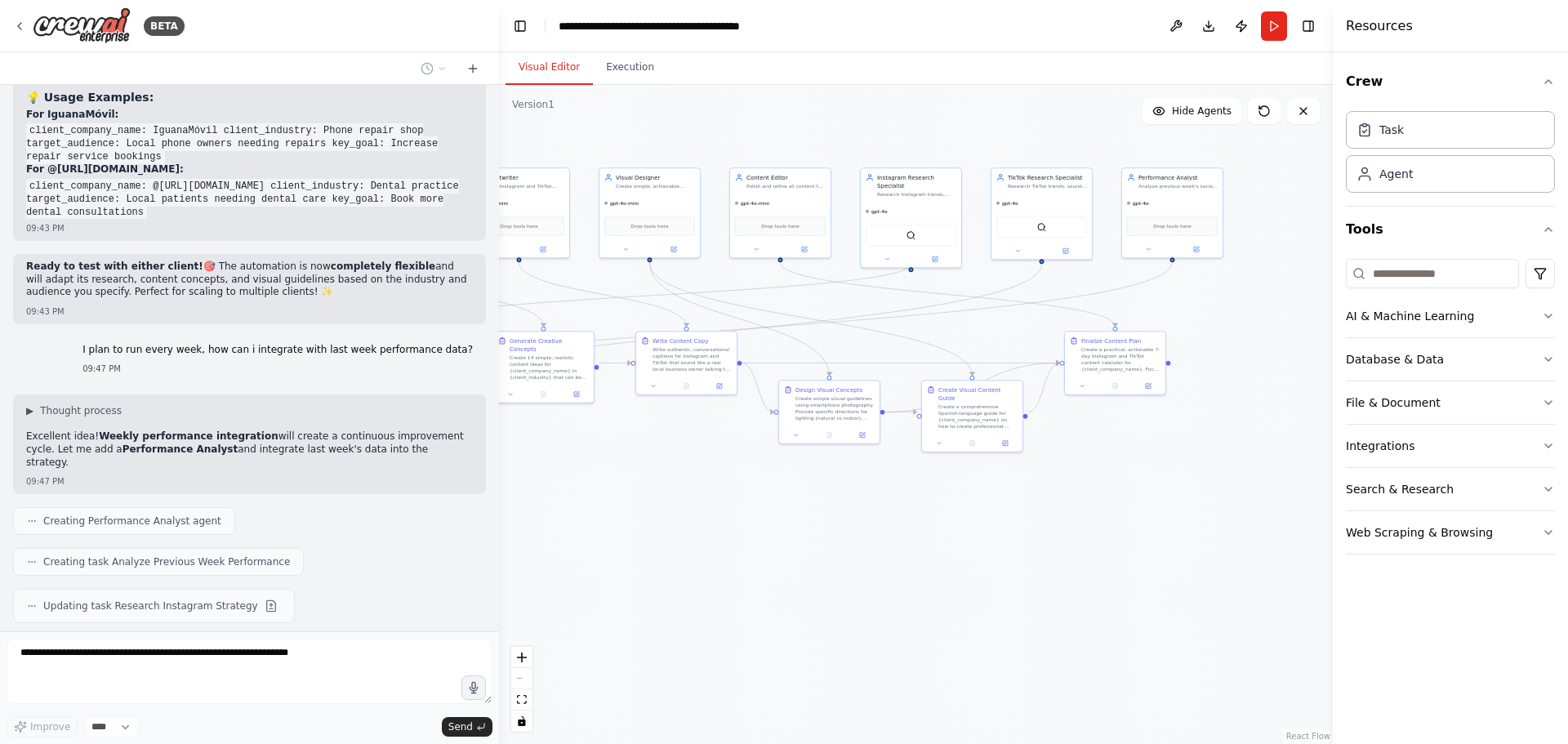
scroll to position [10704, 0]
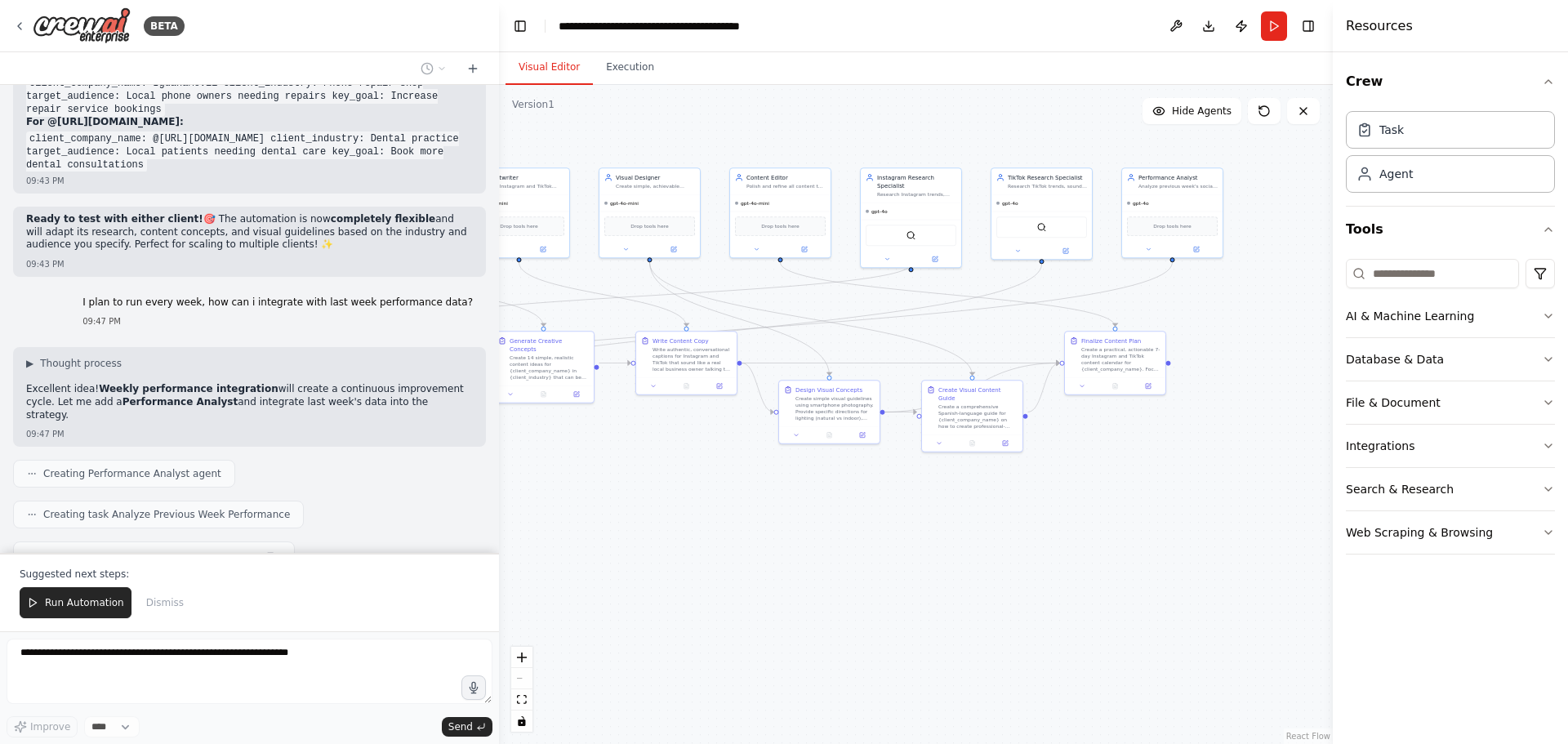
click at [522, 681] on div "React Flow controls" at bounding box center [521, 690] width 21 height 85
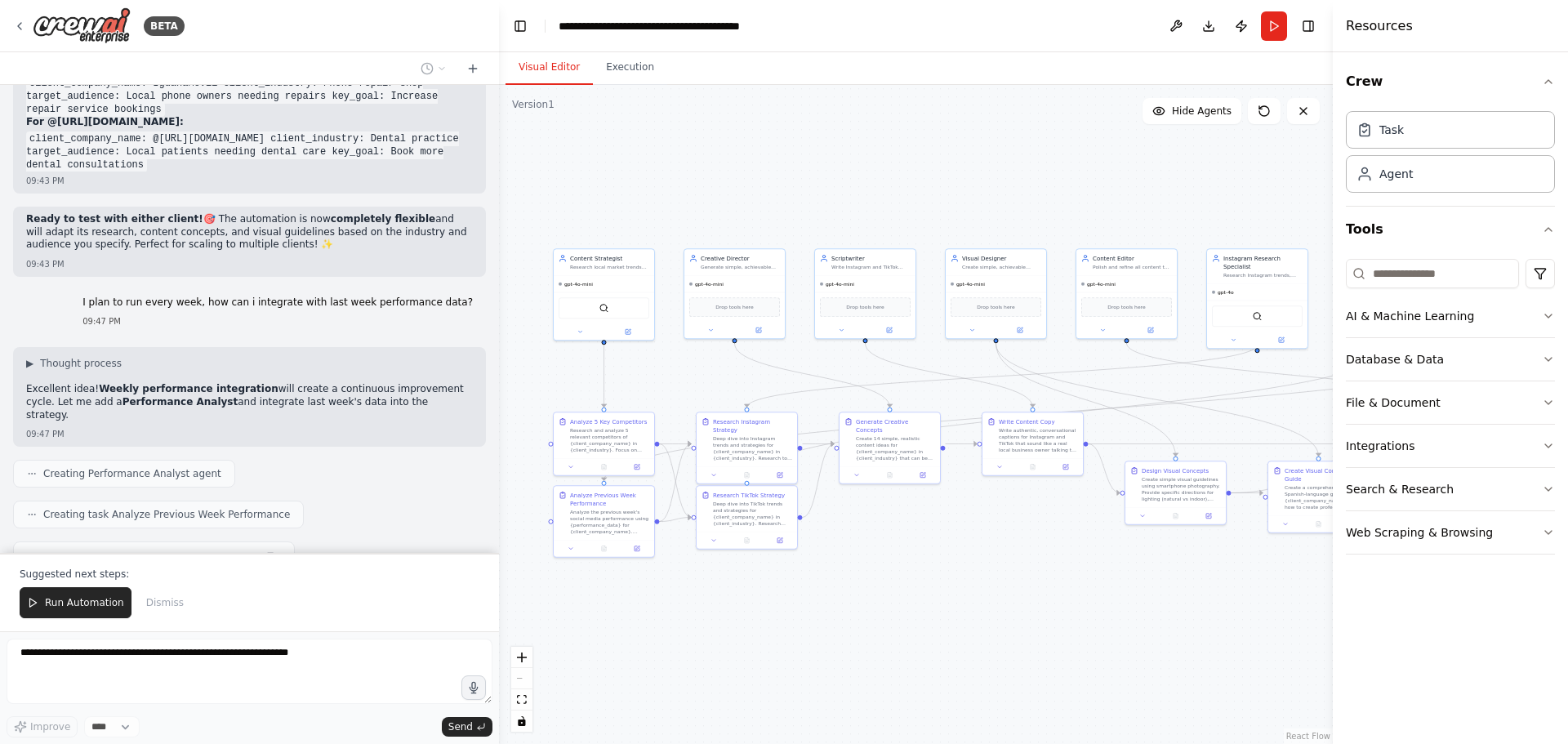
drag, startPoint x: 690, startPoint y: 505, endPoint x: 1029, endPoint y: 588, distance: 349.0
click at [1029, 588] on div ".deletable-edge-delete-btn { width: 20px; height: 20px; border: 0px solid #ffff…" at bounding box center [916, 414] width 834 height 659
click at [634, 527] on div "Analyze the previous week's social media performance using {performance_data} f…" at bounding box center [610, 520] width 79 height 26
drag, startPoint x: 644, startPoint y: 510, endPoint x: 643, endPoint y: 536, distance: 26.0
click at [643, 536] on div "Analyze Previous Week Performance Analyze the previous week's social media perf…" at bounding box center [604, 511] width 100 height 53
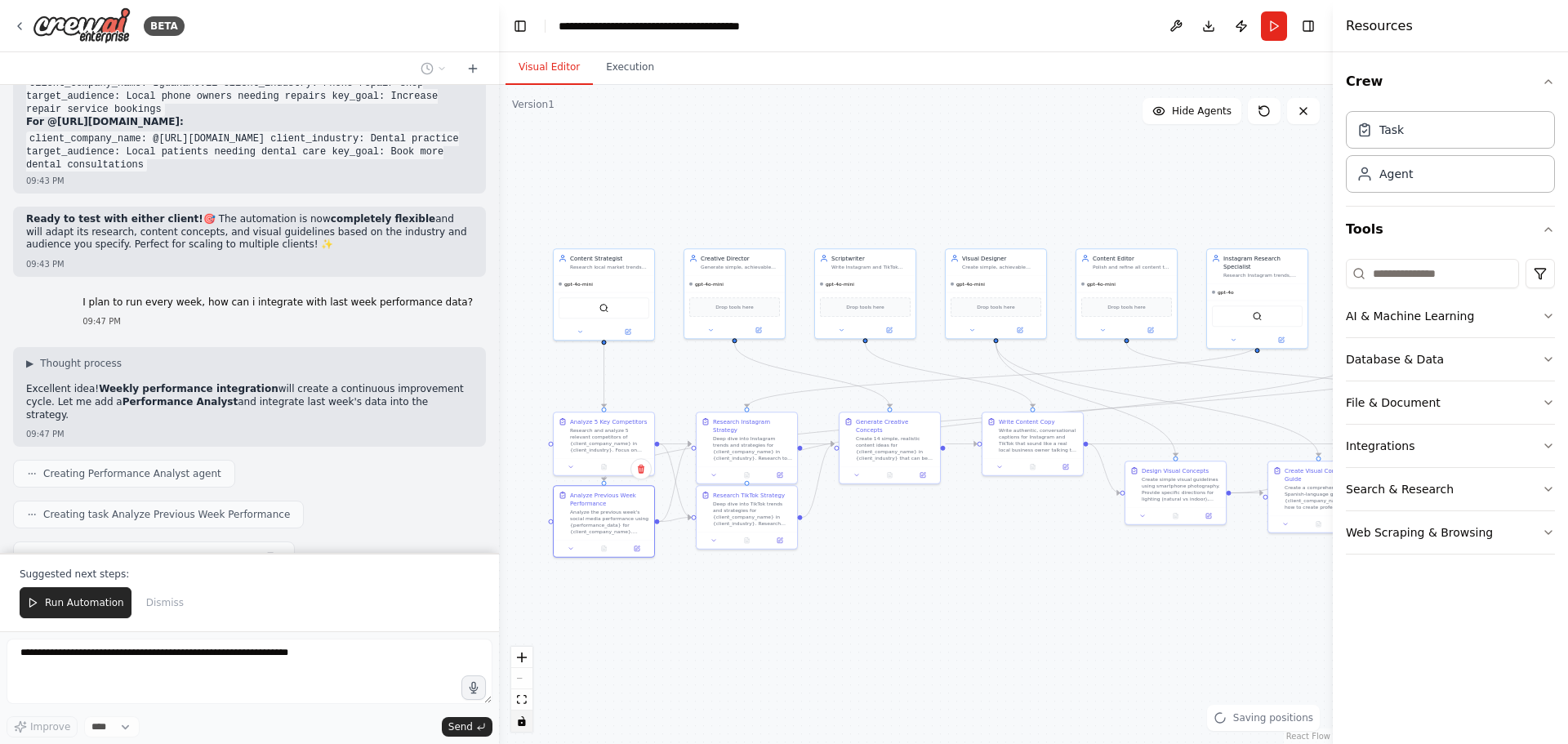
click at [519, 724] on icon "toggle interactivity" at bounding box center [521, 721] width 7 height 10
click at [745, 528] on div ".deletable-edge-delete-btn { width: 20px; height: 20px; border: 0px solid #ffff…" at bounding box center [916, 414] width 834 height 659
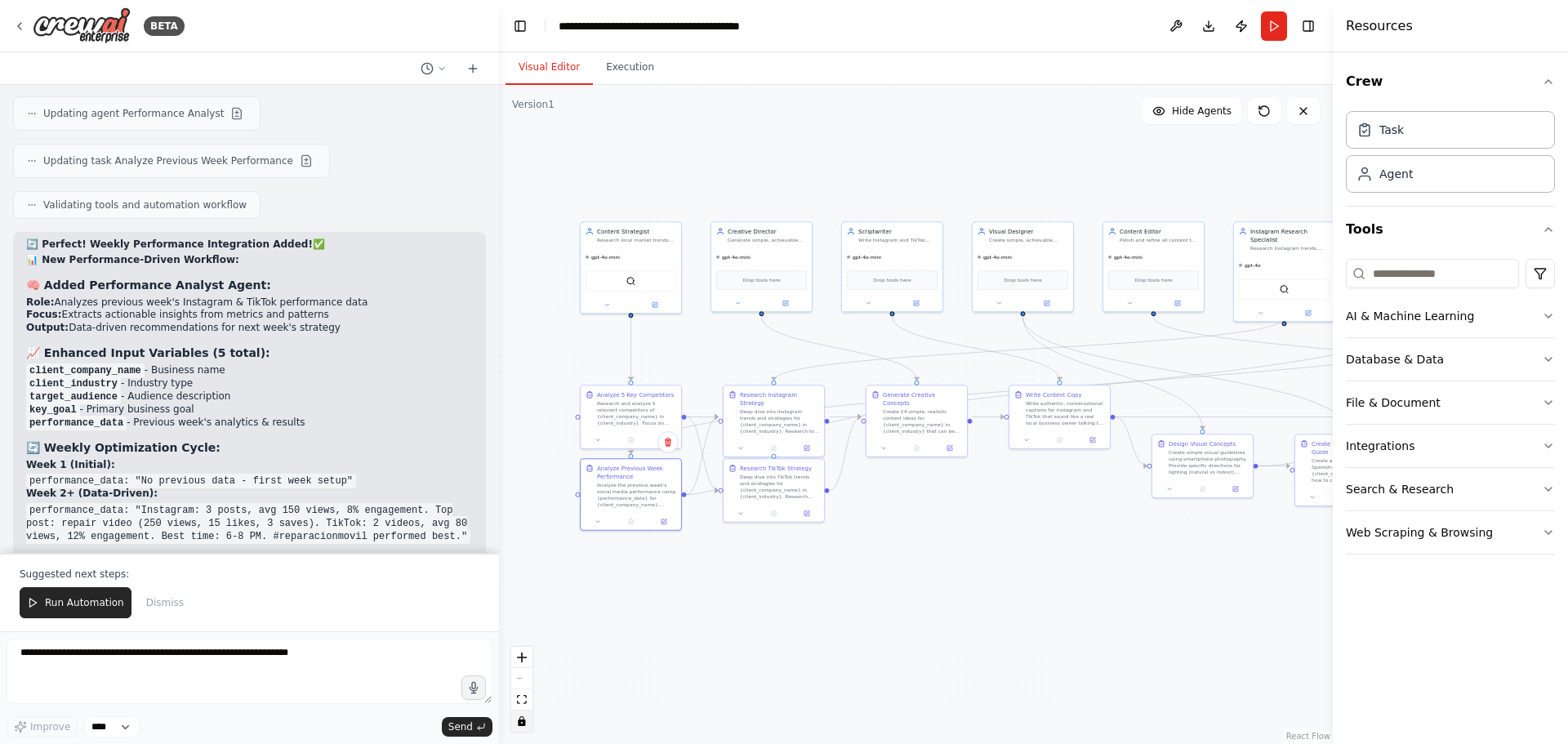
drag, startPoint x: 603, startPoint y: 525, endPoint x: 632, endPoint y: 480, distance: 53.5
click at [632, 480] on div ".deletable-edge-delete-btn { width: 20px; height: 20px; border: 0px solid #ffff…" at bounding box center [916, 414] width 834 height 659
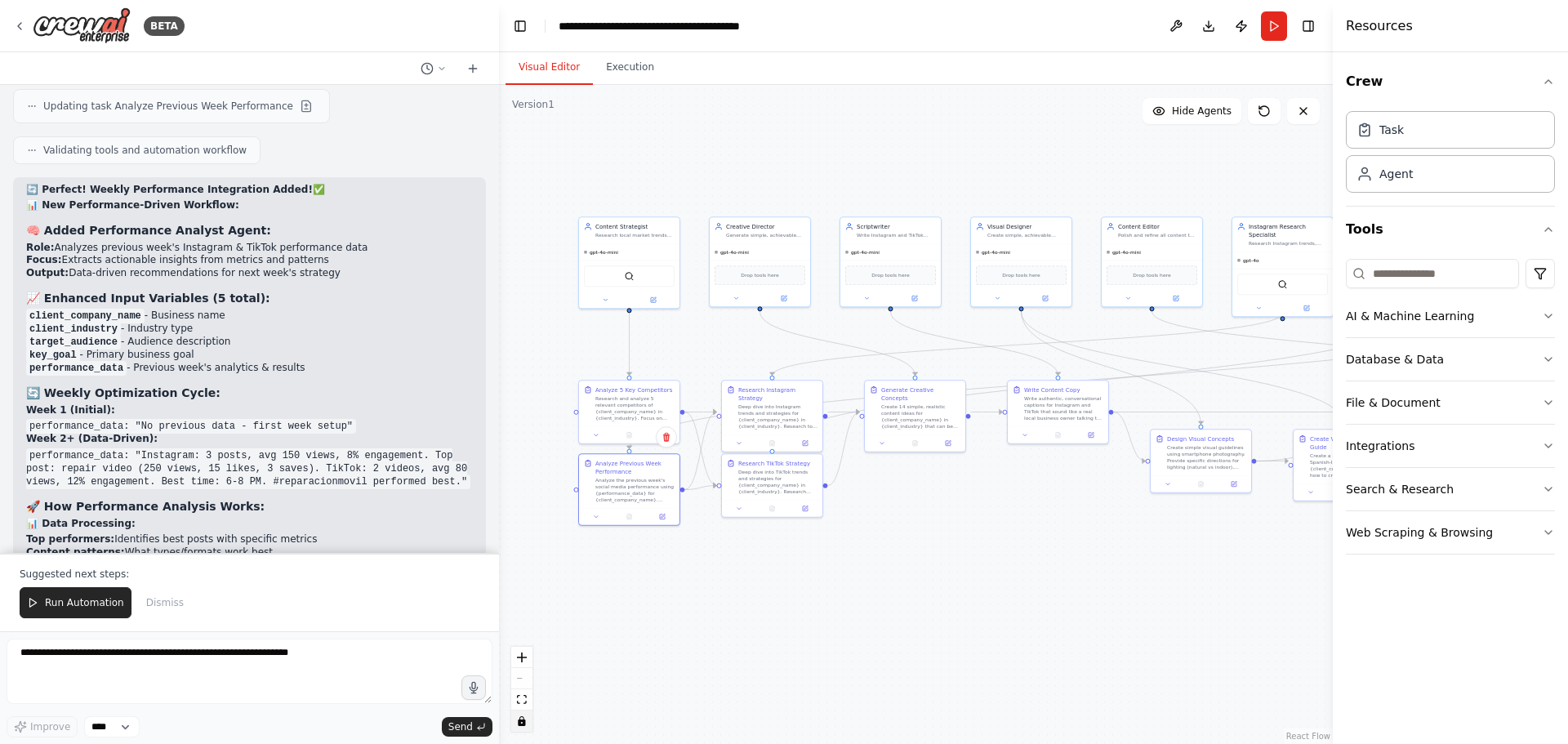
click at [517, 717] on icon "toggle interactivity" at bounding box center [522, 721] width 10 height 10
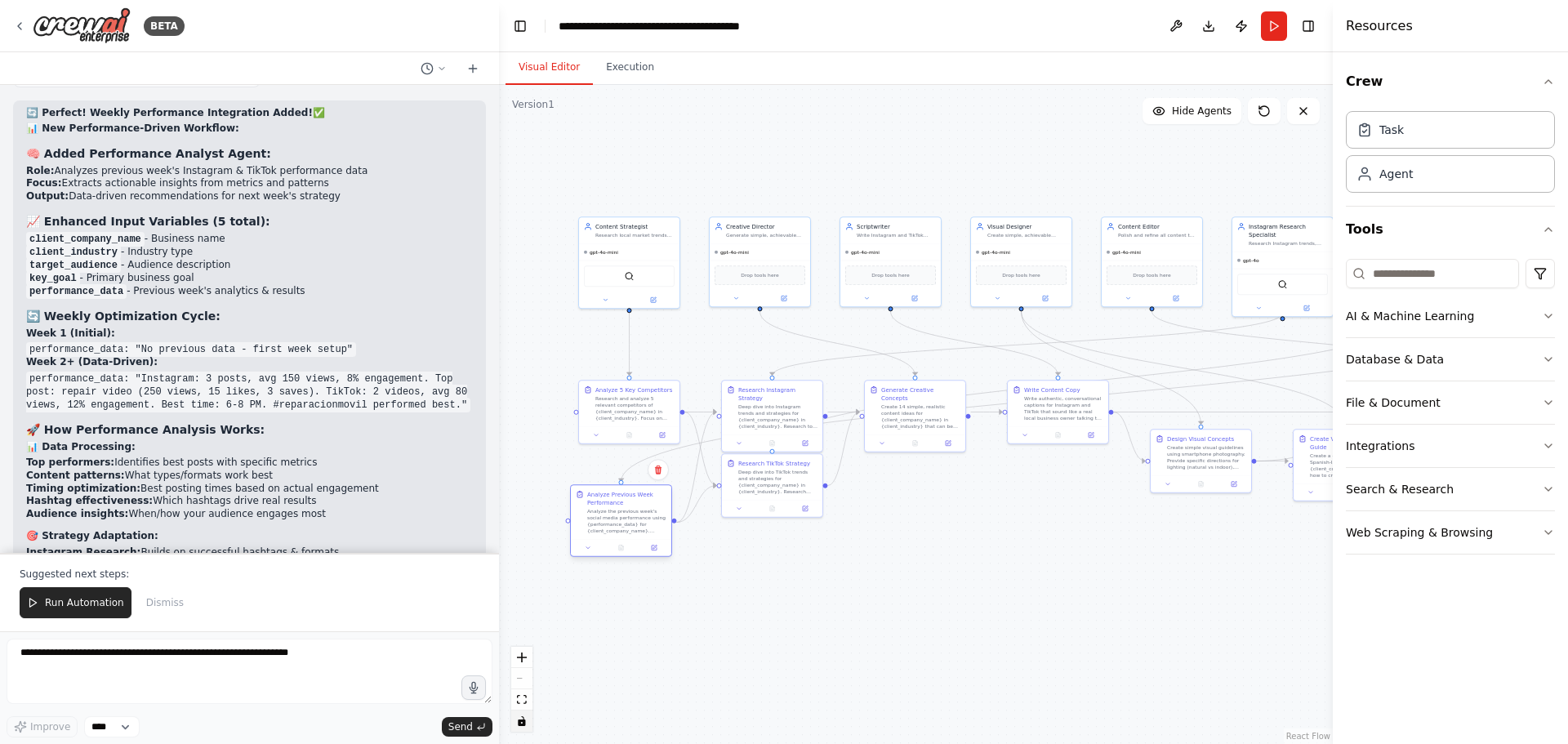
scroll to position [11503, 0]
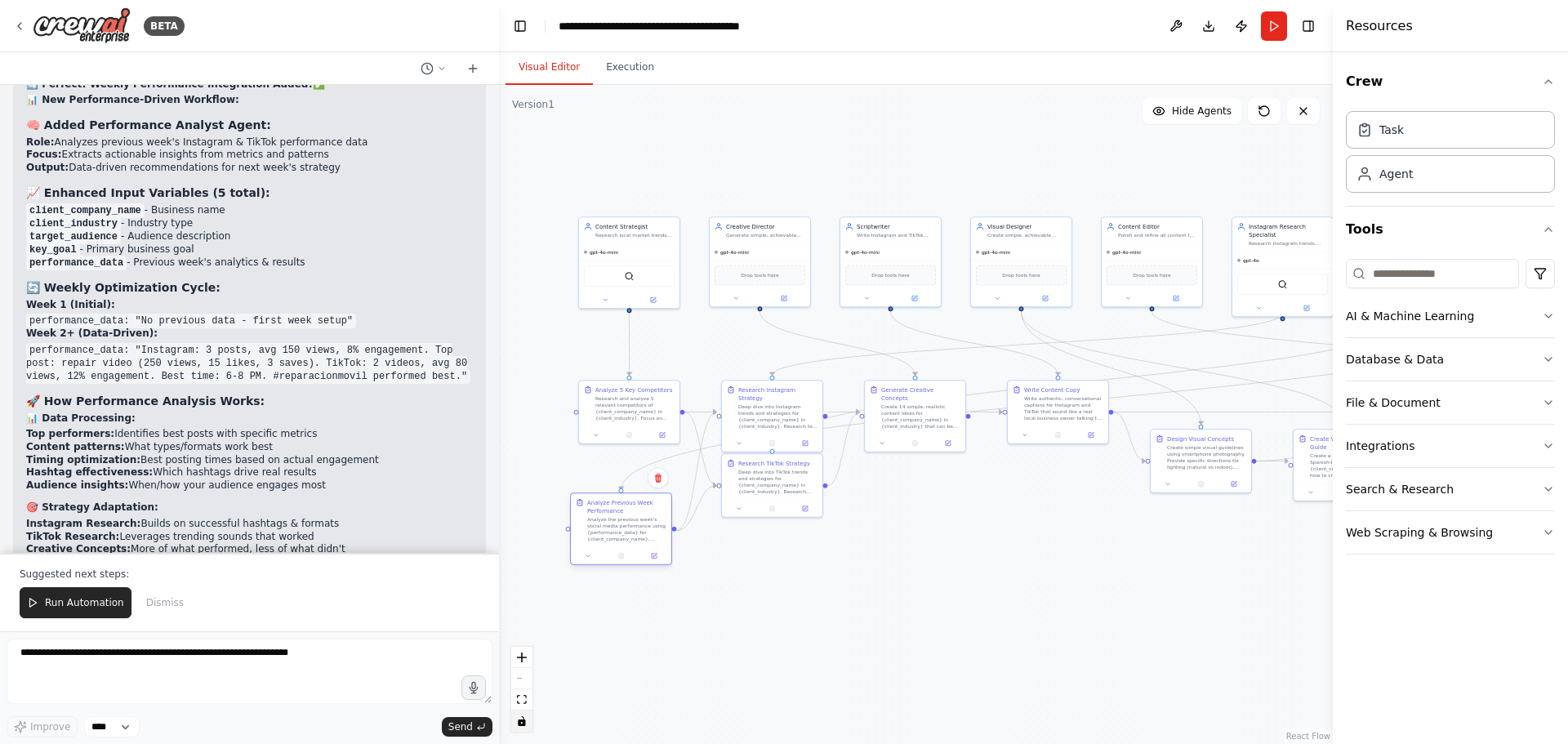
drag, startPoint x: 613, startPoint y: 480, endPoint x: 605, endPoint y: 526, distance: 46.7
click at [605, 526] on div "Analyze the previous week's social media performance using {performance_data} f…" at bounding box center [627, 529] width 79 height 26
drag, startPoint x: 786, startPoint y: 478, endPoint x: 801, endPoint y: 631, distance: 153.7
click at [801, 631] on div "Deep dive into TikTok trends and strategies for {client_company_name} in {clien…" at bounding box center [790, 635] width 79 height 26
drag, startPoint x: 629, startPoint y: 512, endPoint x: 608, endPoint y: 585, distance: 76.0
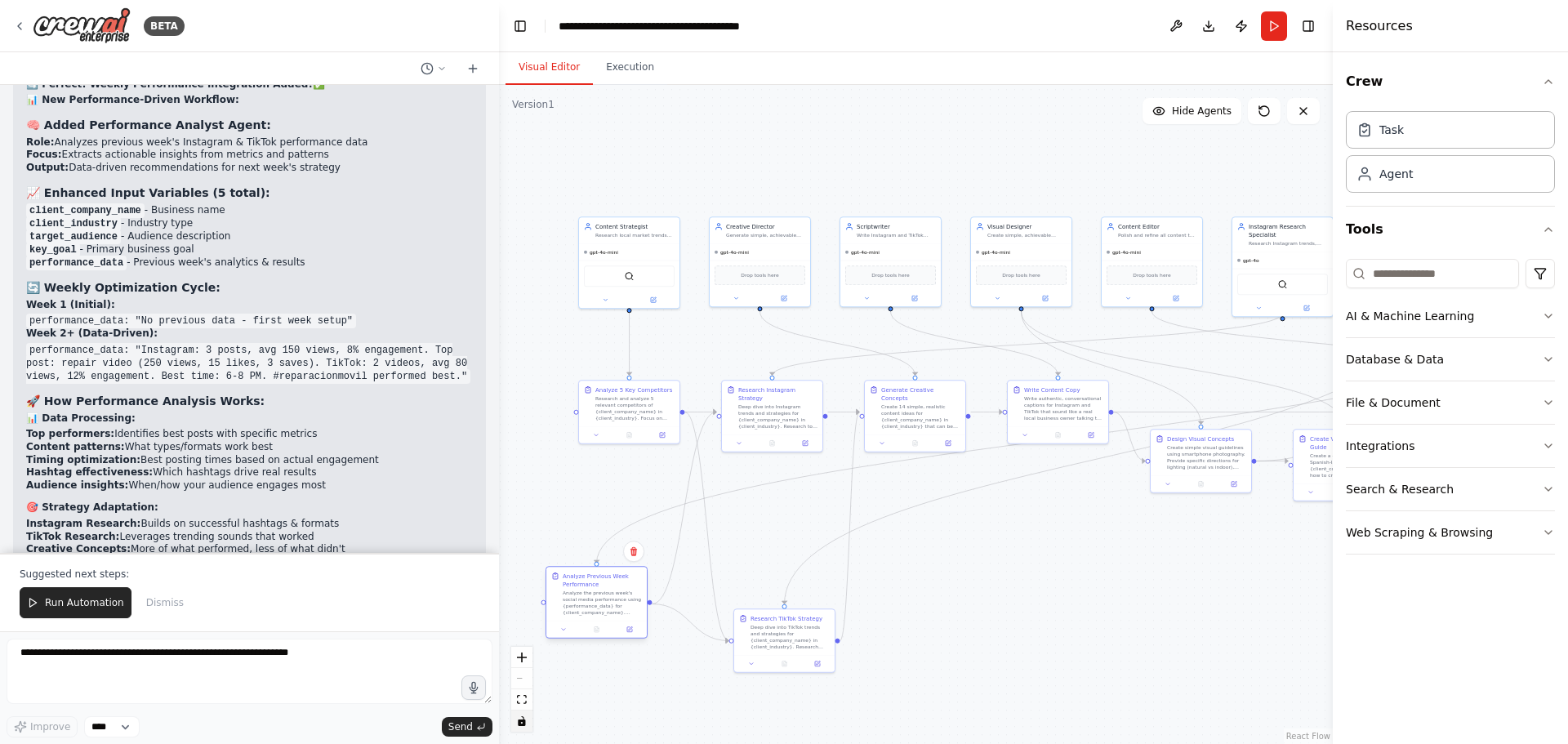
click at [608, 585] on div "Analyze Previous Week Performance" at bounding box center [603, 580] width 79 height 16
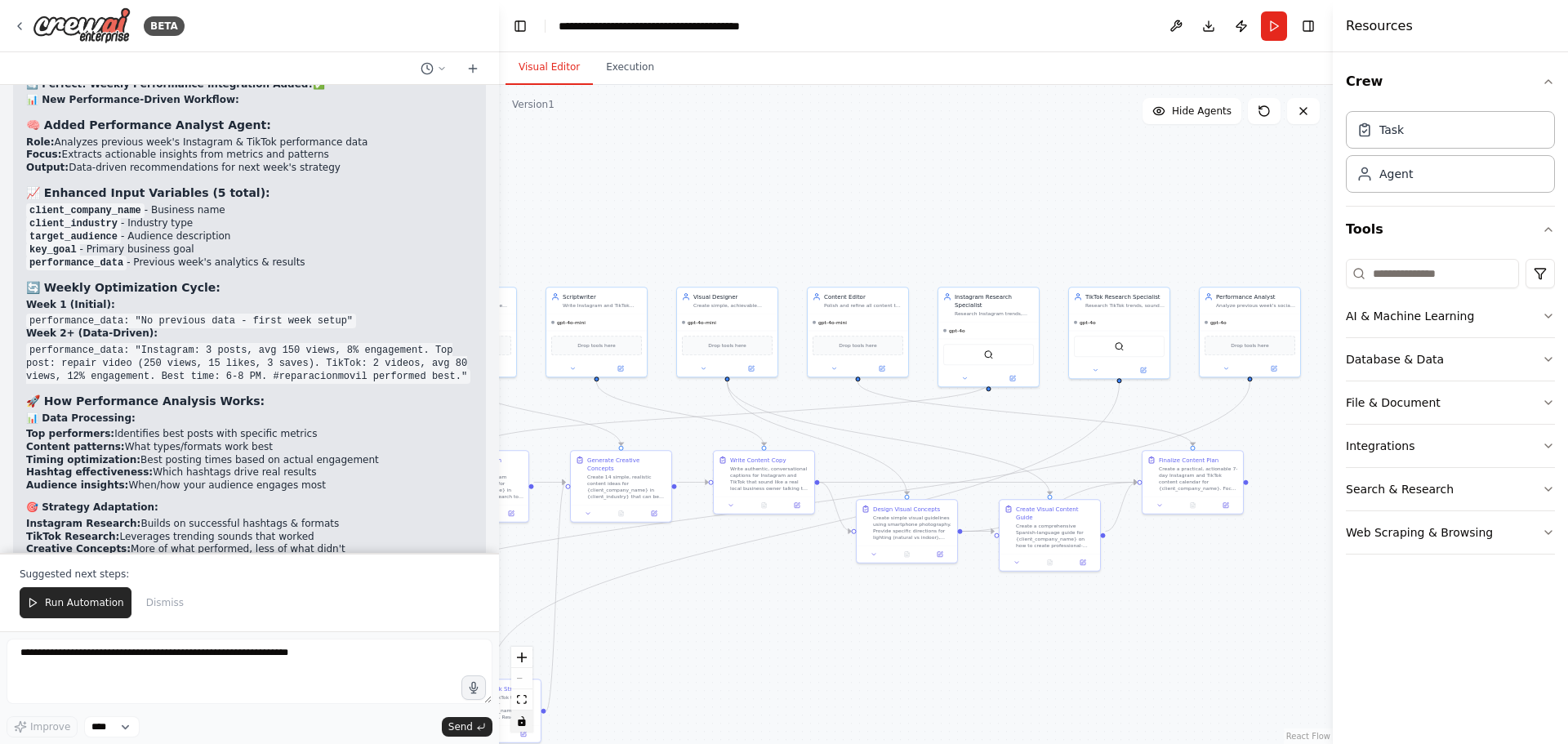
drag, startPoint x: 1192, startPoint y: 546, endPoint x: 910, endPoint y: 591, distance: 285.6
click at [910, 591] on div ".deletable-edge-delete-btn { width: 20px; height: 20px; border: 0px solid #ffff…" at bounding box center [916, 414] width 834 height 659
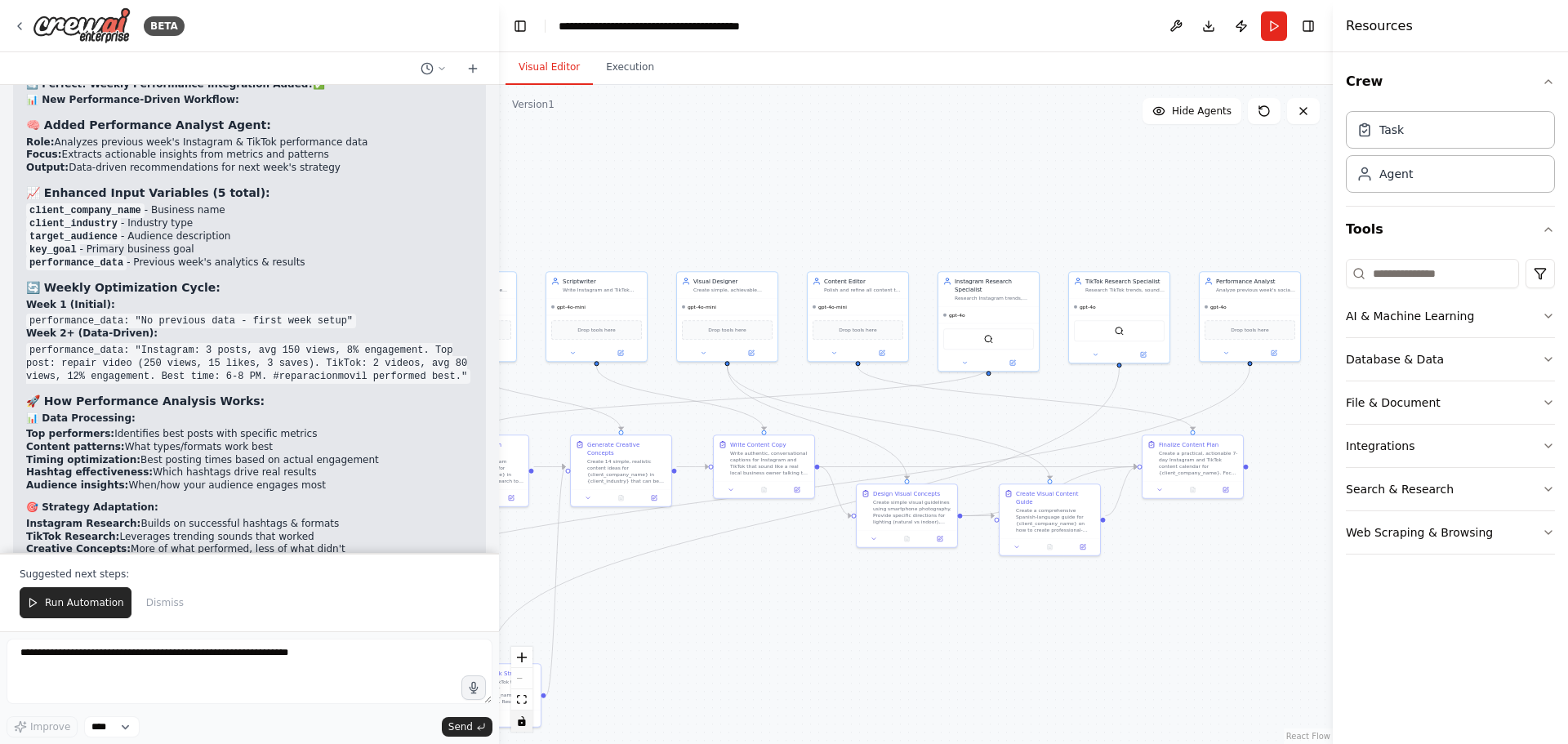
click at [518, 677] on div "React Flow controls" at bounding box center [521, 690] width 21 height 85
drag, startPoint x: 1259, startPoint y: 290, endPoint x: 628, endPoint y: 539, distance: 678.4
click at [628, 539] on div "Performance Analyst Analyze previous week's social media performance data for {…" at bounding box center [620, 528] width 100 height 26
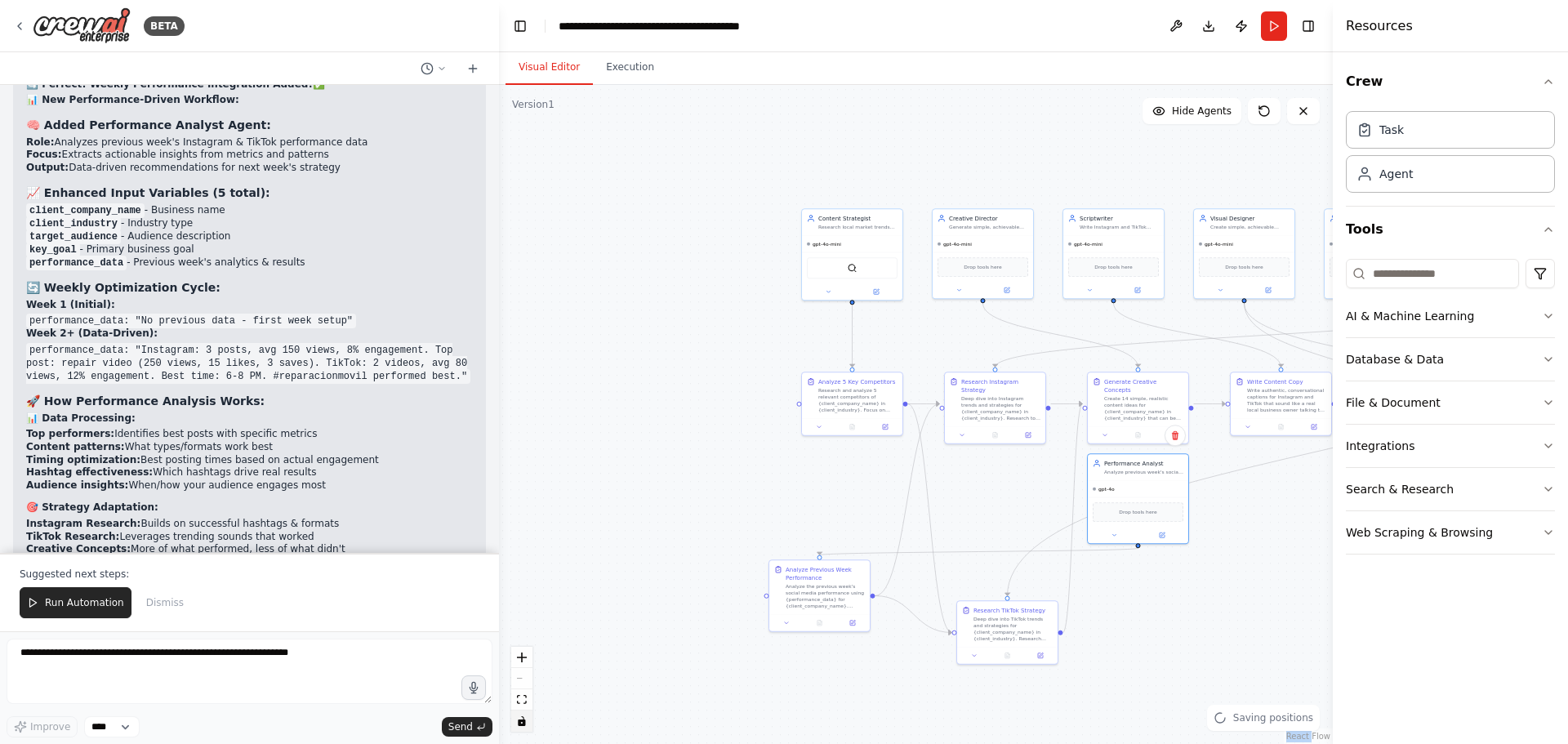
drag, startPoint x: 612, startPoint y: 648, endPoint x: 1119, endPoint y: 586, distance: 510.8
click at [1119, 586] on div ".deletable-edge-delete-btn { width: 20px; height: 20px; border: 0px solid #ffff…" at bounding box center [916, 414] width 834 height 659
drag, startPoint x: 987, startPoint y: 489, endPoint x: 713, endPoint y: 234, distance: 374.3
click at [713, 234] on div "Performance Analyst Analyze previous week's social media performance data for {…" at bounding box center [712, 253] width 102 height 90
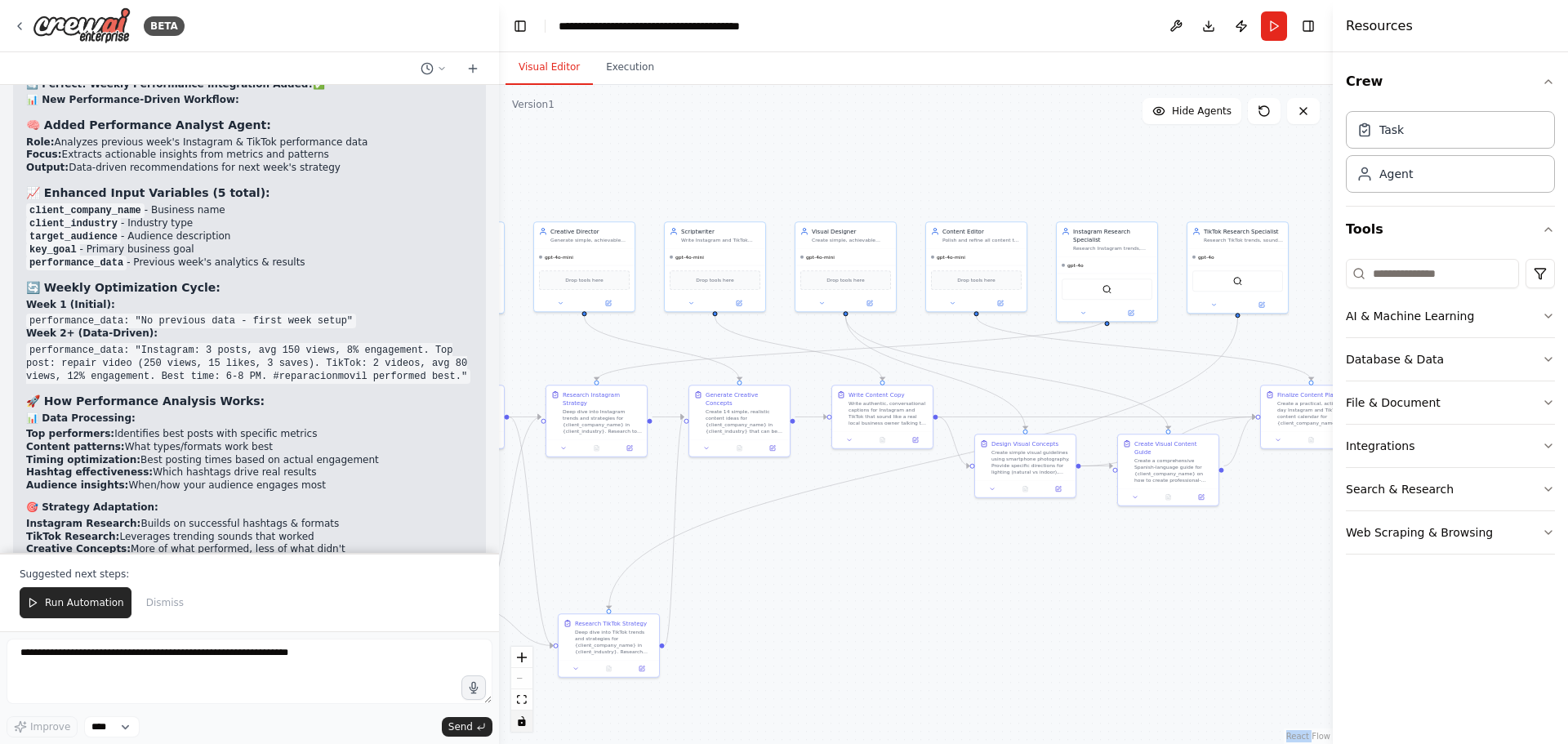
drag, startPoint x: 1160, startPoint y: 578, endPoint x: 795, endPoint y: 591, distance: 365.2
click at [795, 591] on div ".deletable-edge-delete-btn { width: 20px; height: 20px; border: 0px solid #ffff…" at bounding box center [916, 414] width 834 height 659
drag, startPoint x: 601, startPoint y: 408, endPoint x: 596, endPoint y: 479, distance: 71.2
click at [596, 480] on div "Deep dive into Instagram trends and strategies for {client_company_name} in {cl…" at bounding box center [599, 493] width 79 height 26
drag, startPoint x: 1122, startPoint y: 244, endPoint x: 605, endPoint y: 378, distance: 534.1
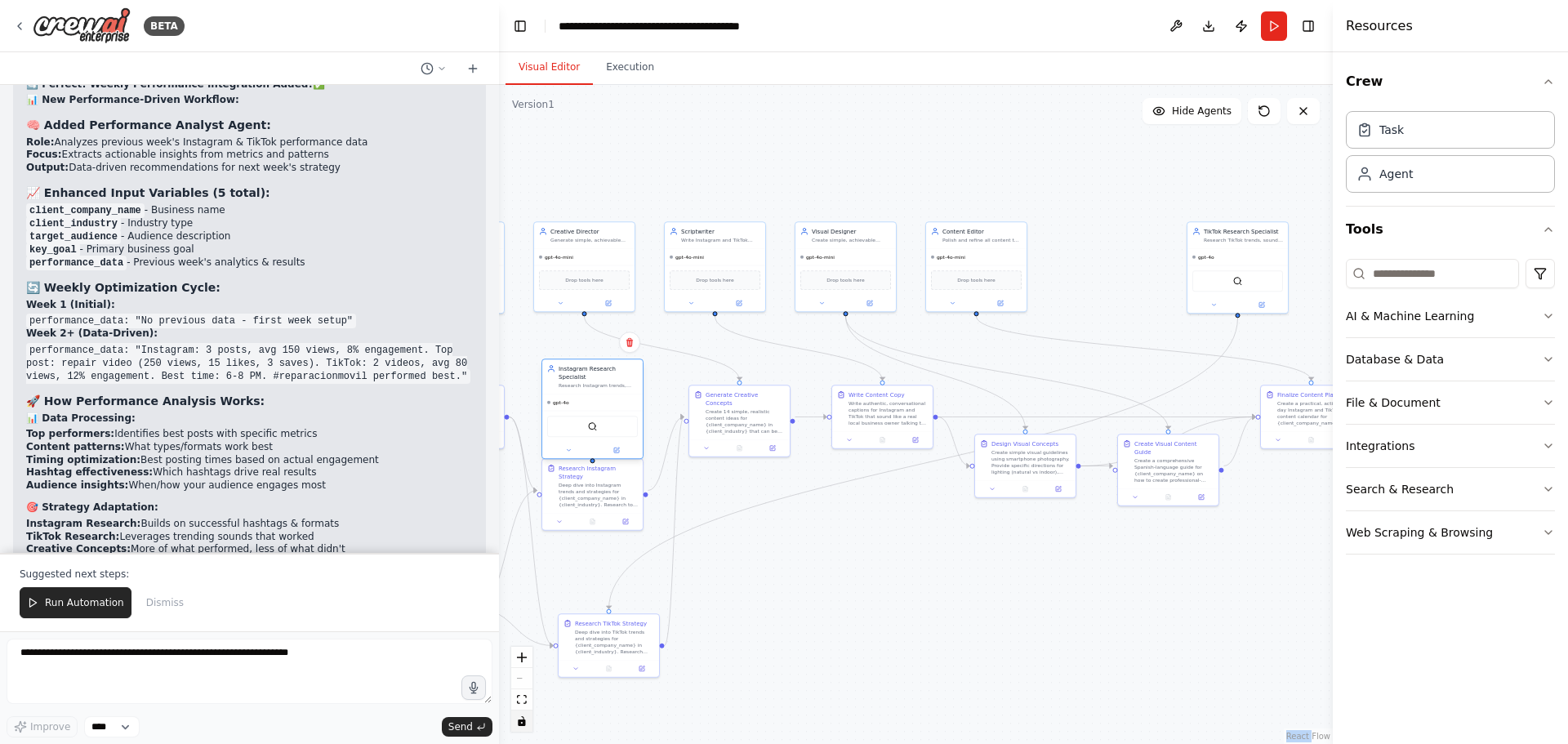
click at [605, 378] on div "Instagram Research Specialist Research Instagram trends, hashtags, and content …" at bounding box center [592, 376] width 100 height 35
drag, startPoint x: 608, startPoint y: 473, endPoint x: 600, endPoint y: 518, distance: 45.7
click at [600, 521] on div "Deep dive into Instagram trends and strategies for {client_company_name} in {cl…" at bounding box center [590, 534] width 79 height 26
drag, startPoint x: 600, startPoint y: 633, endPoint x: 578, endPoint y: 676, distance: 48.3
click at [578, 676] on div "Deep dive into TikTok trends and strategies for {client_company_name} in {clien…" at bounding box center [590, 681] width 79 height 26
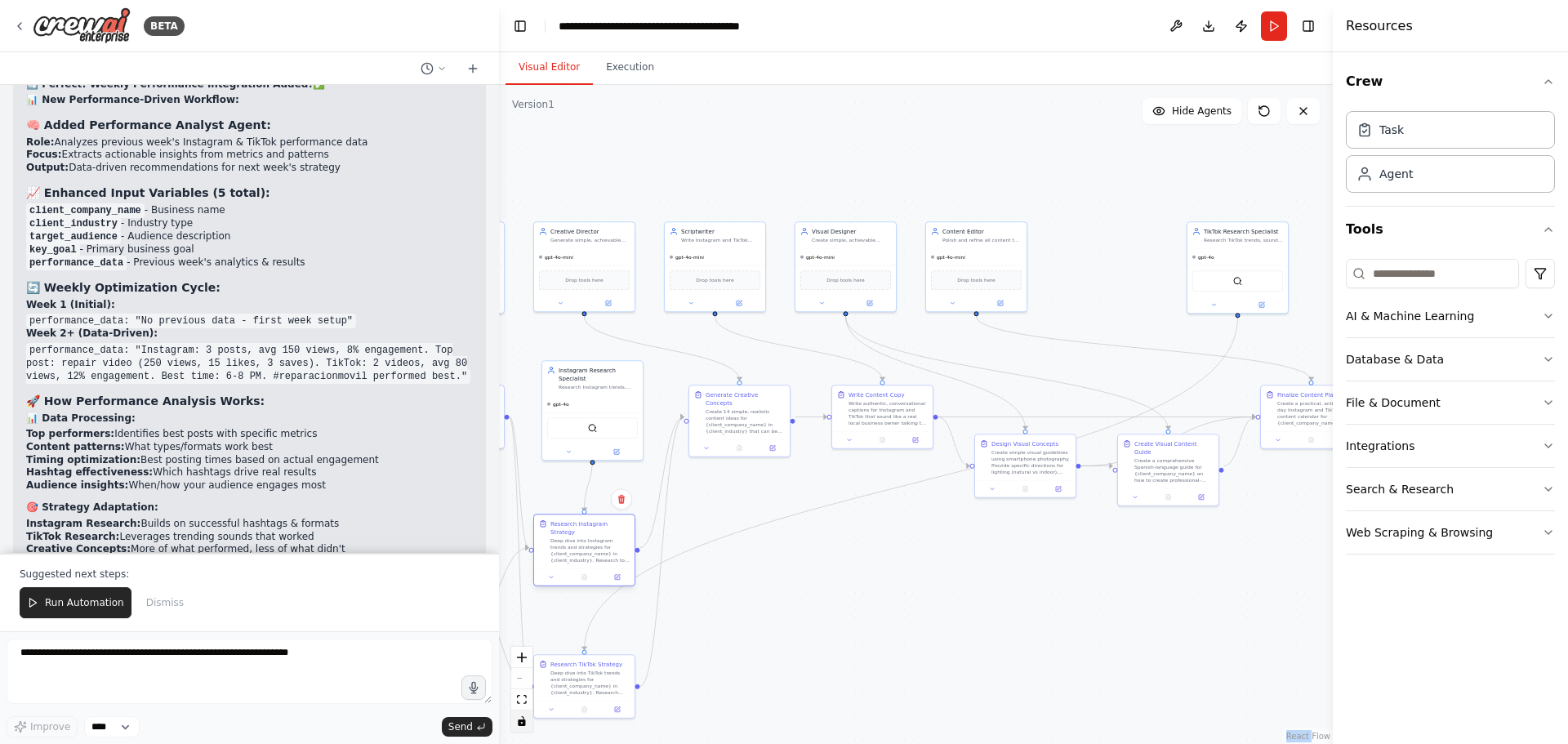
drag, startPoint x: 580, startPoint y: 524, endPoint x: 578, endPoint y: 541, distance: 17.1
click at [578, 541] on div "Deep dive into Instagram trends and strategies for {client_company_name} in {cl…" at bounding box center [590, 550] width 79 height 26
drag, startPoint x: 1252, startPoint y: 246, endPoint x: 783, endPoint y: 566, distance: 567.8
click at [783, 566] on div "TikTok Research Specialist Research TikTok trends, sounds, and content formats …" at bounding box center [780, 568] width 102 height 92
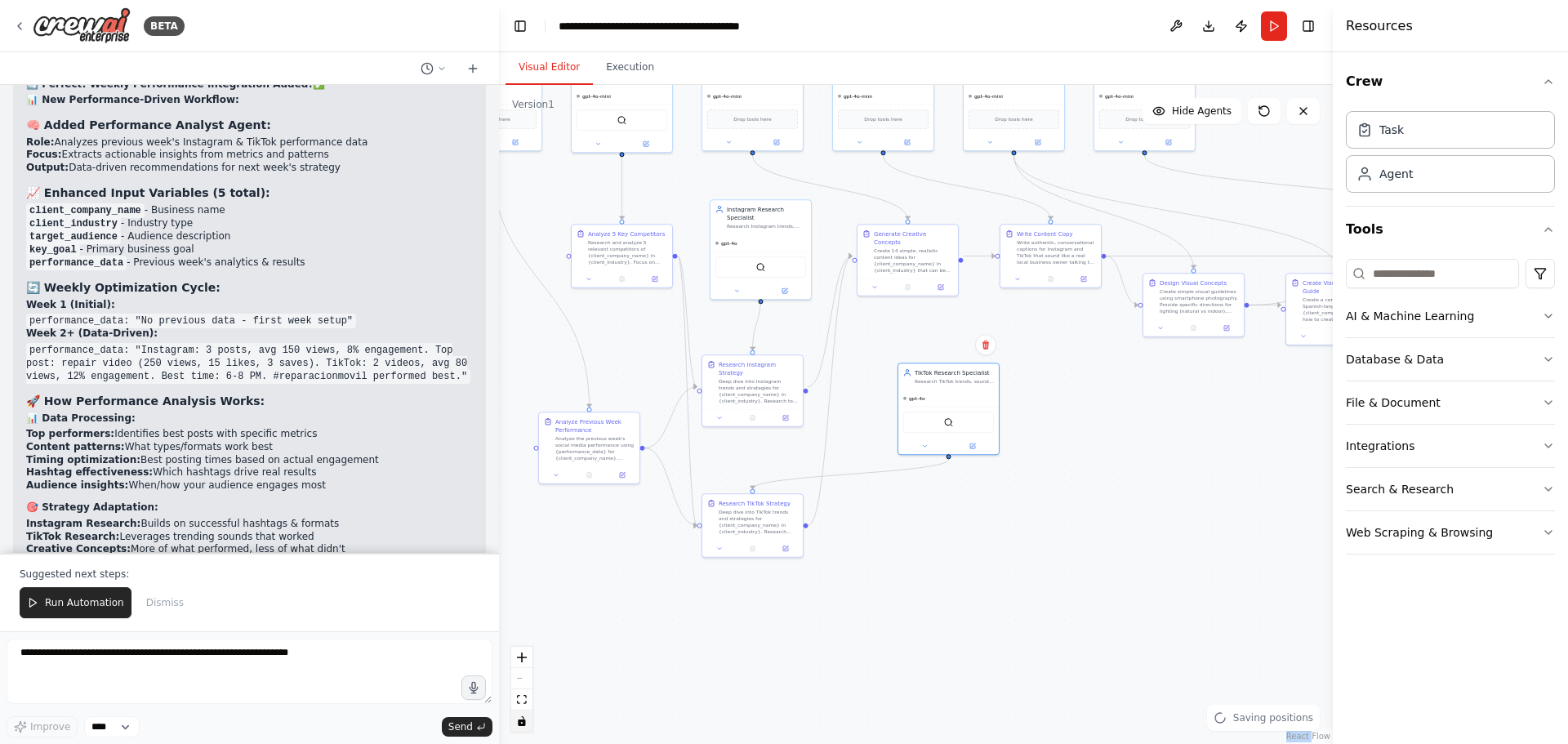
drag, startPoint x: 719, startPoint y: 702, endPoint x: 887, endPoint y: 541, distance: 232.7
click at [887, 541] on div ".deletable-edge-delete-btn { width: 20px; height: 20px; border: 0px solid #ffff…" at bounding box center [916, 414] width 834 height 659
drag, startPoint x: 762, startPoint y: 512, endPoint x: 757, endPoint y: 606, distance: 94.1
click at [757, 606] on div "Deep dive into TikTok trends and strategies for {client_company_name} in {clien…" at bounding box center [750, 609] width 79 height 26
drag, startPoint x: 890, startPoint y: 426, endPoint x: 741, endPoint y: 468, distance: 154.8
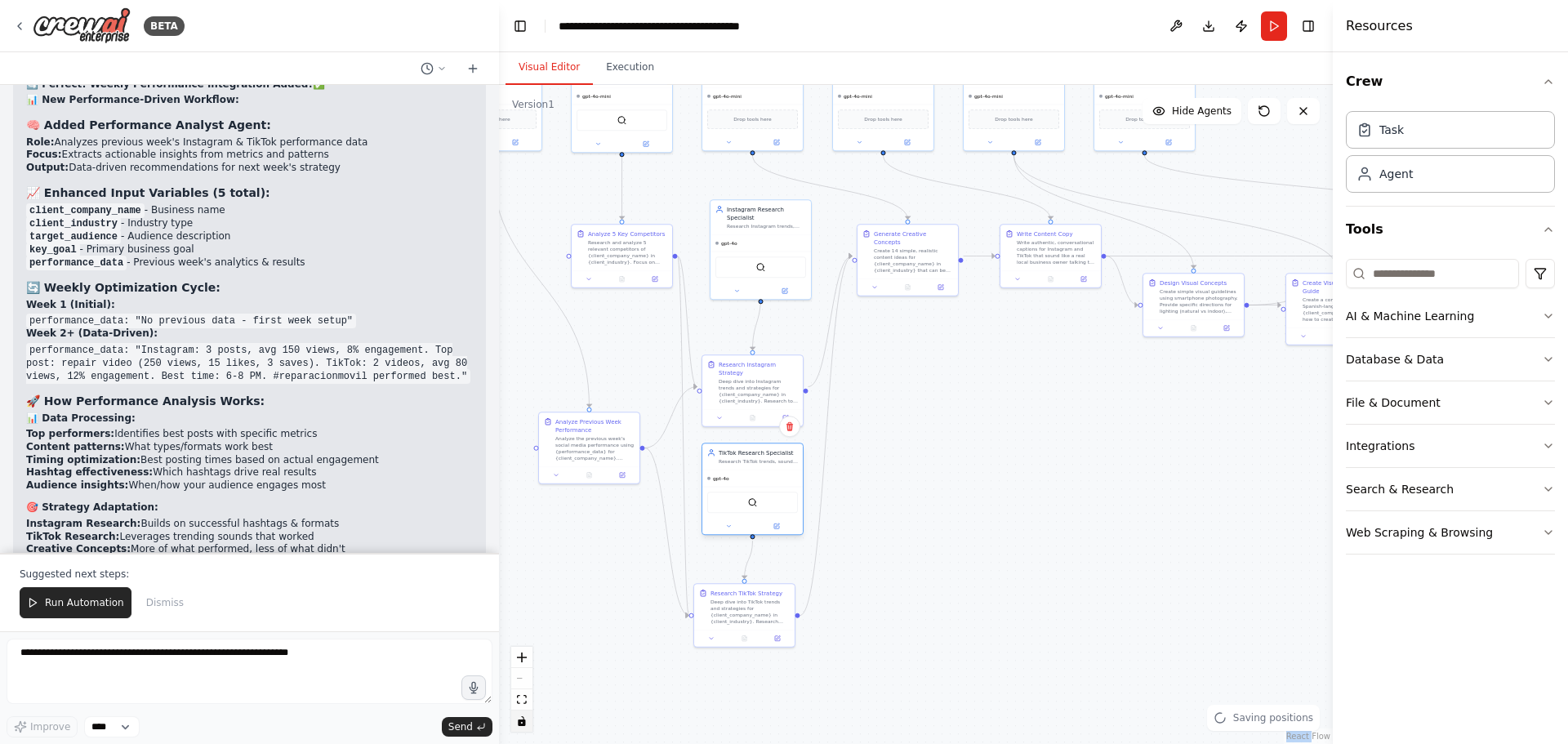
click at [741, 468] on div "TikTok Research Specialist Research TikTok trends, sounds, and content formats …" at bounding box center [752, 457] width 100 height 26
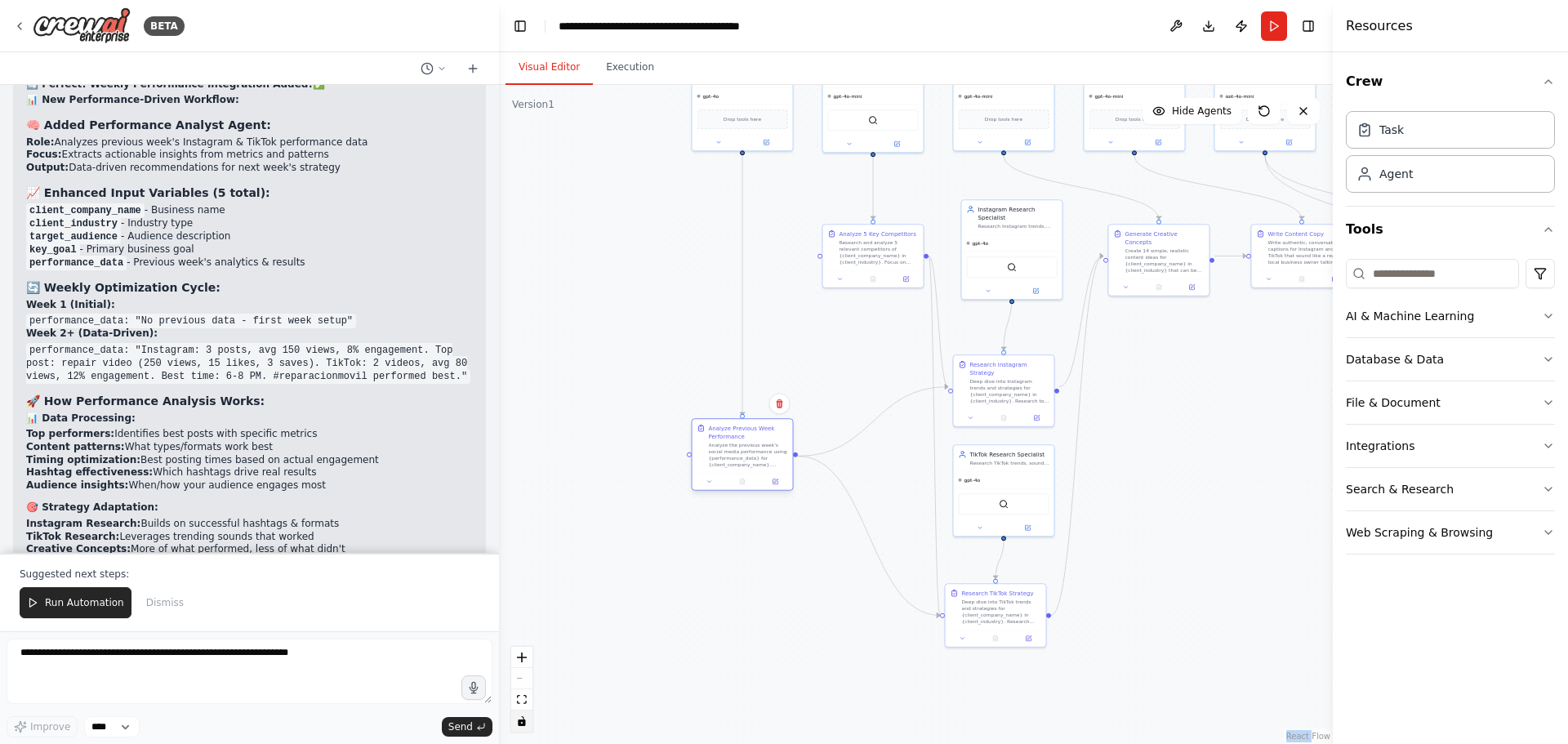
drag, startPoint x: 591, startPoint y: 431, endPoint x: 740, endPoint y: 438, distance: 149.2
click at [740, 438] on div "Analyze Previous Week Performance" at bounding box center [748, 432] width 79 height 16
click at [1179, 447] on div ".deletable-edge-delete-btn { width: 20px; height: 20px; border: 0px solid #ffff…" at bounding box center [916, 414] width 834 height 659
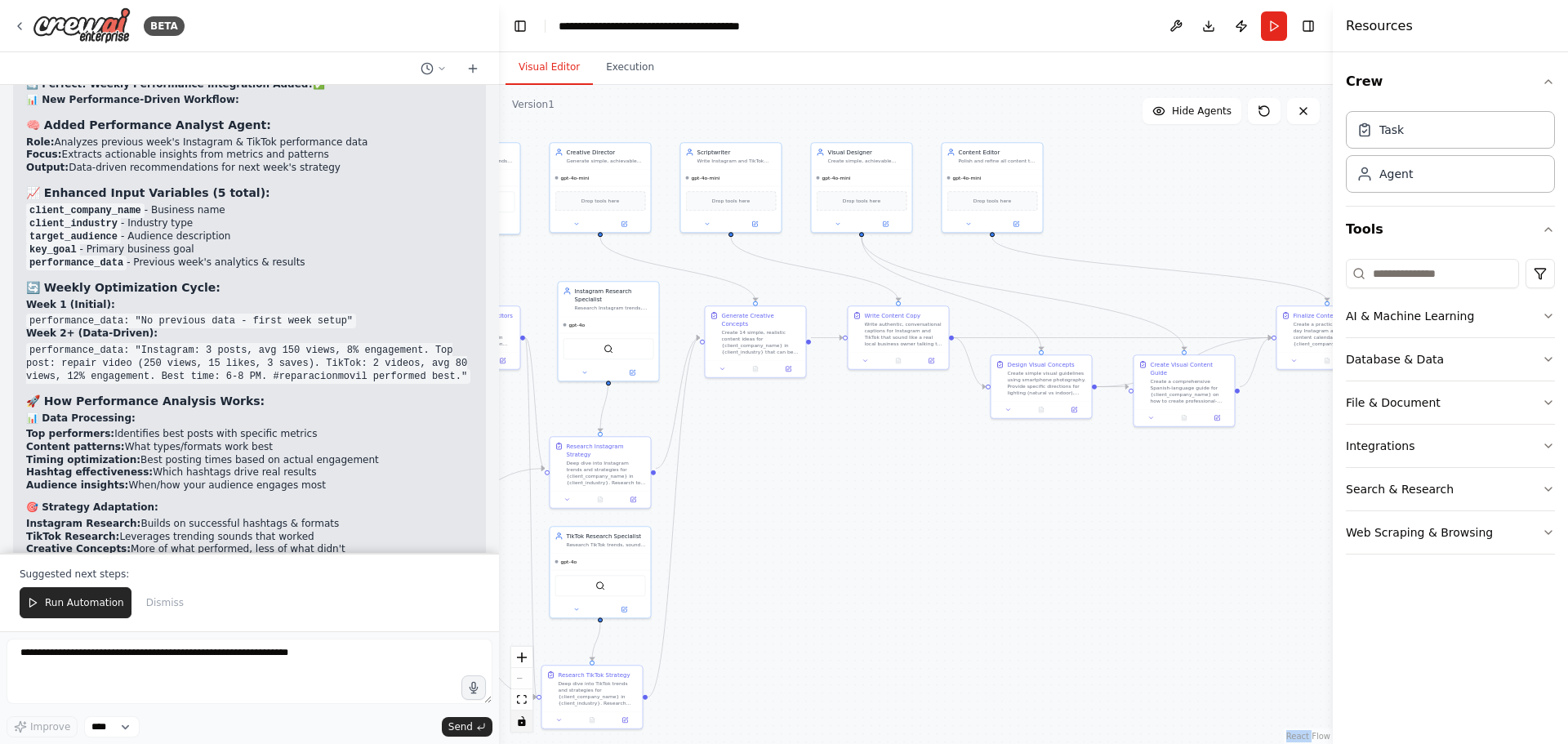
drag, startPoint x: 1188, startPoint y: 415, endPoint x: 706, endPoint y: 500, distance: 489.4
click at [732, 500] on div ".deletable-edge-delete-btn { width: 20px; height: 20px; border: 0px solid #ffff…" at bounding box center [916, 414] width 834 height 659
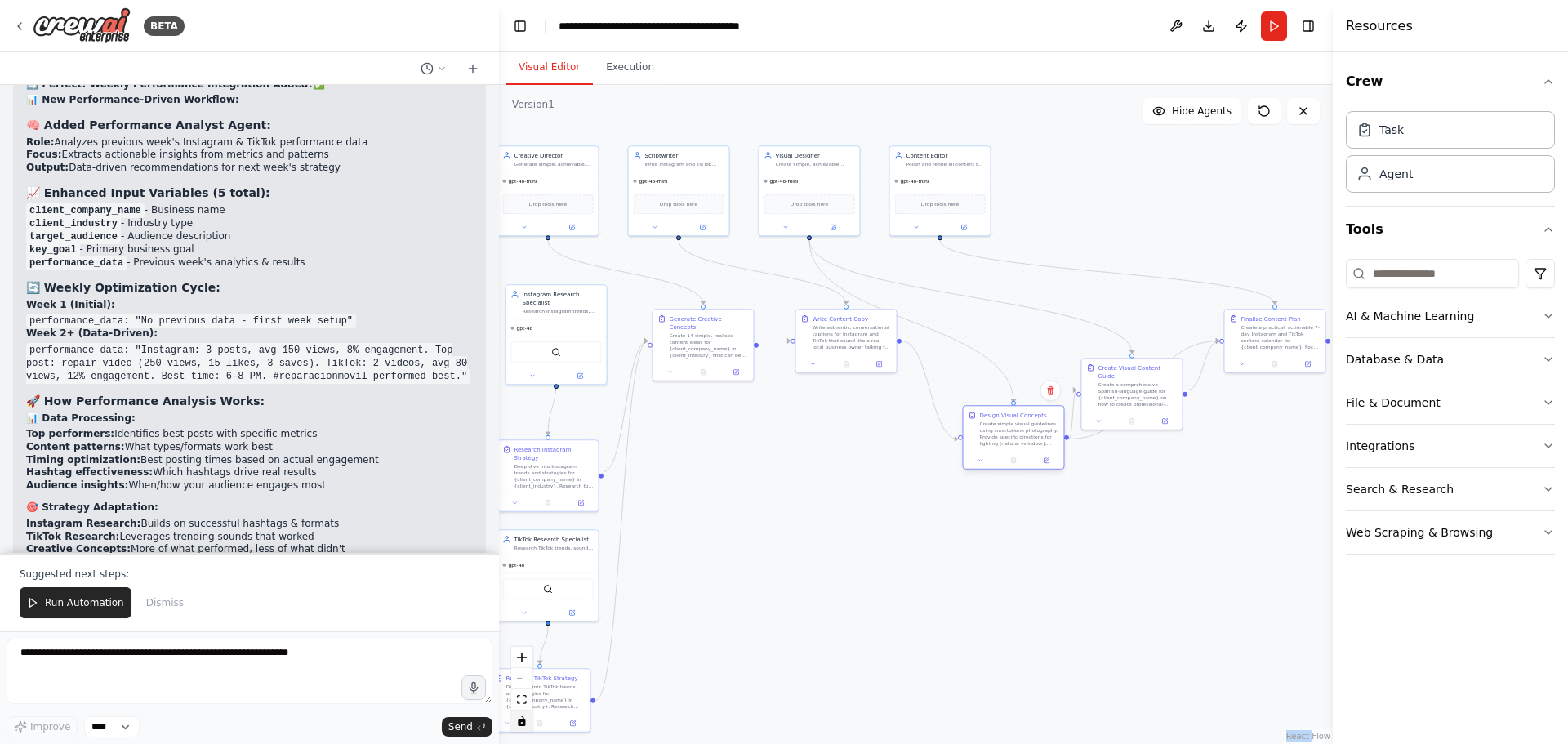
drag, startPoint x: 991, startPoint y: 373, endPoint x: 1015, endPoint y: 426, distance: 58.2
click at [1015, 426] on div "Create simple visual guidelines using smartphone photography. Provide specific …" at bounding box center [1020, 433] width 79 height 26
drag, startPoint x: 861, startPoint y: 334, endPoint x: 1007, endPoint y: 448, distance: 185.2
click at [826, 493] on div "Write authentic, conversational captions for Instagram and TikTok that sound li…" at bounding box center [816, 492] width 79 height 26
drag, startPoint x: 1022, startPoint y: 478, endPoint x: 1010, endPoint y: 563, distance: 85.8
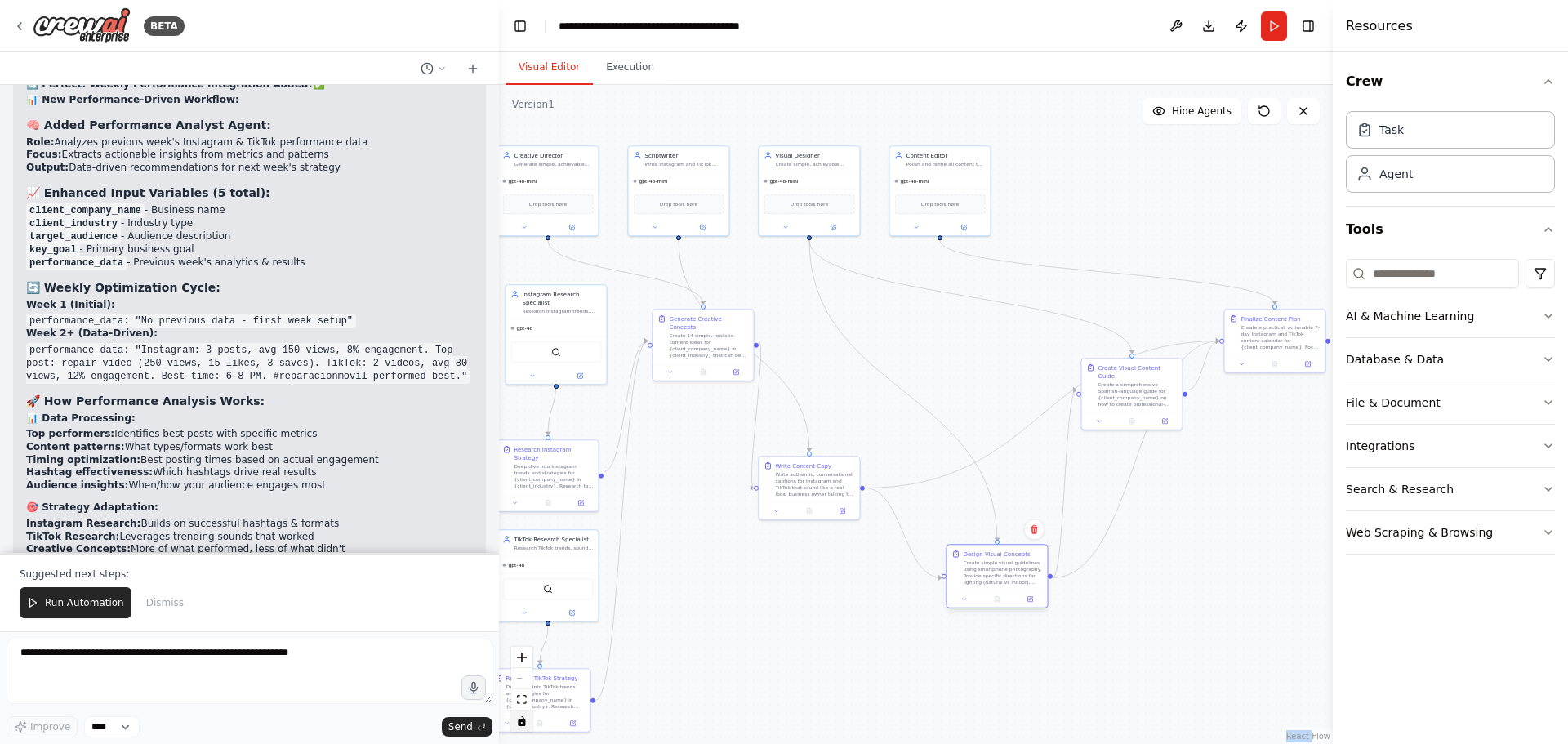
click at [1010, 563] on div "Create simple visual guidelines using smartphone photography. Provide specific …" at bounding box center [1003, 573] width 79 height 26
drag, startPoint x: 1150, startPoint y: 407, endPoint x: 1248, endPoint y: 472, distance: 117.6
click at [1248, 478] on div "Create a comprehensive Spanish-language guide for {client_company_name} on how …" at bounding box center [1249, 490] width 79 height 26
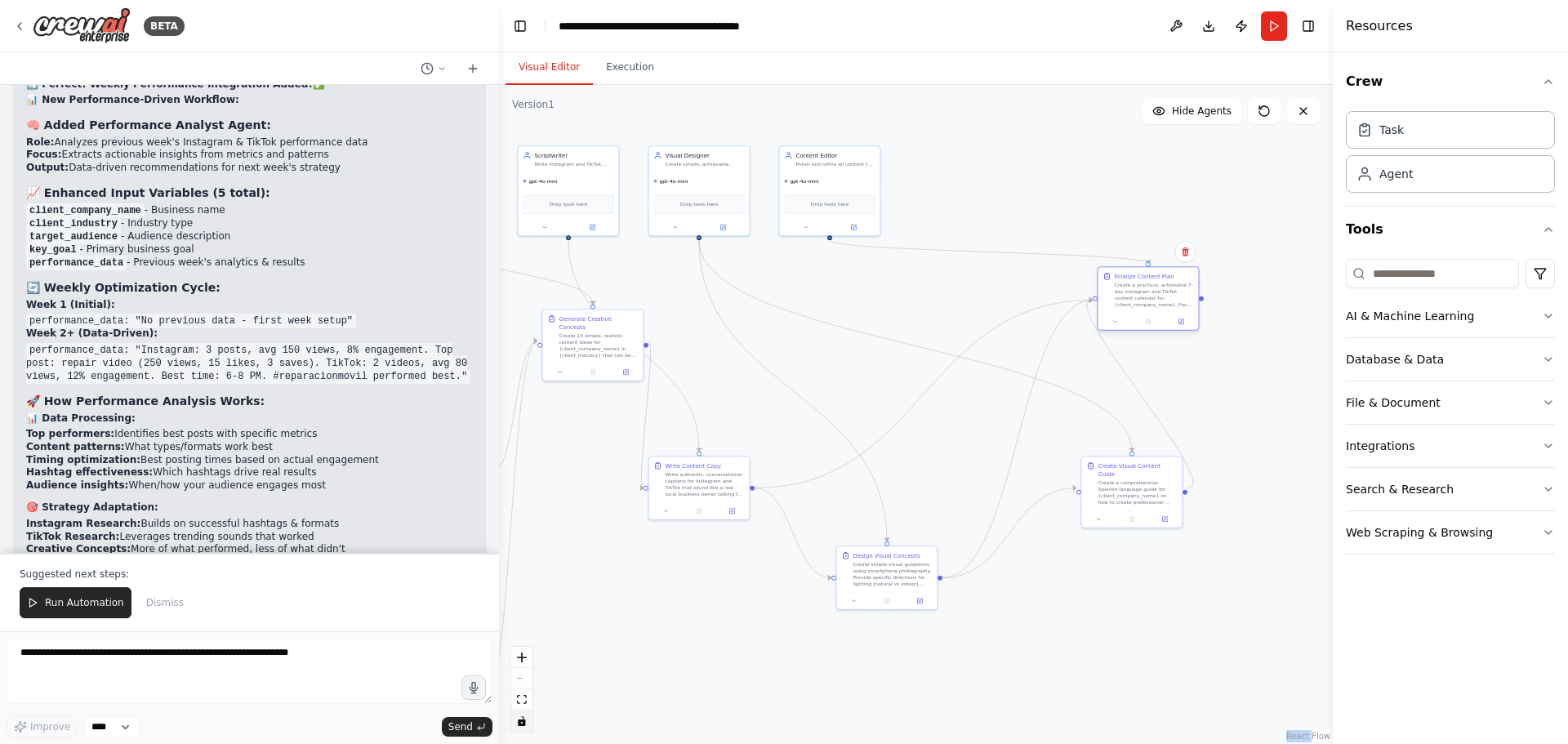
drag, startPoint x: 1321, startPoint y: 252, endPoint x: 1139, endPoint y: 287, distance: 185.3
click at [1139, 287] on div "Create a practical, actionable 7-day Instagram and TikTok content calendar for …" at bounding box center [1155, 294] width 79 height 26
click at [695, 622] on div ".deletable-edge-delete-btn { width: 20px; height: 20px; border: 0px solid #ffff…" at bounding box center [916, 414] width 834 height 659
drag, startPoint x: 827, startPoint y: 169, endPoint x: 1159, endPoint y: 164, distance: 332.0
click at [1159, 164] on div "Content Editor Polish and refine all content to ensure consistent brand voice, …" at bounding box center [1149, 180] width 102 height 90
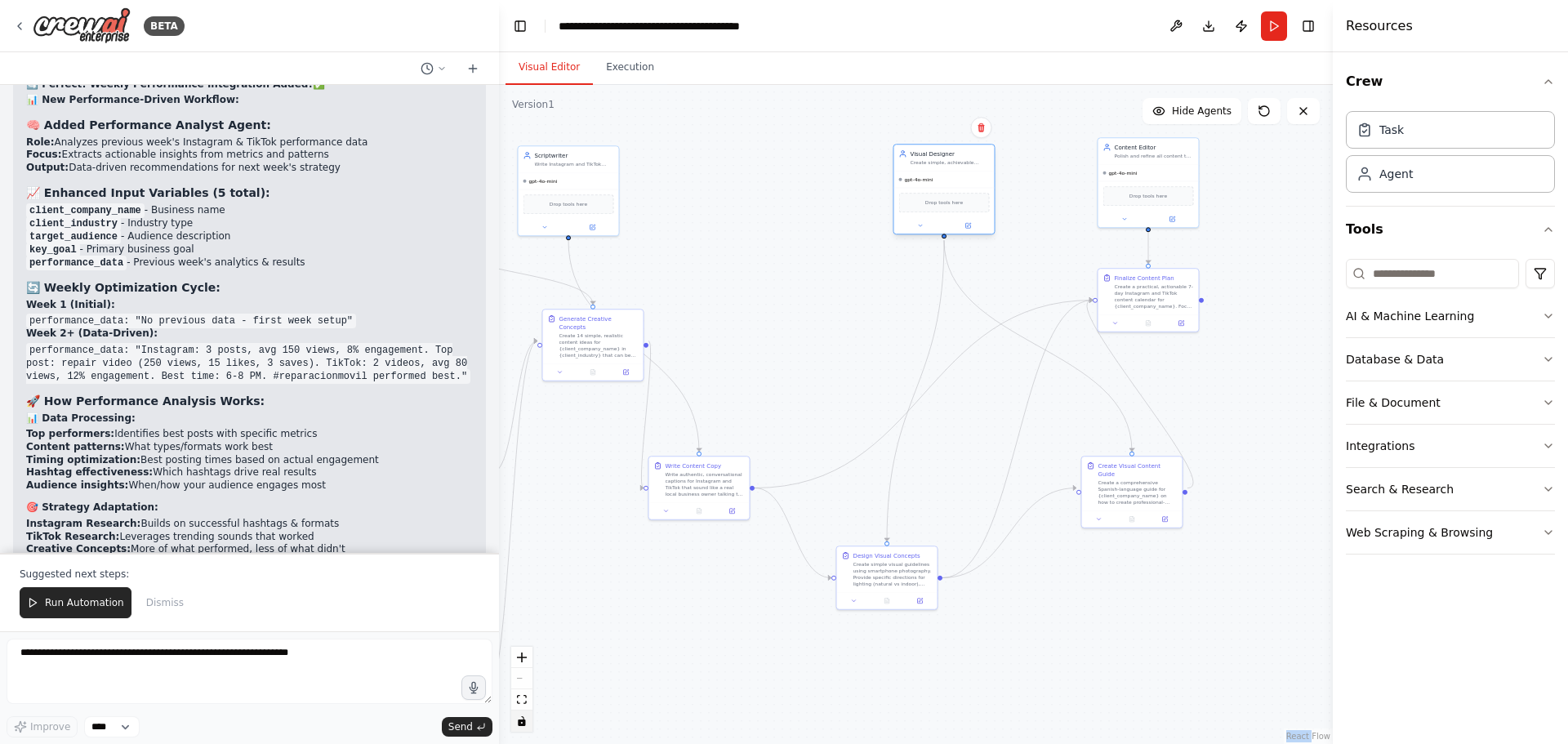
drag, startPoint x: 700, startPoint y: 181, endPoint x: 952, endPoint y: 180, distance: 252.0
click at [952, 180] on div "gpt-4o-mini" at bounding box center [944, 179] width 100 height 16
drag, startPoint x: 611, startPoint y: 323, endPoint x: 570, endPoint y: 386, distance: 75.2
click at [570, 386] on div "Generate Creative Concepts Create 14 simple, realistic content ideas for {clien…" at bounding box center [558, 400] width 79 height 45
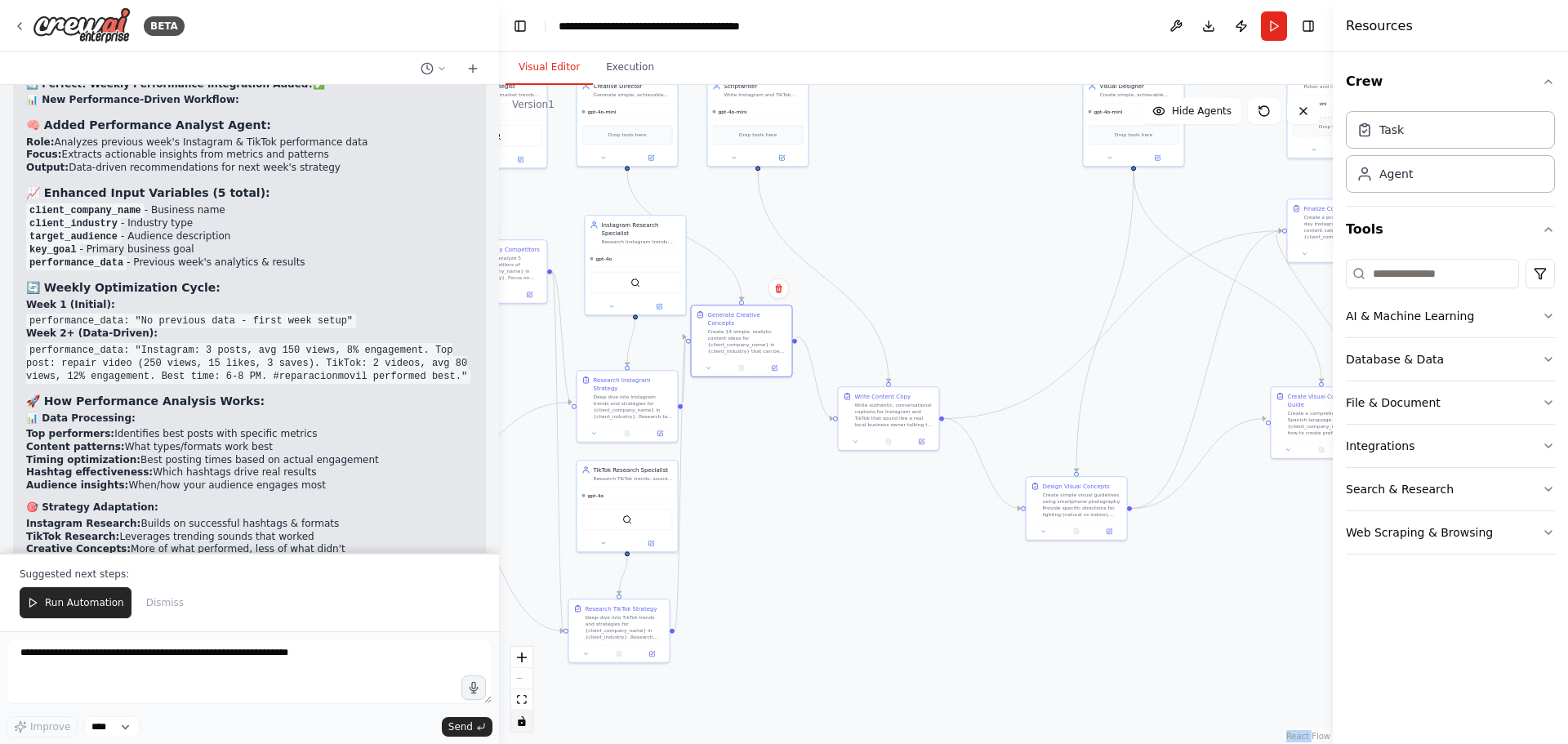
drag, startPoint x: 718, startPoint y: 289, endPoint x: 873, endPoint y: 228, distance: 166.6
click at [873, 228] on div ".deletable-edge-delete-btn { width: 20px; height: 20px; border: 0px solid #ffff…" at bounding box center [916, 414] width 834 height 659
drag, startPoint x: 746, startPoint y: 321, endPoint x: 809, endPoint y: 348, distance: 68.5
click at [809, 349] on div "Create 14 simple, realistic content ideas for {client_company_name} in {client_…" at bounding box center [816, 362] width 79 height 26
drag, startPoint x: 891, startPoint y: 400, endPoint x: 954, endPoint y: 371, distance: 69.4
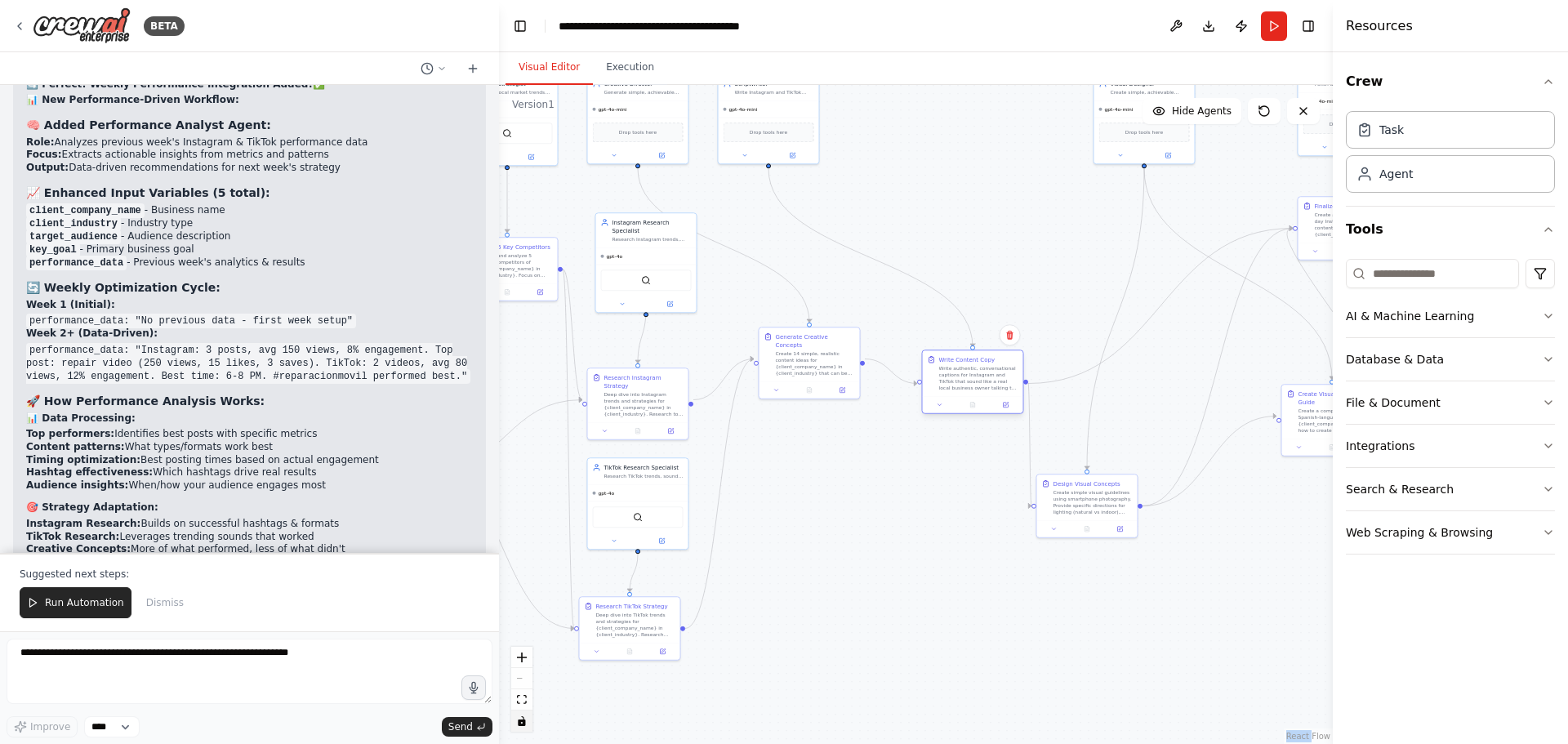
click at [954, 371] on div "Write authentic, conversational captions for Instagram and TikTok that sound li…" at bounding box center [979, 377] width 79 height 26
click at [825, 349] on div "Create 14 simple, realistic content ideas for {client_company_name} in {client_…" at bounding box center [816, 362] width 79 height 26
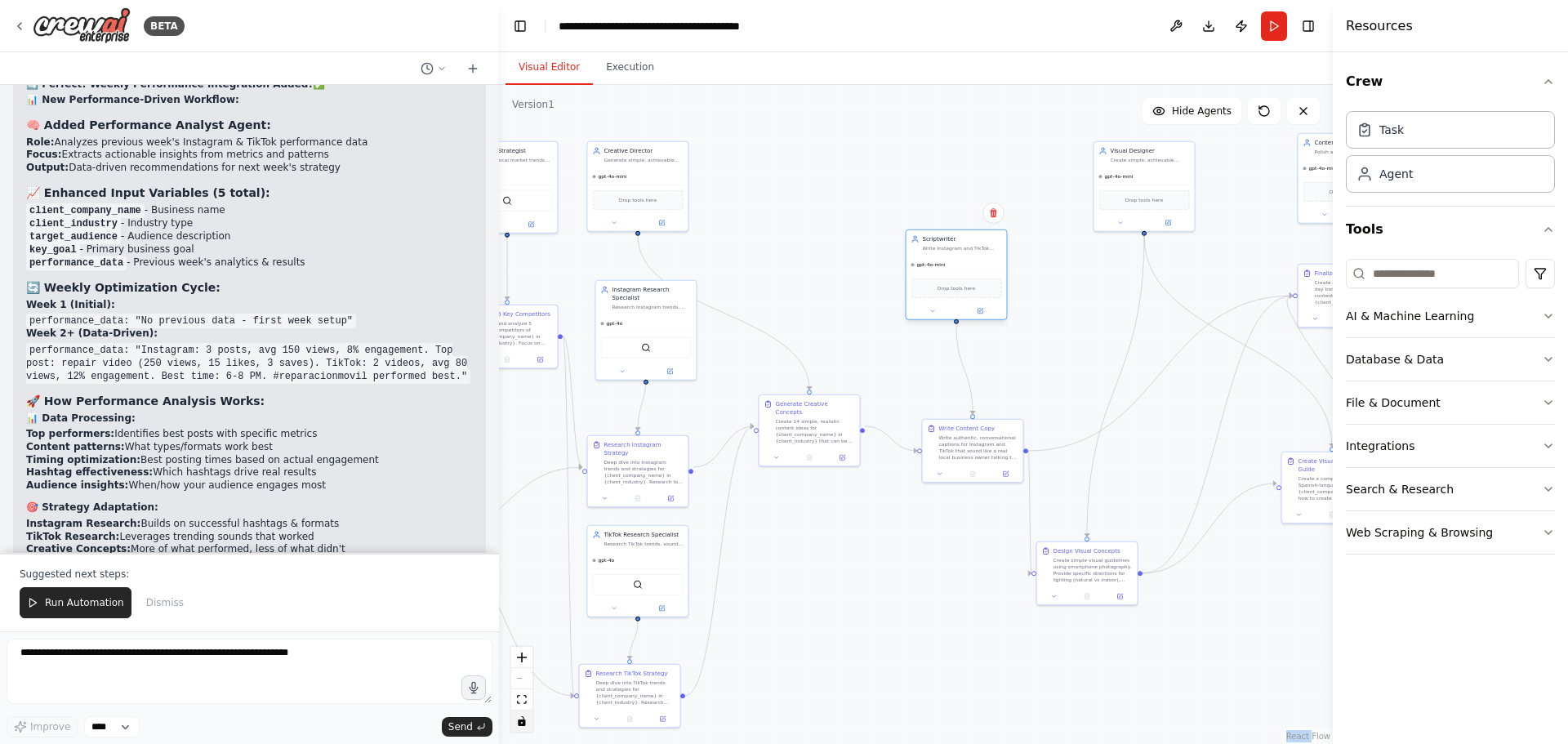
drag, startPoint x: 771, startPoint y: 108, endPoint x: 959, endPoint y: 266, distance: 245.6
click at [959, 266] on div "gpt-4o-mini" at bounding box center [956, 265] width 100 height 16
drag, startPoint x: 802, startPoint y: 415, endPoint x: 818, endPoint y: 444, distance: 33.1
click at [818, 444] on div "Create 14 simple, realistic content ideas for {client_company_name} in {client_…" at bounding box center [832, 454] width 79 height 26
drag, startPoint x: 818, startPoint y: 437, endPoint x: 789, endPoint y: 410, distance: 39.6
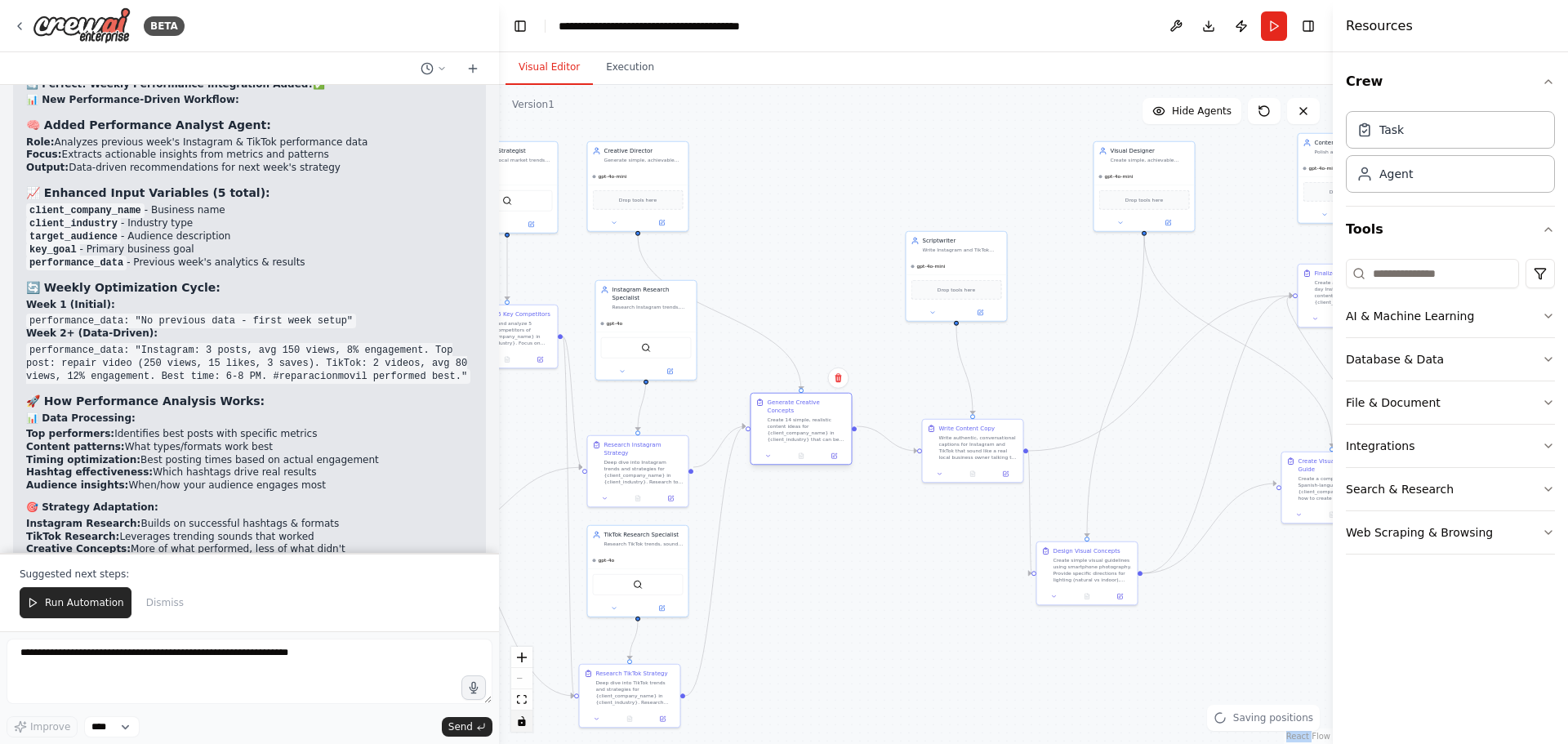
click at [789, 416] on div "Create 14 simple, realistic content ideas for {client_company_name} in {client_…" at bounding box center [808, 429] width 79 height 26
drag, startPoint x: 649, startPoint y: 159, endPoint x: 817, endPoint y: 164, distance: 168.1
click at [817, 164] on div "Generate simple, achievable content ideas for {client_company_name} in {client_…" at bounding box center [808, 166] width 79 height 7
click at [817, 542] on div ".deletable-edge-delete-btn { width: 20px; height: 20px; border: 0px solid #ffff…" at bounding box center [916, 414] width 834 height 659
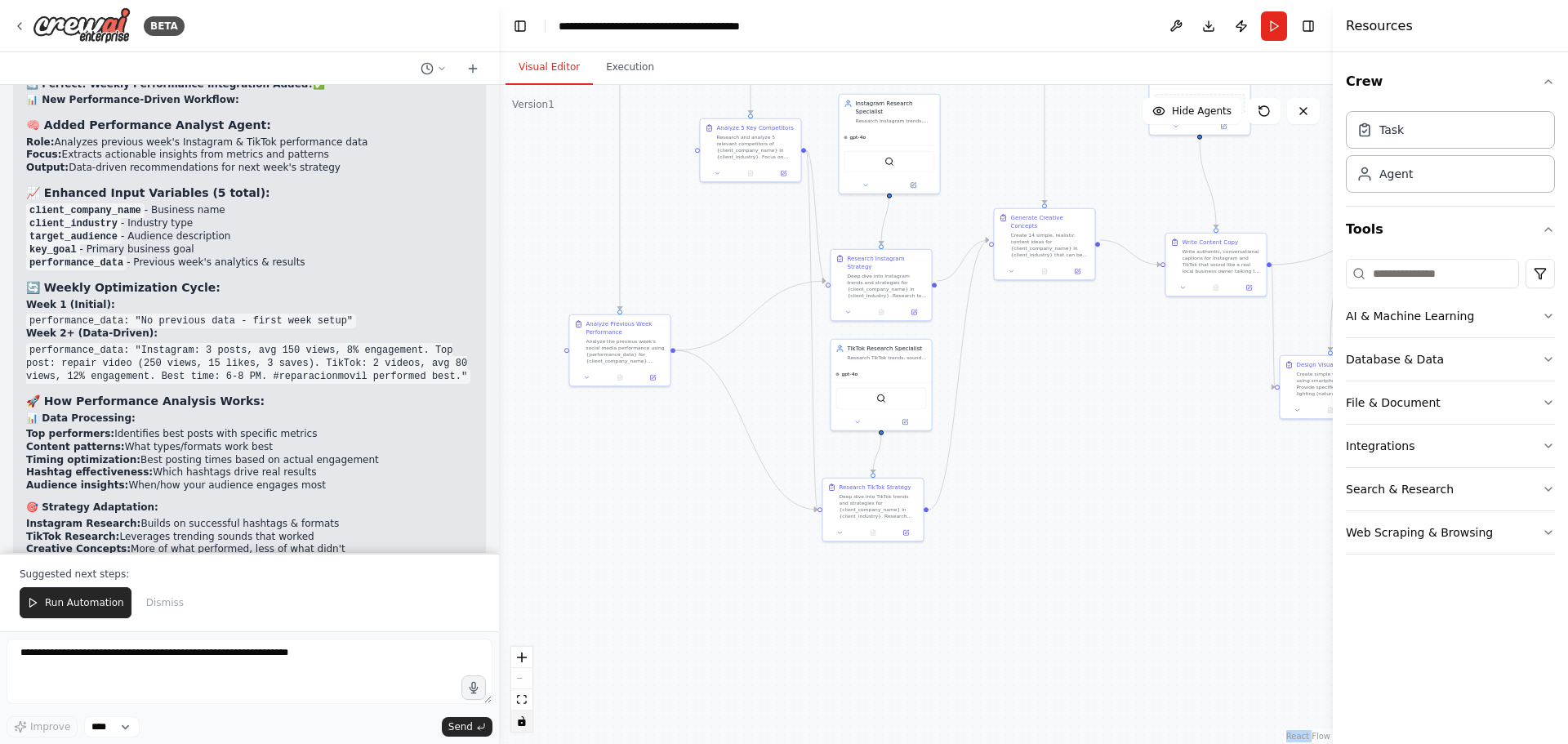
drag, startPoint x: 801, startPoint y: 611, endPoint x: 1044, endPoint y: 425, distance: 306.0
click at [1044, 425] on div ".deletable-edge-delete-btn { width: 20px; height: 20px; border: 0px solid #ffff…" at bounding box center [916, 414] width 834 height 659
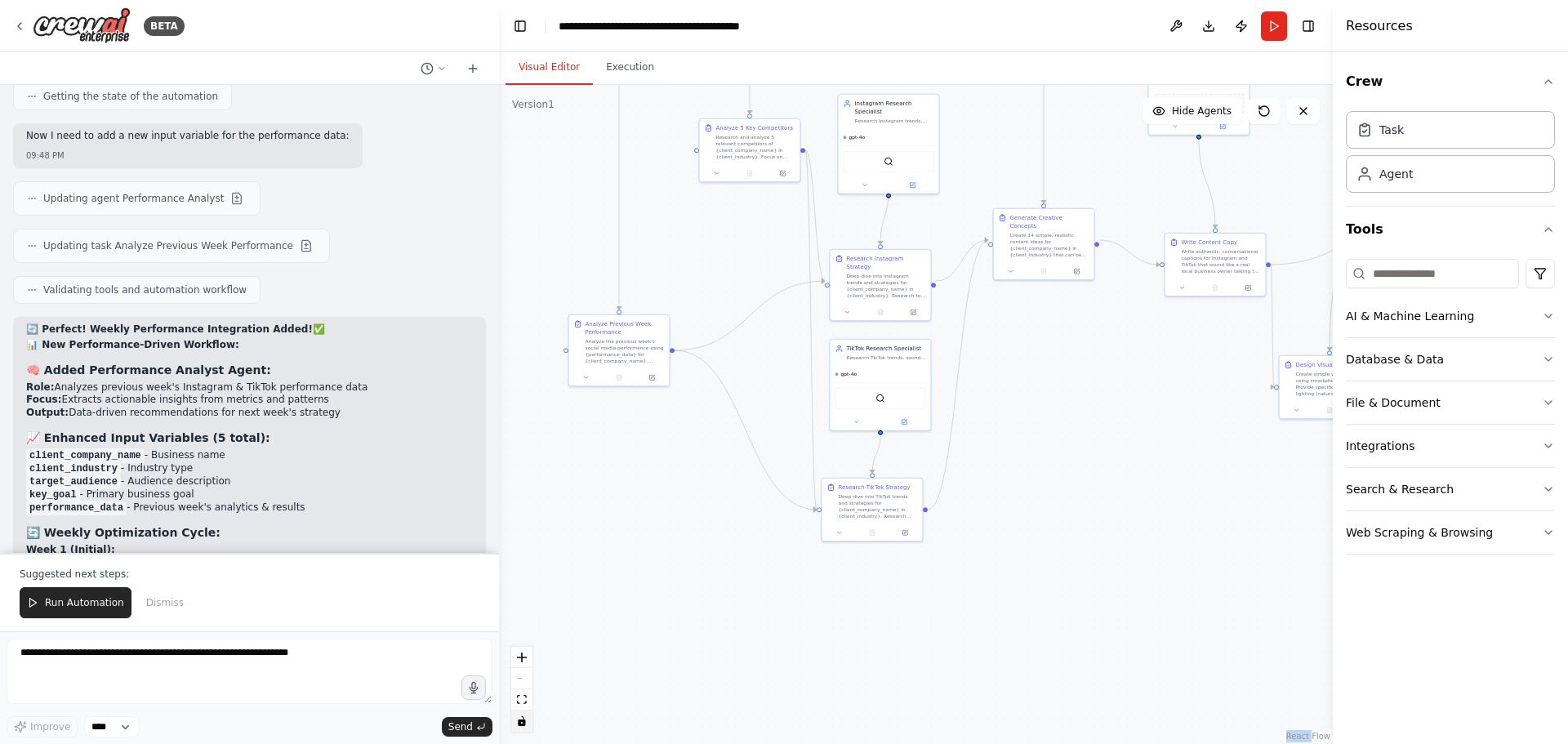
scroll to position [11095, 0]
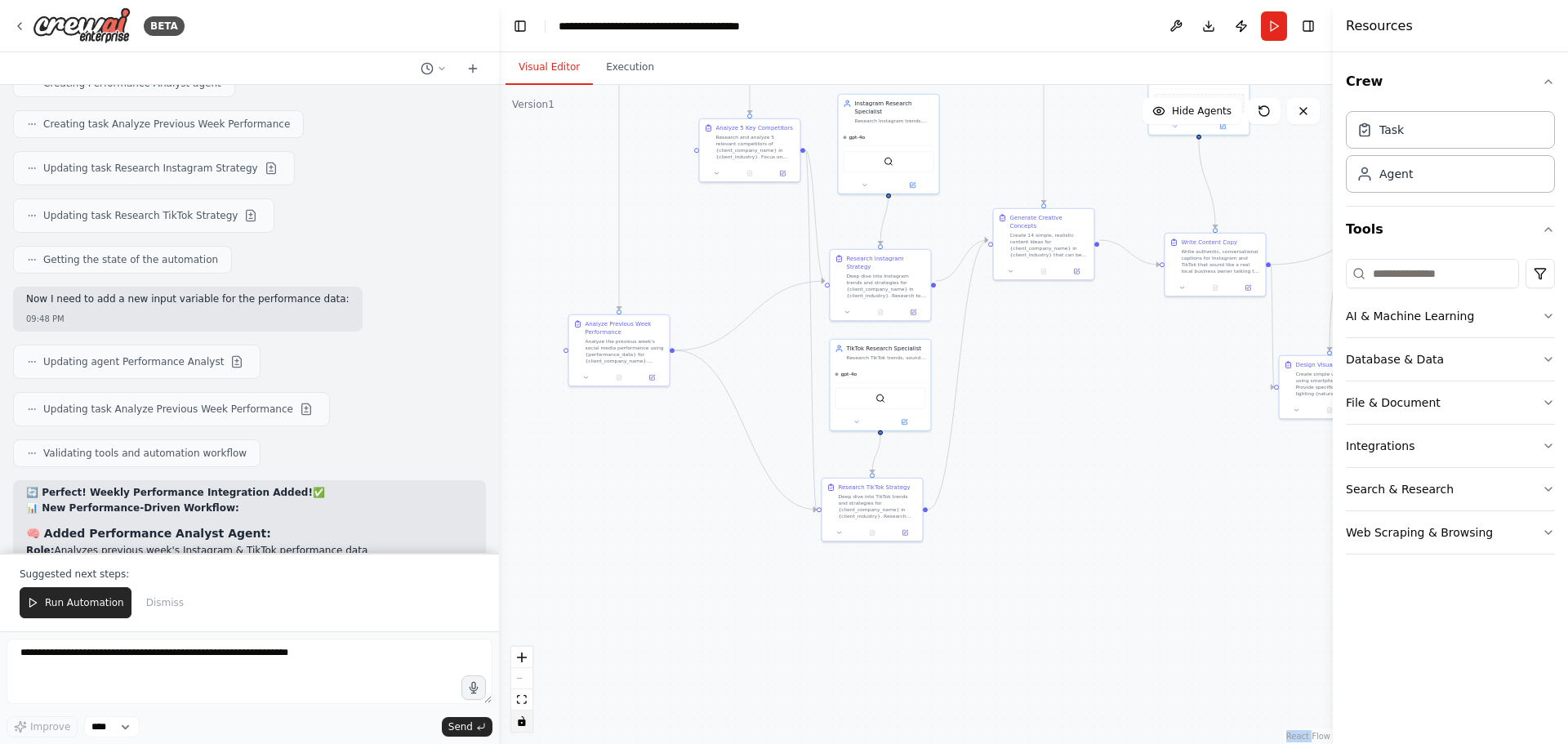
drag, startPoint x: 127, startPoint y: 388, endPoint x: 291, endPoint y: 394, distance: 164.1
click at [291, 665] on li "performance_data - Previous week's analytics & results" at bounding box center [249, 671] width 447 height 13
click at [290, 665] on li "performance_data - Previous week's analytics & results" at bounding box center [249, 671] width 447 height 13
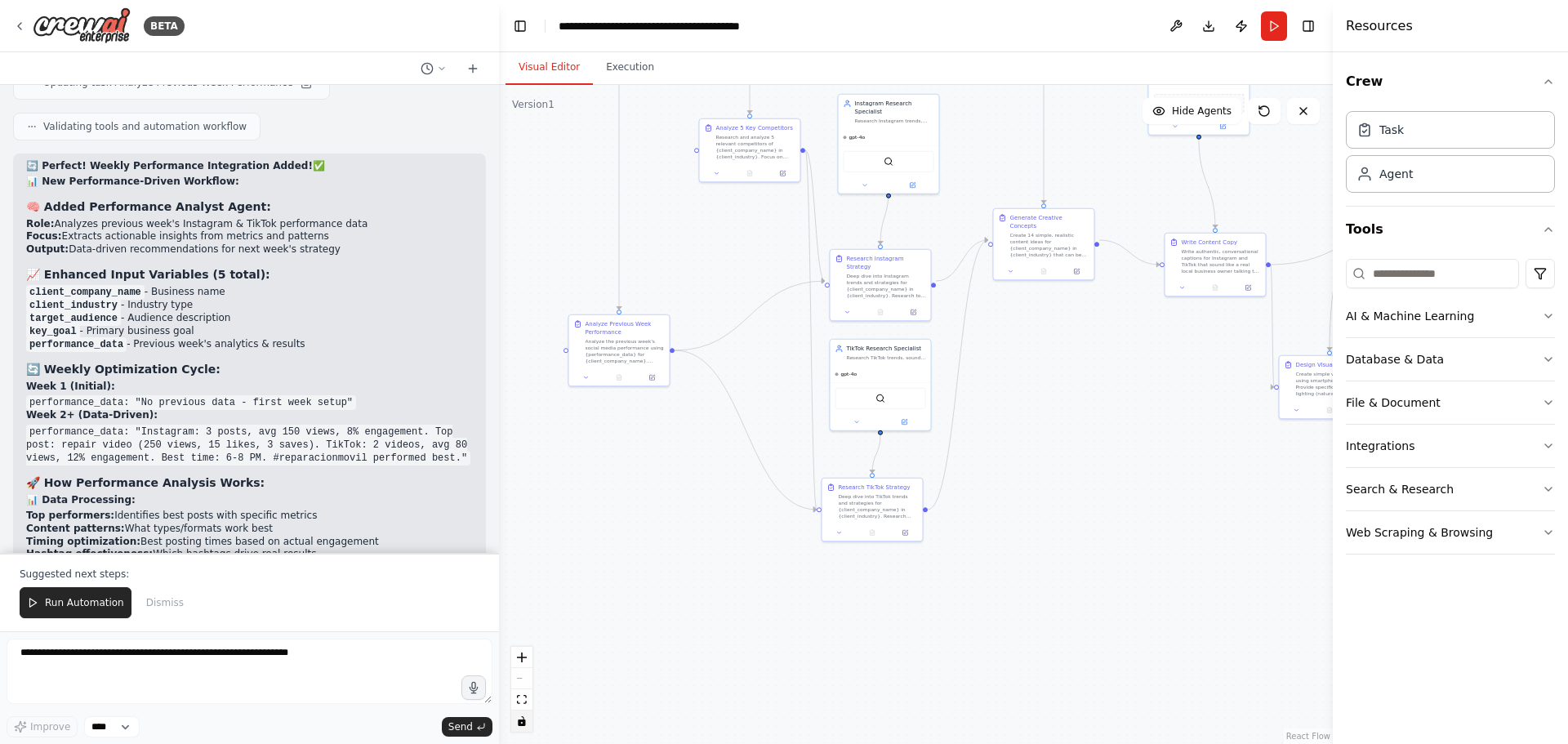
scroll to position [11503, 0]
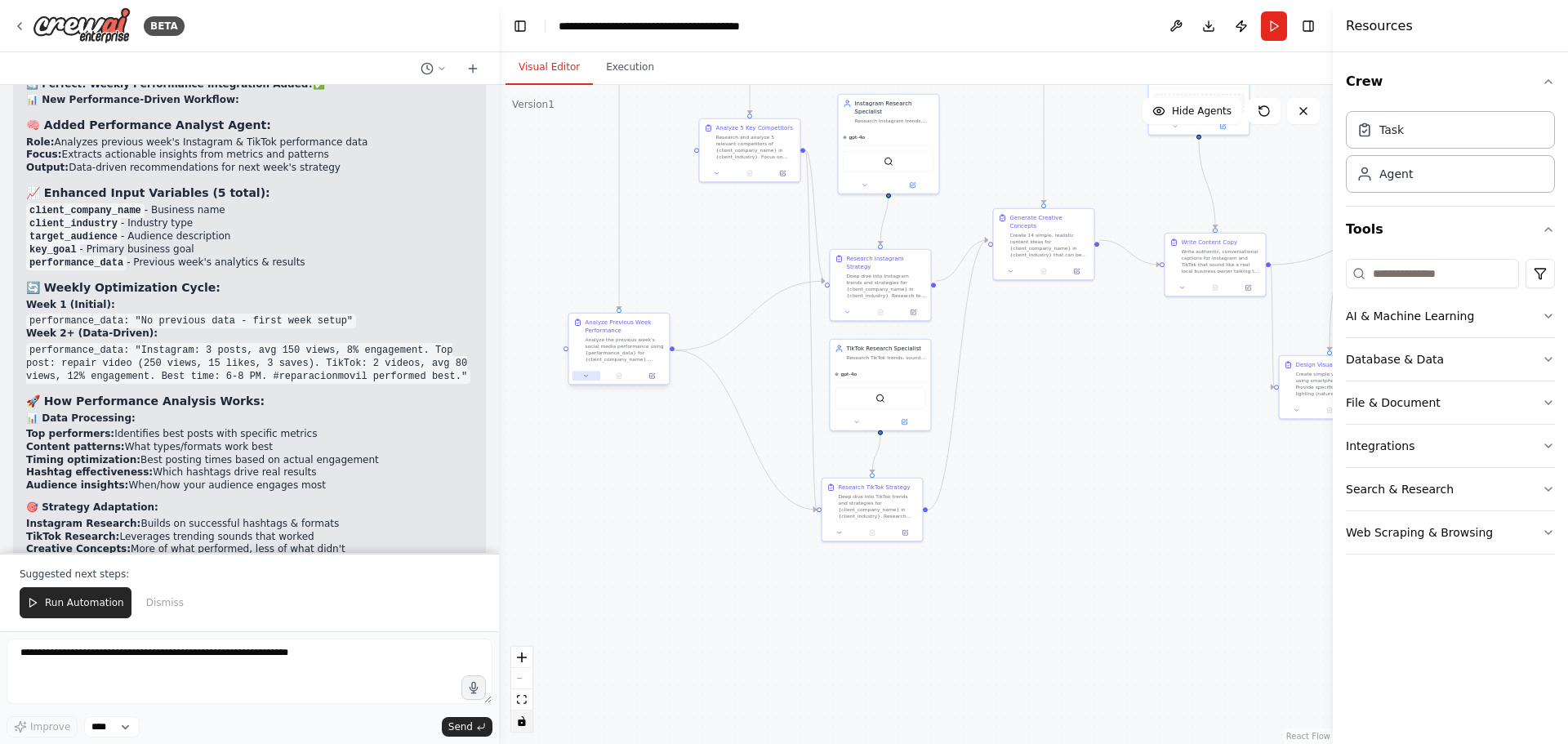
click at [584, 375] on icon at bounding box center [586, 375] width 7 height 7
click at [624, 334] on div "Analyze Previous Week Performance" at bounding box center [625, 326] width 79 height 16
click at [650, 374] on icon at bounding box center [651, 375] width 5 height 5
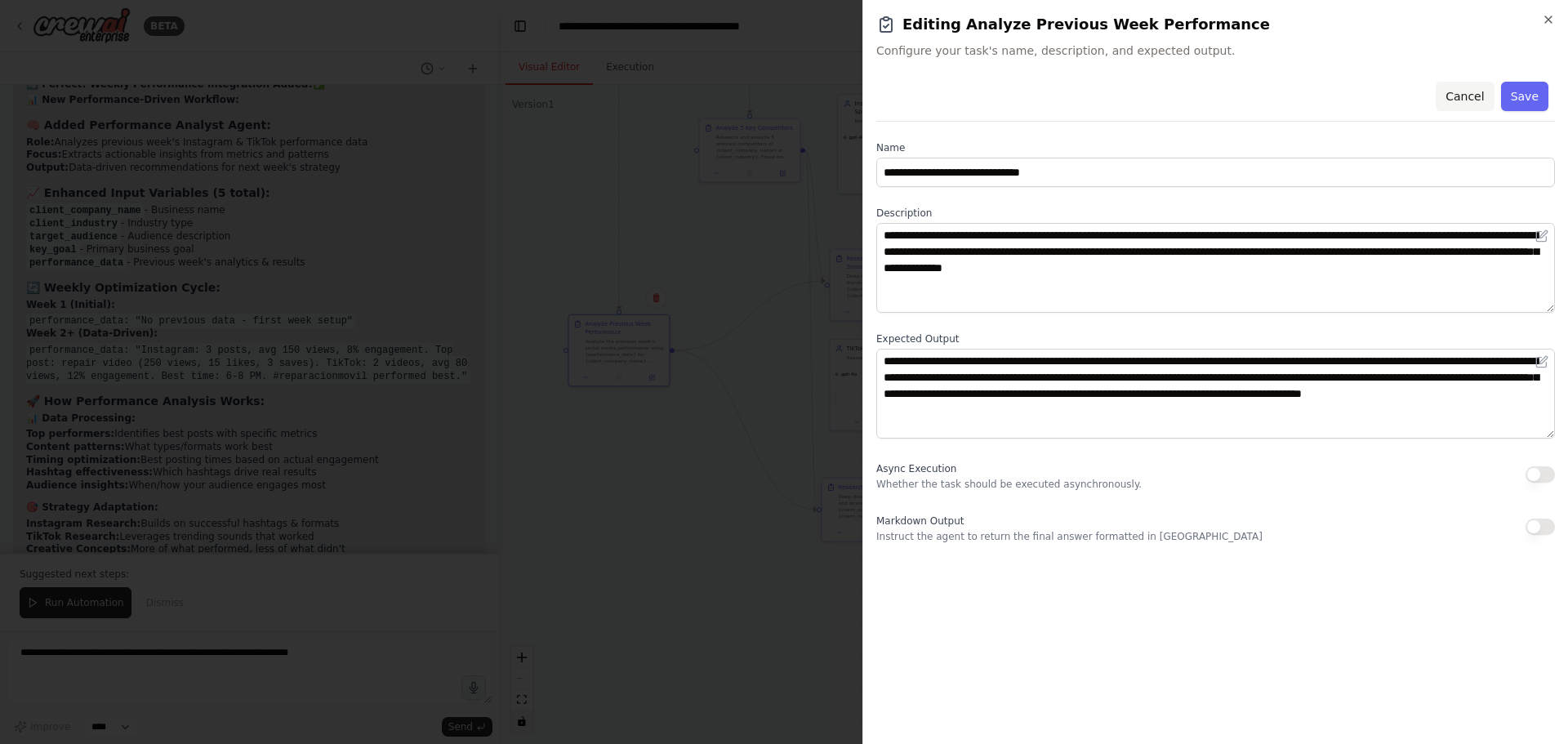
click at [1470, 100] on button "Cancel" at bounding box center [1465, 96] width 58 height 30
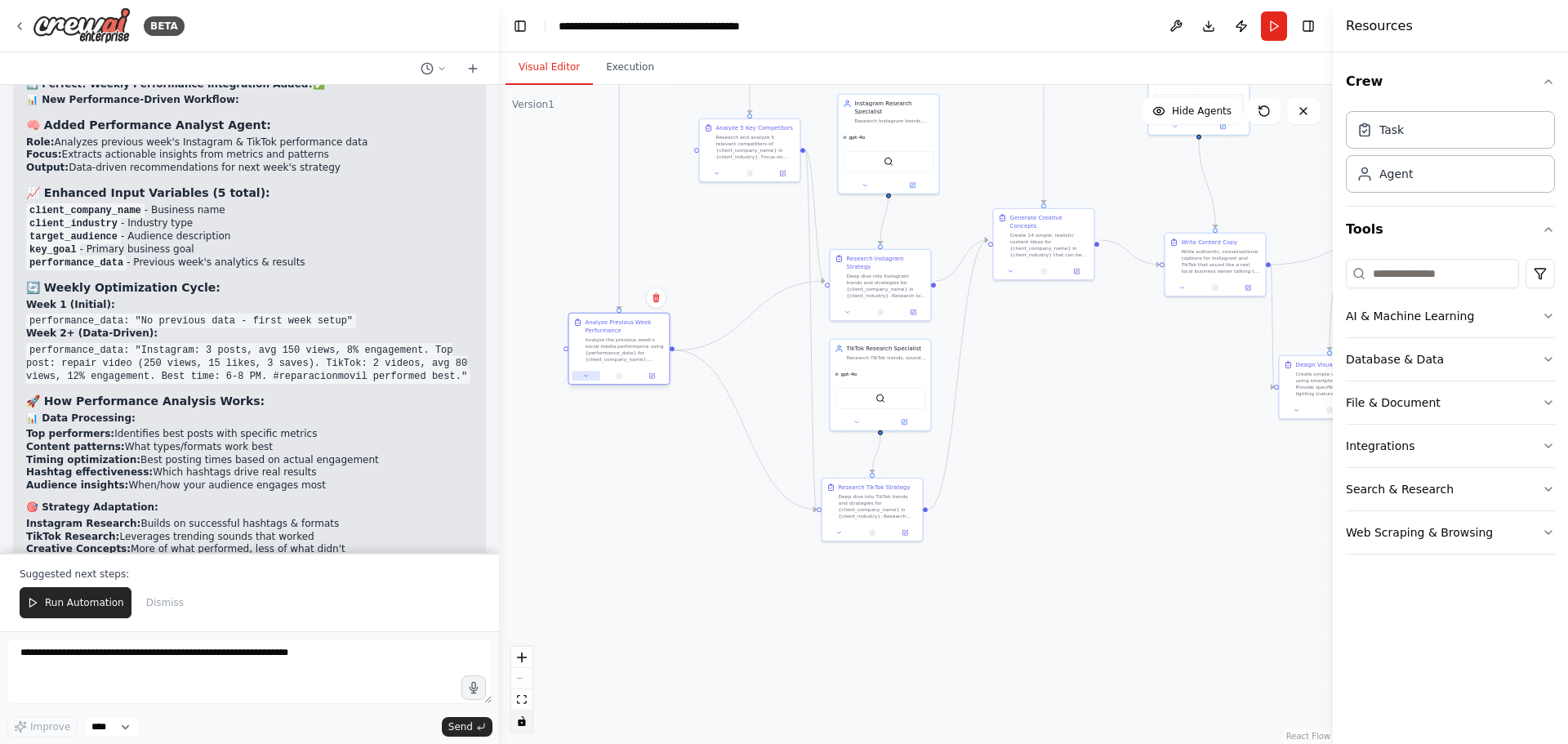
click at [589, 377] on icon at bounding box center [586, 375] width 7 height 7
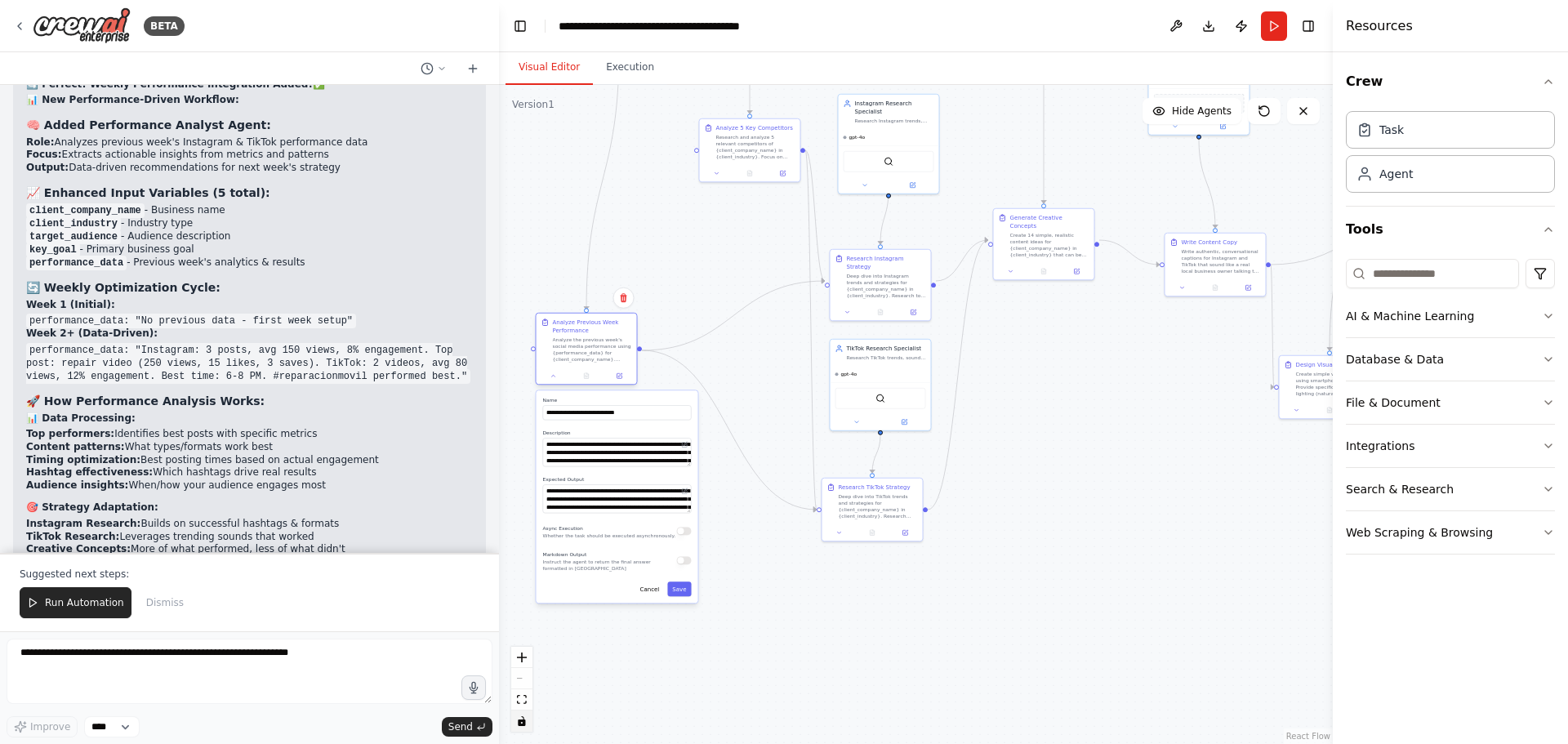
drag, startPoint x: 645, startPoint y: 326, endPoint x: 609, endPoint y: 322, distance: 36.2
click at [609, 322] on div "Analyze Previous Week Performance" at bounding box center [593, 326] width 79 height 16
click at [726, 499] on div ".deletable-edge-delete-btn { width: 20px; height: 20px; border: 0px solid #ffff…" at bounding box center [916, 414] width 834 height 659
click at [611, 375] on button at bounding box center [619, 375] width 28 height 10
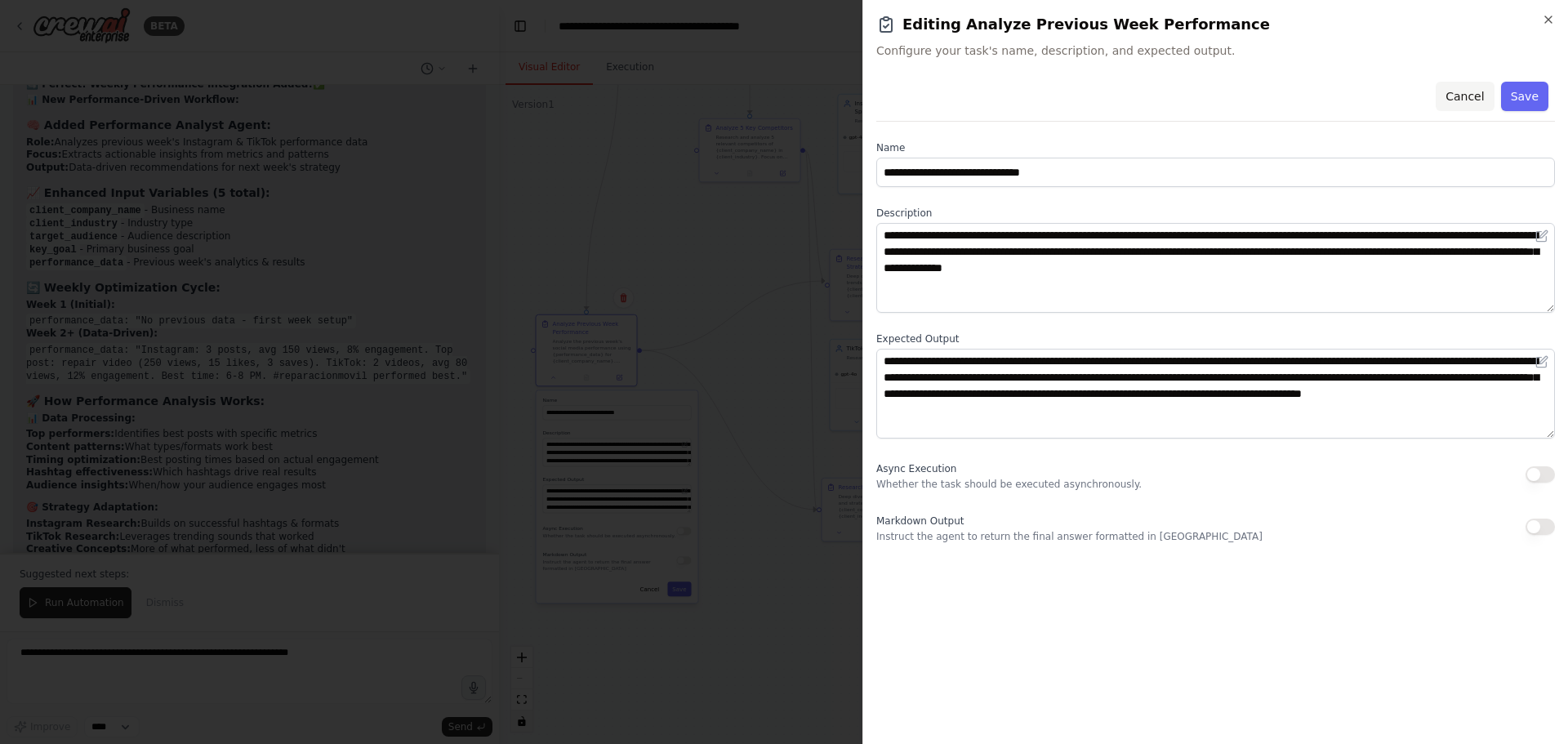
click at [1471, 98] on button "Cancel" at bounding box center [1465, 96] width 58 height 30
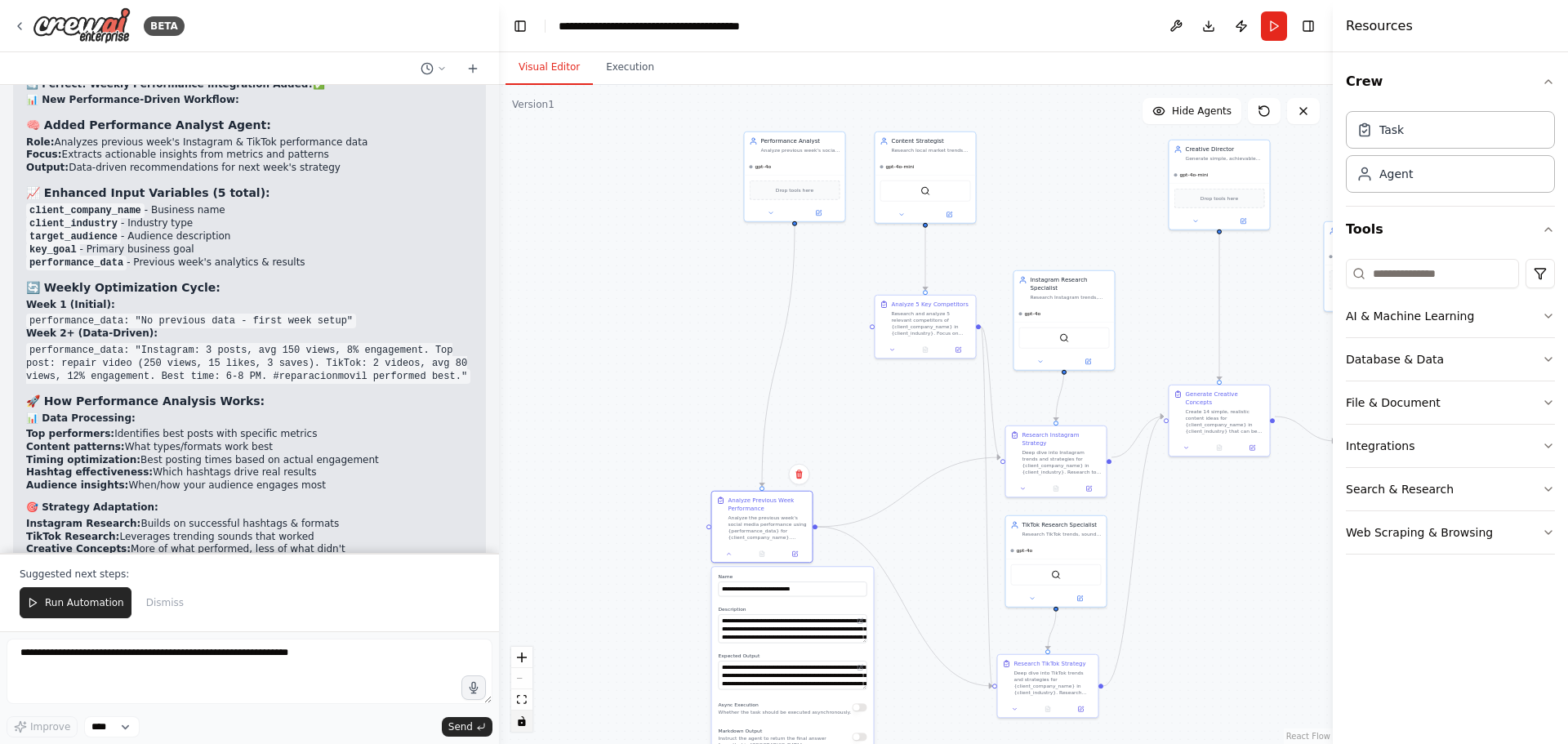
drag, startPoint x: 655, startPoint y: 221, endPoint x: 831, endPoint y: 397, distance: 248.9
click at [831, 397] on div ".deletable-edge-delete-btn { width: 20px; height: 20px; border: 0px solid #ffff…" at bounding box center [916, 414] width 834 height 659
drag, startPoint x: 811, startPoint y: 151, endPoint x: 742, endPoint y: 296, distance: 160.6
click at [742, 296] on div "Analyze previous week's social media performance data for {client_company_name}…" at bounding box center [735, 295] width 79 height 7
click at [736, 340] on div "Drop tools here" at bounding box center [729, 336] width 90 height 20
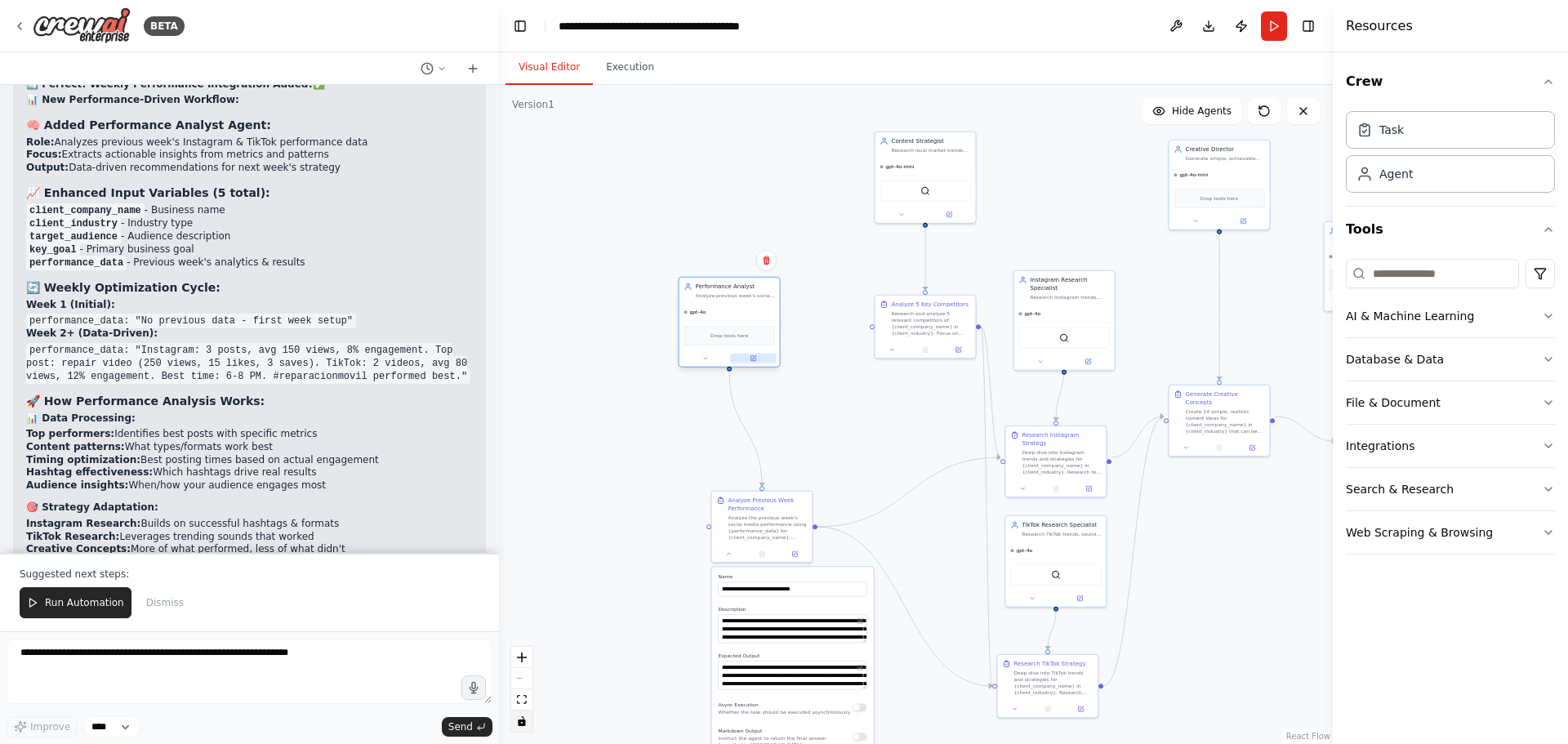
click at [755, 358] on icon at bounding box center [754, 357] width 4 height 4
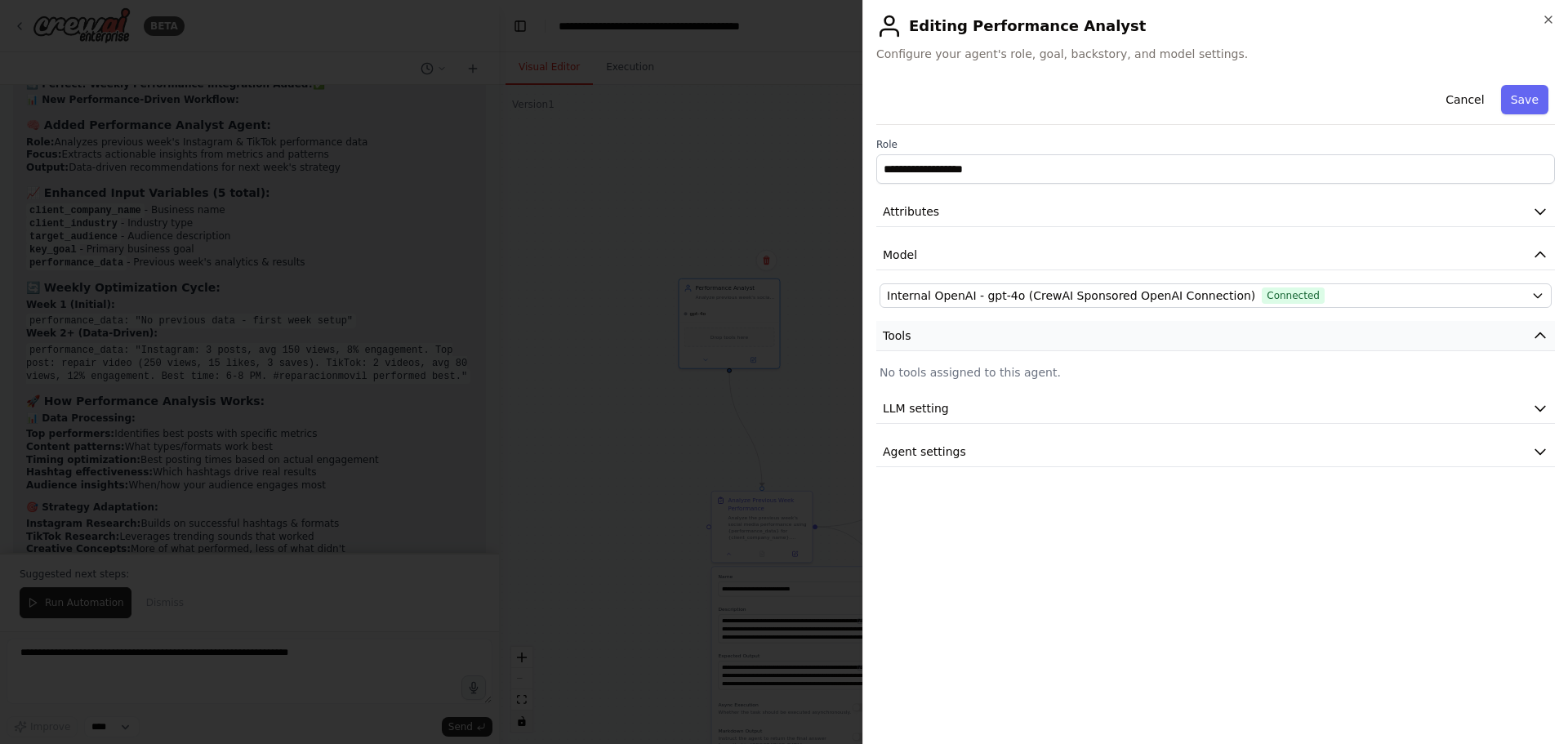
click at [1046, 334] on button "Tools" at bounding box center [1215, 336] width 679 height 30
click at [1024, 368] on p "No tools assigned to this agent." at bounding box center [1216, 372] width 672 height 16
click at [1022, 223] on button "Attributes" at bounding box center [1215, 212] width 679 height 30
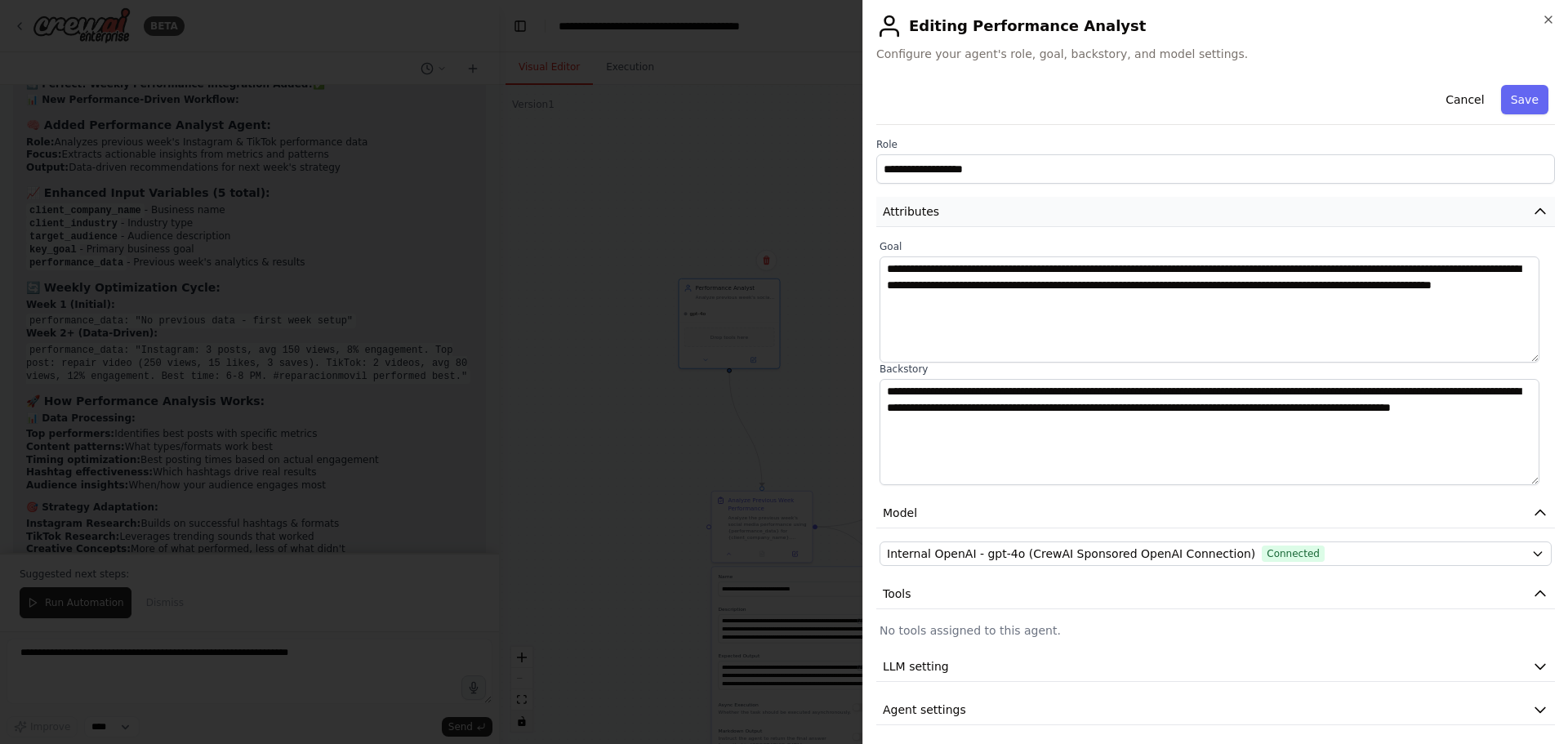
click at [1022, 223] on button "Attributes" at bounding box center [1215, 212] width 679 height 30
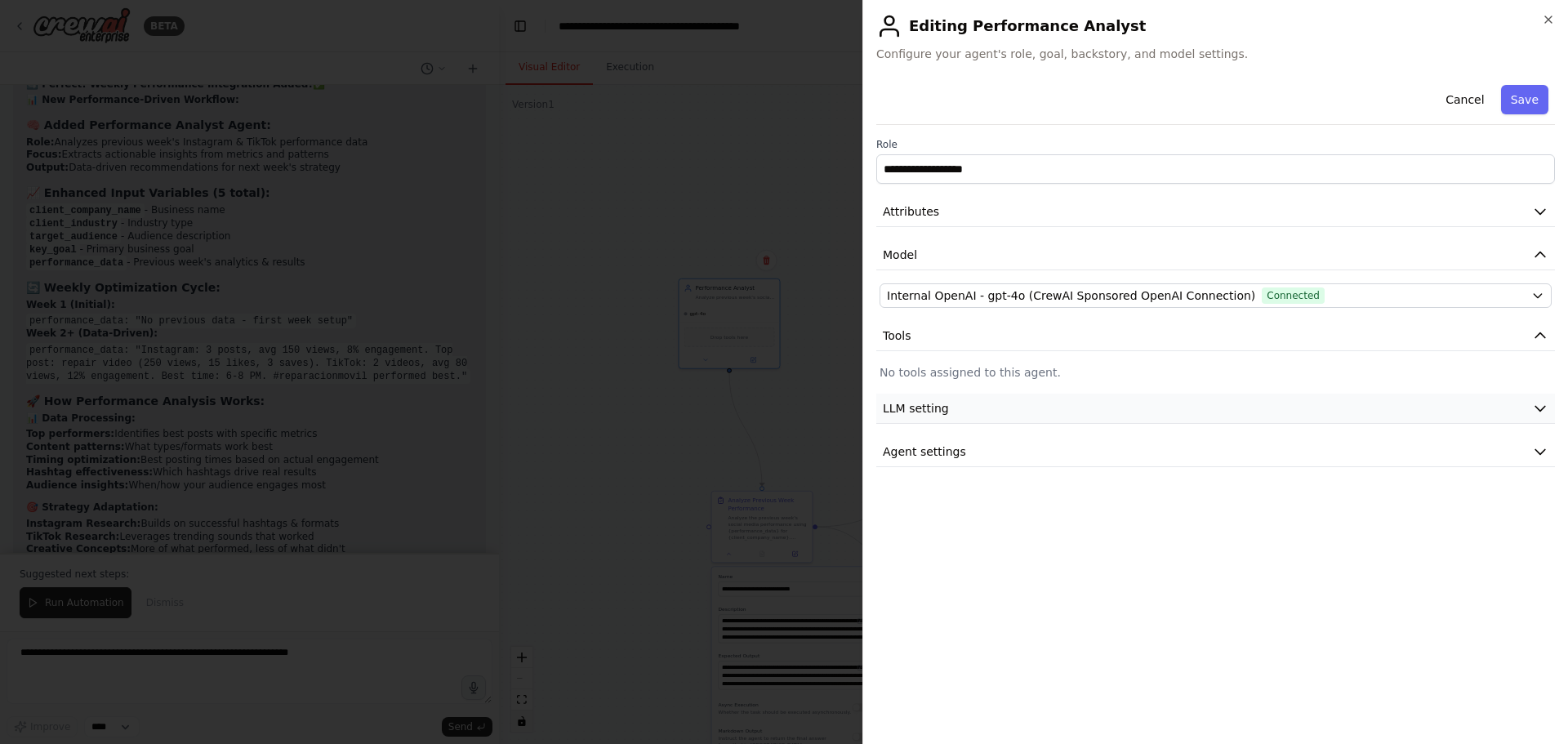
click at [1000, 396] on button "LLM setting" at bounding box center [1215, 408] width 679 height 30
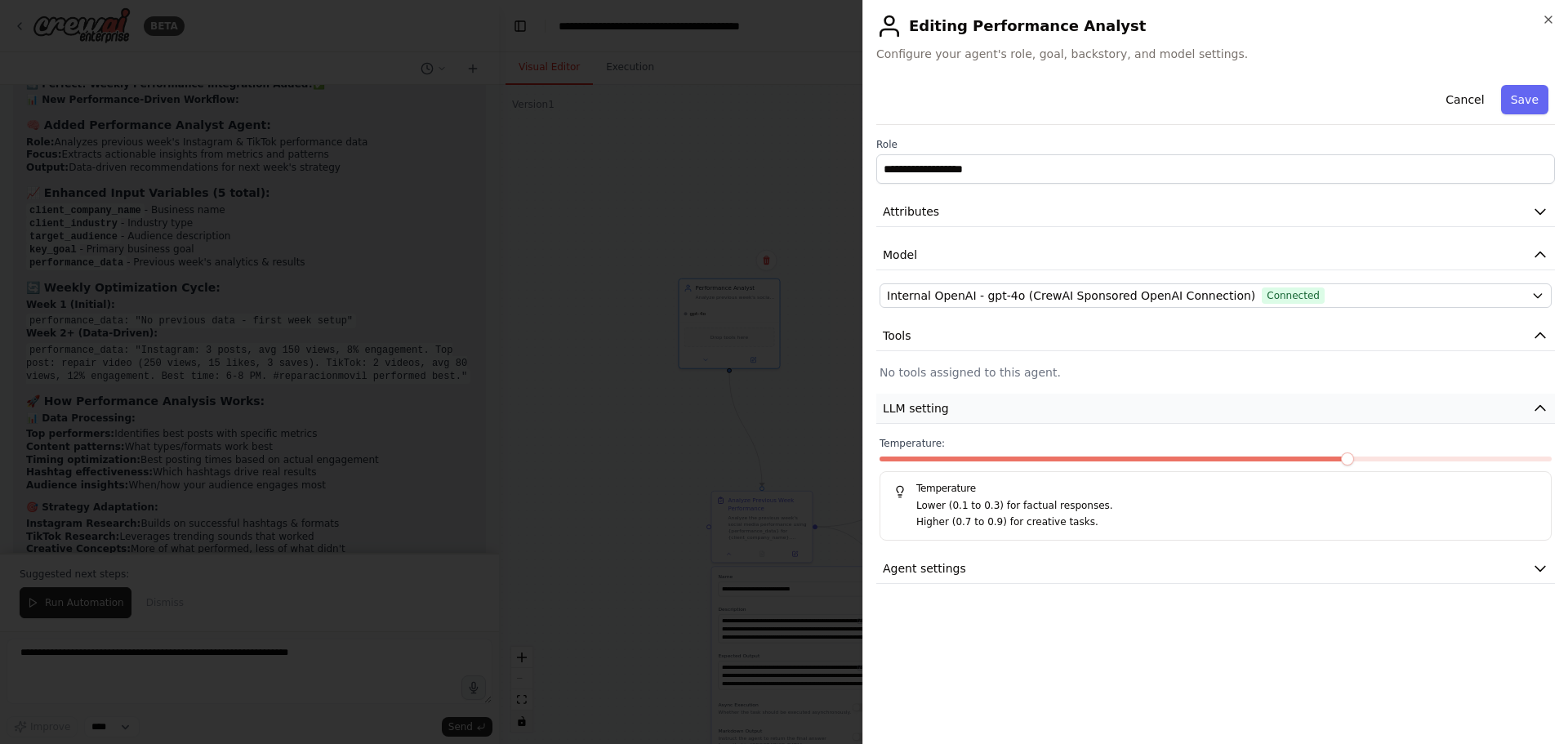
click at [1000, 396] on button "LLM setting" at bounding box center [1215, 408] width 679 height 30
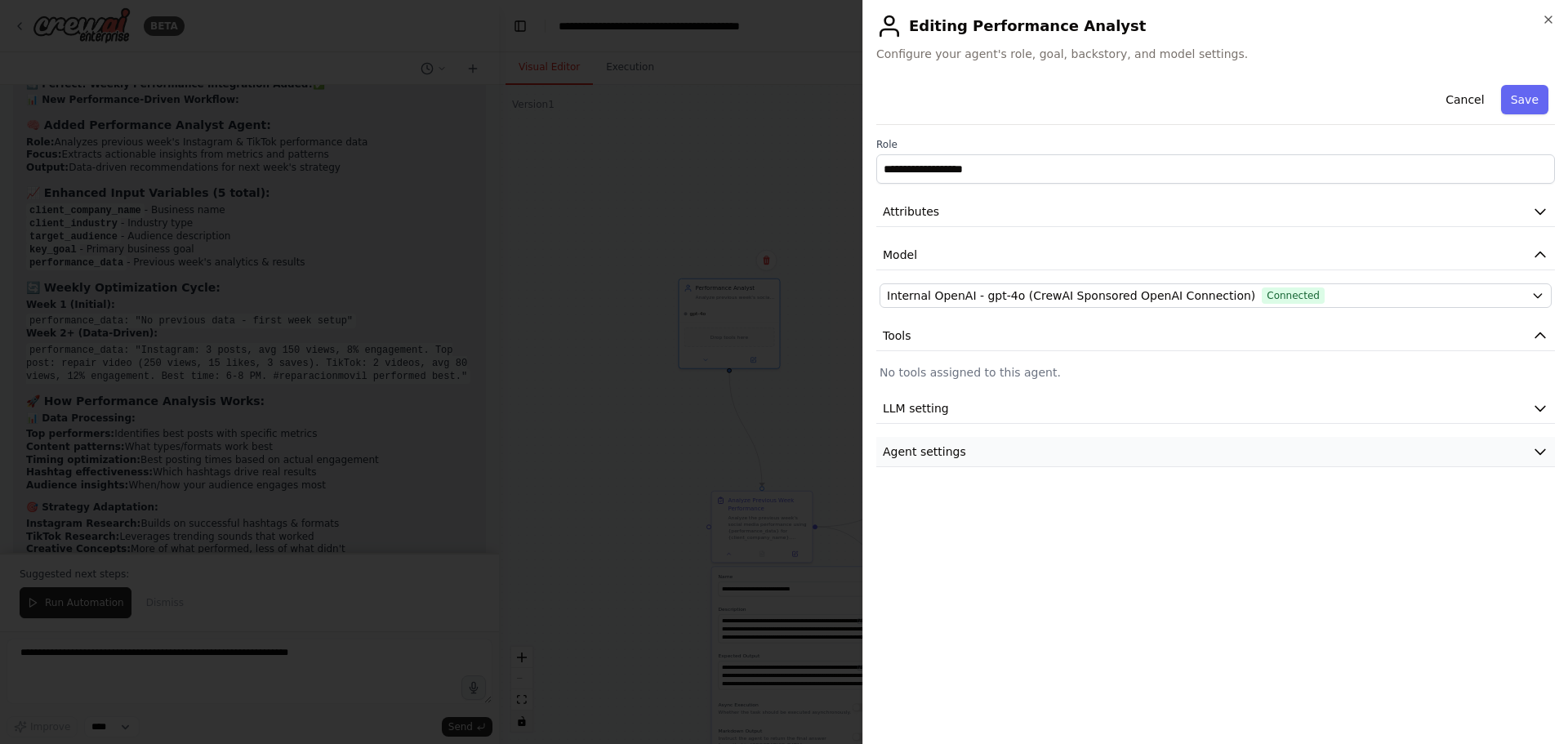
click at [993, 444] on button "Agent settings" at bounding box center [1215, 452] width 679 height 30
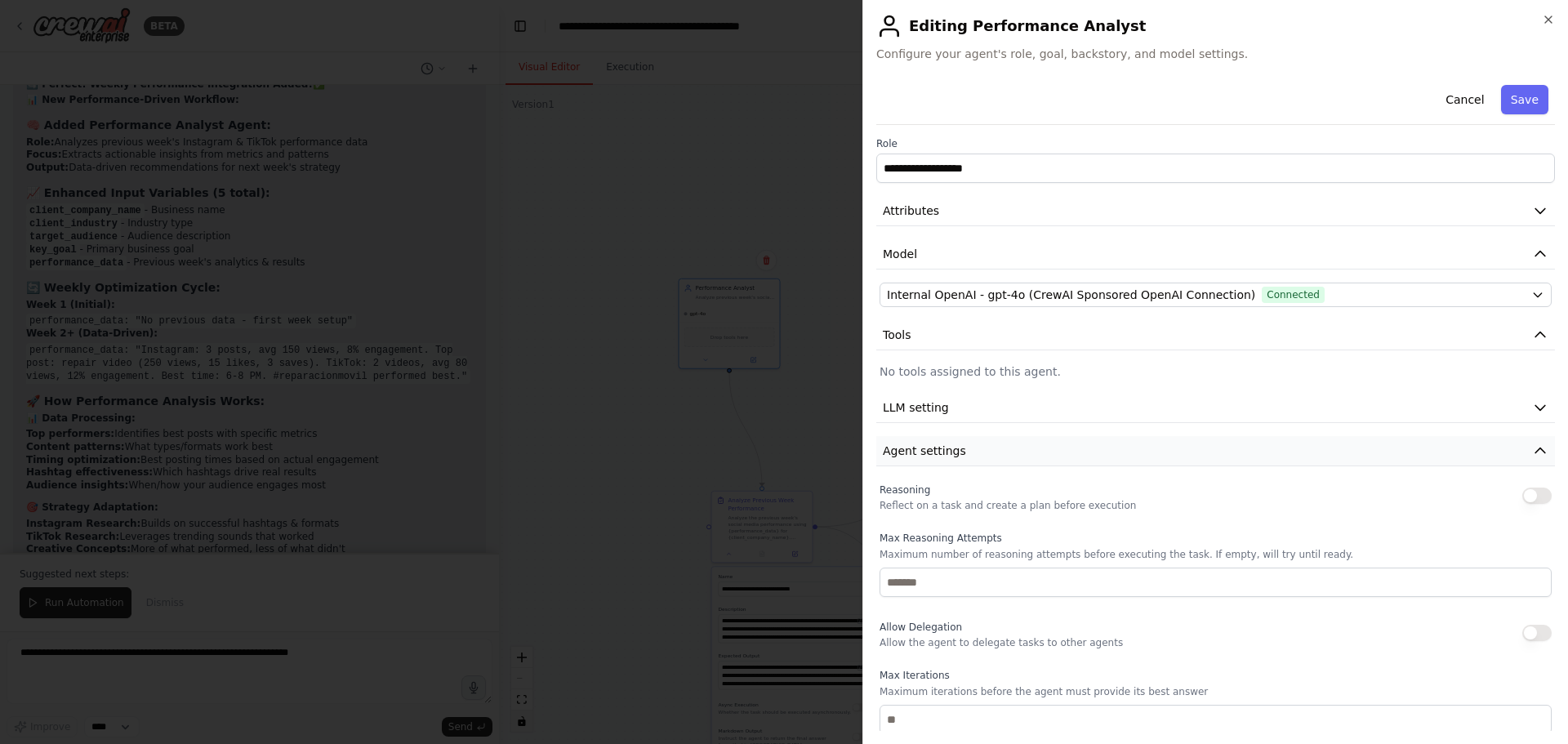
scroll to position [0, 0]
click at [996, 445] on button "Agent settings" at bounding box center [1215, 452] width 679 height 30
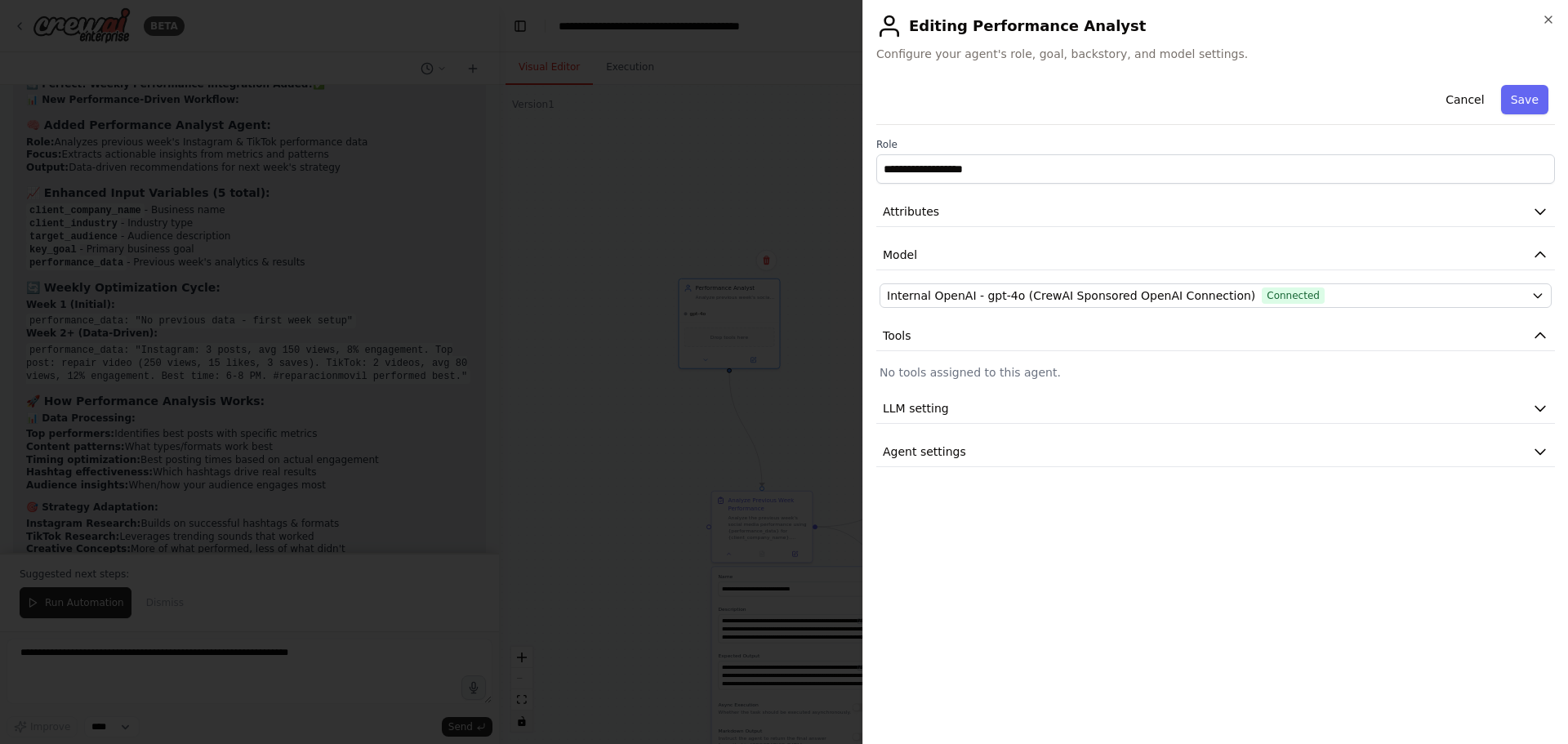
click at [827, 383] on div at bounding box center [784, 372] width 1568 height 744
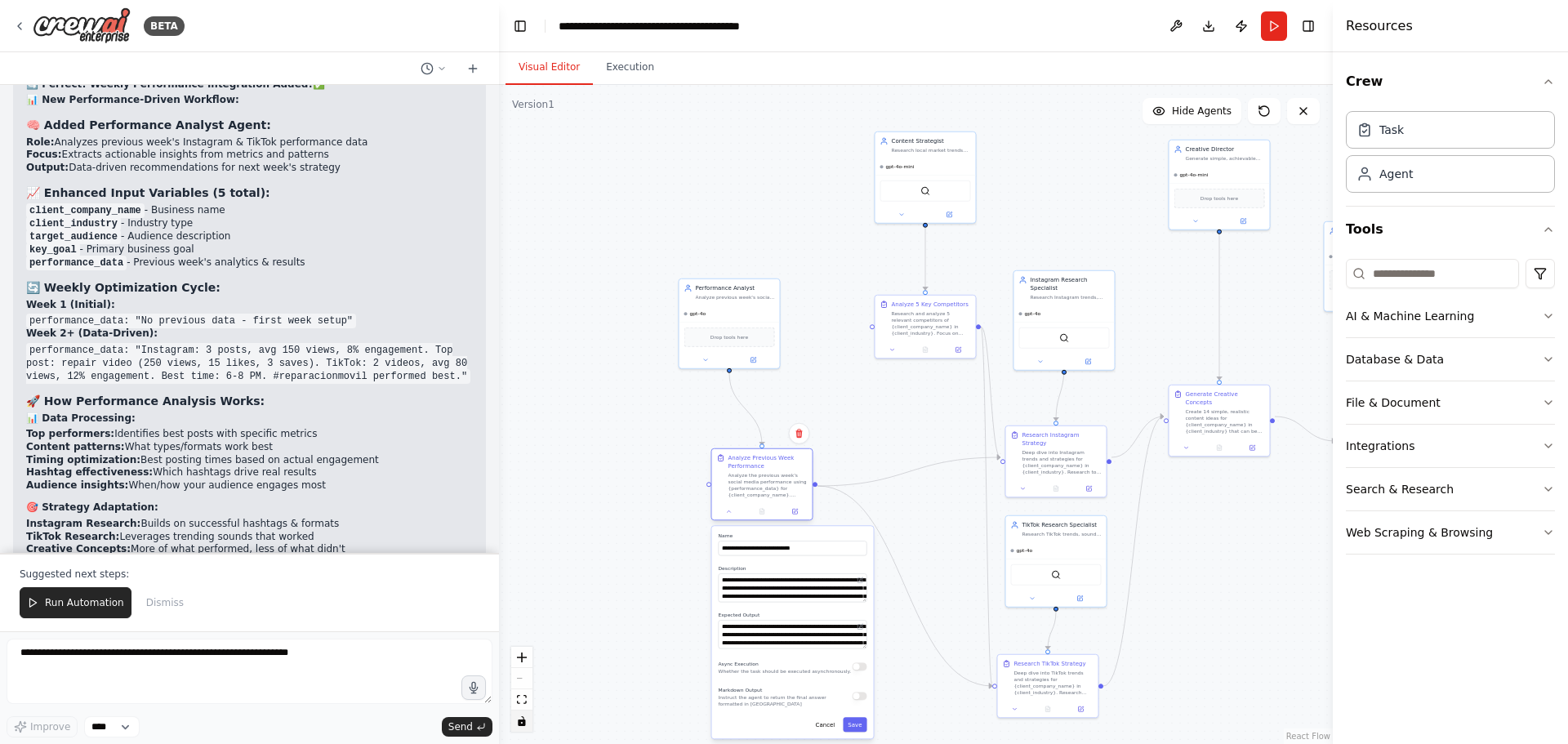
drag, startPoint x: 773, startPoint y: 515, endPoint x: 777, endPoint y: 467, distance: 48.2
click at [777, 467] on div "Analyze Previous Week Performance Analyze the previous week's social media perf…" at bounding box center [768, 476] width 79 height 45
click at [938, 519] on div ".deletable-edge-delete-btn { width: 20px; height: 20px; border: 0px solid #ffff…" at bounding box center [916, 414] width 834 height 659
click at [821, 719] on button "Cancel" at bounding box center [827, 724] width 30 height 15
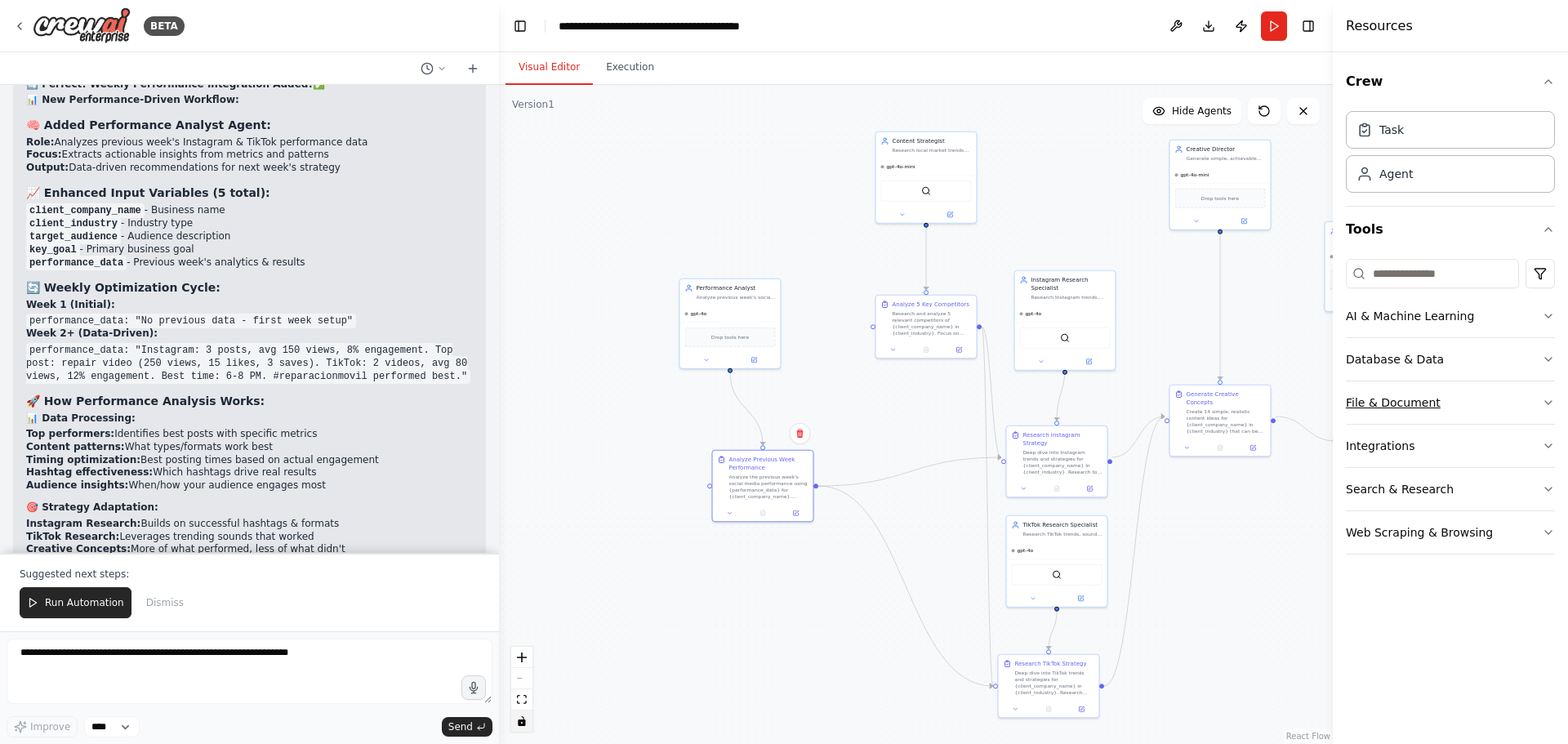
click at [1430, 398] on div "File & Document" at bounding box center [1394, 402] width 95 height 16
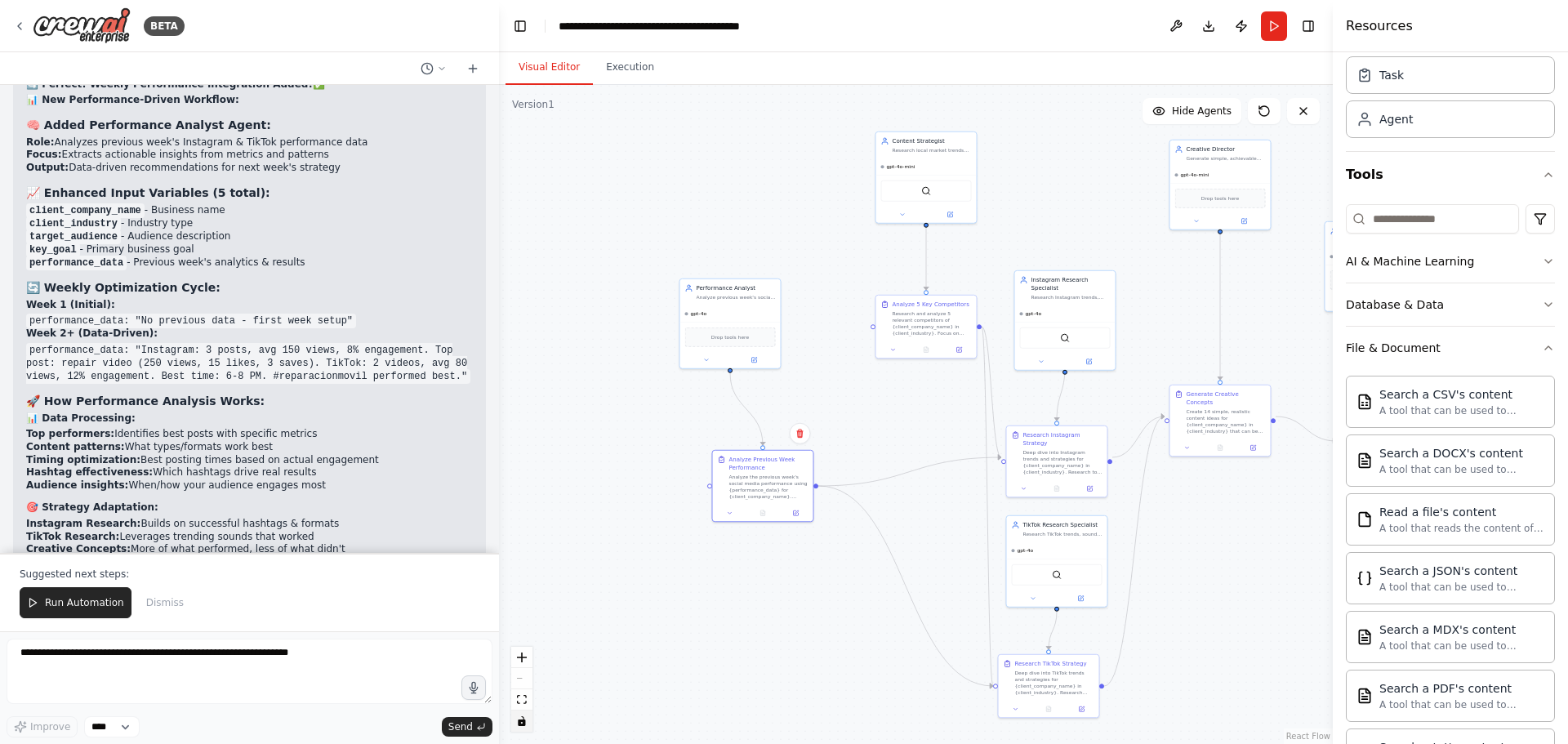
scroll to position [63, 0]
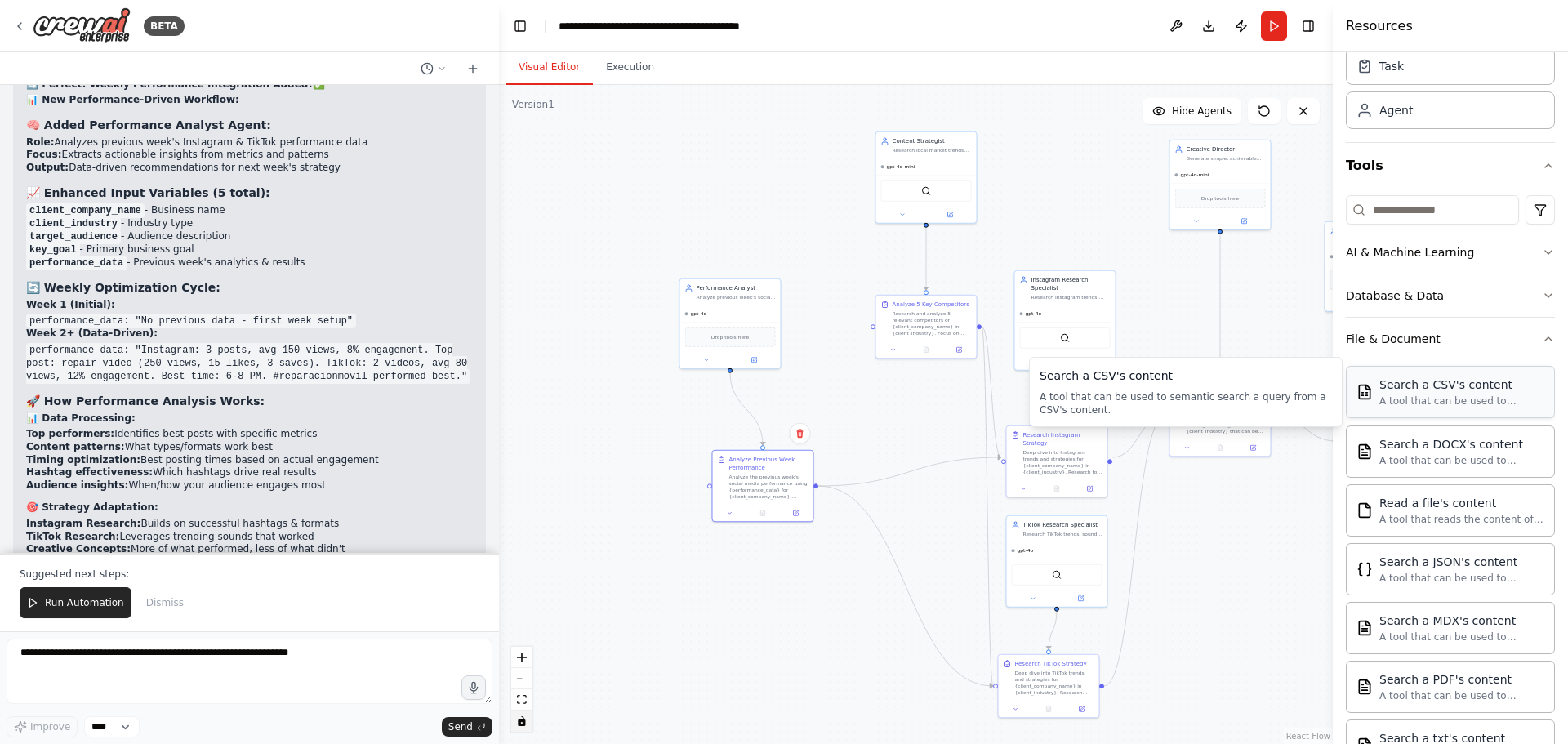
click at [1512, 382] on div "Search a CSV's content" at bounding box center [1462, 384] width 165 height 16
click at [730, 341] on img at bounding box center [730, 337] width 10 height 10
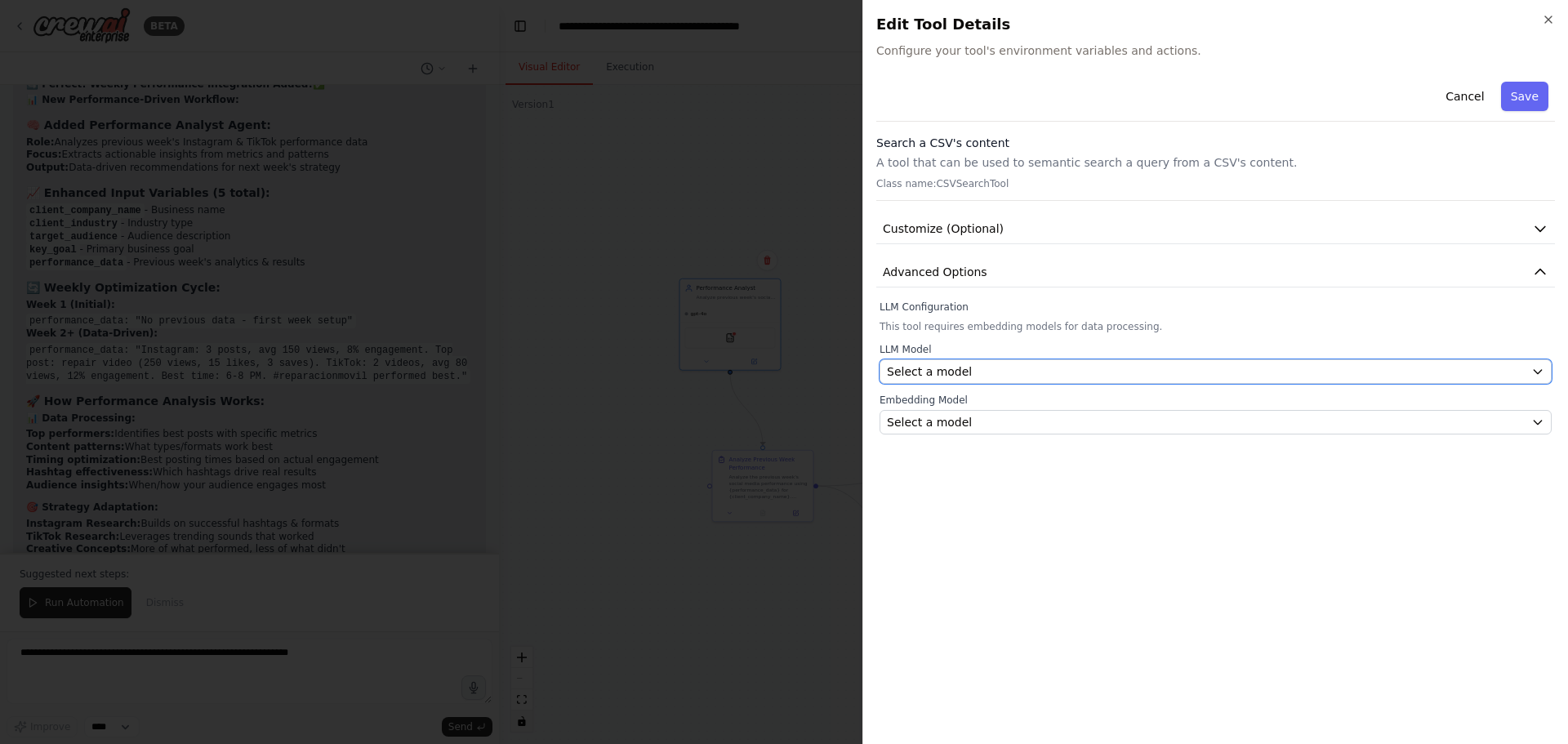
click at [957, 371] on span "Select a model" at bounding box center [930, 372] width 85 height 16
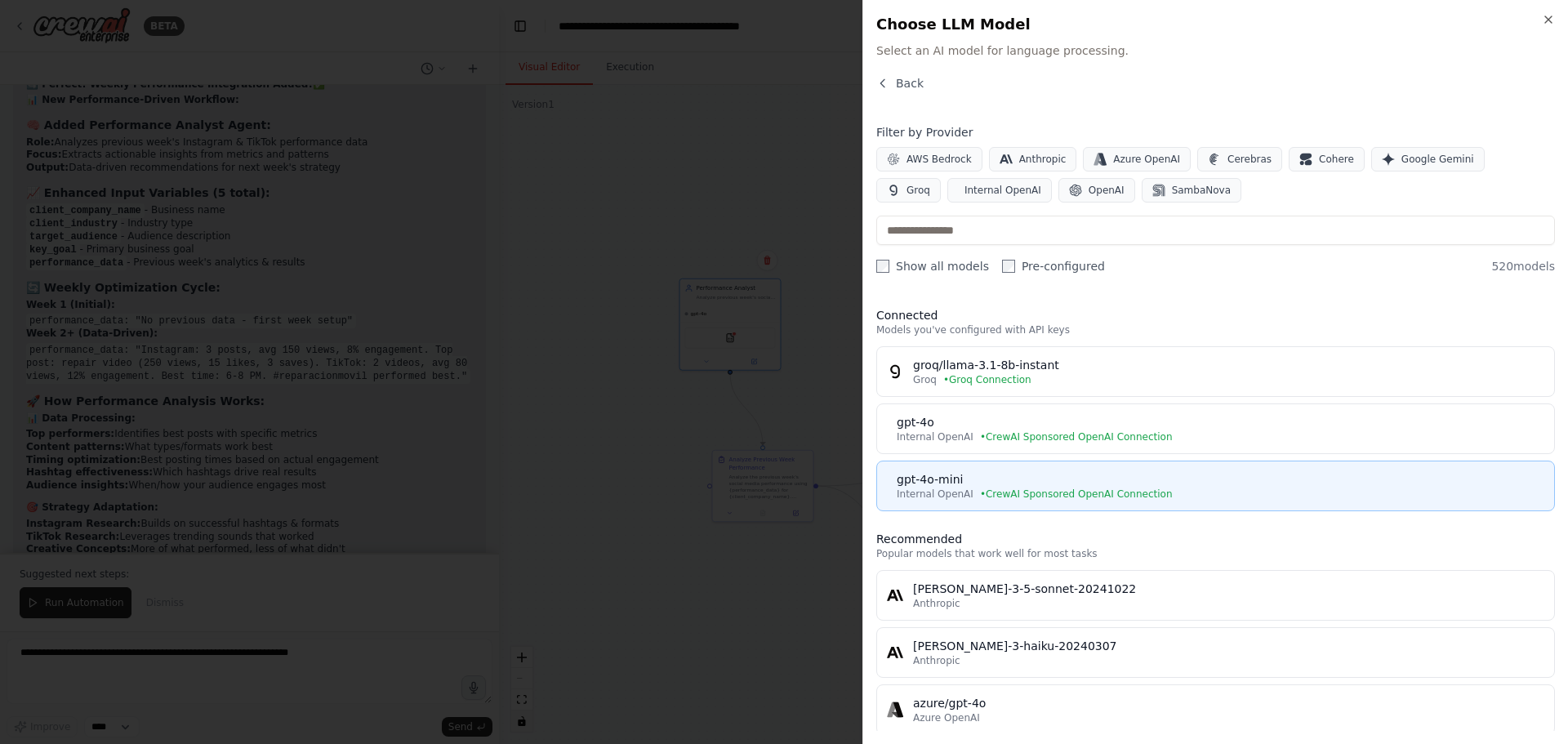
click at [1075, 475] on div "gpt-4o-mini" at bounding box center [1221, 479] width 648 height 16
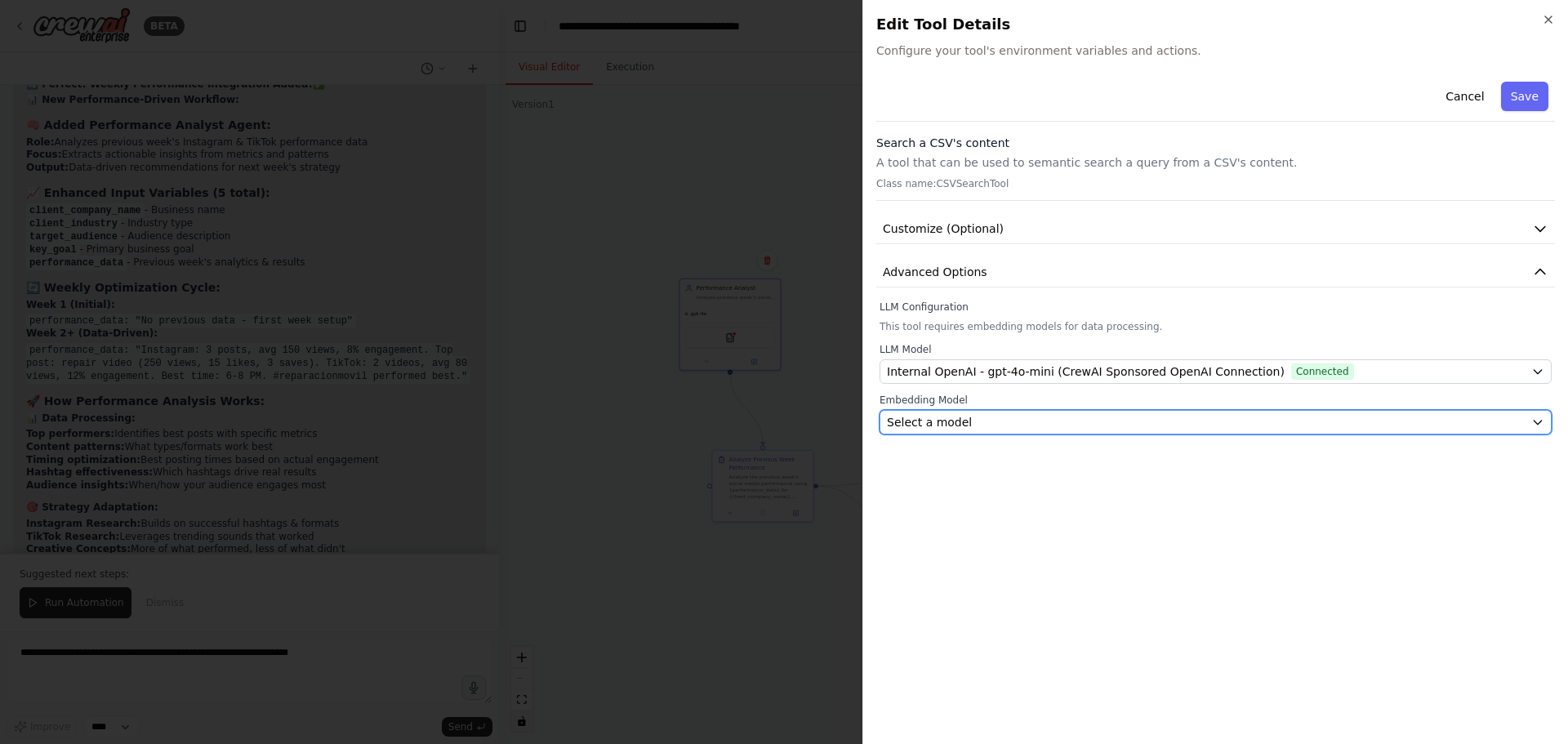
click at [1045, 427] on div "Select a model" at bounding box center [1206, 422] width 638 height 16
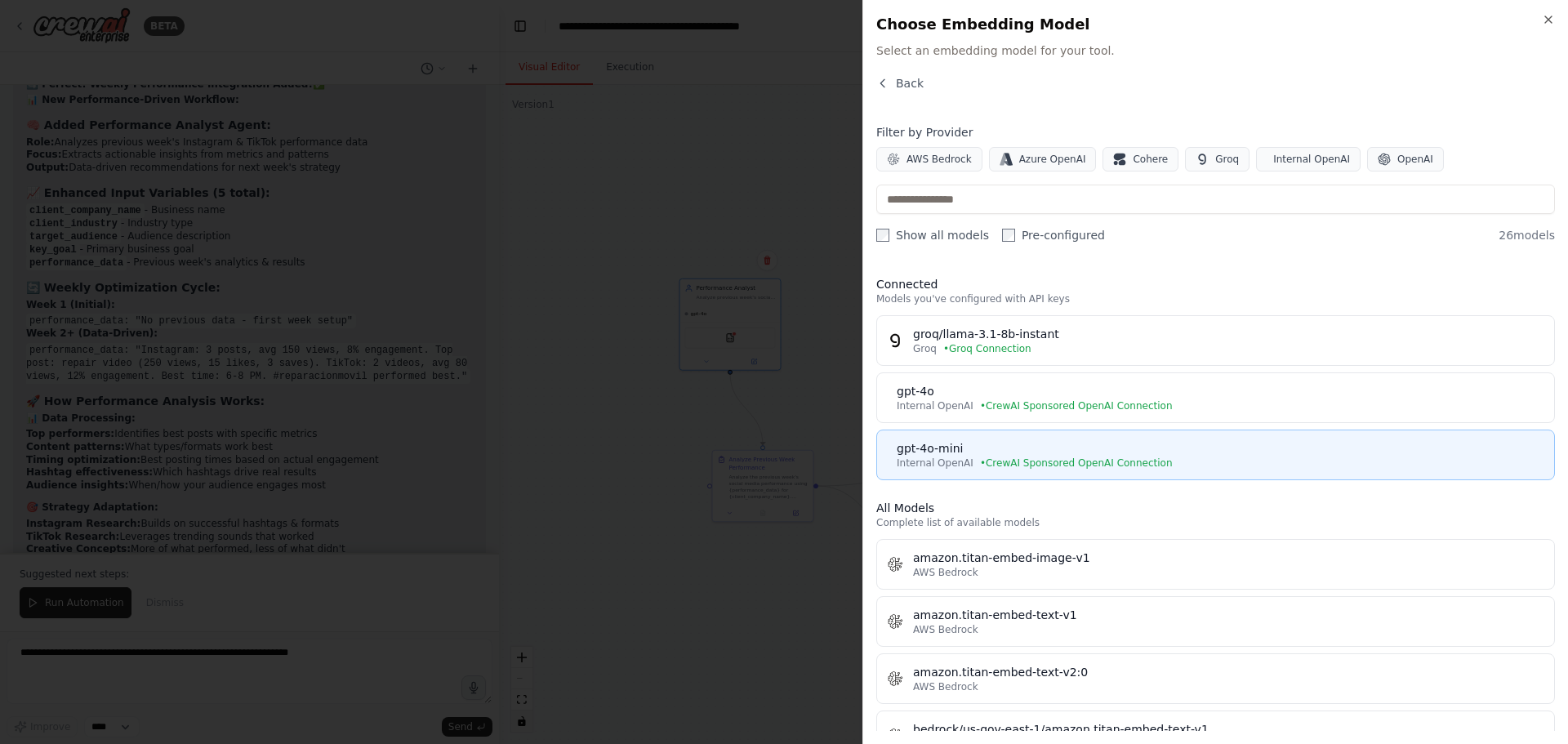
click at [1205, 457] on div "Internal OpenAI • CrewAI Sponsored OpenAI Connection" at bounding box center [1221, 463] width 648 height 13
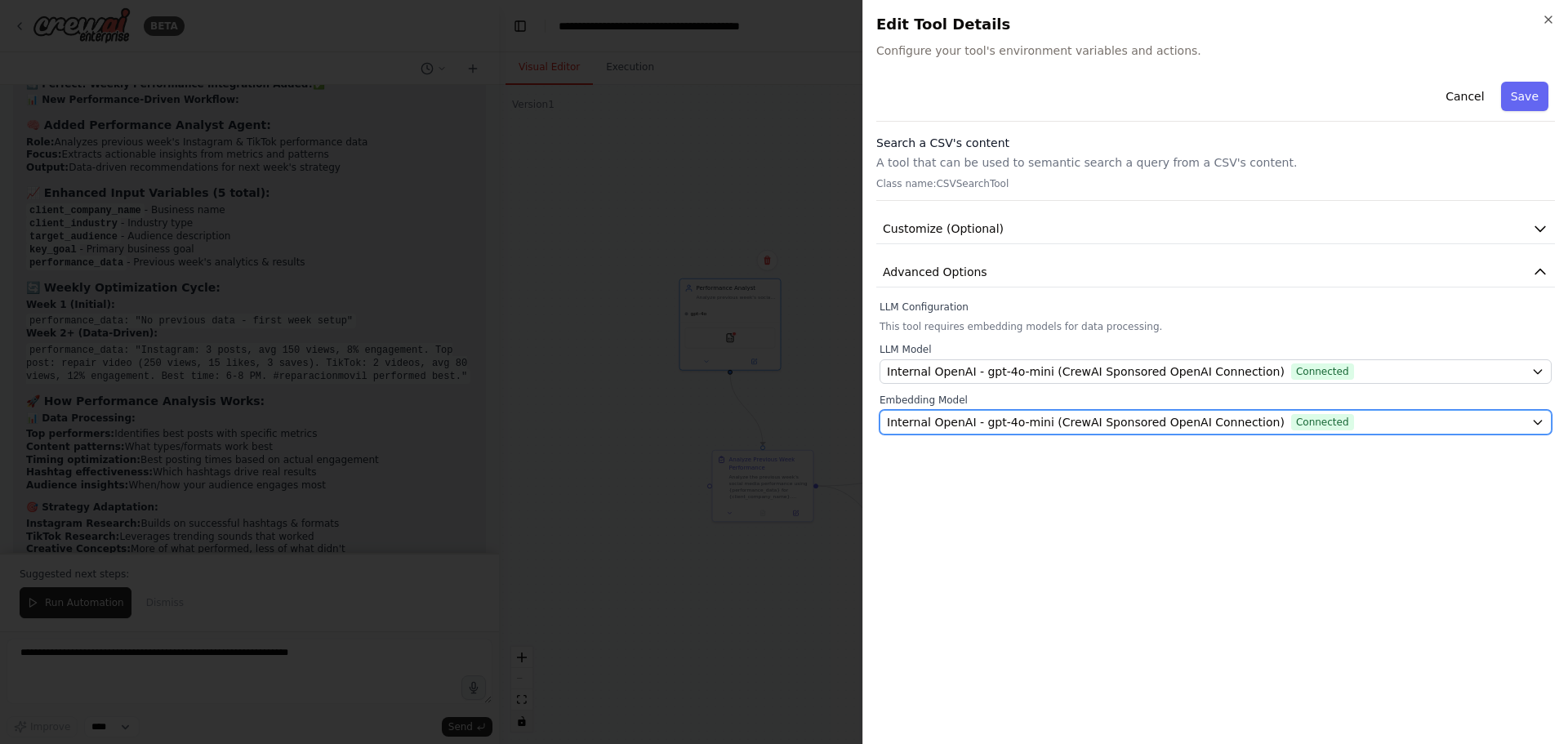
click at [1200, 431] on button "Internal OpenAI - gpt-4o-mini (CrewAI Sponsored OpenAI Connection) Connected" at bounding box center [1216, 422] width 672 height 25
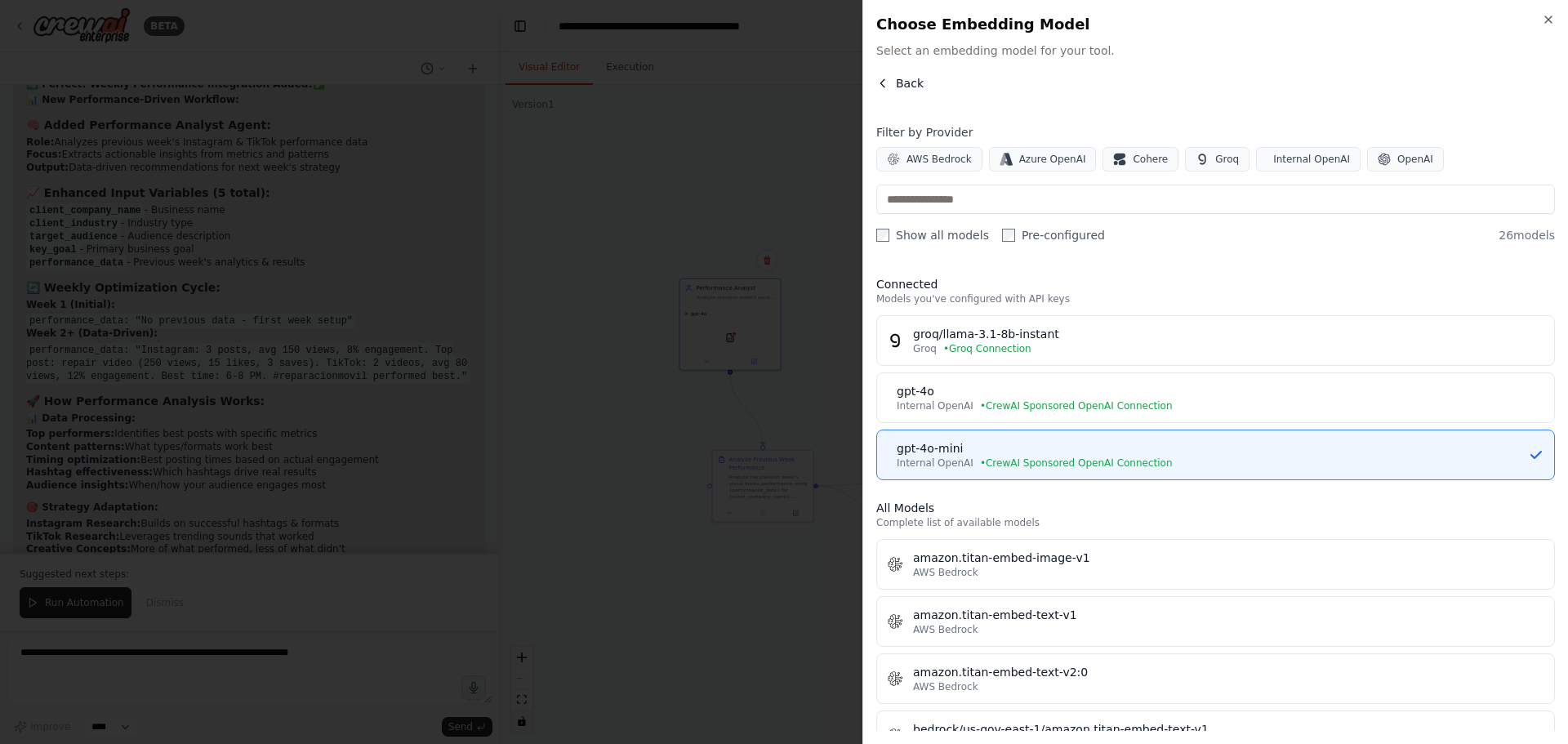
click at [893, 81] on button "Back" at bounding box center [900, 83] width 48 height 16
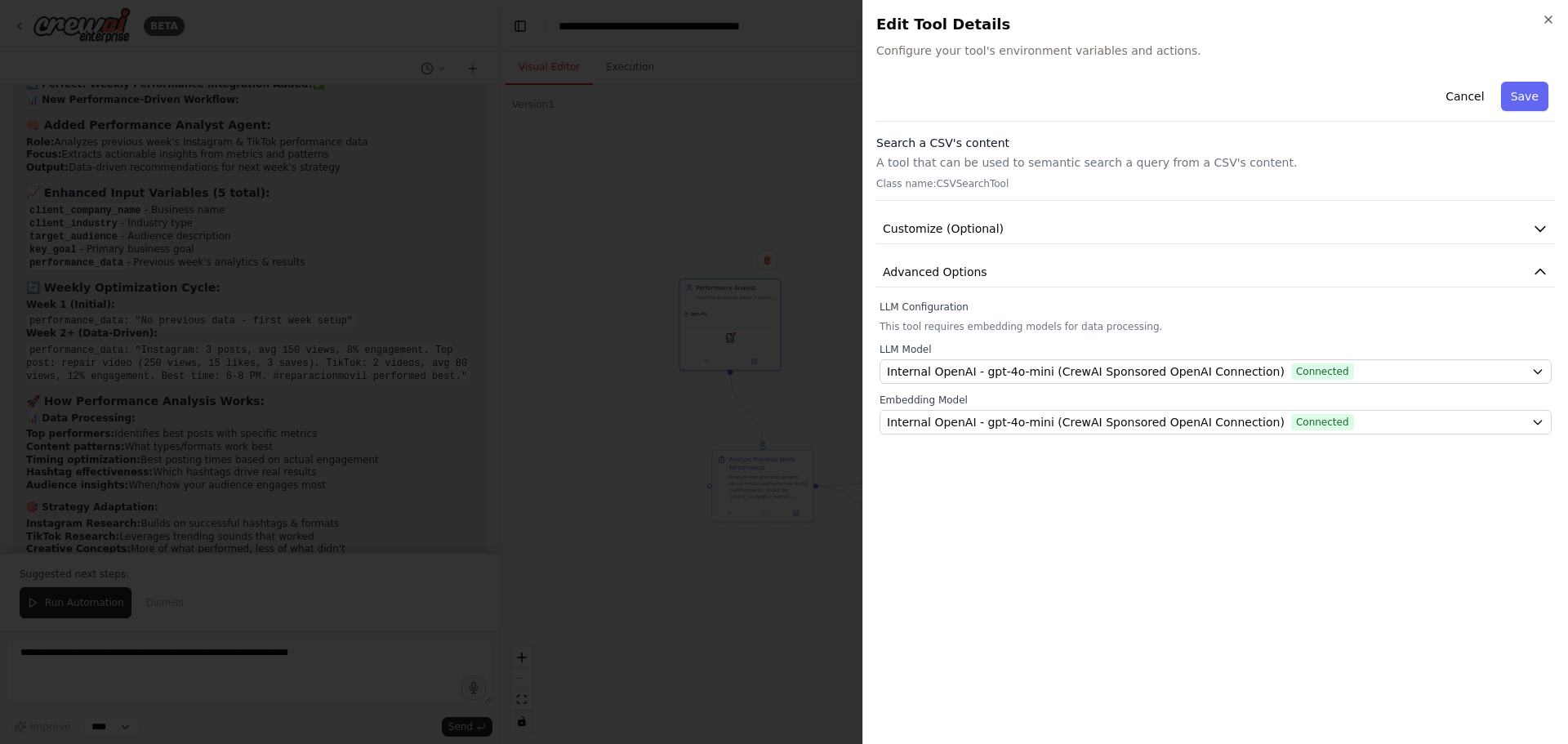
click at [1169, 246] on div "Cancel Save Search a CSV's content A tool that can be used to semantic search a…" at bounding box center [1215, 255] width 679 height 360
click at [1162, 230] on button "Customize (Optional)" at bounding box center [1215, 229] width 679 height 30
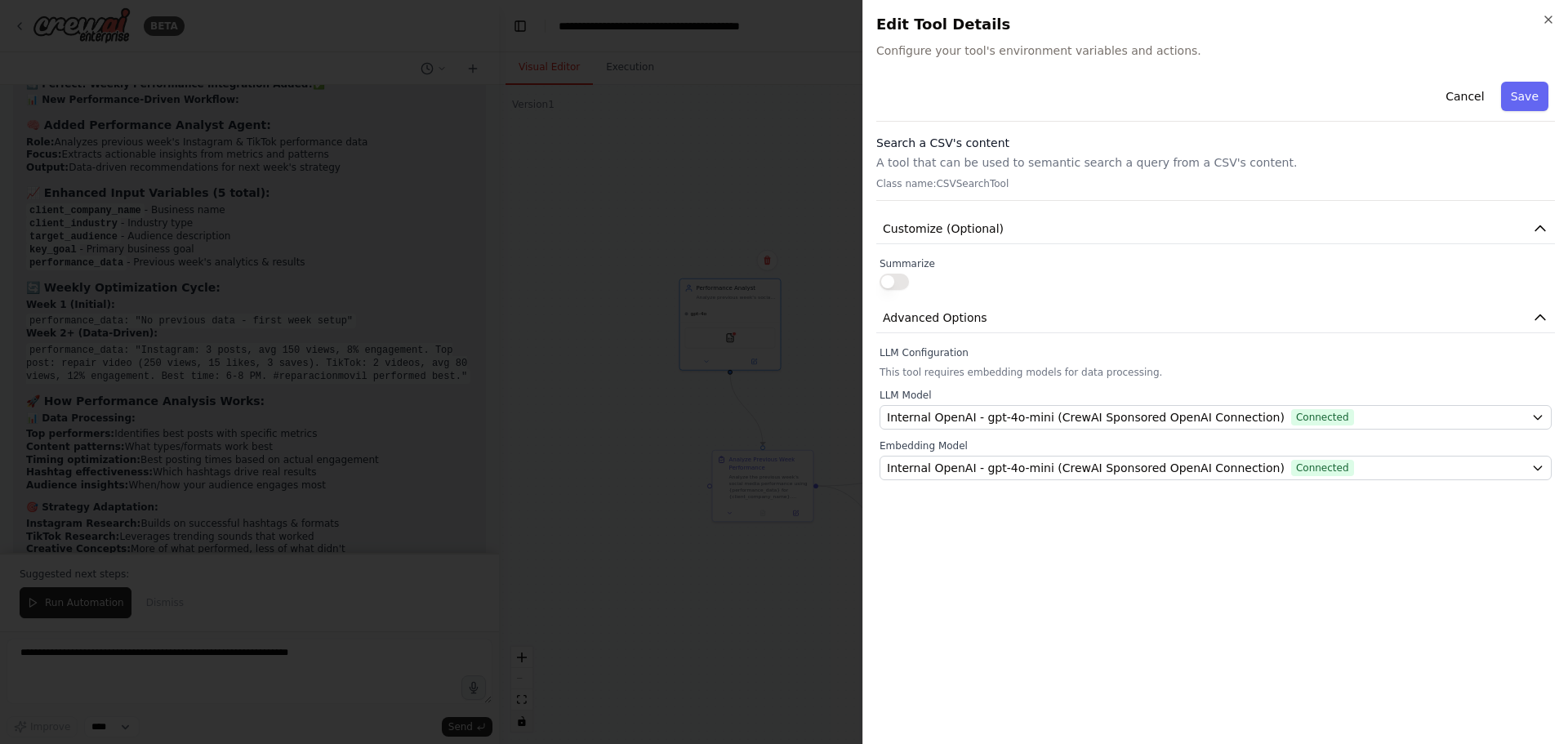
click at [893, 283] on button "button" at bounding box center [895, 281] width 30 height 16
click at [1015, 318] on button "Advanced Options" at bounding box center [1215, 318] width 679 height 30
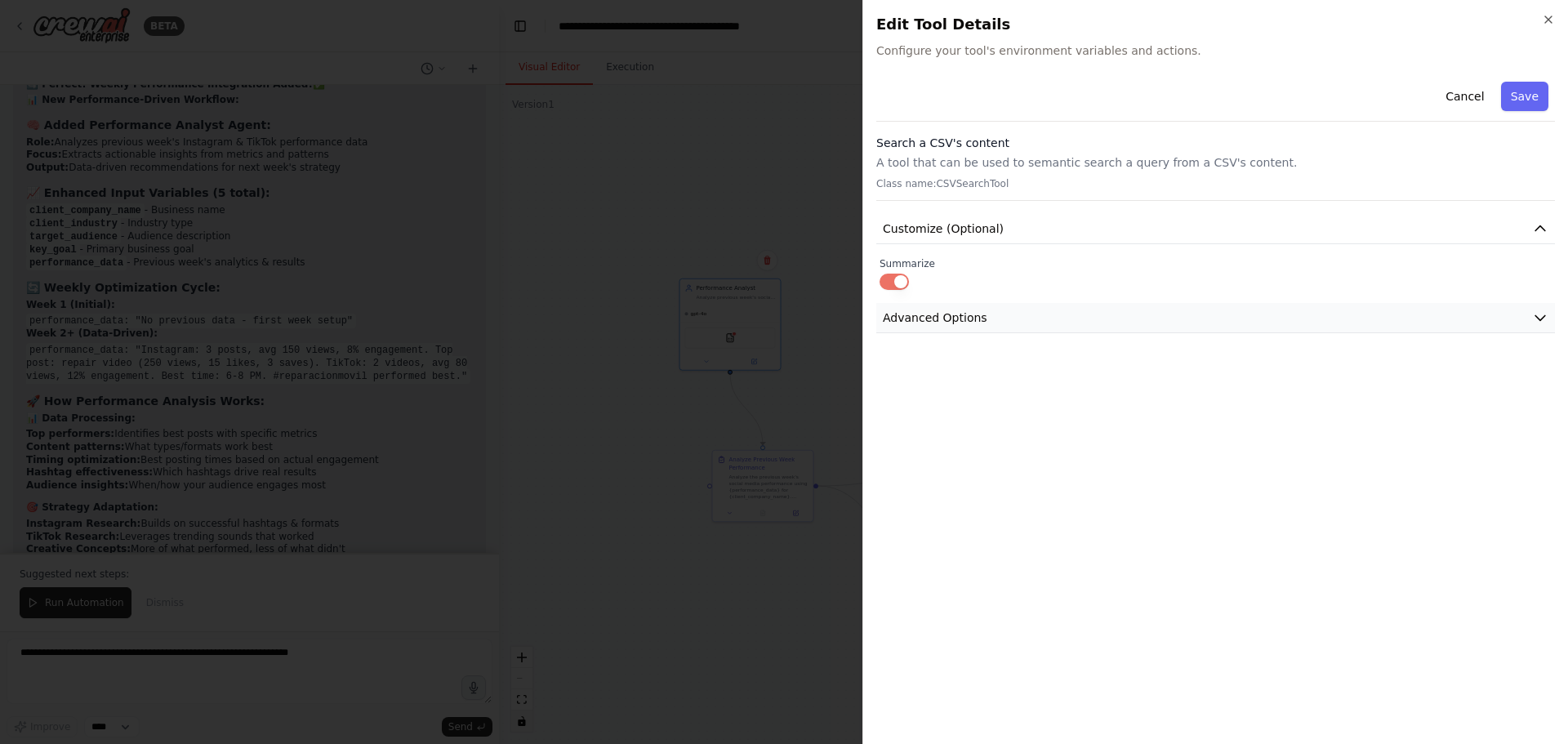
click at [1015, 318] on button "Advanced Options" at bounding box center [1215, 318] width 679 height 30
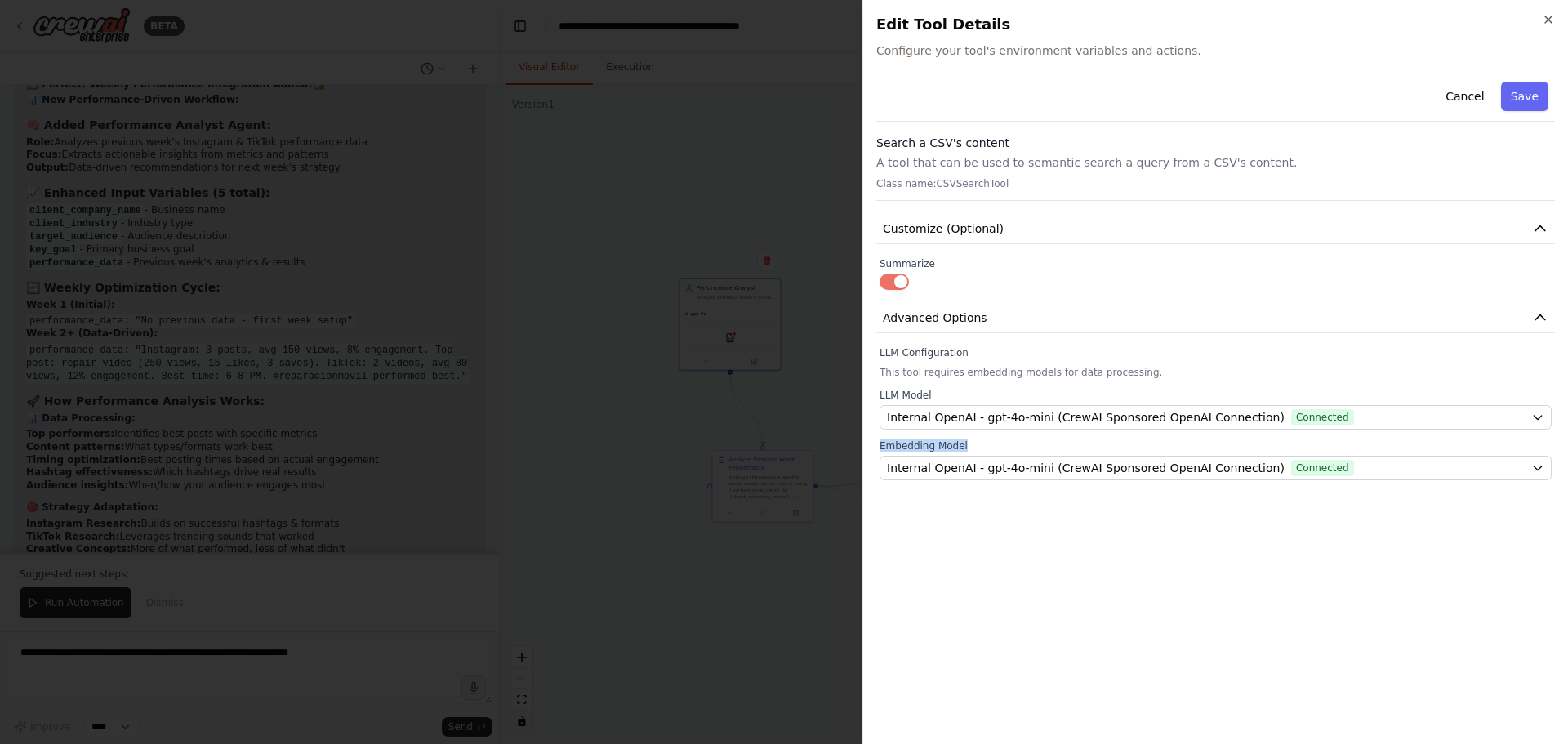
drag, startPoint x: 958, startPoint y: 448, endPoint x: 880, endPoint y: 446, distance: 78.0
click at [880, 446] on label "Embedding Model" at bounding box center [1216, 445] width 672 height 13
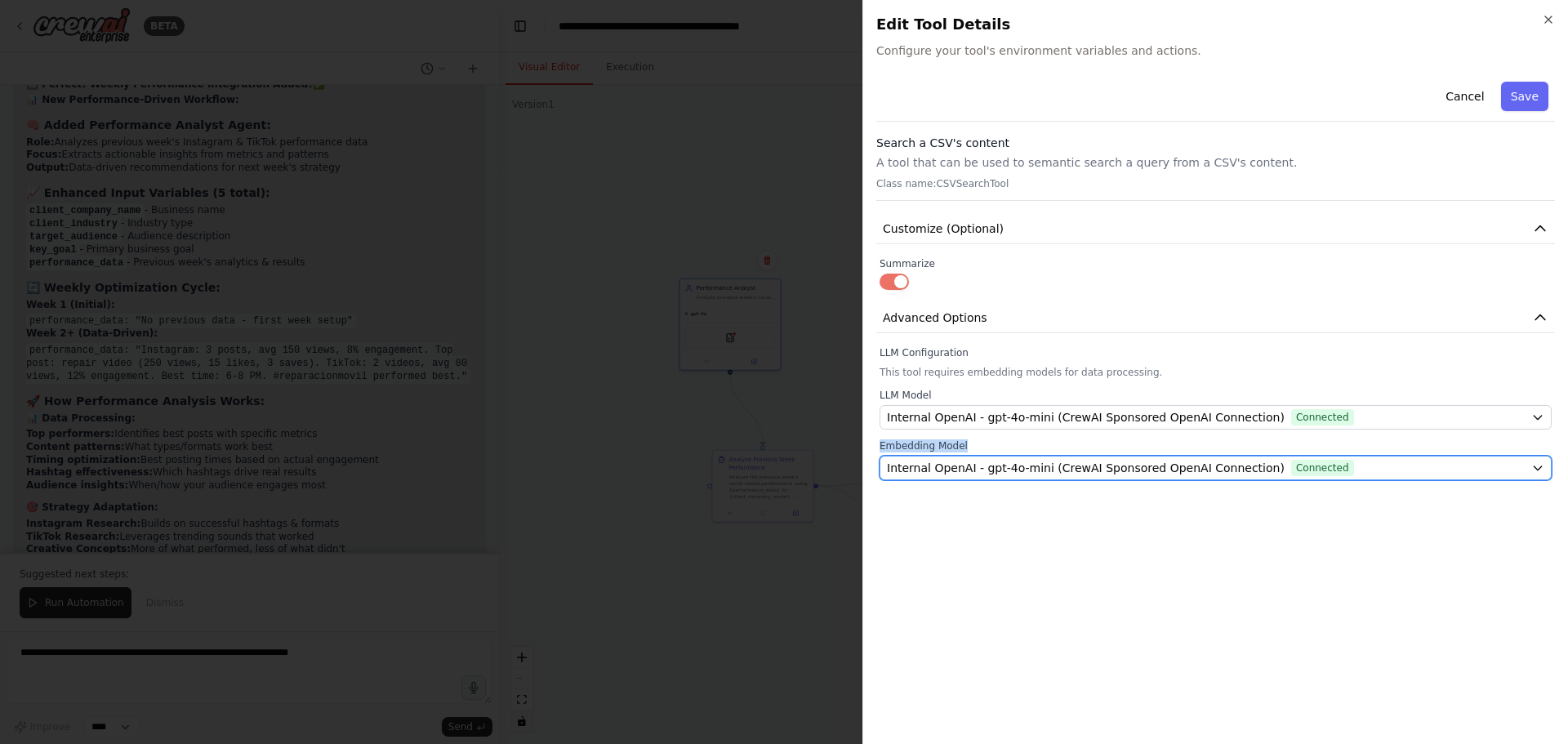
click at [960, 467] on span "Internal OpenAI - gpt-4o-mini (CrewAI Sponsored OpenAI Connection)" at bounding box center [1085, 468] width 397 height 16
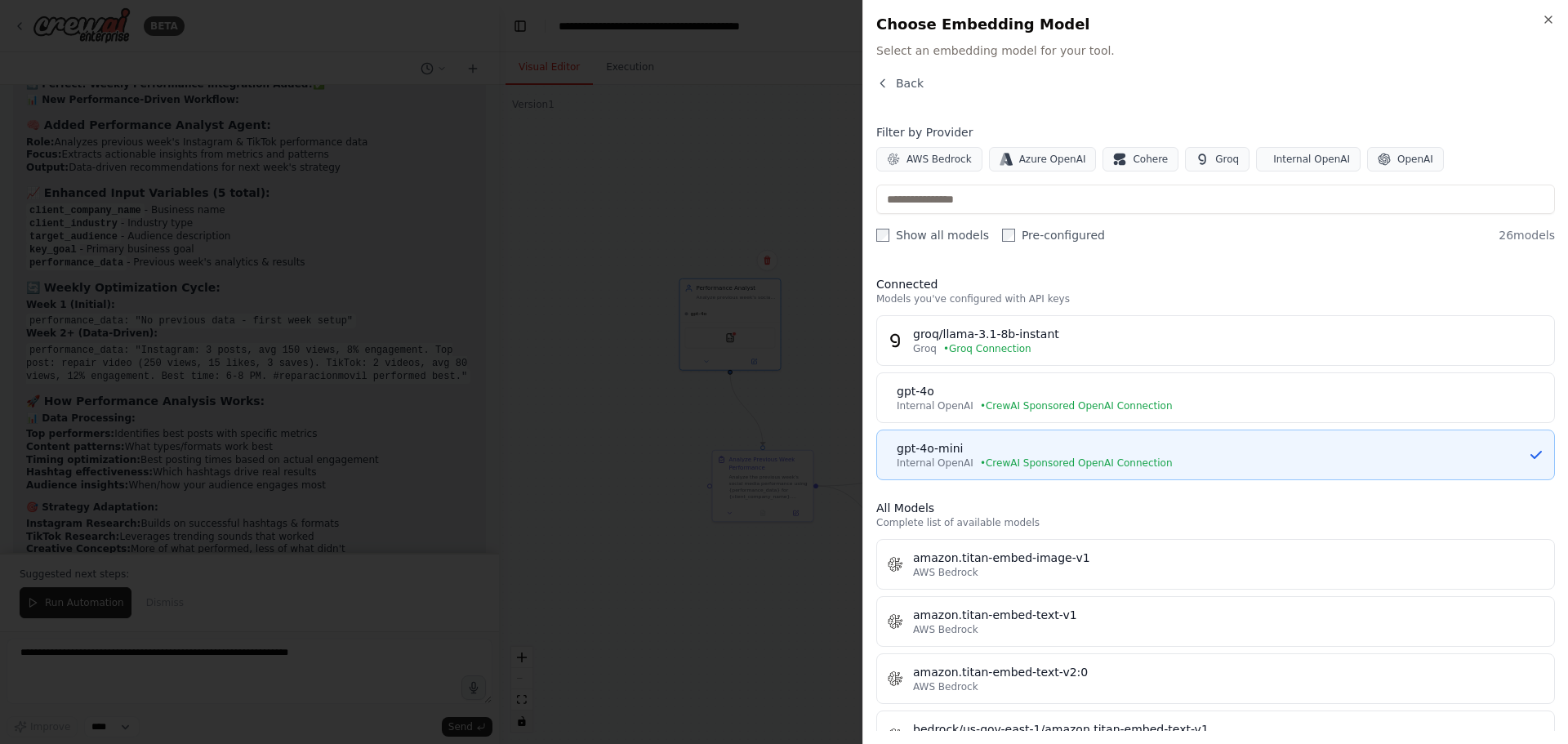
click at [1163, 467] on div "Internal OpenAI • CrewAI Sponsored OpenAI Connection" at bounding box center [1212, 463] width 631 height 13
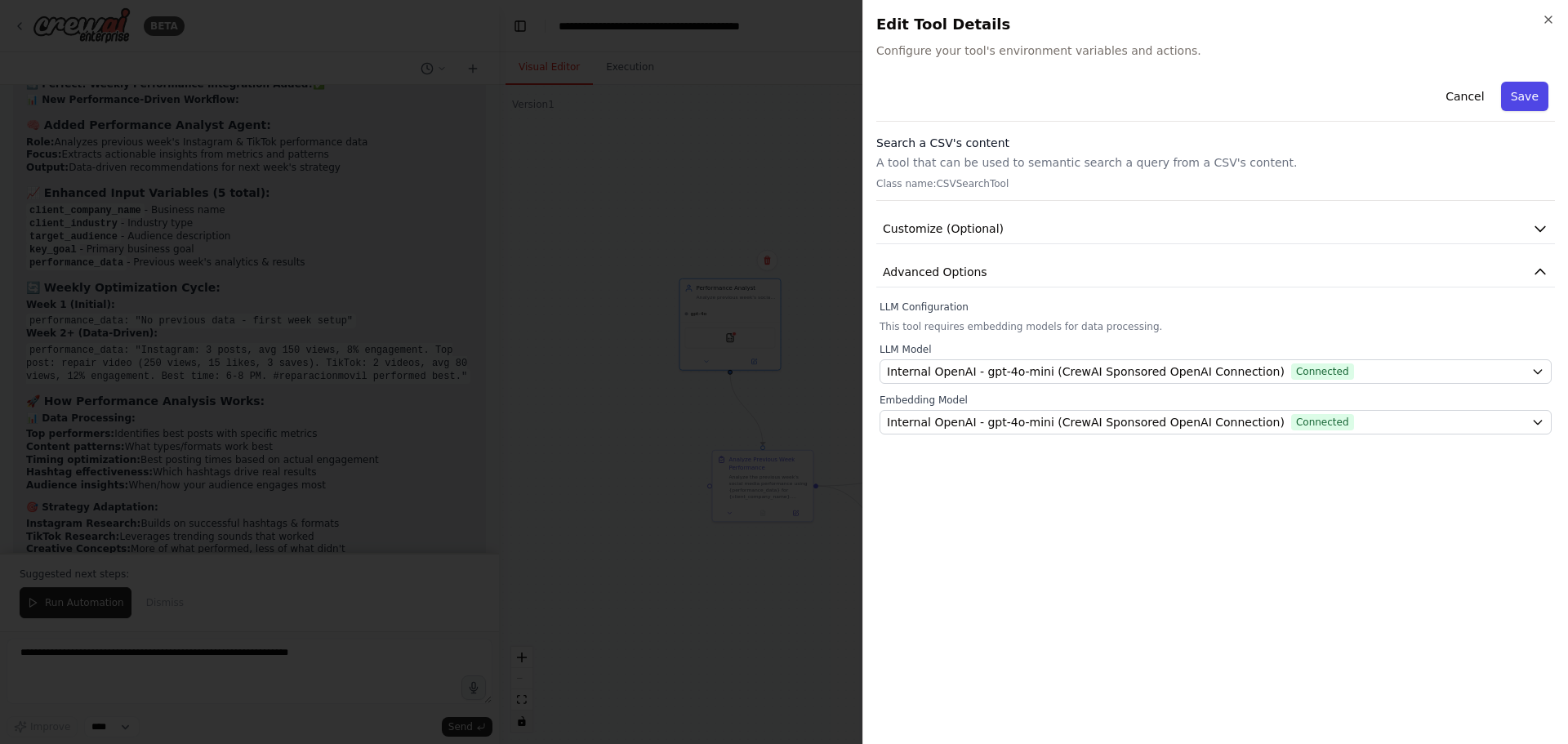
click at [1532, 91] on button "Save" at bounding box center [1525, 96] width 48 height 30
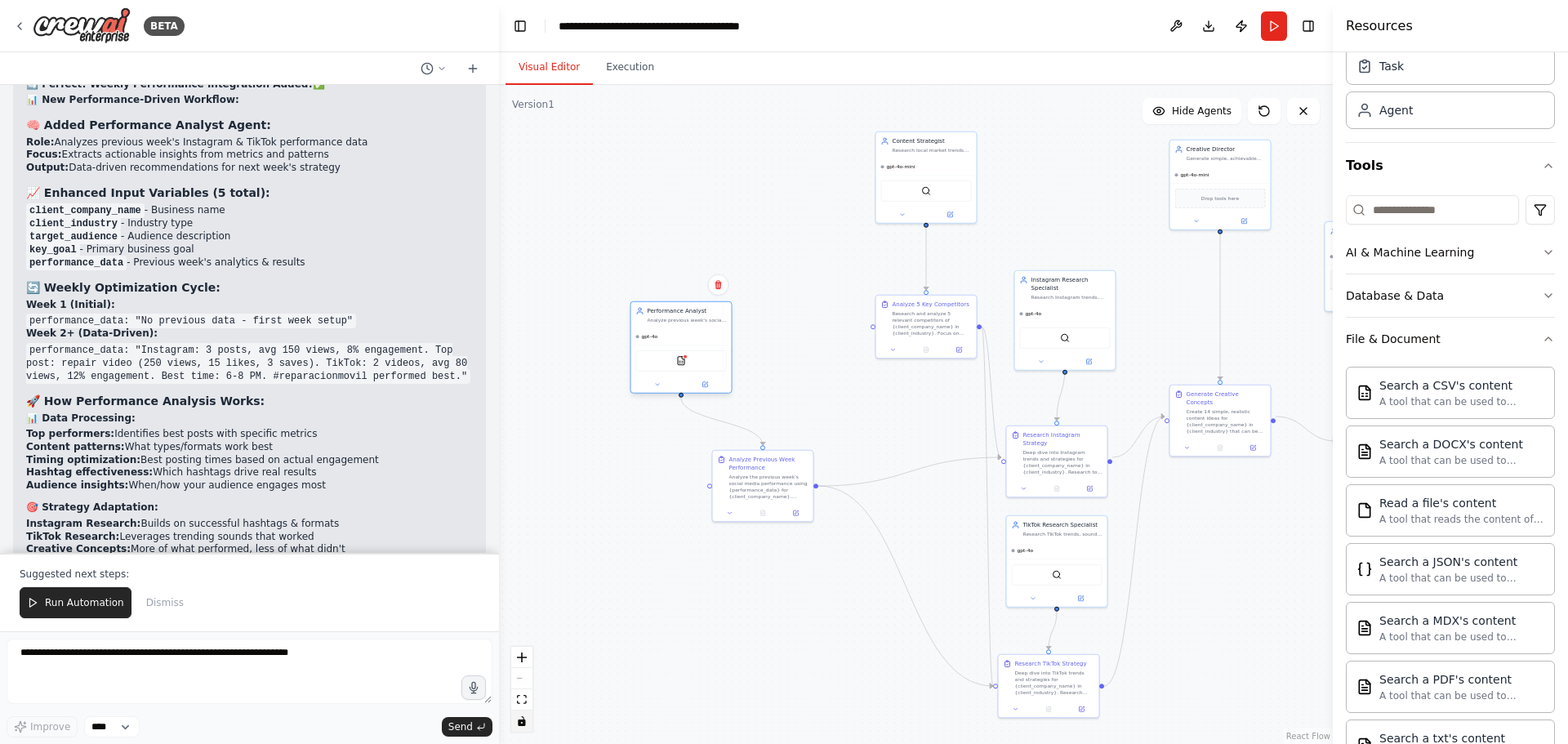
drag, startPoint x: 754, startPoint y: 297, endPoint x: 708, endPoint y: 321, distance: 51.9
click at [708, 321] on div "Analyze previous week's social media performance data for {client_company_name}…" at bounding box center [688, 320] width 79 height 7
click at [681, 359] on img at bounding box center [681, 361] width 10 height 10
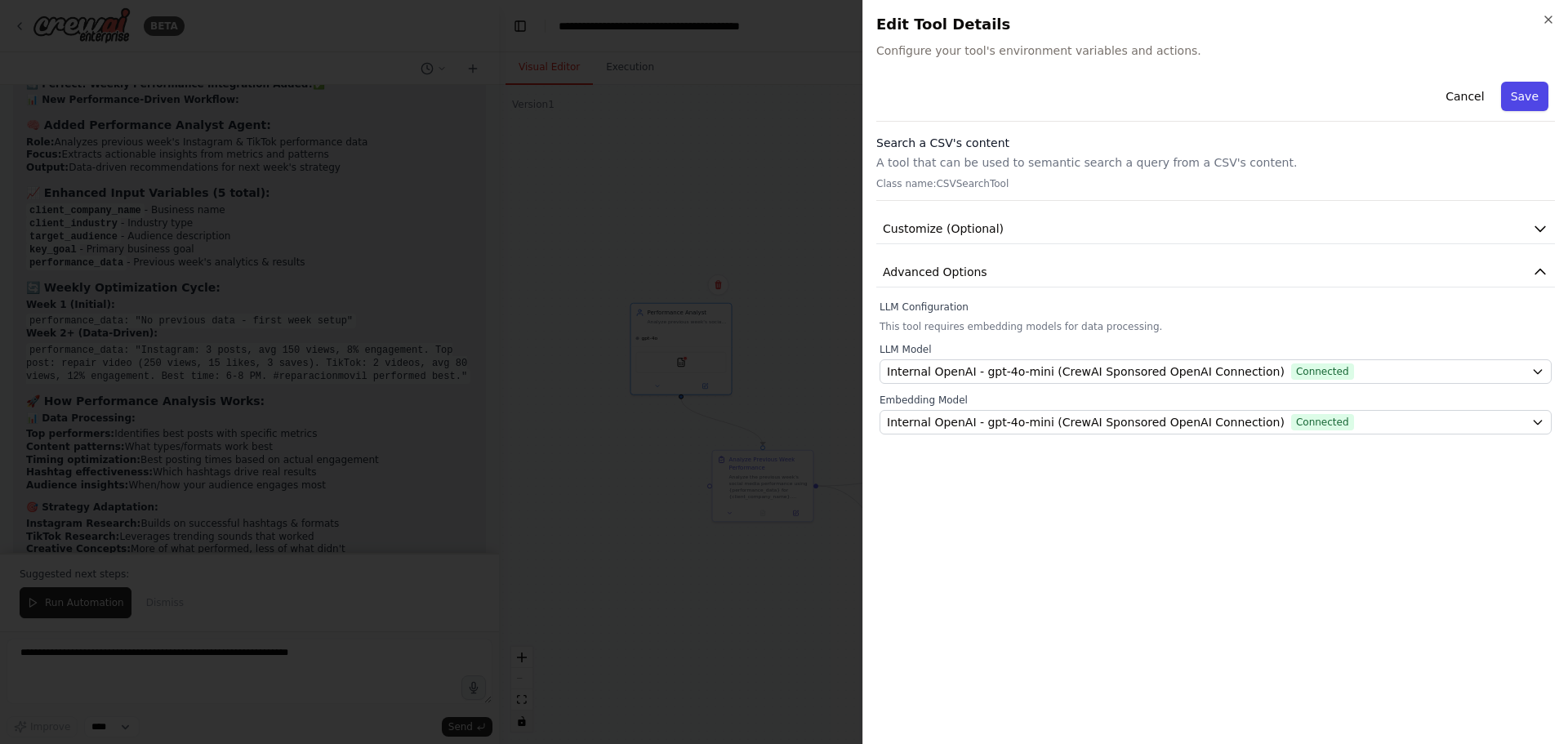
click at [1531, 97] on button "Save" at bounding box center [1525, 96] width 48 height 30
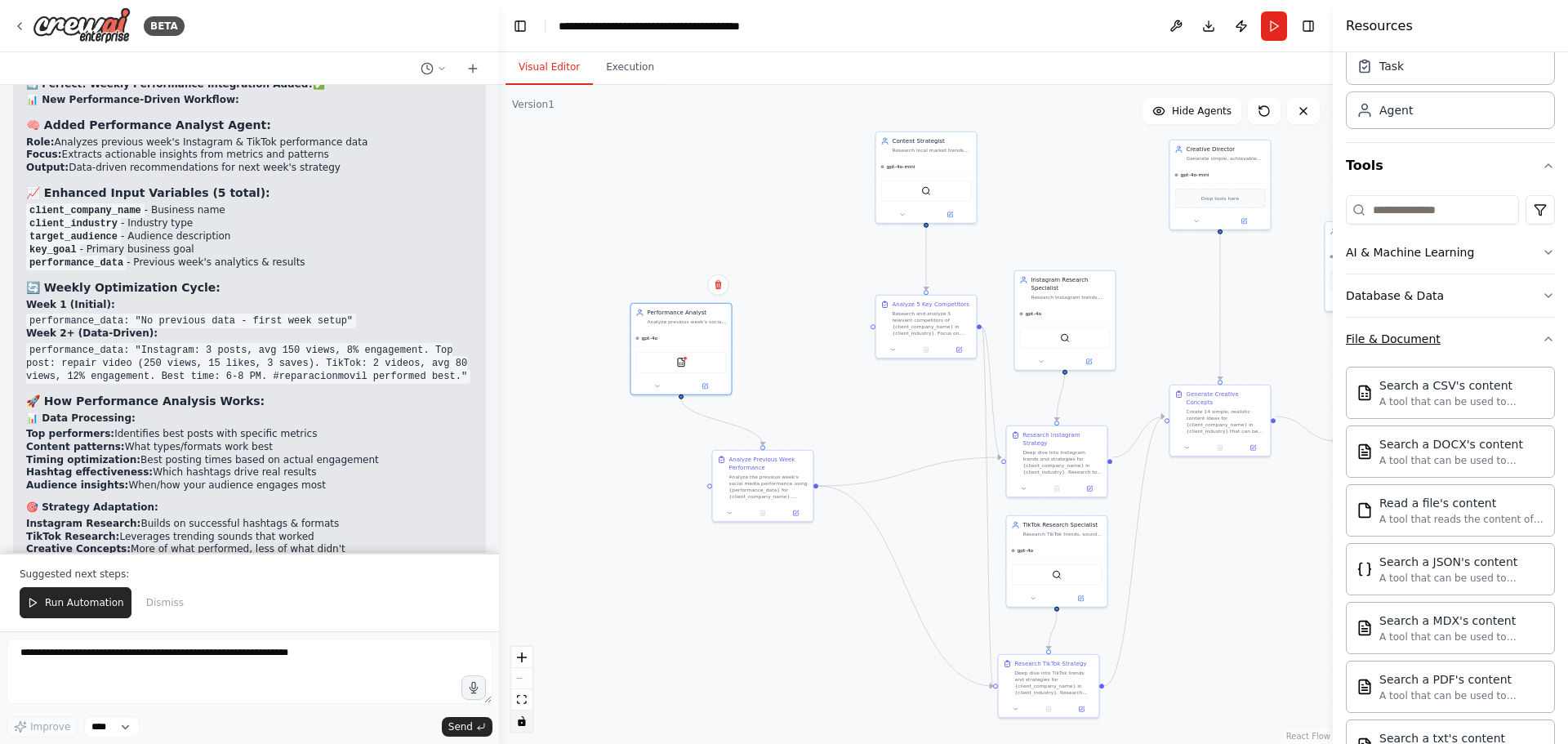
click at [1542, 332] on icon "button" at bounding box center [1548, 338] width 13 height 13
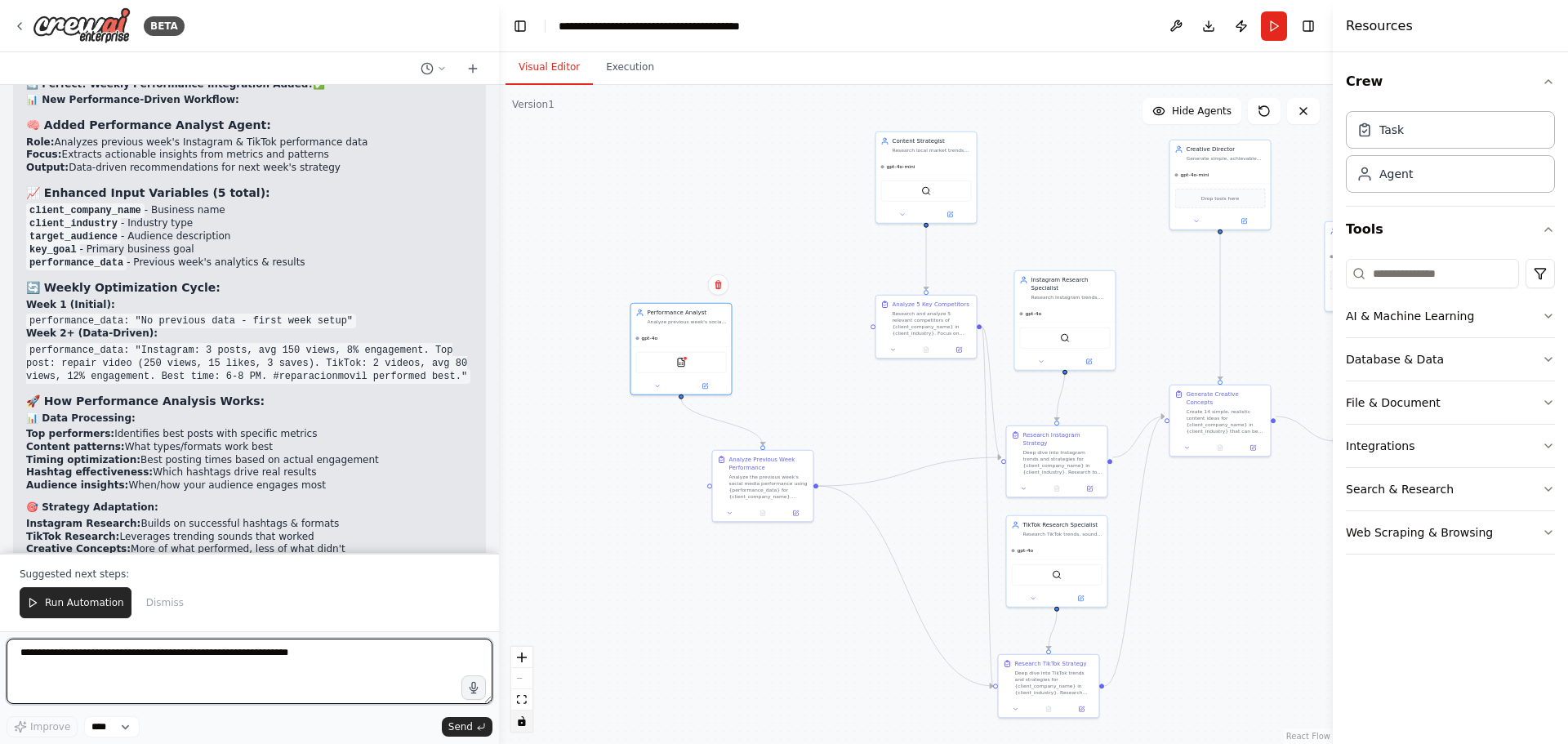
click at [175, 656] on textarea at bounding box center [250, 671] width 486 height 65
type textarea "**********"
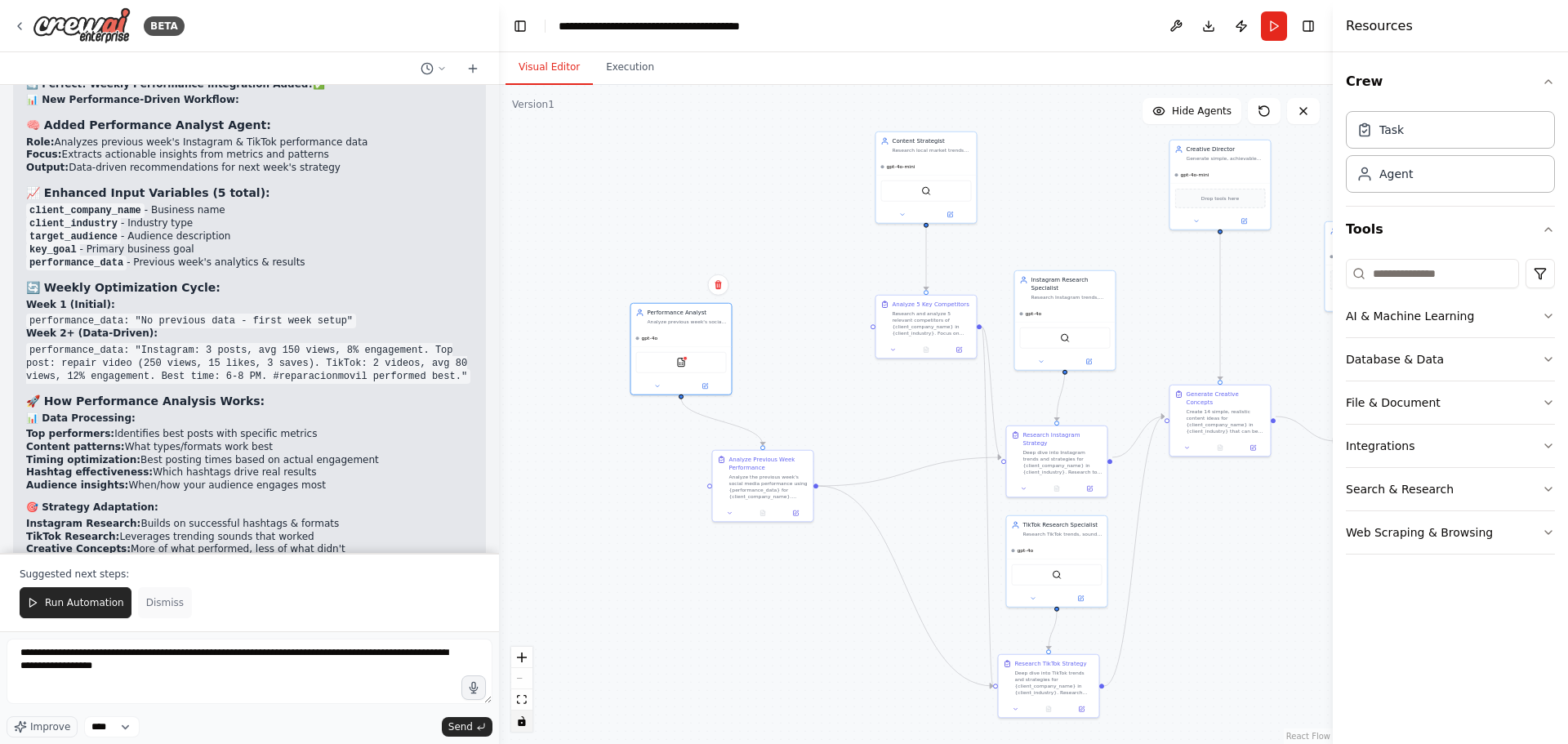
click at [168, 602] on span "Dismiss" at bounding box center [166, 602] width 38 height 13
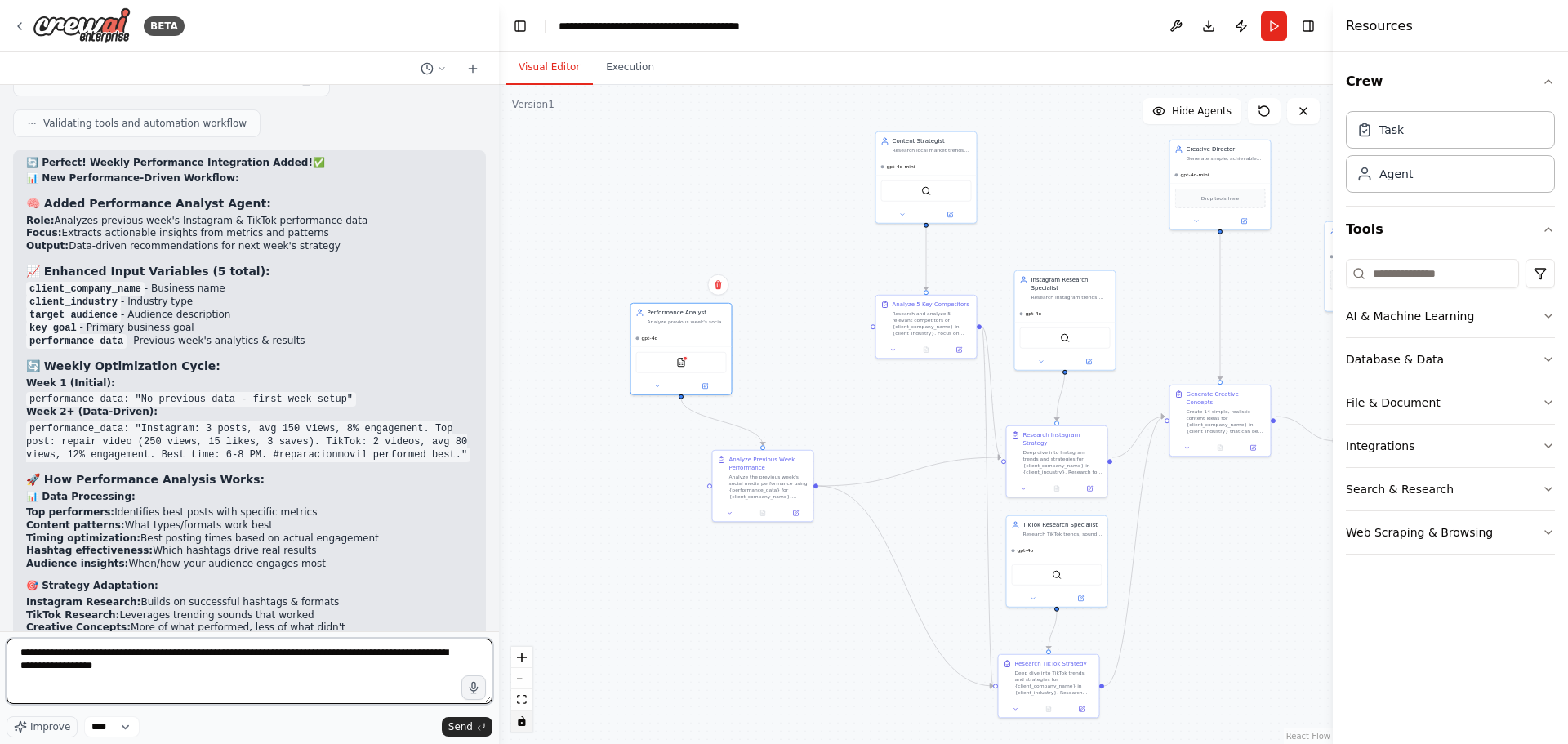
click at [197, 681] on textarea "**********" at bounding box center [250, 671] width 486 height 65
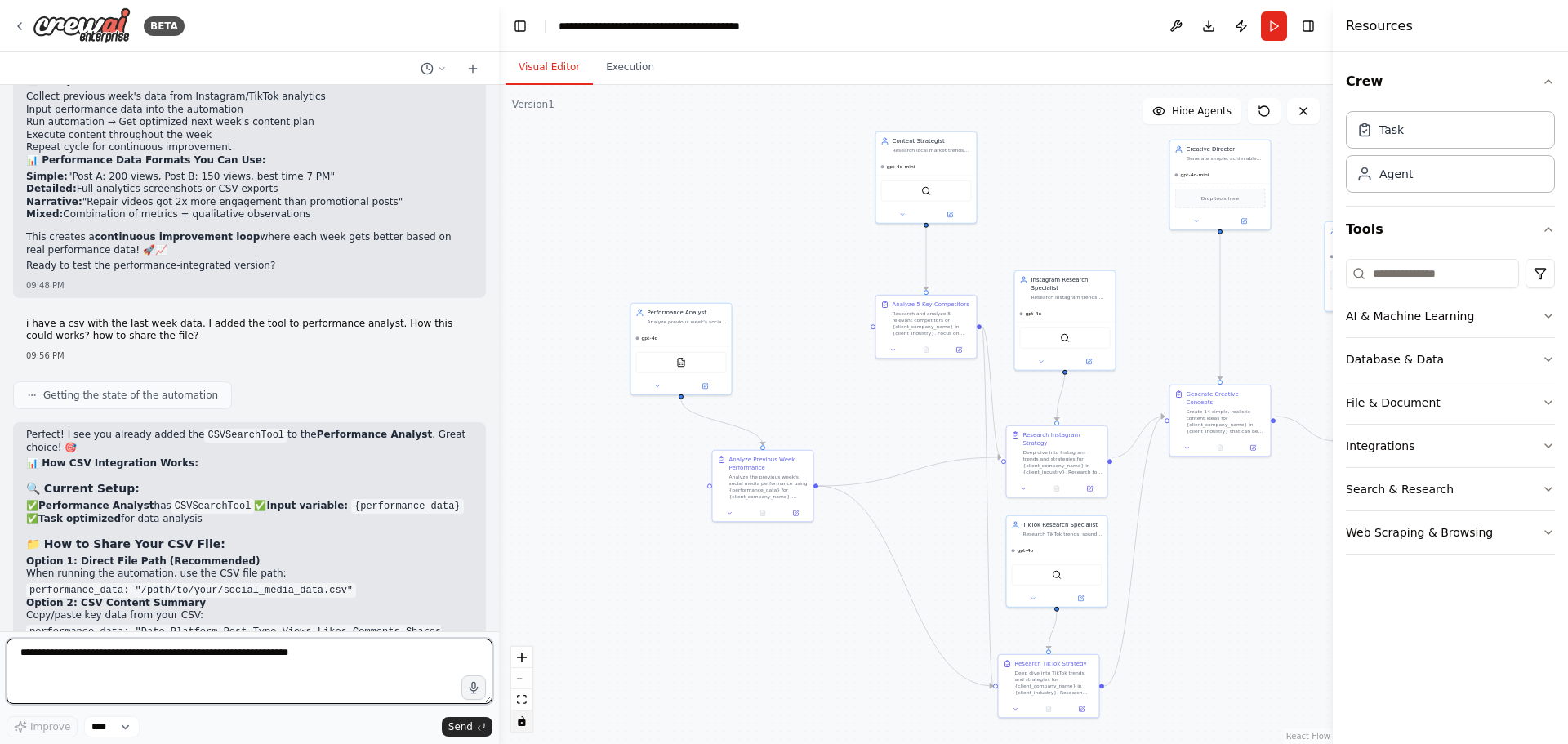
scroll to position [11945, 0]
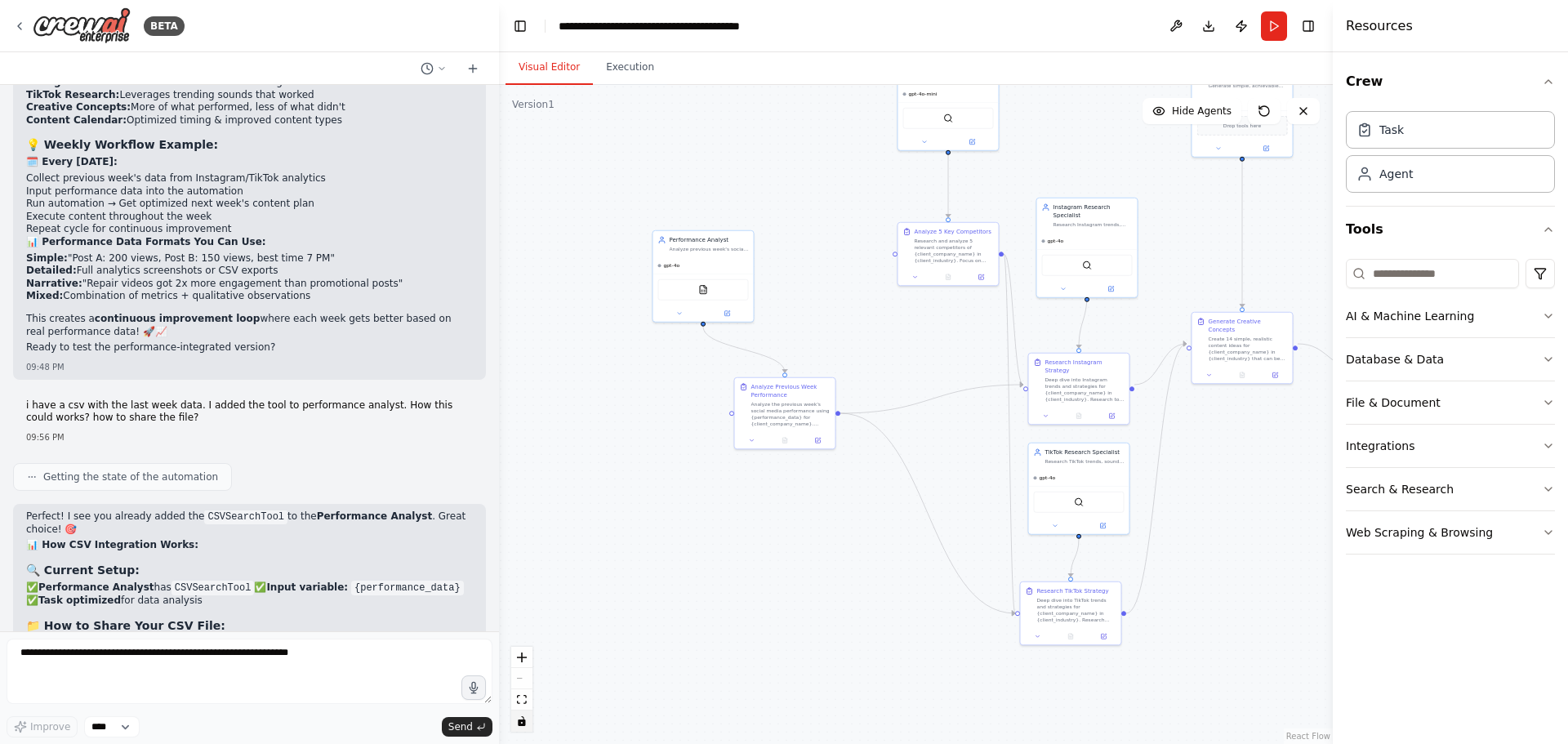
drag, startPoint x: 1236, startPoint y: 550, endPoint x: 949, endPoint y: 415, distance: 317.2
click at [1257, 477] on div ".deletable-edge-delete-btn { width: 20px; height: 20px; border: 0px solid #ffff…" at bounding box center [916, 414] width 834 height 659
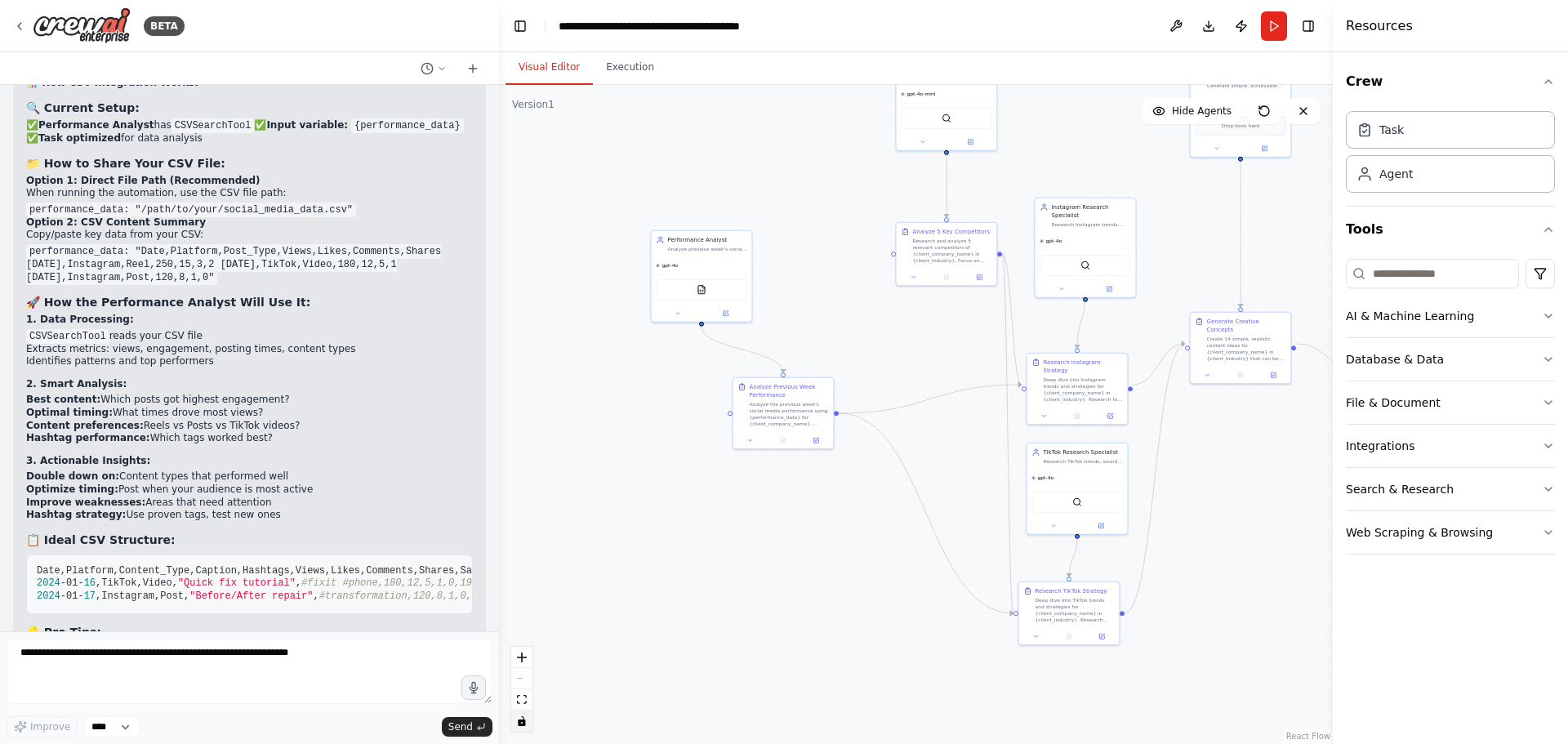
scroll to position [12516, 0]
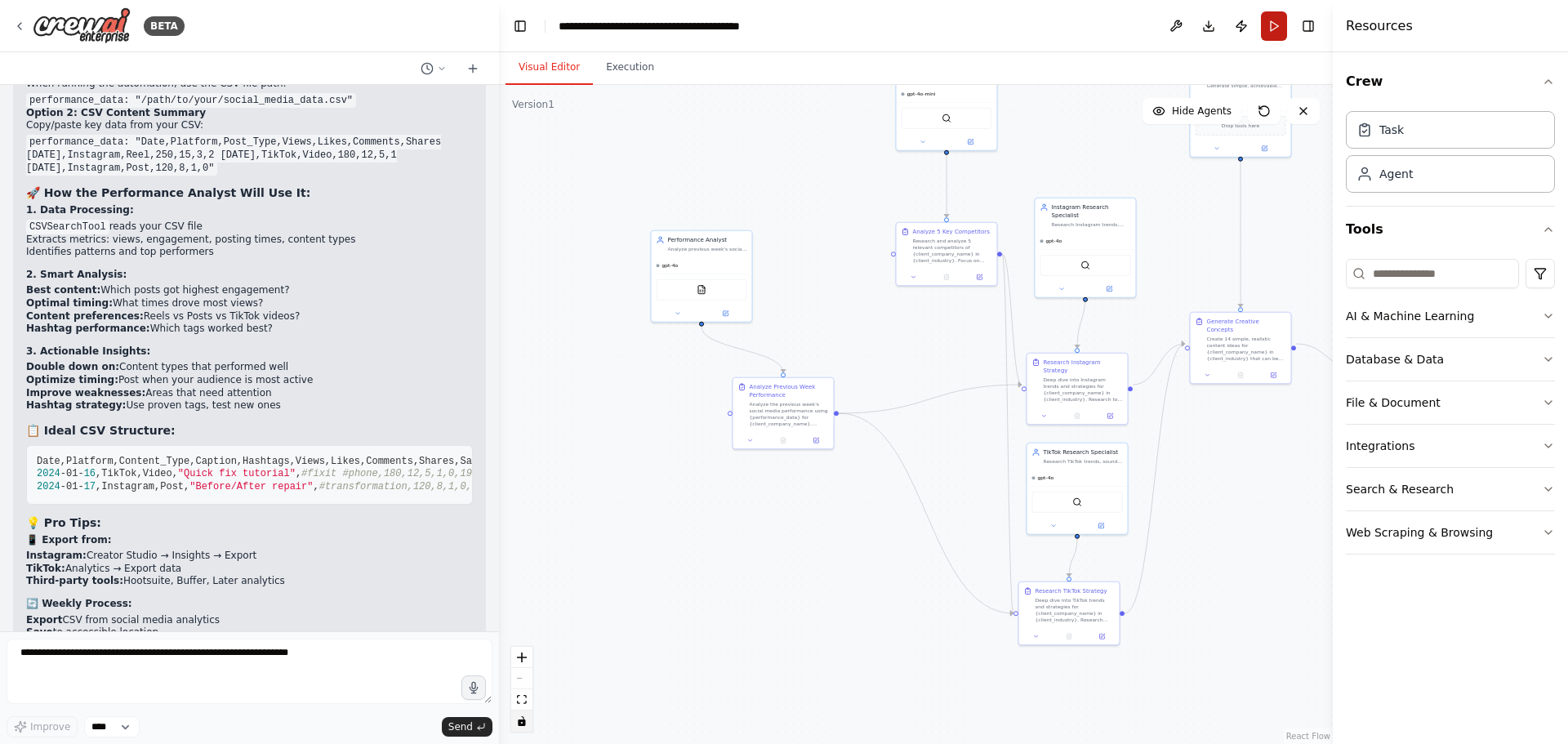
click at [1270, 30] on button "Run" at bounding box center [1274, 27] width 26 height 30
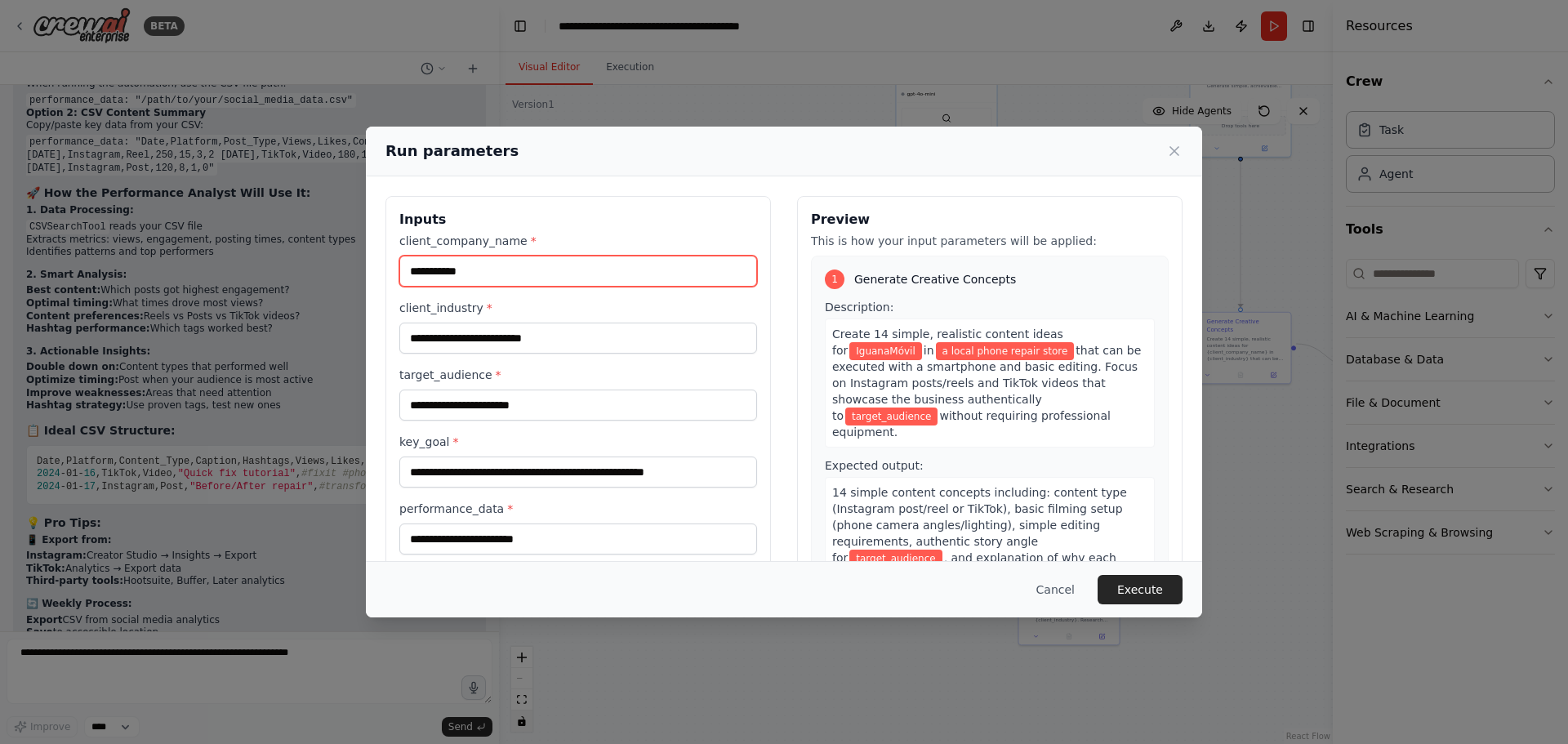
click at [411, 270] on input "**********" at bounding box center [578, 270] width 358 height 31
click at [465, 272] on input "**********" at bounding box center [578, 270] width 358 height 31
type input "**********"
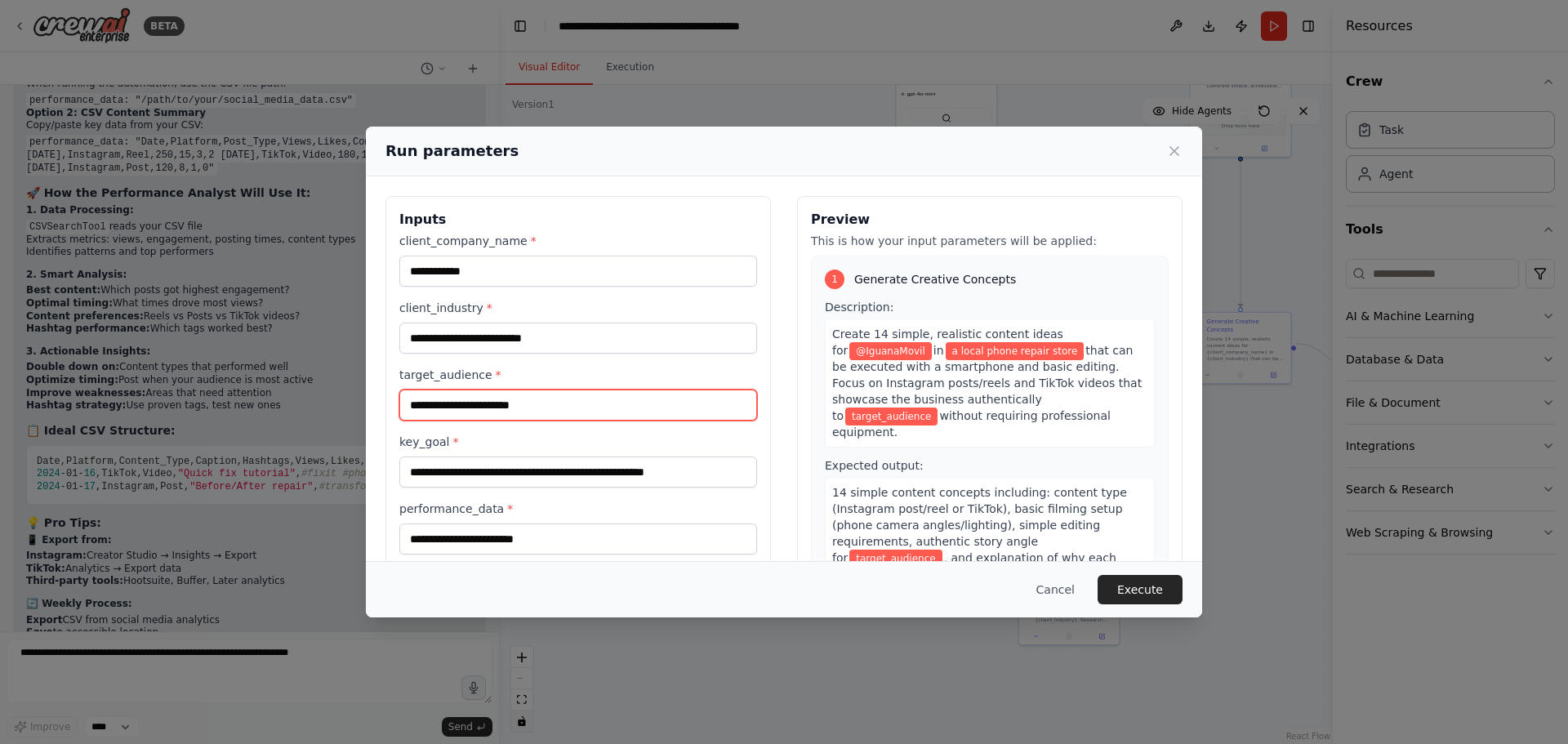
click at [552, 410] on input "target_audience *" at bounding box center [578, 404] width 358 height 31
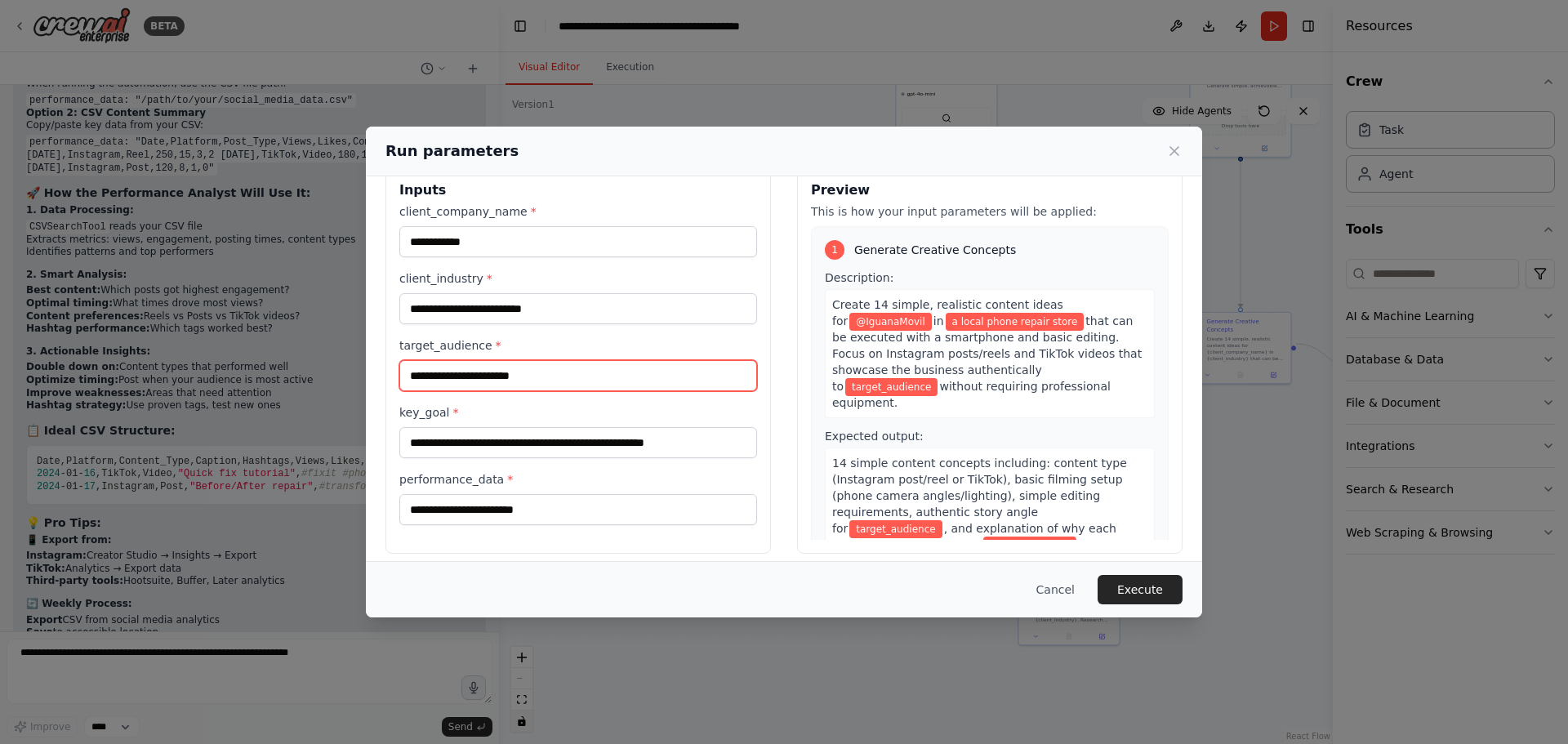
scroll to position [42, 0]
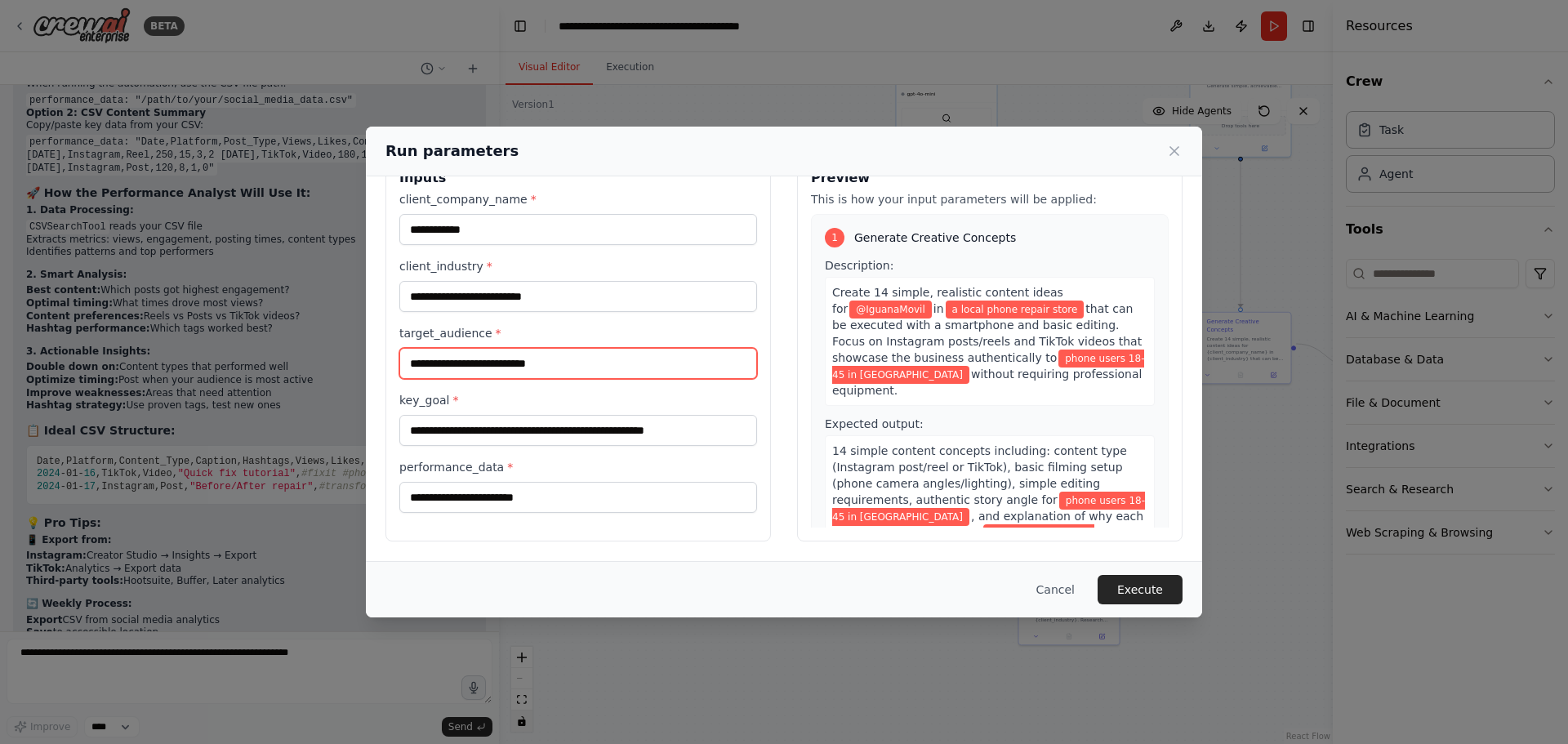
type input "**********"
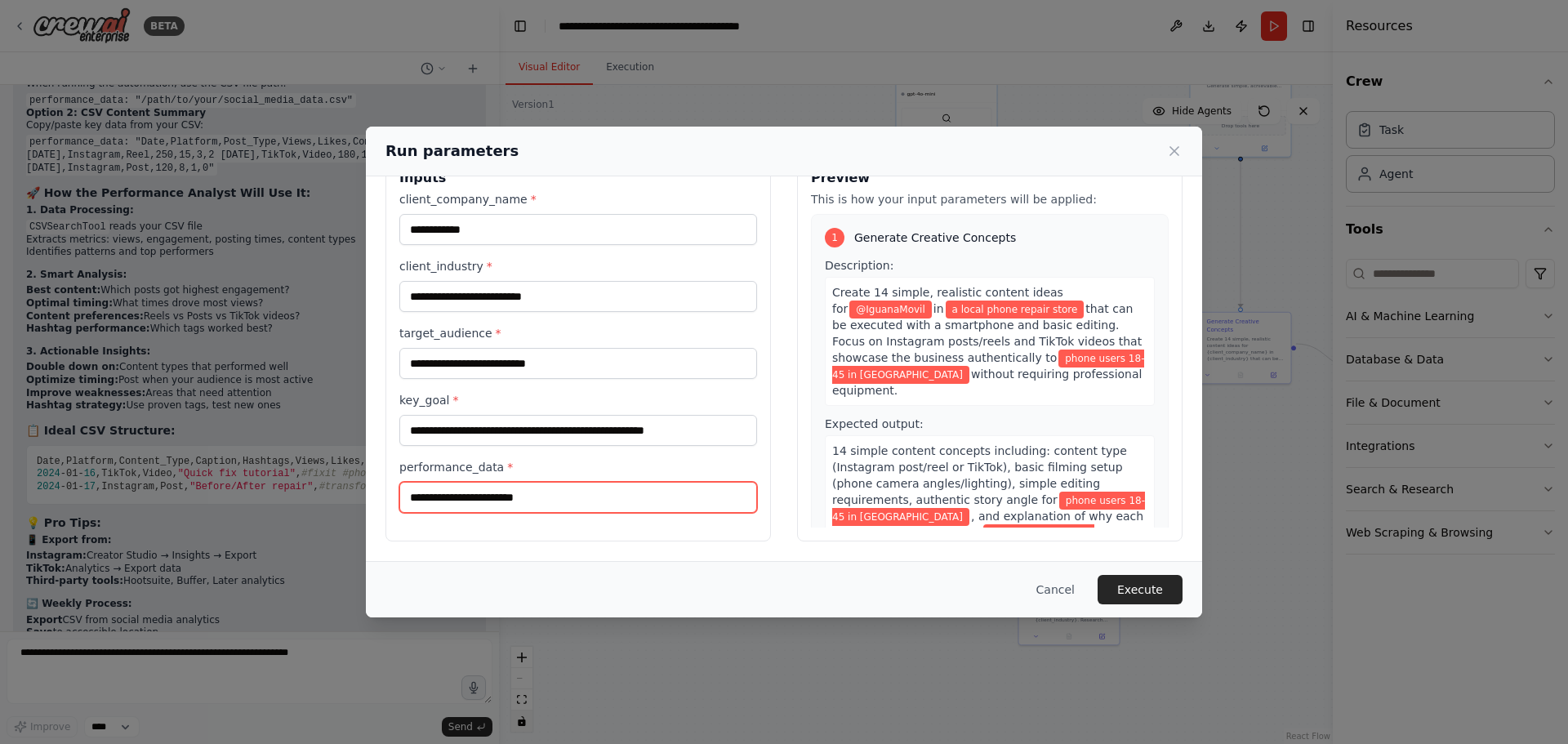
click at [575, 500] on input "performance_data *" at bounding box center [578, 496] width 358 height 31
click at [491, 498] on input "performance_data *" at bounding box center [578, 496] width 358 height 31
paste input "**********"
type input "**********"
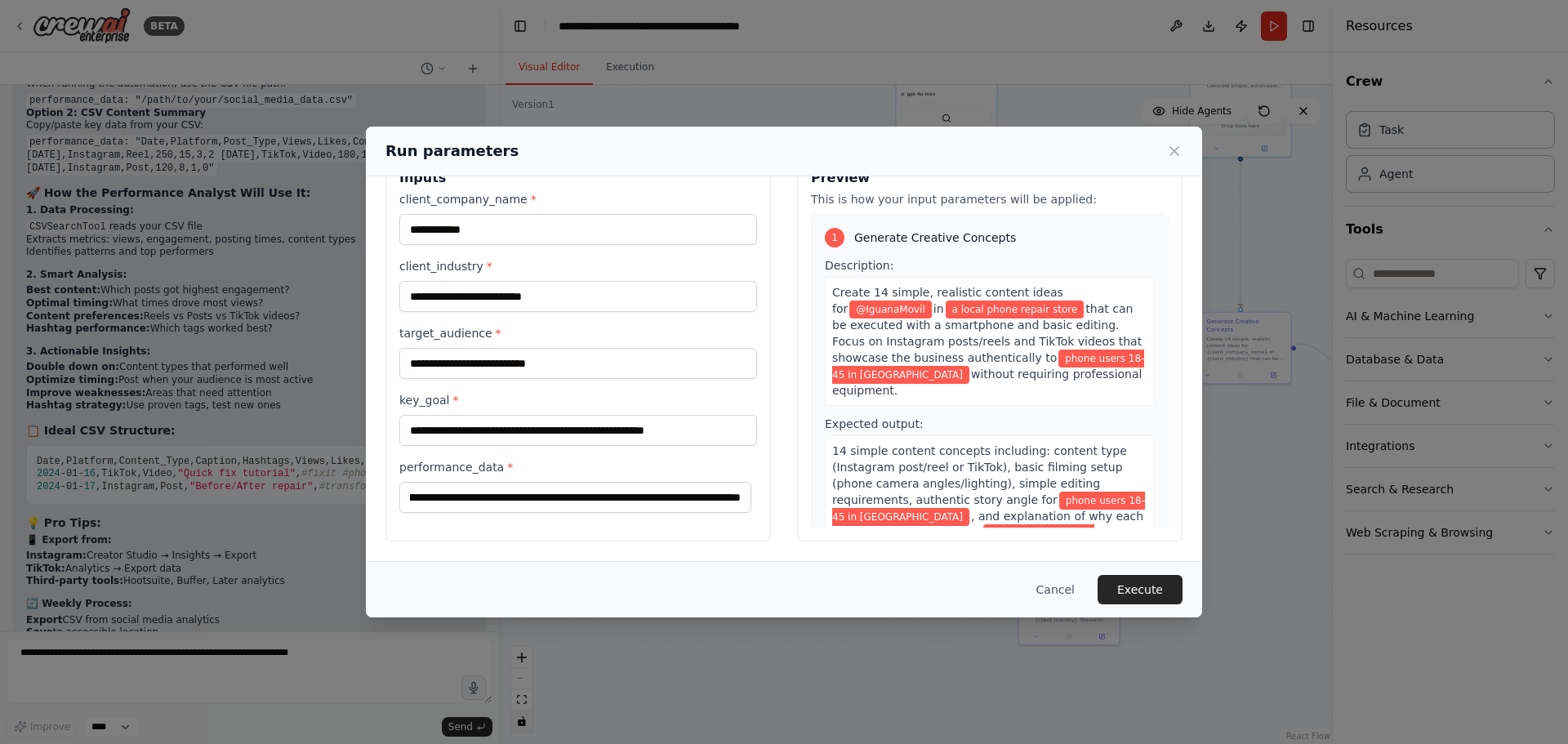
scroll to position [0, 0]
click at [1143, 588] on button "Execute" at bounding box center [1141, 589] width 85 height 30
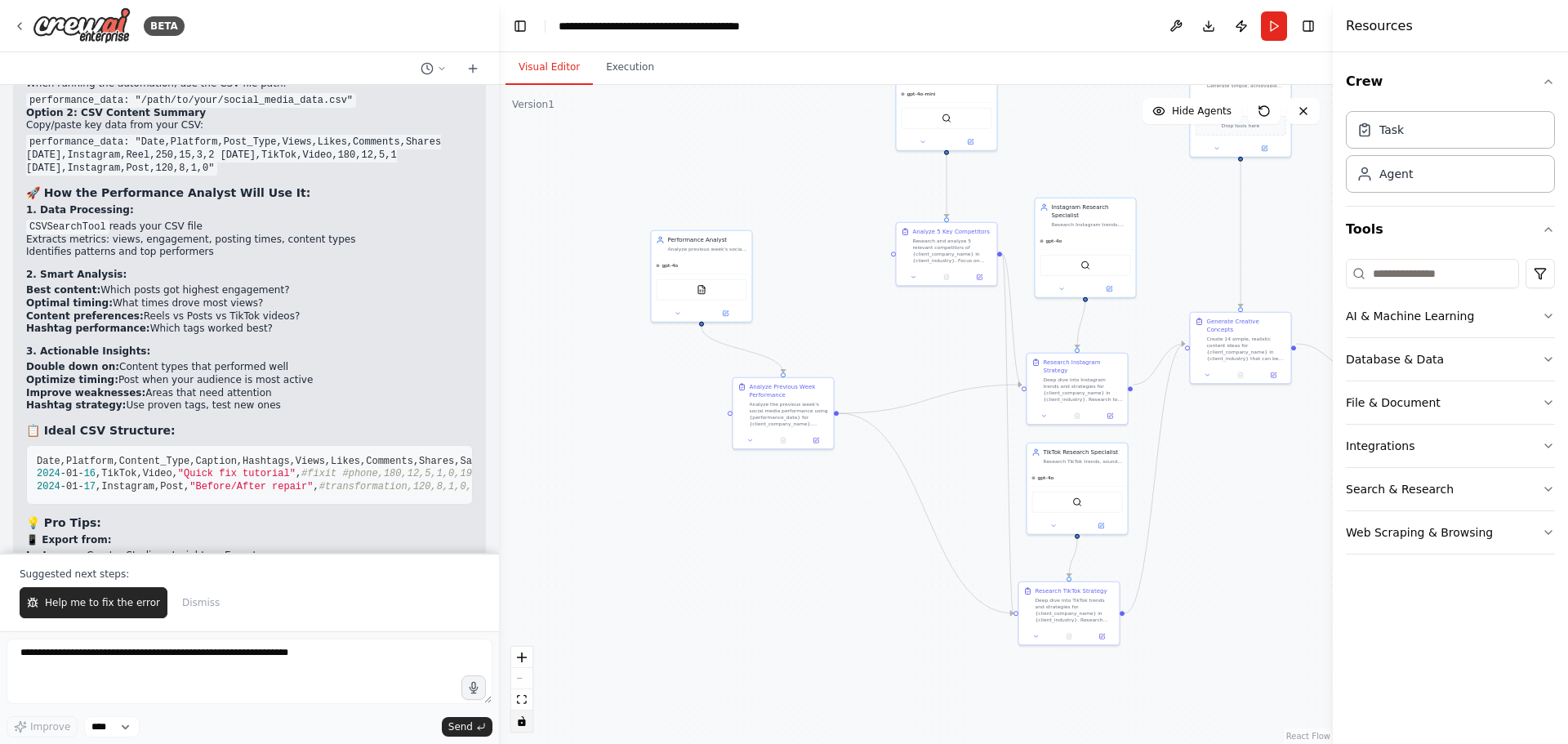
scroll to position [12595, 0]
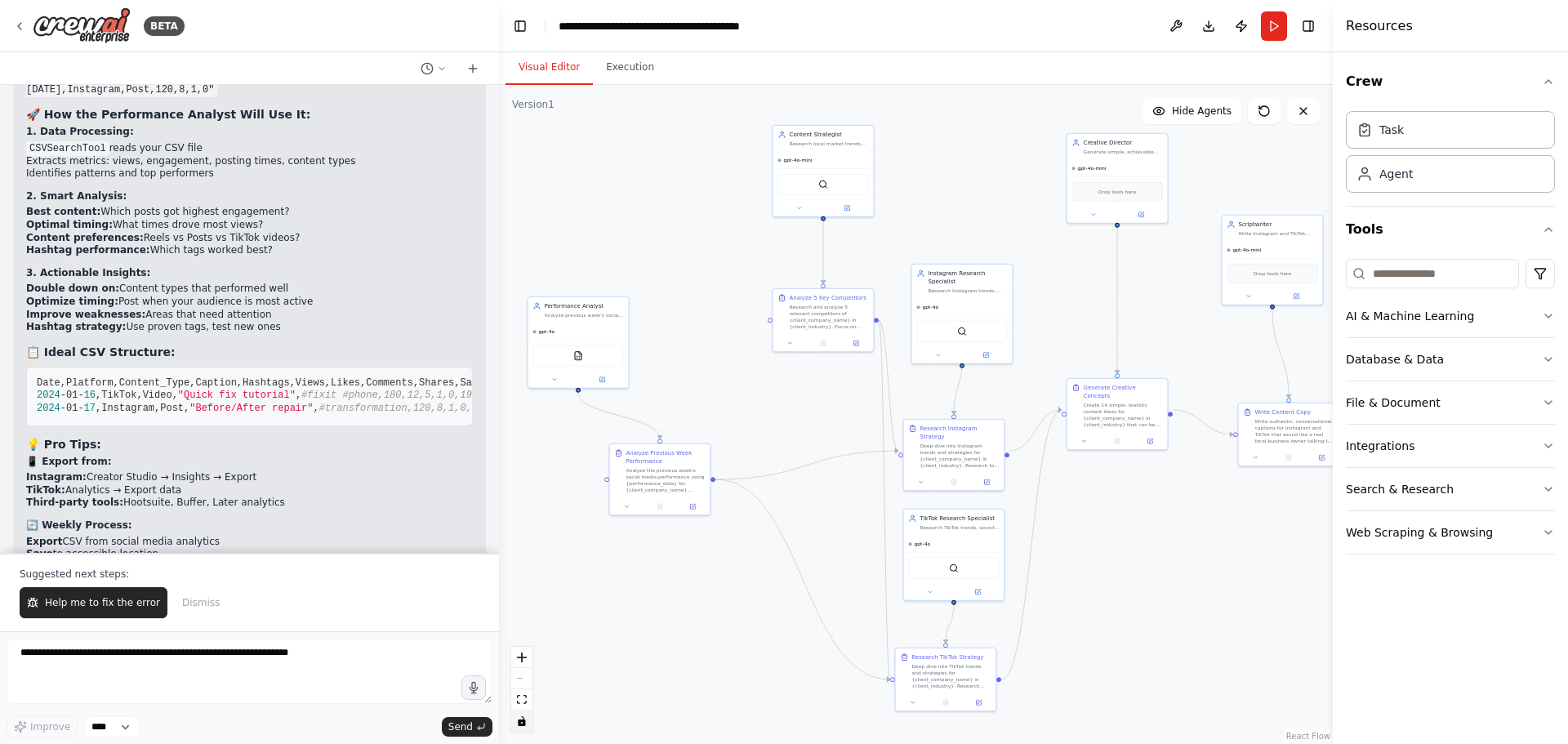
drag, startPoint x: 1186, startPoint y: 246, endPoint x: 1066, endPoint y: 312, distance: 137.0
click at [1066, 312] on div ".deletable-edge-delete-btn { width: 20px; height: 20px; border: 0px solid #ffff…" at bounding box center [916, 414] width 834 height 659
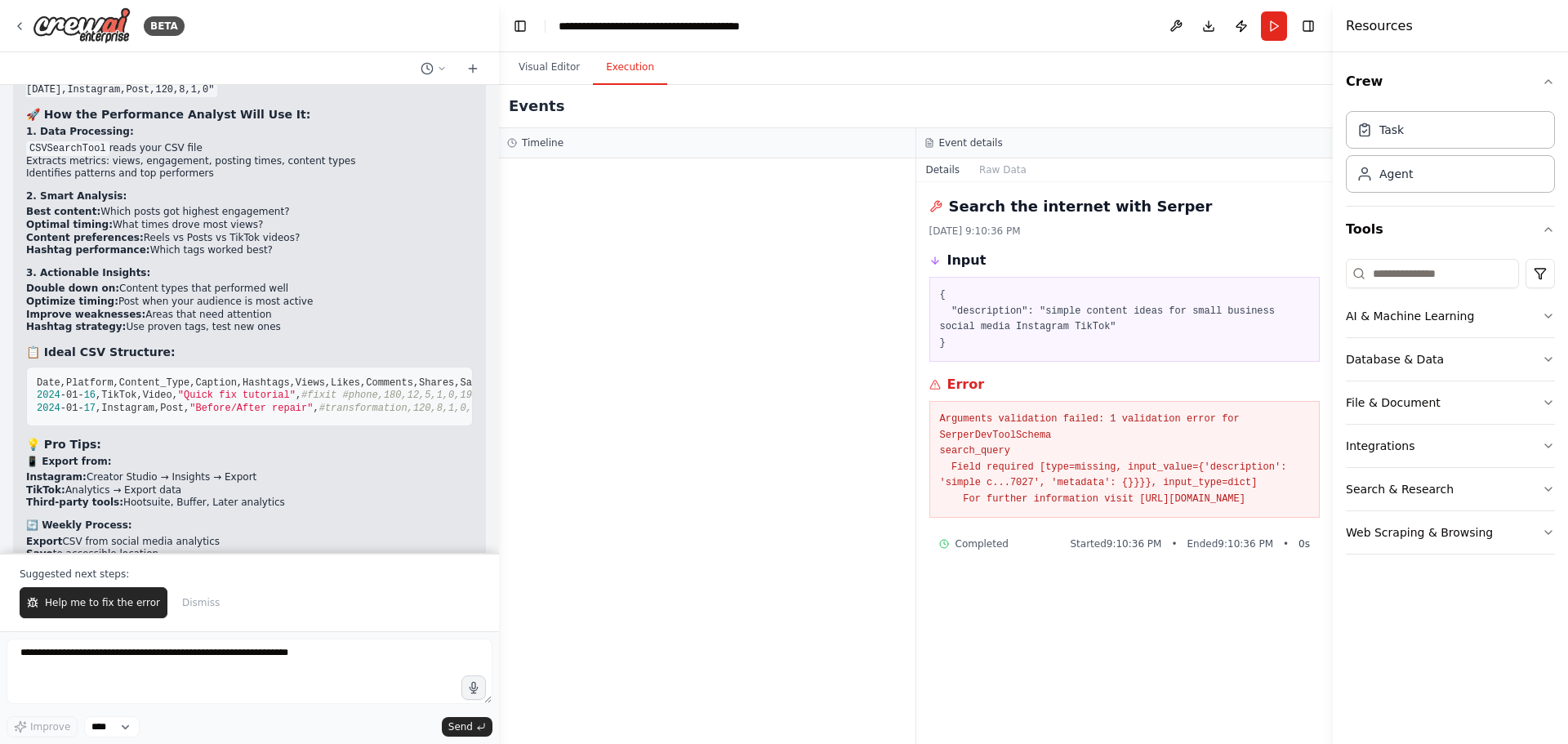
click at [616, 68] on button "Execution" at bounding box center [629, 67] width 74 height 35
click at [76, 613] on button "Help me to fix the error" at bounding box center [93, 602] width 148 height 31
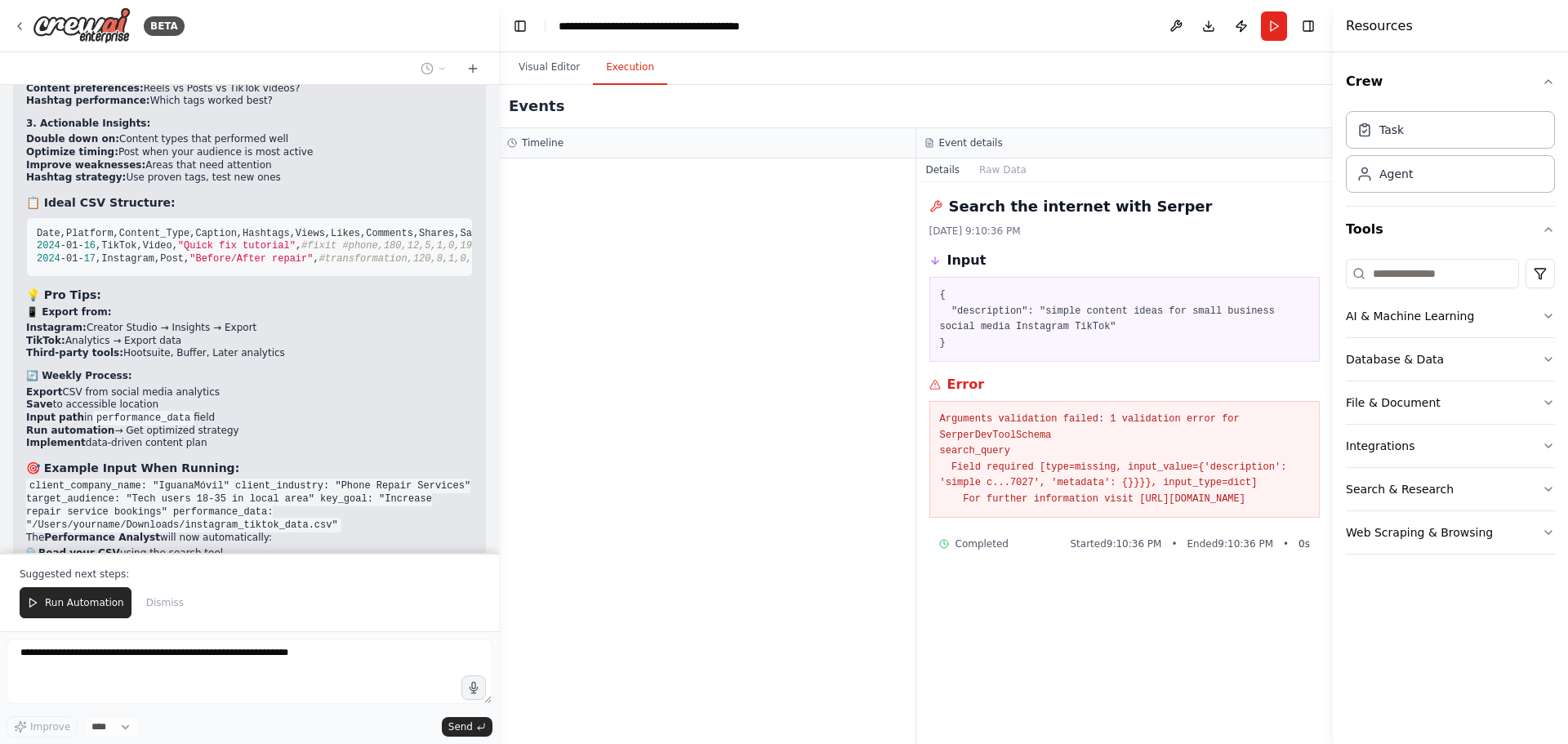
scroll to position [12712, 0]
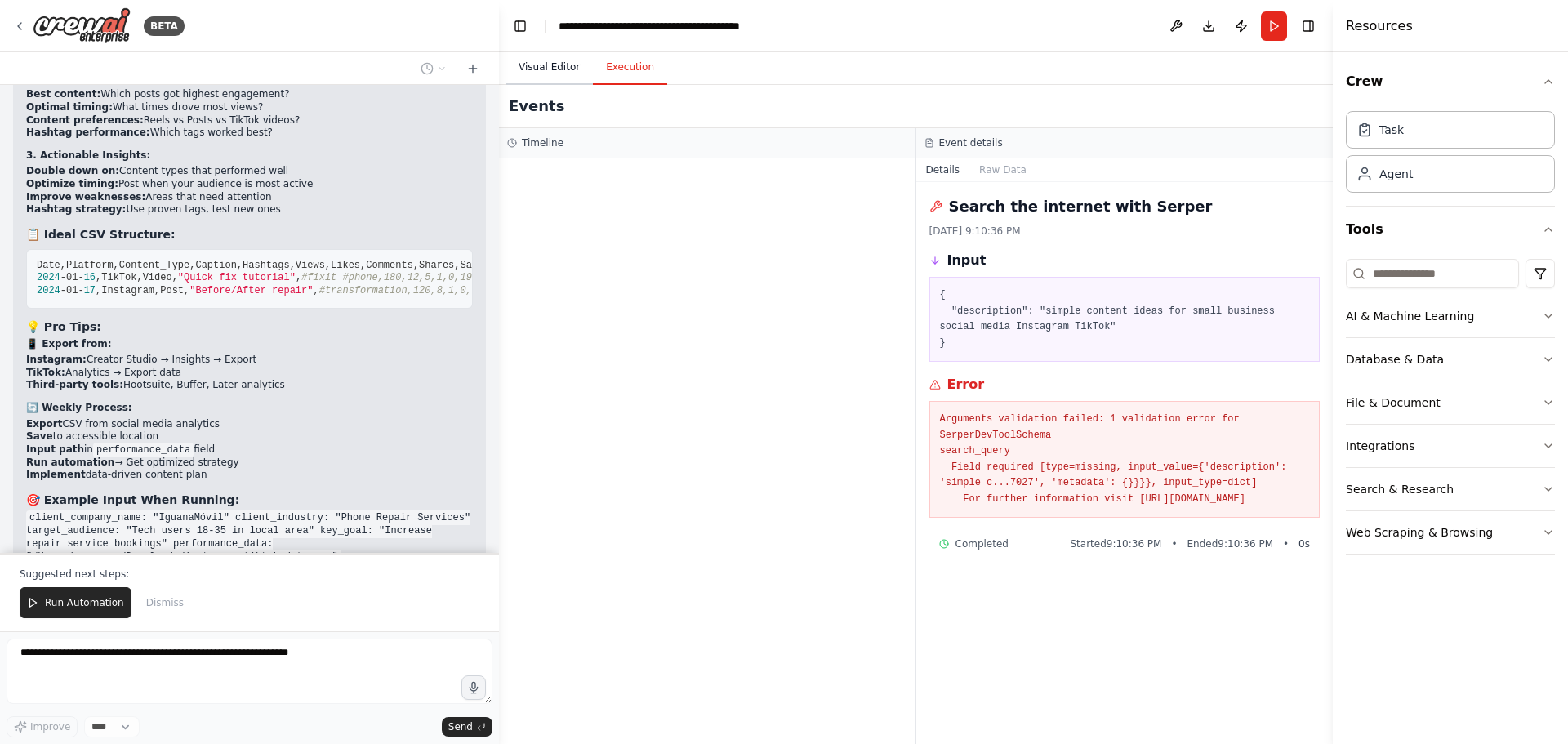
click at [554, 53] on button "Visual Editor" at bounding box center [549, 67] width 87 height 35
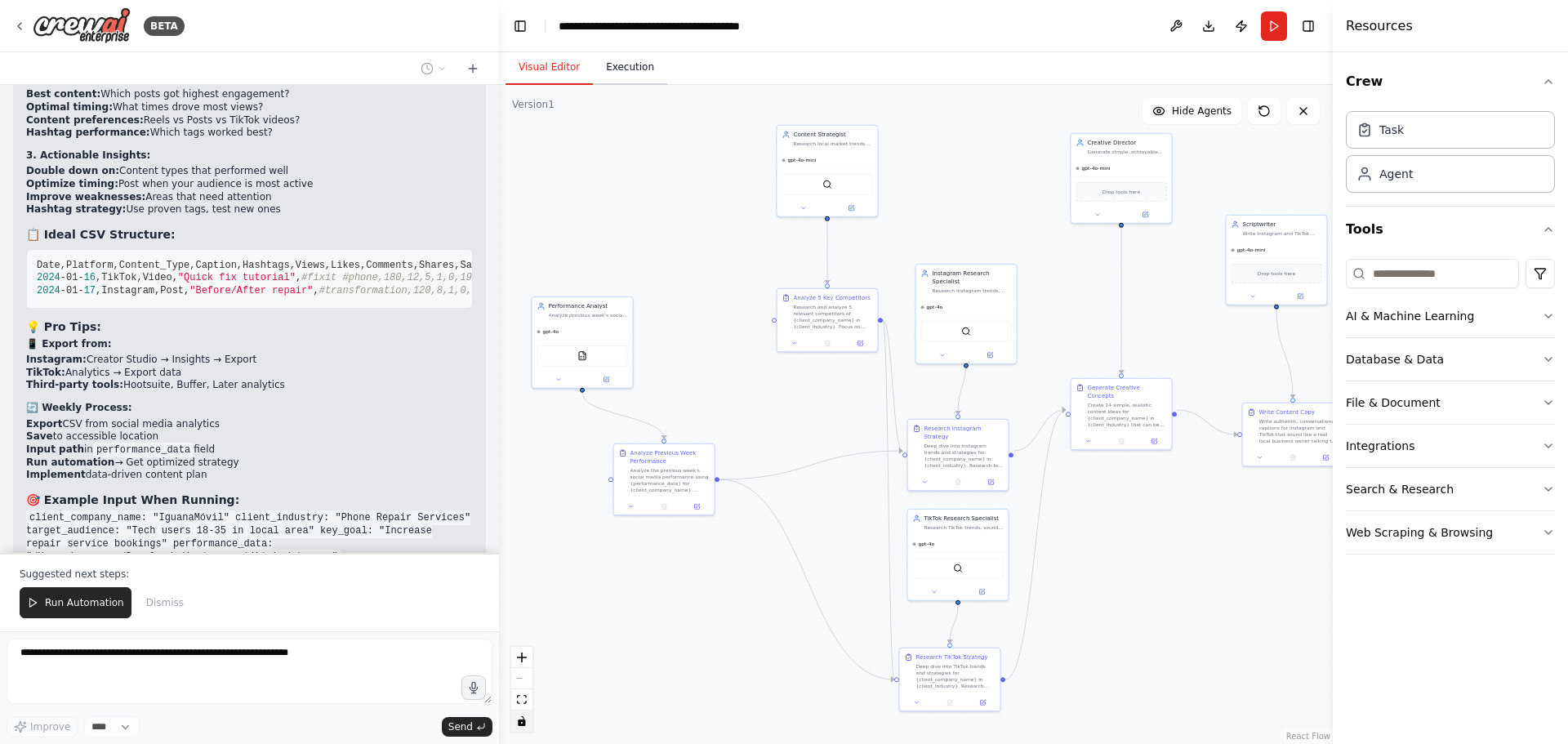
click at [615, 70] on button "Execution" at bounding box center [629, 67] width 74 height 35
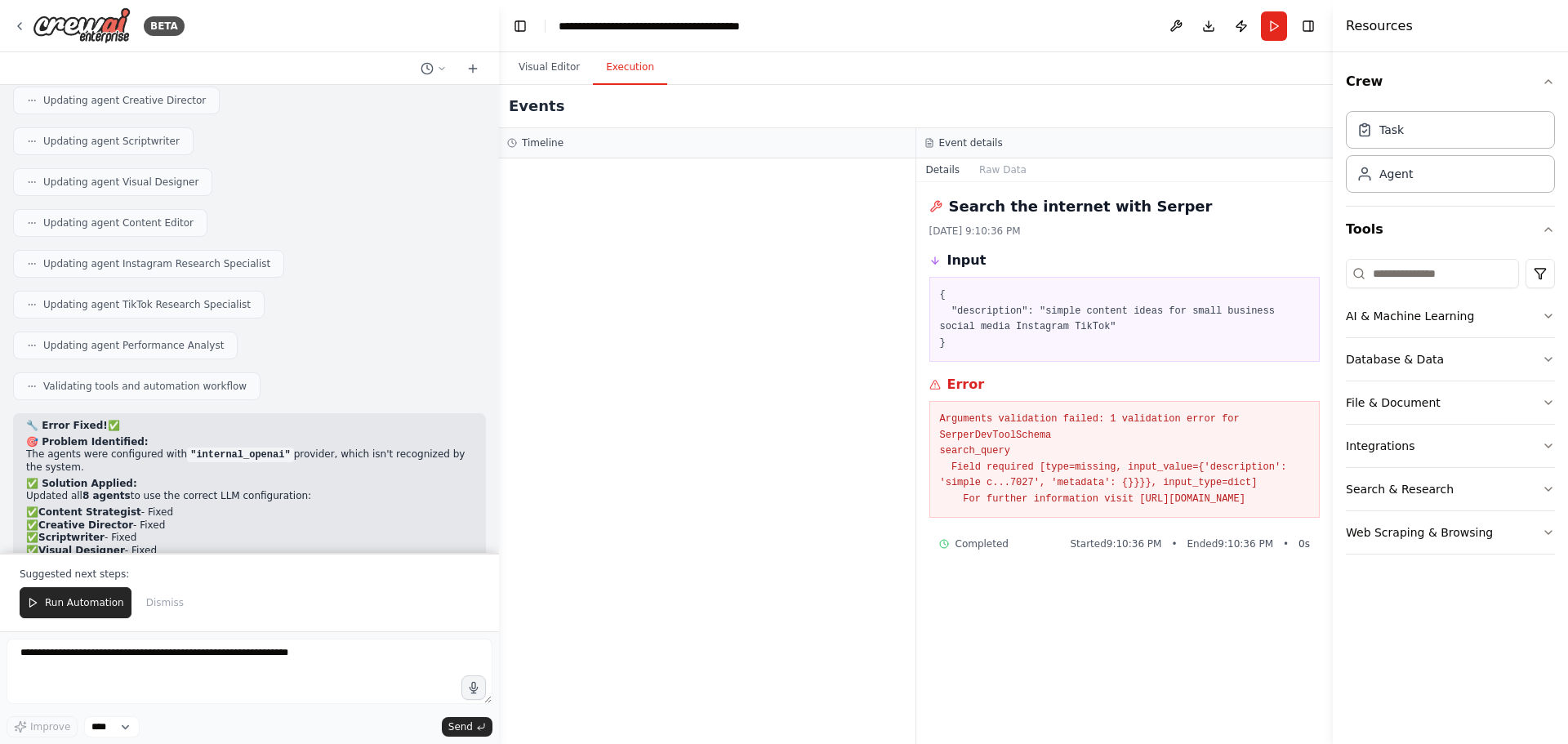
scroll to position [13568, 0]
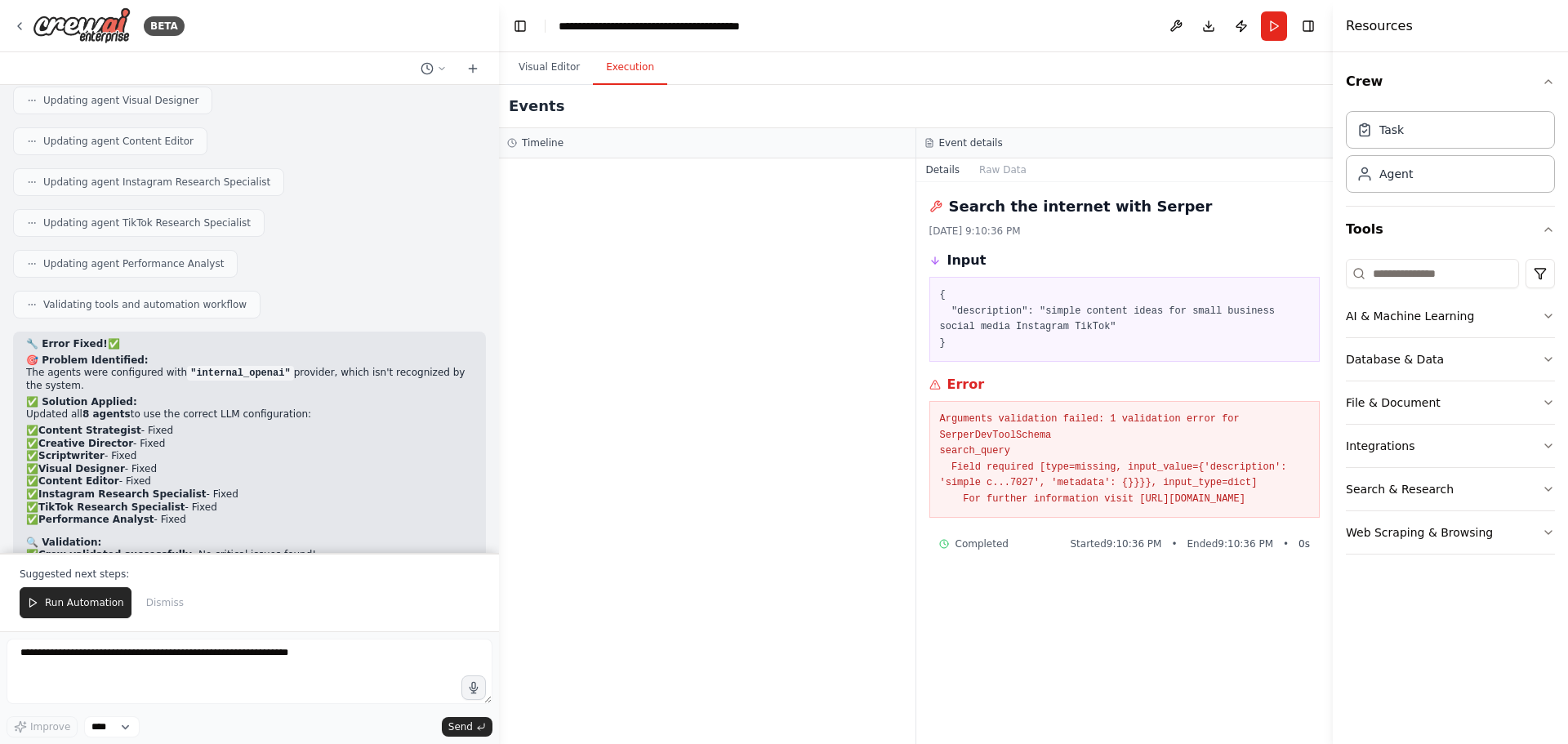
drag, startPoint x: 819, startPoint y: 33, endPoint x: 810, endPoint y: 32, distance: 9.1
click at [819, 33] on header "**********" at bounding box center [916, 26] width 834 height 53
click at [519, 21] on button "Toggle Left Sidebar" at bounding box center [519, 26] width 23 height 23
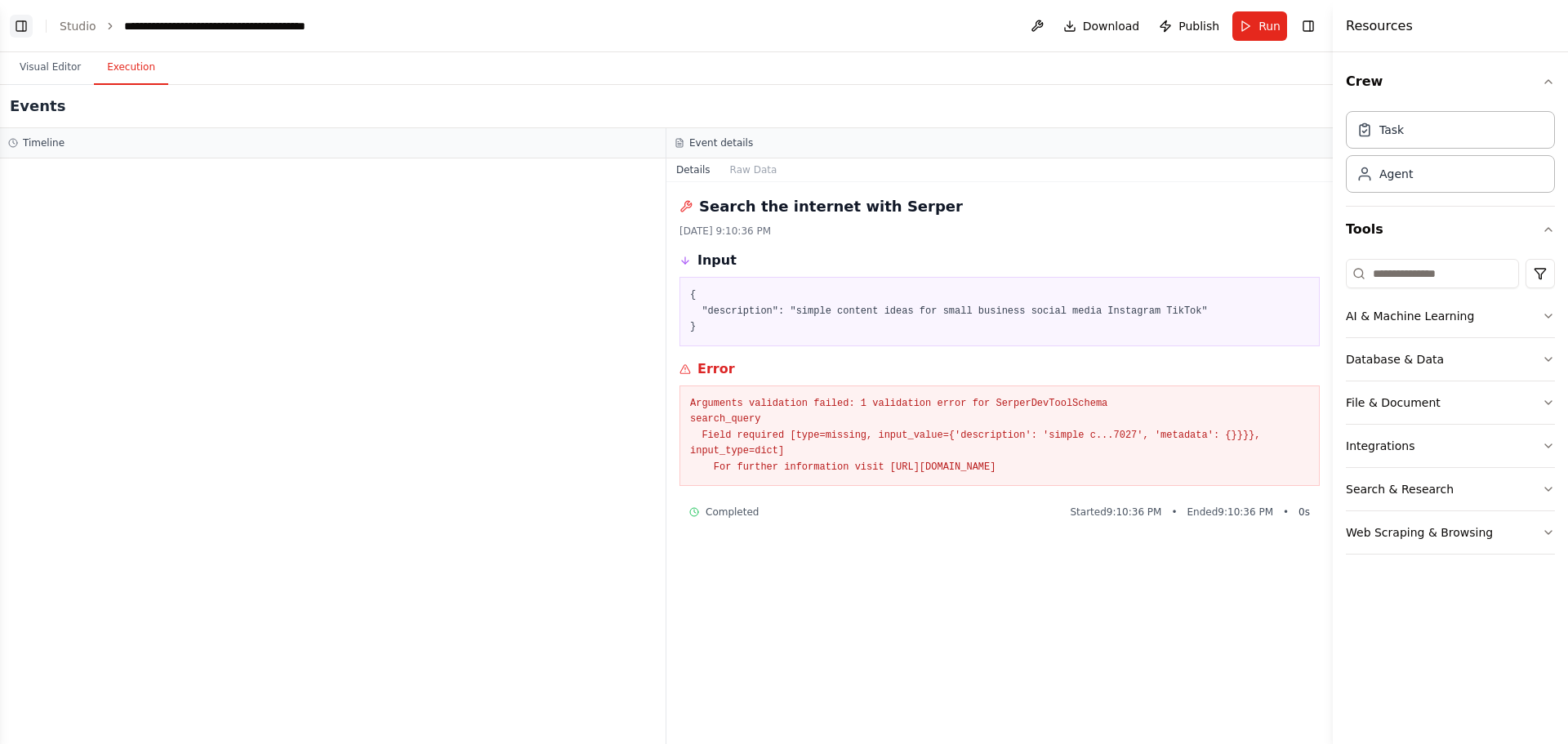
click at [21, 27] on button "Toggle Left Sidebar" at bounding box center [21, 26] width 23 height 23
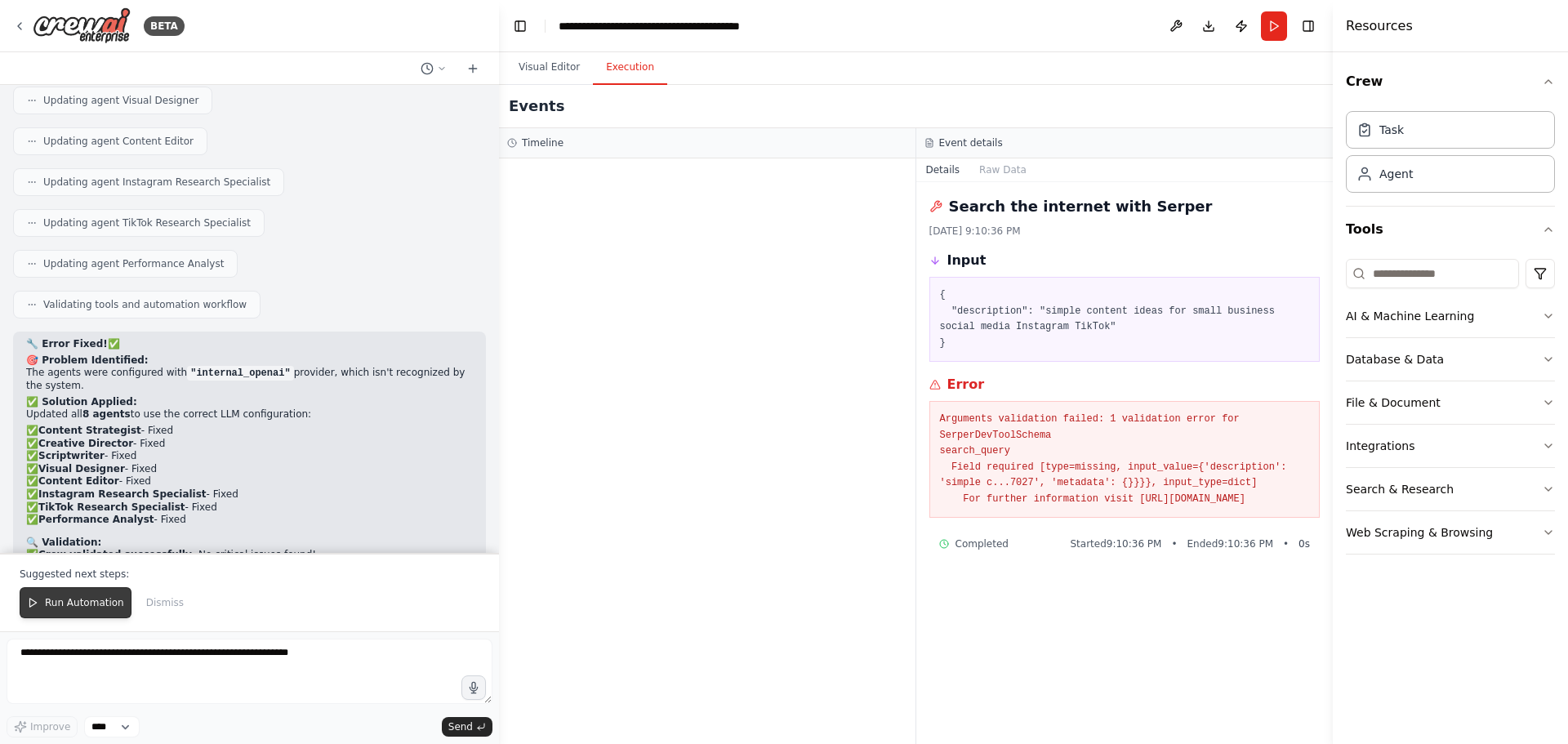
click at [91, 604] on span "Run Automation" at bounding box center [84, 602] width 79 height 13
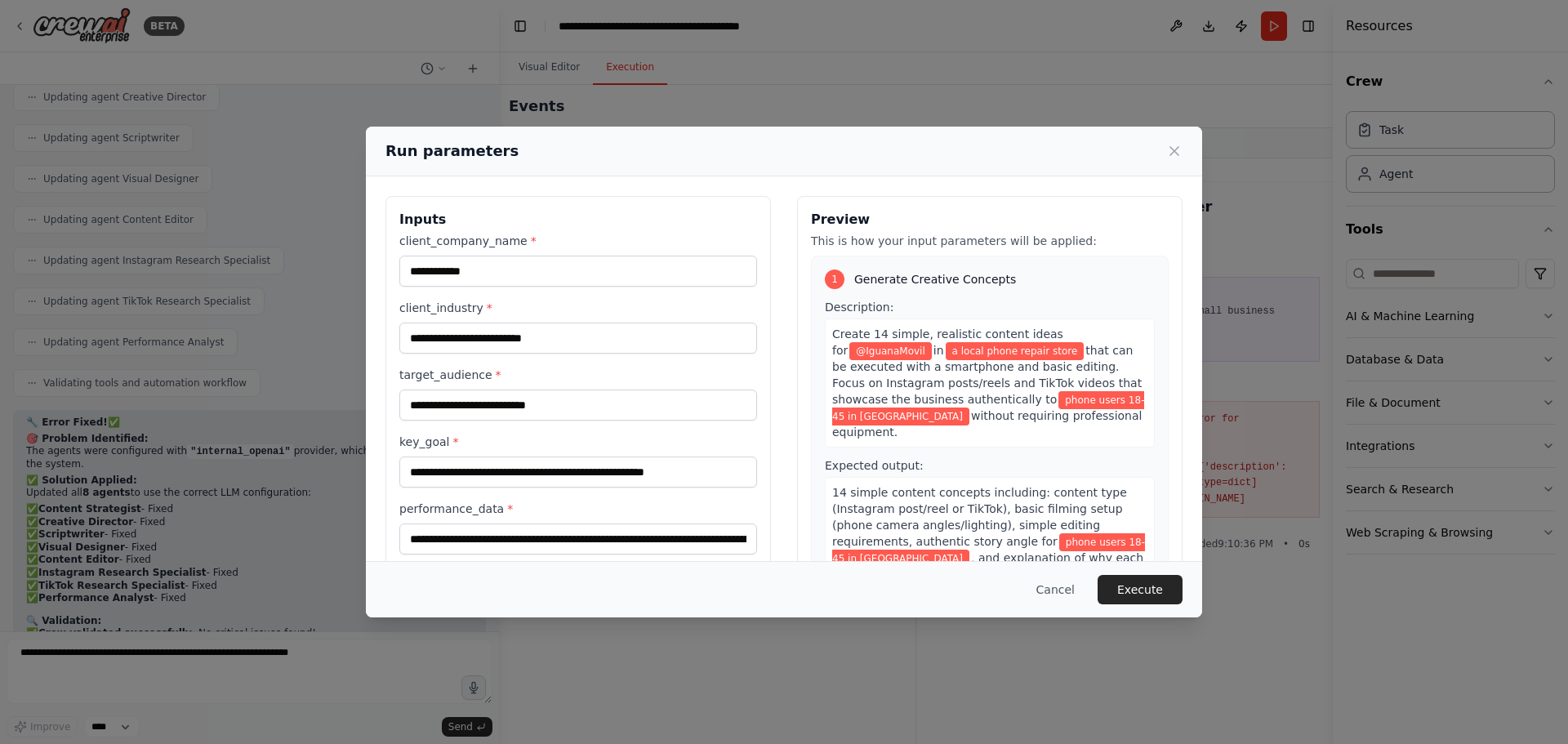
scroll to position [42, 0]
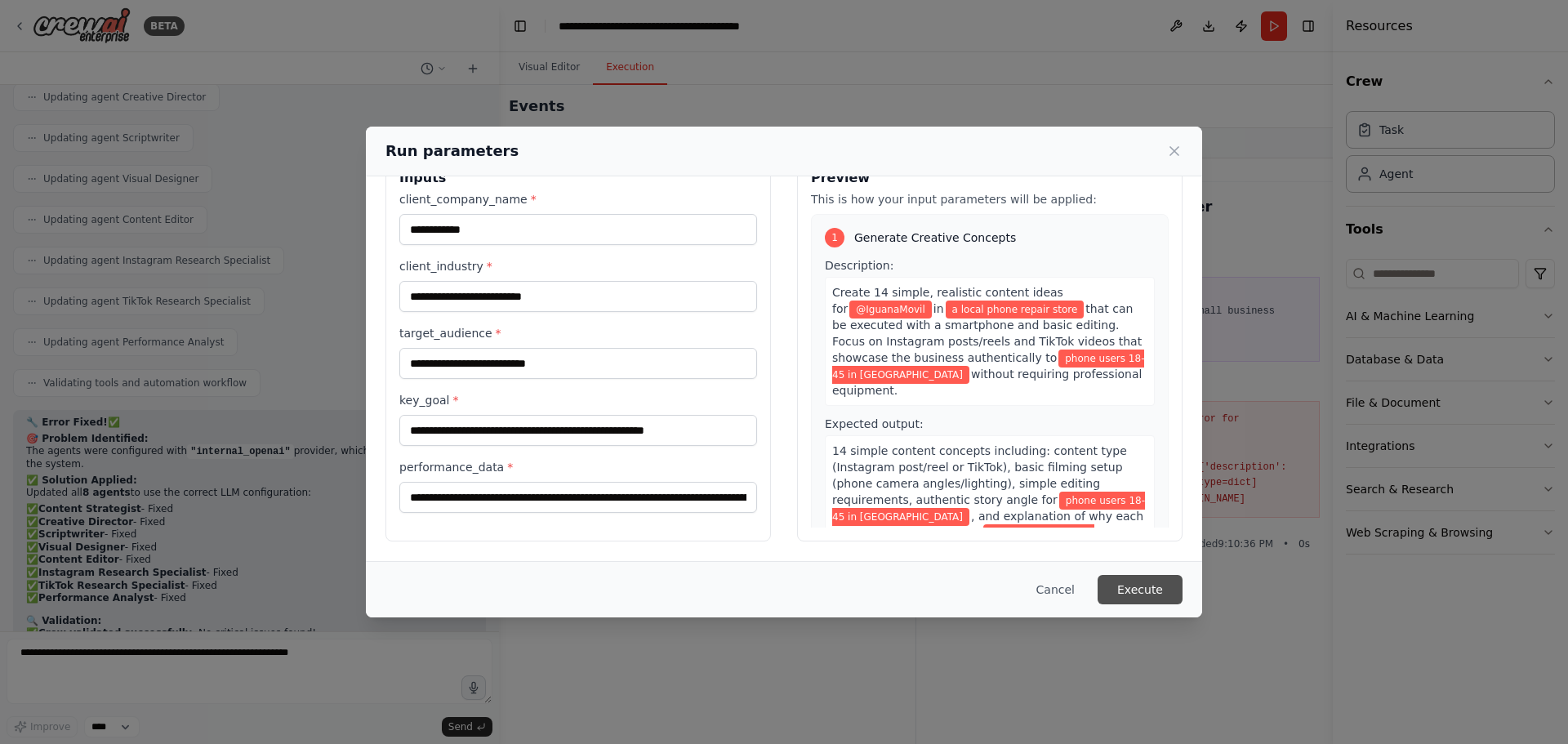
click at [1145, 592] on button "Execute" at bounding box center [1141, 589] width 85 height 30
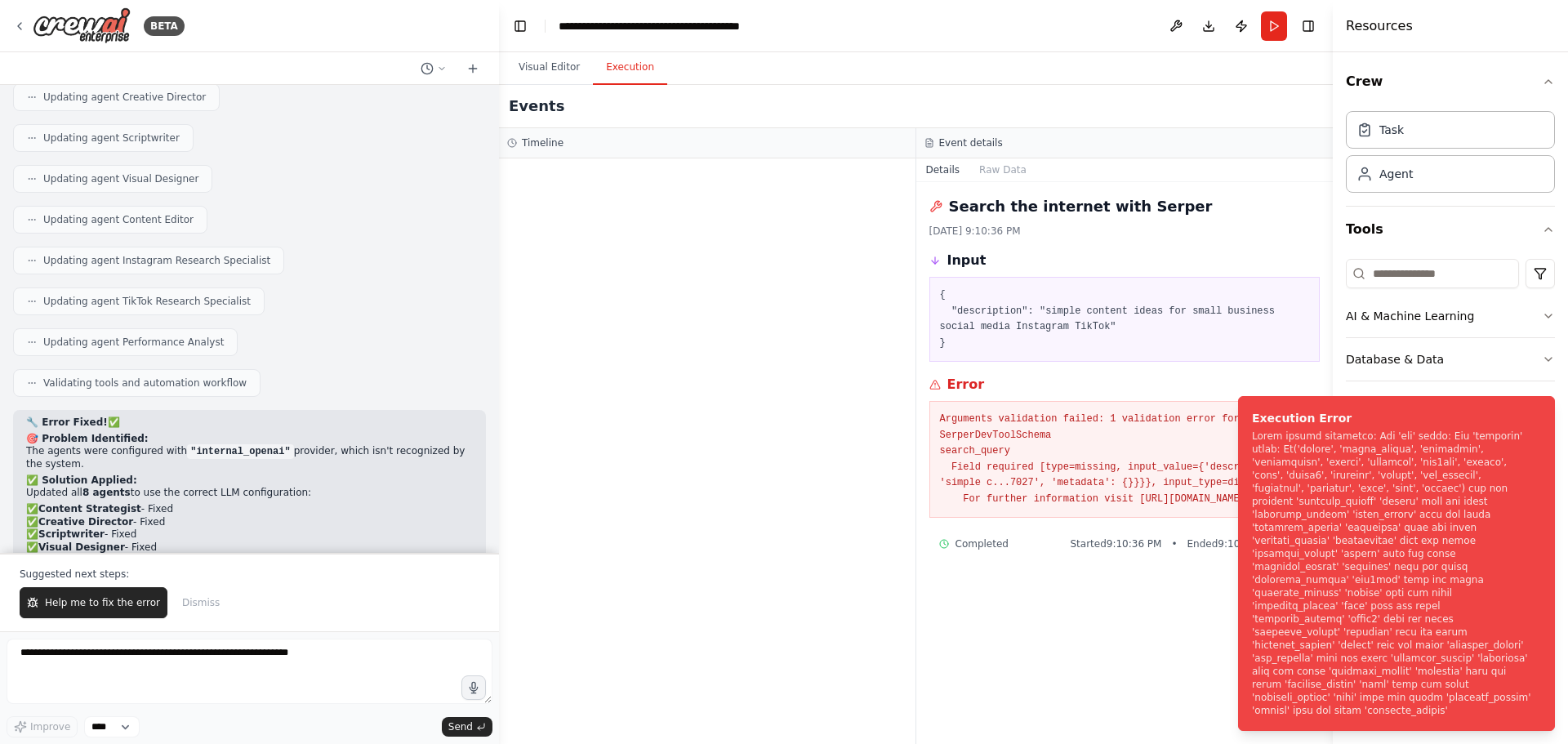
scroll to position [13568, 0]
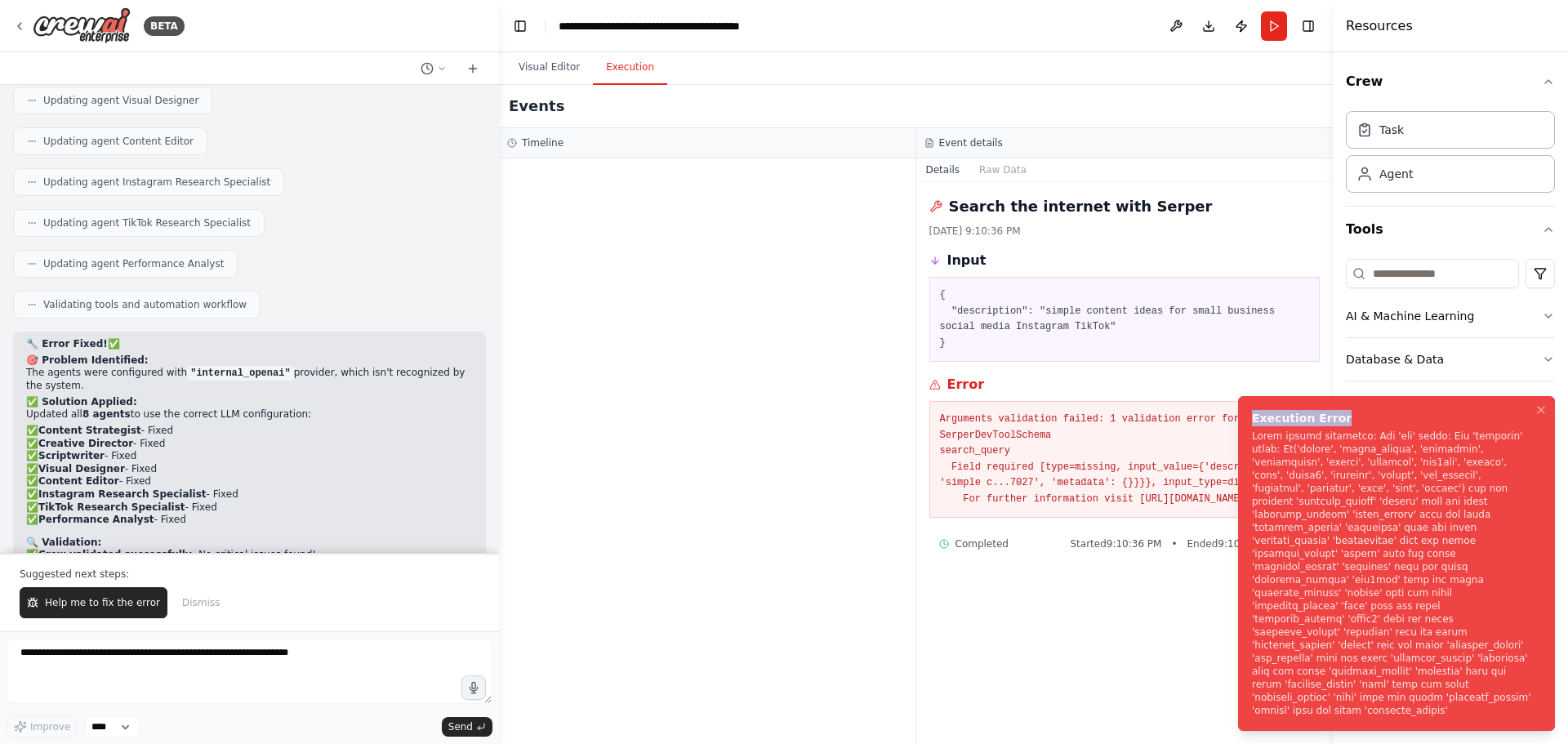
drag, startPoint x: 1254, startPoint y: 471, endPoint x: 1494, endPoint y: 588, distance: 267.0
click at [1494, 426] on div "Execution Error" at bounding box center [1393, 418] width 282 height 16
click at [86, 596] on span "Help me to fix the error" at bounding box center [102, 602] width 115 height 13
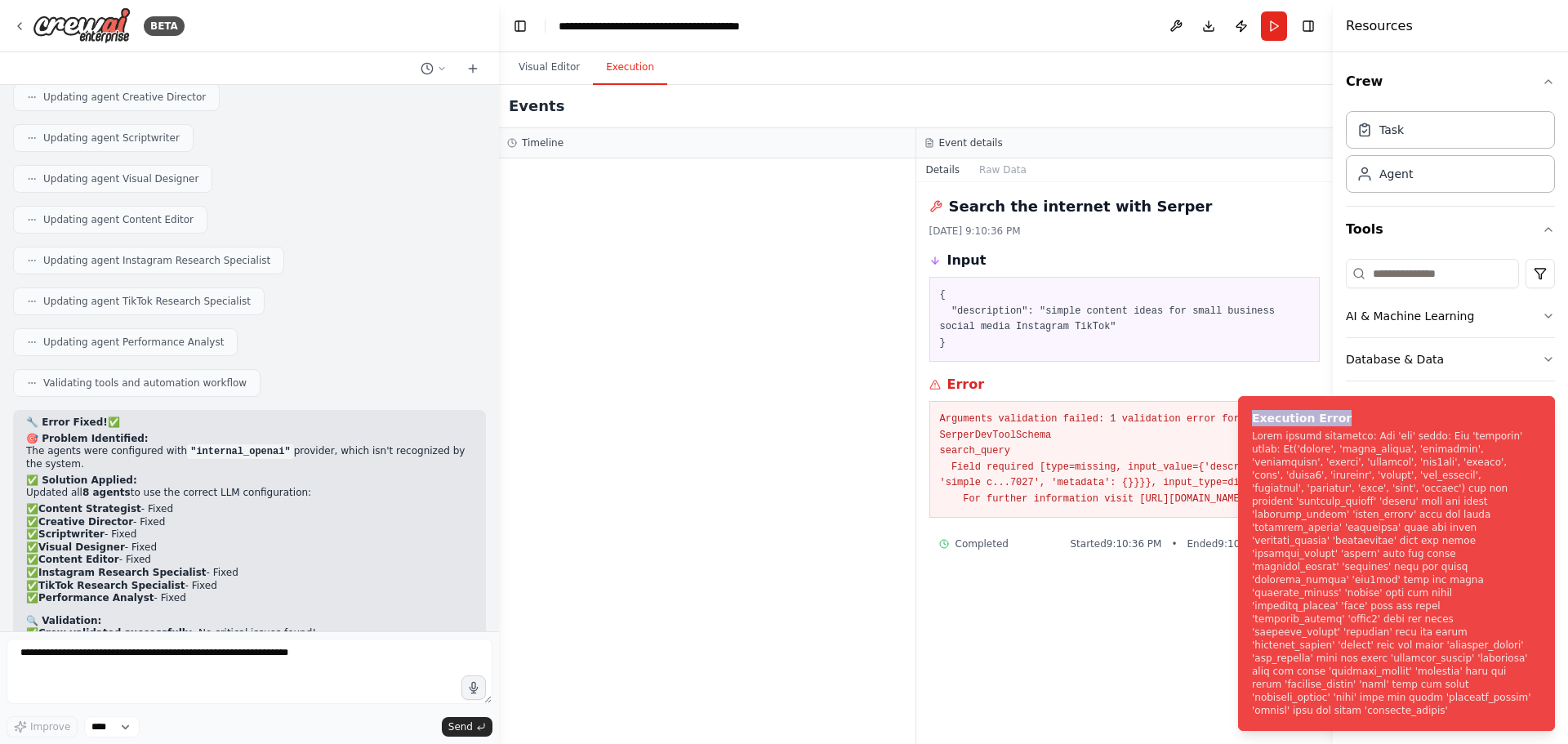
scroll to position [13533, 0]
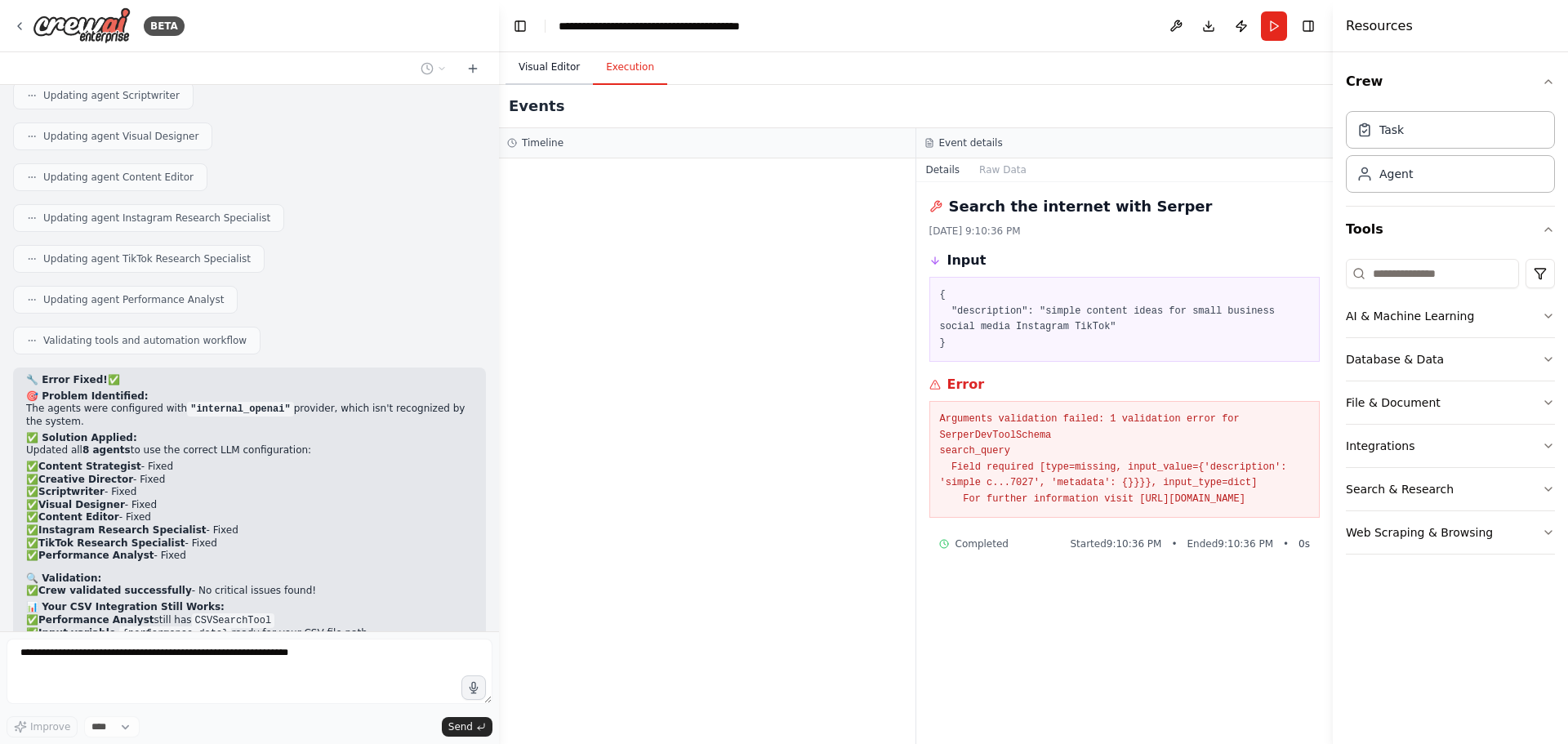
click at [527, 65] on button "Visual Editor" at bounding box center [549, 67] width 87 height 35
click at [638, 68] on button "Execution" at bounding box center [629, 67] width 74 height 35
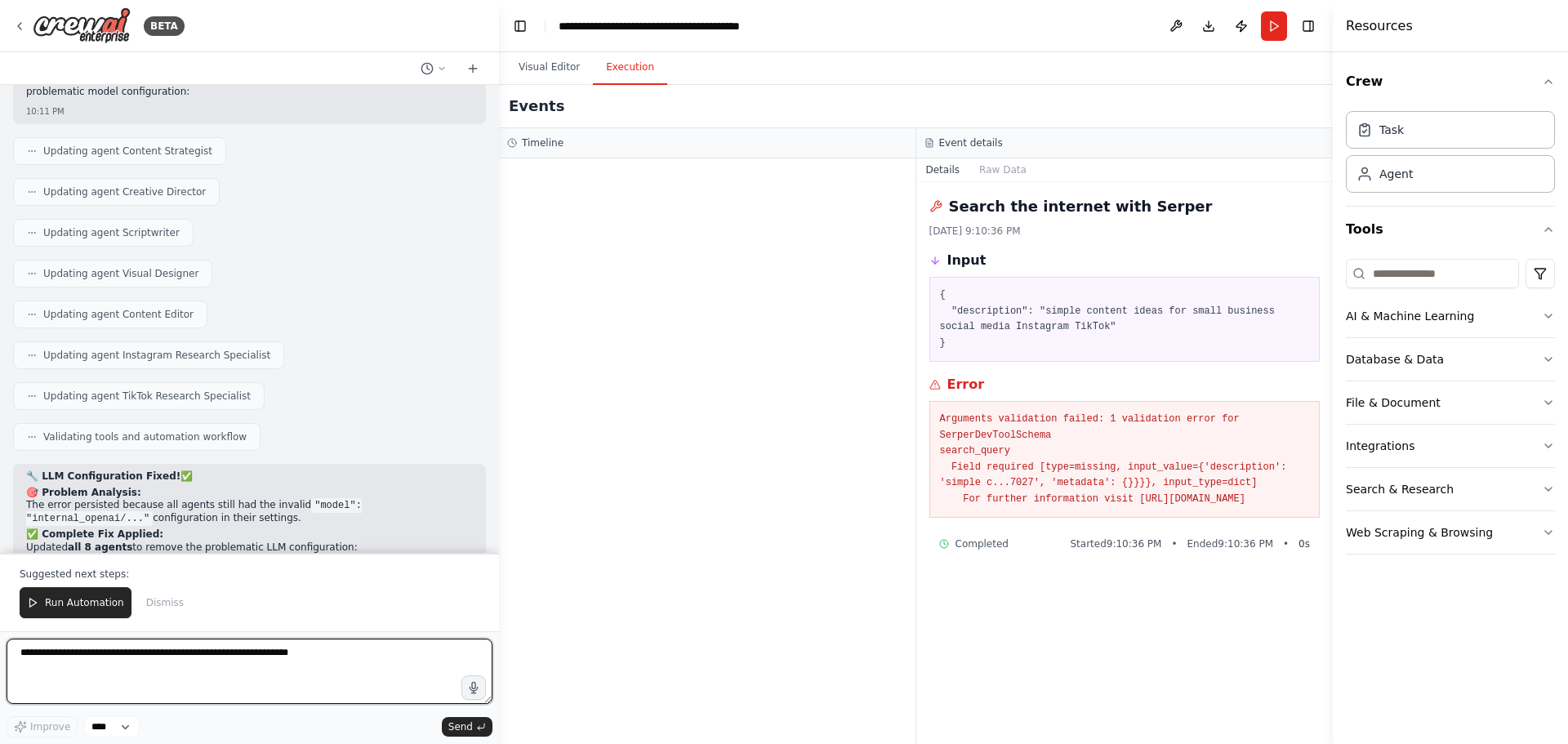
scroll to position [14459, 0]
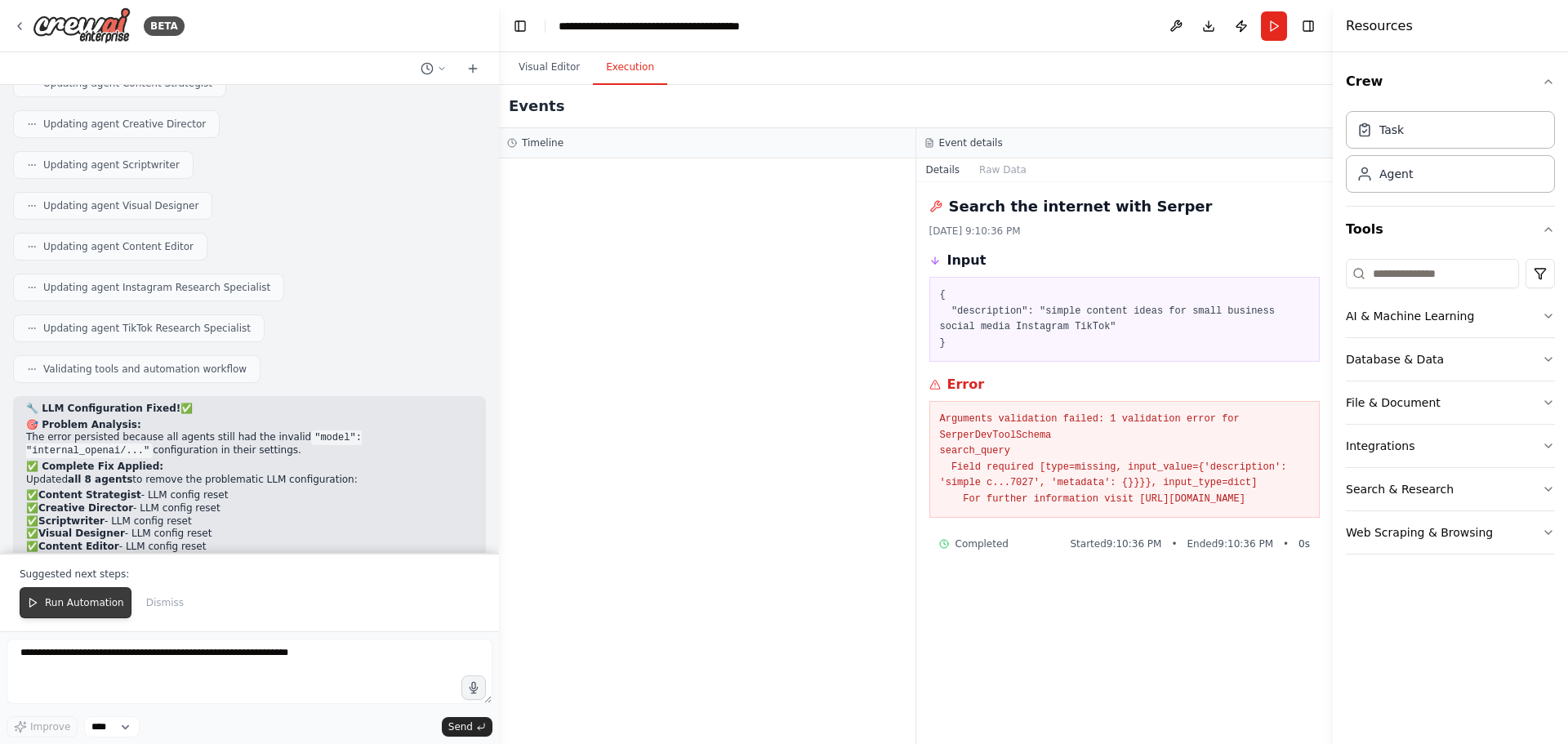
click at [82, 606] on span "Run Automation" at bounding box center [84, 602] width 79 height 13
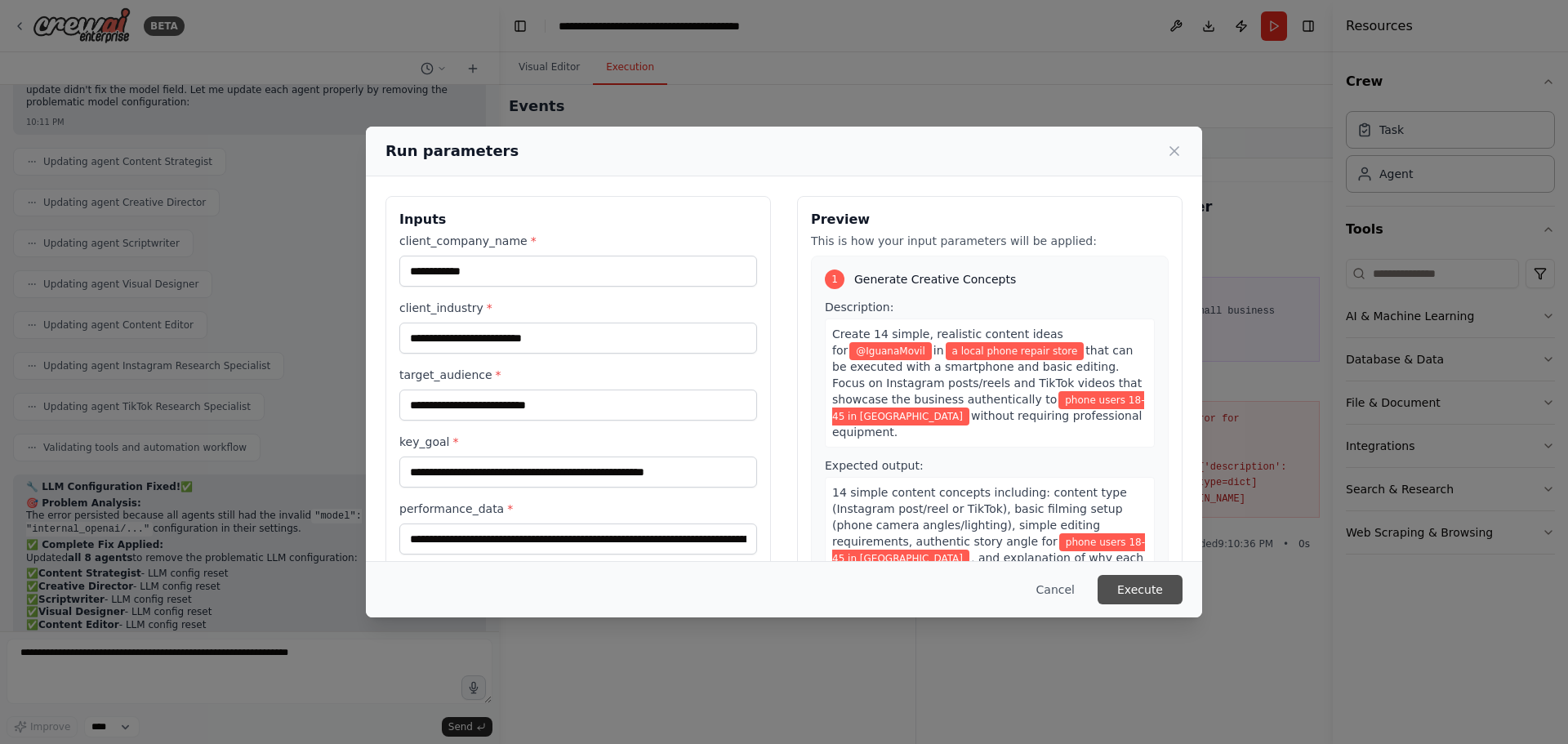
click at [1152, 585] on button "Execute" at bounding box center [1141, 589] width 85 height 30
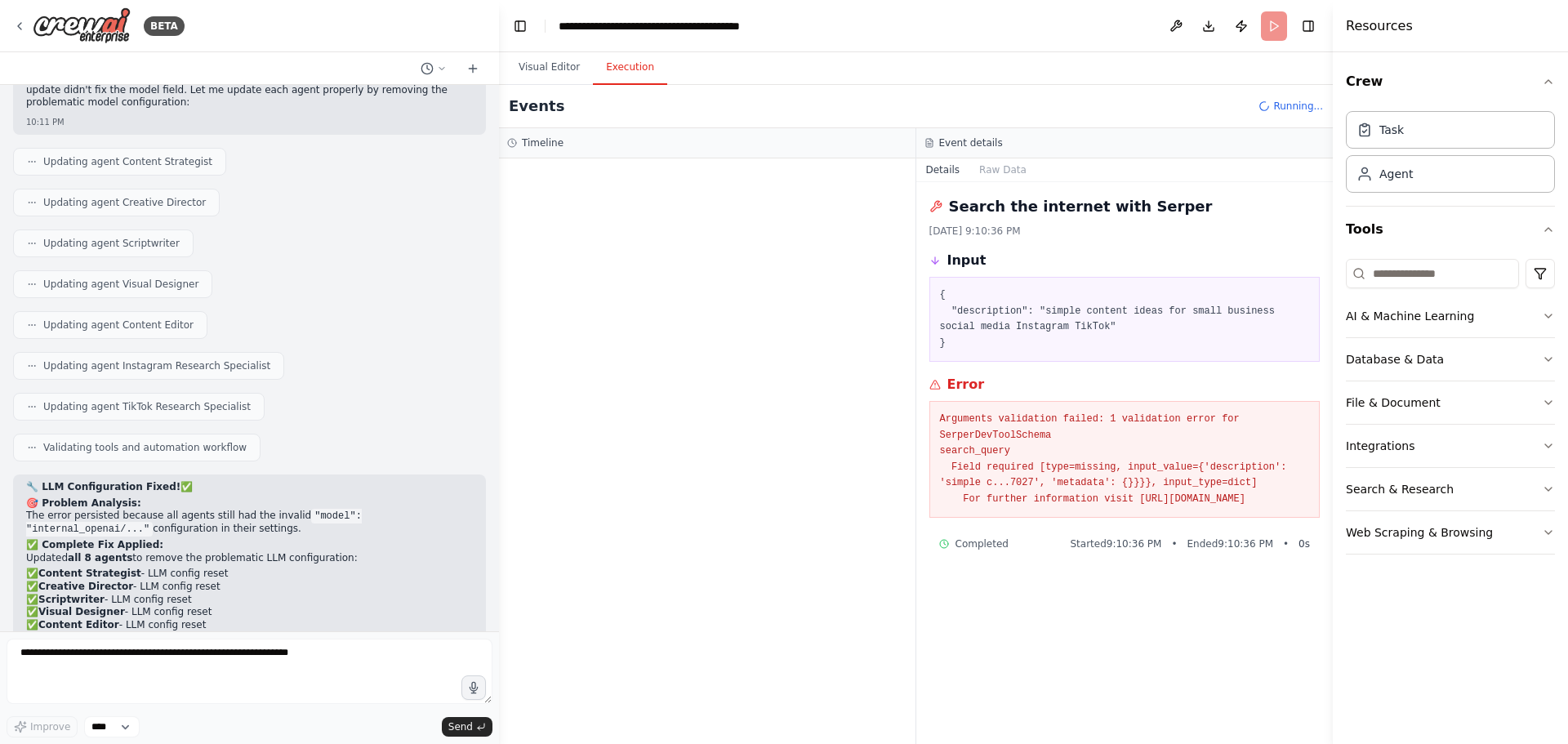
scroll to position [14459, 0]
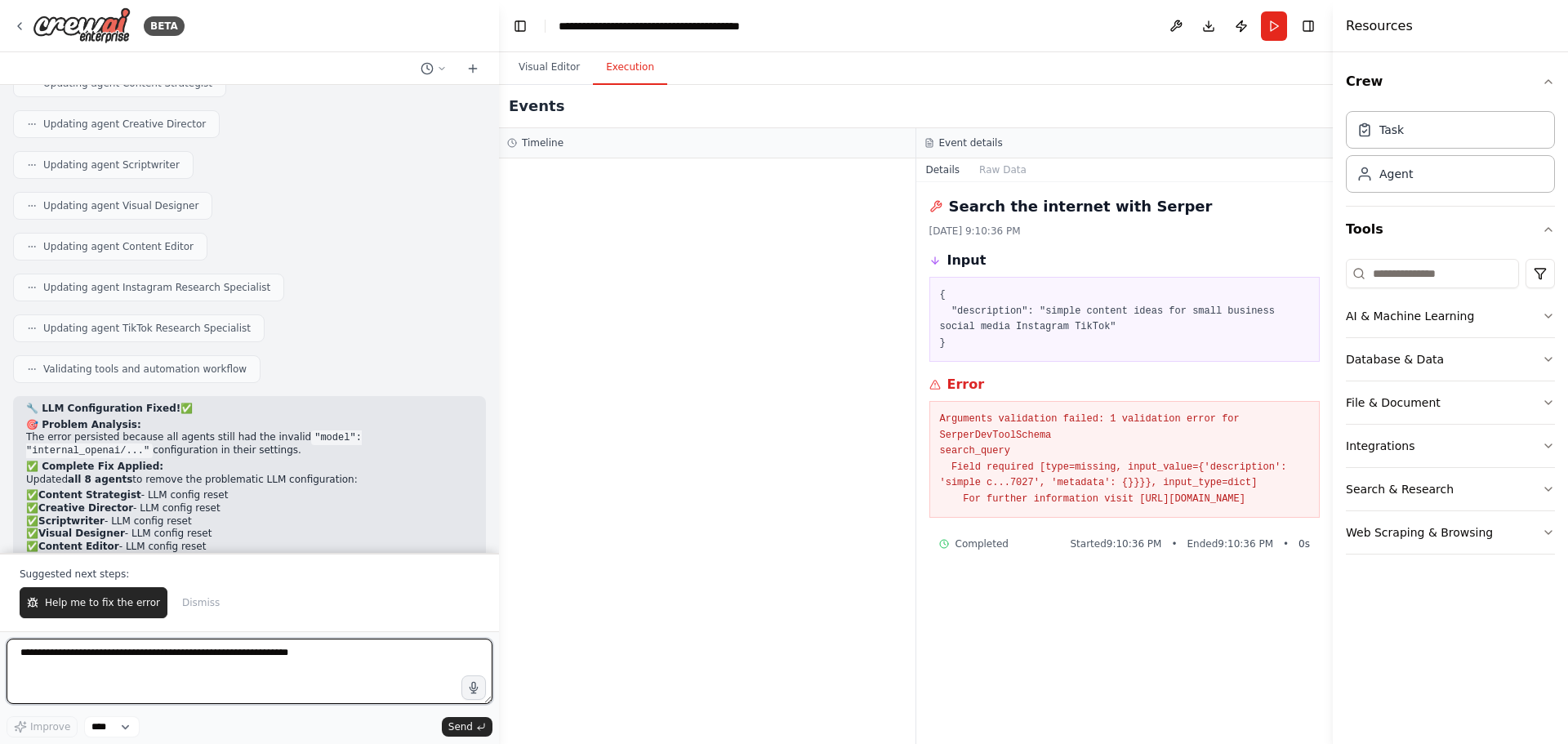
click at [136, 664] on textarea at bounding box center [250, 671] width 486 height 65
type textarea "**********"
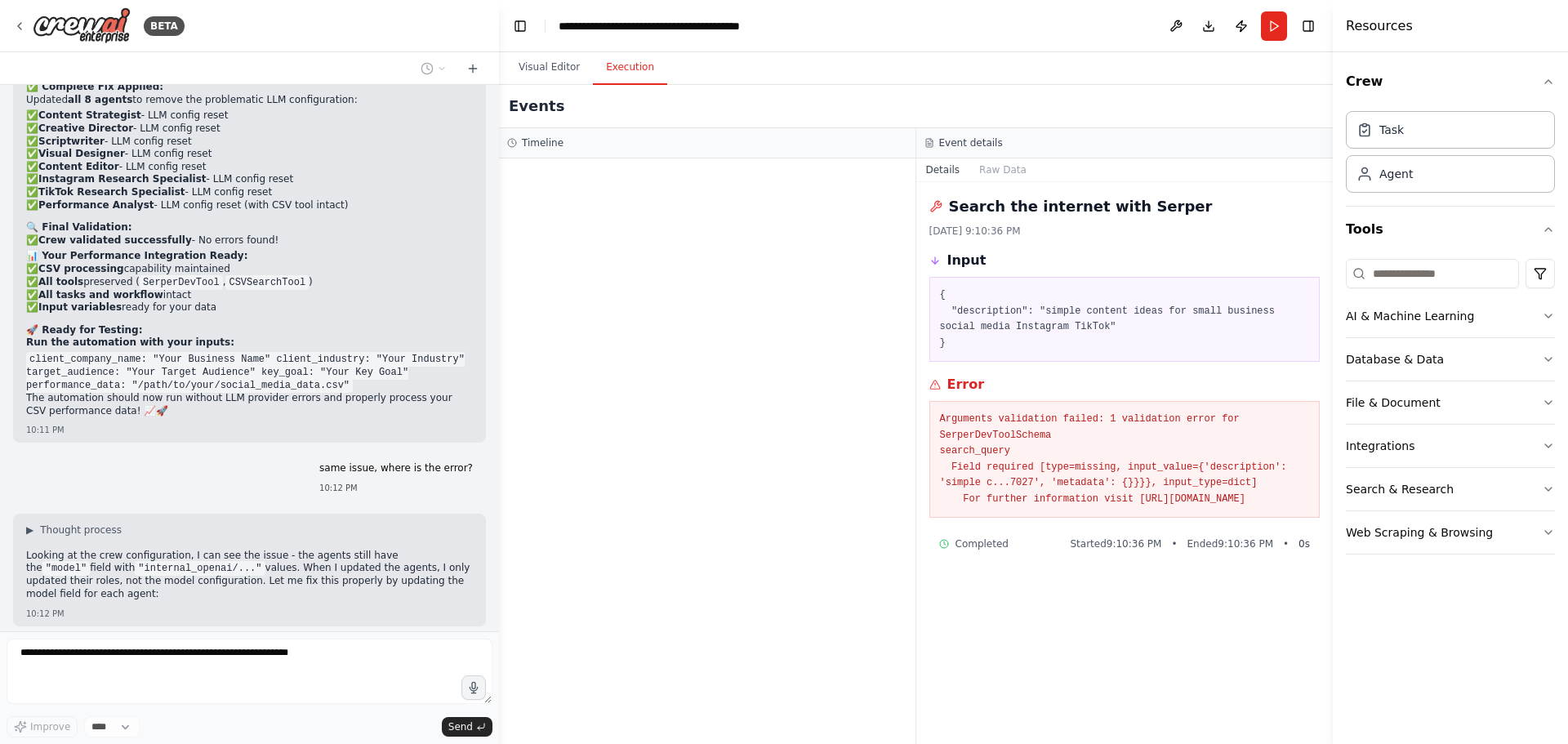
scroll to position [14879, 0]
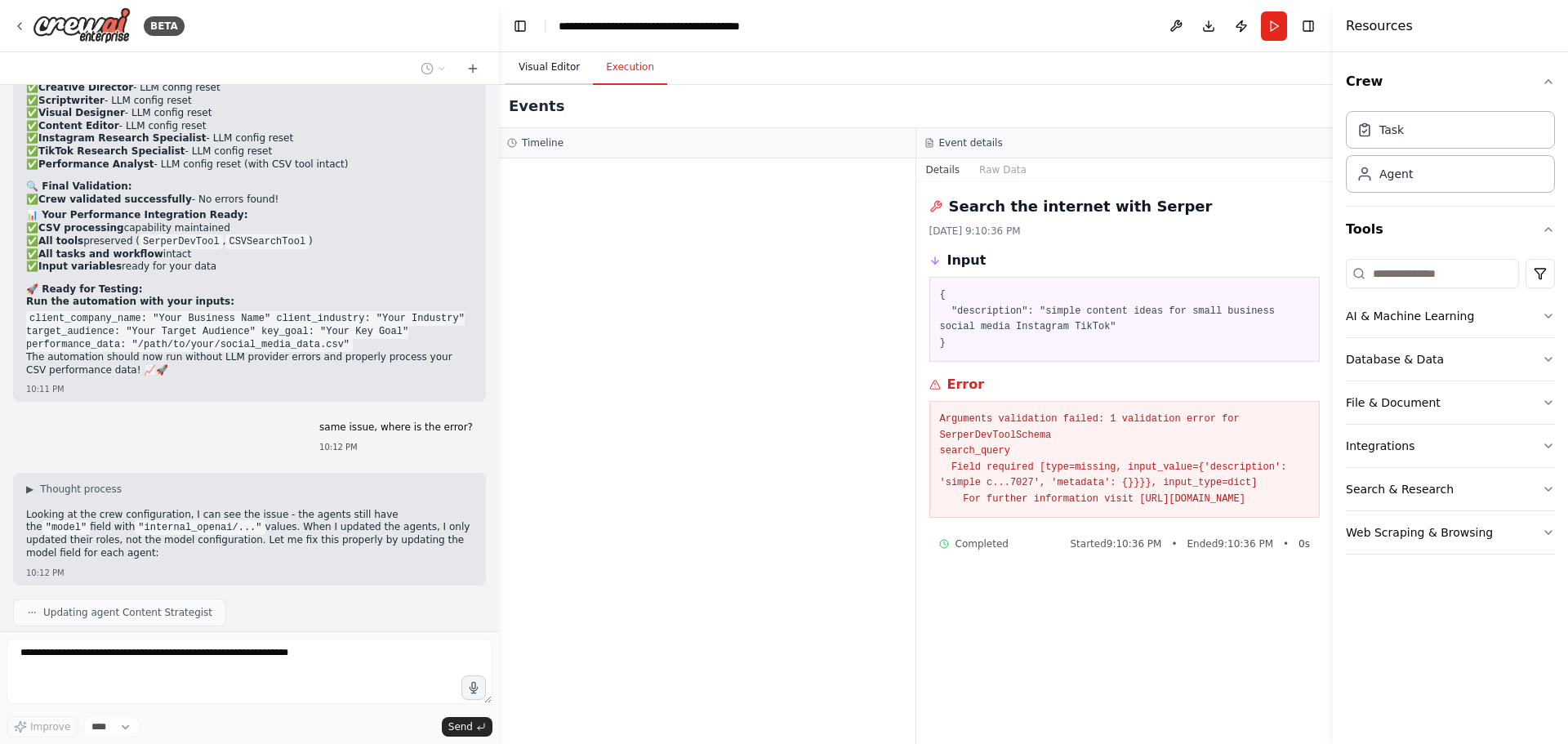
click at [547, 60] on button "Visual Editor" at bounding box center [549, 67] width 87 height 35
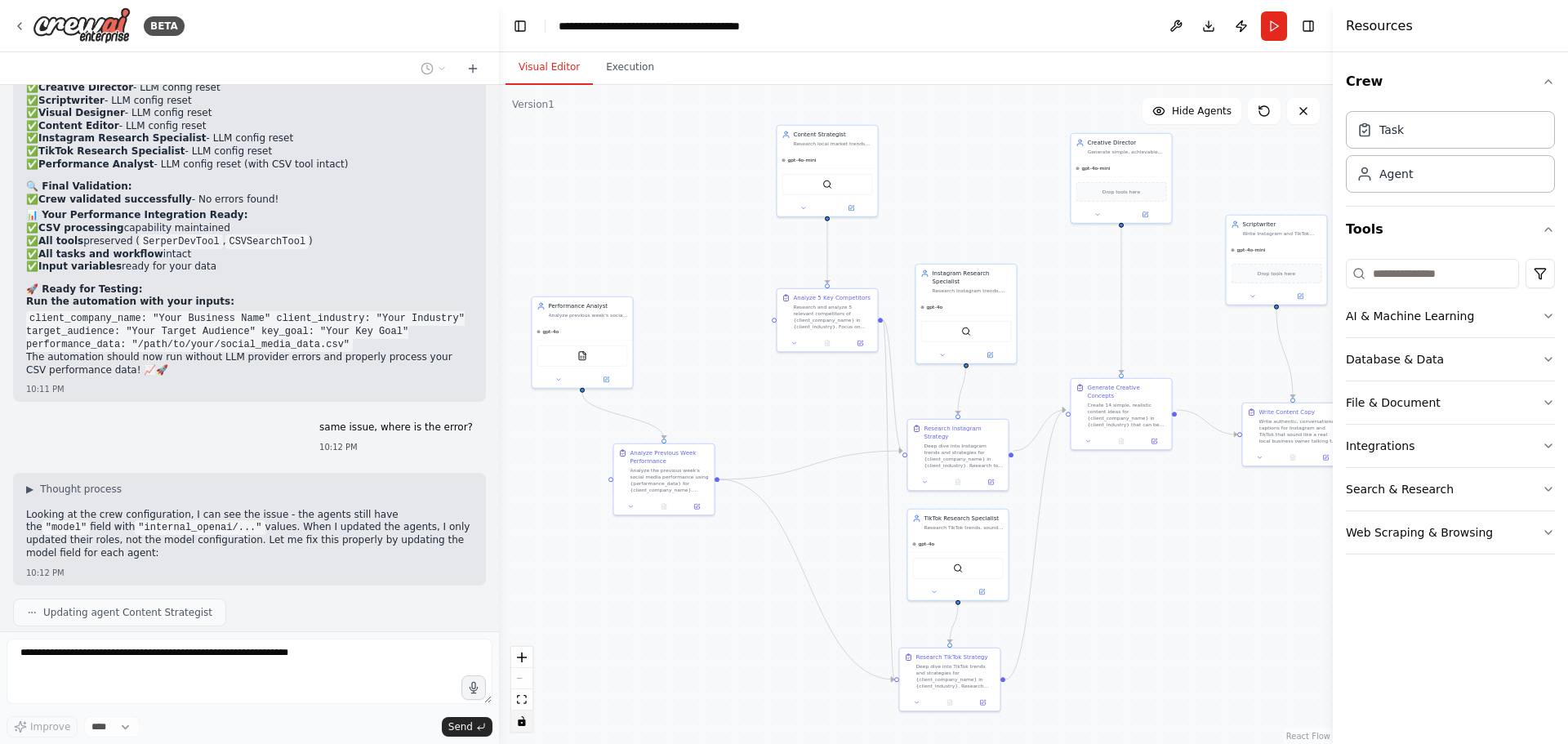
scroll to position [14920, 0]
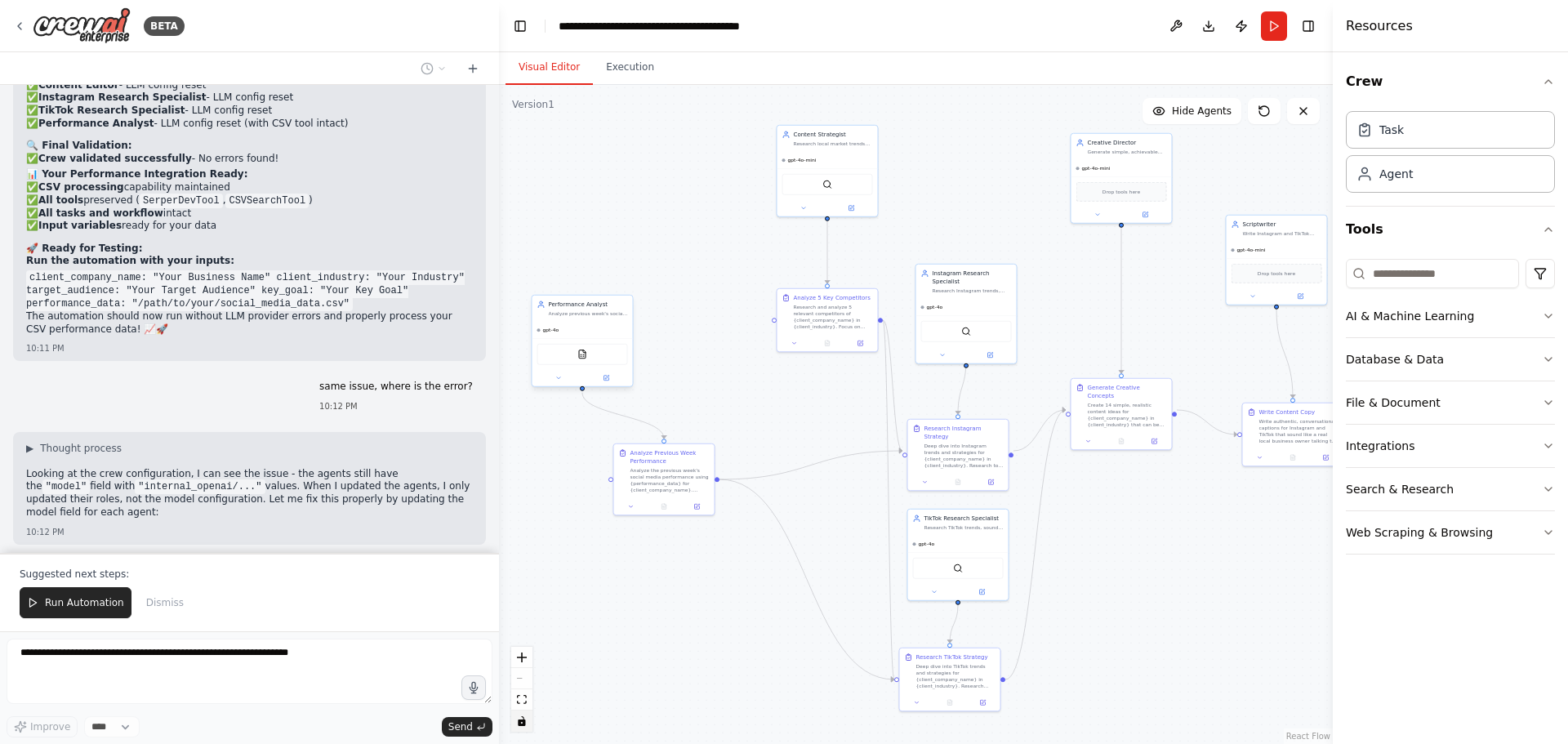
click at [593, 328] on div "gpt-4o" at bounding box center [582, 330] width 100 height 16
click at [597, 383] on div at bounding box center [582, 377] width 100 height 16
click at [603, 376] on icon at bounding box center [606, 377] width 7 height 7
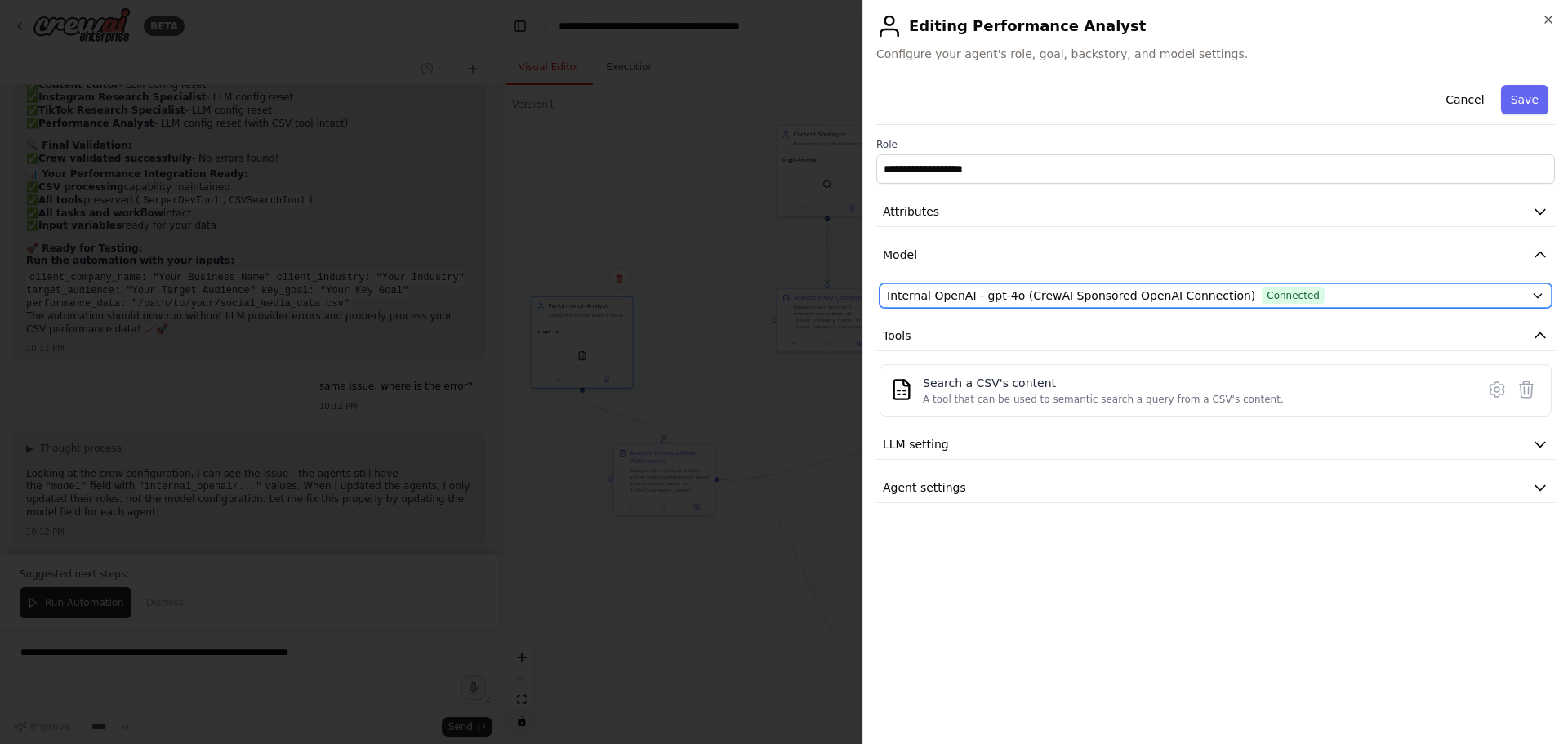
click at [1365, 298] on div "Internal OpenAI - gpt-4o (CrewAI Sponsored OpenAI Connection) Connected" at bounding box center [1206, 295] width 638 height 16
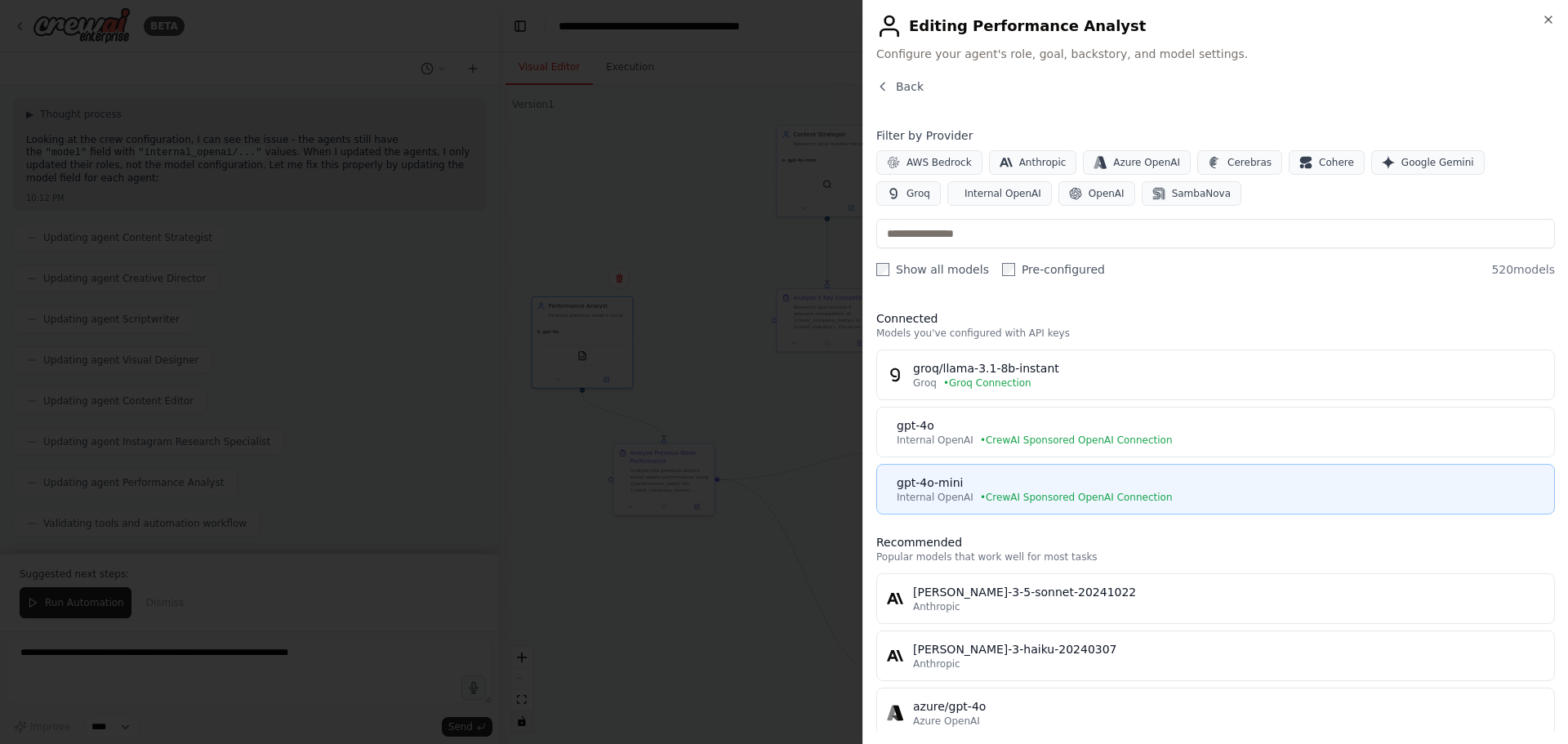
scroll to position [15270, 0]
click at [1176, 483] on div "gpt-4o-mini" at bounding box center [1221, 482] width 648 height 16
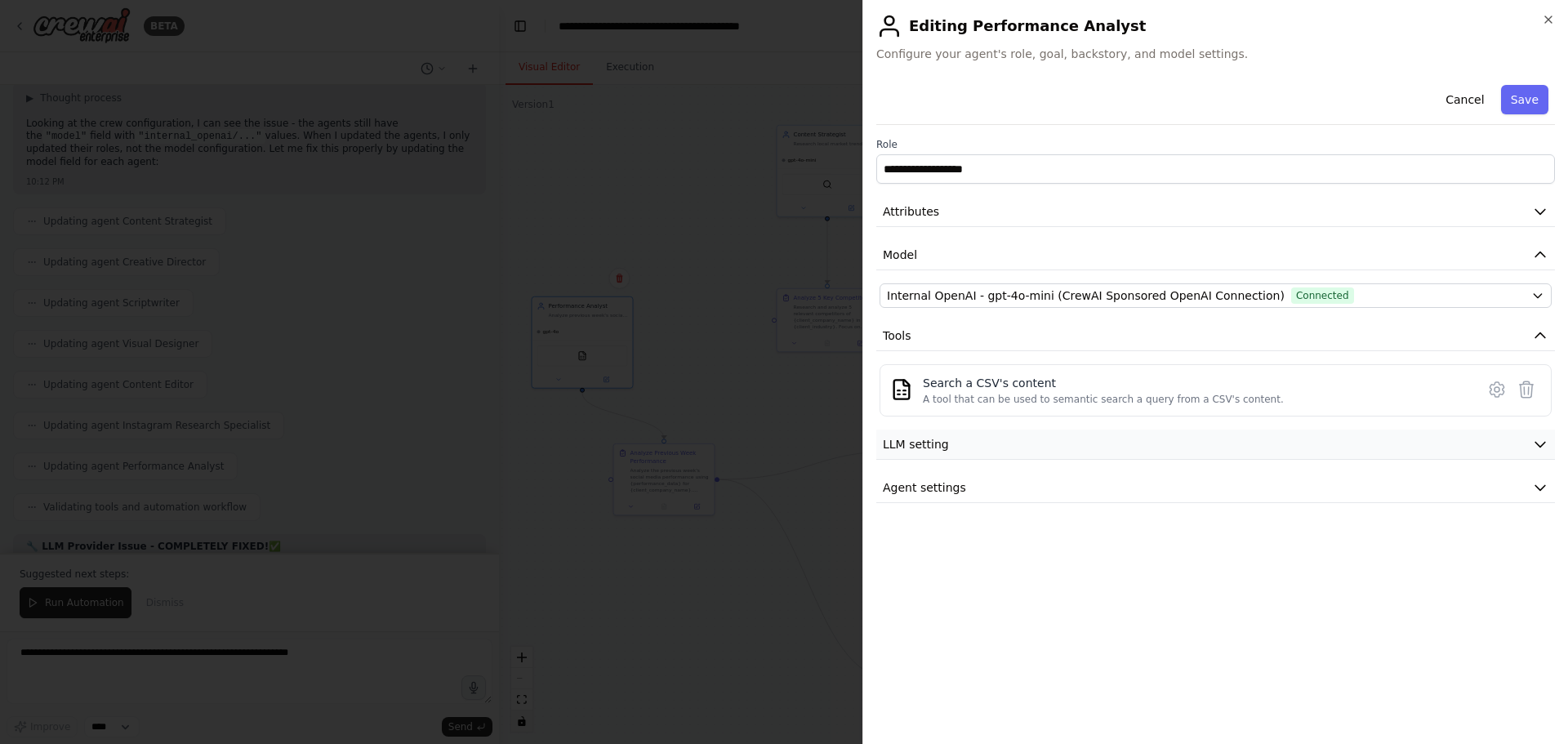
click at [1080, 439] on button "LLM setting" at bounding box center [1215, 444] width 679 height 30
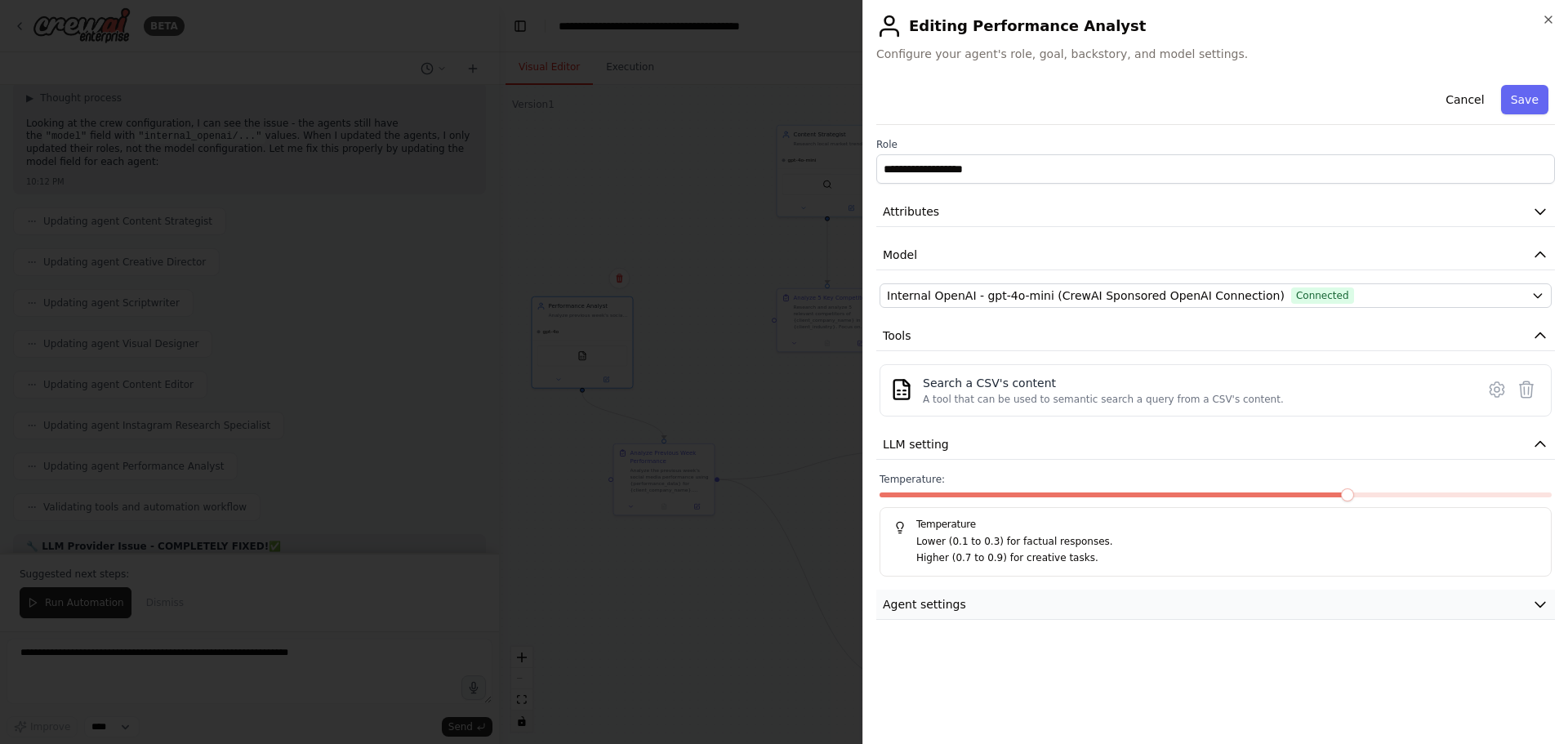
click at [1036, 597] on button "Agent settings" at bounding box center [1215, 604] width 679 height 30
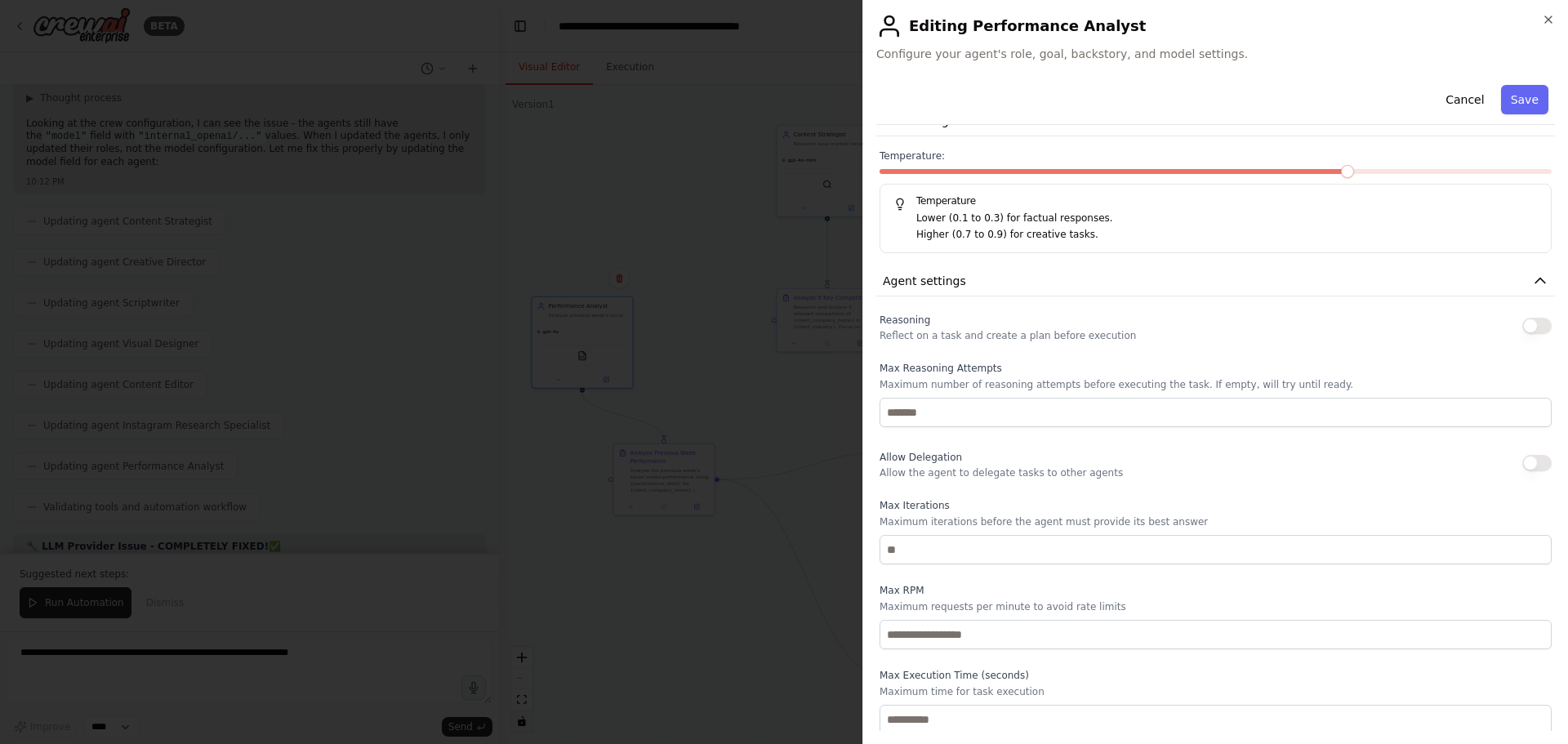
scroll to position [327, 0]
click at [1512, 102] on button "Save" at bounding box center [1525, 100] width 48 height 30
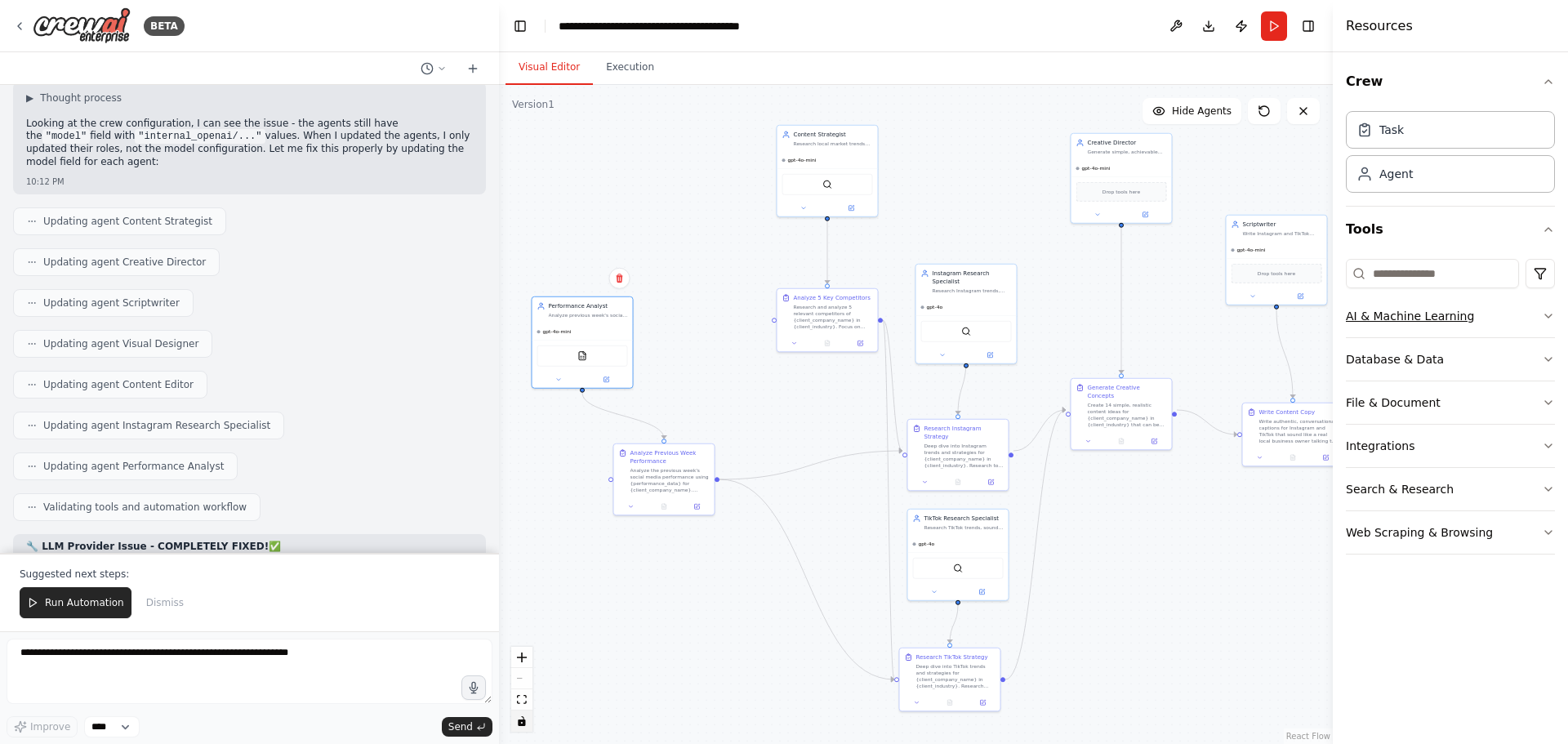
click at [1491, 317] on button "AI & Machine Learning" at bounding box center [1450, 316] width 209 height 43
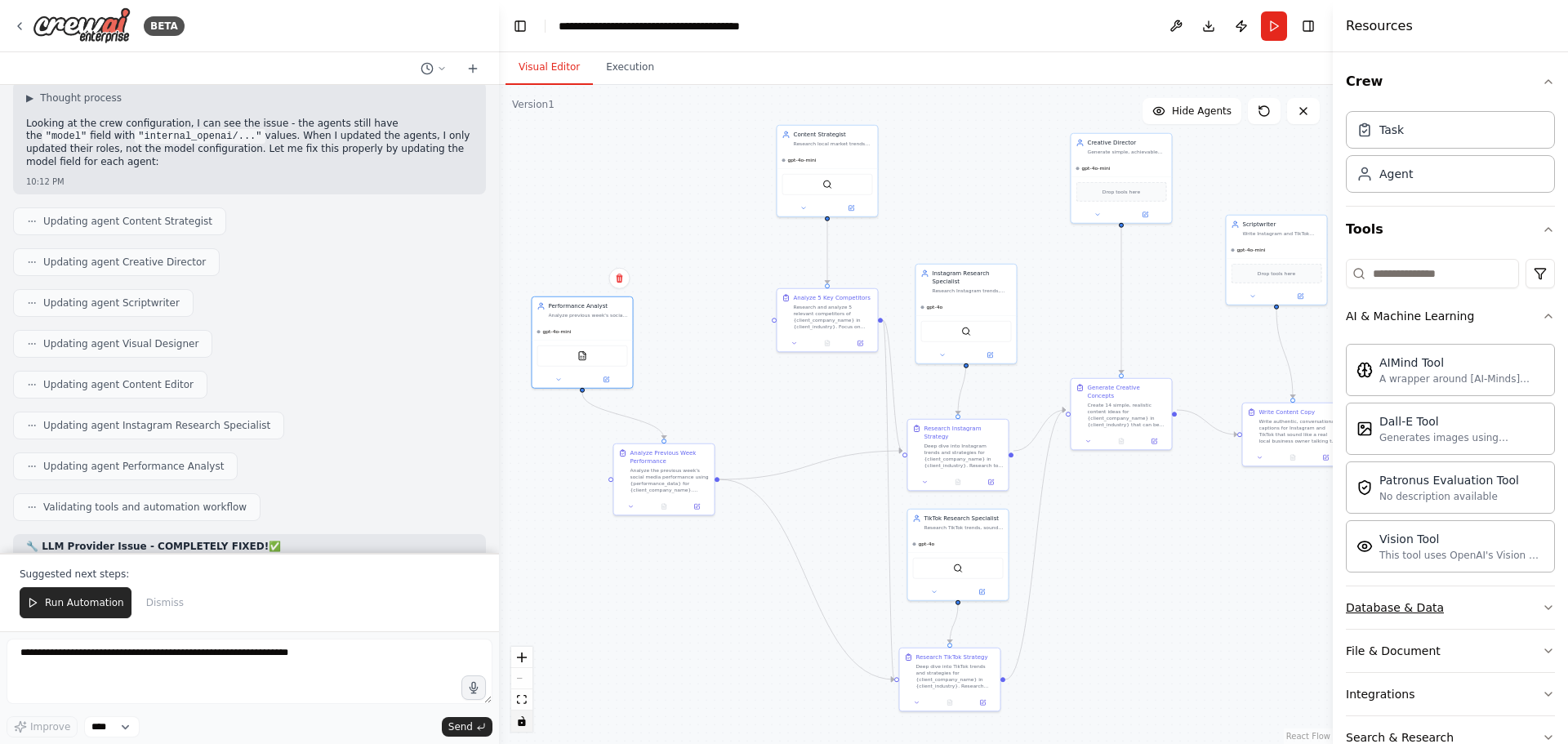
scroll to position [85, 0]
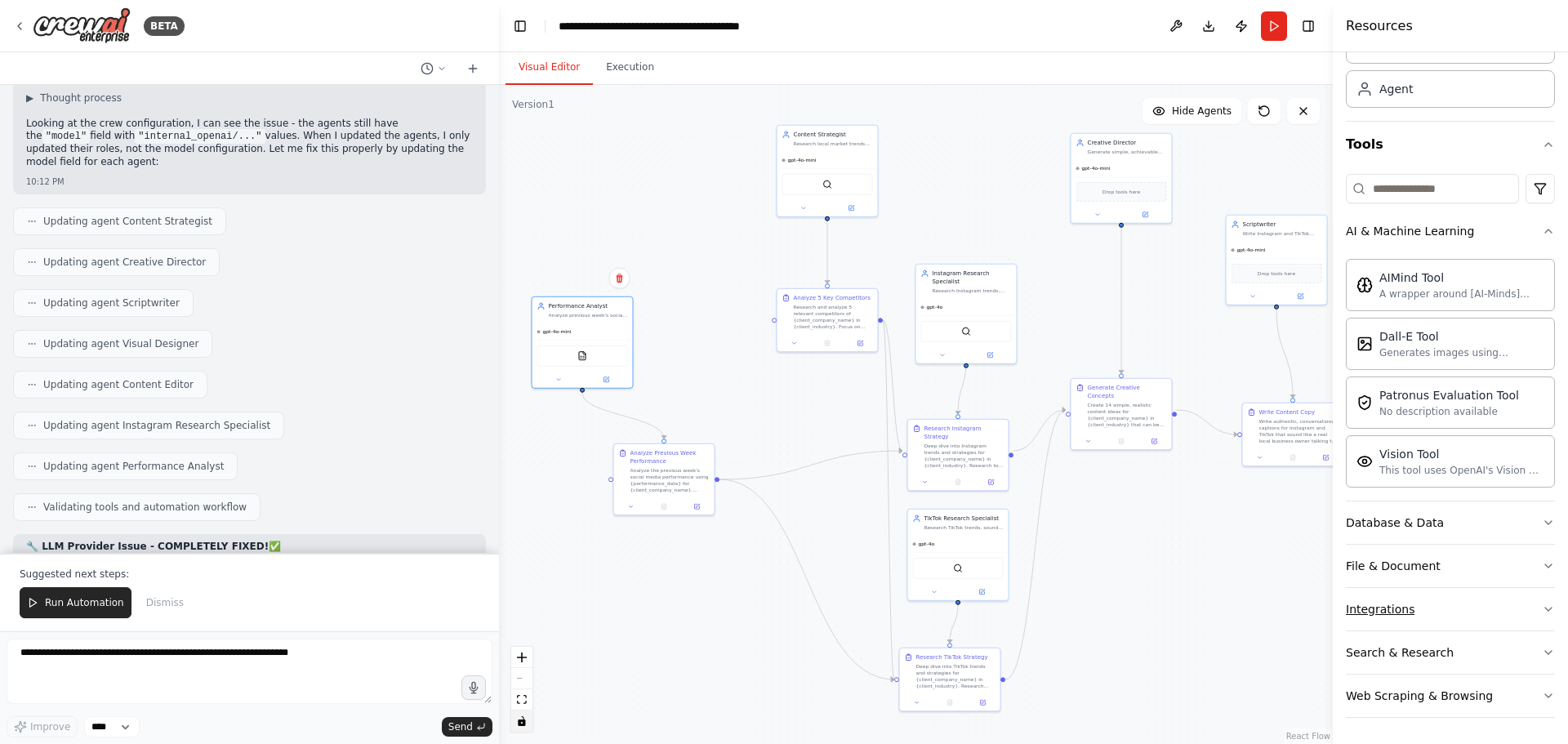
click at [1459, 604] on button "Integrations" at bounding box center [1450, 608] width 209 height 43
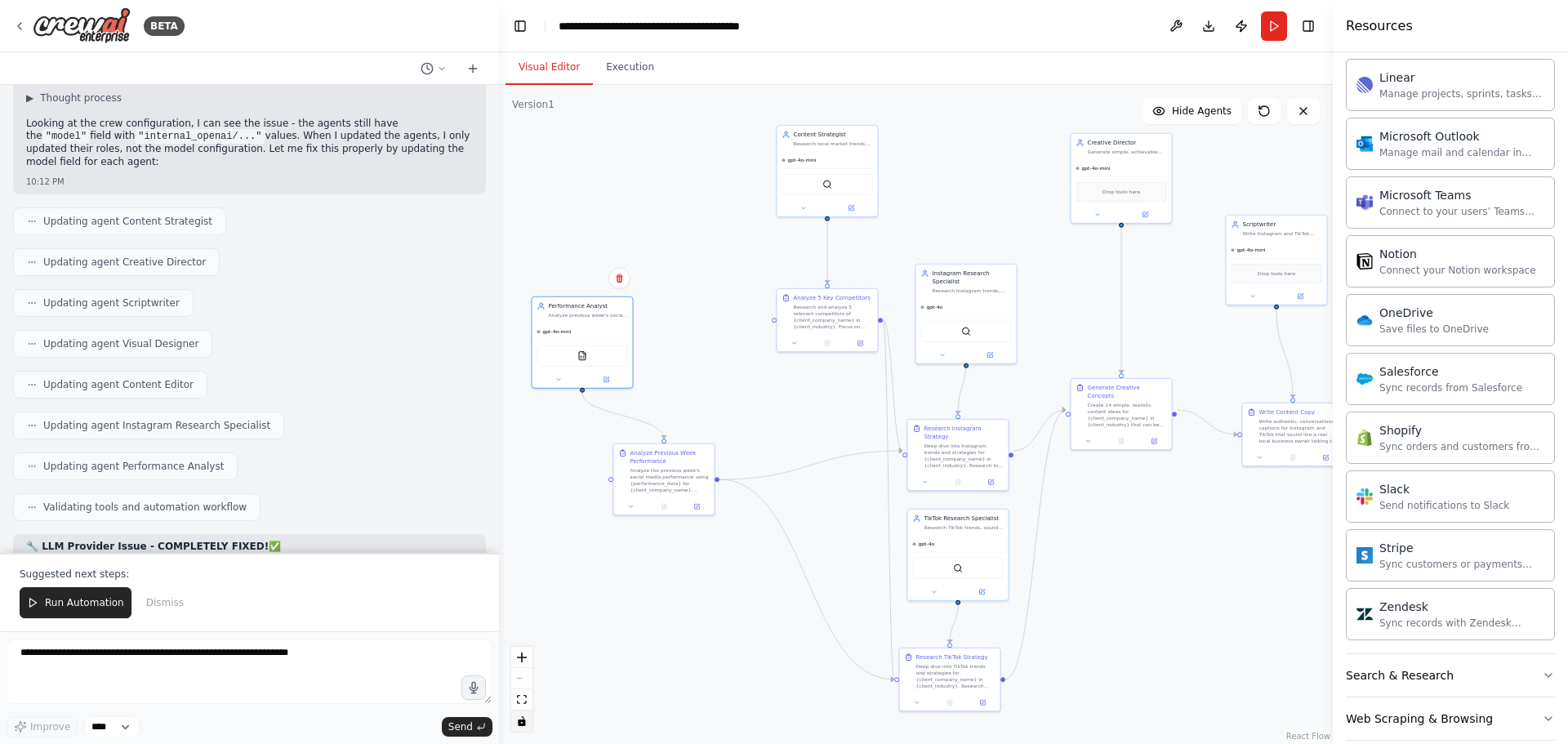
scroll to position [1332, 0]
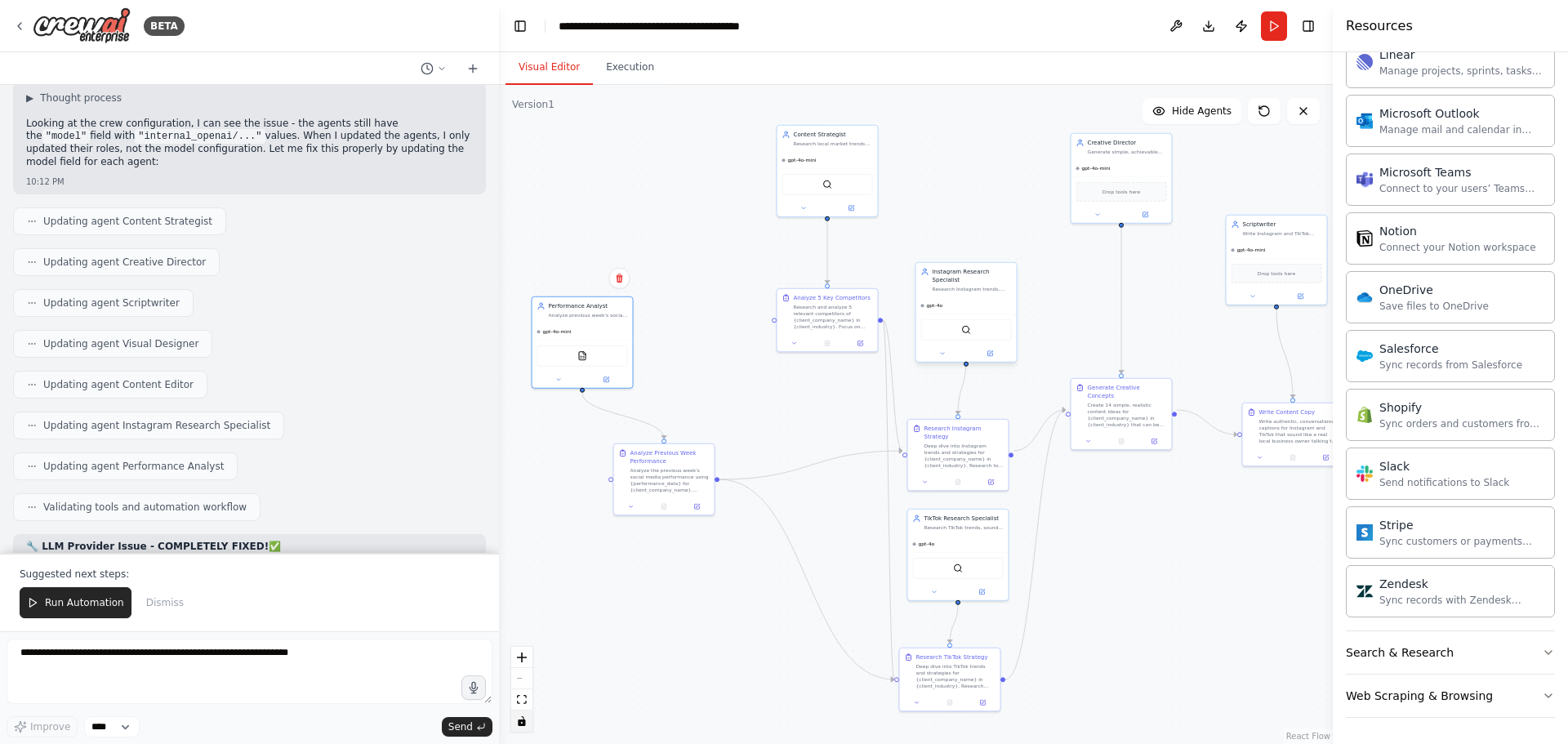
click at [990, 297] on div "gpt-4o" at bounding box center [966, 305] width 100 height 16
click at [995, 349] on button at bounding box center [990, 354] width 47 height 10
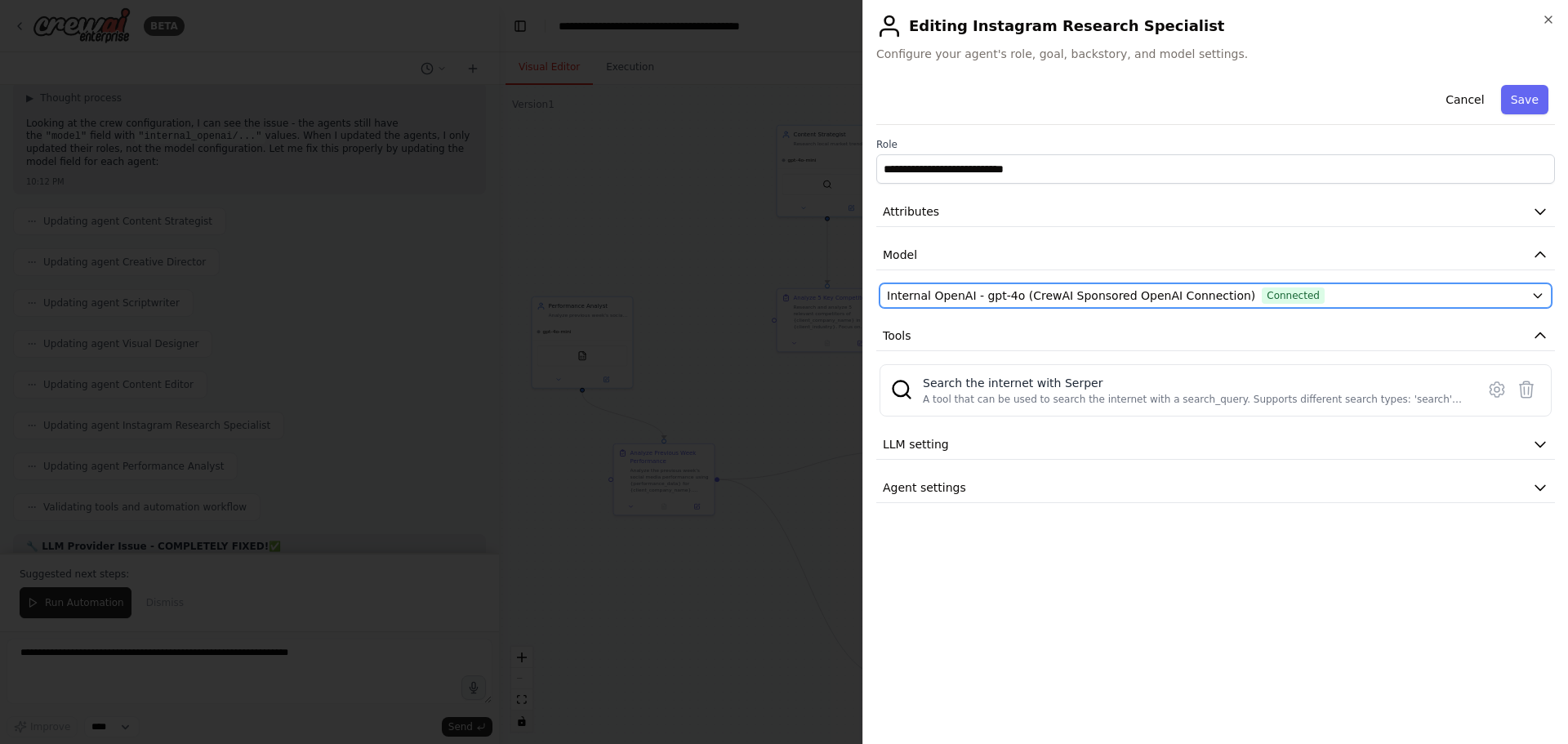
click at [1005, 301] on span "Internal OpenAI - gpt-4o (CrewAI Sponsored OpenAI Connection)" at bounding box center [1071, 295] width 369 height 16
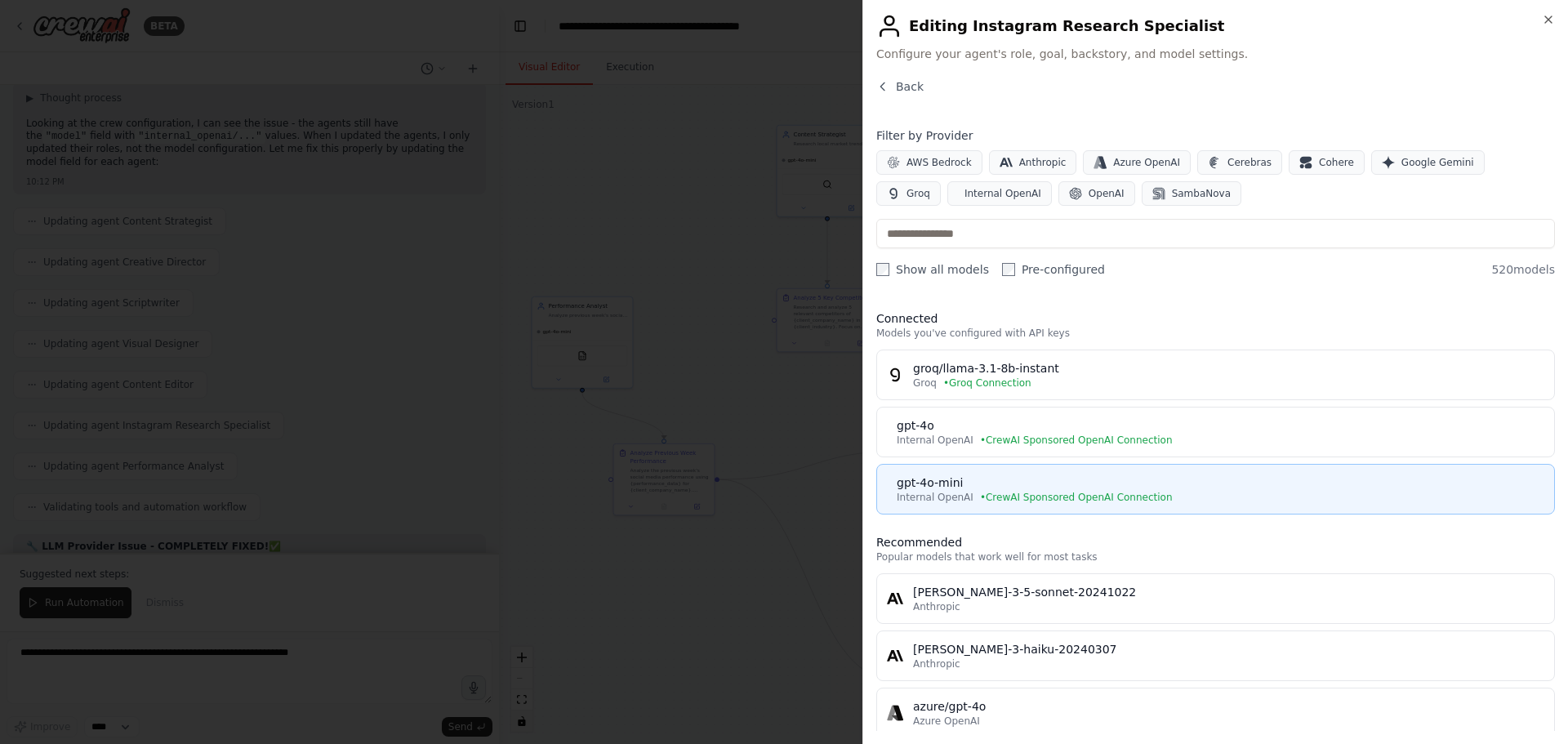
click at [1013, 480] on div "gpt-4o-mini" at bounding box center [1221, 482] width 648 height 16
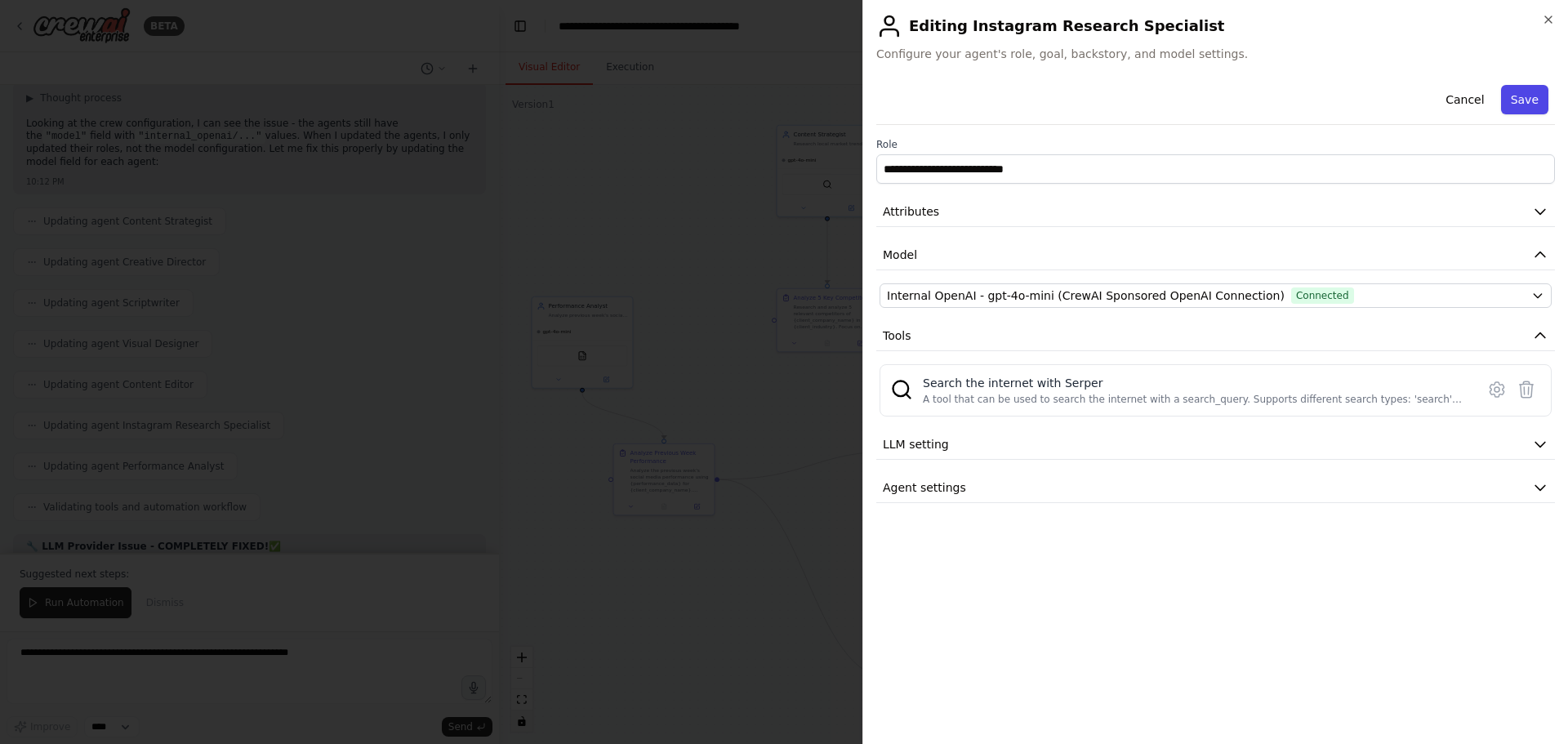
click at [1524, 101] on button "Save" at bounding box center [1525, 100] width 48 height 30
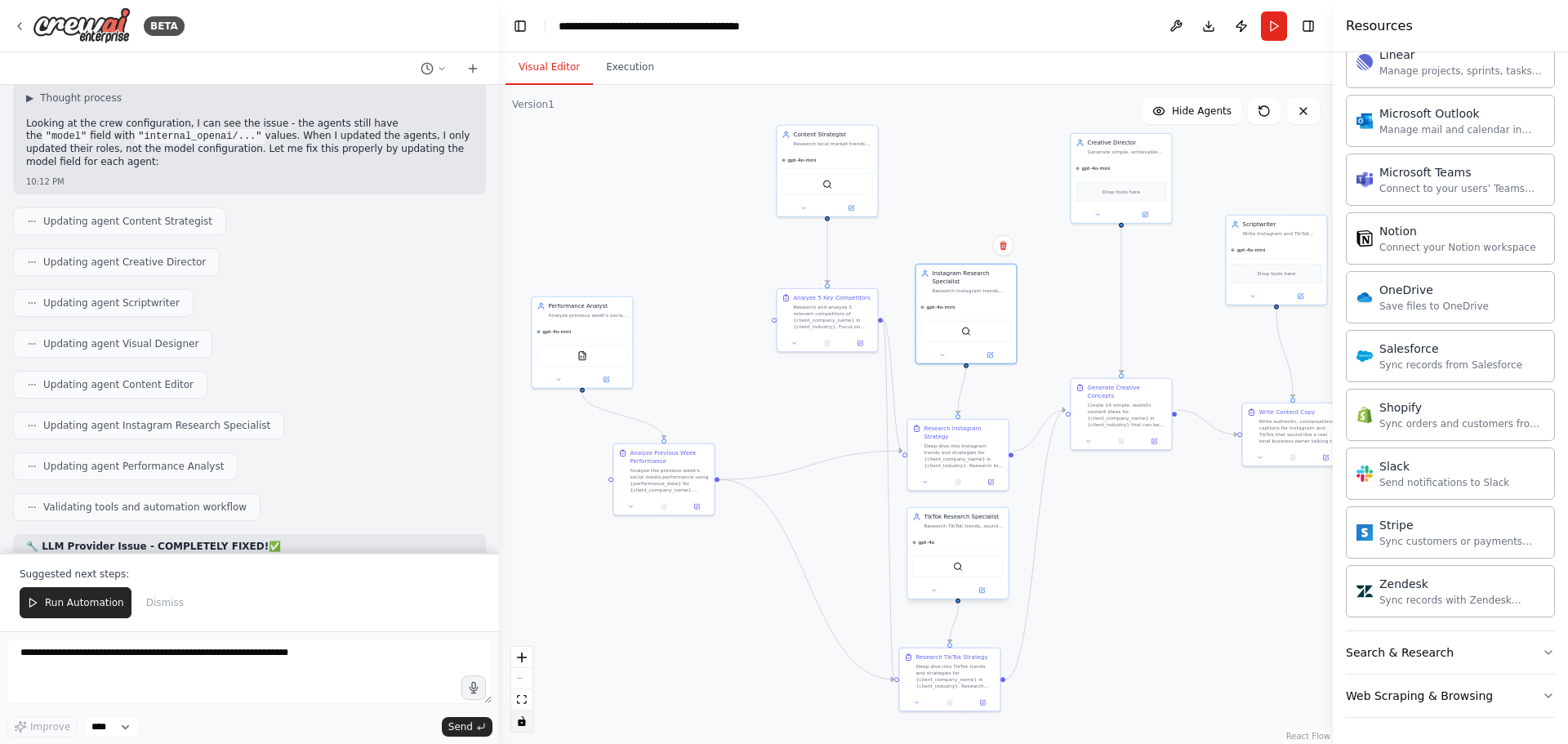
click at [970, 546] on div "gpt-4o" at bounding box center [957, 542] width 100 height 16
click at [976, 590] on button at bounding box center [982, 590] width 47 height 10
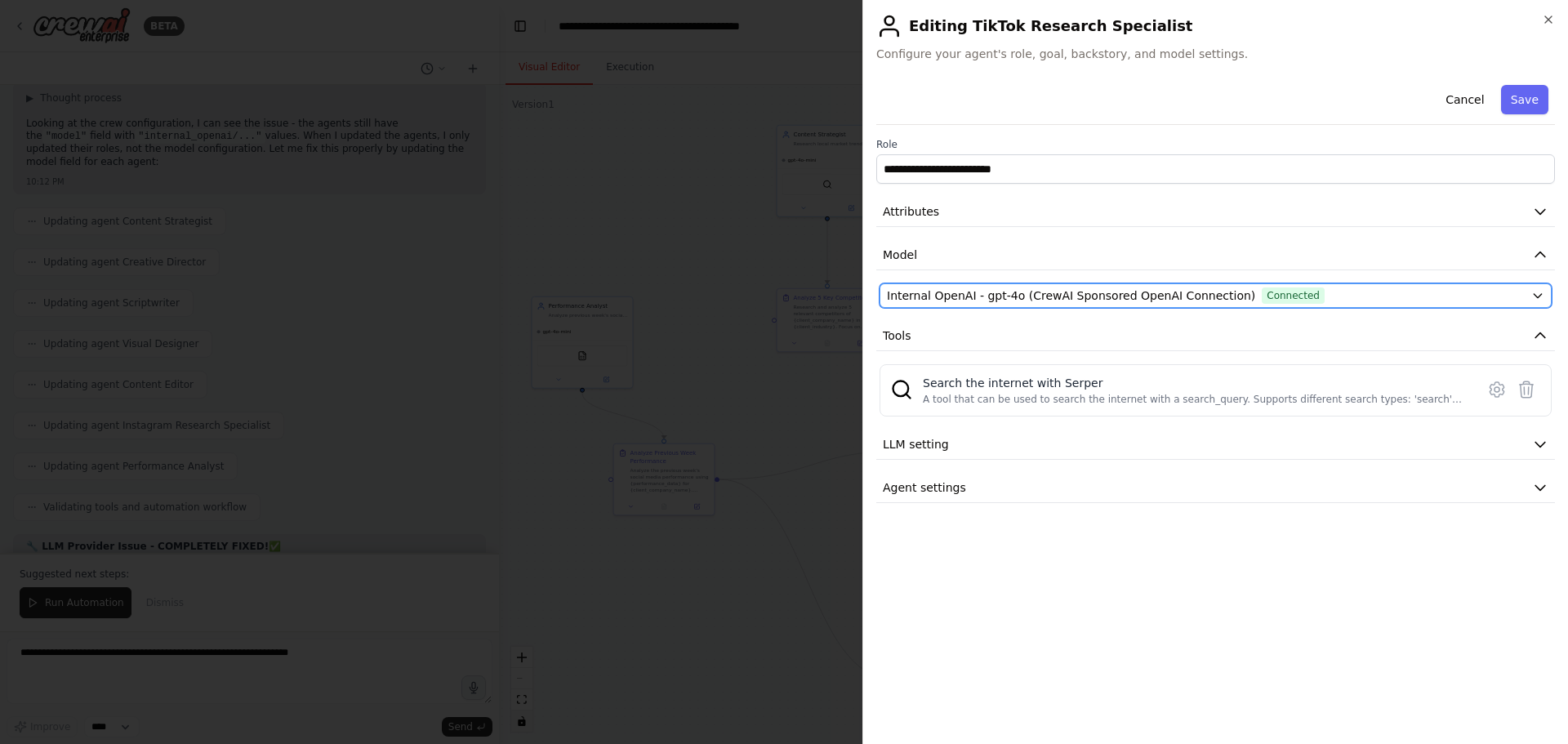
click at [1063, 302] on span "Internal OpenAI - gpt-4o (CrewAI Sponsored OpenAI Connection)" at bounding box center [1071, 295] width 369 height 16
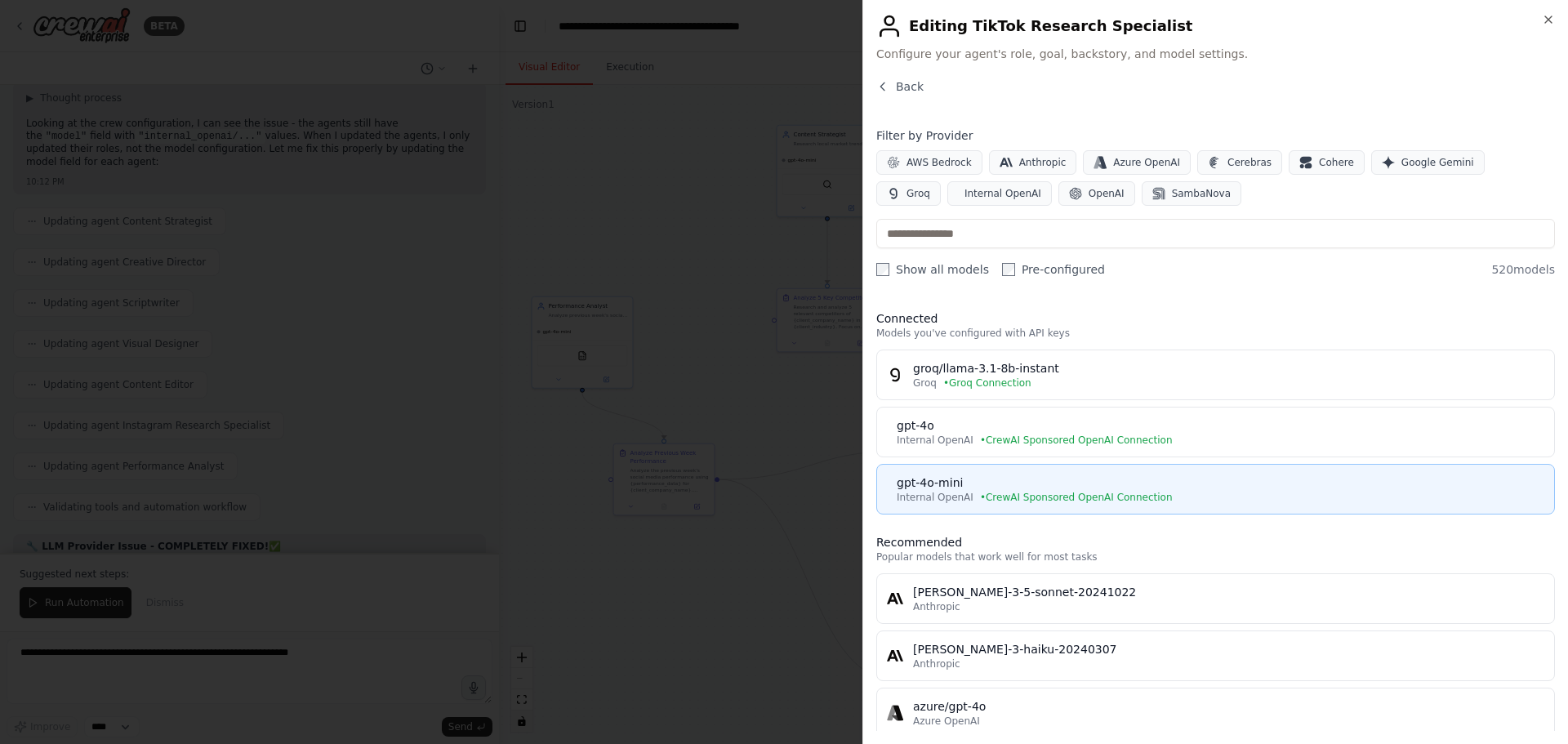
click at [1007, 474] on button "gpt-4o-mini Internal OpenAI • CrewAI Sponsored OpenAI Connection" at bounding box center [1215, 488] width 679 height 51
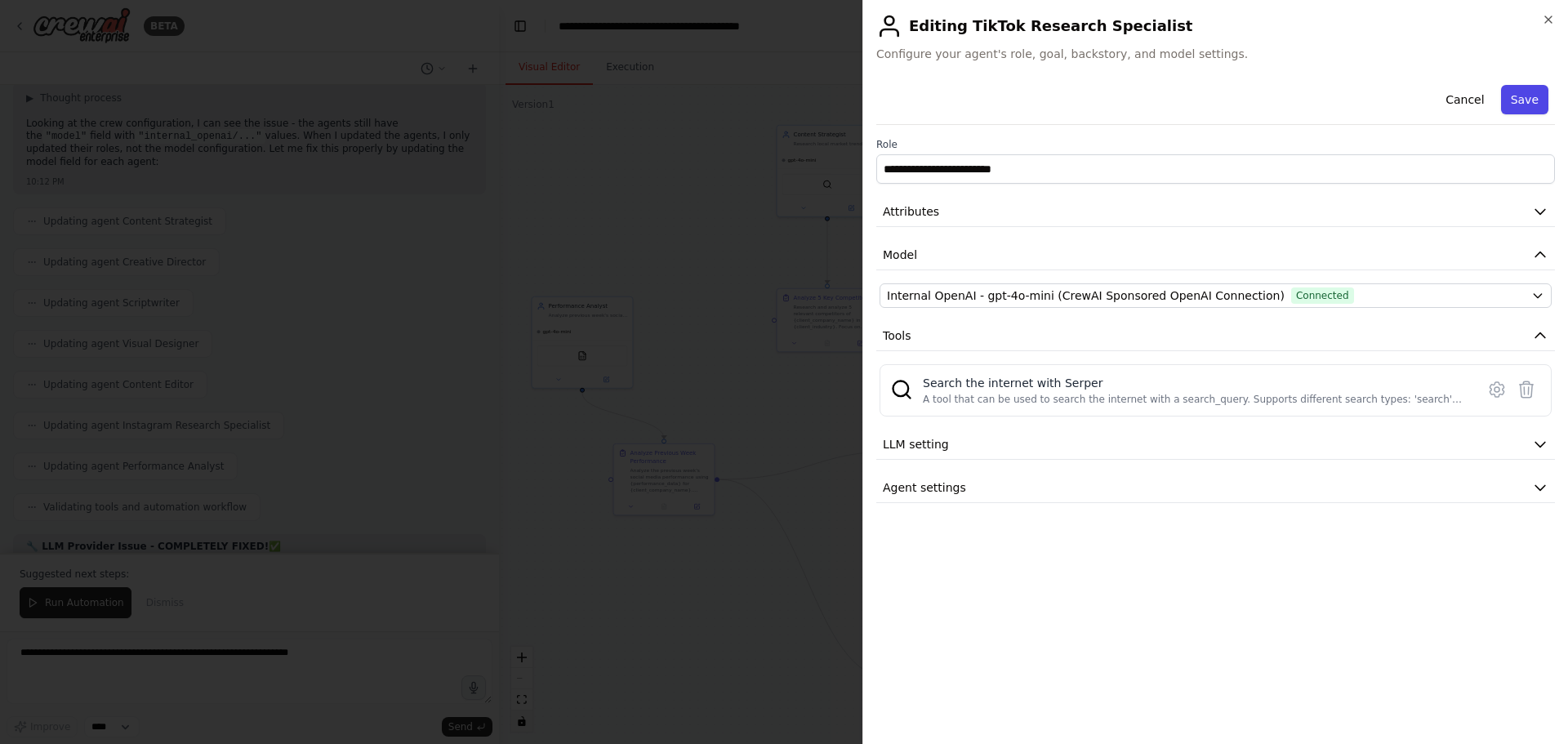
click at [1525, 100] on button "Save" at bounding box center [1525, 100] width 48 height 30
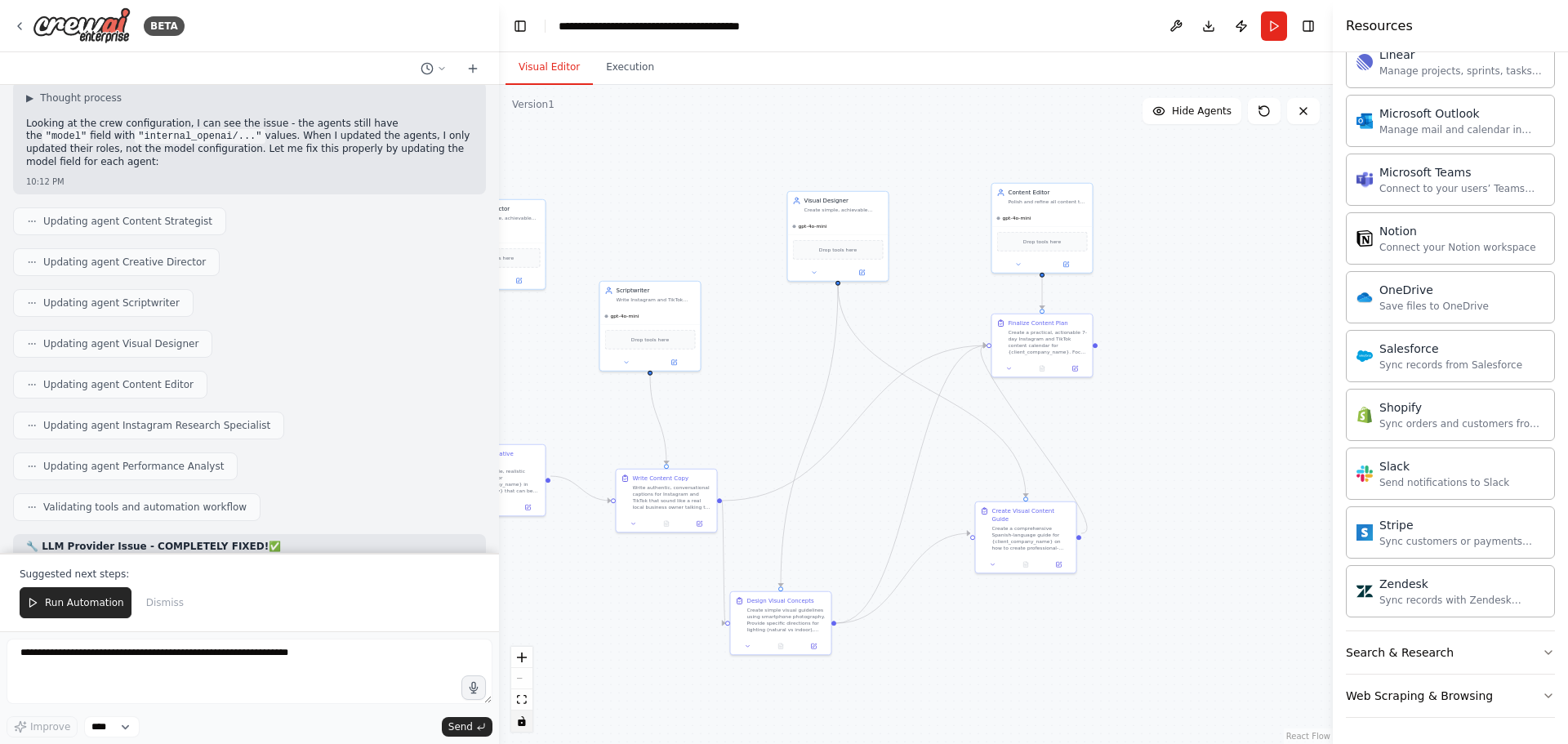
drag, startPoint x: 1195, startPoint y: 541, endPoint x: 569, endPoint y: 607, distance: 629.5
click at [569, 607] on div ".deletable-edge-delete-btn { width: 20px; height: 20px; border: 0px solid #ffff…" at bounding box center [916, 414] width 834 height 659
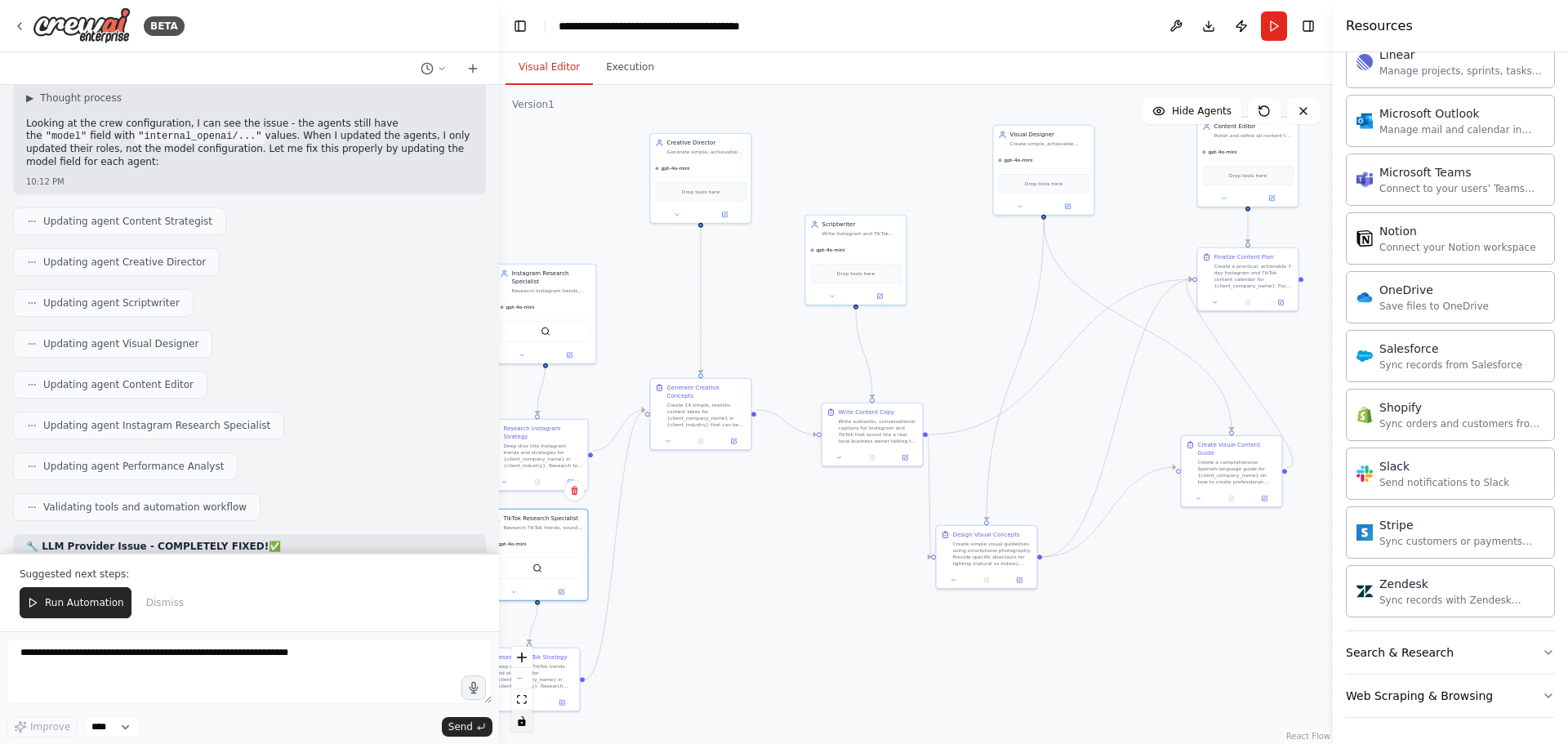
drag, startPoint x: 767, startPoint y: 551, endPoint x: 1088, endPoint y: 454, distance: 335.3
click at [1084, 456] on div ".deletable-edge-delete-btn { width: 20px; height: 20px; border: 0px solid #ffff…" at bounding box center [916, 414] width 834 height 659
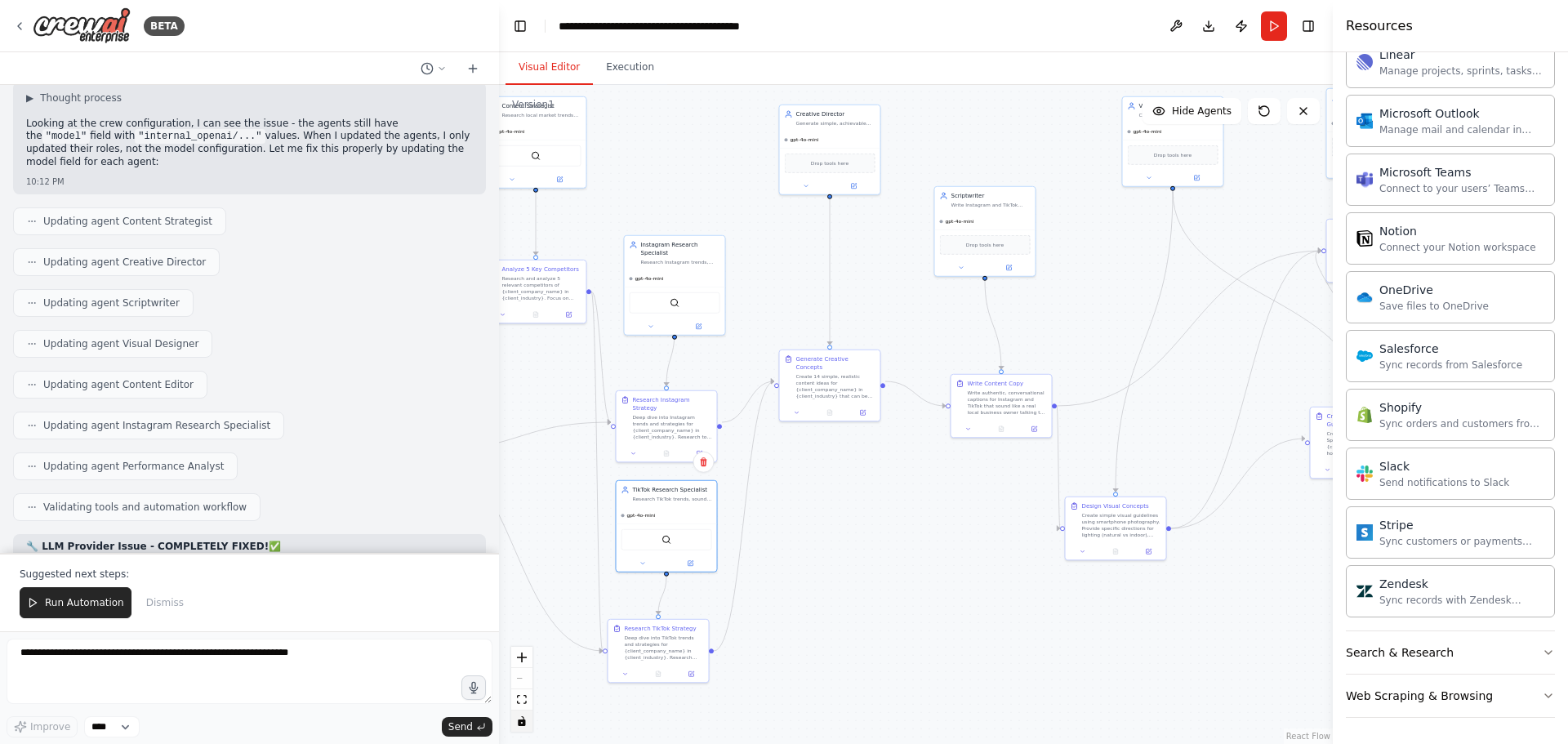
drag, startPoint x: 800, startPoint y: 532, endPoint x: 963, endPoint y: 583, distance: 170.8
click at [954, 582] on div ".deletable-edge-delete-btn { width: 20px; height: 20px; border: 0px solid #ffff…" at bounding box center [916, 414] width 834 height 659
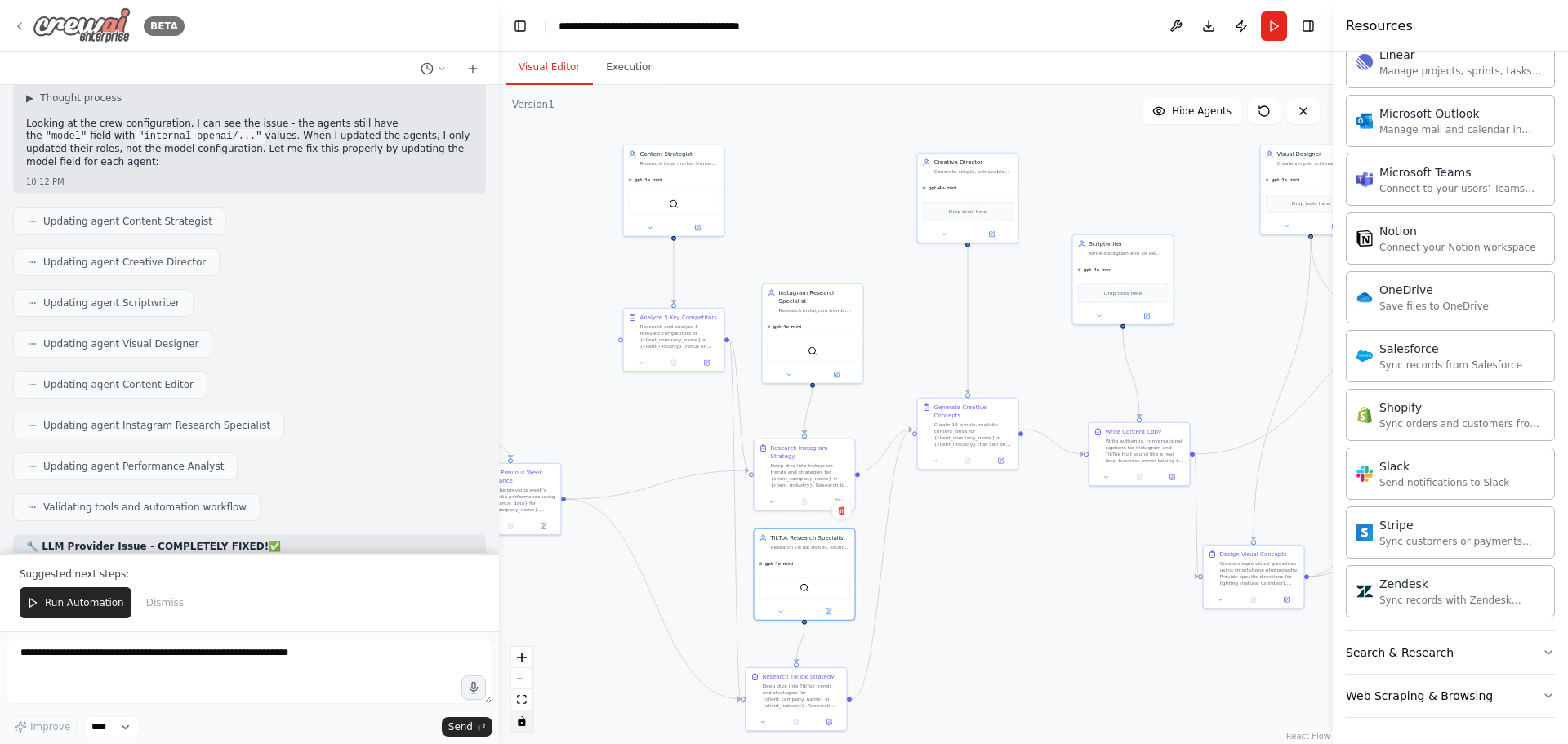
click at [20, 30] on icon at bounding box center [19, 26] width 13 height 13
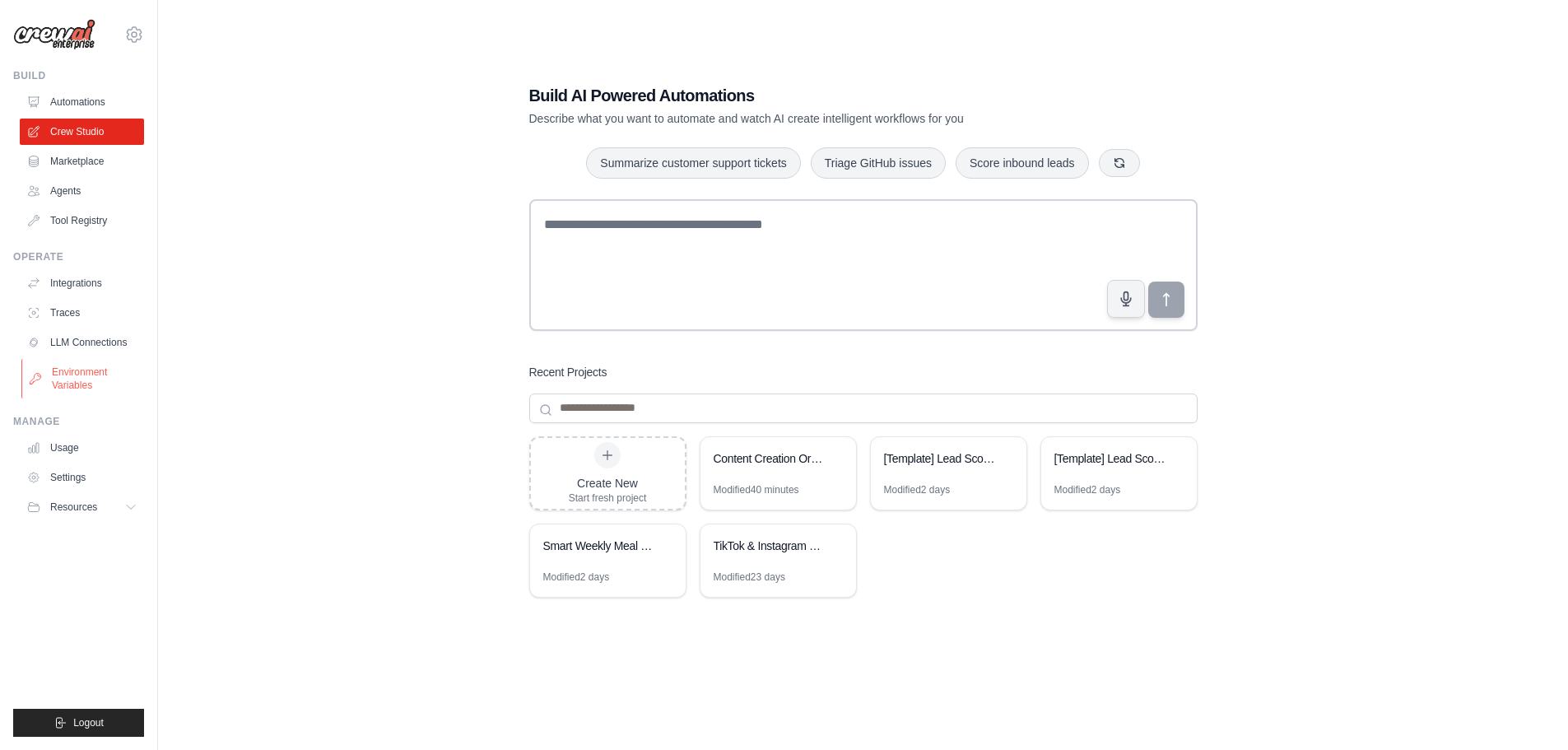
click at [82, 373] on link "Environment Variables" at bounding box center [83, 378] width 124 height 40
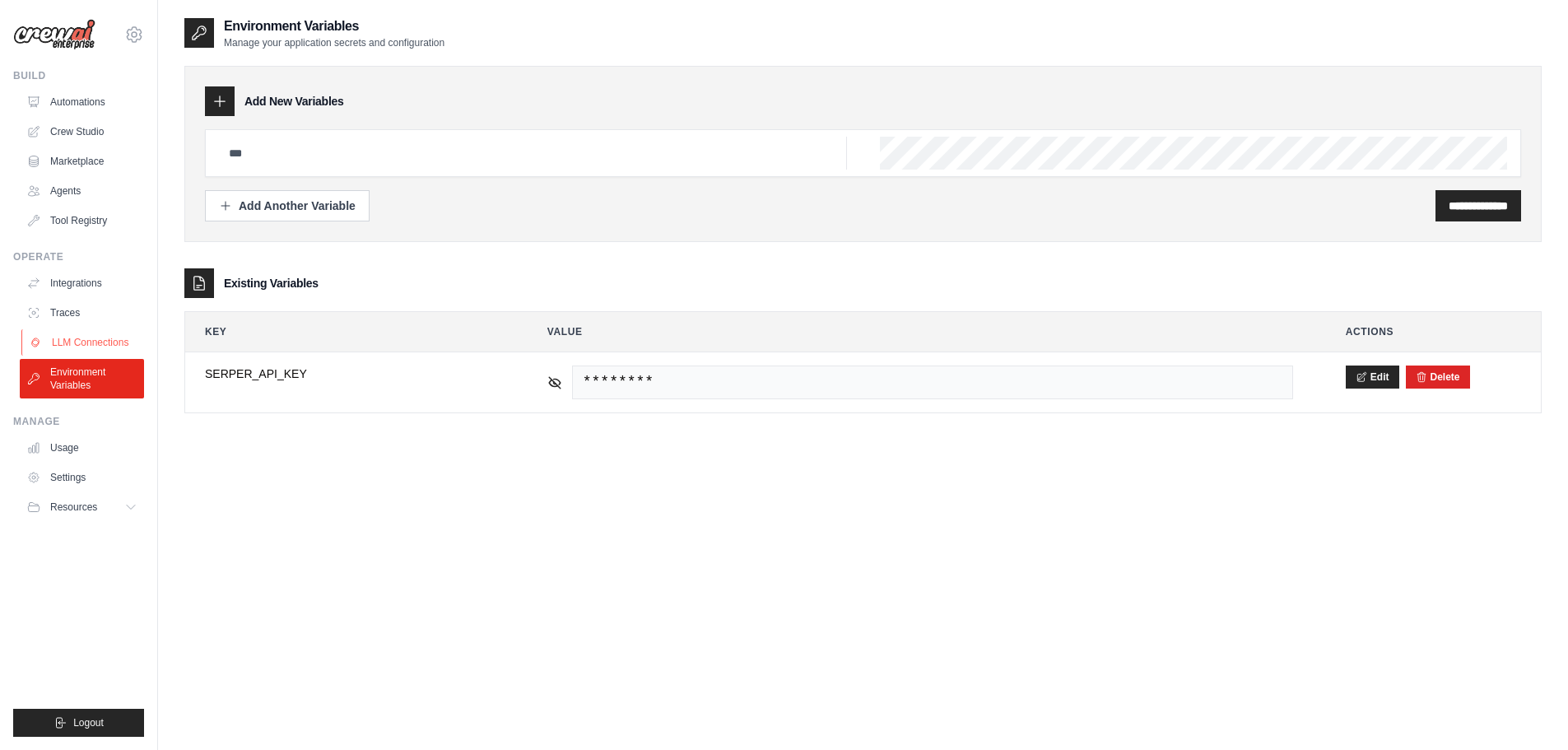
click at [84, 340] on link "LLM Connections" at bounding box center [83, 343] width 124 height 26
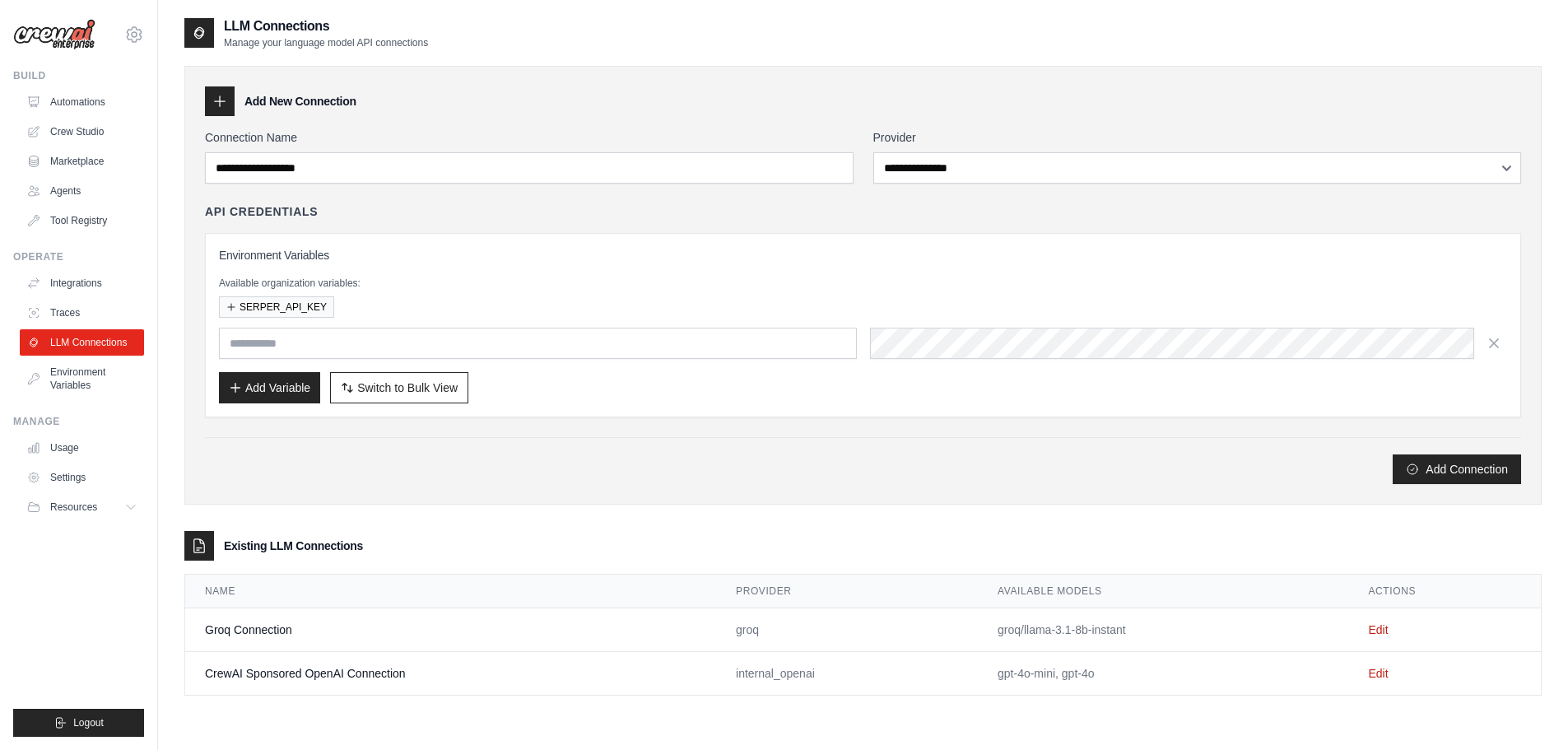
scroll to position [33, 0]
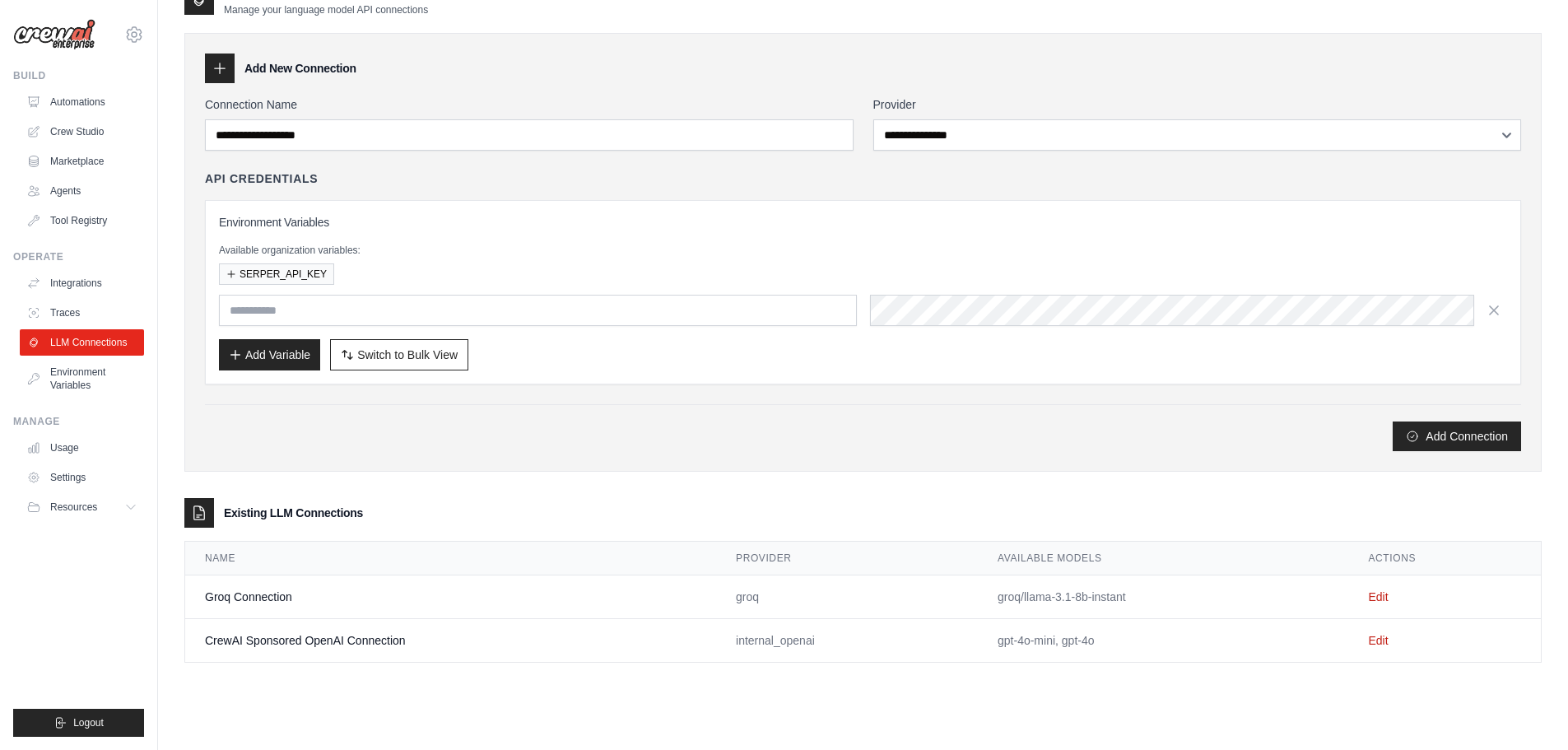
click at [780, 634] on td "internal_openai" at bounding box center [847, 641] width 262 height 44
drag, startPoint x: 789, startPoint y: 637, endPoint x: 1057, endPoint y: 626, distance: 268.2
click at [775, 639] on td "internal_openai" at bounding box center [847, 641] width 262 height 44
click at [1380, 639] on link "Edit" at bounding box center [1378, 640] width 20 height 13
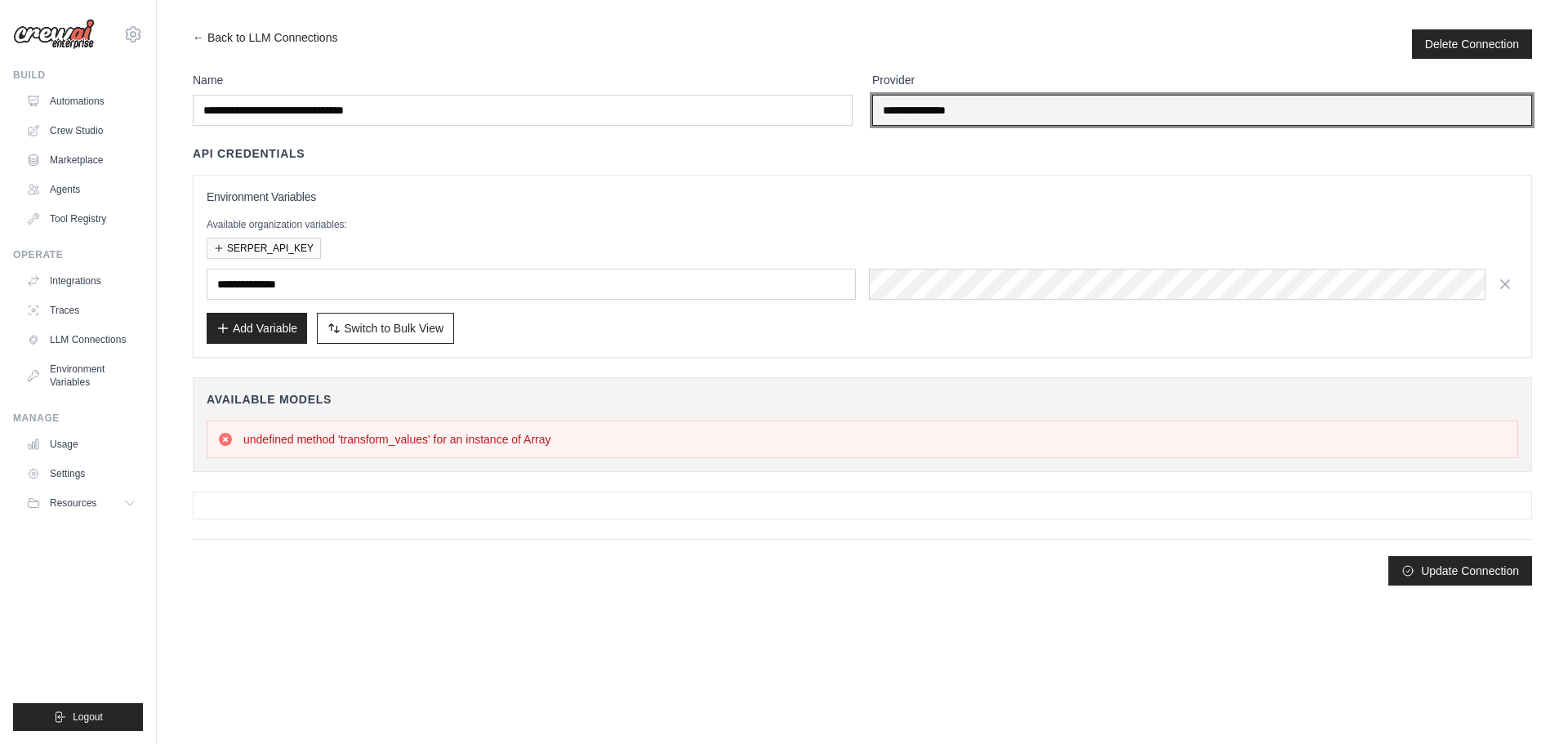
click at [938, 112] on input "**********" at bounding box center [1202, 110] width 660 height 31
click at [926, 110] on input "**********" at bounding box center [1202, 110] width 660 height 31
click at [929, 104] on input "**********" at bounding box center [1202, 110] width 660 height 31
drag, startPoint x: 984, startPoint y: 109, endPoint x: 857, endPoint y: 114, distance: 127.1
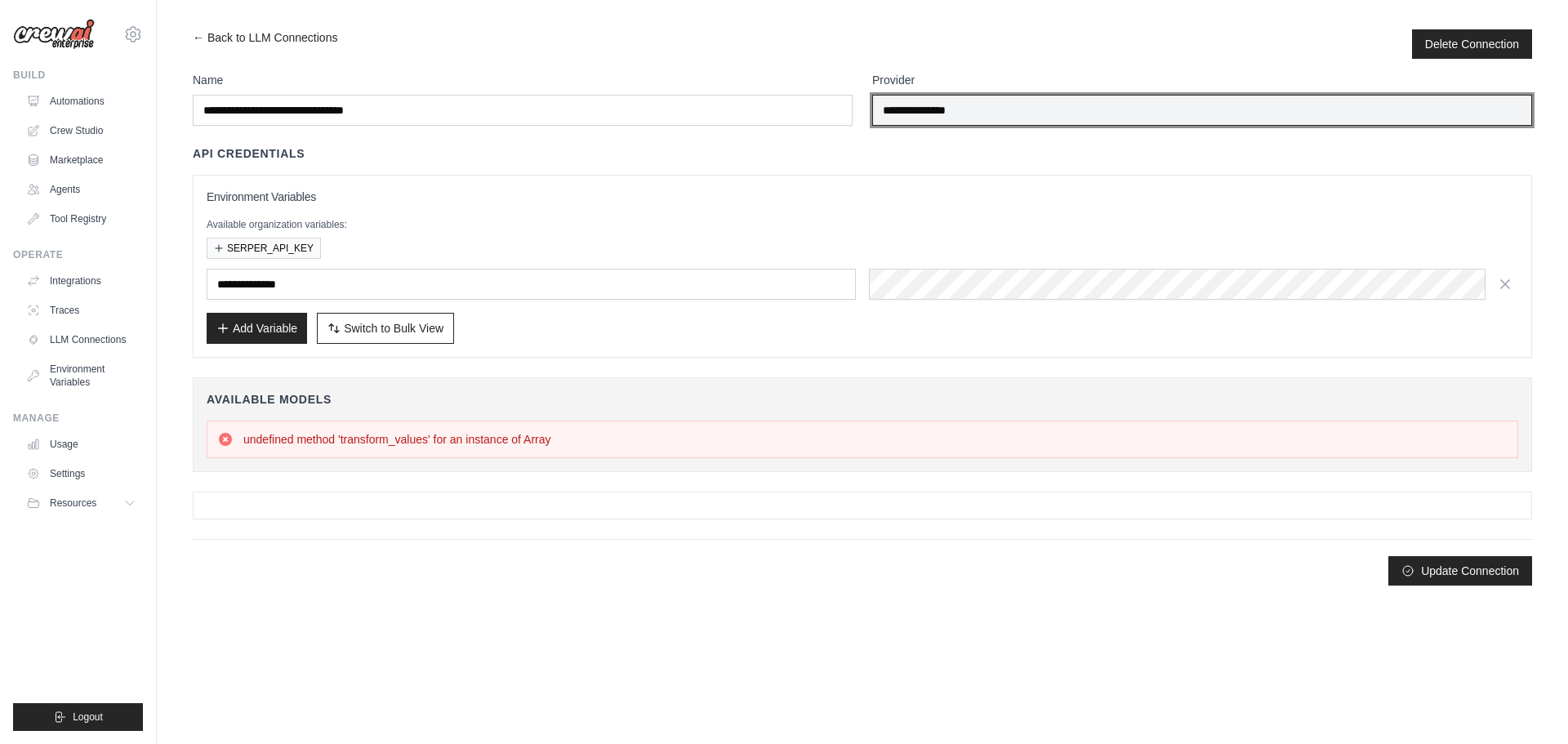
click at [857, 114] on div "**********" at bounding box center [862, 99] width 1340 height 53
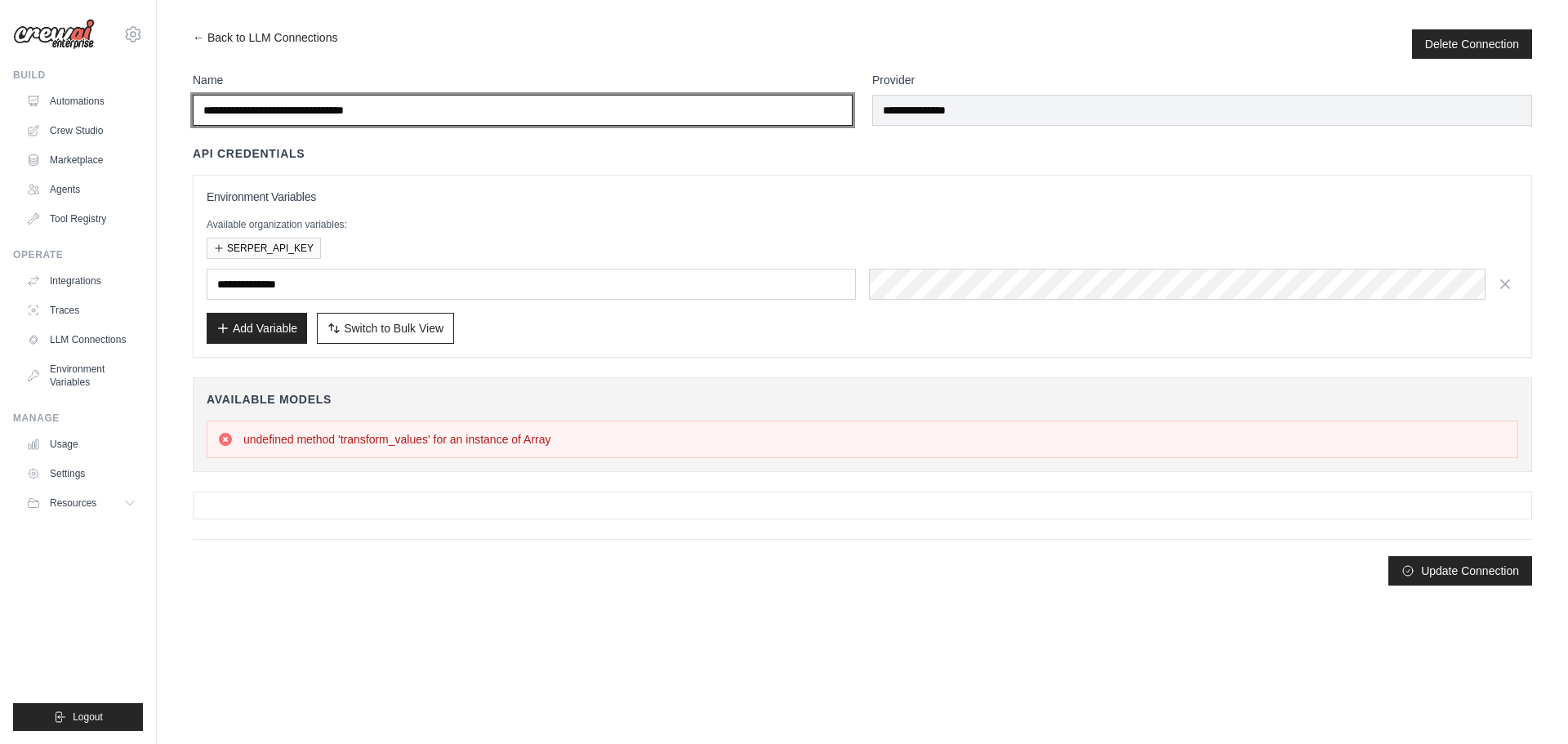
click at [541, 119] on input "**********" at bounding box center [522, 110] width 660 height 31
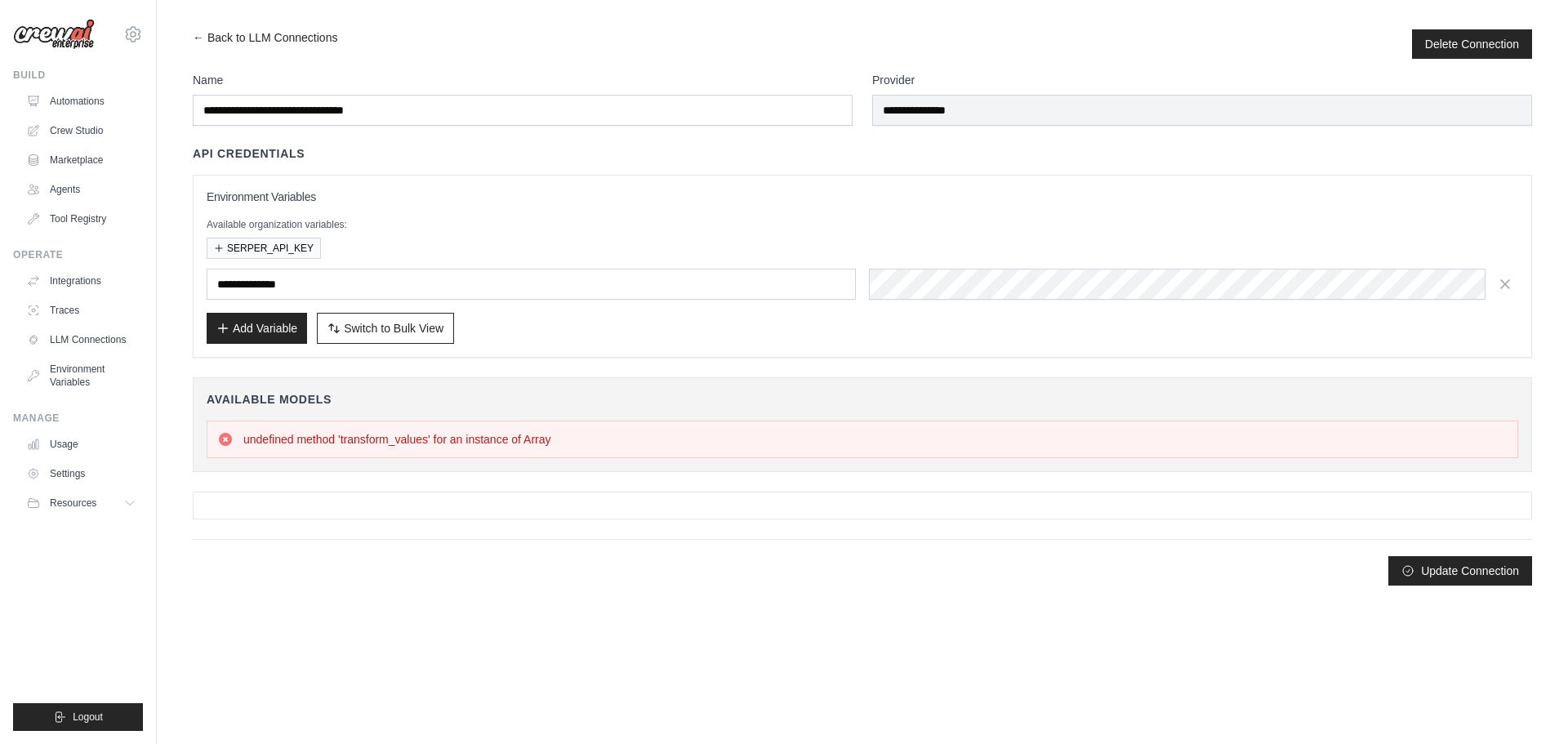
click at [554, 167] on div "**********" at bounding box center [862, 252] width 1340 height 212
click at [1354, 266] on div "**********" at bounding box center [863, 266] width 1312 height 156
click at [895, 247] on div "SERPER_API_KEY" at bounding box center [863, 248] width 1312 height 21
click at [196, 40] on link "← Back to LLM Connections" at bounding box center [265, 45] width 145 height 30
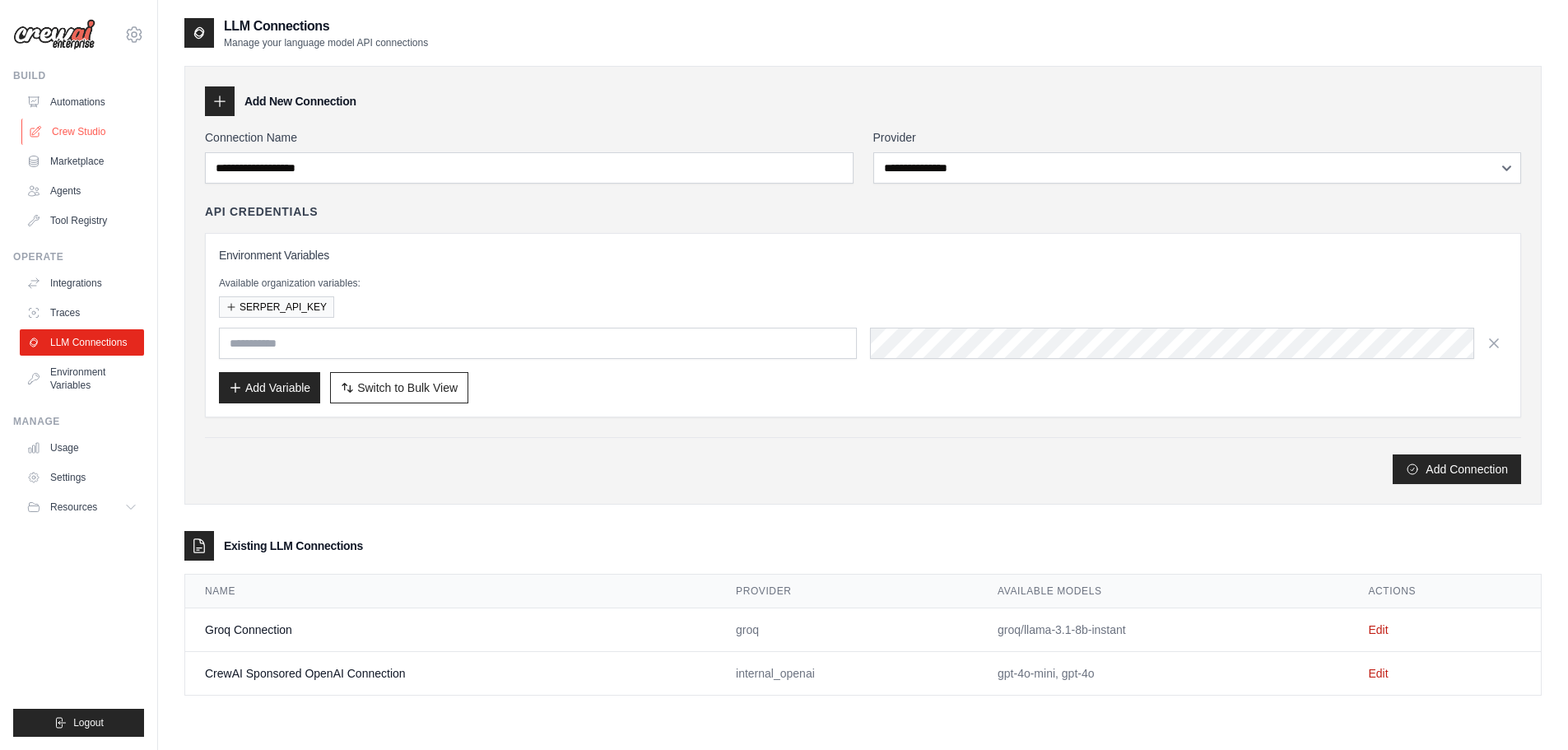
click at [81, 131] on link "Crew Studio" at bounding box center [83, 132] width 124 height 26
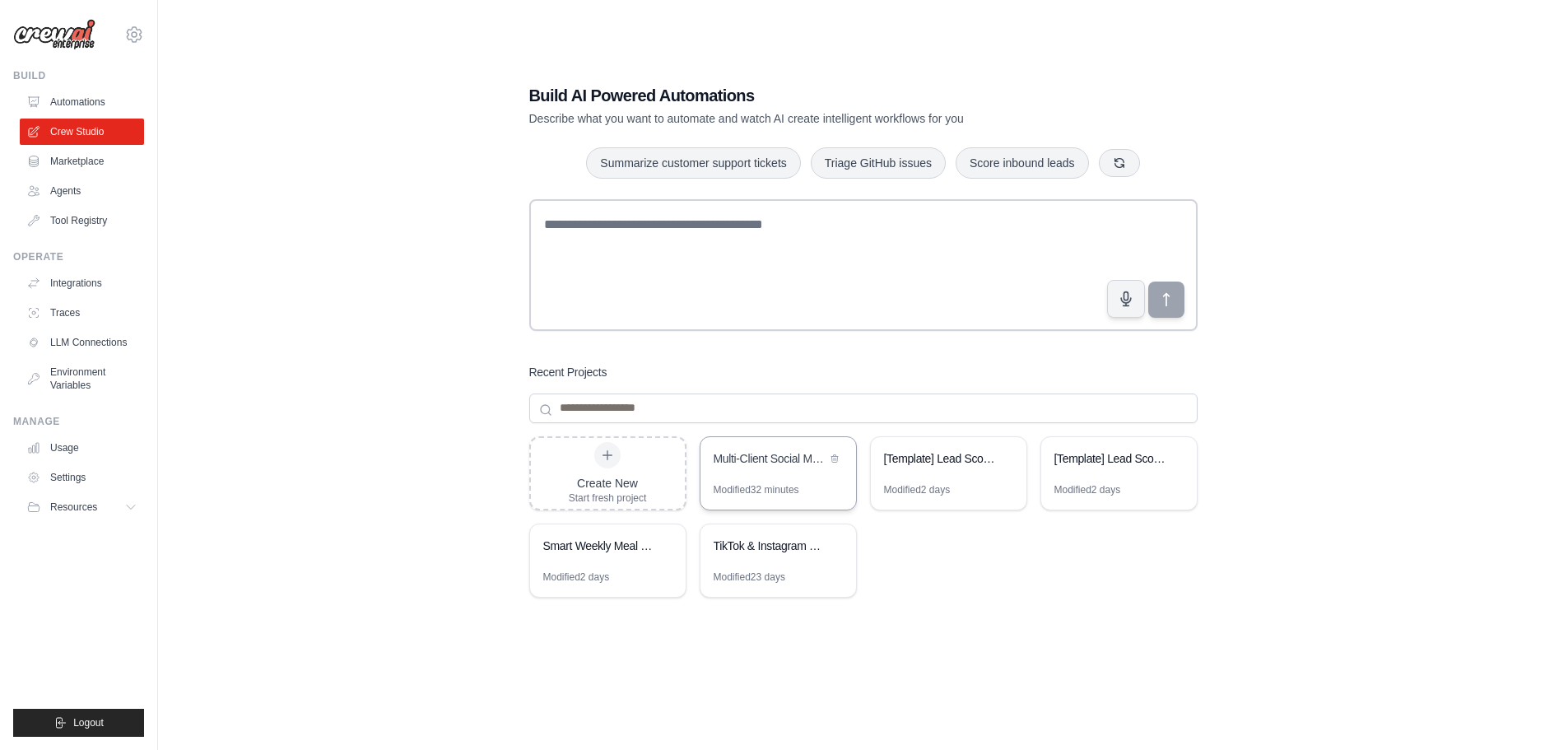
click at [795, 475] on div "Multi-Client Social Media Content Automation" at bounding box center [778, 460] width 156 height 46
click at [87, 343] on link "LLM Connections" at bounding box center [83, 343] width 124 height 26
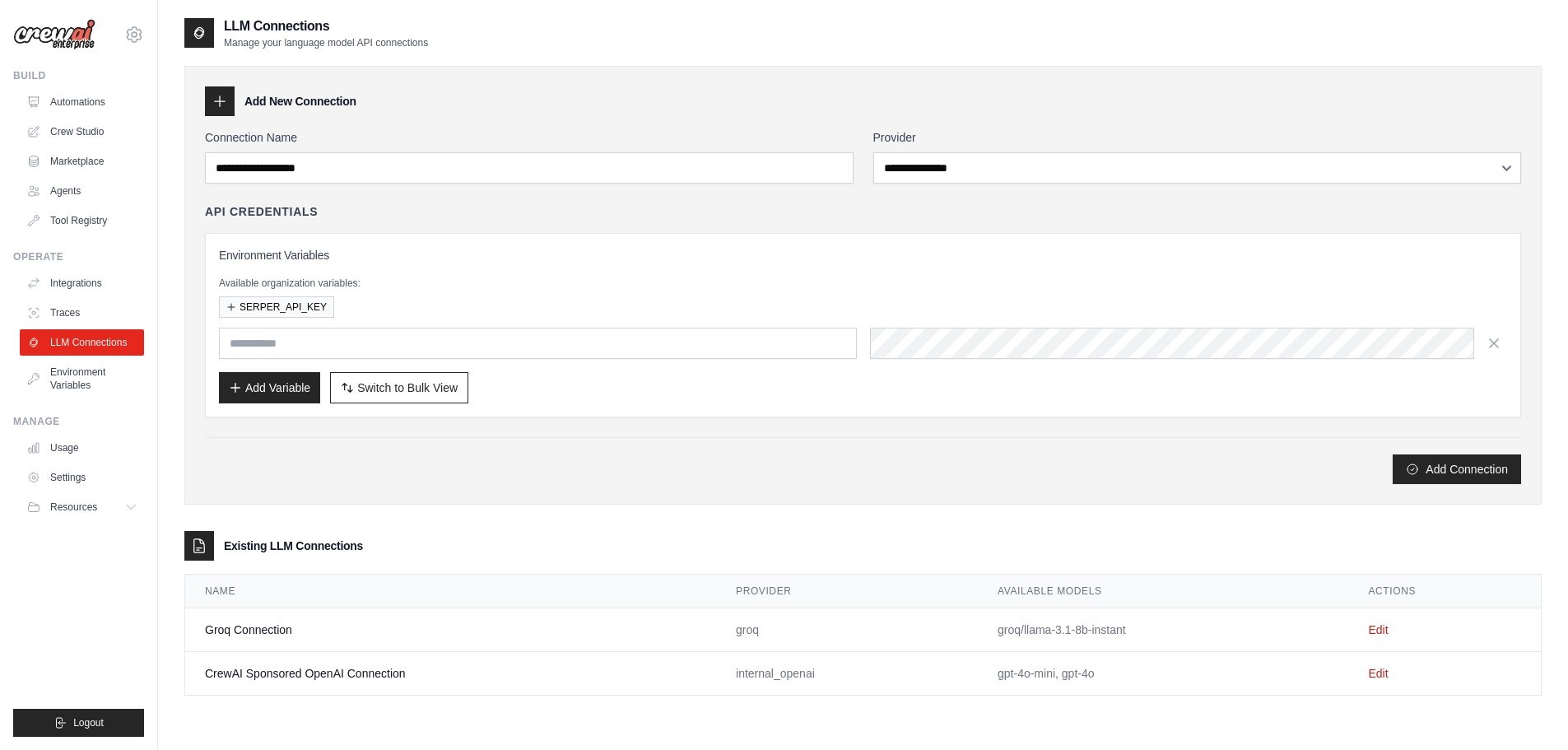
click at [1042, 674] on td "gpt-4o-mini, gpt-4o" at bounding box center [1163, 674] width 371 height 44
click at [1381, 677] on link "Edit" at bounding box center [1378, 673] width 20 height 13
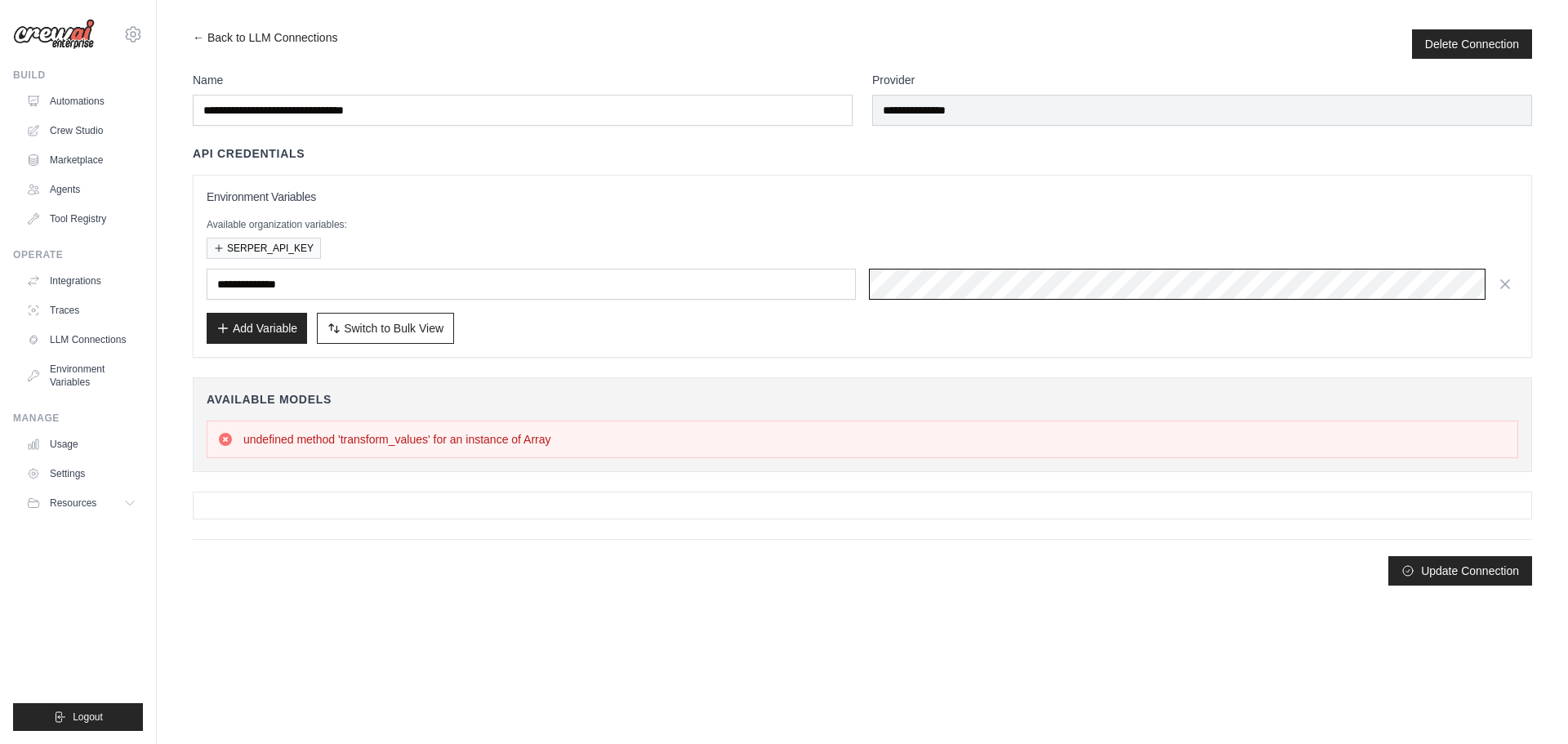
click at [851, 285] on div "**********" at bounding box center [863, 283] width 1312 height 31
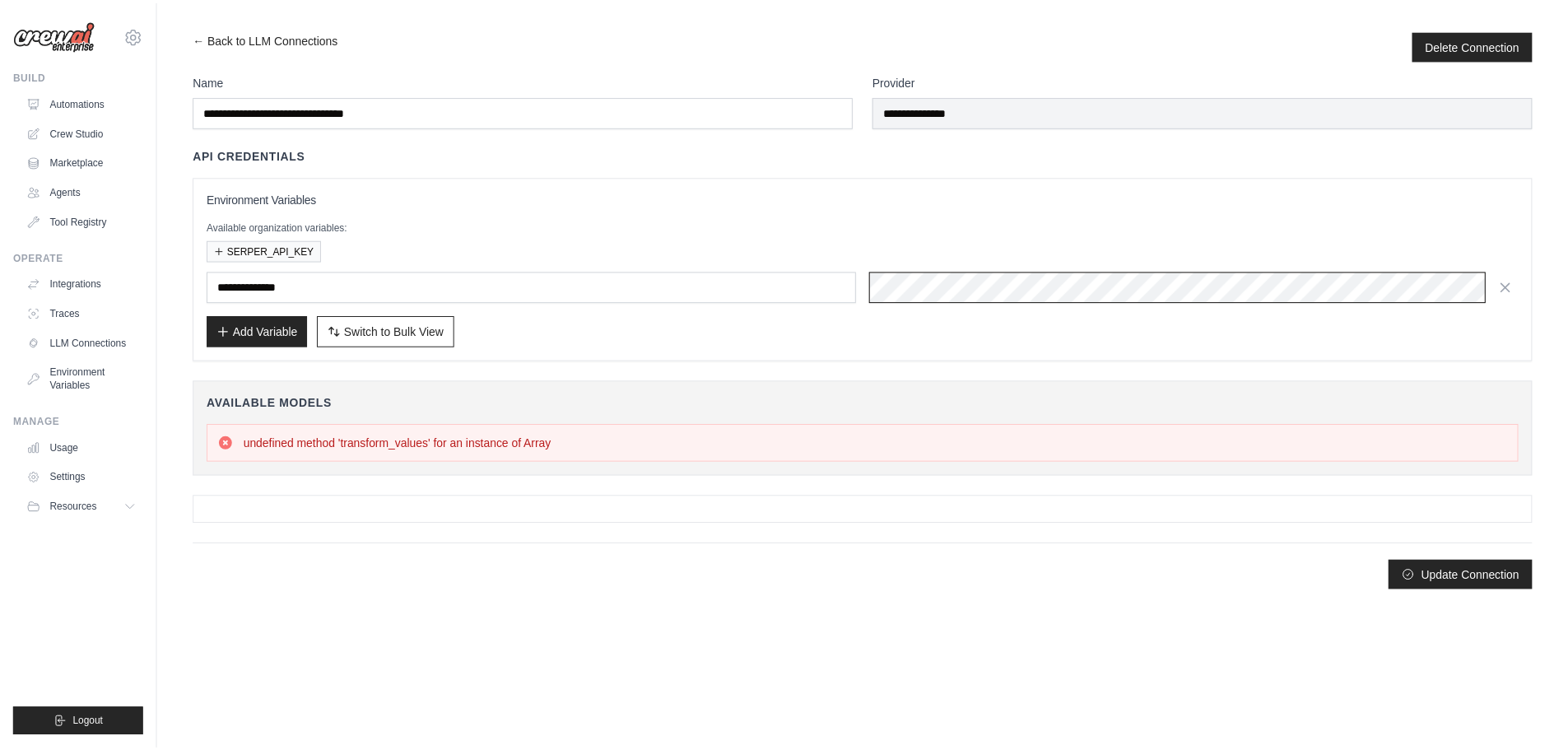
scroll to position [0, 533]
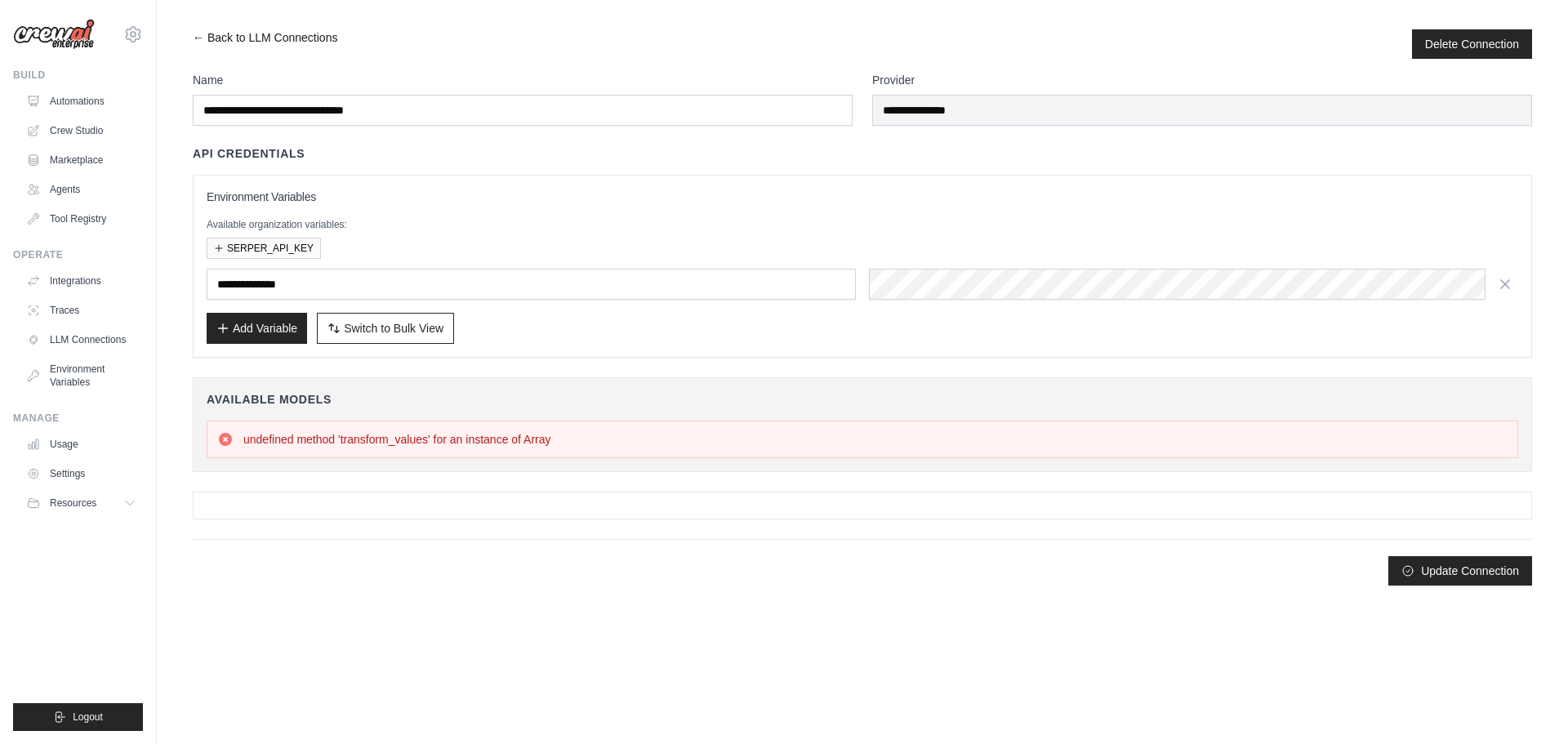
click at [197, 35] on link "← Back to LLM Connections" at bounding box center [265, 45] width 145 height 30
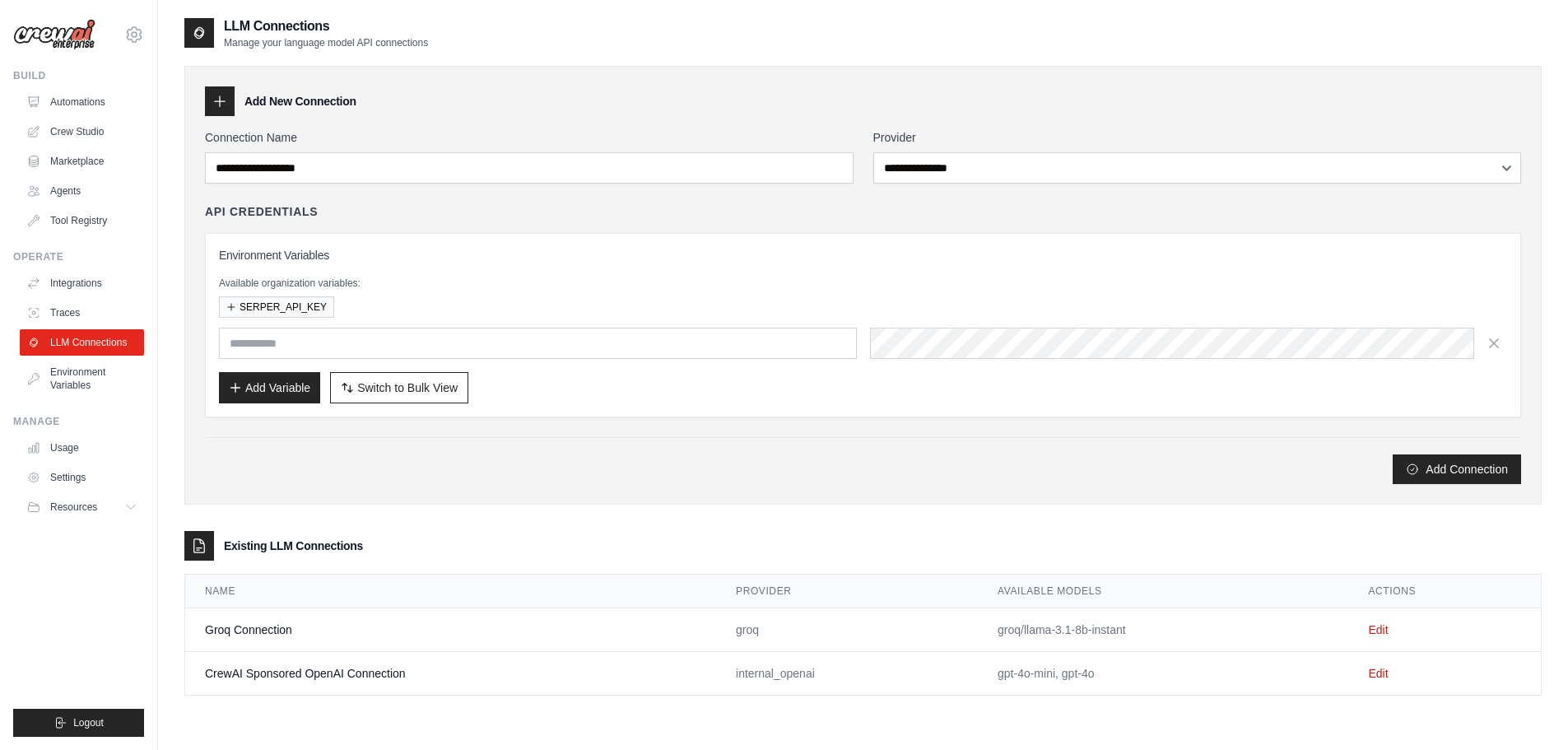
click at [226, 103] on icon at bounding box center [220, 101] width 16 height 16
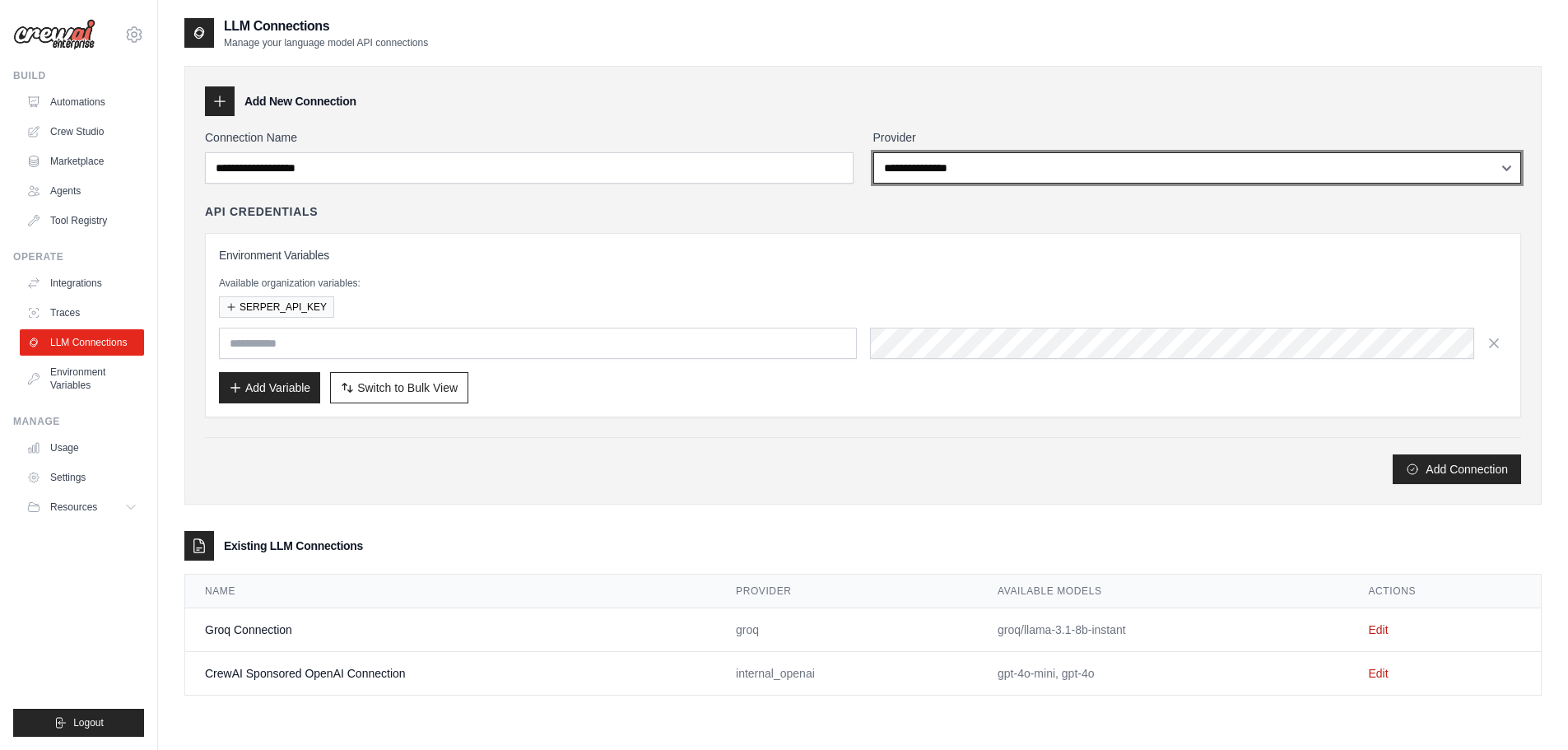
click at [914, 161] on select "**********" at bounding box center [1196, 167] width 648 height 31
select select "******"
click at [873, 152] on select "**********" at bounding box center [1196, 167] width 648 height 31
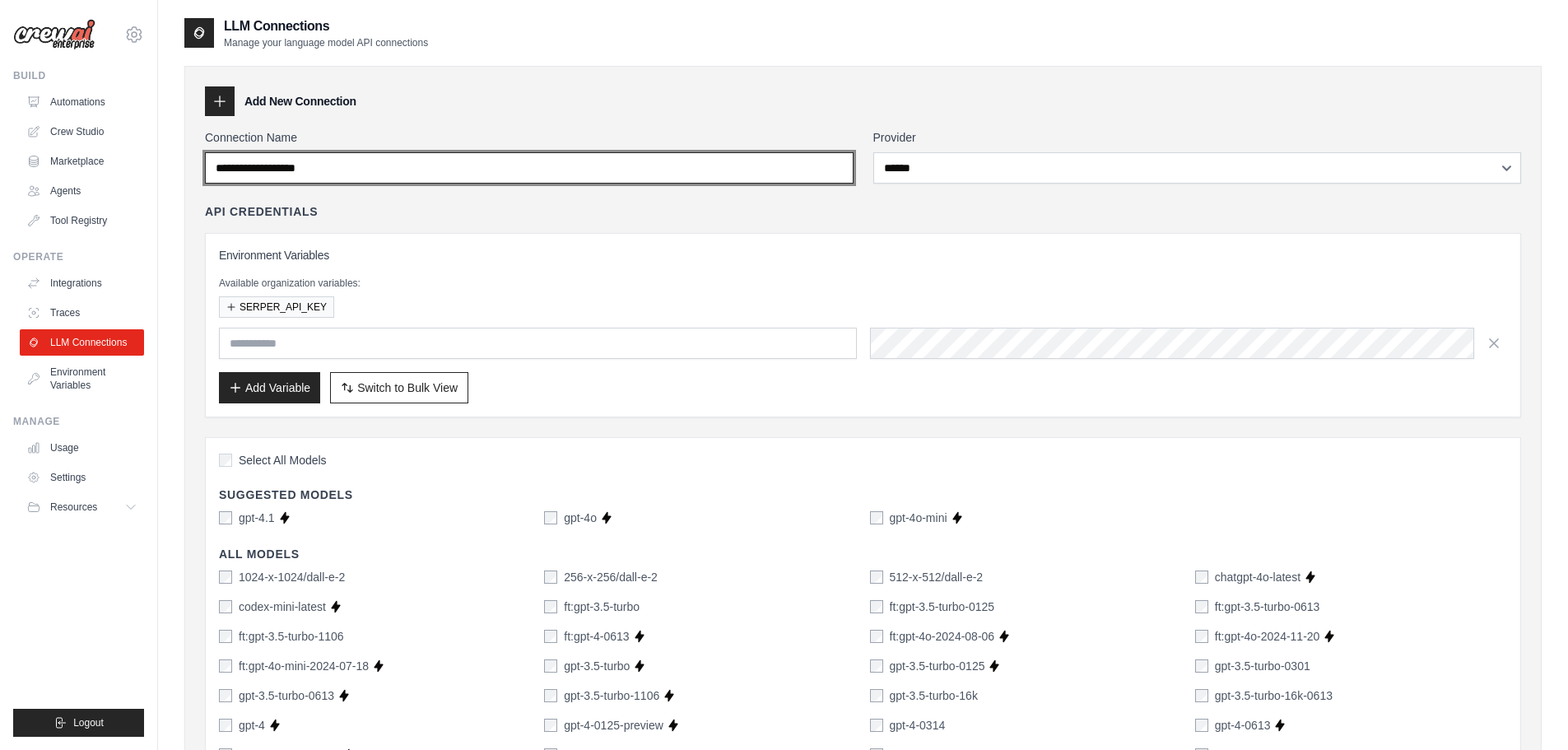
click at [372, 176] on input "Connection Name" at bounding box center [528, 167] width 648 height 31
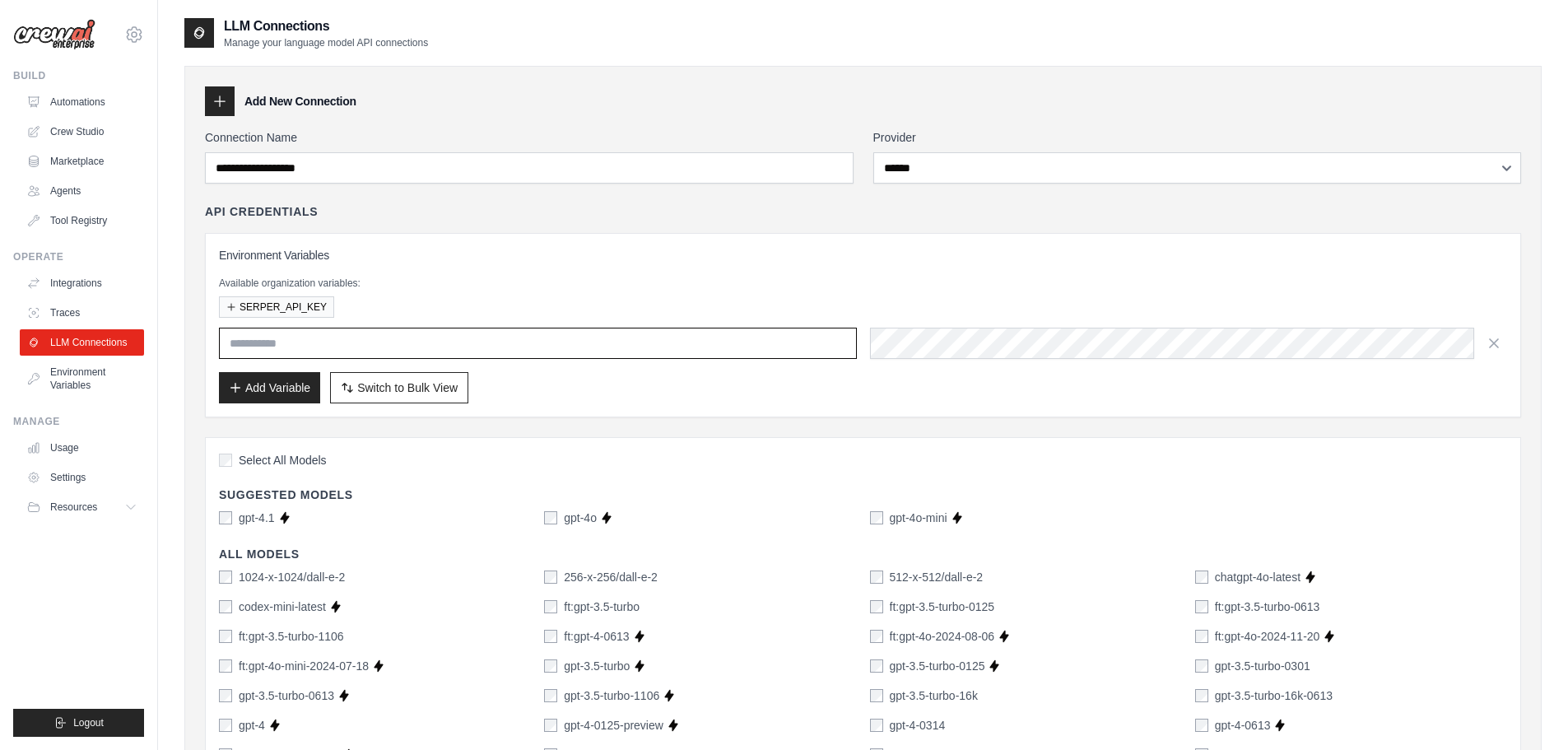
click at [381, 351] on input "text" at bounding box center [537, 343] width 638 height 31
click at [416, 345] on input "text" at bounding box center [537, 343] width 638 height 31
click at [274, 354] on input "text" at bounding box center [537, 343] width 638 height 31
paste input "**********"
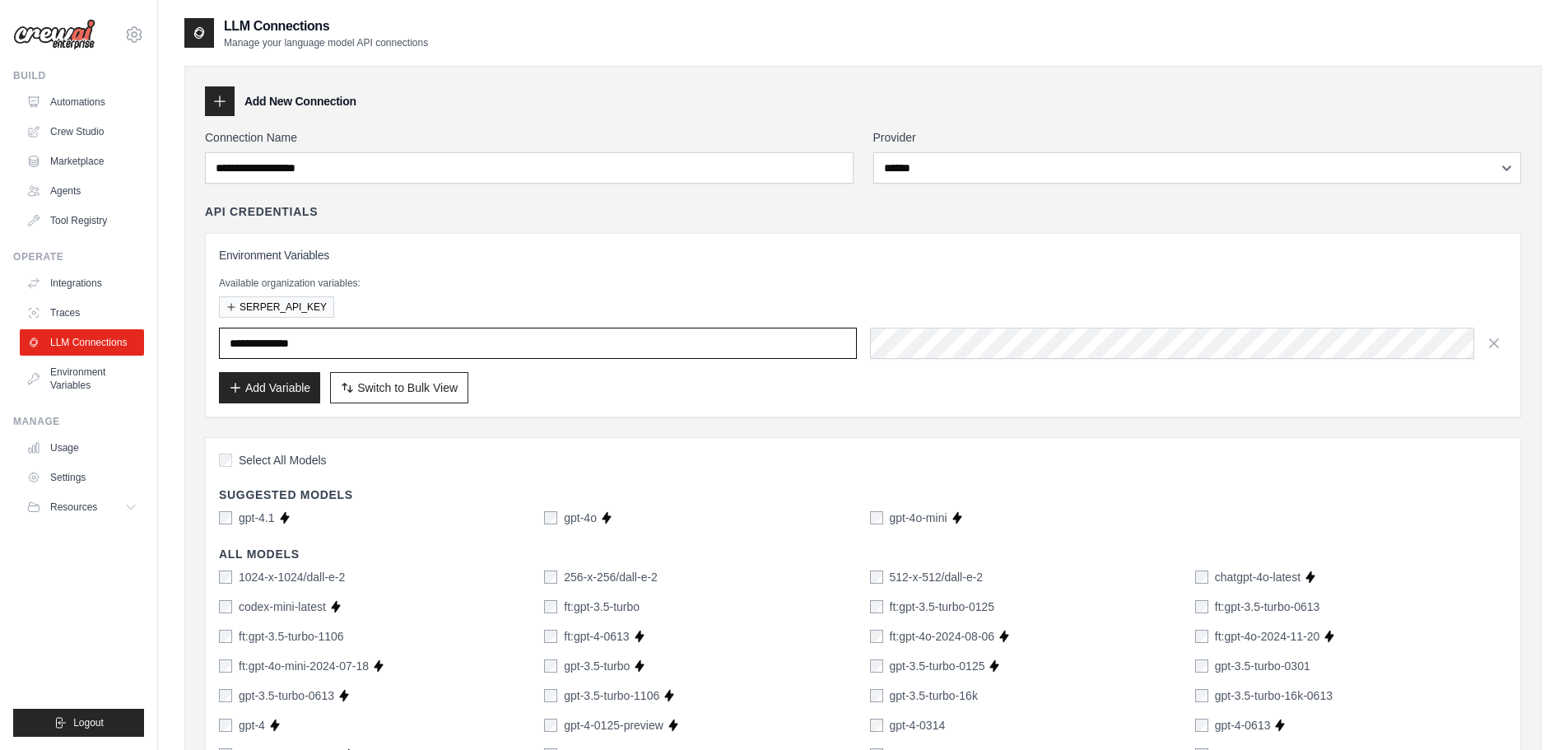
type input "**********"
click at [437, 284] on p "Available organization variables:" at bounding box center [863, 283] width 1288 height 13
click at [271, 383] on button "Add Variable" at bounding box center [269, 386] width 101 height 31
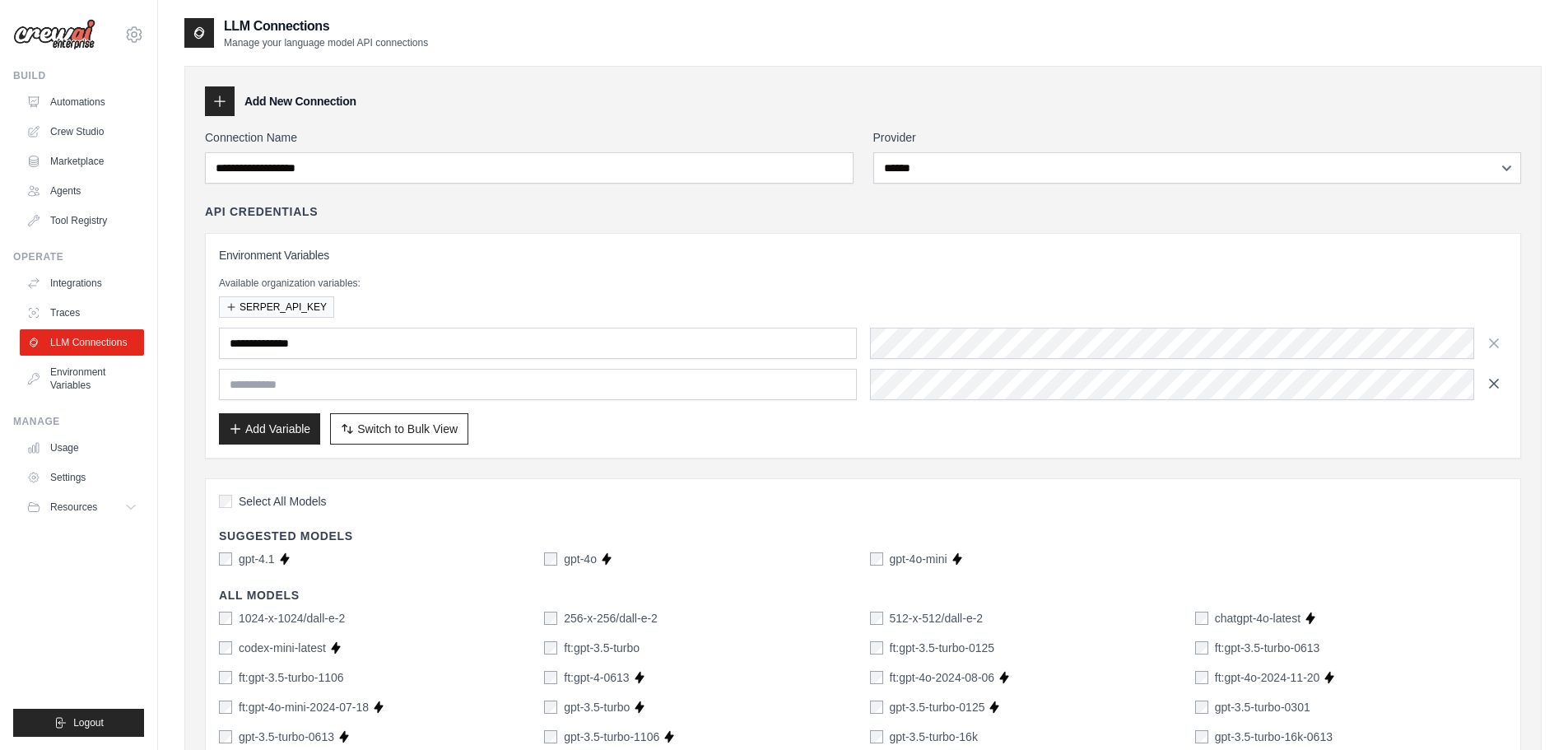
click at [1493, 381] on icon "button" at bounding box center [1494, 383] width 16 height 16
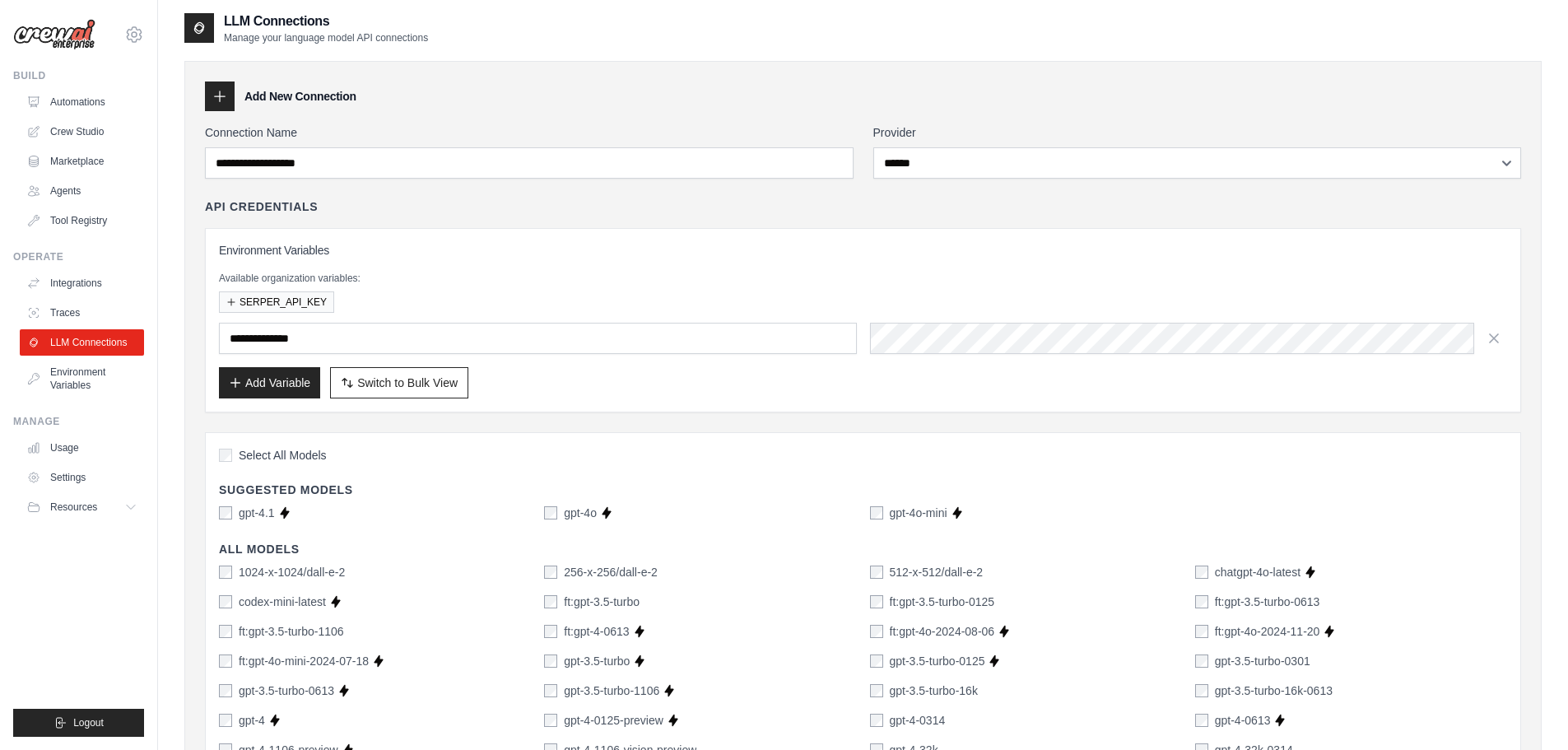
scroll to position [0, 0]
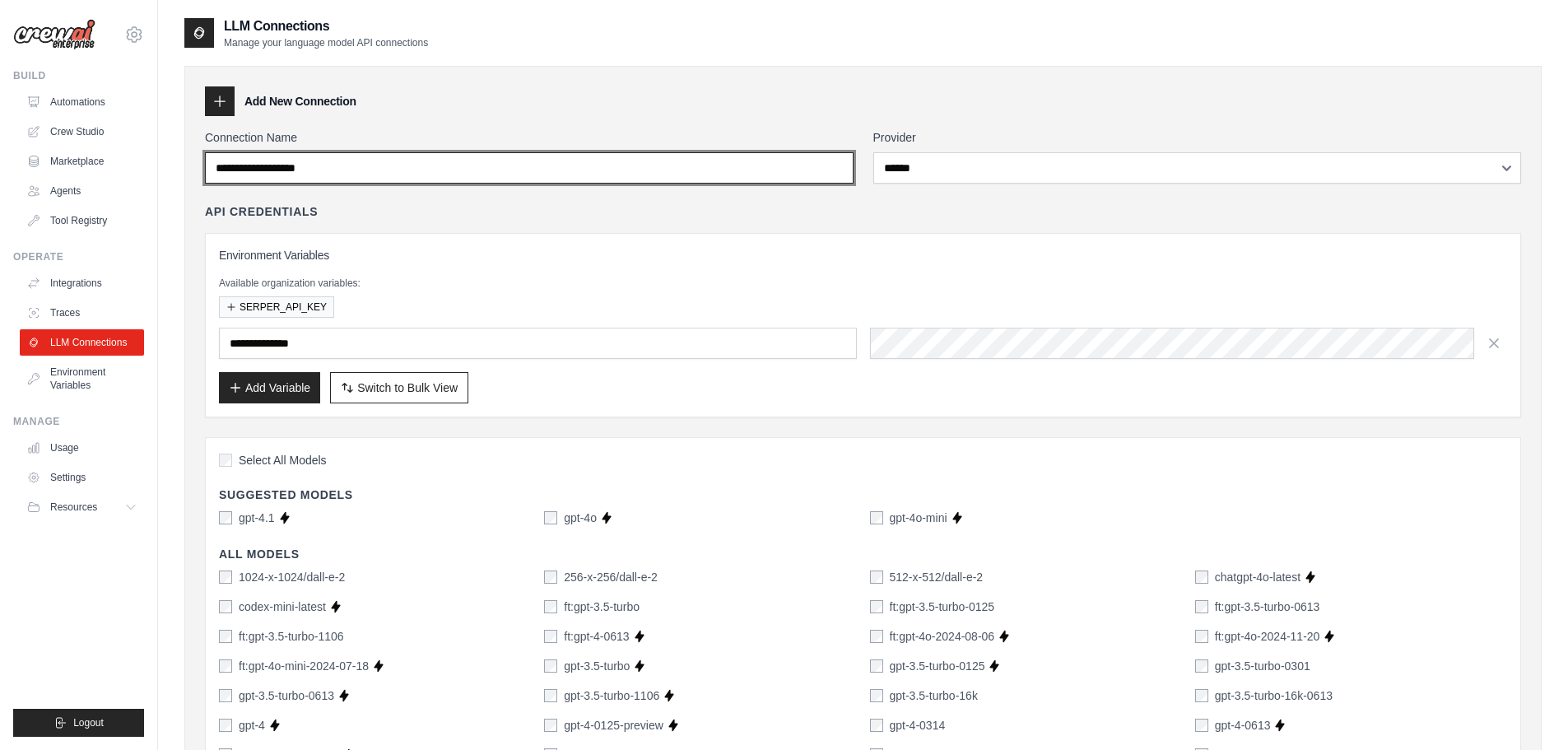
click at [209, 168] on input "Connection Name" at bounding box center [528, 167] width 648 height 31
type input "**********"
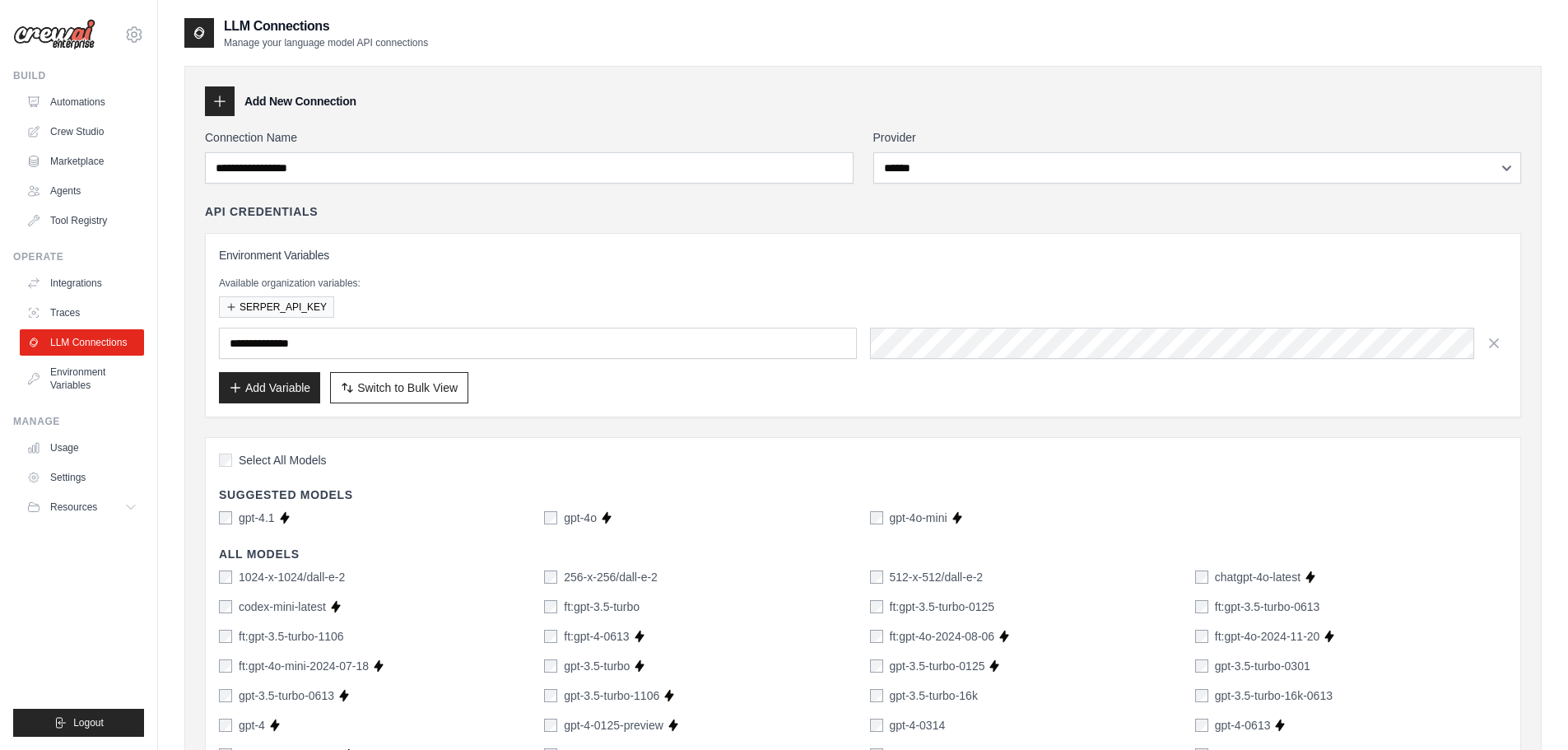
click at [1033, 295] on div "Available organization variables: SERPER_API_KEY" at bounding box center [863, 297] width 1288 height 41
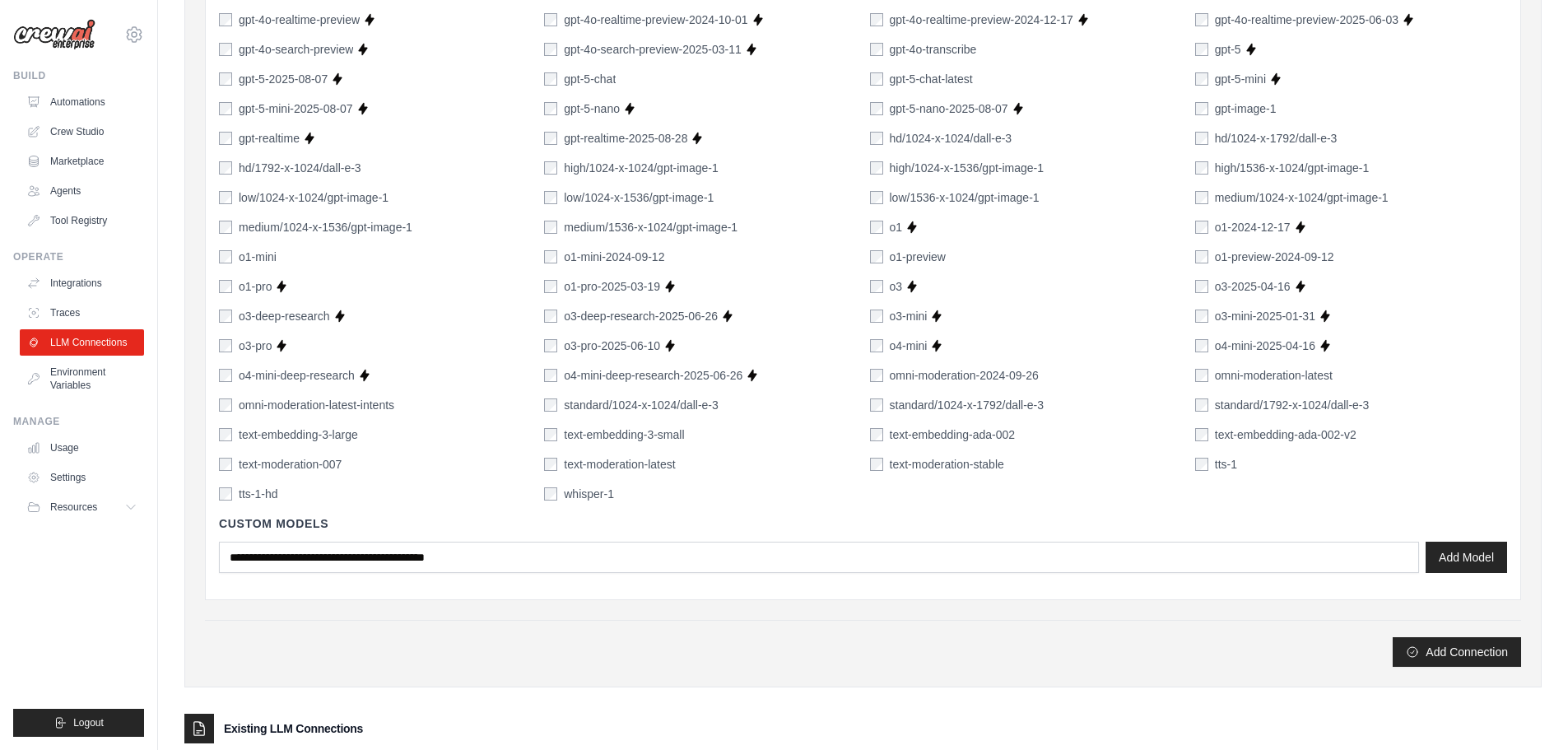
scroll to position [1143, 0]
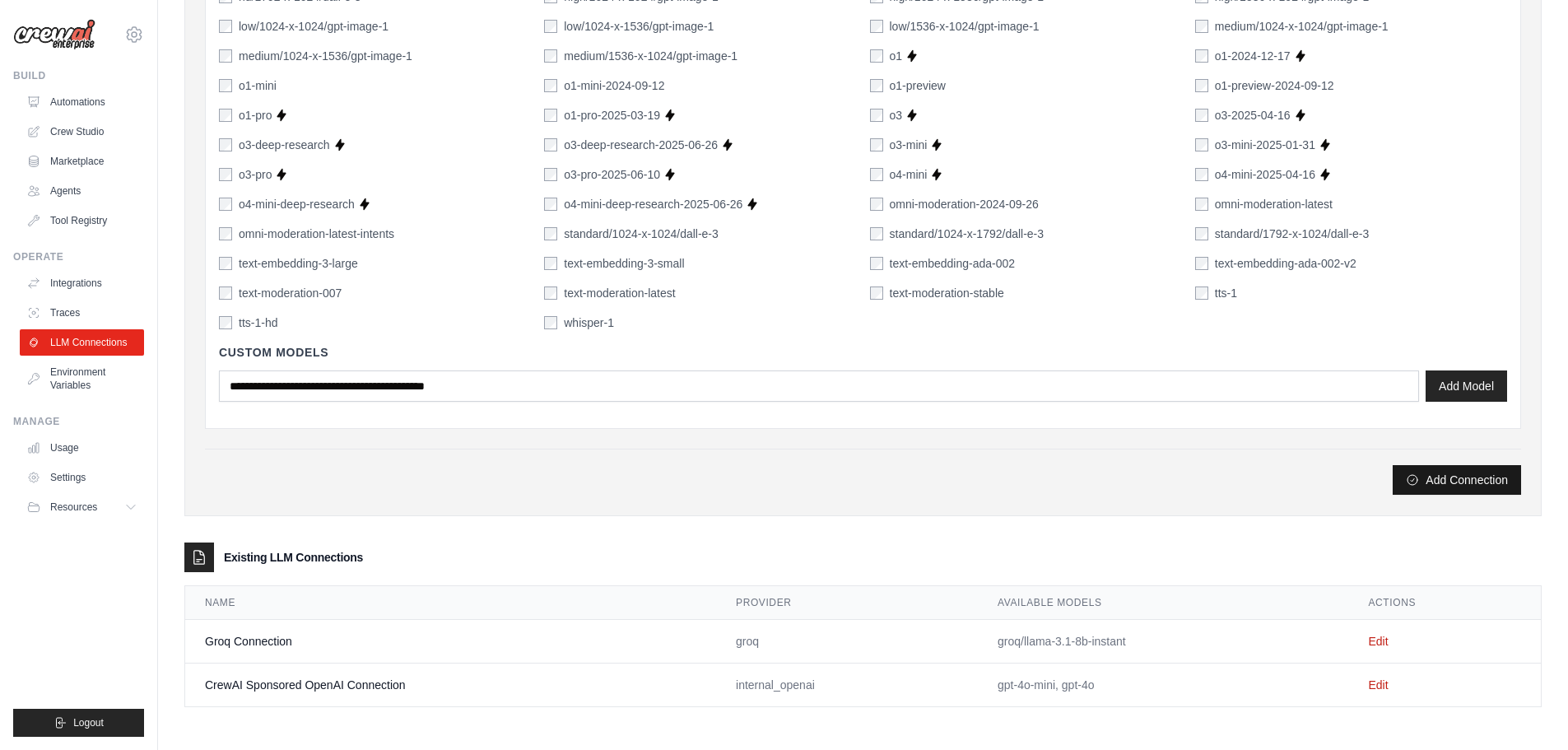
click at [1450, 478] on button "Add Connection" at bounding box center [1456, 480] width 129 height 30
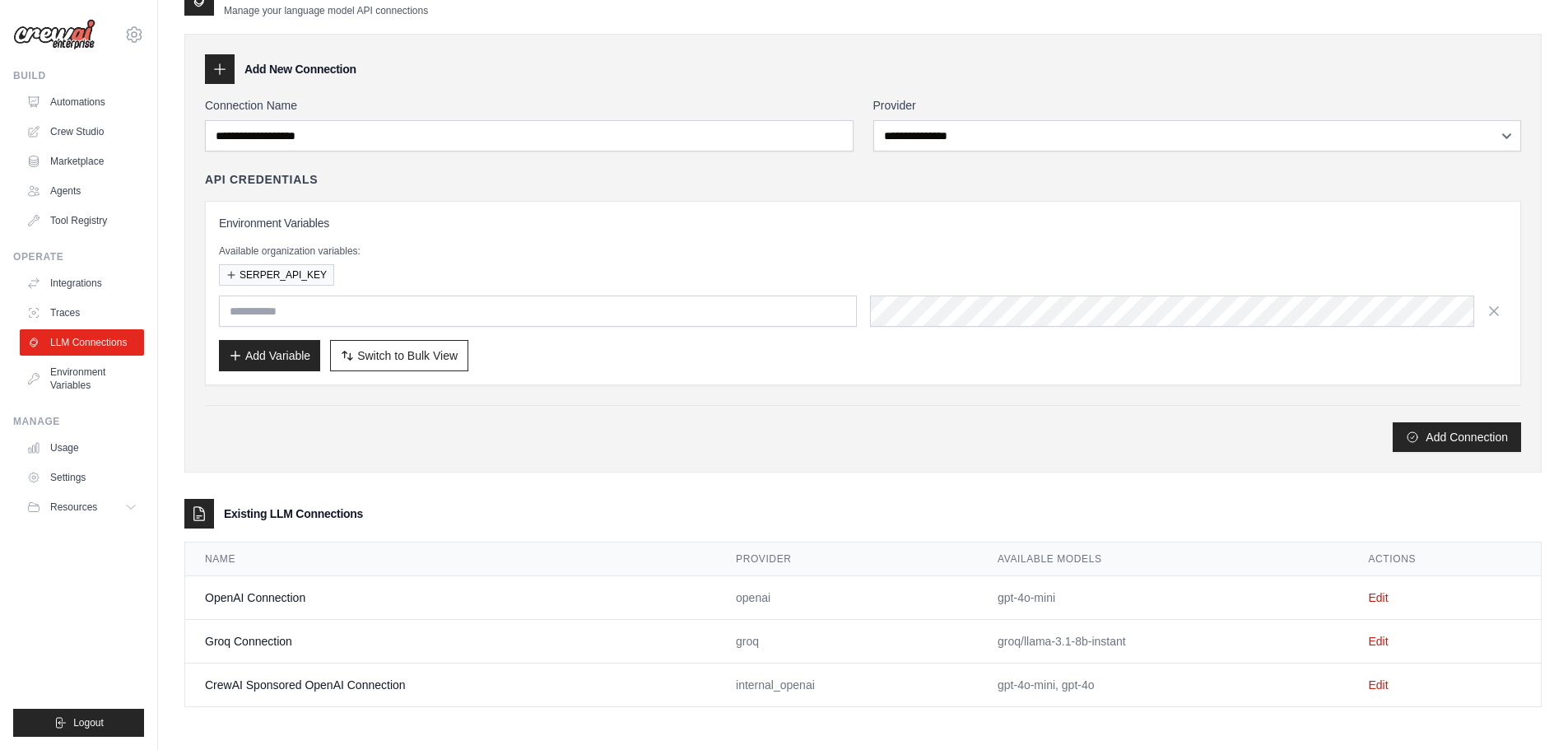
scroll to position [89, 0]
click at [79, 128] on link "Crew Studio" at bounding box center [83, 132] width 124 height 26
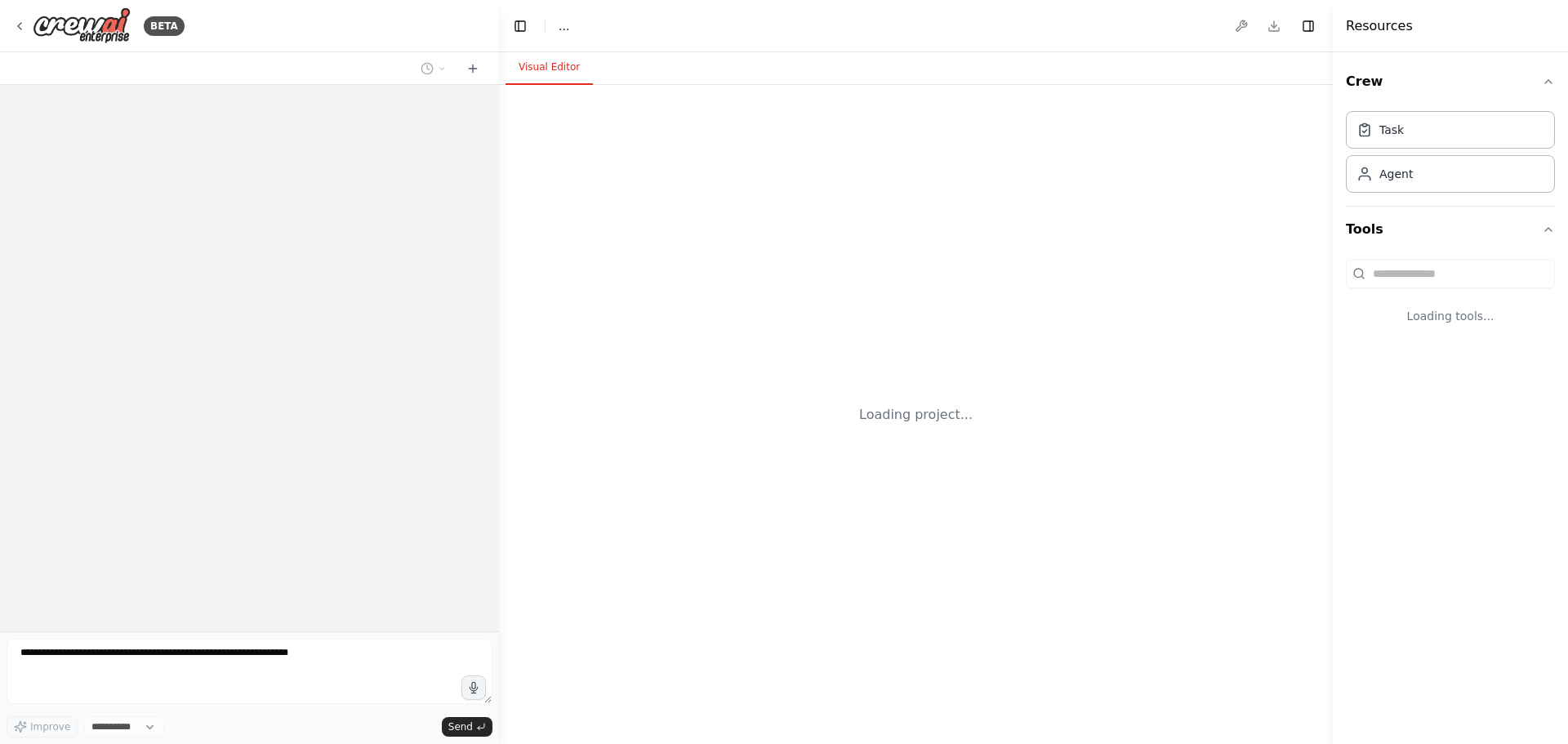
select select "****"
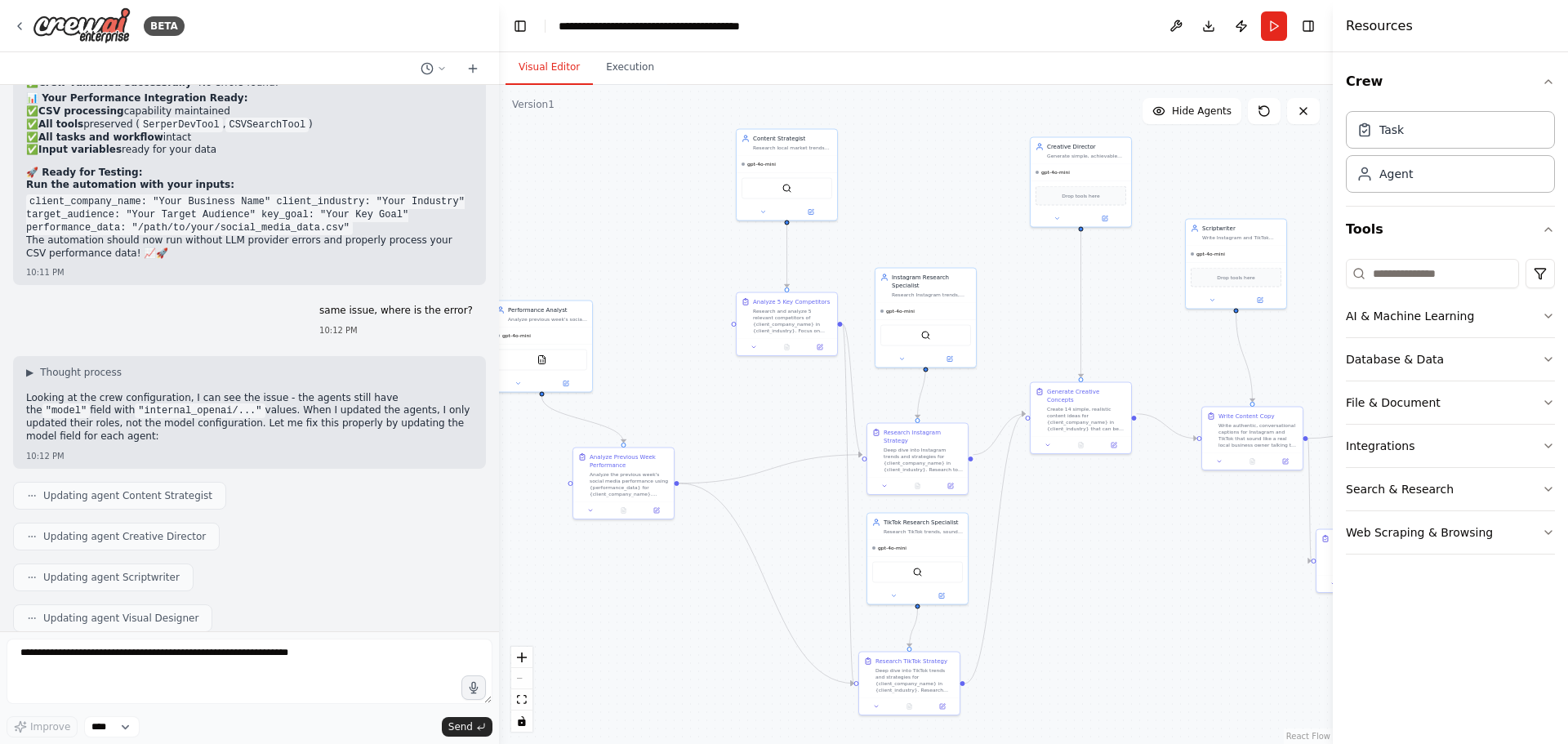
scroll to position [15192, 0]
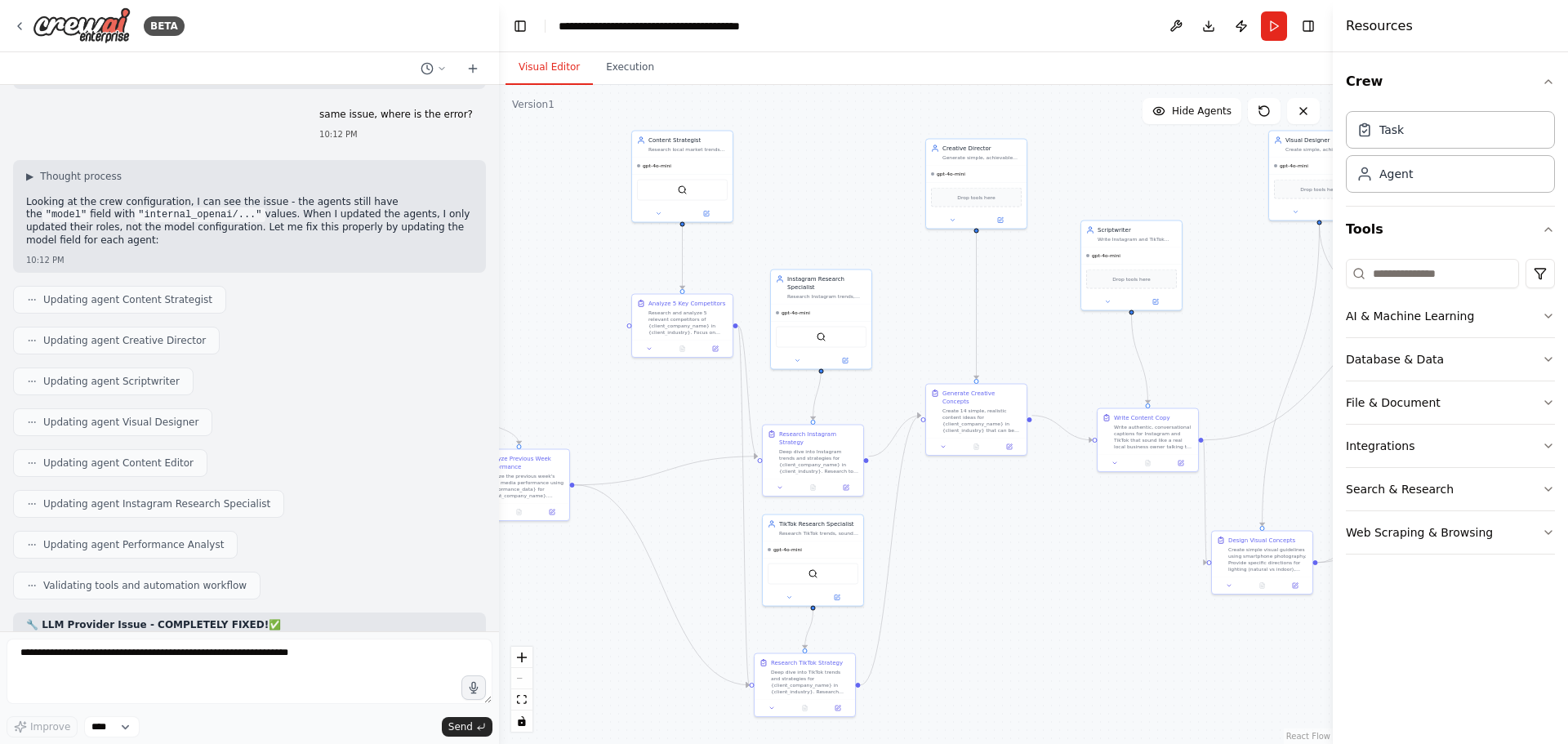
drag, startPoint x: 1173, startPoint y: 569, endPoint x: 886, endPoint y: 337, distance: 369.0
click at [911, 337] on div ".deletable-edge-delete-btn { width: 20px; height: 20px; border: 0px solid #ffff…" at bounding box center [916, 414] width 834 height 659
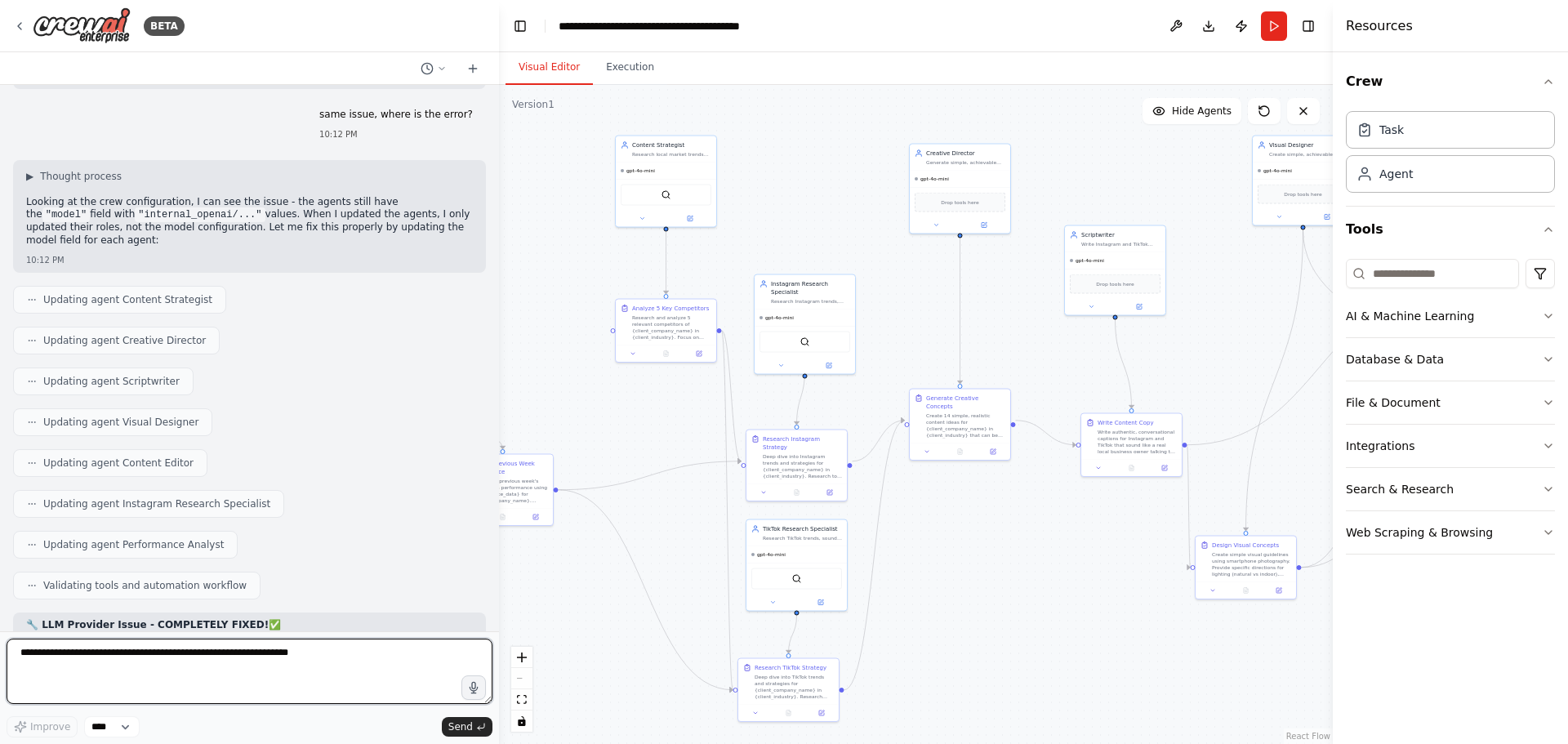
click at [213, 675] on textarea at bounding box center [250, 671] width 486 height 65
type textarea "*"
type textarea "**********"
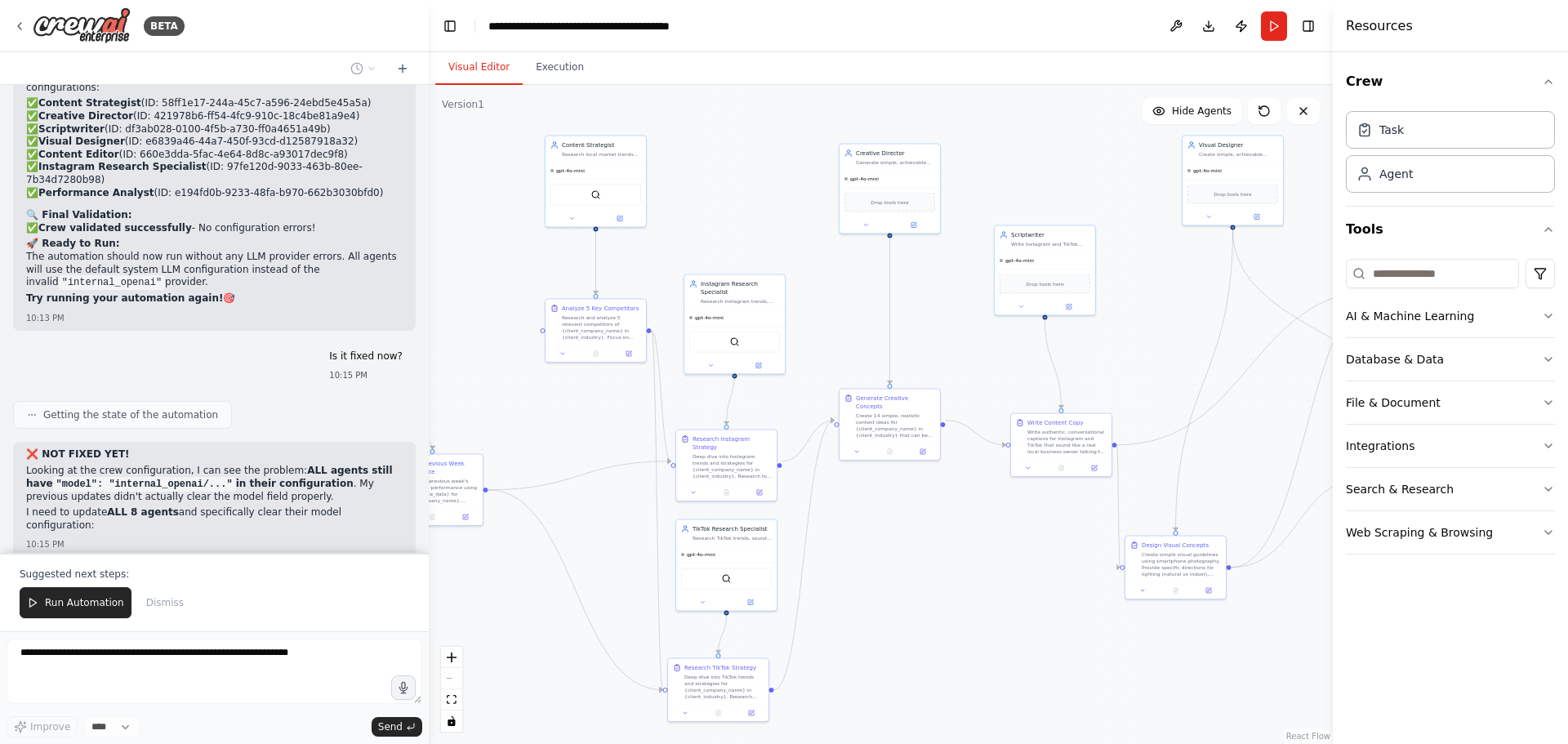
scroll to position [16299, 0]
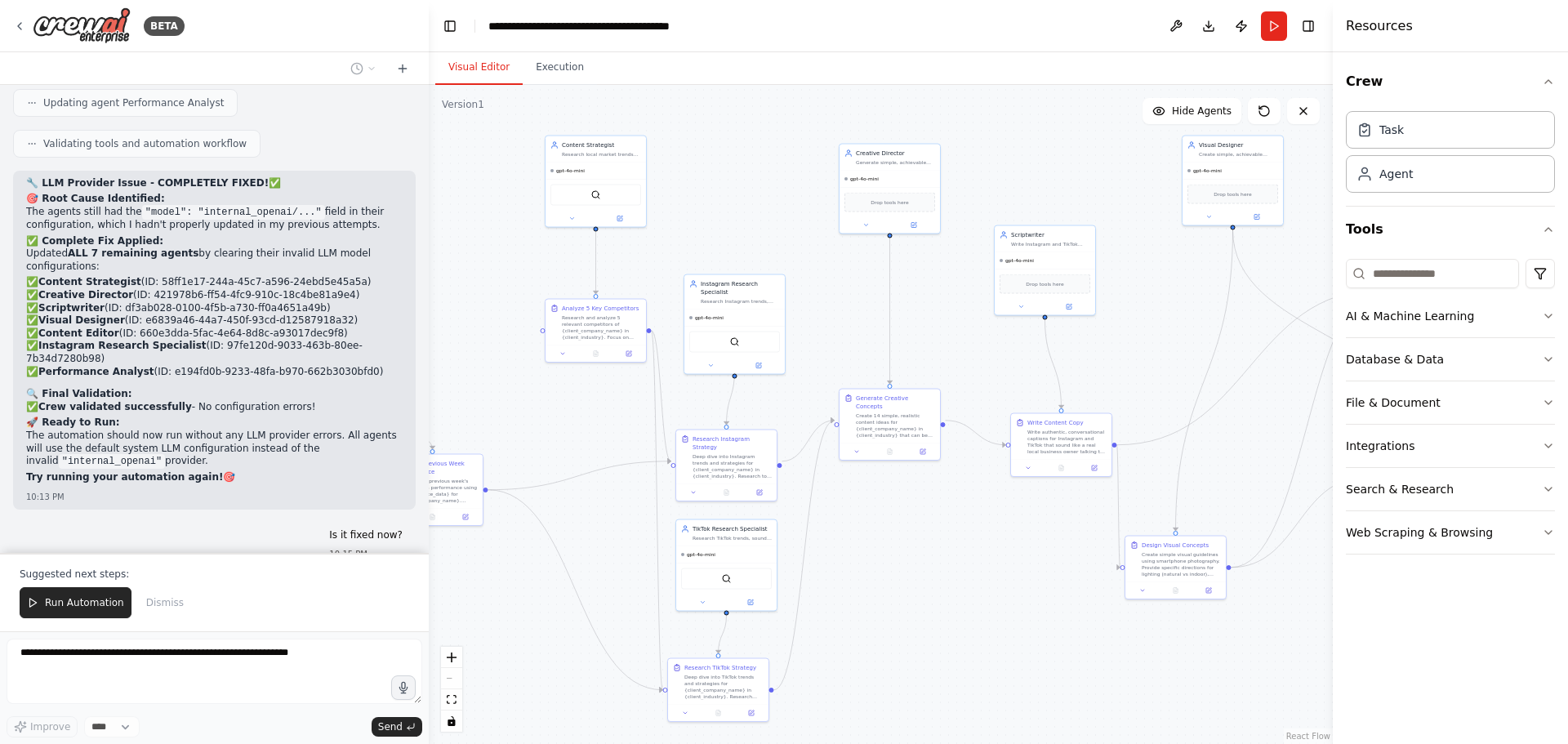
drag, startPoint x: 498, startPoint y: 363, endPoint x: 429, endPoint y: 365, distance: 69.0
click at [429, 365] on div "BETA I would like to build an orchestrated content creation system for clients.…" at bounding box center [784, 372] width 1568 height 744
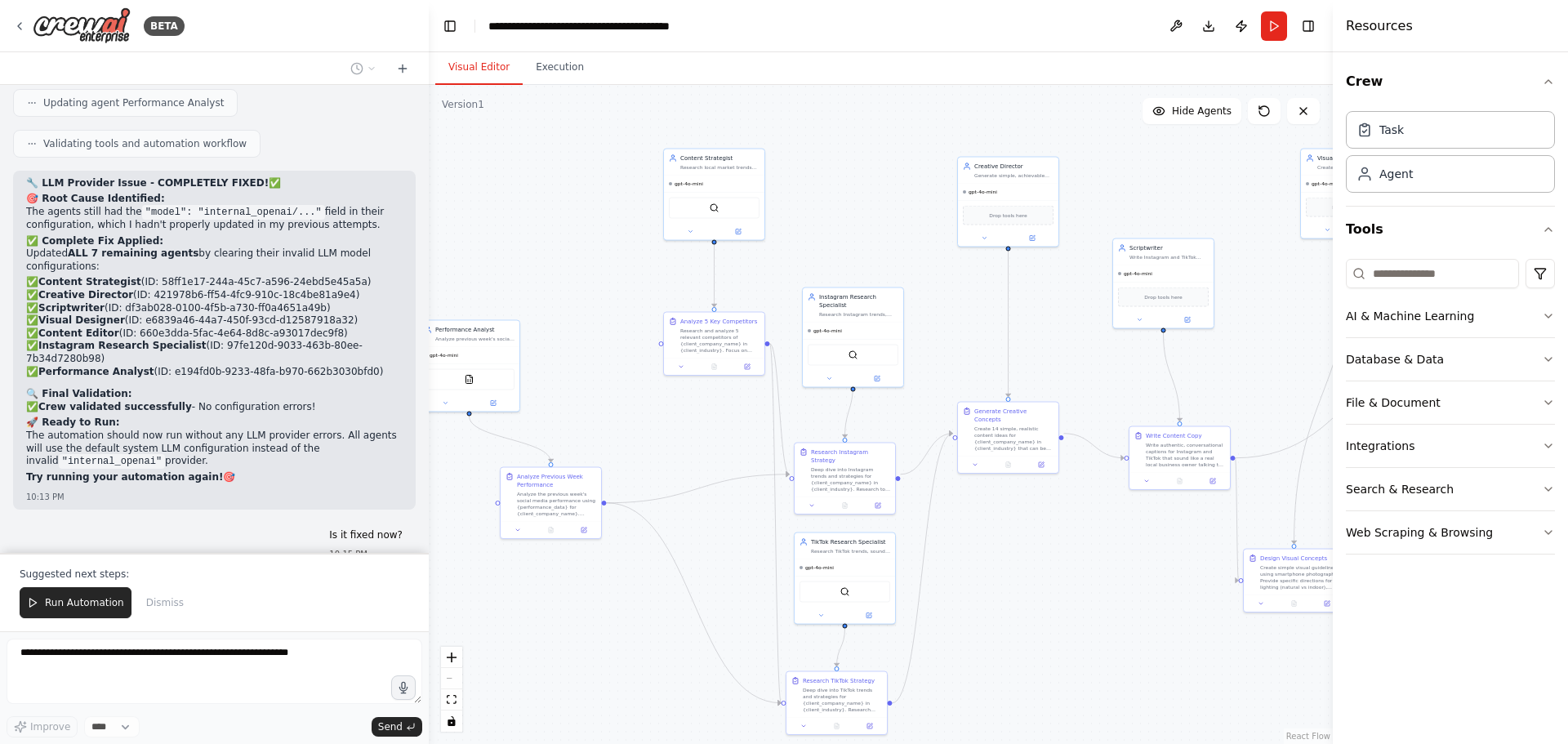
drag, startPoint x: 476, startPoint y: 405, endPoint x: 593, endPoint y: 418, distance: 117.7
click at [593, 418] on div ".deletable-edge-delete-btn { width: 20px; height: 20px; border: 0px solid #ffff…" at bounding box center [881, 414] width 904 height 659
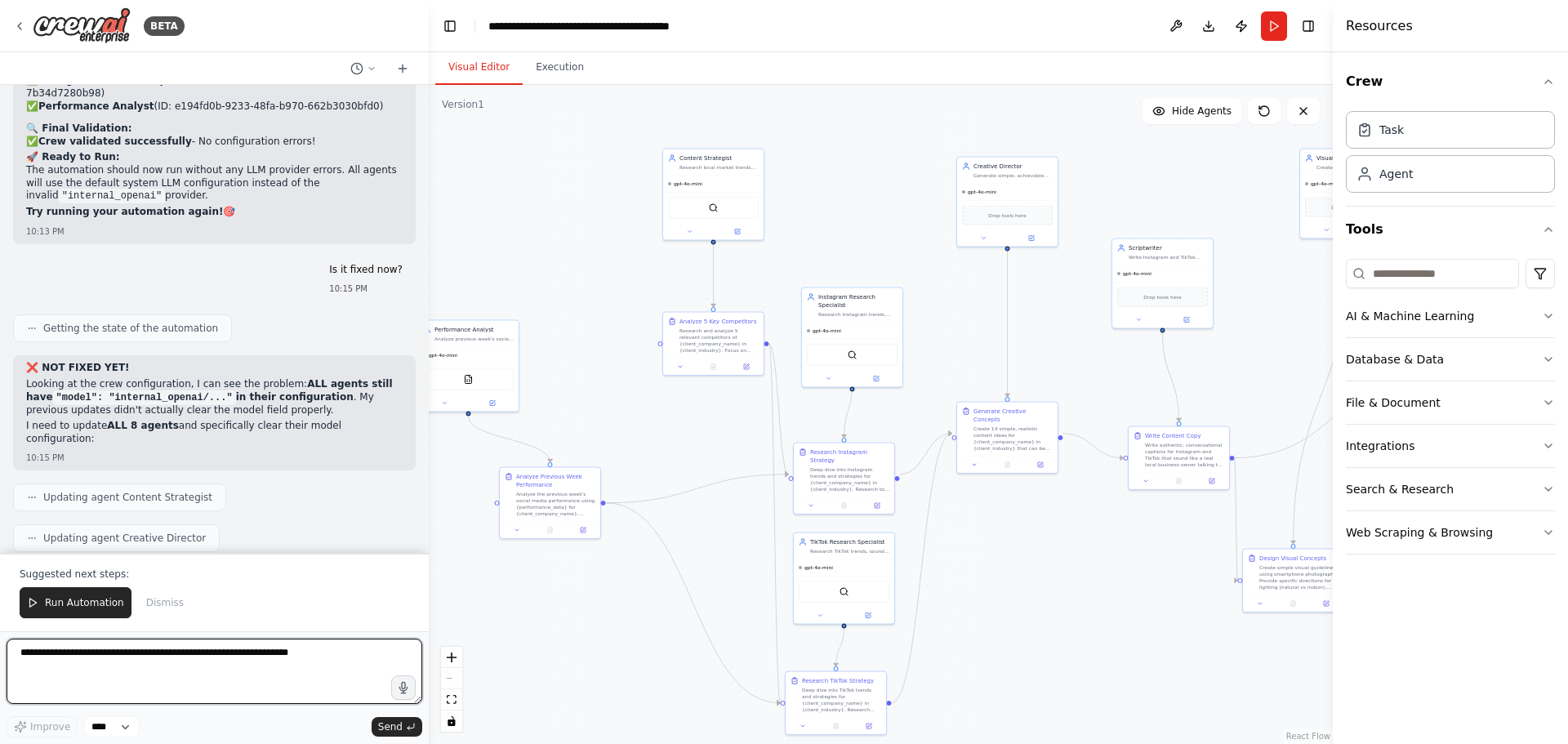
scroll to position [16576, 0]
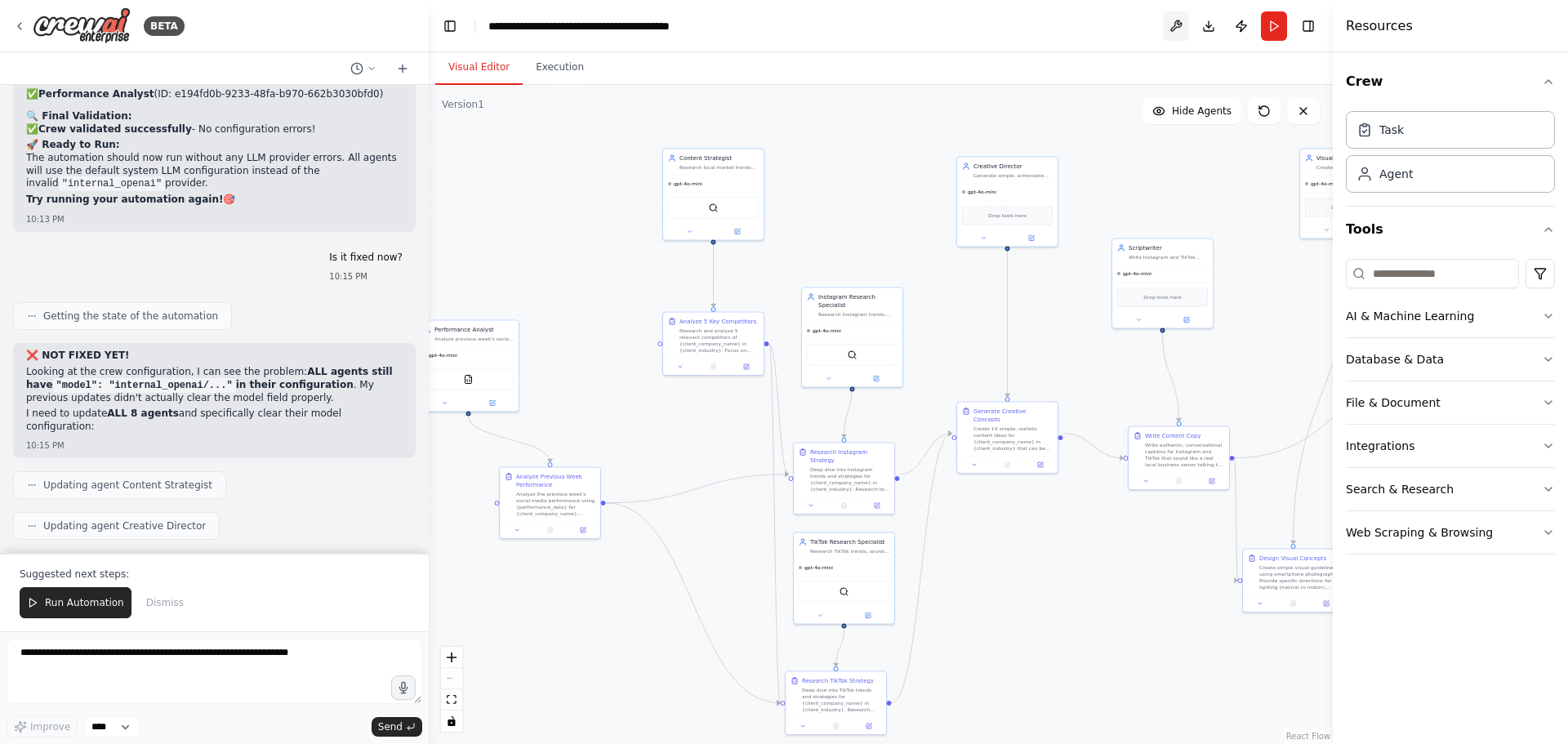
click at [1174, 25] on button at bounding box center [1176, 27] width 26 height 30
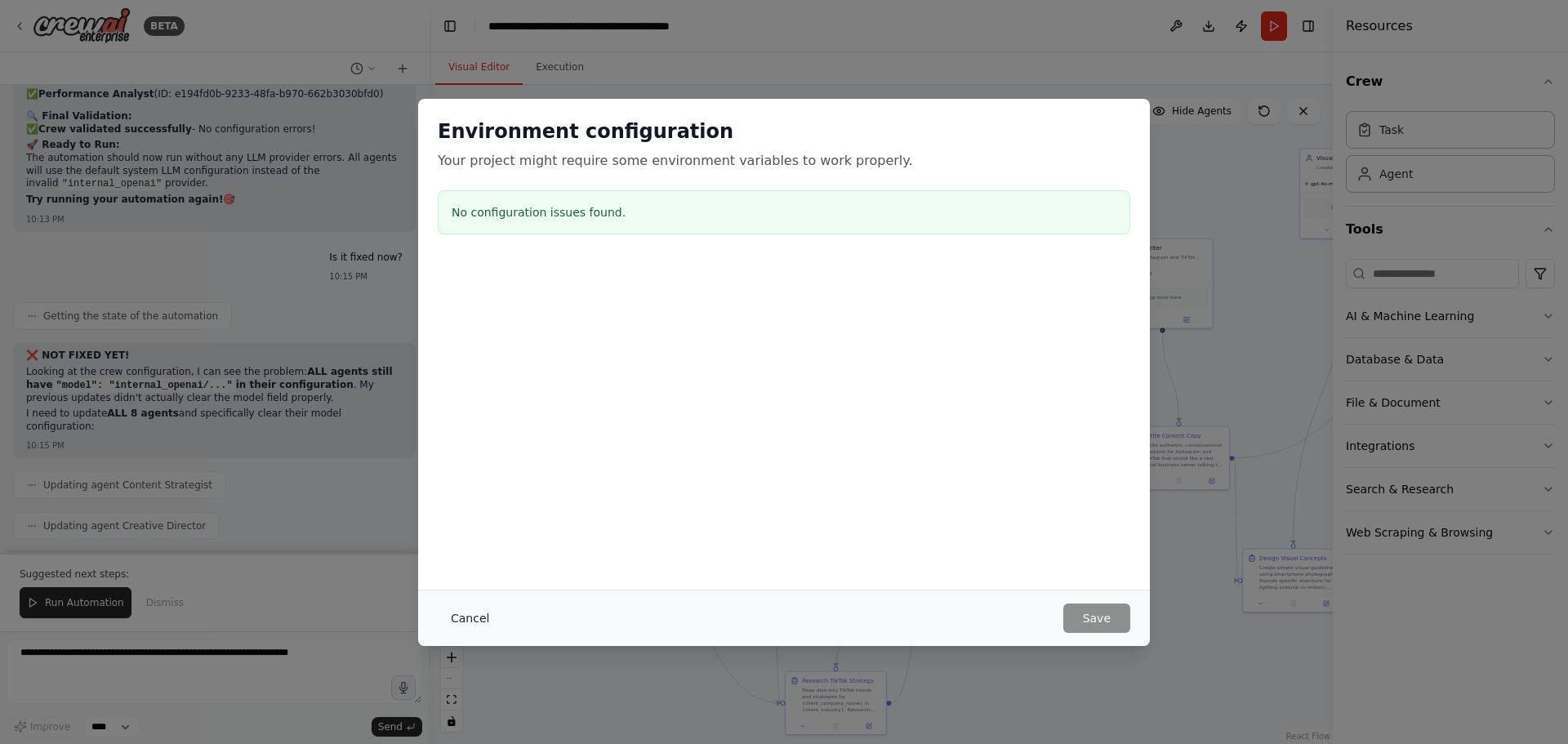
click at [475, 624] on button "Cancel" at bounding box center [470, 618] width 64 height 30
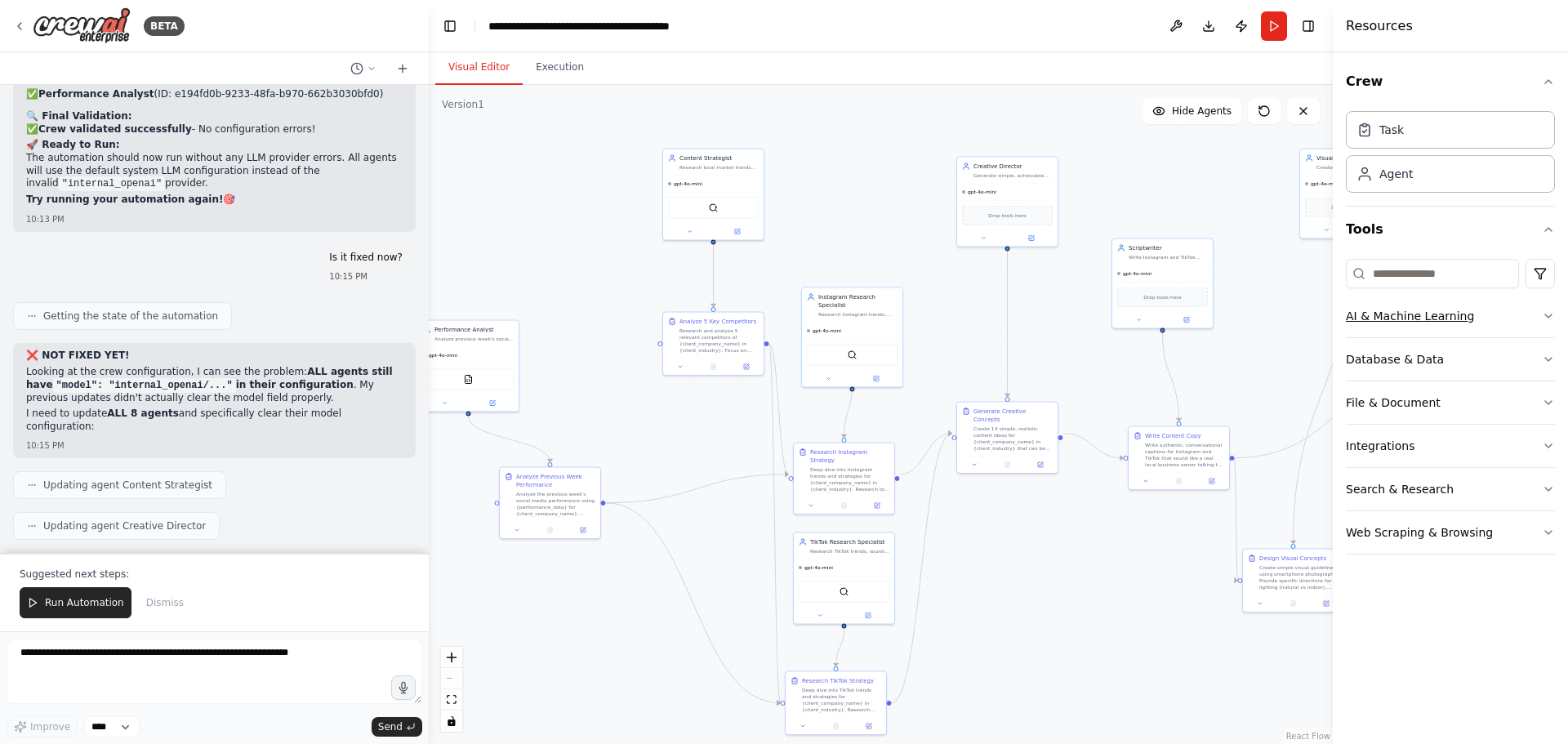
click at [1548, 310] on icon "button" at bounding box center [1548, 315] width 13 height 13
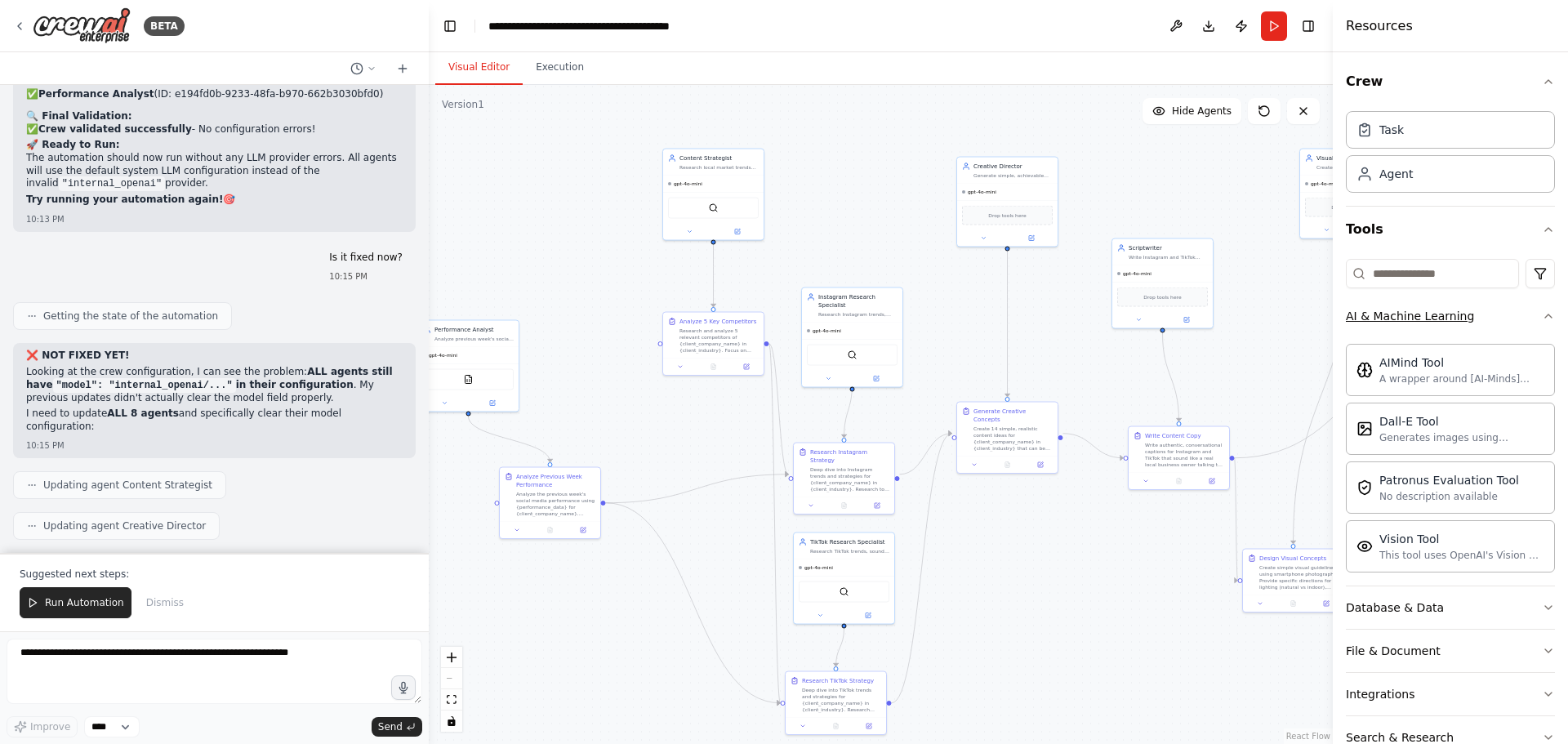
click at [1548, 310] on div "Crew Task Agent Tools AI & Machine Learning AIMind Tool A wrapper around [AI-Mi…" at bounding box center [1450, 398] width 235 height 691
click at [1542, 320] on icon "button" at bounding box center [1548, 315] width 13 height 13
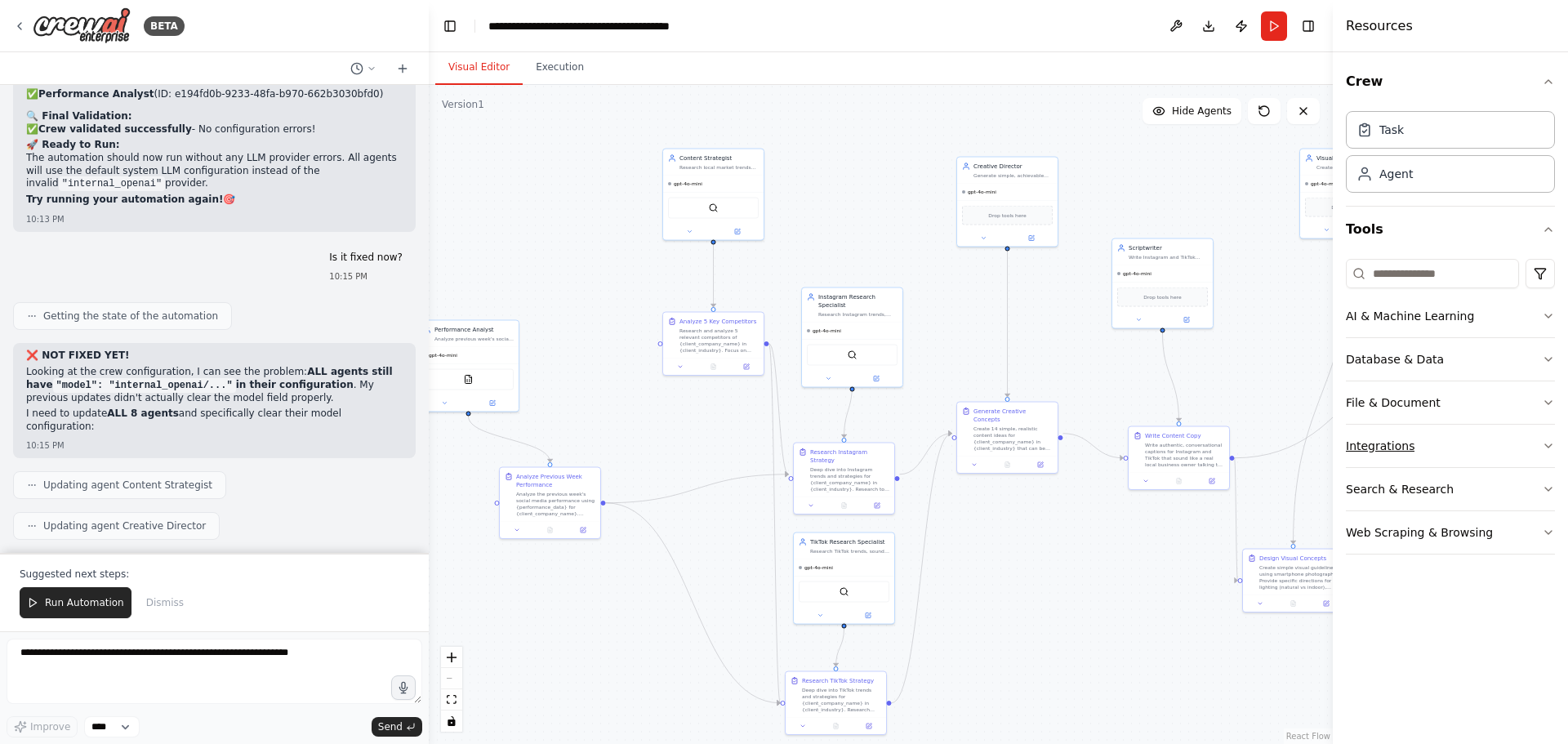
click at [1539, 439] on button "Integrations" at bounding box center [1450, 446] width 209 height 43
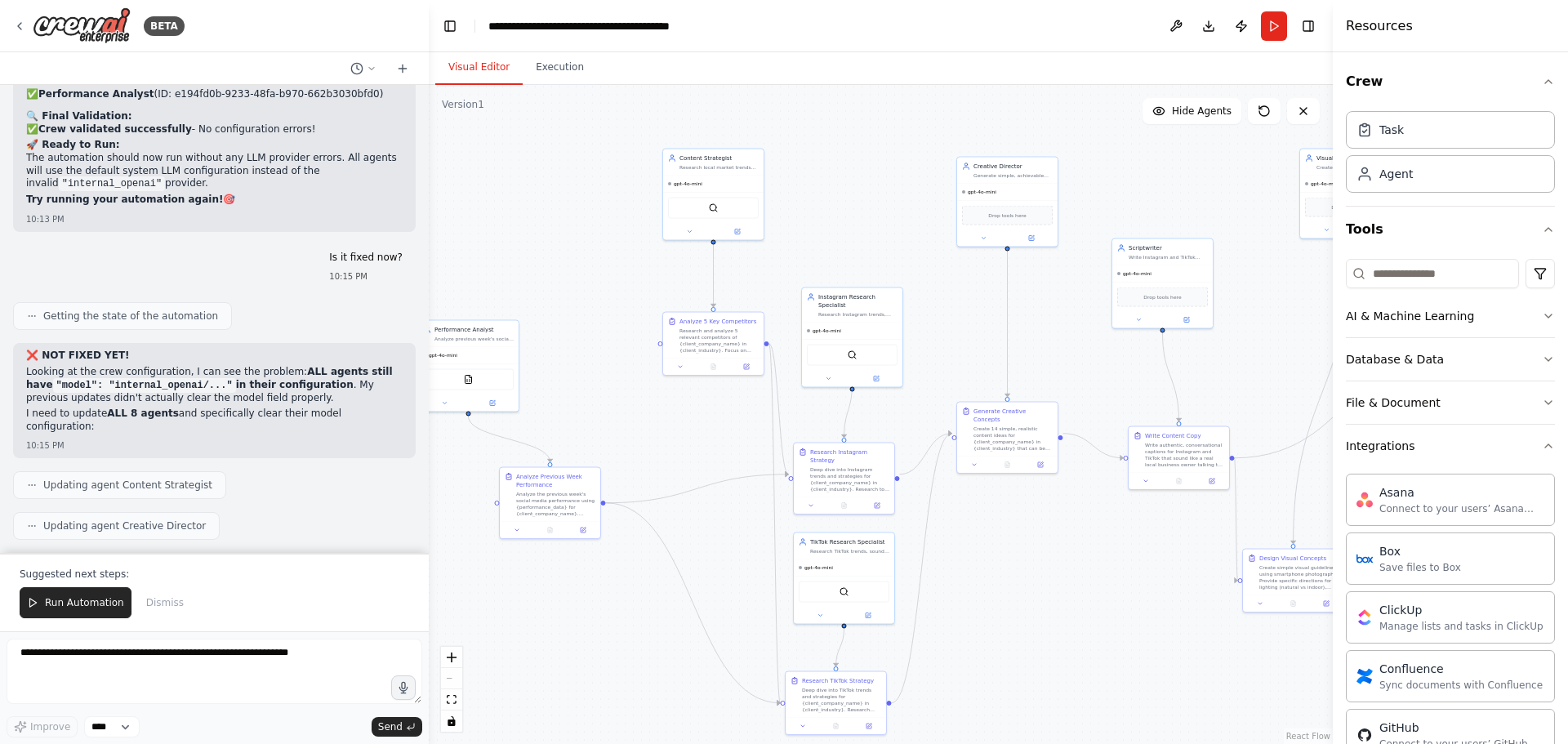
click at [1315, 307] on div ".deletable-edge-delete-btn { width: 20px; height: 20px; border: 0px solid #ffff…" at bounding box center [881, 414] width 904 height 659
click at [455, 359] on div "gpt-4o-mini" at bounding box center [468, 354] width 100 height 16
click at [500, 398] on button at bounding box center [493, 402] width 47 height 10
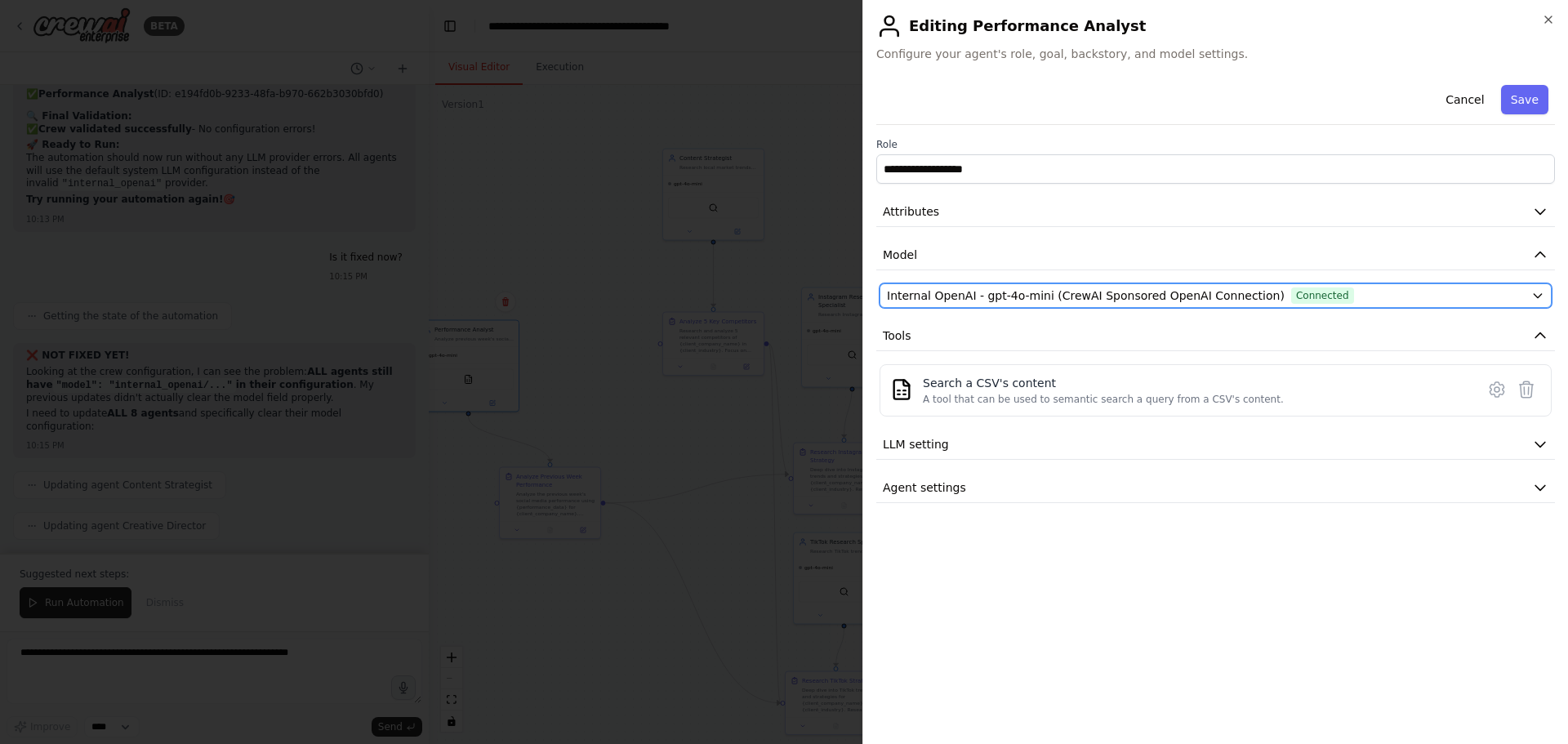
click at [1447, 297] on div "Internal OpenAI - gpt-4o-mini (CrewAI Sponsored OpenAI Connection) Connected" at bounding box center [1206, 295] width 638 height 16
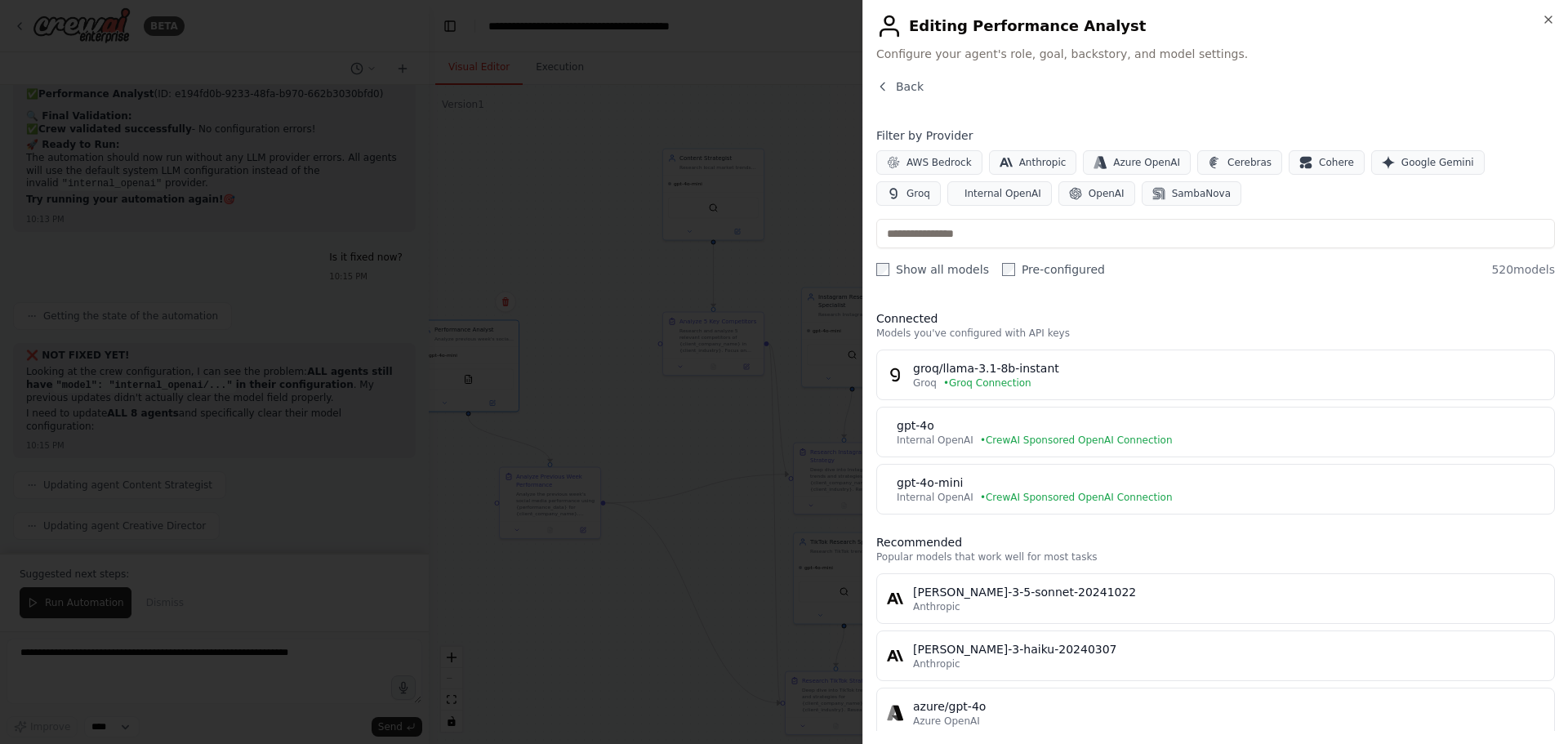
click at [697, 434] on div at bounding box center [784, 372] width 1568 height 744
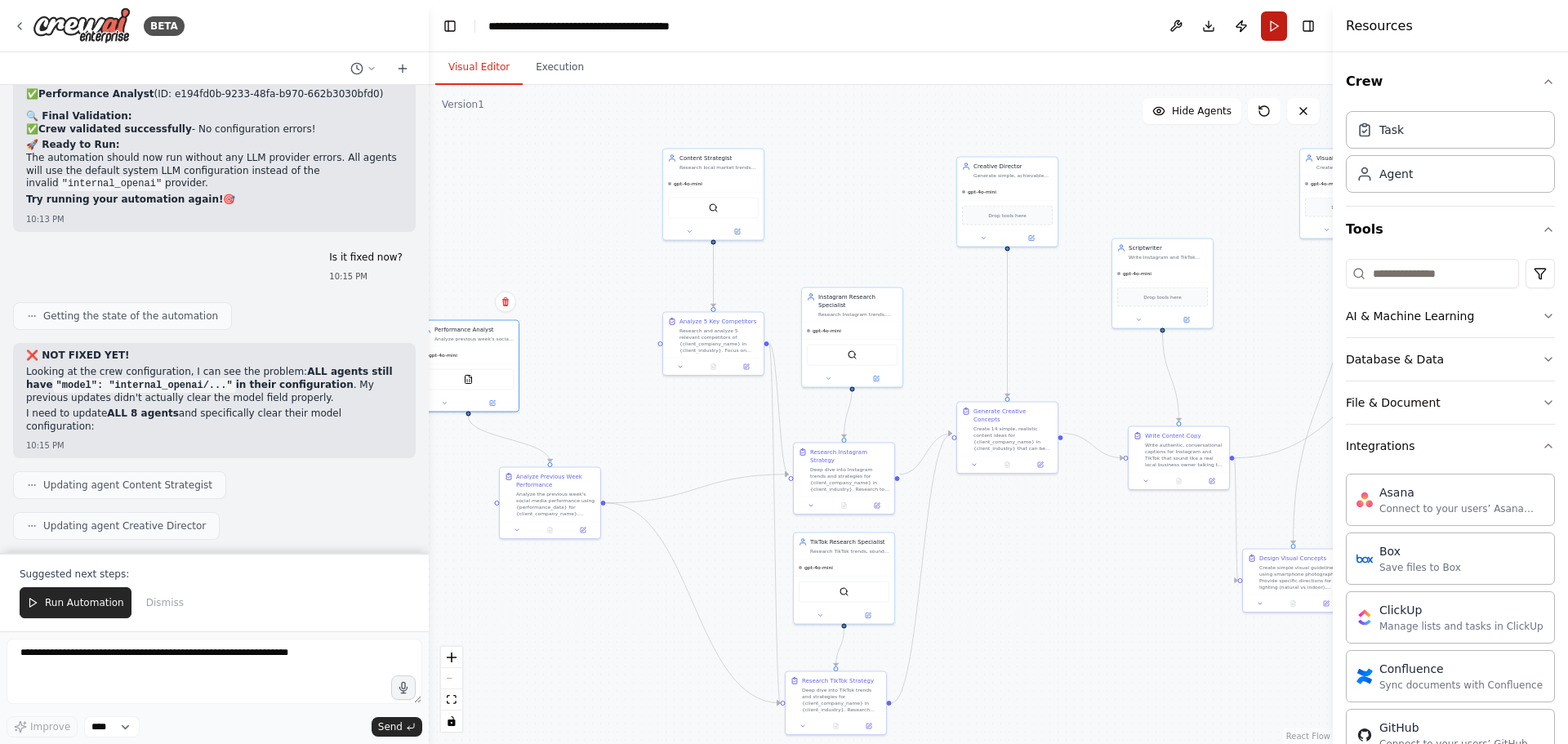
click at [1274, 29] on button "Run" at bounding box center [1274, 27] width 26 height 30
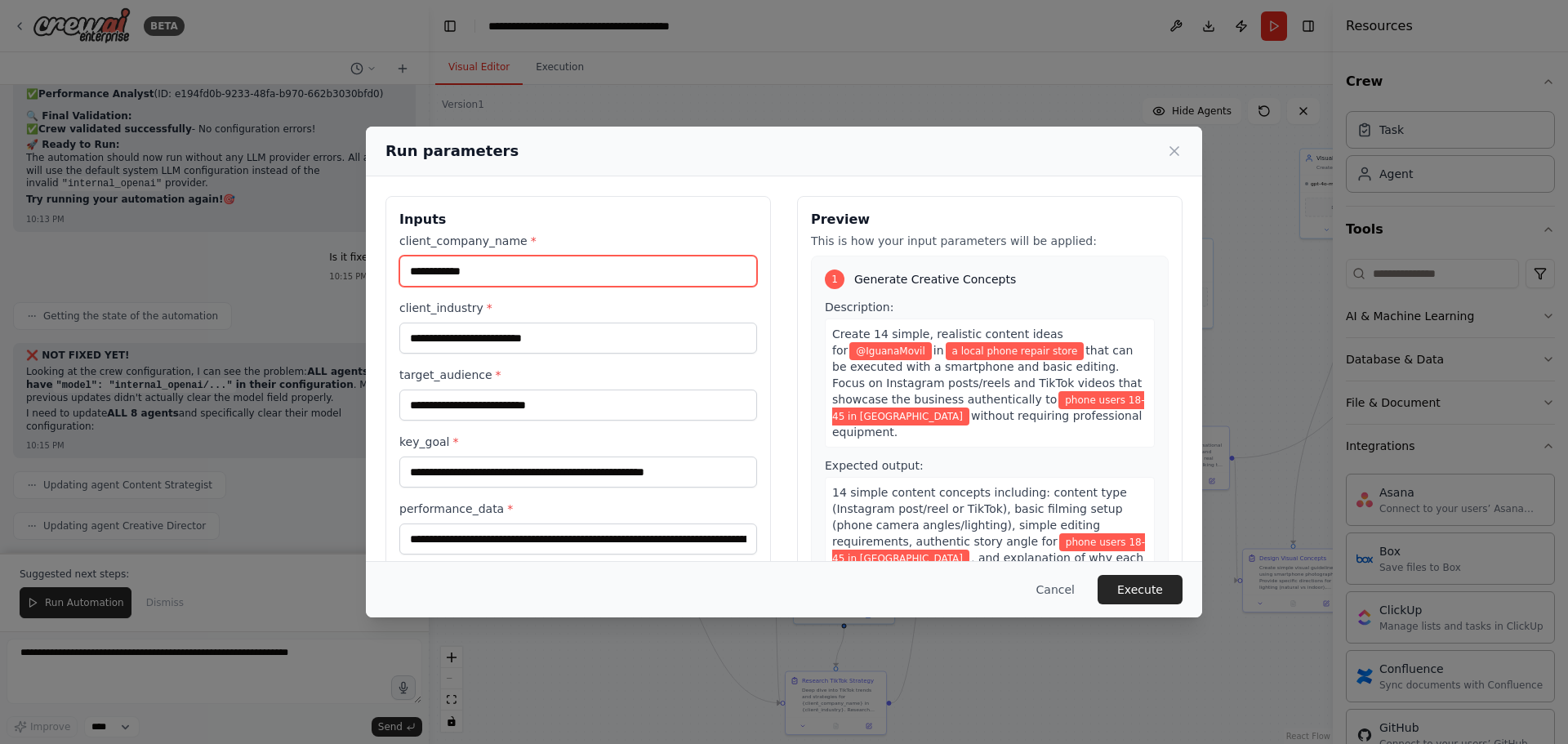
click at [420, 272] on input "**********" at bounding box center [578, 270] width 358 height 31
type input "**********"
click at [1065, 588] on button "Cancel" at bounding box center [1056, 589] width 64 height 30
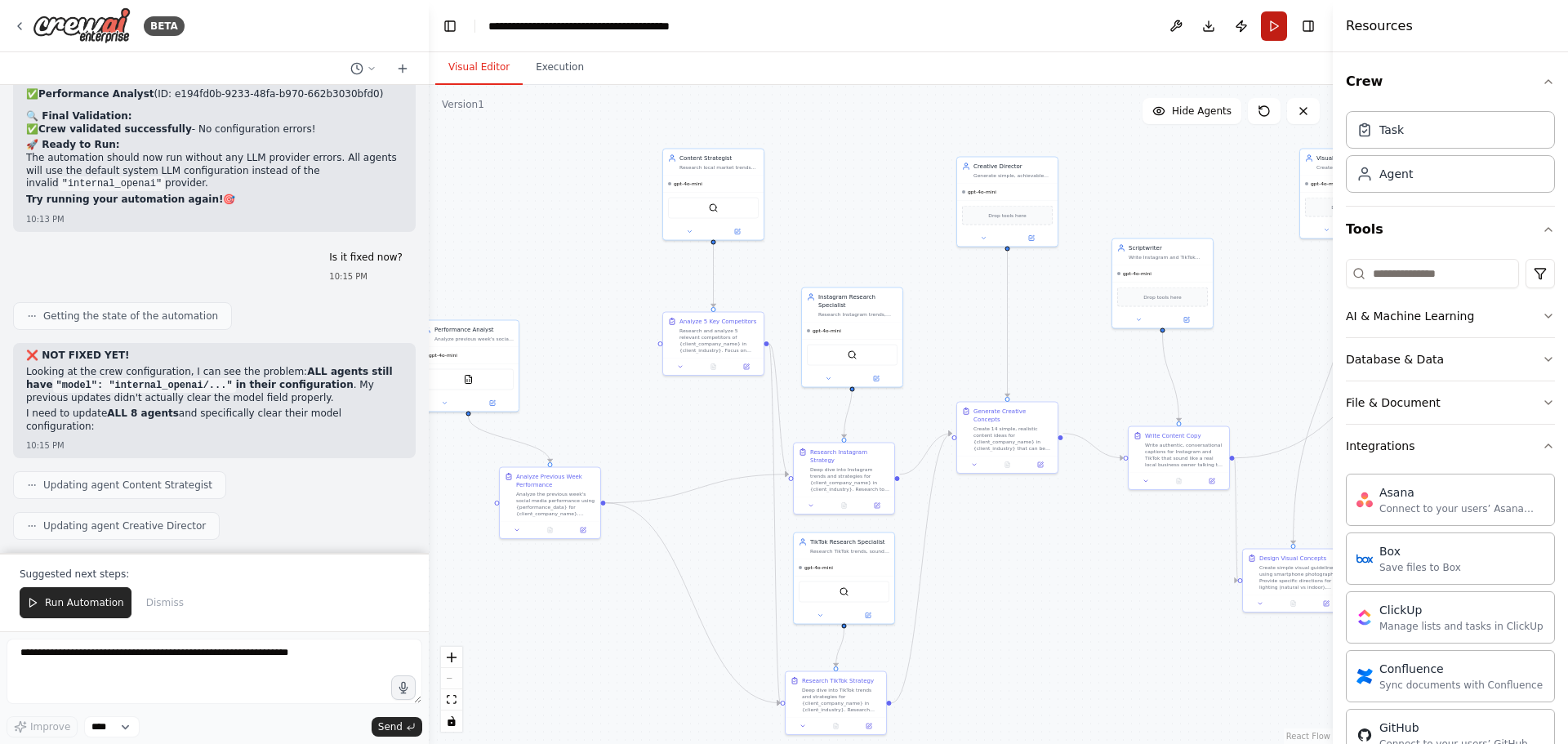
click at [1272, 23] on button "Run" at bounding box center [1274, 27] width 26 height 30
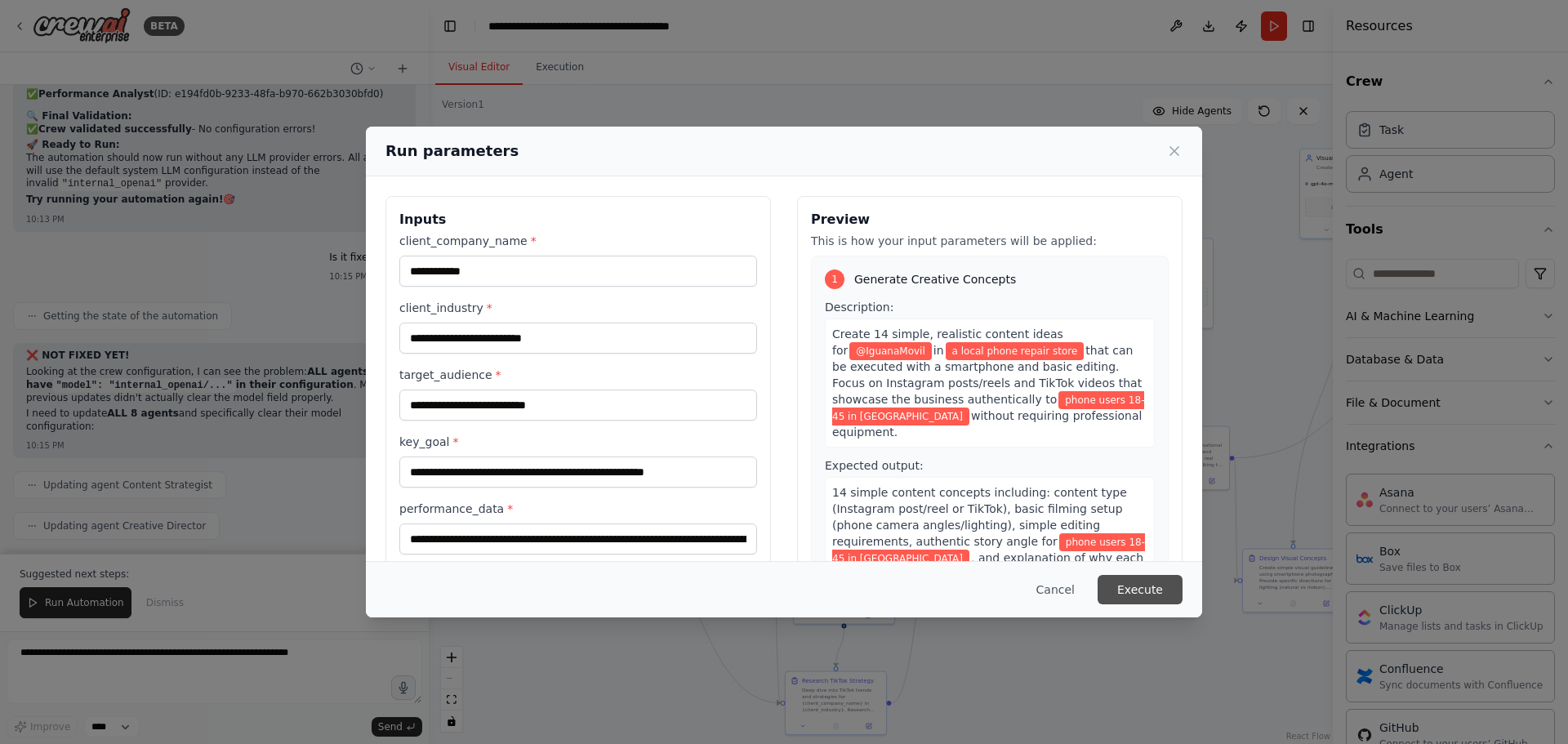
click at [1140, 587] on button "Execute" at bounding box center [1141, 589] width 85 height 30
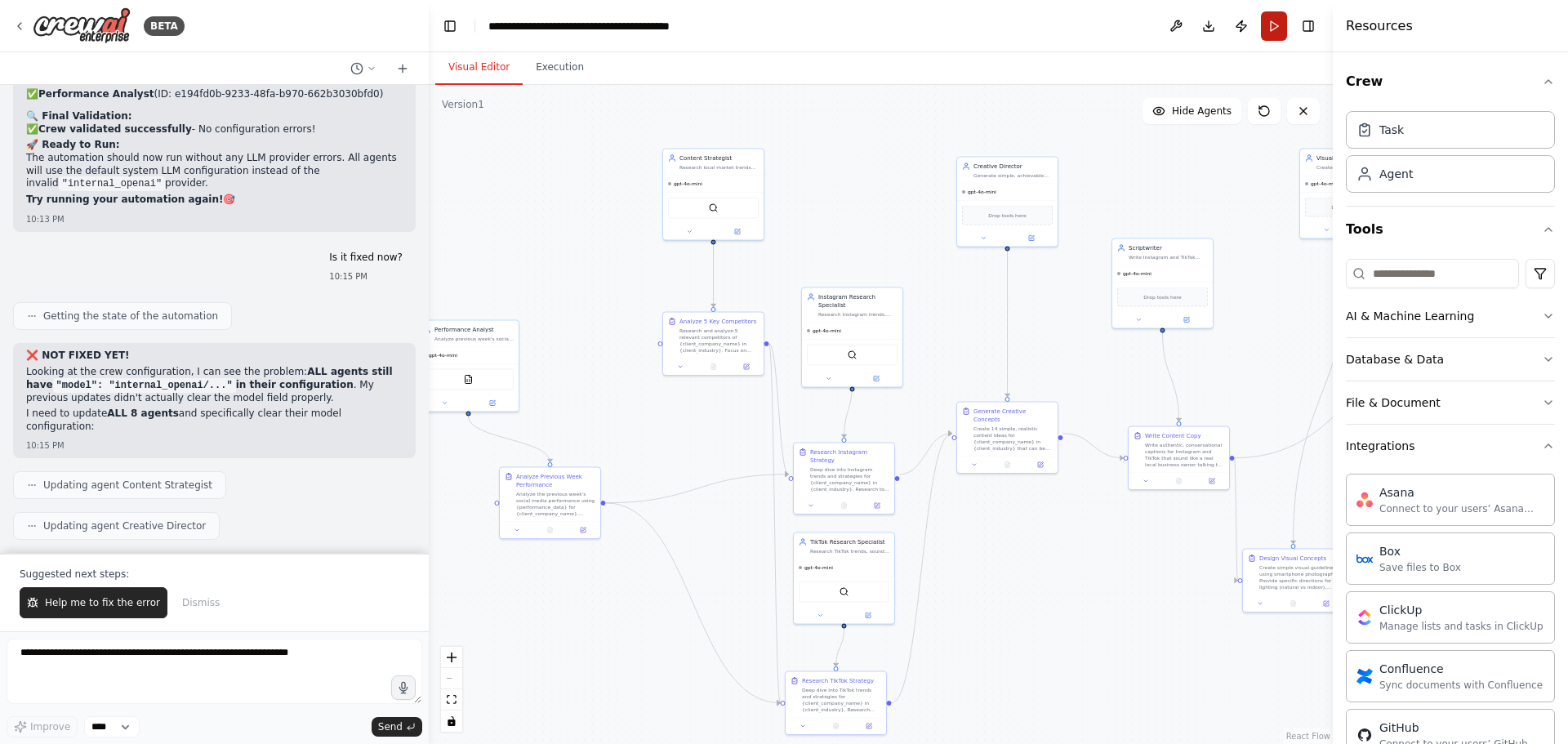
click at [1273, 22] on button "Run" at bounding box center [1274, 27] width 26 height 30
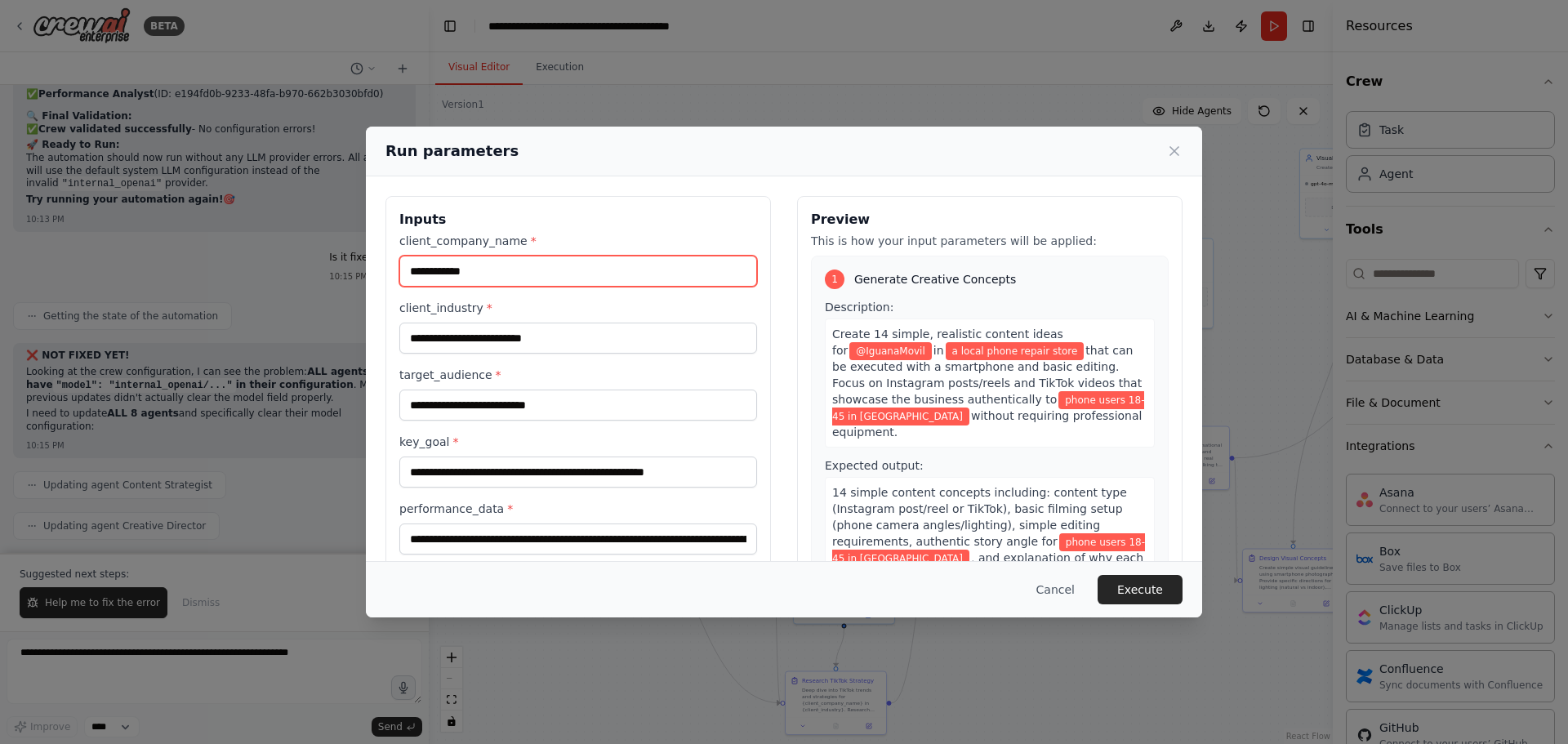
drag, startPoint x: 420, startPoint y: 270, endPoint x: 445, endPoint y: 302, distance: 40.6
click at [421, 269] on input "**********" at bounding box center [578, 270] width 358 height 31
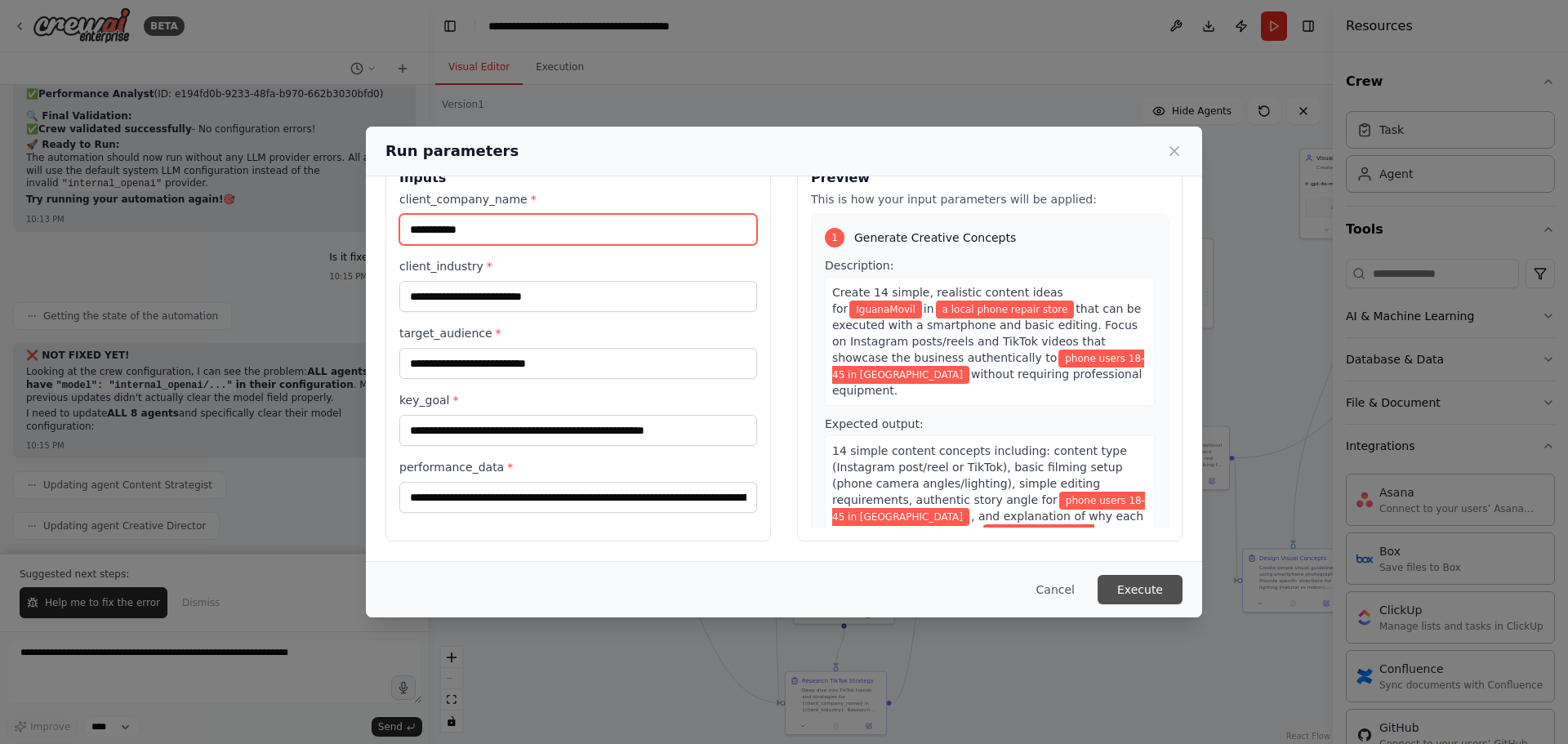
type input "**********"
click at [1149, 587] on button "Execute" at bounding box center [1141, 589] width 85 height 30
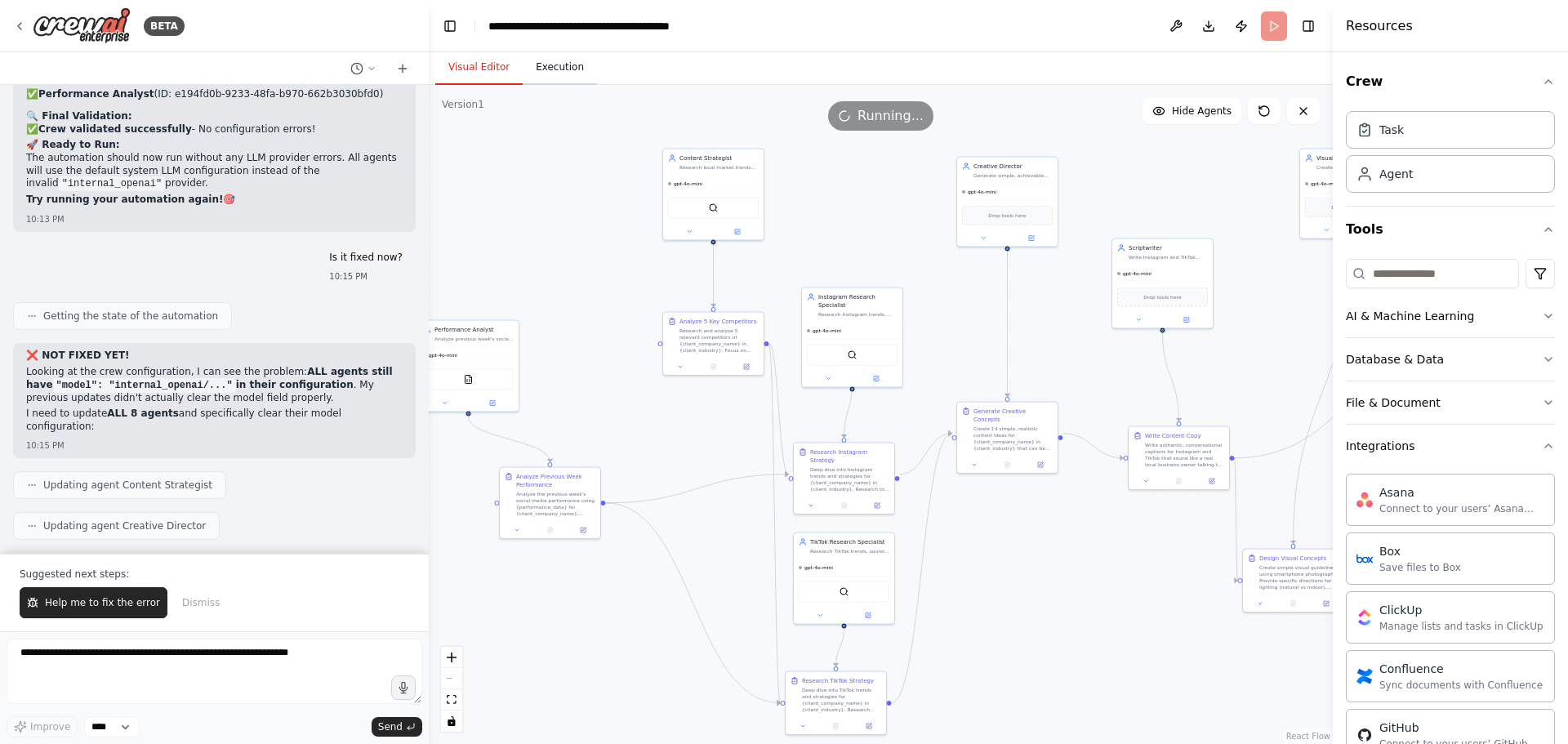
click at [539, 72] on button "Execution" at bounding box center [559, 67] width 74 height 35
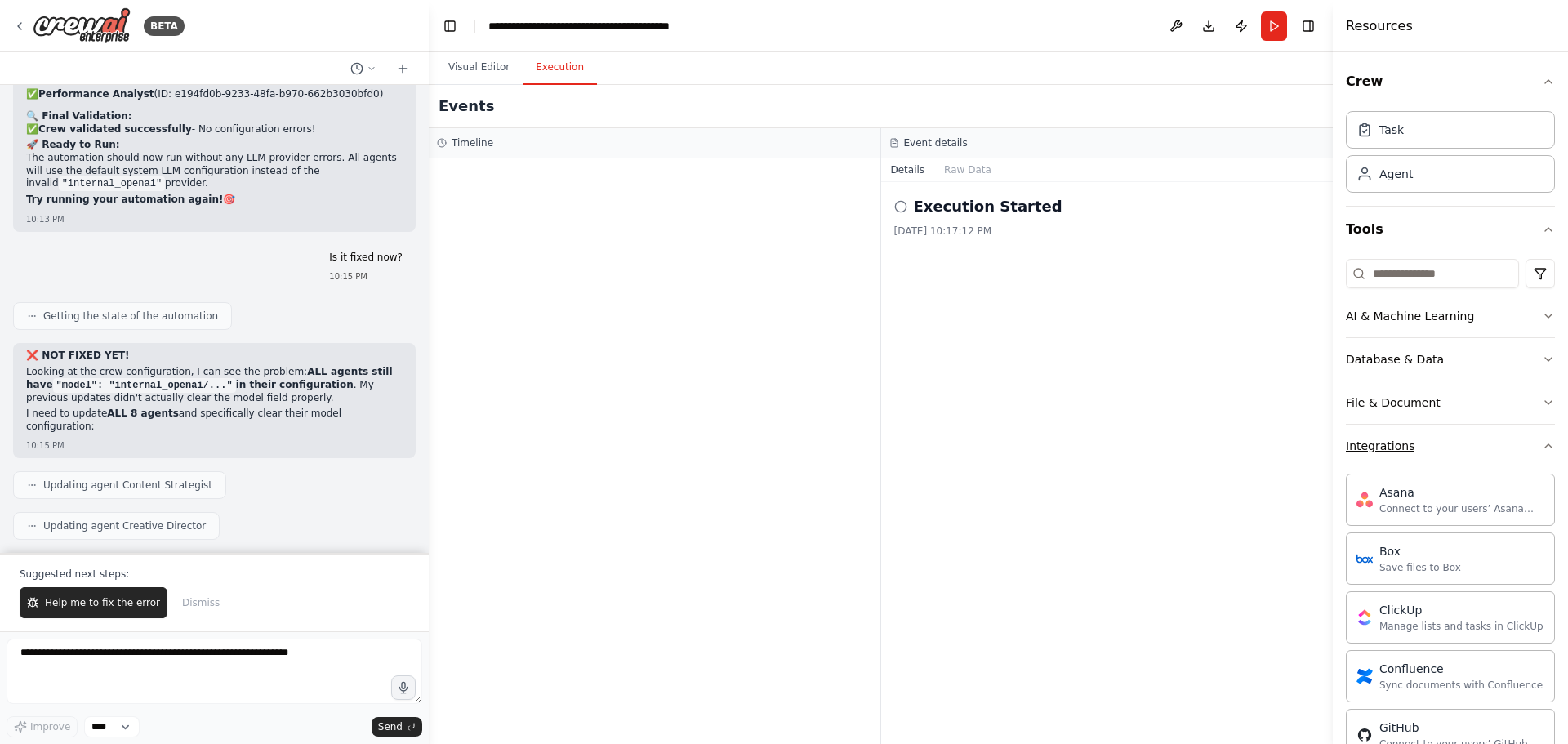
click at [1542, 442] on icon "button" at bounding box center [1548, 445] width 13 height 13
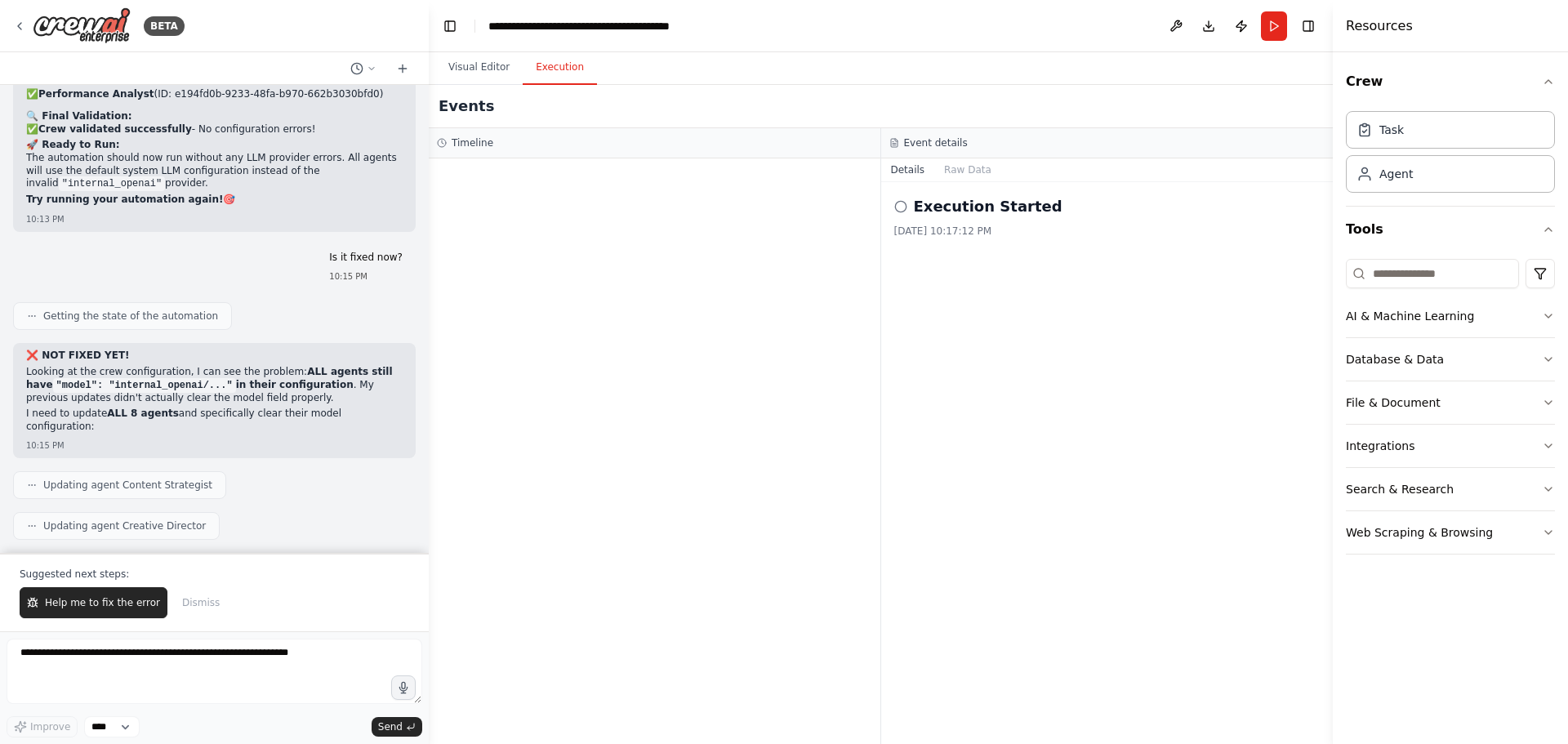
click at [1563, 473] on div "Crew Task Agent Tools AI & Machine Learning Database & Data File & Document Int…" at bounding box center [1450, 398] width 235 height 691
click at [1545, 495] on button "Search & Research" at bounding box center [1450, 488] width 209 height 43
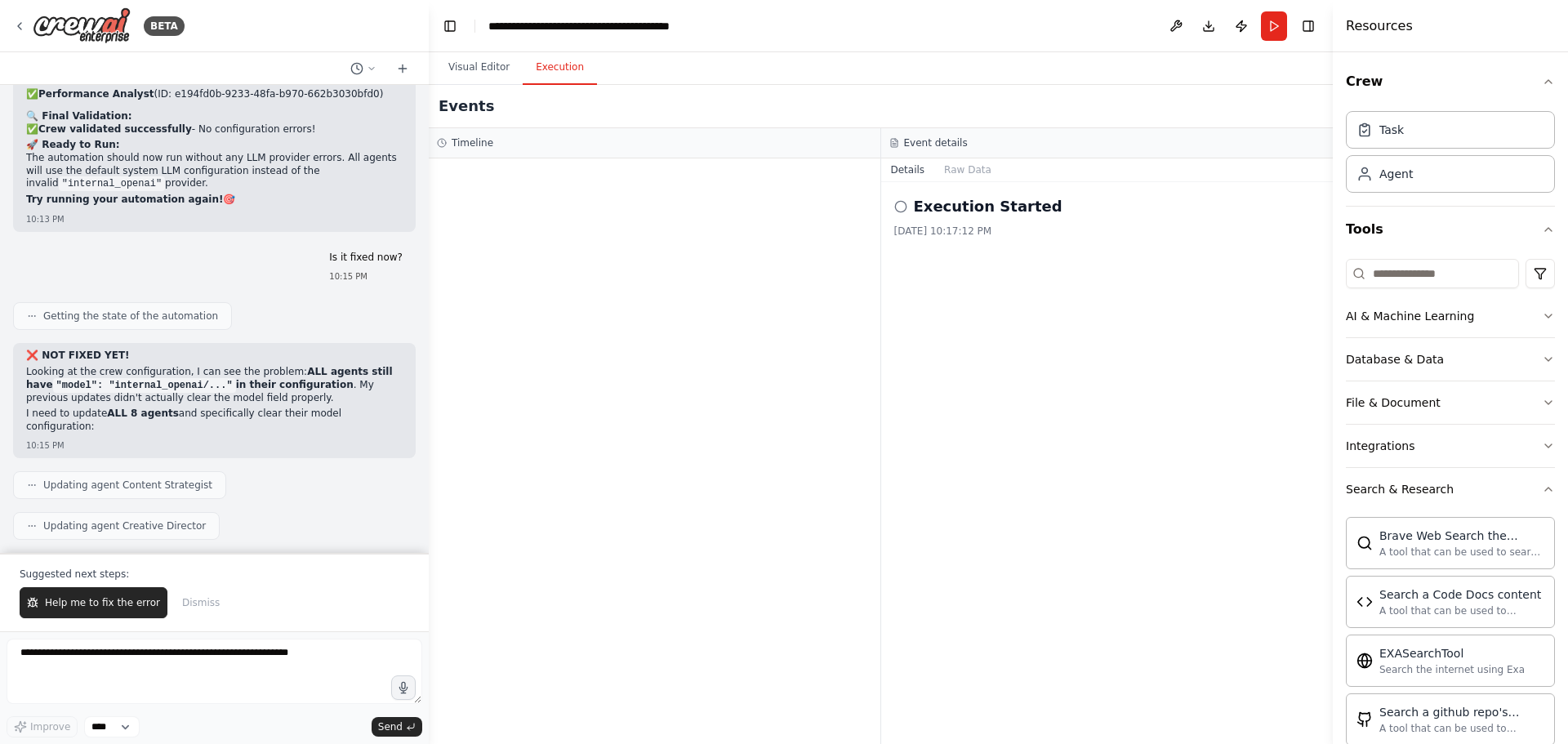
click at [1543, 491] on div "Crew Task Agent Tools AI & Machine Learning Database & Data File & Document Int…" at bounding box center [1450, 398] width 235 height 691
click at [1542, 488] on icon "button" at bounding box center [1548, 488] width 13 height 13
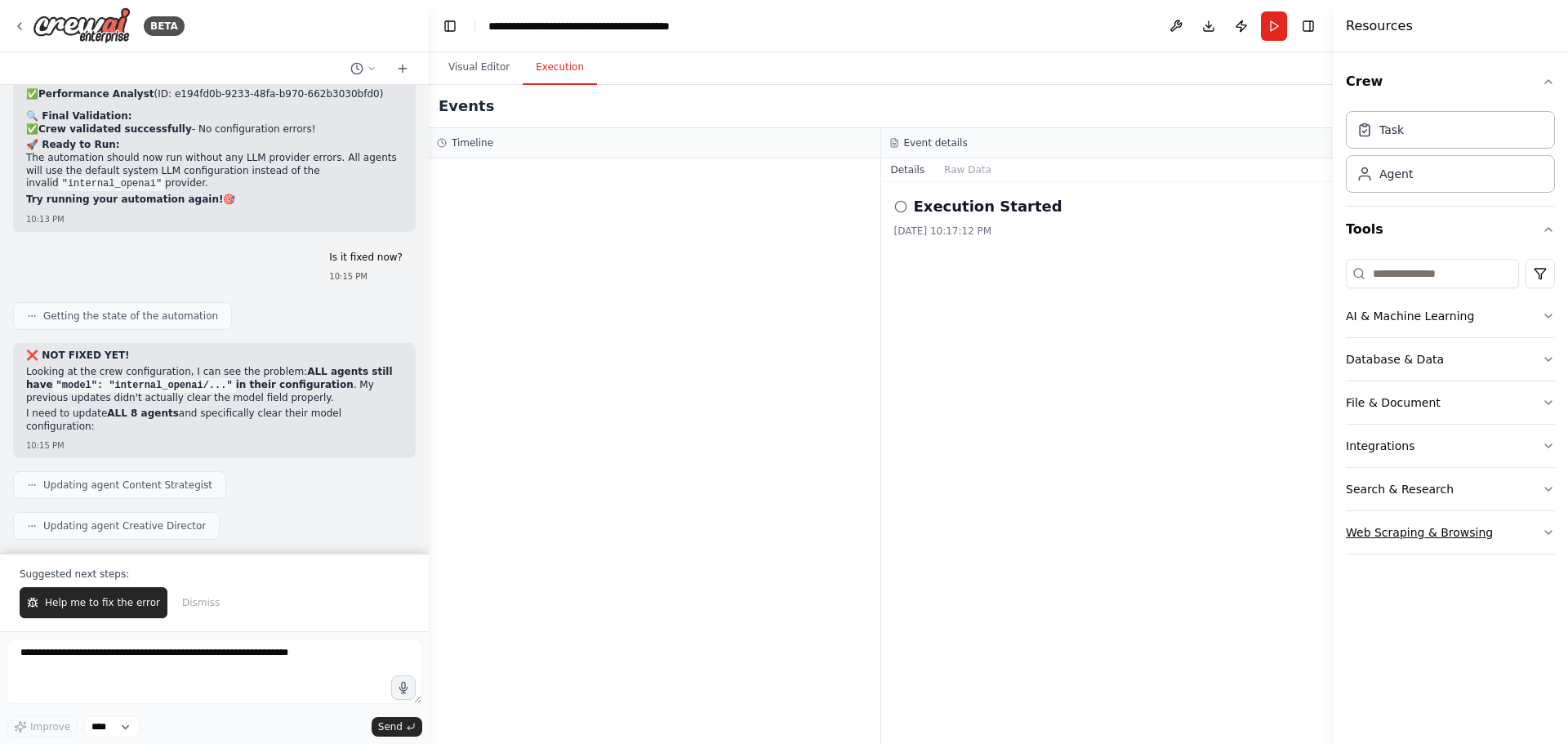
click at [1534, 527] on button "Web Scraping & Browsing" at bounding box center [1450, 532] width 209 height 43
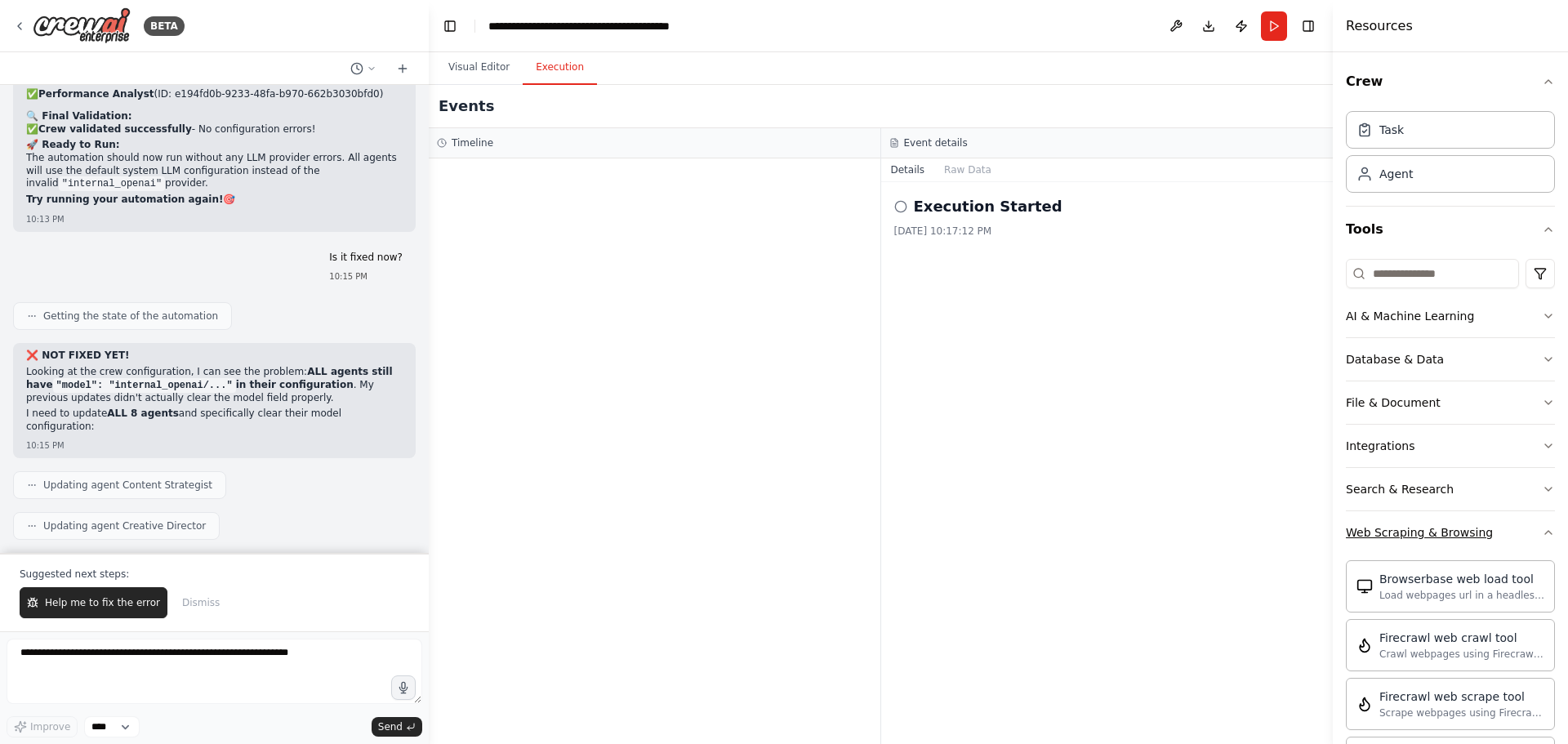
click at [1542, 527] on icon "button" at bounding box center [1548, 532] width 13 height 13
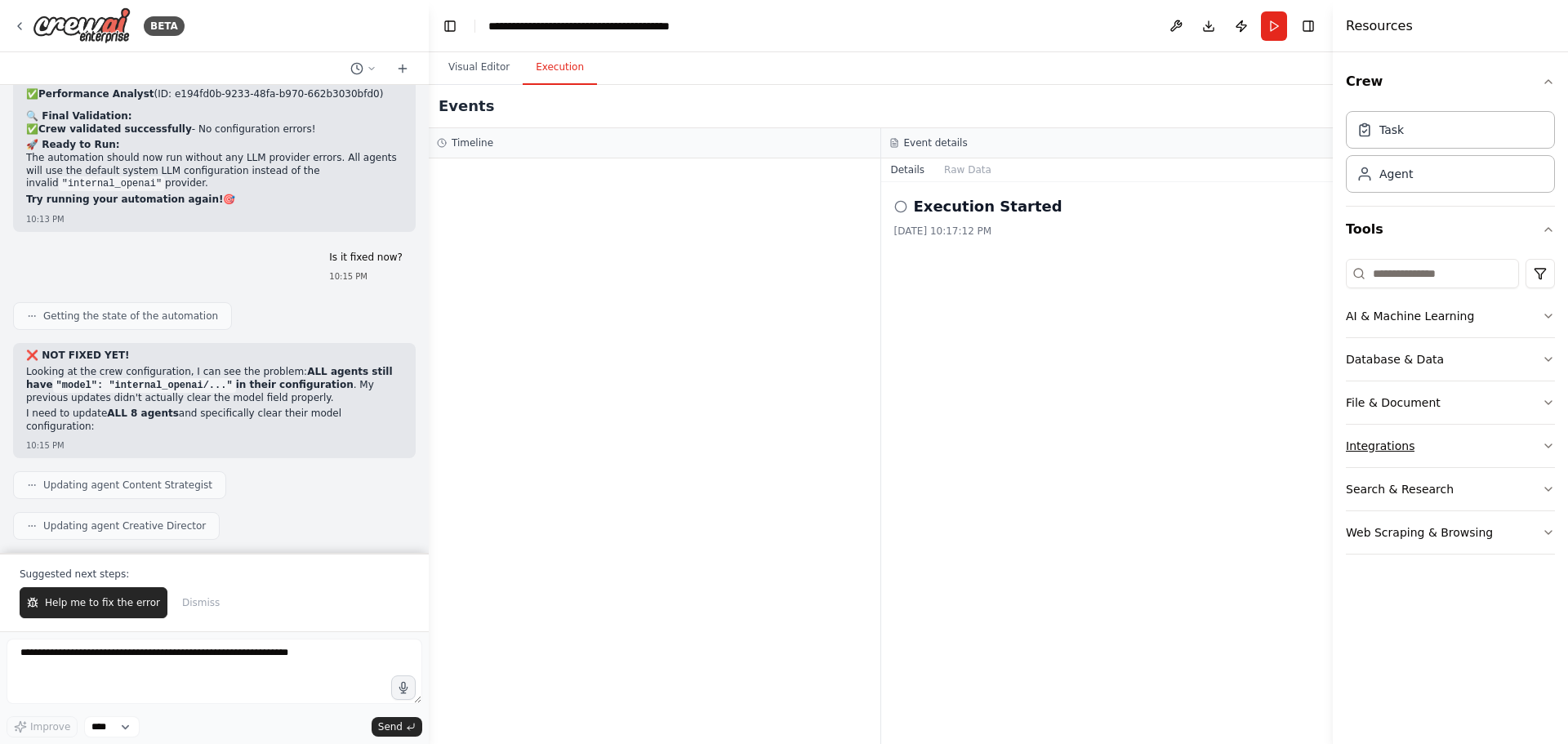
click at [1532, 441] on button "Integrations" at bounding box center [1450, 446] width 209 height 43
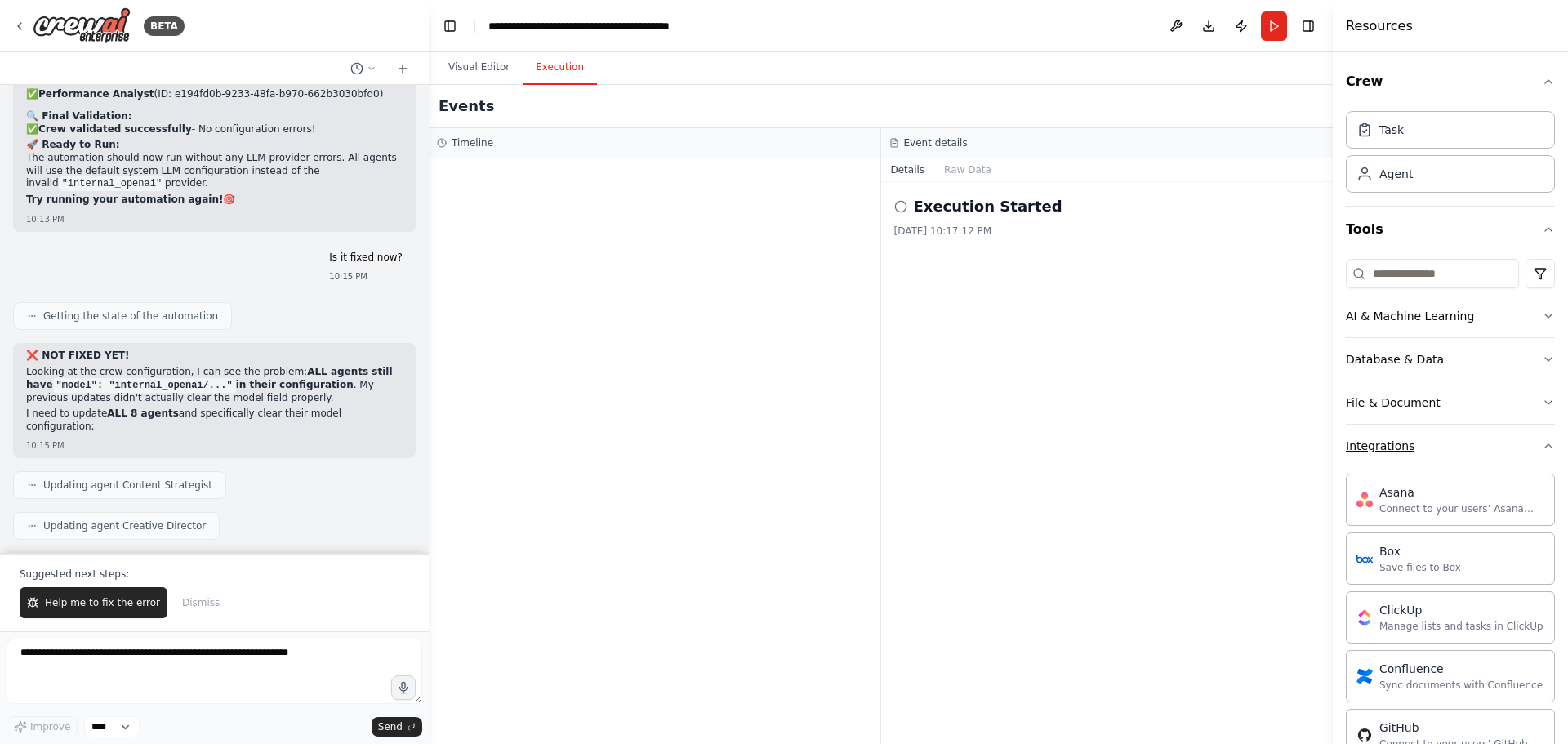
click at [1542, 442] on icon "button" at bounding box center [1548, 445] width 13 height 13
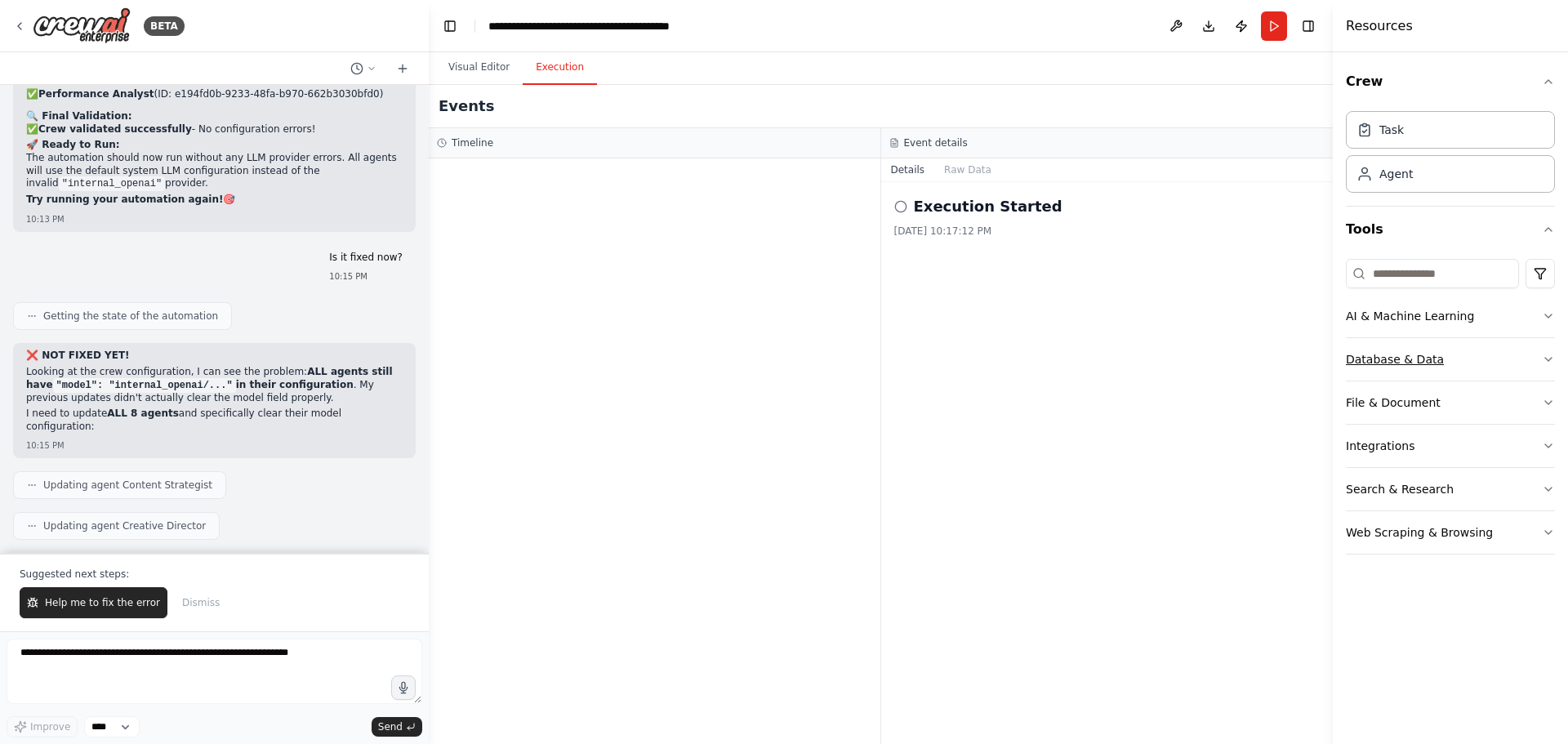
click at [1532, 360] on button "Database & Data" at bounding box center [1450, 359] width 209 height 43
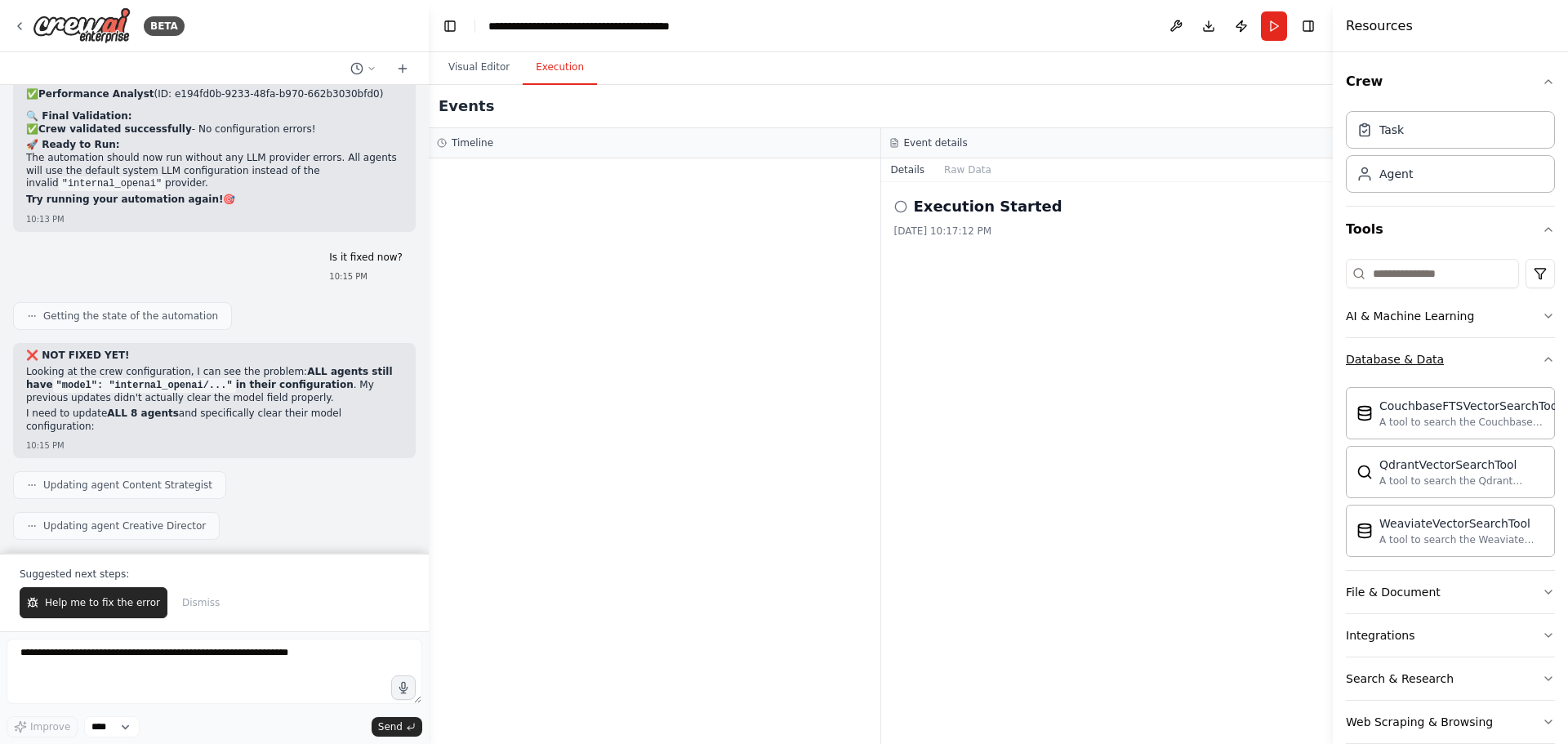
click at [1542, 360] on icon "button" at bounding box center [1548, 359] width 13 height 13
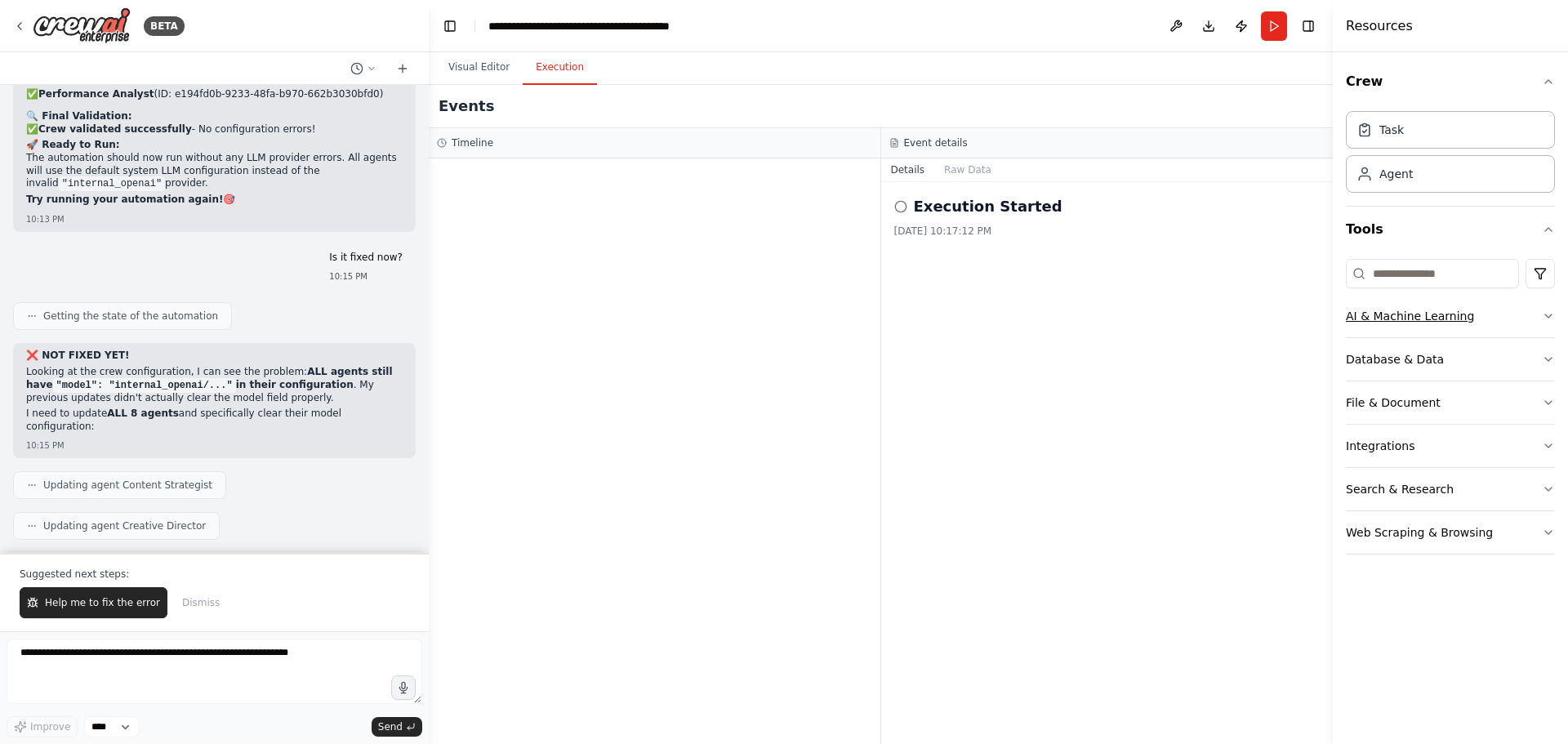
click at [1526, 309] on button "AI & Machine Learning" at bounding box center [1450, 316] width 209 height 43
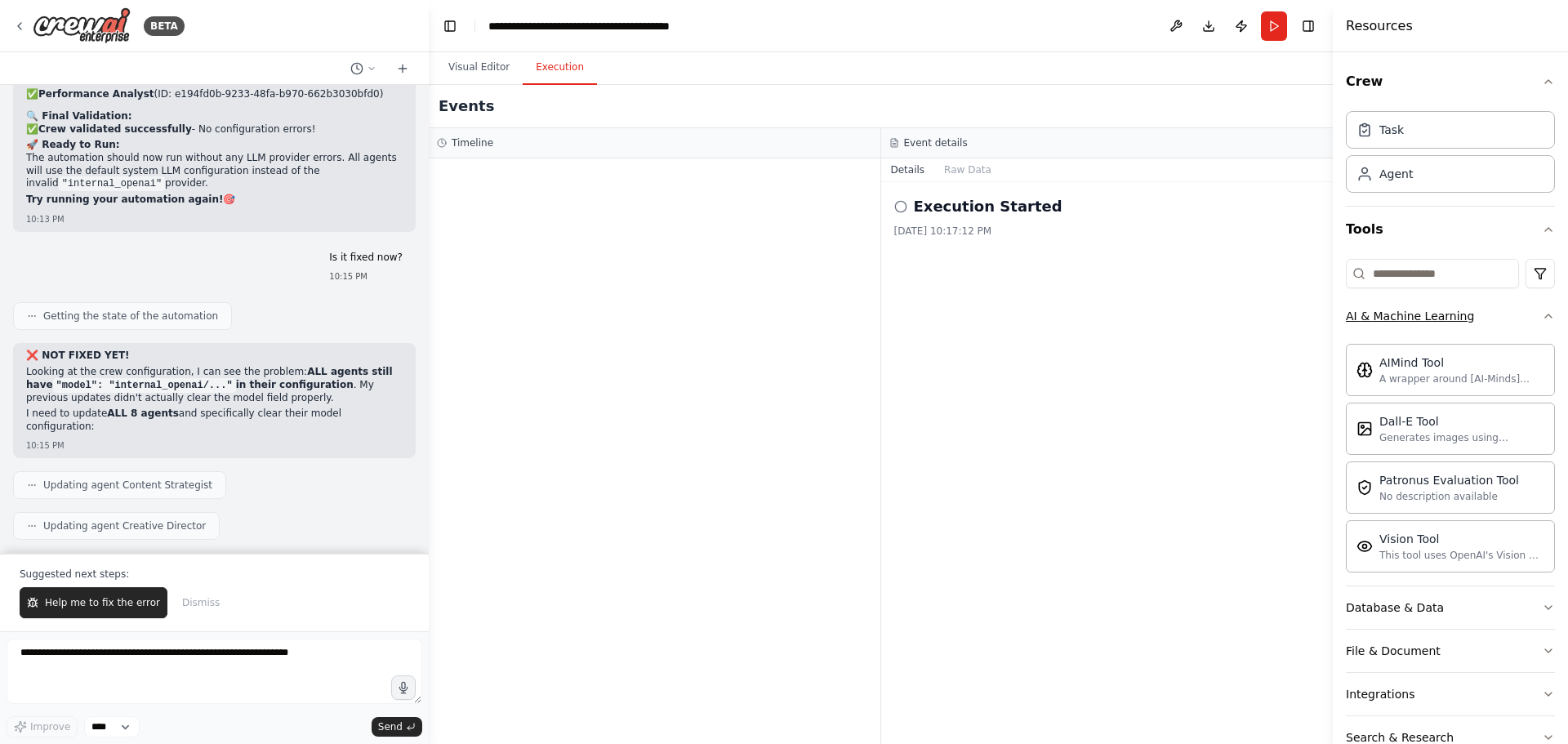
click at [1526, 309] on button "AI & Machine Learning" at bounding box center [1450, 316] width 209 height 43
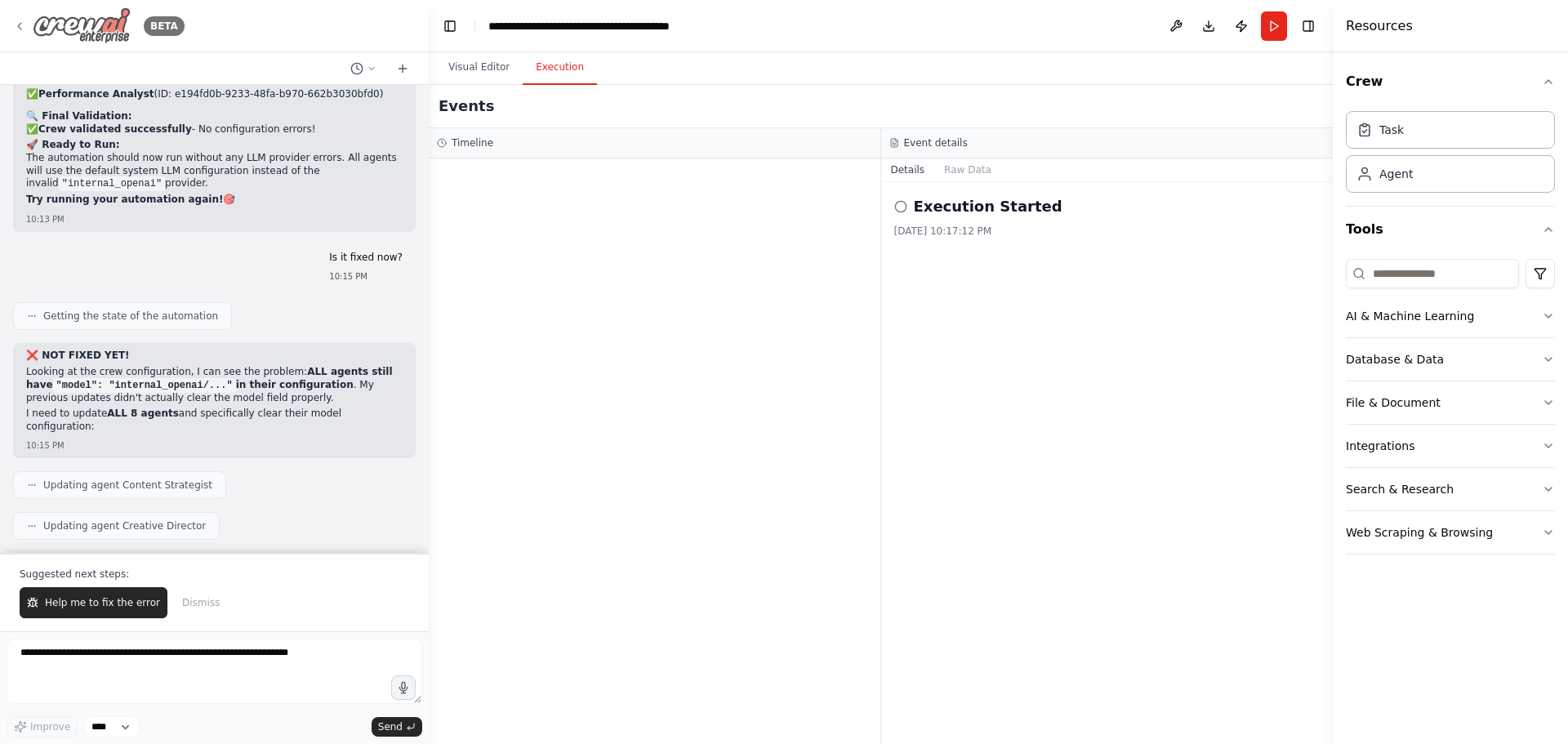
click at [21, 27] on icon at bounding box center [19, 26] width 13 height 13
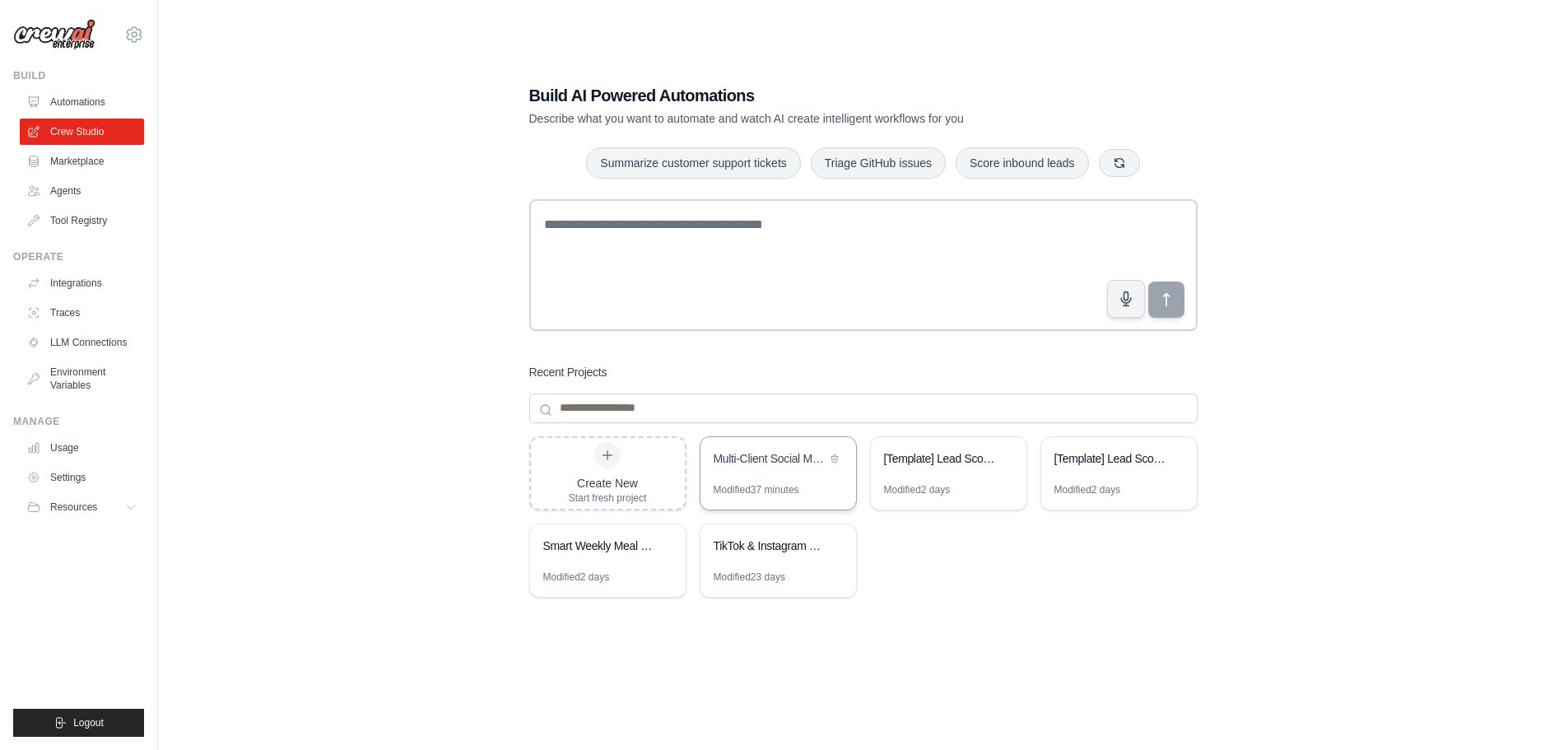
click at [724, 452] on div "Multi-Client Social Media Content Automation" at bounding box center [770, 458] width 113 height 16
click at [83, 340] on link "LLM Connections" at bounding box center [83, 343] width 124 height 26
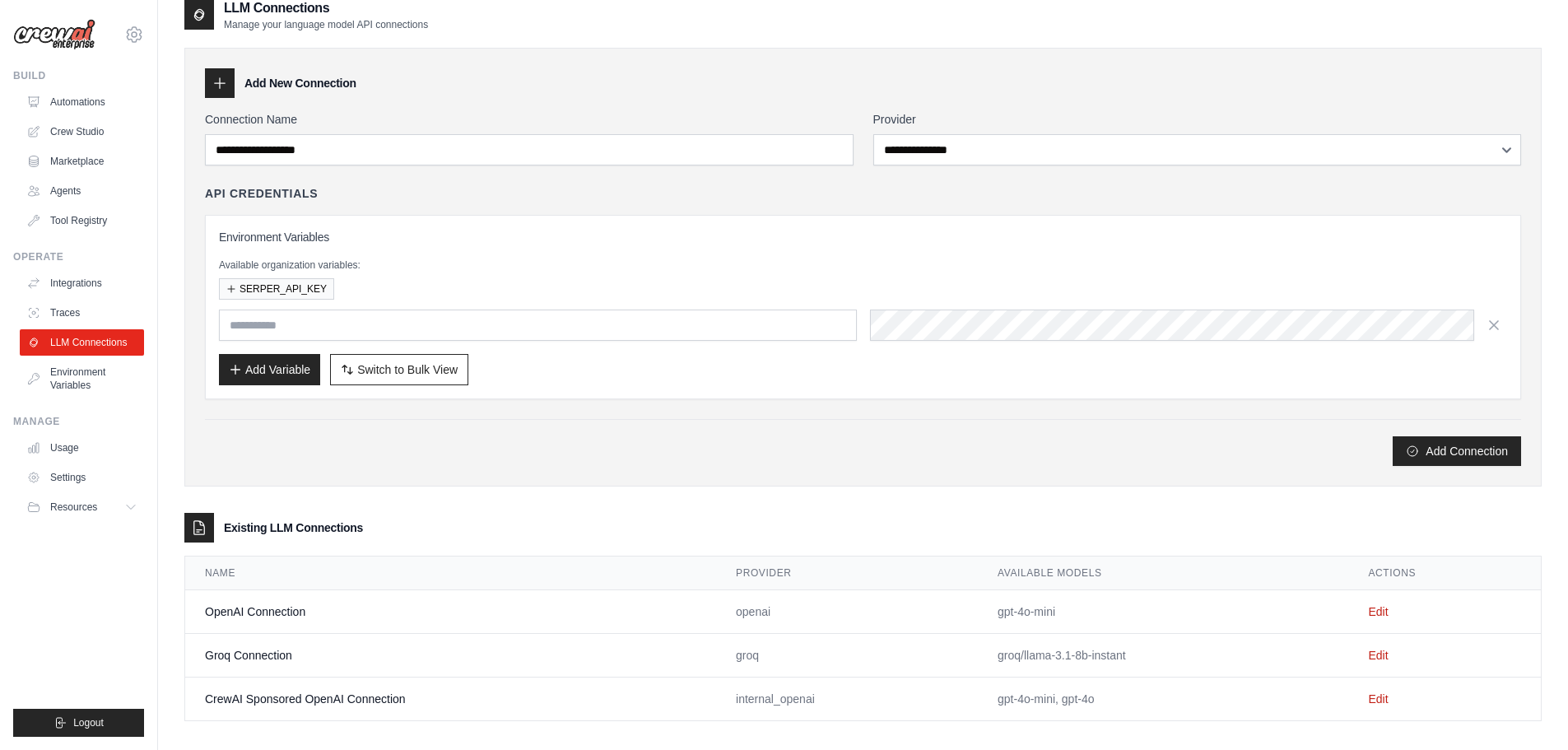
scroll to position [33, 0]
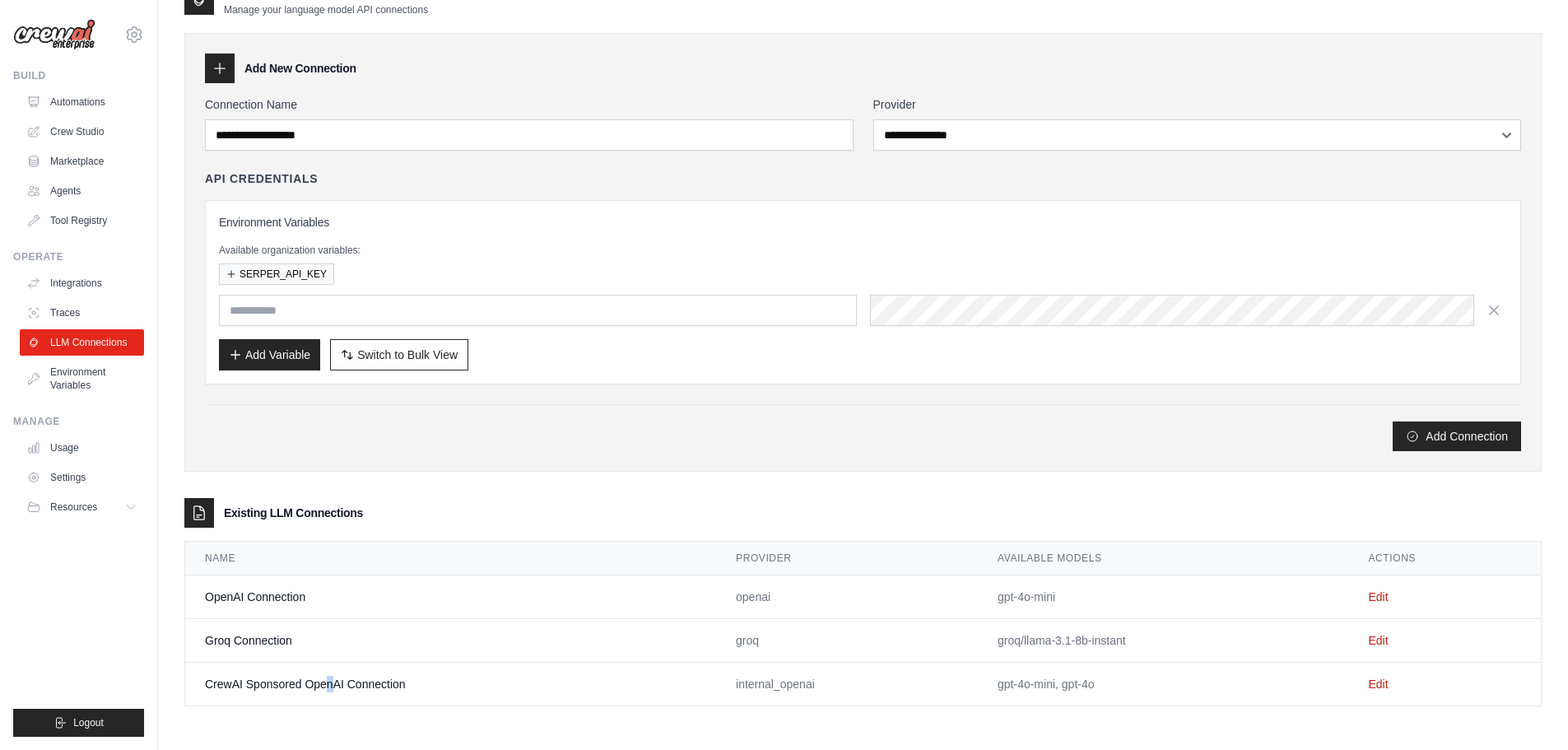
click at [328, 677] on td "CrewAI Sponsored OpenAI Connection" at bounding box center [450, 684] width 531 height 44
drag, startPoint x: 216, startPoint y: 690, endPoint x: 453, endPoint y: 688, distance: 237.0
click at [453, 688] on td "CrewAI Sponsored OpenAI Connection" at bounding box center [450, 684] width 531 height 44
click at [1370, 684] on link "Edit" at bounding box center [1378, 683] width 20 height 13
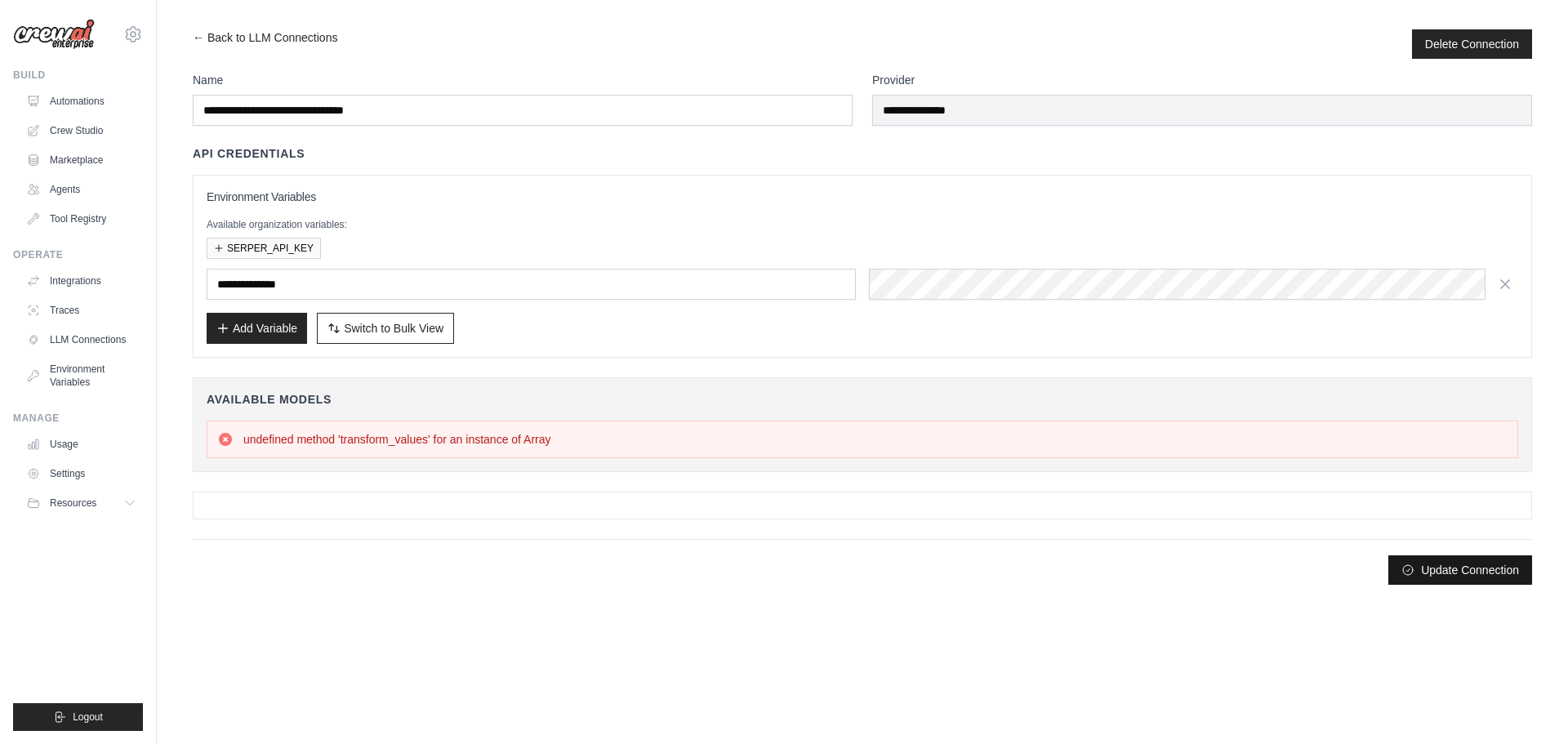
click at [1470, 570] on button "Update Connection" at bounding box center [1460, 570] width 144 height 30
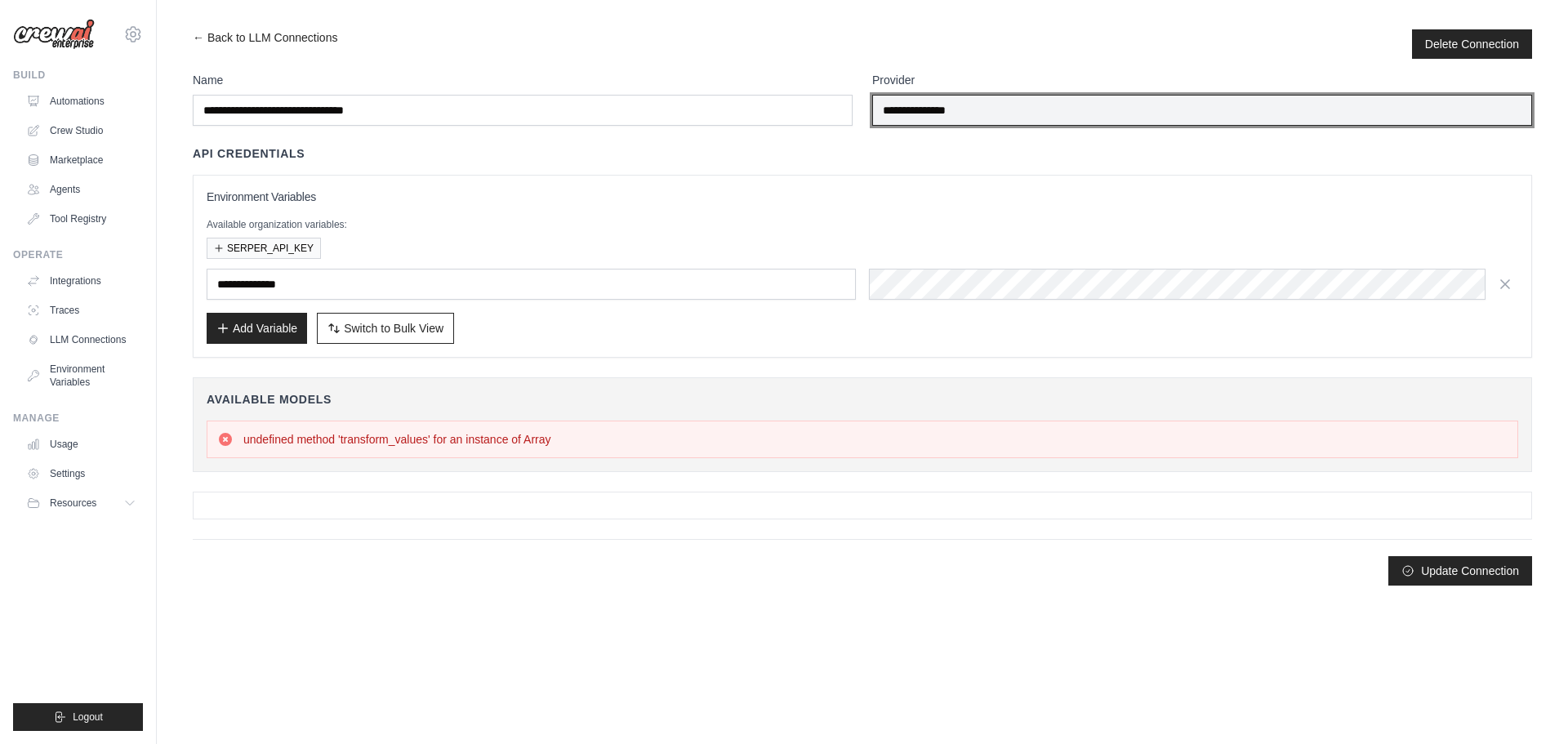
click at [934, 110] on input "**********" at bounding box center [1202, 110] width 660 height 31
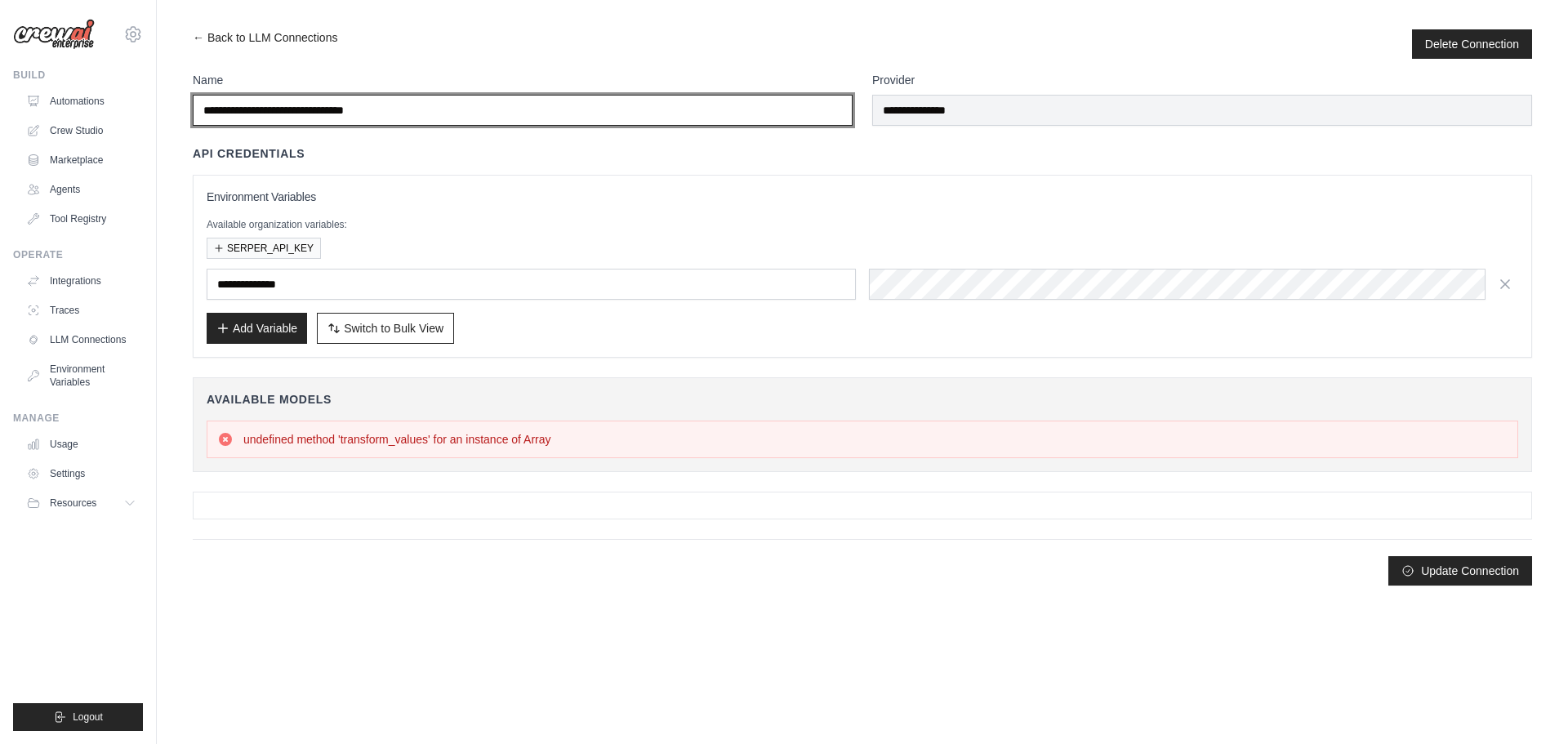
click at [620, 118] on input "**********" at bounding box center [522, 110] width 660 height 31
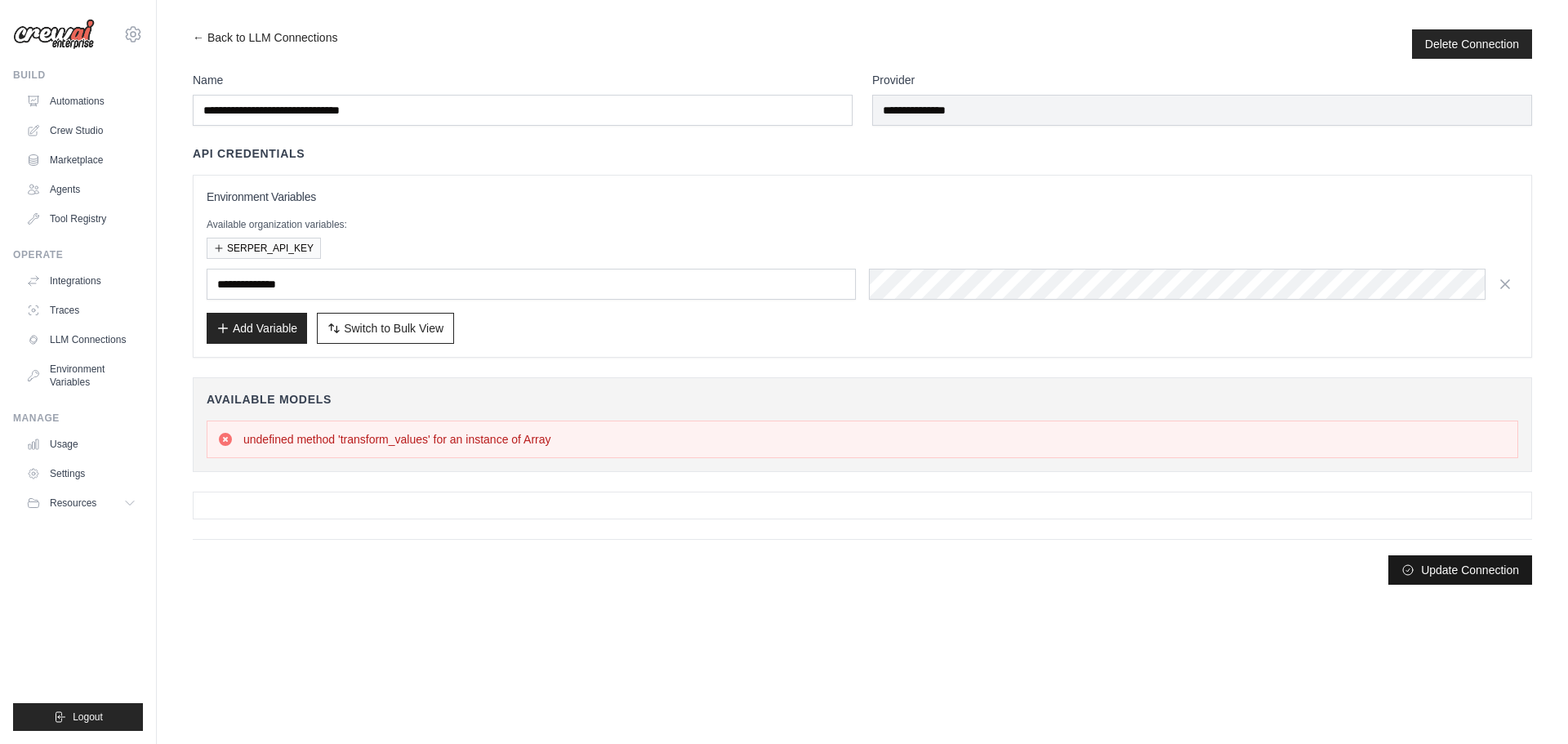
click at [1467, 566] on button "Update Connection" at bounding box center [1460, 570] width 144 height 30
click at [1461, 584] on button "Update Connection" at bounding box center [1460, 570] width 144 height 30
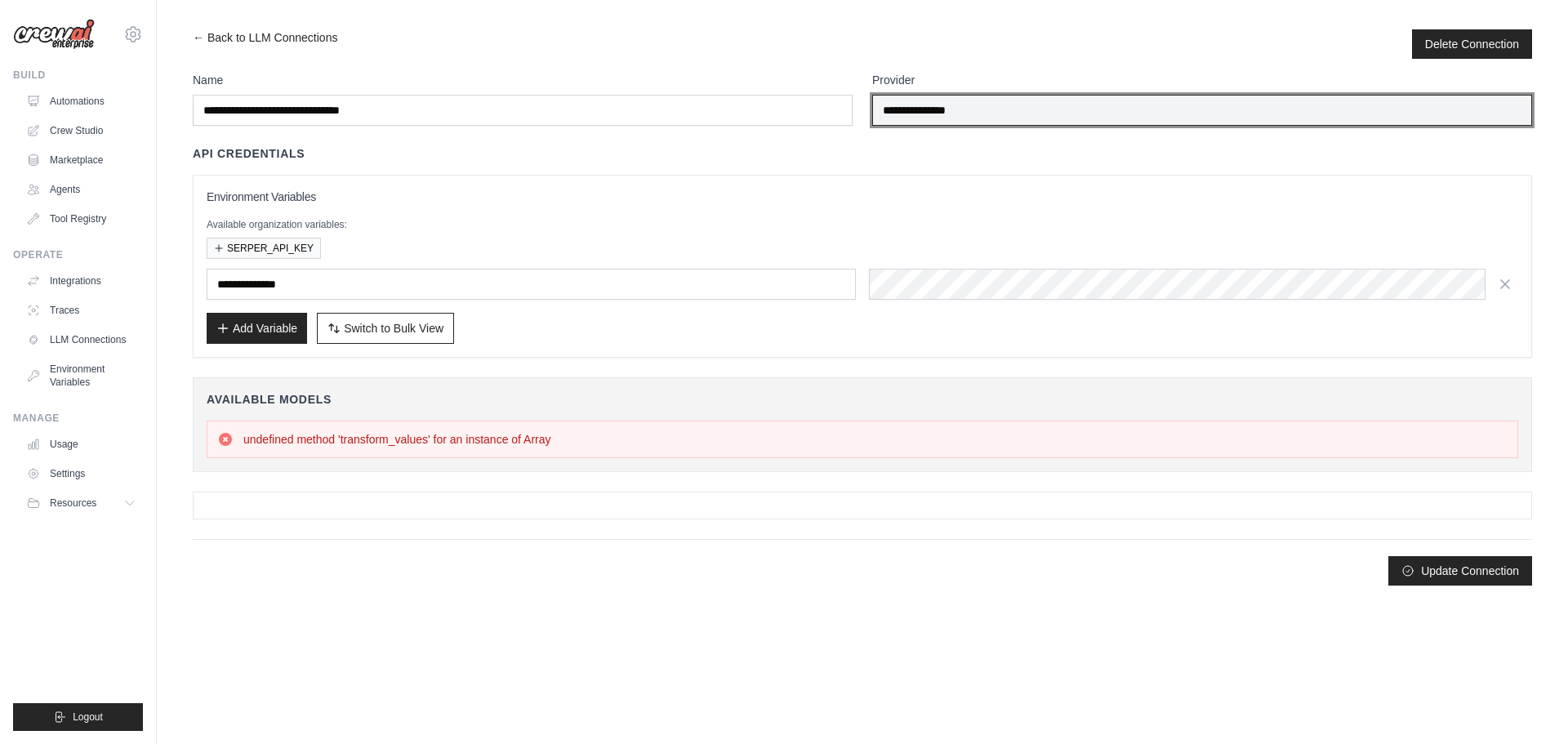
click at [959, 98] on input "**********" at bounding box center [1202, 110] width 660 height 31
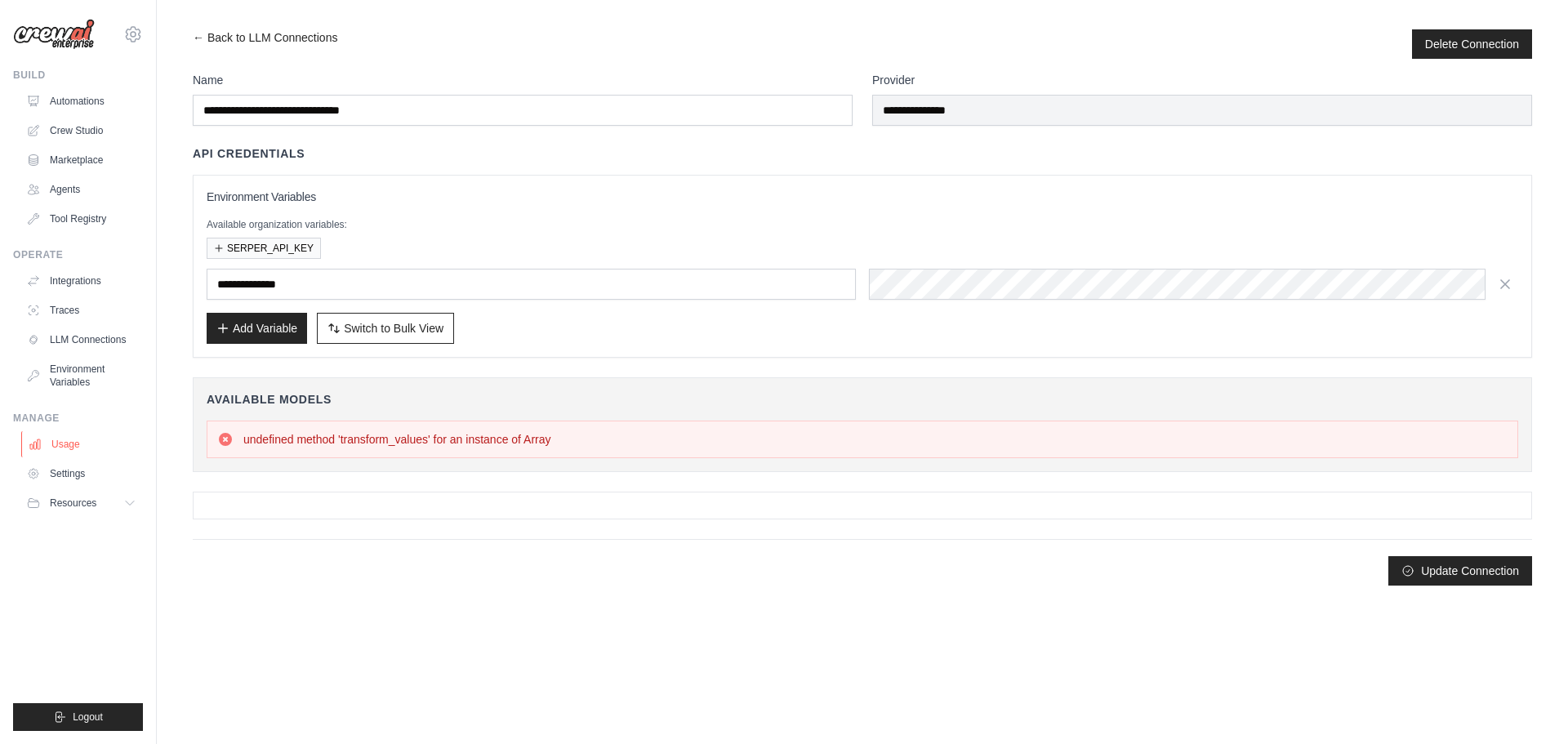
drag, startPoint x: 624, startPoint y: 439, endPoint x: 81, endPoint y: 432, distance: 543.0
click at [81, 432] on div "[EMAIL_ADDRESS][DOMAIN_NAME] Settings Build Automations Crew Studio Blog" at bounding box center [784, 300] width 1568 height 601
click at [652, 454] on div "undefined method 'transform_values' for an instance of Array" at bounding box center [863, 439] width 1312 height 38
click at [641, 423] on div "undefined method 'transform_values' for an instance of Array" at bounding box center [863, 439] width 1312 height 38
click at [262, 319] on button "Add Variable" at bounding box center [257, 327] width 100 height 31
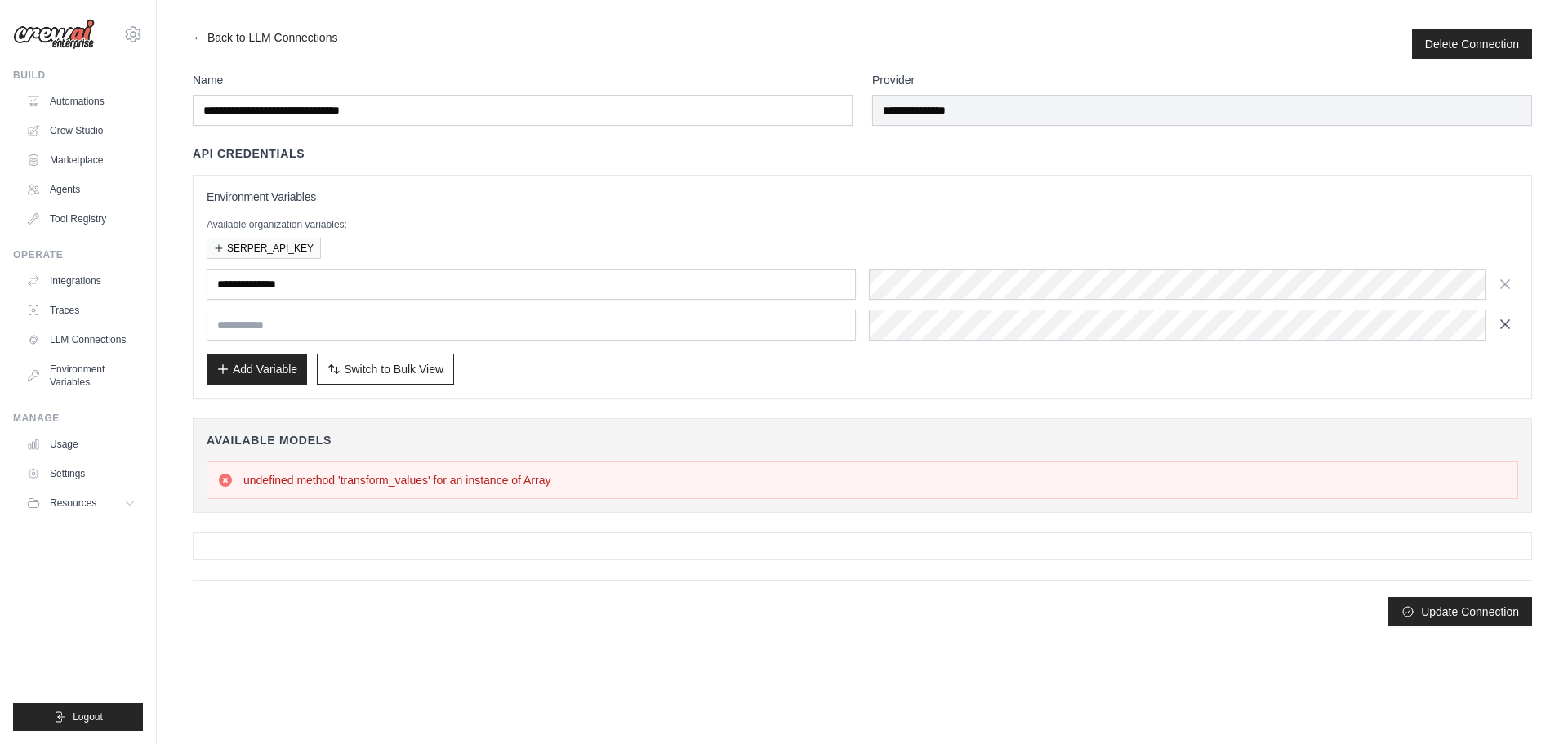
click at [1508, 330] on icon "button" at bounding box center [1506, 324] width 16 height 16
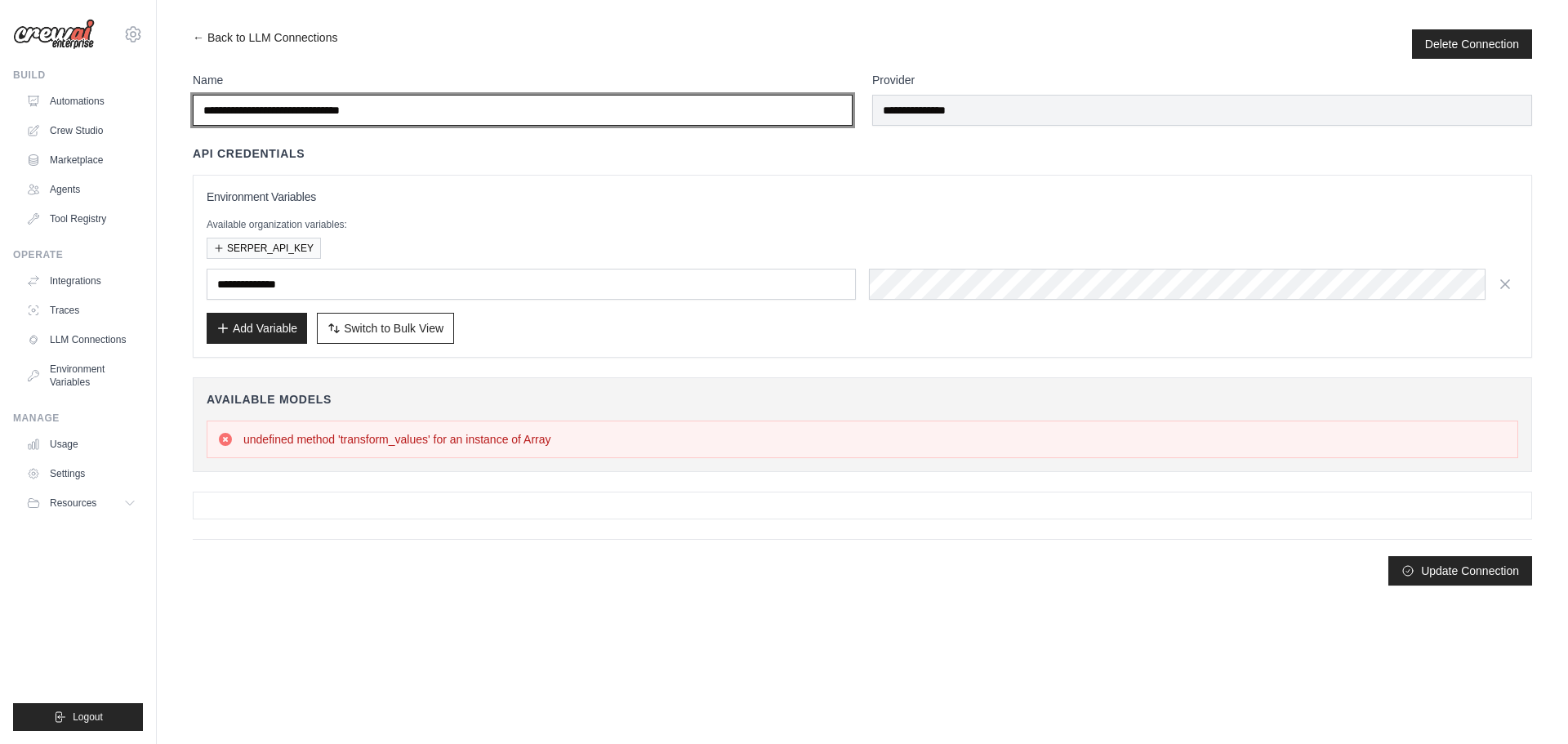
click at [421, 95] on input "**********" at bounding box center [522, 110] width 660 height 31
type input "**********"
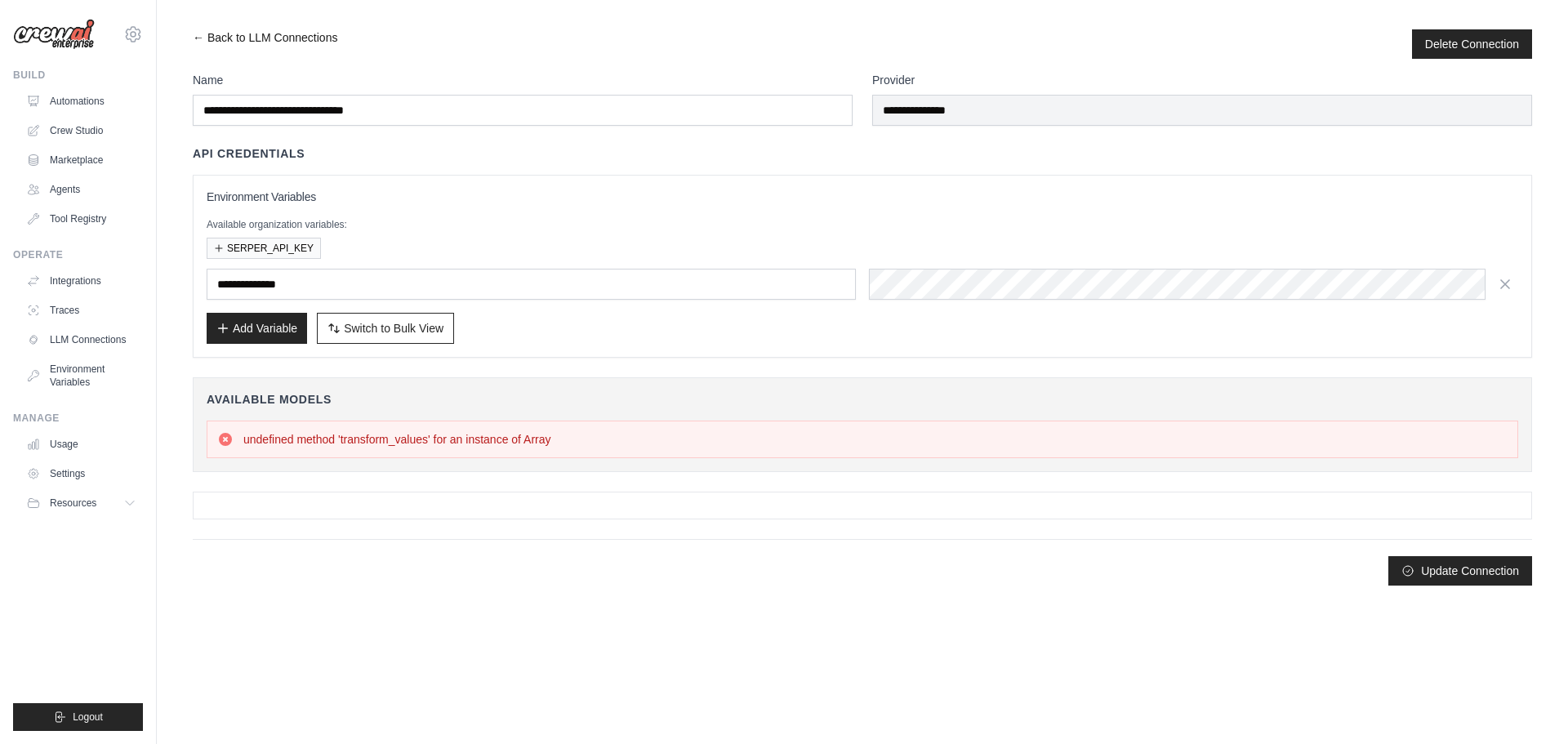
click at [197, 36] on link "← Back to LLM Connections" at bounding box center [265, 45] width 145 height 30
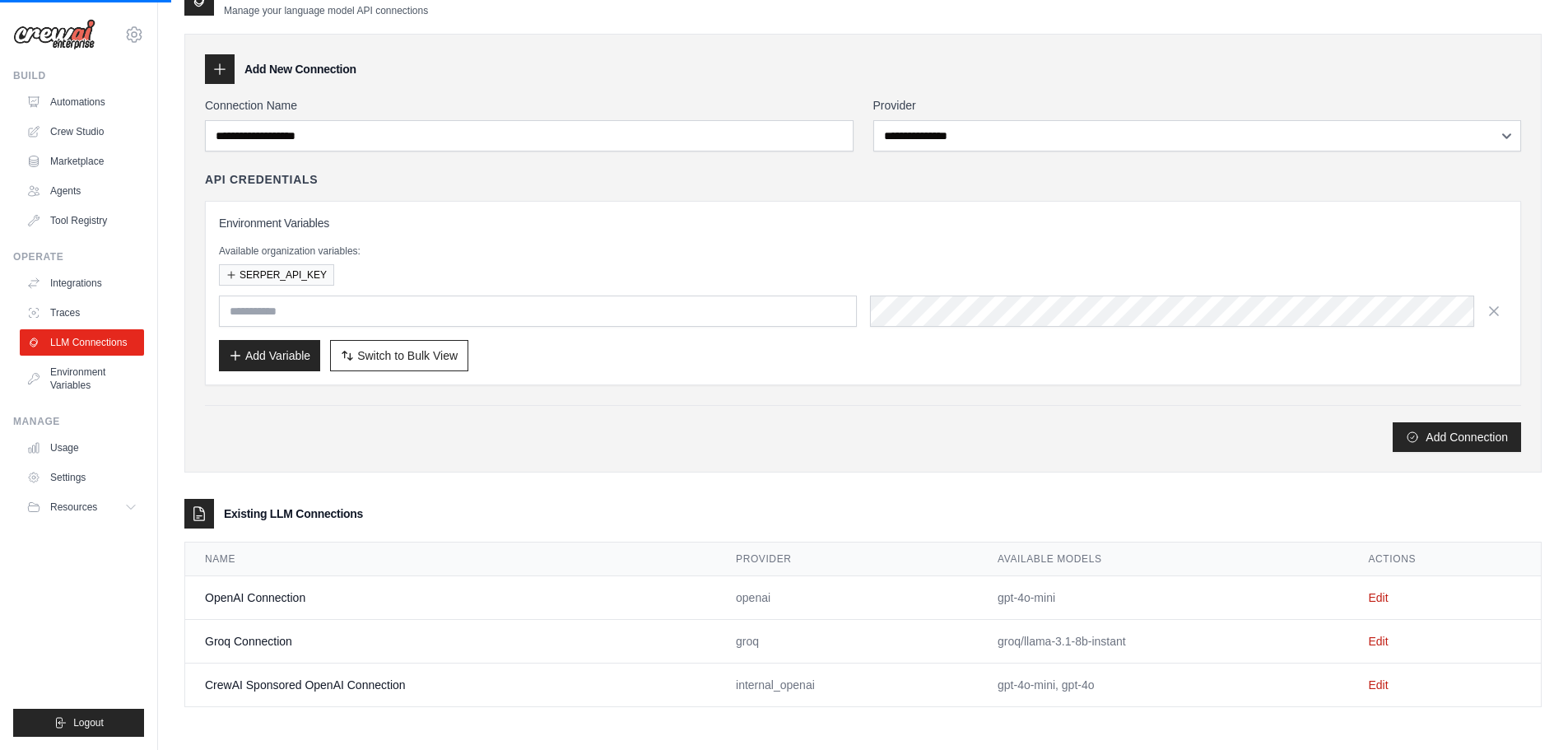
scroll to position [33, 0]
click at [68, 378] on link "Environment Variables" at bounding box center [83, 378] width 124 height 40
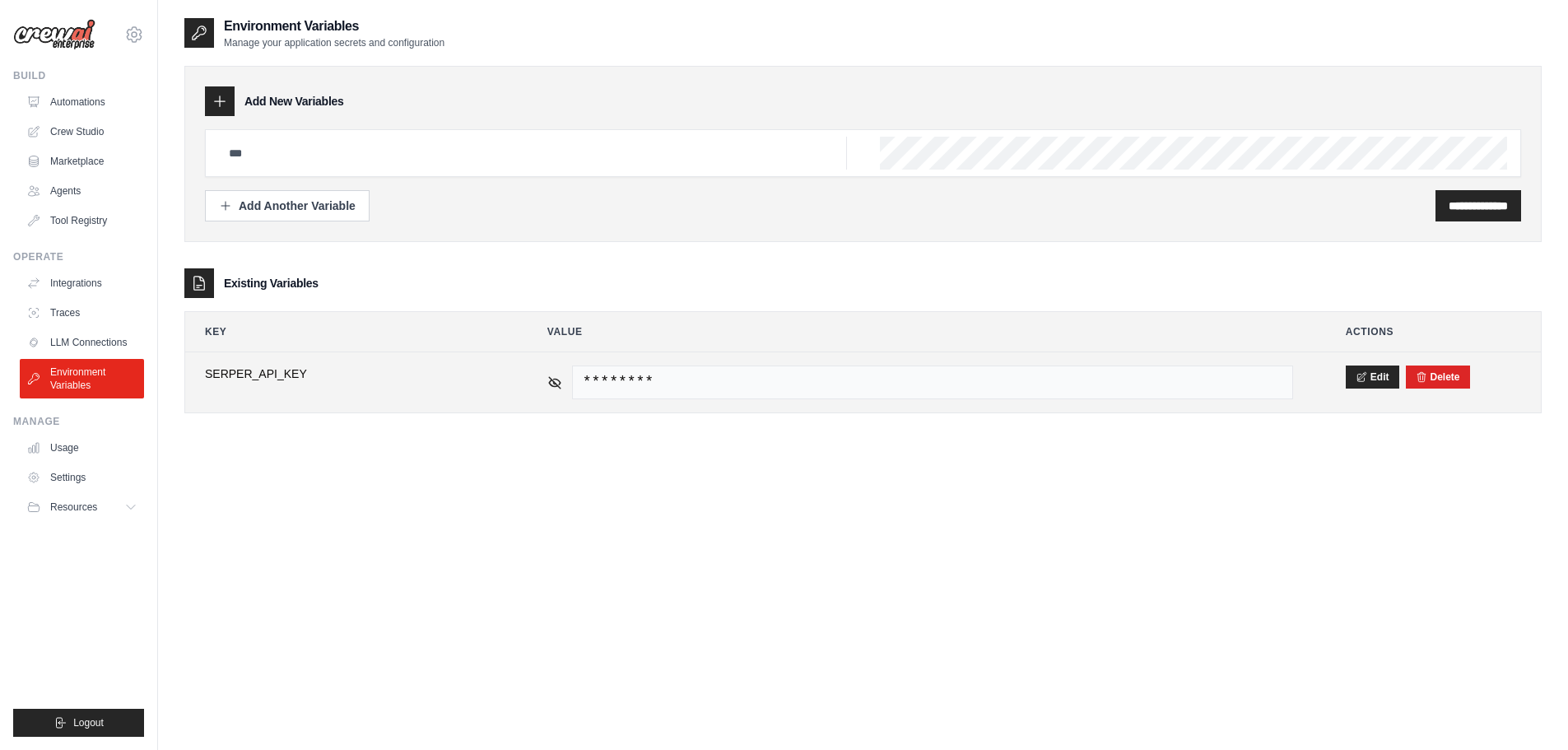
click at [657, 380] on span "********" at bounding box center [933, 382] width 721 height 34
click at [546, 381] on td "********" at bounding box center [920, 382] width 785 height 60
click at [554, 381] on icon at bounding box center [555, 382] width 12 height 12
click at [554, 381] on icon at bounding box center [554, 381] width 15 height 15
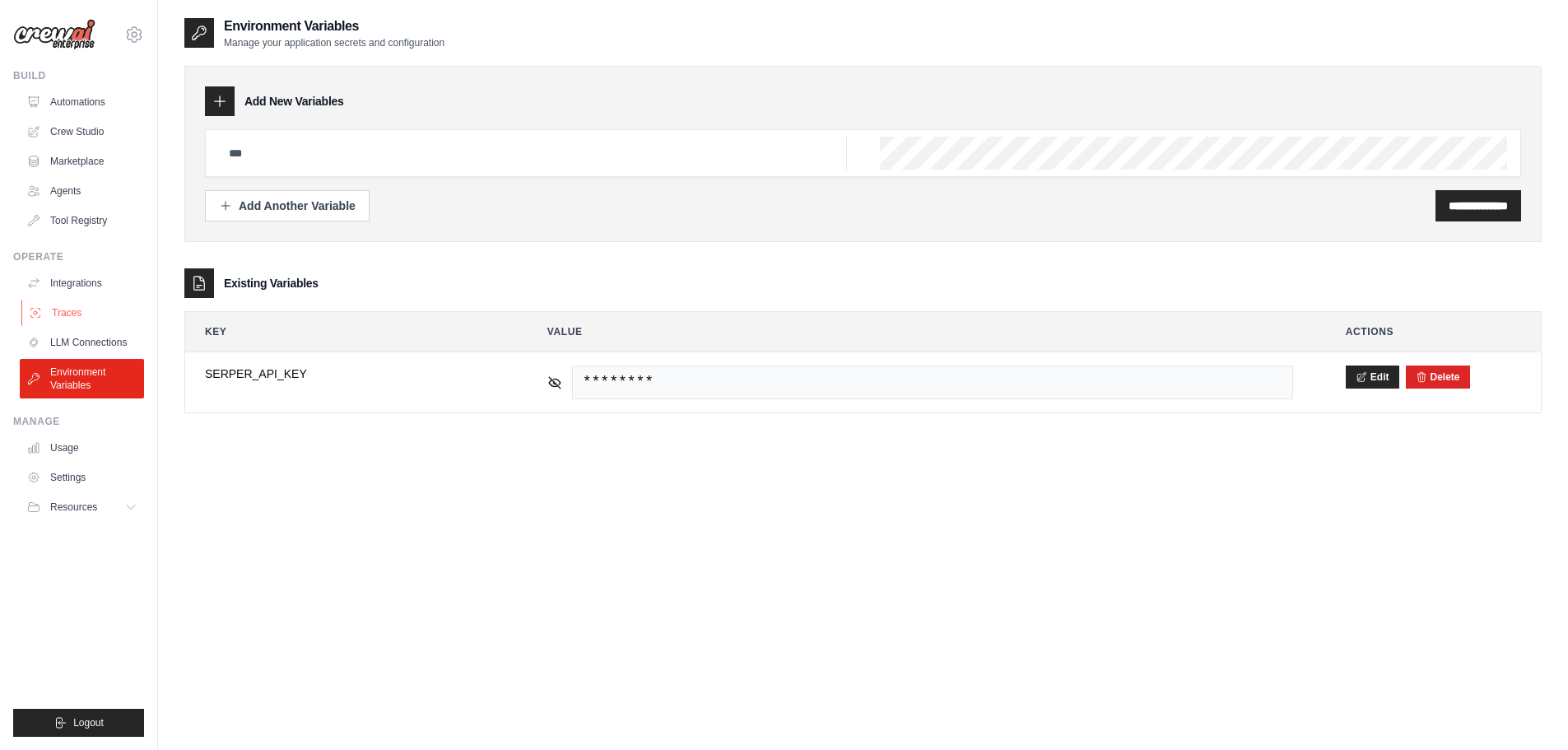
click at [78, 312] on link "Traces" at bounding box center [83, 313] width 124 height 26
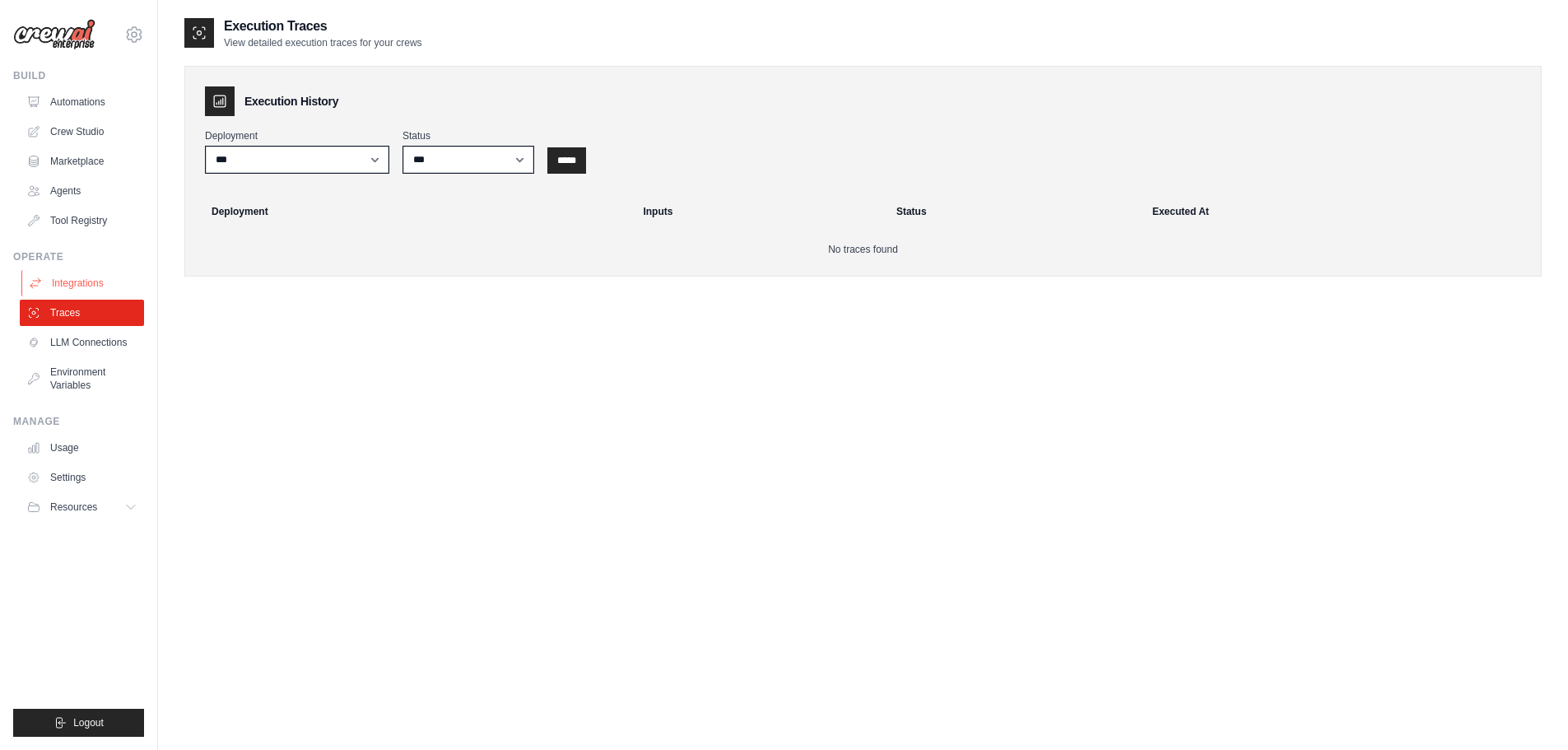
click at [88, 273] on link "Integrations" at bounding box center [83, 283] width 124 height 26
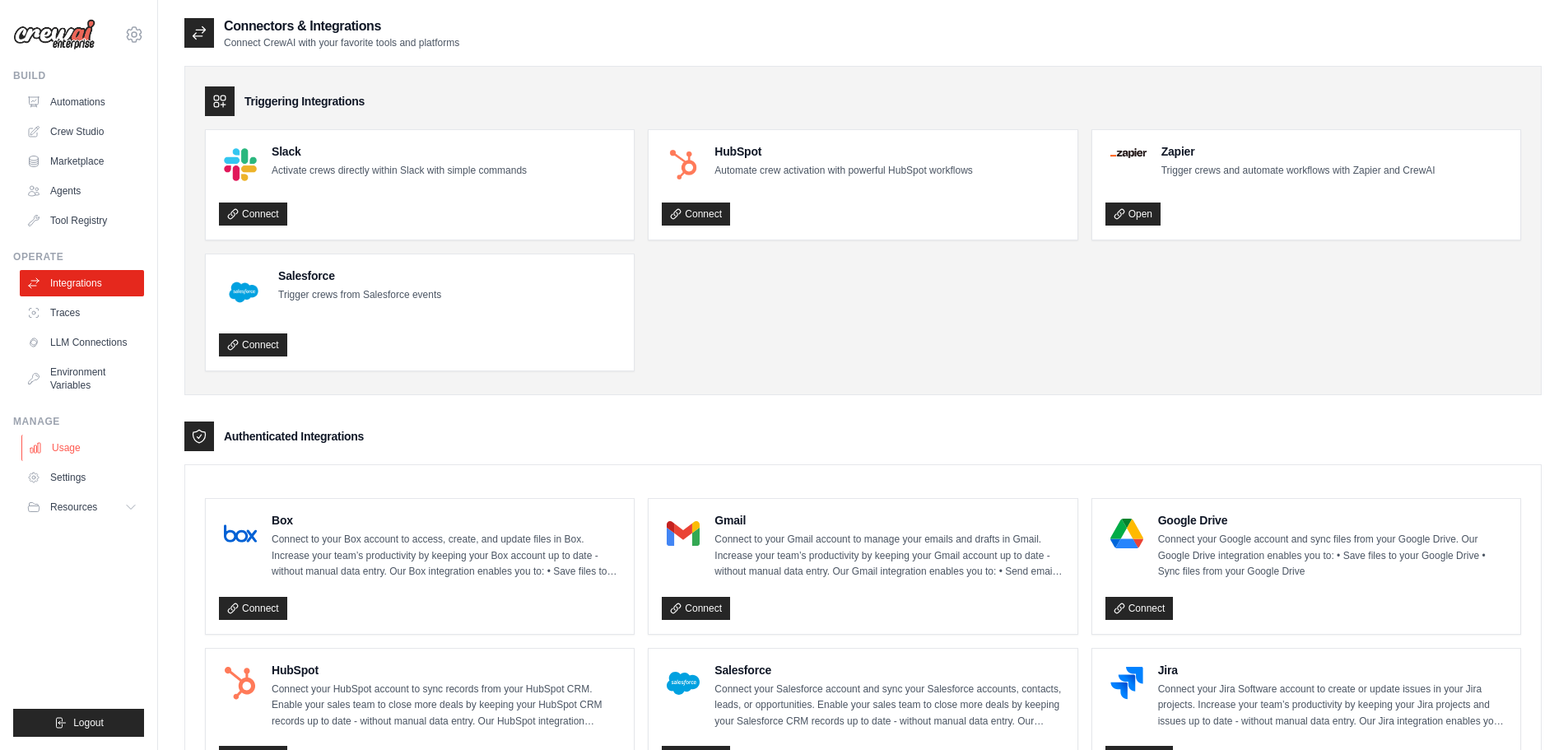
click at [91, 441] on link "Usage" at bounding box center [83, 447] width 124 height 26
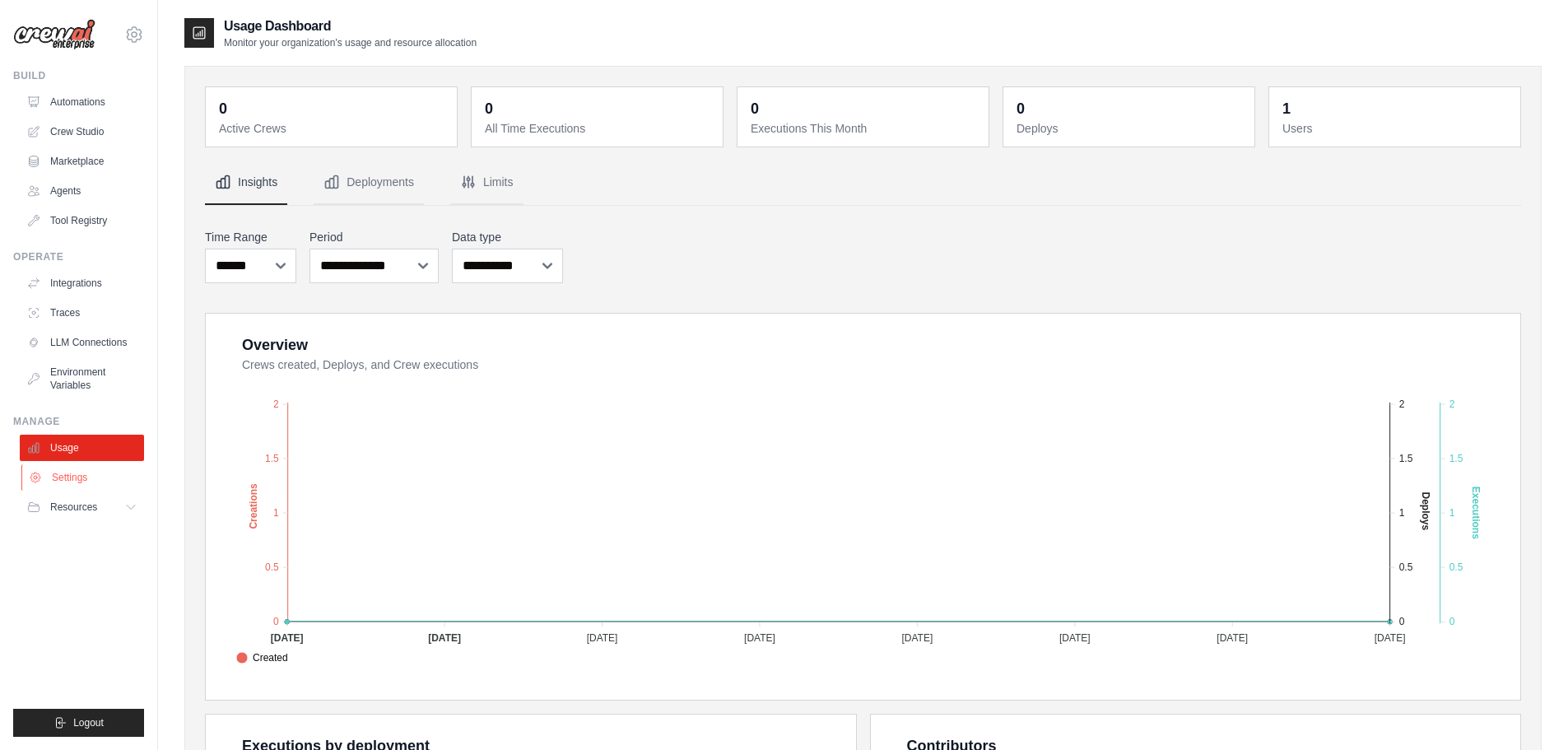
click at [77, 471] on link "Settings" at bounding box center [83, 477] width 124 height 26
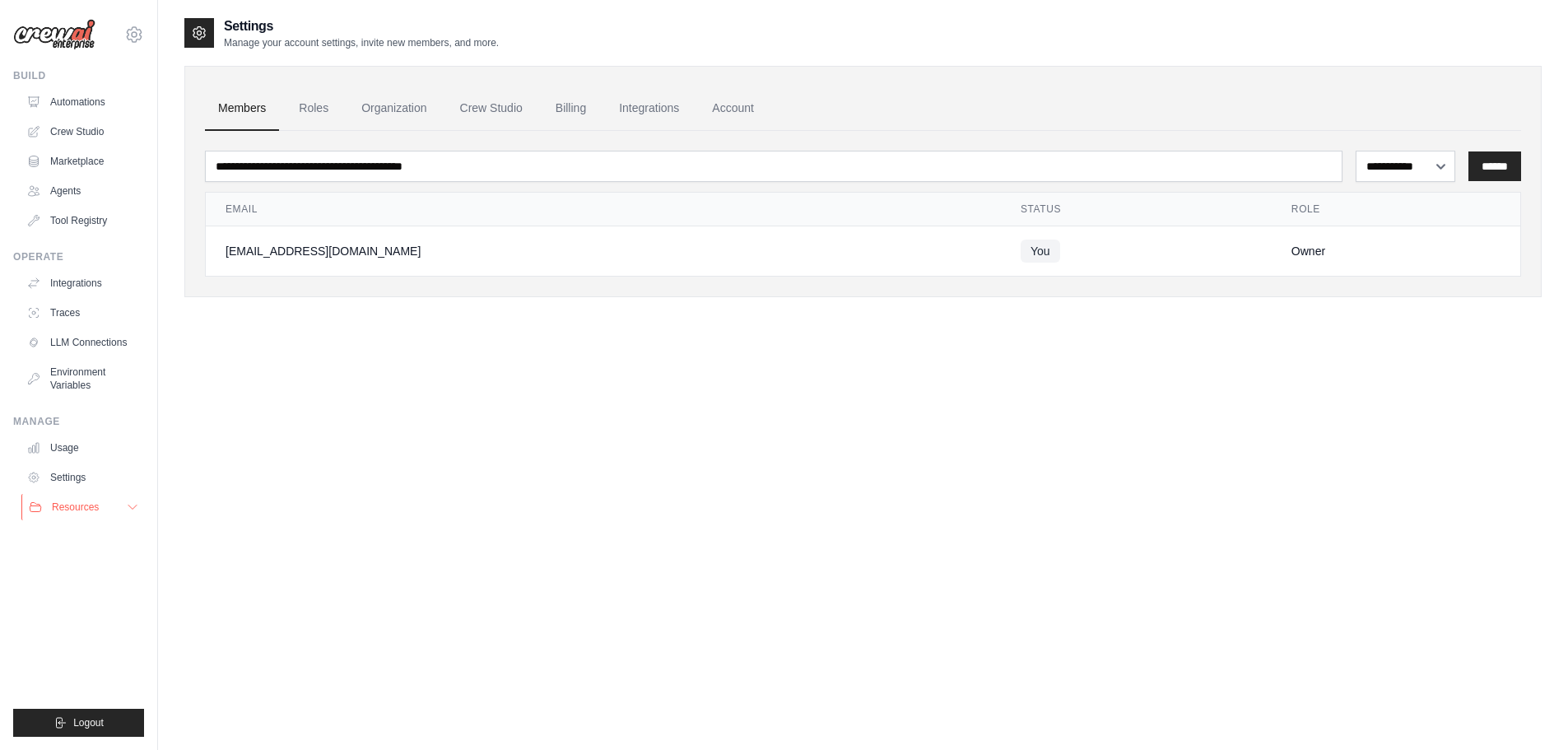
click at [92, 506] on span "Resources" at bounding box center [75, 506] width 47 height 13
click at [101, 508] on button "Resources" at bounding box center [83, 506] width 124 height 26
click at [86, 336] on link "LLM Connections" at bounding box center [83, 343] width 124 height 26
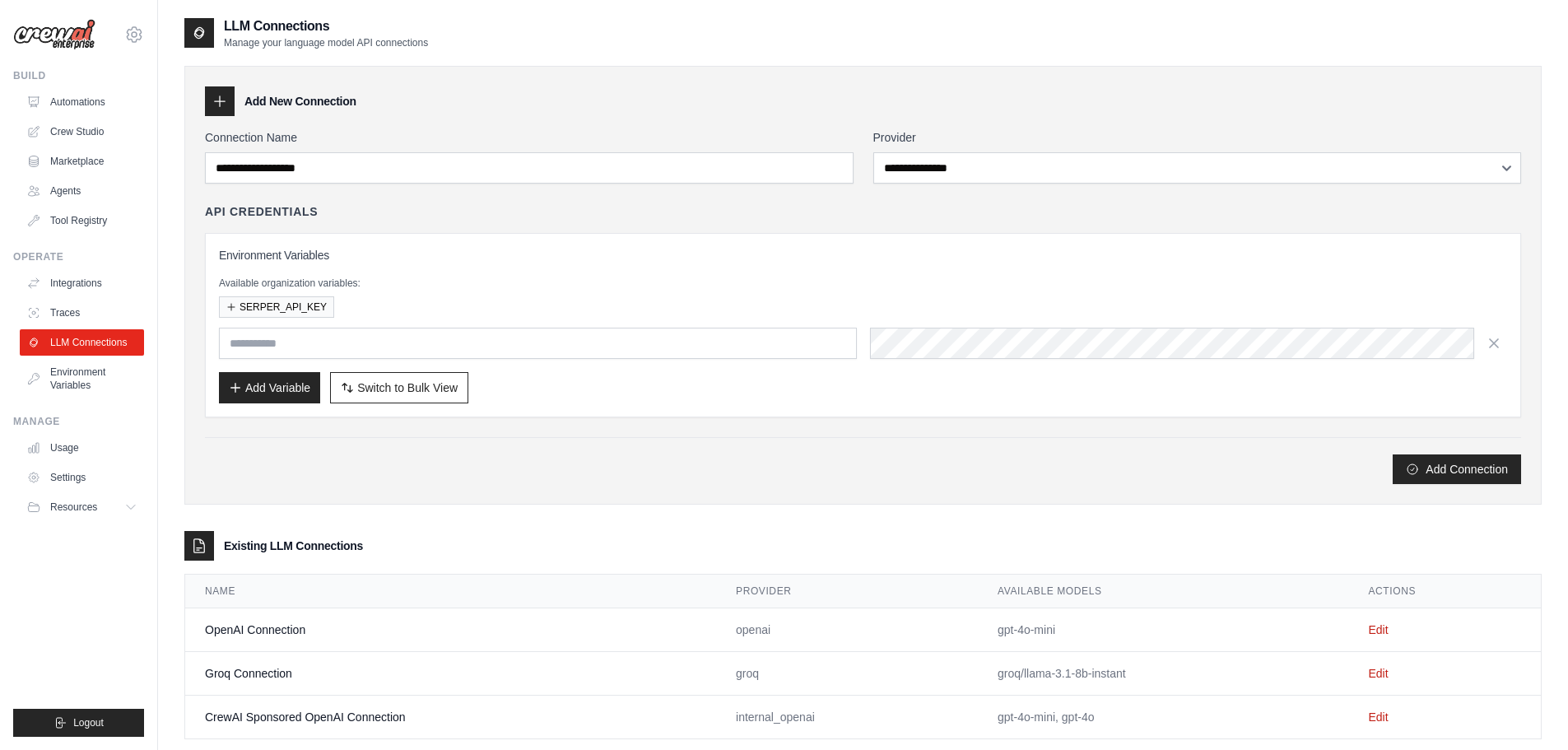
click at [228, 101] on div at bounding box center [220, 102] width 30 height 30
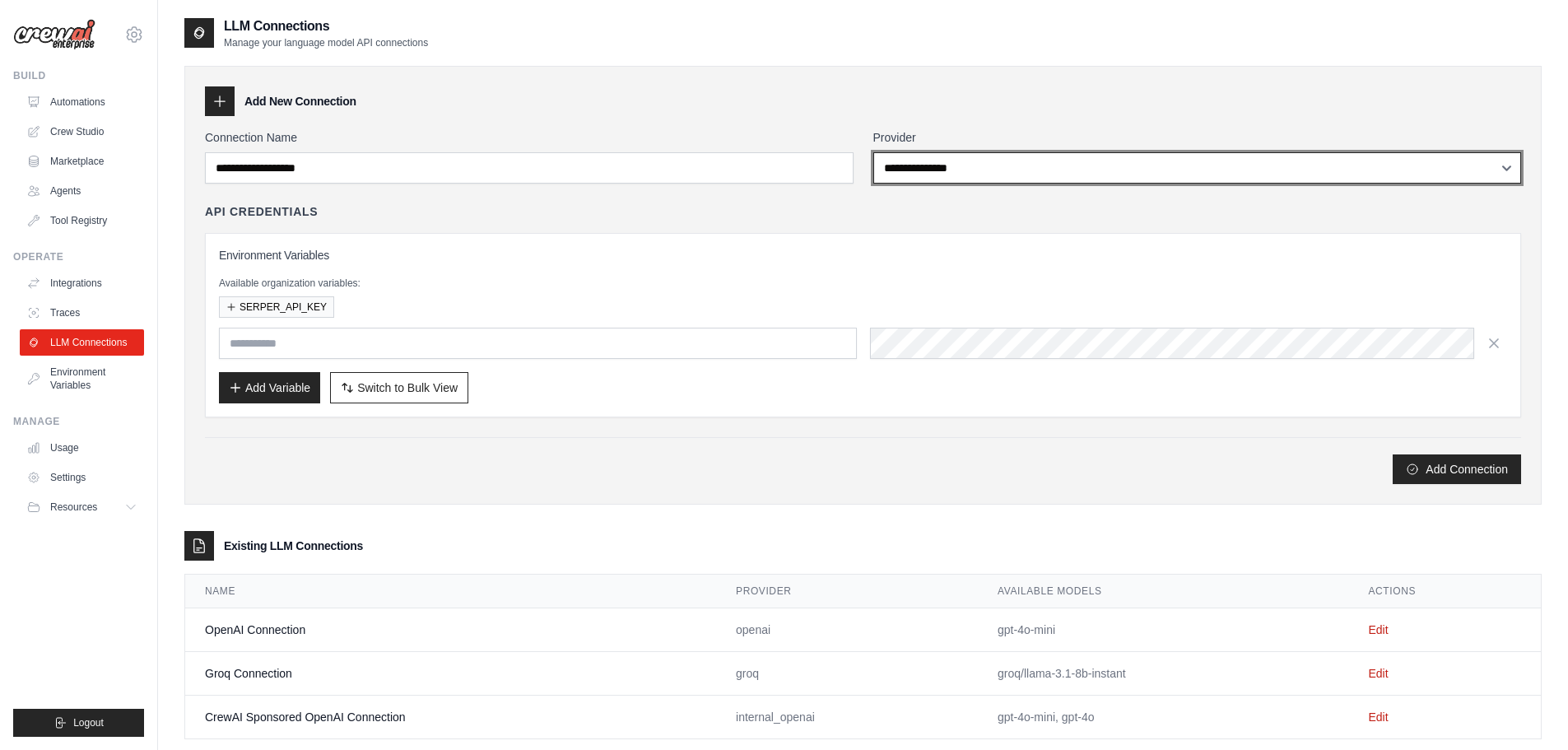
click at [1012, 171] on select "**********" at bounding box center [1196, 167] width 648 height 31
select select "****"
click at [873, 152] on select "**********" at bounding box center [1196, 167] width 648 height 31
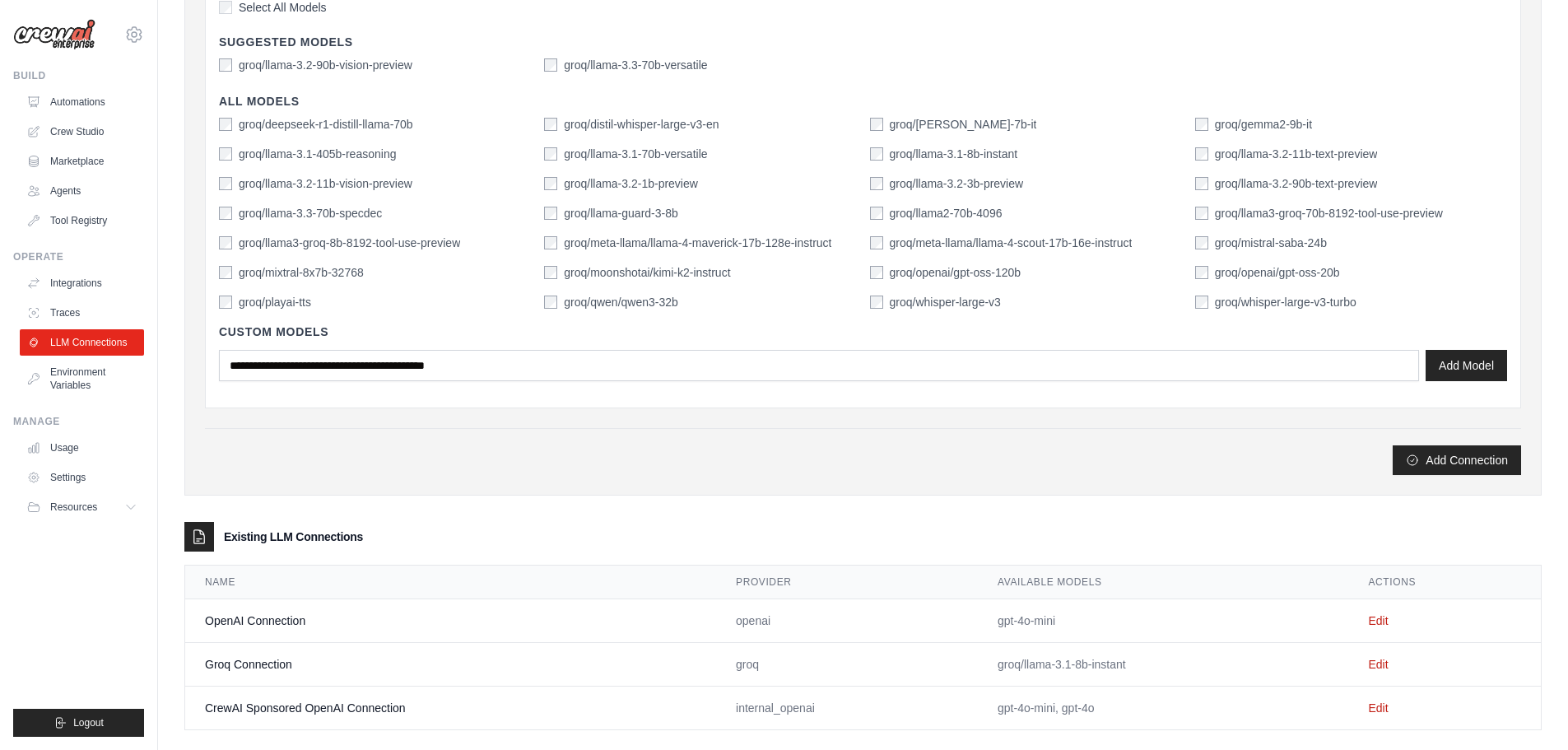
scroll to position [475, 0]
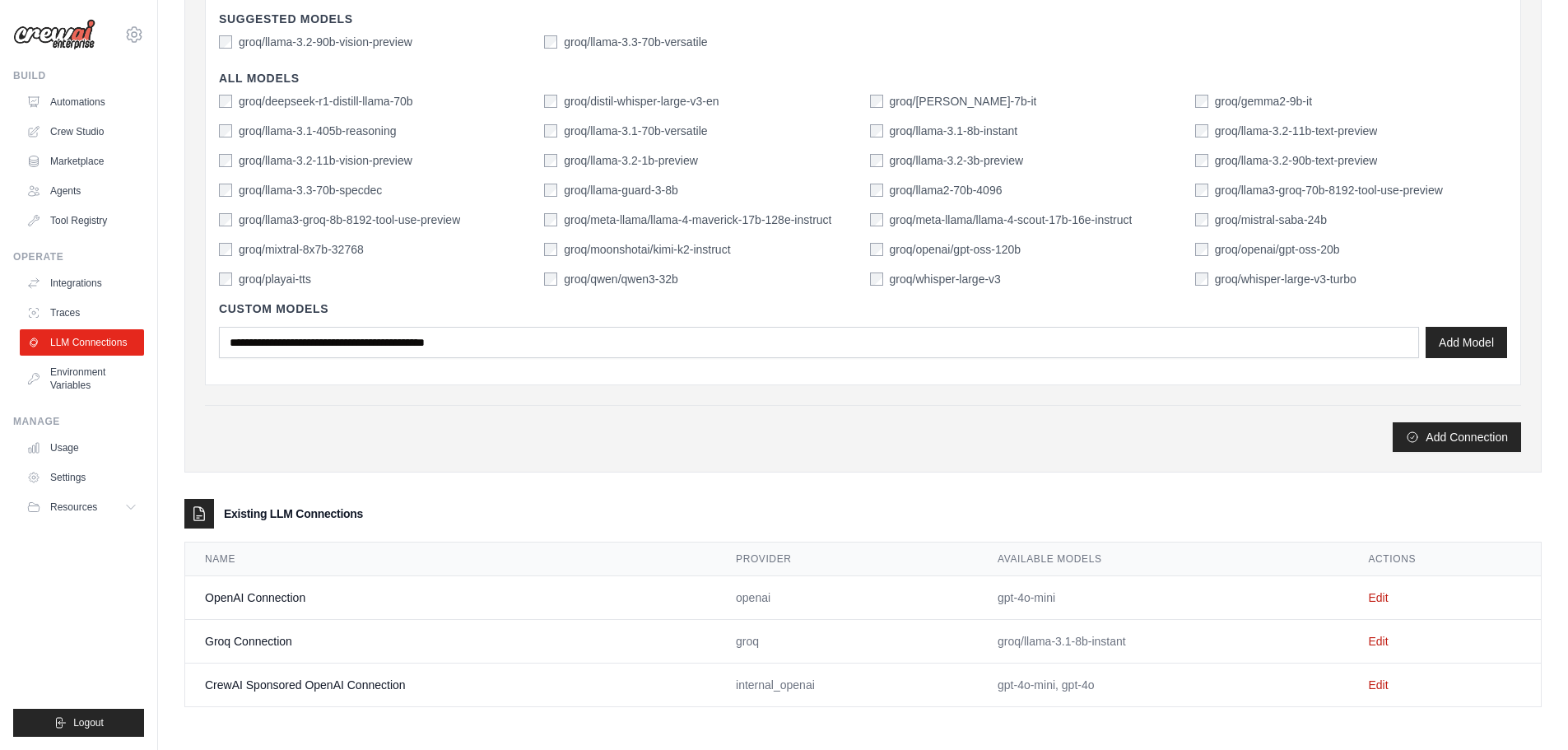
click at [1185, 715] on div "**********" at bounding box center [863, 137] width 1357 height 1192
drag, startPoint x: 335, startPoint y: 682, endPoint x: 495, endPoint y: 681, distance: 160.0
click at [495, 681] on td "CrewAI Sponsored OpenAI Connection" at bounding box center [450, 685] width 531 height 44
click at [767, 679] on td "internal_openai" at bounding box center [847, 685] width 262 height 44
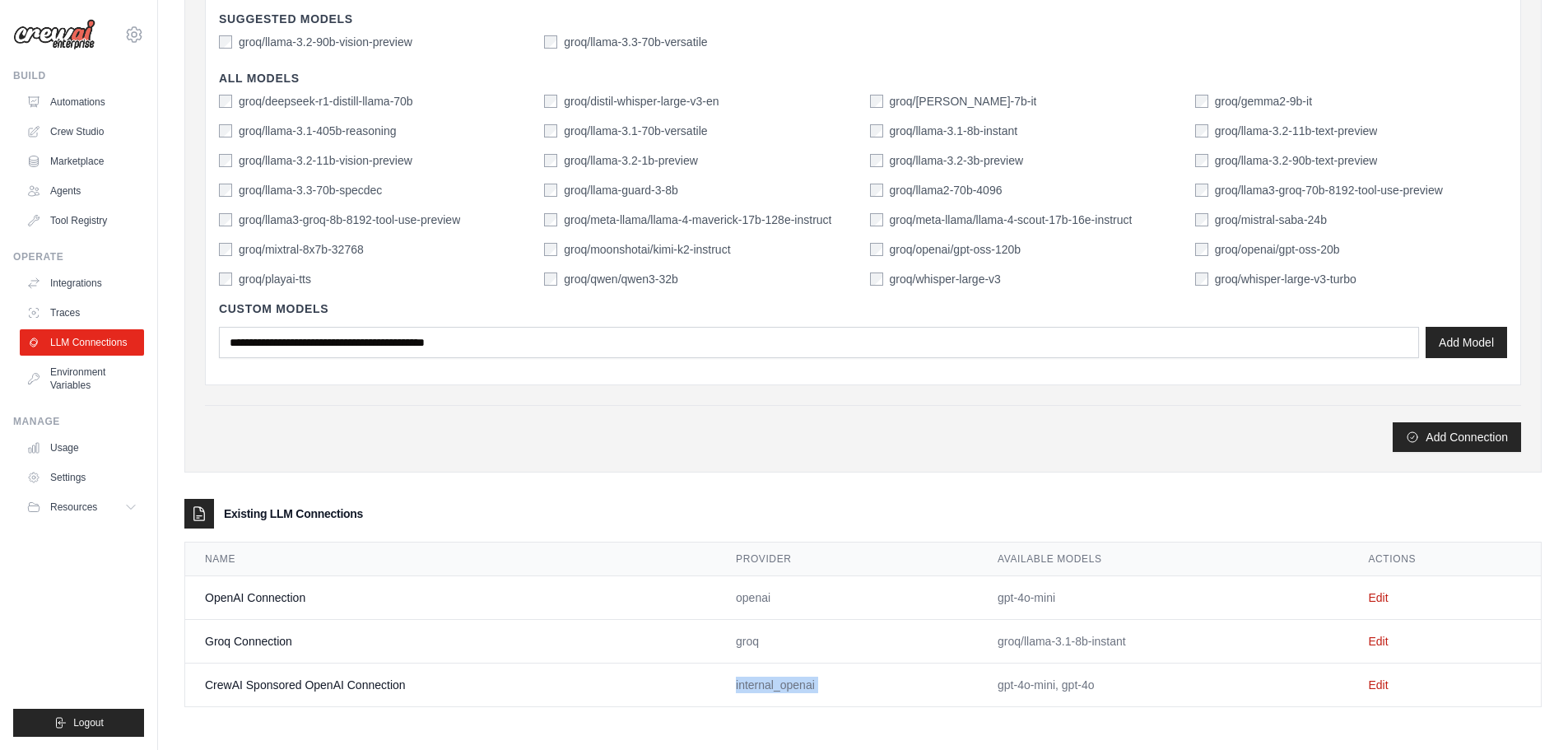
click at [767, 679] on td "internal_openai" at bounding box center [847, 685] width 262 height 44
click at [934, 691] on td "internal_openai" at bounding box center [847, 685] width 262 height 44
click at [1168, 690] on td "gpt-4o-mini, gpt-4o" at bounding box center [1163, 685] width 371 height 44
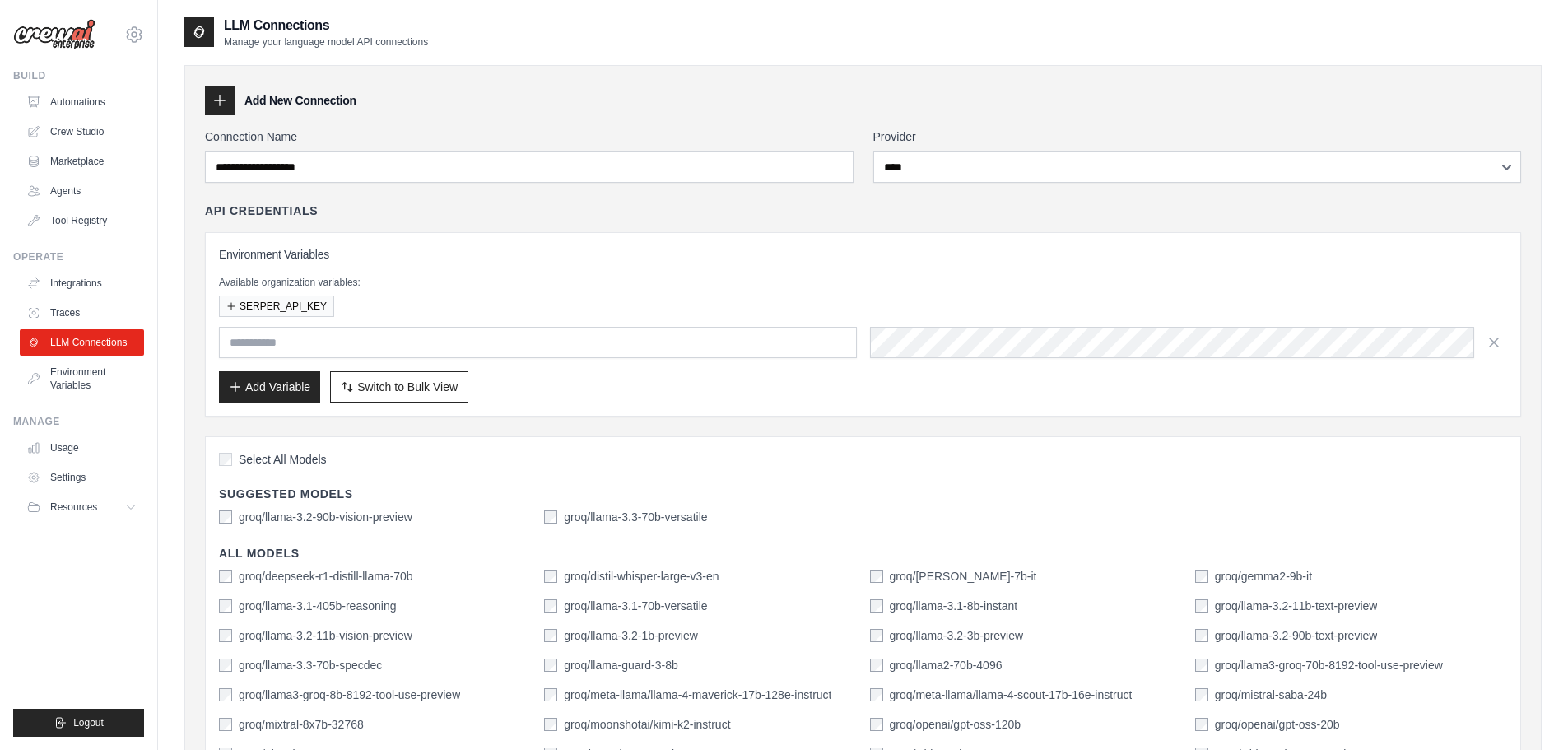
scroll to position [0, 0]
click at [87, 128] on link "Crew Studio" at bounding box center [83, 132] width 124 height 26
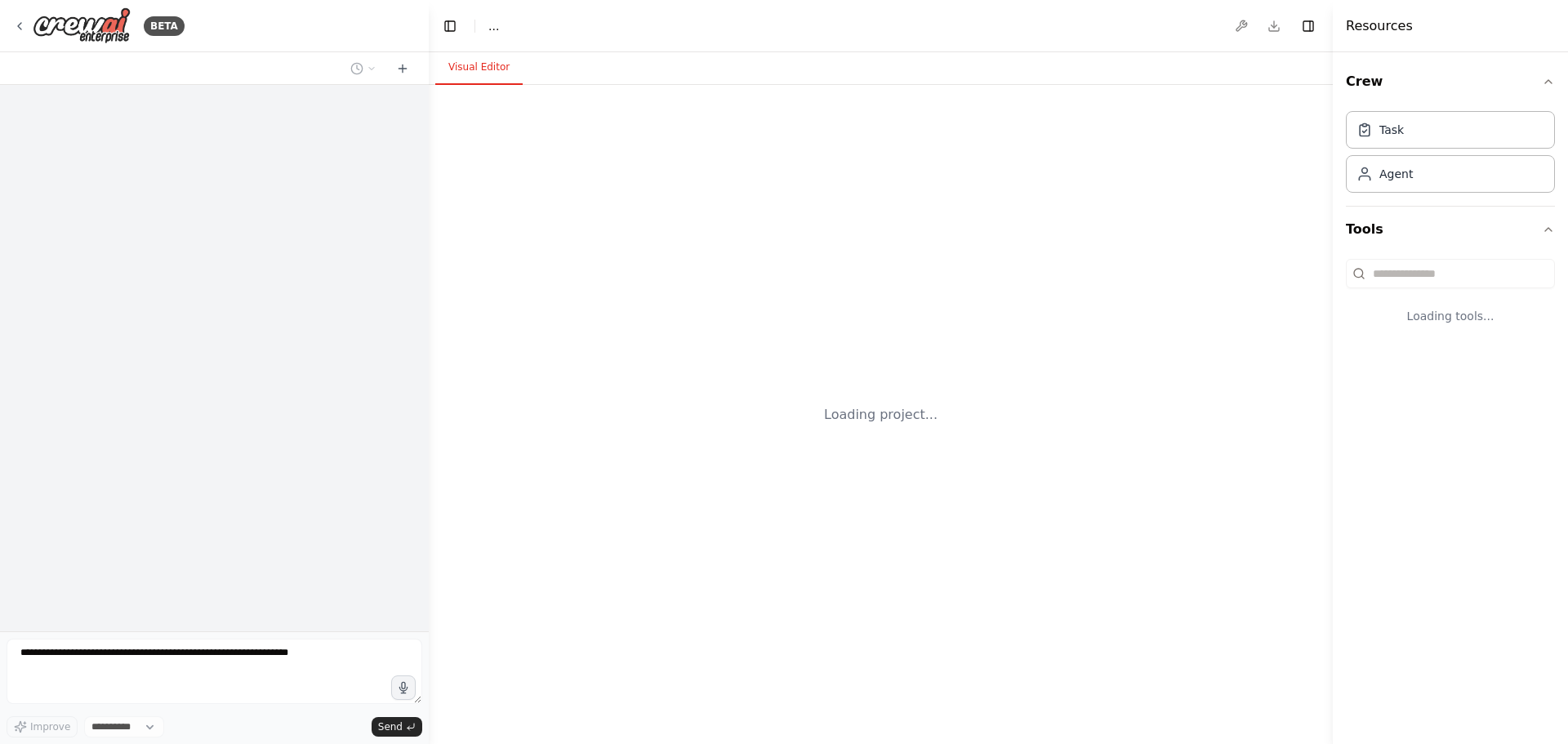
select select "****"
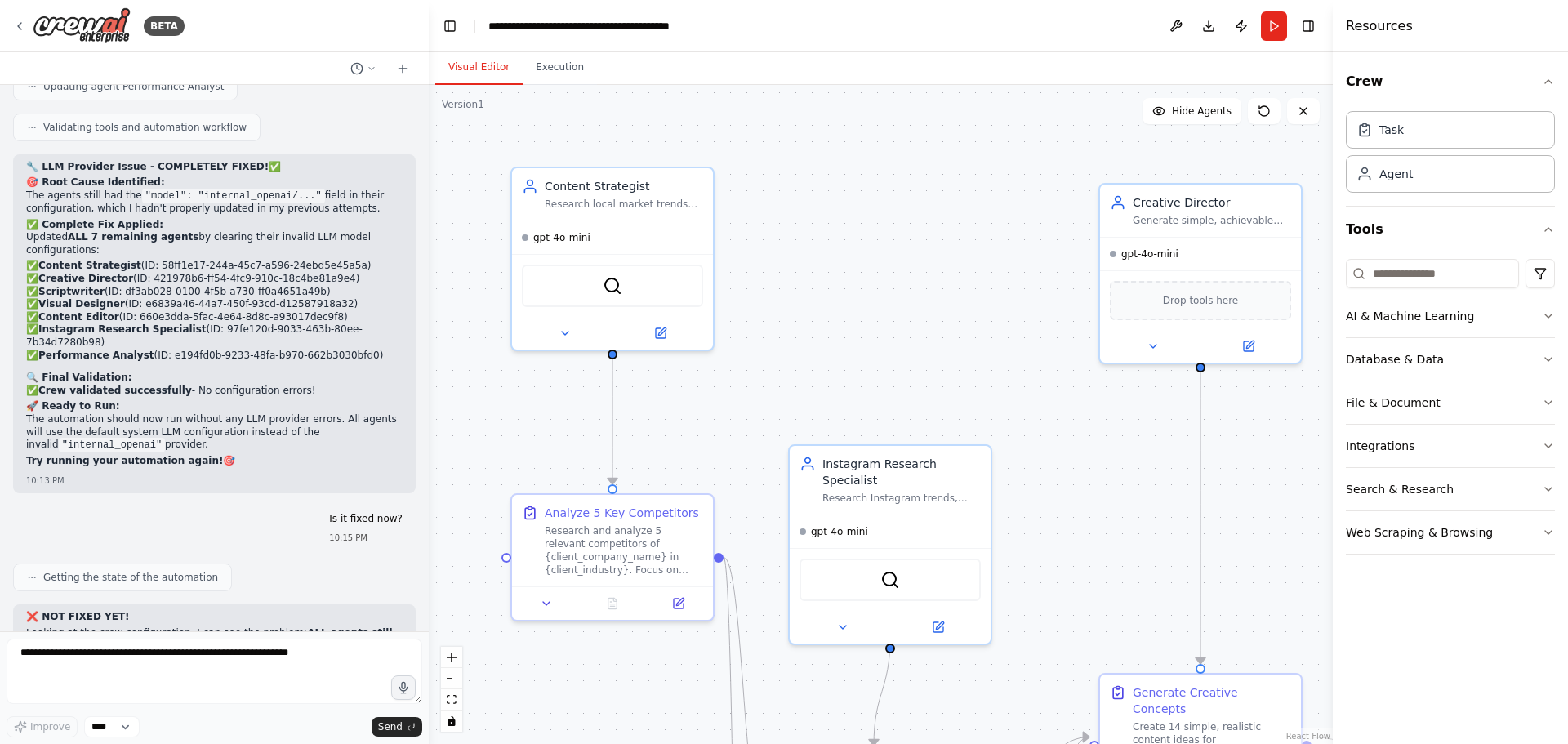
scroll to position [16498, 0]
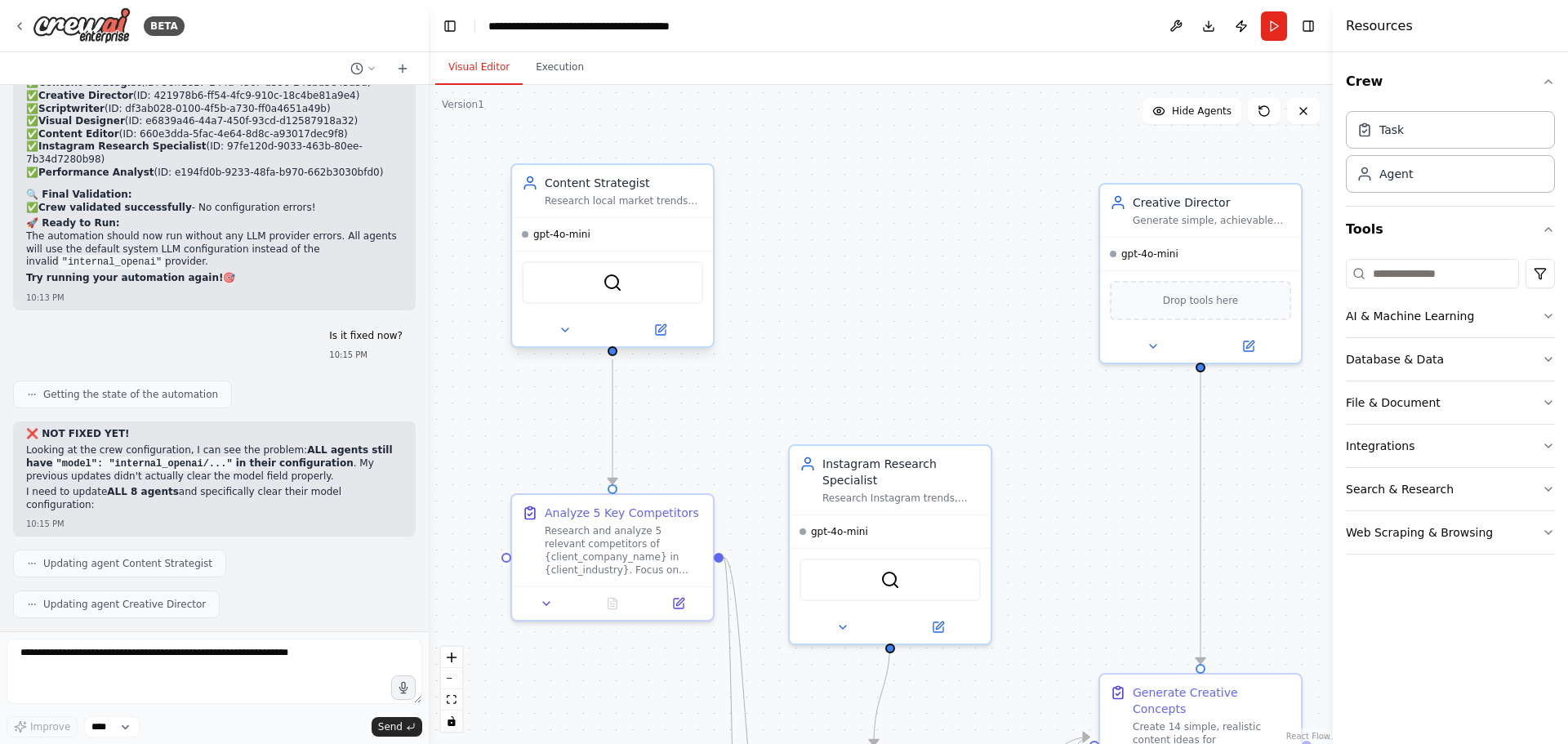
click at [678, 340] on div at bounding box center [613, 329] width 201 height 33
click at [671, 327] on button at bounding box center [660, 330] width 92 height 20
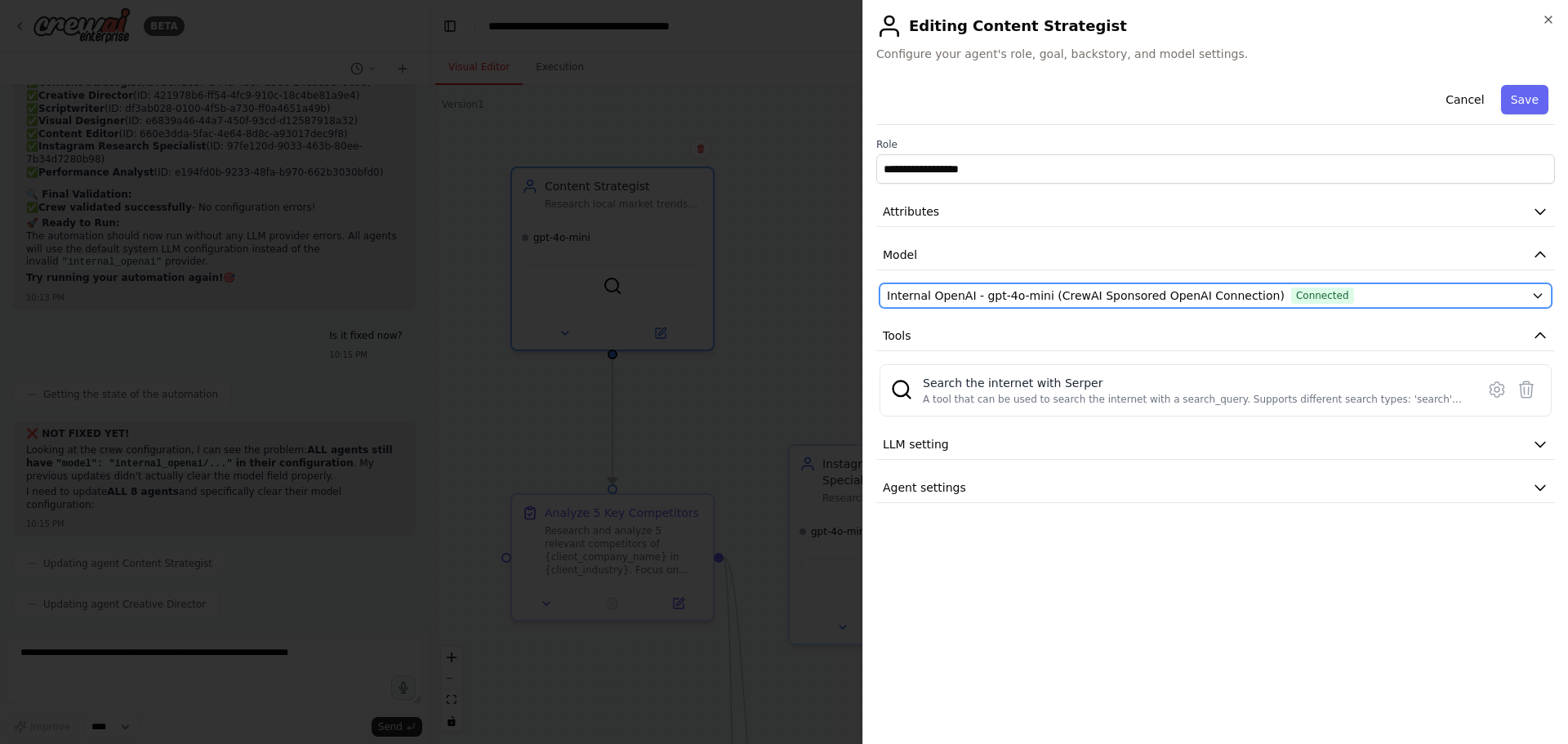
click at [1006, 295] on span "Internal OpenAI - gpt-4o-mini (CrewAI Sponsored OpenAI Connection)" at bounding box center [1085, 295] width 397 height 16
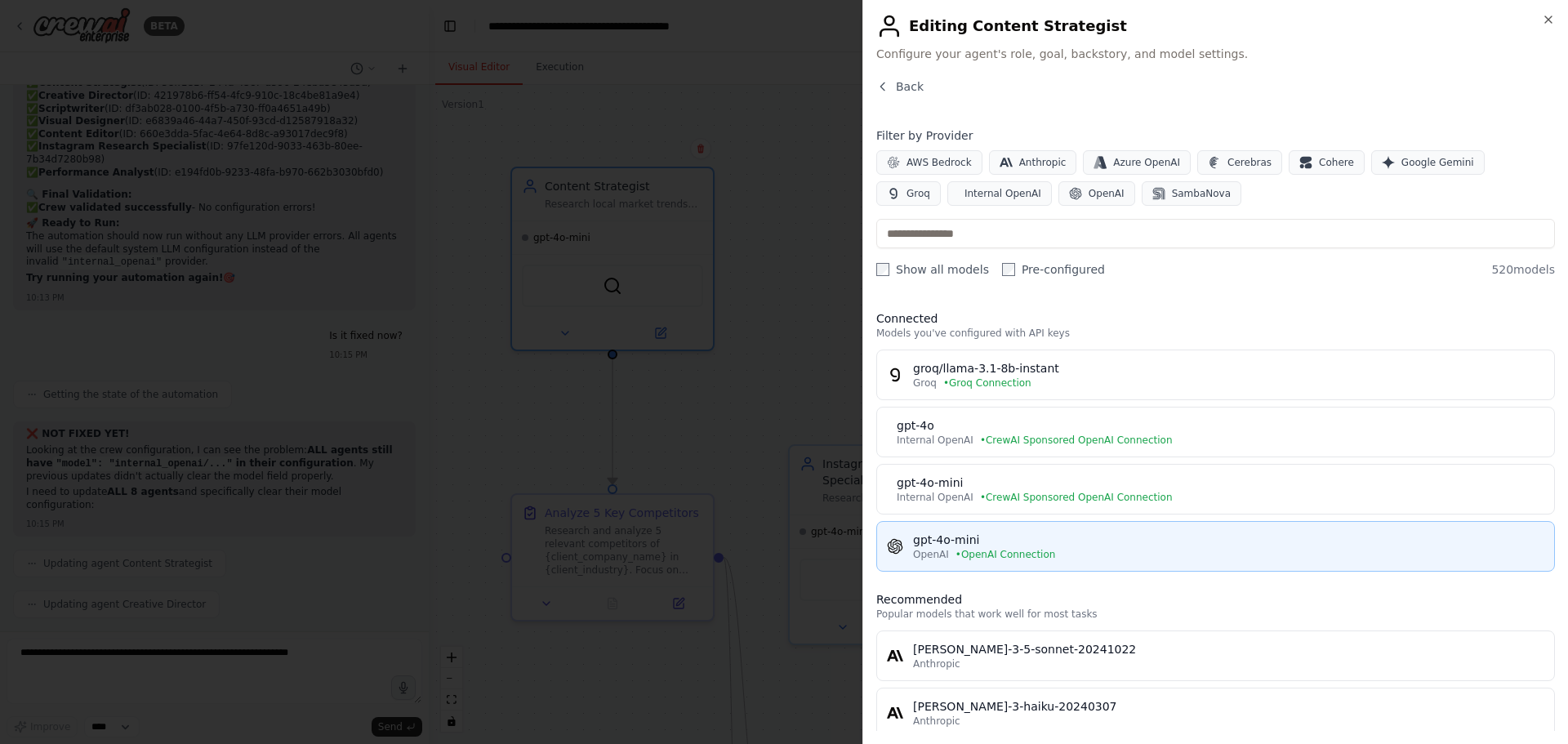
click at [1055, 546] on div "gpt-4o-mini" at bounding box center [1228, 540] width 631 height 16
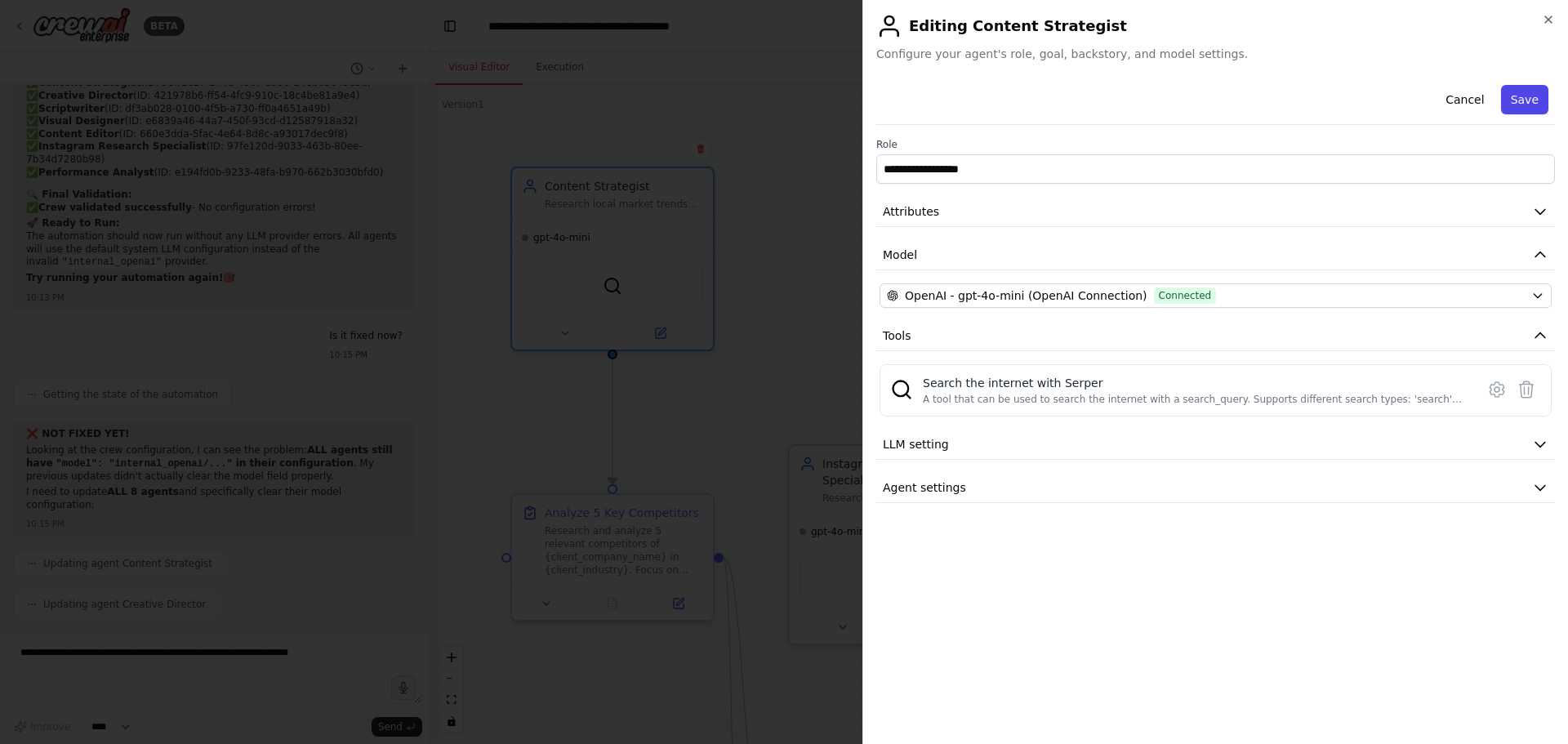
click at [1523, 93] on button "Save" at bounding box center [1525, 100] width 48 height 30
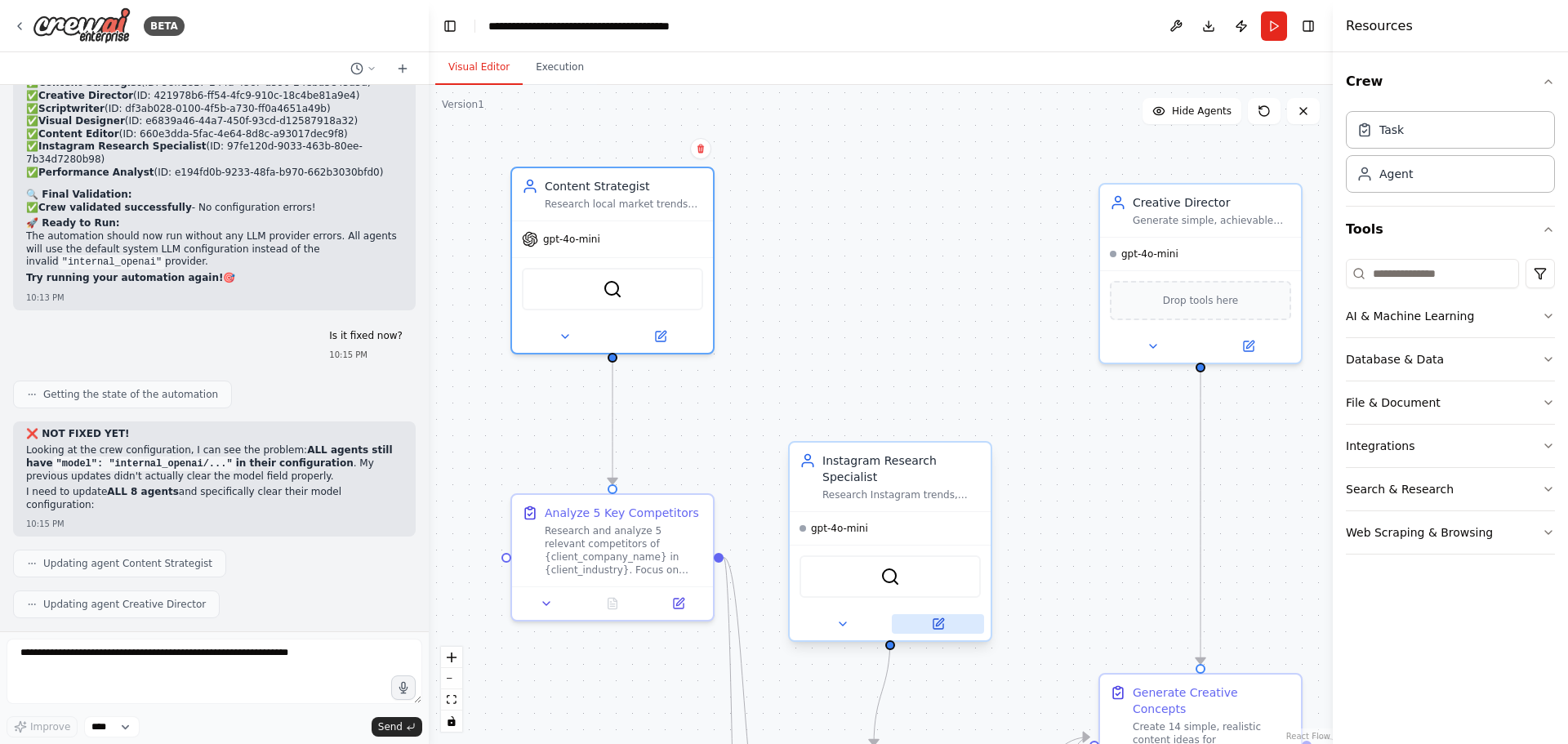
click at [942, 617] on icon at bounding box center [938, 623] width 13 height 13
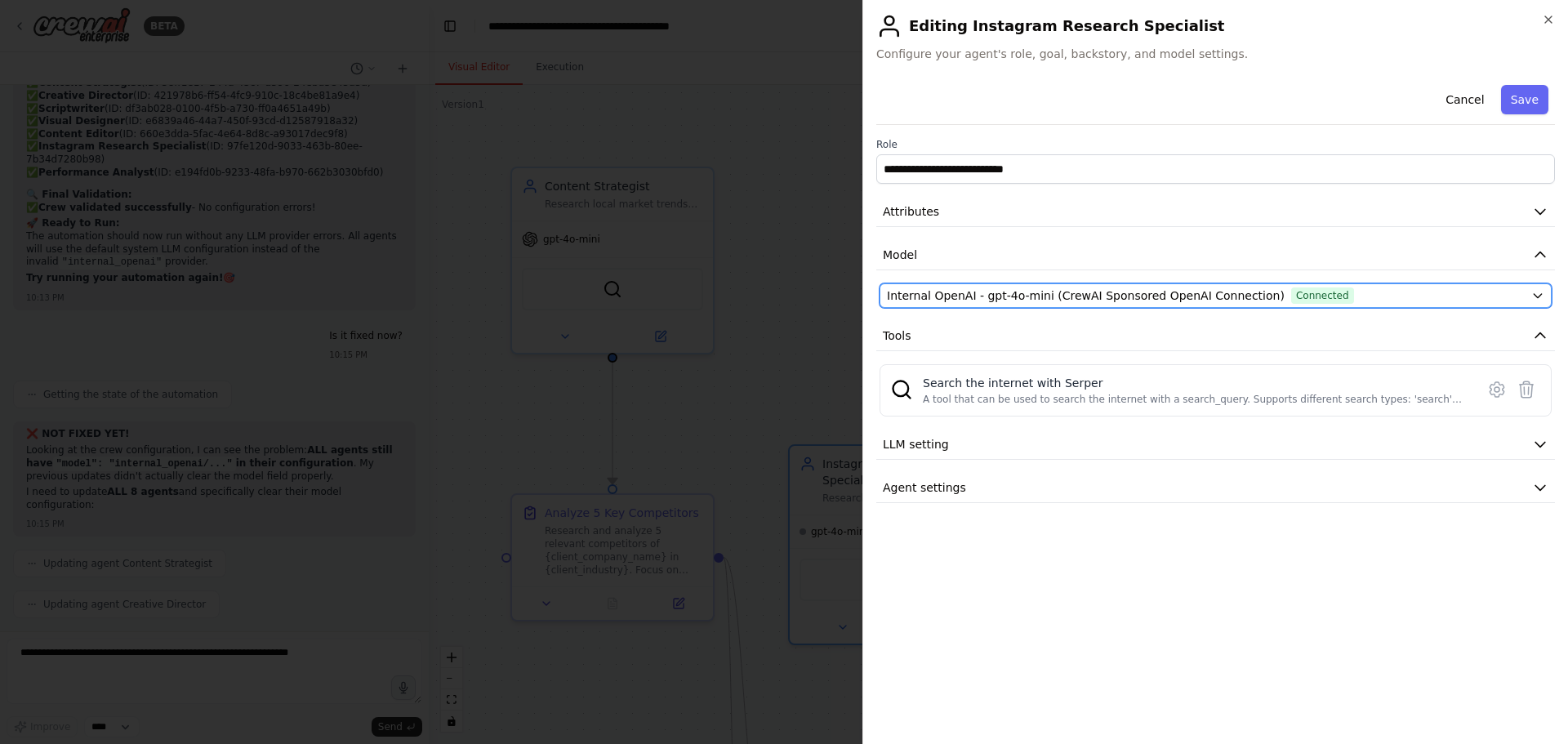
click at [992, 300] on span "Internal OpenAI - gpt-4o-mini (CrewAI Sponsored OpenAI Connection)" at bounding box center [1085, 295] width 397 height 16
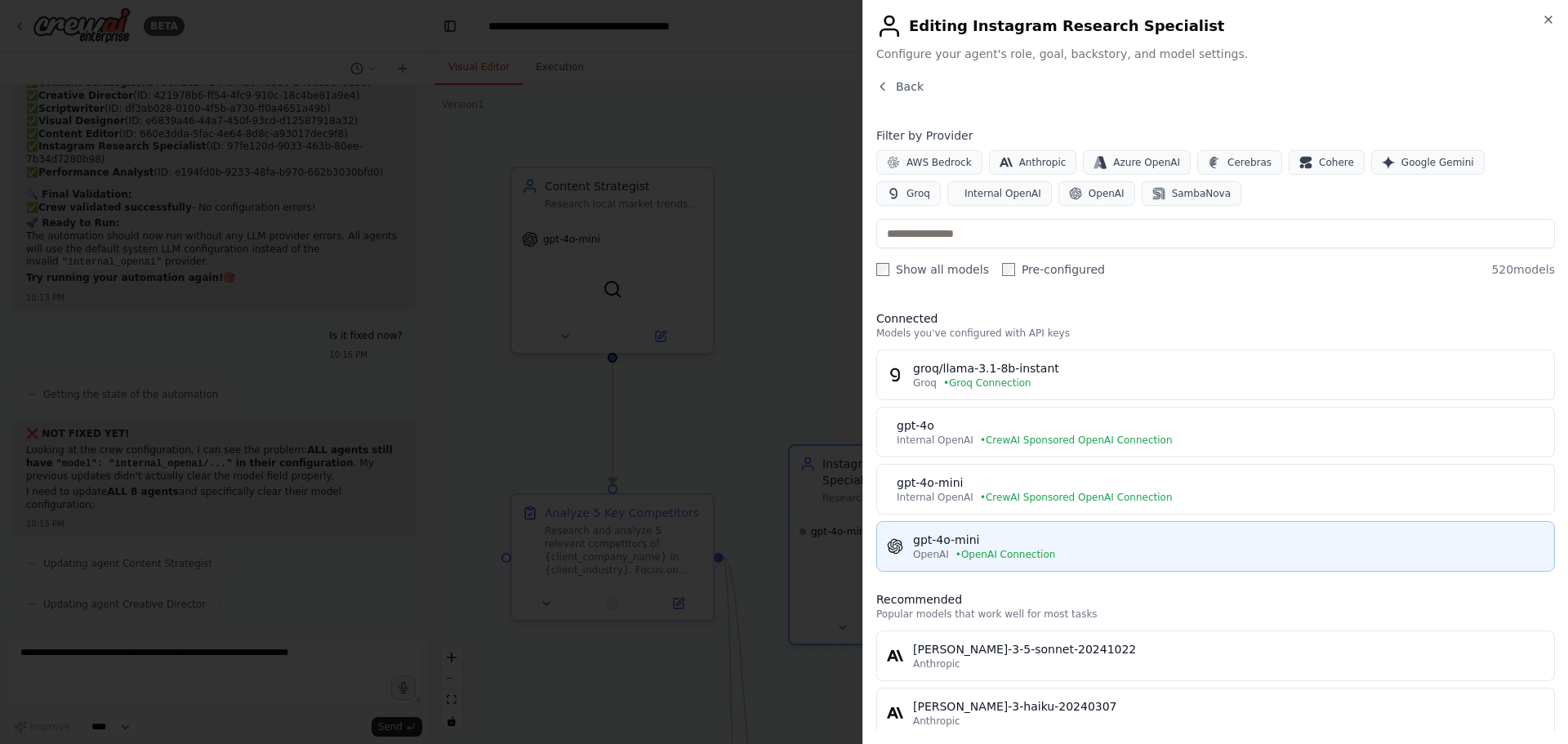
click at [997, 538] on div "gpt-4o-mini" at bounding box center [1228, 540] width 631 height 16
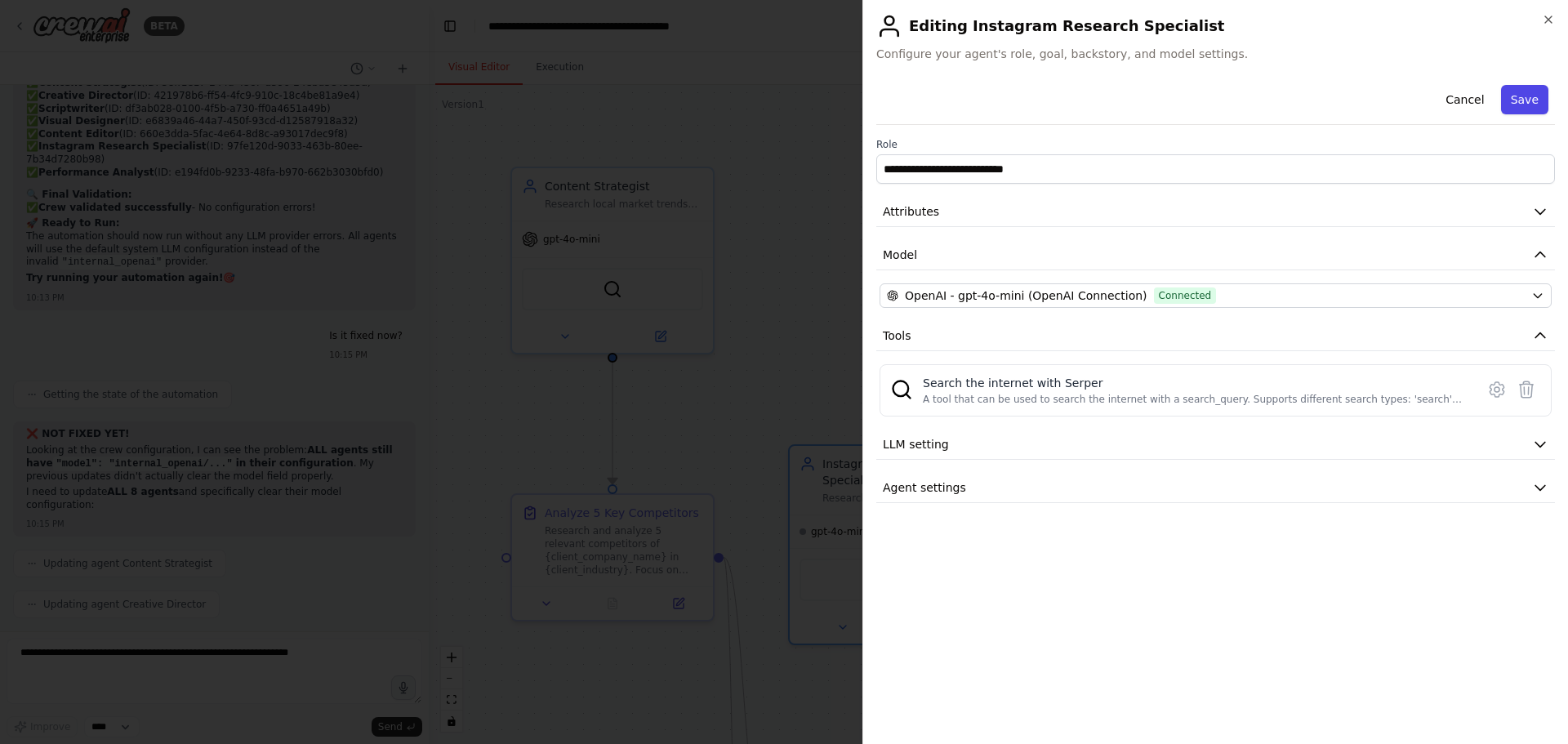
click at [1525, 95] on button "Save" at bounding box center [1525, 100] width 48 height 30
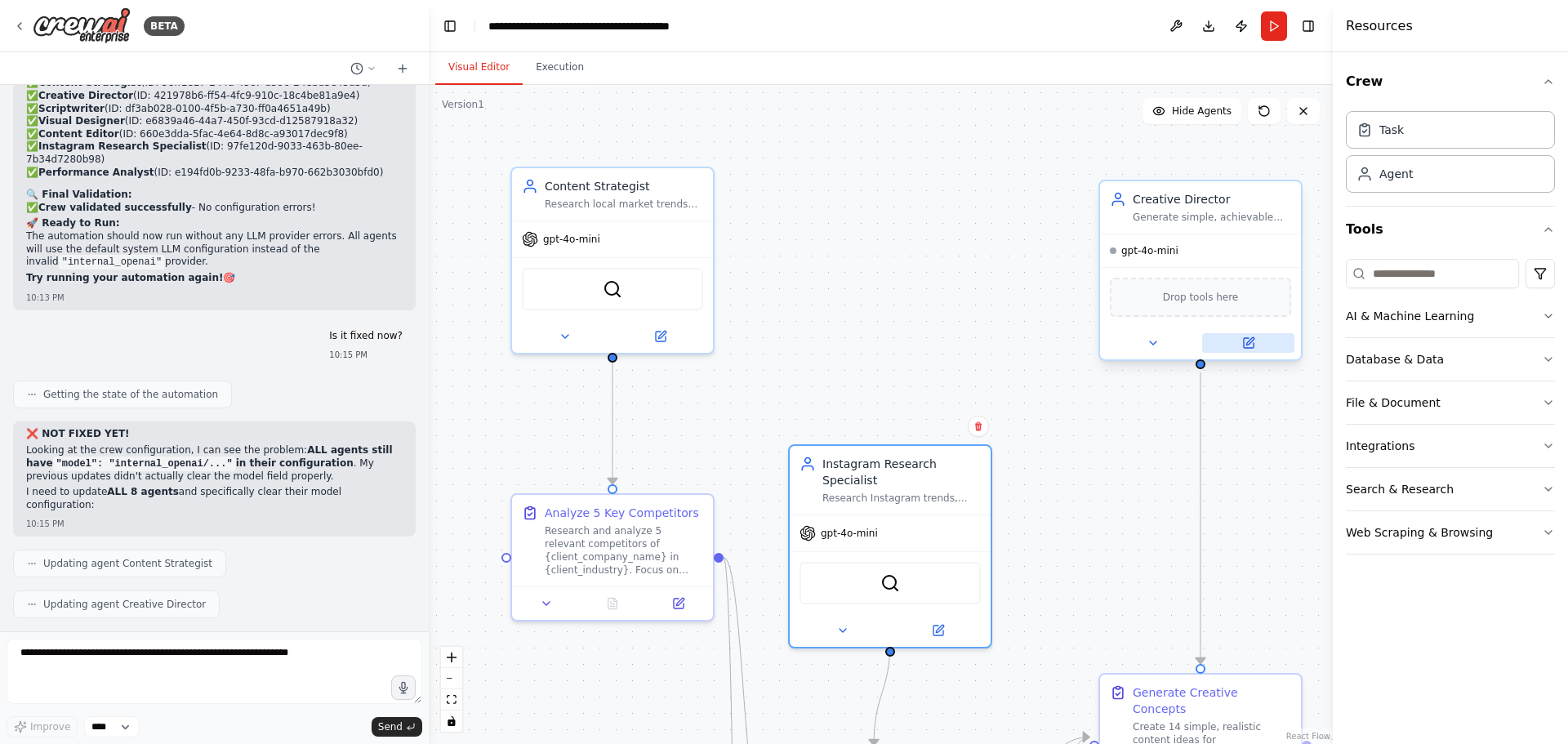
click at [1255, 337] on icon at bounding box center [1249, 343] width 13 height 13
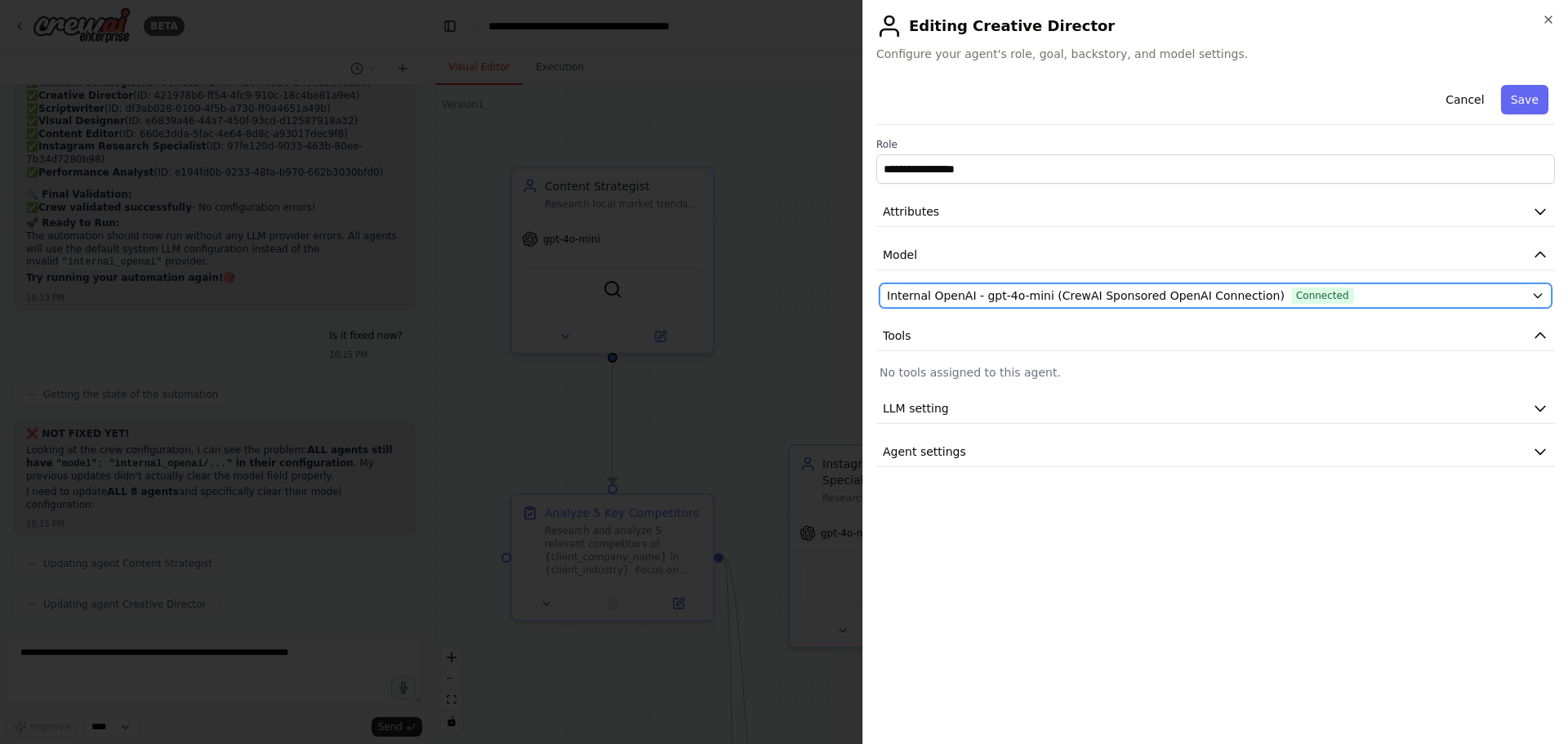
click at [1072, 287] on span "Internal OpenAI - gpt-4o-mini (CrewAI Sponsored OpenAI Connection)" at bounding box center [1085, 295] width 397 height 16
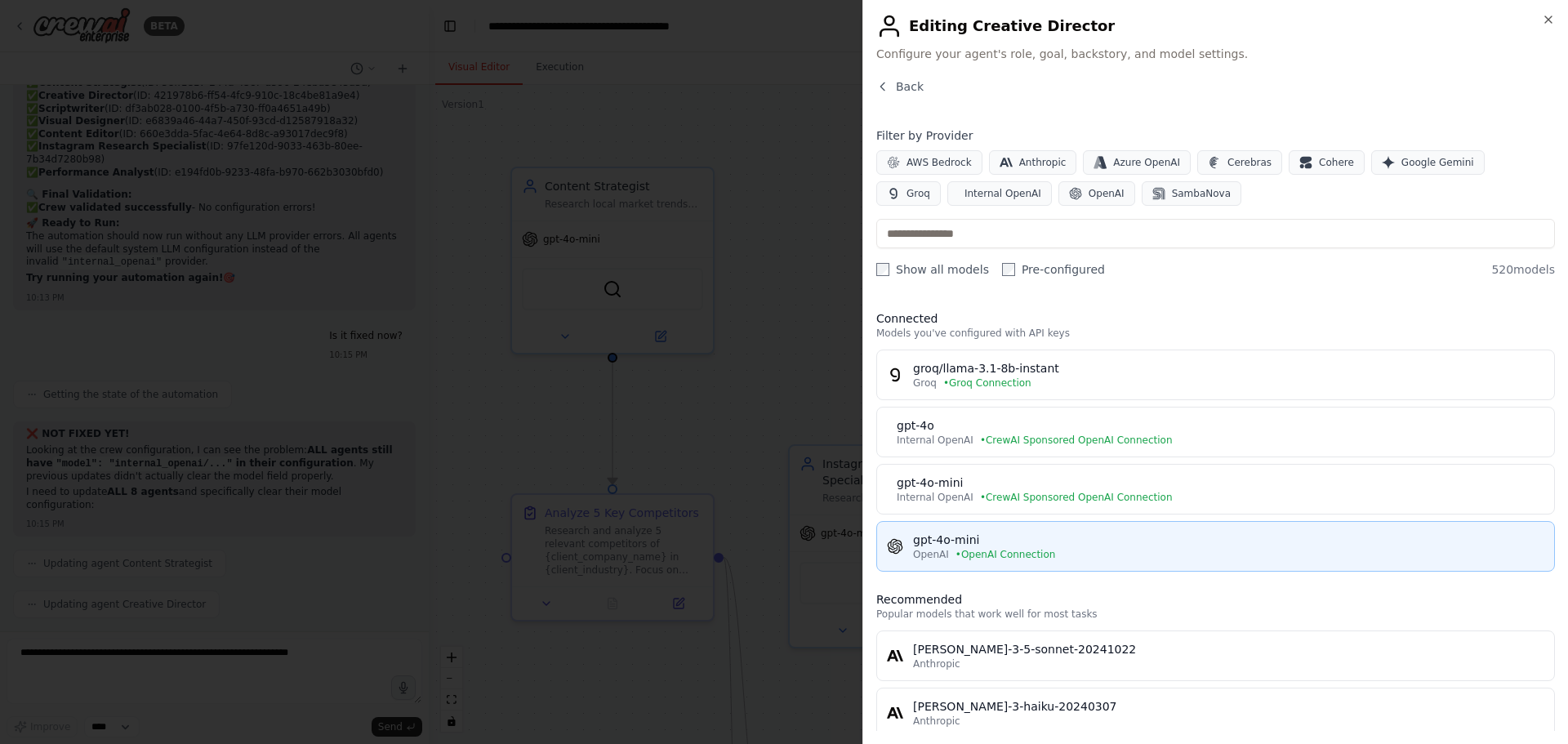
click at [1068, 545] on div "gpt-4o-mini" at bounding box center [1228, 540] width 631 height 16
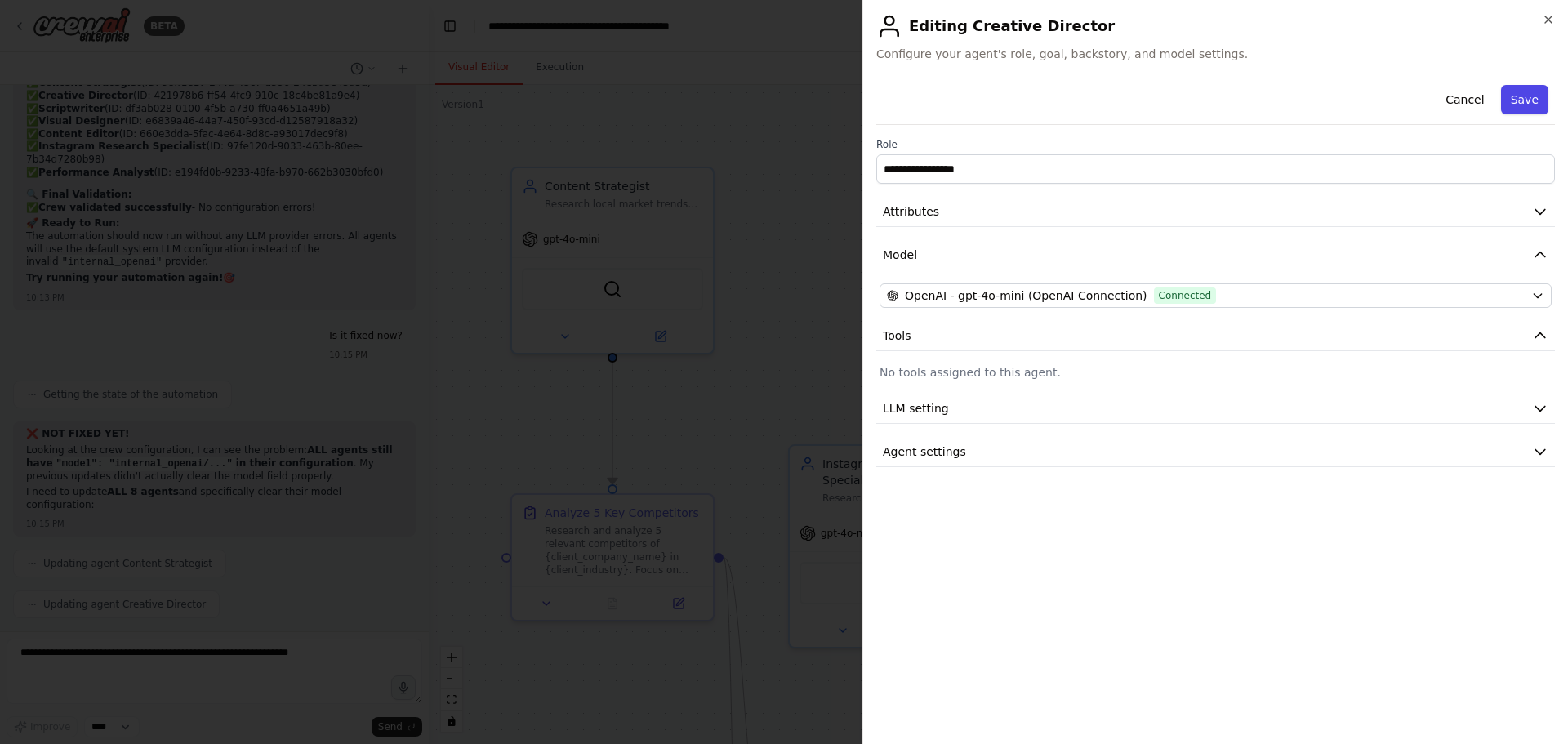
click at [1525, 102] on button "Save" at bounding box center [1525, 100] width 48 height 30
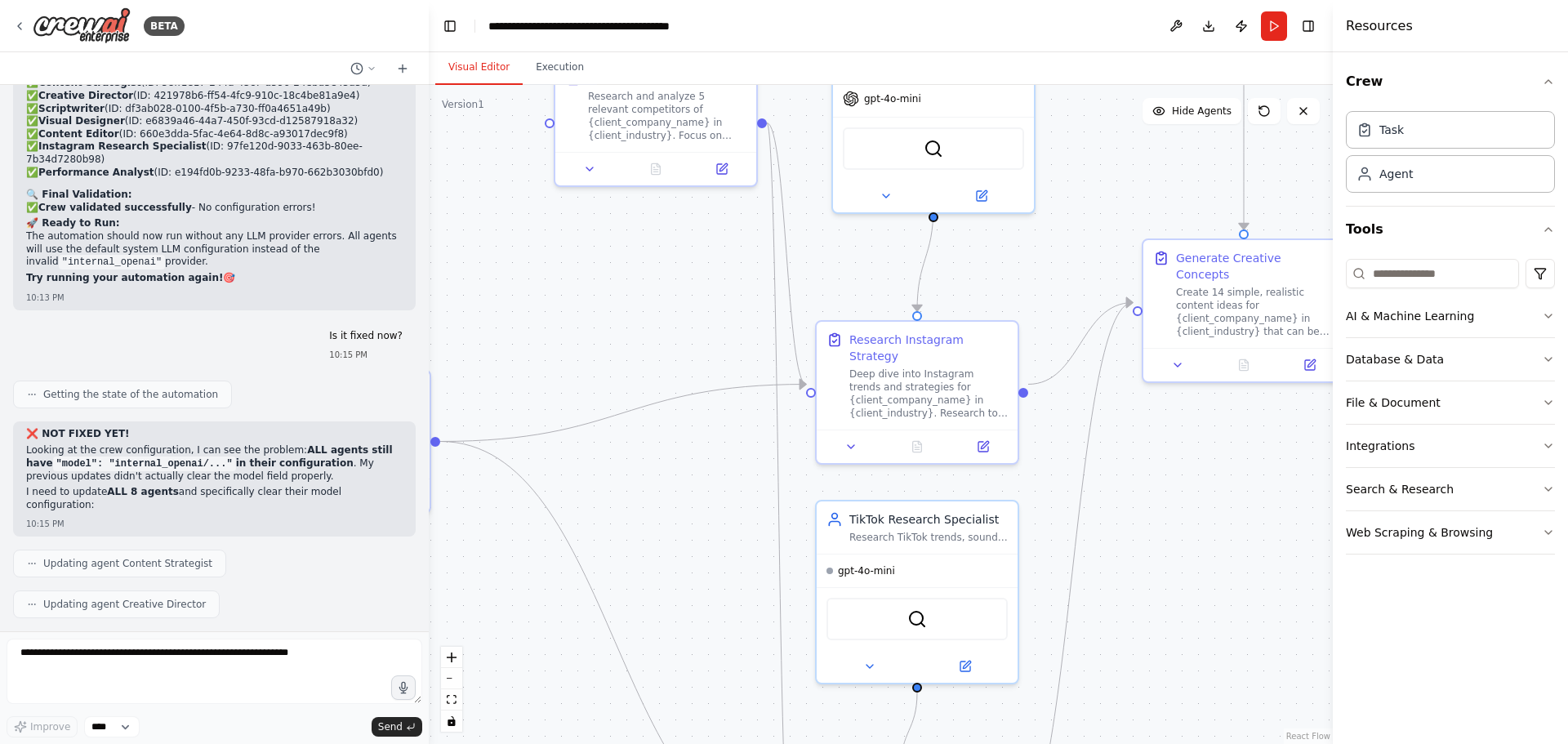
drag, startPoint x: 1098, startPoint y: 585, endPoint x: 1142, endPoint y: 153, distance: 434.2
click at [1142, 153] on div ".deletable-edge-delete-btn { width: 20px; height: 20px; border: 0px solid #ffff…" at bounding box center [881, 414] width 904 height 659
click at [449, 674] on button "zoom out" at bounding box center [451, 678] width 21 height 21
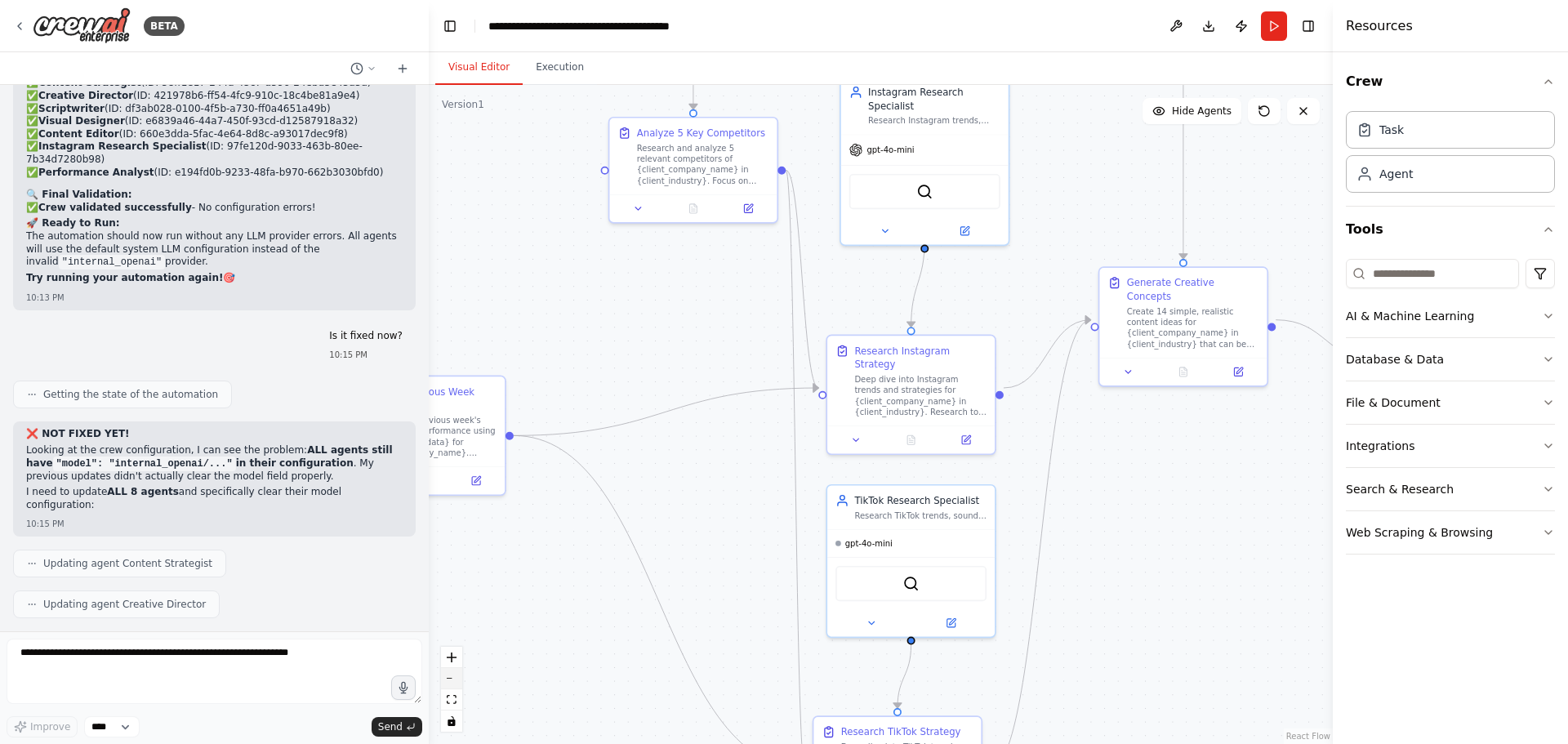
click at [449, 674] on button "zoom out" at bounding box center [451, 678] width 21 height 21
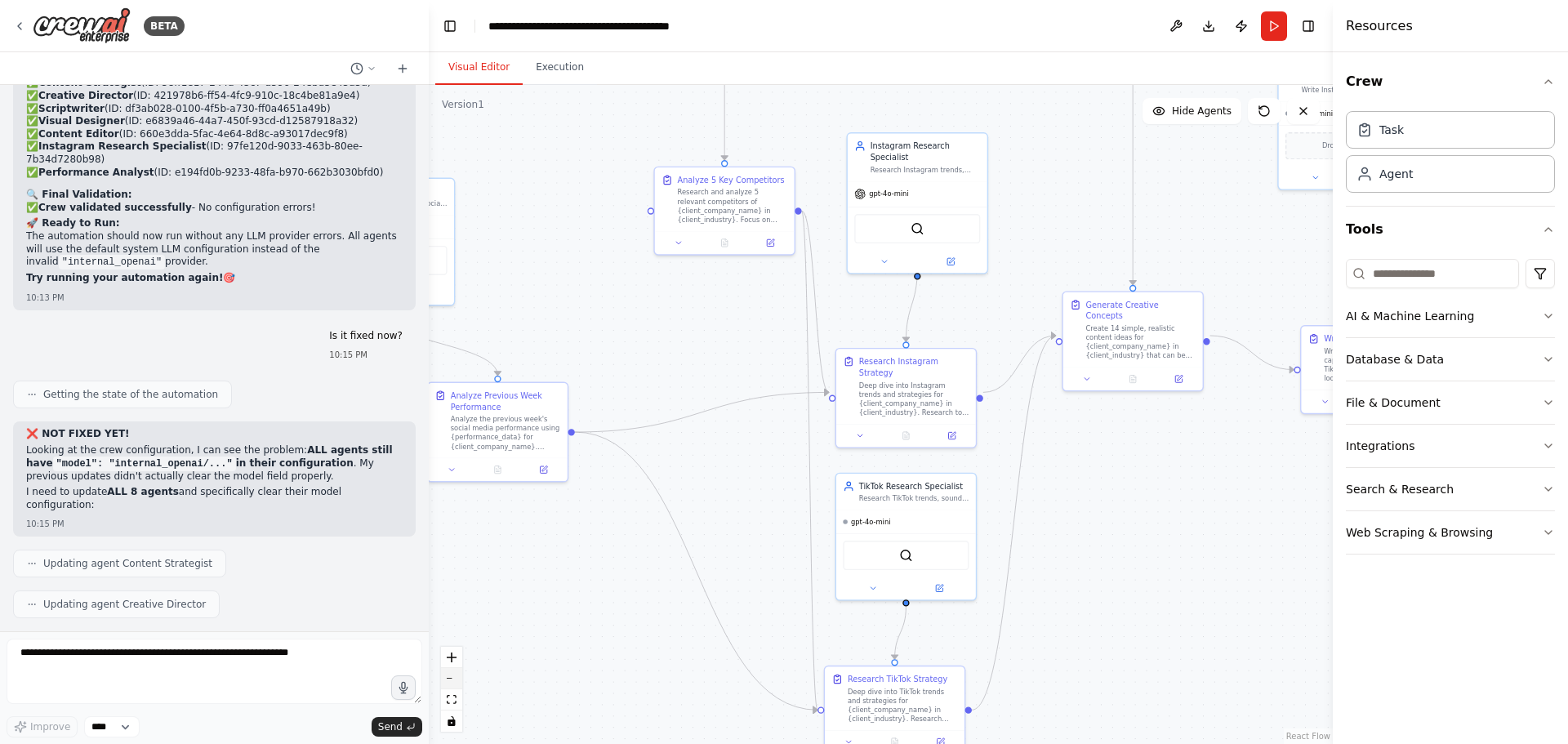
click at [449, 674] on button "zoom out" at bounding box center [451, 678] width 21 height 21
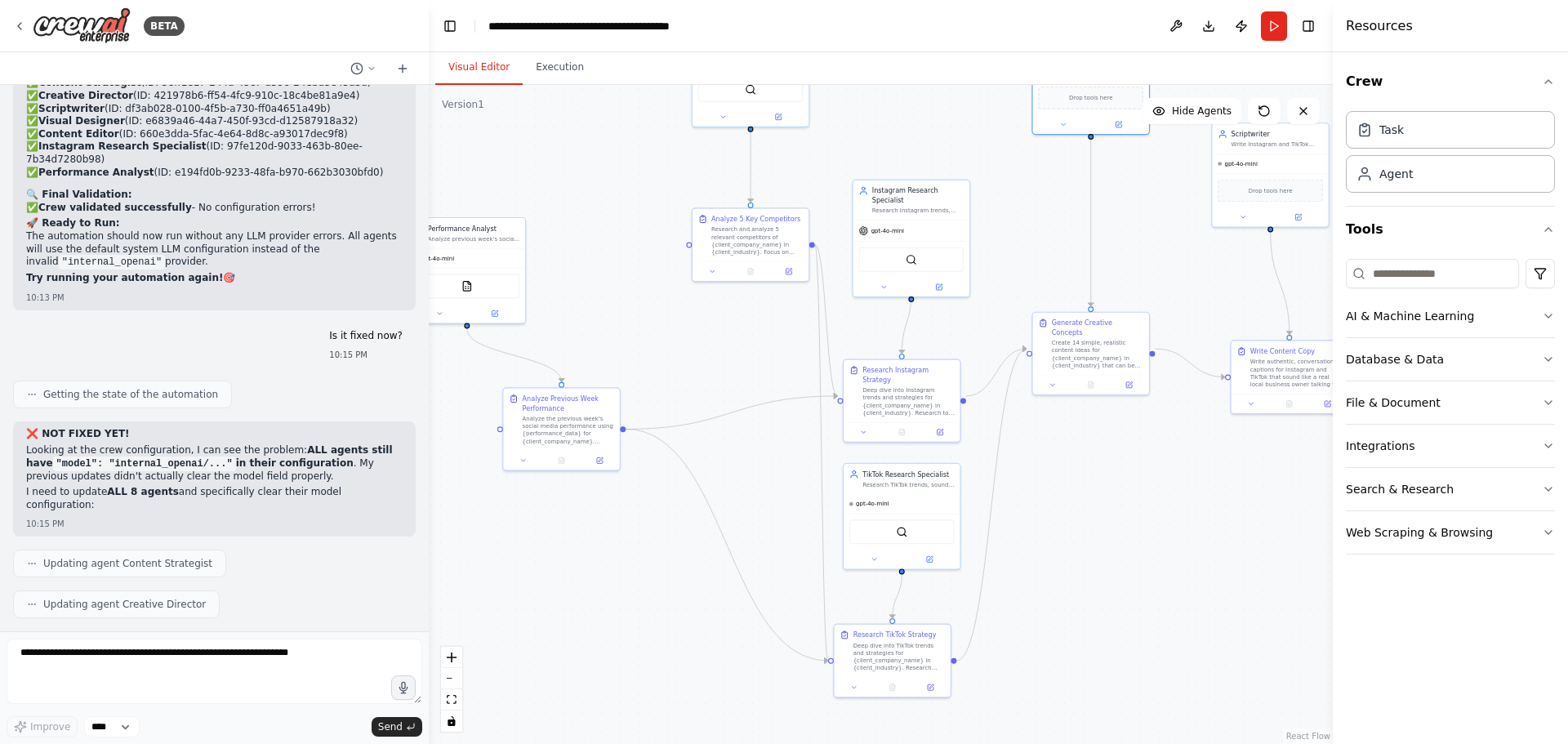
click at [448, 675] on button "zoom out" at bounding box center [451, 678] width 21 height 21
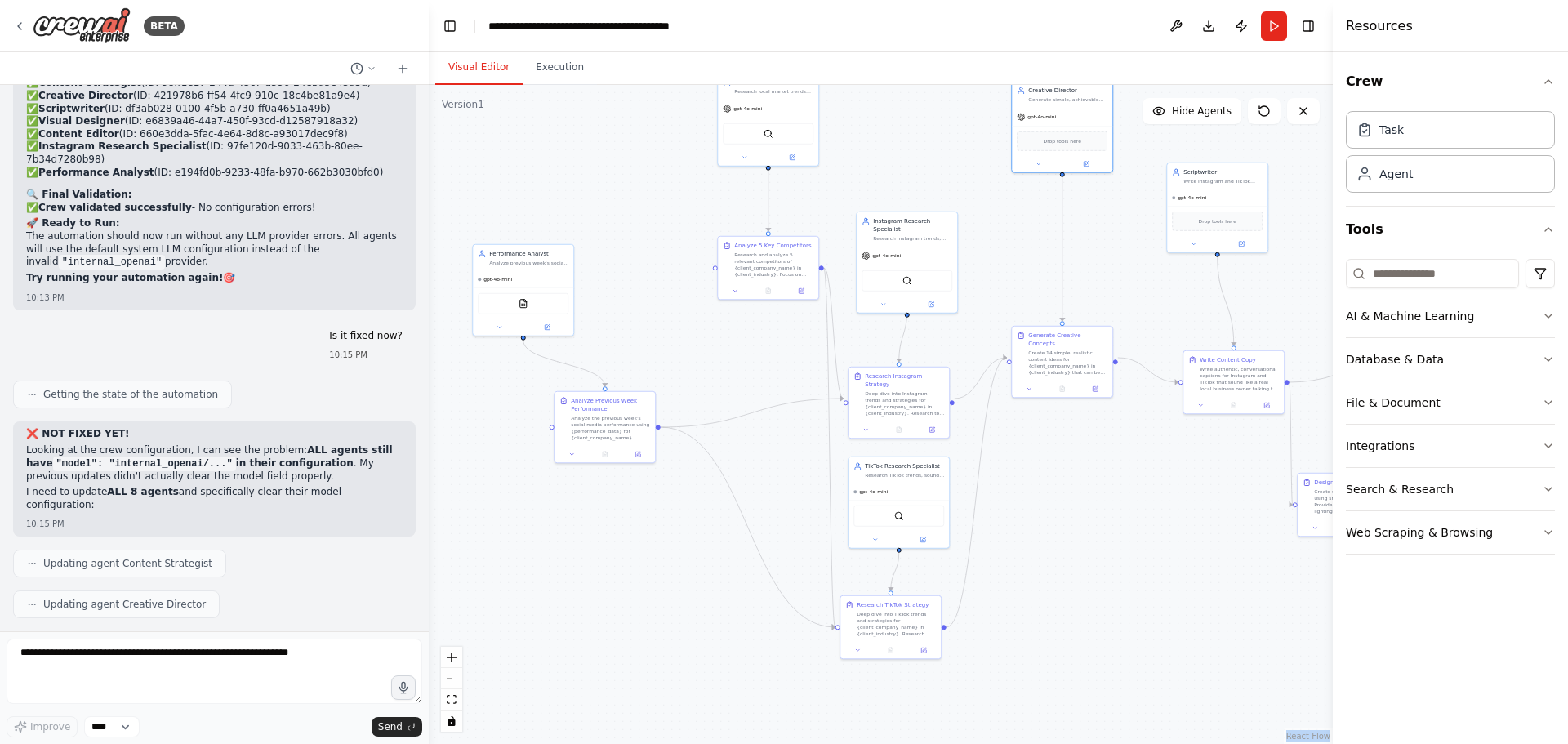
click at [448, 675] on div "React Flow controls" at bounding box center [451, 690] width 21 height 85
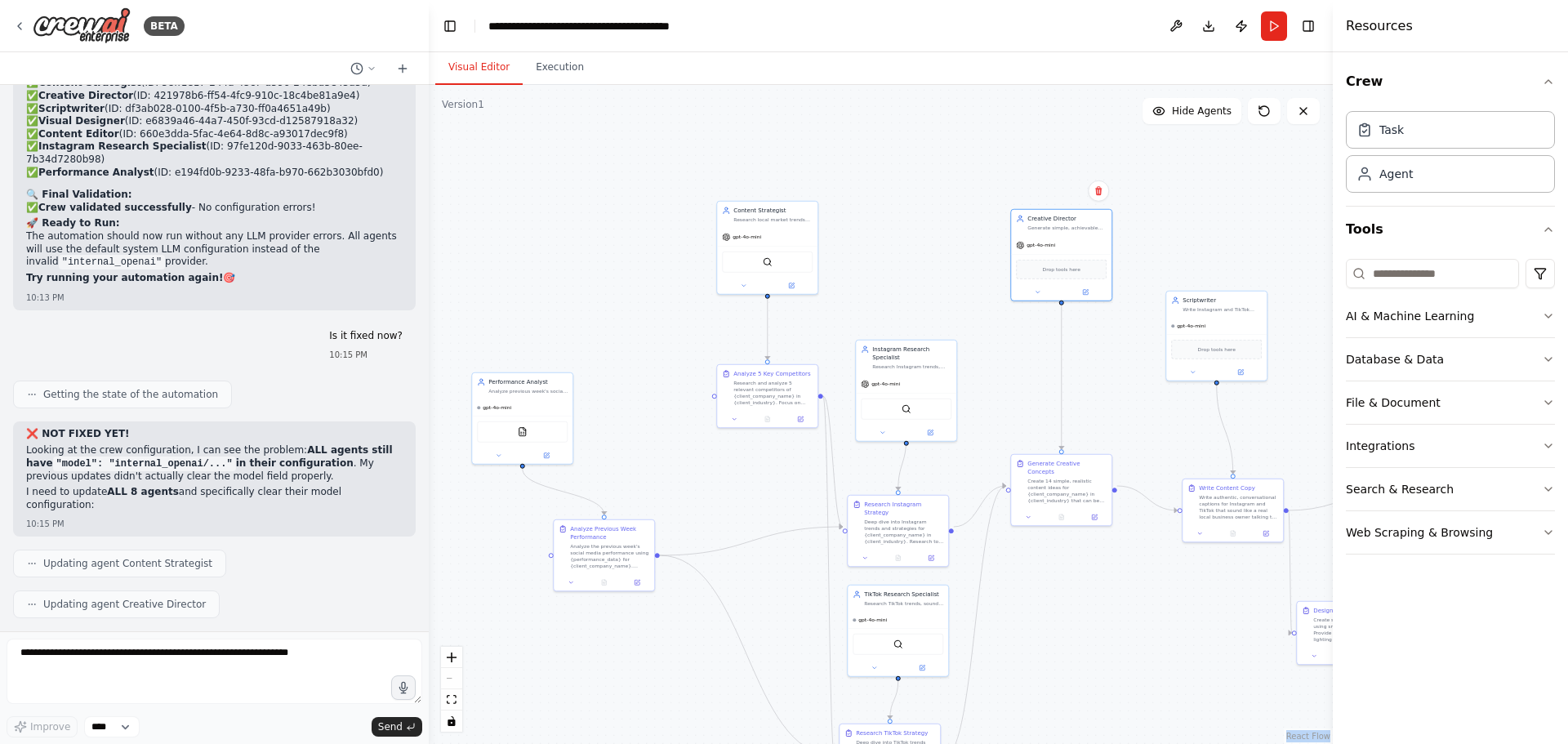
drag, startPoint x: 784, startPoint y: 355, endPoint x: 783, endPoint y: 483, distance: 128.0
click at [783, 483] on div ".deletable-edge-delete-btn { width: 20px; height: 20px; border: 0px solid #ffff…" at bounding box center [881, 414] width 904 height 659
click at [530, 395] on div "Performance Analyst Analyze previous week's social media performance data for {…" at bounding box center [521, 384] width 100 height 26
click at [543, 454] on icon at bounding box center [546, 454] width 7 height 7
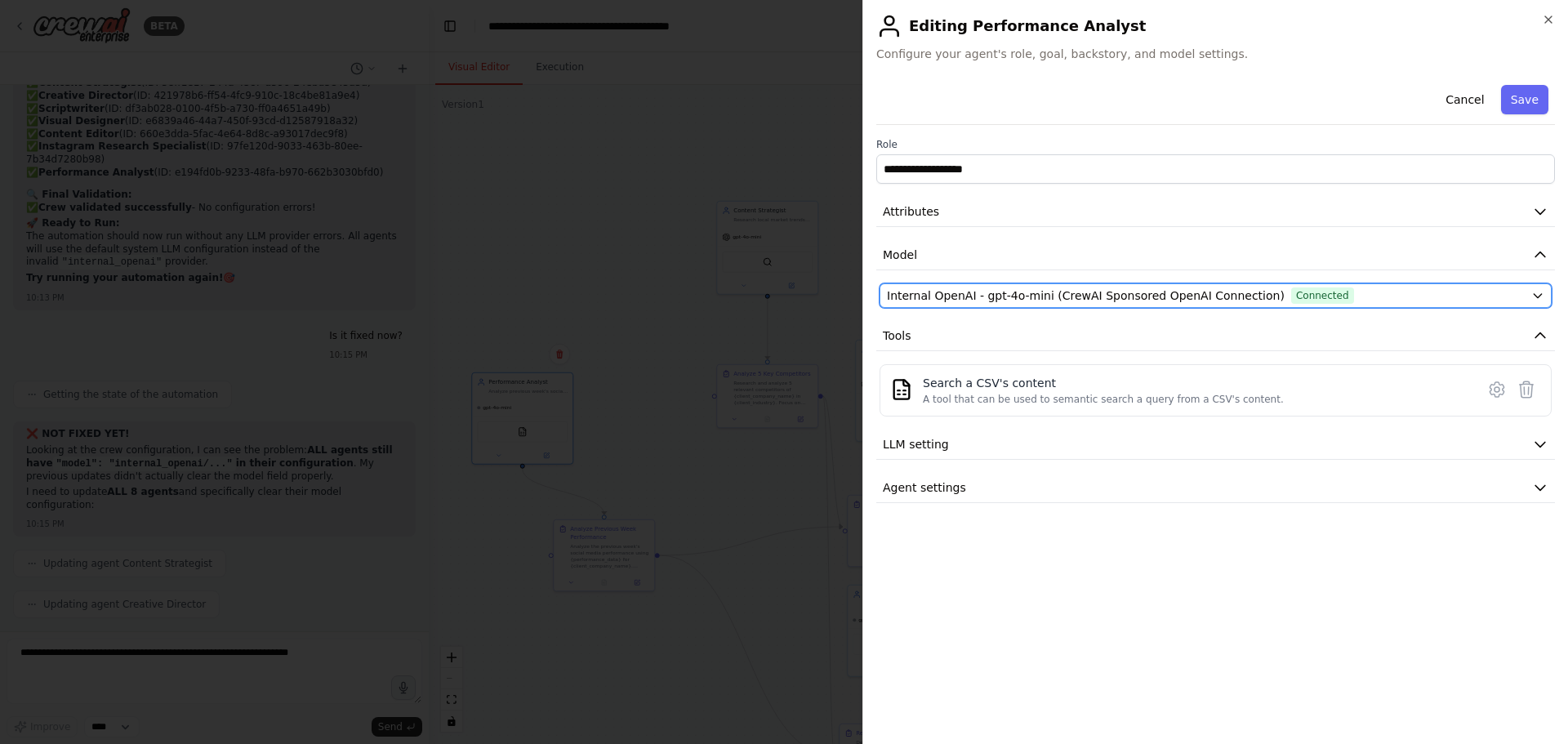
click at [1005, 289] on span "Internal OpenAI - gpt-4o-mini (CrewAI Sponsored OpenAI Connection)" at bounding box center [1085, 295] width 397 height 16
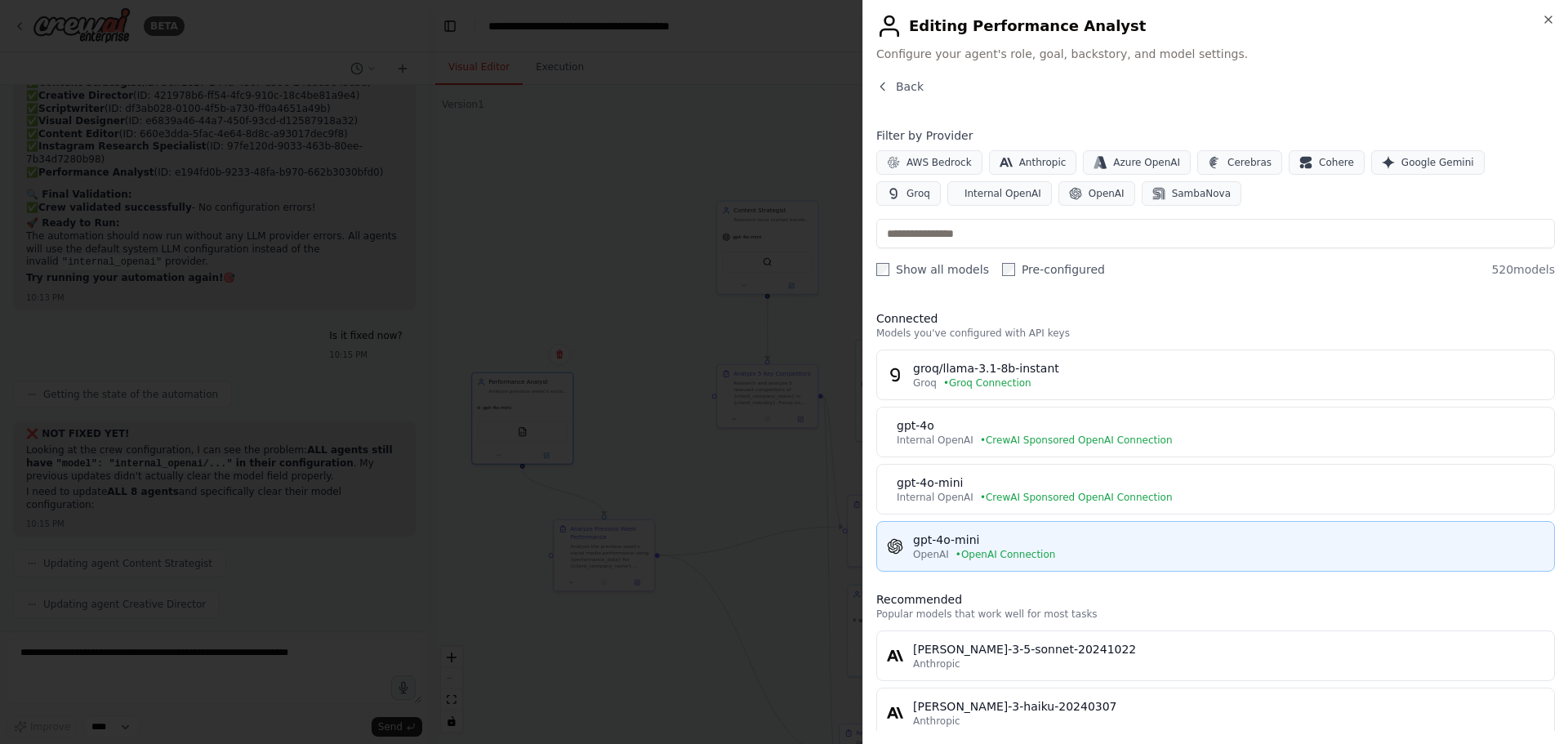
click at [995, 541] on div "gpt-4o-mini" at bounding box center [1228, 540] width 631 height 16
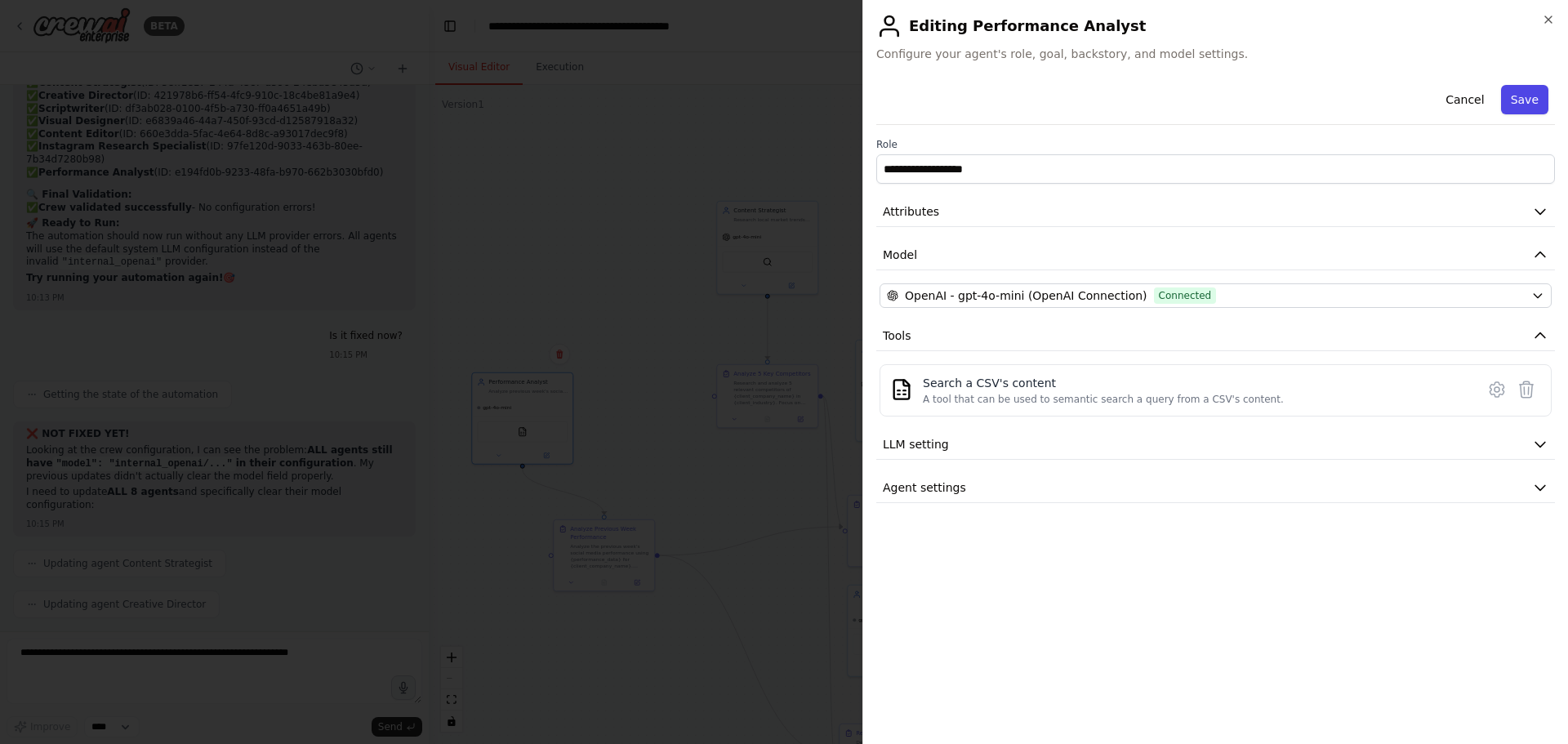
click at [1534, 98] on button "Save" at bounding box center [1525, 100] width 48 height 30
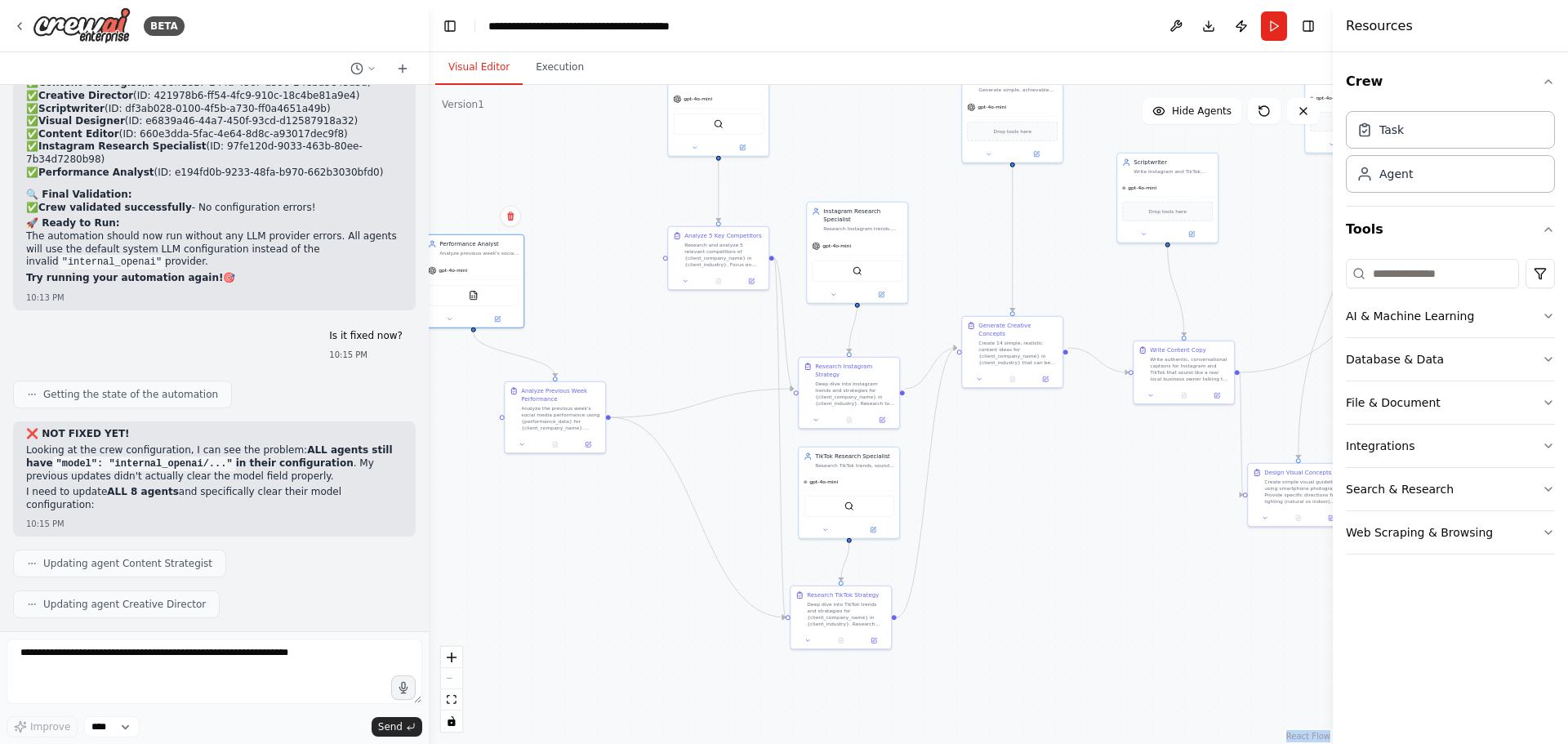
drag, startPoint x: 783, startPoint y: 592, endPoint x: 778, endPoint y: 526, distance: 66.2
click at [733, 482] on div ".deletable-edge-delete-btn { width: 20px; height: 20px; border: 0px solid #ffff…" at bounding box center [881, 414] width 904 height 659
click at [864, 497] on div "SerperDevTool" at bounding box center [847, 501] width 90 height 21
click at [871, 524] on icon at bounding box center [872, 525] width 5 height 5
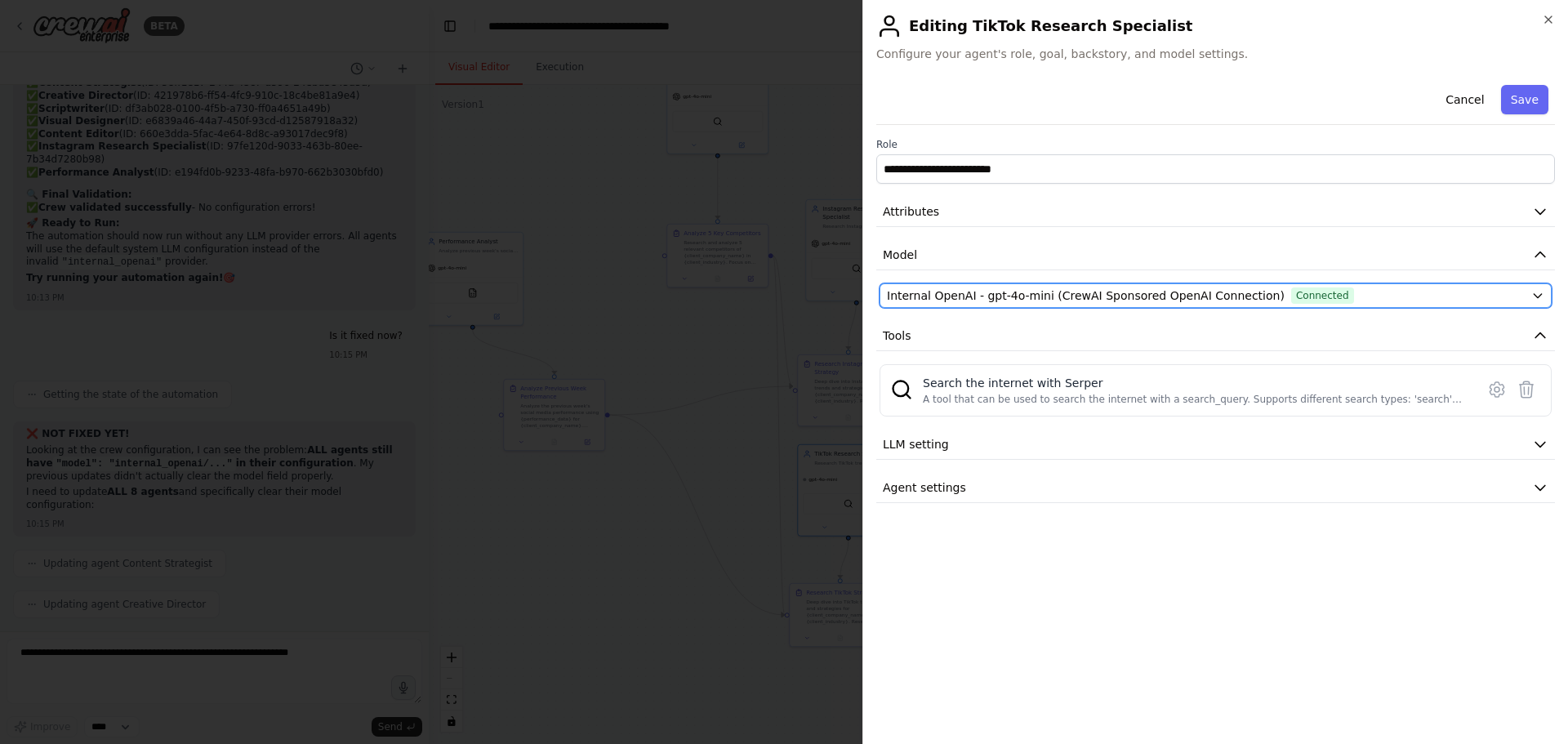
click at [990, 289] on span "Internal OpenAI - gpt-4o-mini (CrewAI Sponsored OpenAI Connection)" at bounding box center [1085, 295] width 397 height 16
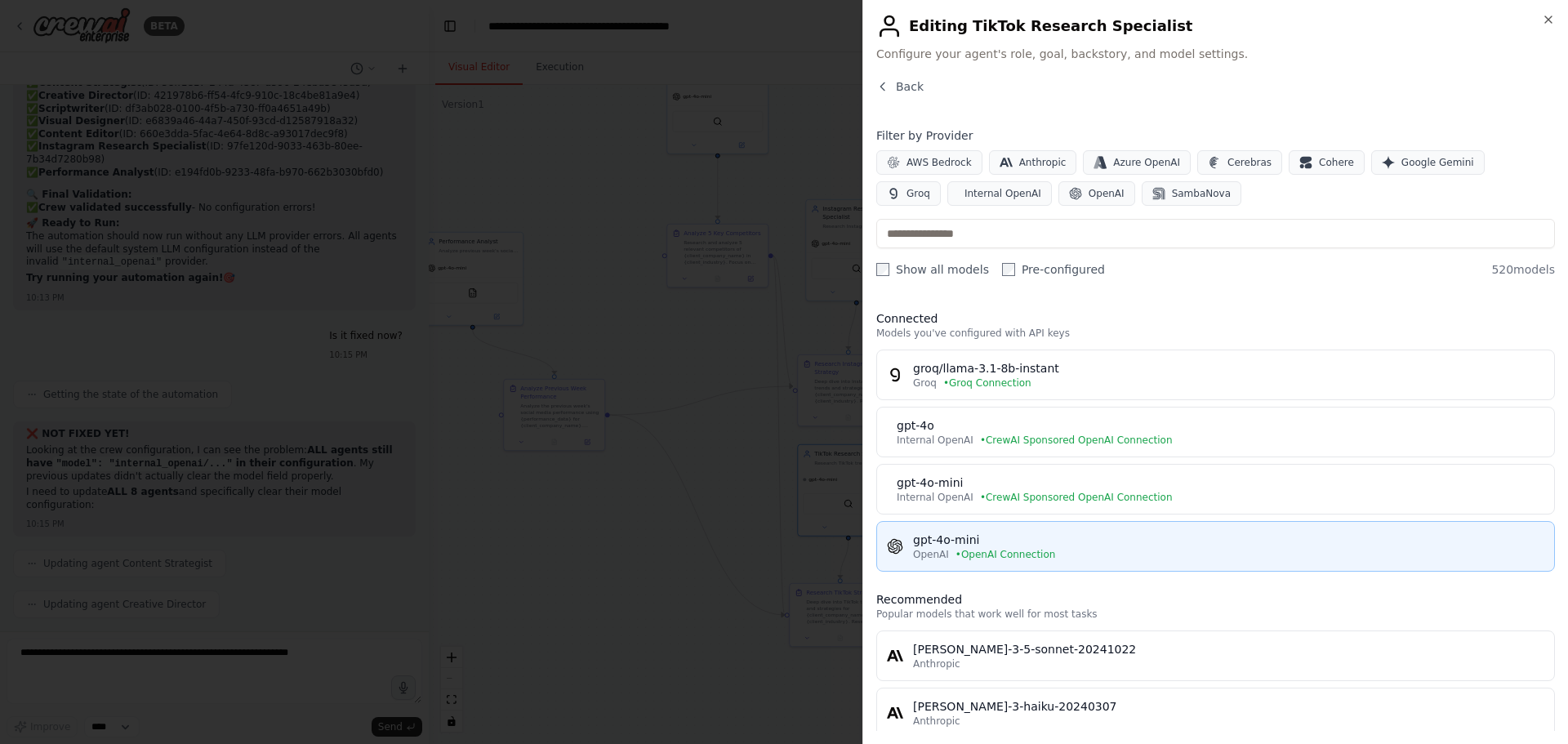
click at [974, 538] on div "gpt-4o-mini" at bounding box center [1228, 540] width 631 height 16
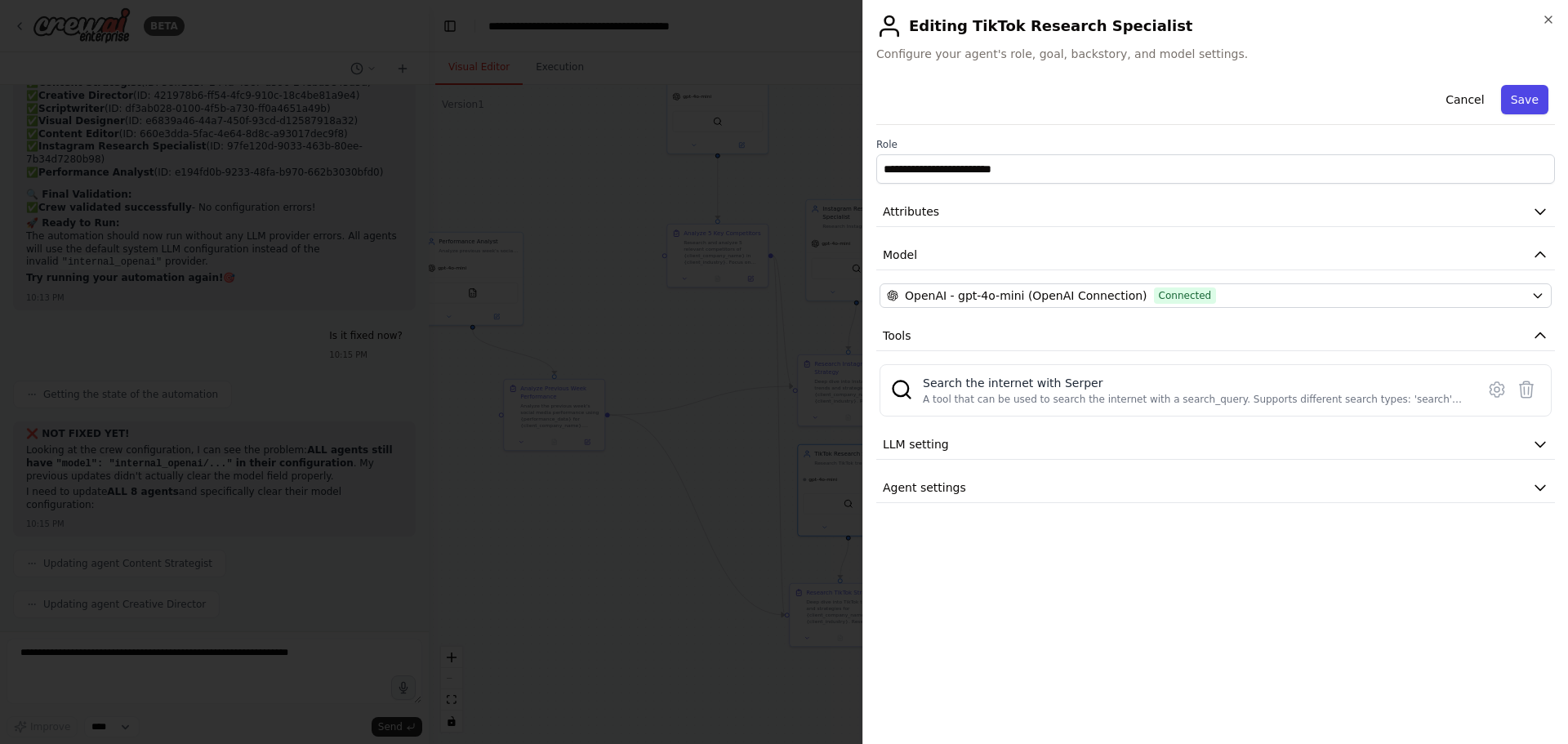
click at [1524, 103] on button "Save" at bounding box center [1525, 100] width 48 height 30
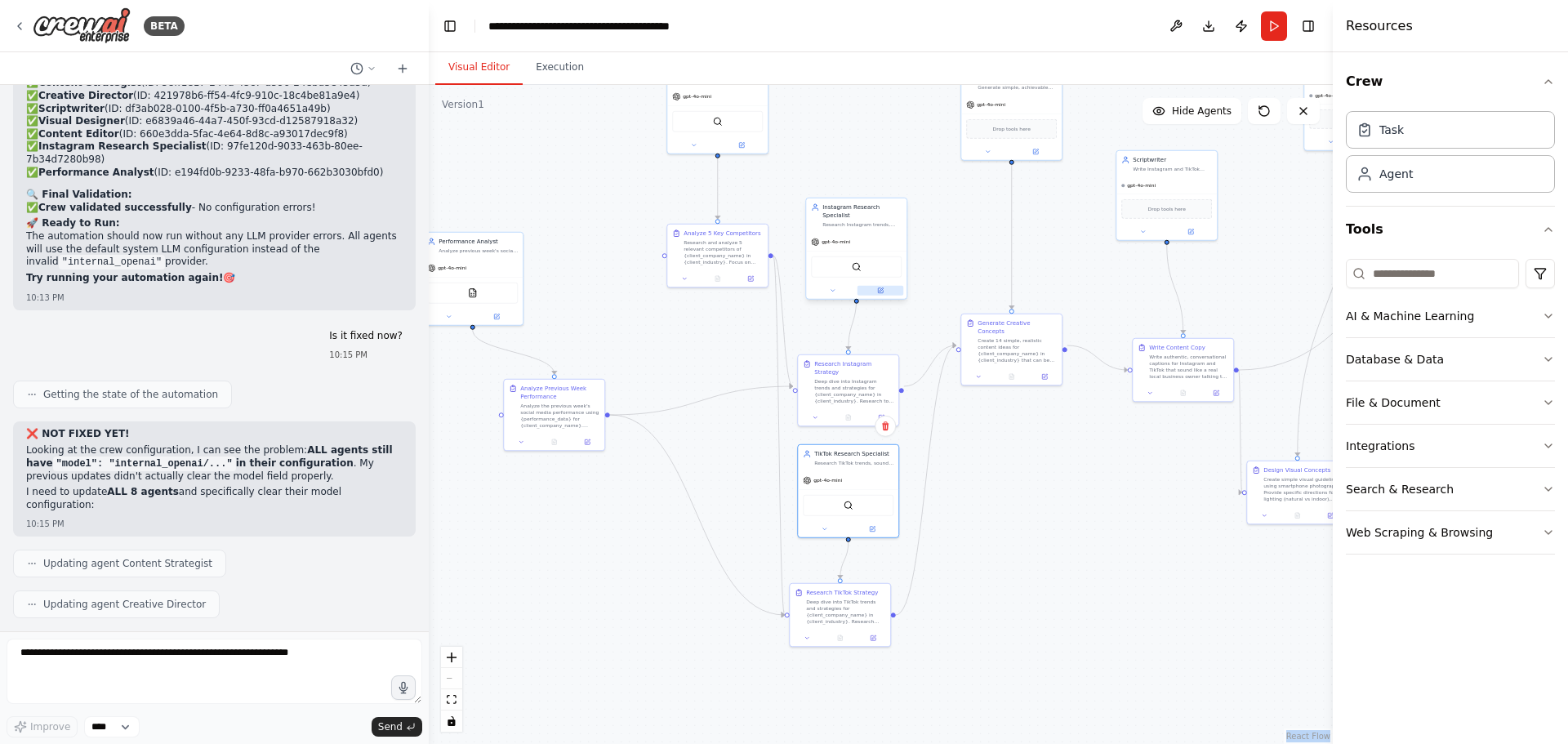
click at [880, 287] on icon at bounding box center [882, 289] width 4 height 4
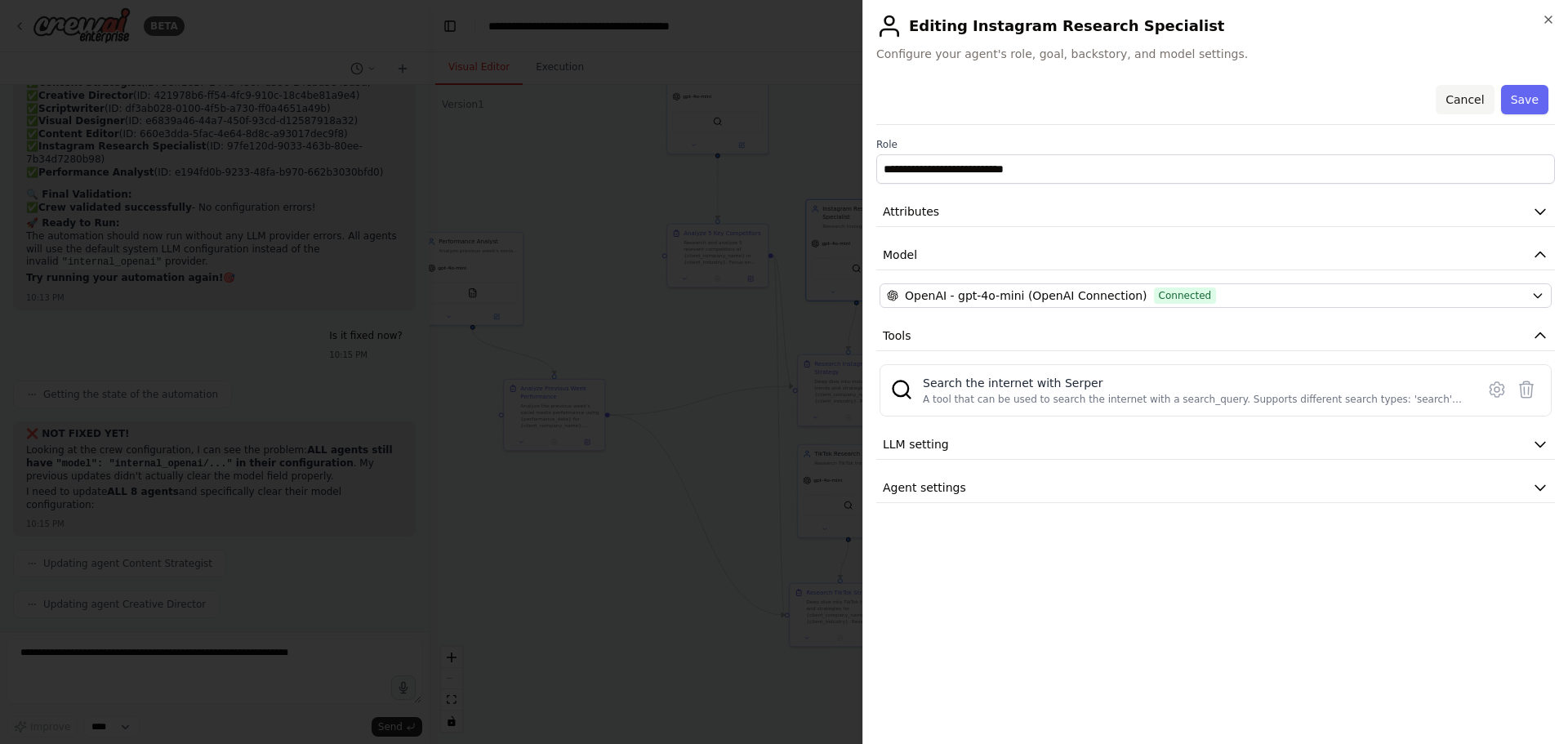
click at [1461, 101] on button "Cancel" at bounding box center [1465, 100] width 58 height 30
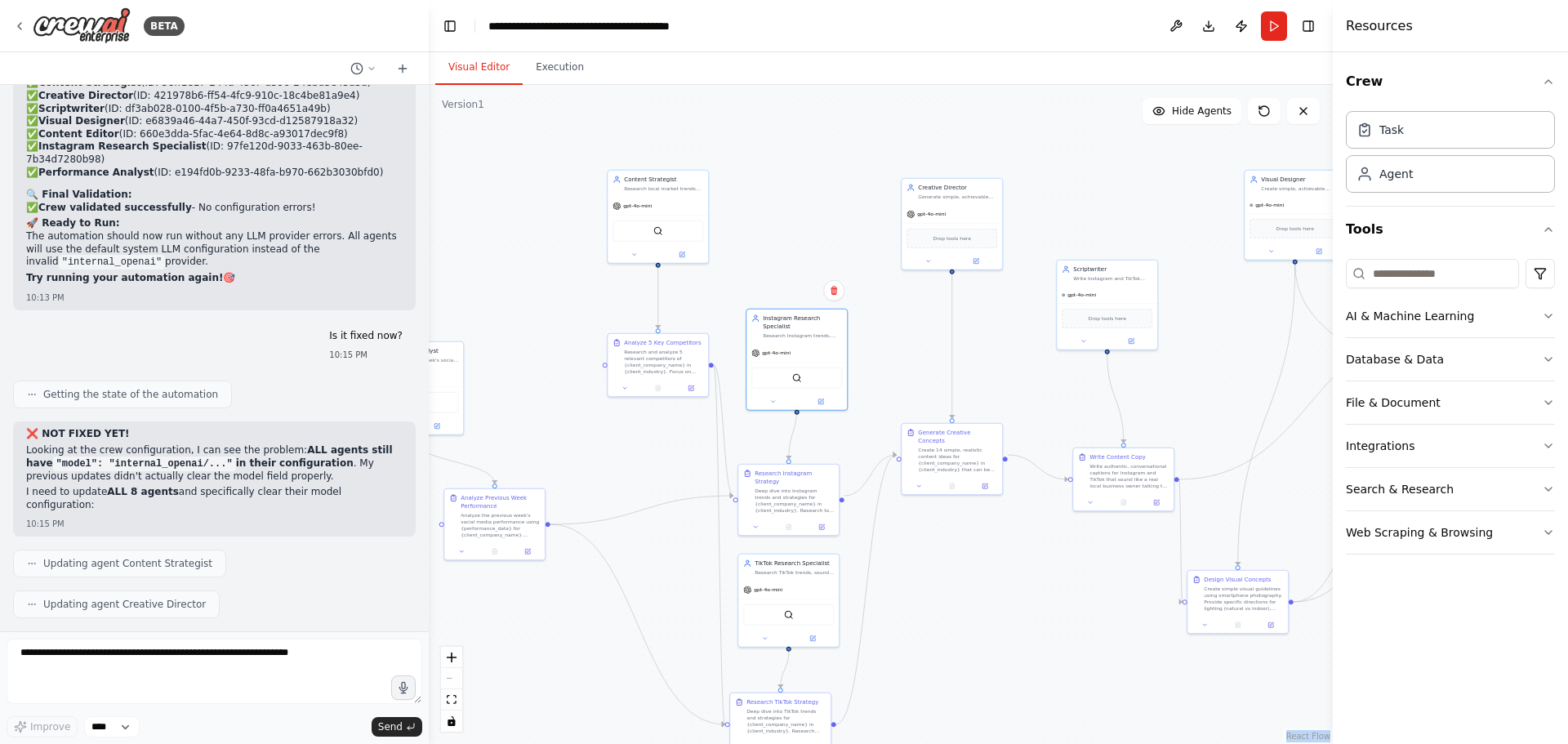
drag, startPoint x: 1017, startPoint y: 458, endPoint x: 954, endPoint y: 574, distance: 132.0
click at [954, 574] on div ".deletable-edge-delete-btn { width: 20px; height: 20px; border: 0px solid #ffff…" at bounding box center [881, 414] width 904 height 659
click at [973, 266] on icon at bounding box center [973, 265] width 5 height 5
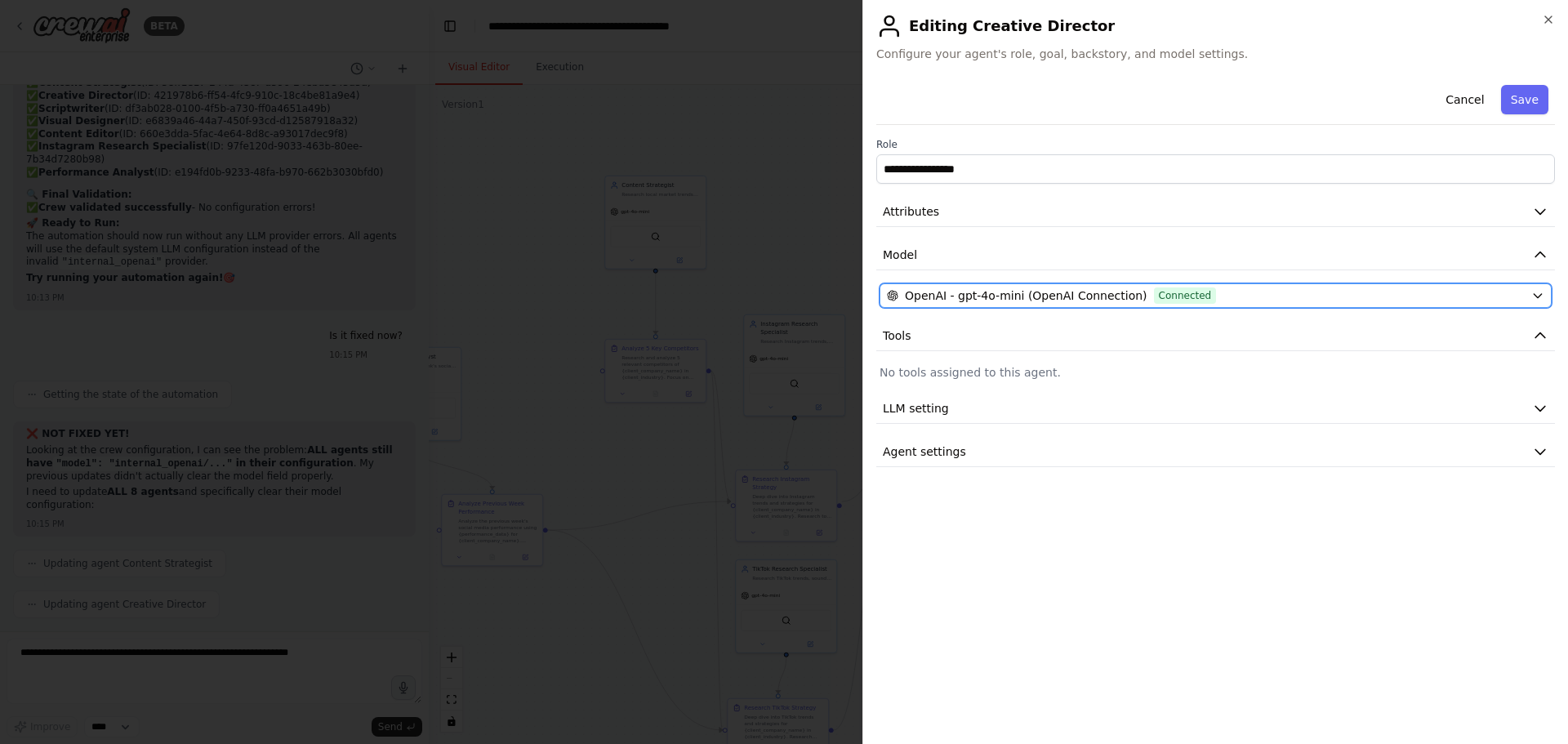
click at [973, 297] on span "OpenAI - gpt-4o-mini (OpenAI Connection)" at bounding box center [1026, 295] width 243 height 16
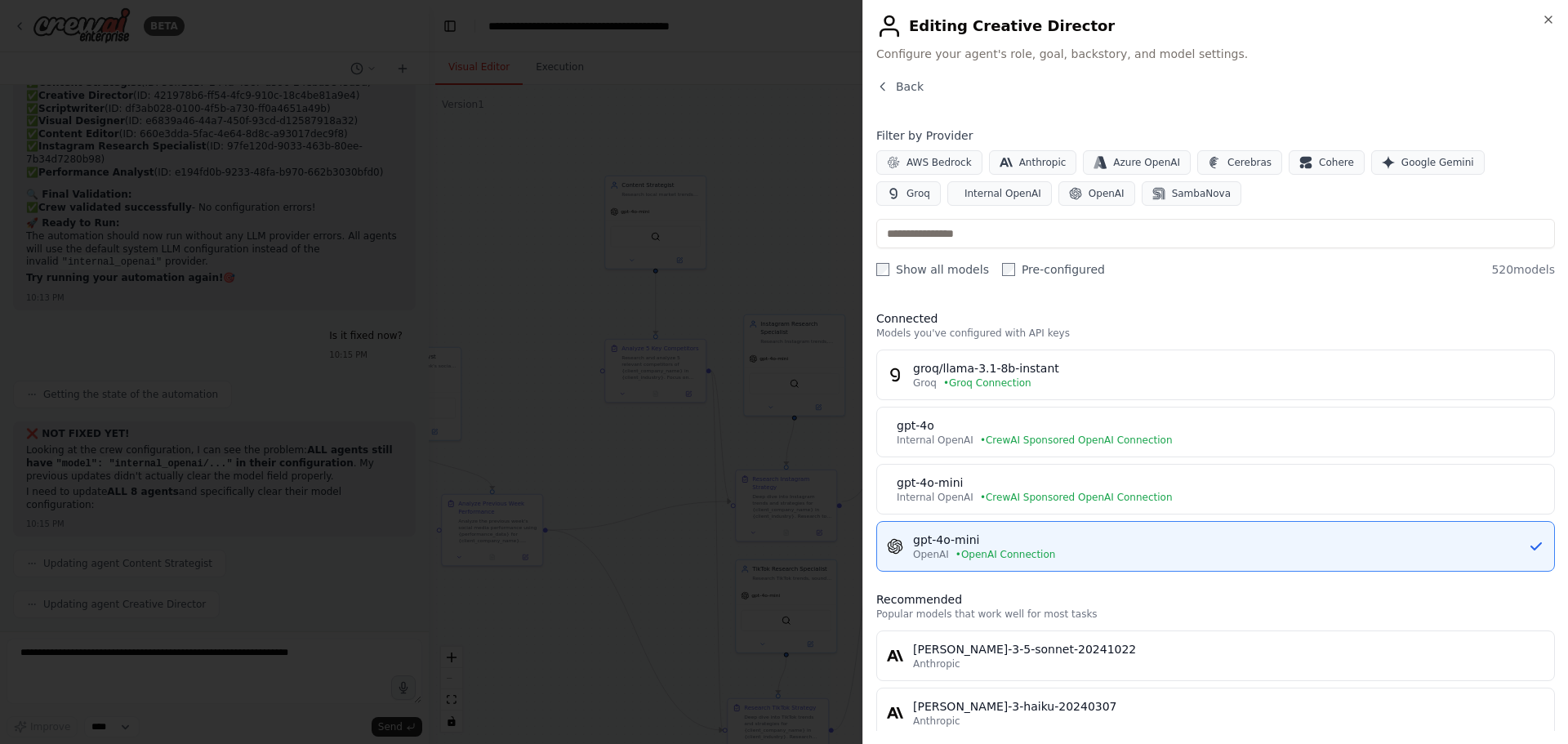
click at [755, 226] on div at bounding box center [784, 372] width 1568 height 744
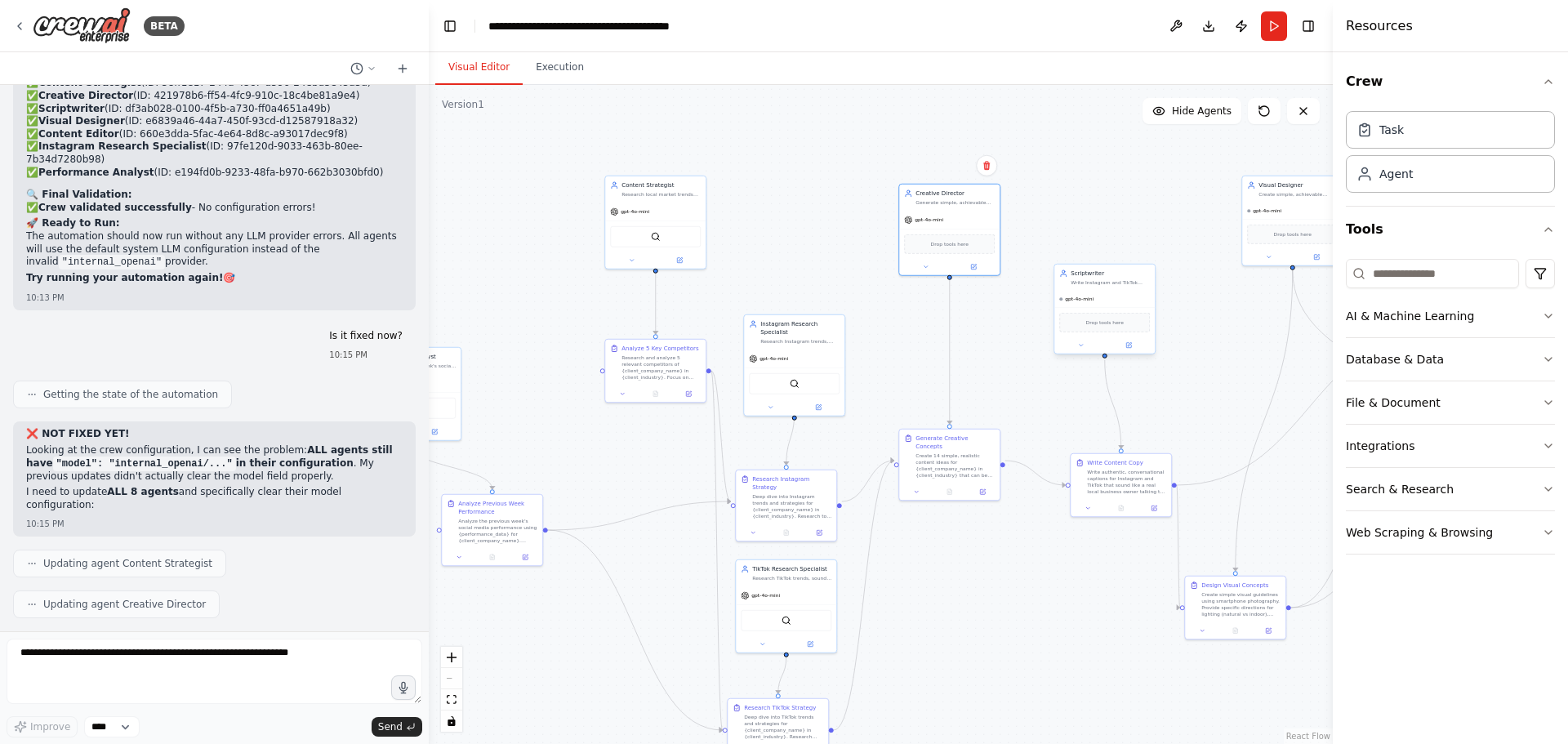
click at [1097, 299] on div "gpt-4o-mini" at bounding box center [1104, 298] width 100 height 16
click at [1128, 345] on icon at bounding box center [1128, 345] width 5 height 5
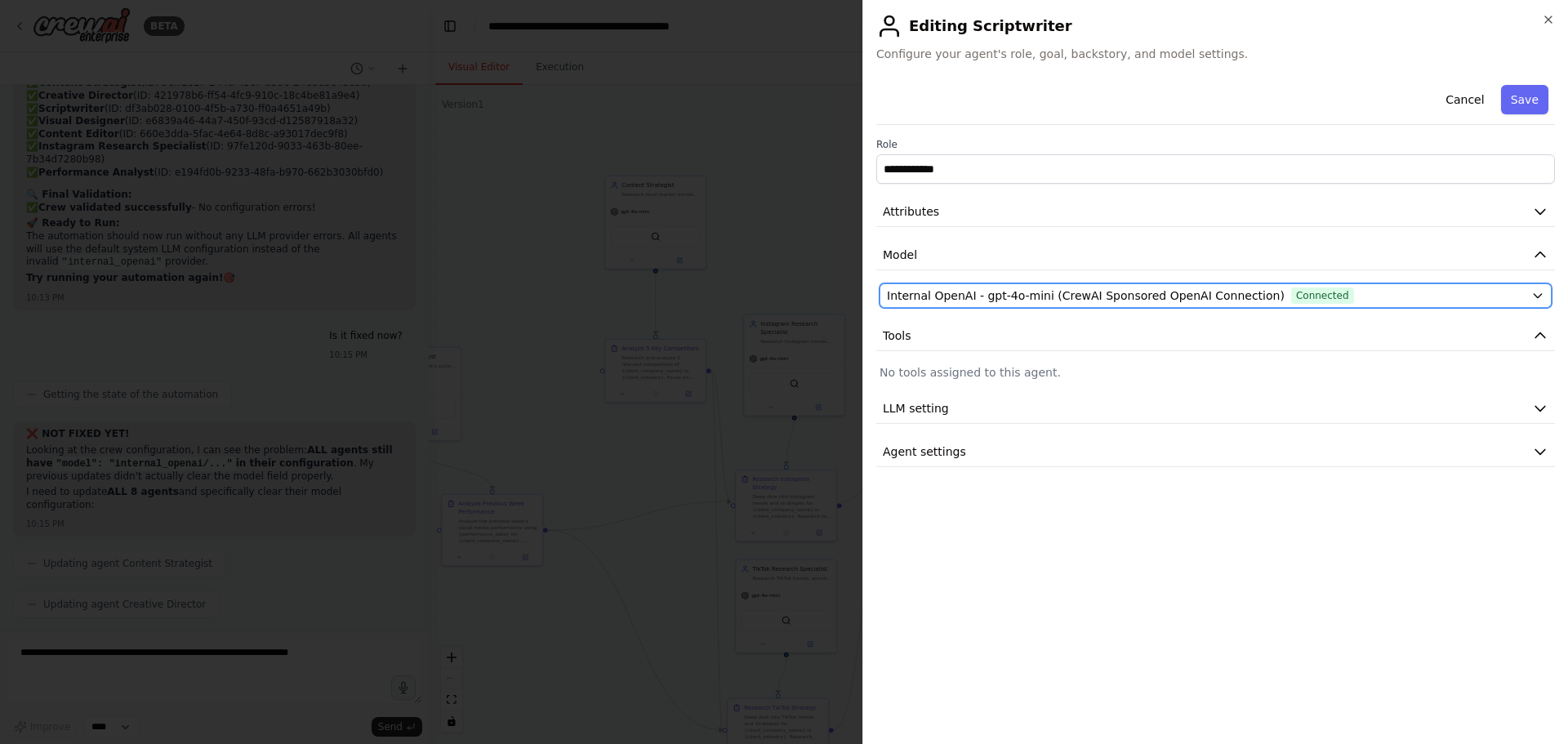
click at [969, 300] on span "Internal OpenAI - gpt-4o-mini (CrewAI Sponsored OpenAI Connection)" at bounding box center [1085, 295] width 397 height 16
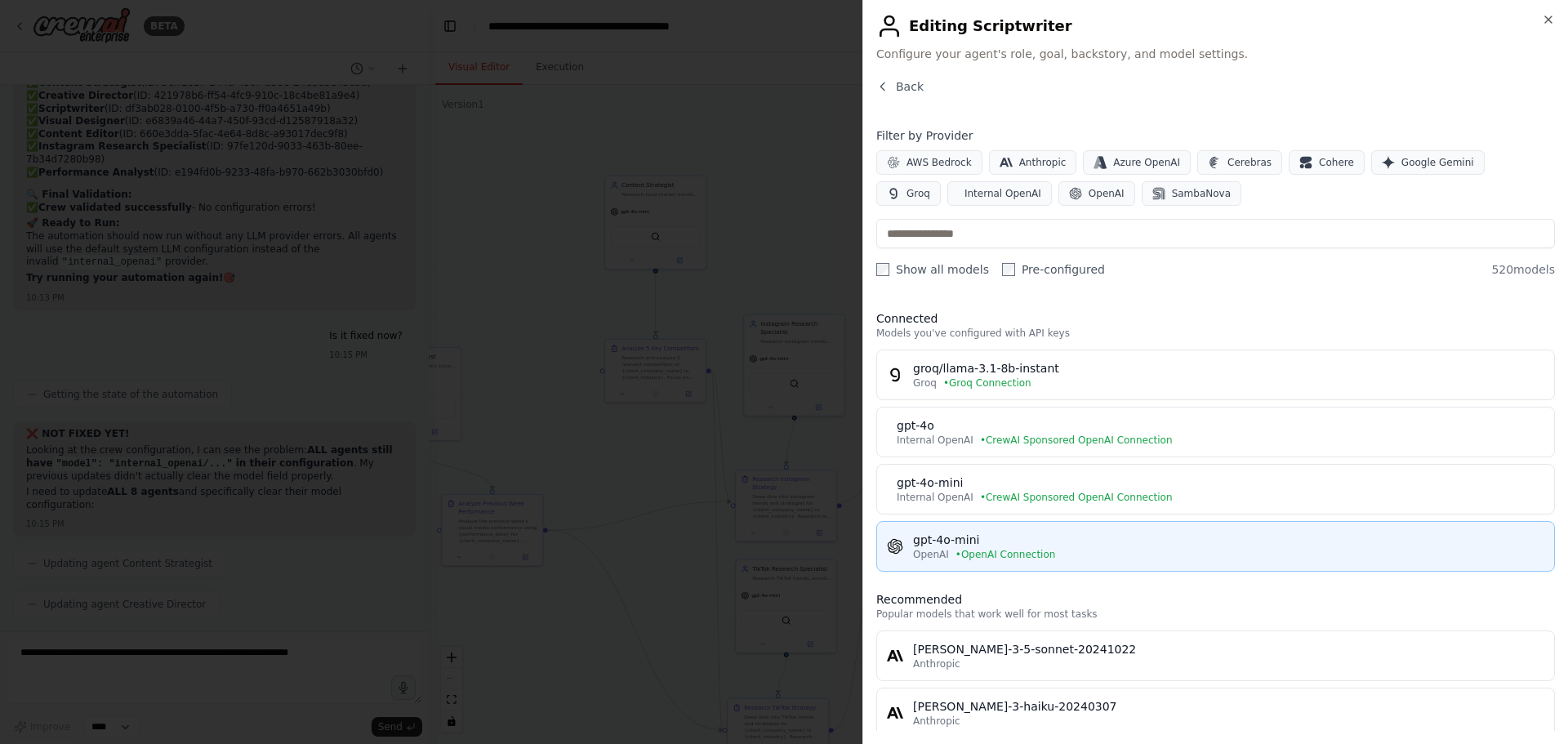
click at [977, 534] on div "gpt-4o-mini" at bounding box center [1228, 540] width 631 height 16
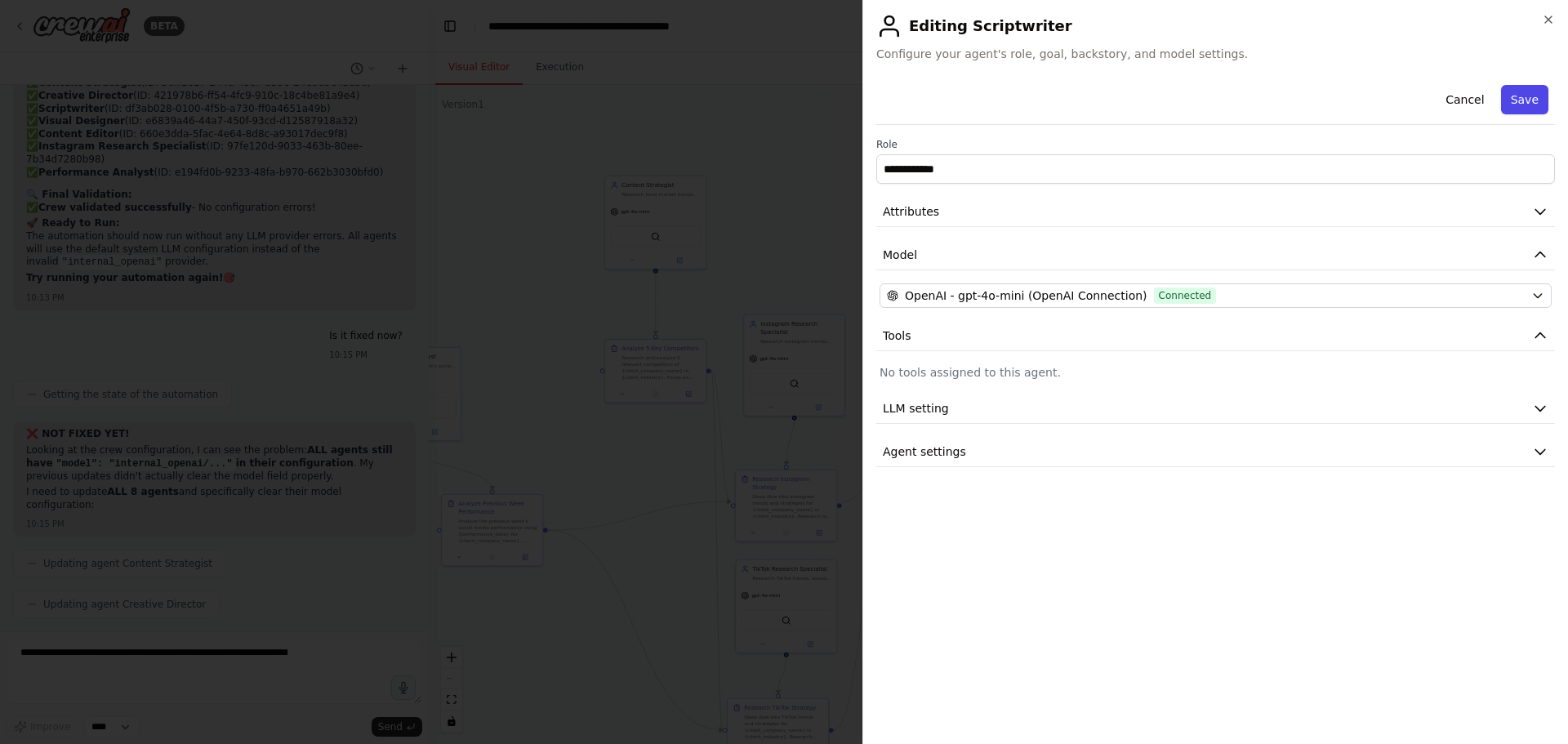
click at [1514, 97] on button "Save" at bounding box center [1525, 100] width 48 height 30
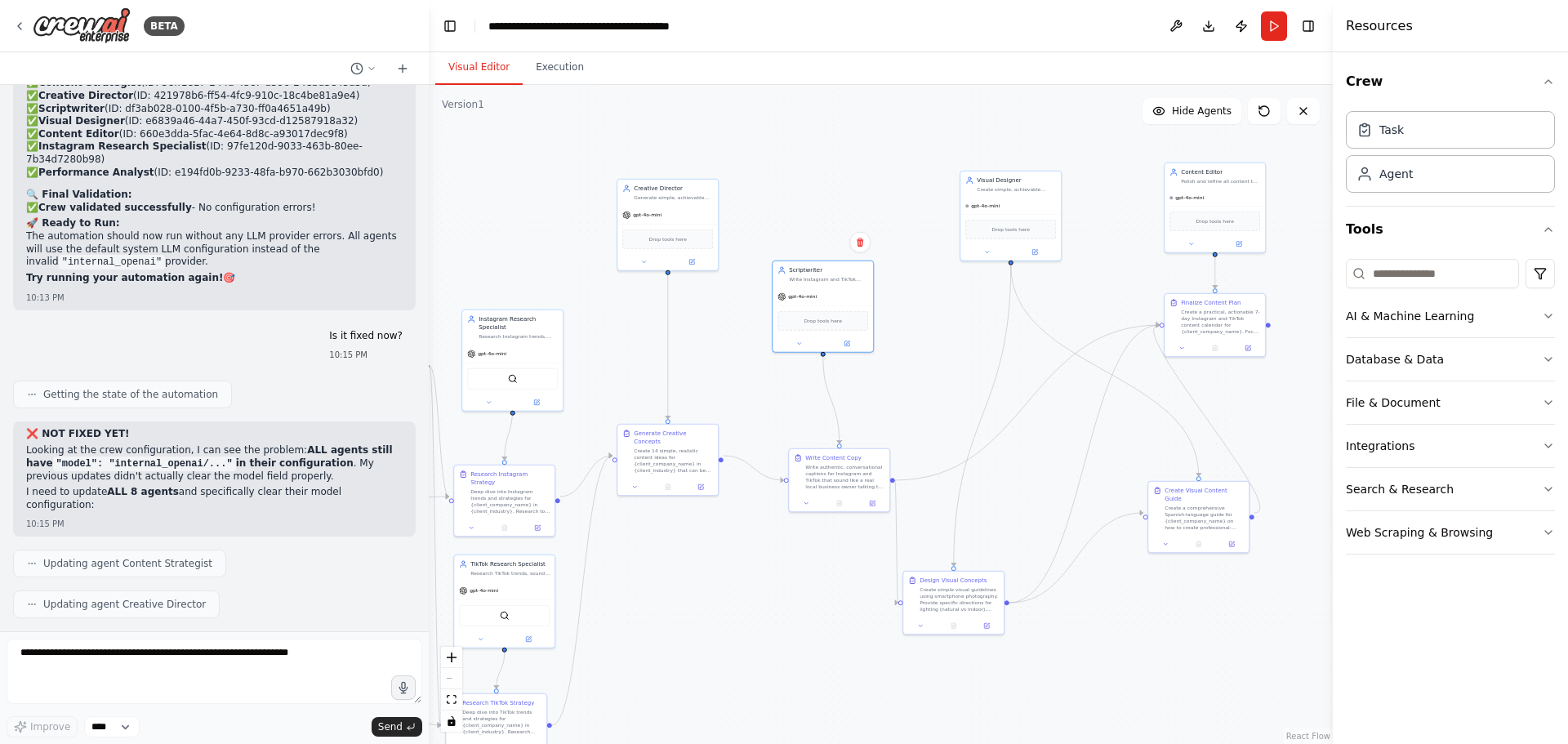
drag, startPoint x: 1048, startPoint y: 411, endPoint x: 750, endPoint y: 406, distance: 298.0
click at [750, 406] on div ".deletable-edge-delete-btn { width: 20px; height: 20px; border: 0px solid #ffff…" at bounding box center [881, 414] width 904 height 659
click at [1028, 246] on button at bounding box center [1020, 251] width 47 height 10
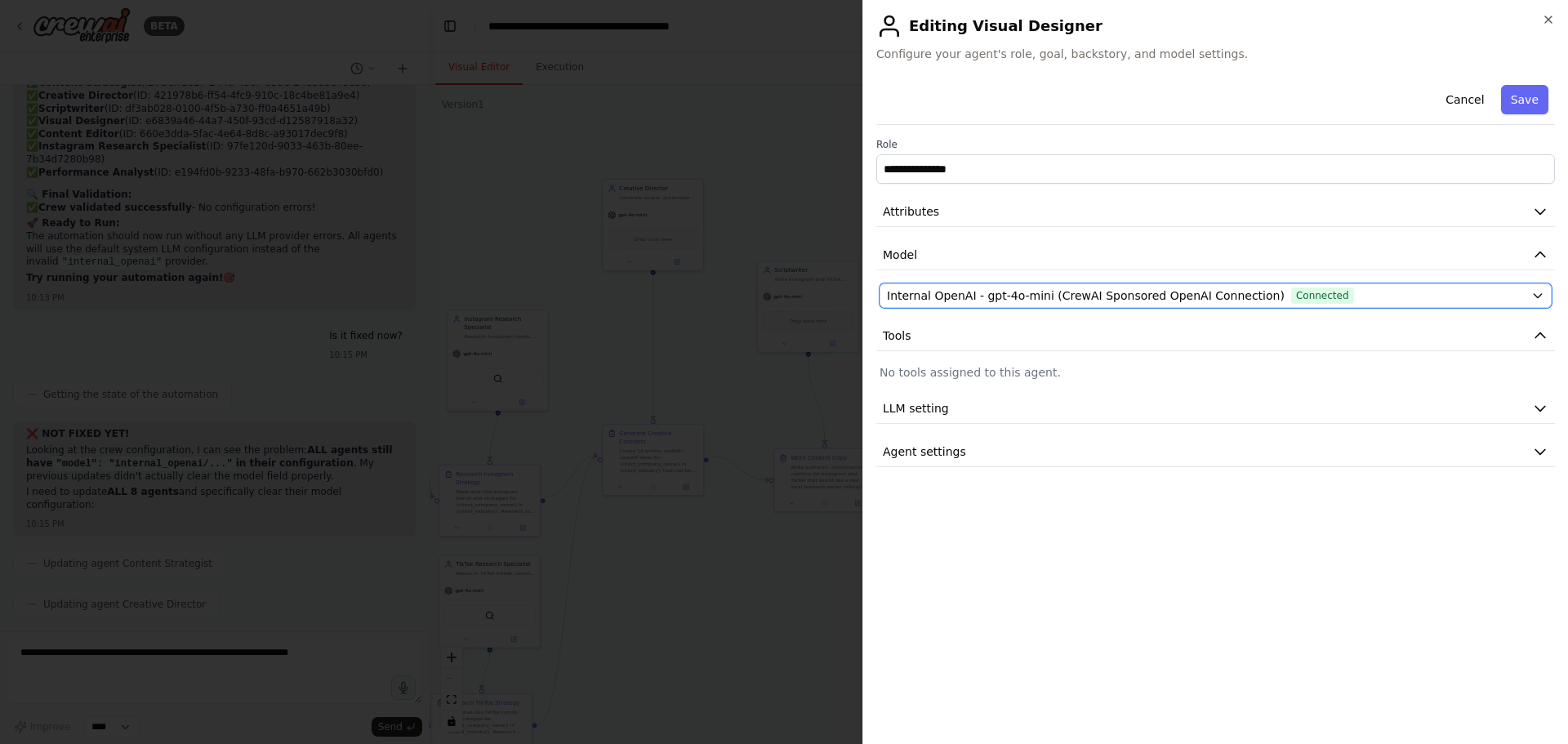
click at [989, 301] on span "Internal OpenAI - gpt-4o-mini (CrewAI Sponsored OpenAI Connection)" at bounding box center [1085, 295] width 397 height 16
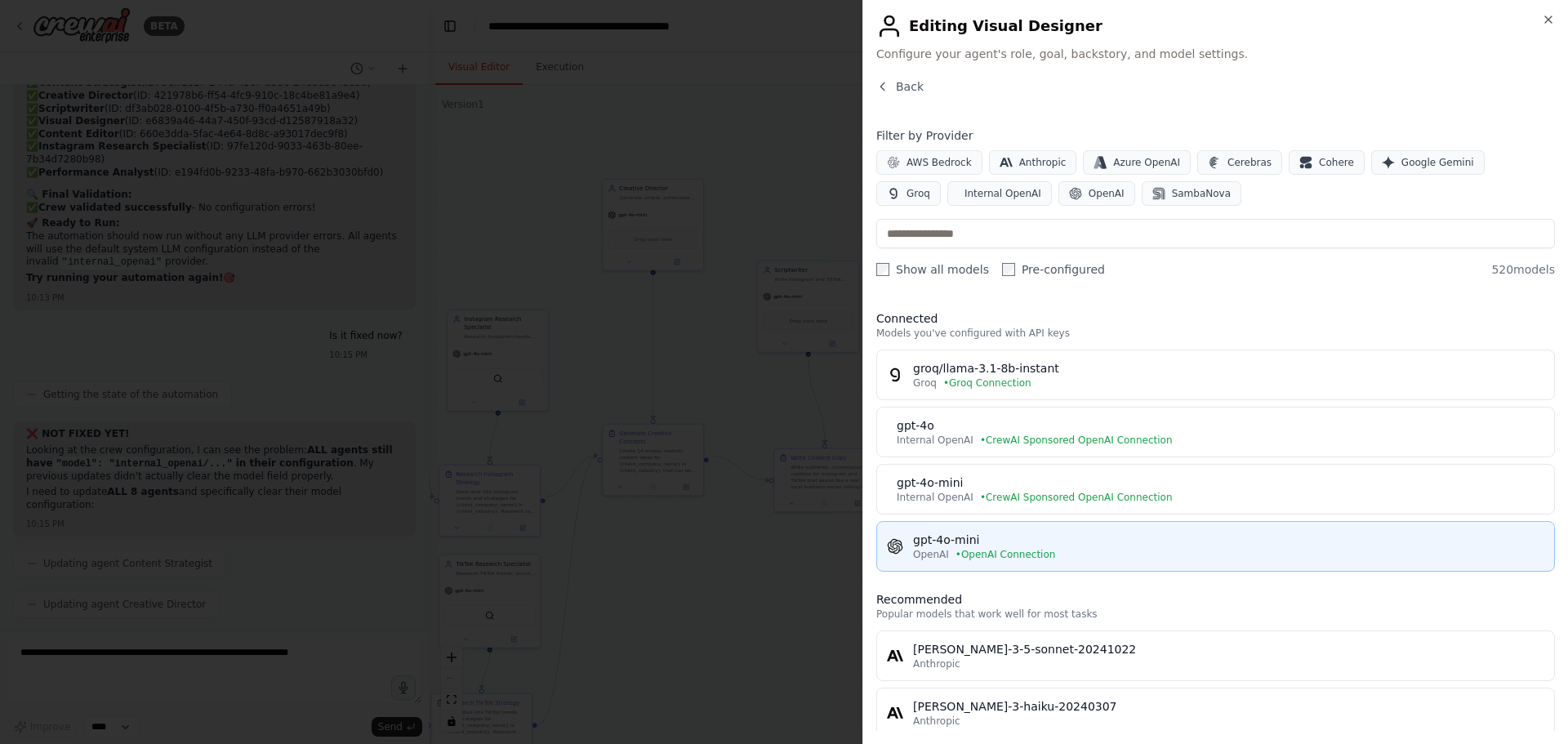
click at [982, 533] on div "gpt-4o-mini" at bounding box center [1228, 540] width 631 height 16
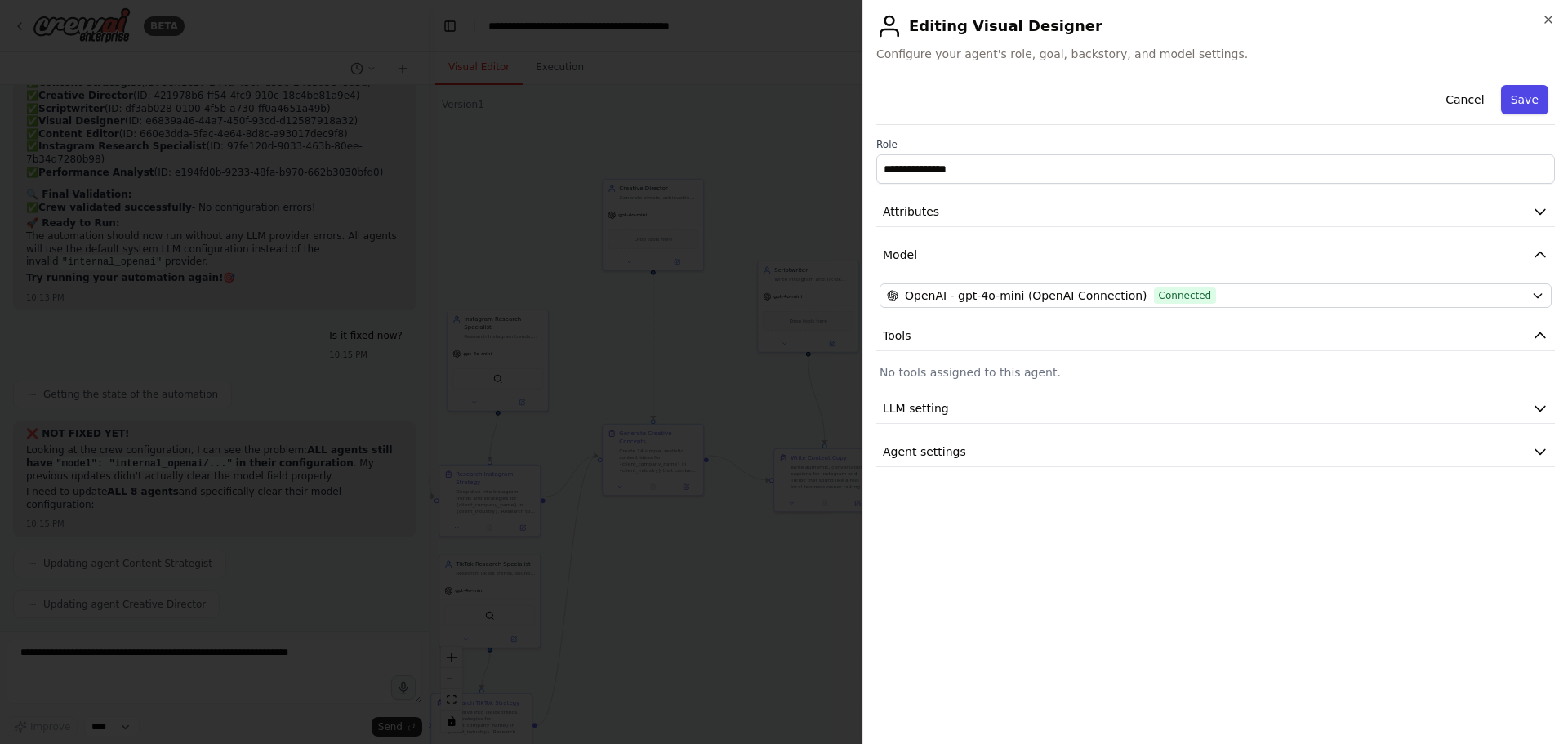
click at [1521, 100] on button "Save" at bounding box center [1525, 100] width 48 height 30
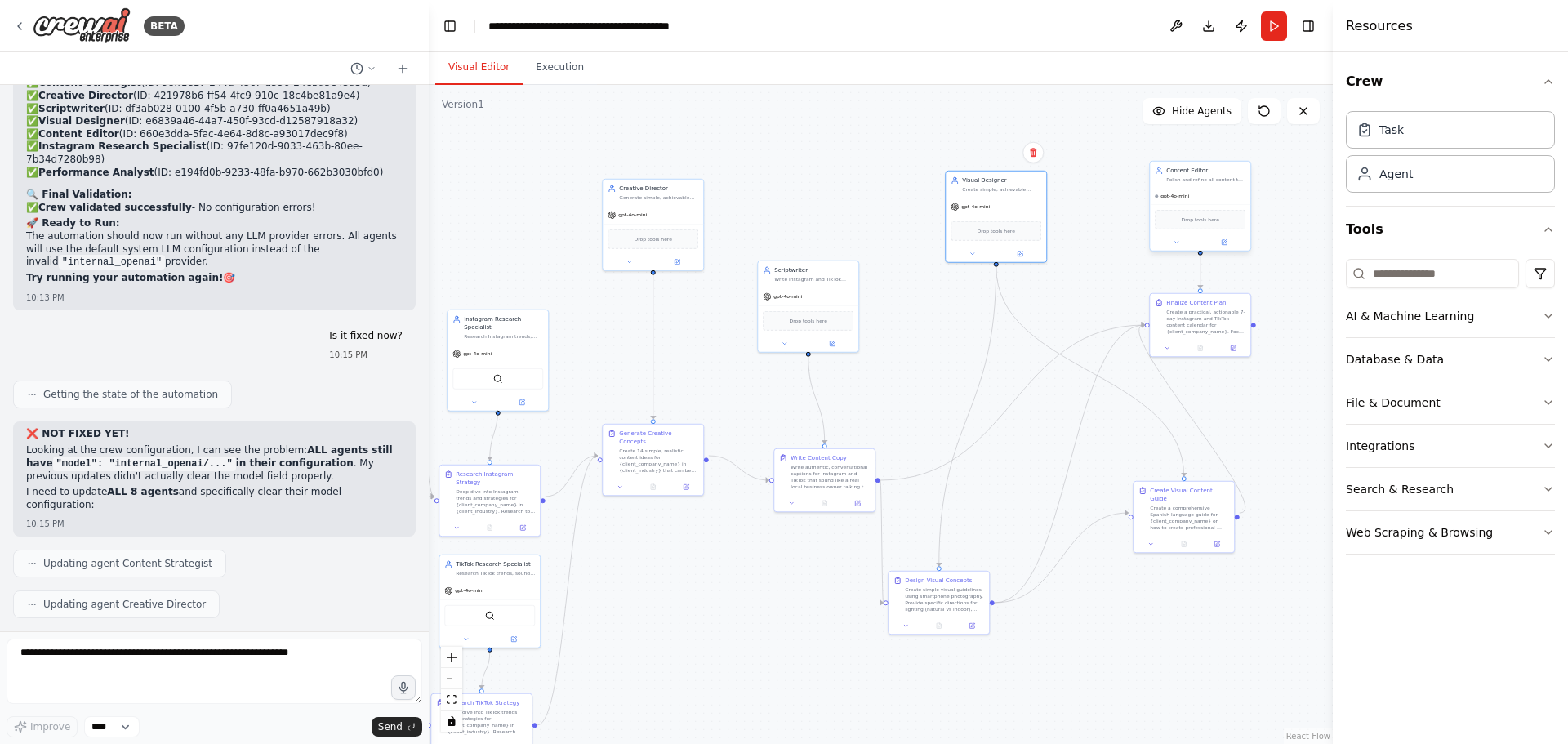
click at [1211, 198] on div "gpt-4o-mini" at bounding box center [1199, 196] width 100 height 16
click at [1230, 243] on button at bounding box center [1224, 243] width 47 height 10
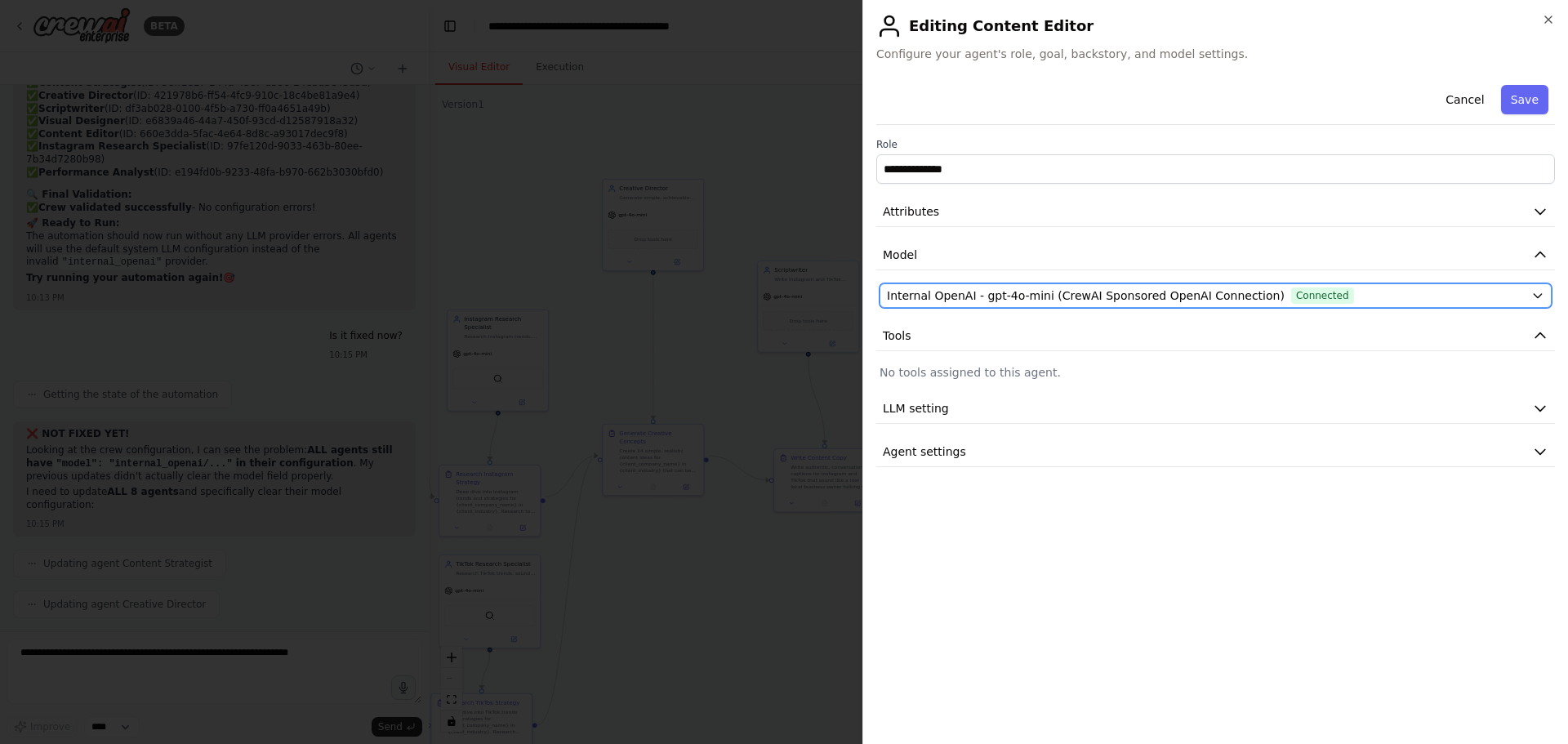
click at [1151, 285] on button "Internal OpenAI - gpt-4o-mini (CrewAI Sponsored OpenAI Connection) Connected" at bounding box center [1216, 295] width 672 height 25
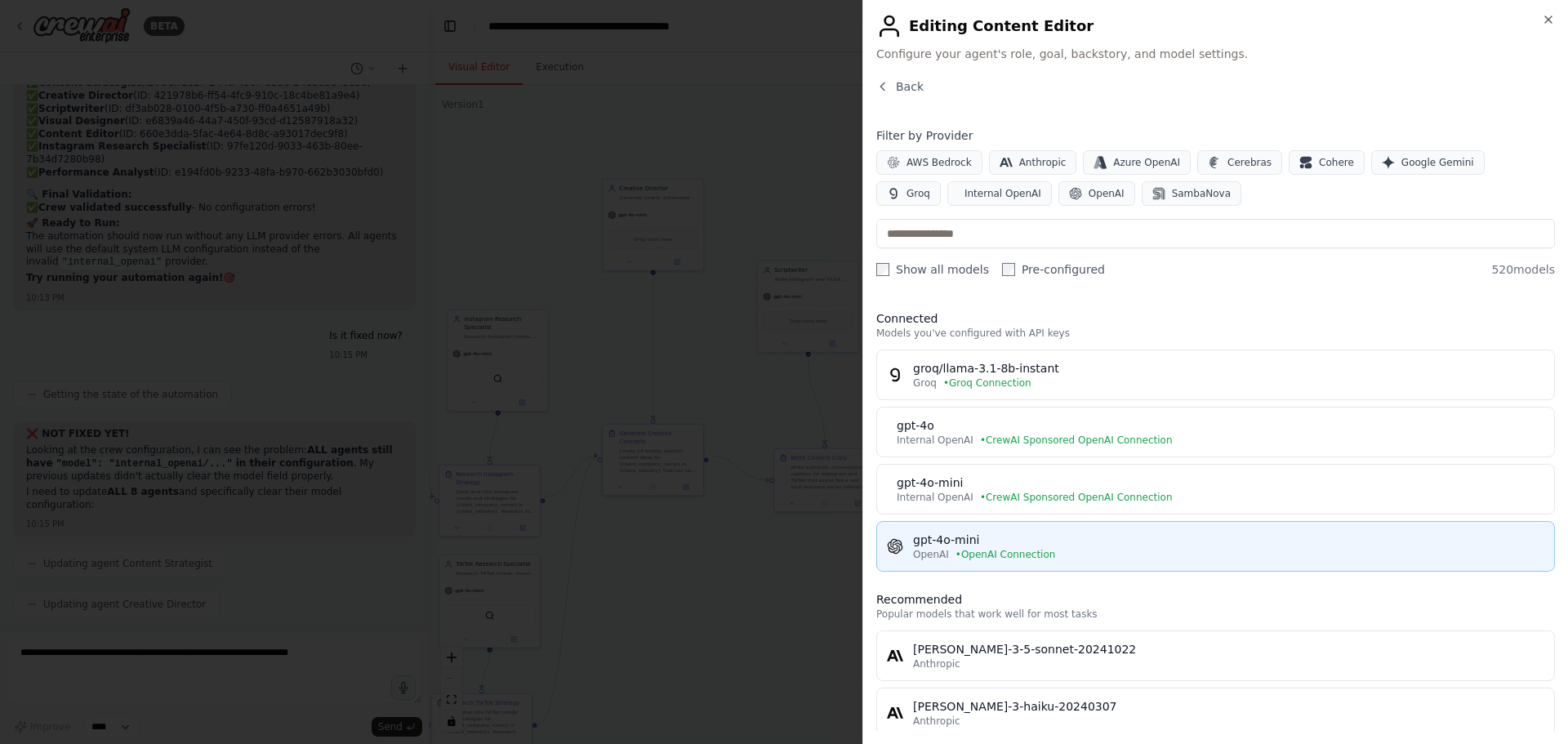
click at [1001, 521] on button "gpt-4o-mini OpenAI • OpenAI Connection" at bounding box center [1215, 546] width 679 height 51
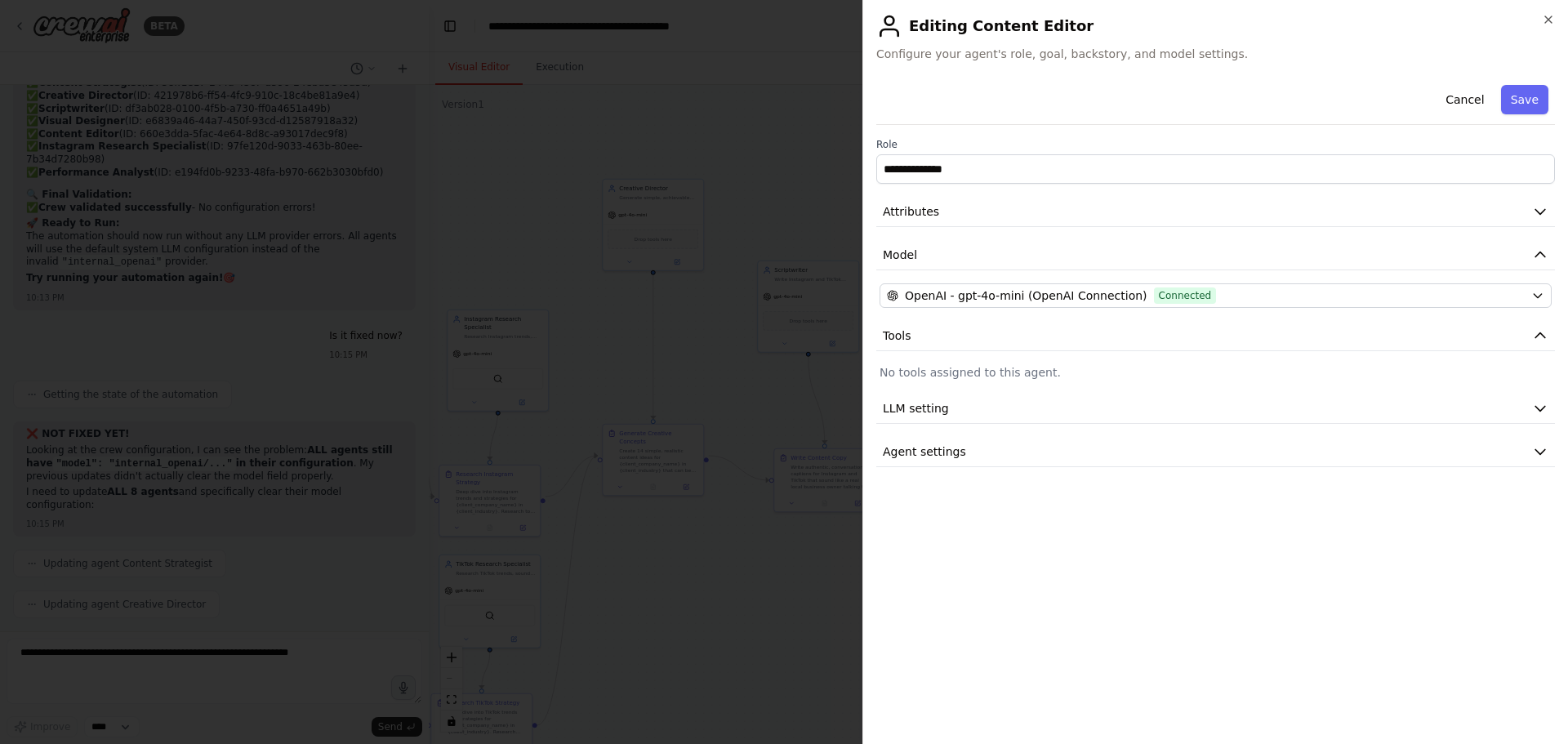
click at [1514, 103] on button "Save" at bounding box center [1525, 100] width 48 height 30
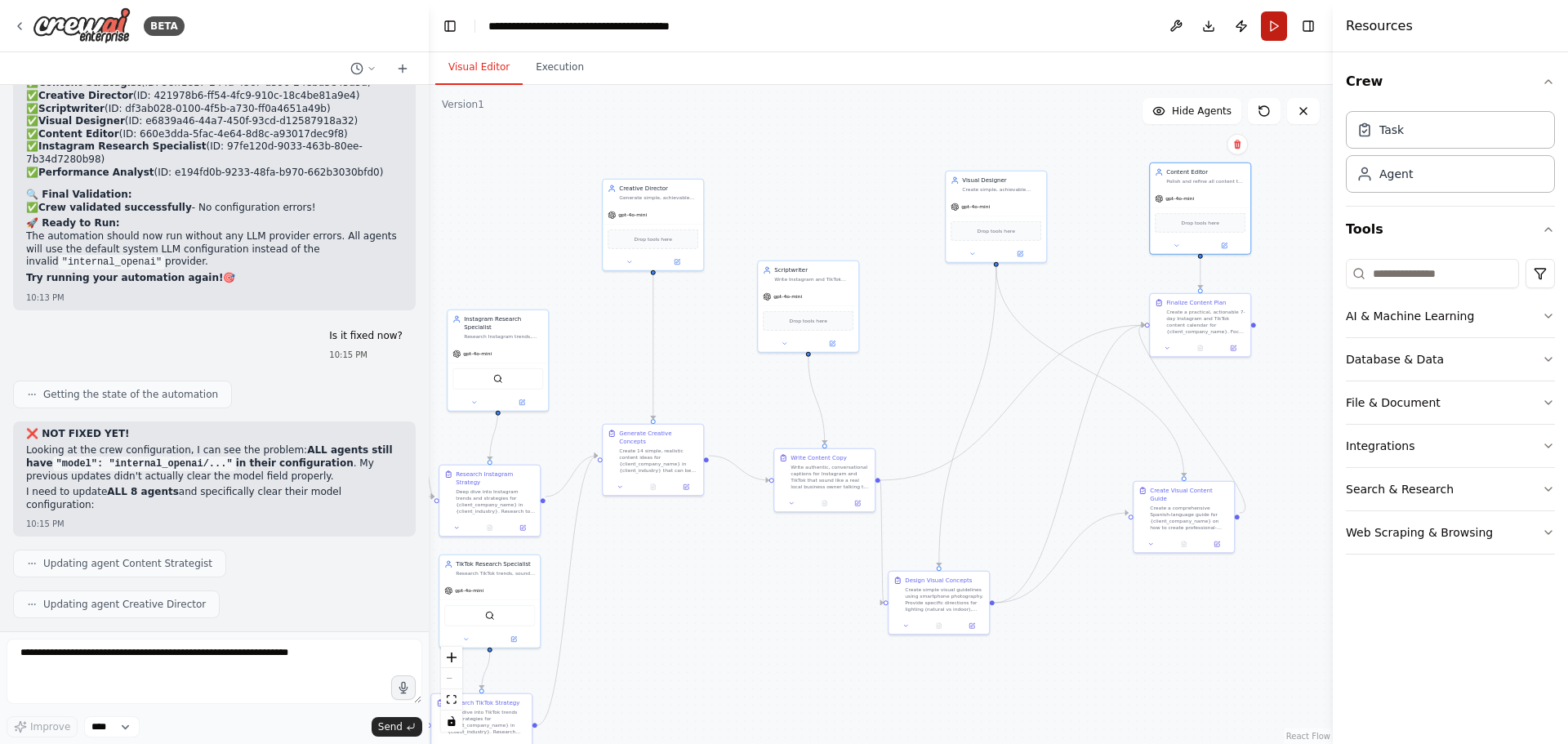
click at [1272, 26] on button "Run" at bounding box center [1274, 27] width 26 height 30
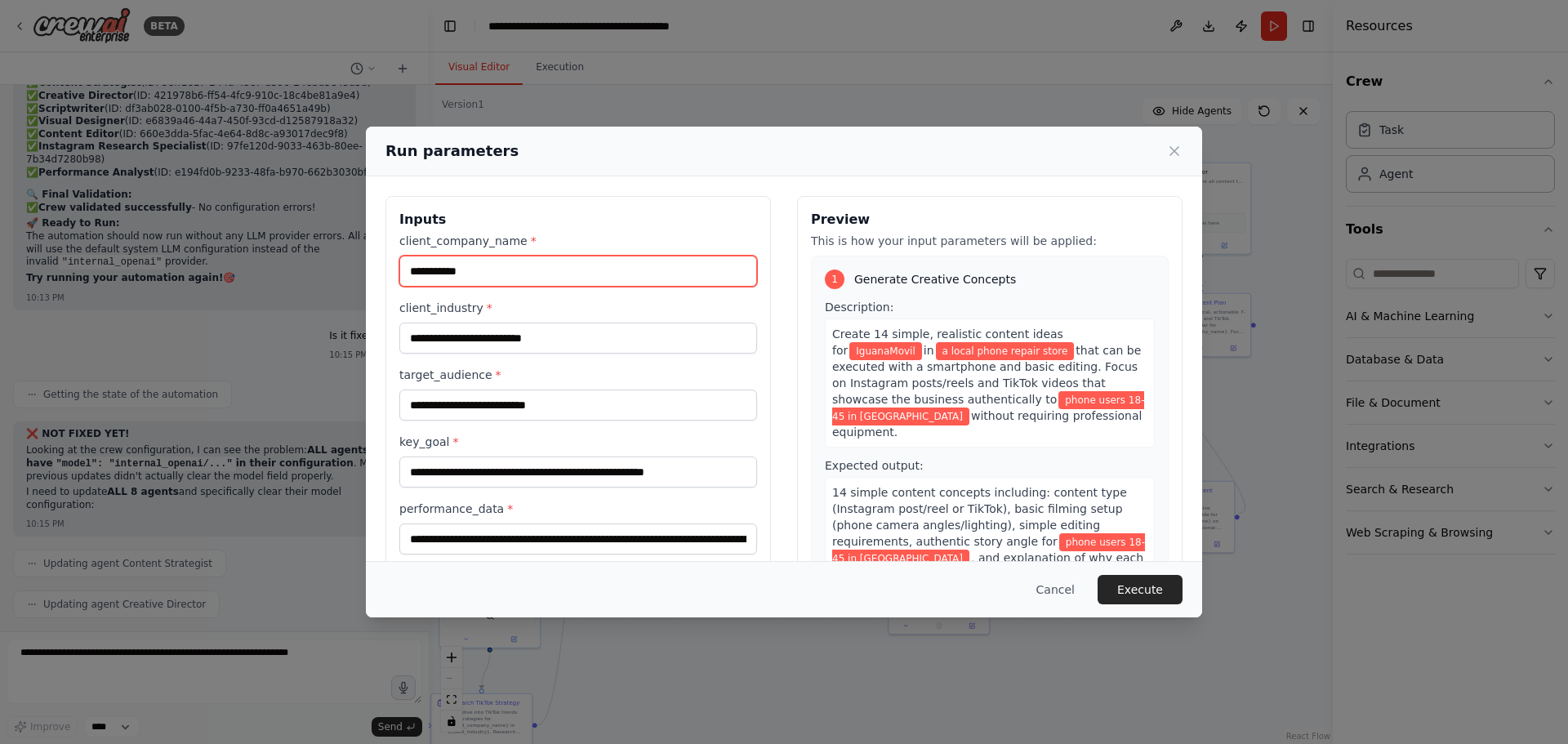
click at [406, 268] on input "**********" at bounding box center [578, 270] width 358 height 31
type input "**********"
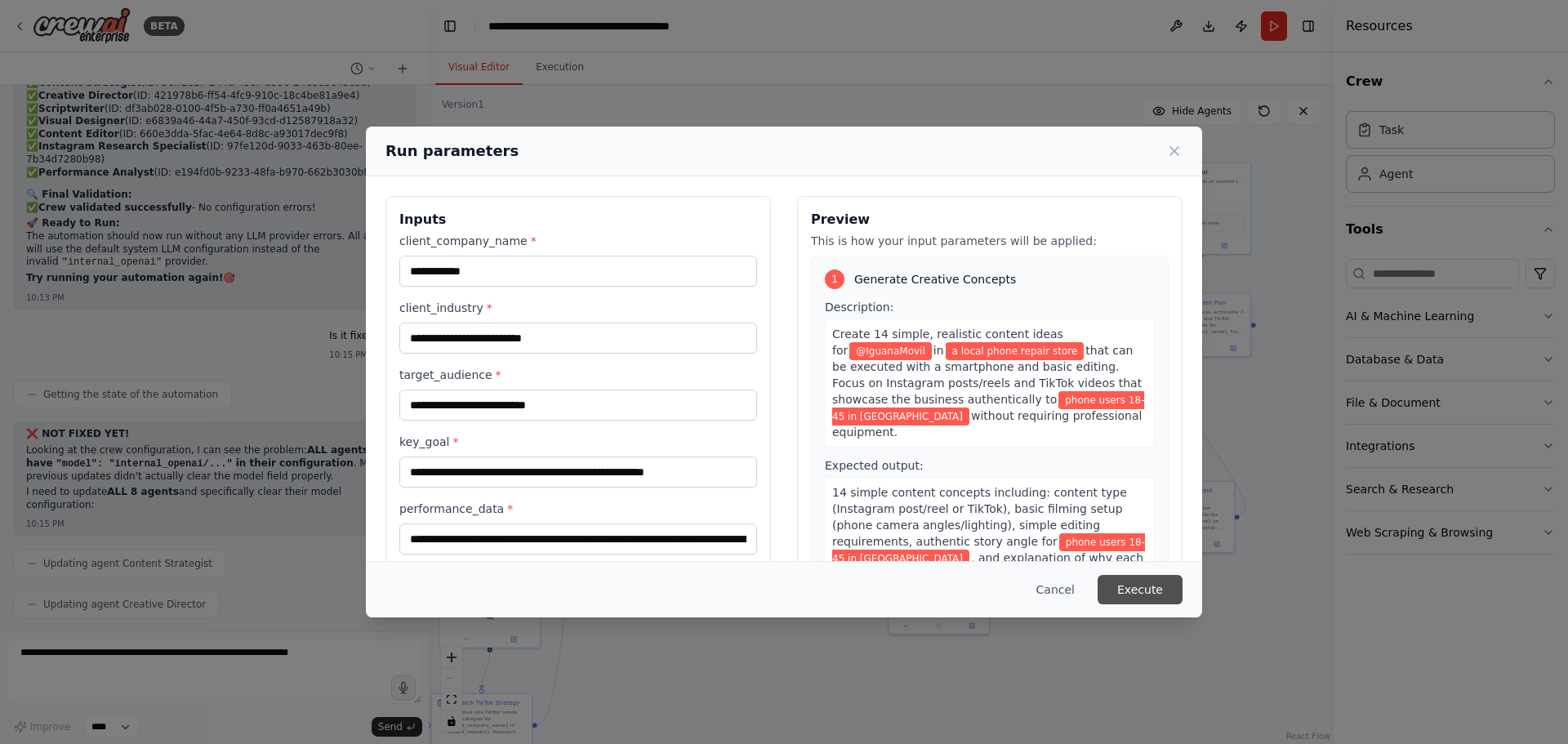
click at [1134, 585] on button "Execute" at bounding box center [1141, 589] width 85 height 30
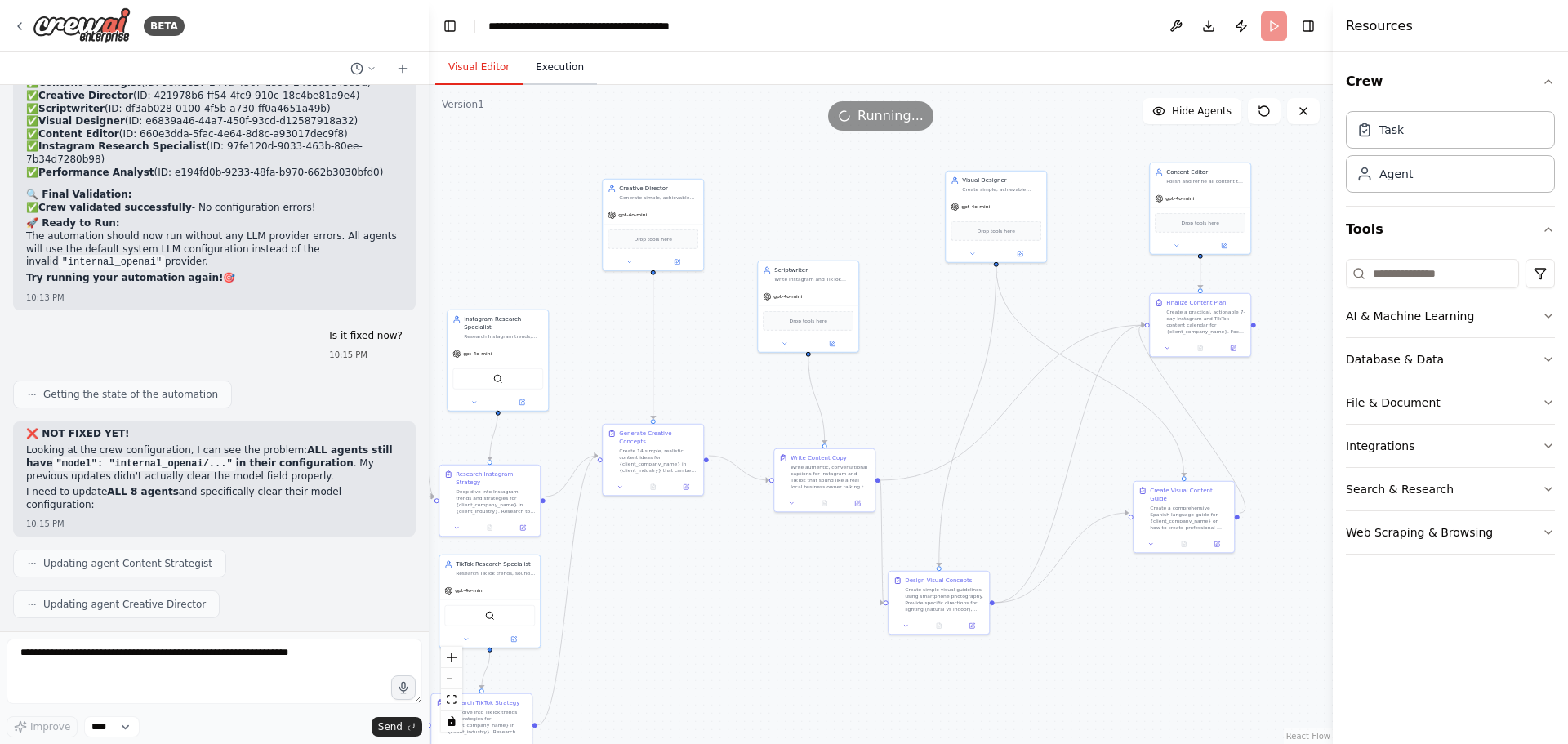
click at [543, 72] on button "Execution" at bounding box center [559, 67] width 74 height 35
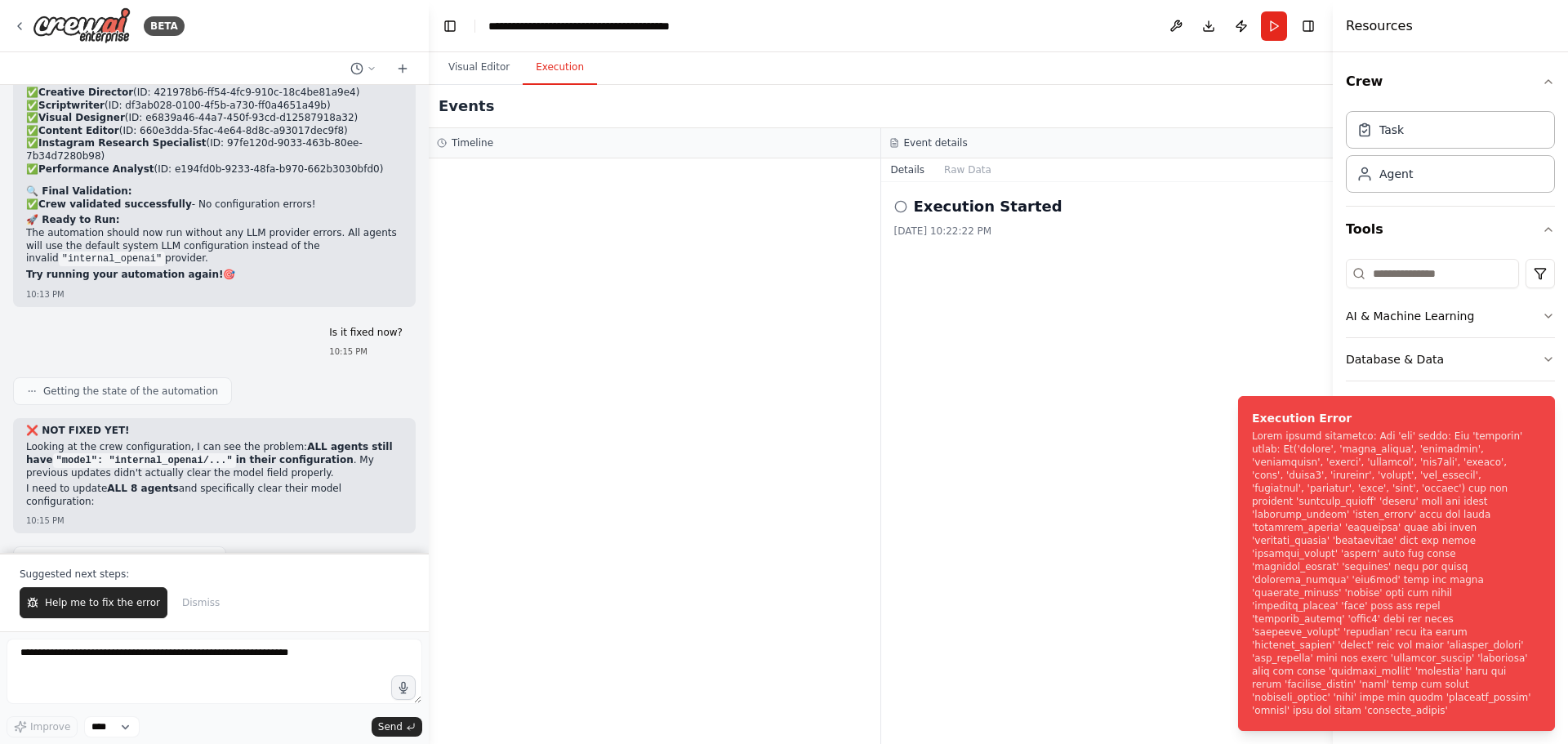
scroll to position [16414, 0]
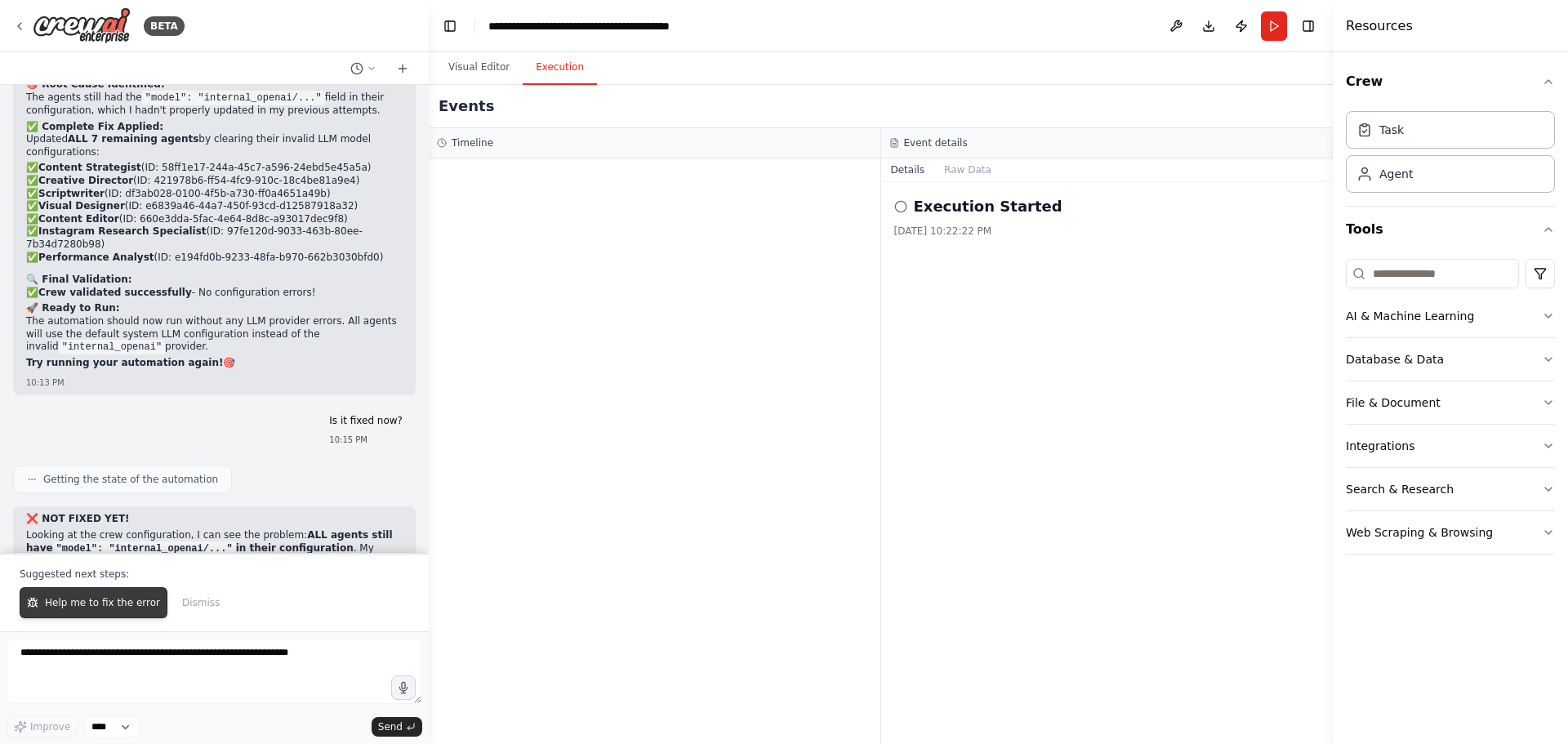
click at [106, 601] on span "Help me to fix the error" at bounding box center [102, 602] width 115 height 13
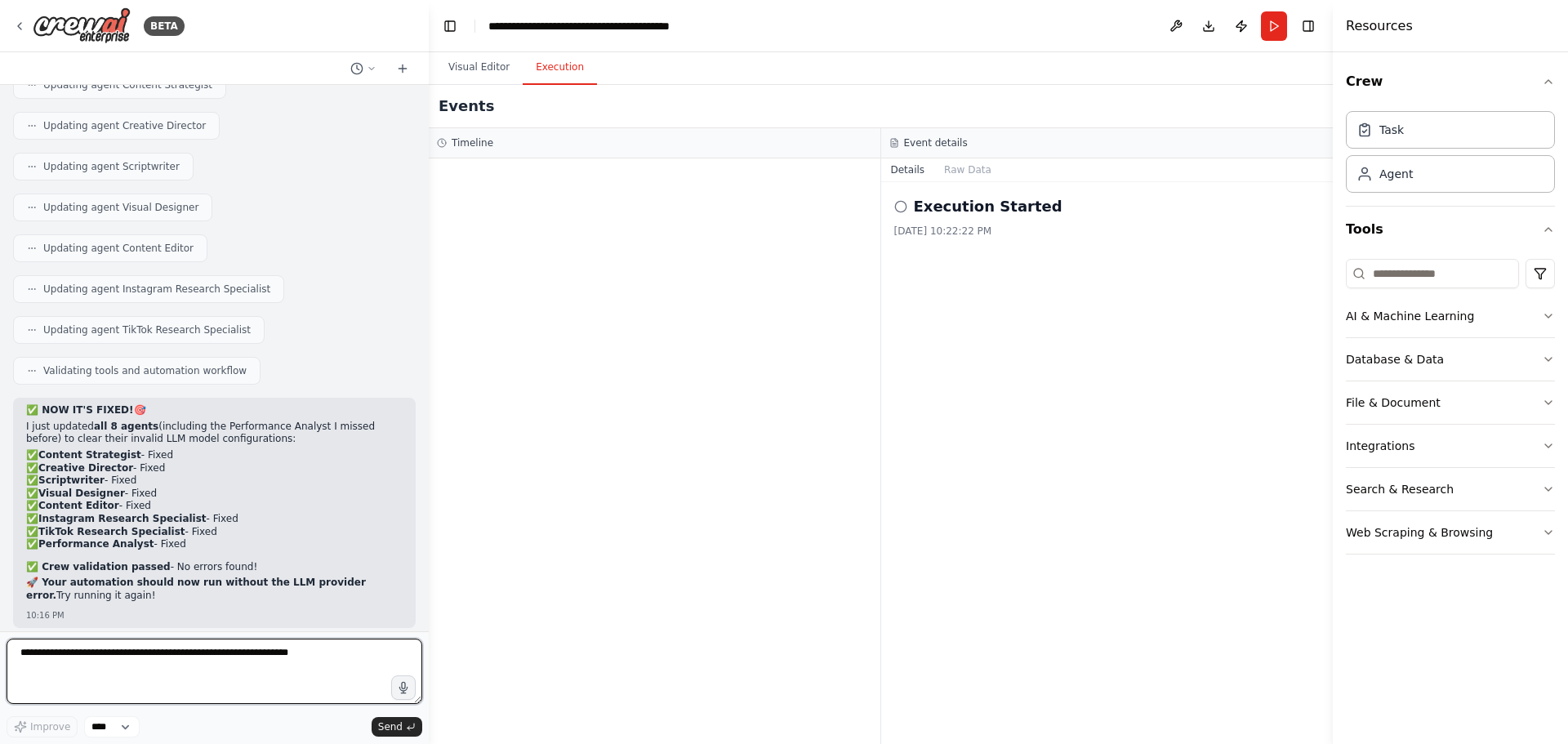
scroll to position [16989, 0]
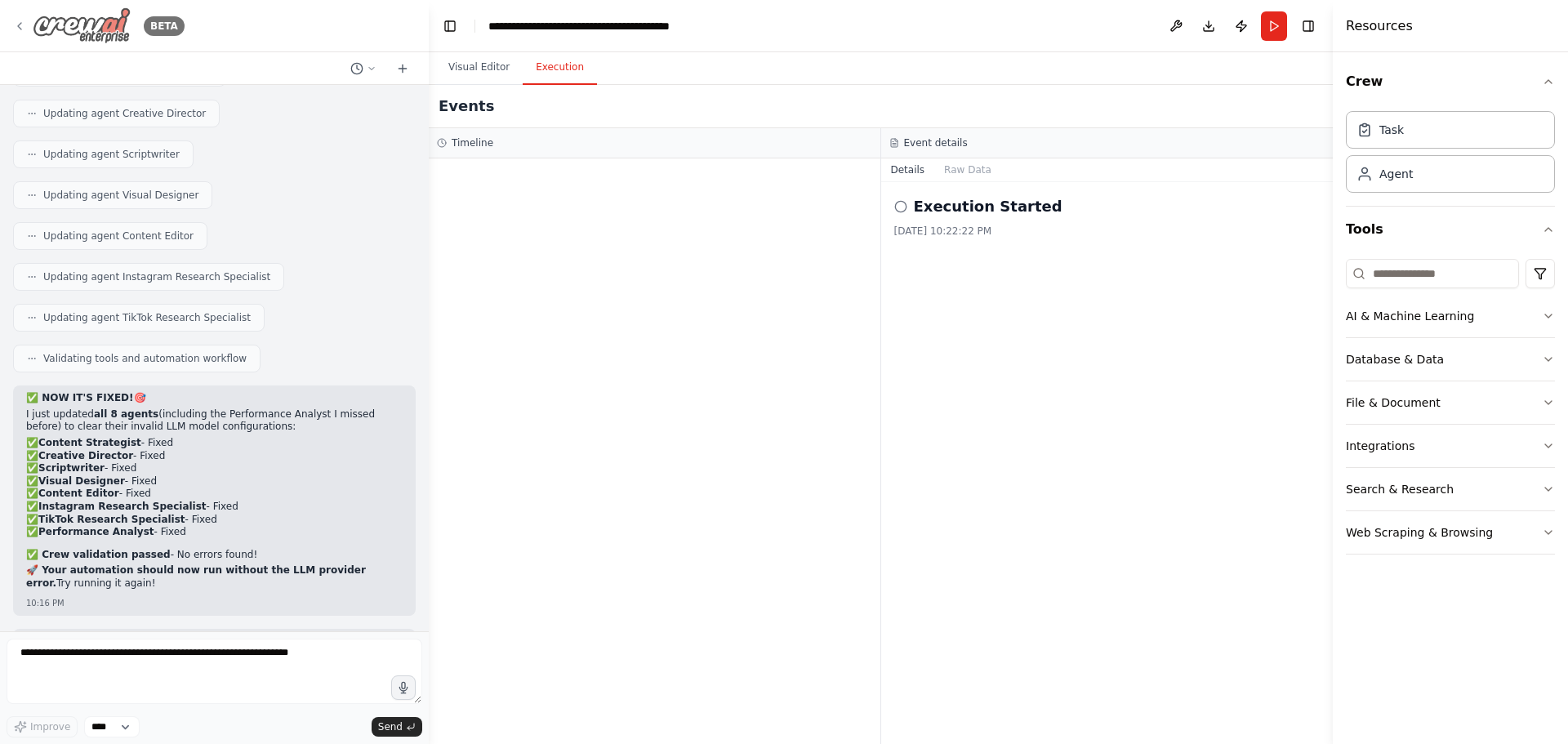
click at [24, 19] on div "BETA" at bounding box center [98, 25] width 171 height 37
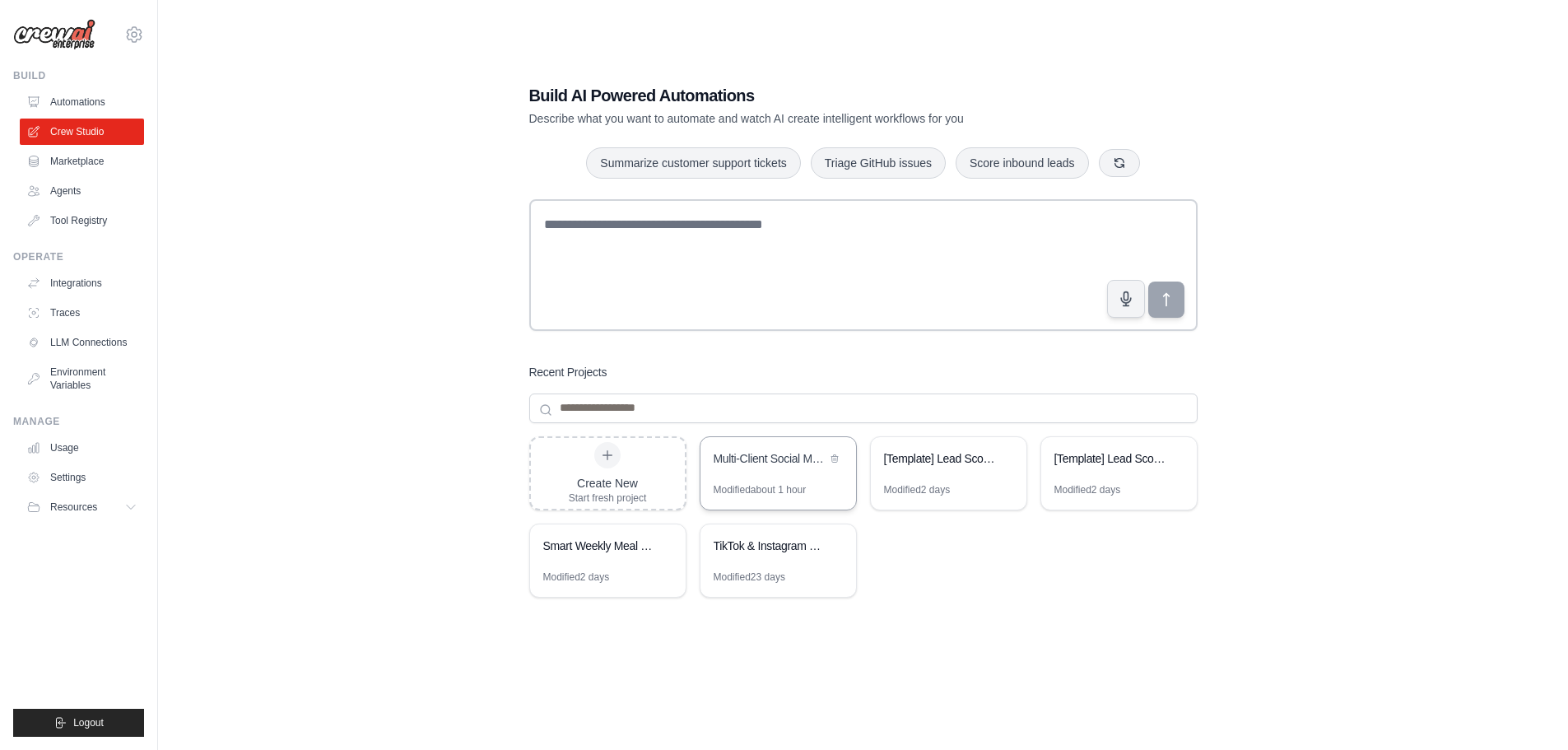
click at [803, 466] on div "Multi-Client Social Media Content Automation" at bounding box center [770, 460] width 113 height 20
click at [71, 129] on link "Crew Studio" at bounding box center [83, 132] width 124 height 26
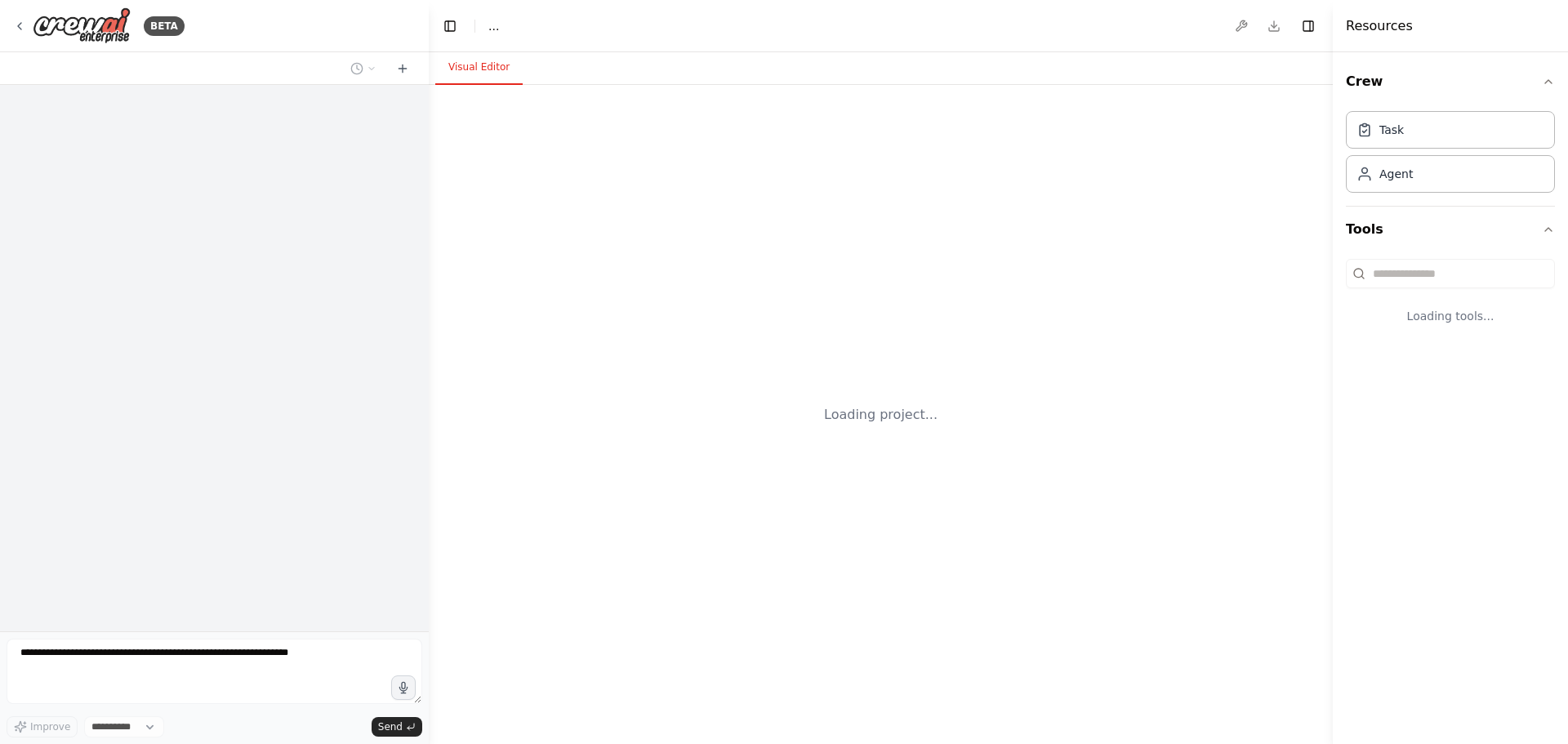
select select "****"
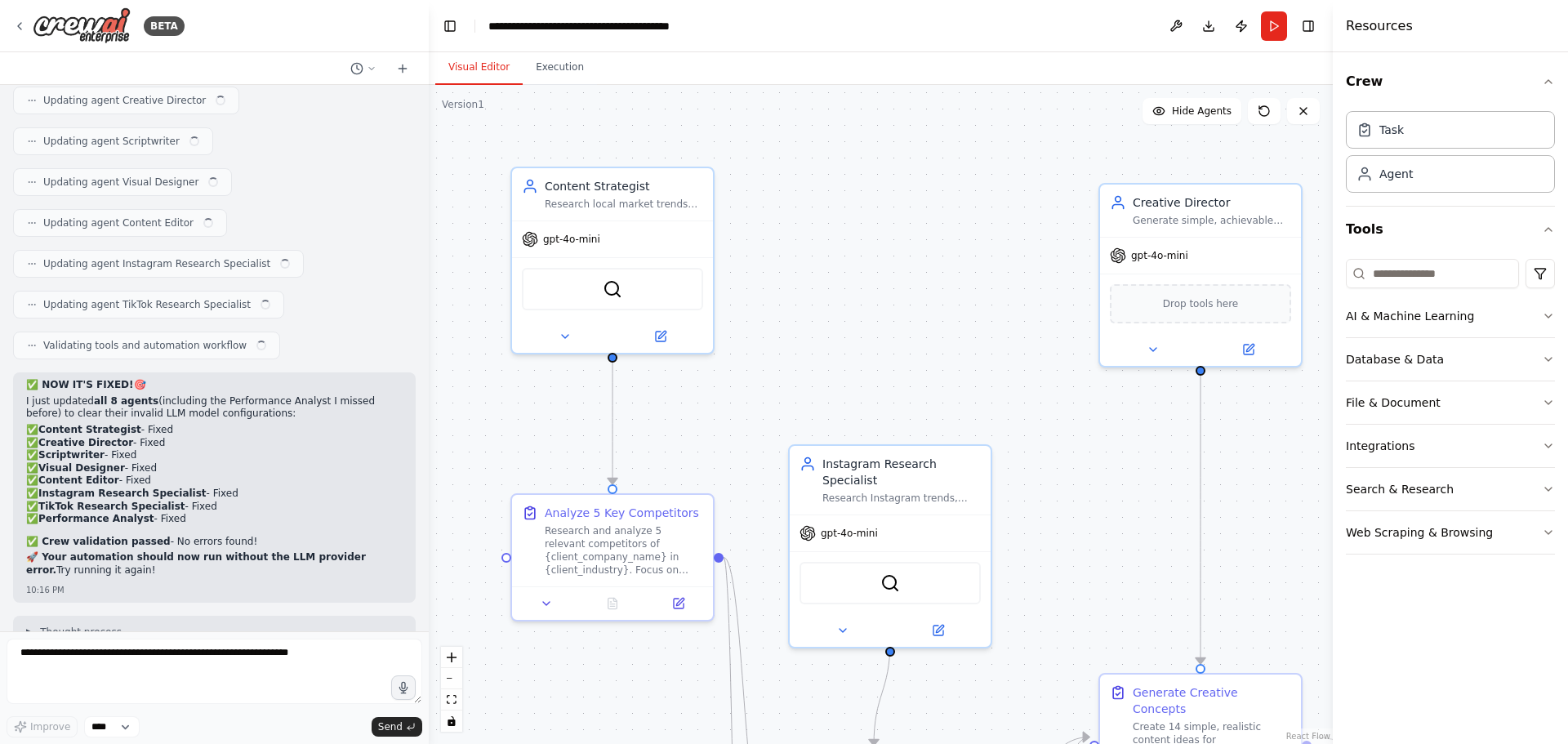
scroll to position [16989, 0]
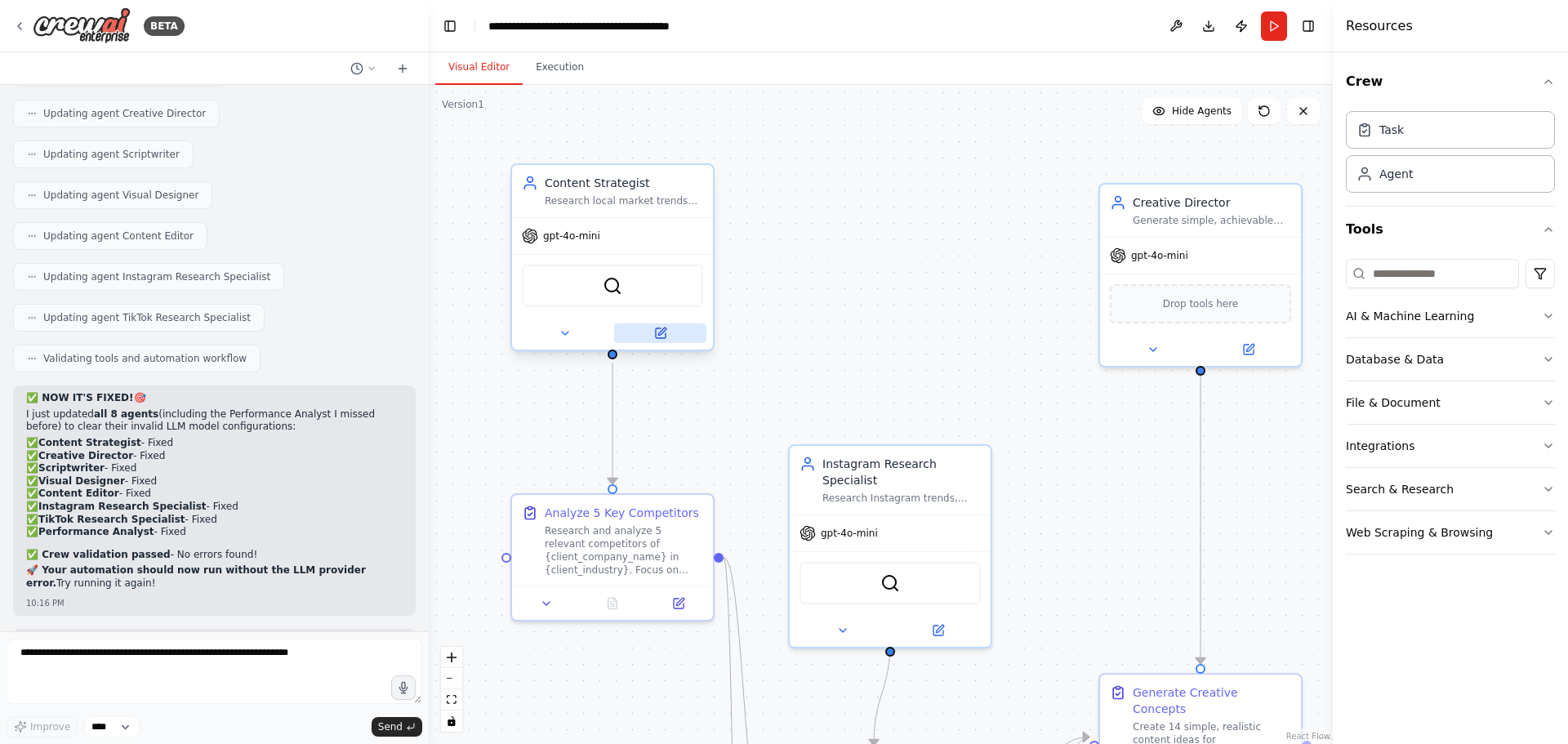
click at [659, 330] on icon at bounding box center [661, 333] width 10 height 10
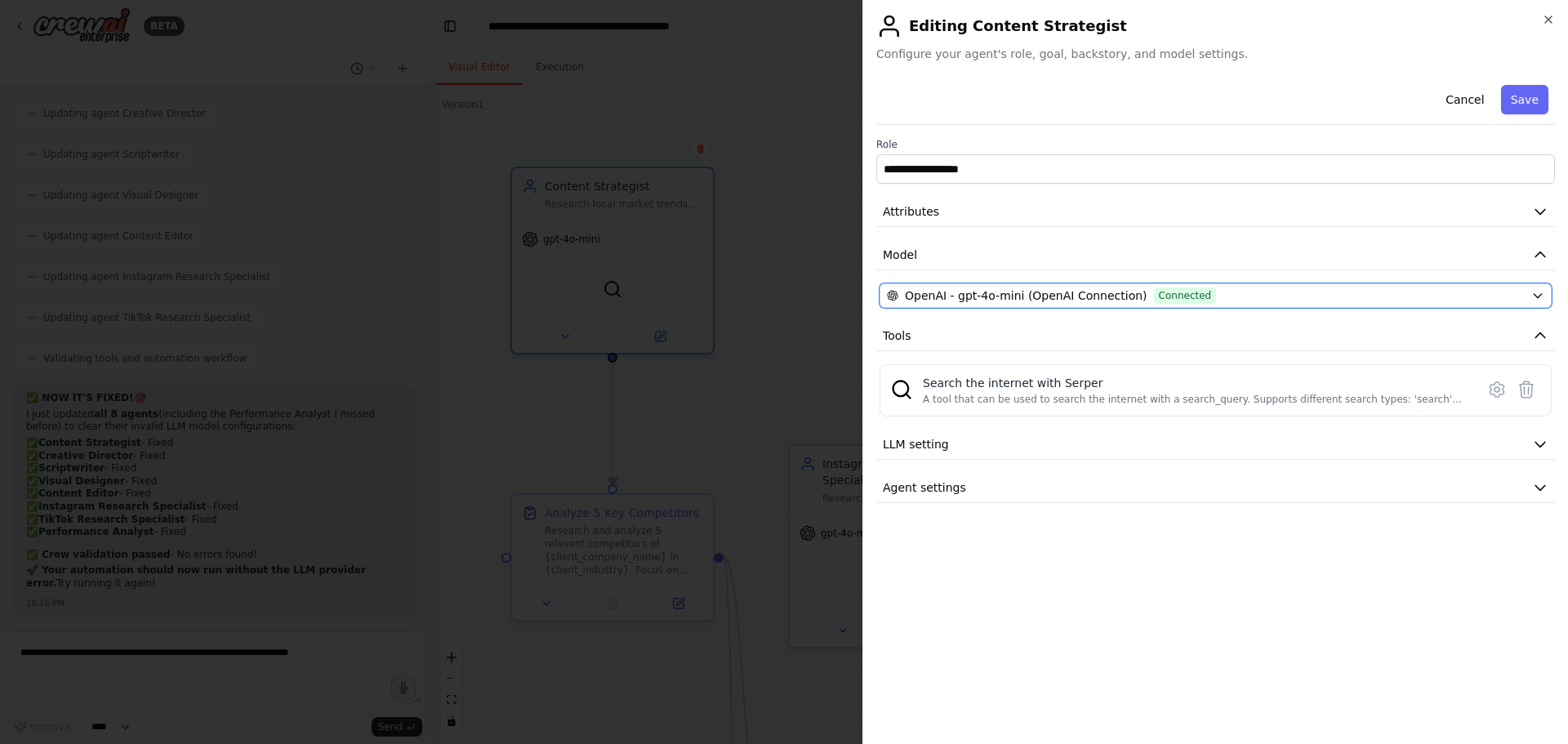
click at [977, 297] on span "OpenAI - gpt-4o-mini (OpenAI Connection)" at bounding box center [1026, 295] width 243 height 16
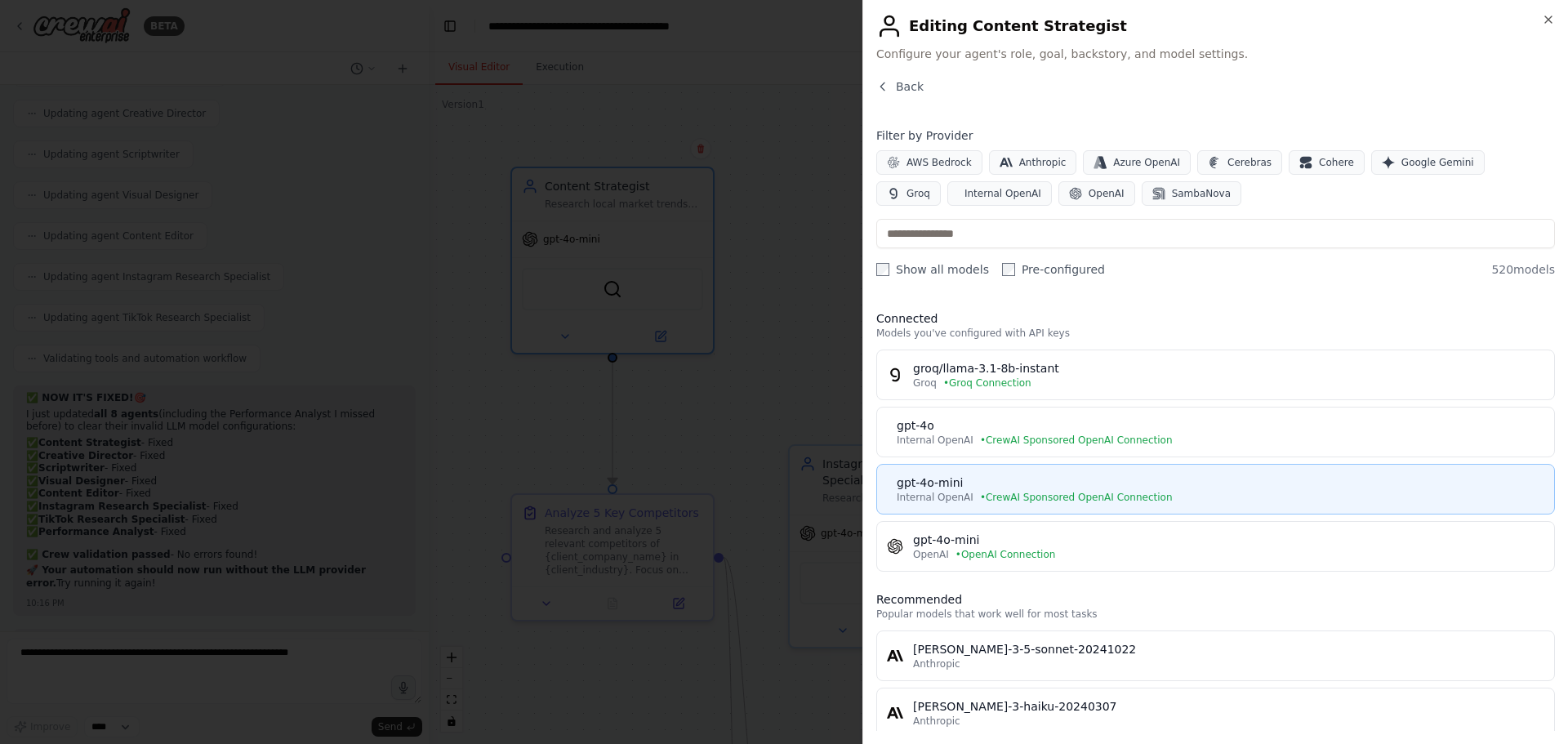
click at [1090, 484] on div "gpt-4o-mini" at bounding box center [1221, 482] width 648 height 16
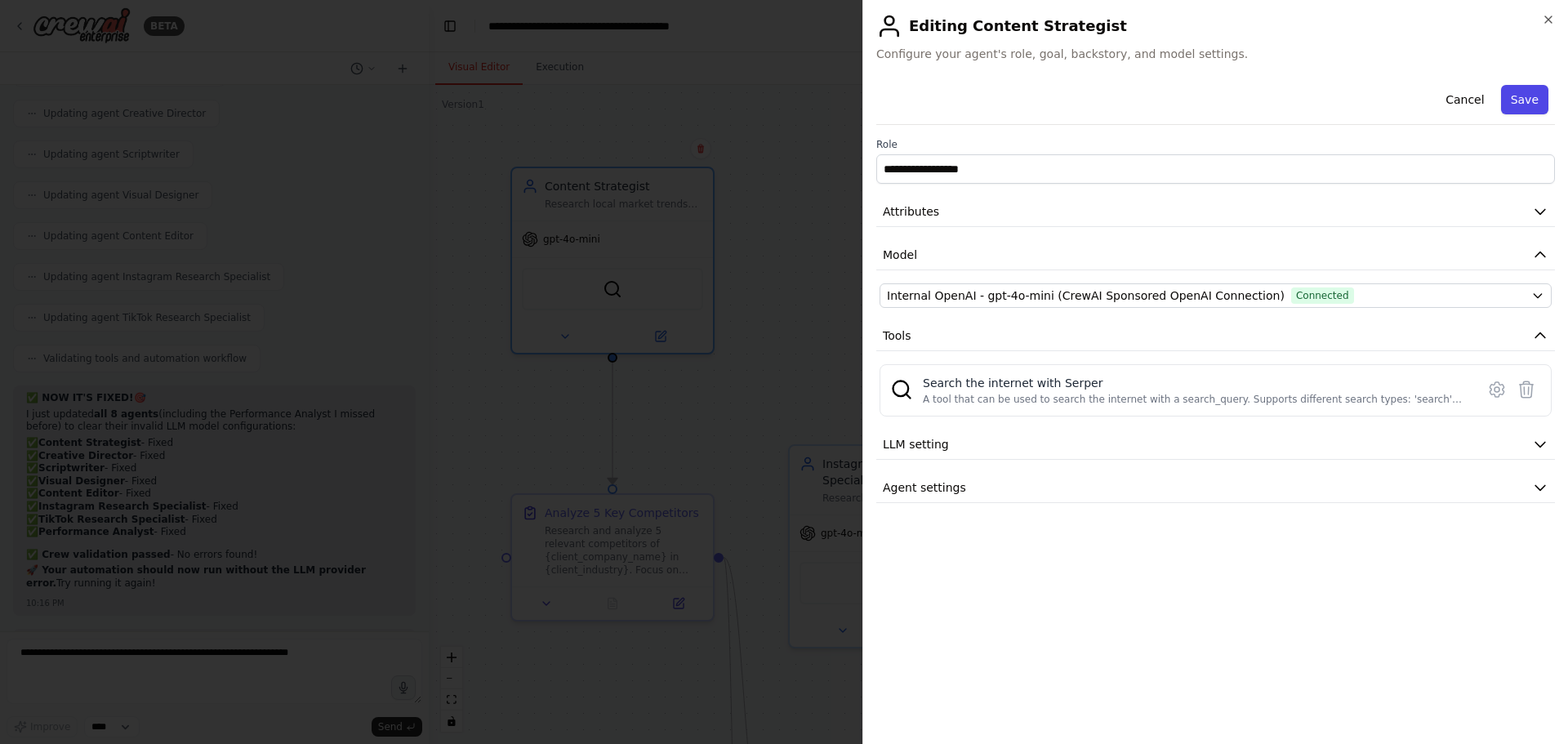
click at [1525, 92] on button "Save" at bounding box center [1525, 100] width 48 height 30
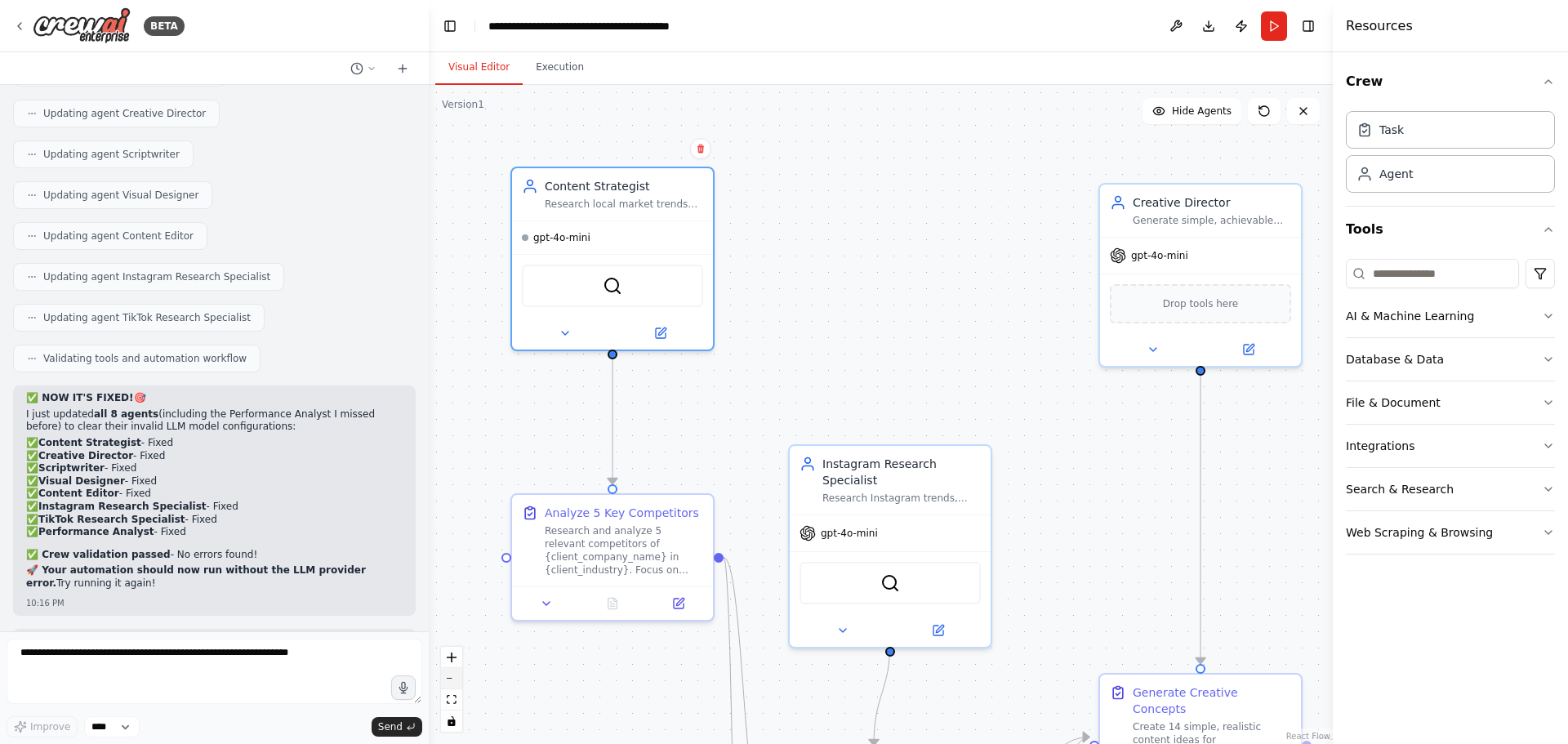
click at [453, 681] on button "zoom out" at bounding box center [451, 678] width 21 height 21
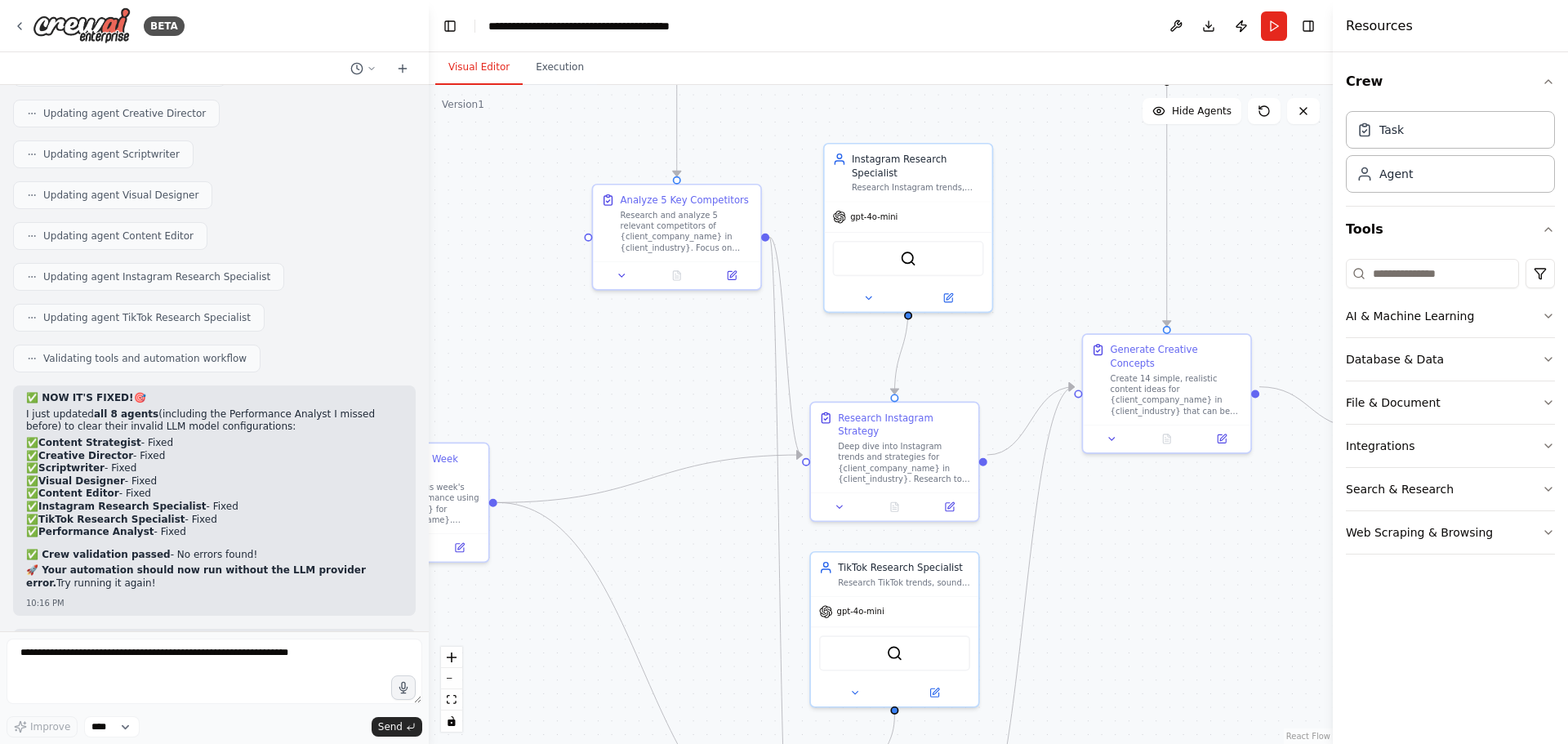
drag, startPoint x: 1101, startPoint y: 545, endPoint x: 1112, endPoint y: 263, distance: 282.2
click at [1124, 258] on div ".deletable-edge-delete-btn { width: 20px; height: 20px; border: 0px solid #ffff…" at bounding box center [881, 414] width 904 height 659
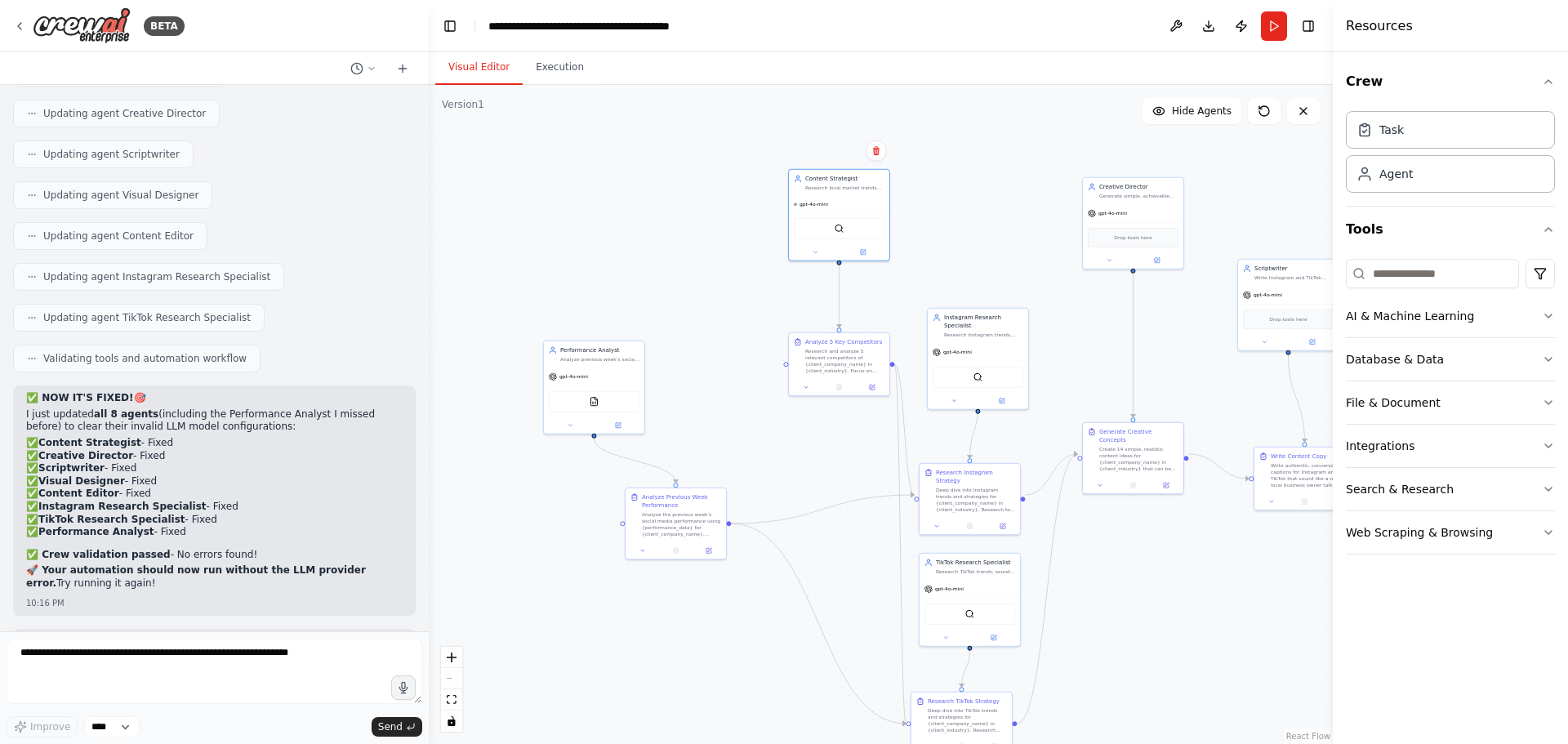
drag, startPoint x: 601, startPoint y: 370, endPoint x: 713, endPoint y: 392, distance: 114.1
click at [749, 397] on div ".deletable-edge-delete-btn { width: 20px; height: 20px; border: 0px solid #ffff…" at bounding box center [881, 414] width 904 height 659
click at [598, 369] on div "gpt-4o-mini" at bounding box center [595, 375] width 100 height 18
click at [616, 424] on icon at bounding box center [618, 424] width 5 height 5
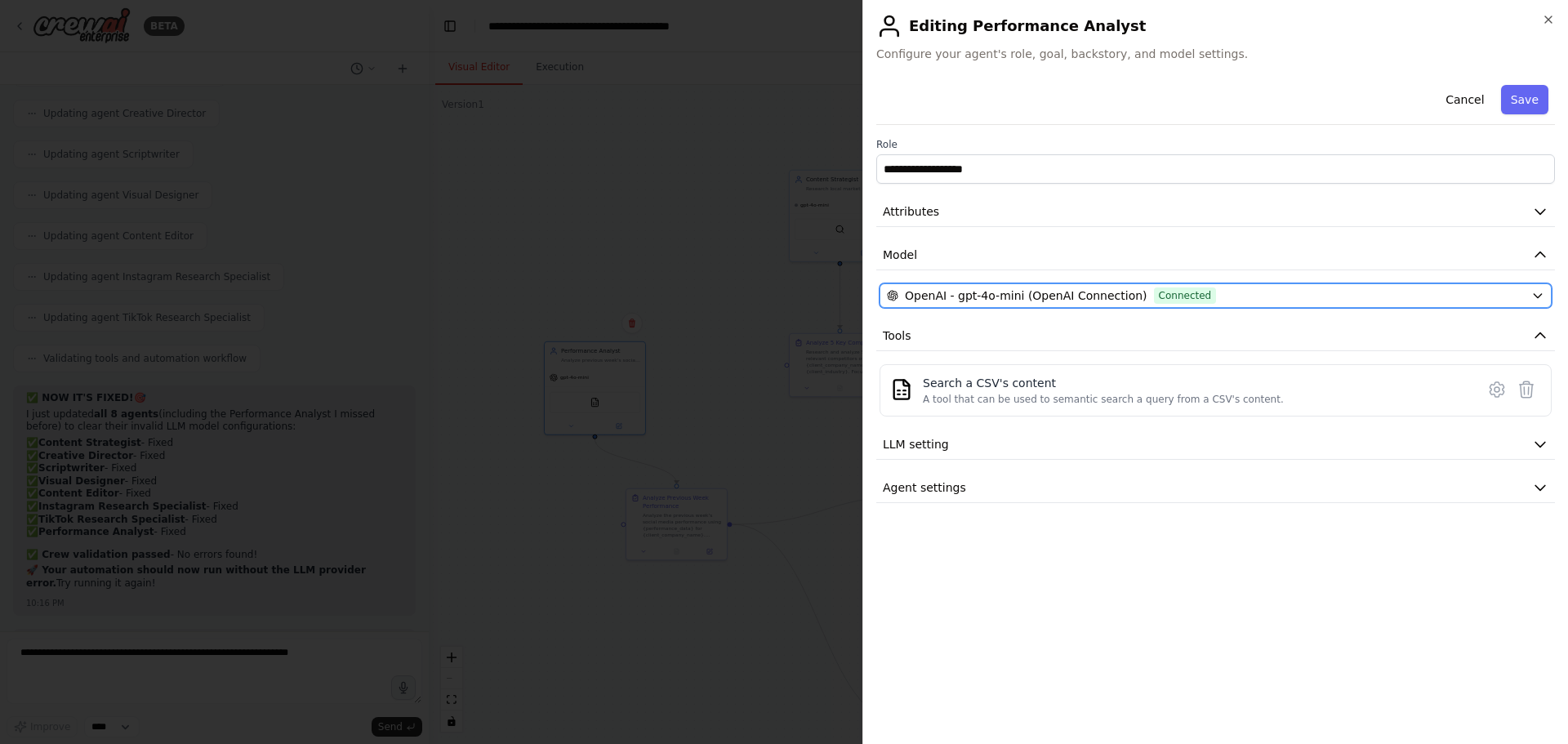
click at [926, 287] on span "OpenAI - gpt-4o-mini (OpenAI Connection)" at bounding box center [1026, 295] width 243 height 16
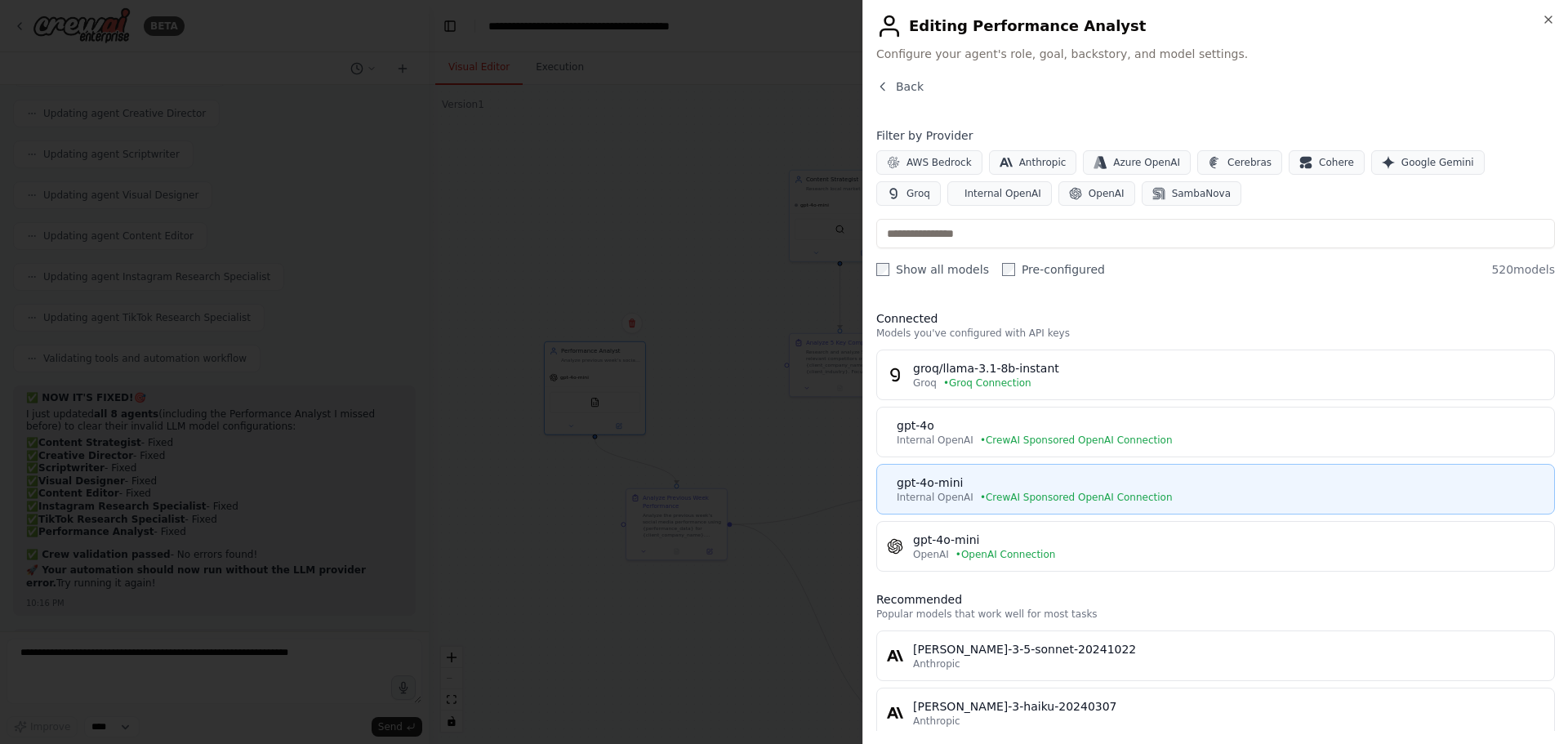
click at [951, 489] on div "gpt-4o-mini" at bounding box center [1221, 482] width 648 height 16
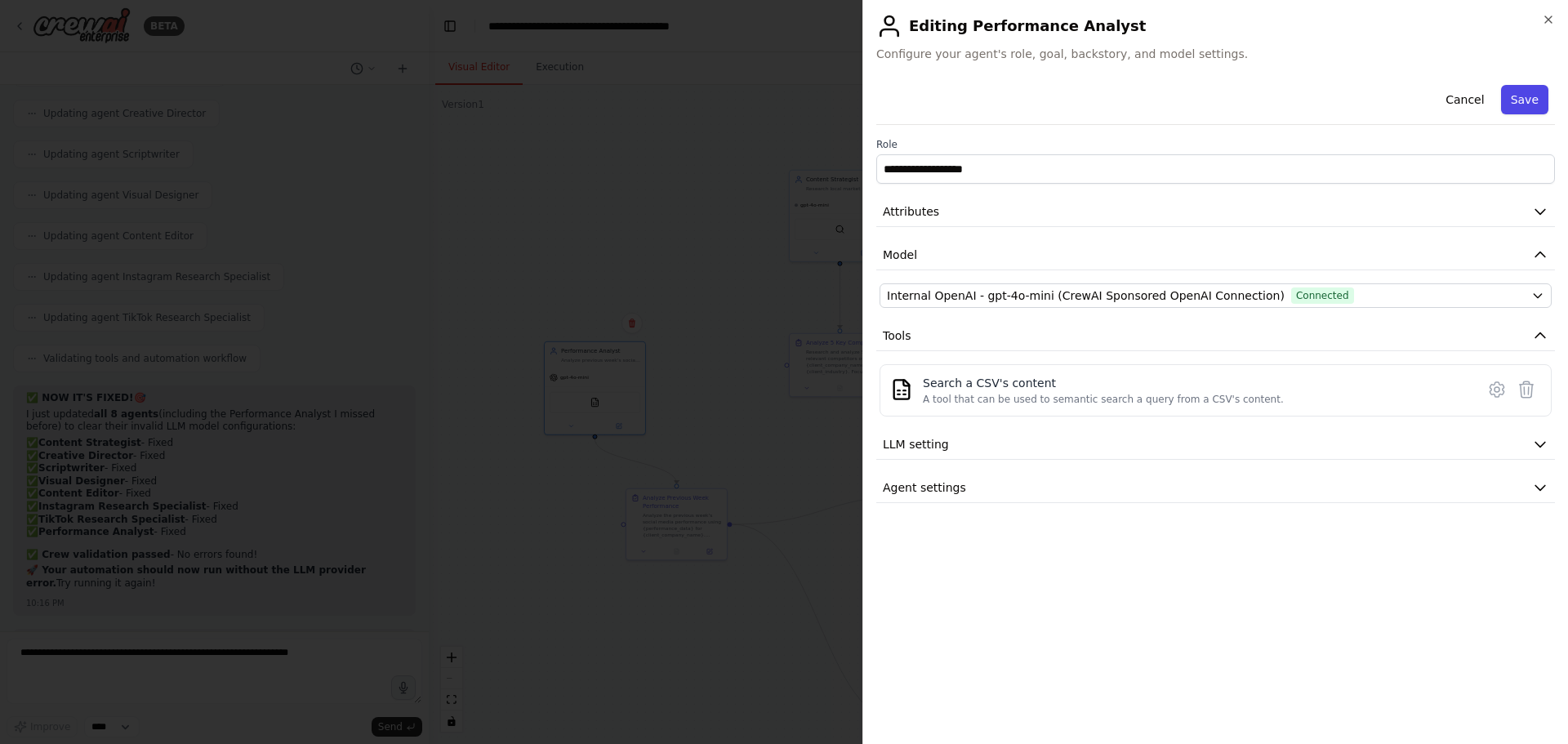
click at [1528, 98] on button "Save" at bounding box center [1525, 100] width 48 height 30
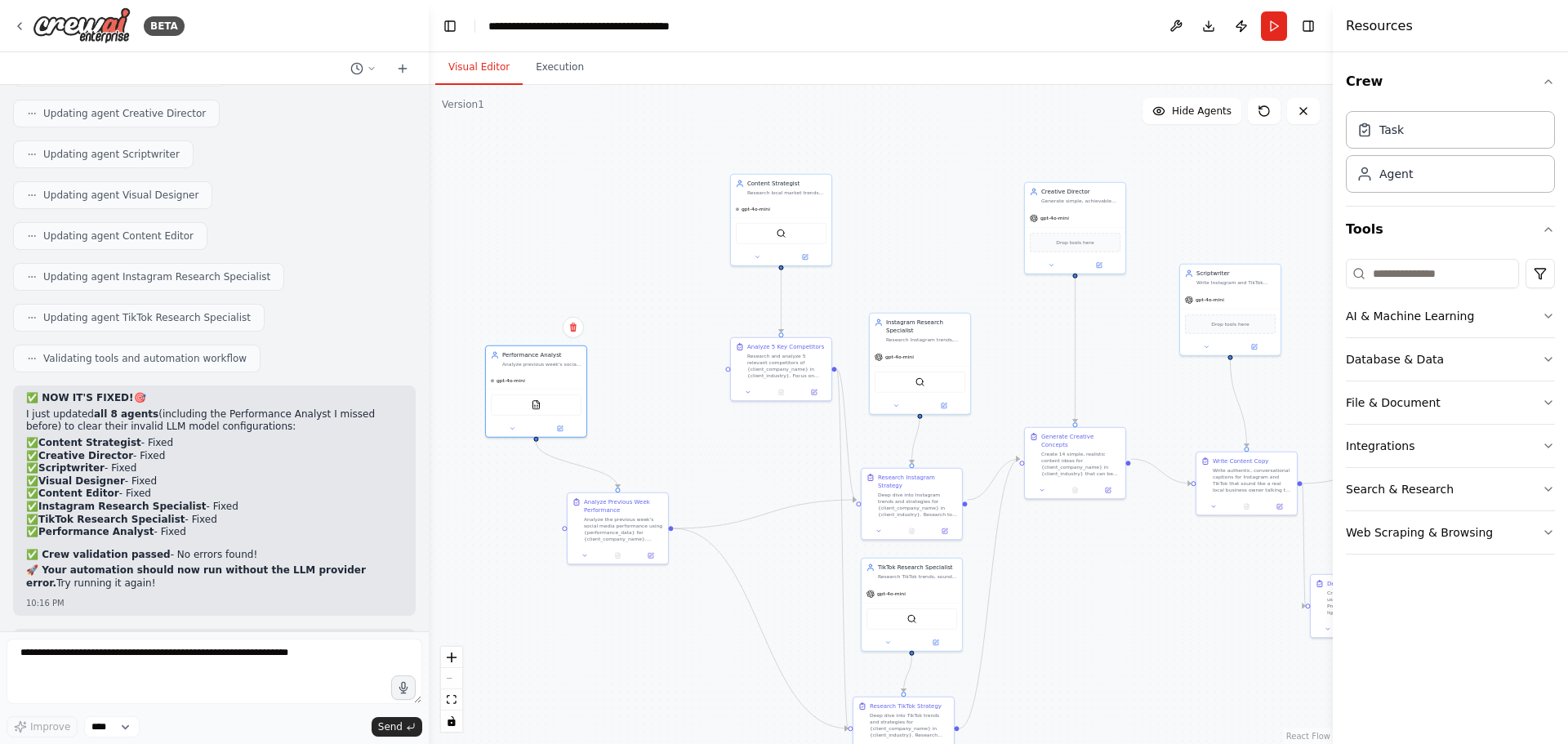
drag, startPoint x: 825, startPoint y: 469, endPoint x: 764, endPoint y: 473, distance: 61.1
click at [764, 473] on div ".deletable-edge-delete-btn { width: 20px; height: 20px; border: 0px solid #ffff…" at bounding box center [881, 414] width 904 height 659
click at [811, 258] on button at bounding box center [801, 256] width 47 height 10
click at [810, 258] on button at bounding box center [801, 256] width 47 height 10
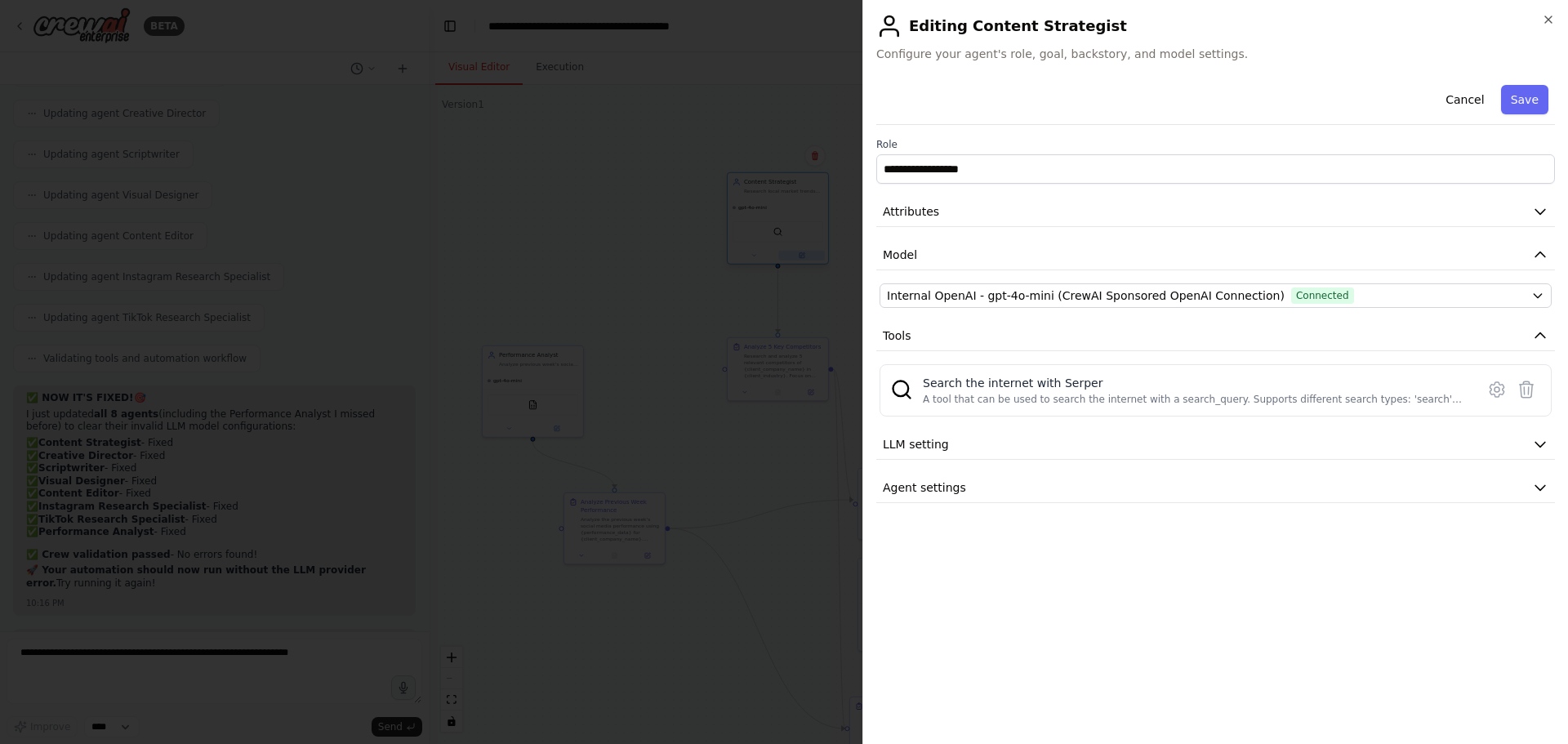
click at [810, 258] on div at bounding box center [784, 372] width 1568 height 744
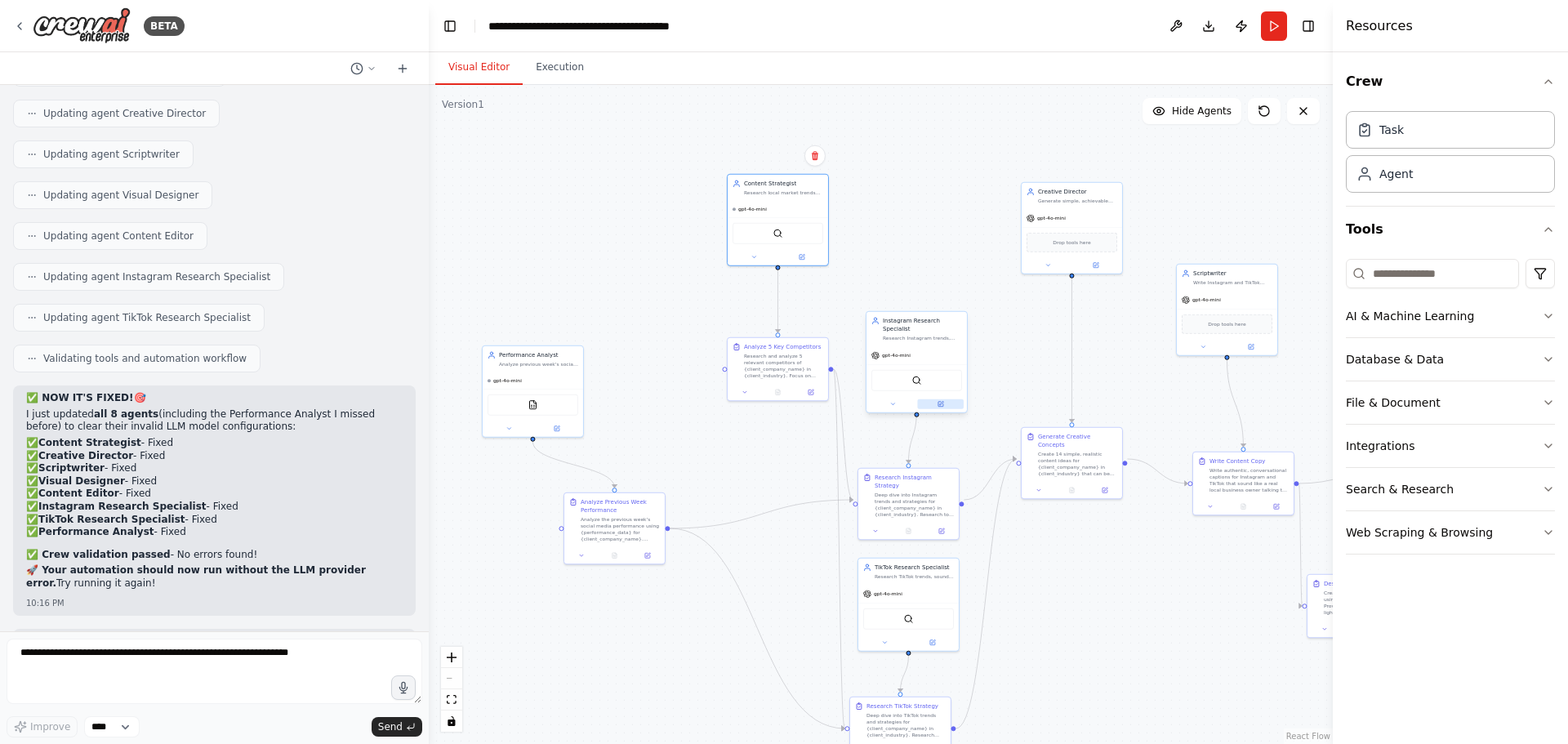
click at [941, 401] on icon at bounding box center [942, 403] width 4 height 4
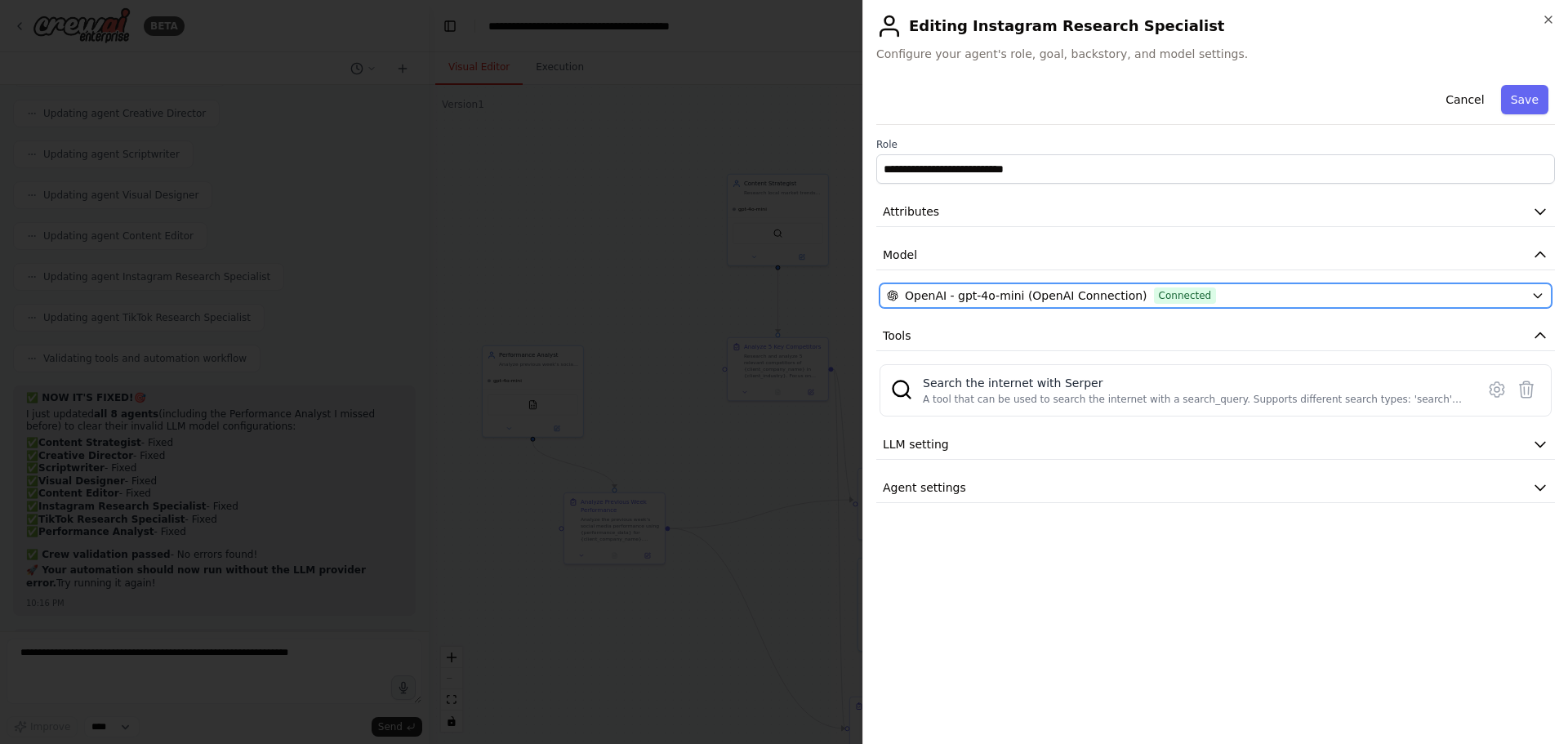
click at [963, 286] on button "OpenAI - gpt-4o-mini (OpenAI Connection) Connected" at bounding box center [1216, 295] width 672 height 25
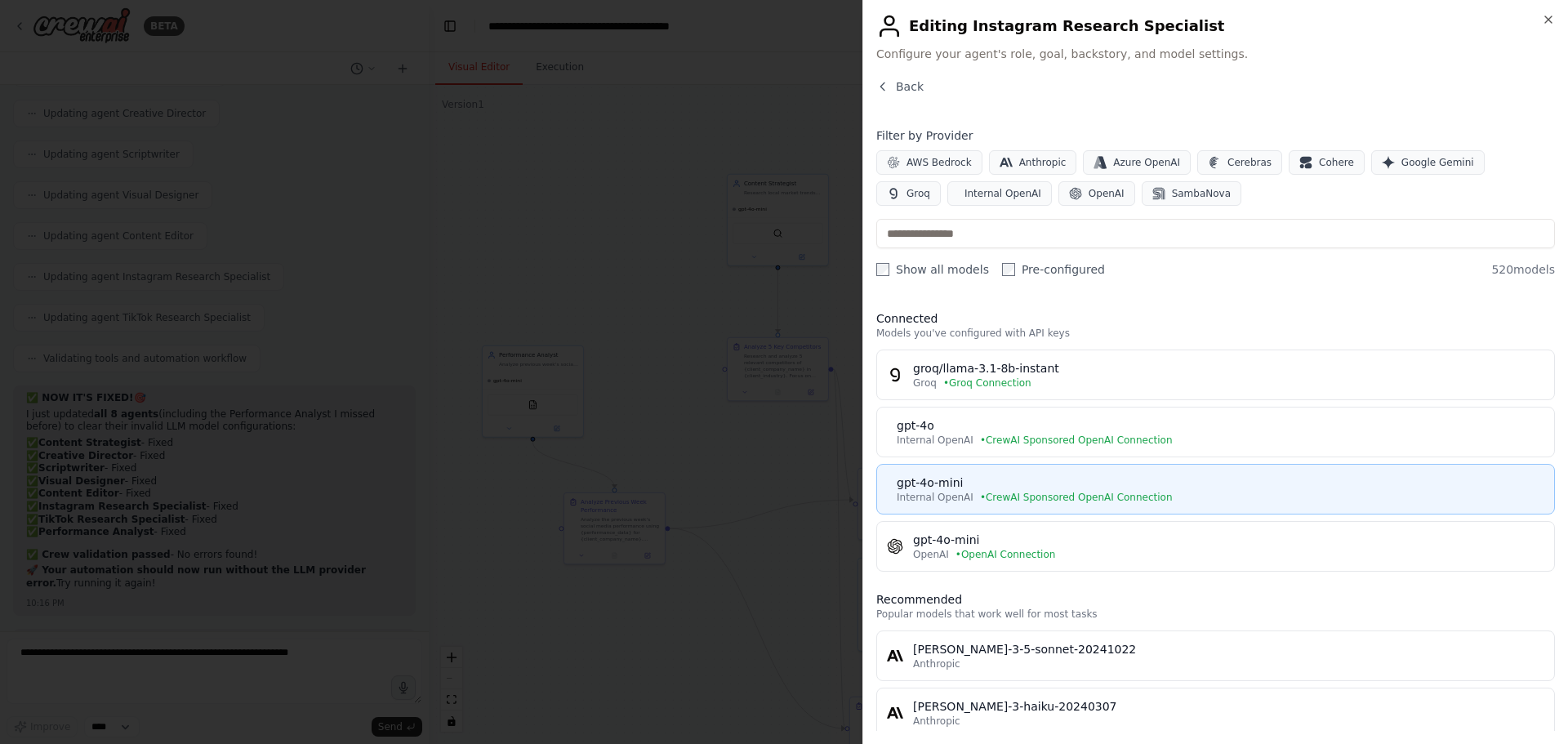
click at [959, 482] on div "gpt-4o-mini" at bounding box center [1221, 482] width 648 height 16
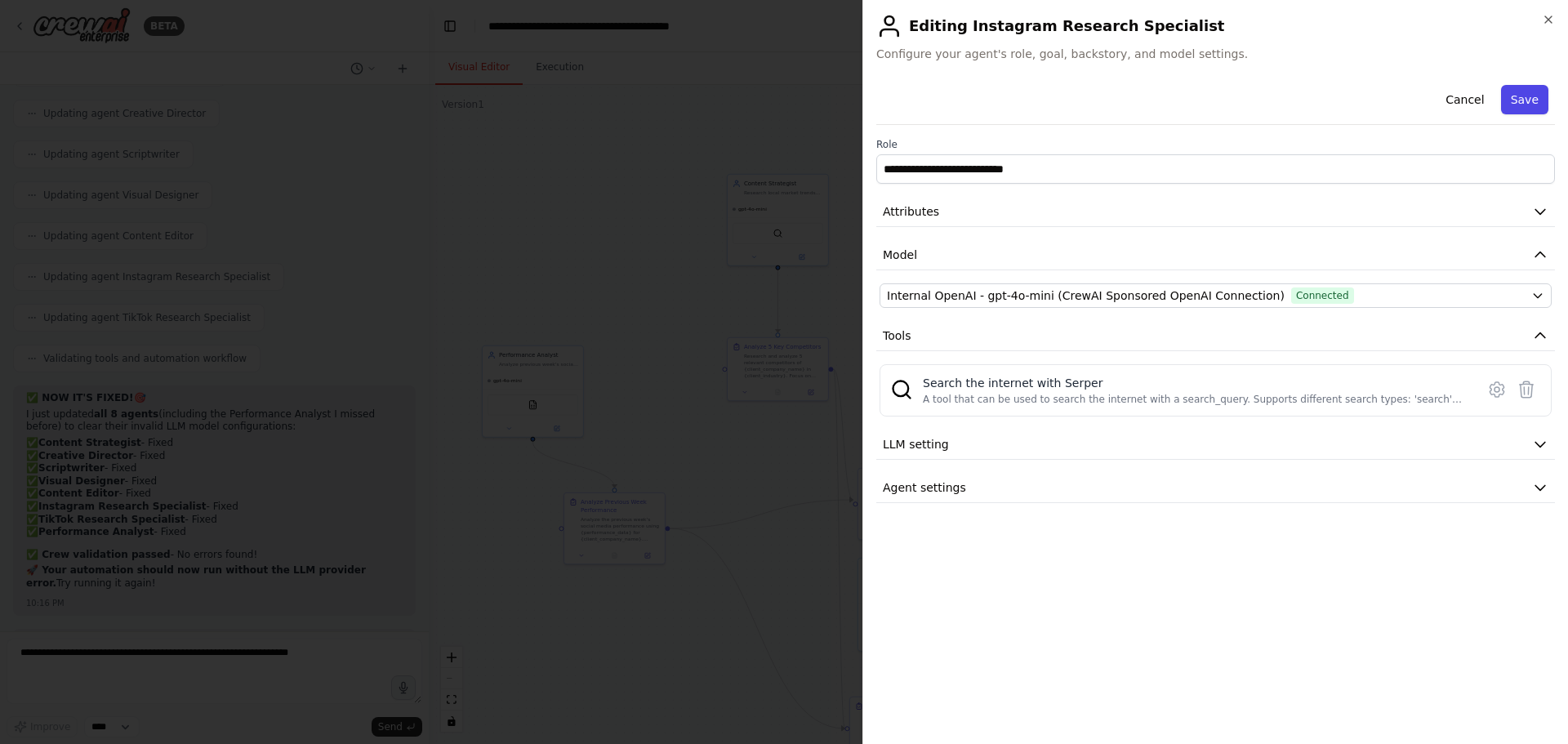
click at [1535, 99] on button "Save" at bounding box center [1525, 100] width 48 height 30
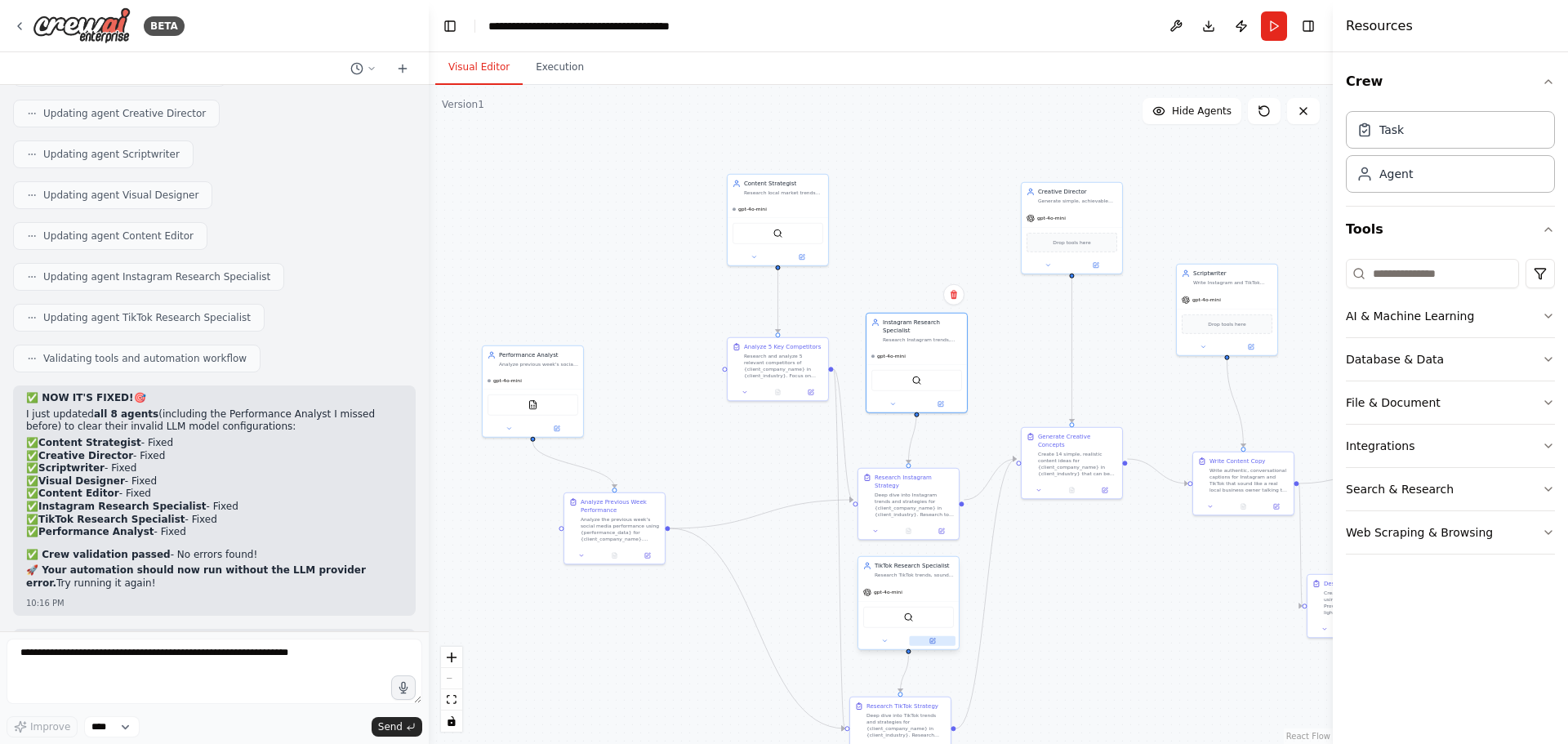
click at [935, 642] on icon at bounding box center [933, 640] width 5 height 5
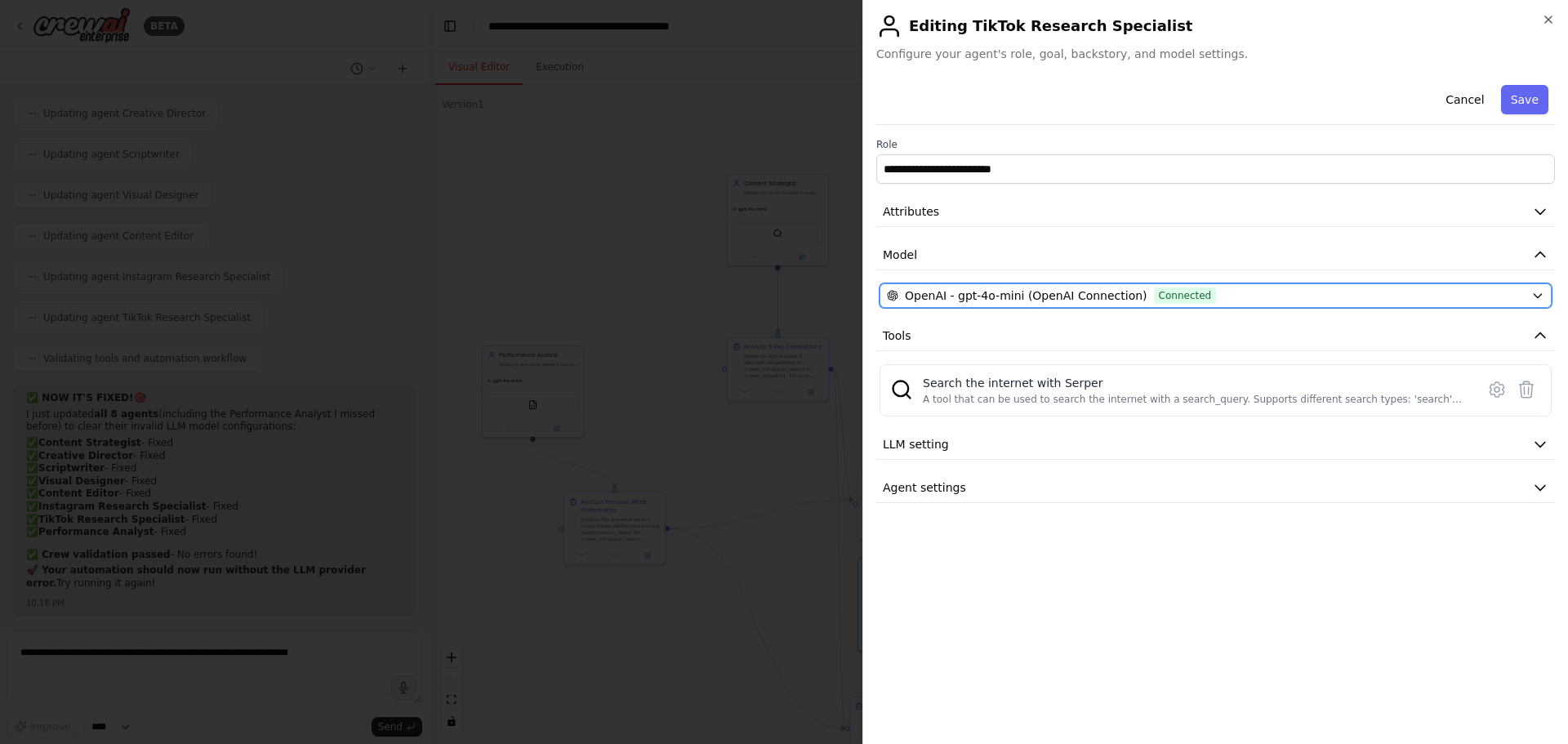
click at [1047, 286] on button "OpenAI - gpt-4o-mini (OpenAI Connection) Connected" at bounding box center [1216, 295] width 672 height 25
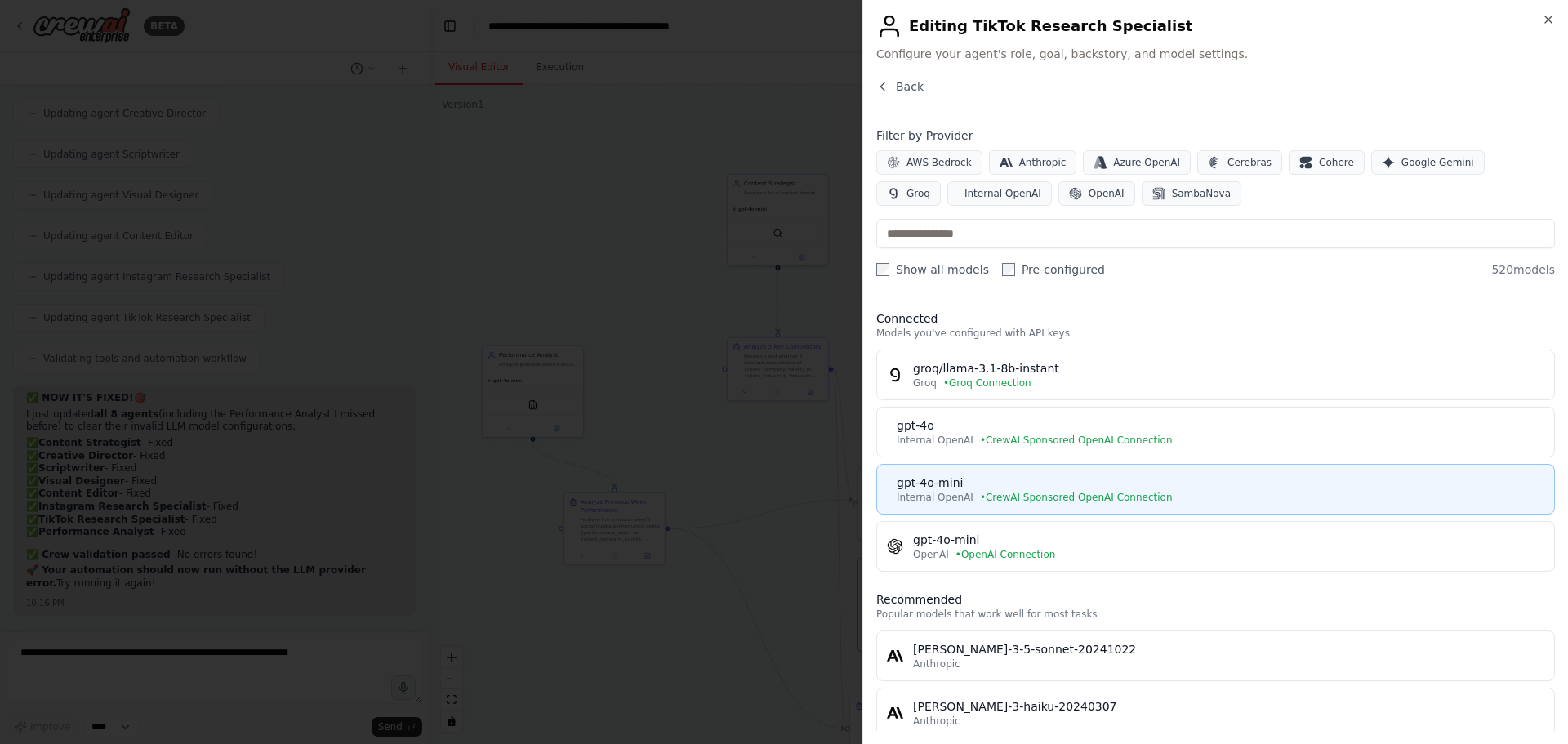
click at [994, 489] on div "gpt-4o-mini" at bounding box center [1221, 482] width 648 height 16
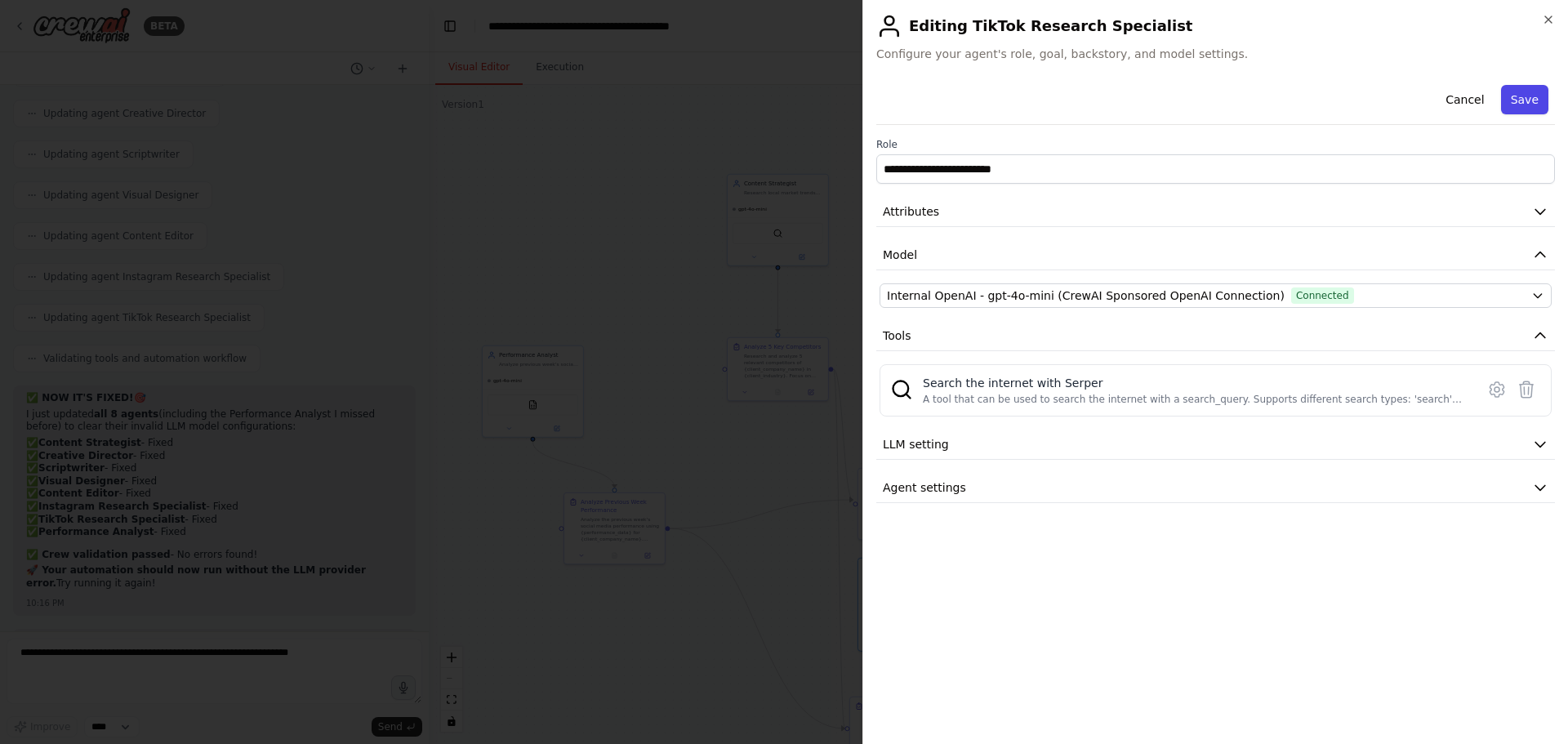
click at [1532, 101] on button "Save" at bounding box center [1525, 100] width 48 height 30
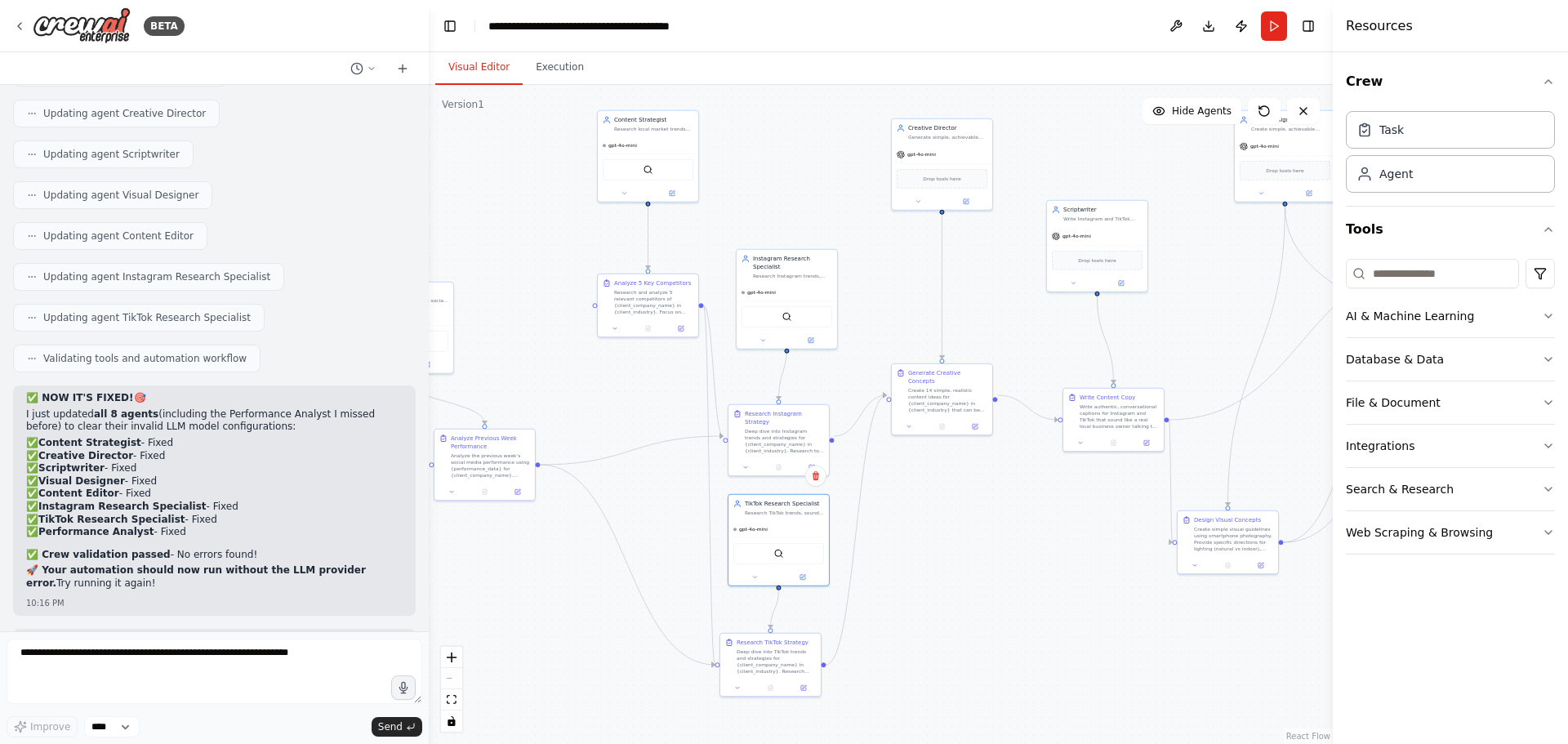
drag, startPoint x: 780, startPoint y: 559, endPoint x: 648, endPoint y: 508, distance: 141.5
click at [648, 508] on div ".deletable-edge-delete-btn { width: 20px; height: 20px; border: 0px solid #ffff…" at bounding box center [881, 414] width 904 height 659
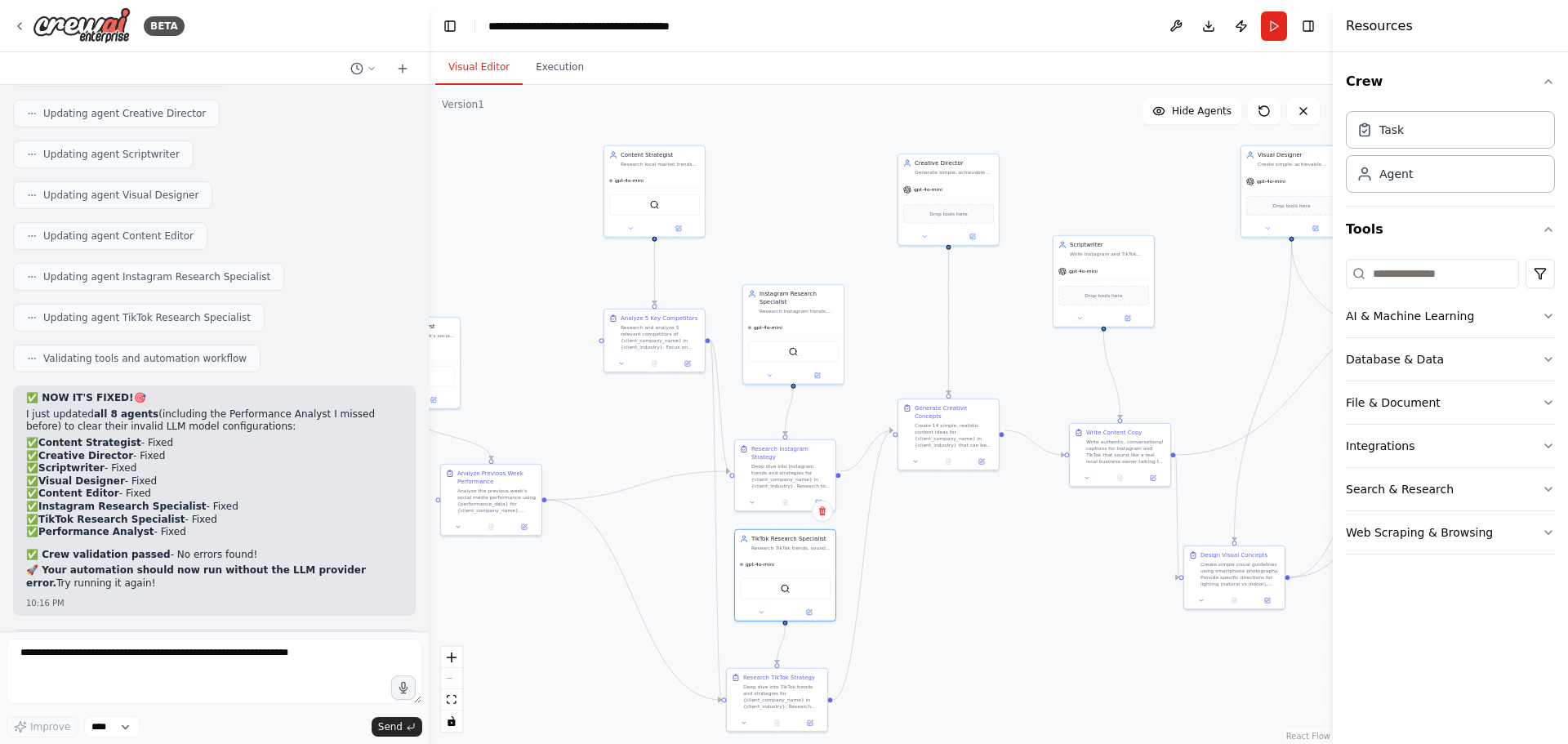
drag, startPoint x: 922, startPoint y: 513, endPoint x: 930, endPoint y: 535, distance: 23.4
click at [930, 535] on div ".deletable-edge-delete-btn { width: 20px; height: 20px; border: 0px solid #ffff…" at bounding box center [881, 414] width 904 height 659
click at [971, 230] on button at bounding box center [972, 235] width 47 height 10
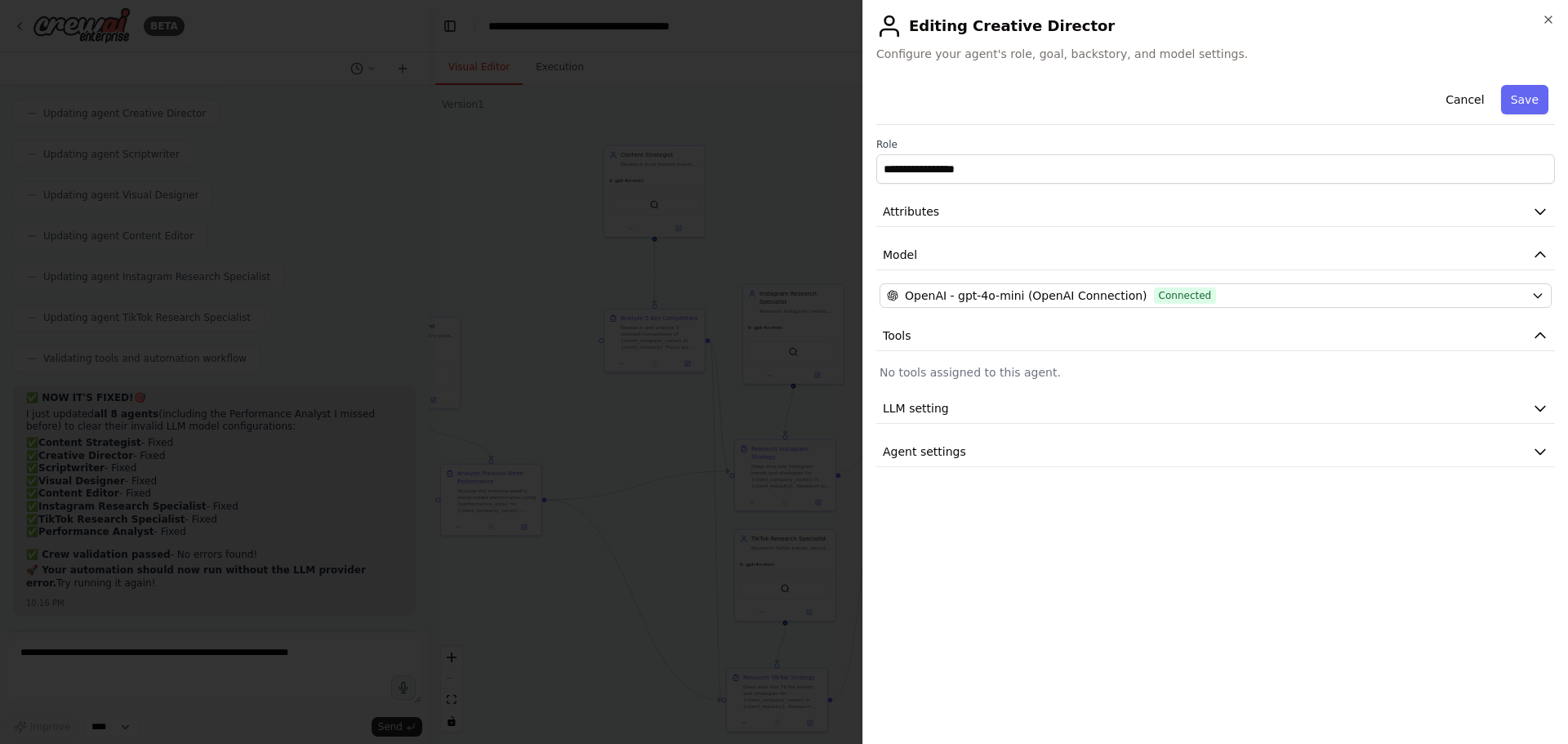
click at [968, 282] on div "**********" at bounding box center [1215, 272] width 679 height 388
click at [968, 290] on span "OpenAI - gpt-4o-mini (OpenAI Connection)" at bounding box center [1026, 295] width 243 height 16
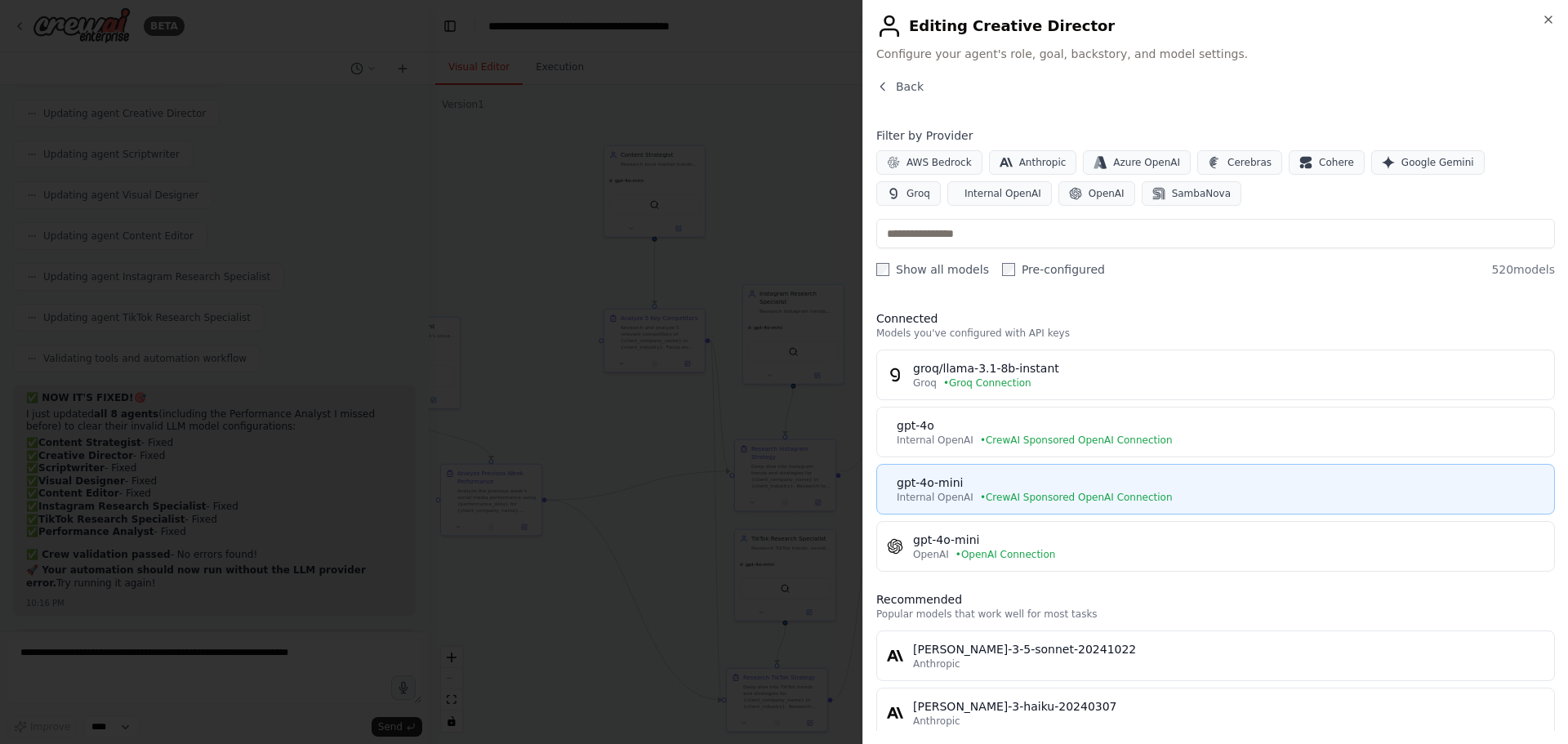
click at [948, 489] on div "gpt-4o-mini" at bounding box center [1221, 482] width 648 height 16
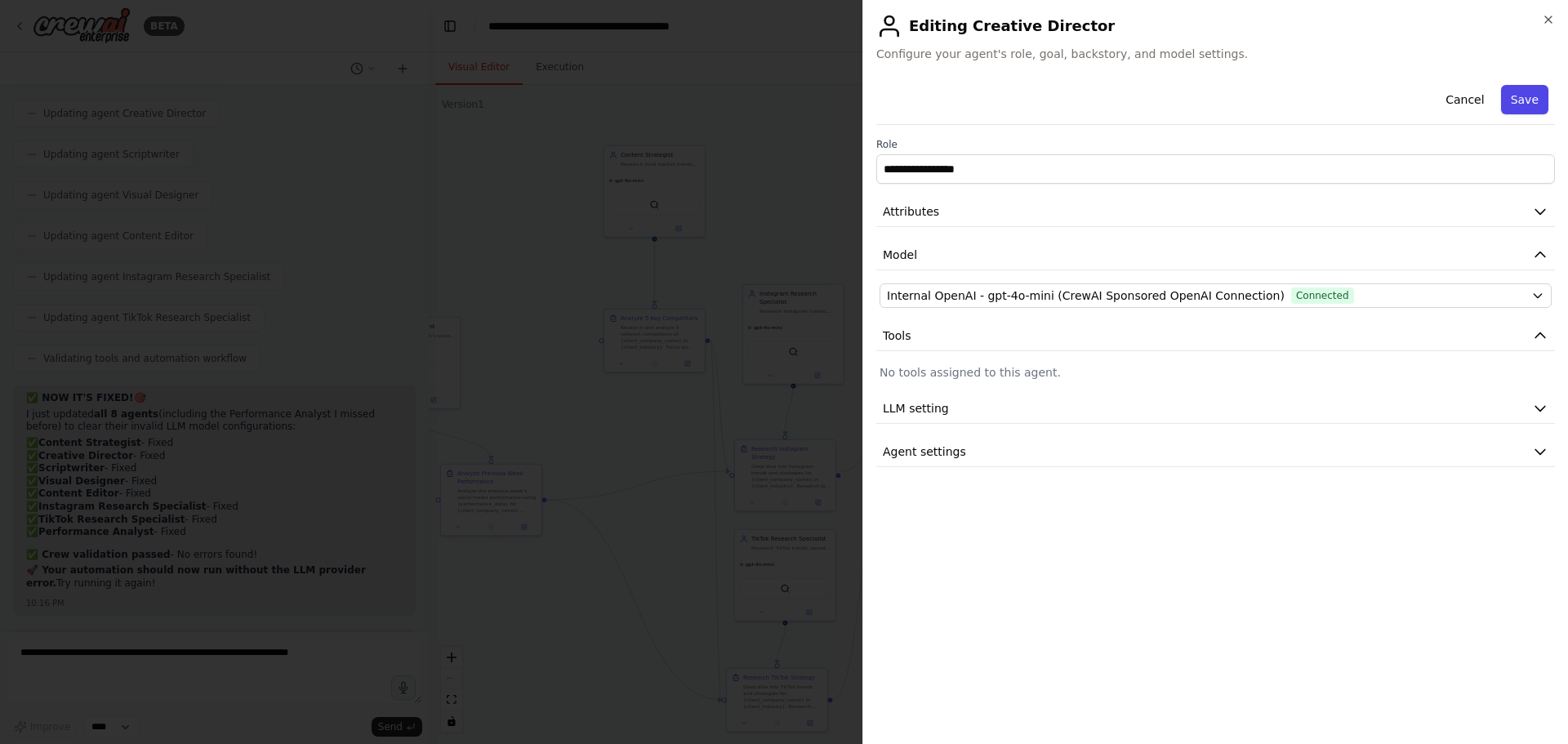
click at [1532, 98] on button "Save" at bounding box center [1525, 100] width 48 height 30
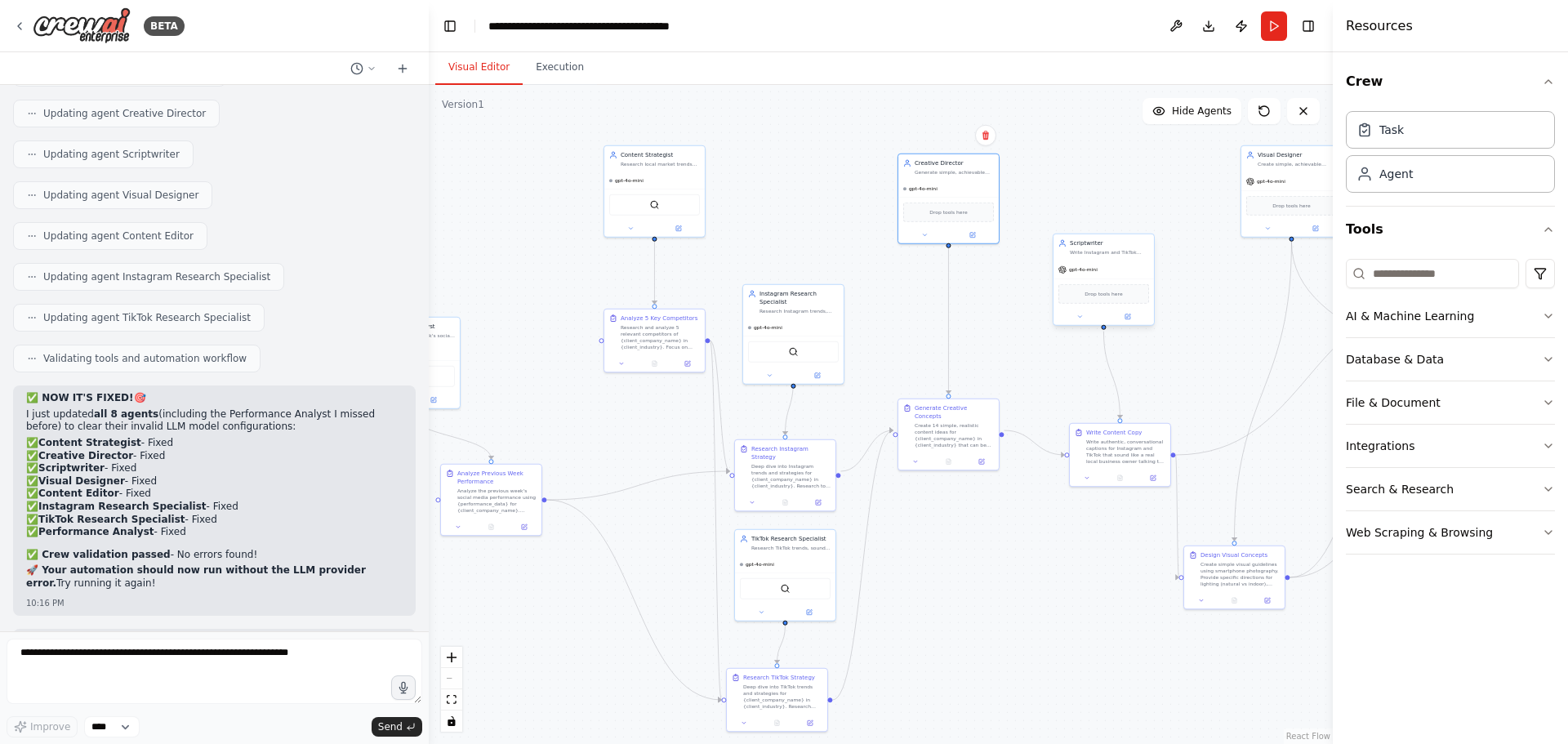
click at [1099, 265] on div "gpt-4o-mini" at bounding box center [1103, 269] width 100 height 18
click at [1123, 318] on button at bounding box center [1127, 317] width 47 height 10
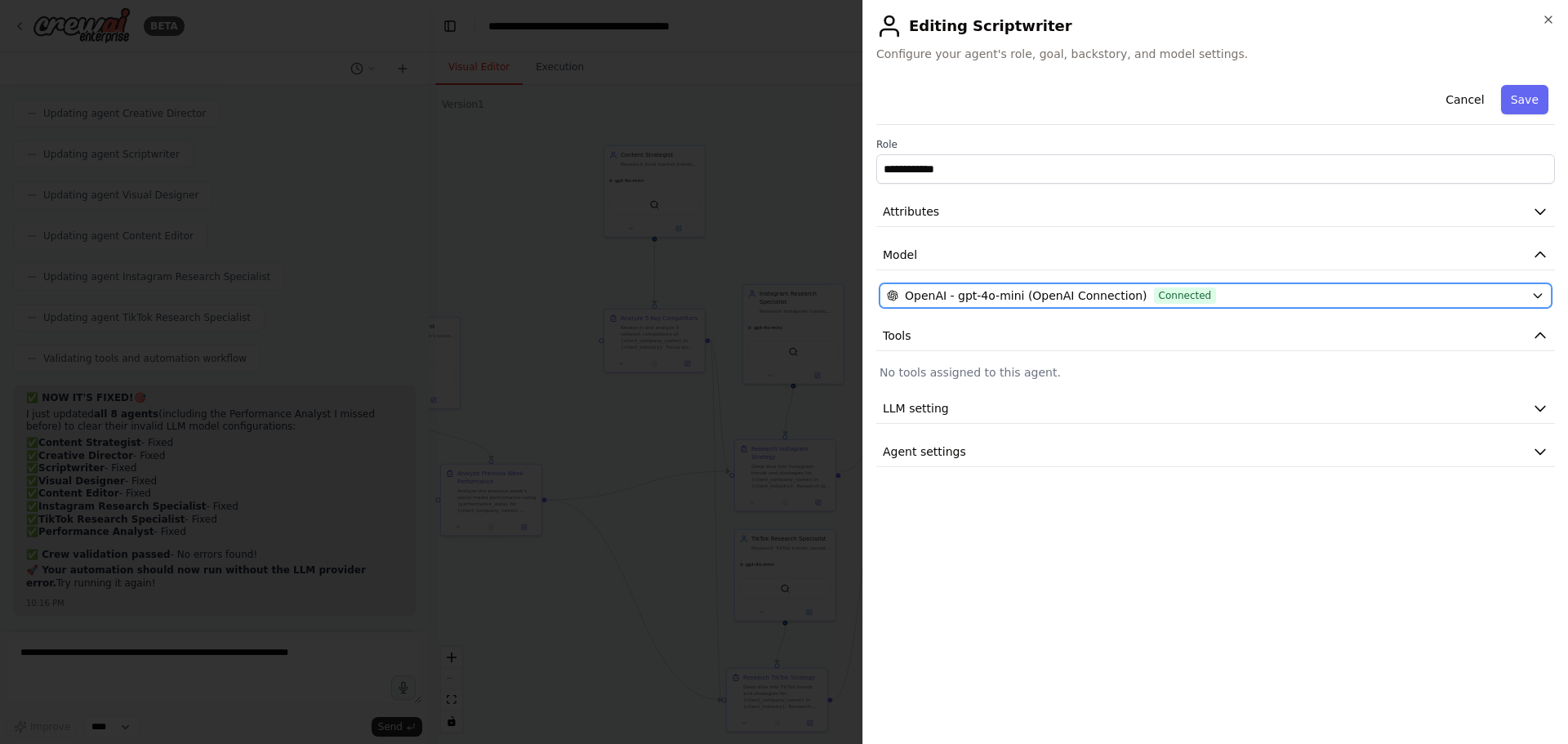
click at [1067, 299] on span "OpenAI - gpt-4o-mini (OpenAI Connection)" at bounding box center [1026, 295] width 243 height 16
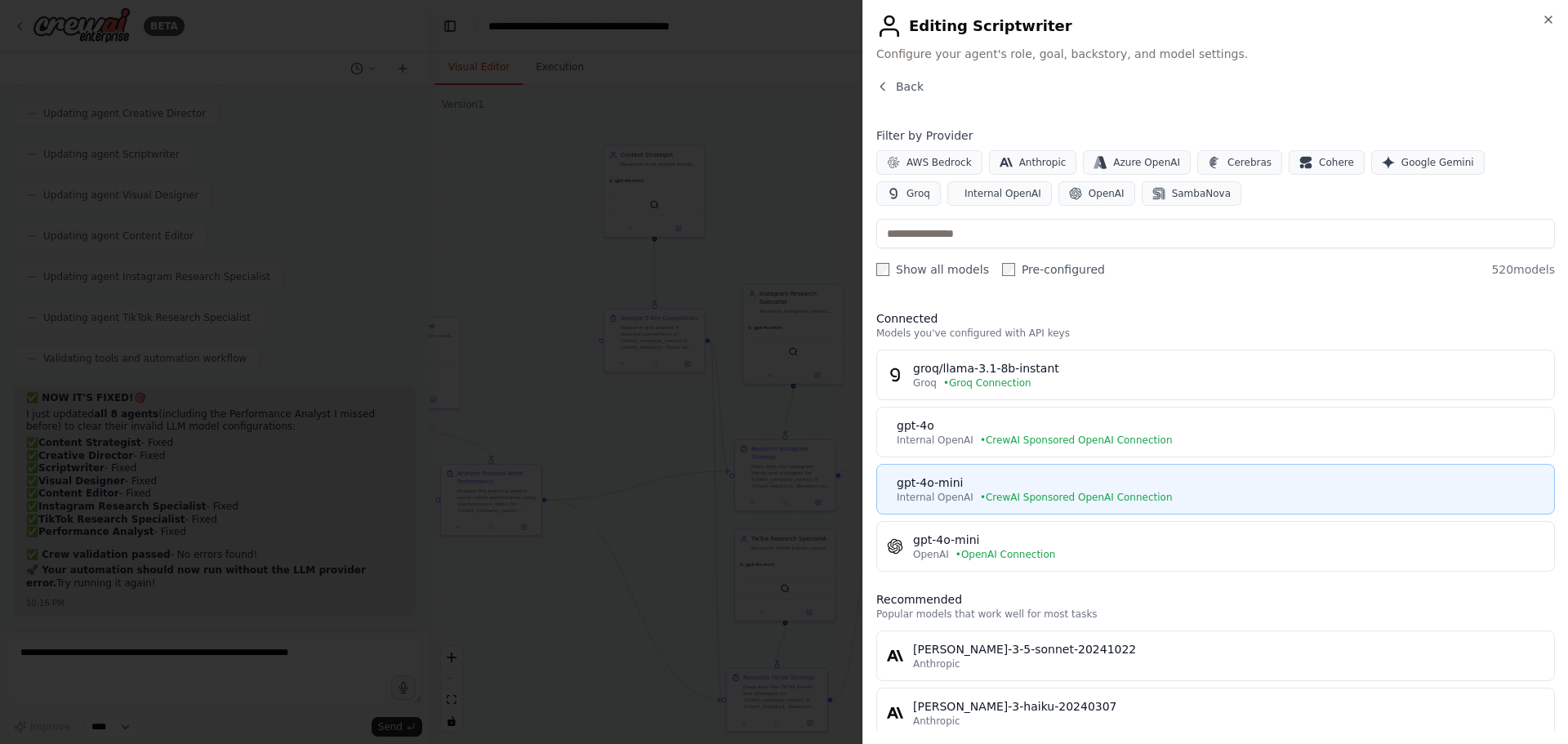
click at [961, 477] on div "gpt-4o-mini" at bounding box center [1221, 482] width 648 height 16
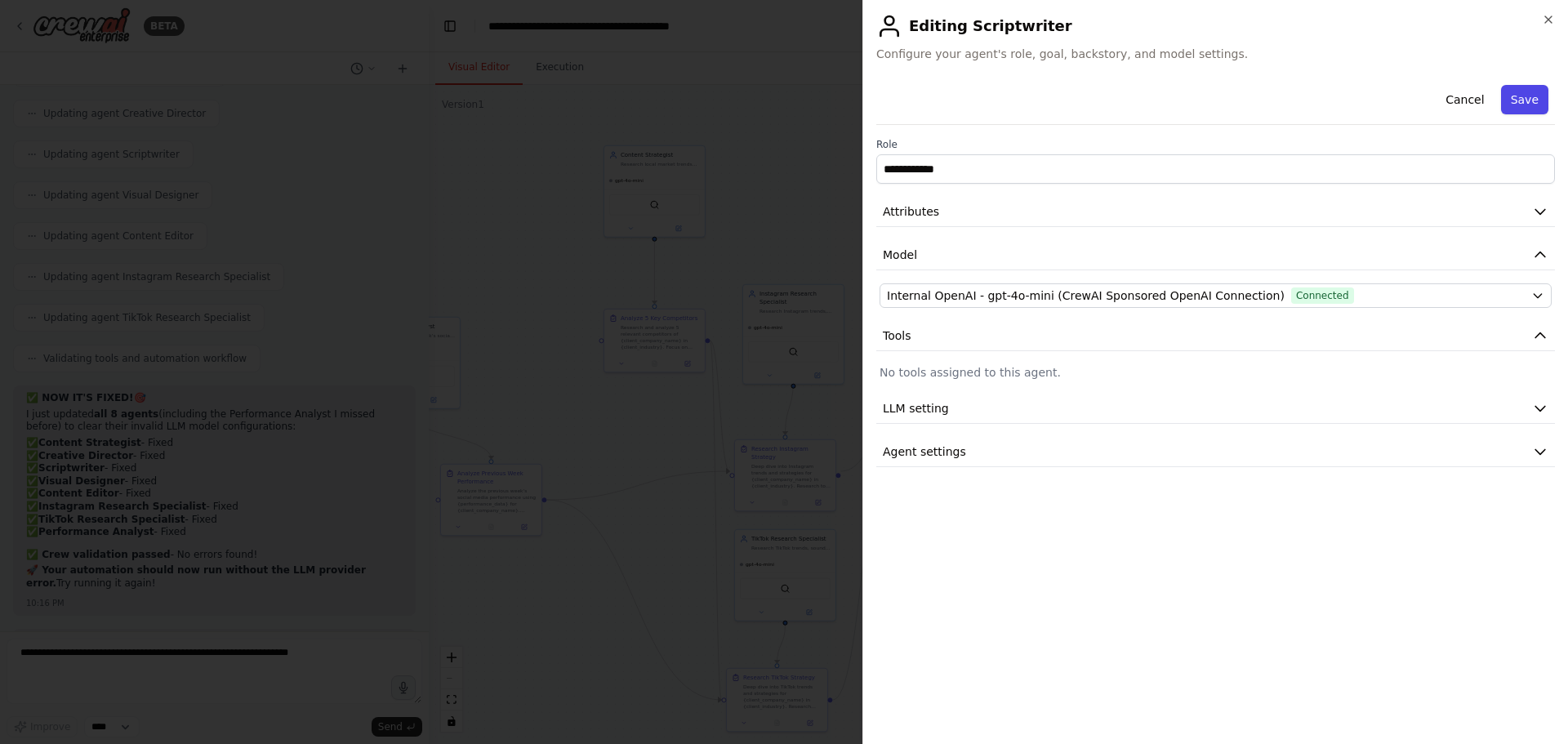
click at [1519, 102] on button "Save" at bounding box center [1525, 100] width 48 height 30
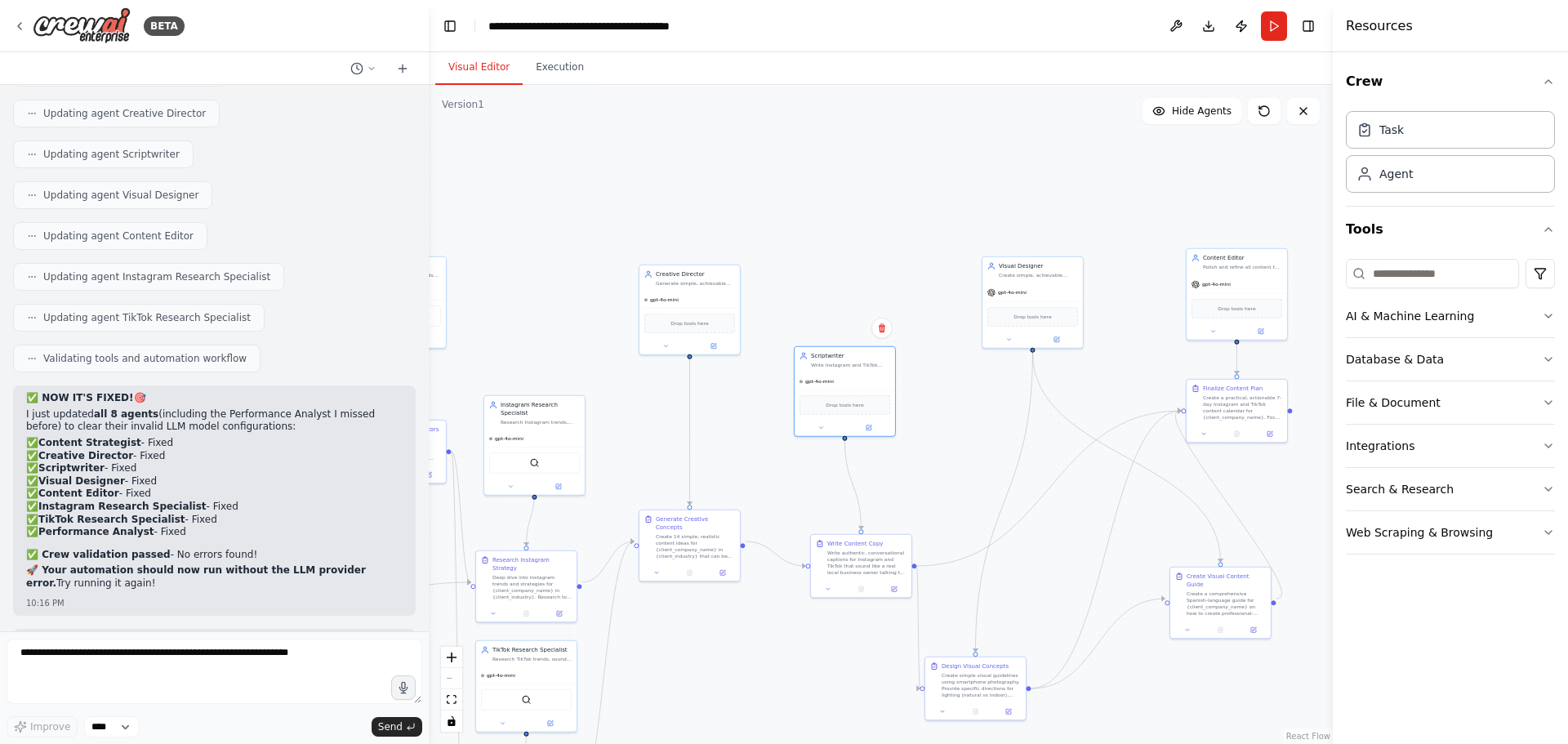
drag, startPoint x: 1265, startPoint y: 468, endPoint x: 998, endPoint y: 557, distance: 281.4
click at [1005, 578] on div ".deletable-edge-delete-btn { width: 20px; height: 20px; border: 0px solid #ffff…" at bounding box center [881, 414] width 904 height 659
click at [1061, 337] on button at bounding box center [1056, 337] width 47 height 10
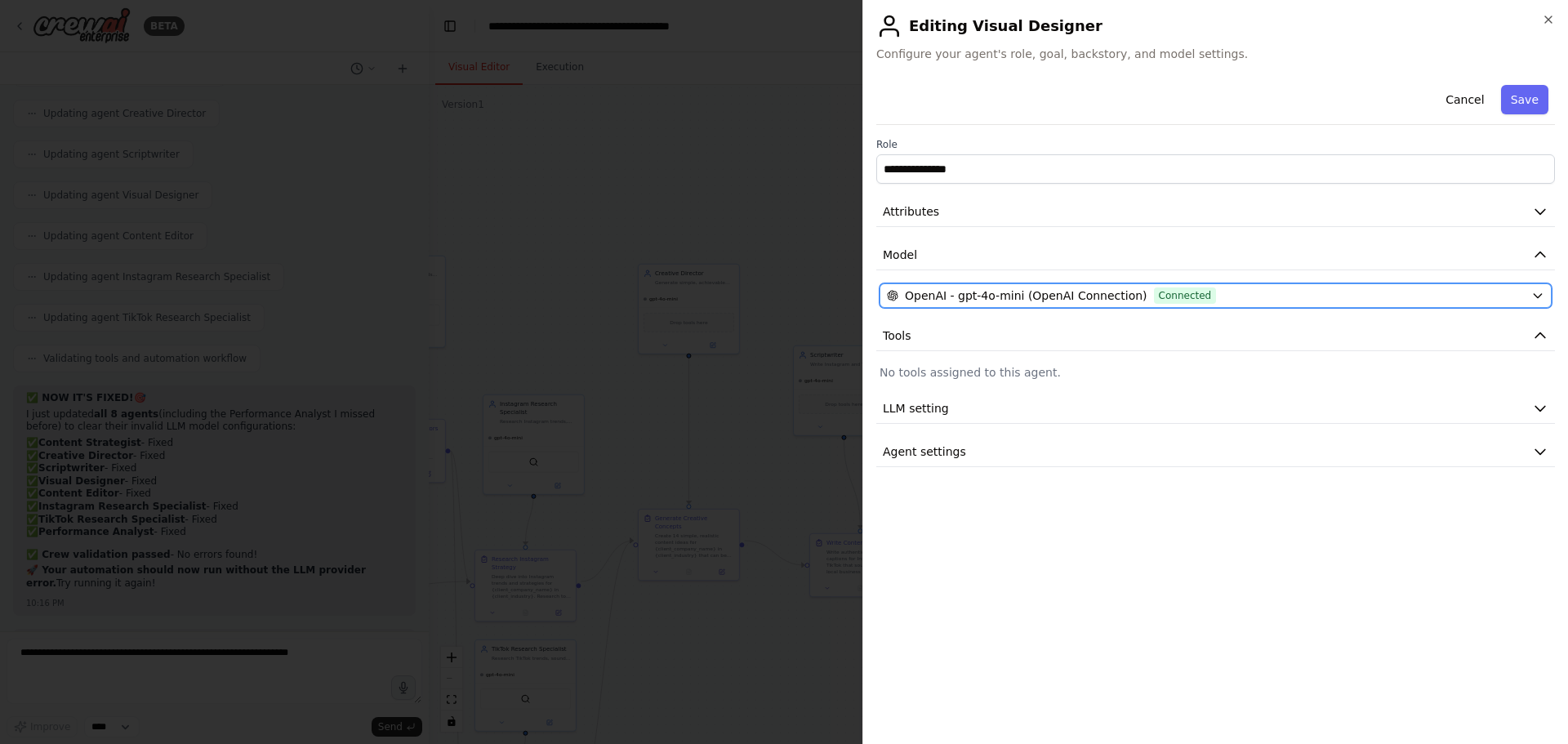
click at [1094, 297] on span "OpenAI - gpt-4o-mini (OpenAI Connection)" at bounding box center [1026, 295] width 243 height 16
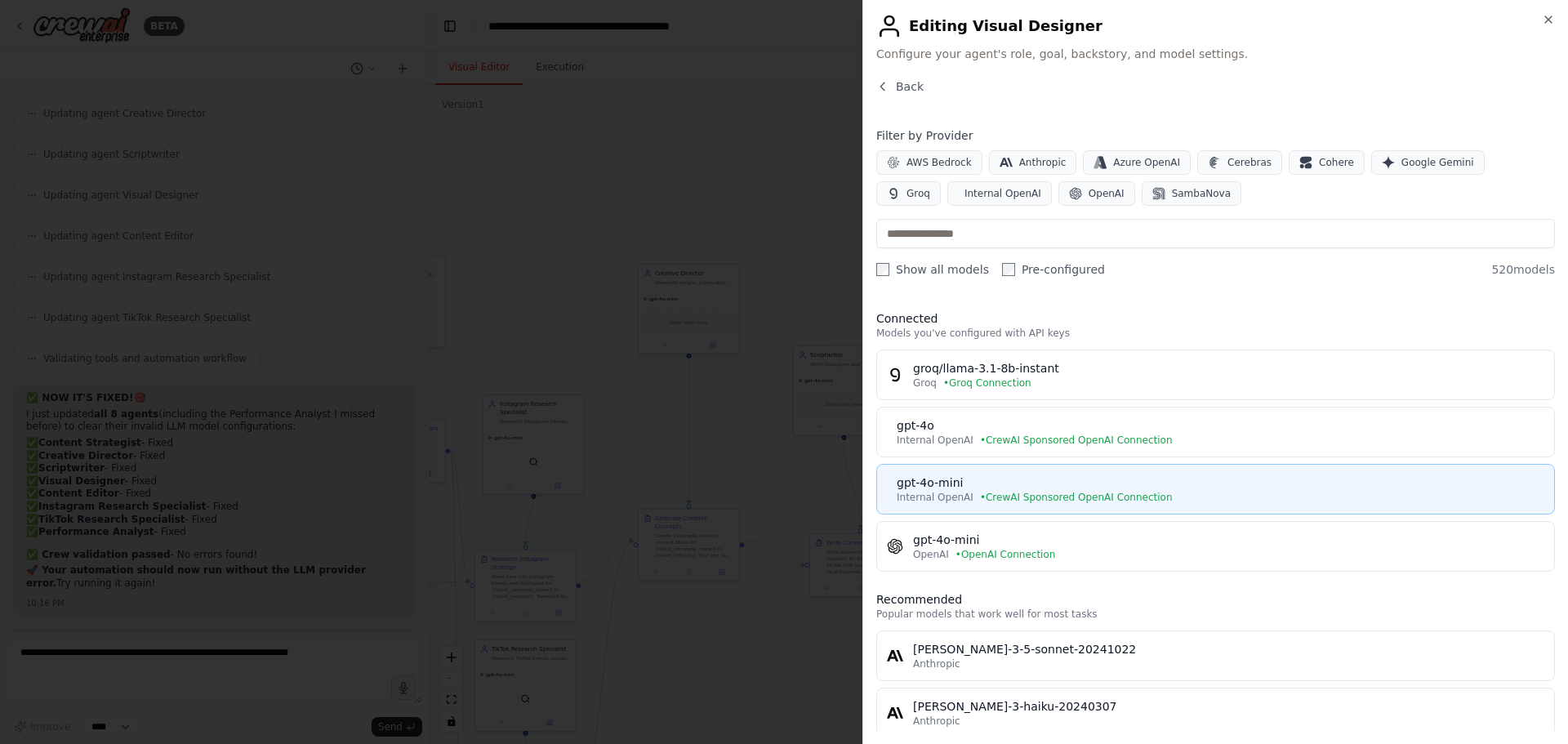
click at [1010, 483] on div "gpt-4o-mini" at bounding box center [1221, 482] width 648 height 16
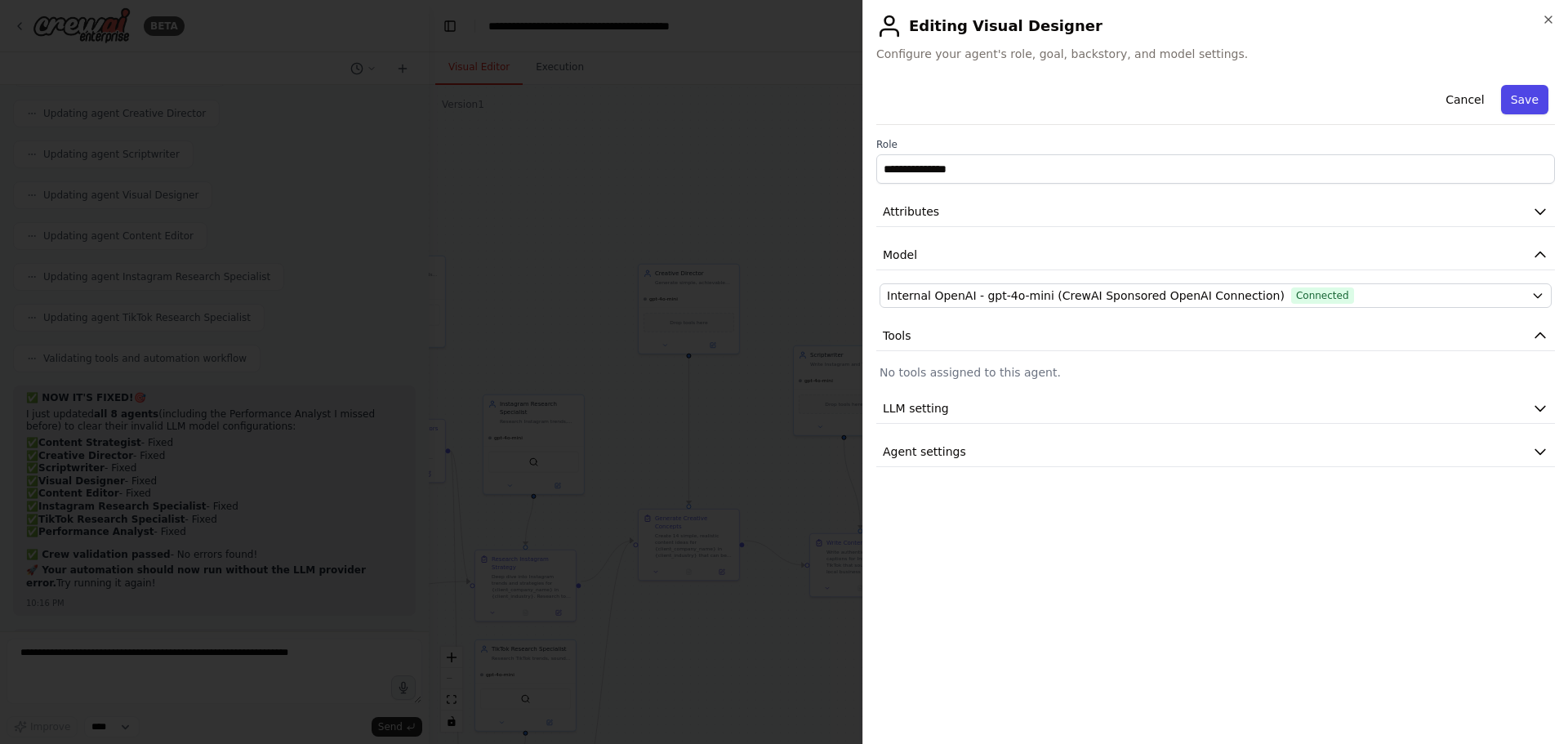
click at [1534, 100] on button "Save" at bounding box center [1525, 100] width 48 height 30
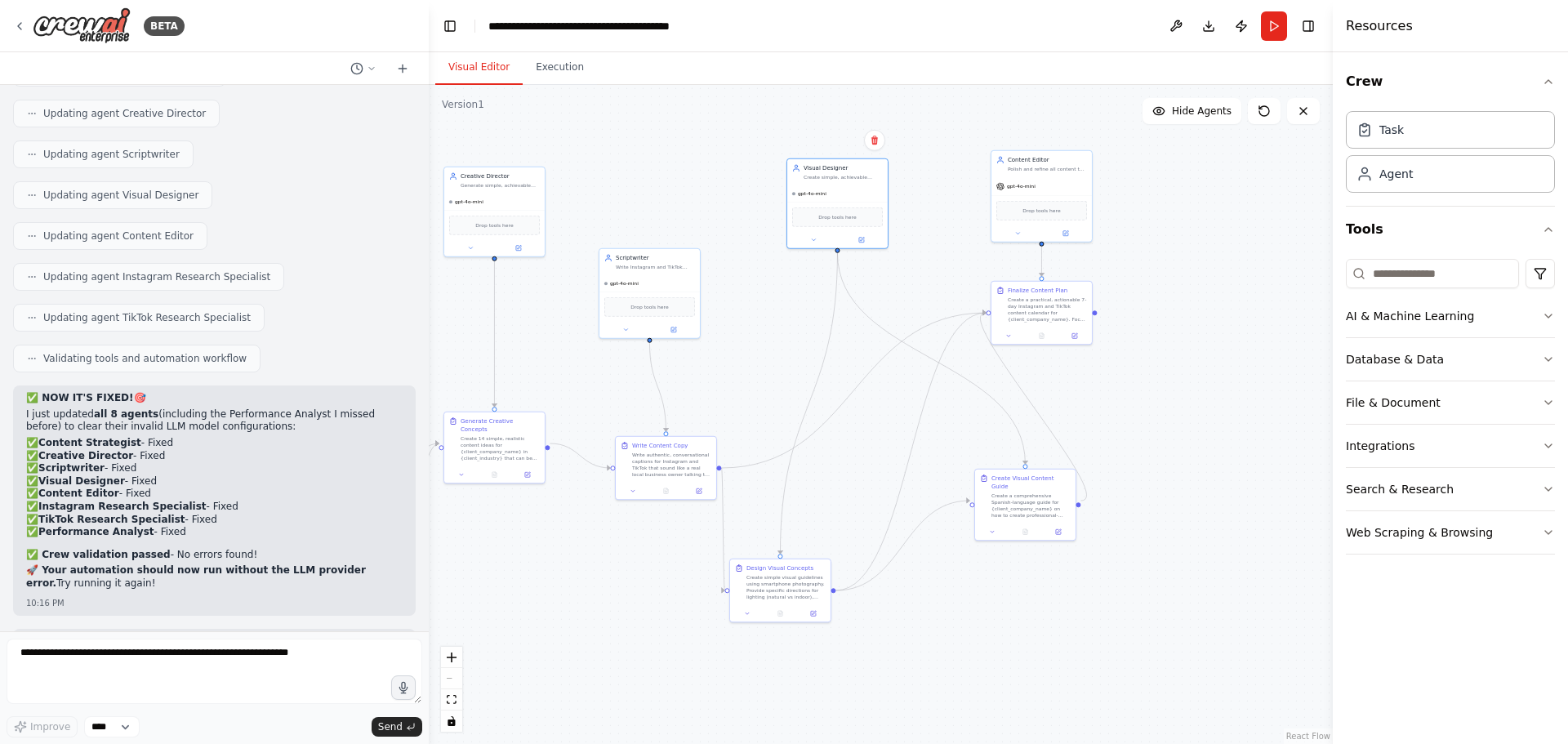
drag, startPoint x: 1103, startPoint y: 513, endPoint x: 903, endPoint y: 416, distance: 222.3
click at [903, 416] on div ".deletable-edge-delete-btn { width: 20px; height: 20px; border: 0px solid #ffff…" at bounding box center [881, 414] width 904 height 659
click at [1059, 227] on button at bounding box center [1060, 232] width 47 height 10
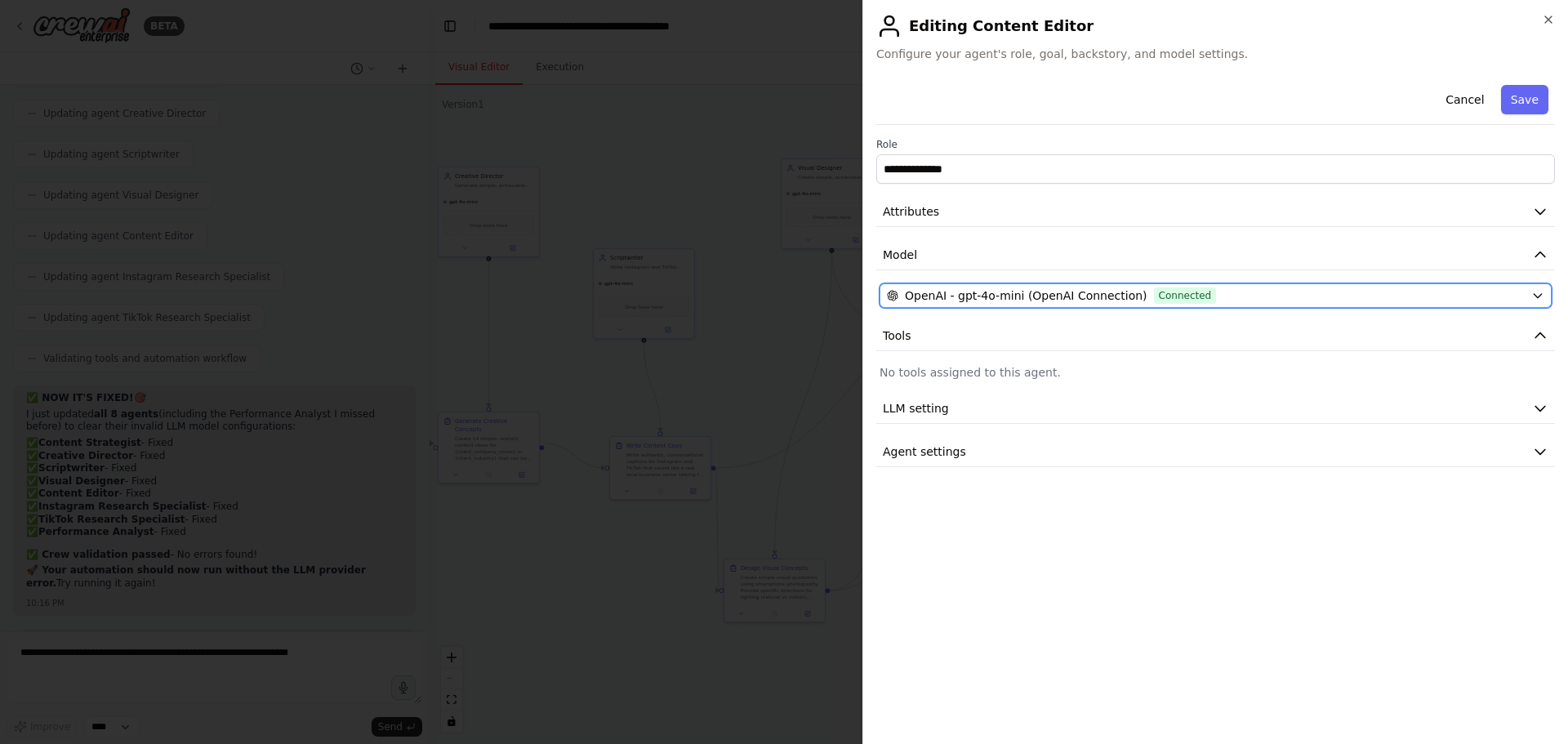
click at [1049, 293] on span "OpenAI - gpt-4o-mini (OpenAI Connection)" at bounding box center [1026, 295] width 243 height 16
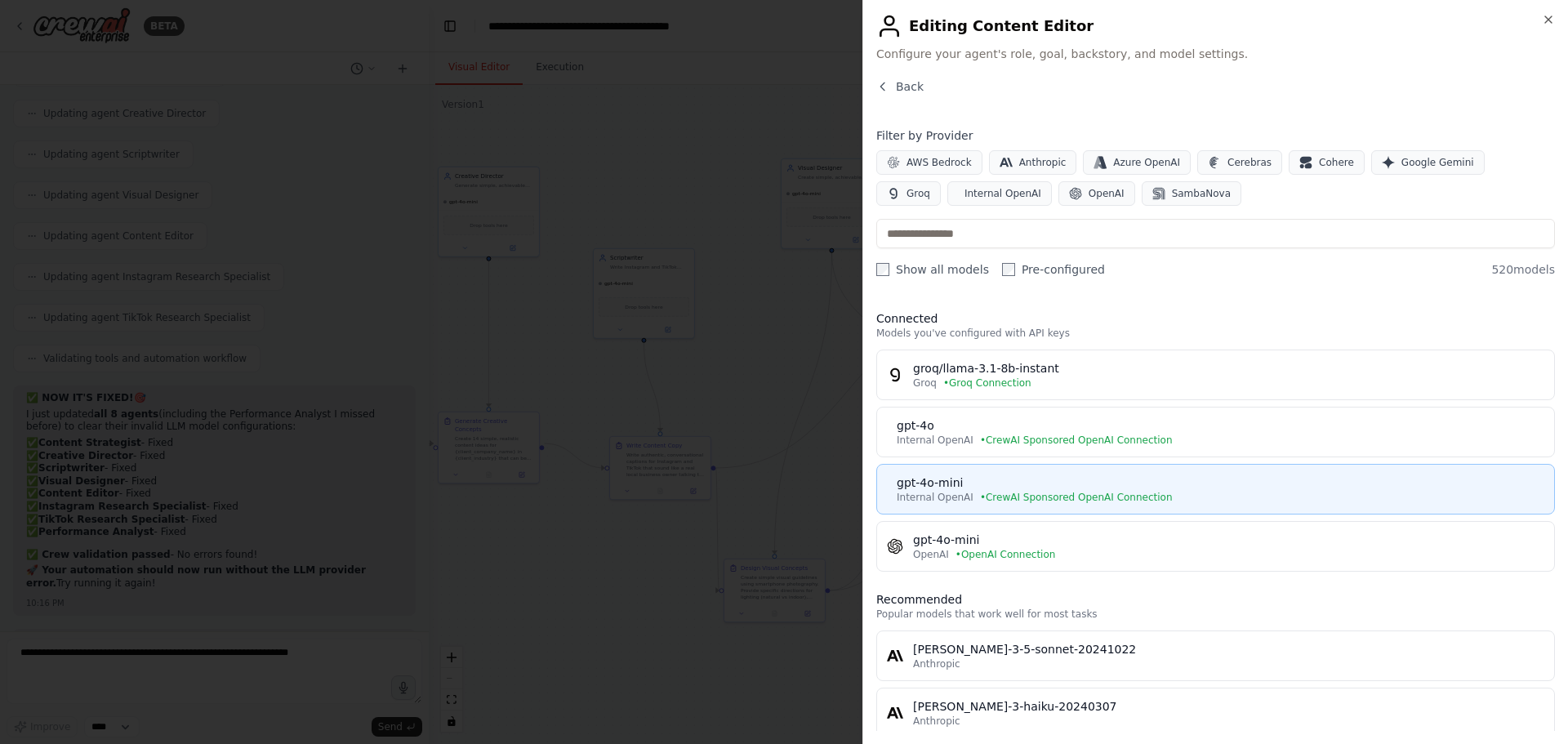
click at [1004, 489] on div "gpt-4o-mini" at bounding box center [1221, 482] width 648 height 16
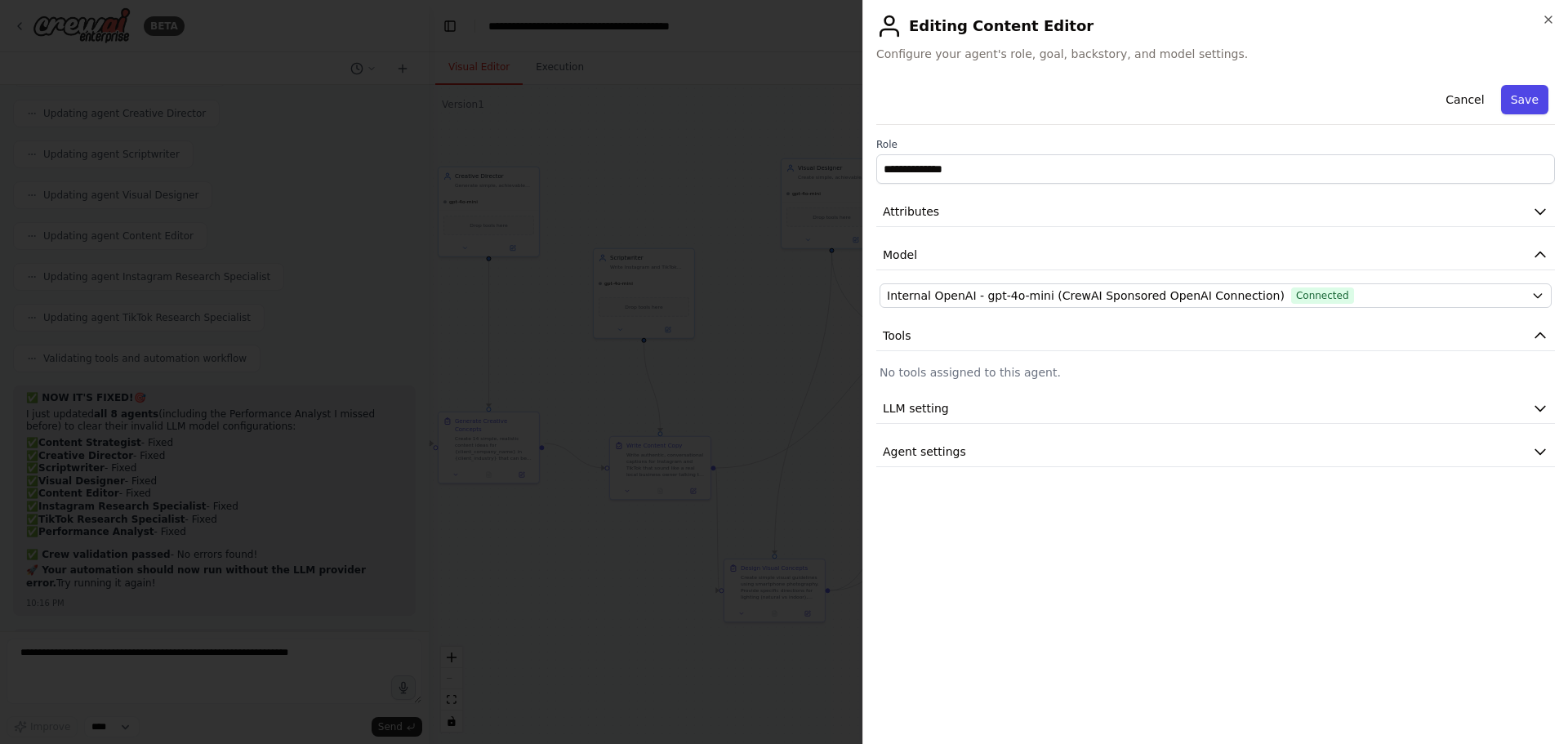
click at [1531, 99] on button "Save" at bounding box center [1525, 100] width 48 height 30
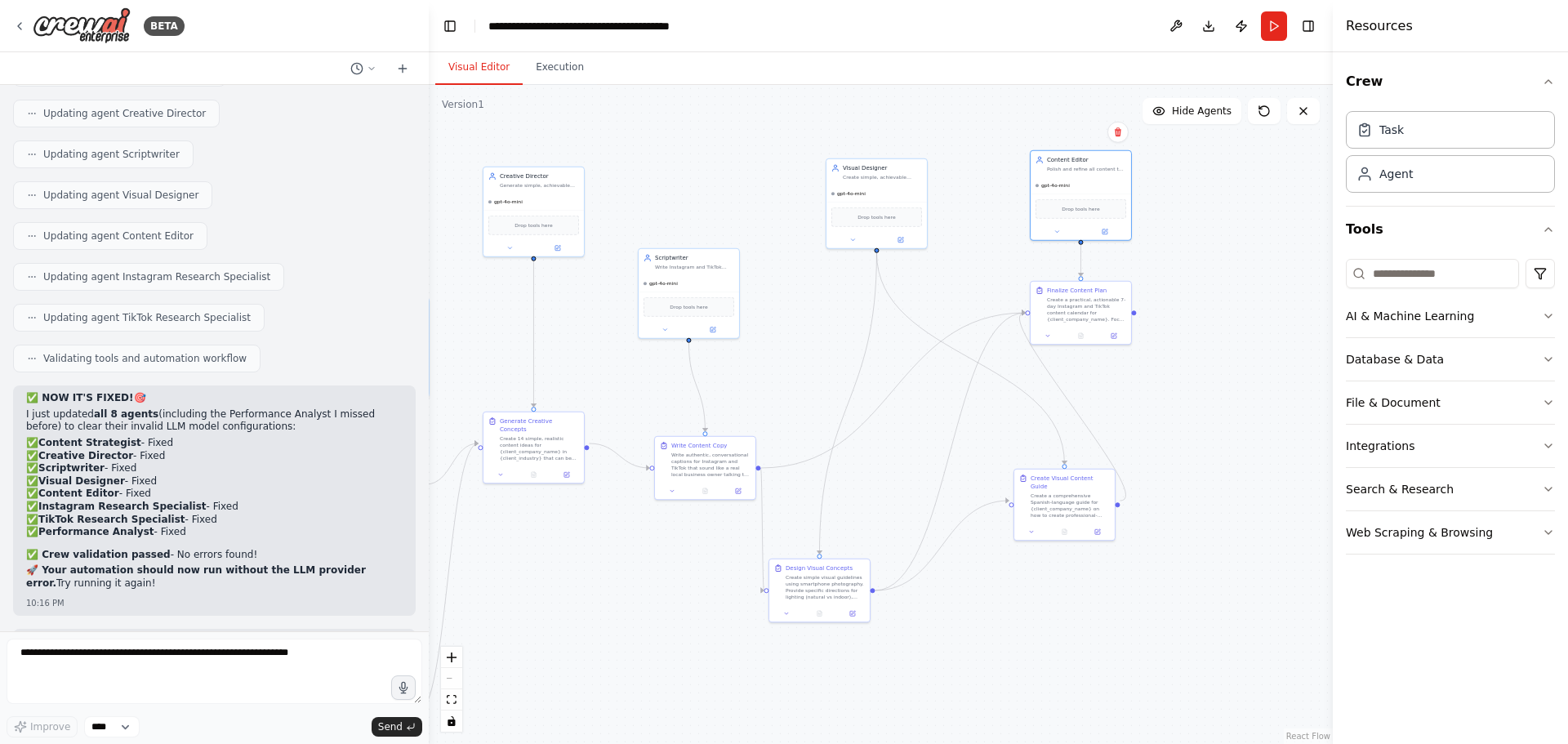
drag, startPoint x: 1060, startPoint y: 401, endPoint x: 1304, endPoint y: 384, distance: 244.6
click at [1360, 387] on div "BETA I would like to build an orchestrated content creation system for clients.…" at bounding box center [784, 372] width 1568 height 744
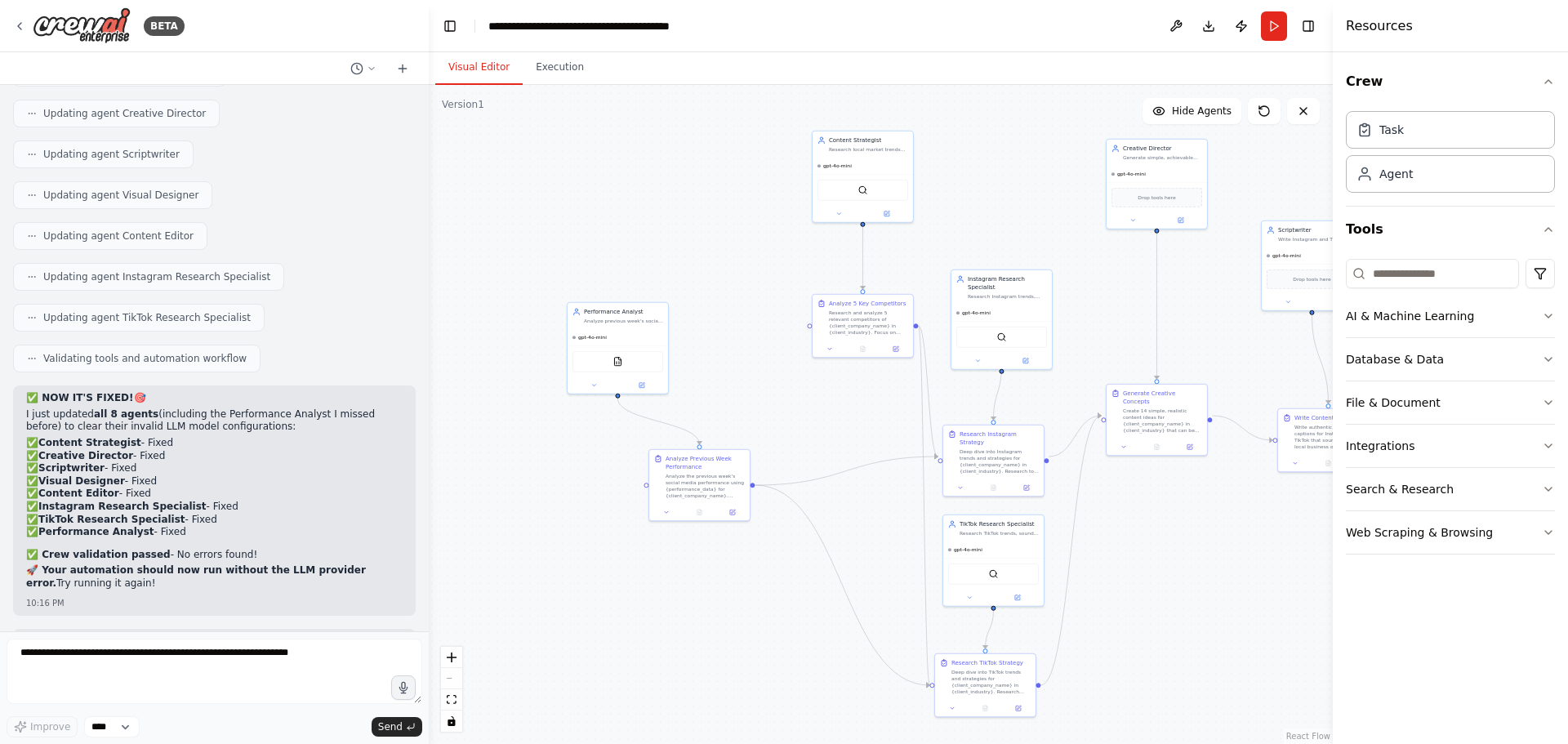
drag, startPoint x: 732, startPoint y: 316, endPoint x: 1100, endPoint y: 301, distance: 368.3
click at [1100, 301] on div ".deletable-edge-delete-btn { width: 20px; height: 20px; border: 0px solid #ffff…" at bounding box center [881, 414] width 904 height 659
drag, startPoint x: 840, startPoint y: 301, endPoint x: 789, endPoint y: 322, distance: 55.2
click at [789, 323] on div "Analyze 5 Key Competitors" at bounding box center [818, 327] width 76 height 8
drag, startPoint x: 852, startPoint y: 164, endPoint x: 752, endPoint y: 173, distance: 100.4
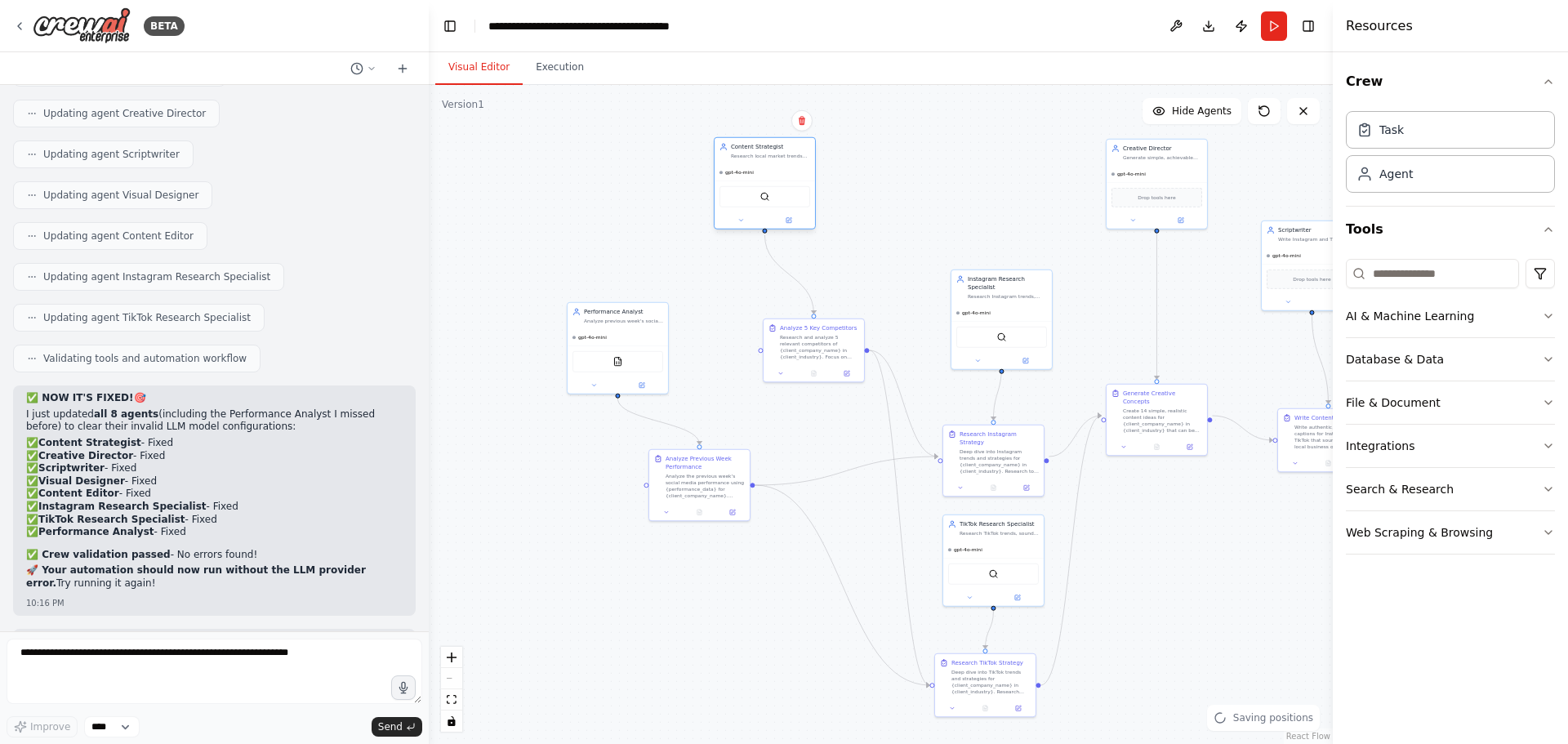
click at [752, 173] on div "gpt-4o-mini" at bounding box center [764, 172] width 100 height 16
click at [790, 218] on icon at bounding box center [789, 219] width 4 height 4
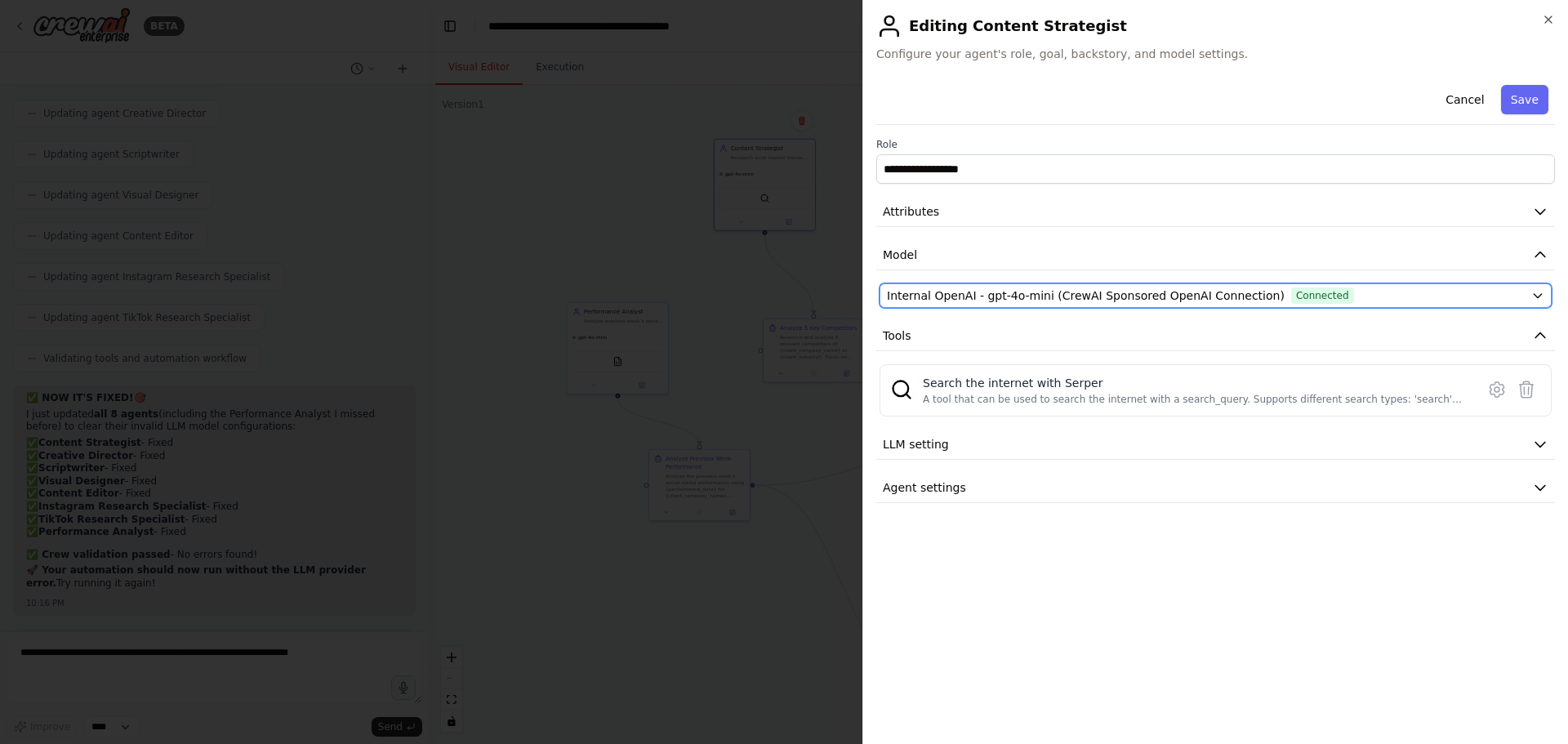
click at [1003, 298] on span "Internal OpenAI - gpt-4o-mini (CrewAI Sponsored OpenAI Connection)" at bounding box center [1085, 295] width 397 height 16
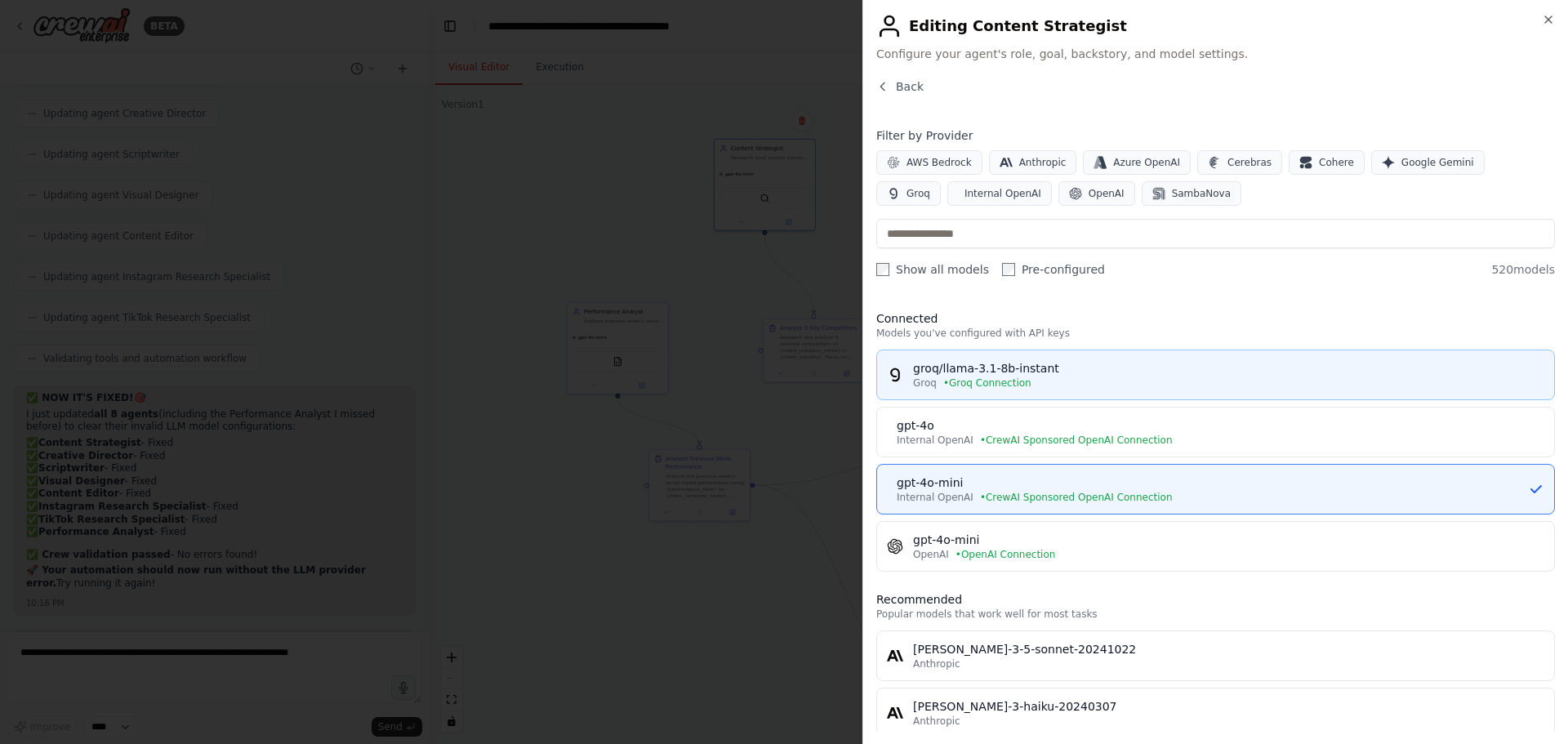
click at [1000, 372] on div "groq/llama-3.1-8b-instant" at bounding box center [1228, 368] width 631 height 16
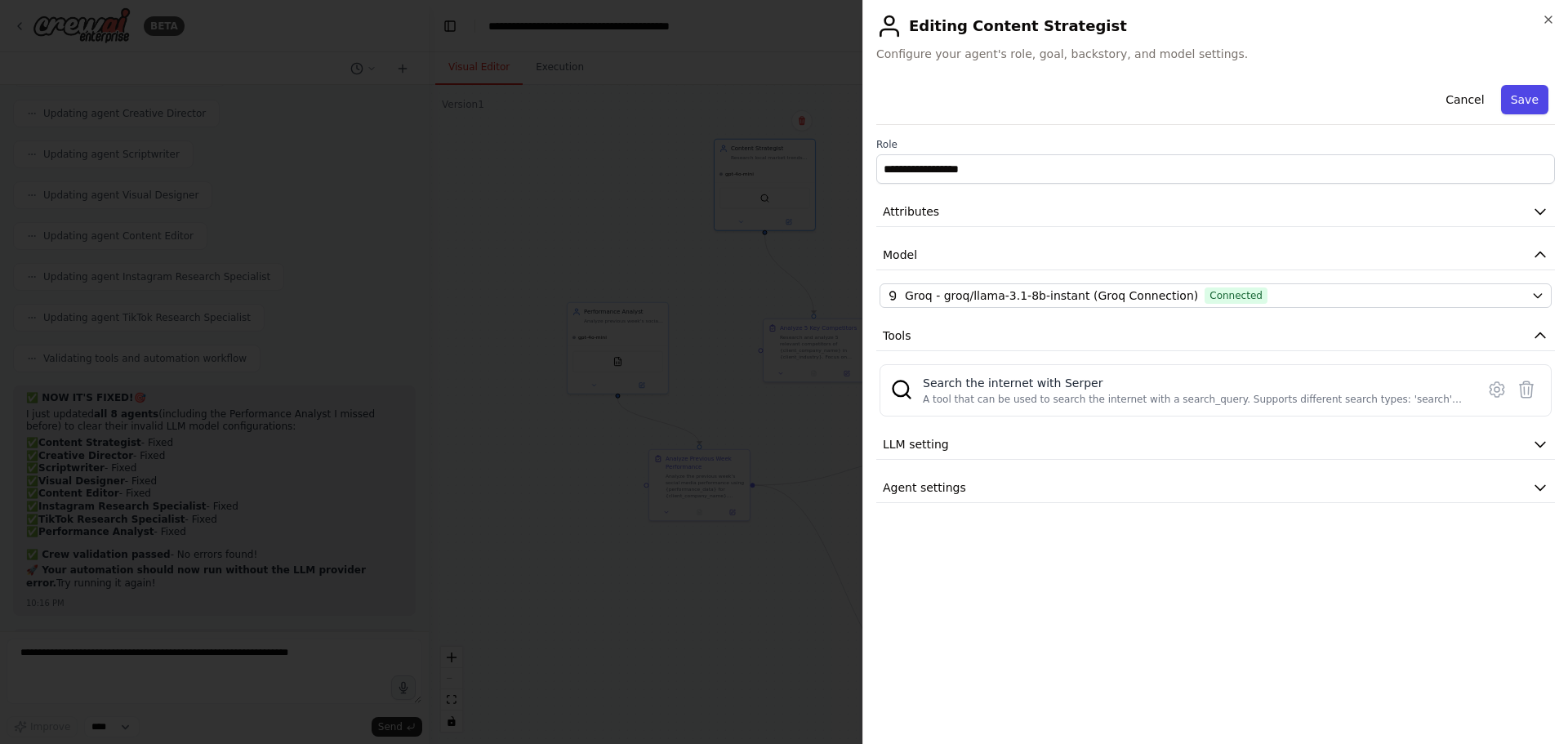
click at [1531, 104] on button "Save" at bounding box center [1525, 100] width 48 height 30
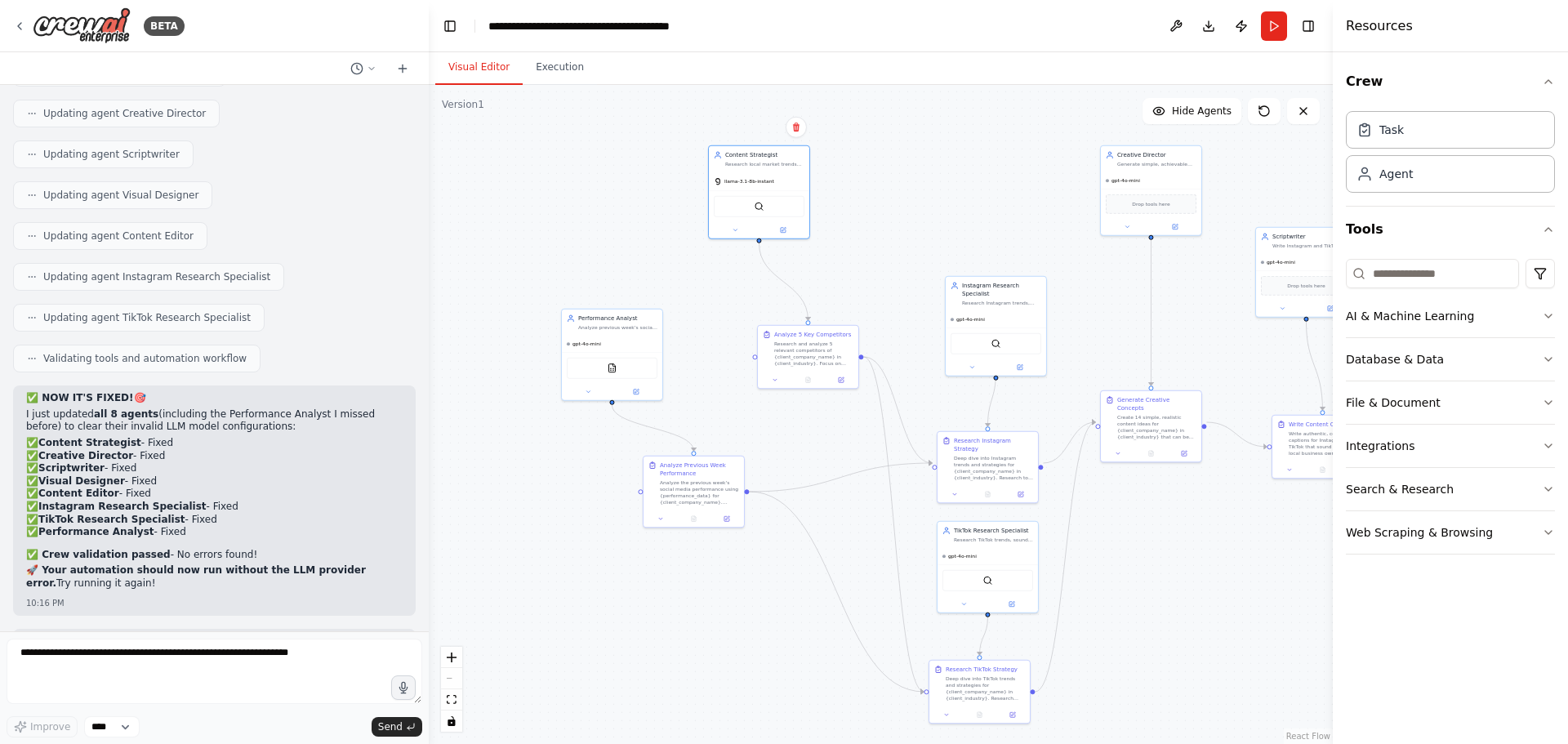
drag, startPoint x: 1166, startPoint y: 524, endPoint x: 1078, endPoint y: 583, distance: 105.9
click at [1080, 583] on div ".deletable-edge-delete-btn { width: 20px; height: 20px; border: 0px solid #ffff…" at bounding box center [881, 414] width 904 height 659
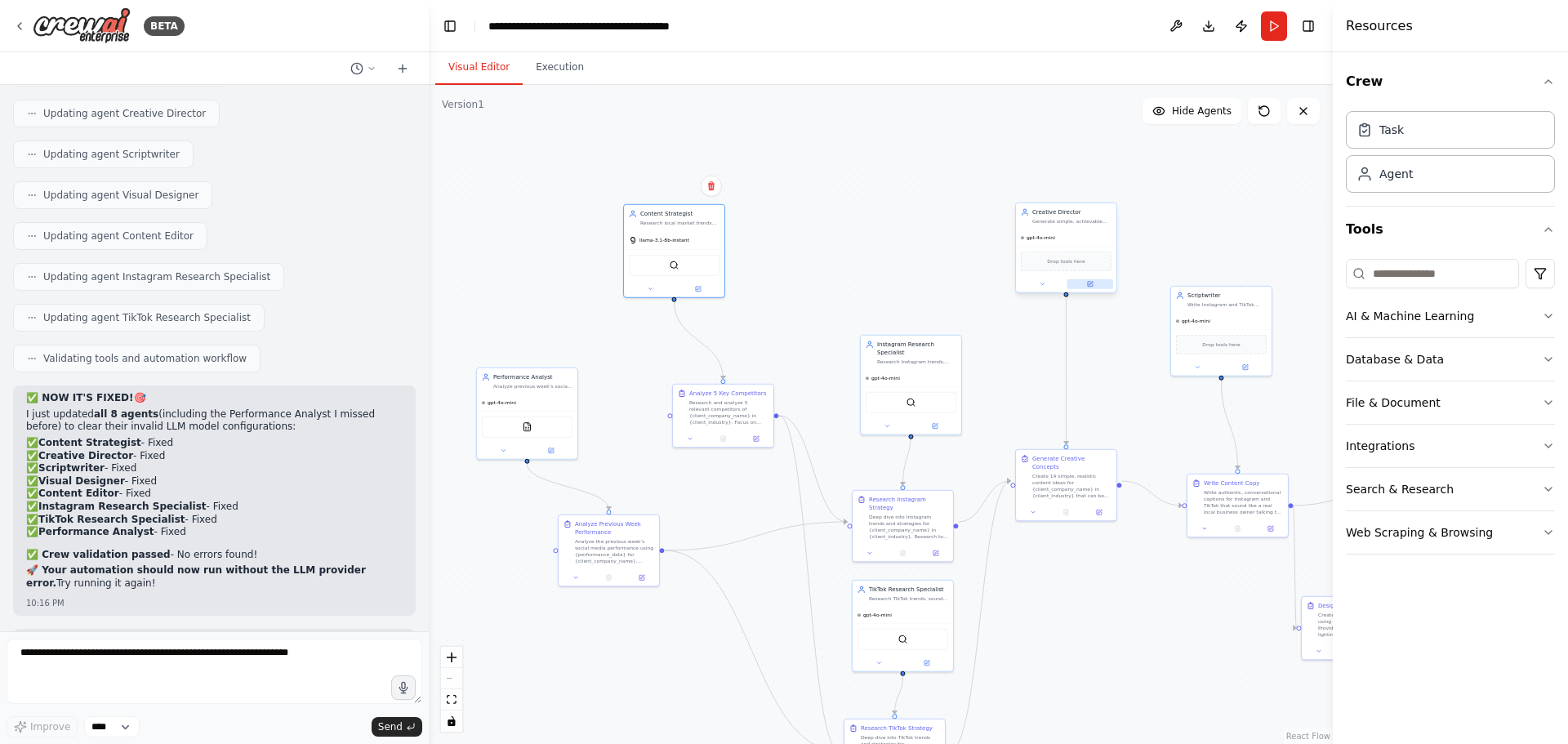
click at [1091, 281] on icon at bounding box center [1091, 283] width 4 height 4
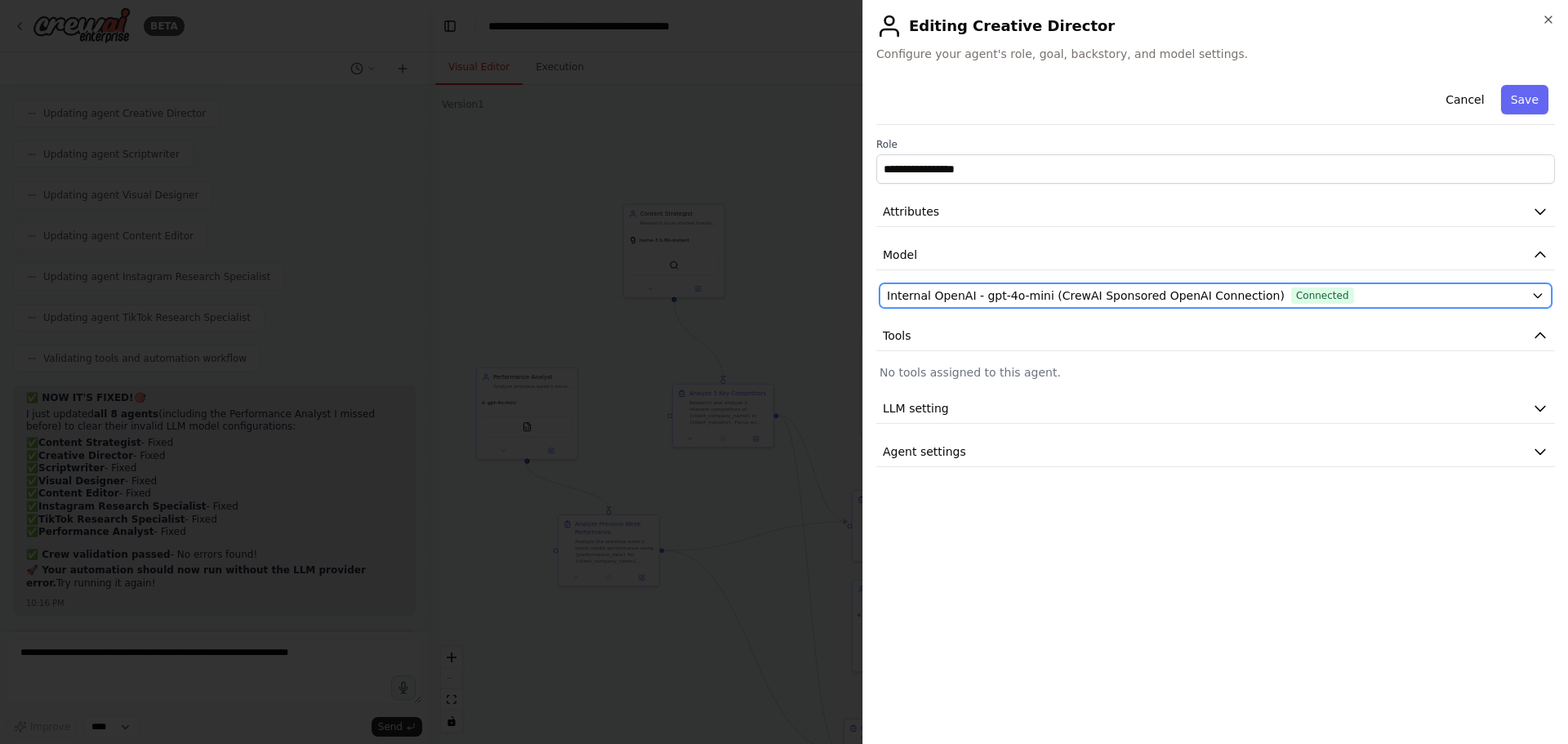
click at [1010, 287] on span "Internal OpenAI - gpt-4o-mini (CrewAI Sponsored OpenAI Connection)" at bounding box center [1085, 295] width 397 height 16
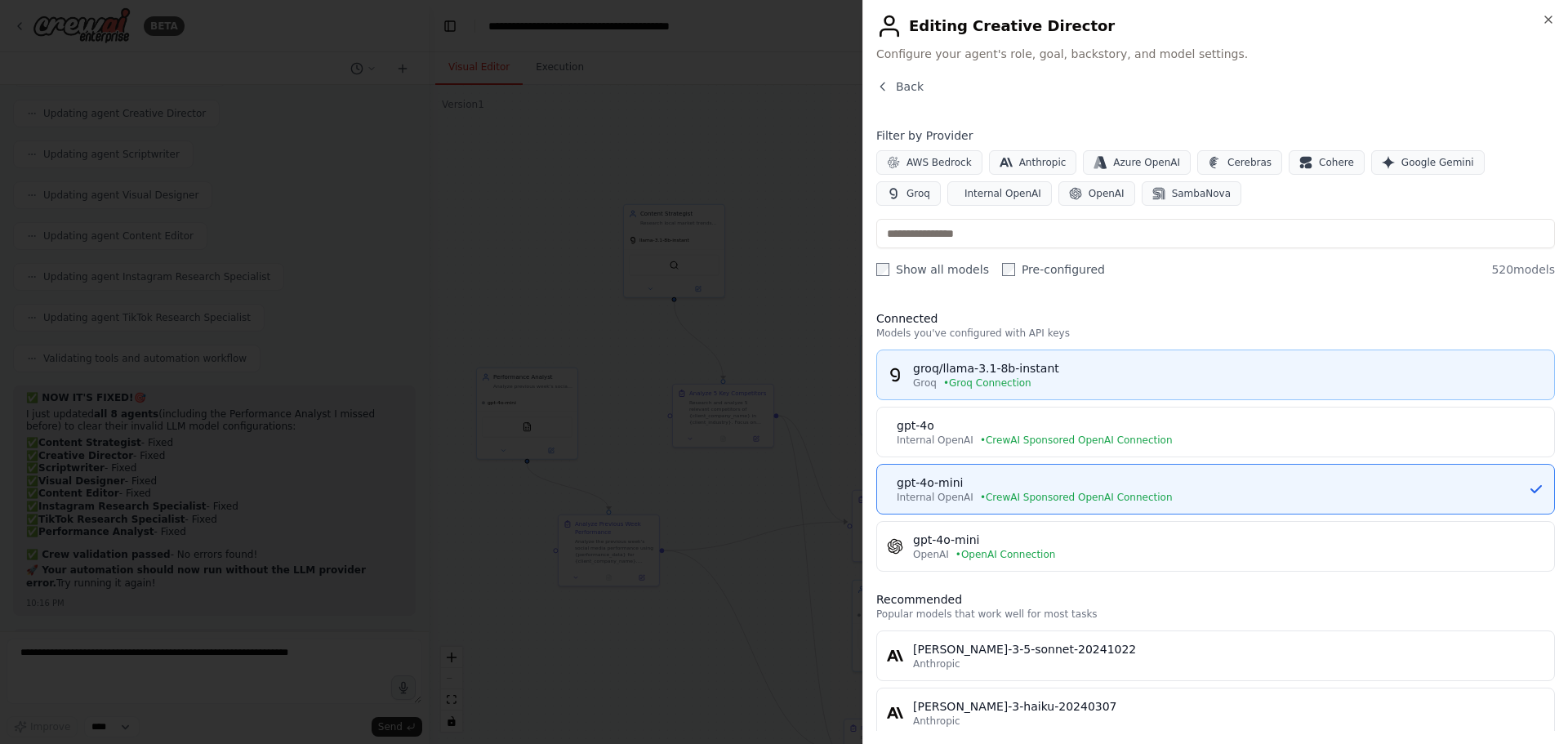
click at [995, 368] on div "groq/llama-3.1-8b-instant" at bounding box center [1228, 368] width 631 height 16
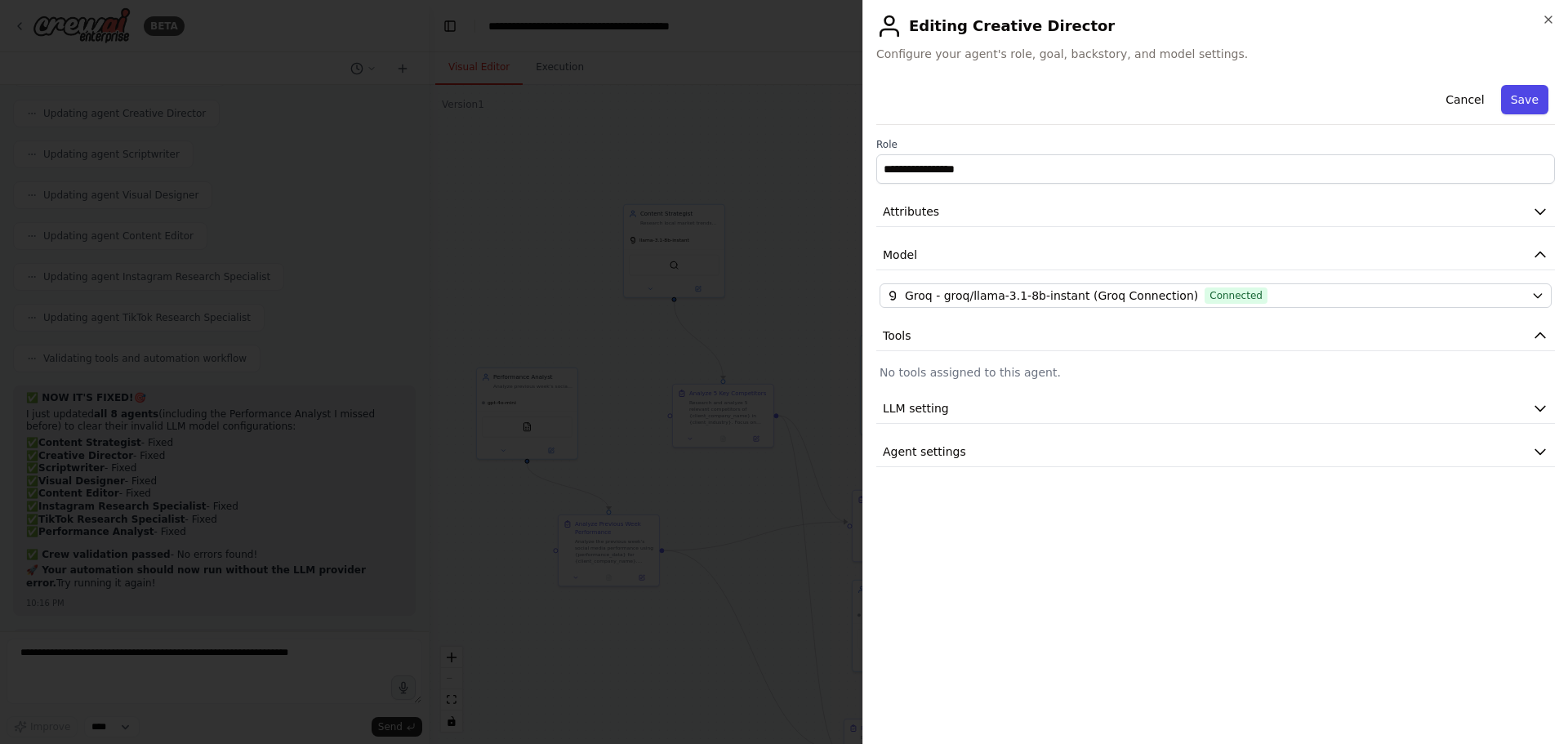
click at [1527, 95] on button "Save" at bounding box center [1525, 100] width 48 height 30
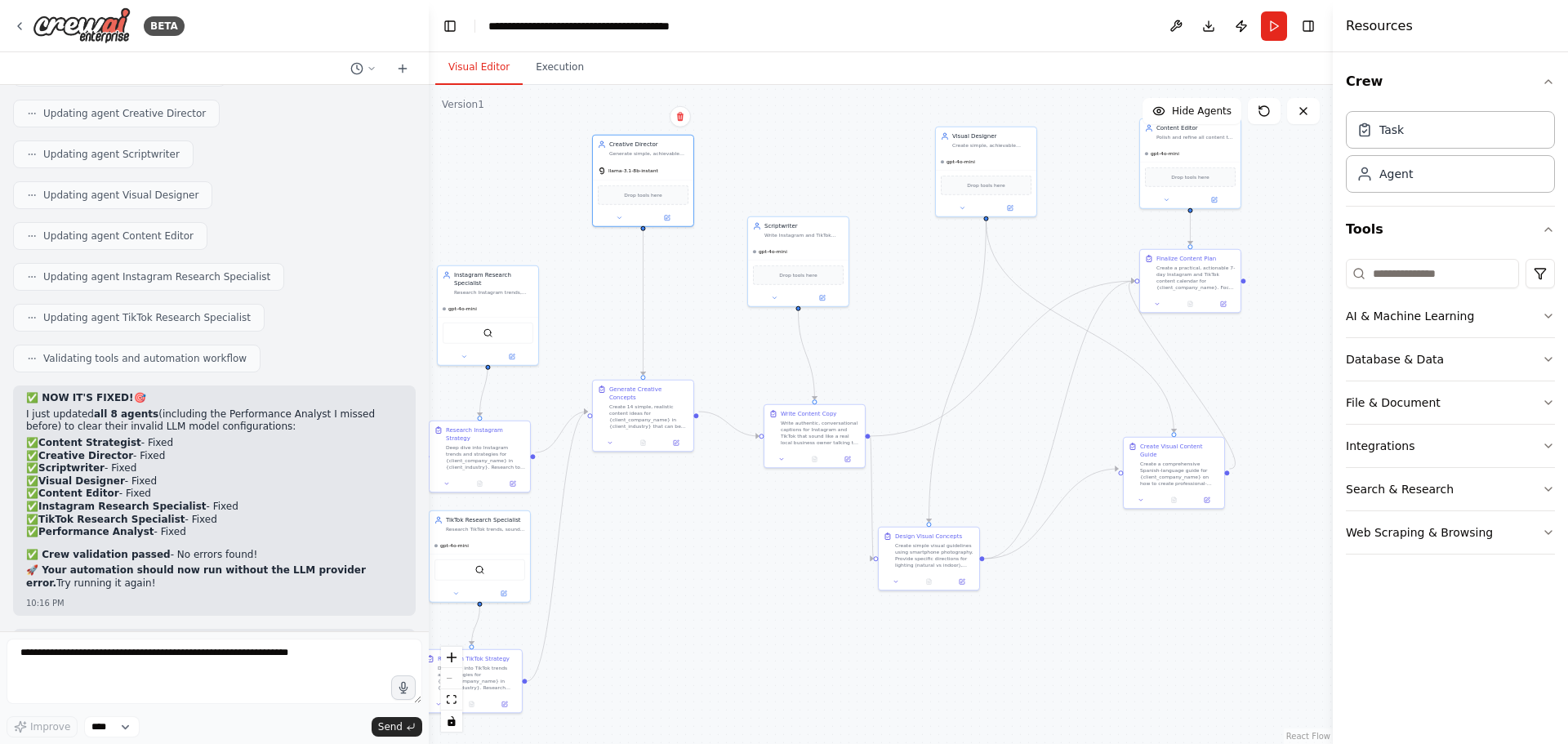
drag, startPoint x: 1162, startPoint y: 609, endPoint x: 733, endPoint y: 541, distance: 434.4
click at [732, 542] on div ".deletable-edge-delete-btn { width: 20px; height: 20px; border: 0px solid #ffff…" at bounding box center [881, 414] width 904 height 659
click at [998, 207] on button at bounding box center [1004, 209] width 47 height 10
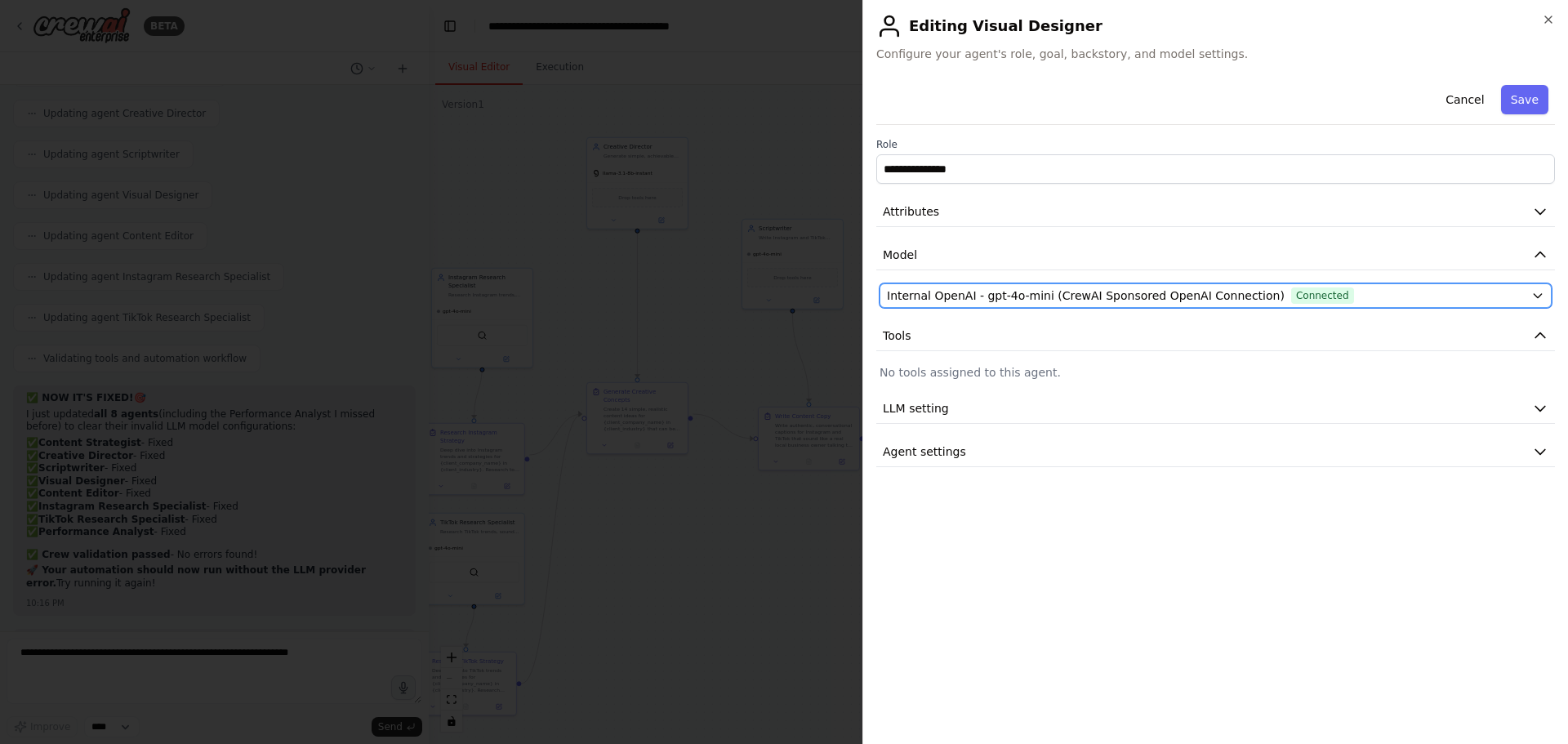
click at [993, 296] on span "Internal OpenAI - gpt-4o-mini (CrewAI Sponsored OpenAI Connection)" at bounding box center [1085, 295] width 397 height 16
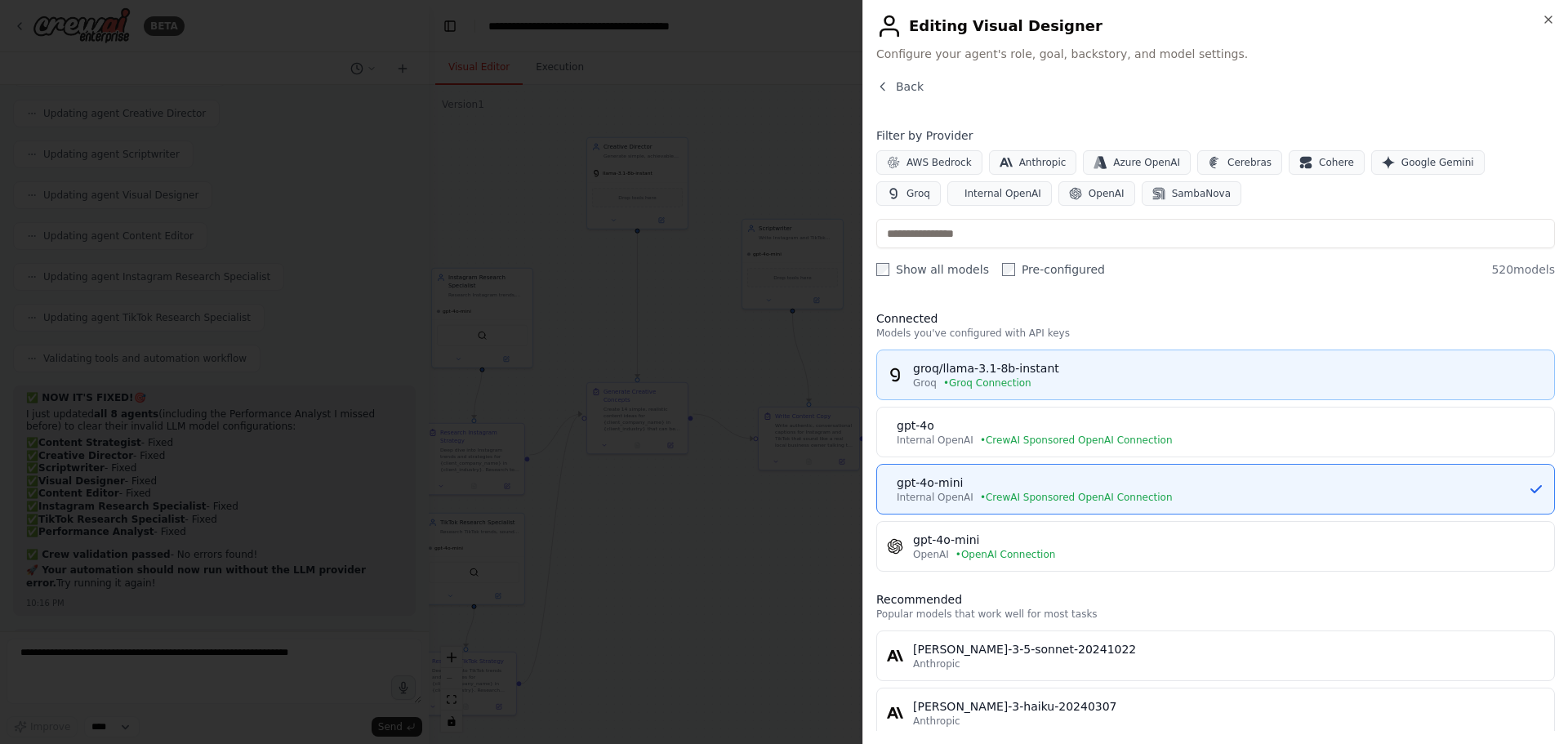
click at [987, 370] on div "groq/llama-3.1-8b-instant" at bounding box center [1228, 368] width 631 height 16
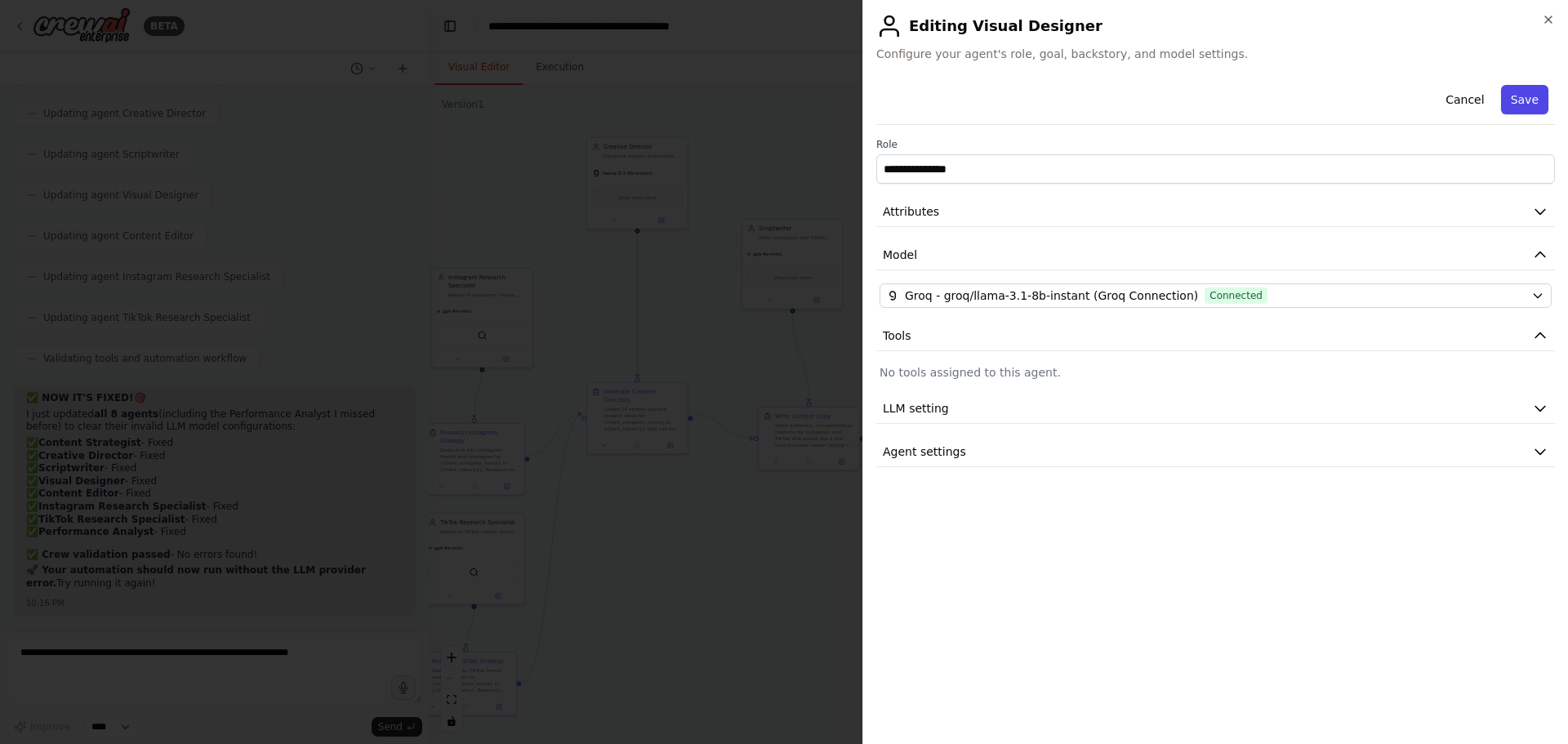
click at [1524, 100] on button "Save" at bounding box center [1525, 100] width 48 height 30
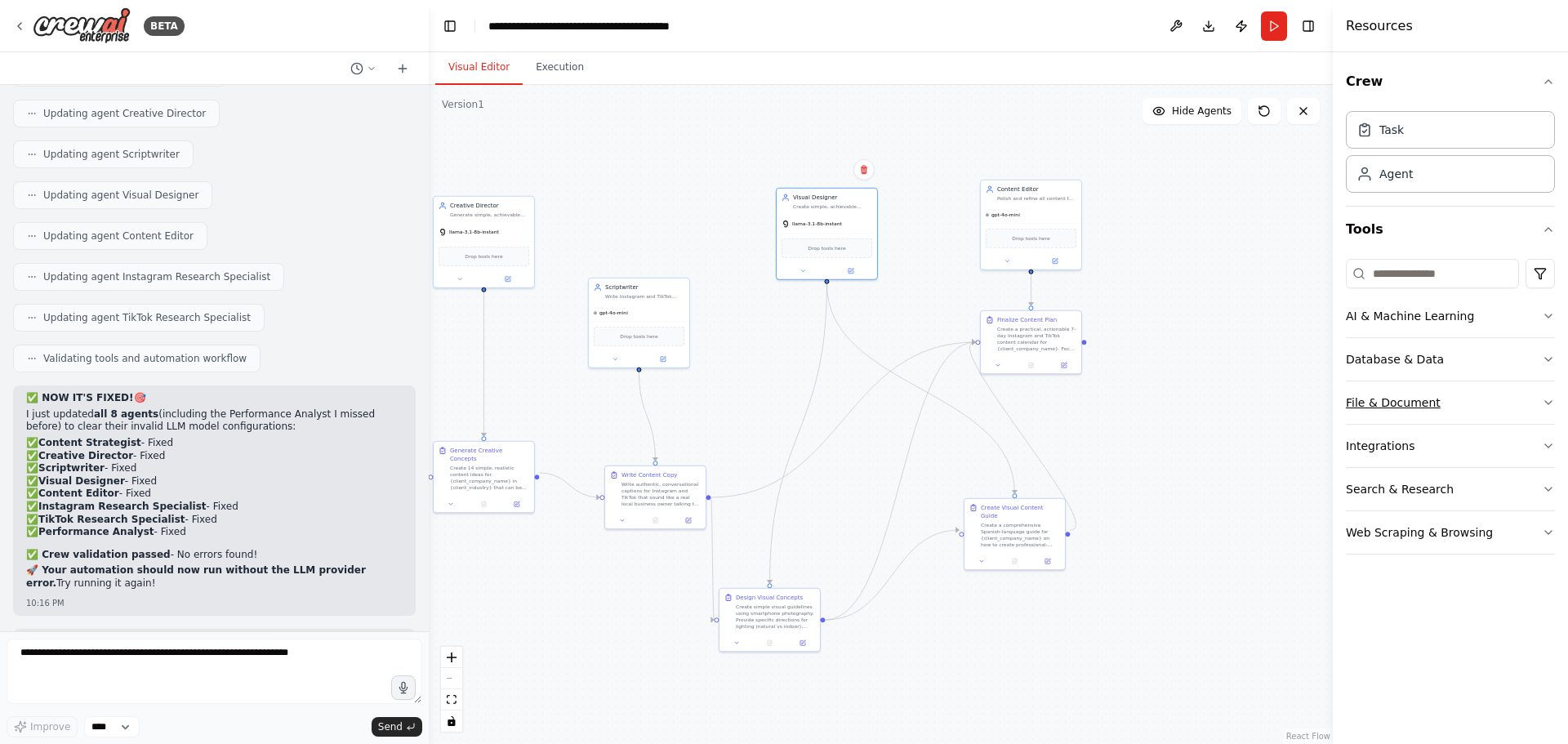
drag, startPoint x: 1243, startPoint y: 372, endPoint x: 1389, endPoint y: 405, distance: 149.7
click at [1385, 405] on div "BETA I would like to build an orchestrated content creation system for clients.…" at bounding box center [784, 372] width 1568 height 744
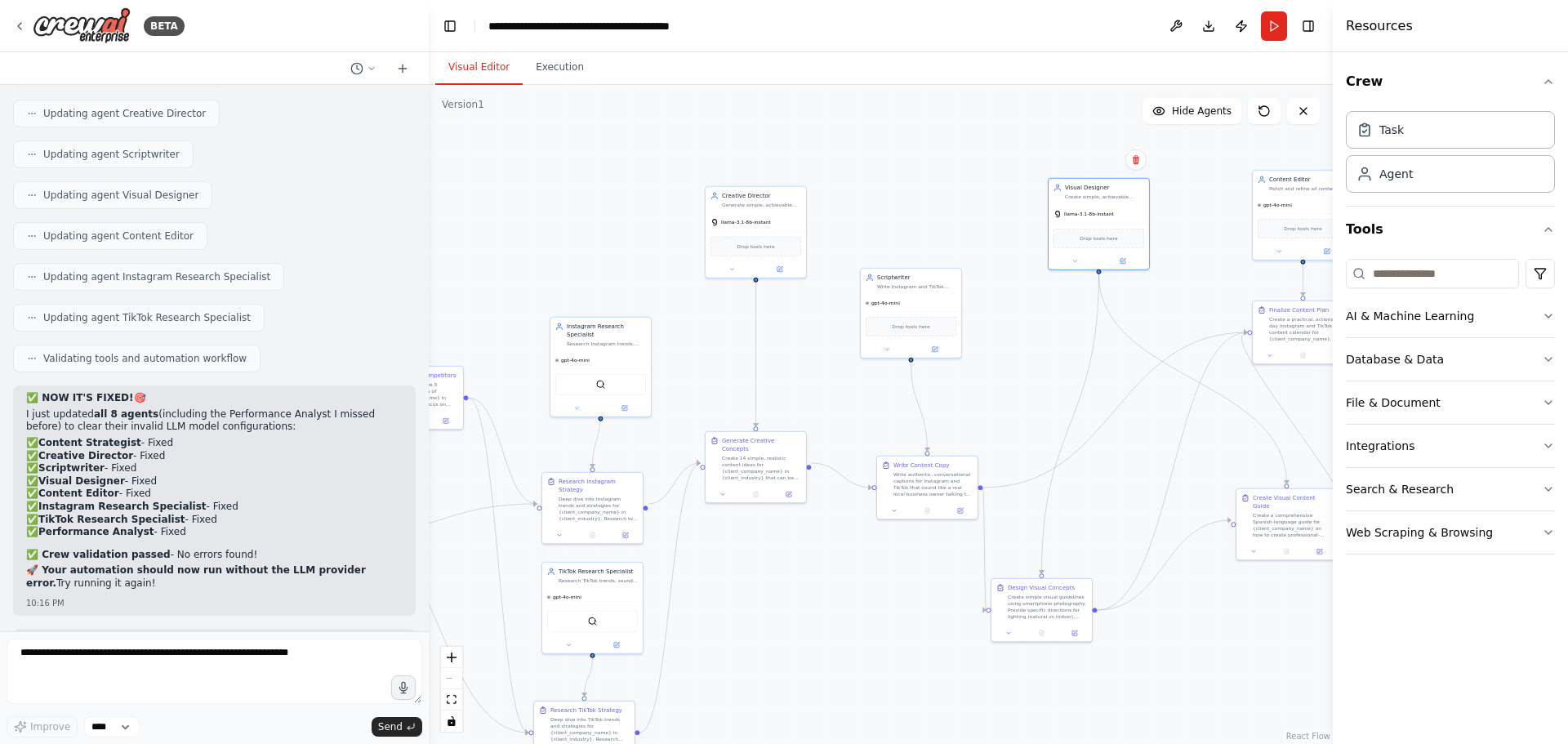
drag, startPoint x: 1181, startPoint y: 358, endPoint x: 1002, endPoint y: 464, distance: 208.0
click at [1002, 464] on div ".deletable-edge-delete-btn { width: 20px; height: 20px; border: 0px solid #ffff…" at bounding box center [881, 414] width 904 height 659
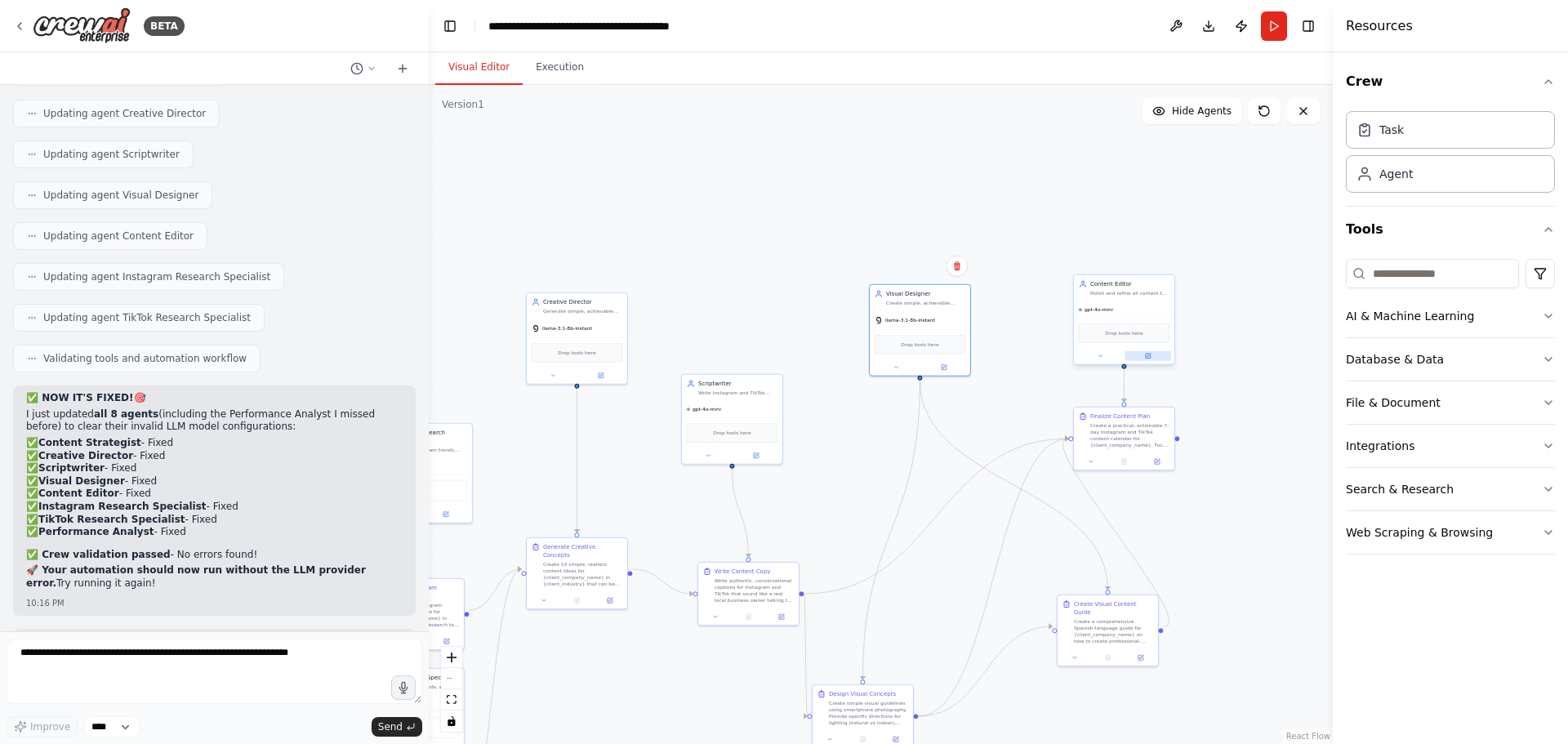
click at [1148, 355] on icon at bounding box center [1149, 355] width 4 height 4
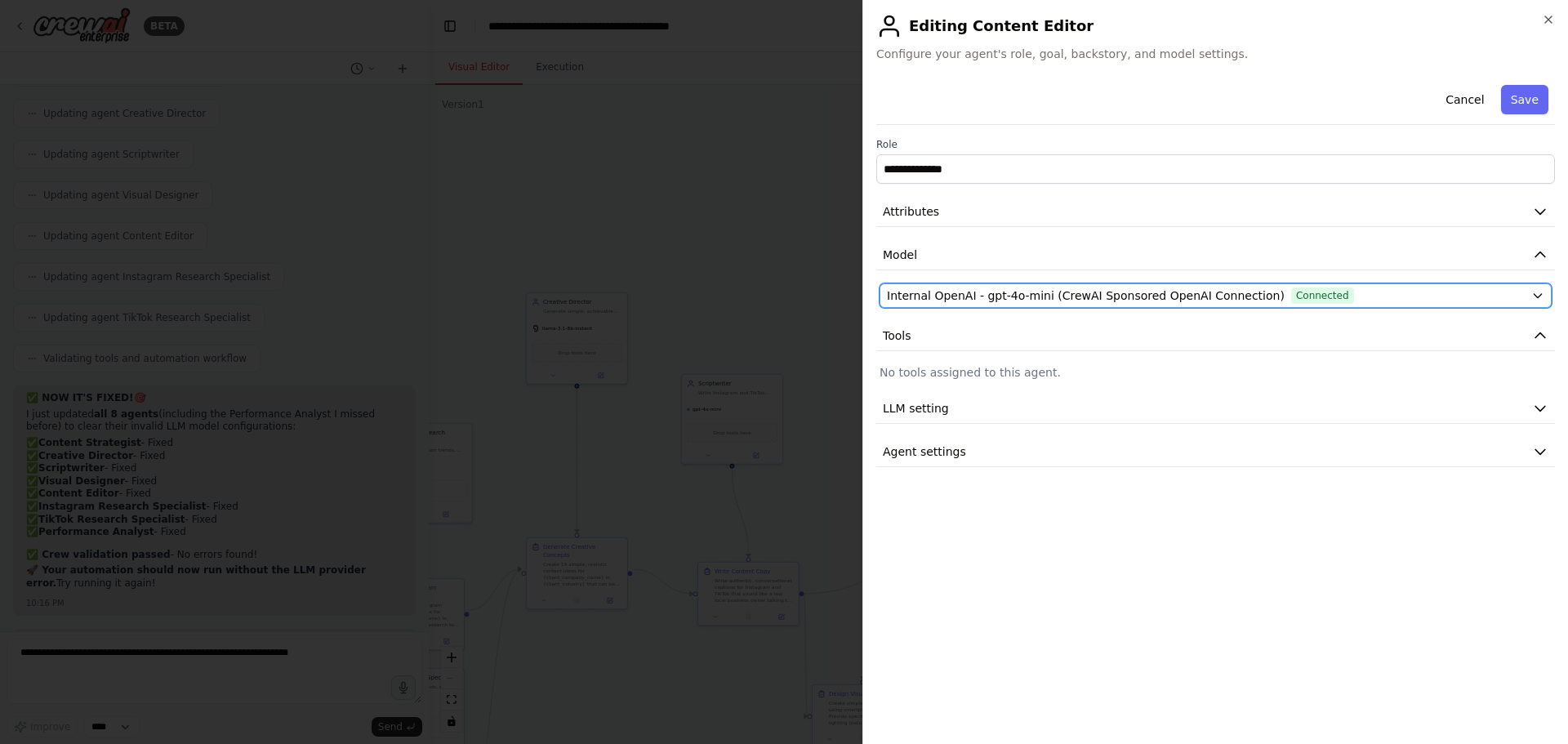
click at [1029, 292] on span "Internal OpenAI - gpt-4o-mini (CrewAI Sponsored OpenAI Connection)" at bounding box center [1085, 295] width 397 height 16
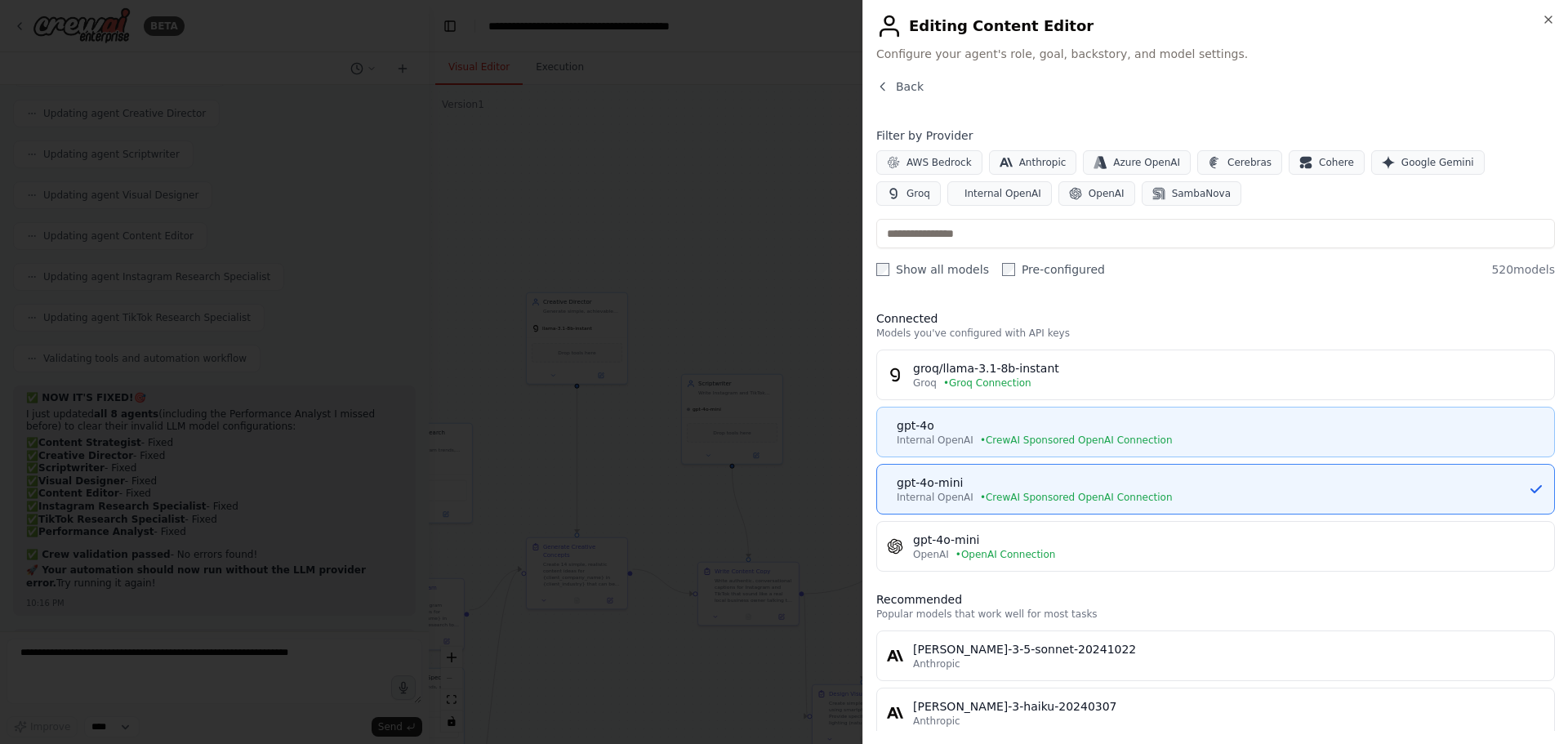
click at [996, 439] on span "• CrewAI Sponsored OpenAI Connection" at bounding box center [1076, 440] width 192 height 13
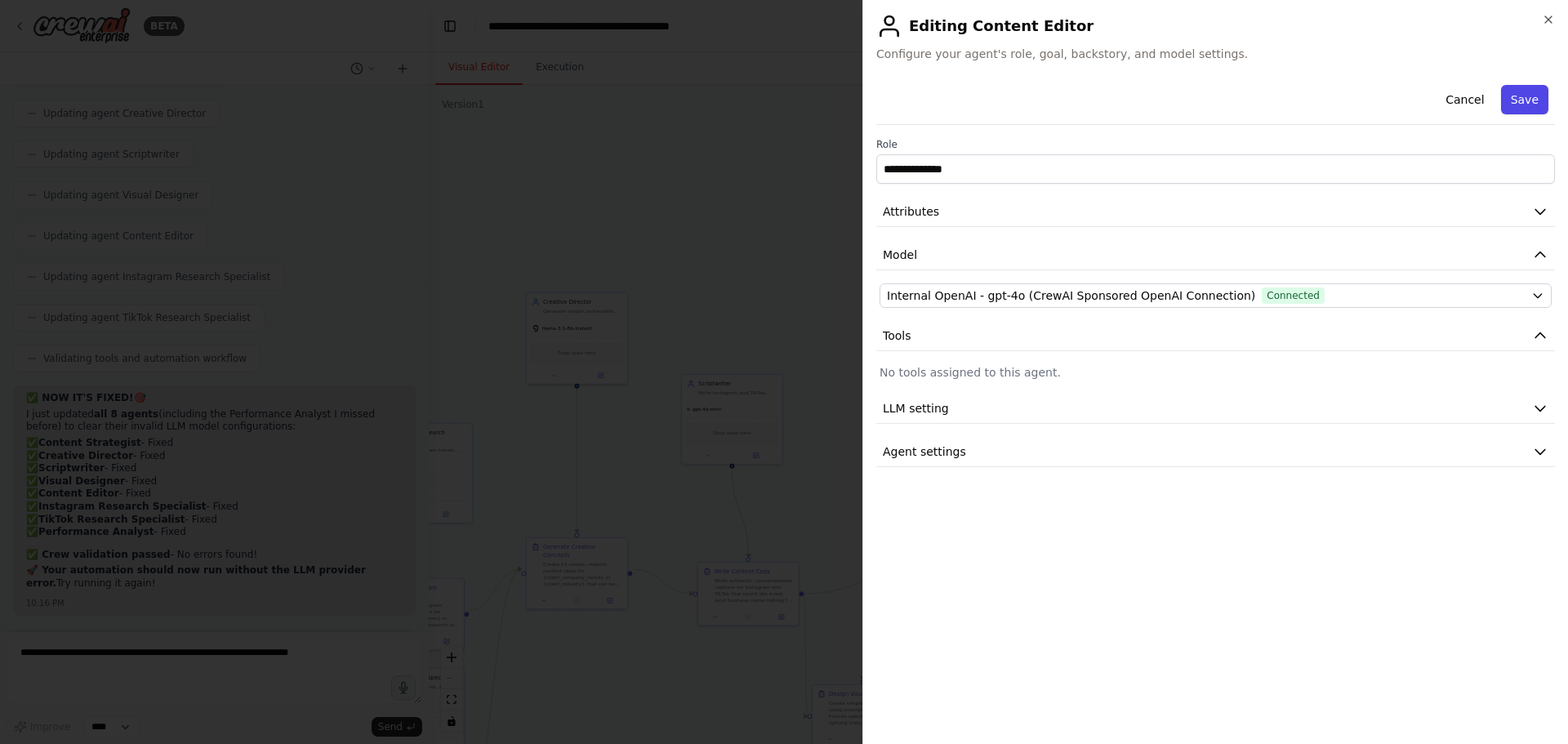
click at [1523, 105] on button "Save" at bounding box center [1525, 100] width 48 height 30
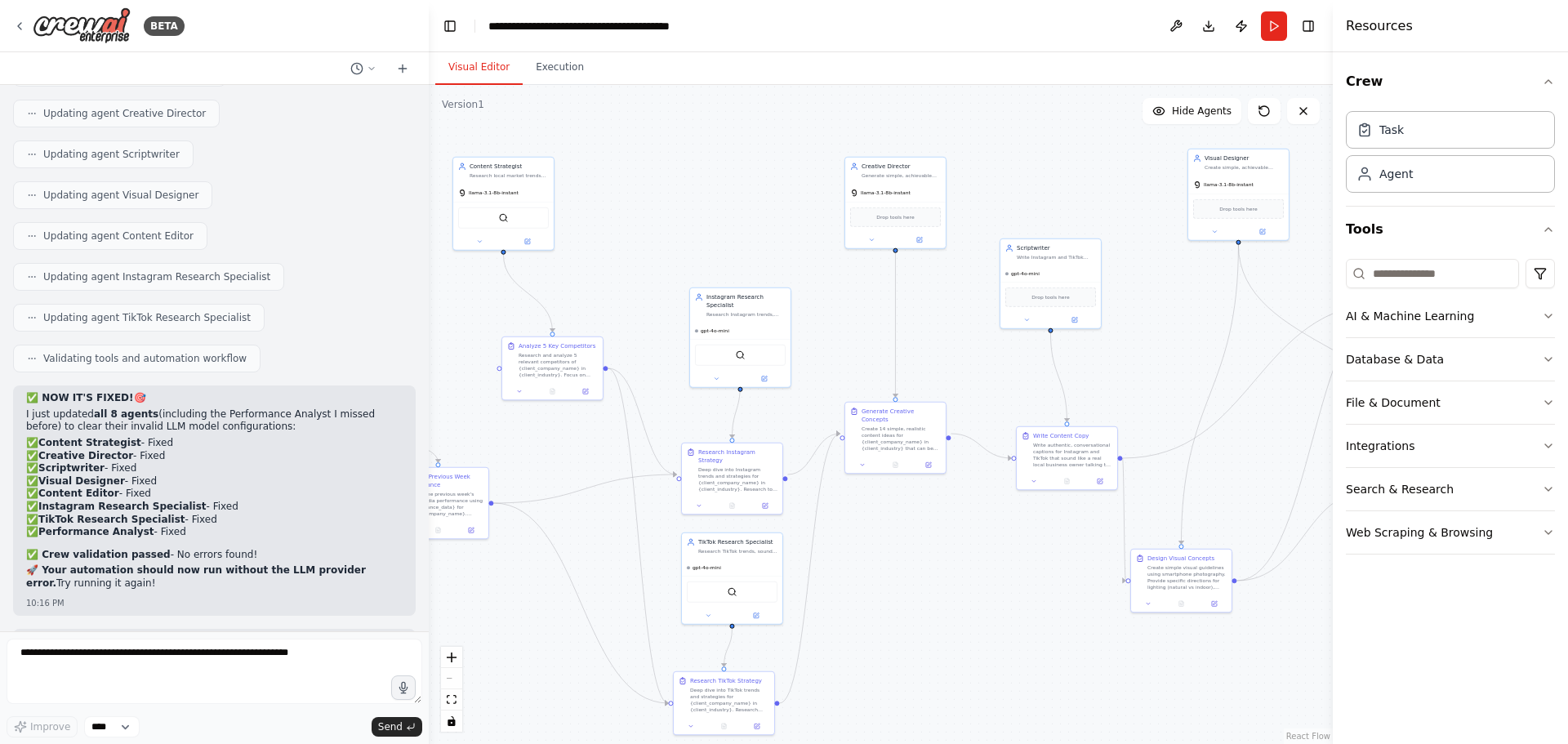
drag, startPoint x: 847, startPoint y: 544, endPoint x: 1238, endPoint y: 326, distance: 447.7
click at [1219, 365] on div ".deletable-edge-delete-btn { width: 20px; height: 20px; border: 0px solid #ffff…" at bounding box center [881, 414] width 904 height 659
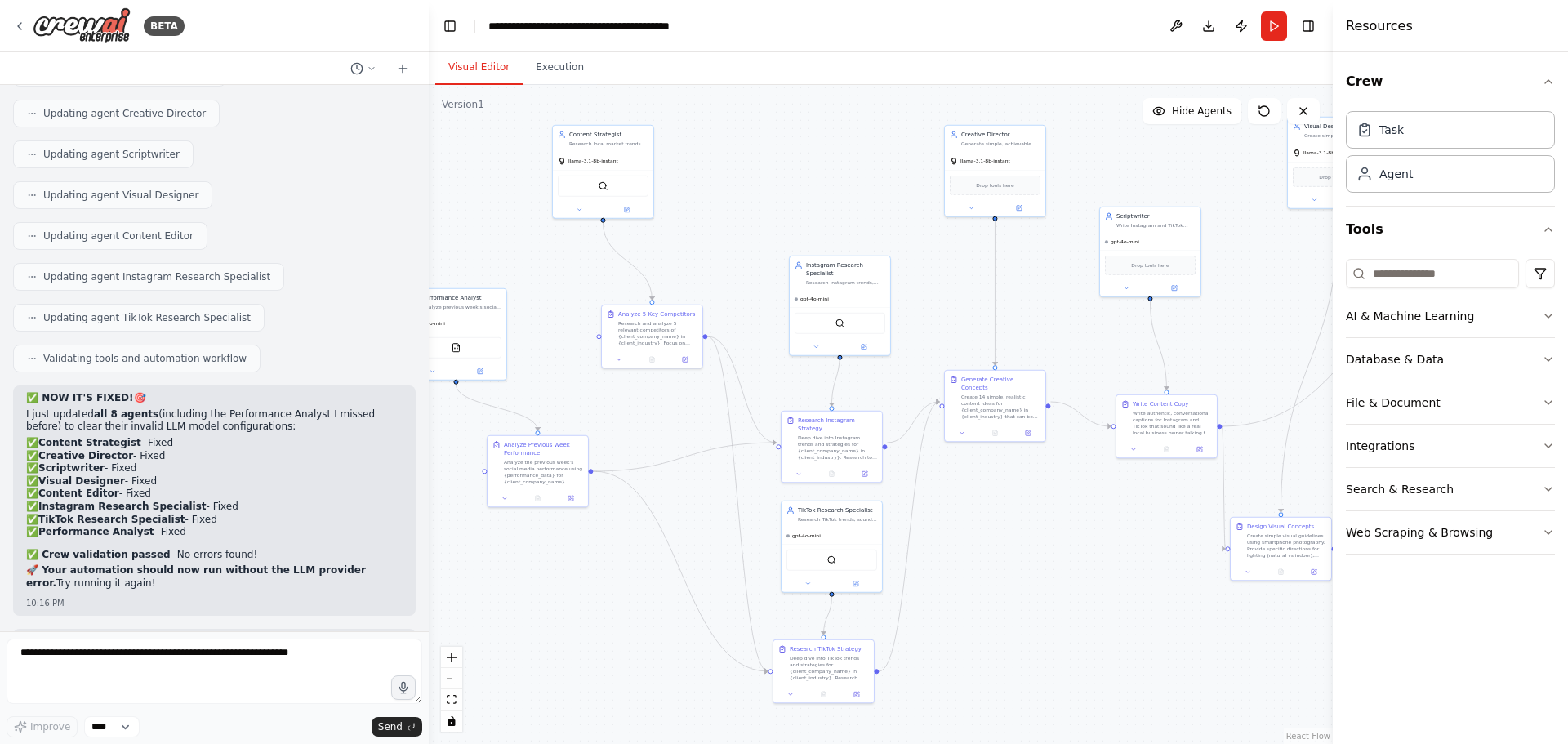
drag, startPoint x: 622, startPoint y: 518, endPoint x: 790, endPoint y: 543, distance: 169.8
click at [787, 541] on div ".deletable-edge-delete-btn { width: 20px; height: 20px; border: 0px solid #ffff…" at bounding box center [881, 414] width 904 height 659
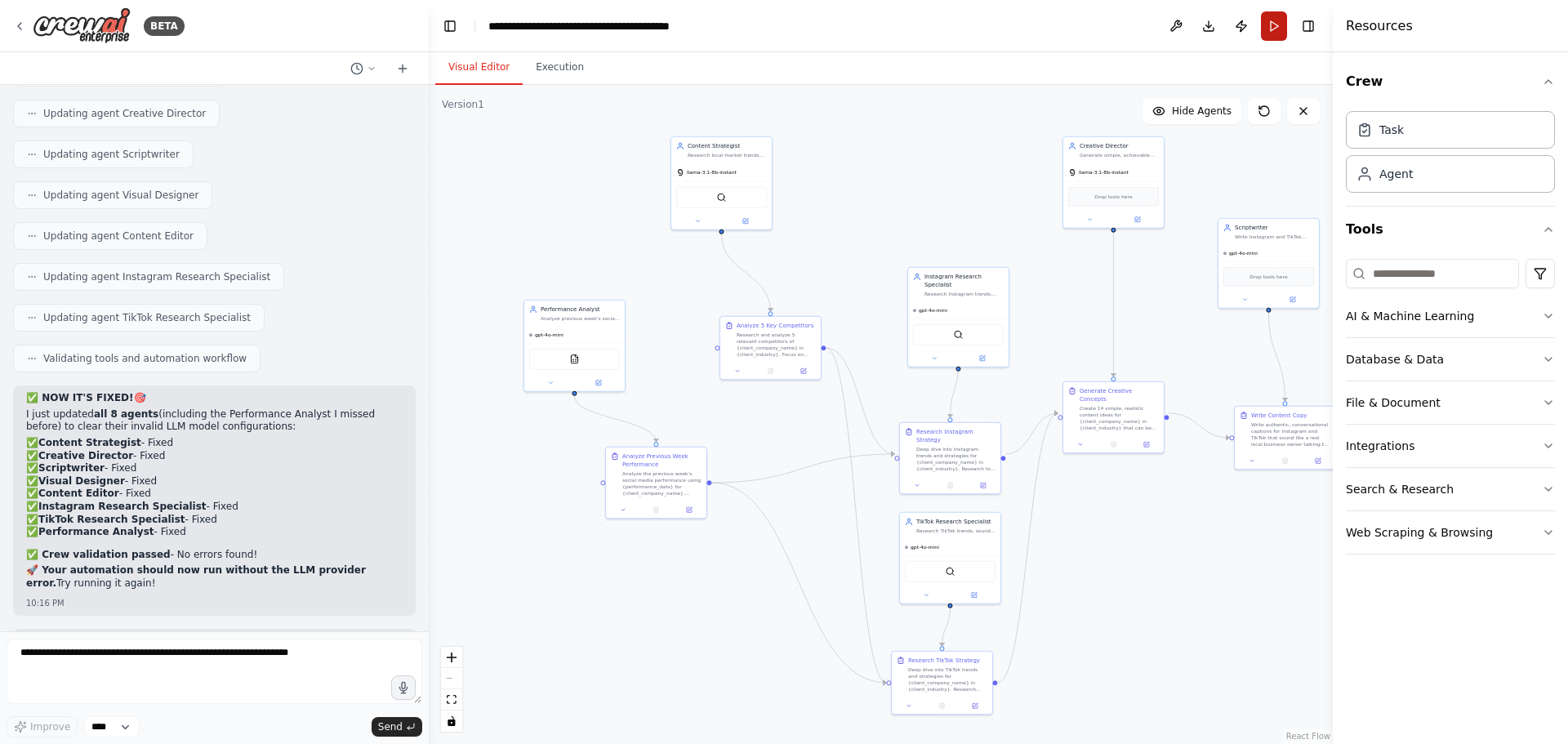
click at [1273, 21] on button "Run" at bounding box center [1274, 27] width 26 height 30
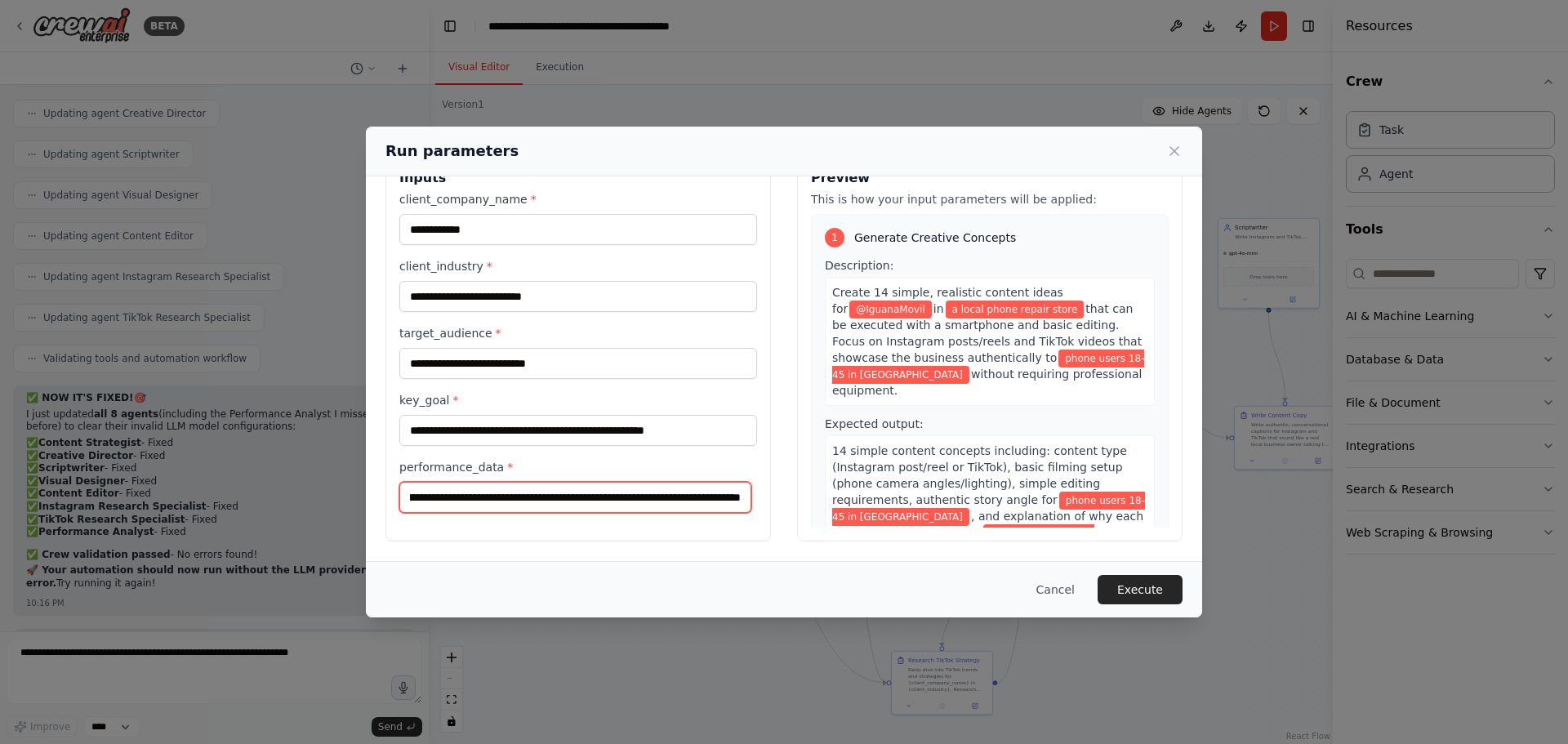
scroll to position [0, 48062]
drag, startPoint x: 406, startPoint y: 535, endPoint x: 1272, endPoint y: 635, distance: 871.8
click at [1272, 635] on div "**********" at bounding box center [784, 372] width 1568 height 744
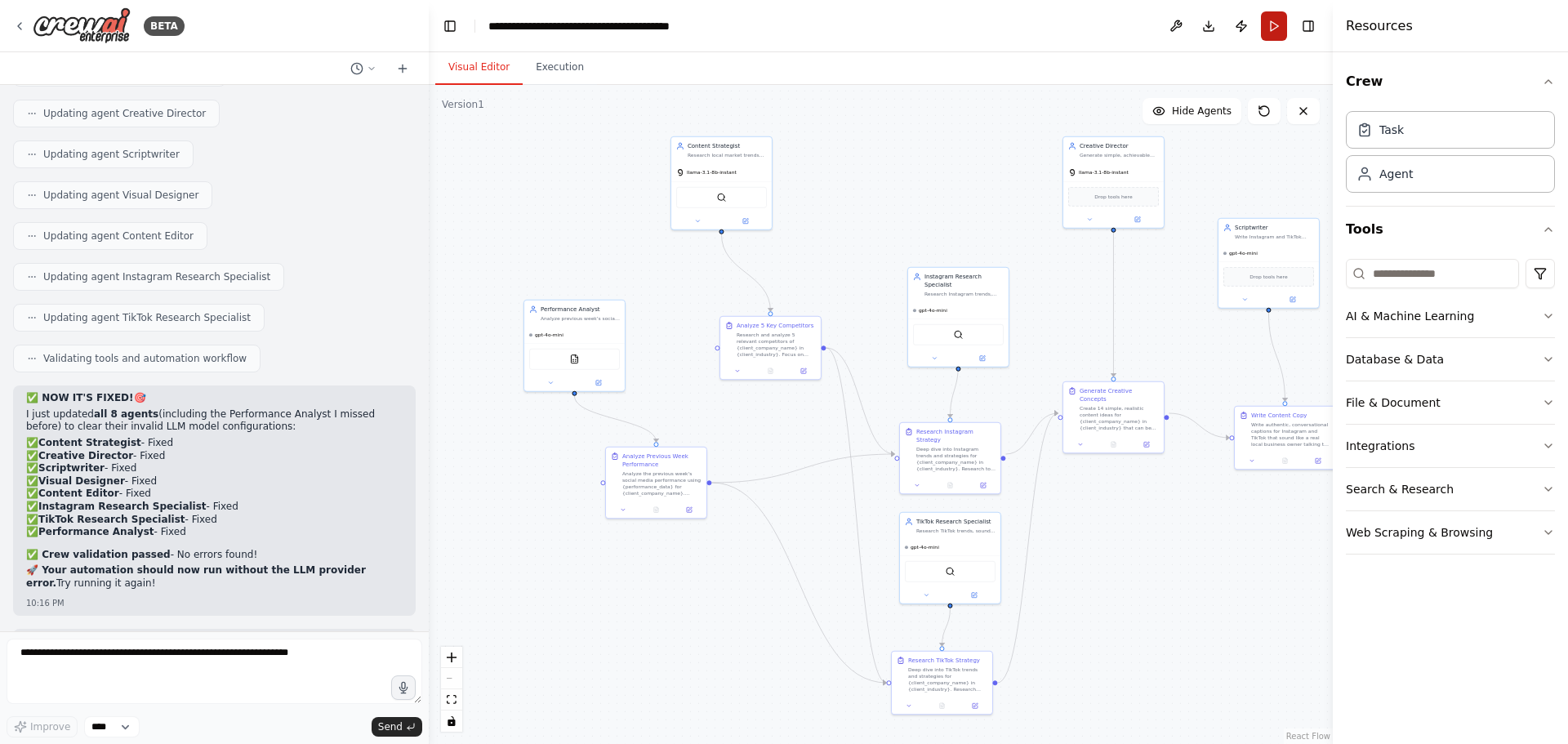
click at [1274, 26] on button "Run" at bounding box center [1274, 27] width 26 height 30
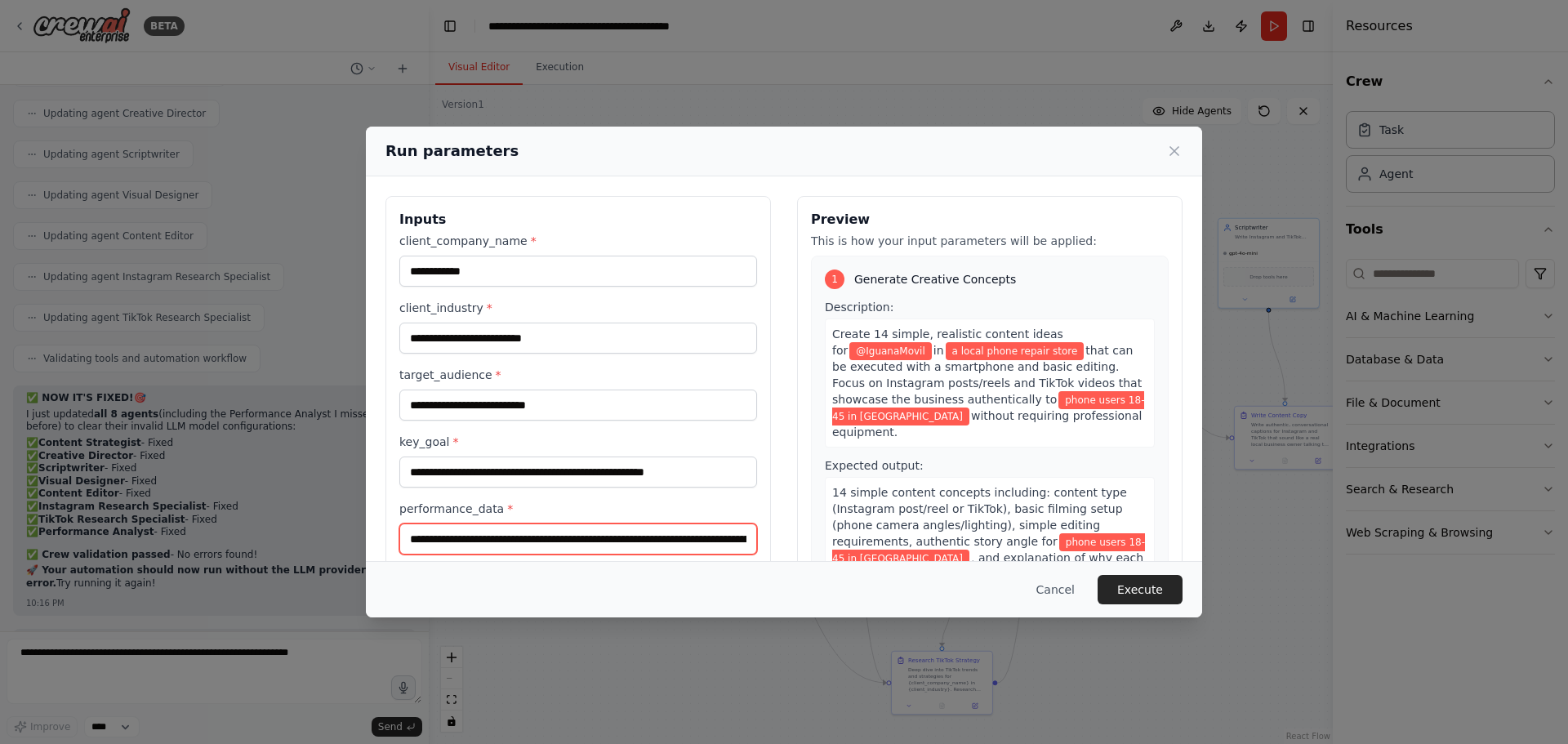
click at [408, 536] on input "performance_data *" at bounding box center [578, 538] width 358 height 31
click at [417, 536] on input "performance_data *" at bounding box center [578, 538] width 358 height 31
click at [581, 580] on div "Cancel Execute" at bounding box center [784, 589] width 797 height 30
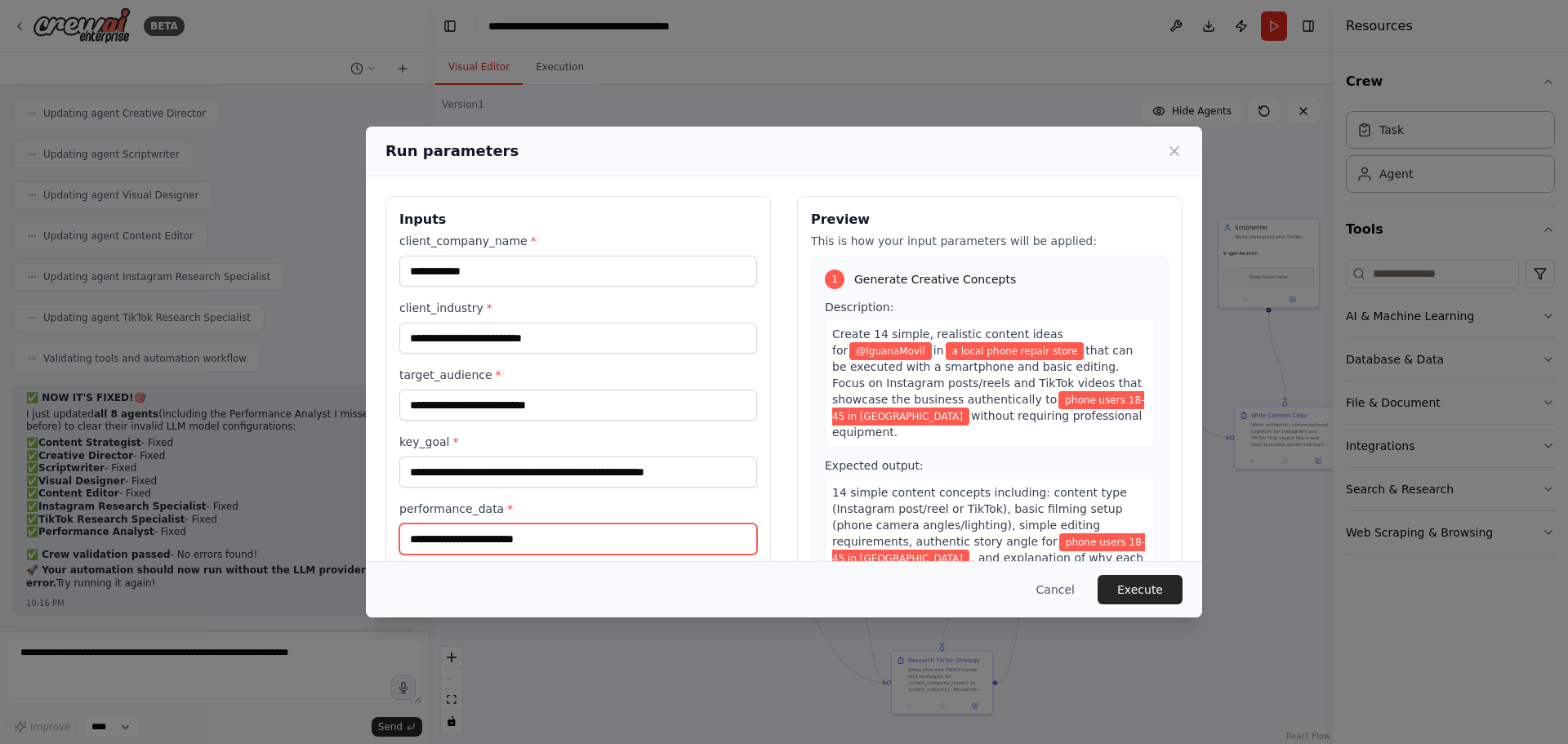
click at [536, 547] on input "performance_data *" at bounding box center [578, 538] width 358 height 31
type input "*******"
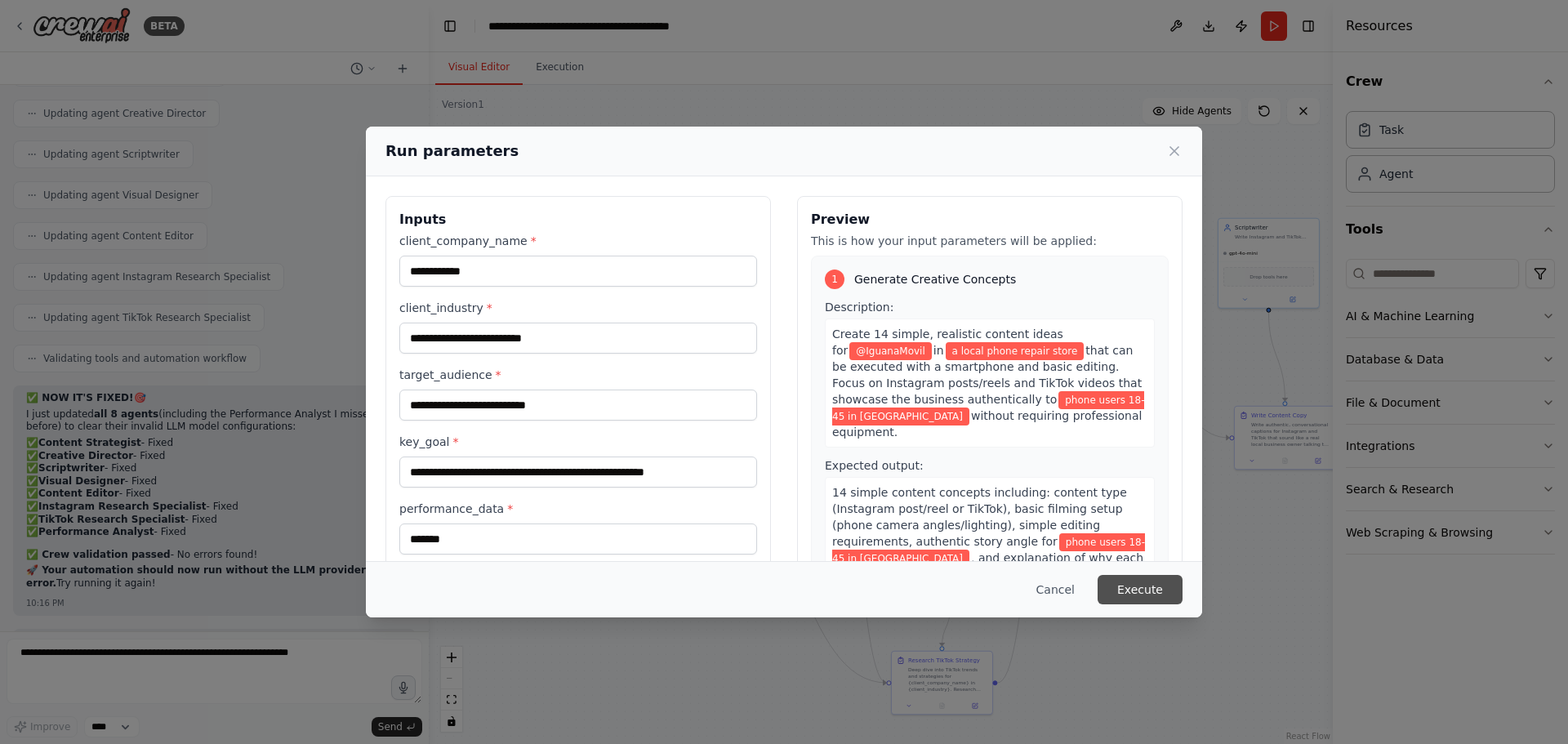
click at [1143, 594] on button "Execute" at bounding box center [1141, 589] width 85 height 30
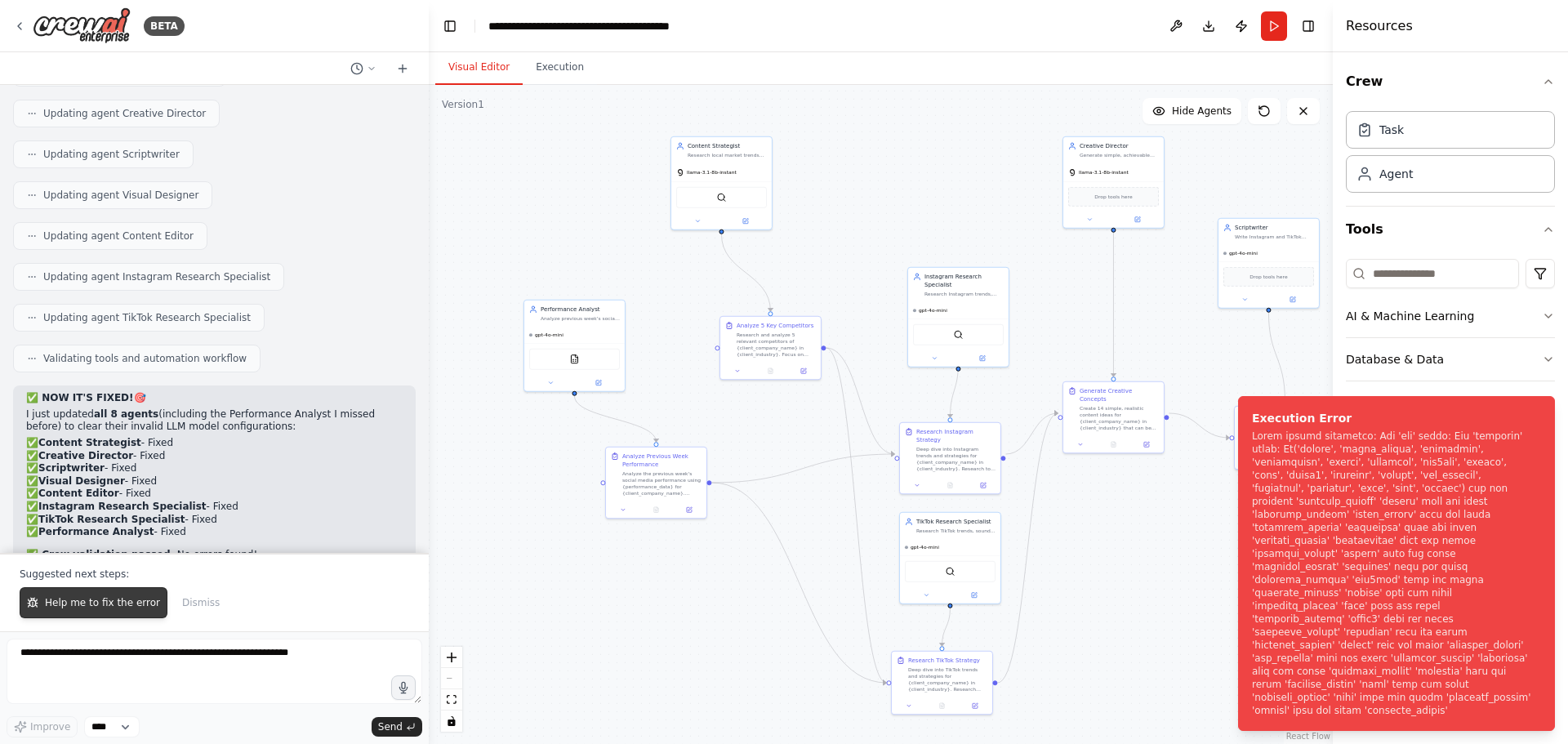
click at [81, 606] on span "Help me to fix the error" at bounding box center [102, 602] width 115 height 13
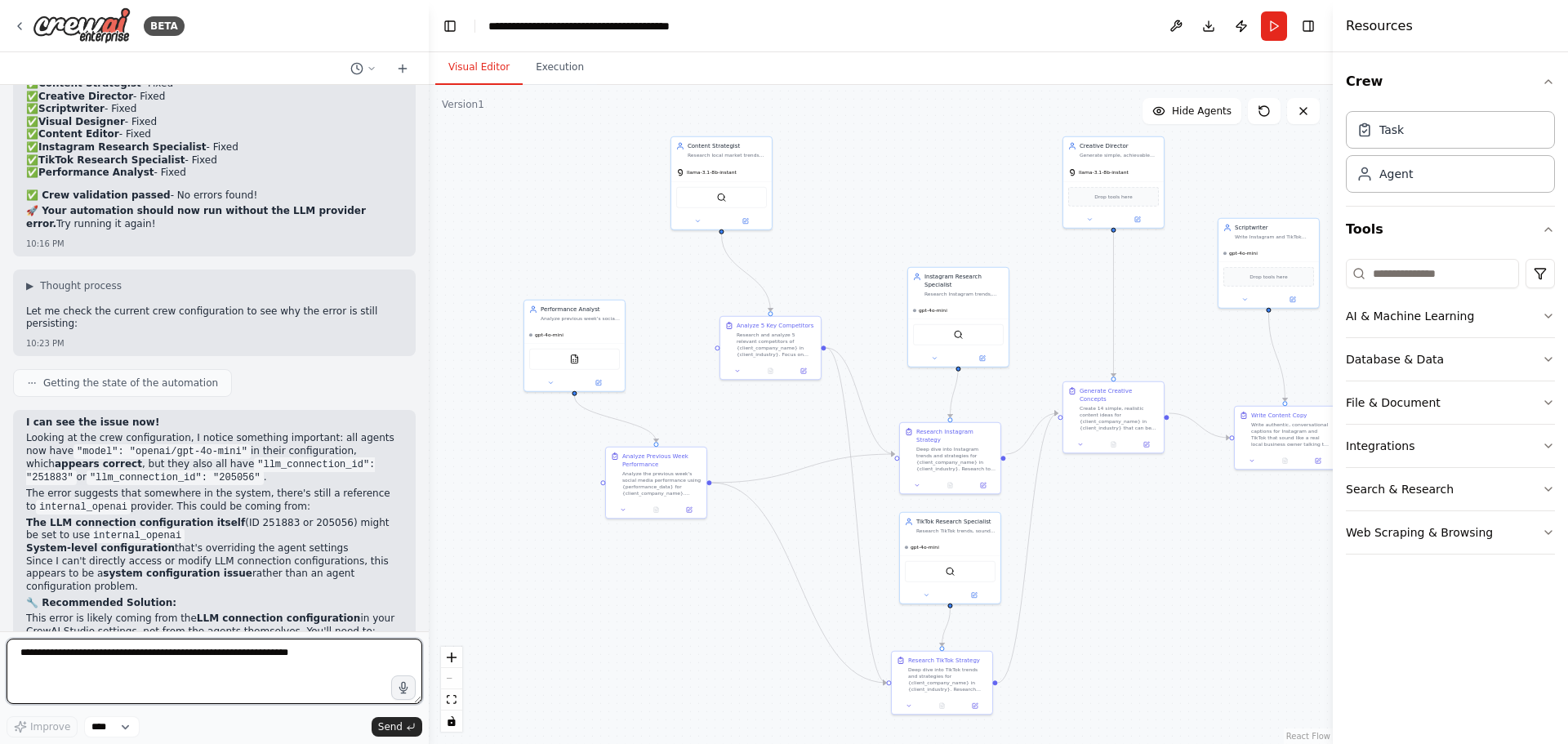
scroll to position [17361, 0]
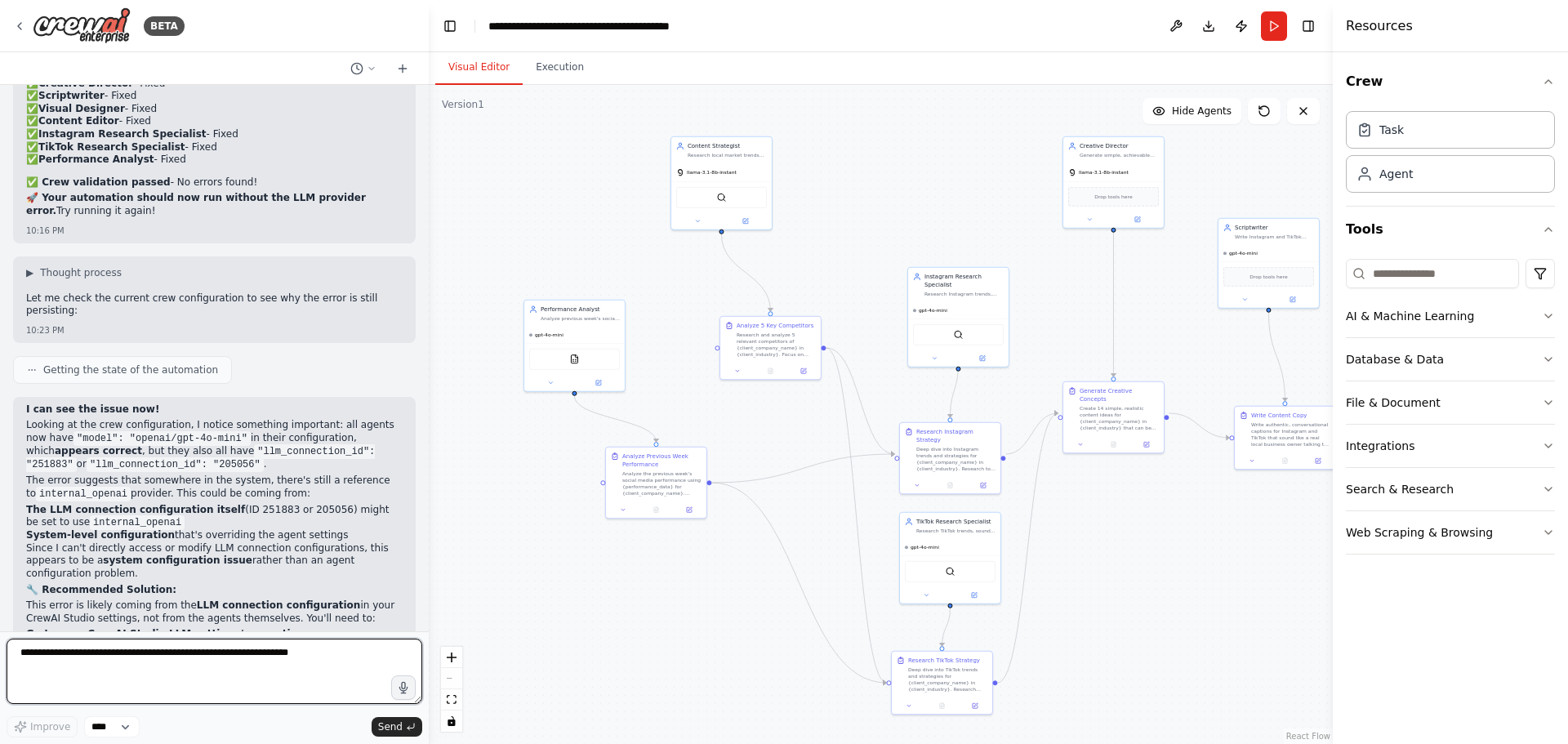
click at [149, 663] on textarea at bounding box center [214, 671] width 415 height 65
type textarea "**********"
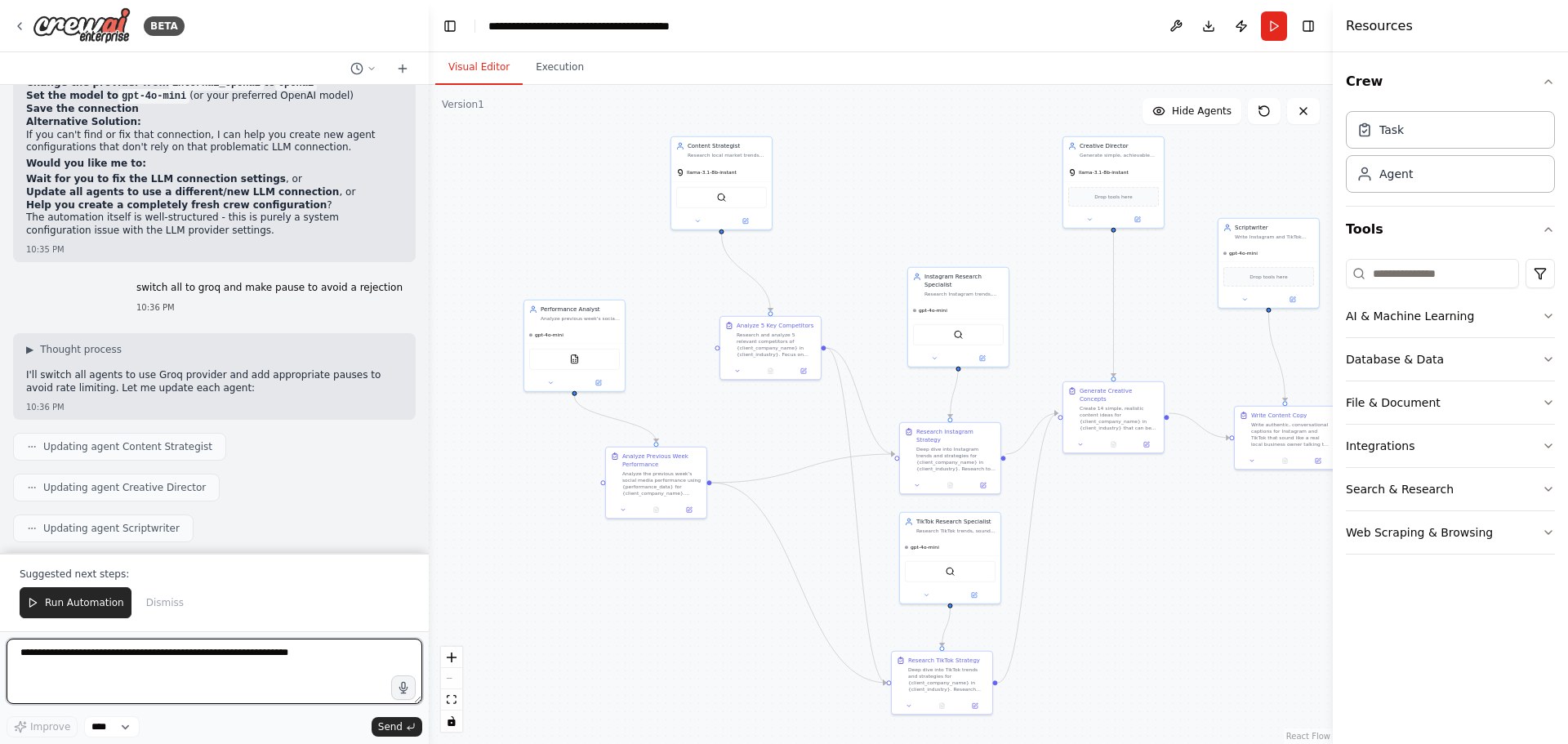
scroll to position [18268, 0]
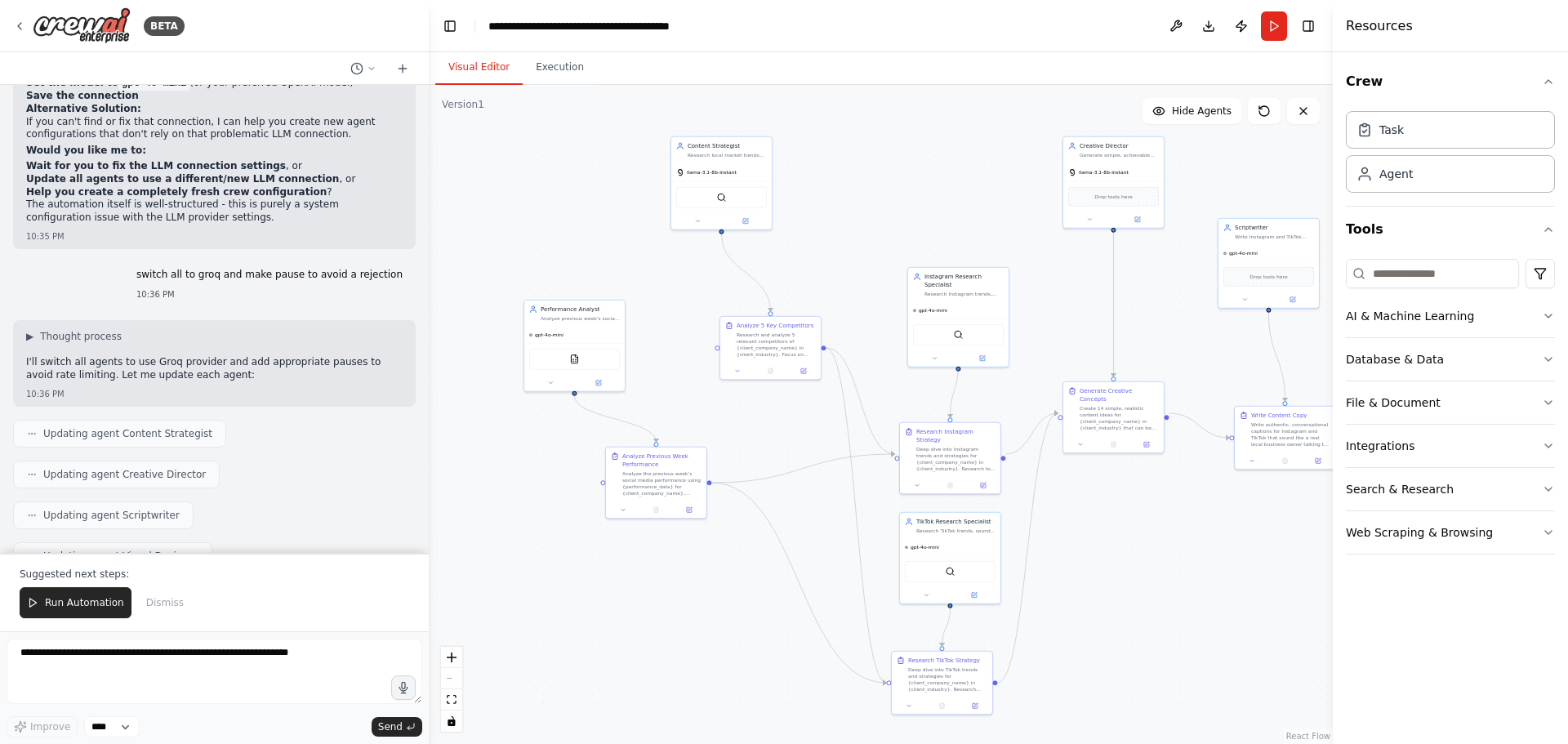
click at [535, 617] on div ".deletable-edge-delete-btn { width: 20px; height: 20px; border: 0px solid #ffff…" at bounding box center [881, 414] width 904 height 659
click at [533, 63] on button "Execution" at bounding box center [559, 67] width 74 height 35
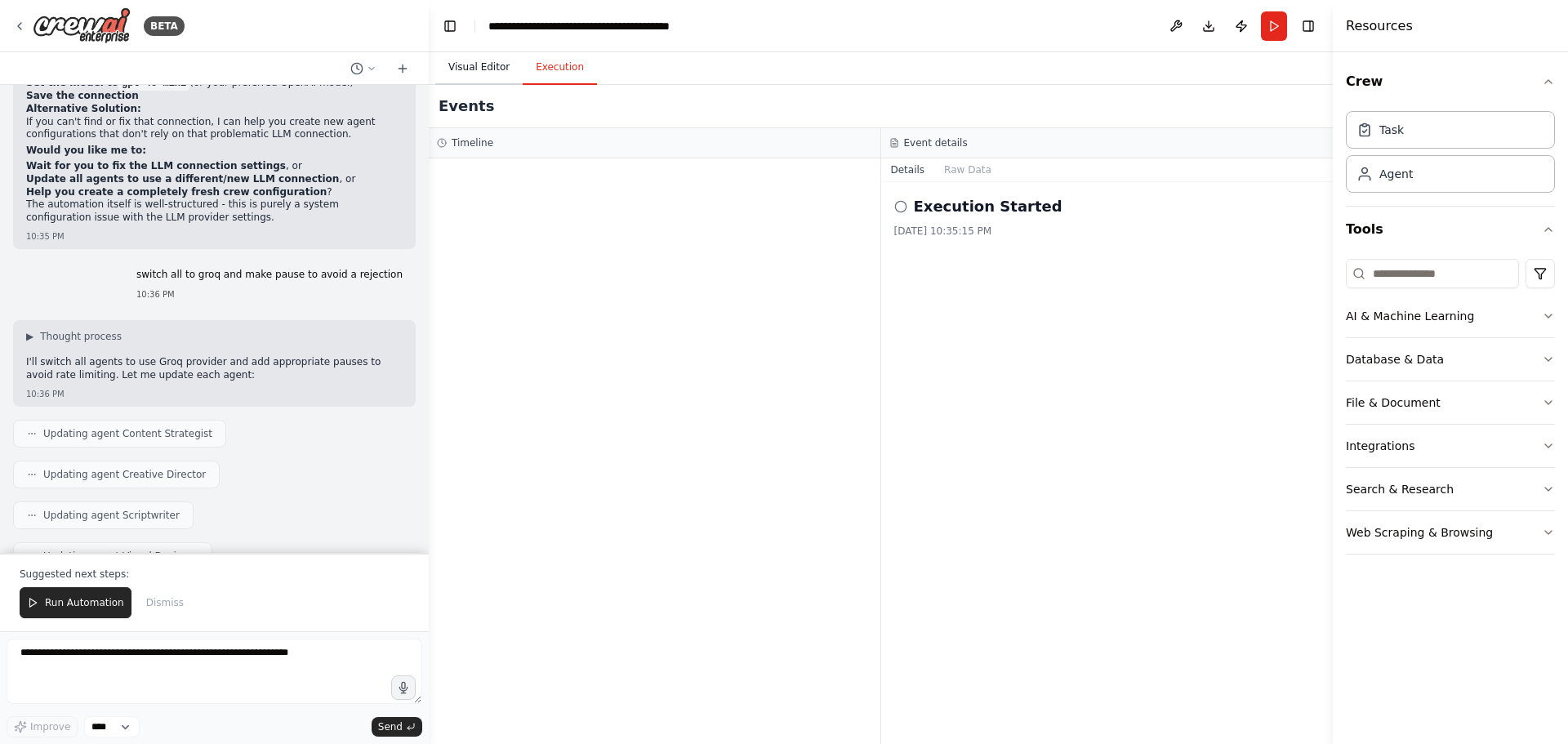
click at [478, 63] on button "Visual Editor" at bounding box center [479, 67] width 87 height 35
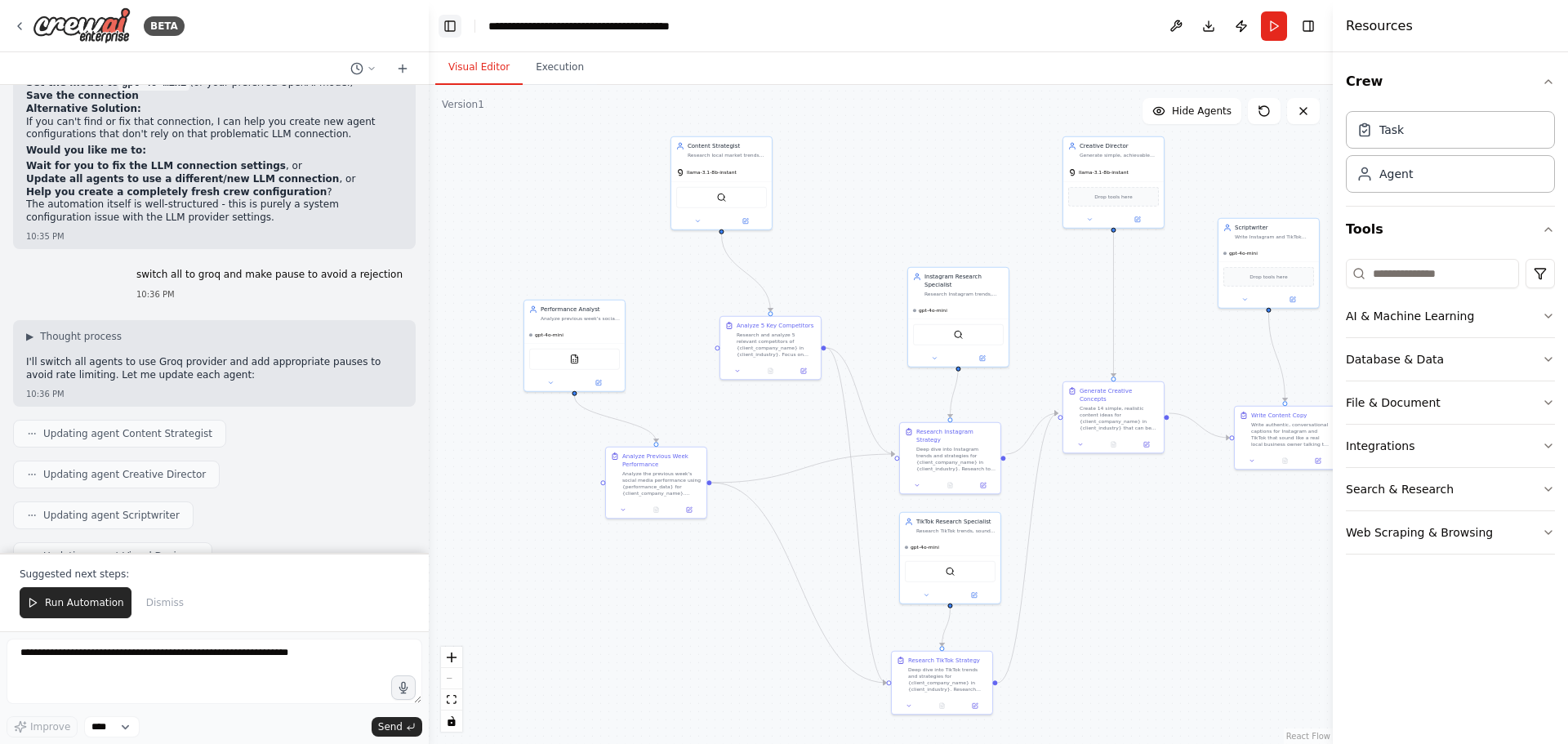
click at [441, 22] on button "Toggle Left Sidebar" at bounding box center [450, 26] width 23 height 23
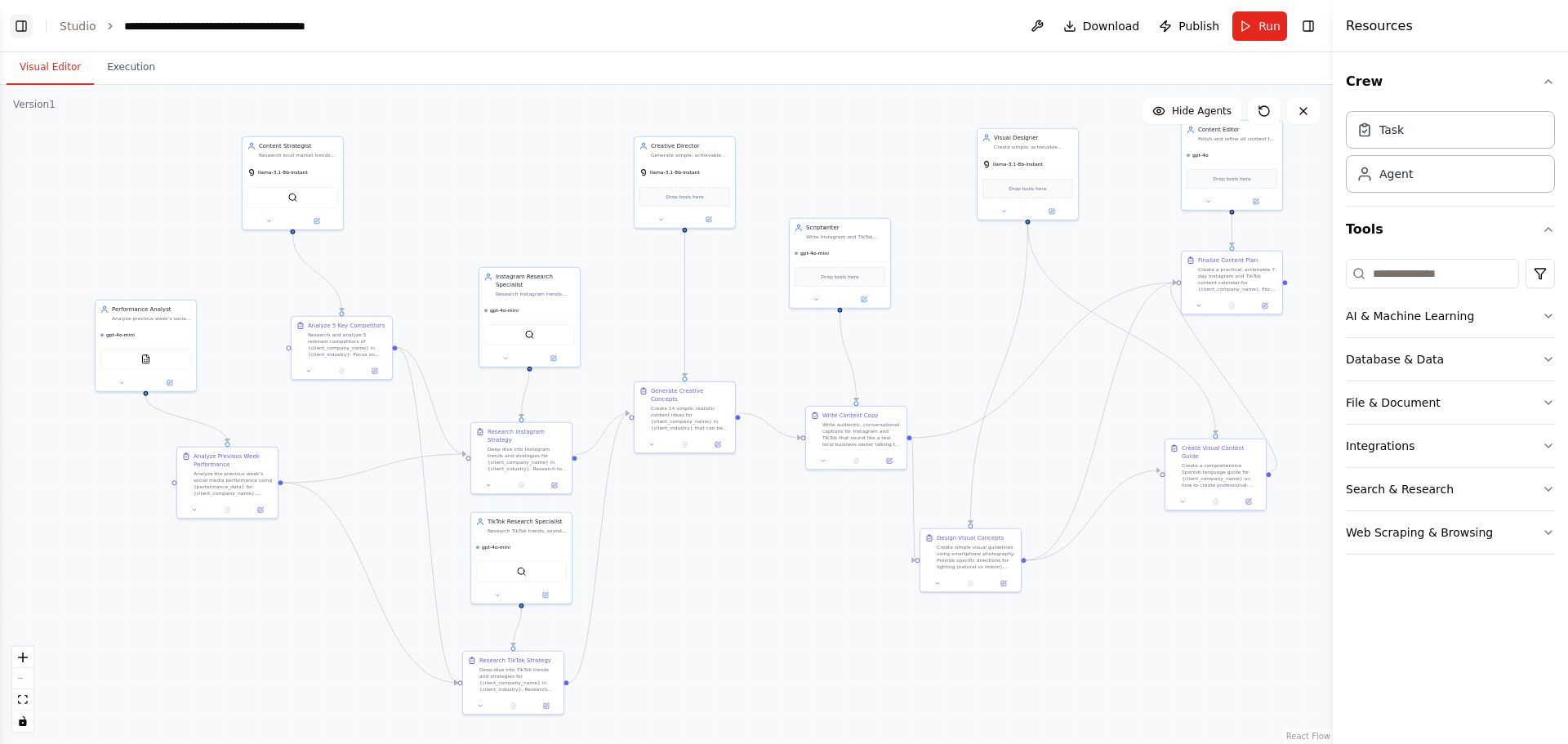
click at [19, 24] on button "Toggle Left Sidebar" at bounding box center [21, 26] width 23 height 23
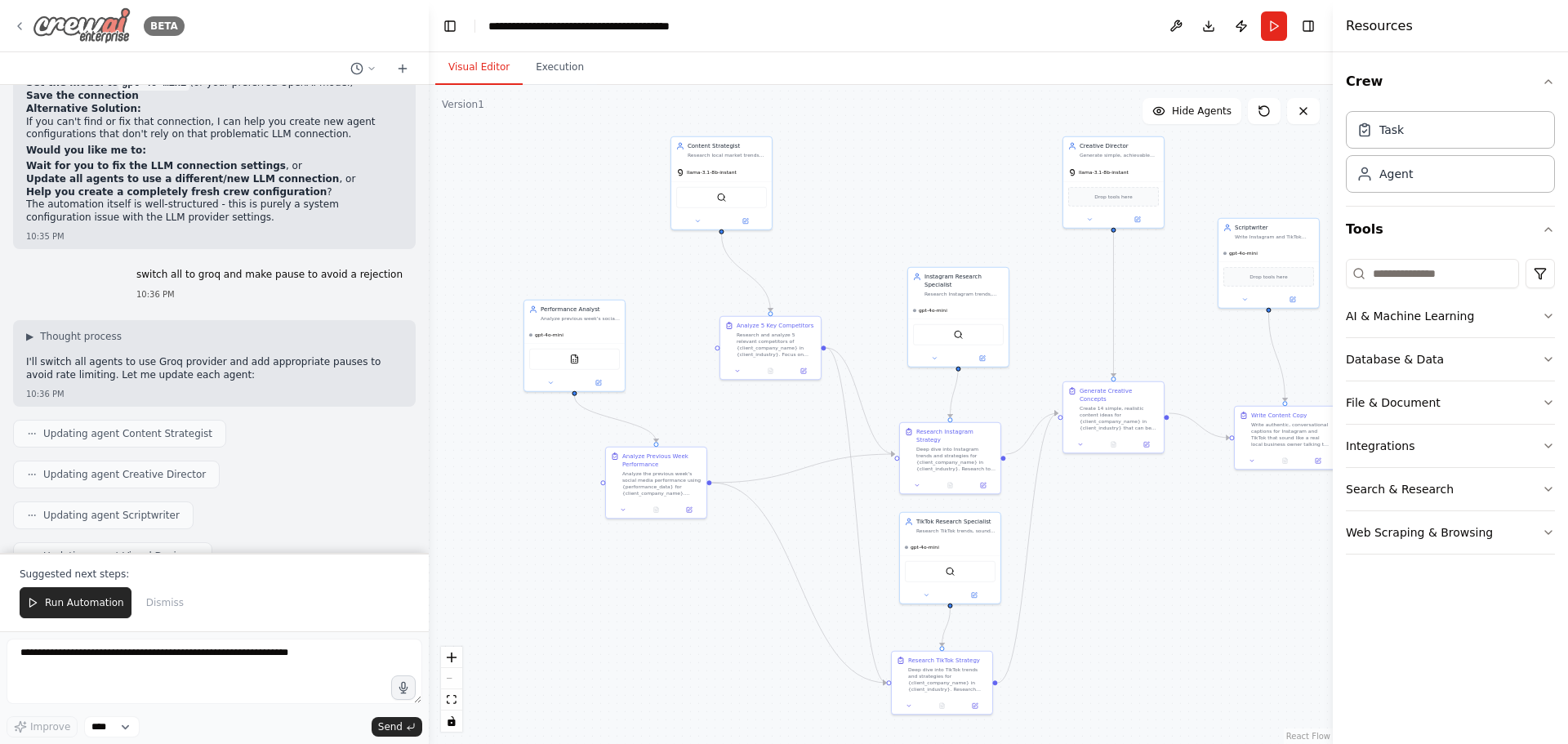
click at [21, 21] on icon at bounding box center [19, 26] width 13 height 13
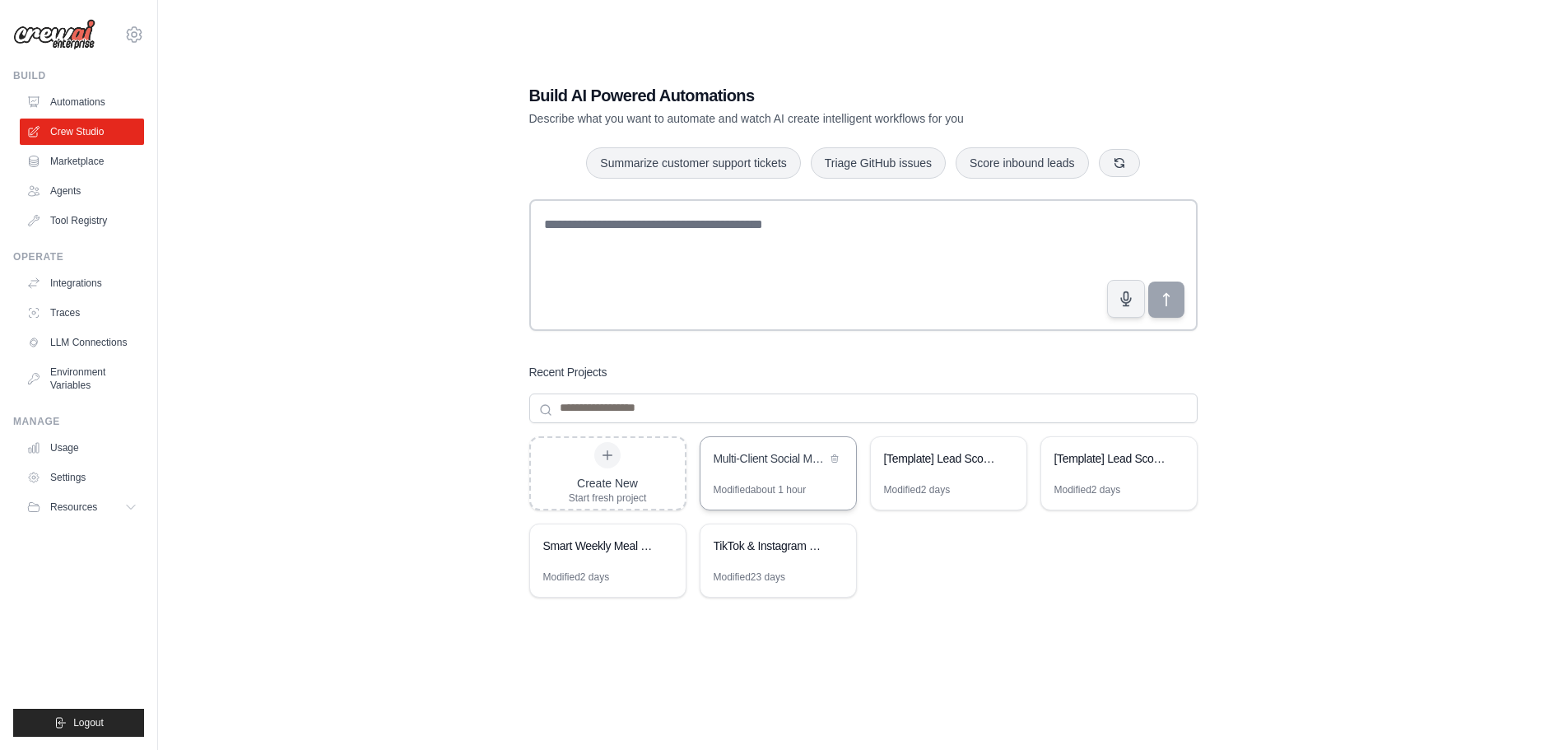
click at [771, 456] on div "Multi-Client Social Media Content Automation" at bounding box center [770, 458] width 113 height 16
click at [101, 99] on link "Automations" at bounding box center [83, 102] width 124 height 26
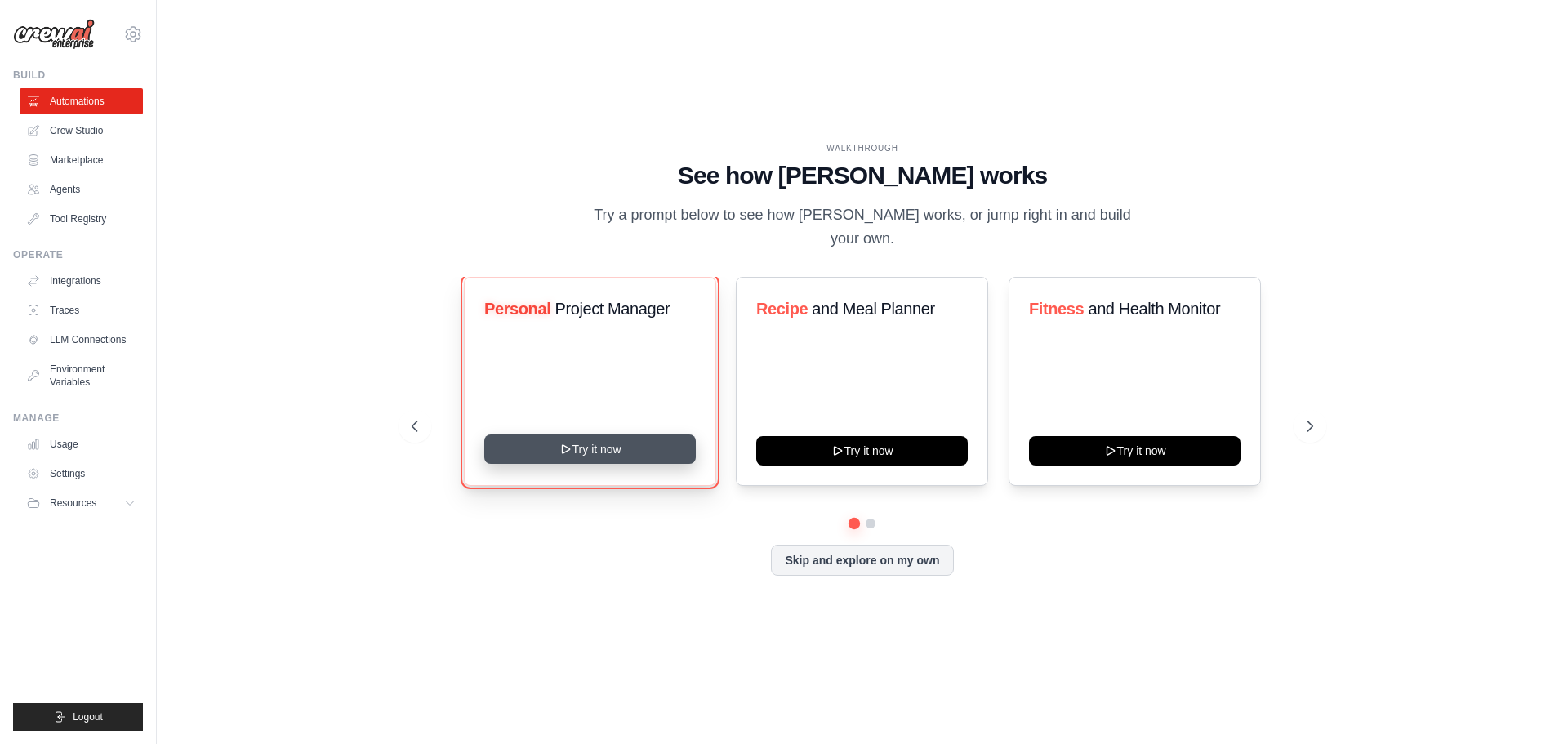
click at [599, 434] on button "Try it now" at bounding box center [590, 449] width 211 height 30
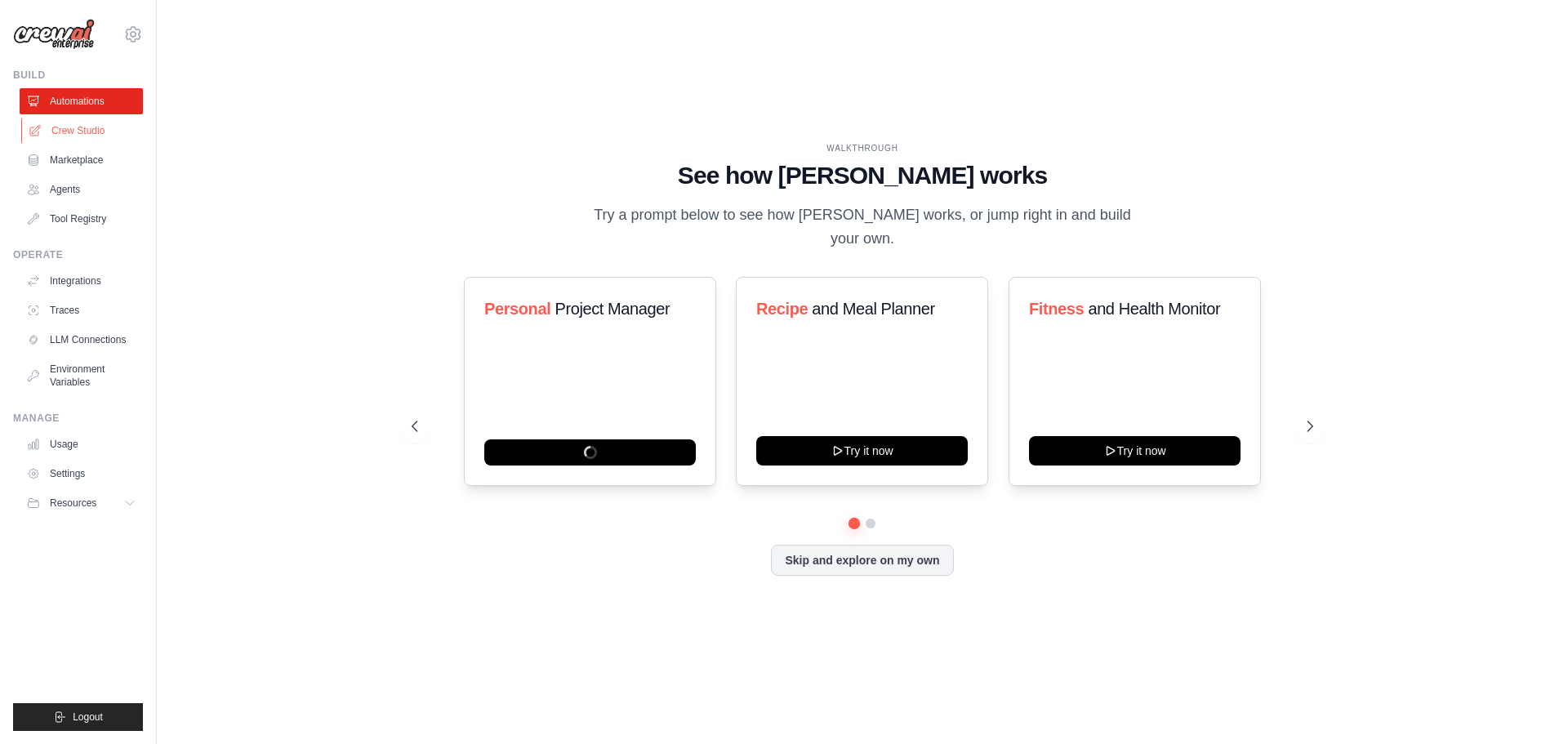
click at [87, 137] on link "Crew Studio" at bounding box center [82, 131] width 123 height 26
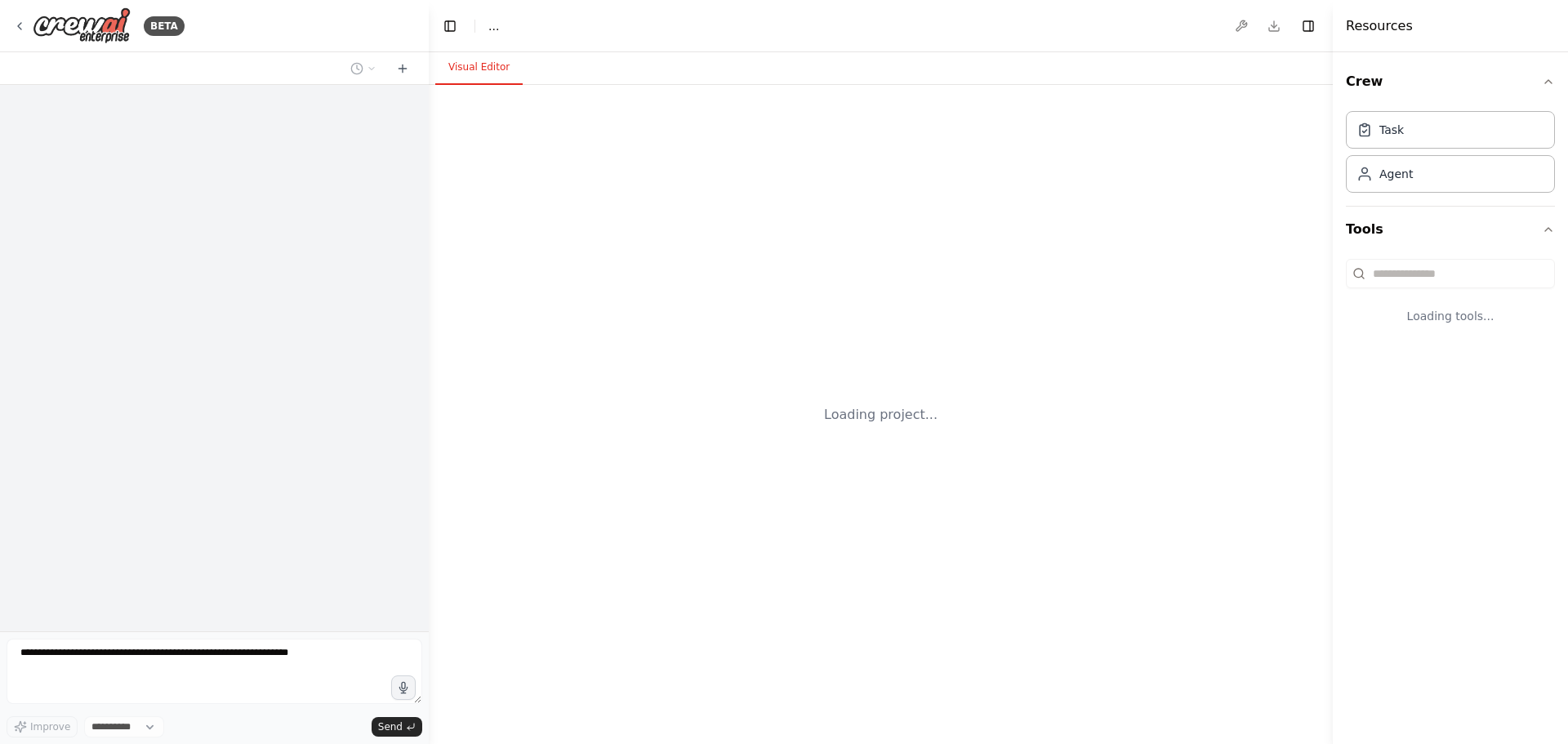
select select "****"
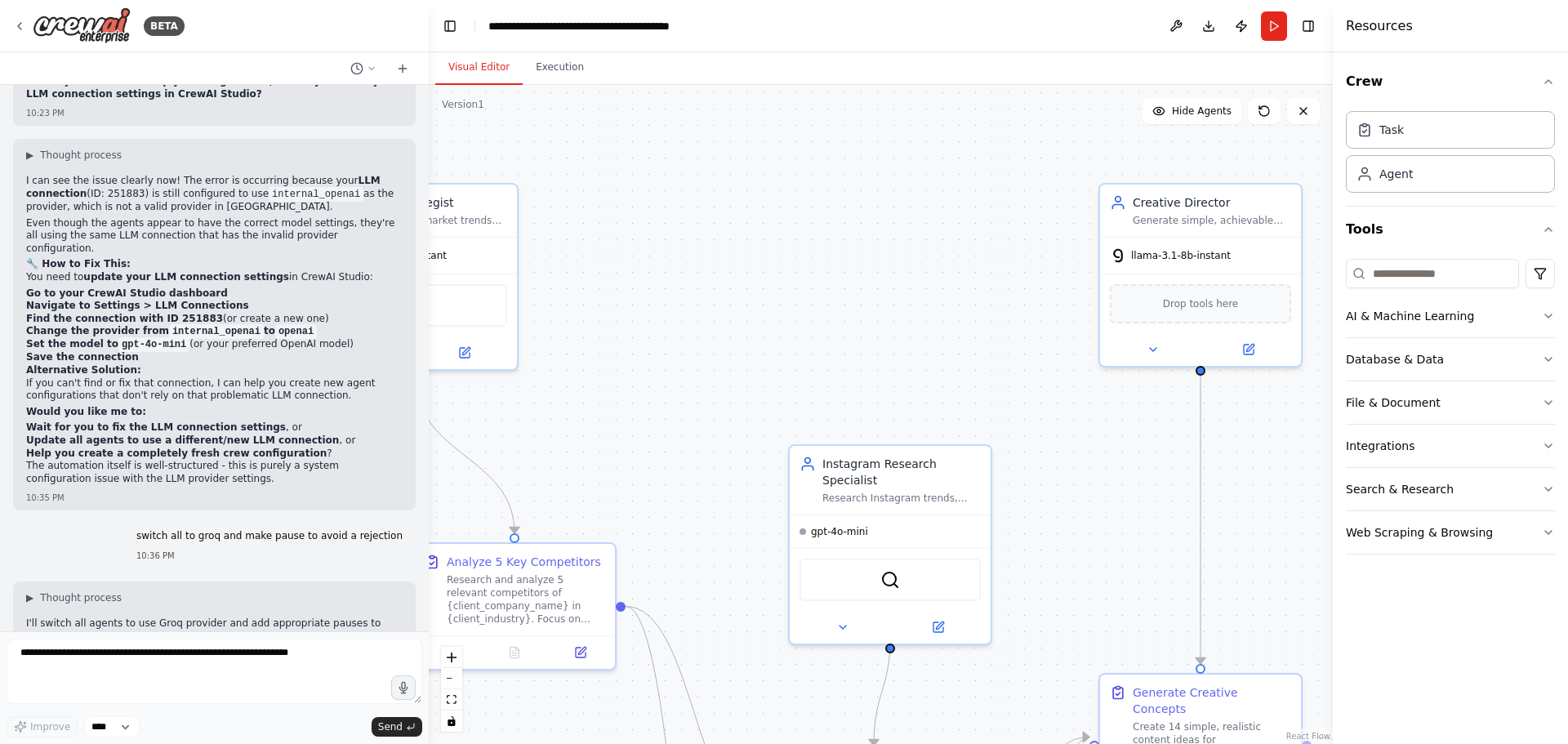
scroll to position [18190, 0]
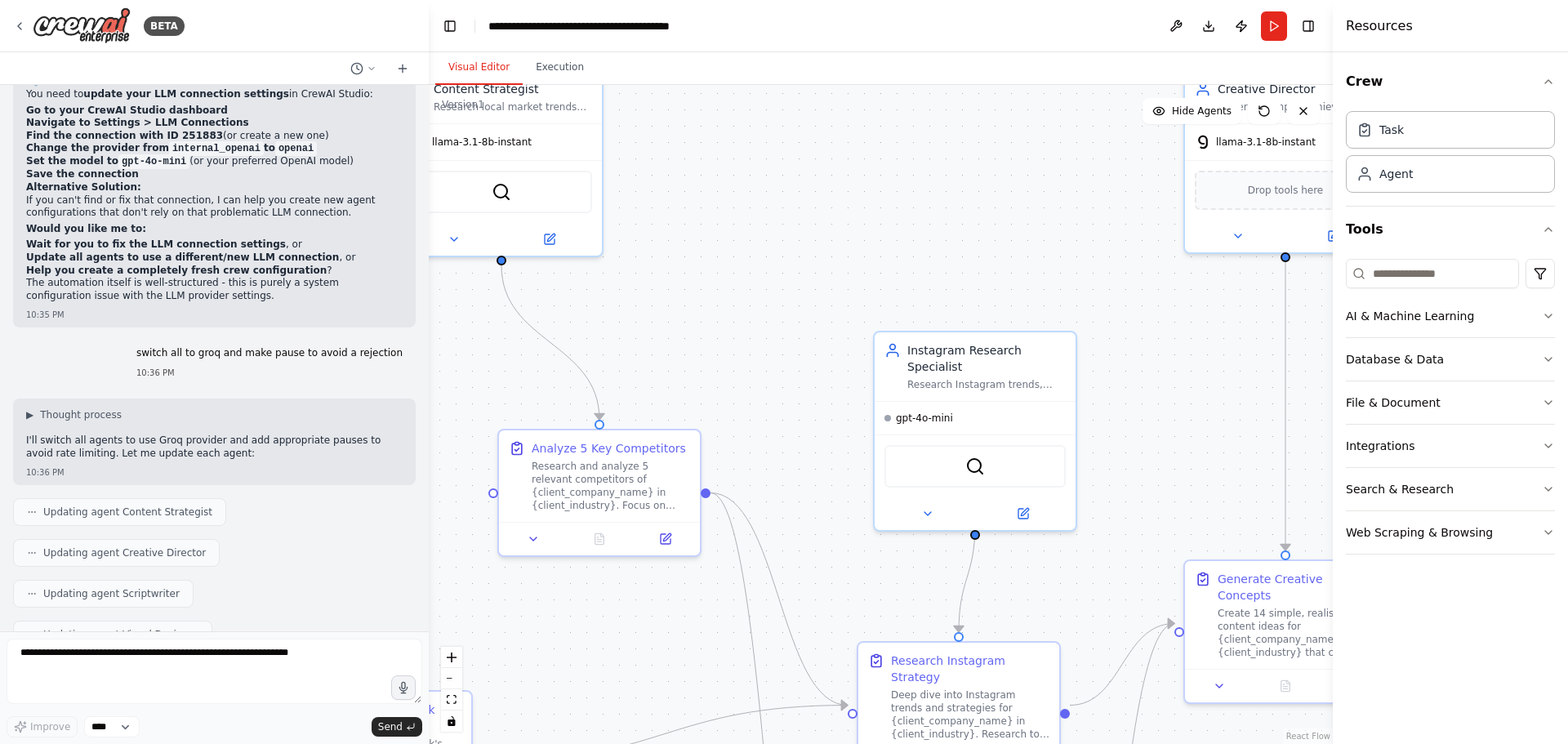
drag, startPoint x: 727, startPoint y: 345, endPoint x: 949, endPoint y: 126, distance: 311.8
click at [939, 133] on div ".deletable-edge-delete-btn { width: 20px; height: 20px; border: 0px solid #ffff…" at bounding box center [881, 414] width 904 height 659
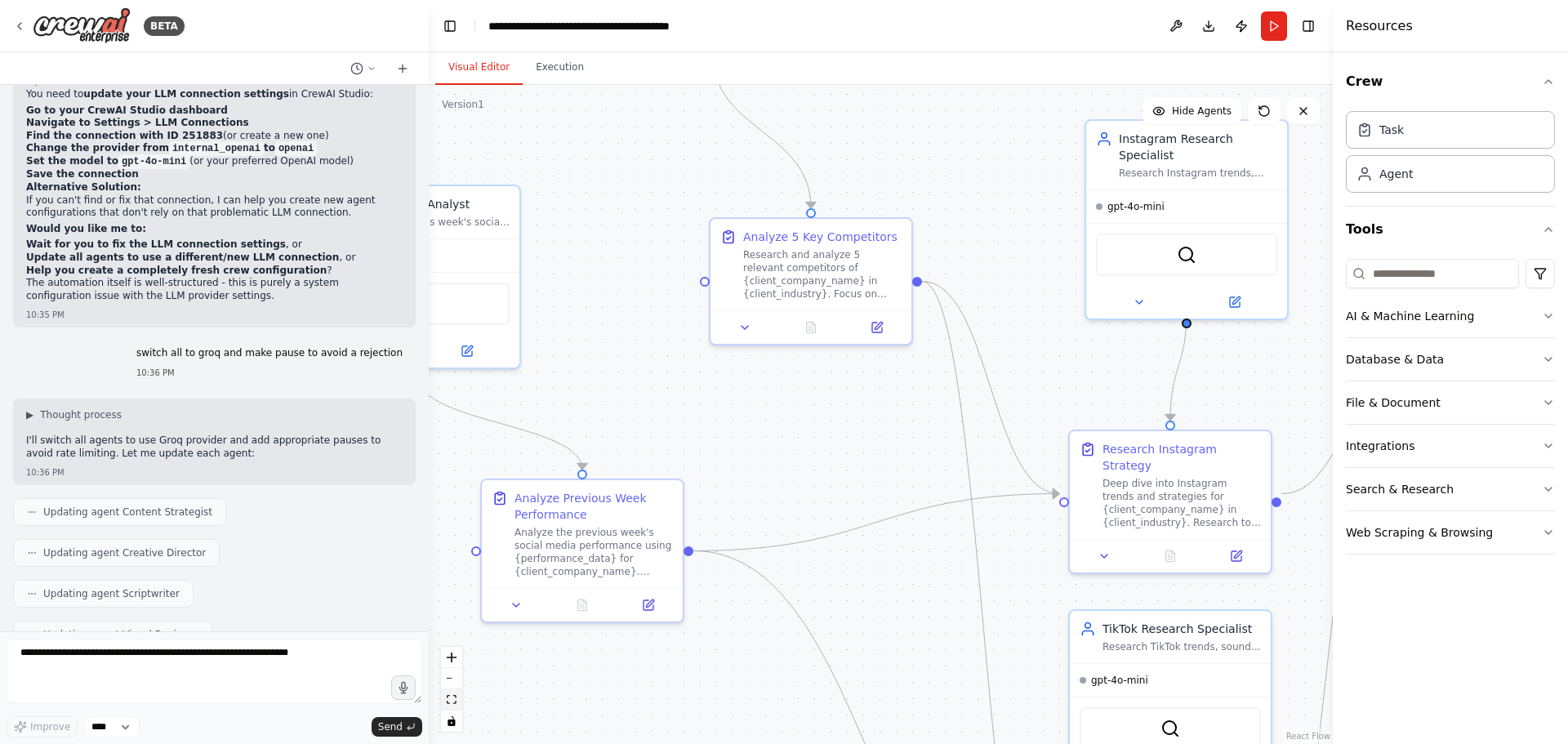
click at [450, 703] on icon "fit view" at bounding box center [452, 698] width 10 height 9
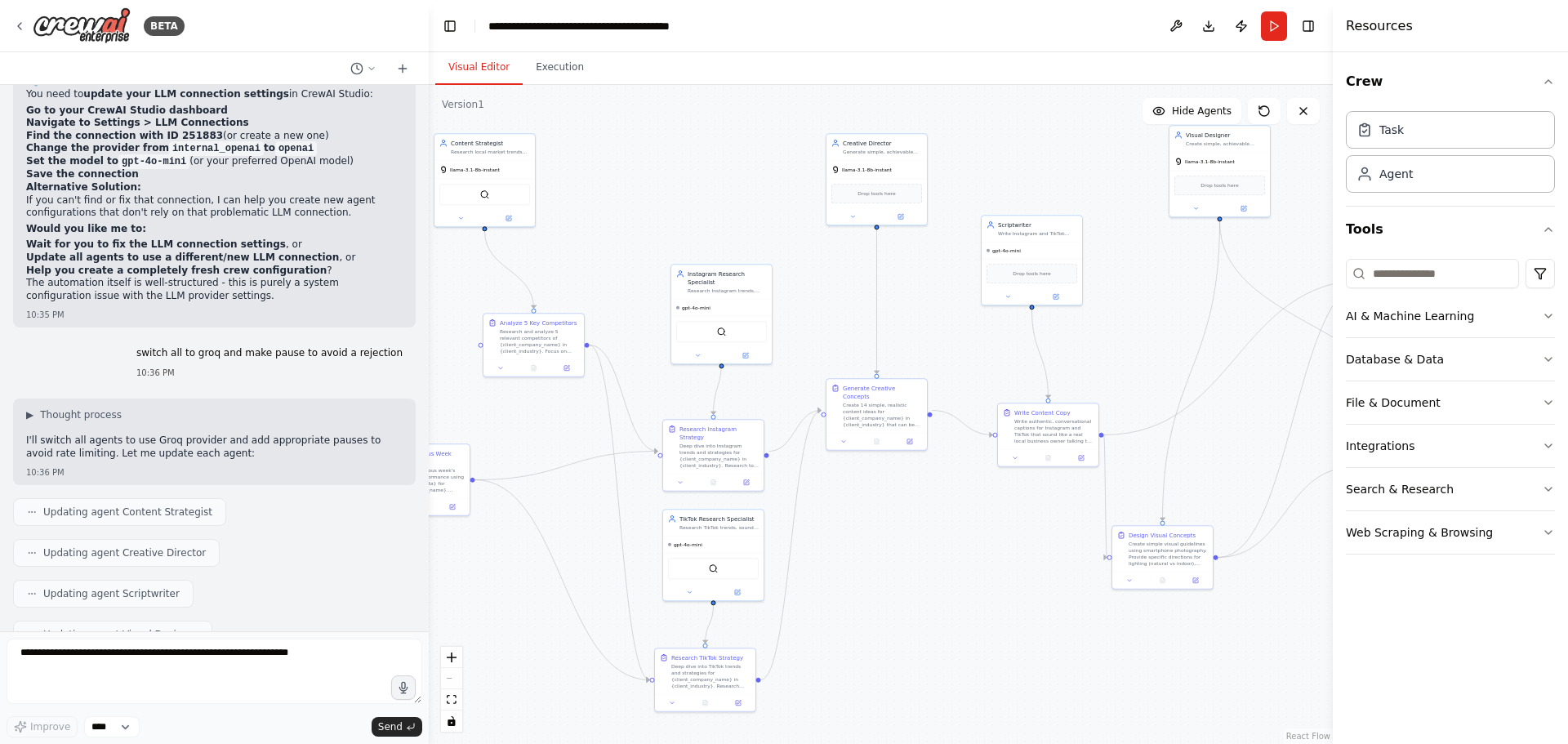
drag, startPoint x: 560, startPoint y: 439, endPoint x: 814, endPoint y: 456, distance: 254.6
click at [777, 454] on div ".deletable-edge-delete-btn { width: 20px; height: 20px; border: 0px solid #ffff…" at bounding box center [881, 414] width 904 height 659
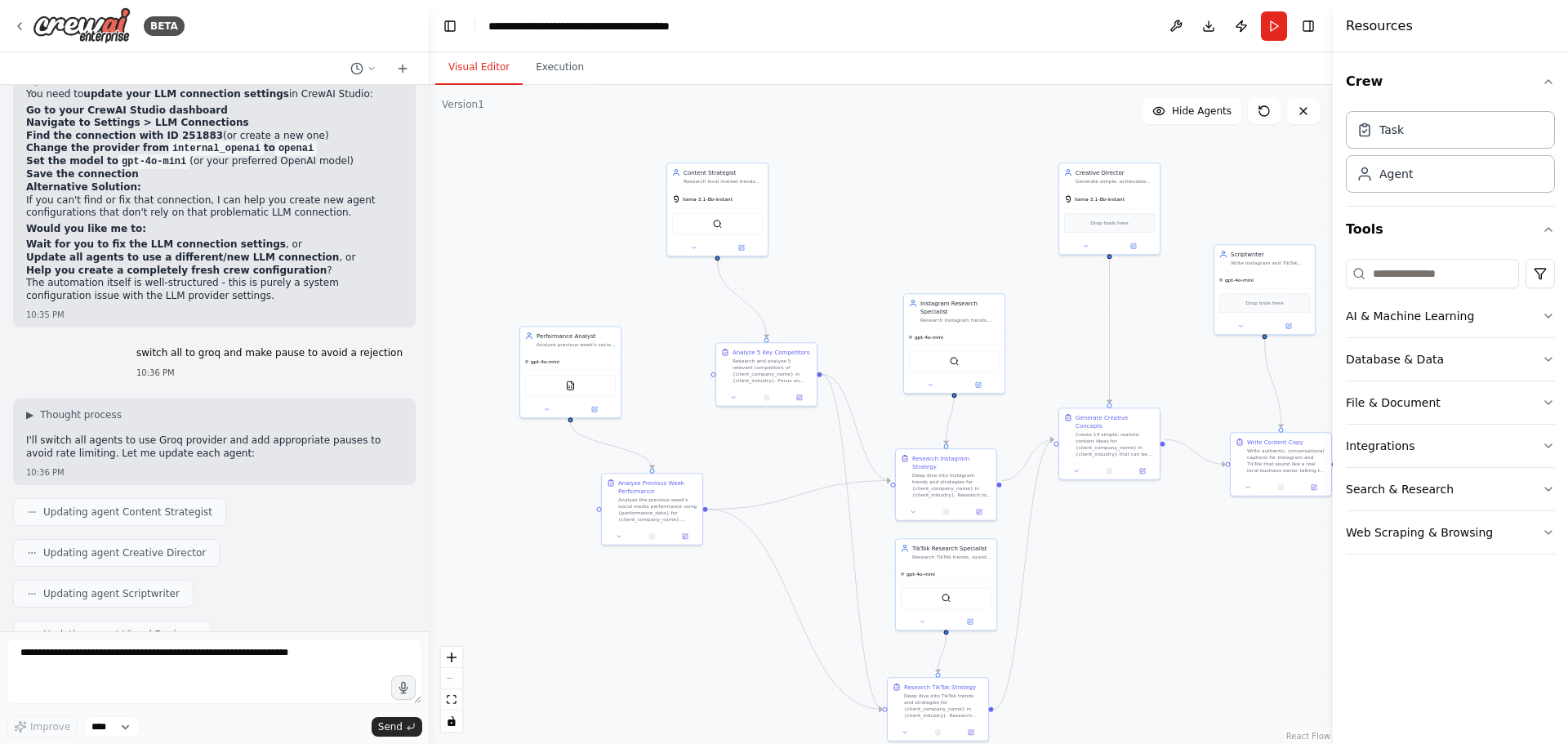
drag, startPoint x: 692, startPoint y: 321, endPoint x: 638, endPoint y: 339, distance: 56.9
click at [638, 339] on div ".deletable-edge-delete-btn { width: 20px; height: 20px; border: 0px solid #ffff…" at bounding box center [881, 414] width 904 height 659
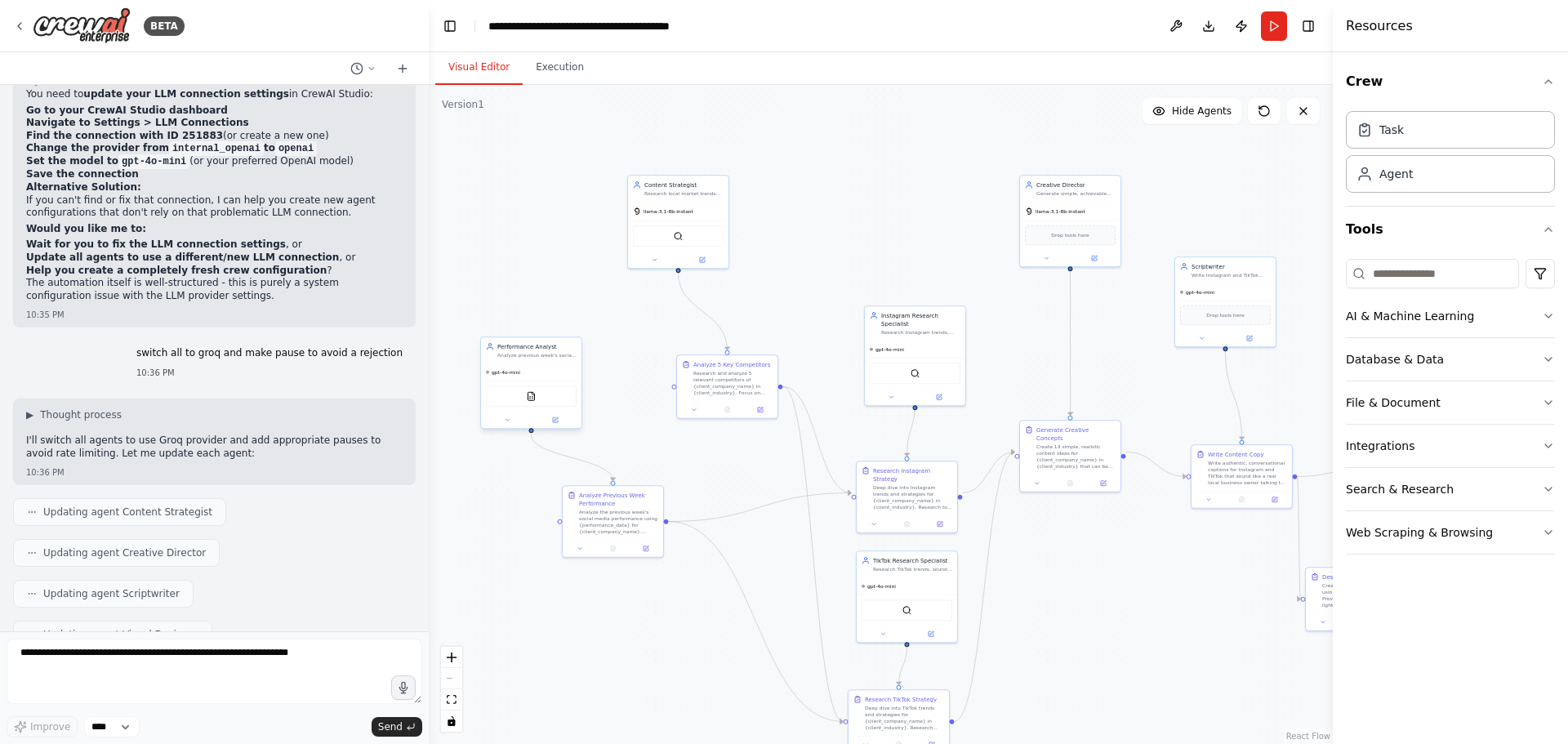
click at [502, 371] on span "gpt-4o-mini" at bounding box center [505, 372] width 29 height 7
click at [554, 423] on icon at bounding box center [555, 419] width 7 height 7
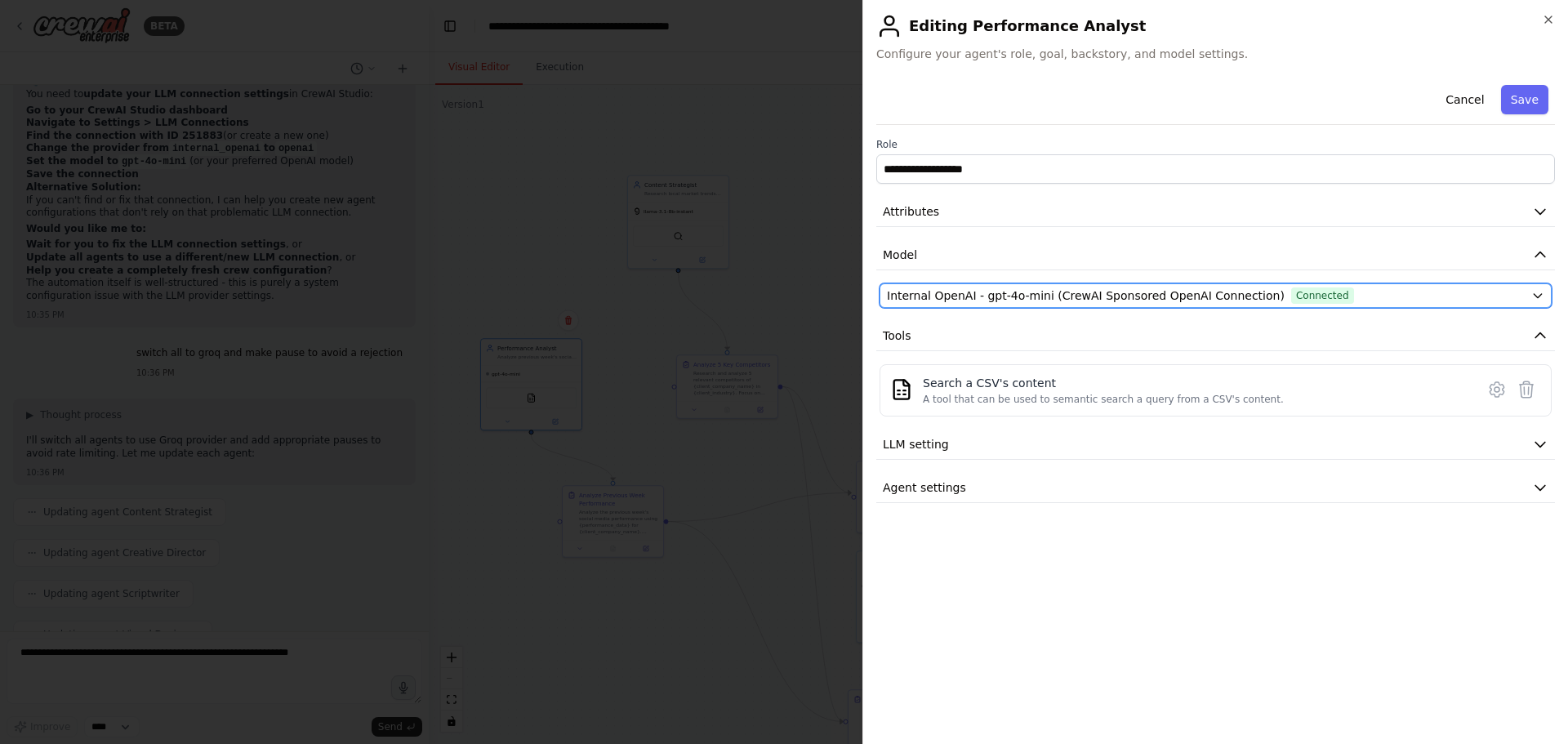
click at [976, 297] on span "Internal OpenAI - gpt-4o-mini (CrewAI Sponsored OpenAI Connection)" at bounding box center [1085, 295] width 397 height 16
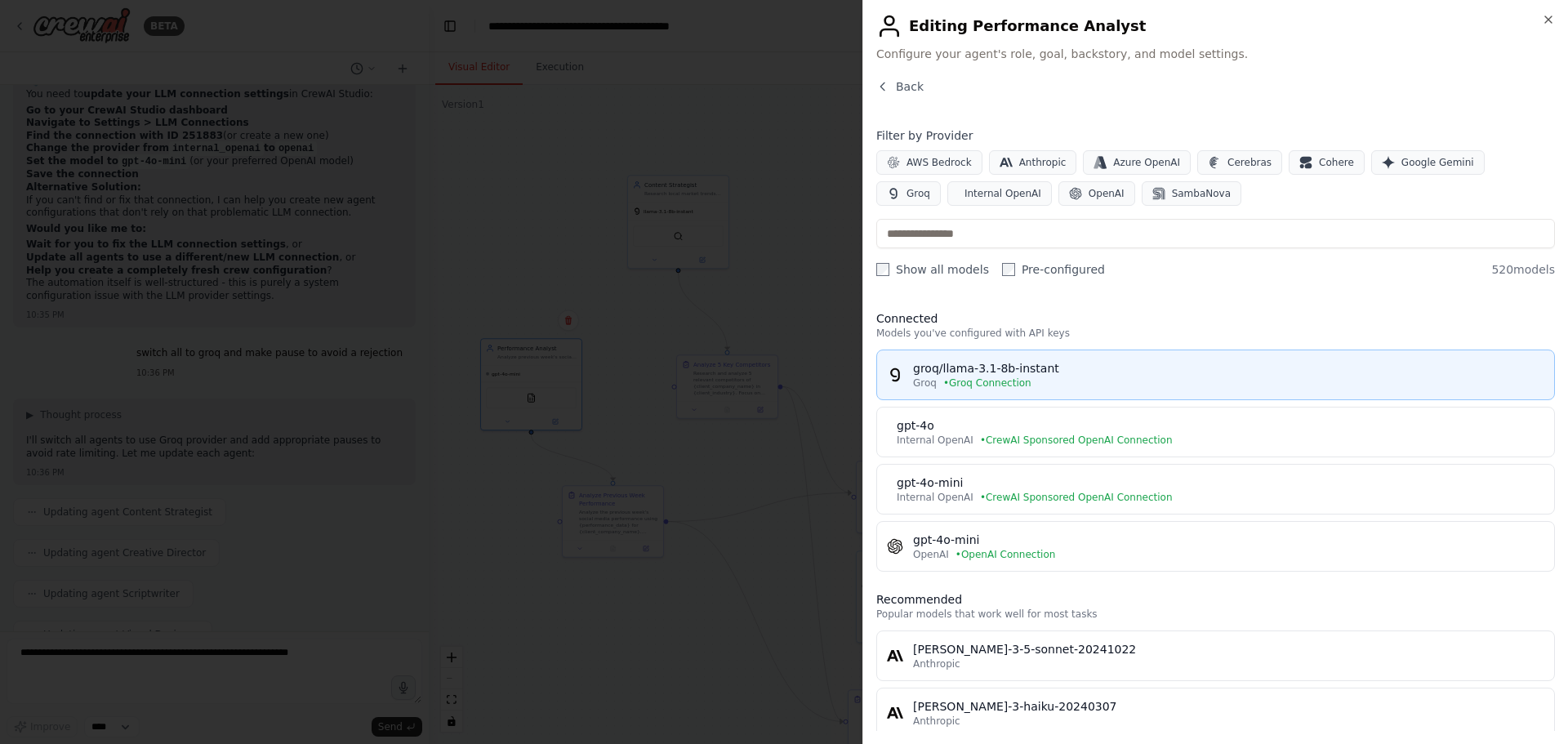
click at [1084, 378] on div "Groq • Groq Connection" at bounding box center [1228, 382] width 631 height 13
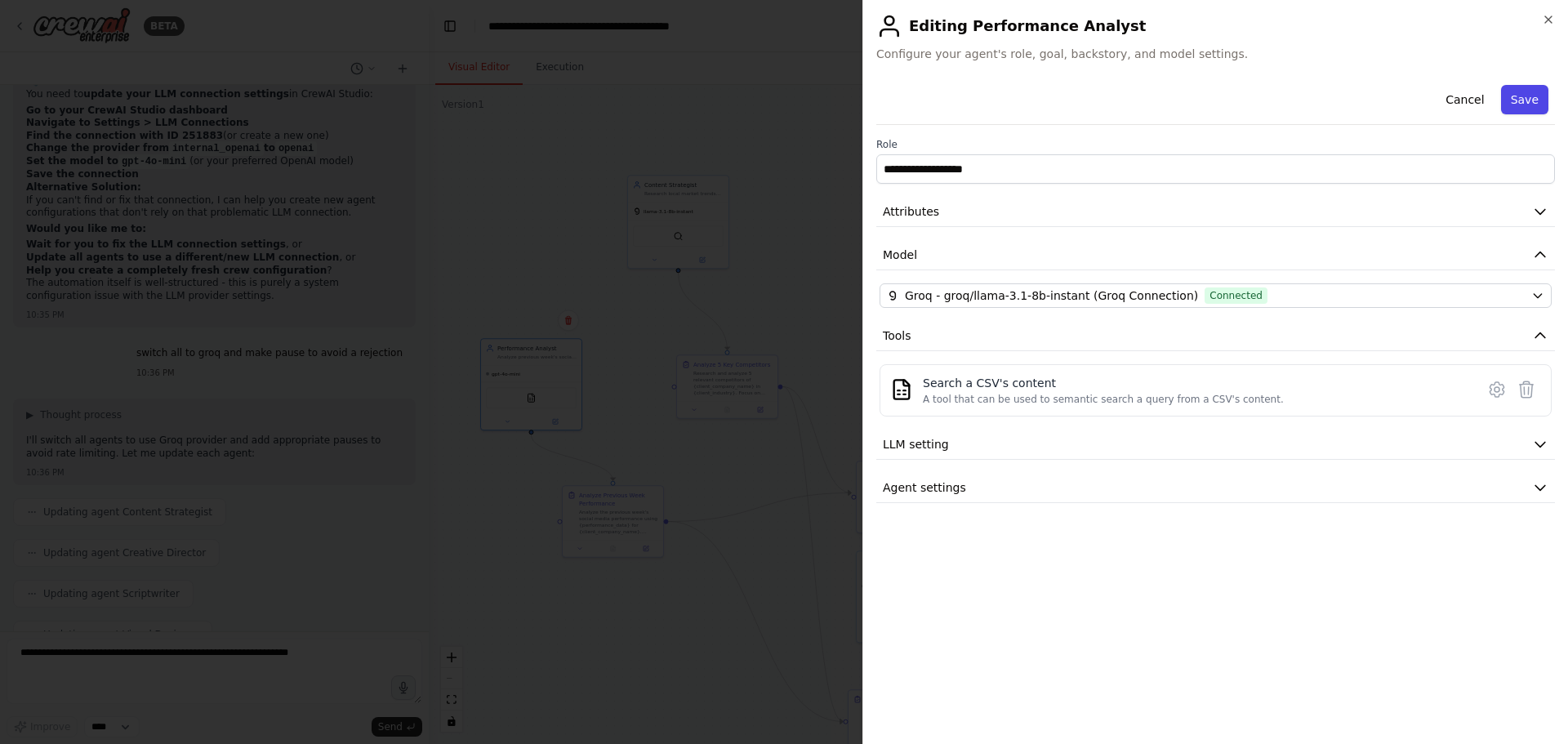
click at [1519, 100] on button "Save" at bounding box center [1525, 100] width 48 height 30
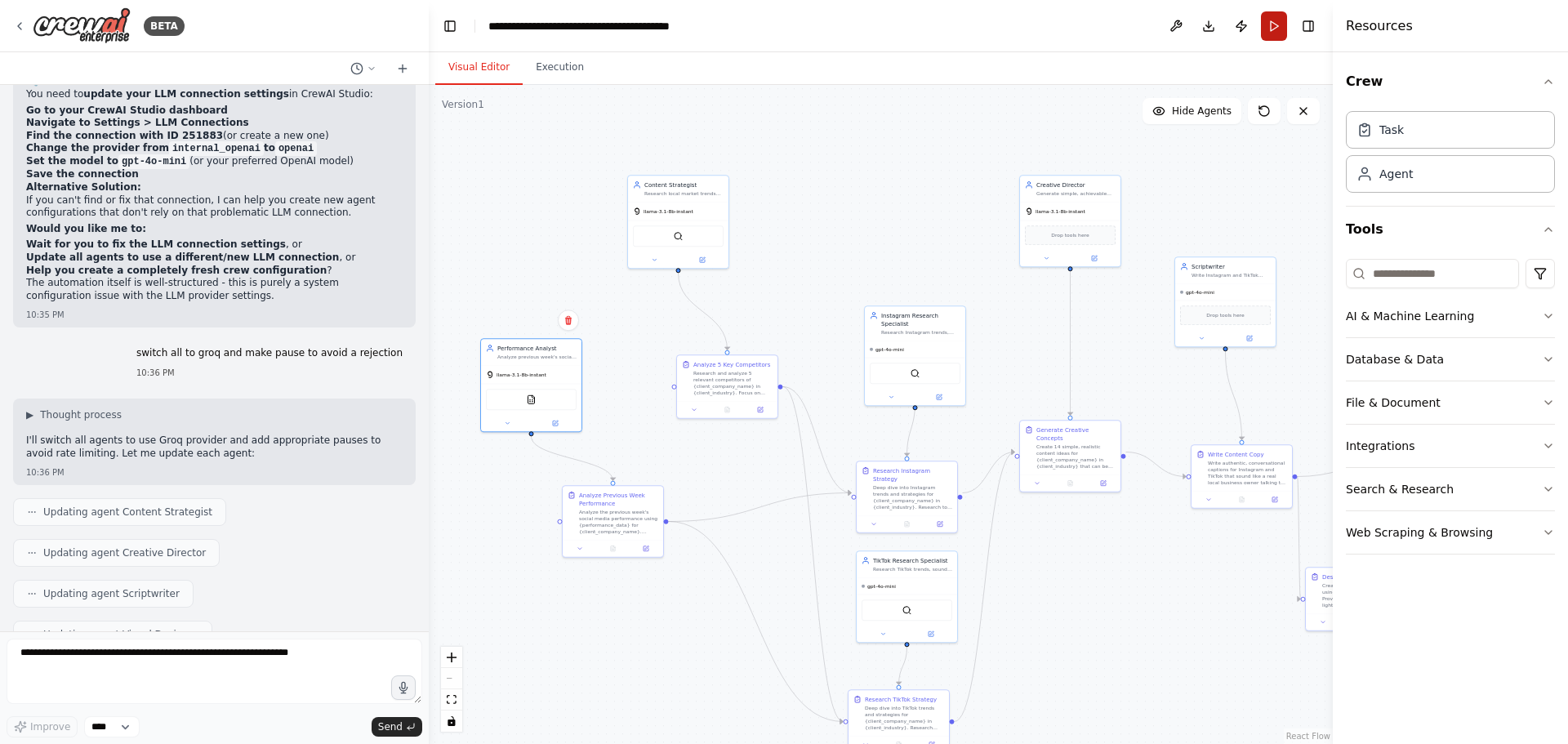
click at [1271, 28] on button "Run" at bounding box center [1274, 27] width 26 height 30
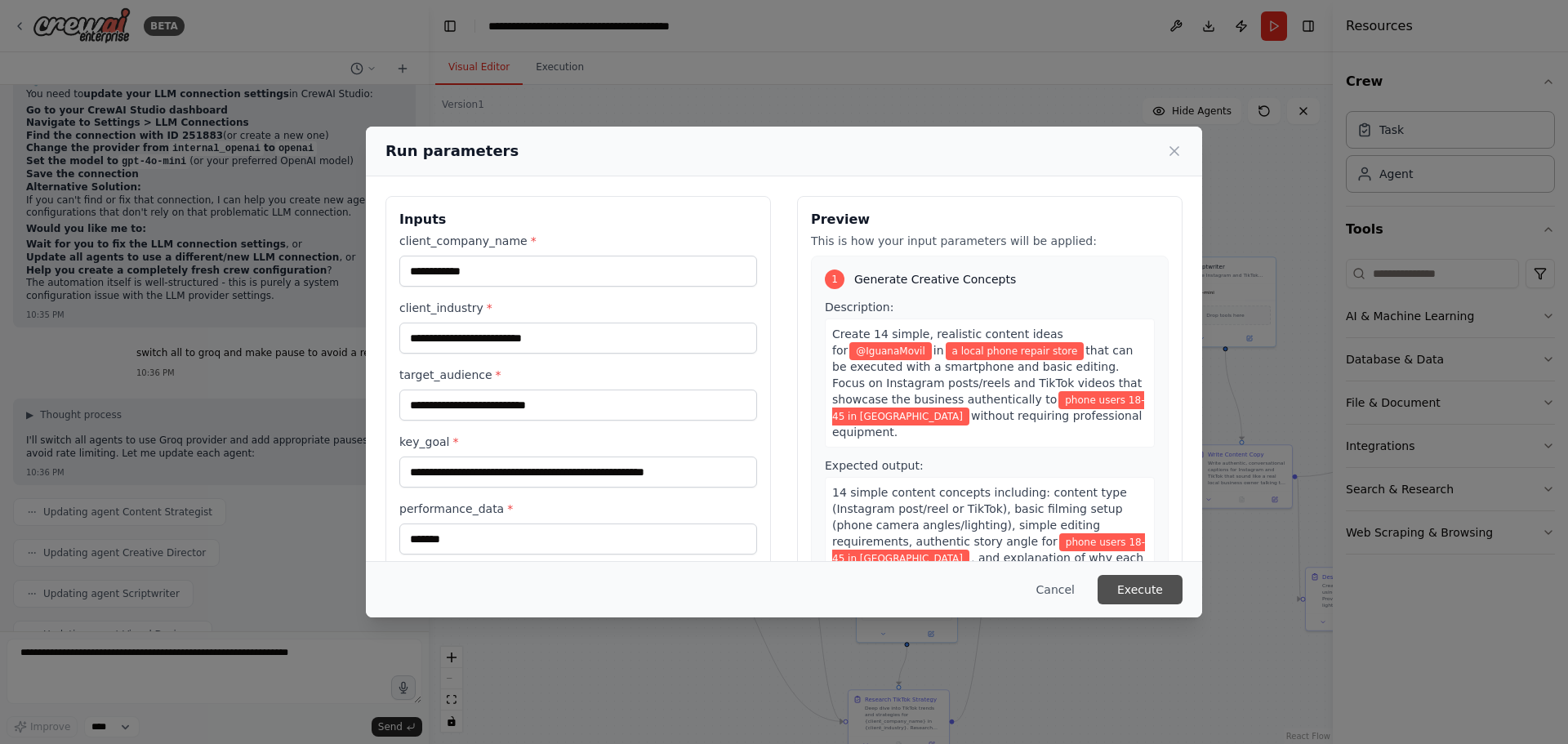
click at [1158, 590] on button "Execute" at bounding box center [1141, 589] width 85 height 30
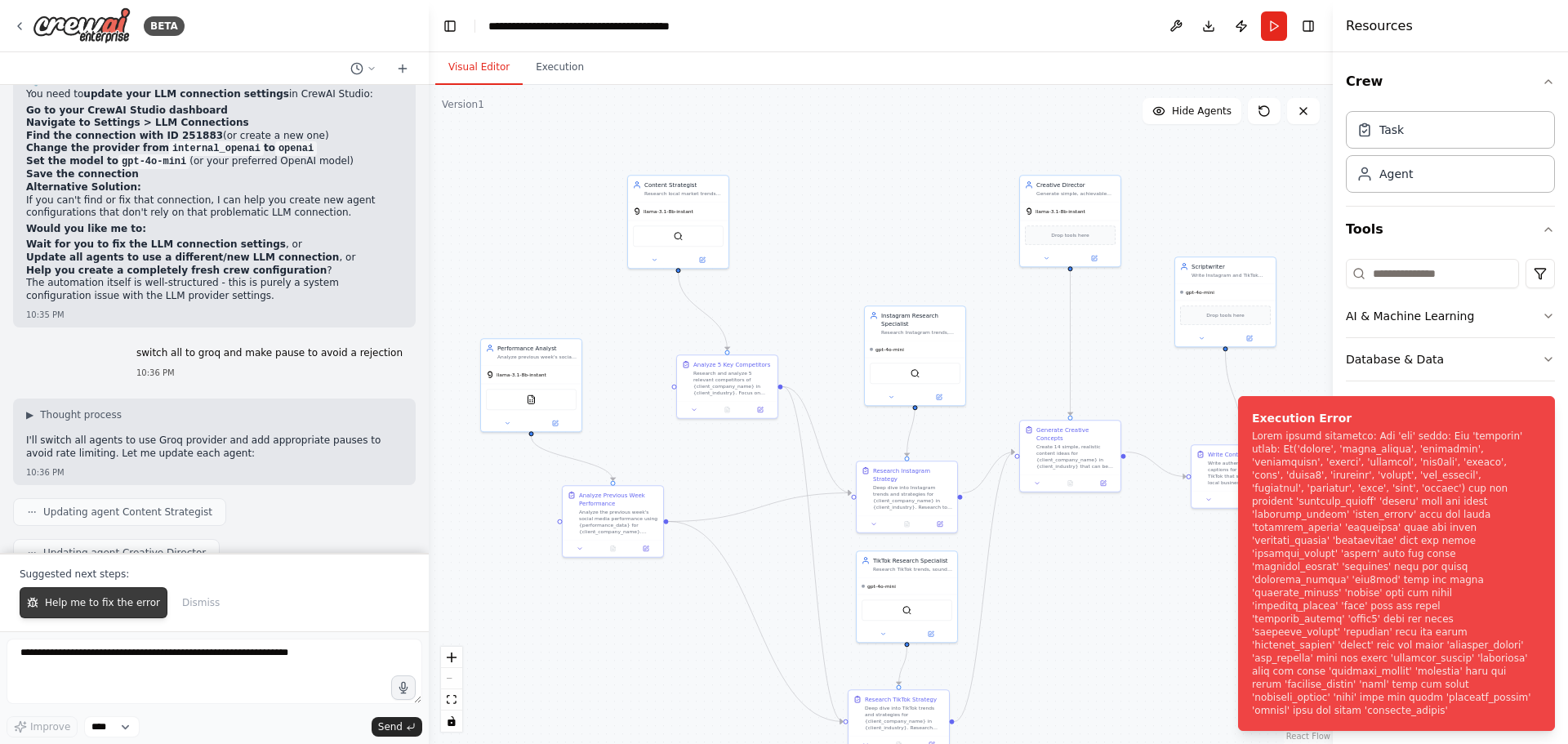
click at [102, 605] on span "Help me to fix the error" at bounding box center [102, 602] width 115 height 13
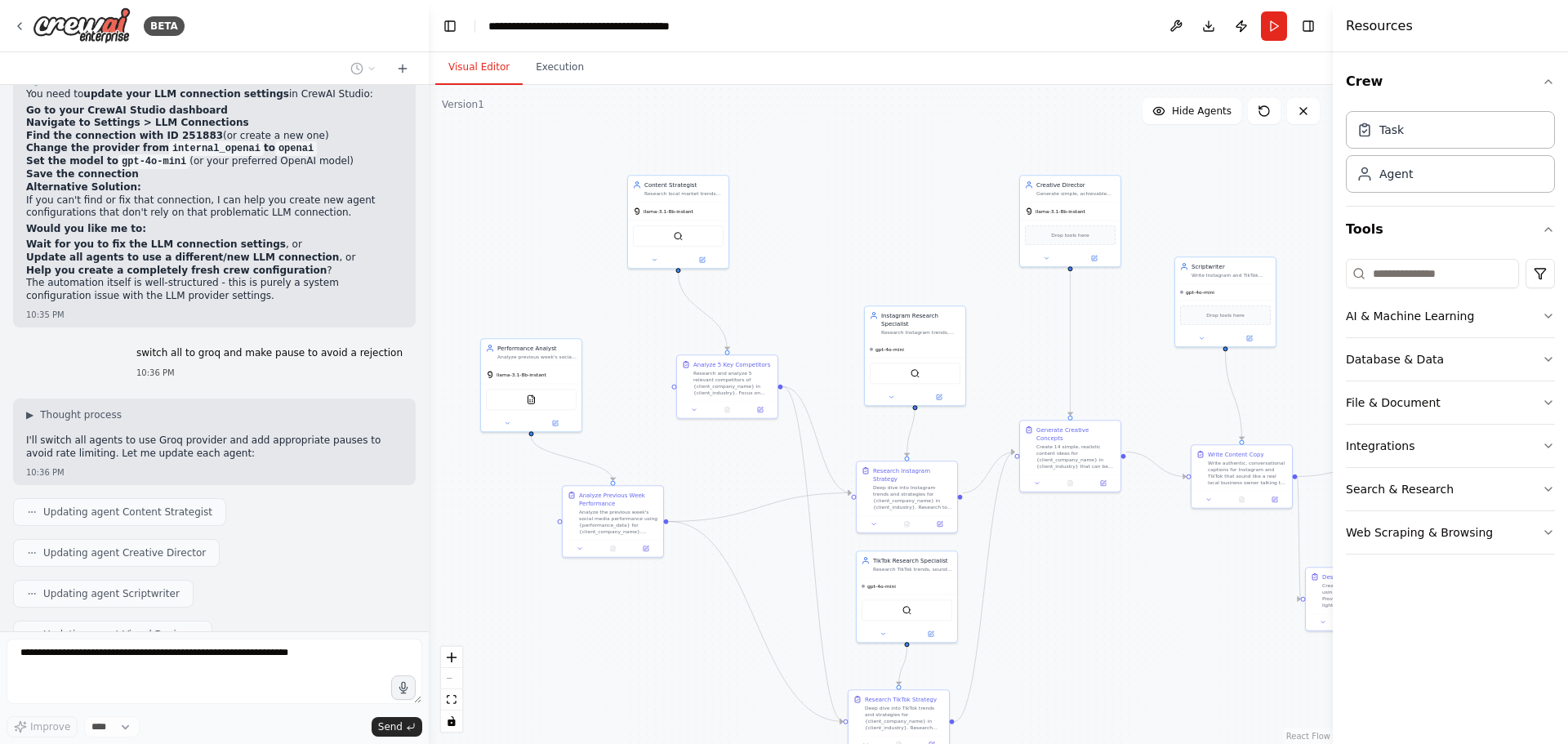
scroll to position [18232, 0]
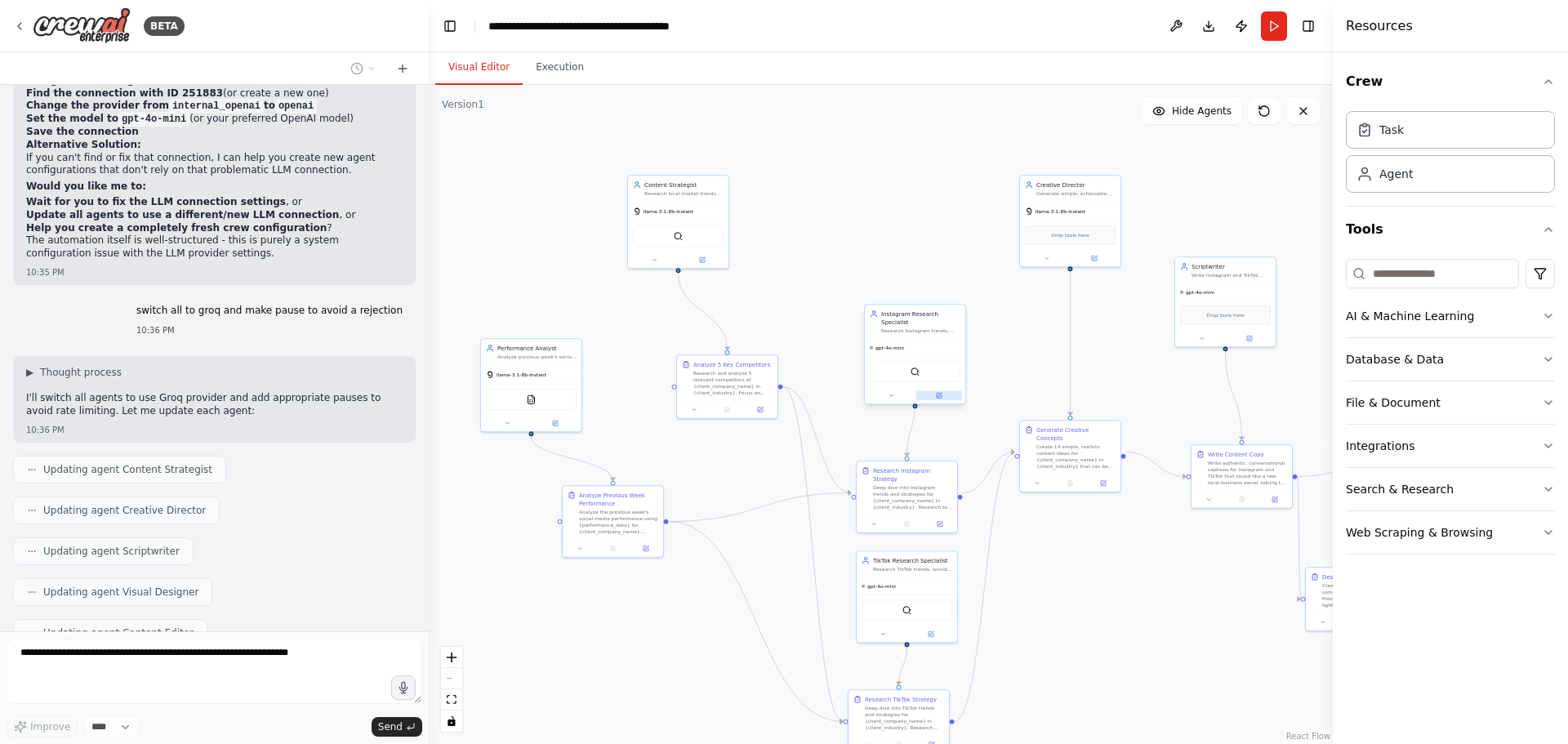
click at [936, 392] on icon at bounding box center [939, 395] width 7 height 7
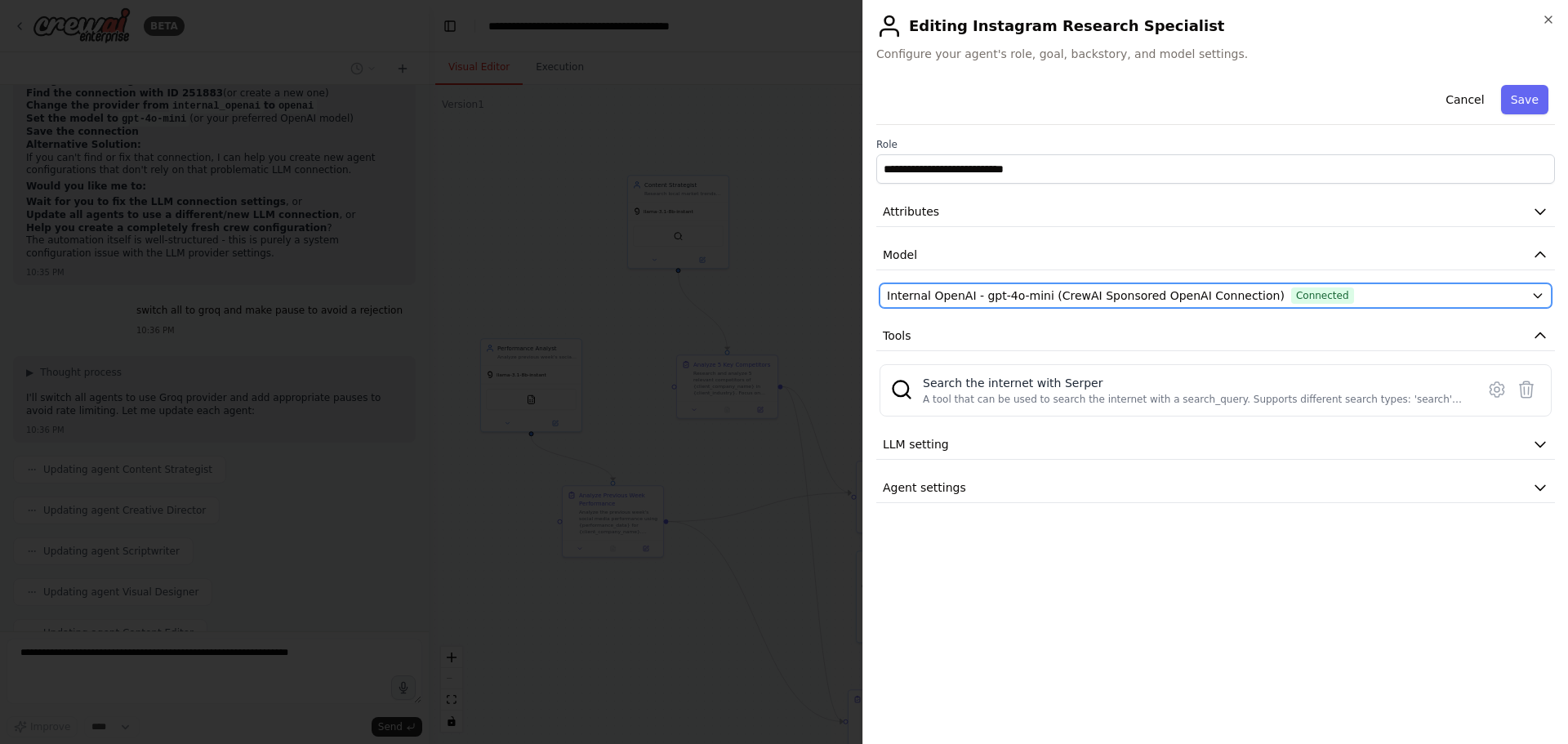
click at [964, 290] on span "Internal OpenAI - gpt-4o-mini (CrewAI Sponsored OpenAI Connection)" at bounding box center [1085, 295] width 397 height 16
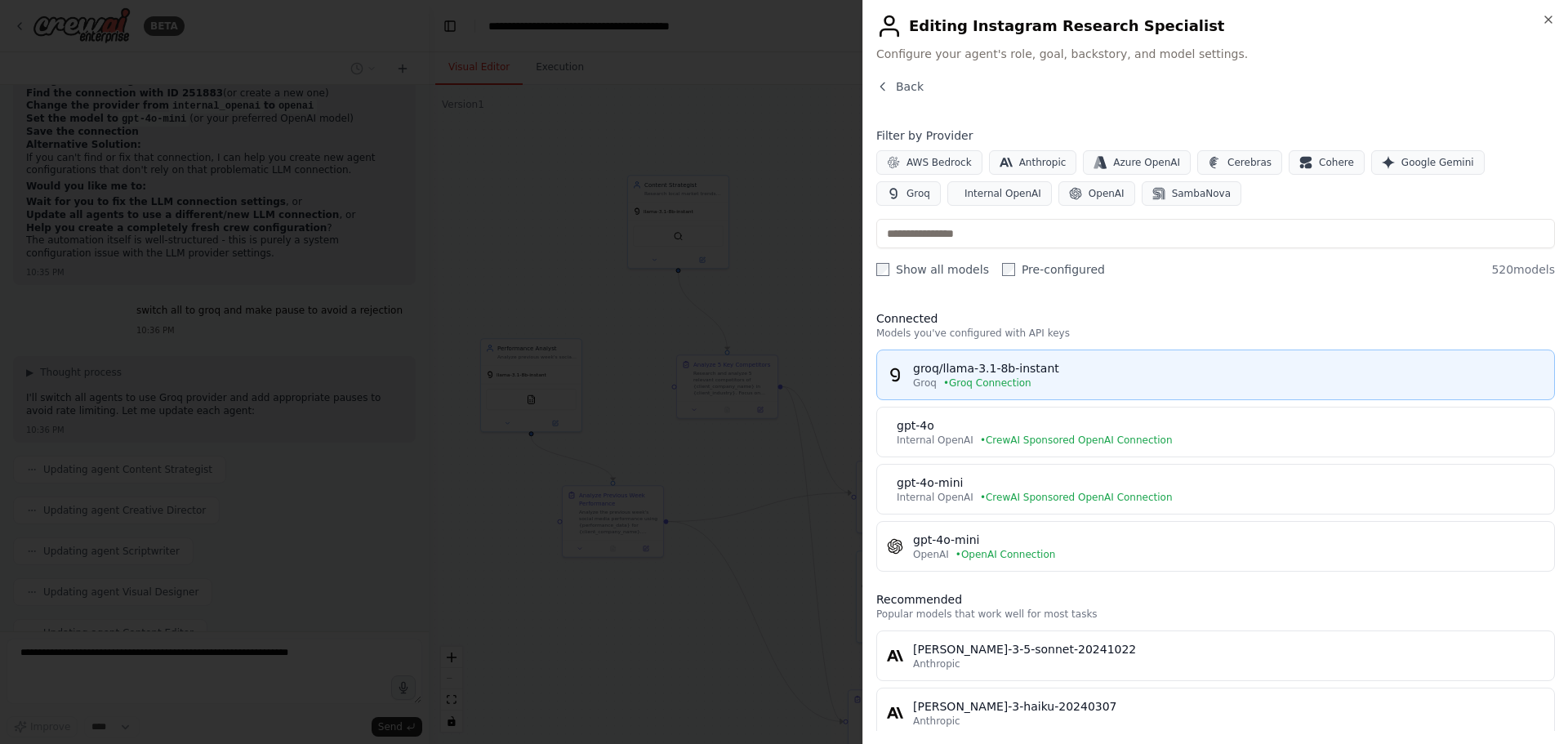
click at [964, 373] on div "groq/llama-3.1-8b-instant" at bounding box center [1228, 368] width 631 height 16
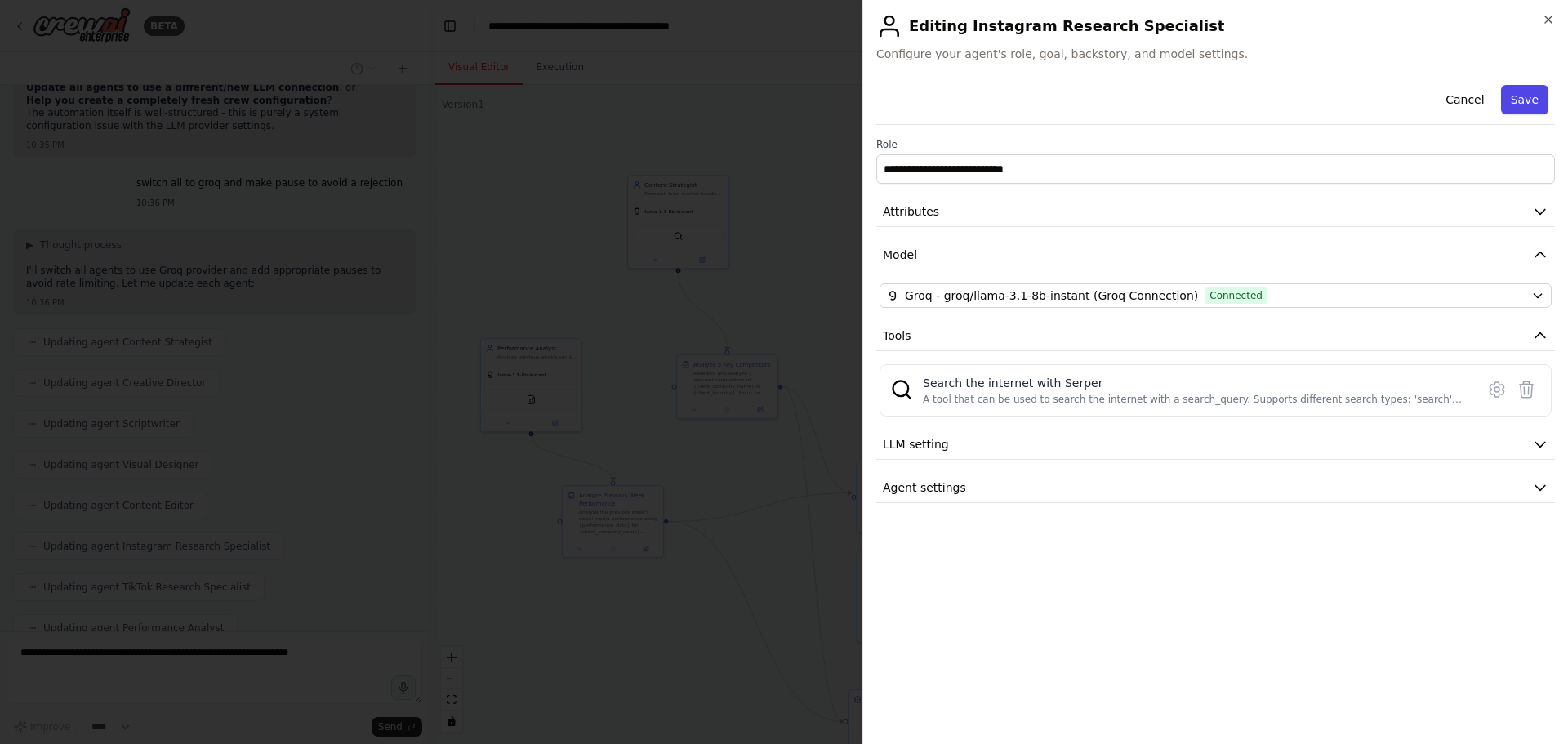
click at [1528, 107] on button "Save" at bounding box center [1525, 100] width 48 height 30
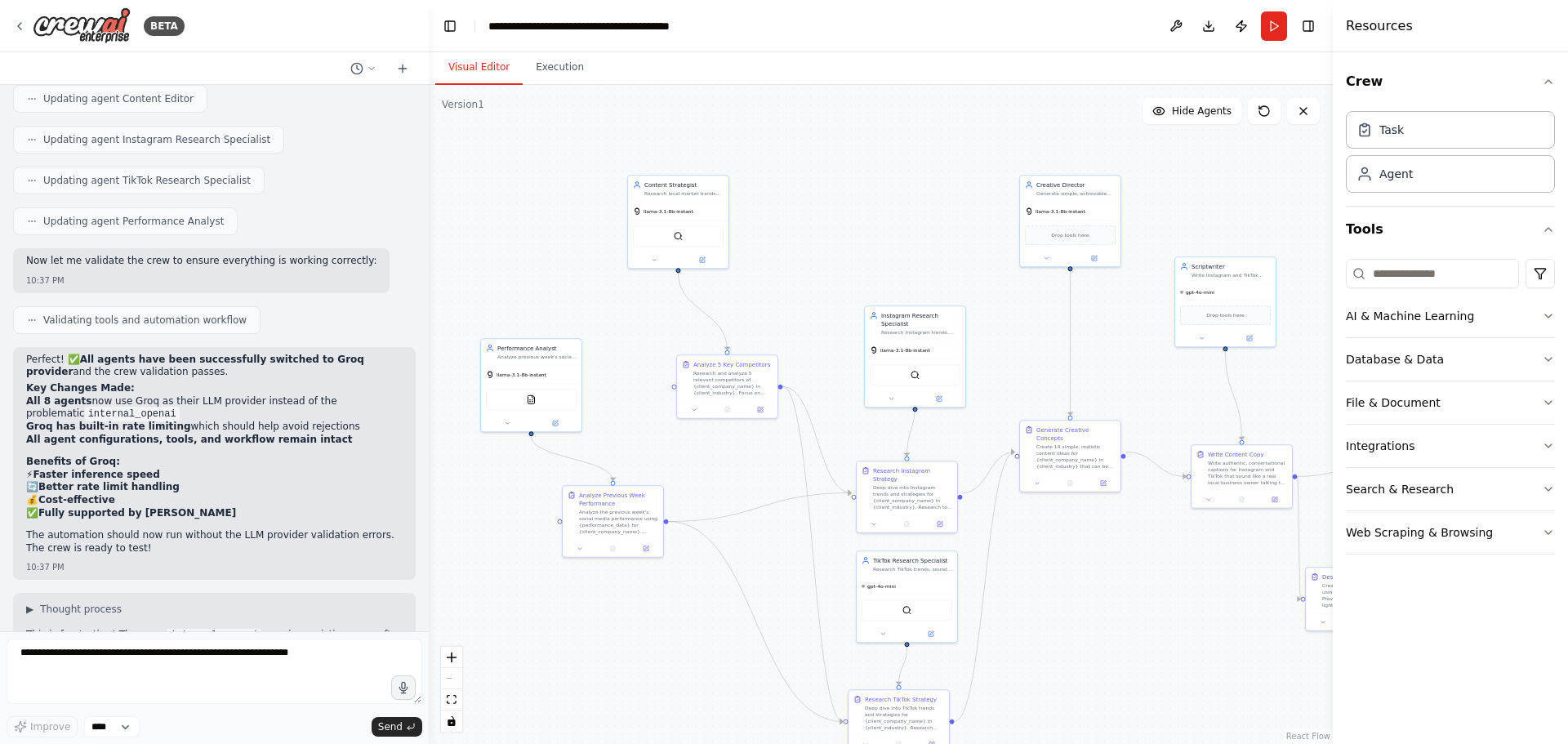
scroll to position [18865, 0]
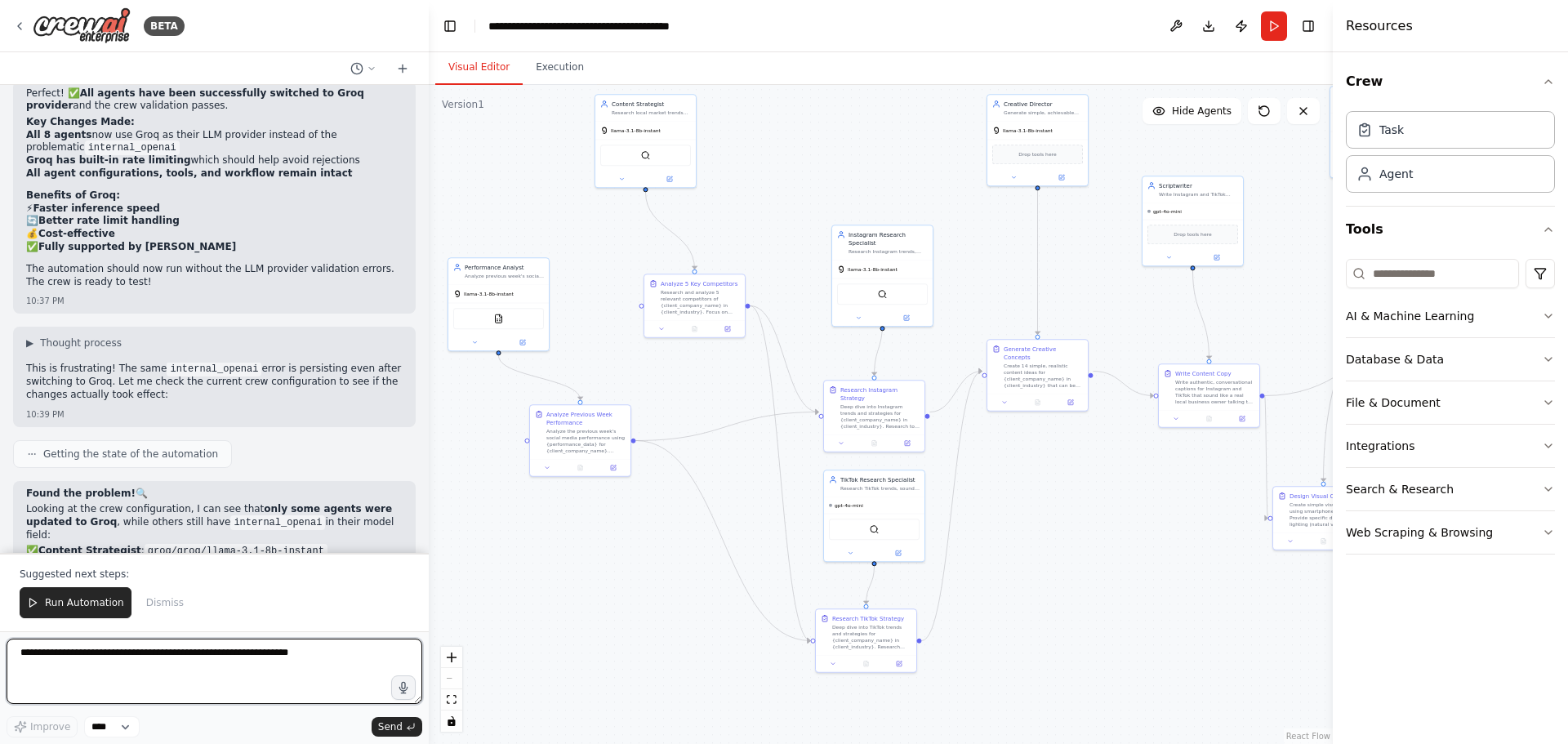
drag, startPoint x: 601, startPoint y: 638, endPoint x: 567, endPoint y: 574, distance: 72.5
click at [567, 574] on div ".deletable-edge-delete-btn { width: 20px; height: 20px; border: 0px solid #ffff…" at bounding box center [881, 414] width 904 height 659
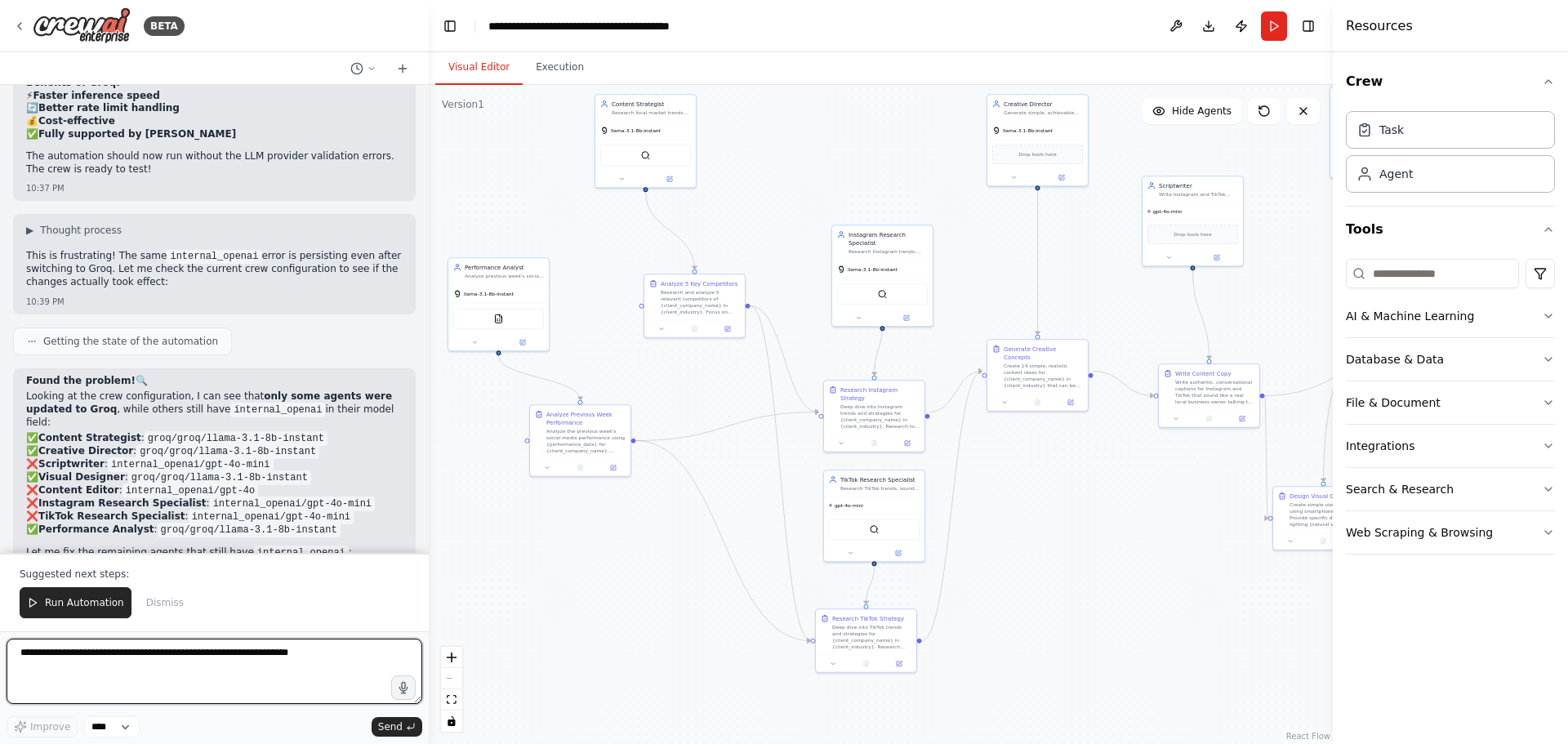
scroll to position [19158, 0]
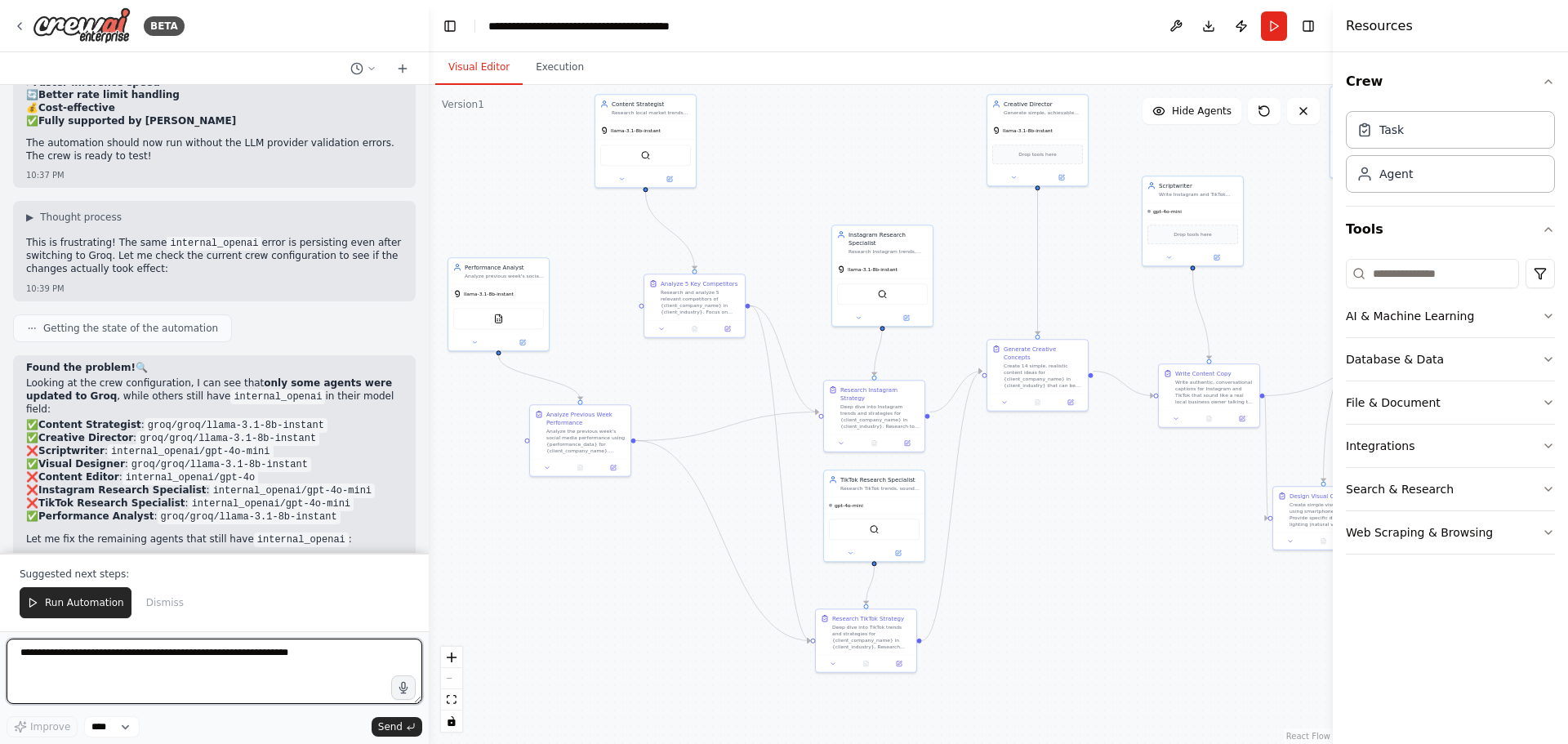
click at [151, 657] on textarea at bounding box center [214, 671] width 415 height 65
type textarea "**********"
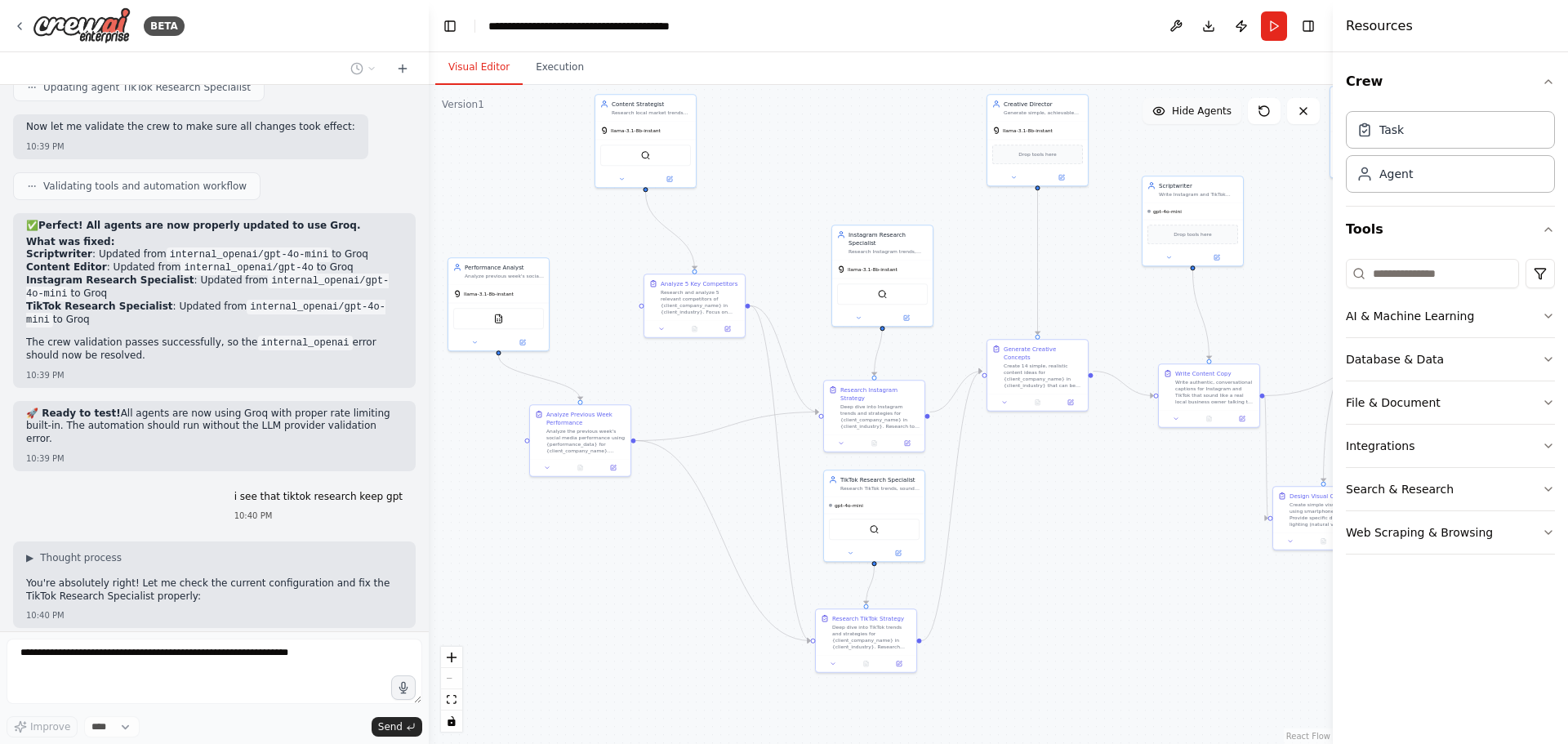
scroll to position [19804, 0]
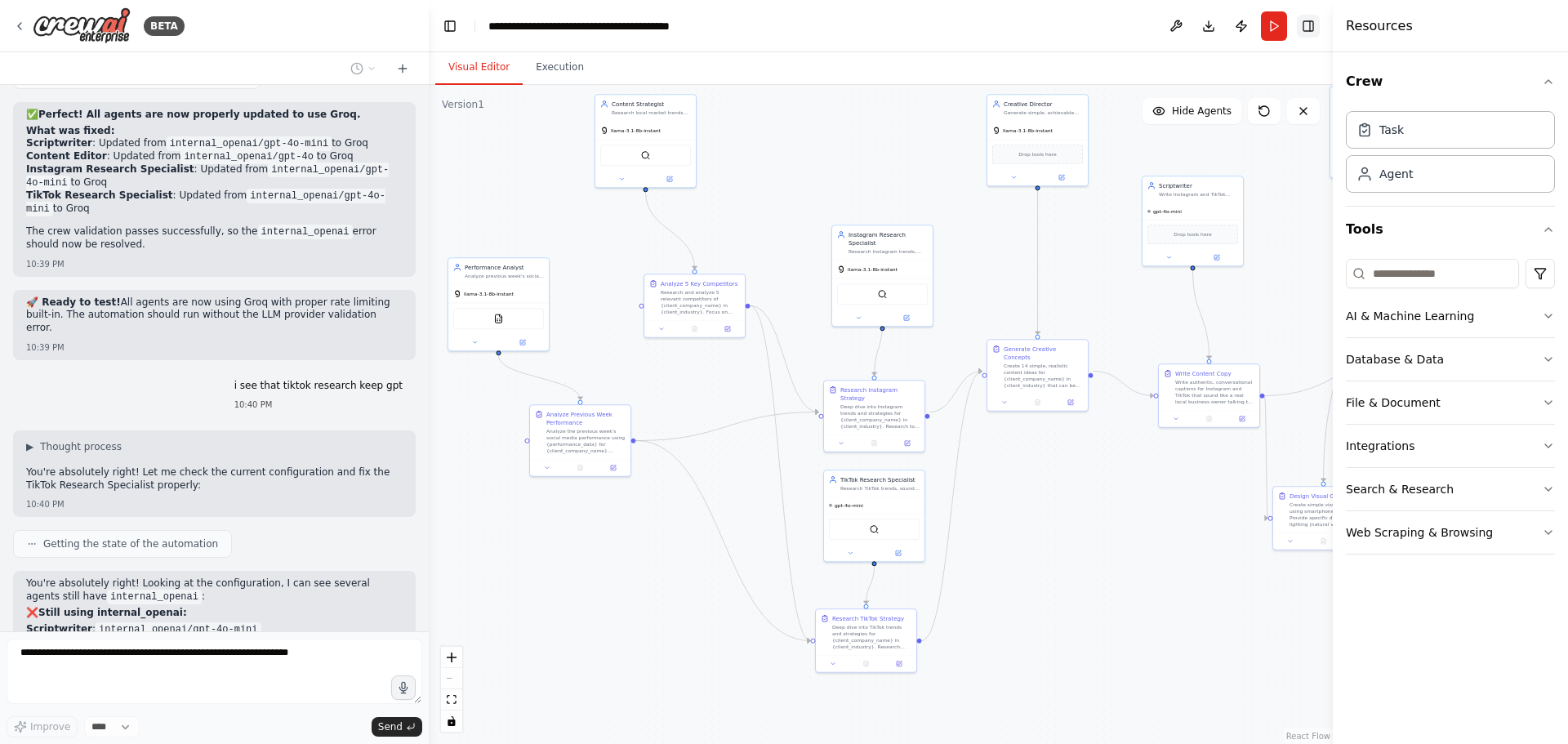
click at [1303, 30] on button "Toggle Right Sidebar" at bounding box center [1308, 26] width 23 height 23
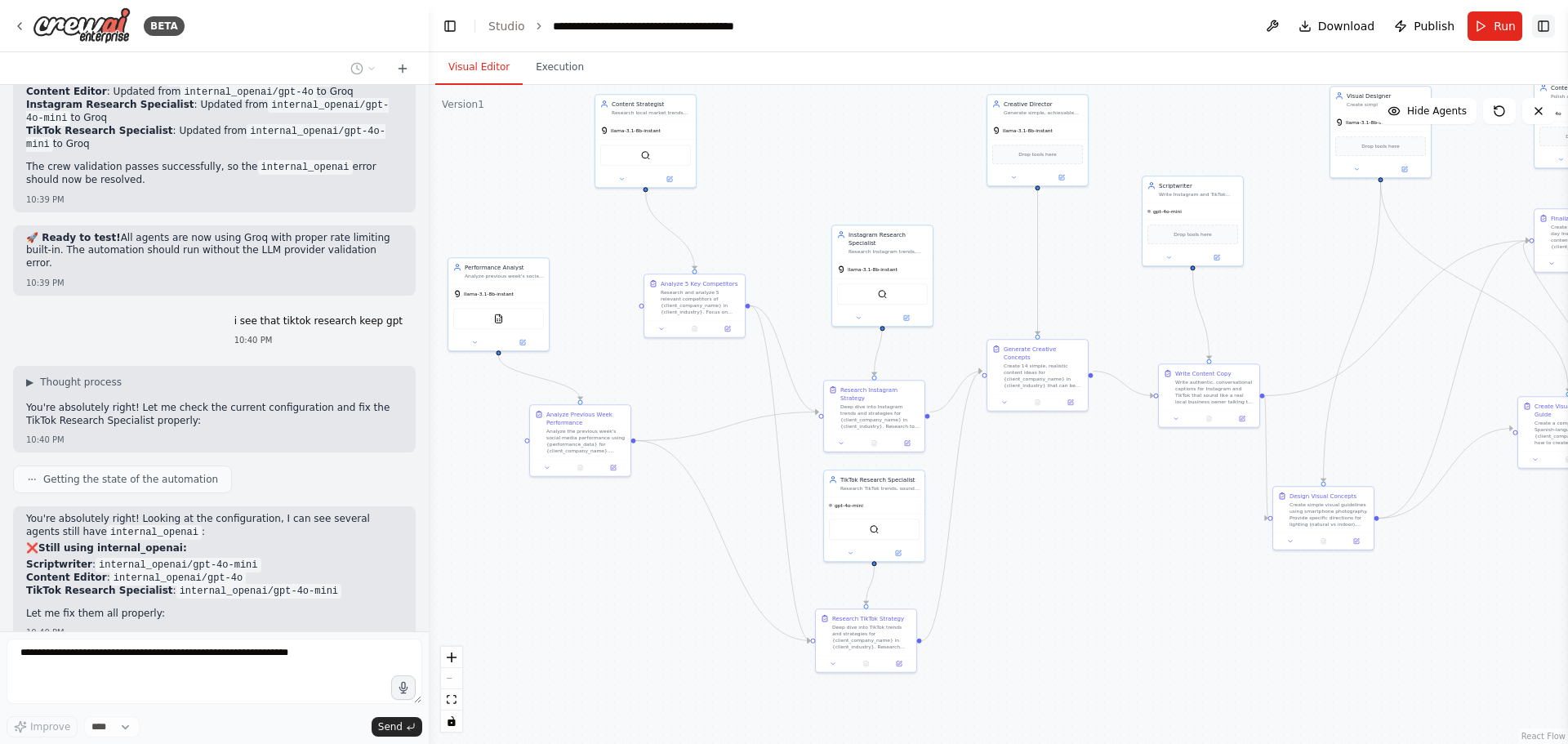
click at [1551, 24] on button "Toggle Right Sidebar" at bounding box center [1543, 26] width 23 height 23
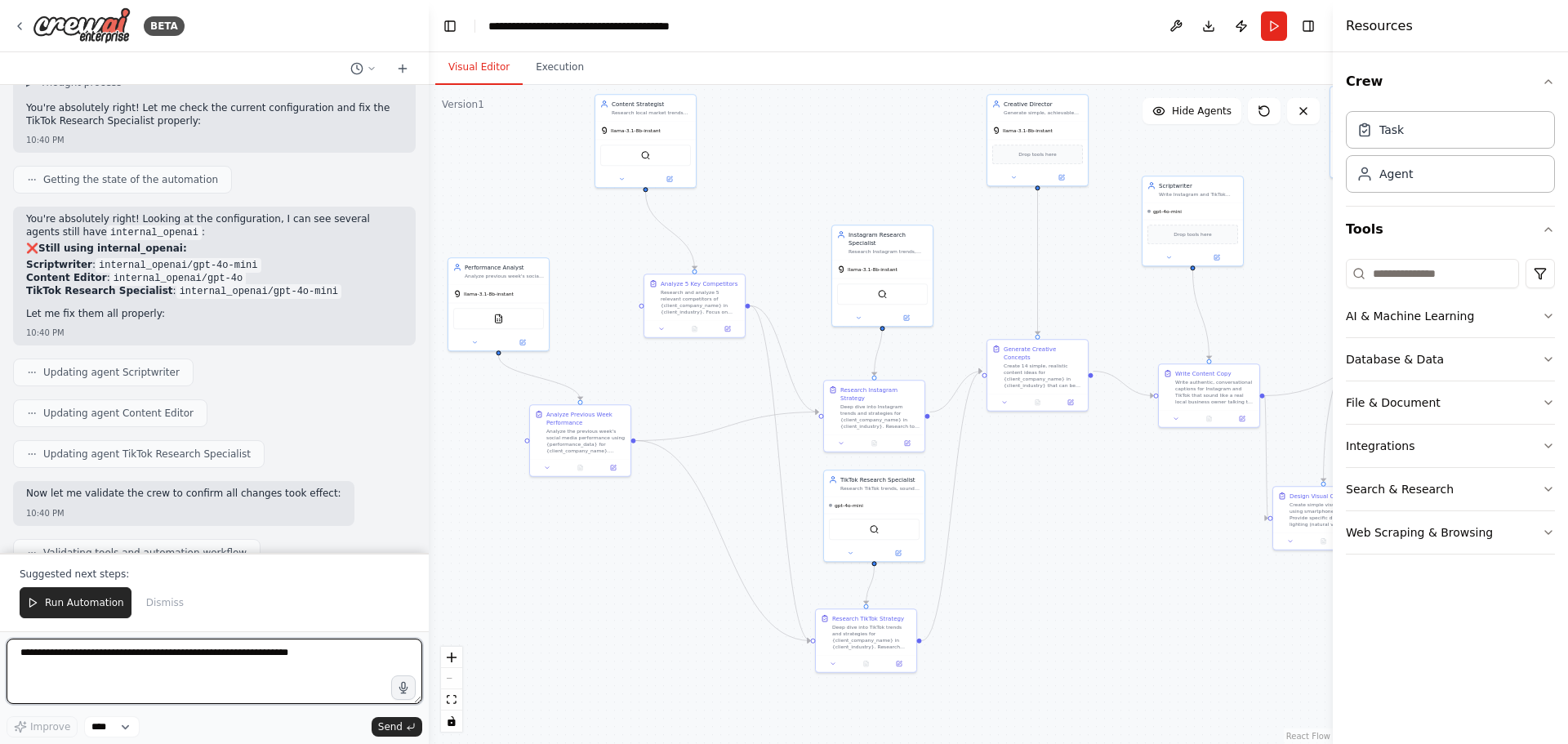
scroll to position [20280, 0]
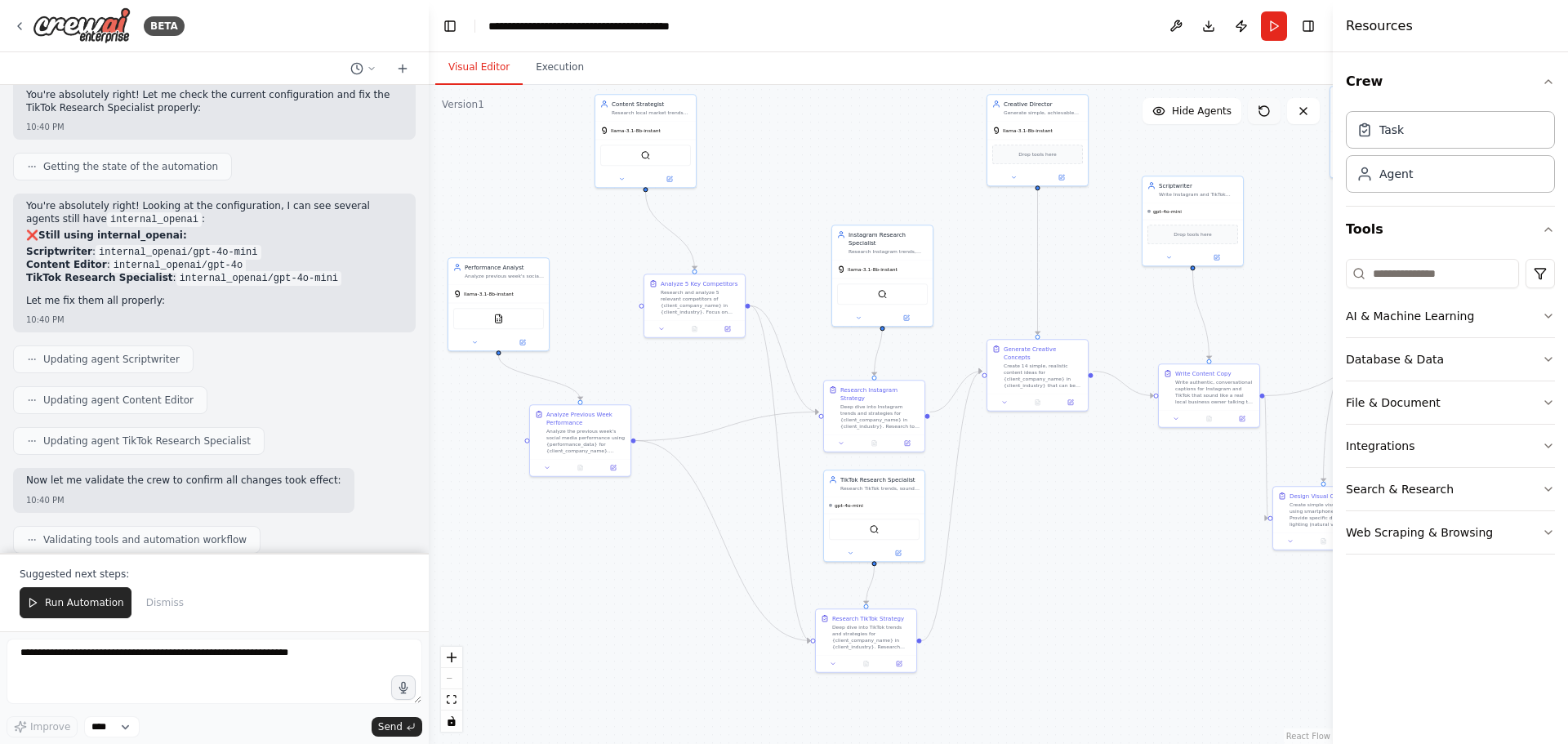
click at [1275, 113] on button at bounding box center [1264, 111] width 33 height 26
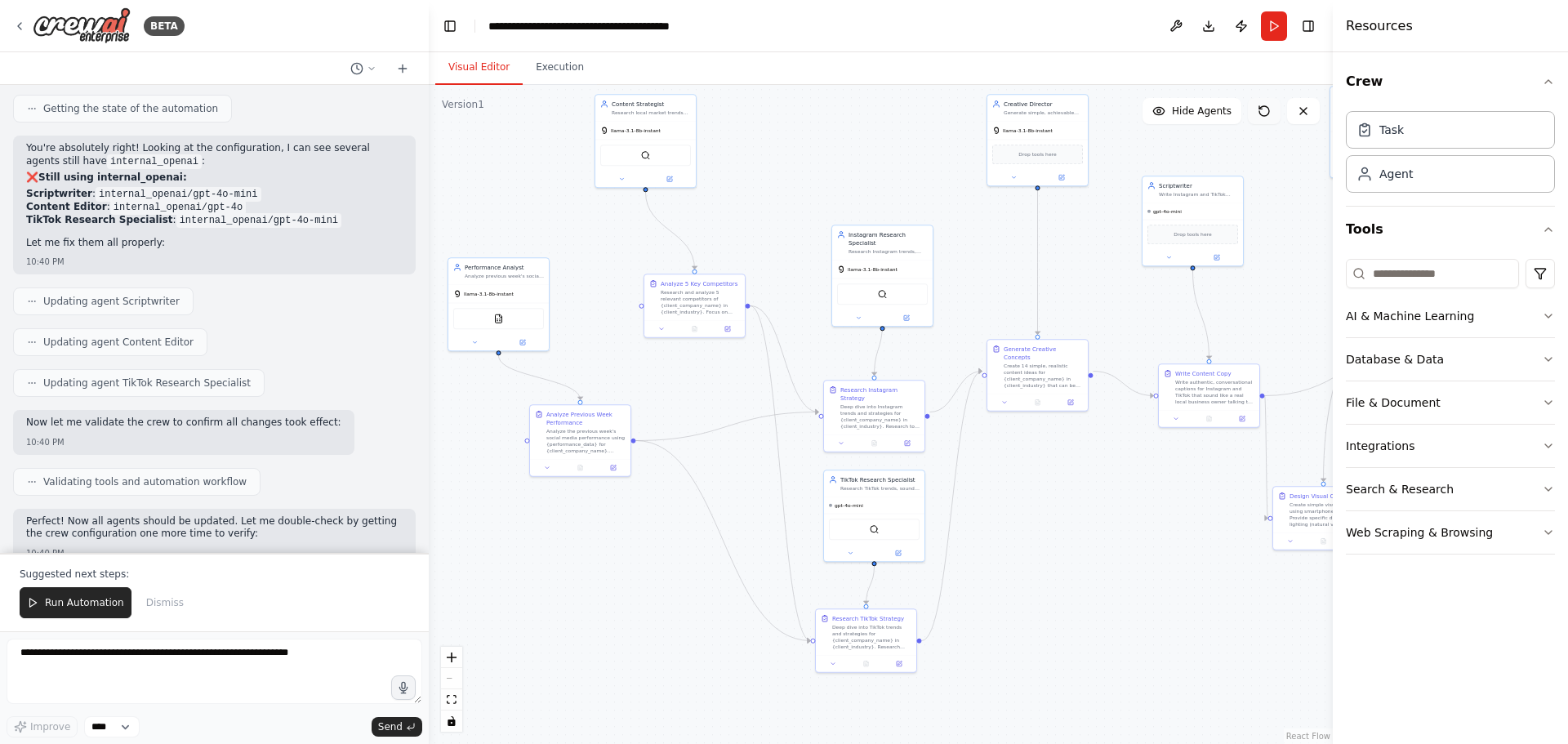
click at [1271, 113] on icon at bounding box center [1264, 110] width 13 height 13
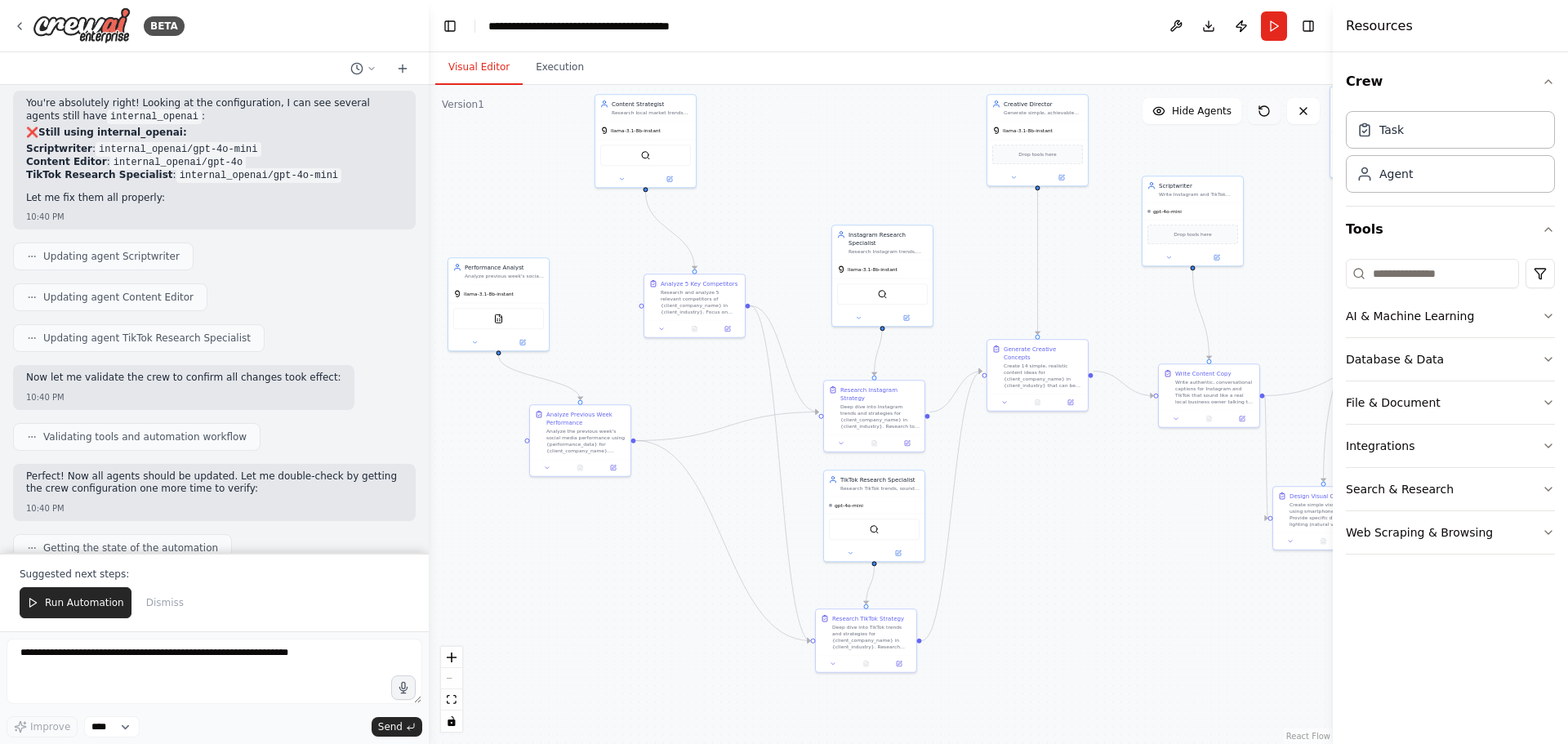
scroll to position [20396, 0]
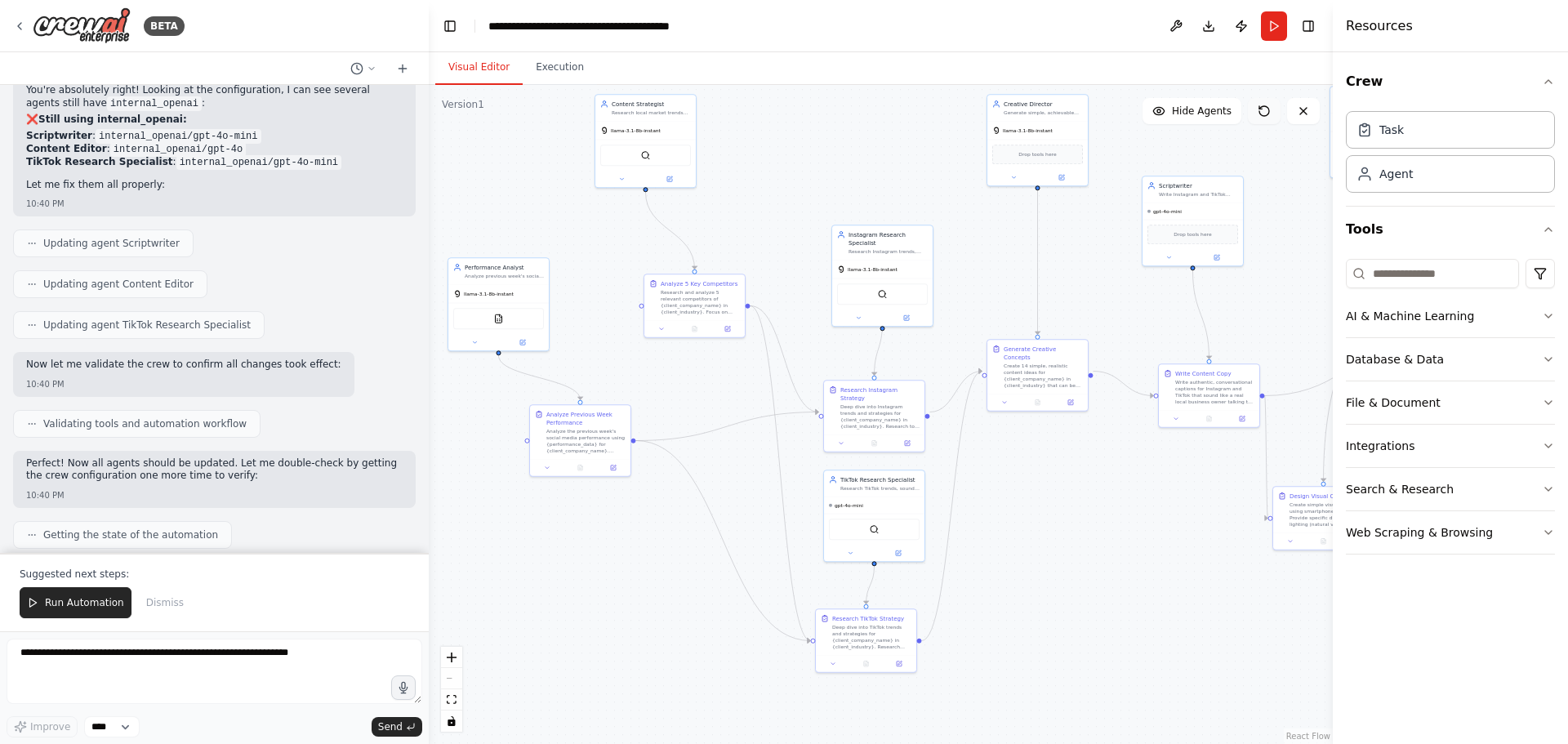
click at [1271, 113] on icon at bounding box center [1264, 110] width 13 height 13
click at [1268, 102] on button at bounding box center [1264, 111] width 33 height 26
click at [1299, 110] on icon at bounding box center [1303, 110] width 13 height 13
click at [1303, 118] on button at bounding box center [1303, 111] width 33 height 26
click at [1306, 104] on button at bounding box center [1303, 111] width 33 height 26
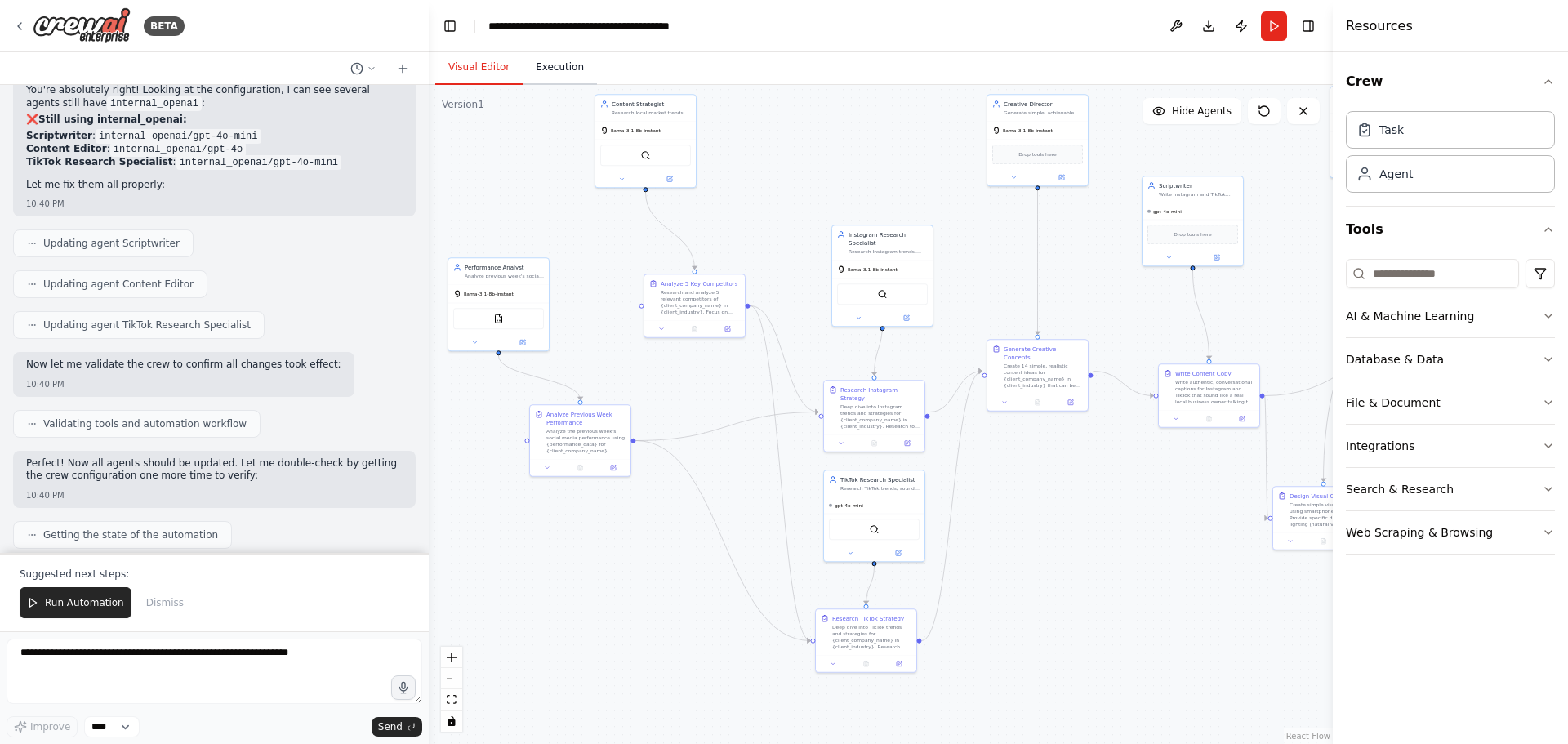
click at [553, 70] on button "Execution" at bounding box center [559, 67] width 74 height 35
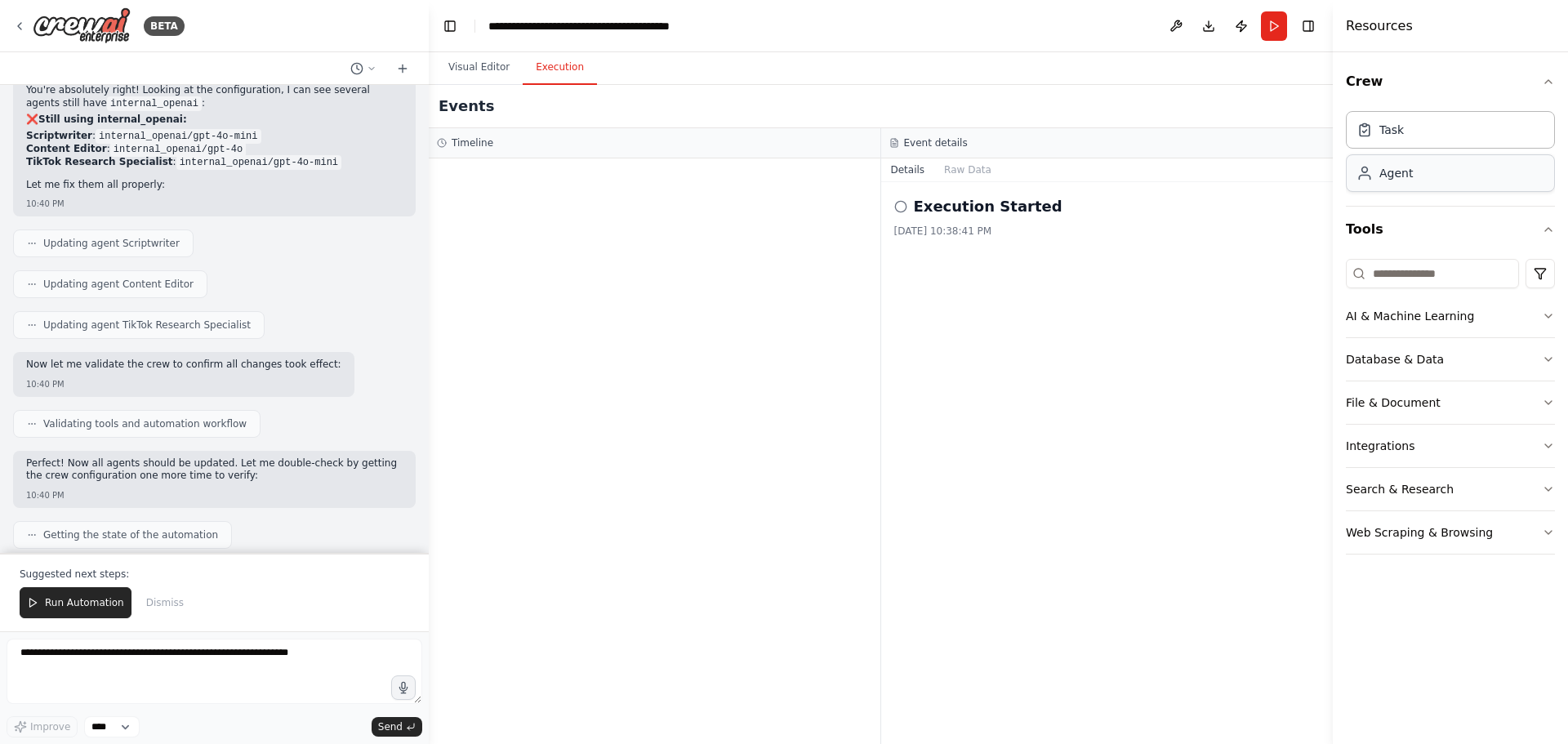
click at [1409, 174] on div "Agent" at bounding box center [1397, 172] width 34 height 16
click at [461, 60] on button "Visual Editor" at bounding box center [479, 67] width 87 height 35
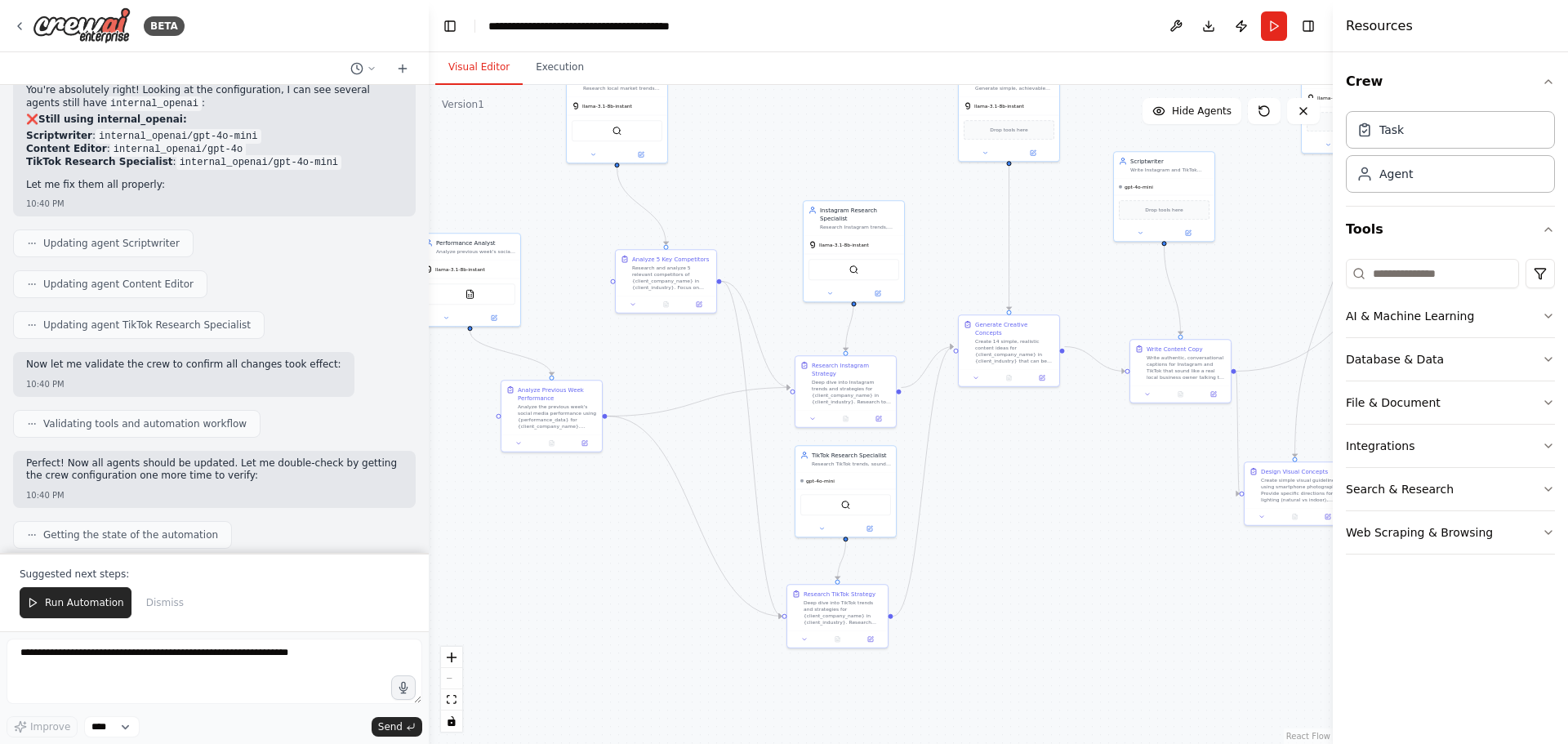
drag, startPoint x: 1126, startPoint y: 516, endPoint x: 1098, endPoint y: 491, distance: 37.5
click at [1098, 491] on div ".deletable-edge-delete-btn { width: 20px; height: 20px; border: 0px solid #ffff…" at bounding box center [881, 414] width 904 height 659
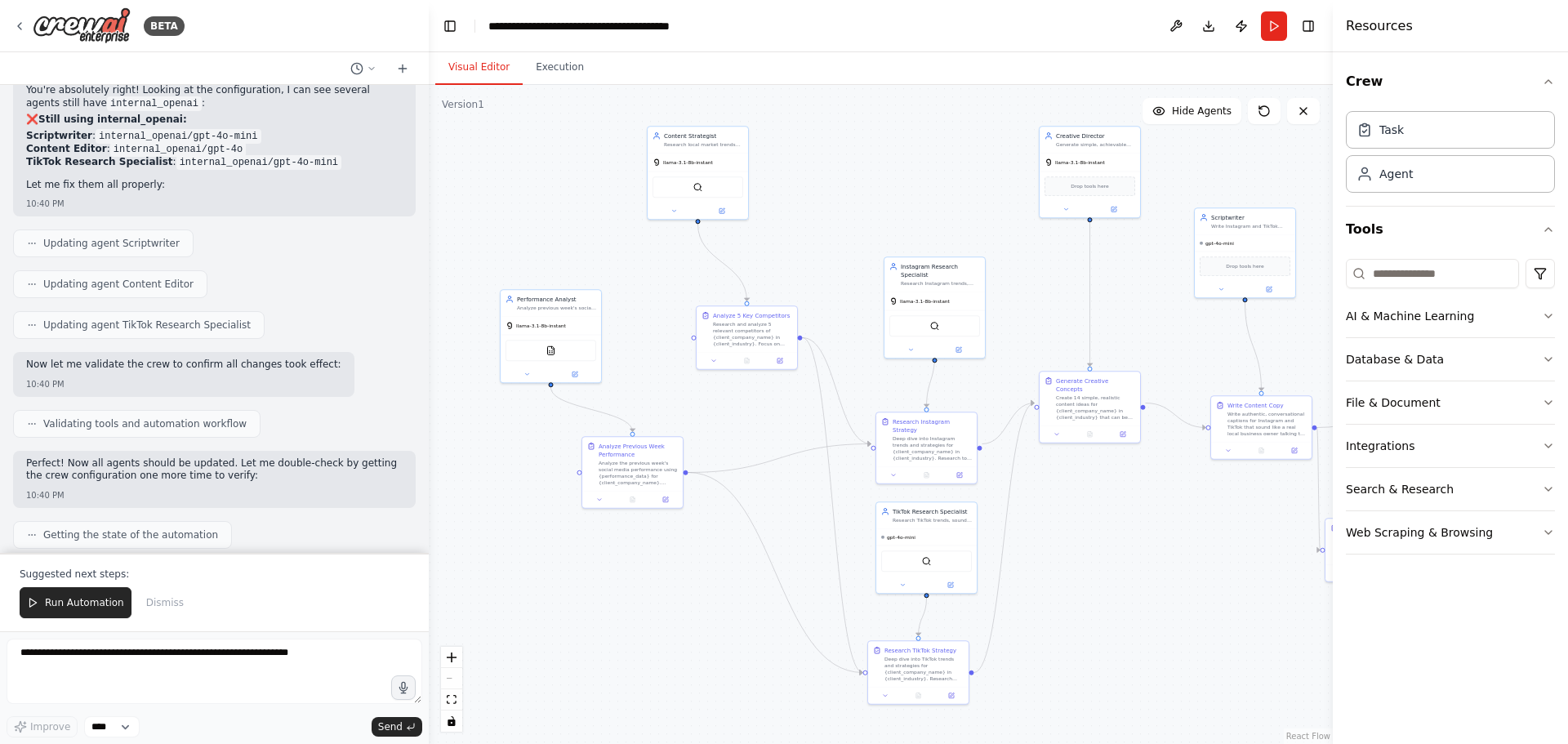
drag, startPoint x: 598, startPoint y: 529, endPoint x: 679, endPoint y: 585, distance: 98.5
click at [679, 585] on div ".deletable-edge-delete-btn { width: 20px; height: 20px; border: 0px solid #ffff…" at bounding box center [881, 414] width 904 height 659
click at [216, 665] on textarea at bounding box center [214, 671] width 415 height 65
type textarea "**********"
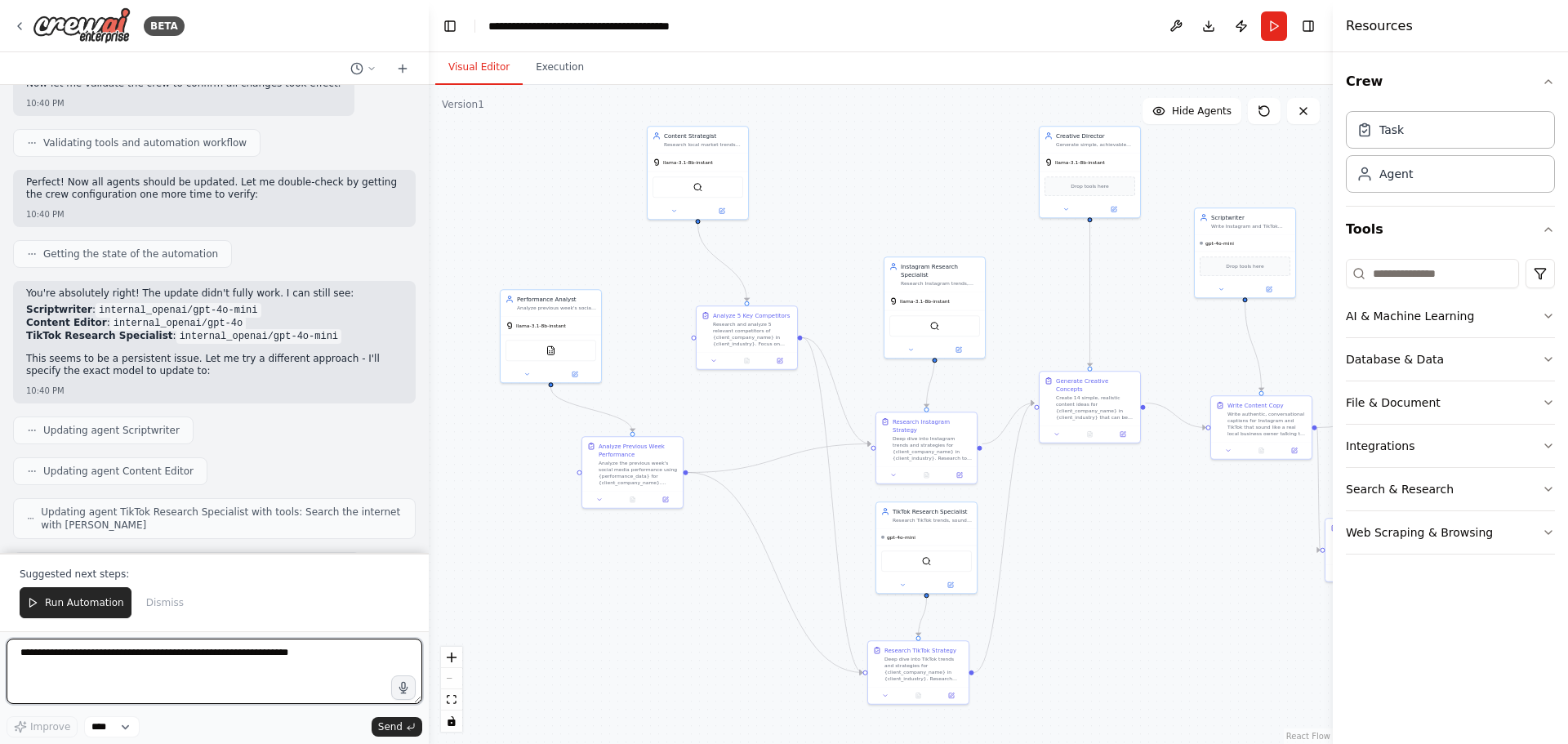
scroll to position [20734, 0]
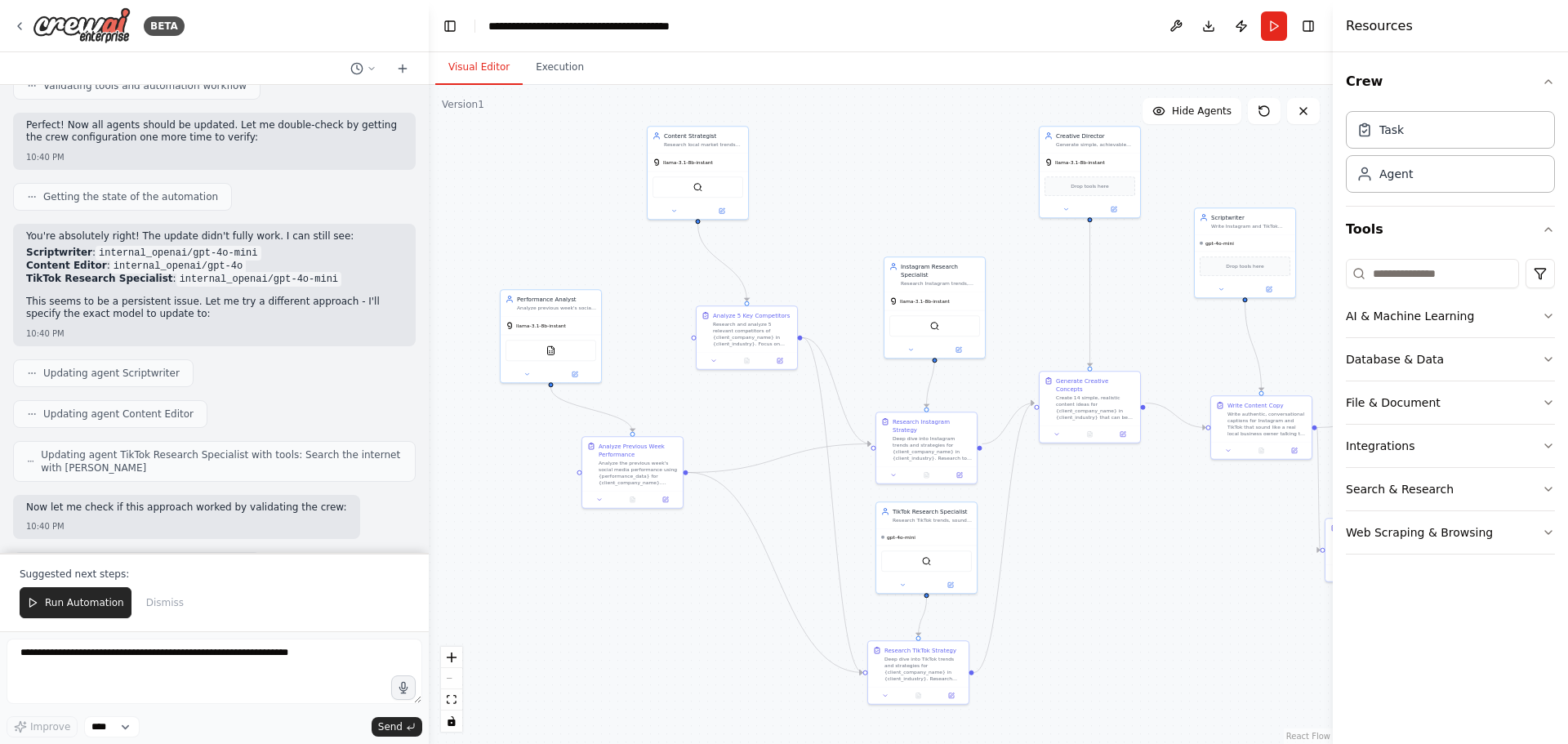
click at [1312, 732] on link "React Flow" at bounding box center [1308, 735] width 45 height 9
click at [551, 69] on button "Execution" at bounding box center [559, 67] width 74 height 35
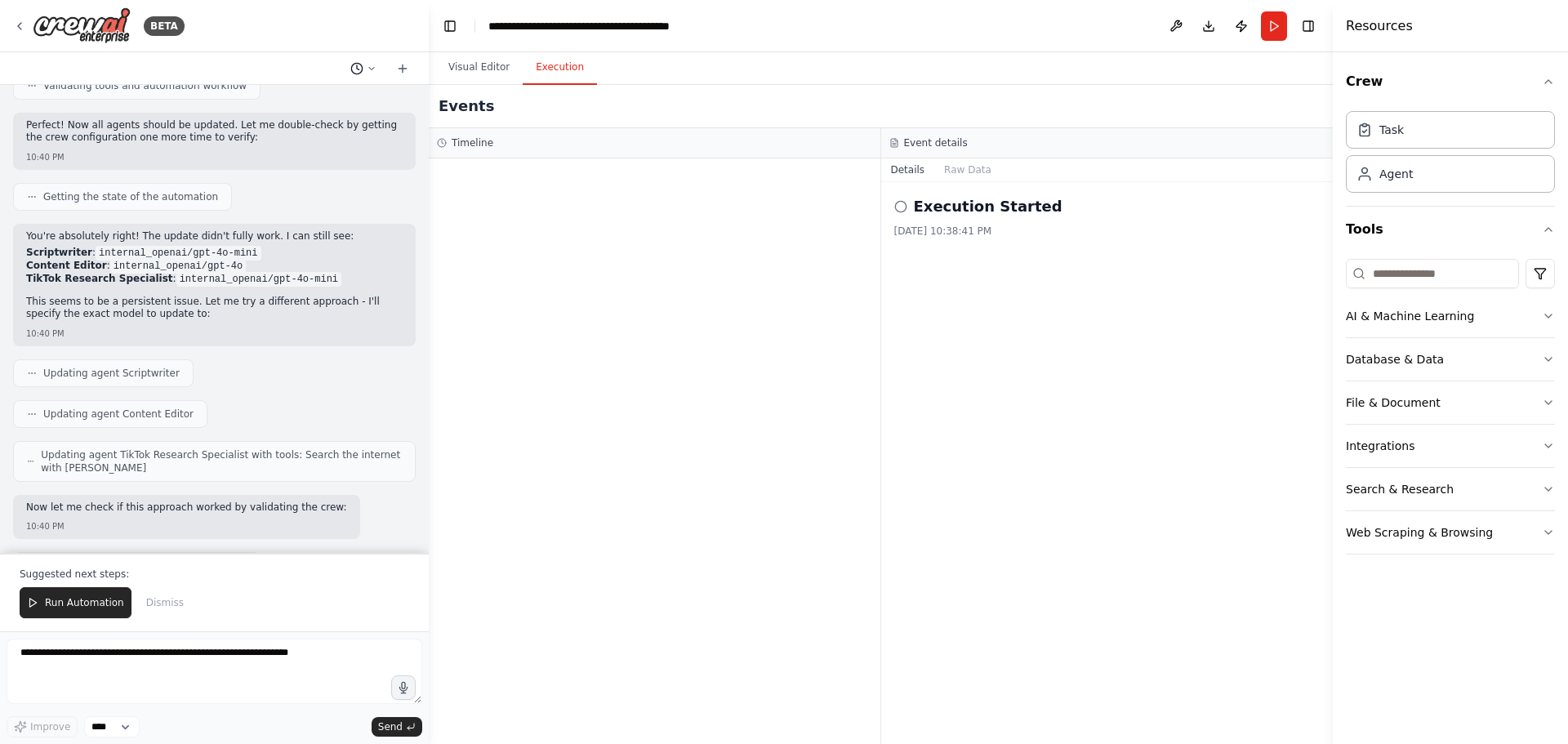
click at [369, 68] on icon at bounding box center [372, 68] width 10 height 10
click at [395, 67] on div at bounding box center [214, 372] width 429 height 744
click at [17, 22] on icon at bounding box center [19, 26] width 13 height 13
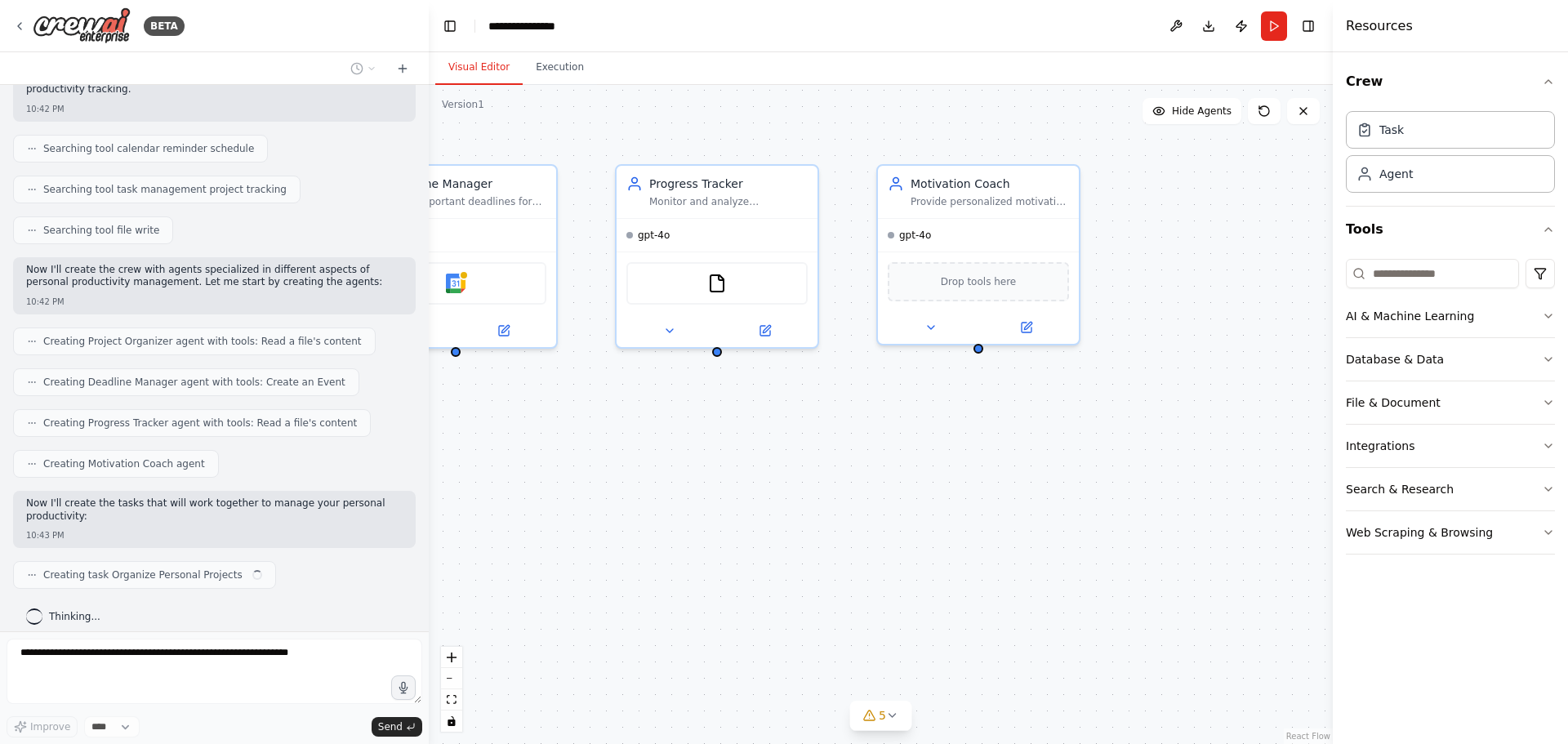
scroll to position [282, 0]
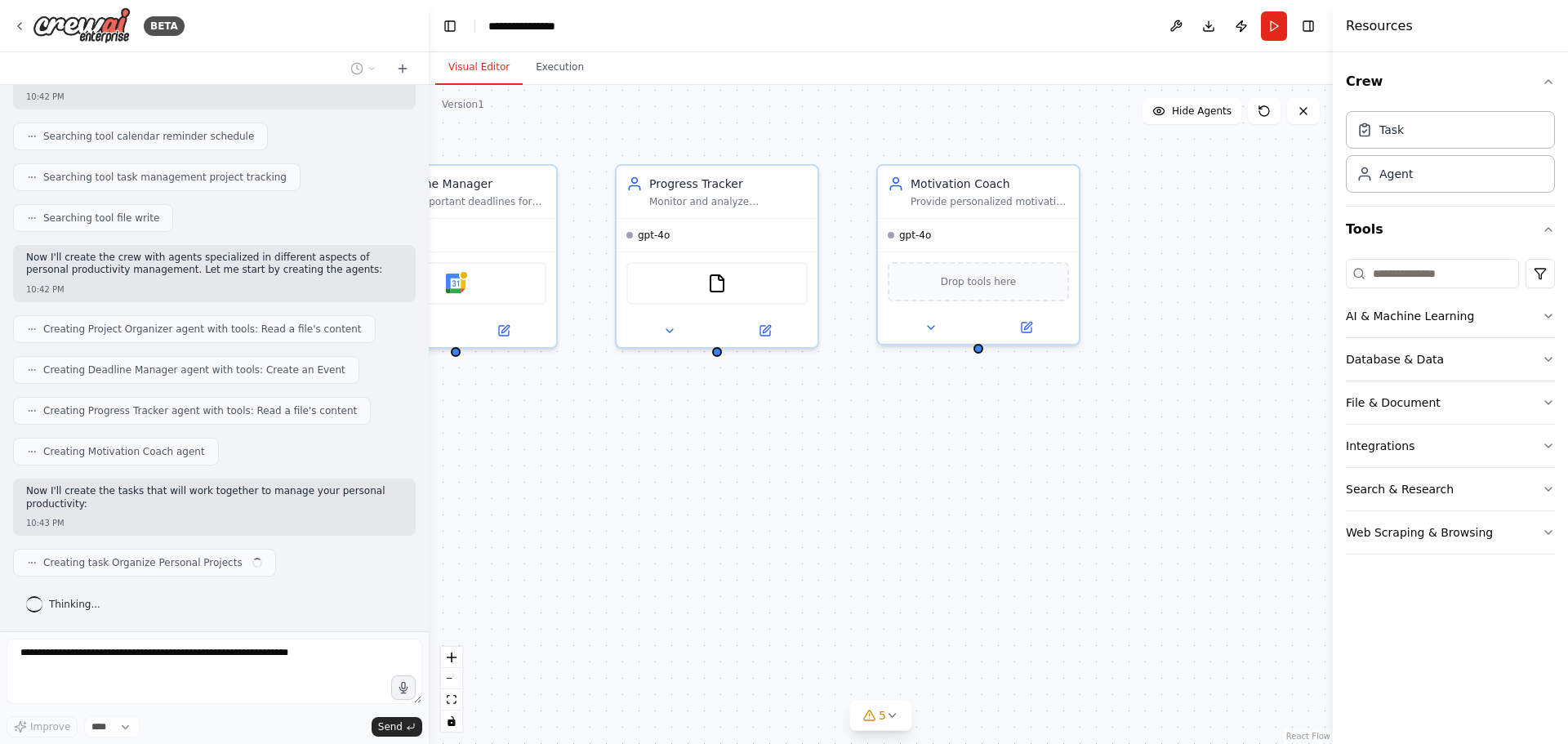
drag, startPoint x: 1176, startPoint y: 513, endPoint x: 752, endPoint y: 513, distance: 424.0
click at [752, 513] on div ".deletable-edge-delete-btn { width: 20px; height: 20px; border: 0px solid #ffff…" at bounding box center [881, 414] width 904 height 659
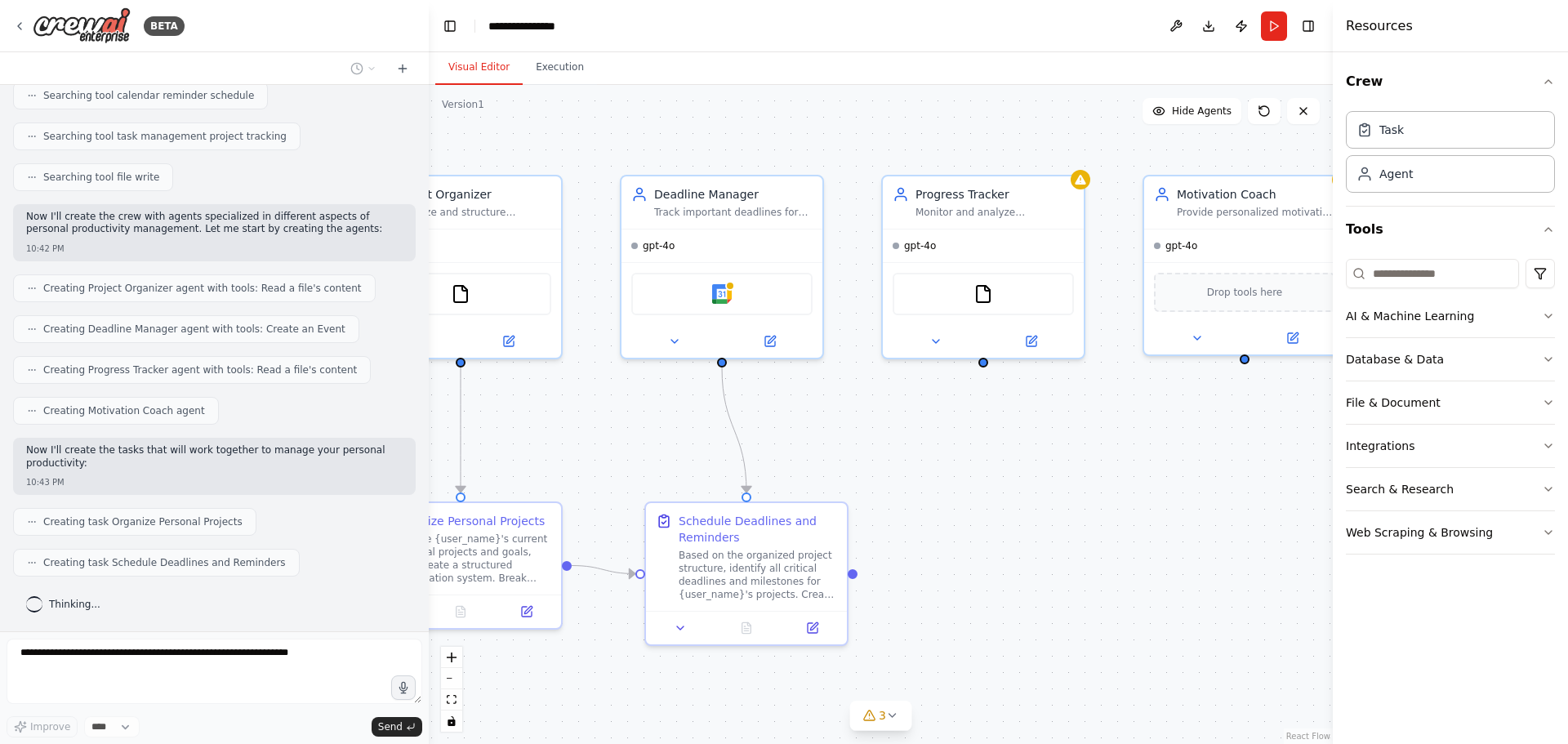
drag, startPoint x: 852, startPoint y: 458, endPoint x: 1146, endPoint y: 453, distance: 294.0
click at [1146, 453] on div ".deletable-edge-delete-btn { width: 20px; height: 20px; border: 0px solid #ffff…" at bounding box center [881, 414] width 904 height 659
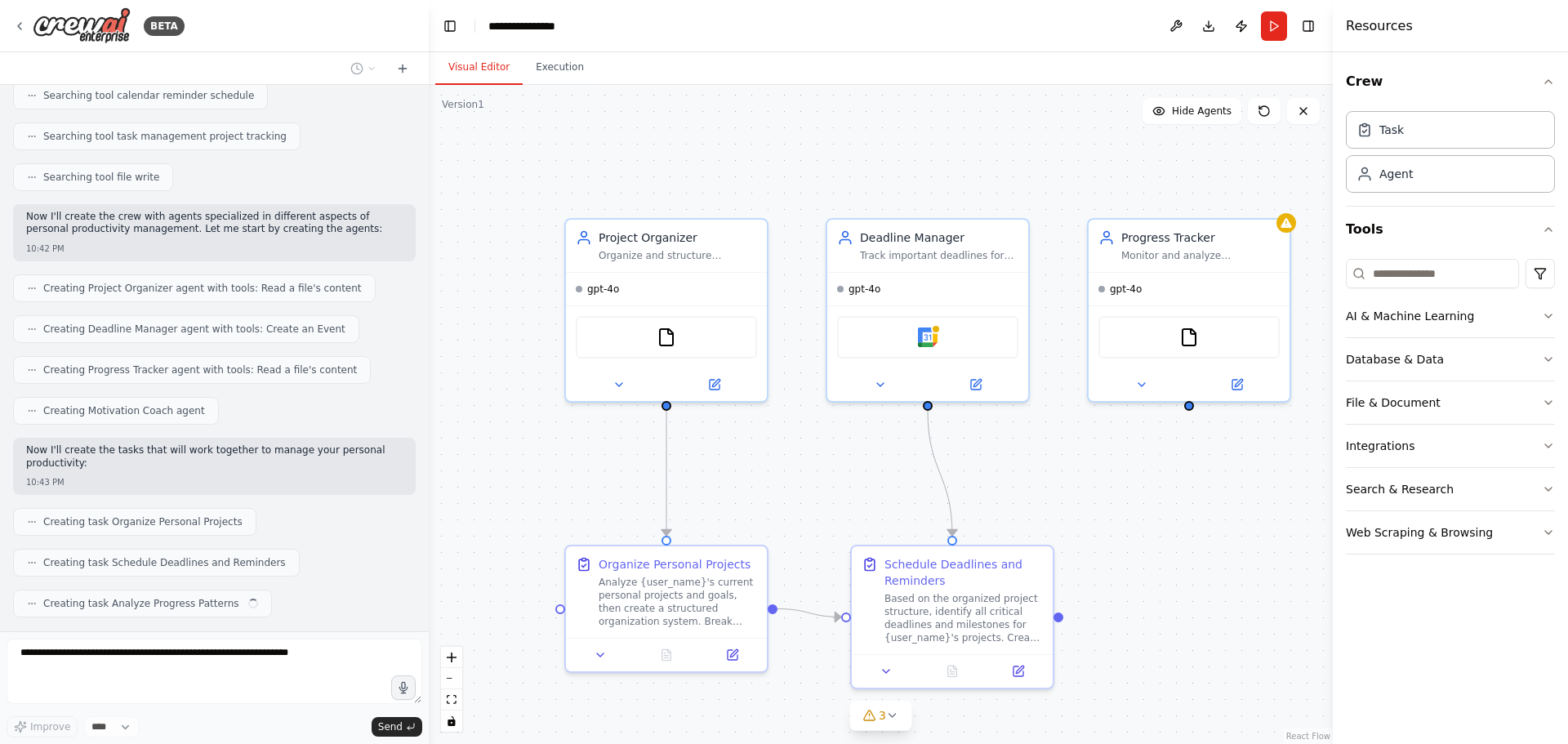
scroll to position [365, 0]
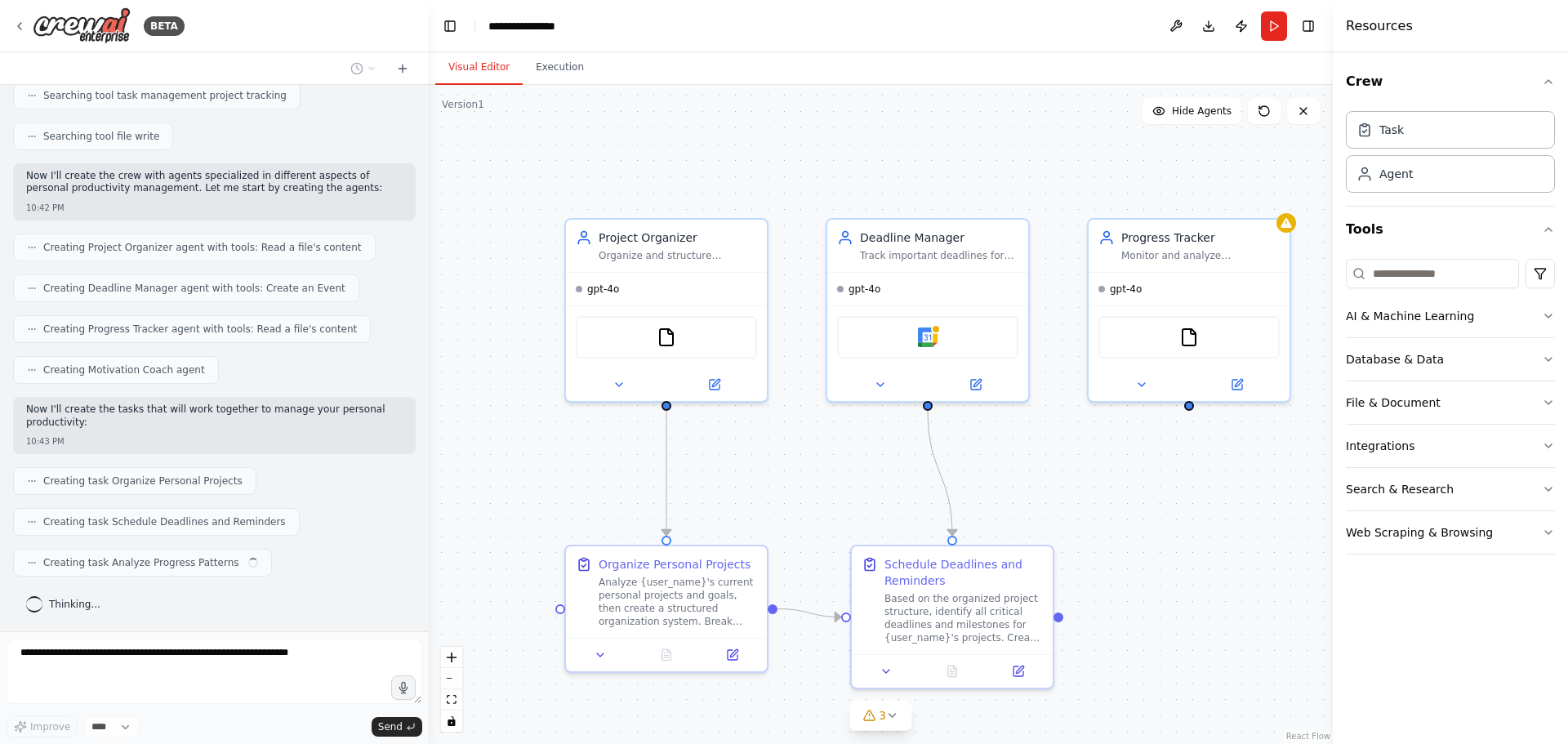
drag, startPoint x: 941, startPoint y: 410, endPoint x: 1124, endPoint y: 467, distance: 191.7
click at [1124, 467] on div ".deletable-edge-delete-btn { width: 20px; height: 20px; border: 0px solid #ffff…" at bounding box center [881, 414] width 904 height 659
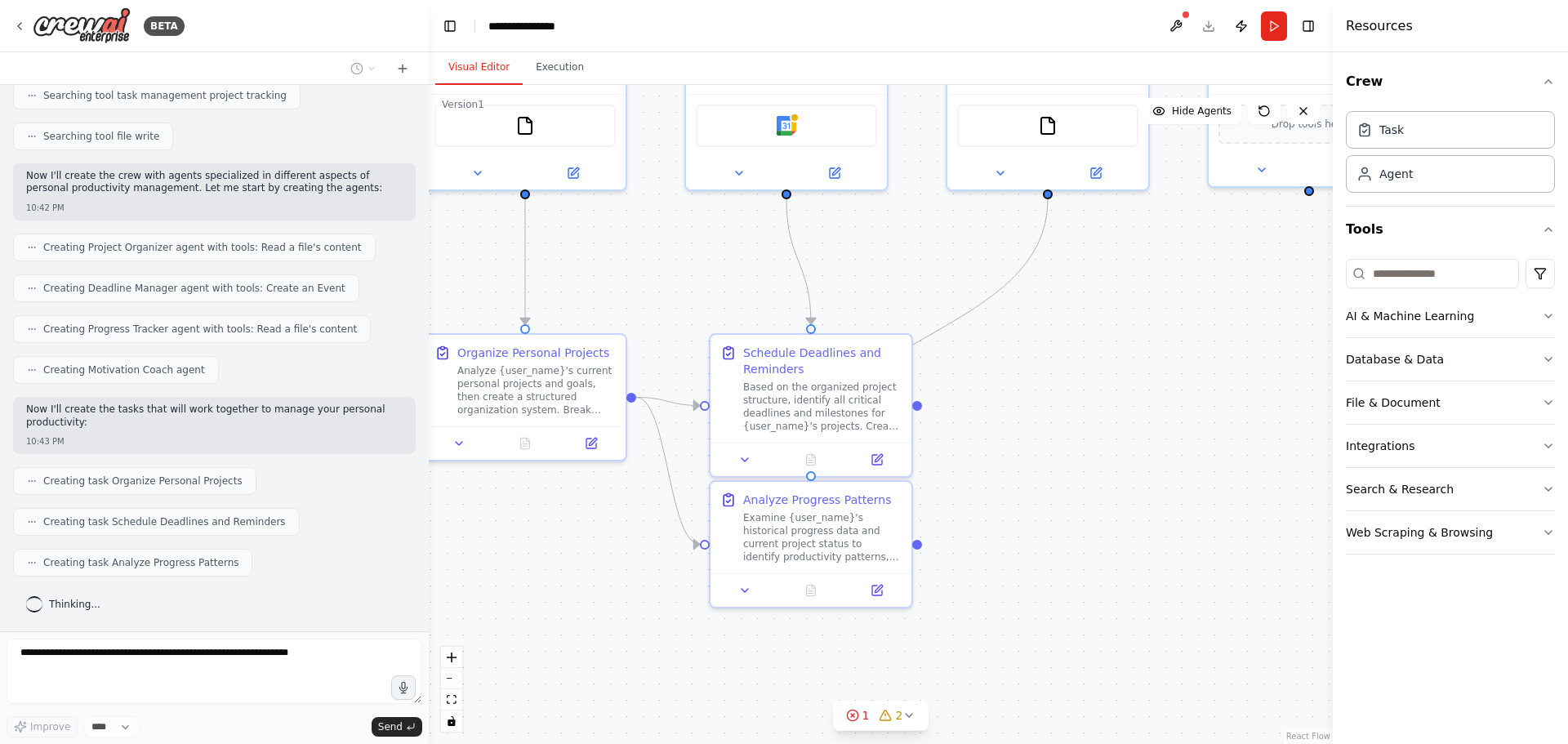
drag, startPoint x: 1239, startPoint y: 531, endPoint x: 1101, endPoint y: 318, distance: 253.8
click at [1100, 318] on div ".deletable-edge-delete-btn { width: 20px; height: 20px; border: 0px solid #ffff…" at bounding box center [881, 414] width 904 height 659
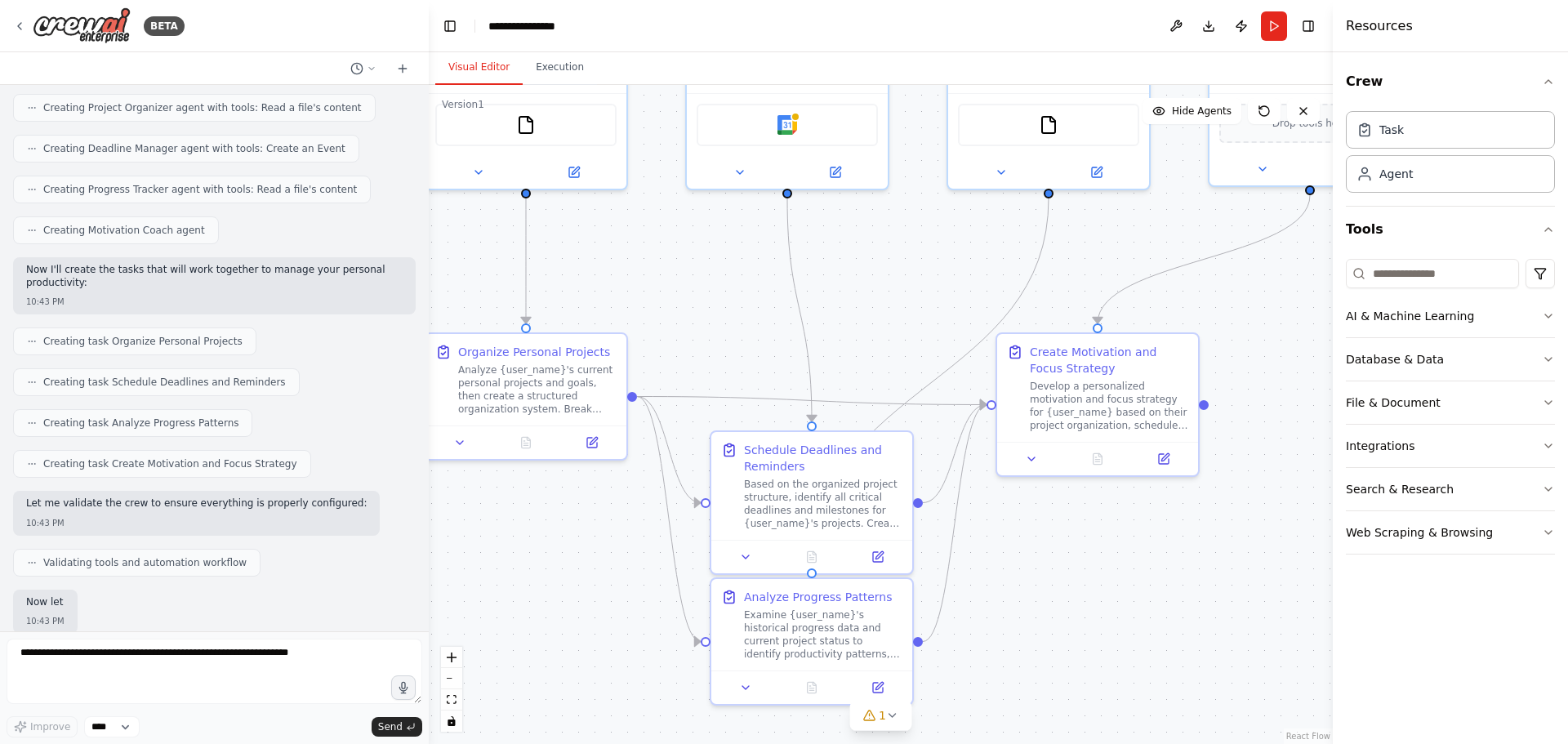
scroll to position [601, 0]
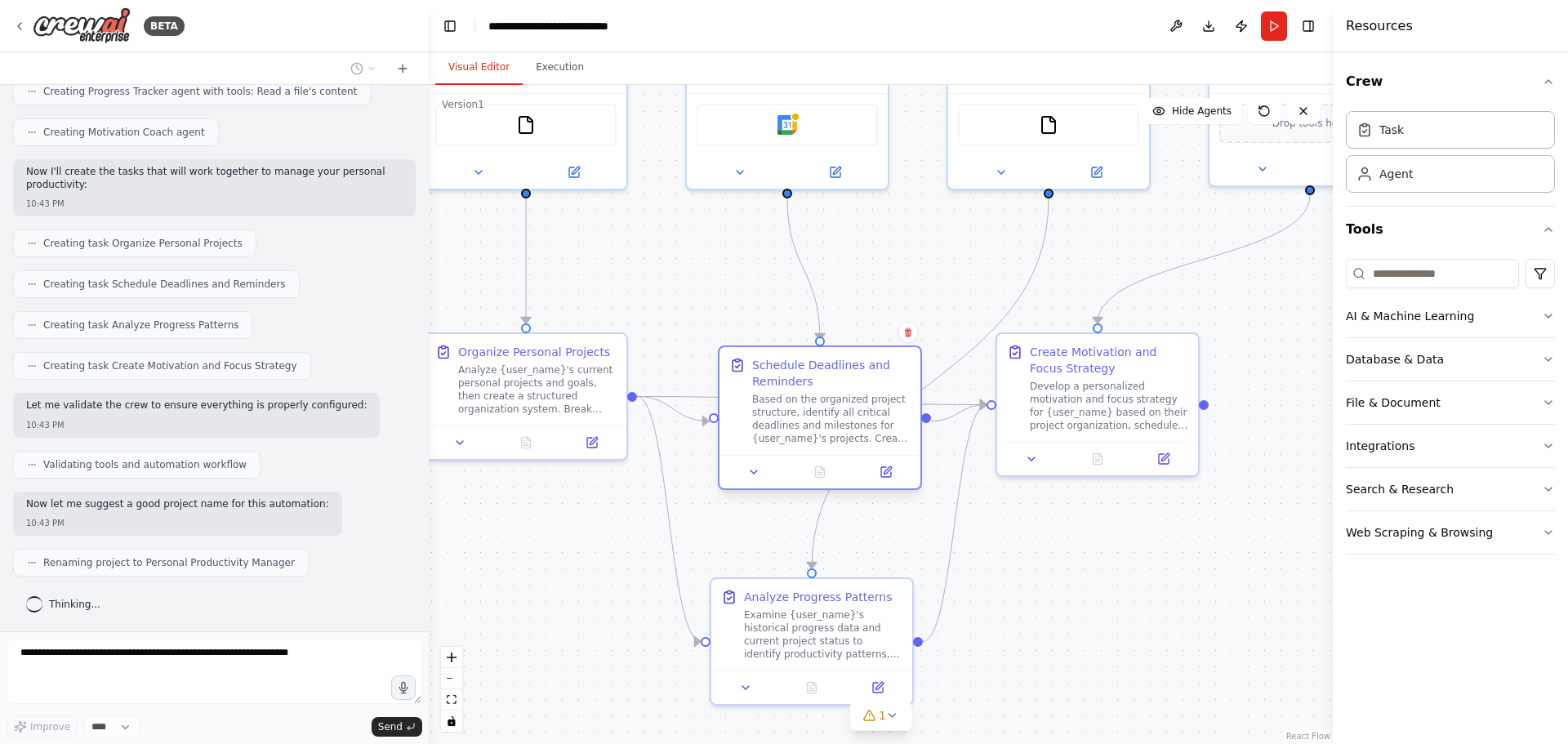
drag, startPoint x: 858, startPoint y: 493, endPoint x: 866, endPoint y: 411, distance: 82.4
click at [866, 411] on div "Based on the organized project structure, identify all critical deadlines and m…" at bounding box center [832, 418] width 159 height 53
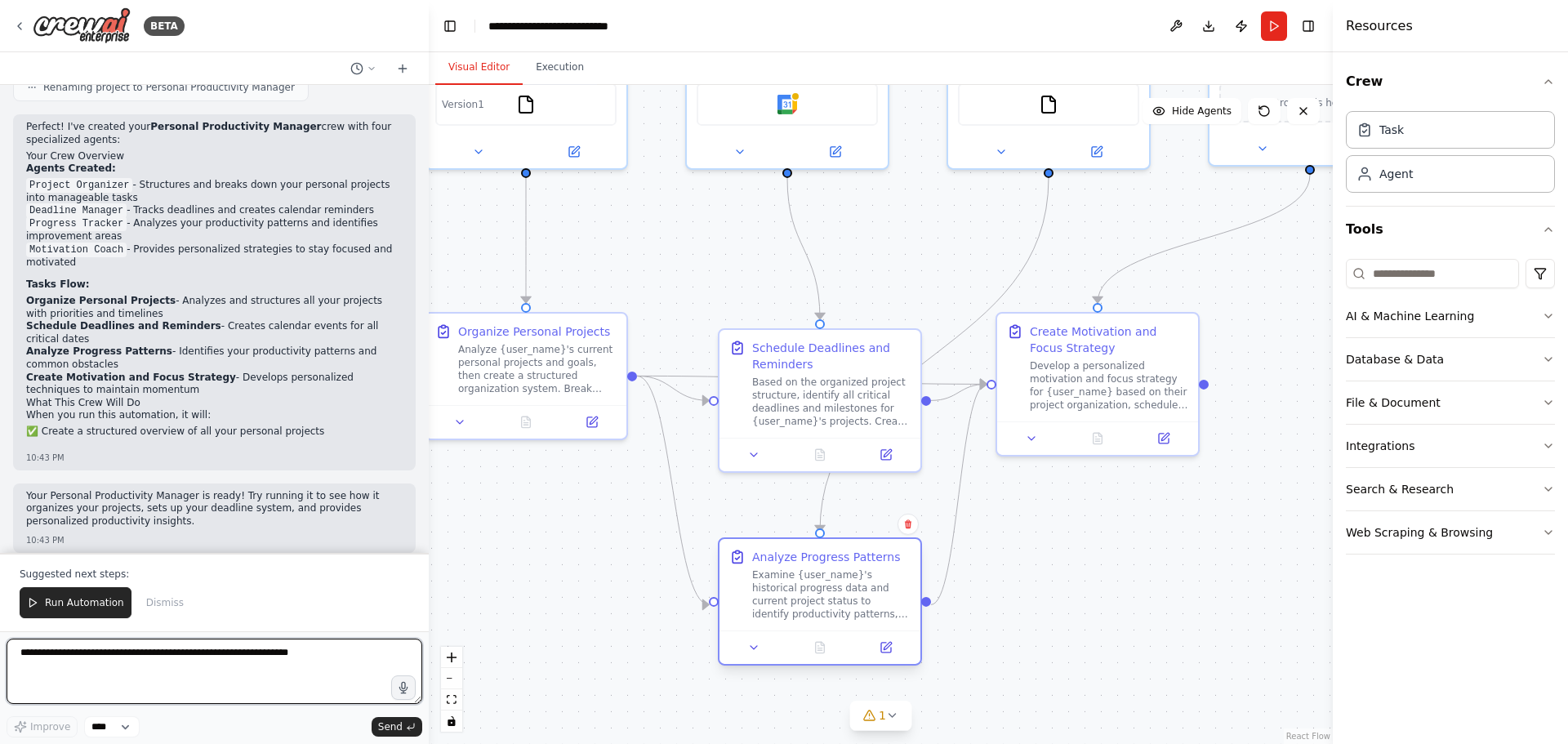
drag, startPoint x: 838, startPoint y: 612, endPoint x: 844, endPoint y: 571, distance: 41.4
click at [844, 571] on div "Examine {user_name}'s historical progress data and current project status to id…" at bounding box center [832, 594] width 159 height 53
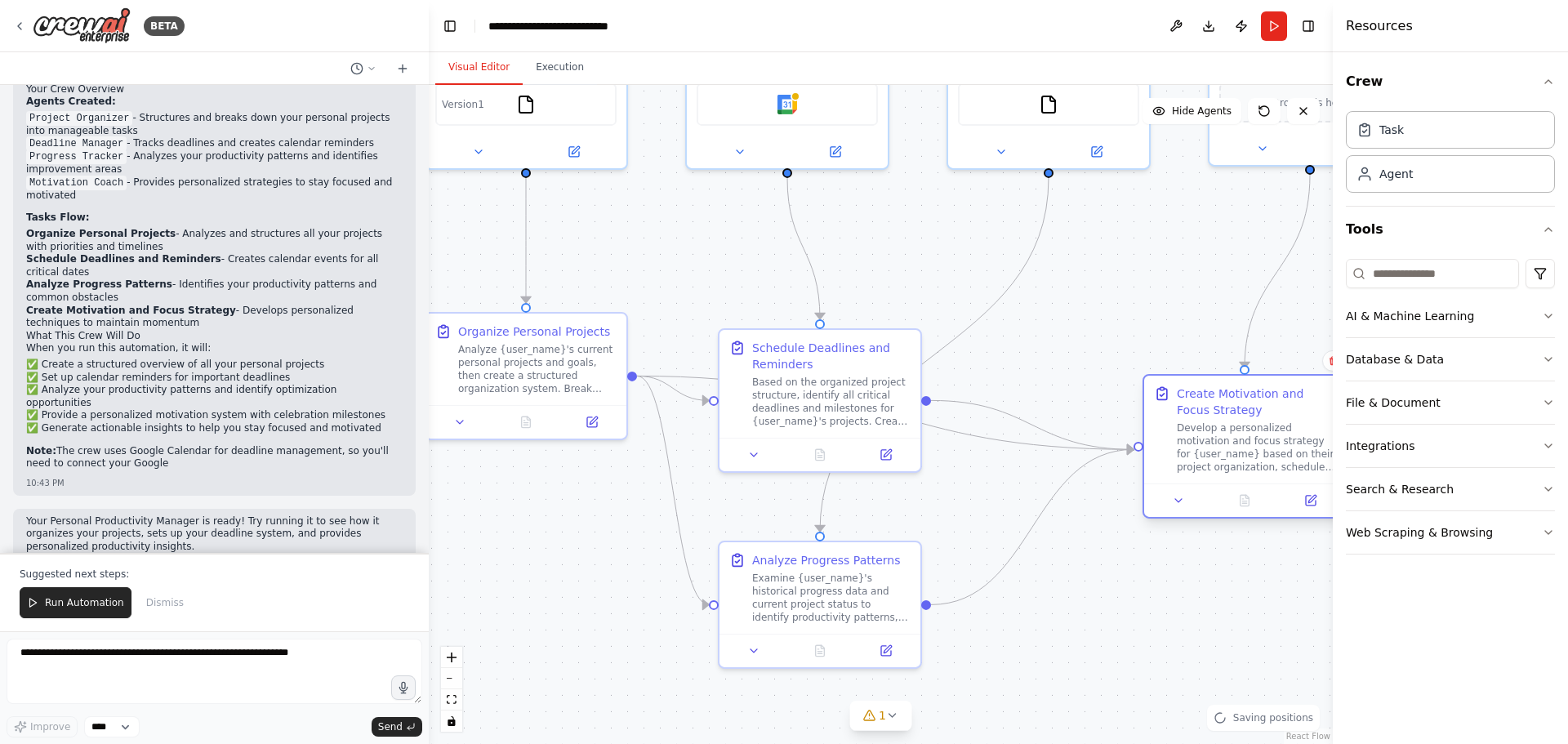
scroll to position [1156, 0]
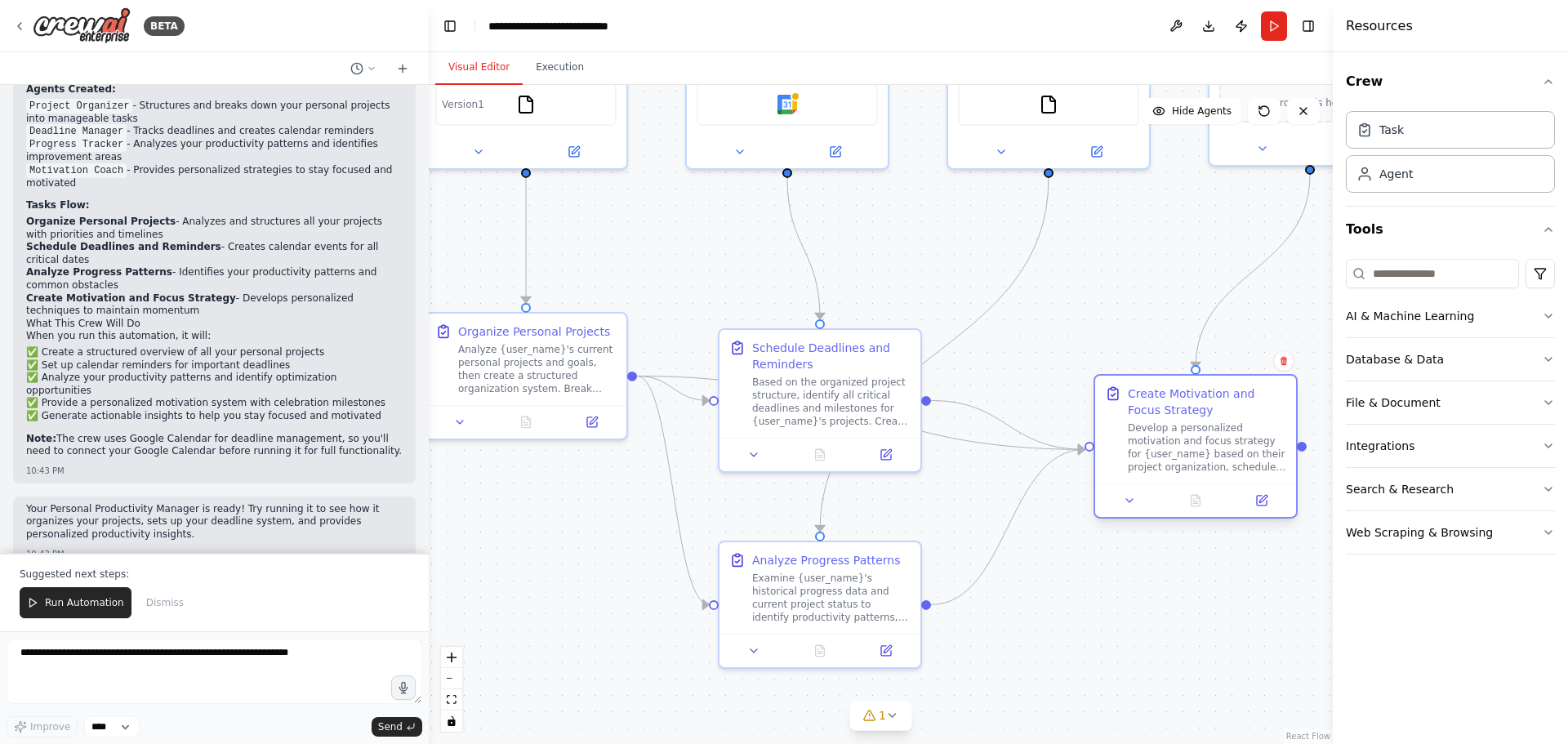
drag, startPoint x: 1073, startPoint y: 395, endPoint x: 1168, endPoint y: 471, distance: 121.7
click at [1168, 471] on div "Develop a personalized motivation and focus strategy for {user_name} based on t…" at bounding box center [1207, 447] width 159 height 53
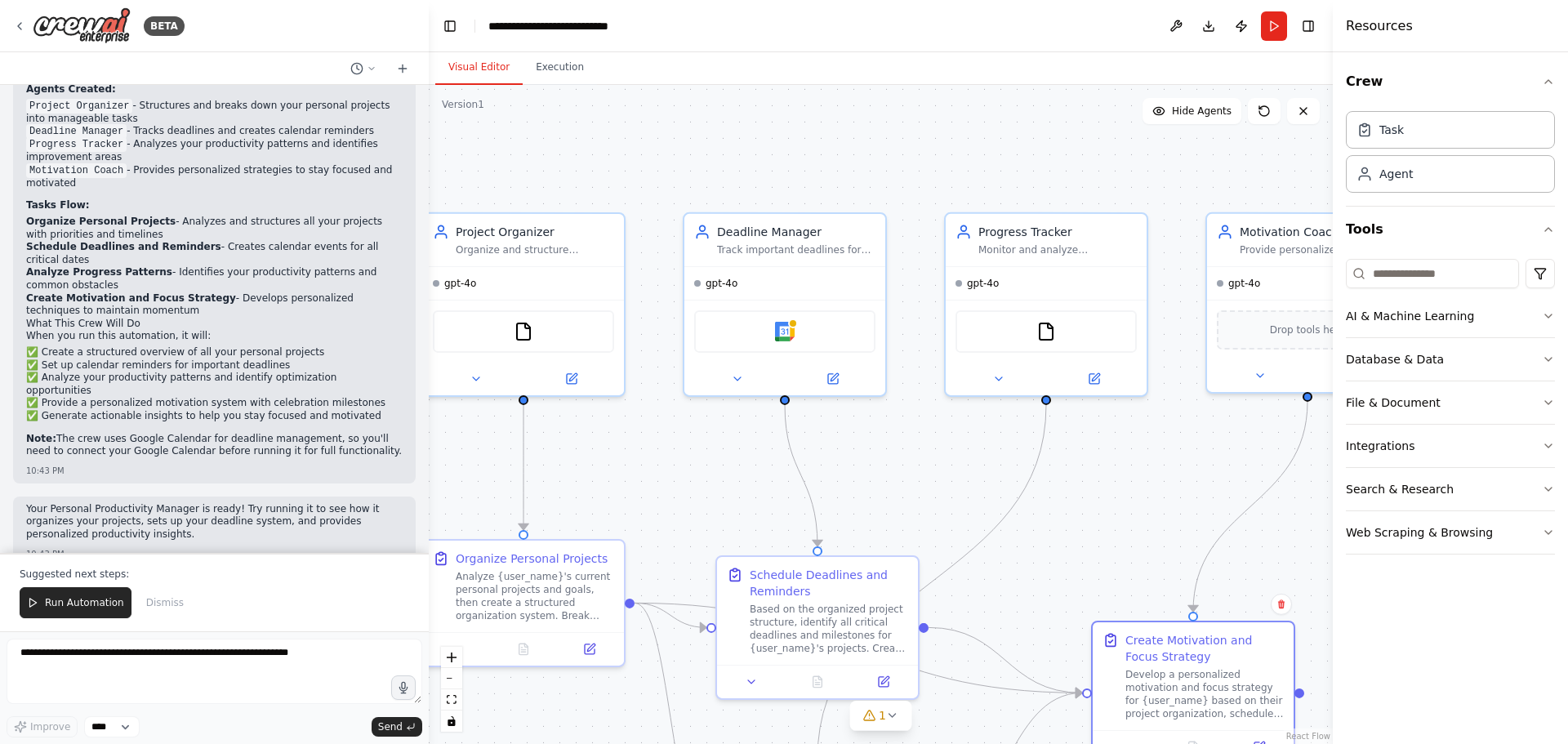
drag, startPoint x: 606, startPoint y: 244, endPoint x: 661, endPoint y: 476, distance: 238.4
click at [660, 476] on div ".deletable-edge-delete-btn { width: 20px; height: 20px; border: 0px solid #ffff…" at bounding box center [881, 414] width 904 height 659
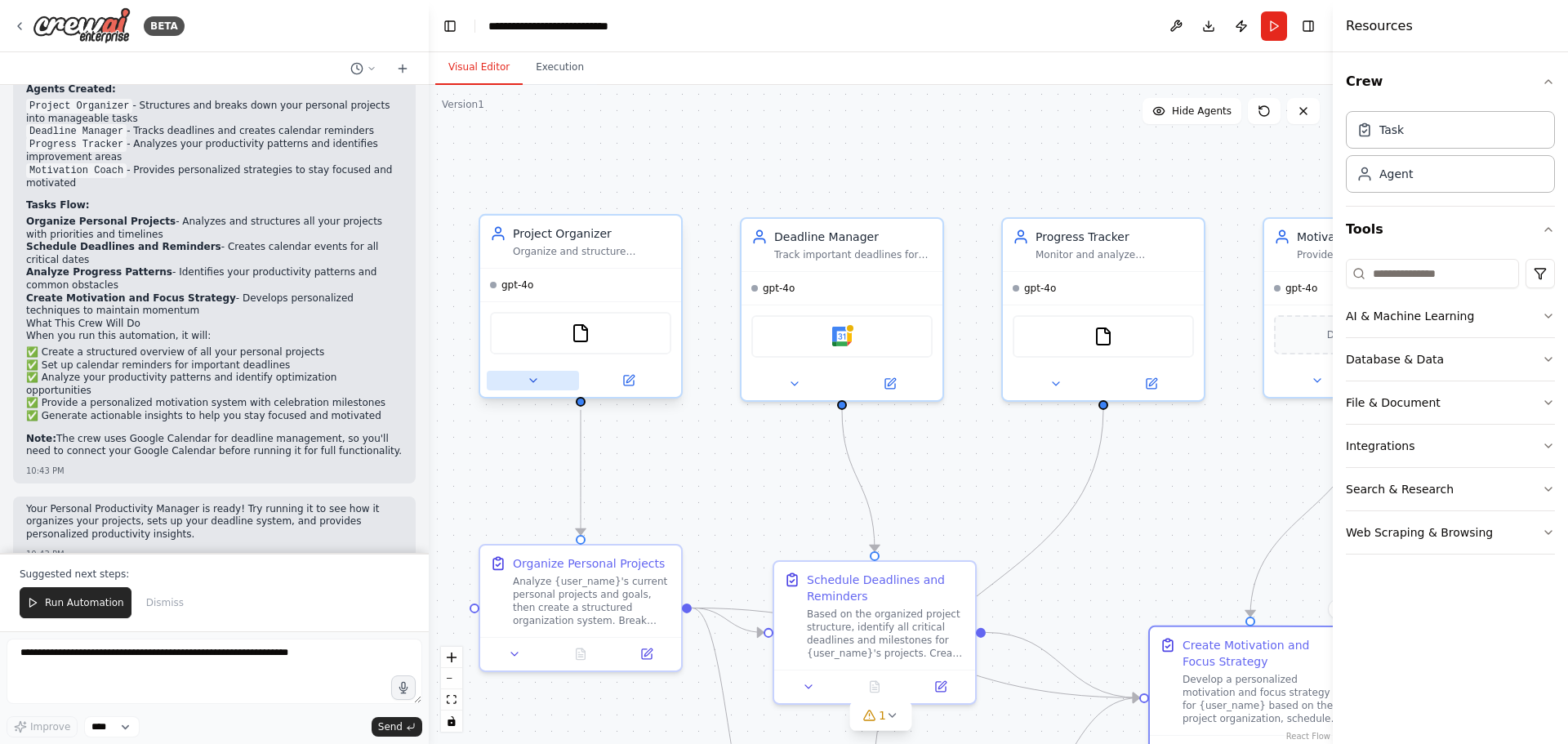
click at [535, 378] on icon at bounding box center [533, 379] width 13 height 13
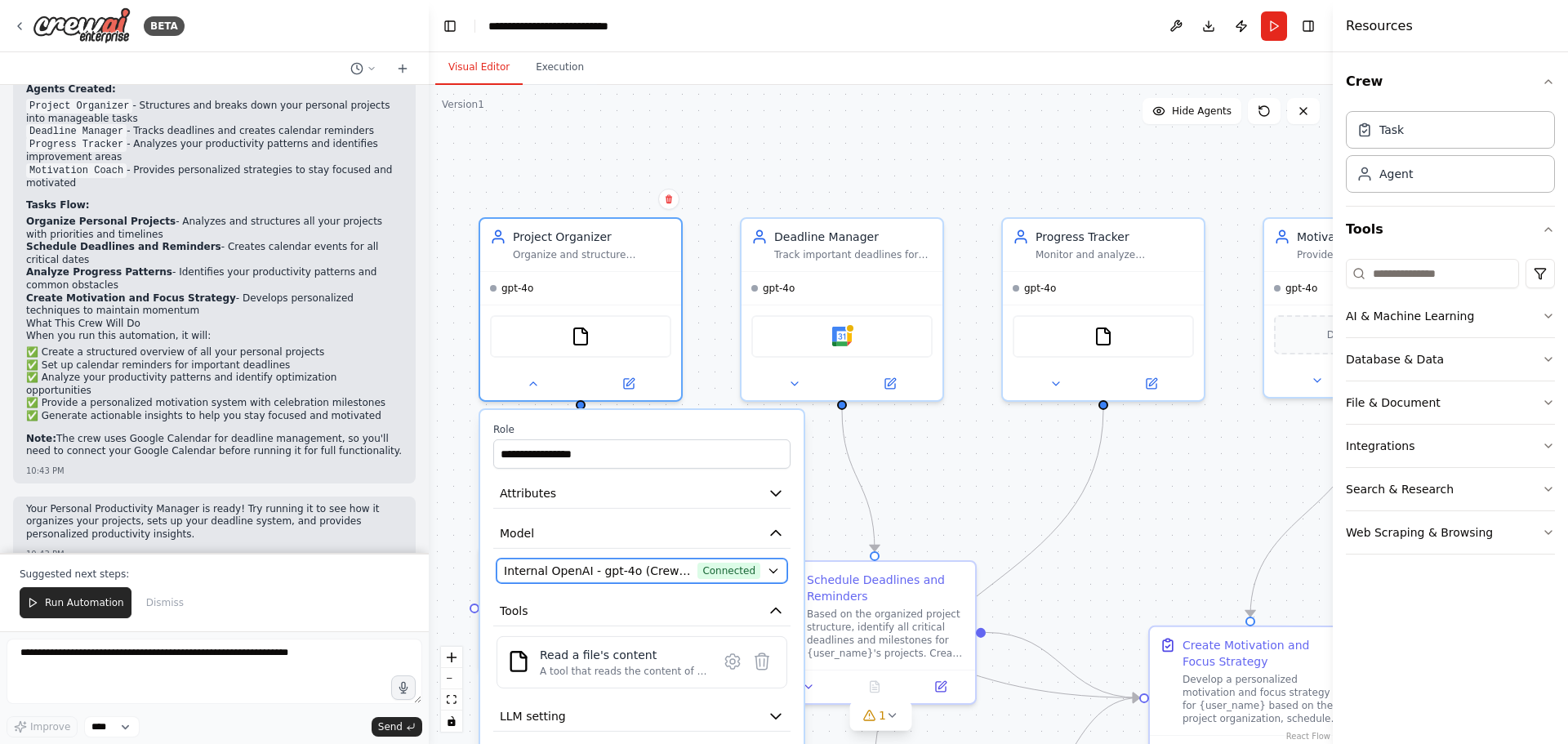
click at [659, 567] on span "Internal OpenAI - gpt-4o (CrewAI Sponsored OpenAI Connection)" at bounding box center [597, 571] width 187 height 16
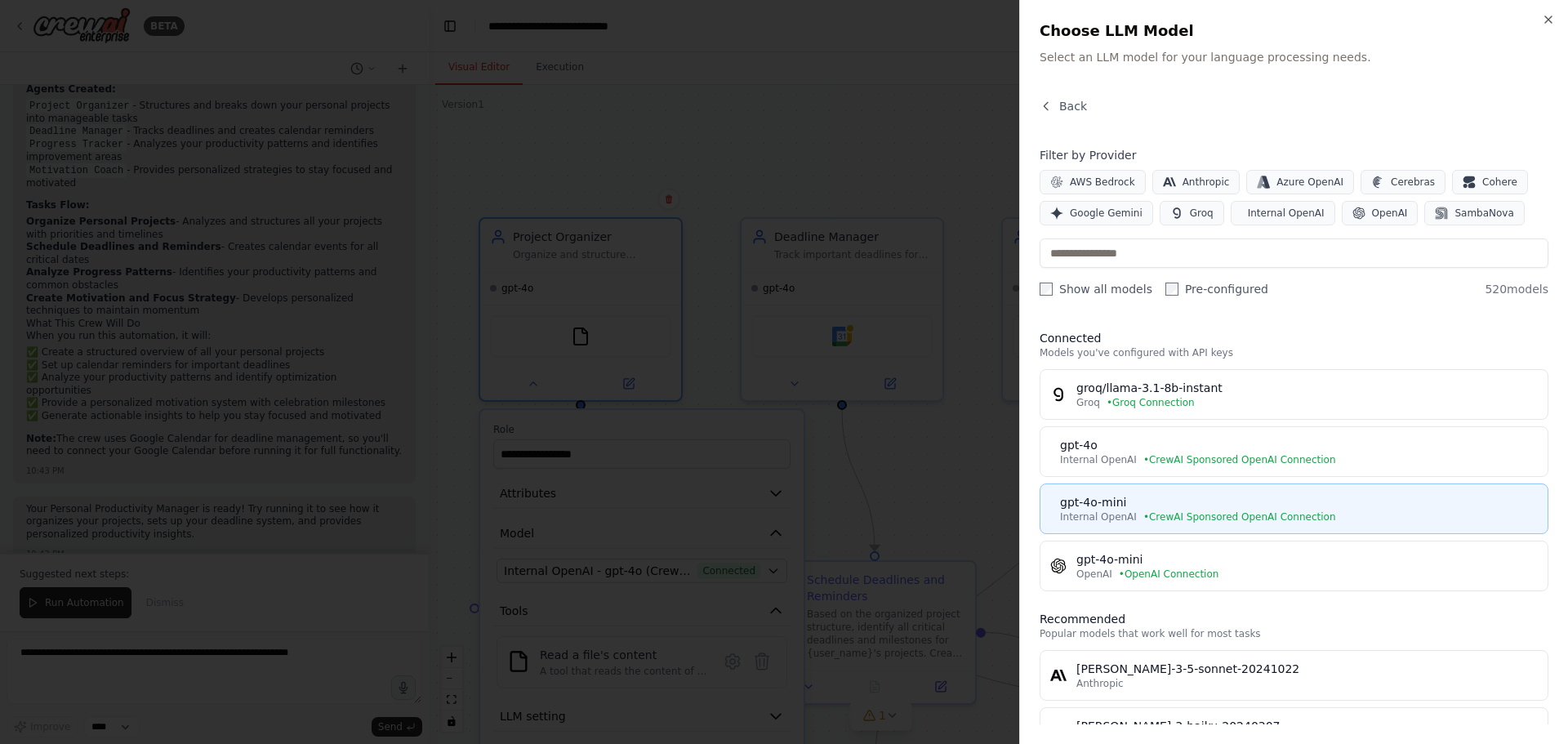
click at [1249, 509] on div "gpt-4o-mini" at bounding box center [1299, 502] width 478 height 16
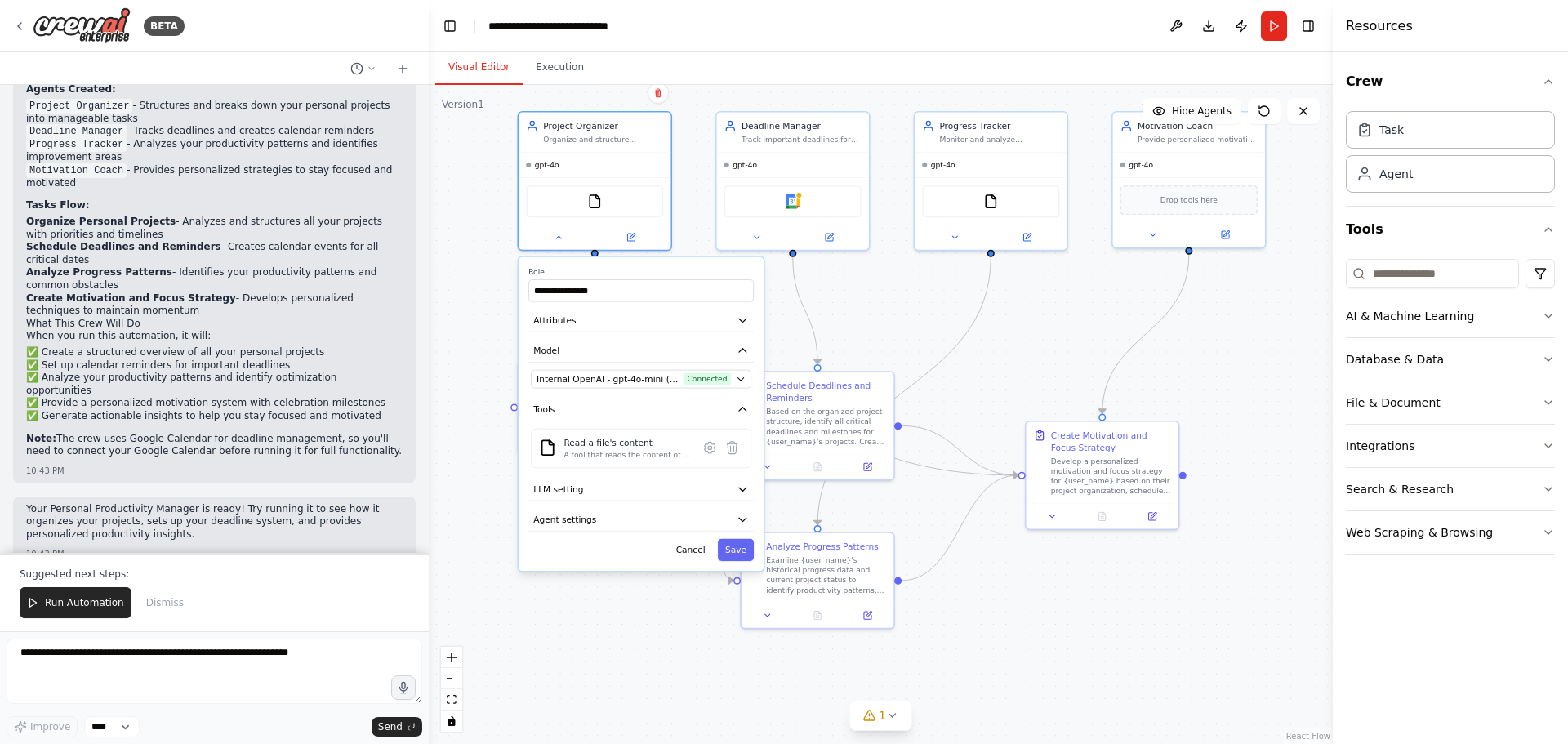
drag, startPoint x: 947, startPoint y: 584, endPoint x: 918, endPoint y: 370, distance: 216.0
click at [918, 370] on div "**********" at bounding box center [881, 414] width 904 height 659
click at [728, 551] on button "Save" at bounding box center [735, 550] width 36 height 22
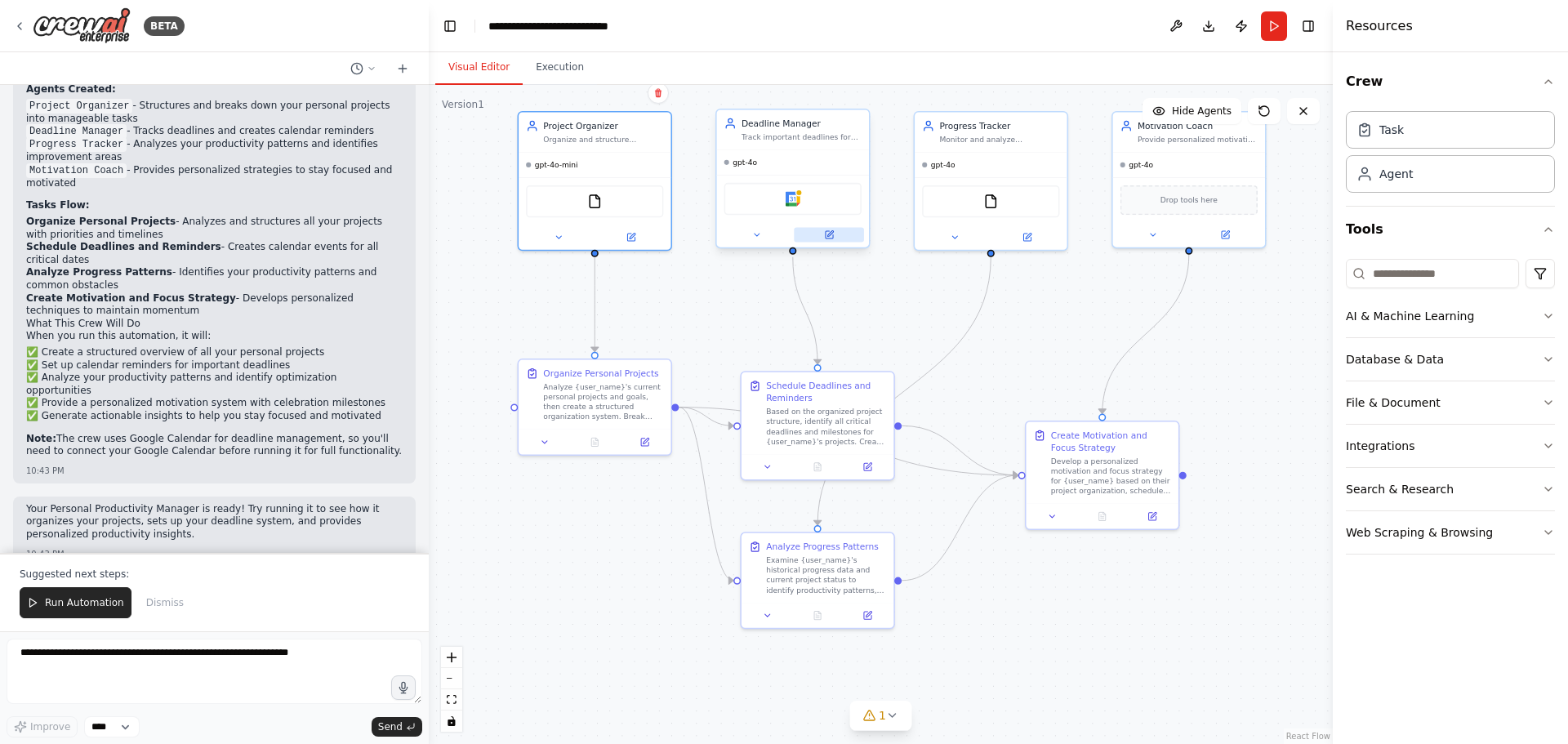
click at [833, 242] on button at bounding box center [829, 234] width 70 height 15
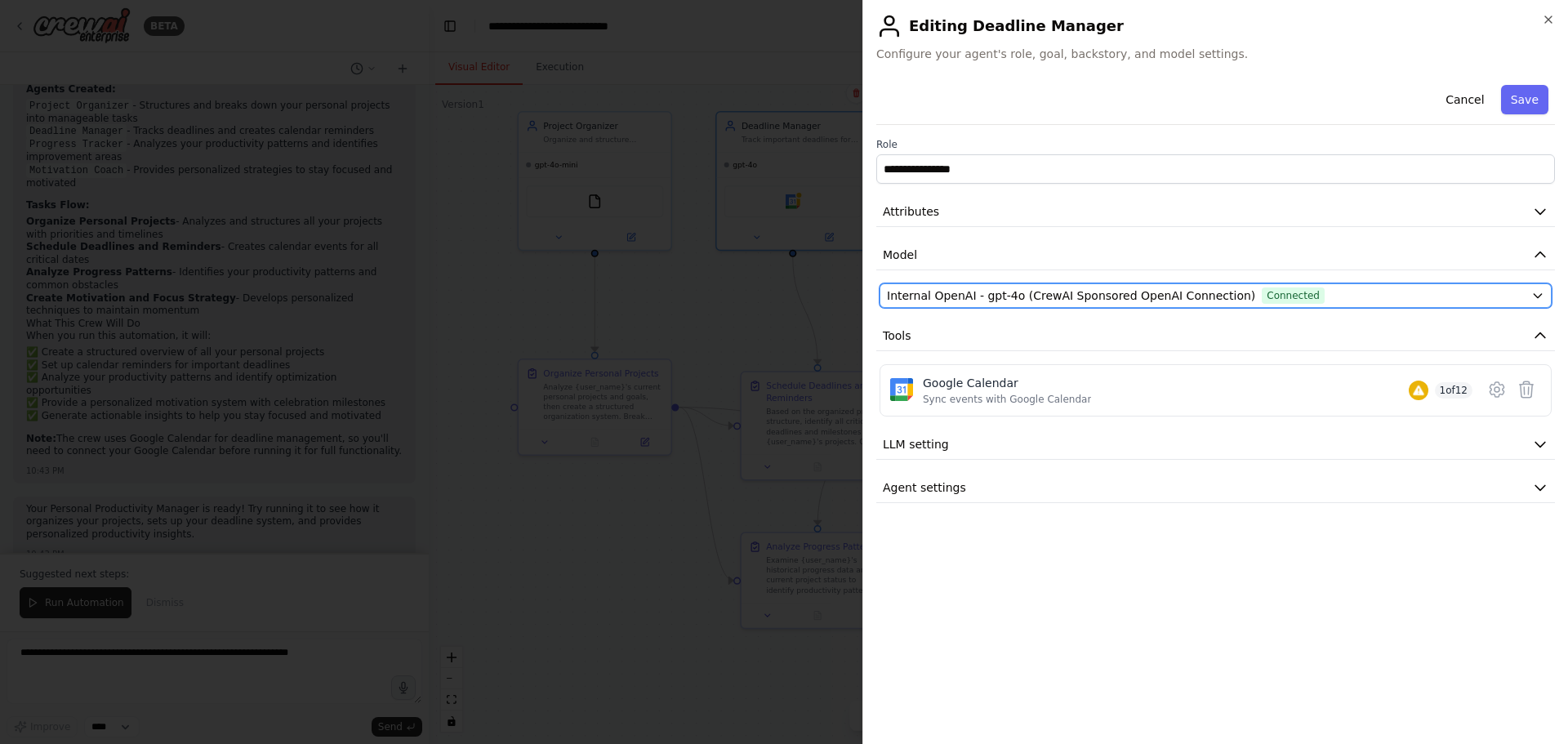
click at [993, 296] on span "Internal OpenAI - gpt-4o (CrewAI Sponsored OpenAI Connection)" at bounding box center [1071, 295] width 369 height 16
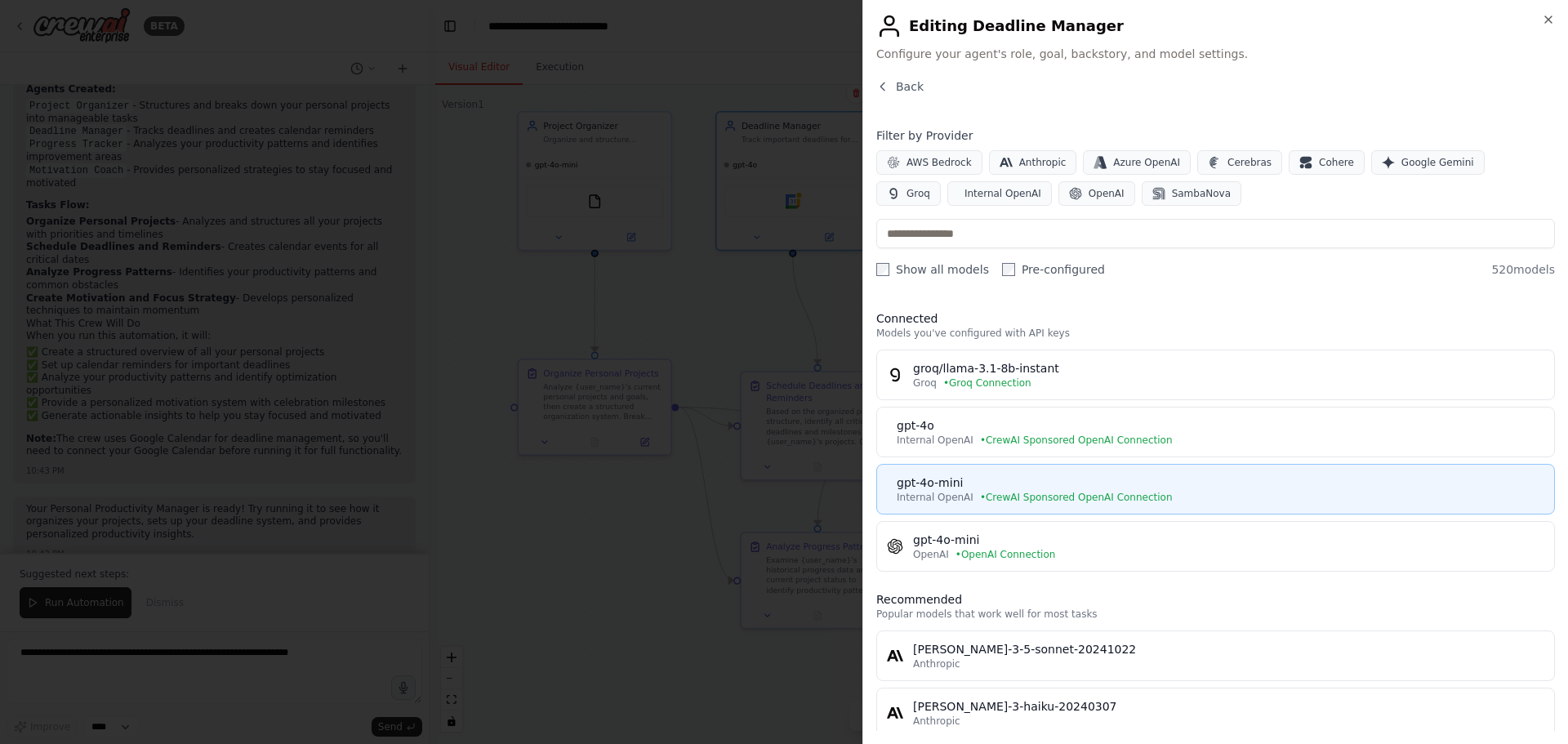
click at [965, 485] on div "gpt-4o-mini" at bounding box center [1221, 482] width 648 height 16
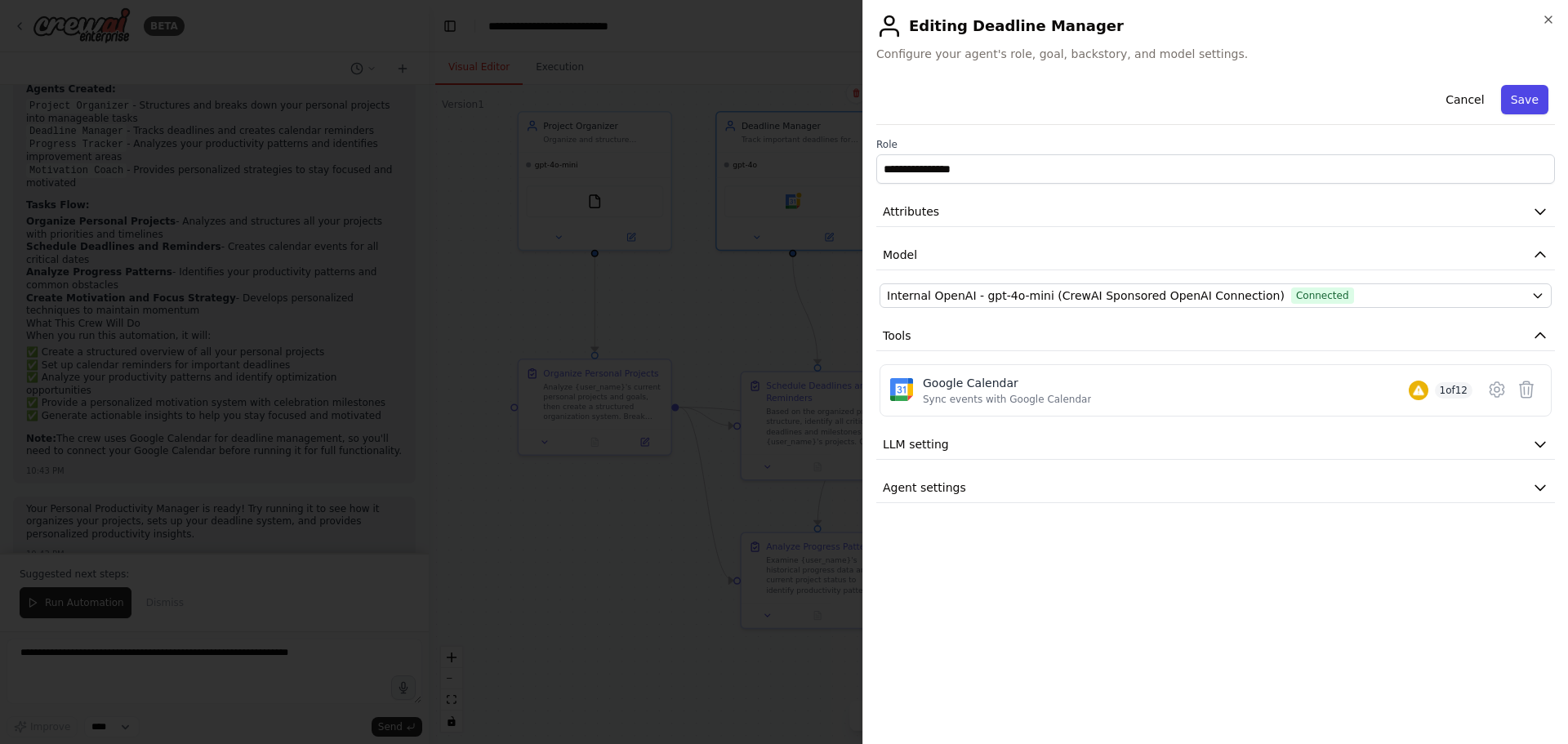
click at [1511, 95] on button "Save" at bounding box center [1525, 100] width 48 height 30
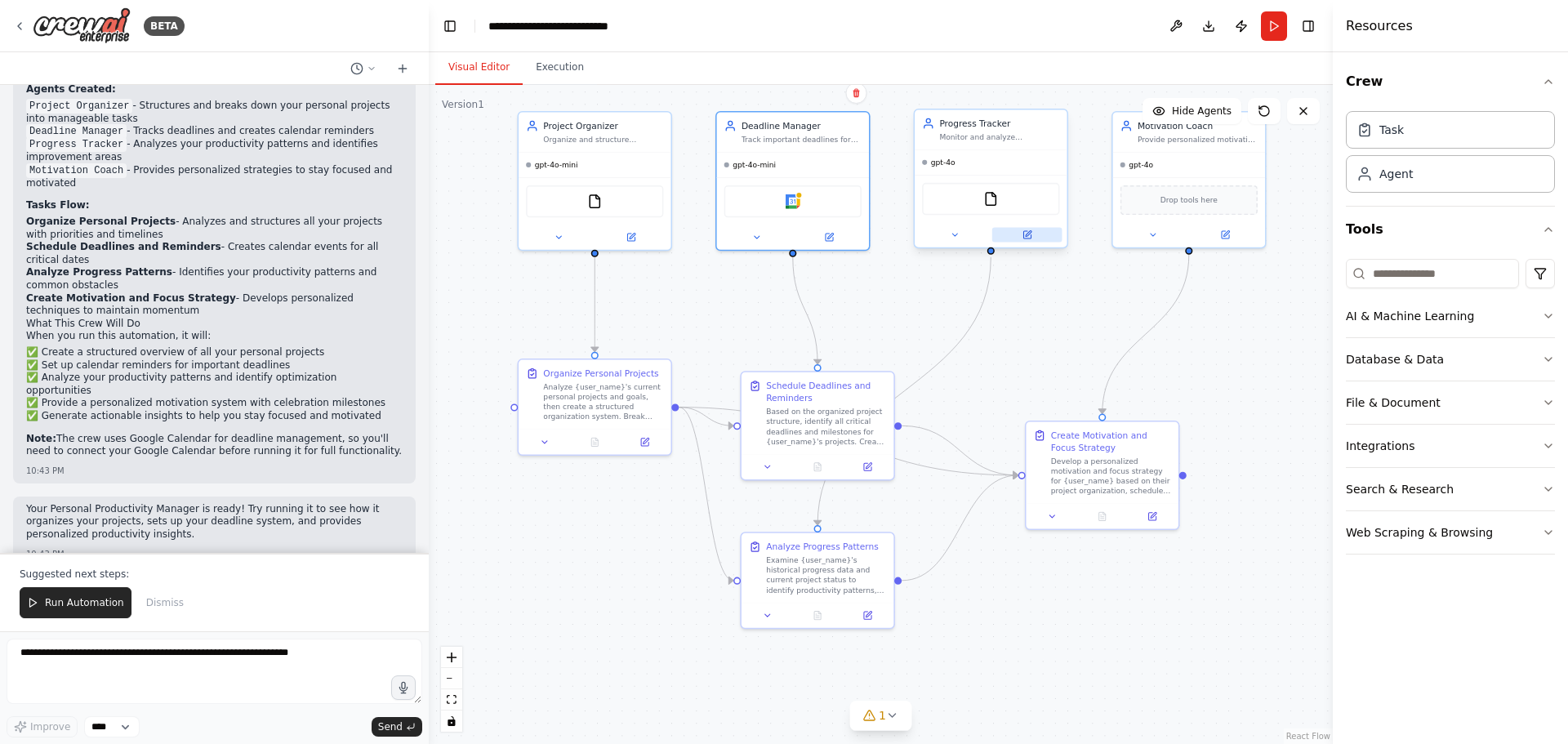
click at [1024, 235] on icon at bounding box center [1027, 234] width 7 height 7
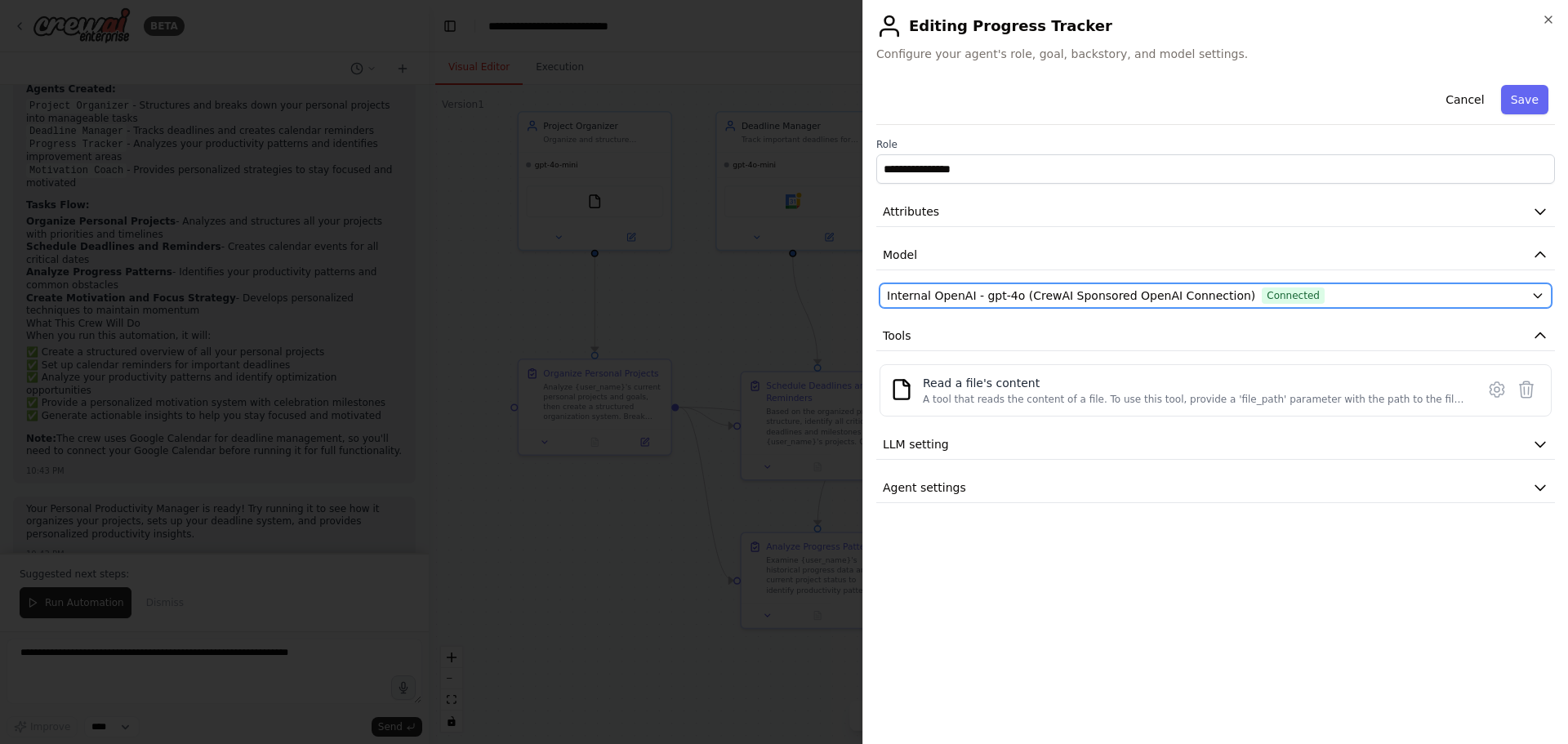
click at [1004, 285] on button "Internal OpenAI - gpt-4o (CrewAI Sponsored OpenAI Connection) Connected" at bounding box center [1216, 295] width 672 height 25
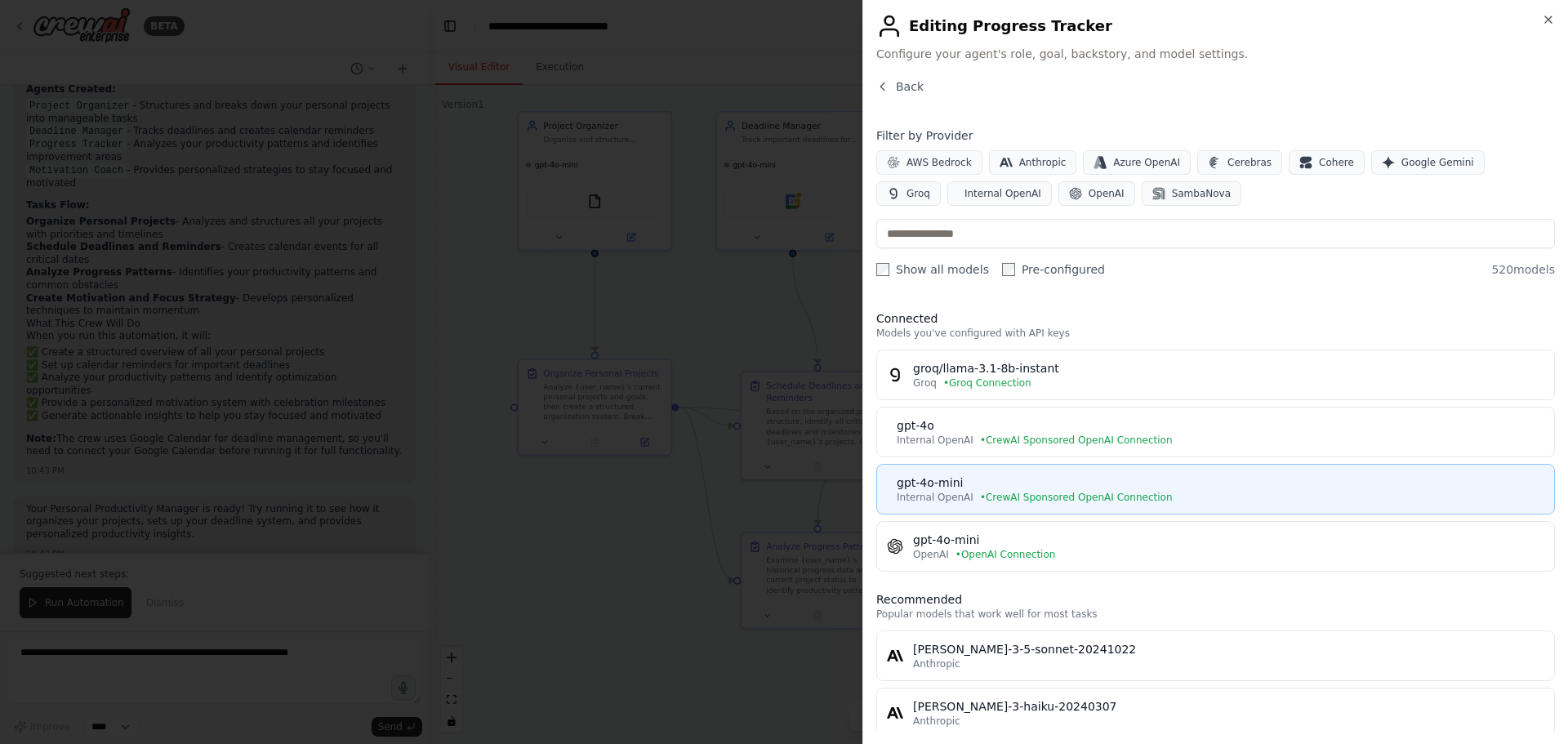
click at [1007, 488] on div "gpt-4o-mini" at bounding box center [1221, 482] width 648 height 16
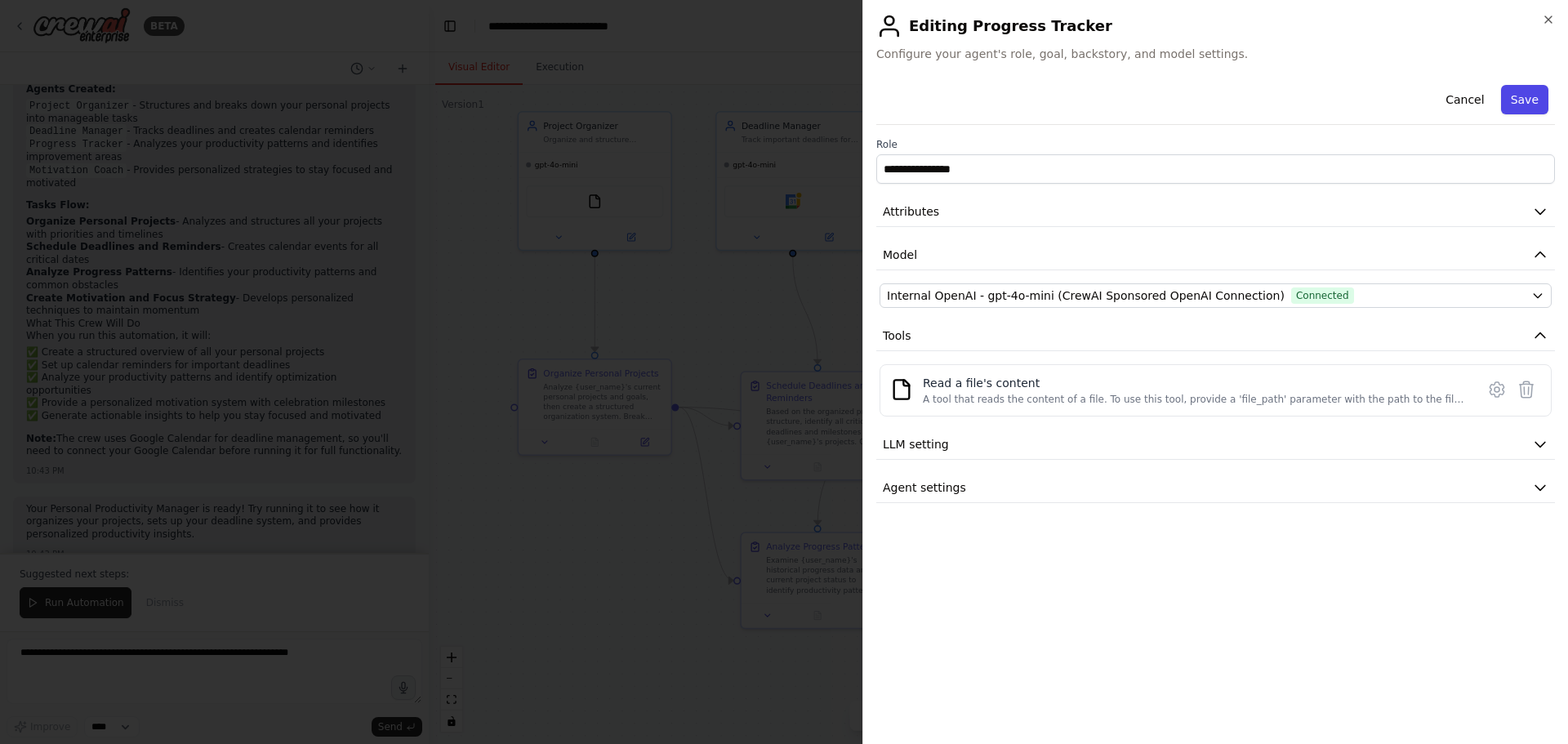
click at [1526, 100] on button "Save" at bounding box center [1525, 100] width 48 height 30
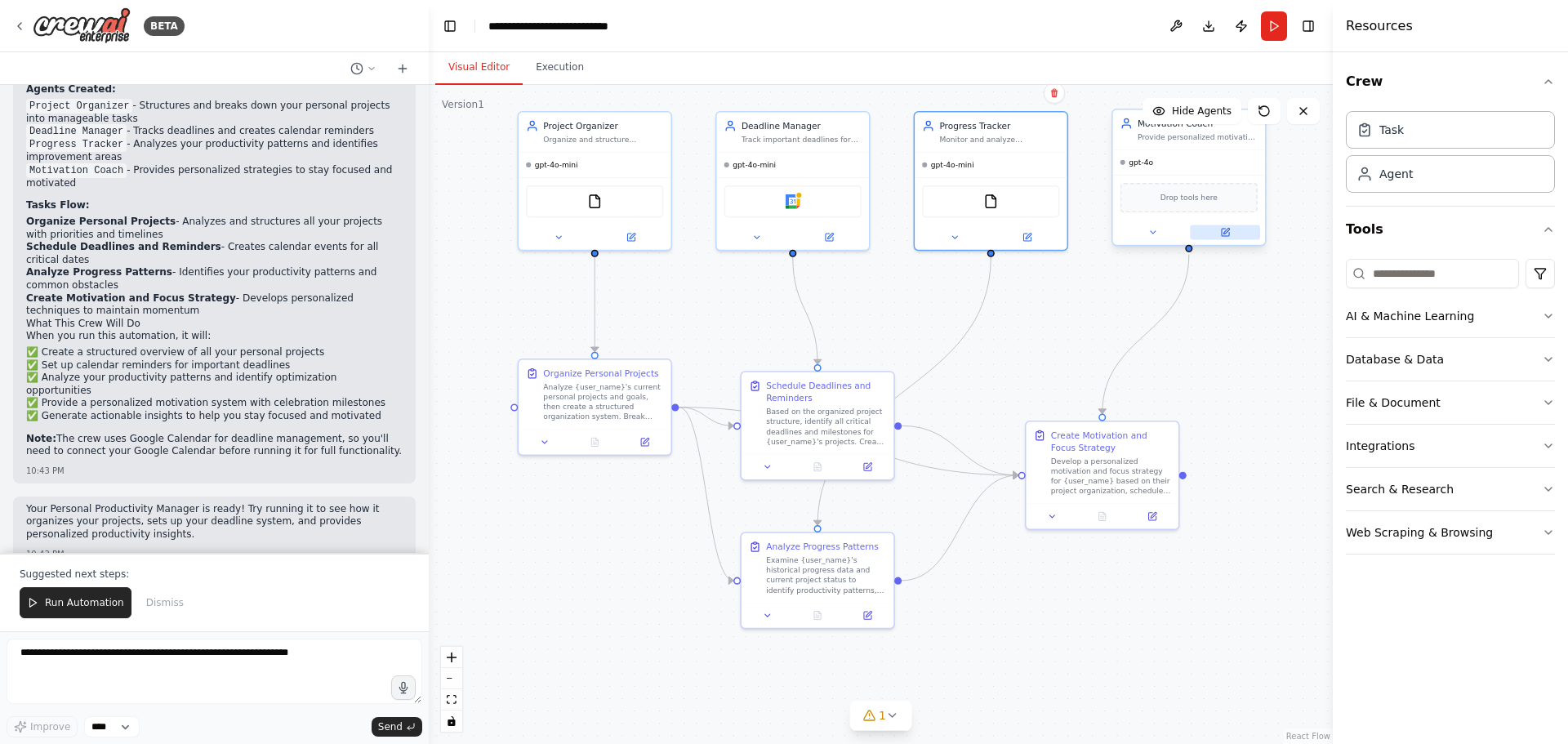
click at [1230, 227] on icon at bounding box center [1225, 232] width 10 height 10
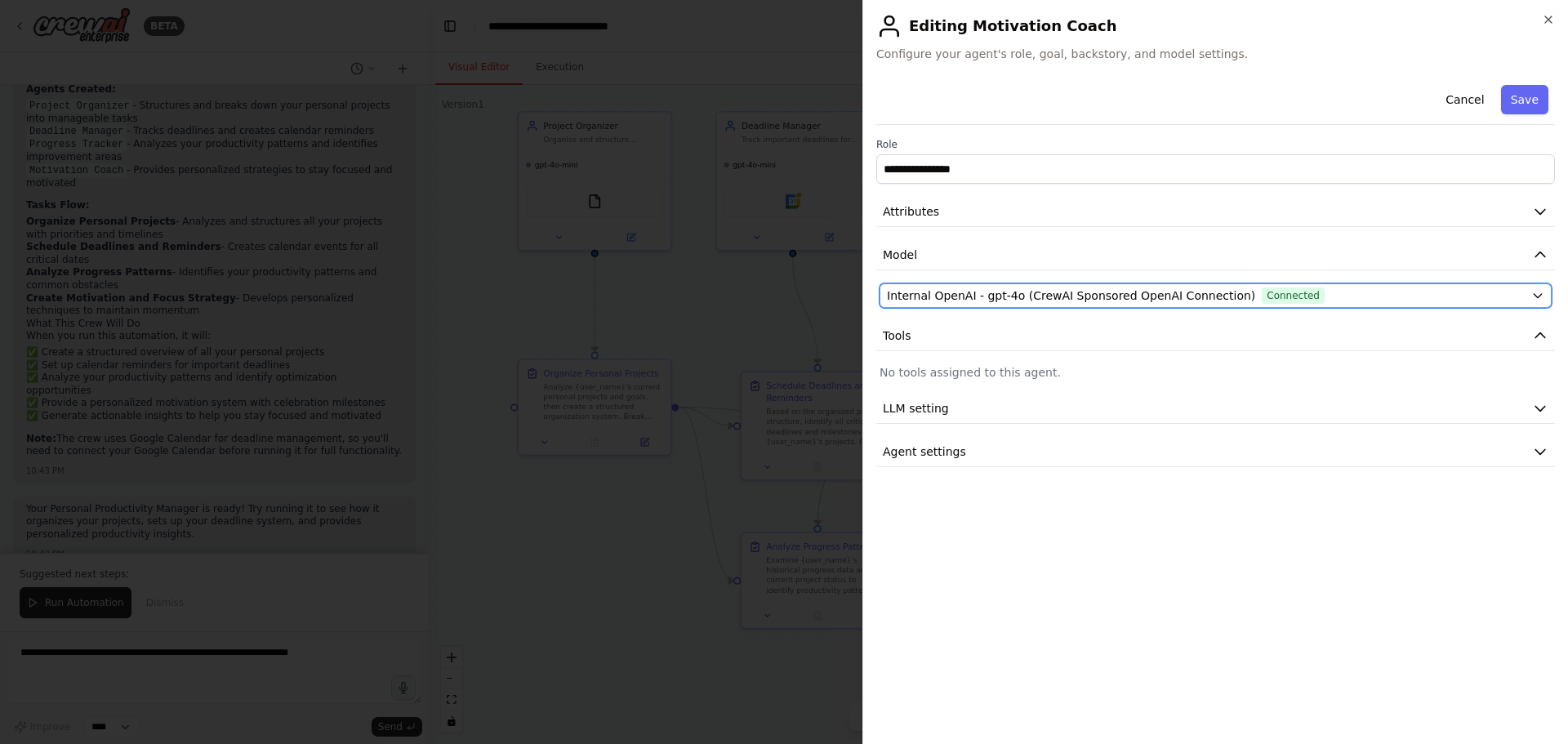
click at [1017, 290] on span "Internal OpenAI - gpt-4o (CrewAI Sponsored OpenAI Connection)" at bounding box center [1071, 295] width 369 height 16
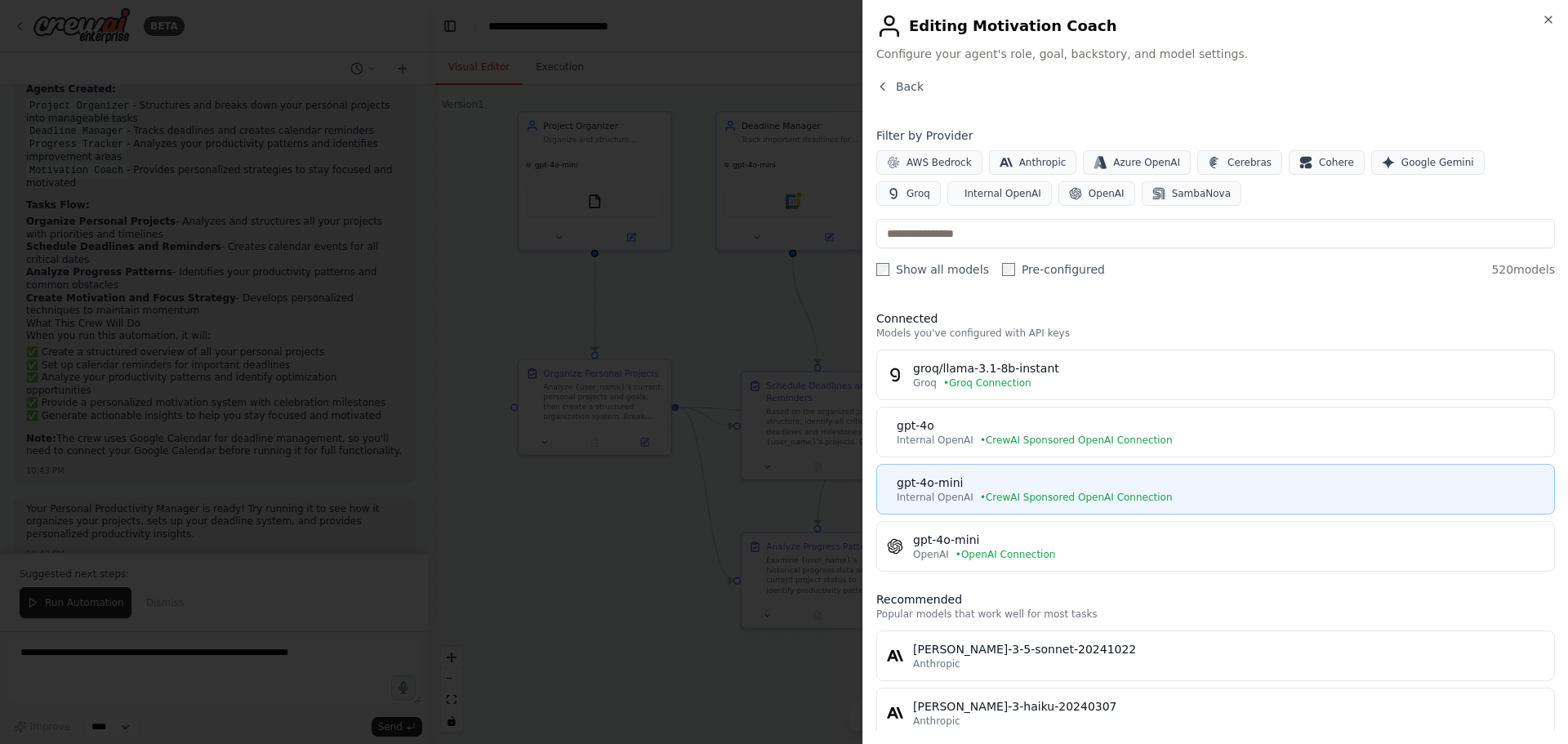
click at [969, 494] on div "Internal OpenAI • CrewAI Sponsored OpenAI Connection" at bounding box center [1221, 496] width 648 height 13
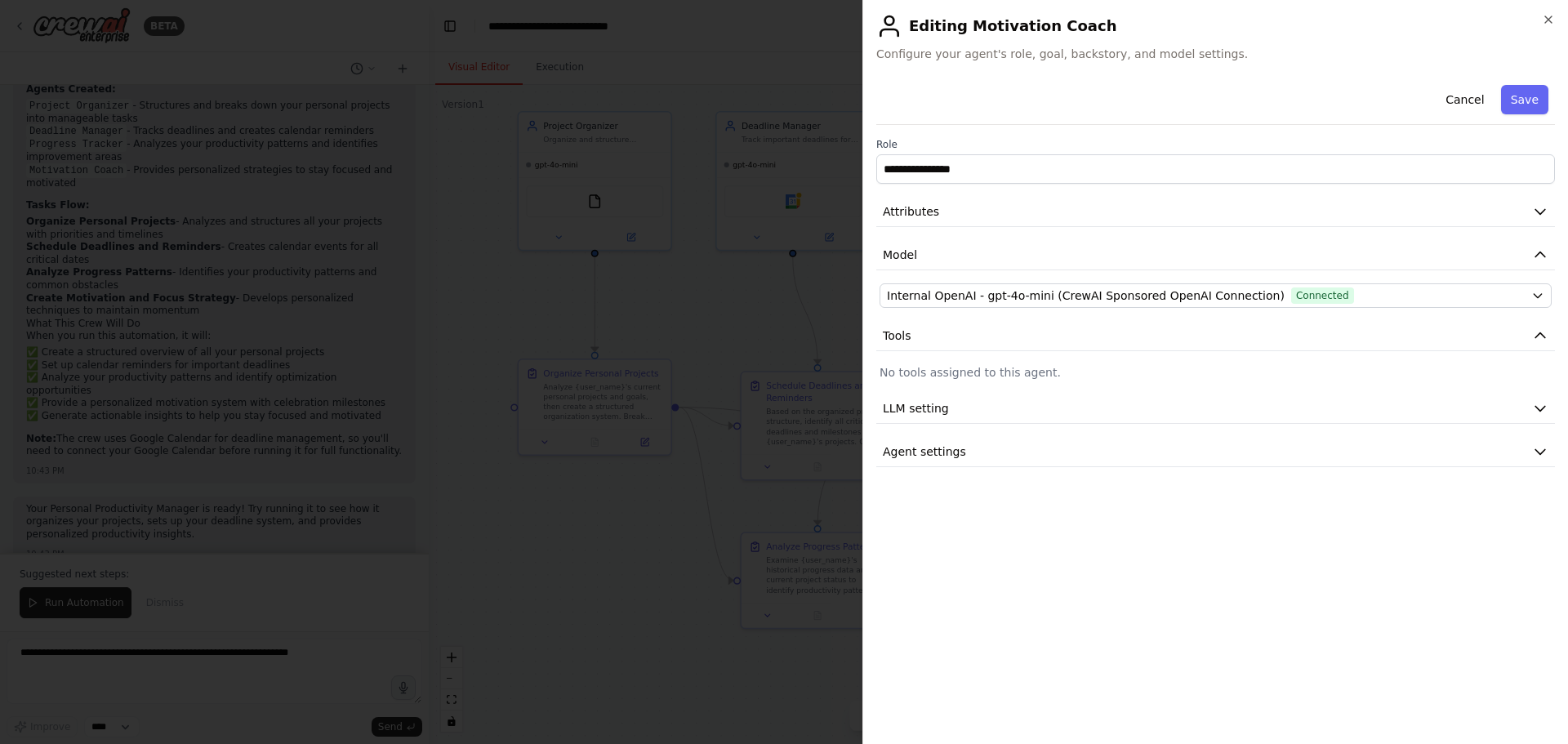
click at [1526, 102] on button "Save" at bounding box center [1525, 100] width 48 height 30
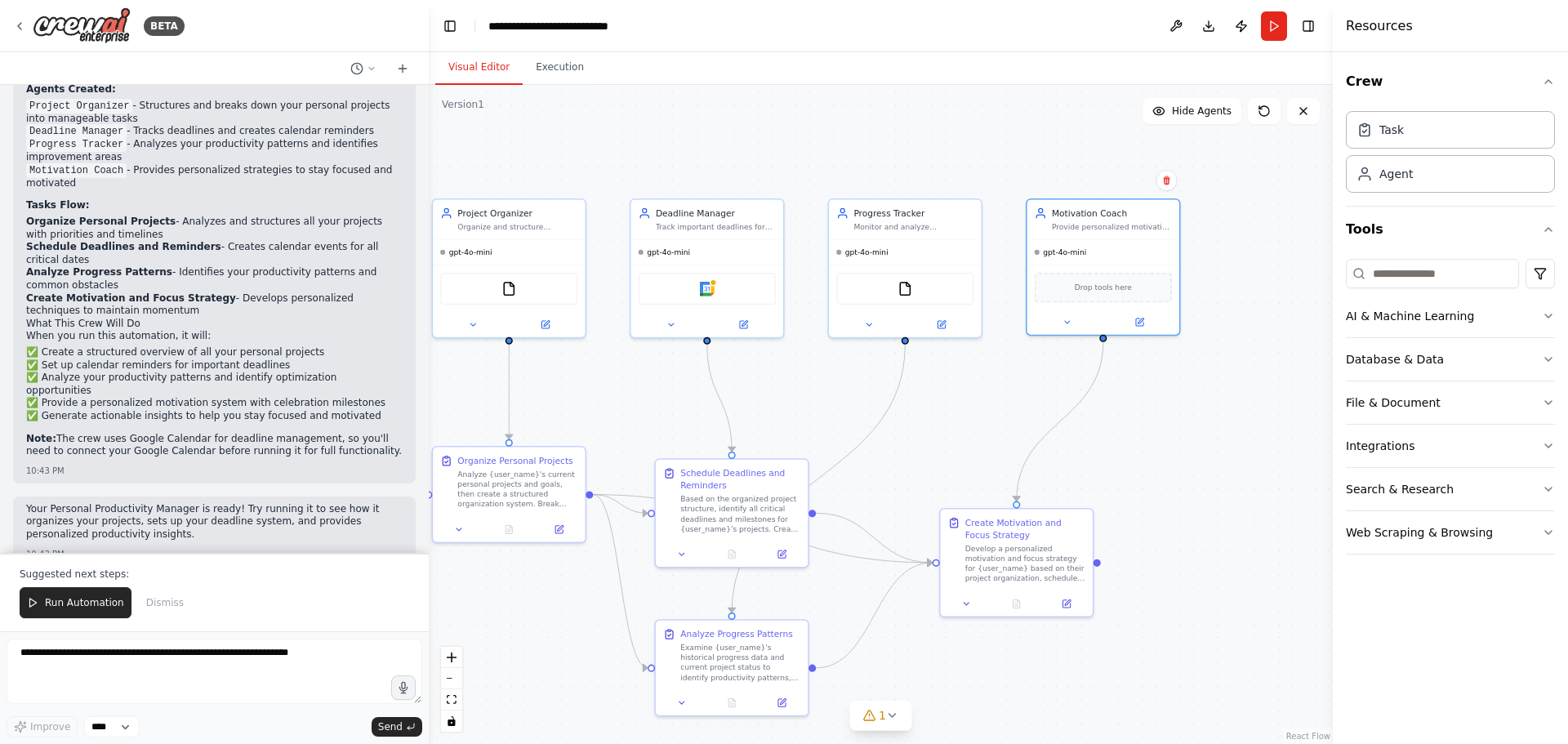
drag, startPoint x: 1236, startPoint y: 329, endPoint x: 1138, endPoint y: 415, distance: 130.4
click at [1138, 415] on div ".deletable-edge-delete-btn { width: 20px; height: 20px; border: 0px solid #ffff…" at bounding box center [881, 414] width 904 height 659
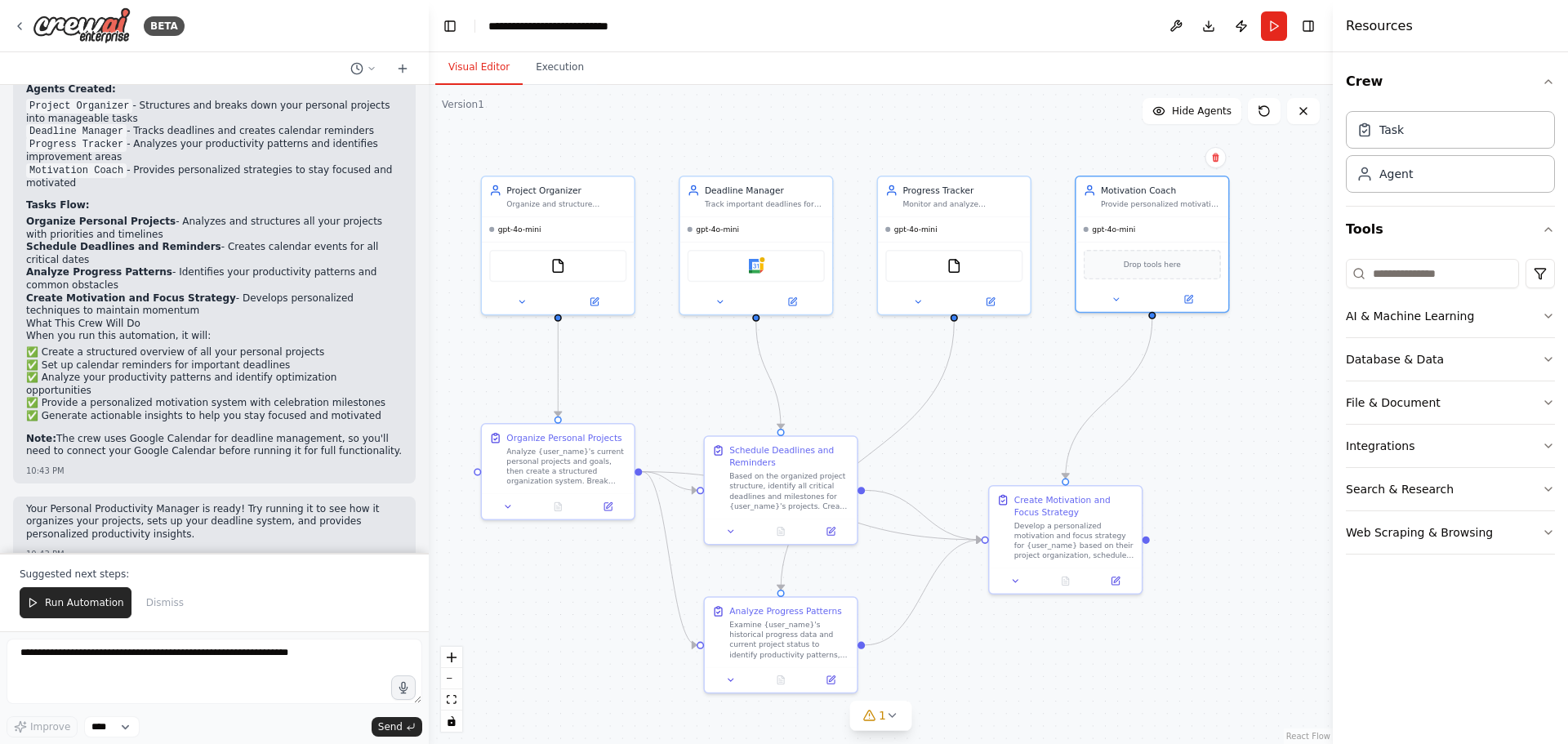
drag, startPoint x: 881, startPoint y: 461, endPoint x: 943, endPoint y: 439, distance: 65.8
click at [943, 439] on div ".deletable-edge-delete-btn { width: 20px; height: 20px; border: 0px solid #ffff…" at bounding box center [881, 414] width 904 height 659
drag, startPoint x: 1034, startPoint y: 500, endPoint x: 1097, endPoint y: 504, distance: 63.1
click at [1097, 504] on div "Create Motivation and Focus Strategy" at bounding box center [1136, 502] width 120 height 25
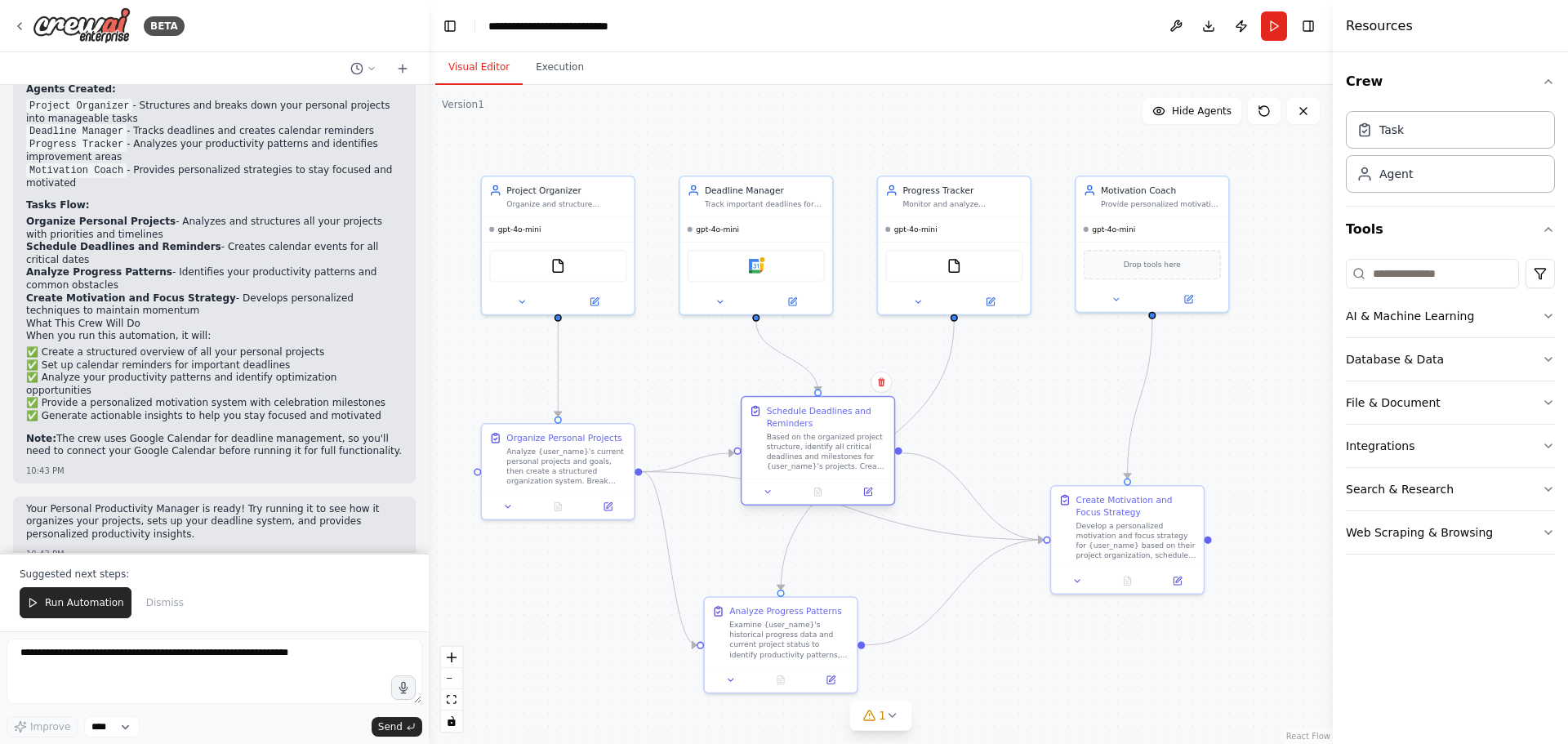
drag, startPoint x: 777, startPoint y: 454, endPoint x: 810, endPoint y: 422, distance: 46.0
click at [810, 422] on div "Schedule Deadlines and Reminders" at bounding box center [827, 416] width 120 height 25
drag, startPoint x: 775, startPoint y: 609, endPoint x: 946, endPoint y: 612, distance: 171.0
click at [946, 612] on div "Analyze Progress Patterns" at bounding box center [959, 608] width 113 height 12
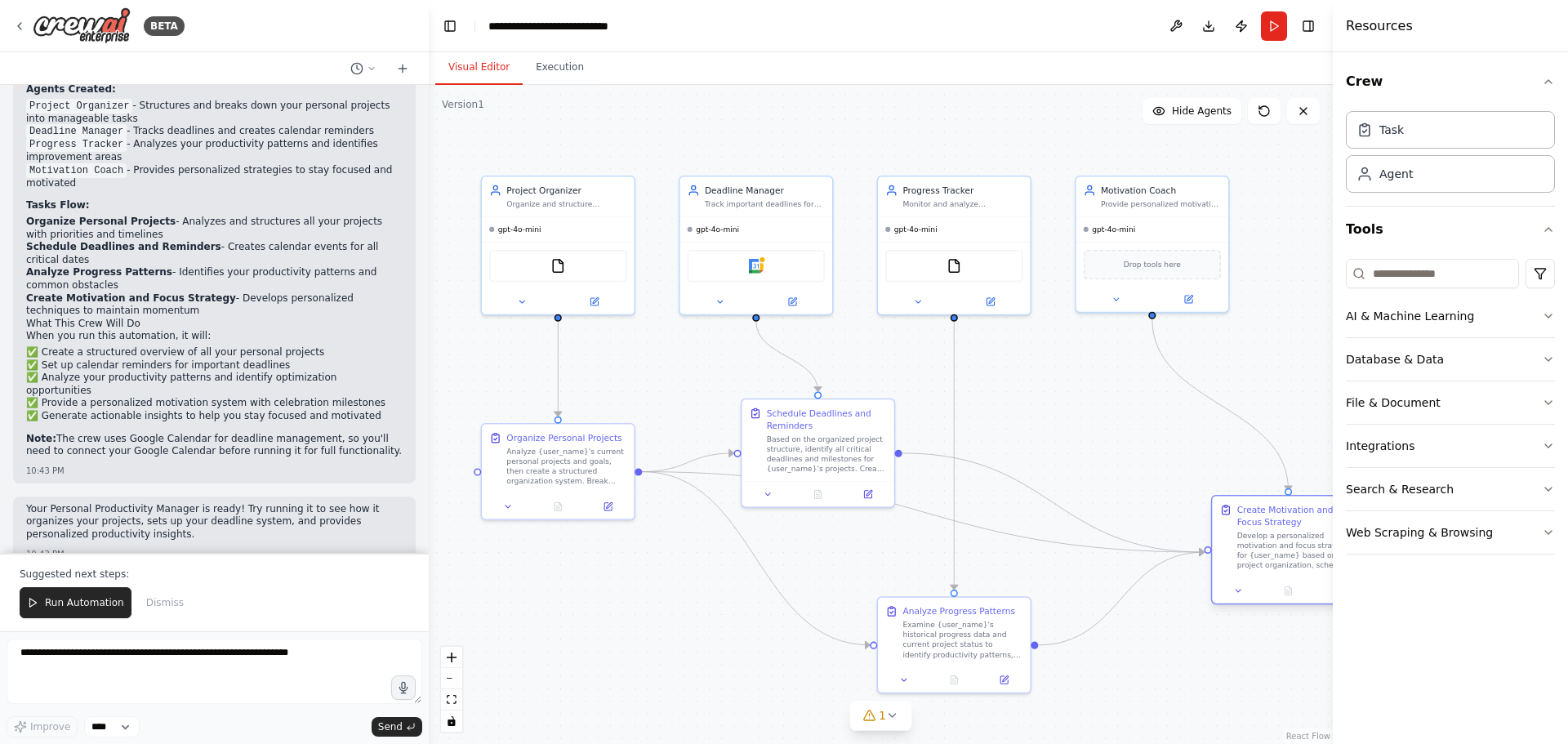
drag, startPoint x: 1089, startPoint y: 504, endPoint x: 1253, endPoint y: 513, distance: 164.2
click at [1253, 513] on div "Create Motivation and Focus Strategy" at bounding box center [1297, 515] width 120 height 25
drag, startPoint x: 795, startPoint y: 429, endPoint x: 831, endPoint y: 378, distance: 62.4
click at [831, 378] on div "Schedule Deadlines and Reminders" at bounding box center [863, 367] width 120 height 25
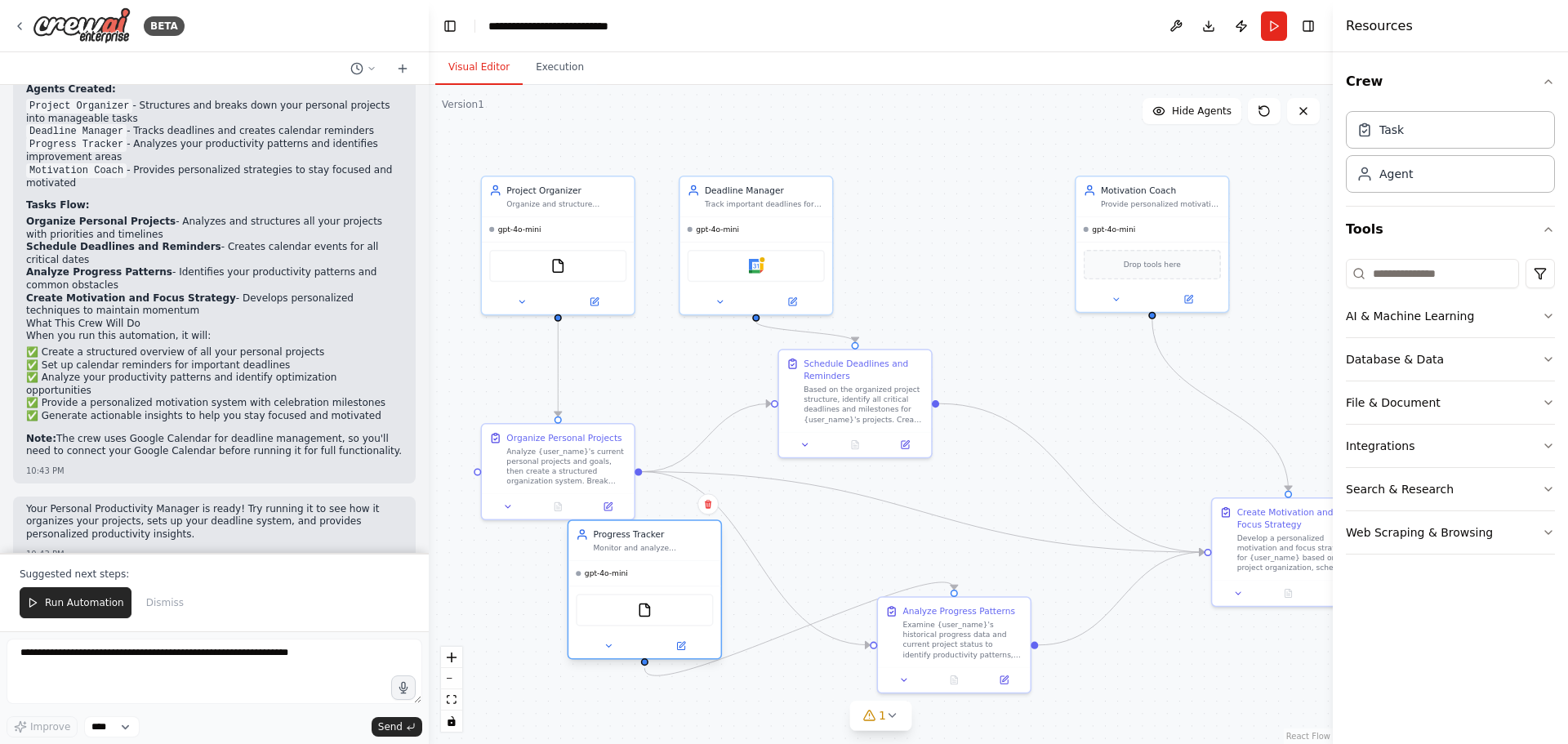
drag, startPoint x: 947, startPoint y: 188, endPoint x: 627, endPoint y: 534, distance: 471.3
click at [617, 539] on div "Progress Tracker Monitor and analyze {user_name}'s progress on goals, identifyi…" at bounding box center [652, 540] width 120 height 25
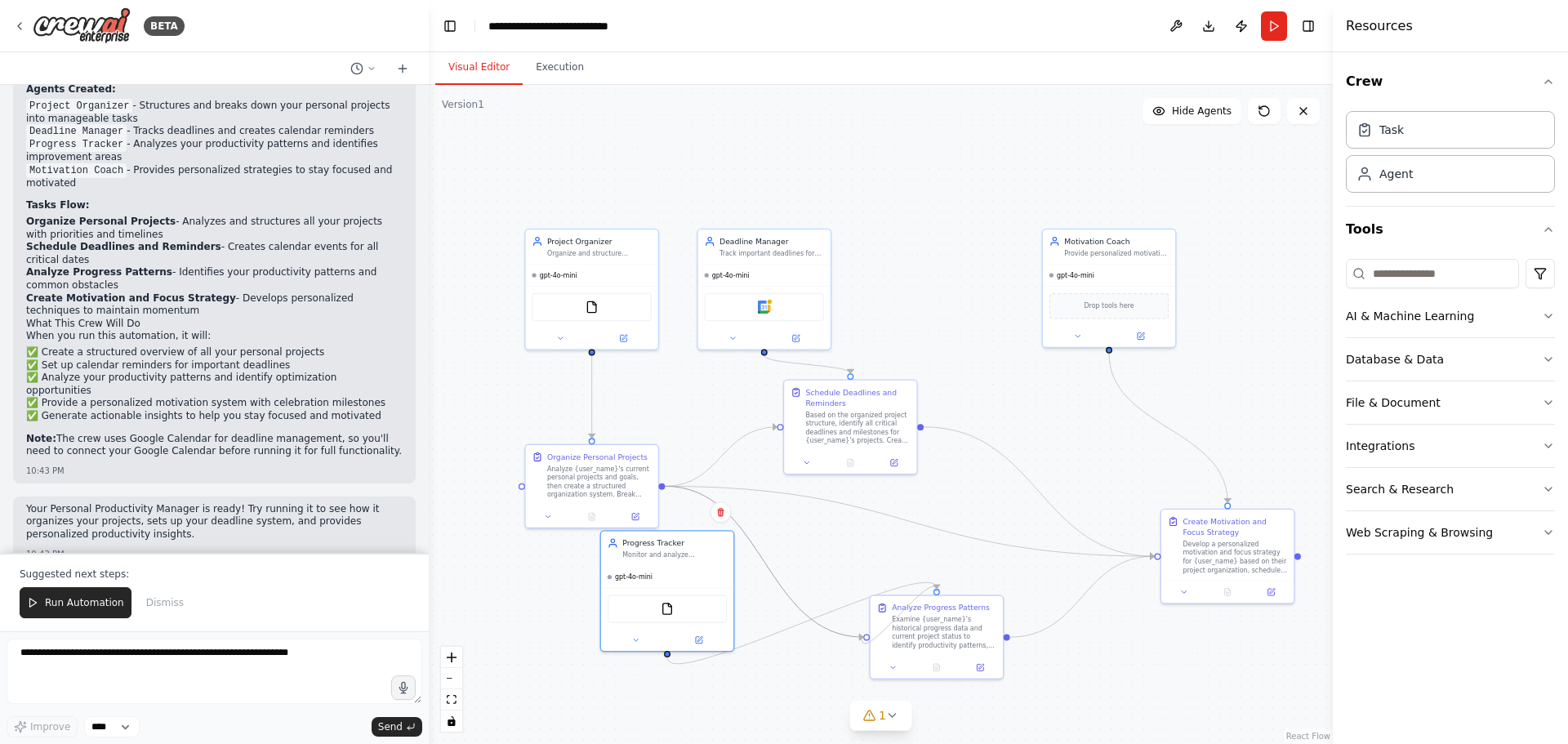
drag, startPoint x: 934, startPoint y: 589, endPoint x: 861, endPoint y: 638, distance: 87.9
click at [861, 609] on div ".deletable-edge-delete-btn { width: 20px; height: 20px; border: 0px solid #ffff…" at bounding box center [769, 391] width 597 height 434
drag, startPoint x: 693, startPoint y: 552, endPoint x: 1004, endPoint y: 434, distance: 332.6
click at [1004, 434] on div "Monitor and analyze {user_name}'s progress on goals, identifying patterns, bott…" at bounding box center [997, 433] width 104 height 9
drag, startPoint x: 936, startPoint y: 587, endPoint x: 1003, endPoint y: 638, distance: 84.2
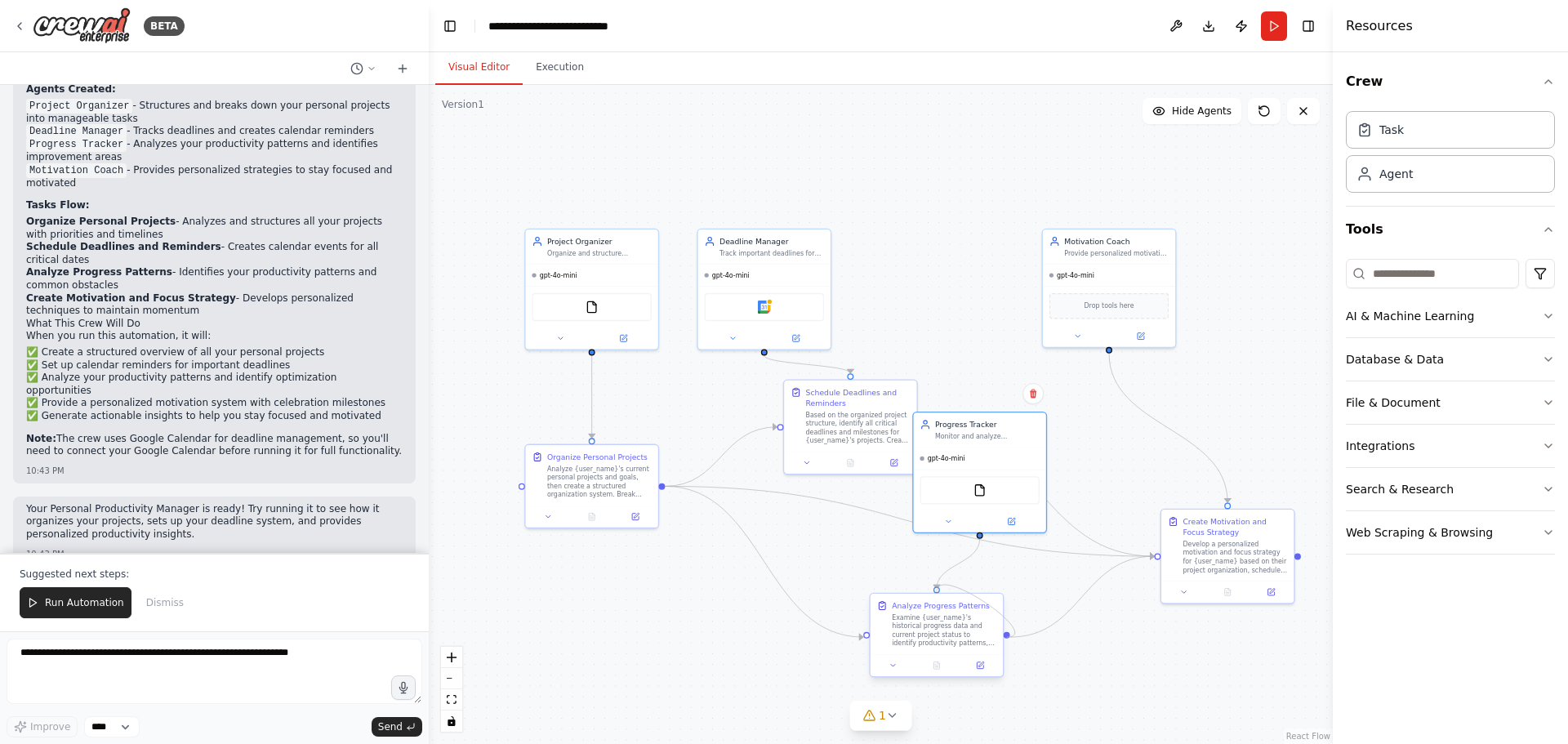
click at [1003, 638] on div "Analyze Progress Patterns Examine {user_name}'s historical progress data and cu…" at bounding box center [937, 635] width 135 height 85
drag, startPoint x: 940, startPoint y: 591, endPoint x: 1157, endPoint y: 550, distance: 220.8
click at [1157, 550] on div ".deletable-edge-delete-btn { width: 20px; height: 20px; border: 0px solid #ffff…" at bounding box center [881, 414] width 904 height 659
drag, startPoint x: 936, startPoint y: 587, endPoint x: 1157, endPoint y: 553, distance: 223.6
click at [1157, 553] on div ".deletable-edge-delete-btn { width: 20px; height: 20px; border: 0px solid #ffff…" at bounding box center [881, 414] width 904 height 659
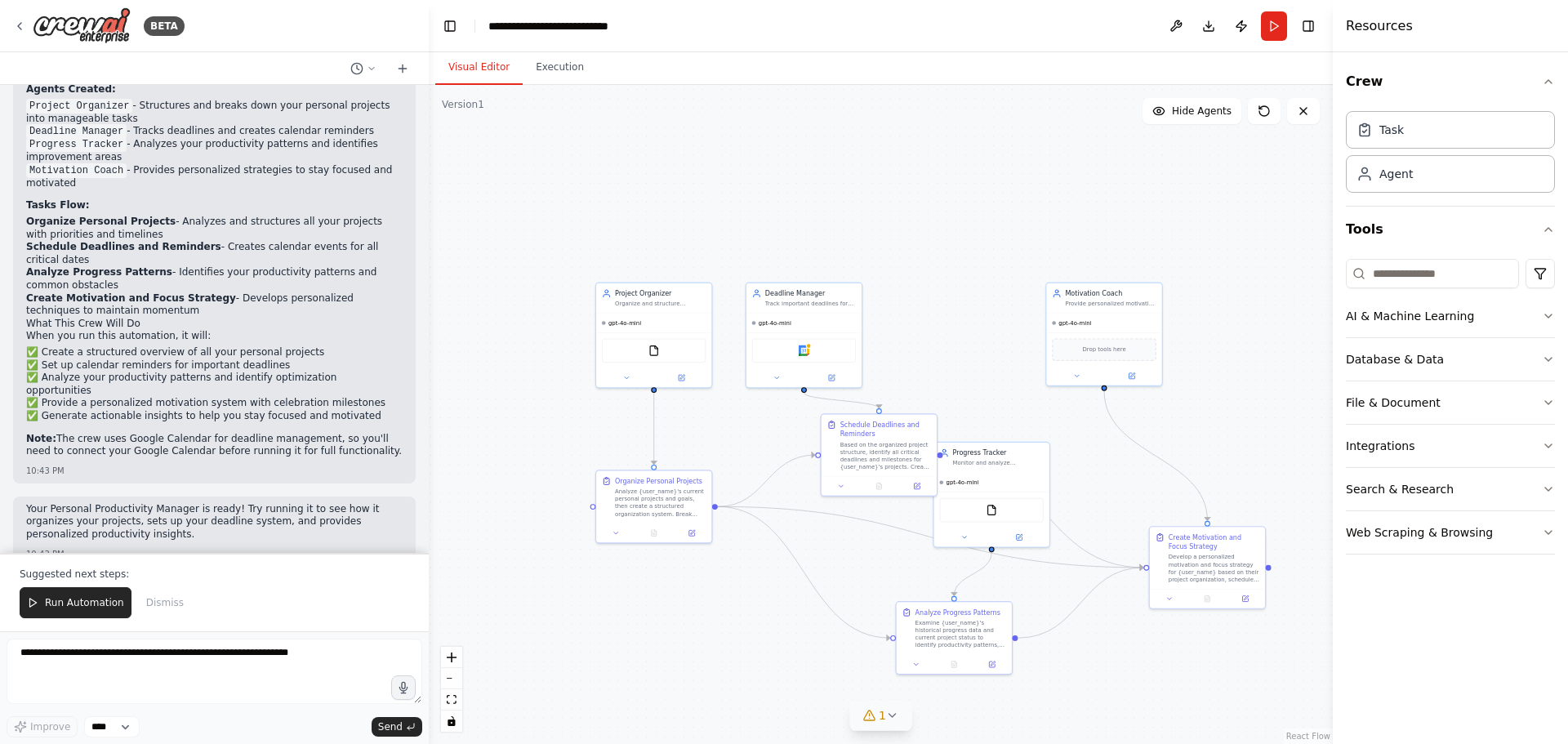
click at [889, 709] on icon at bounding box center [892, 714] width 13 height 13
click at [1037, 717] on span "Google Calendar integration is not connected. Please connect before using it." at bounding box center [891, 712] width 381 height 13
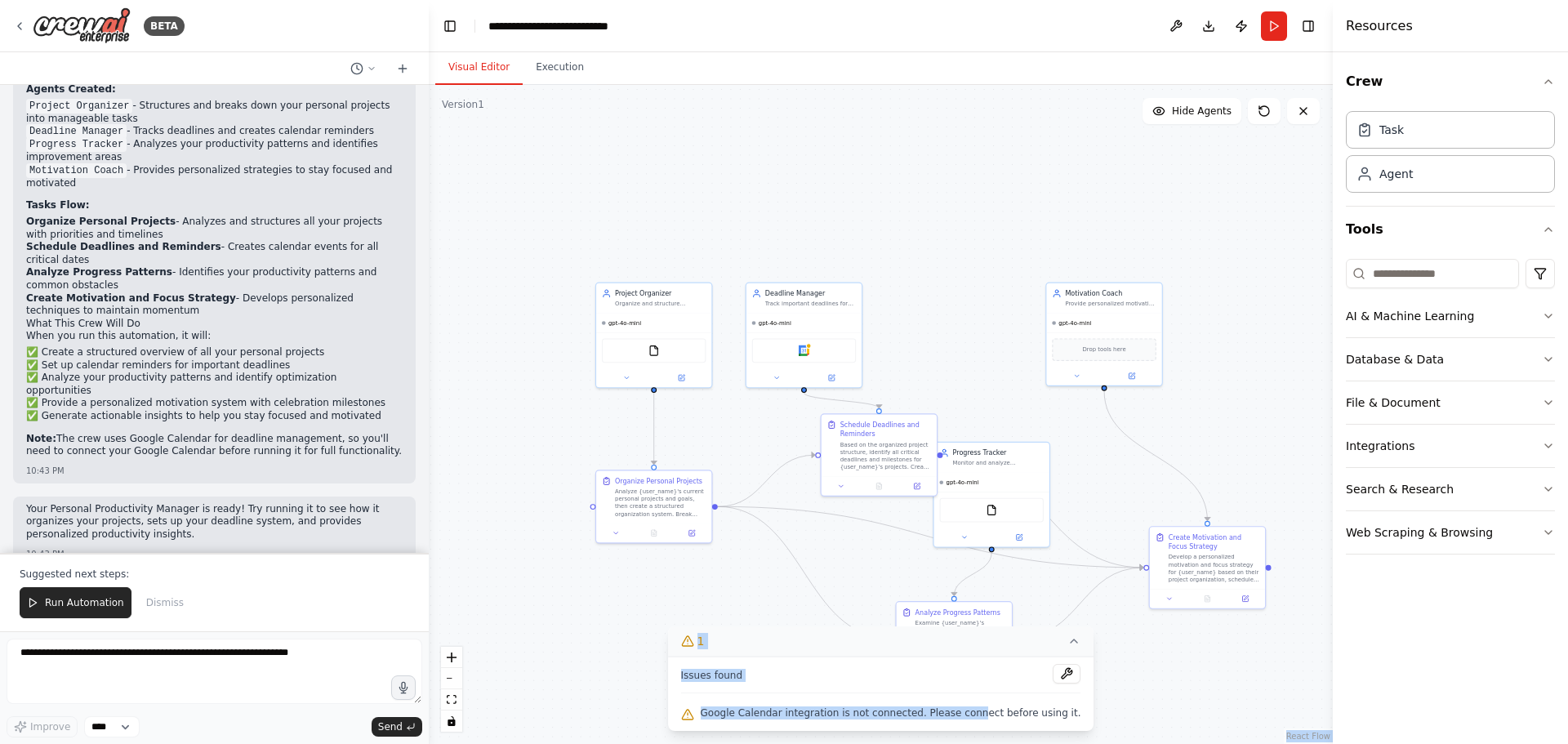
drag, startPoint x: 977, startPoint y: 717, endPoint x: 1140, endPoint y: 714, distance: 163.0
click at [1128, 717] on div "Version 1 Show Tools Hide Agents .deletable-edge-delete-btn { width: 20px; heig…" at bounding box center [881, 414] width 904 height 659
click at [1150, 707] on div ".deletable-edge-delete-btn { width: 20px; height: 20px; border: 0px solid #ffff…" at bounding box center [881, 414] width 904 height 659
click at [1152, 681] on div ".deletable-edge-delete-btn { width: 20px; height: 20px; border: 0px solid #ffff…" at bounding box center [881, 414] width 904 height 659
click at [990, 710] on span "Google Calendar integration is not connected. Please connect before using it." at bounding box center [891, 712] width 381 height 13
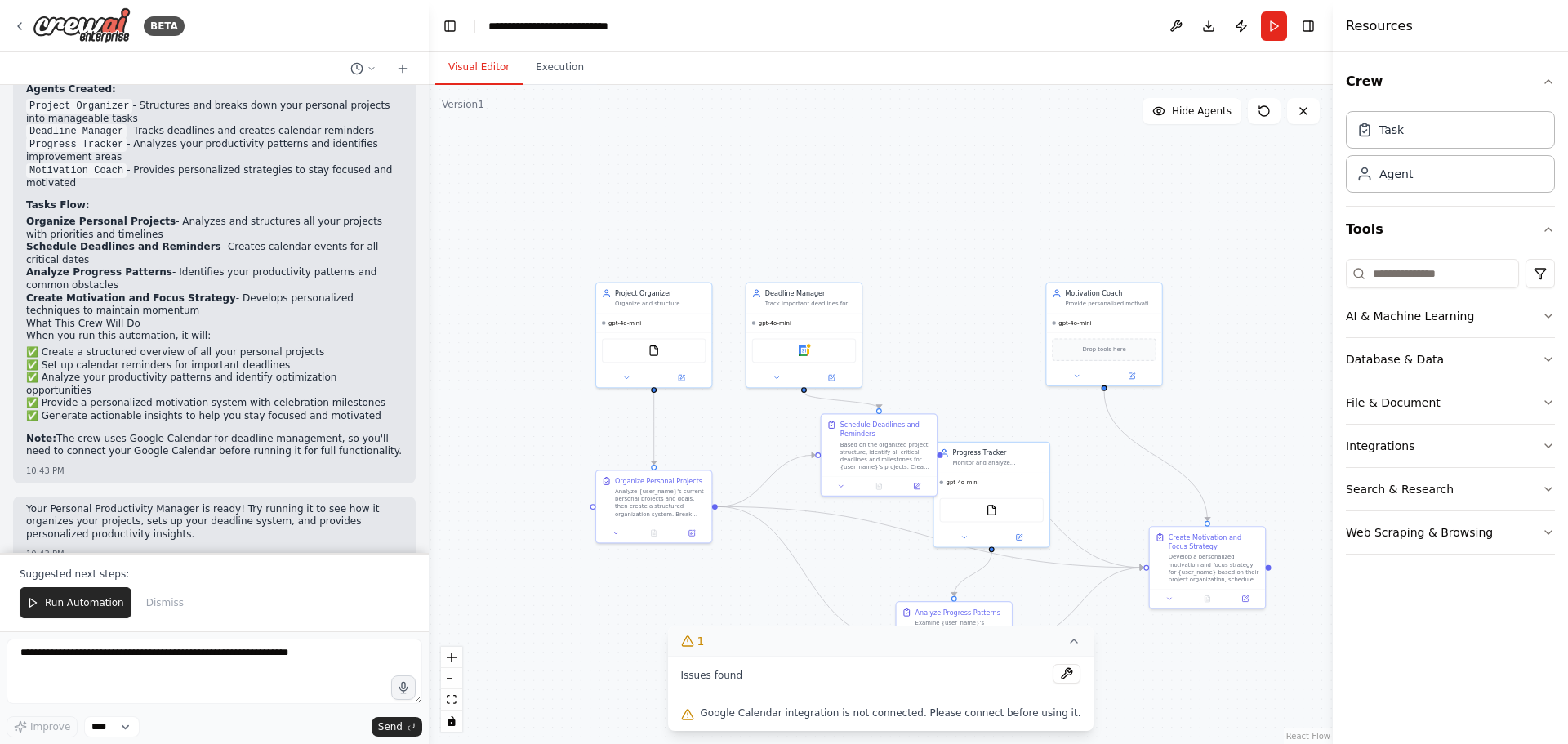
click at [1141, 672] on div ".deletable-edge-delete-btn { width: 20px; height: 20px; border: 0px solid #ffff…" at bounding box center [881, 414] width 904 height 659
click at [1060, 643] on button "1" at bounding box center [881, 641] width 426 height 30
drag, startPoint x: 826, startPoint y: 293, endPoint x: 875, endPoint y: 182, distance: 121.3
click at [875, 192] on div "Deadline Manager" at bounding box center [856, 196] width 90 height 9
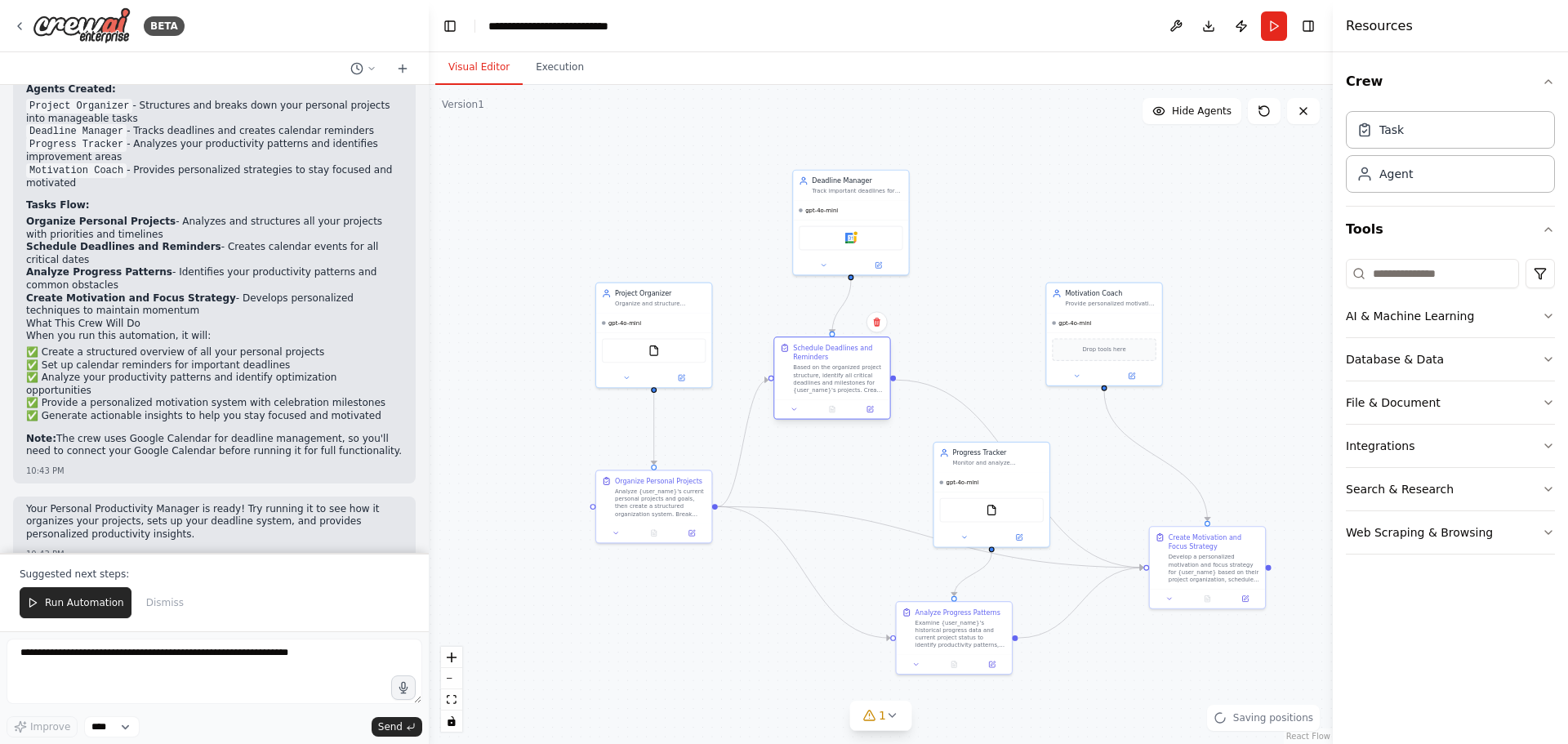
drag, startPoint x: 875, startPoint y: 420, endPoint x: 825, endPoint y: 341, distance: 93.5
click at [825, 341] on div "Schedule Deadlines and Reminders Based on the organized project structure, iden…" at bounding box center [832, 368] width 115 height 62
drag, startPoint x: 684, startPoint y: 299, endPoint x: 647, endPoint y: 271, distance: 46.4
click at [647, 271] on div "Organize and structure {user_name}'s personal projects, breaking them down into…" at bounding box center [622, 273] width 90 height 7
drag, startPoint x: 965, startPoint y: 461, endPoint x: 892, endPoint y: 480, distance: 75.4
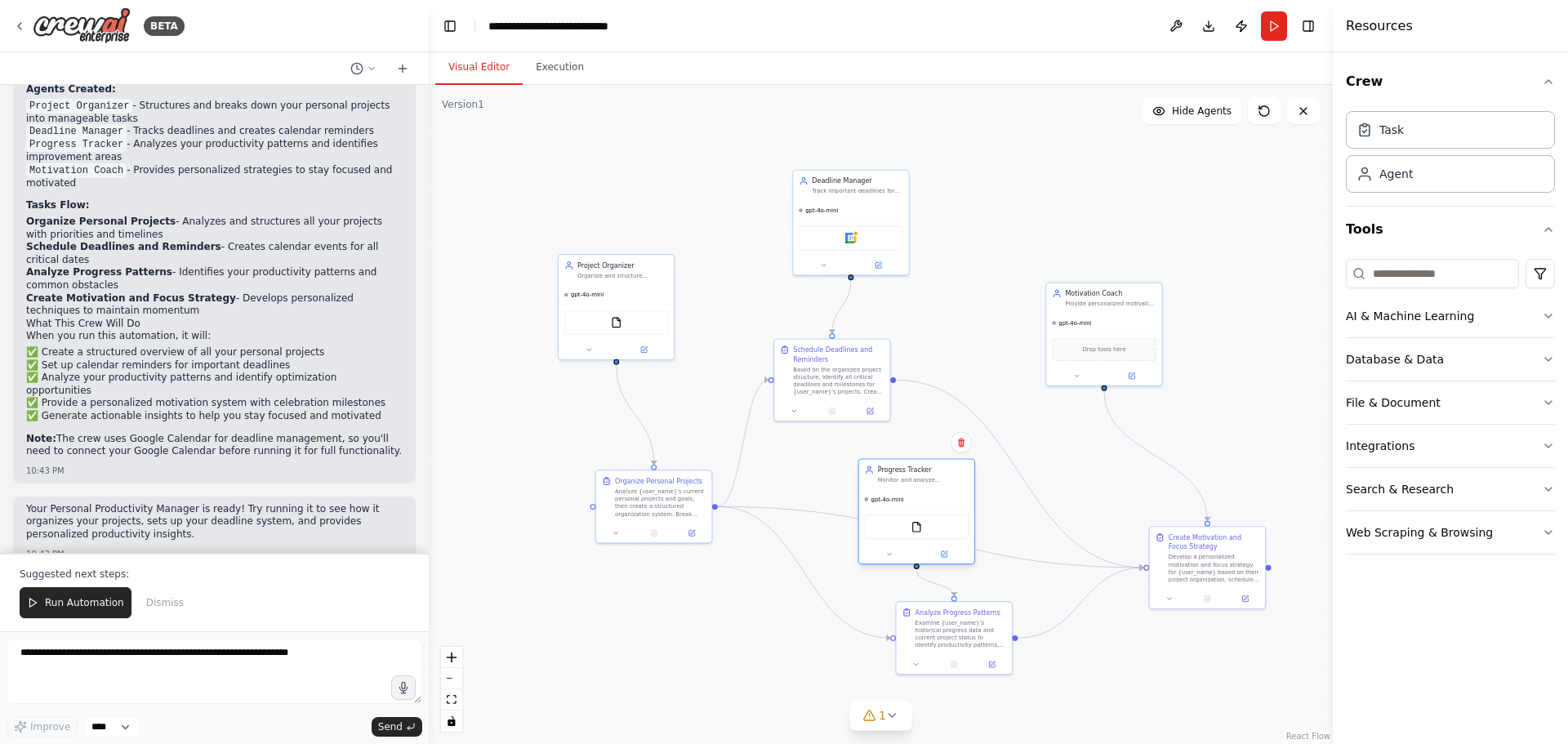
click at [892, 480] on div "Monitor and analyze {user_name}'s progress on goals, identifying patterns, bott…" at bounding box center [923, 478] width 90 height 7
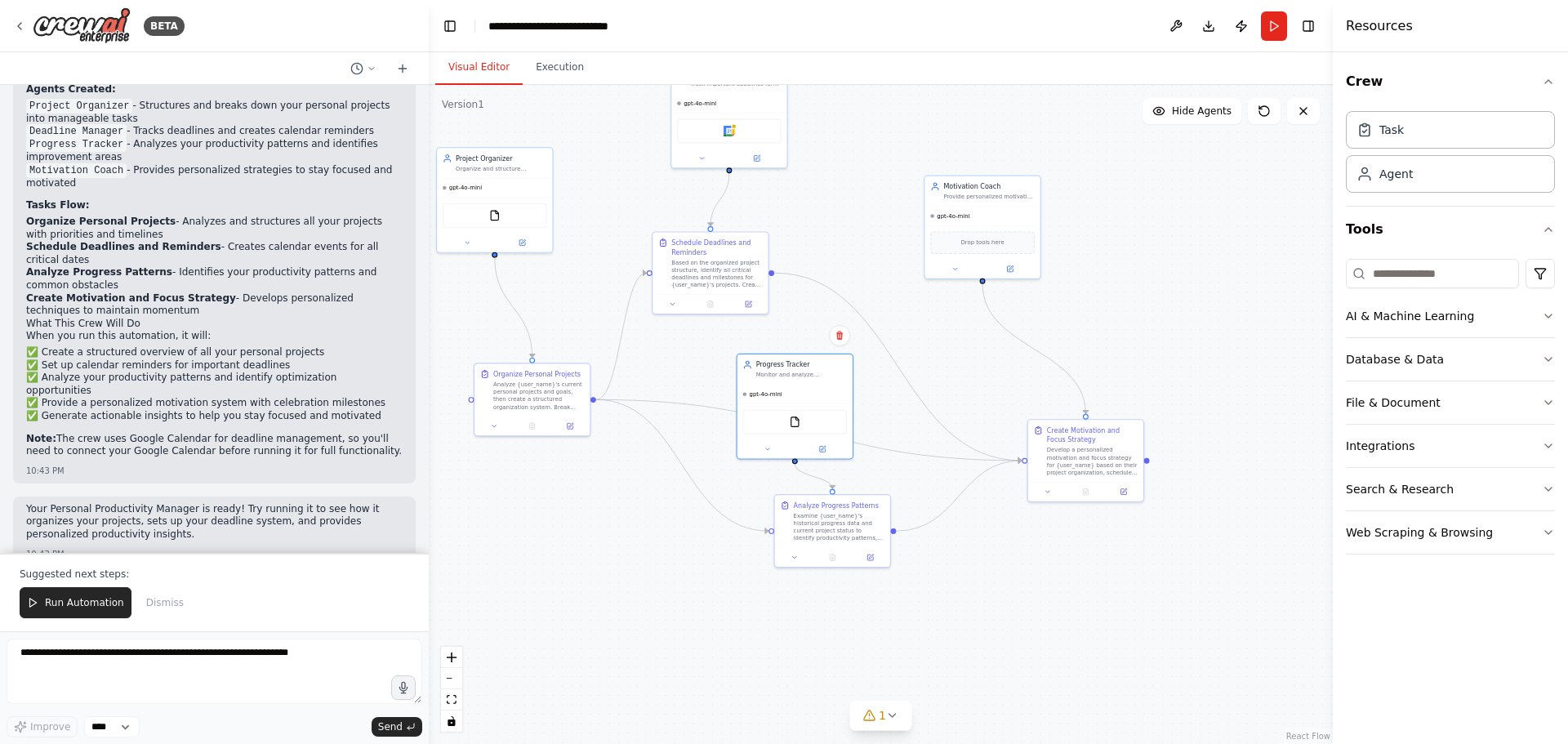
drag, startPoint x: 1134, startPoint y: 696, endPoint x: 1012, endPoint y: 589, distance: 162.3
click at [1012, 589] on div ".deletable-edge-delete-btn { width: 20px; height: 20px; border: 0px solid #ffff…" at bounding box center [881, 414] width 904 height 659
drag, startPoint x: 808, startPoint y: 369, endPoint x: 745, endPoint y: 632, distance: 270.4
click at [745, 632] on div "Progress Tracker Monitor and analyze {user_name}'s progress on goals, identifyi…" at bounding box center [757, 621] width 115 height 30
click at [787, 583] on div "Confirm" at bounding box center [774, 588] width 28 height 28
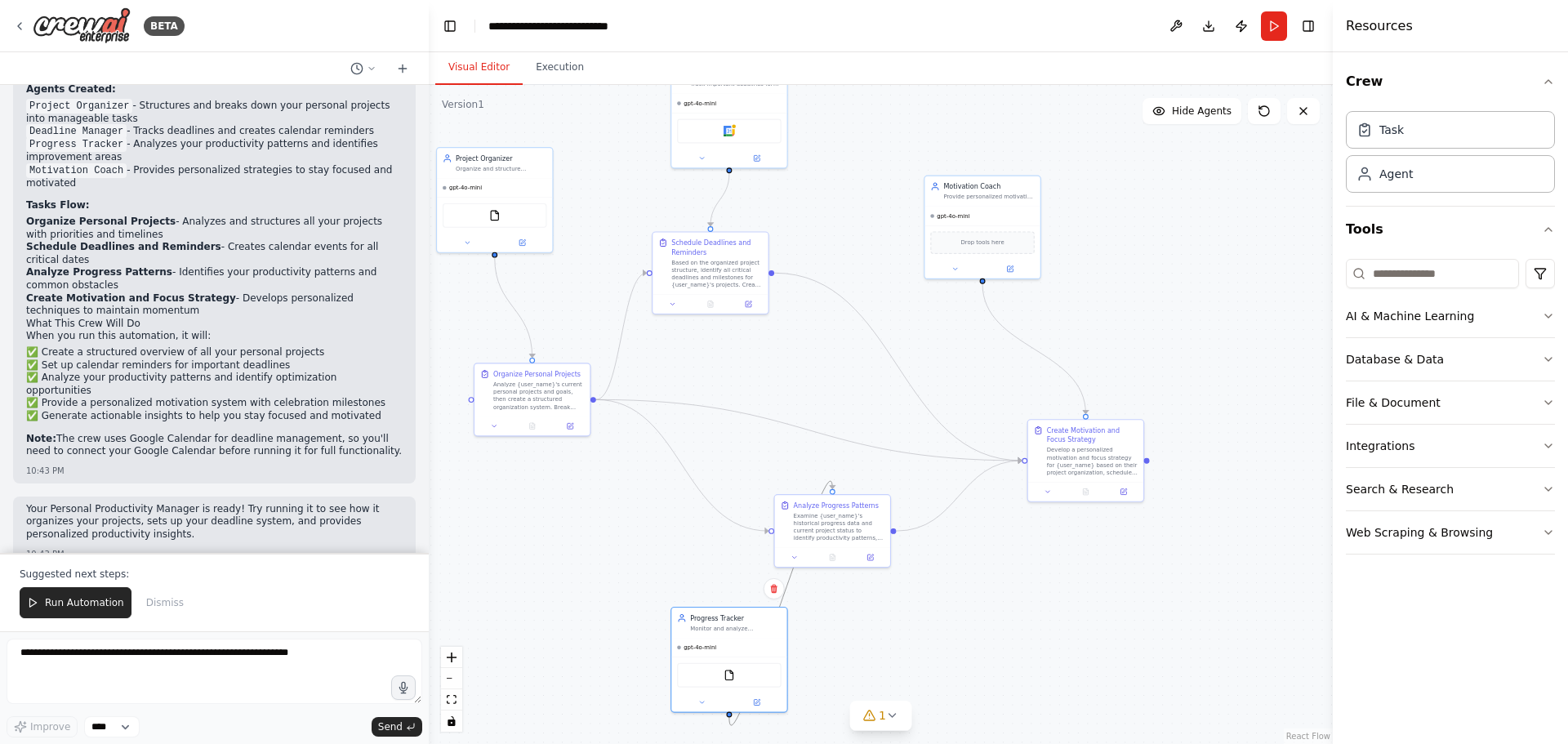
click at [791, 579] on icon "Edge from 5581324a-6b9e-4d2c-a6d7-d388b016a37f to b979160c-ab01-4583-ae83-6555e…" at bounding box center [781, 602] width 103 height 244
click at [778, 603] on icon at bounding box center [781, 603] width 7 height 8
drag, startPoint x: 759, startPoint y: 614, endPoint x: 662, endPoint y: 563, distance: 109.6
click at [657, 555] on div "Progress Tracker" at bounding box center [651, 559] width 90 height 9
drag, startPoint x: 626, startPoint y: 641, endPoint x: 835, endPoint y: 494, distance: 255.5
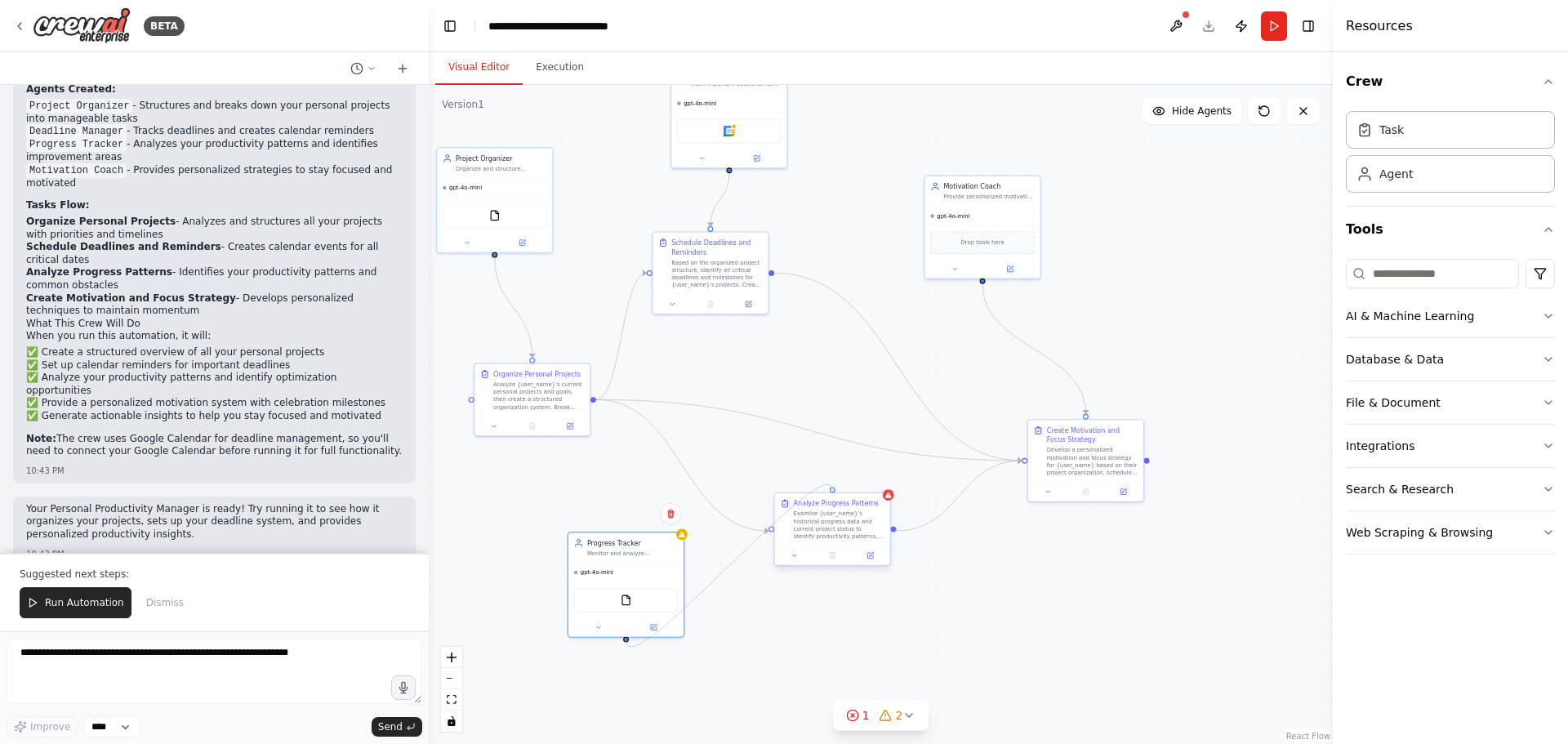
click at [835, 494] on div "Project Organizer Organize and structure {user_name}'s personal projects, break…" at bounding box center [686, 317] width 519 height 378
drag, startPoint x: 618, startPoint y: 546, endPoint x: 784, endPoint y: 349, distance: 257.6
click at [784, 349] on div "Progress Tracker Monitor and analyze {user_name}'s progress on goals, identifyi…" at bounding box center [791, 349] width 90 height 19
drag, startPoint x: 837, startPoint y: 508, endPoint x: 821, endPoint y: 616, distance: 109.2
click at [821, 616] on div "Analyze Progress Patterns" at bounding box center [818, 615] width 85 height 9
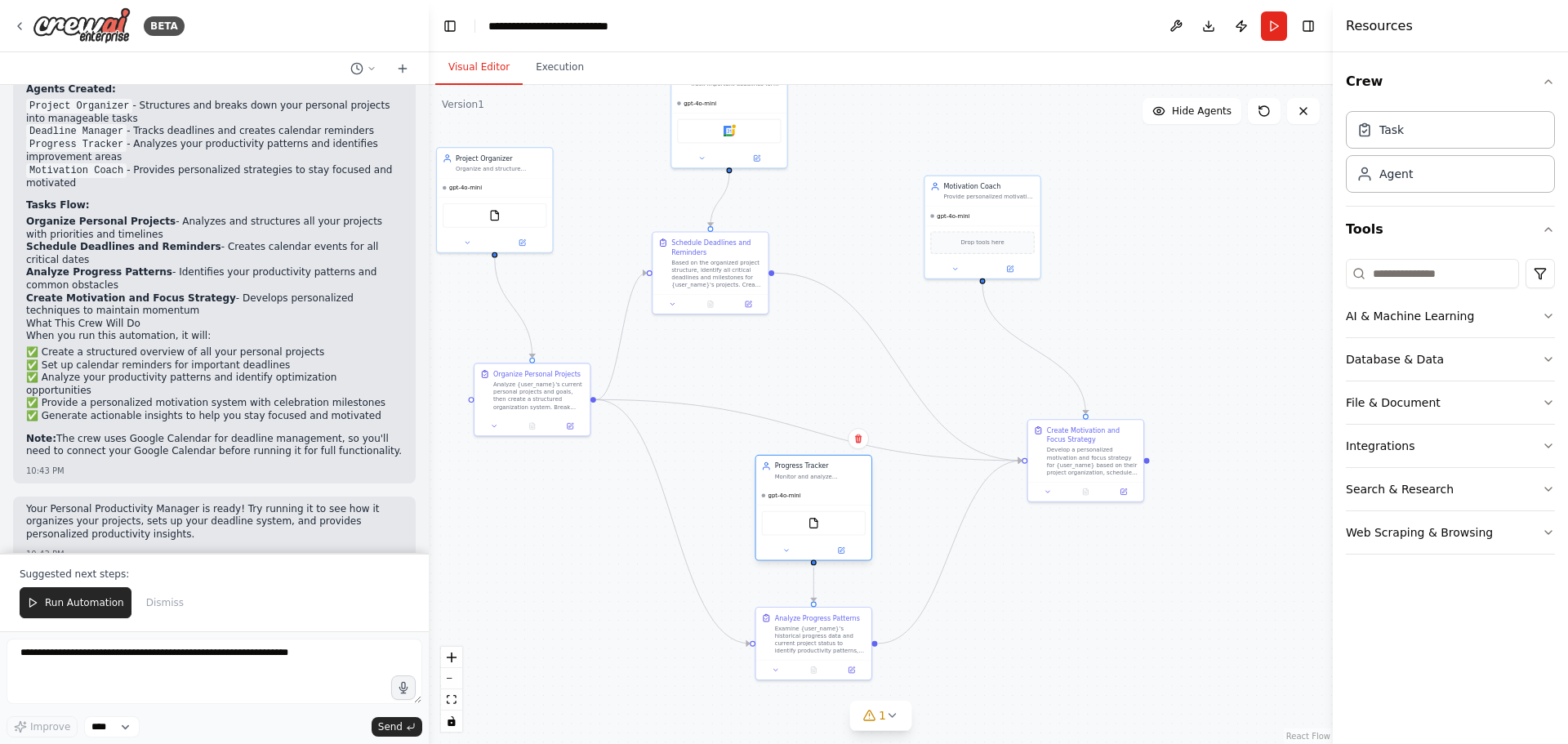
drag, startPoint x: 806, startPoint y: 360, endPoint x: 835, endPoint y: 486, distance: 129.3
click at [835, 486] on div "Progress Tracker Monitor and analyze {user_name}'s progress on goals, identifyi…" at bounding box center [814, 507] width 118 height 106
click at [1046, 598] on div ".deletable-edge-delete-btn { width: 20px; height: 20px; border: 0px solid #ffff…" at bounding box center [881, 414] width 904 height 659
drag, startPoint x: 885, startPoint y: 447, endPoint x: 898, endPoint y: 394, distance: 54.6
click at [898, 394] on div ".deletable-edge-delete-btn { width: 20px; height: 20px; border: 0px solid #ffff…" at bounding box center [881, 414] width 904 height 659
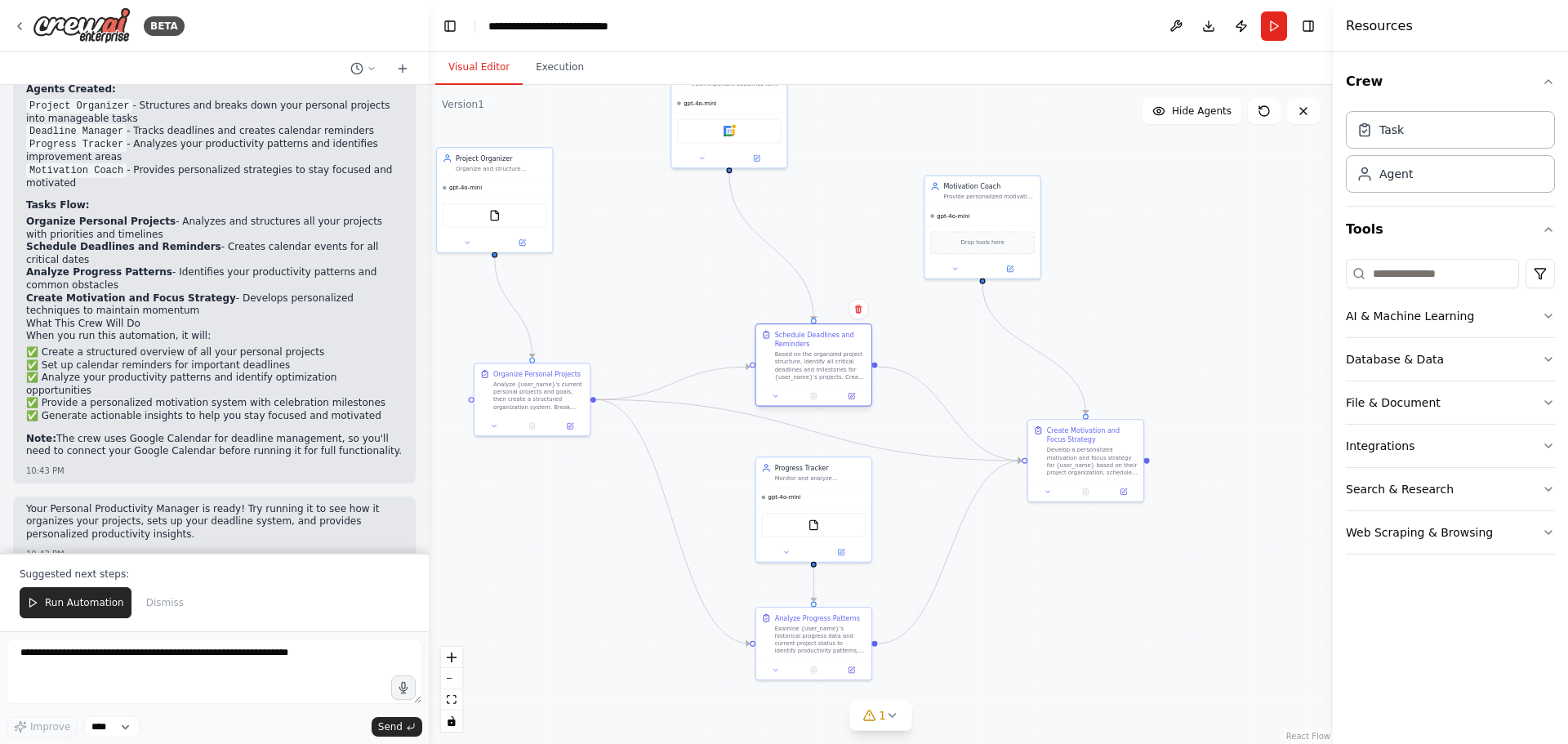
drag, startPoint x: 742, startPoint y: 244, endPoint x: 844, endPoint y: 334, distance: 136.0
click at [844, 334] on div "Schedule Deadlines and Reminders" at bounding box center [820, 339] width 90 height 19
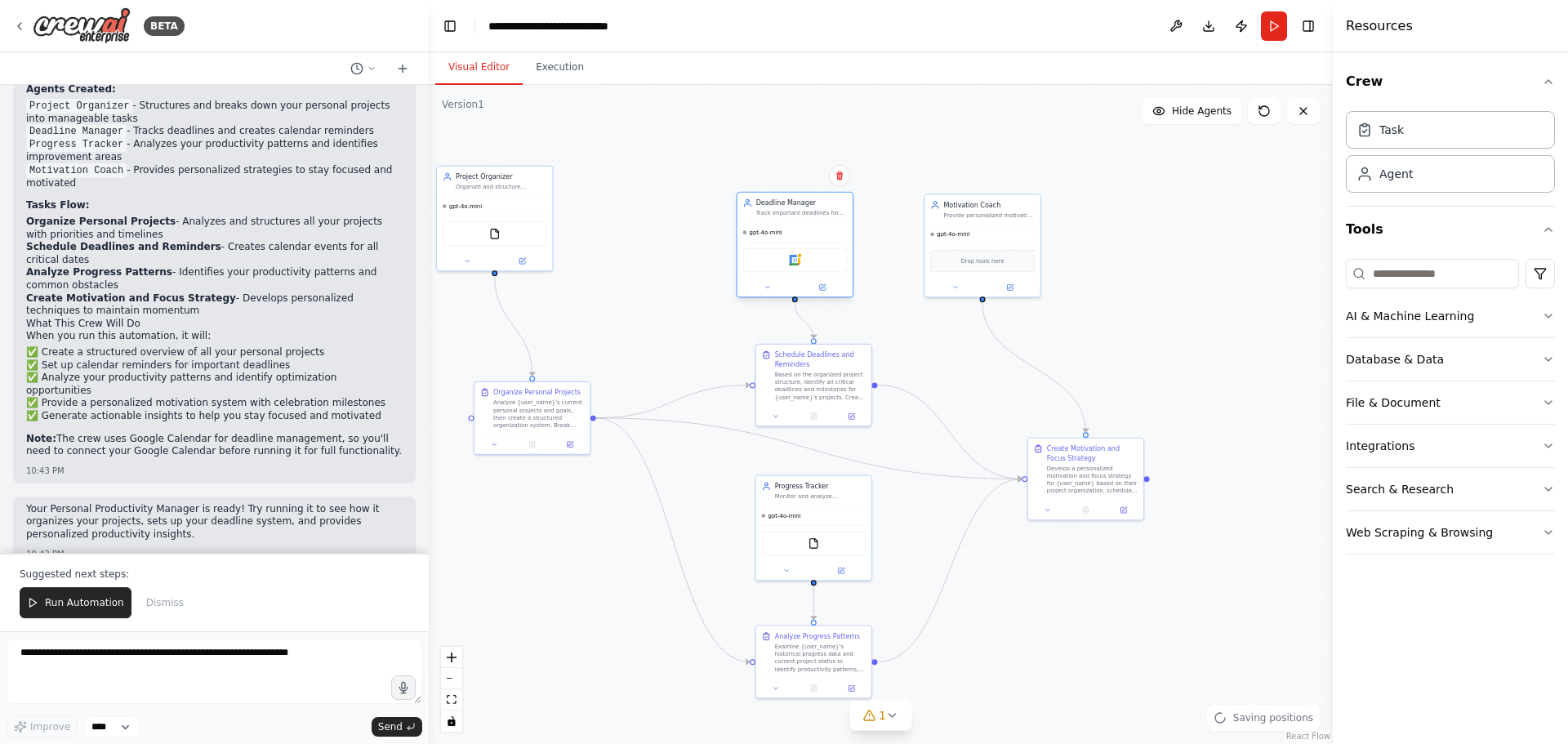
drag, startPoint x: 748, startPoint y: 95, endPoint x: 818, endPoint y: 229, distance: 151.2
click at [815, 229] on div "gpt-4o-mini" at bounding box center [795, 232] width 115 height 19
drag, startPoint x: 967, startPoint y: 210, endPoint x: 1069, endPoint y: 290, distance: 129.6
click at [1069, 290] on div "Motivation Coach Provide personalized motivation and focus strategies for {user…" at bounding box center [1092, 282] width 90 height 19
drag, startPoint x: 815, startPoint y: 225, endPoint x: 835, endPoint y: 225, distance: 20.0
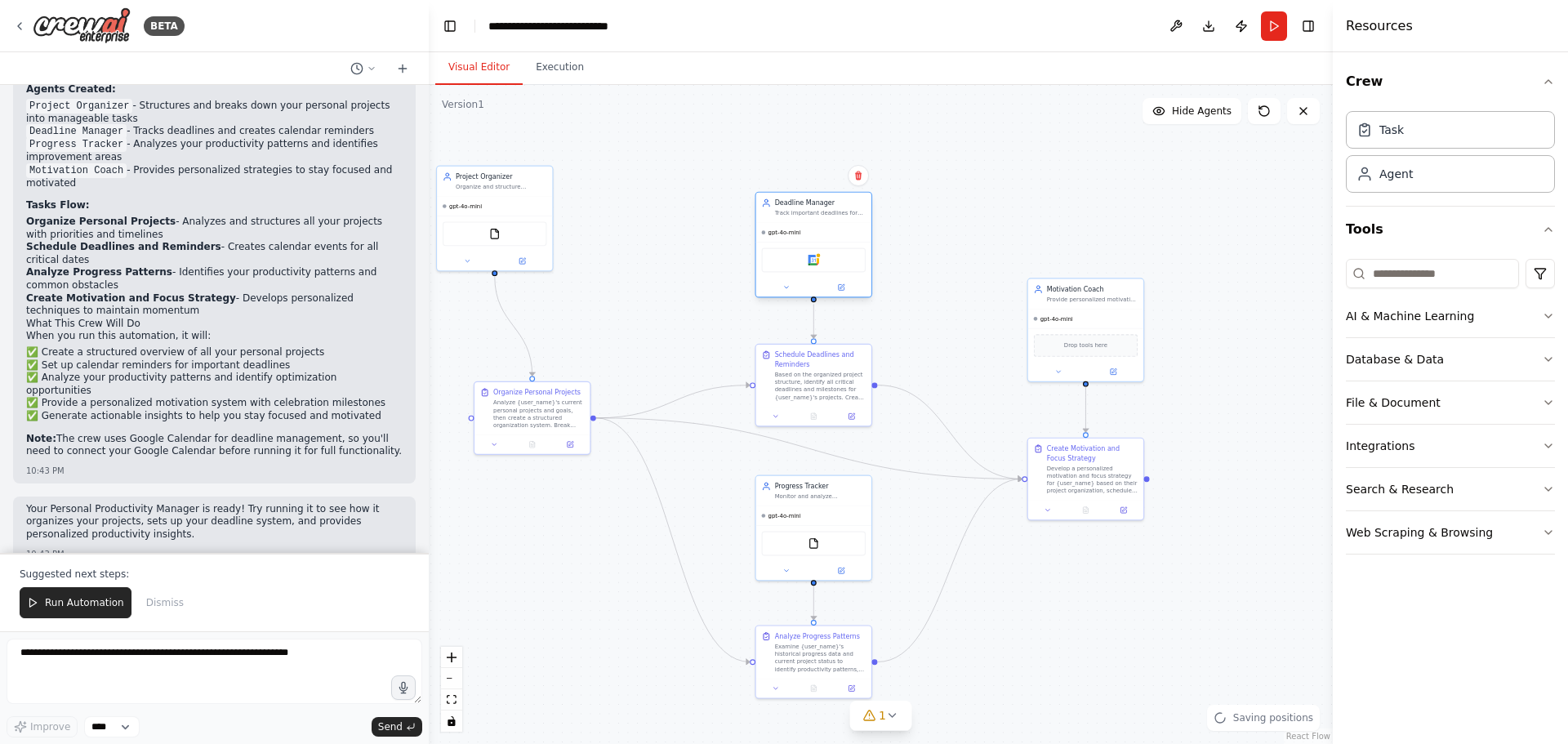
click at [835, 225] on div "gpt-4o-mini" at bounding box center [814, 232] width 115 height 19
drag, startPoint x: 510, startPoint y: 197, endPoint x: 553, endPoint y: 270, distance: 84.7
click at [553, 270] on div "gpt-4o-mini" at bounding box center [532, 279] width 115 height 19
click at [1080, 639] on div ".deletable-edge-delete-btn { width: 20px; height: 20px; border: 0px solid #ffff…" at bounding box center [881, 414] width 904 height 659
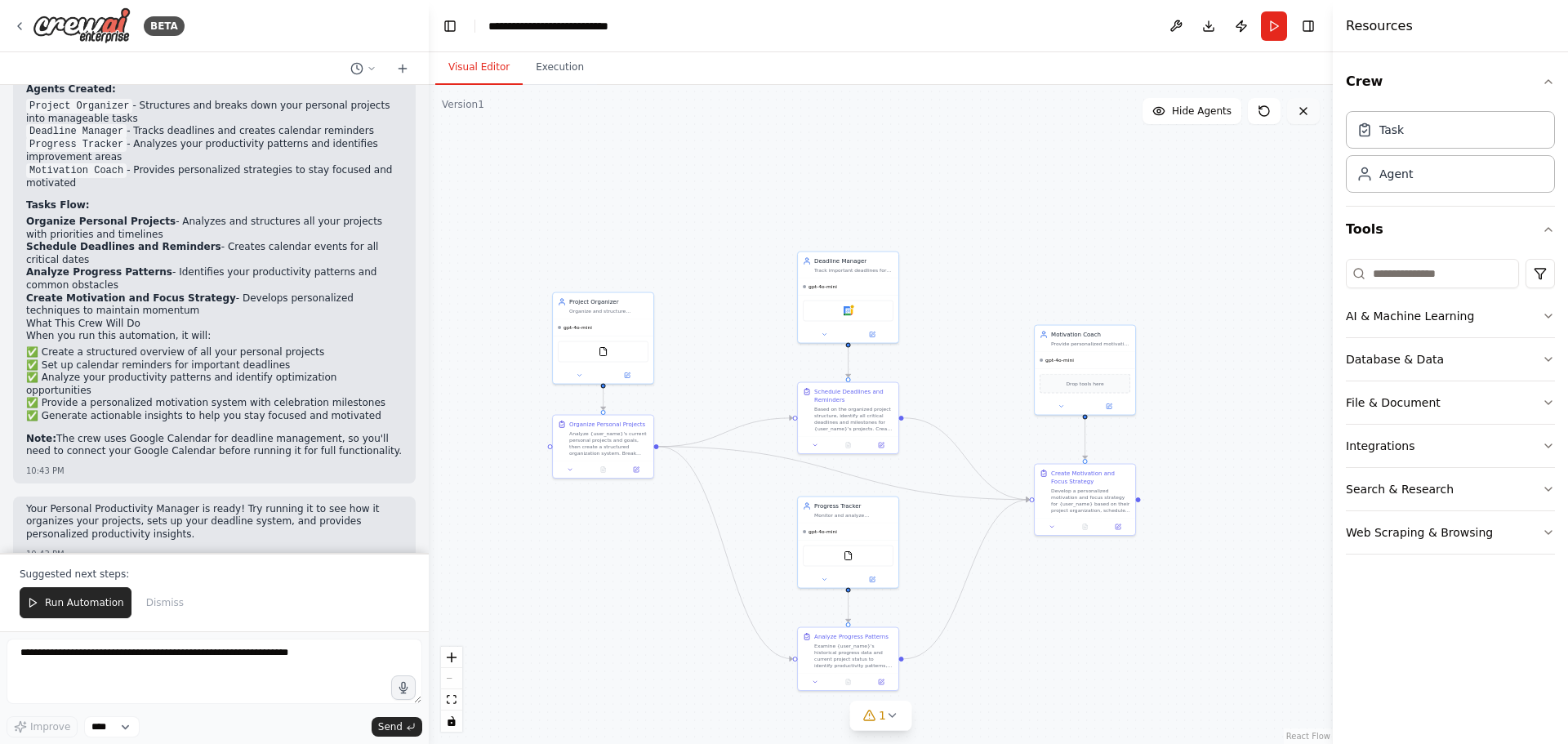
click at [1304, 106] on icon at bounding box center [1303, 110] width 13 height 13
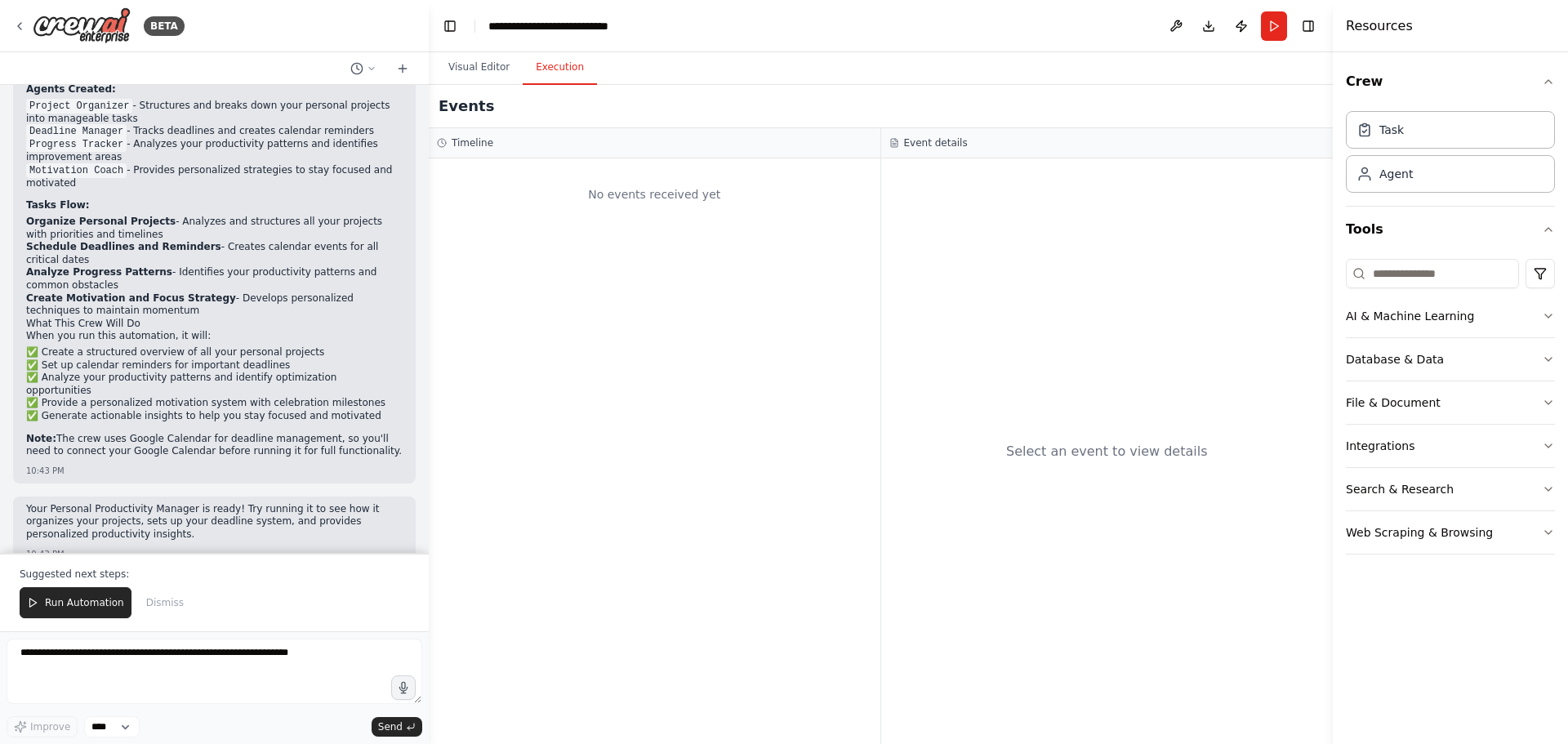
click at [560, 73] on button "Execution" at bounding box center [559, 67] width 74 height 35
click at [501, 67] on button "Visual Editor" at bounding box center [479, 67] width 87 height 35
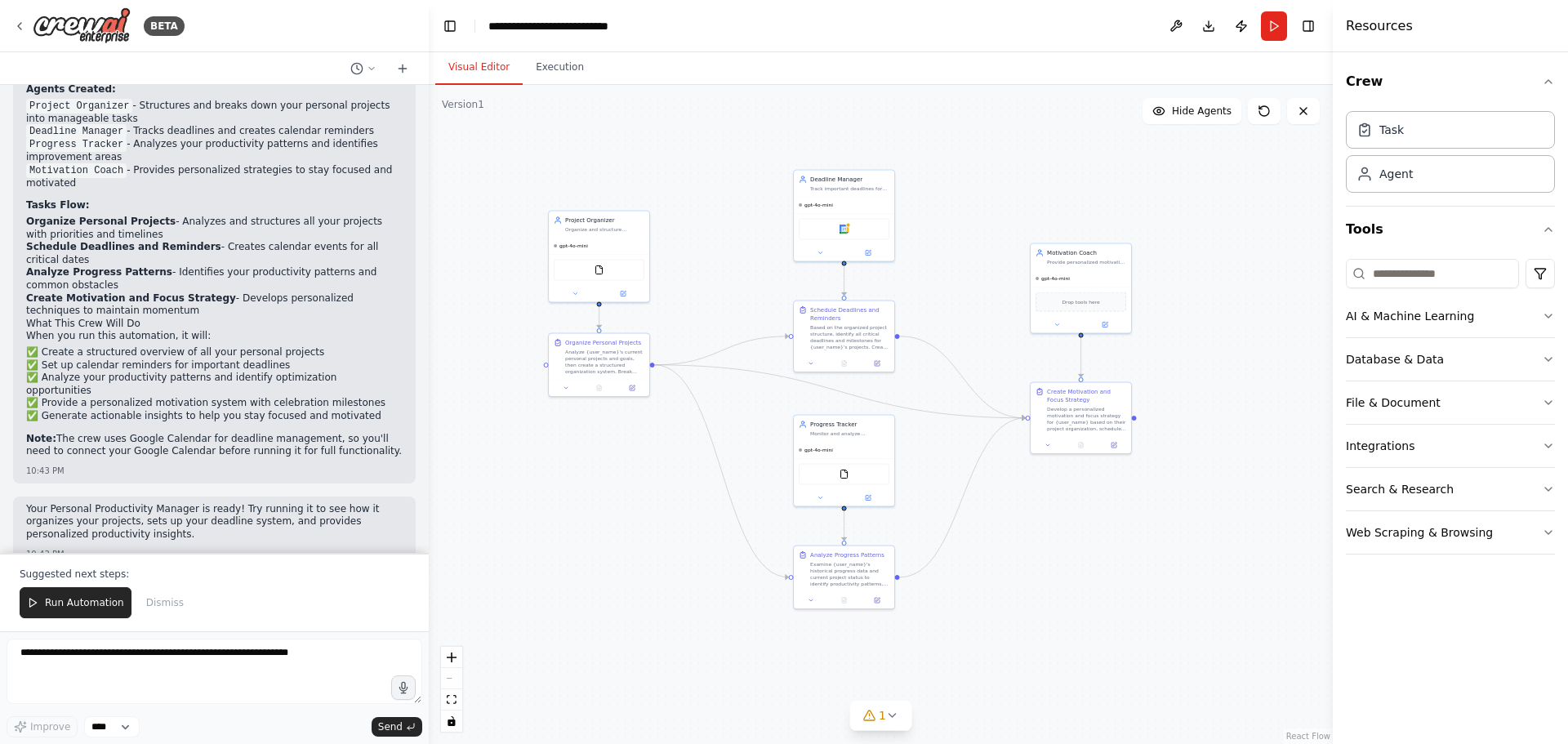
drag, startPoint x: 1183, startPoint y: 585, endPoint x: 1187, endPoint y: 527, distance: 58.1
click at [1187, 527] on div ".deletable-edge-delete-btn { width: 20px; height: 20px; border: 0px solid #ffff…" at bounding box center [881, 414] width 904 height 659
click at [16, 29] on icon at bounding box center [19, 26] width 13 height 13
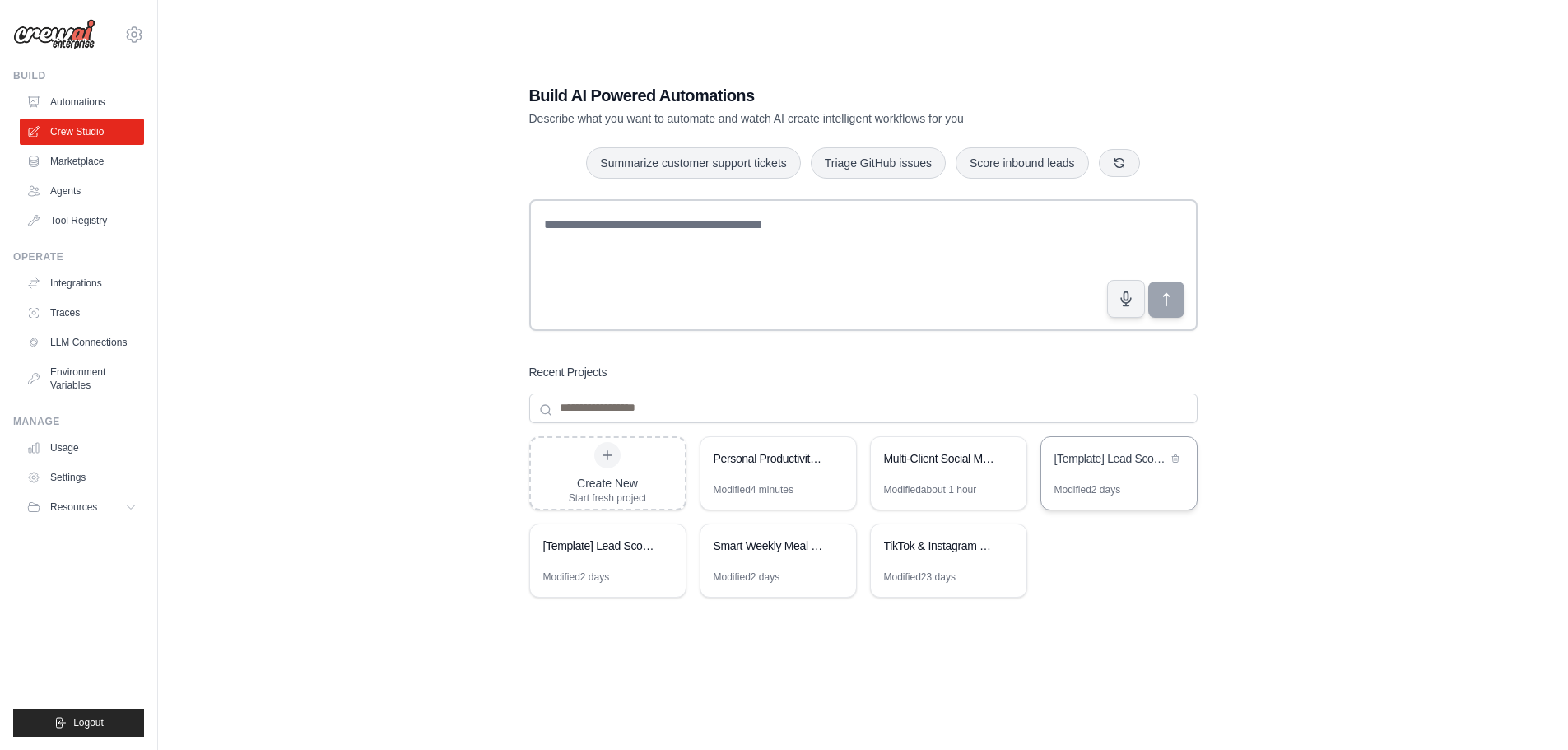
click at [1149, 468] on div "[Template] Lead Scoring and Strategy Crew" at bounding box center [1111, 460] width 113 height 20
click at [1174, 456] on icon at bounding box center [1176, 456] width 7 height 7
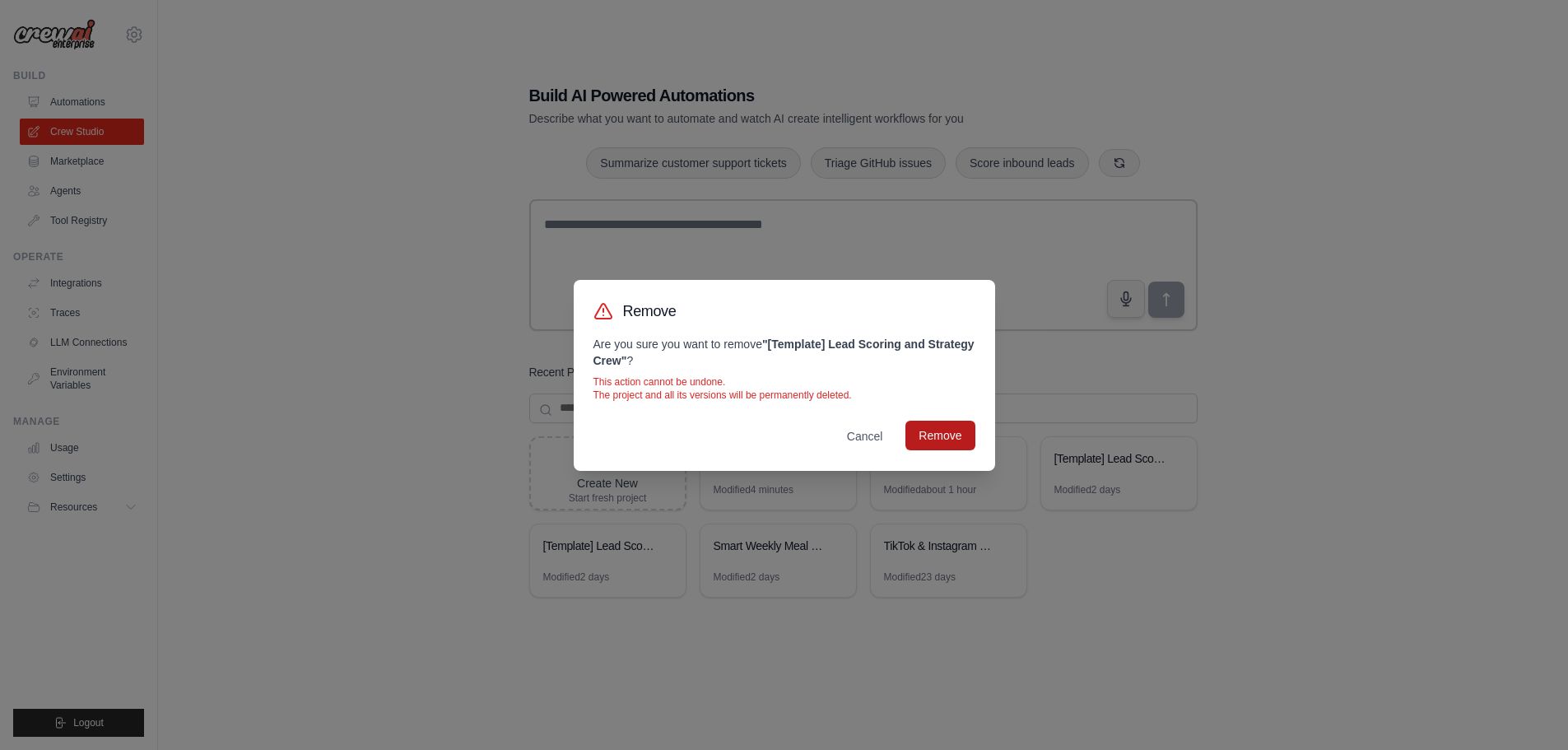
click at [940, 432] on button "Remove" at bounding box center [940, 435] width 69 height 30
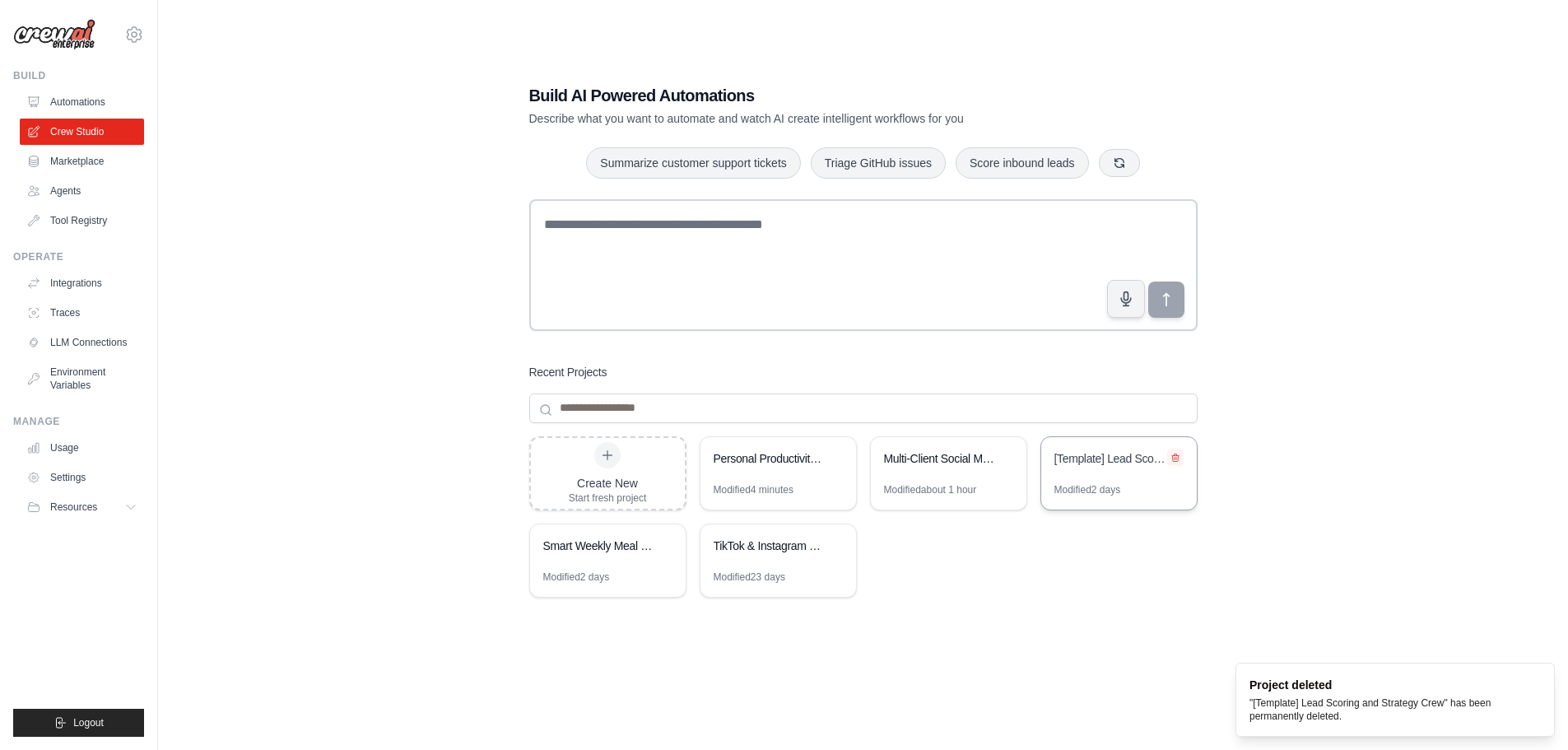
click at [1175, 455] on icon at bounding box center [1176, 456] width 7 height 7
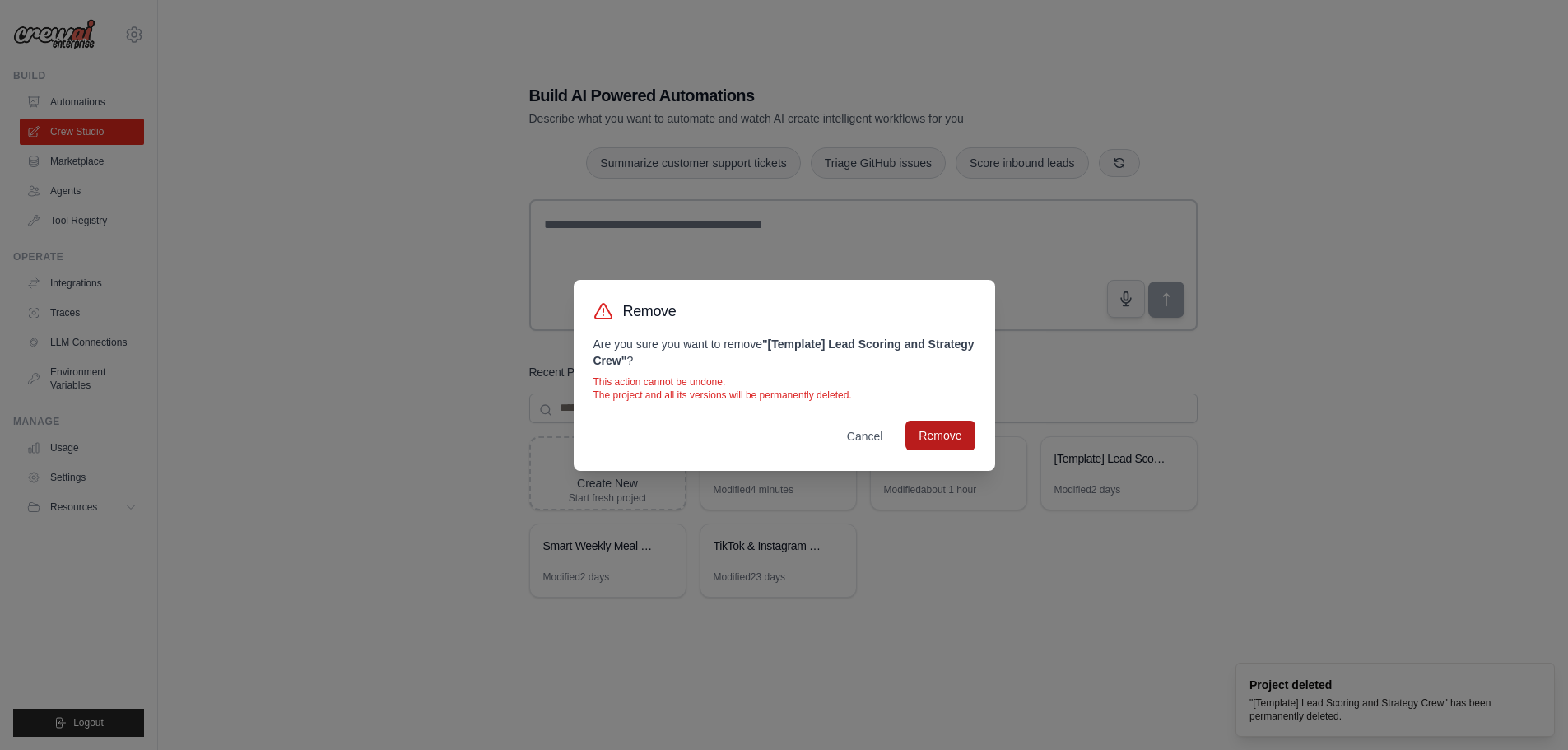
click at [929, 425] on button "Remove" at bounding box center [940, 435] width 69 height 30
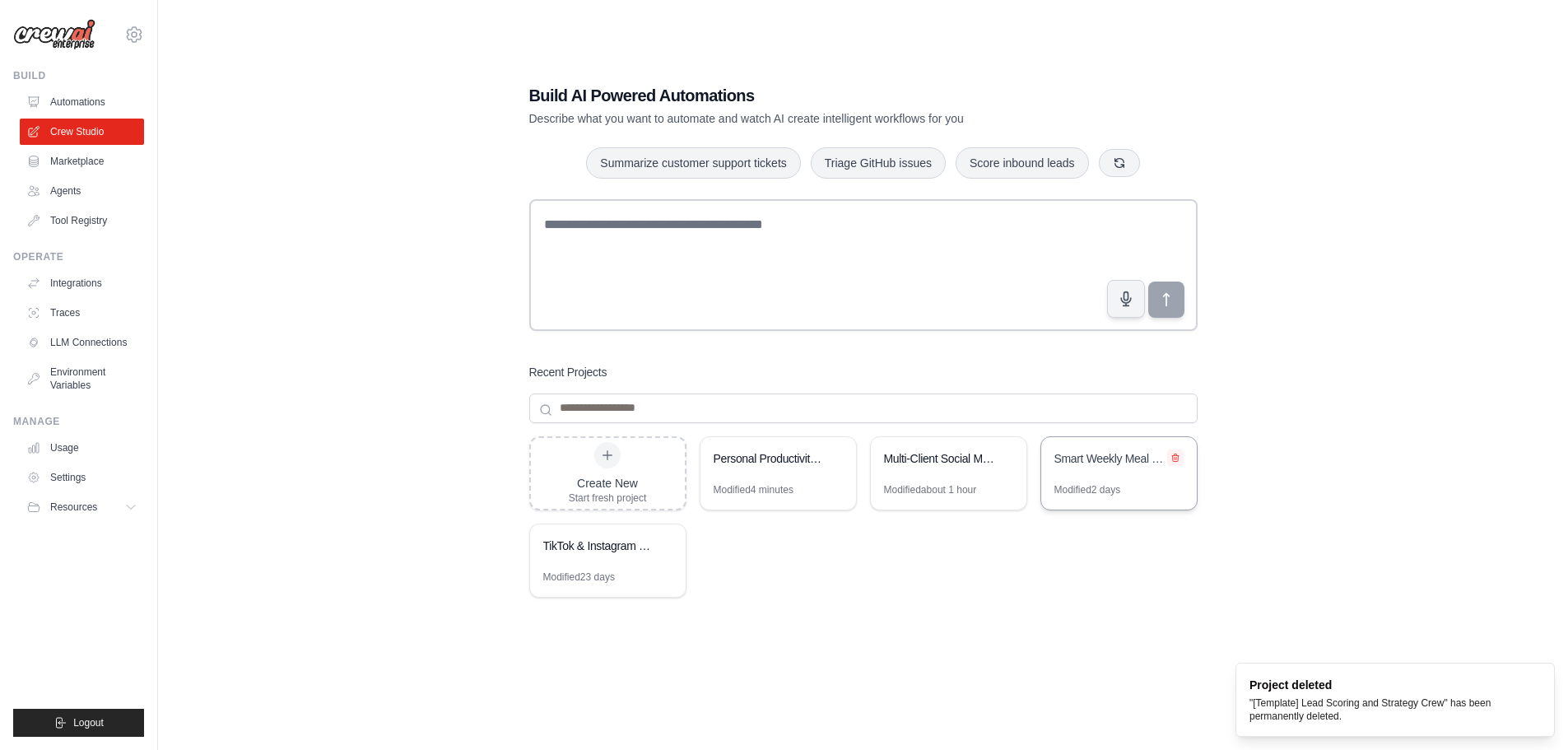
click at [1177, 458] on icon at bounding box center [1176, 457] width 10 height 10
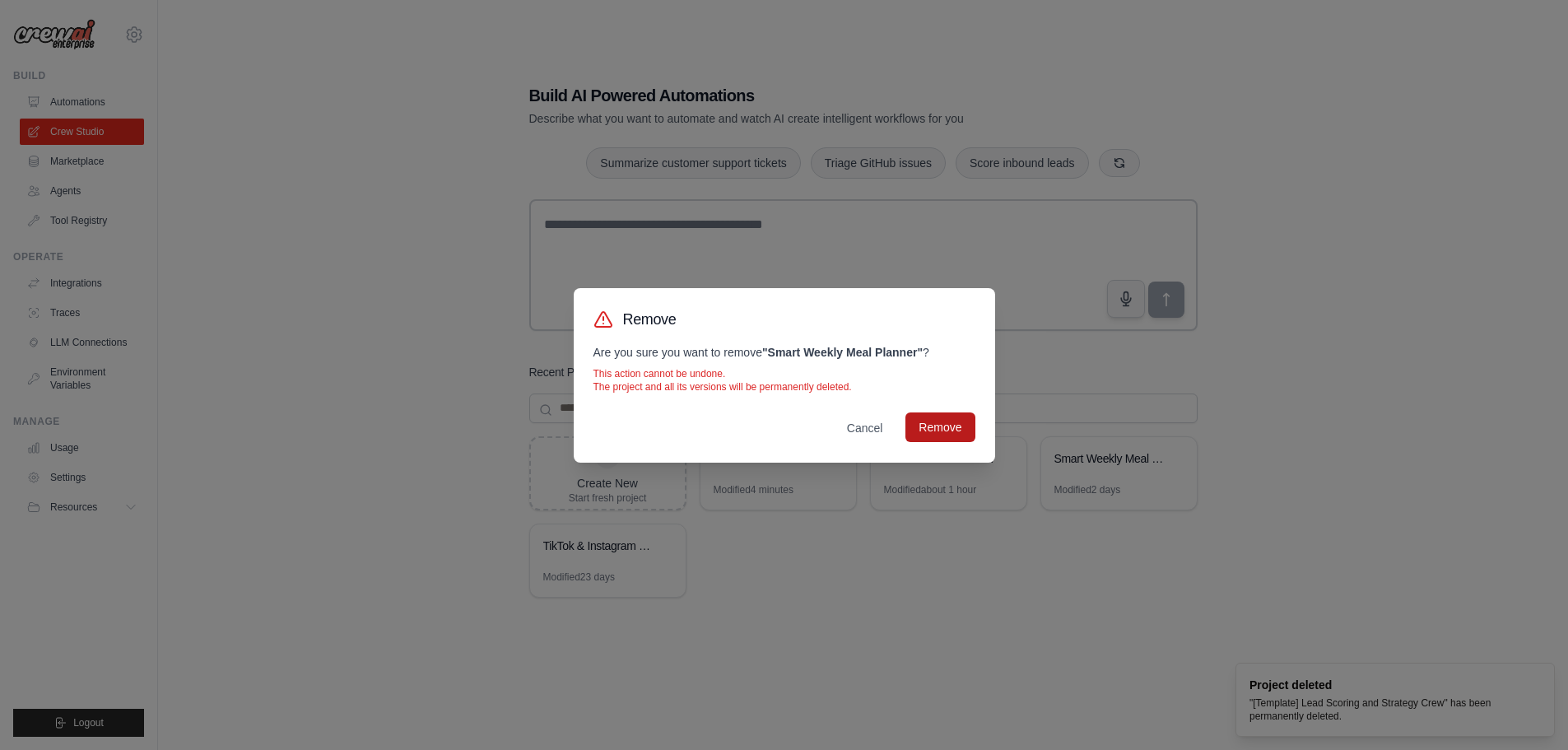
click at [941, 428] on button "Remove" at bounding box center [940, 427] width 69 height 30
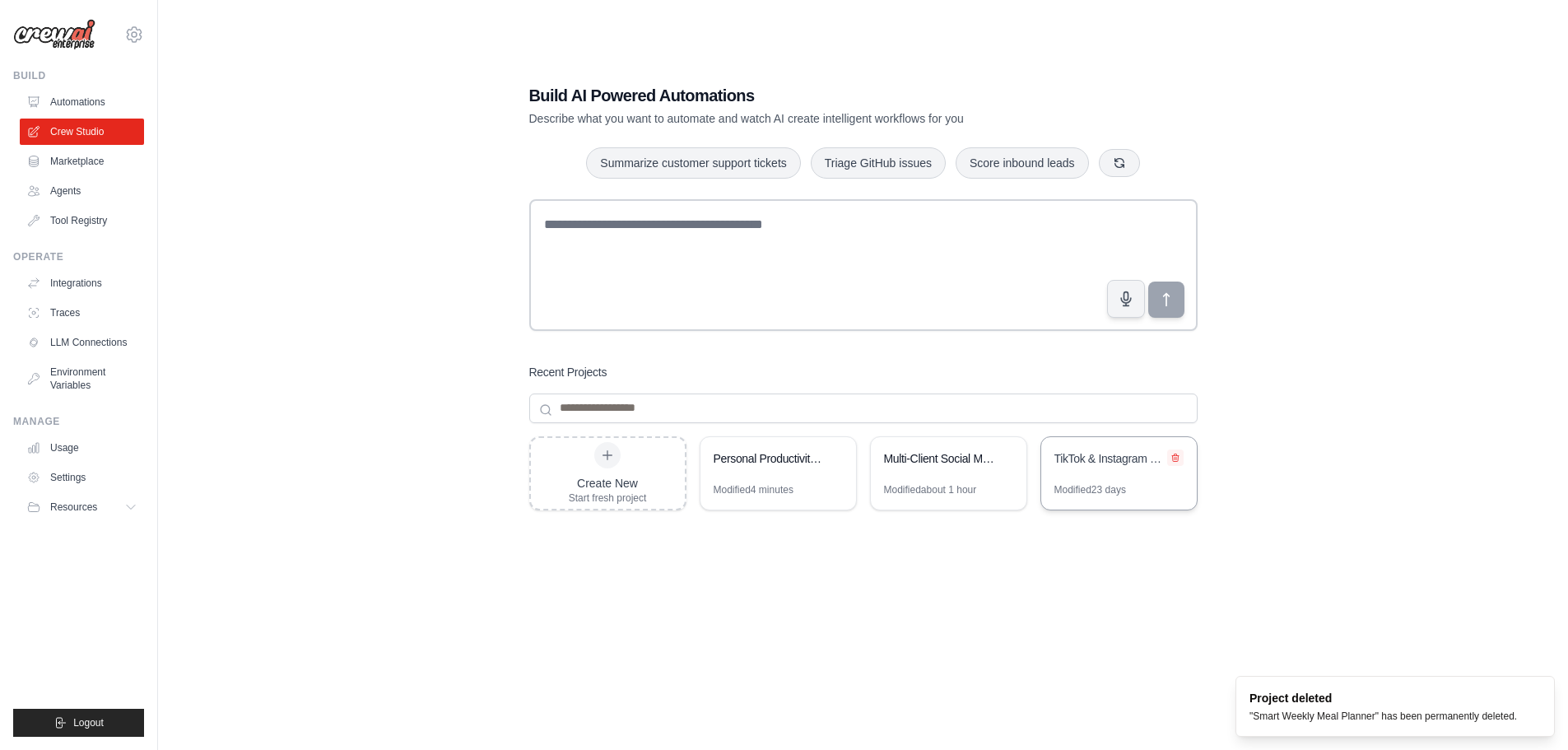
click at [1176, 457] on icon at bounding box center [1176, 456] width 7 height 7
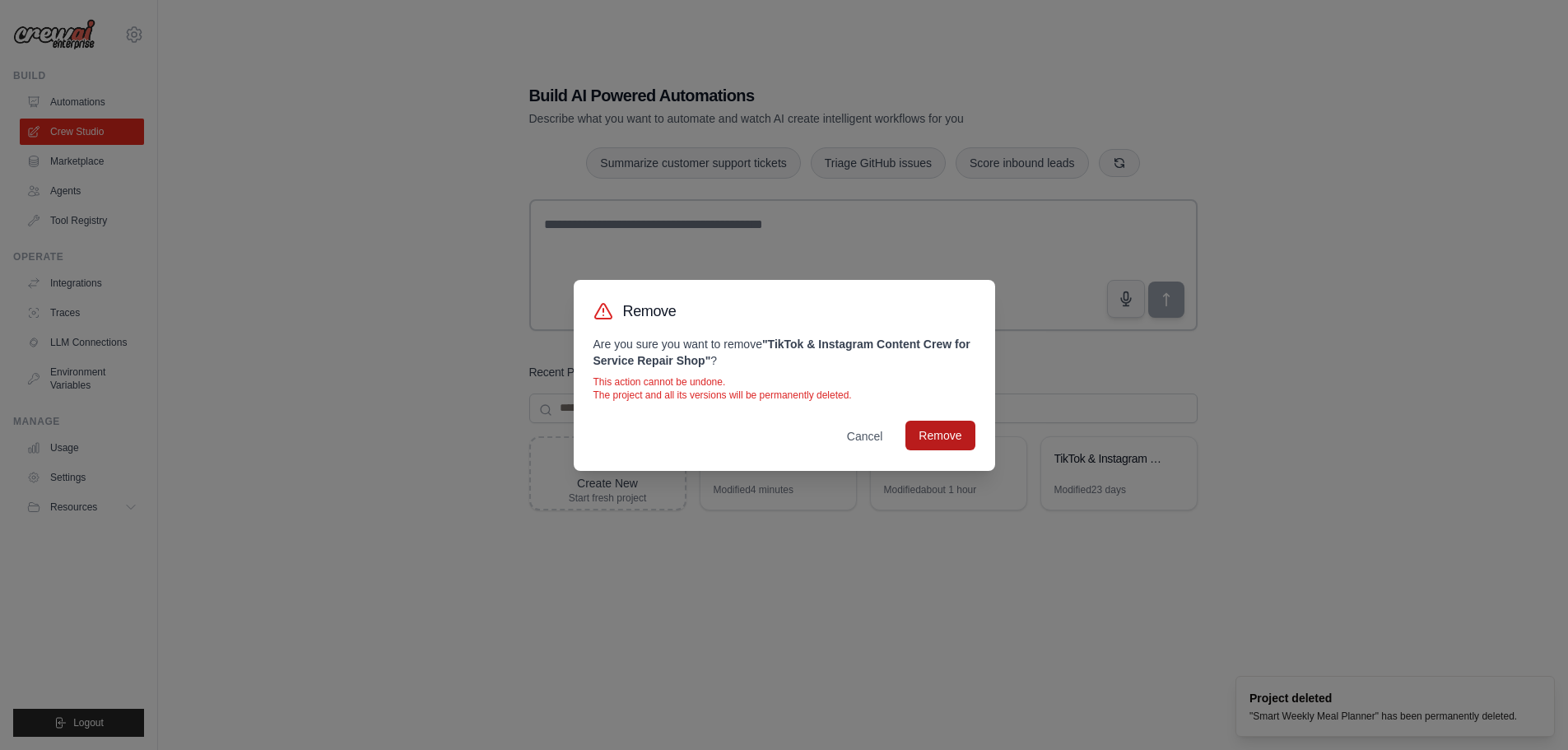
click at [967, 432] on button "Remove" at bounding box center [940, 435] width 69 height 30
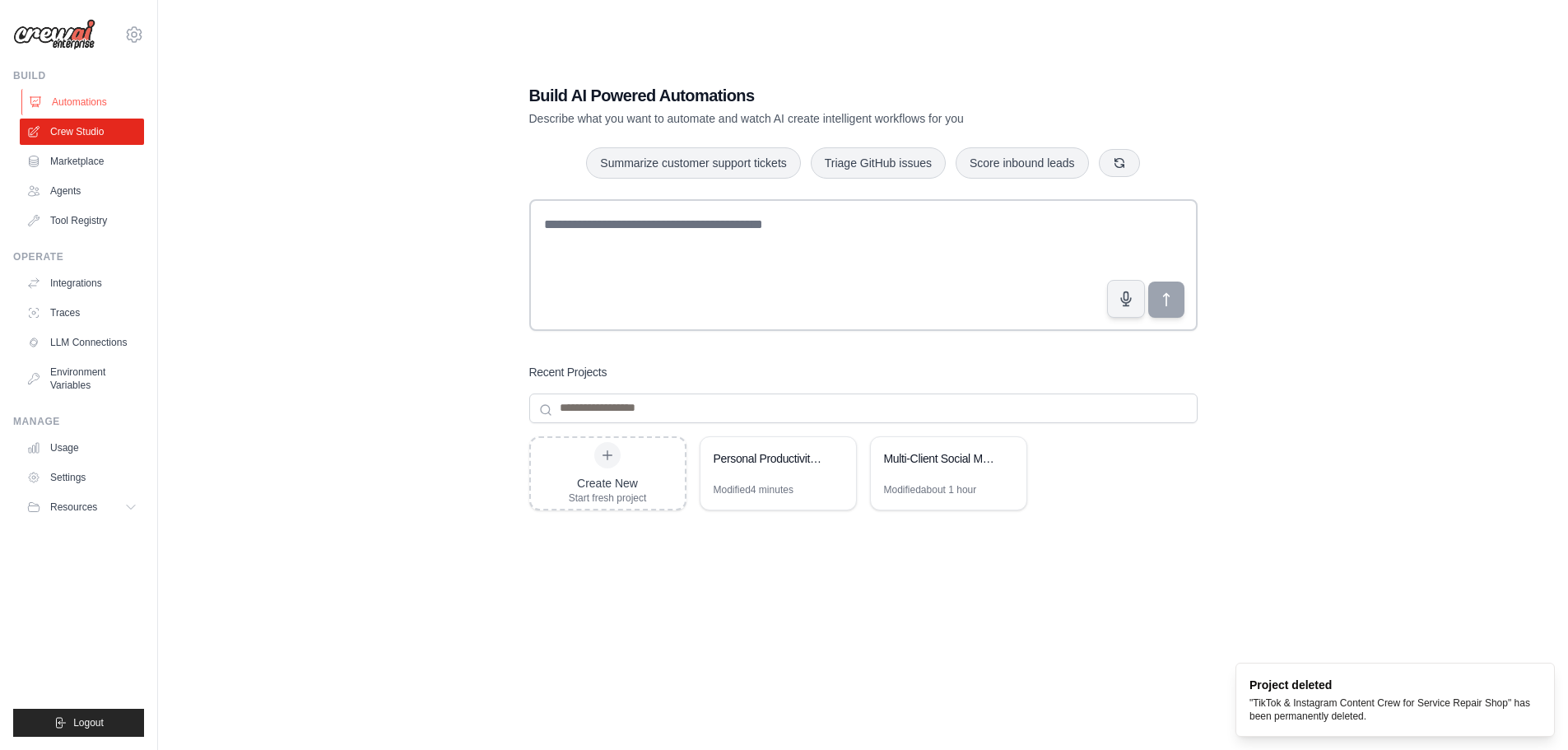
click at [68, 108] on link "Automations" at bounding box center [83, 102] width 124 height 26
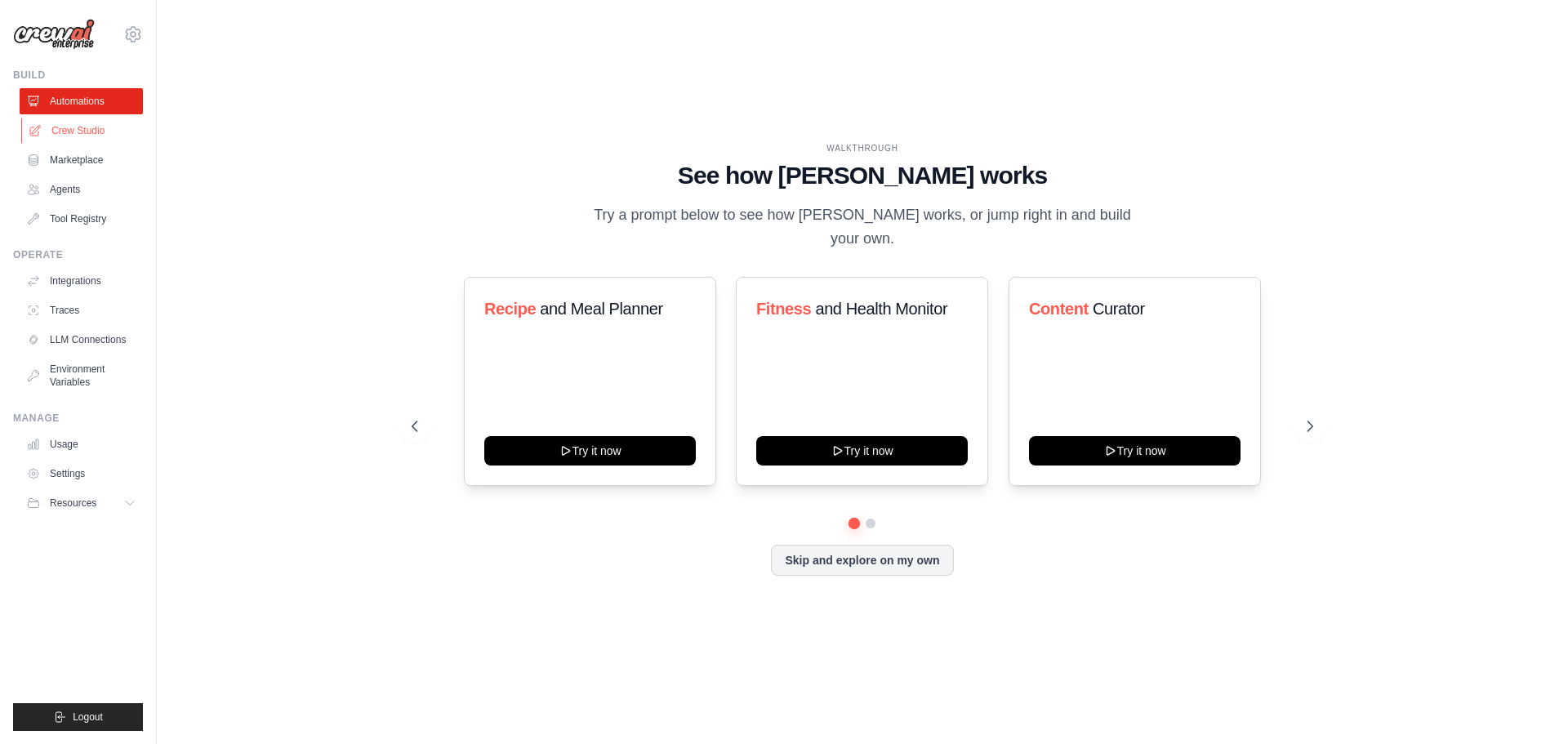
click at [74, 138] on link "Crew Studio" at bounding box center [82, 131] width 123 height 26
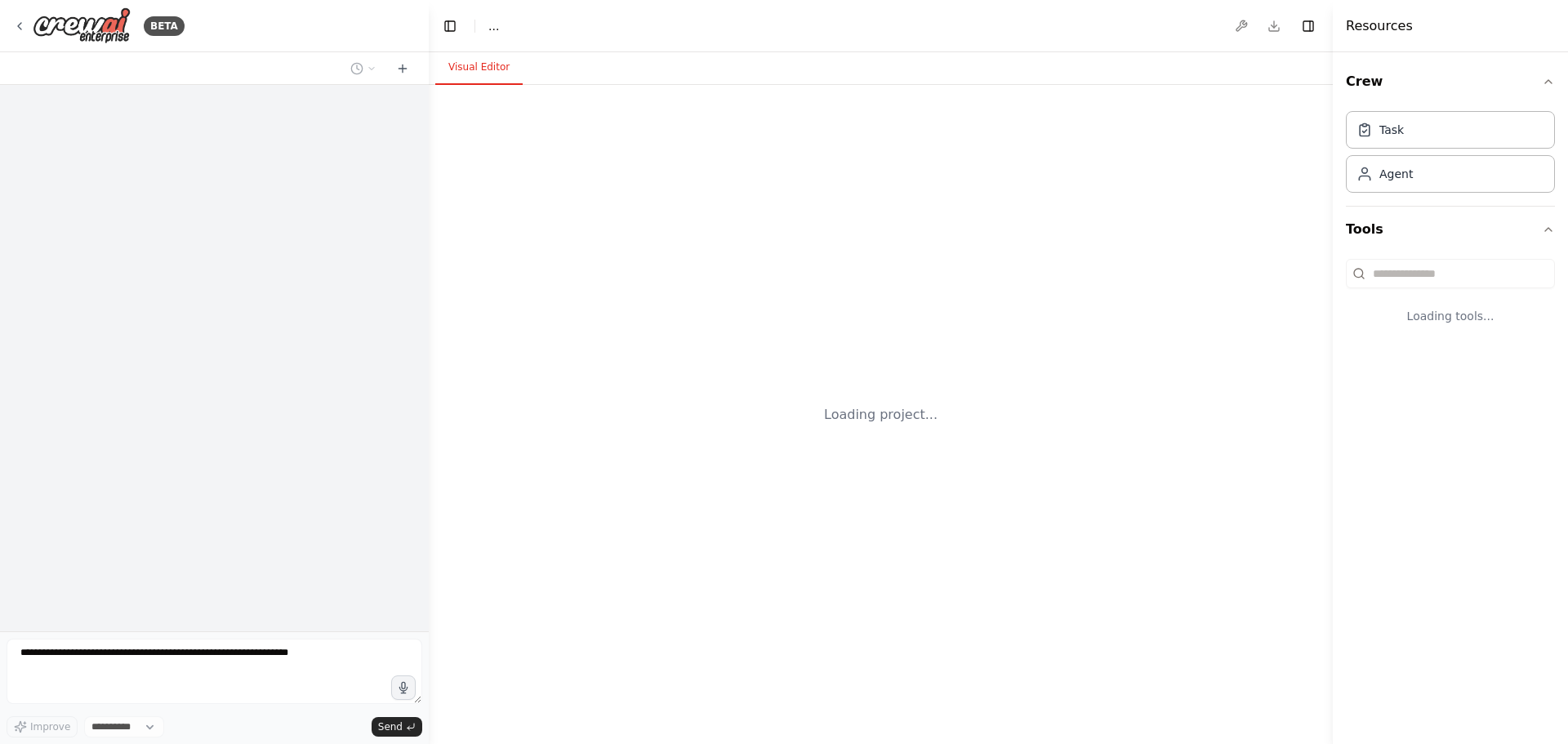
select select "****"
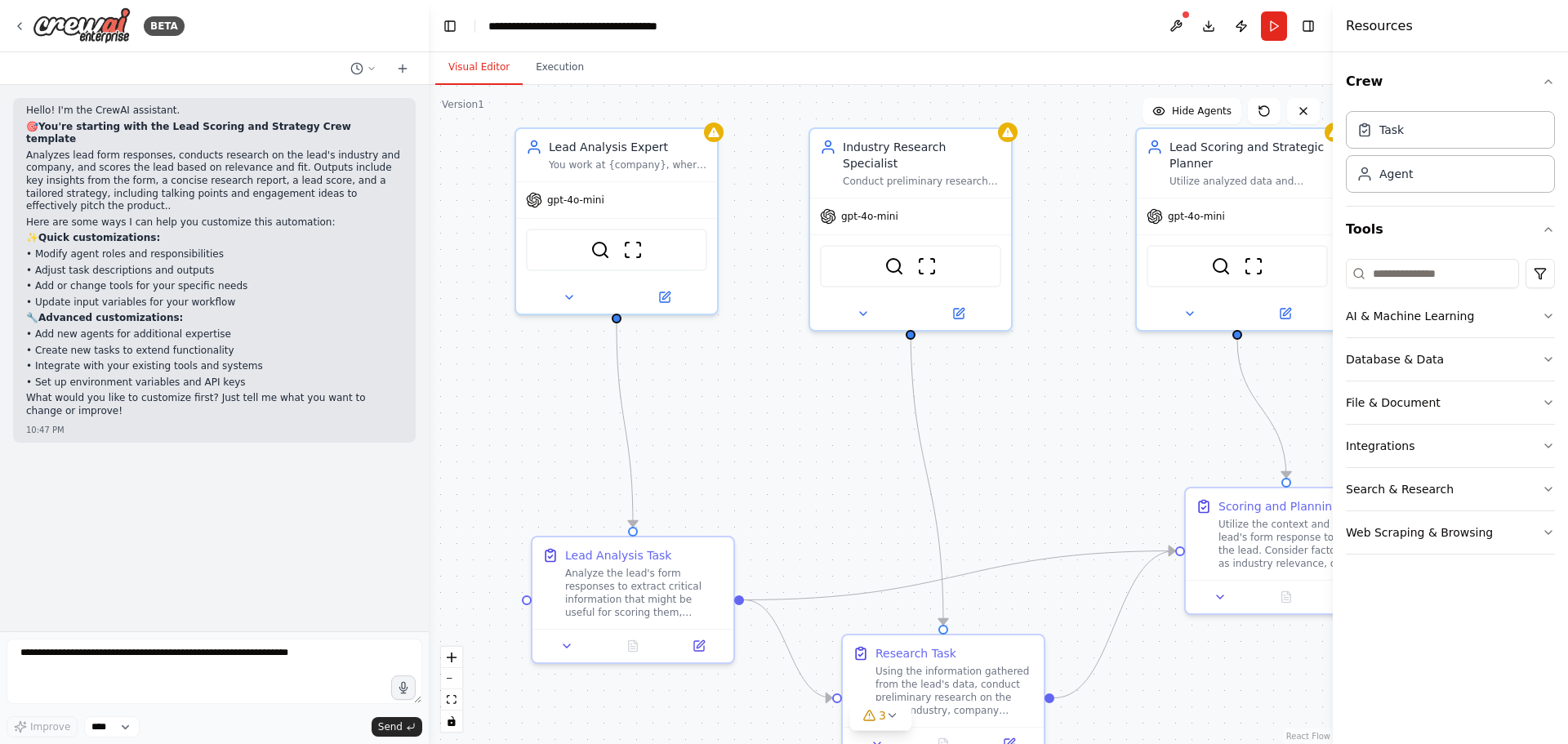
drag, startPoint x: 672, startPoint y: 470, endPoint x: 774, endPoint y: 463, distance: 102.2
click at [774, 463] on div ".deletable-edge-delete-btn { width: 20px; height: 20px; border: 0px solid #ffff…" at bounding box center [881, 414] width 904 height 659
click at [866, 708] on div "3" at bounding box center [874, 715] width 24 height 16
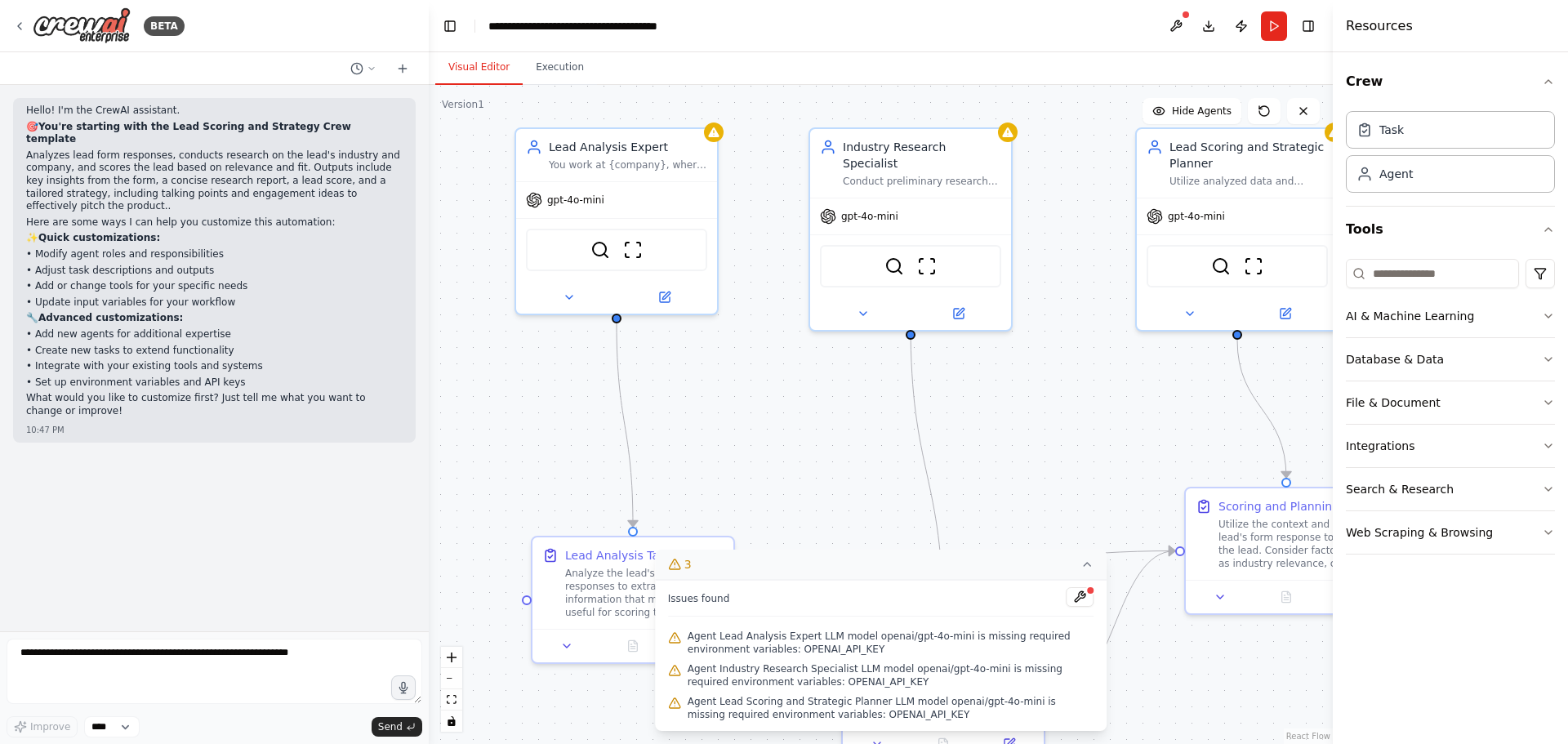
click at [1087, 568] on icon at bounding box center [1086, 564] width 13 height 13
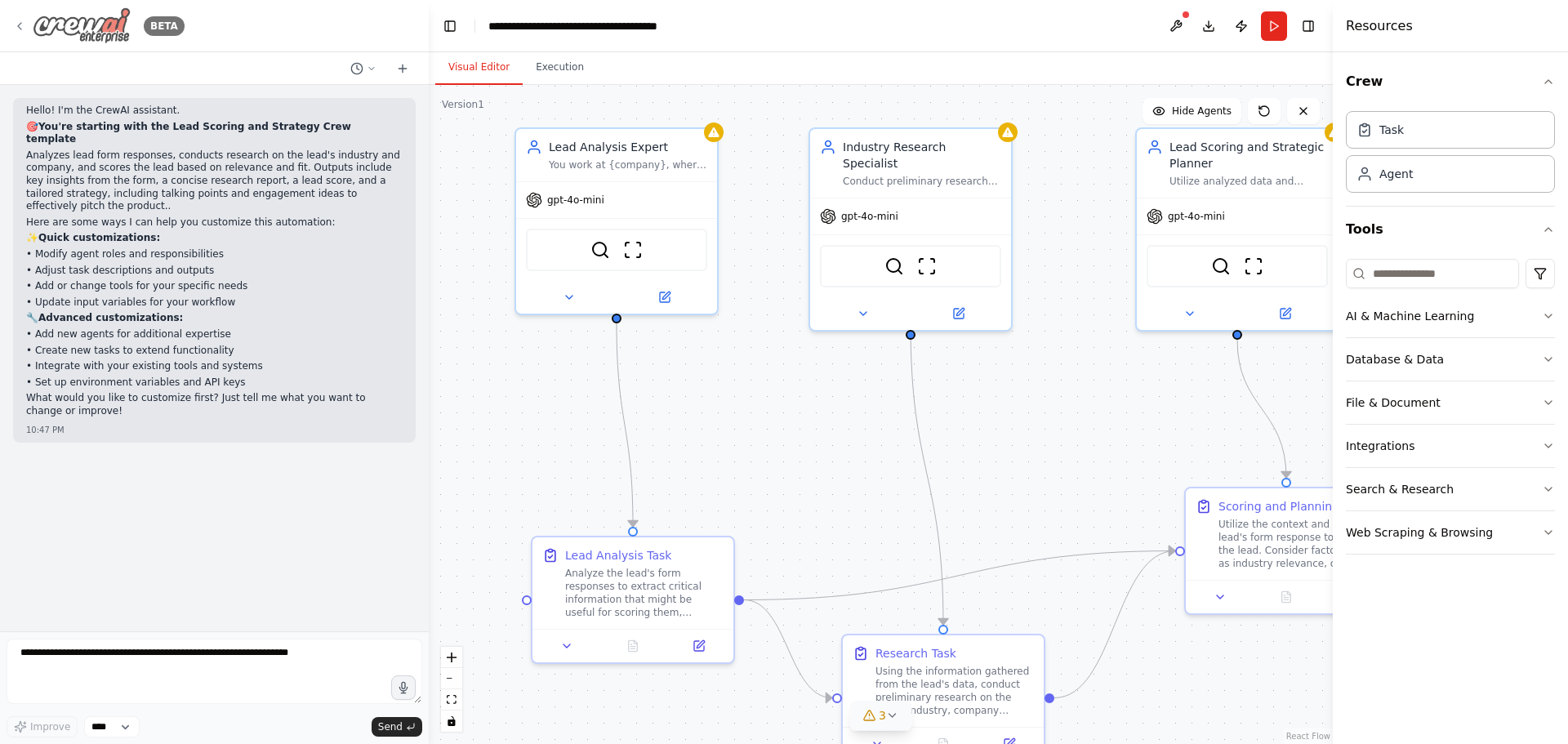
click at [21, 23] on icon at bounding box center [19, 26] width 3 height 7
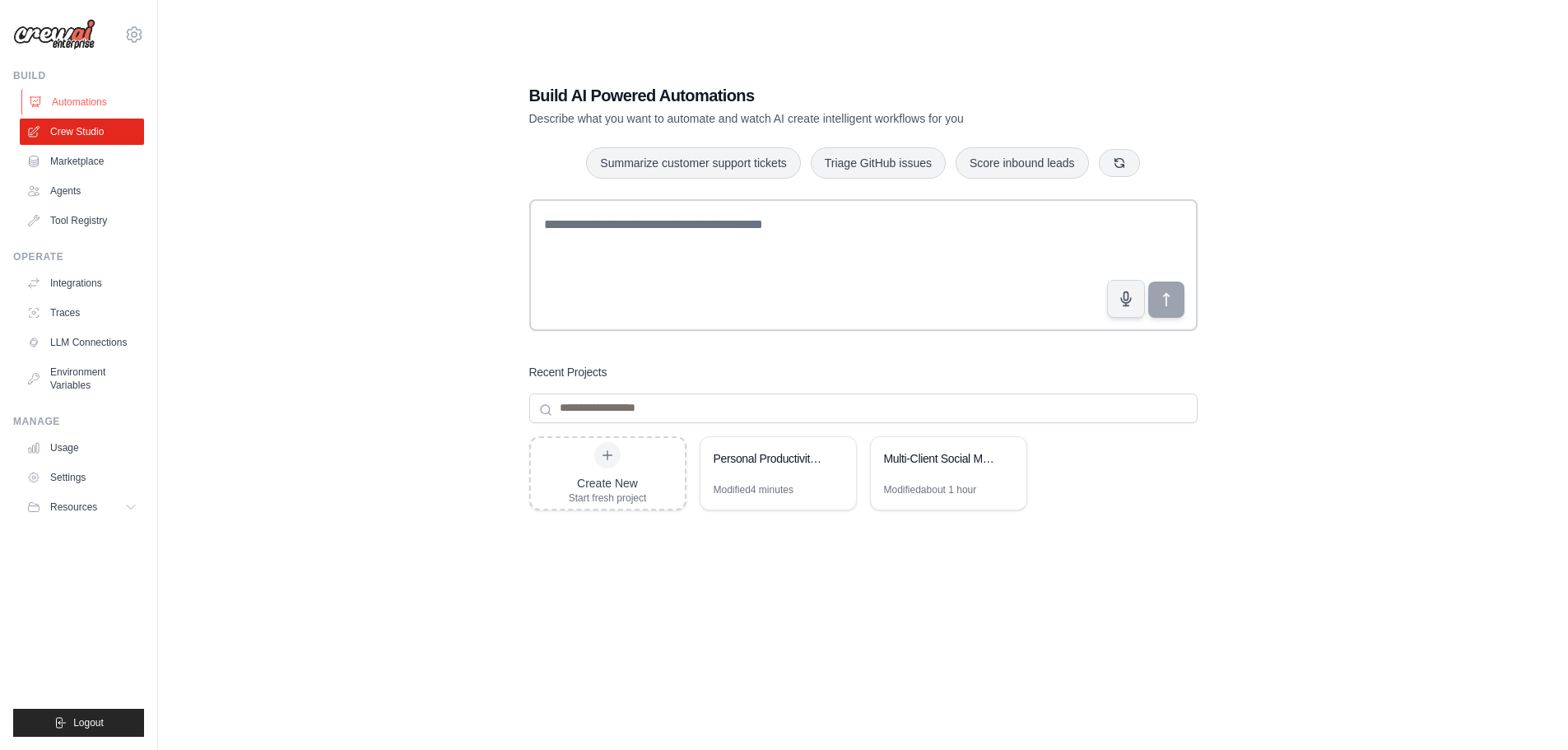
click at [96, 107] on link "Automations" at bounding box center [83, 102] width 124 height 26
